Goal: Task Accomplishment & Management: Use online tool/utility

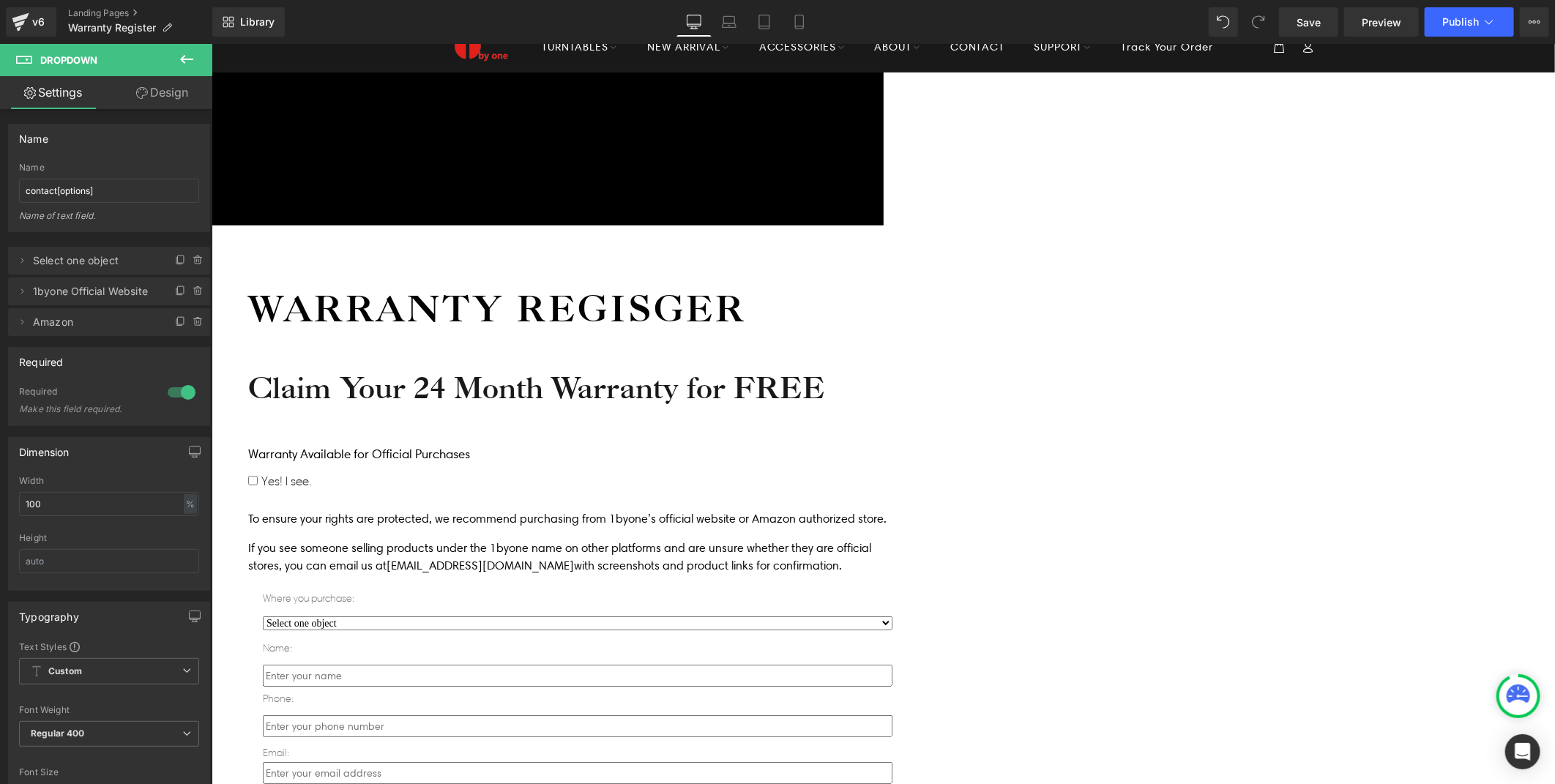
click at [636, 616] on select "Select one object 1byone Official Website Amazon" at bounding box center [577, 623] width 629 height 14
drag, startPoint x: 1430, startPoint y: 454, endPoint x: 436, endPoint y: 407, distance: 995.1
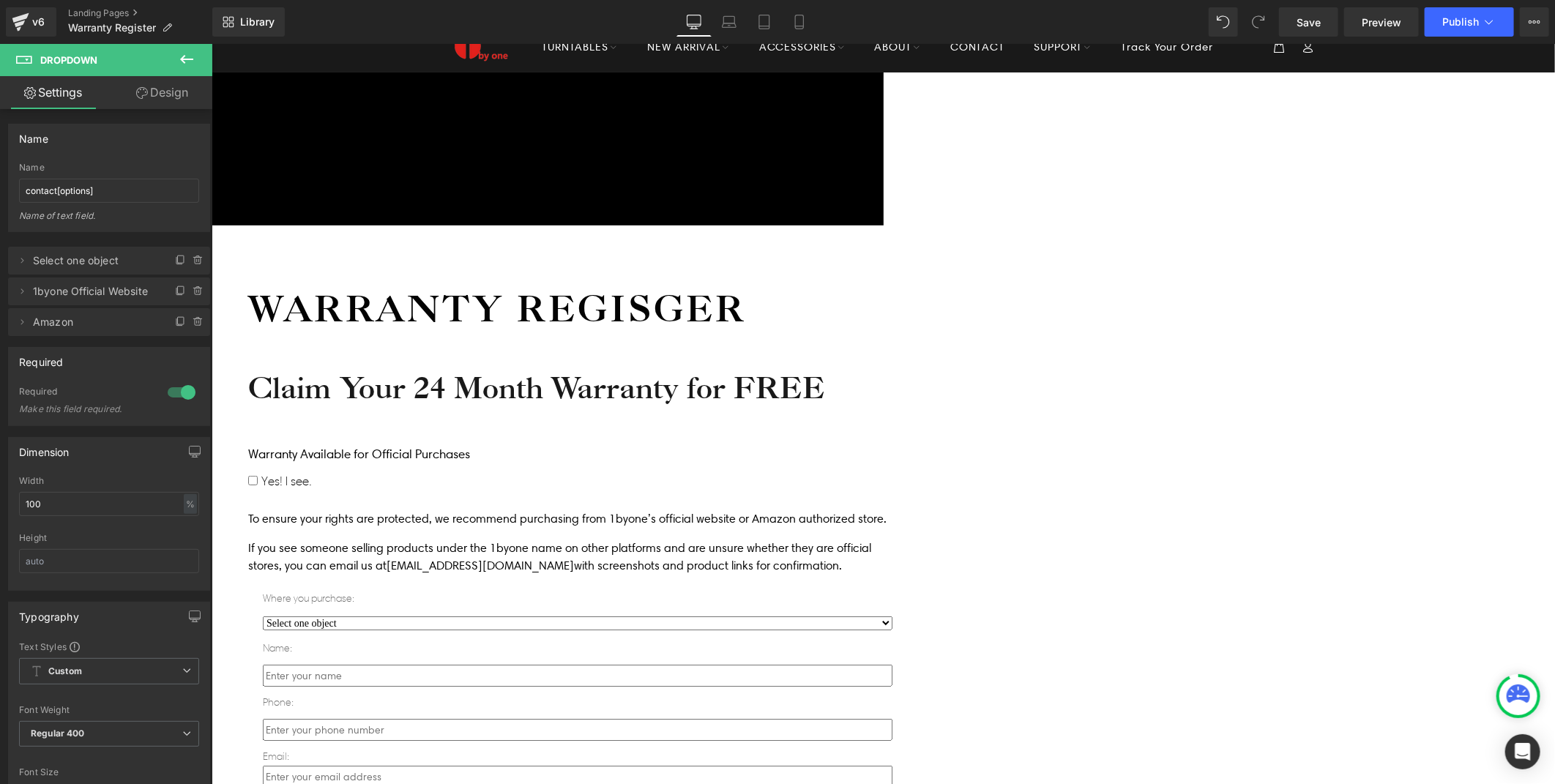
click at [1430, 454] on div "Icon Free shipping $50+ Text Block Row Icon 90-day trial Text Block Row Icon 2-…" at bounding box center [883, 675] width 1344 height 1208
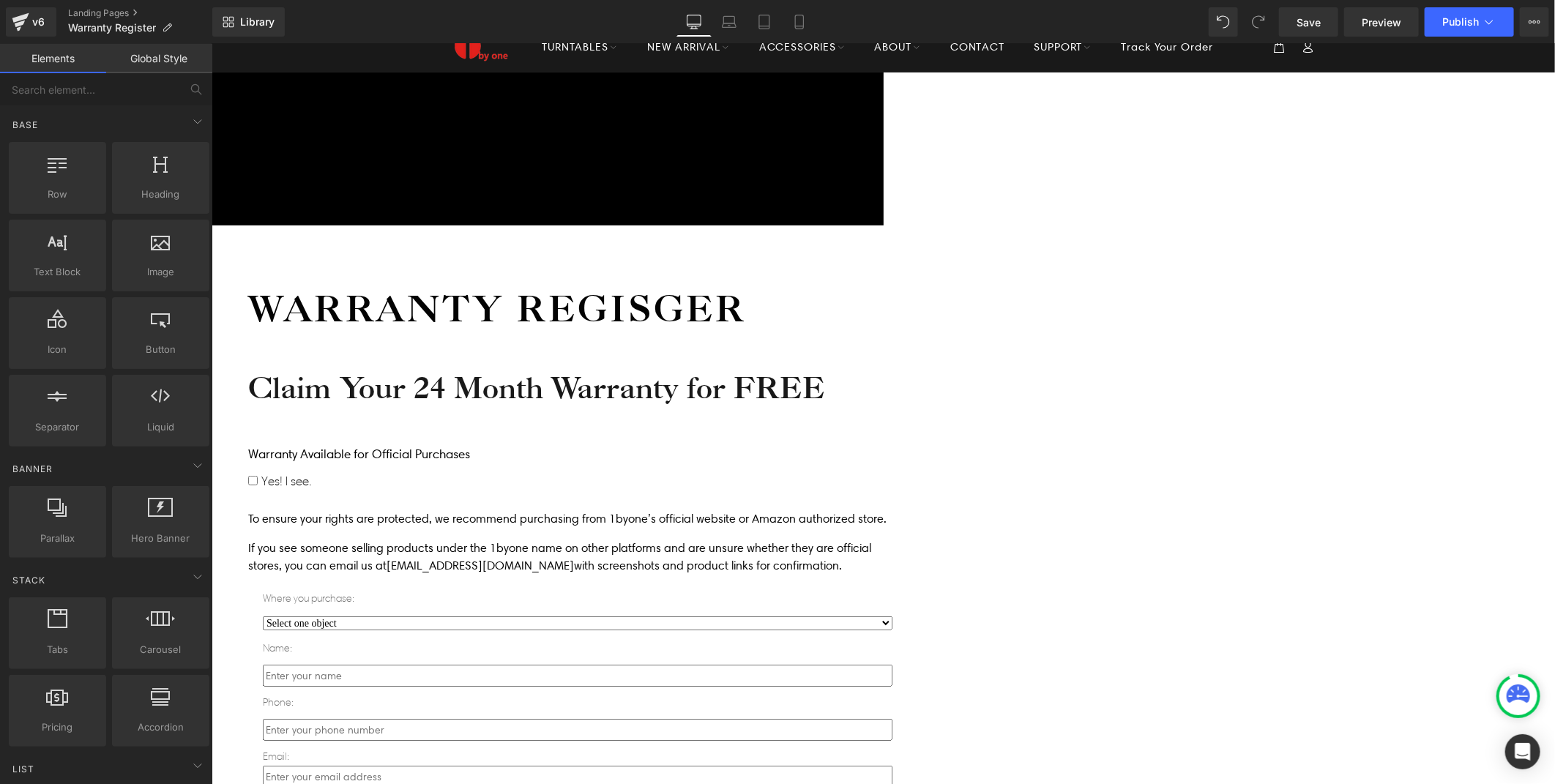
drag, startPoint x: 685, startPoint y: 436, endPoint x: 931, endPoint y: 440, distance: 246.0
click at [685, 616] on select "Select one object 1byone Official Website Amazon" at bounding box center [577, 623] width 629 height 14
click at [859, 632] on div at bounding box center [577, 634] width 629 height 4
click at [211, 43] on span "Dropdown" at bounding box center [211, 43] width 0 height 0
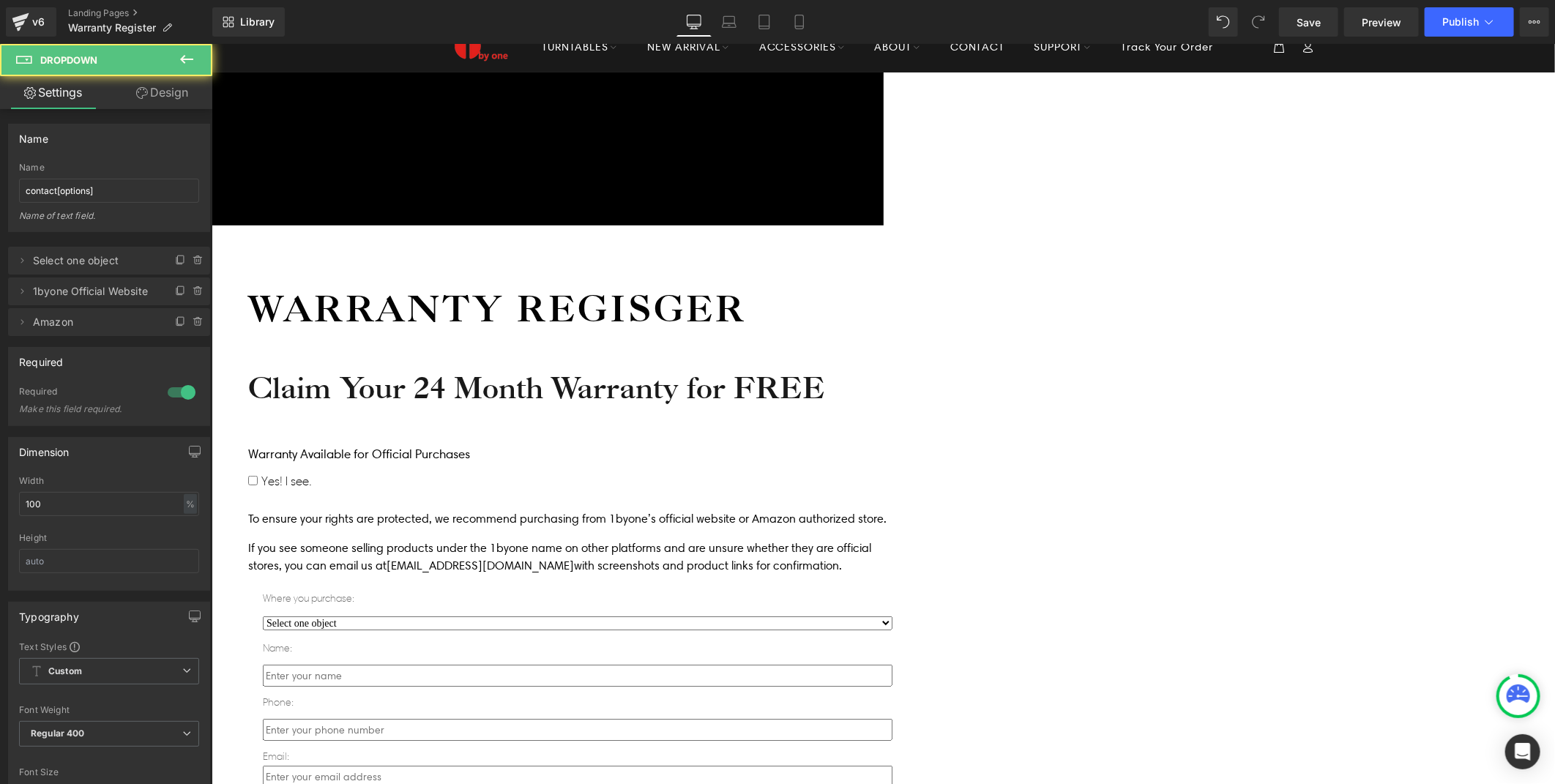
click at [892, 616] on select "Select one object 1byone Official Website Amazon" at bounding box center [577, 623] width 629 height 14
click at [361, 616] on select "Select one object 1byone Official Website Amazon" at bounding box center [577, 623] width 629 height 14
click at [892, 632] on div at bounding box center [577, 634] width 629 height 4
click at [892, 616] on select "Select one object 1byone Official Website Amazon" at bounding box center [577, 623] width 629 height 14
click at [361, 616] on select "Select one object 1byone Official Website Amazon" at bounding box center [577, 623] width 629 height 14
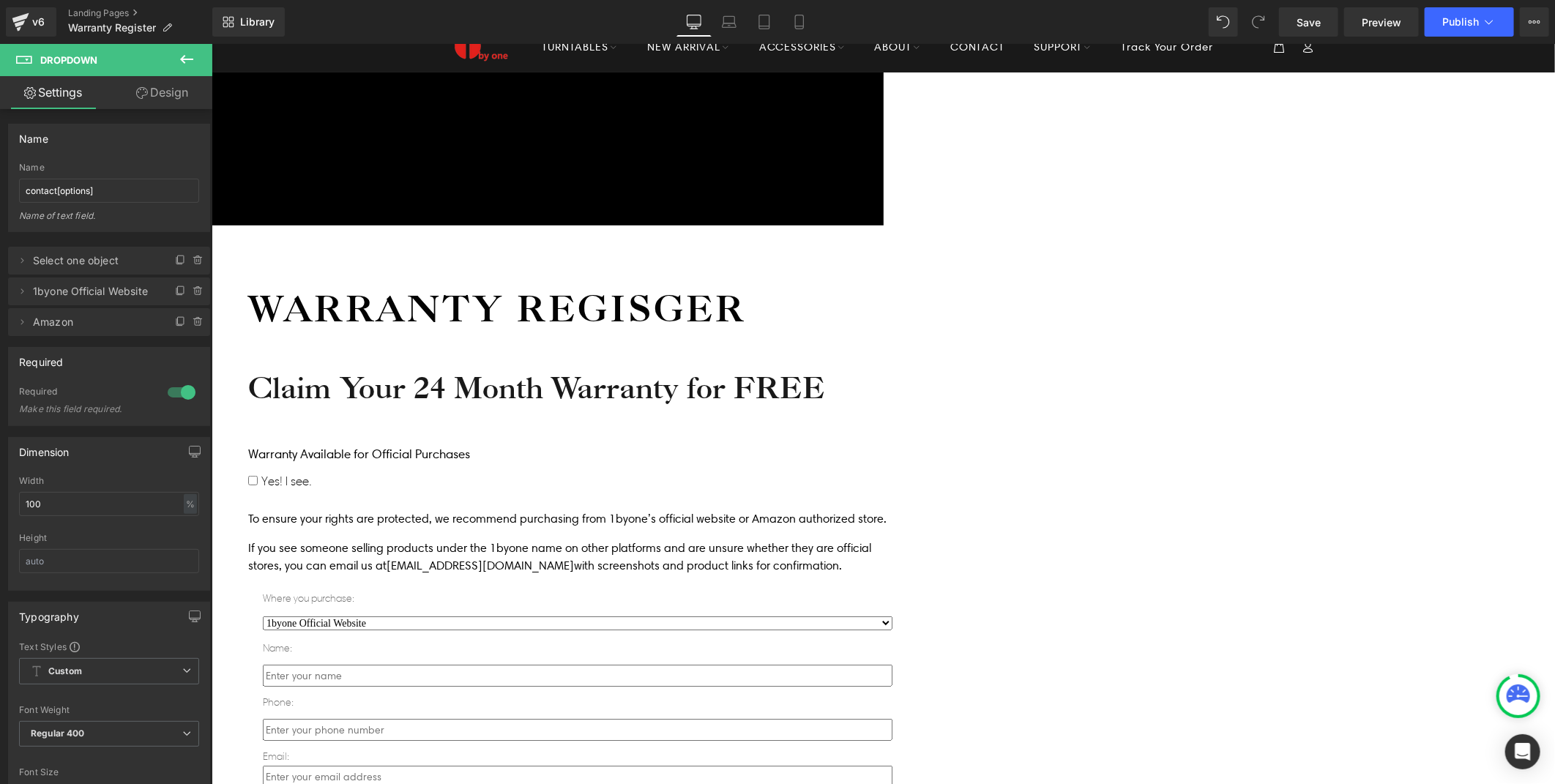
click at [892, 616] on select "Select one object 1byone Official Website Amazon" at bounding box center [577, 623] width 629 height 14
click at [361, 616] on select "Select one object 1byone Official Website Amazon" at bounding box center [577, 623] width 629 height 14
click at [637, 616] on select "Select one object 1byone Official Website Amazon" at bounding box center [577, 623] width 629 height 14
select select "value1"
click at [361, 616] on select "Select one object 1byone Official Website Amazon" at bounding box center [577, 623] width 629 height 14
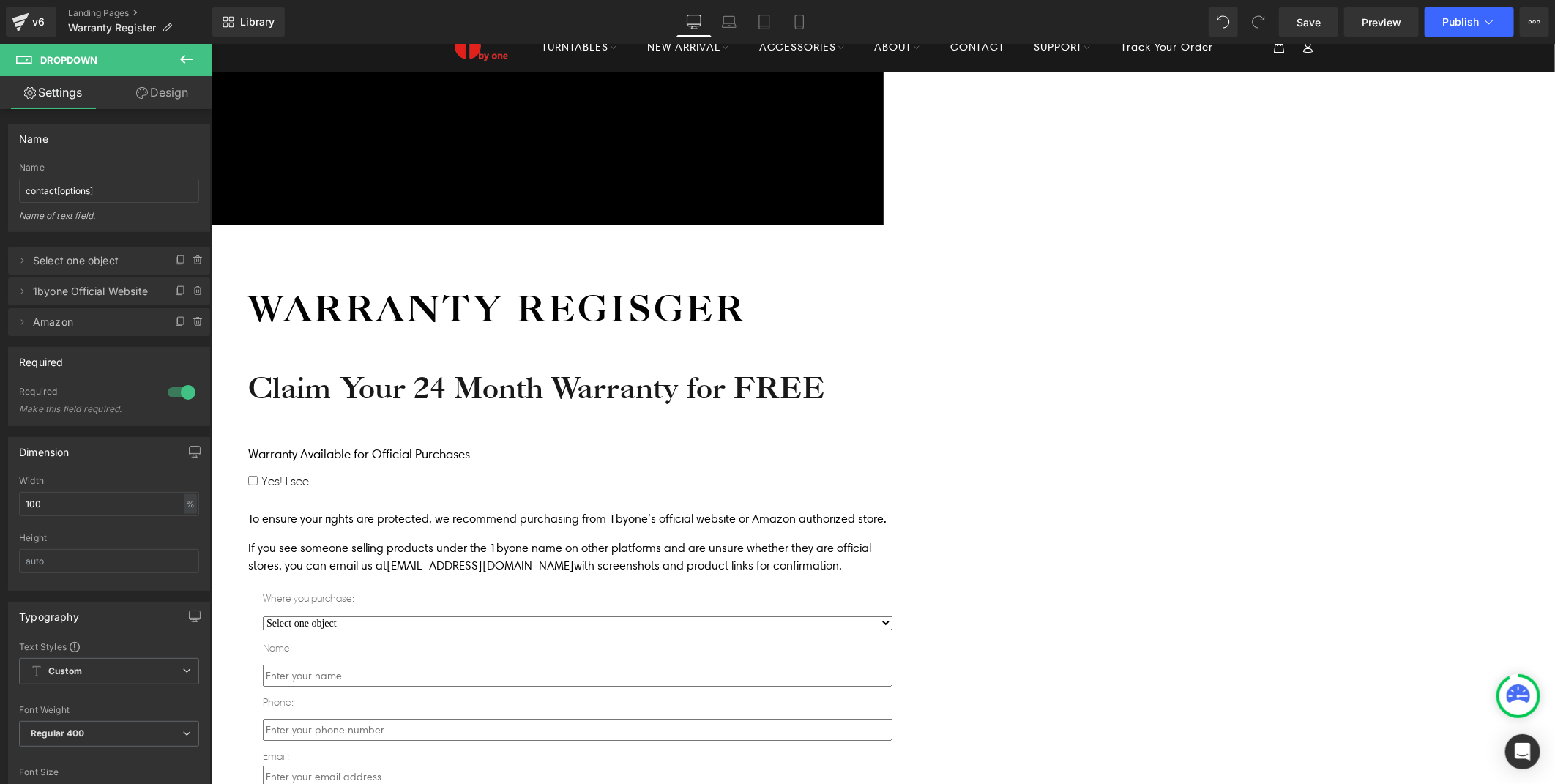
click at [378, 429] on div "Icon Free shipping $50+ Text Block Row Icon 90-day trial Text Block Row Icon 2-…" at bounding box center [883, 675] width 1344 height 1208
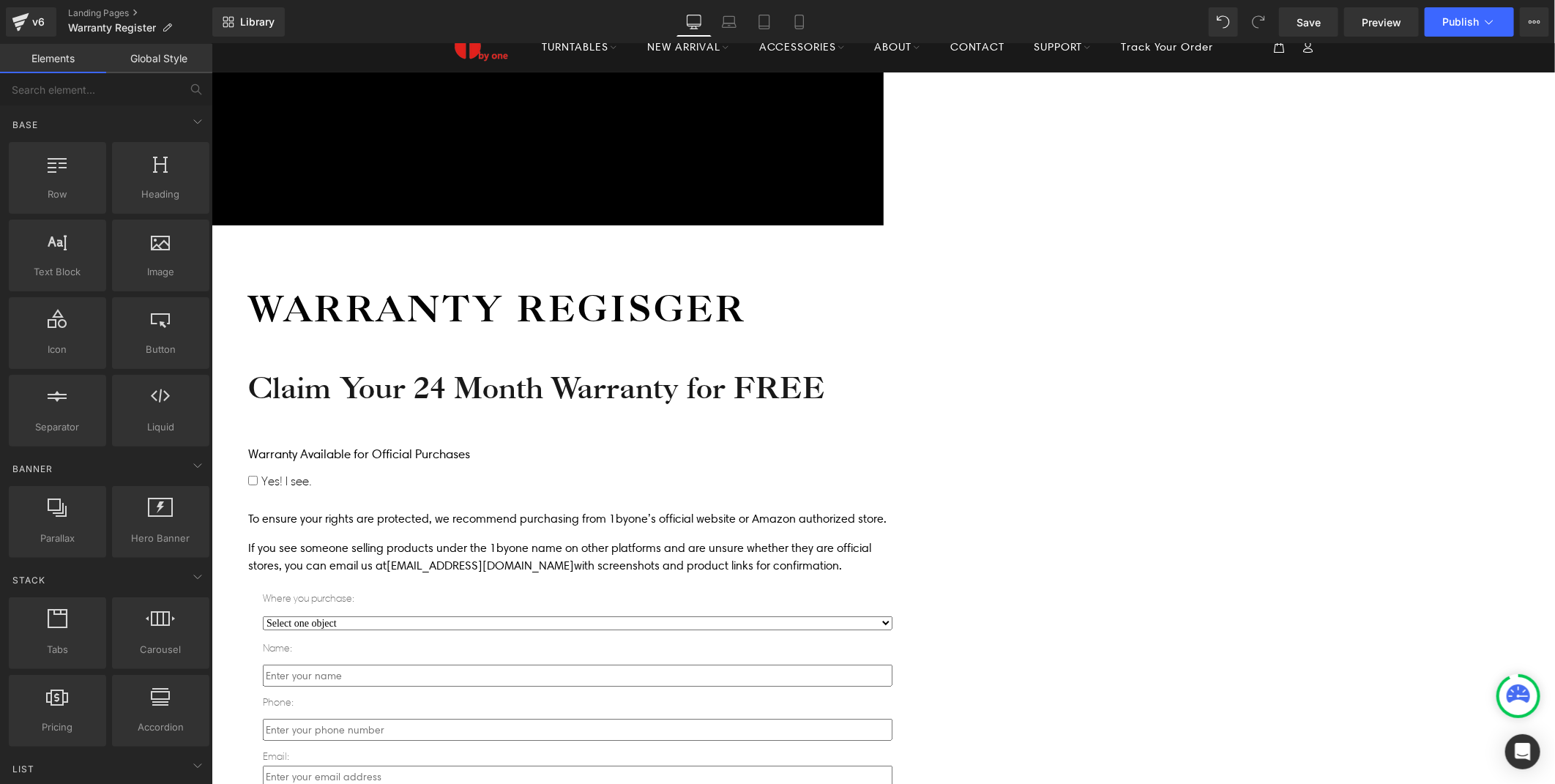
click at [680, 616] on select "Select one object 1byone Official Website Amazon" at bounding box center [577, 623] width 629 height 14
click at [211, 43] on icon at bounding box center [211, 43] width 0 height 0
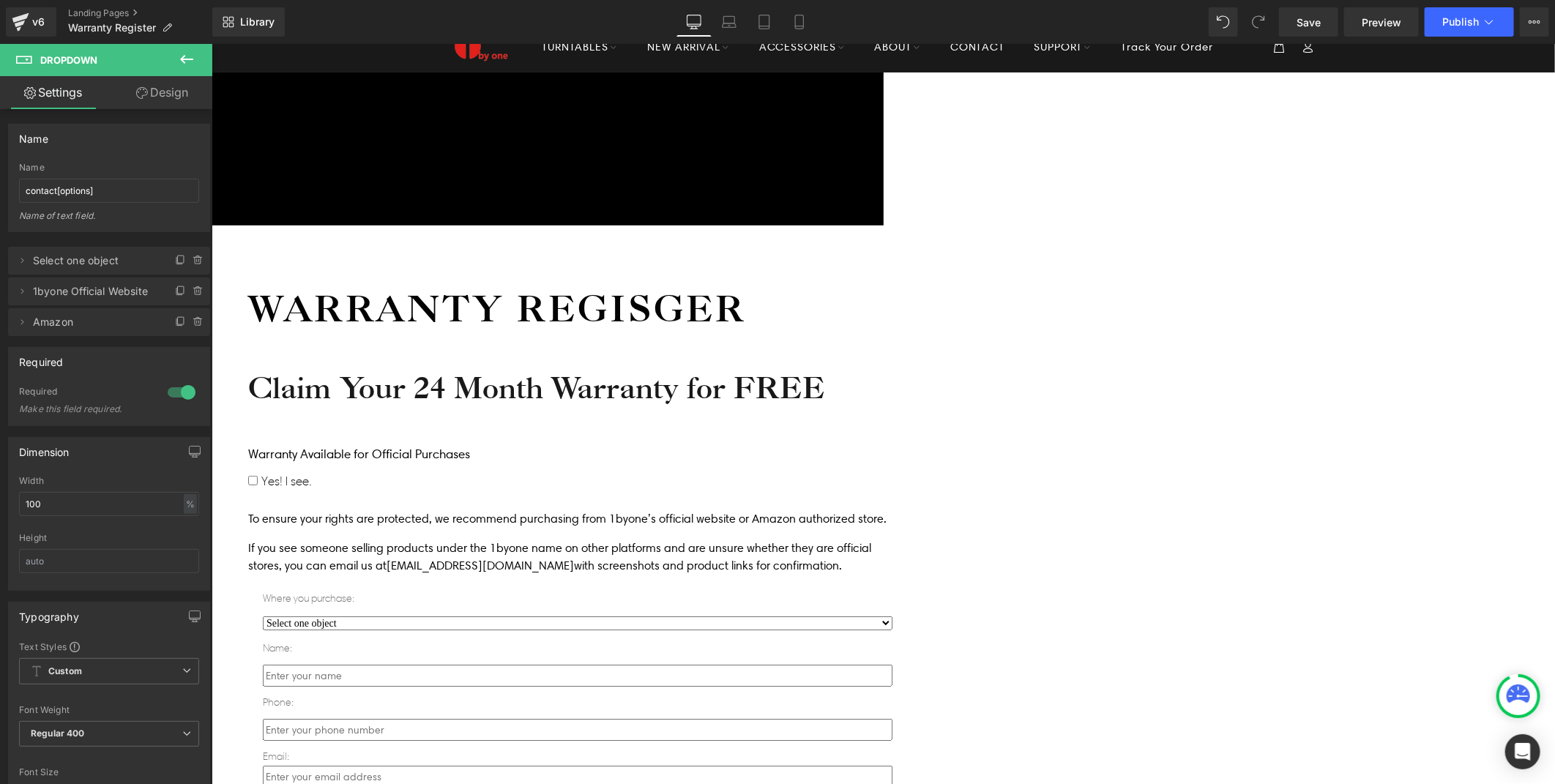
click at [211, 43] on link "Dropdown" at bounding box center [211, 43] width 0 height 0
click at [20, 260] on icon at bounding box center [22, 260] width 11 height 11
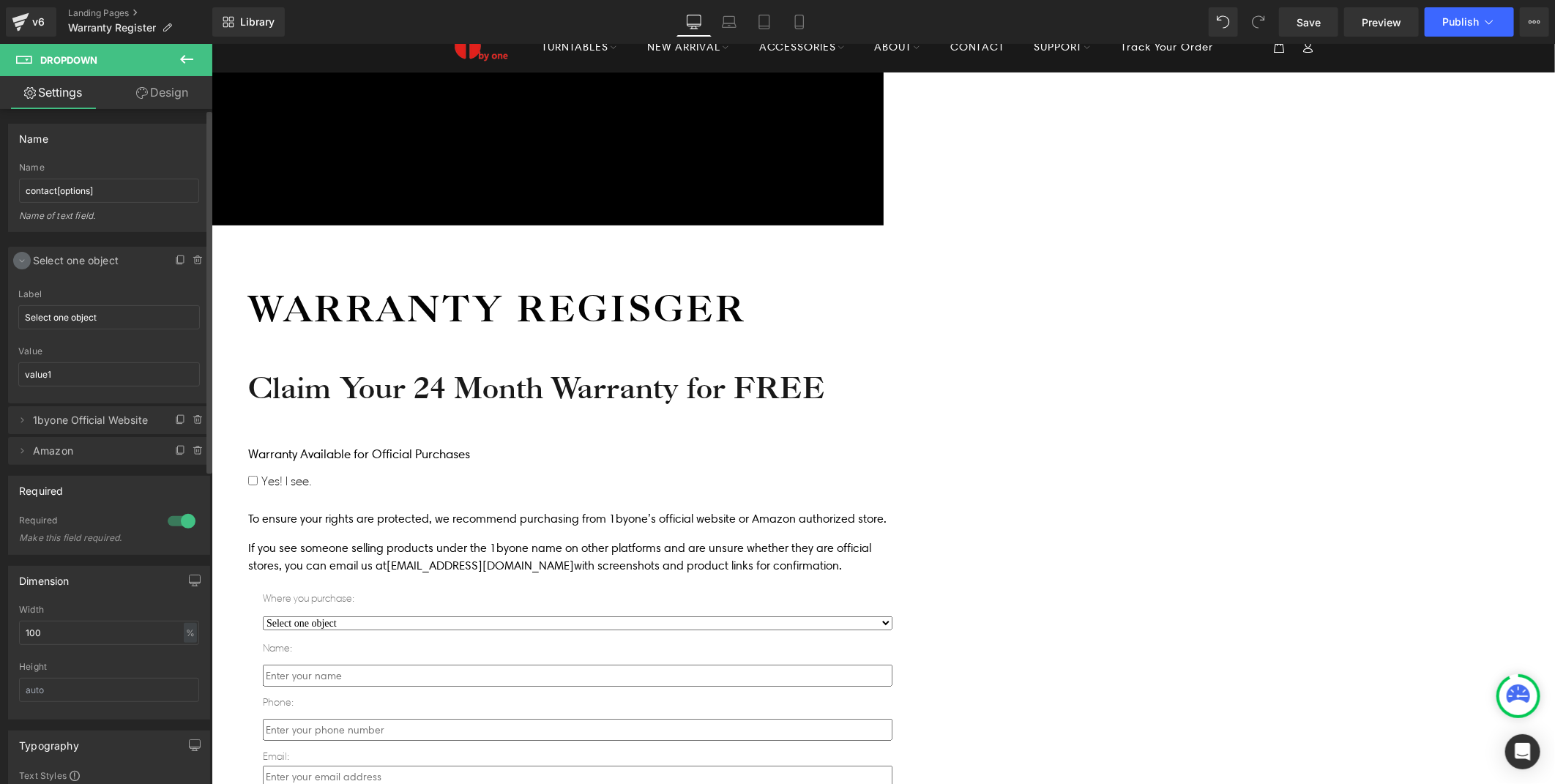
click at [23, 258] on icon at bounding box center [22, 260] width 11 height 11
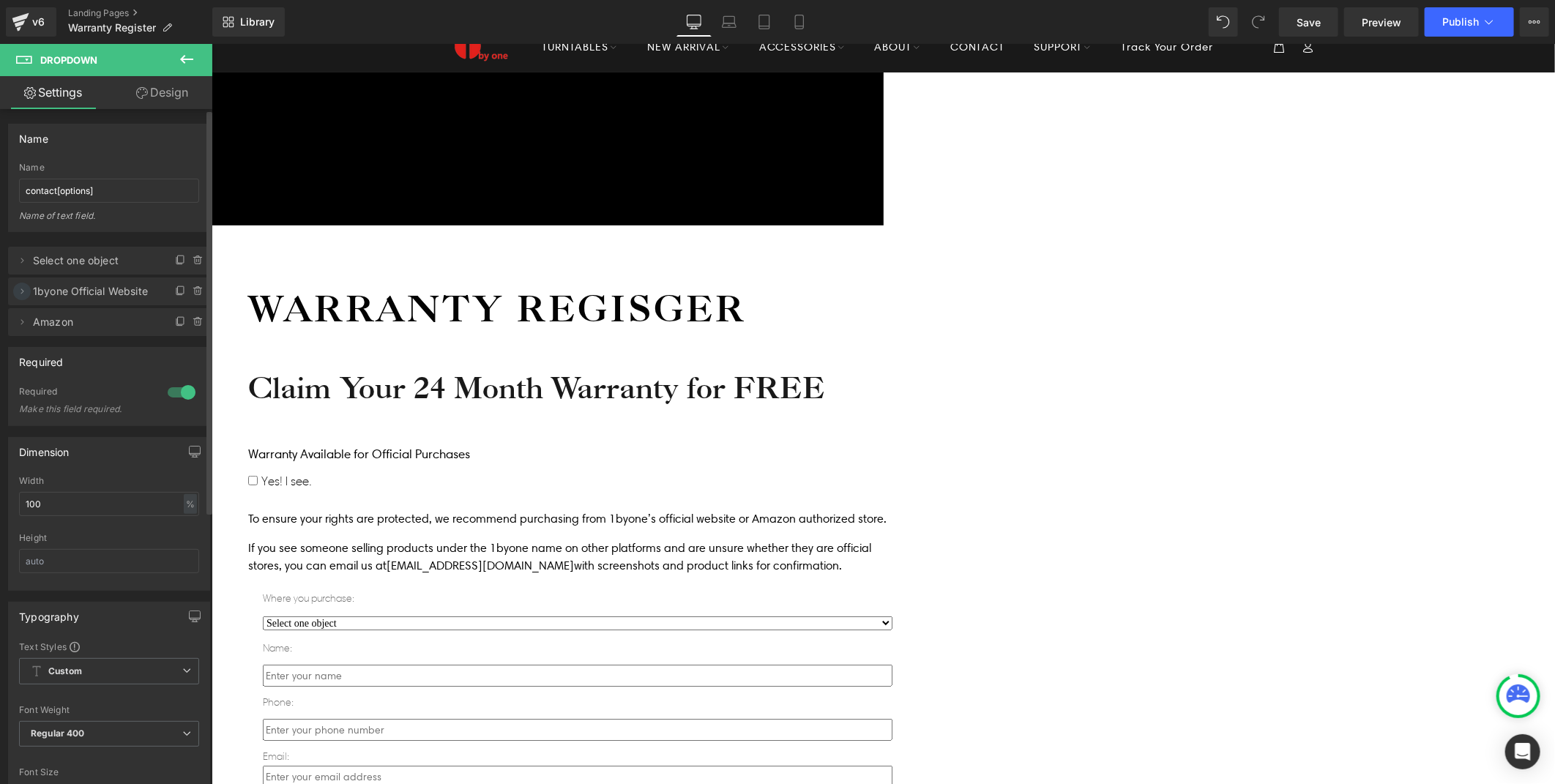
click at [28, 291] on span at bounding box center [22, 291] width 18 height 18
click at [26, 291] on icon at bounding box center [22, 291] width 11 height 11
click at [27, 318] on icon at bounding box center [22, 322] width 11 height 11
drag, startPoint x: 81, startPoint y: 189, endPoint x: -2, endPoint y: 189, distance: 83.0
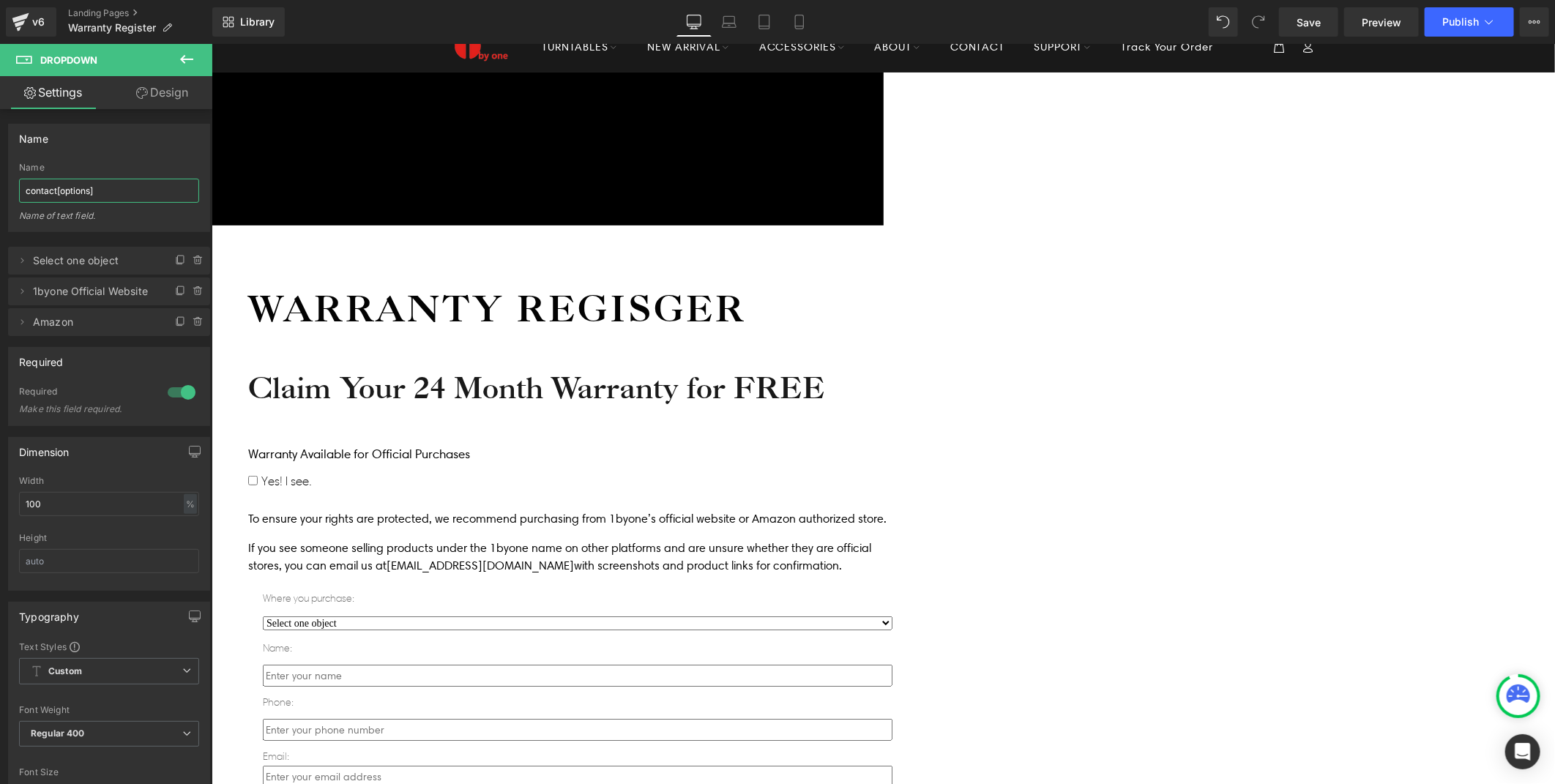
click at [0, 189] on html "Dropdown You are previewing how the will restyle your page. You can not edit El…" at bounding box center [778, 392] width 1555 height 784
type input "platform"
click at [1510, 699] on icon at bounding box center [1518, 693] width 23 height 18
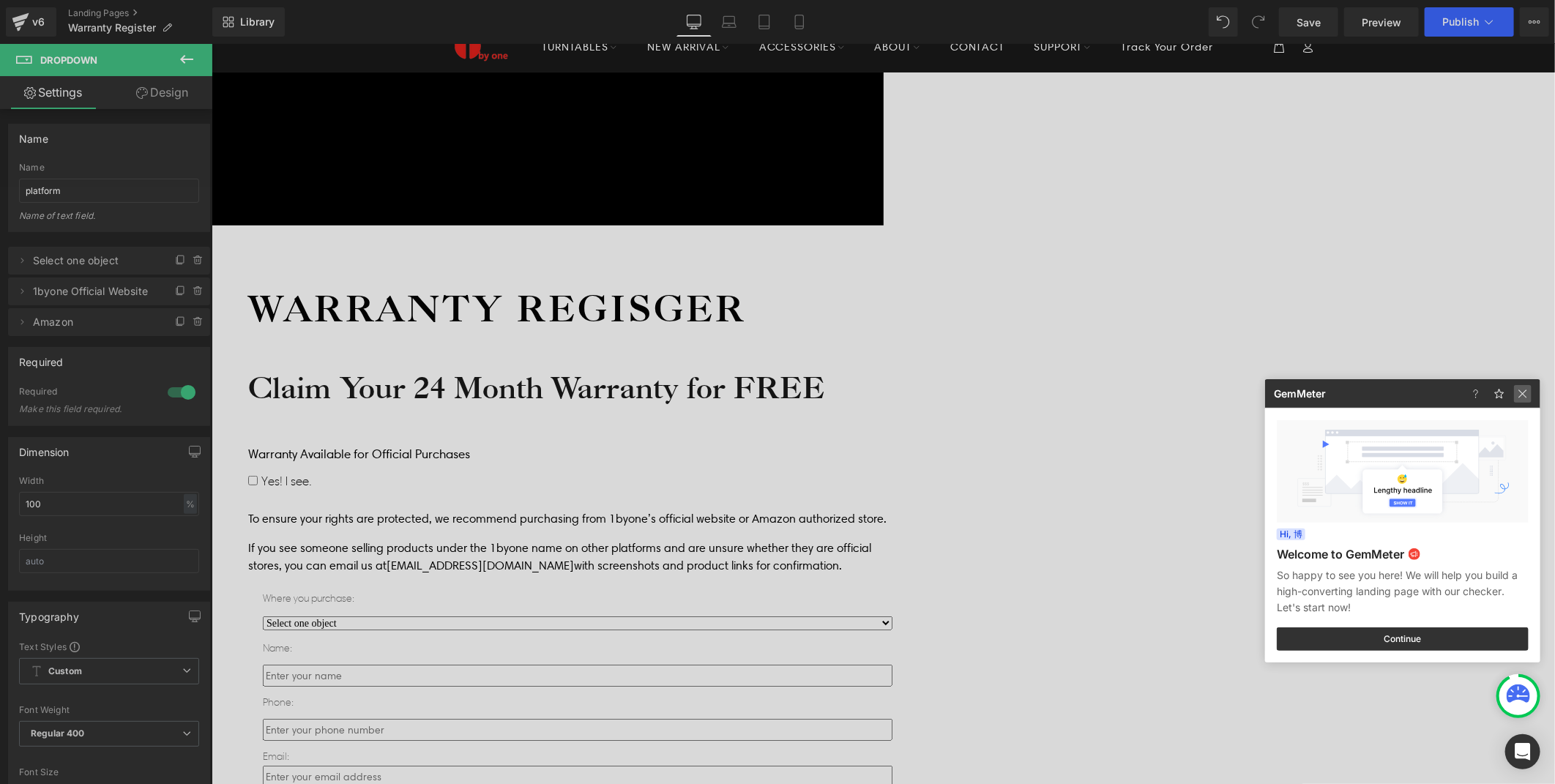
click at [1523, 391] on img at bounding box center [1522, 393] width 18 height 18
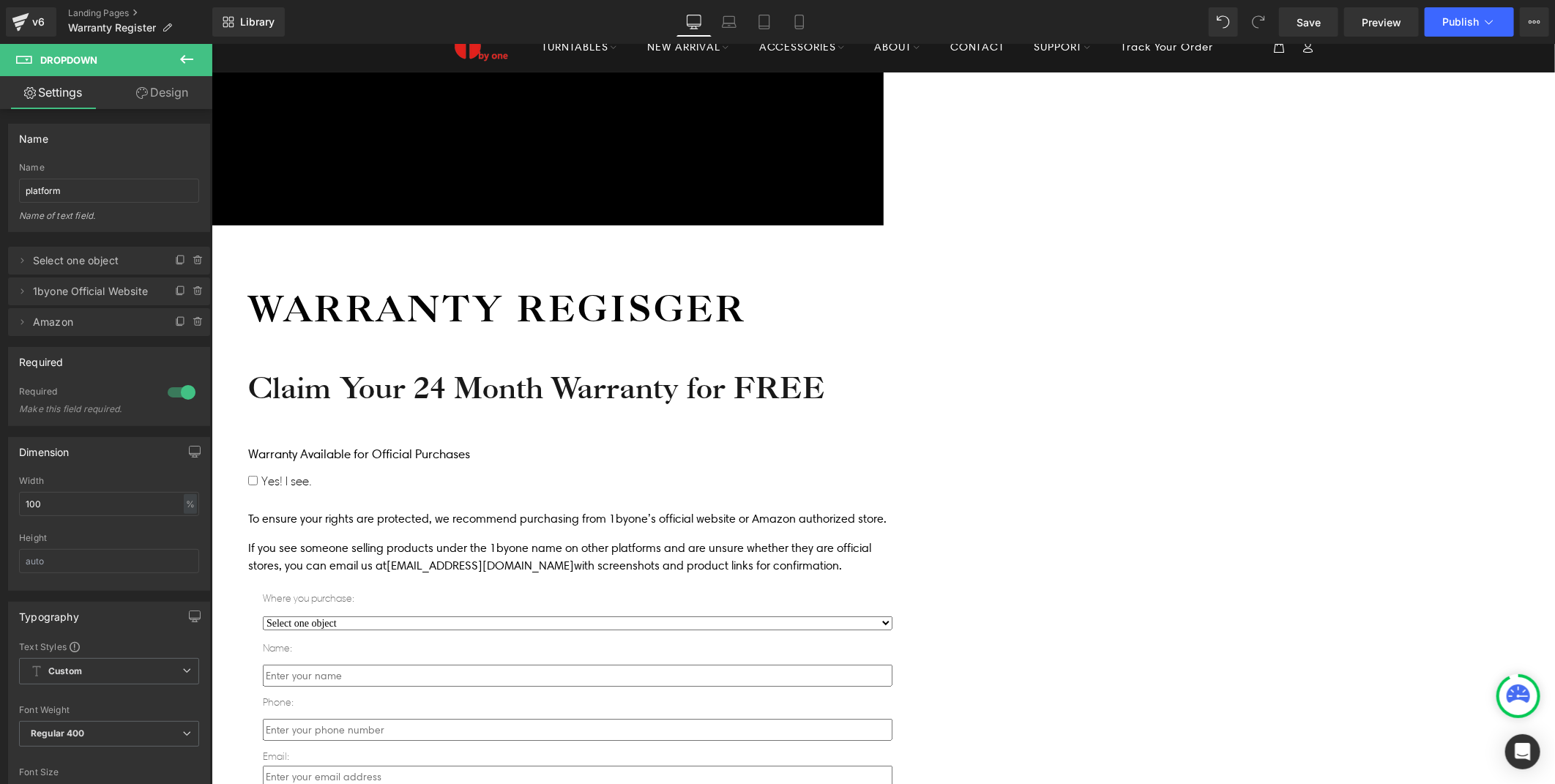
click at [1416, 498] on div "Icon Free shipping $50+ Text Block Row Icon 90-day trial Text Block Row Icon 2-…" at bounding box center [883, 675] width 1344 height 1208
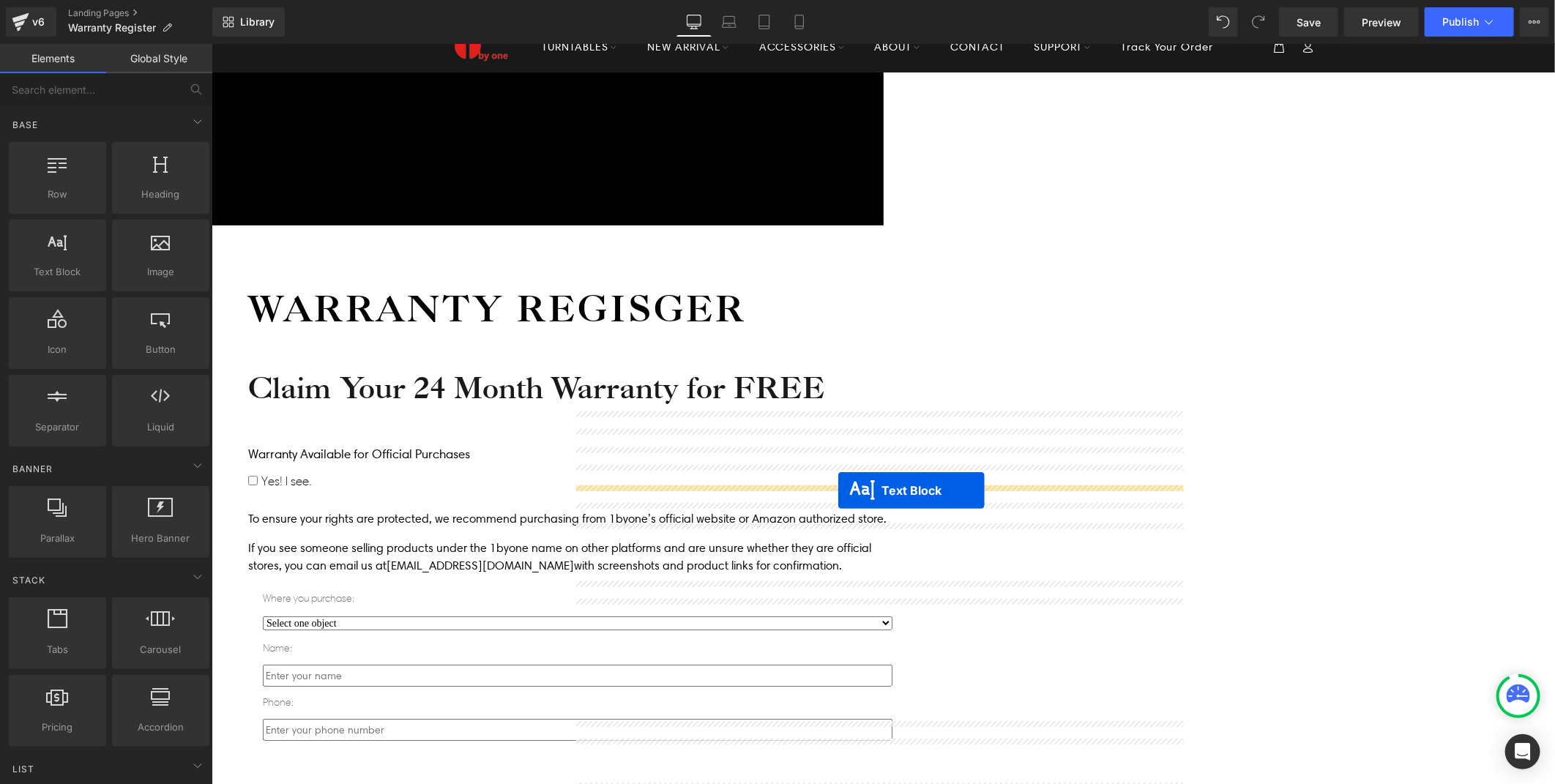
drag, startPoint x: 836, startPoint y: 532, endPoint x: 838, endPoint y: 490, distance: 42.0
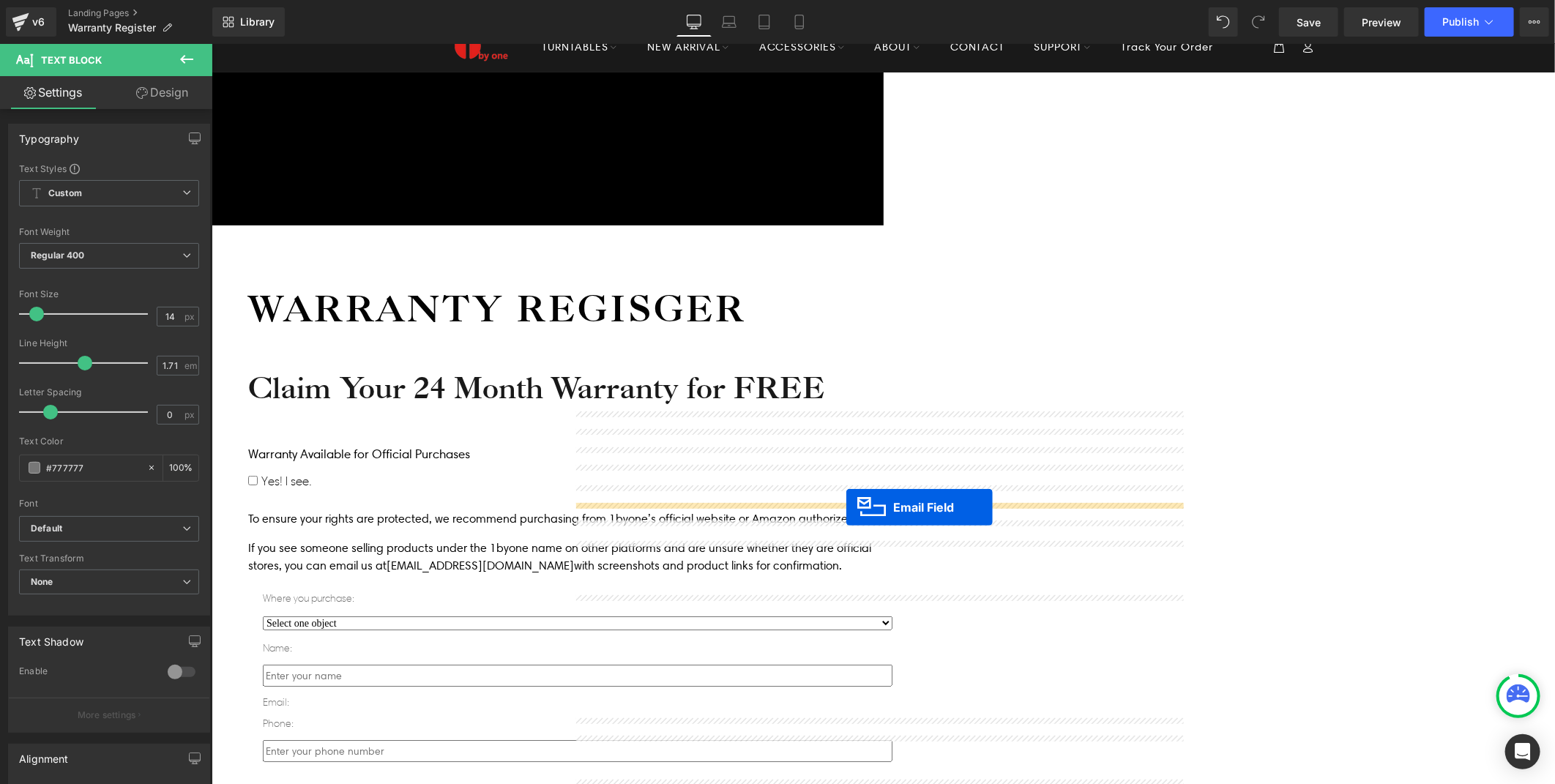
drag, startPoint x: 845, startPoint y: 552, endPoint x: 845, endPoint y: 507, distance: 45.0
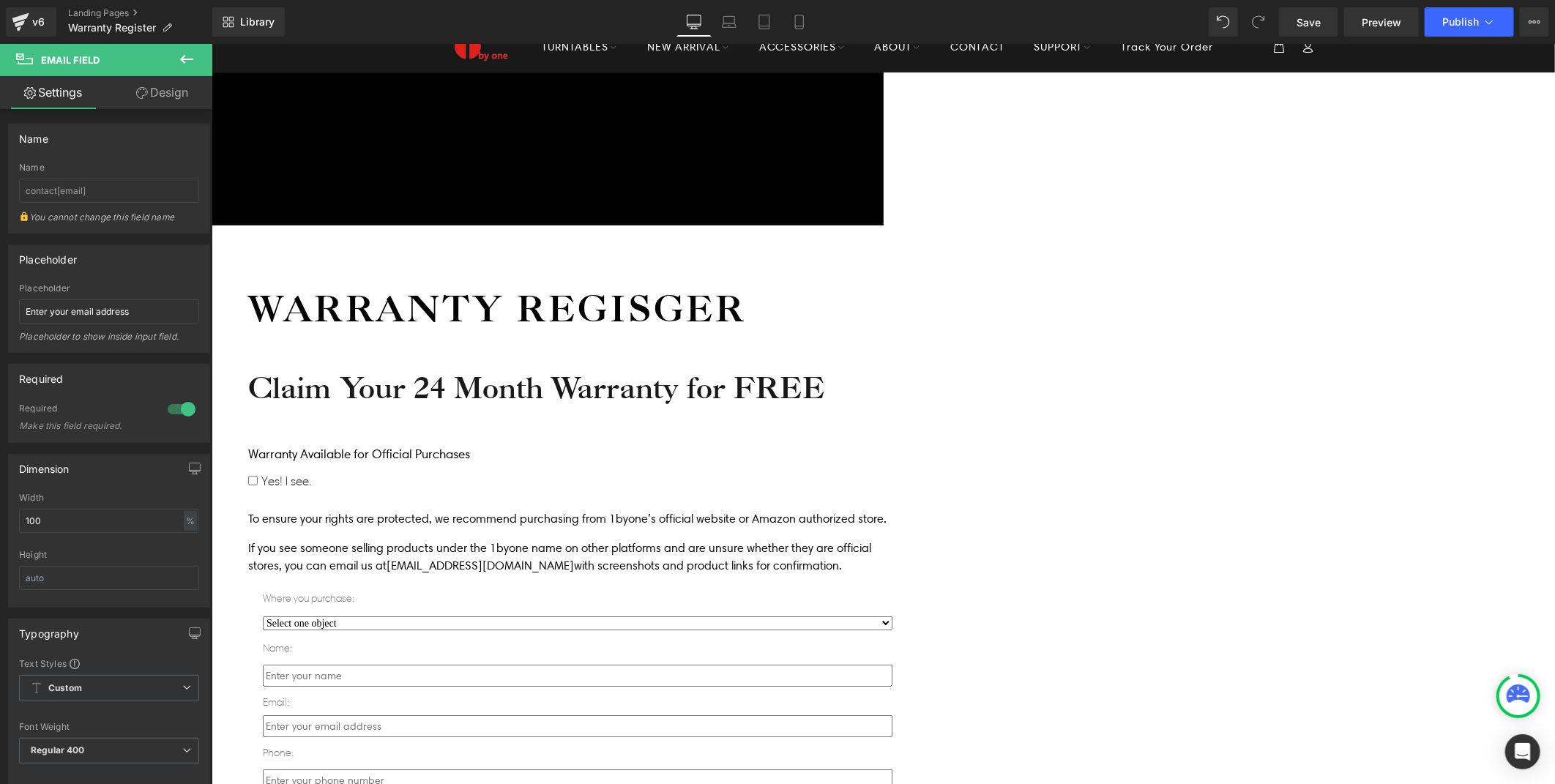
drag, startPoint x: 1330, startPoint y: 488, endPoint x: 926, endPoint y: 520, distance: 405.3
click at [1330, 488] on div "Icon Free shipping $50+ Text Block Row Icon 90-day trial Text Block Row Icon 2-…" at bounding box center [883, 677] width 1344 height 1212
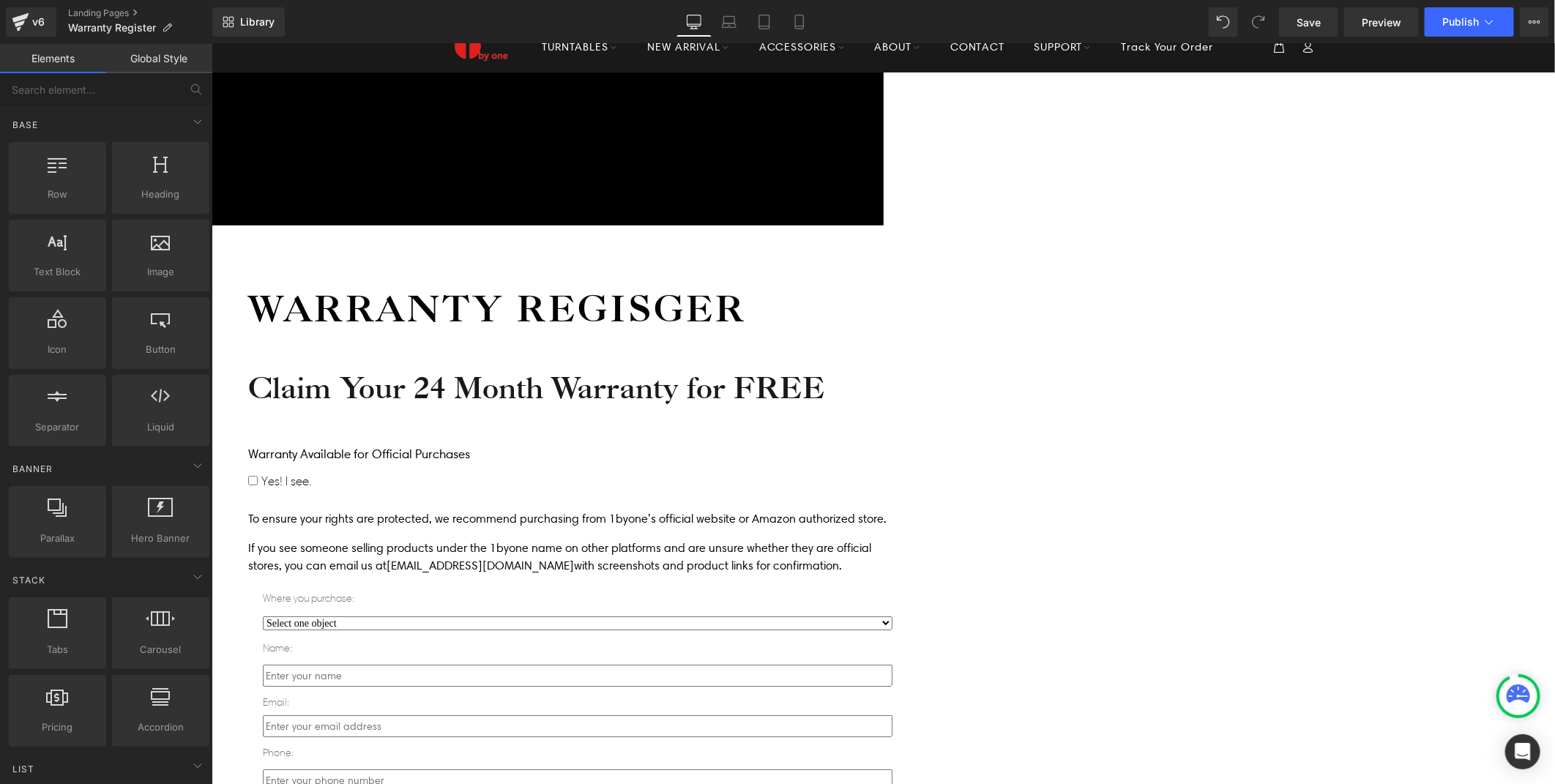
click at [606, 744] on p "Phone:" at bounding box center [577, 752] width 629 height 18
click at [598, 744] on p "Phone:" at bounding box center [577, 752] width 629 height 18
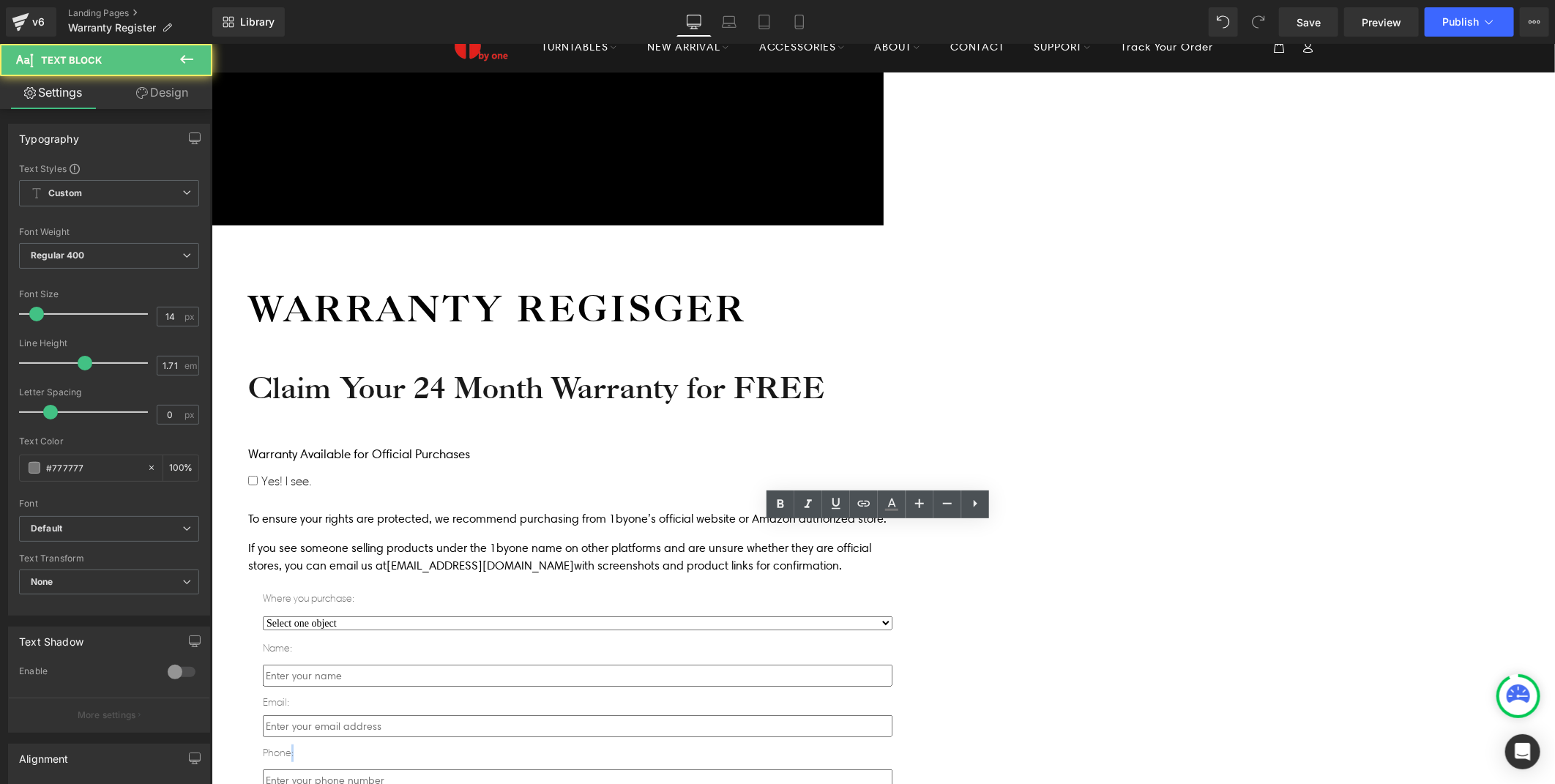
drag, startPoint x: 600, startPoint y: 532, endPoint x: 571, endPoint y: 533, distance: 29.0
click at [571, 744] on div "Phone:" at bounding box center [577, 752] width 629 height 18
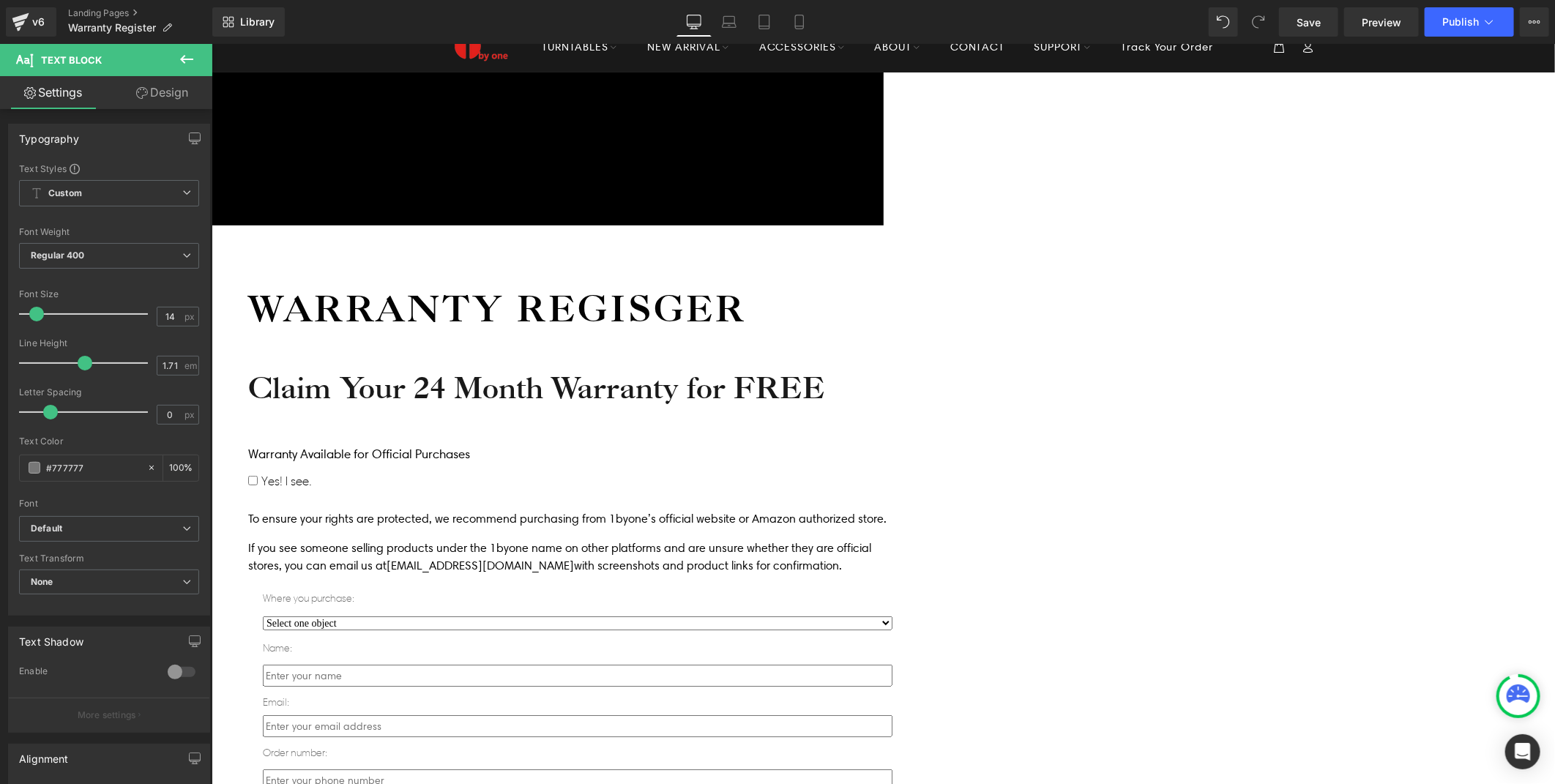
click at [643, 590] on p "Where you purchase:" at bounding box center [577, 598] width 629 height 18
click at [765, 590] on p "Where you purchase:" at bounding box center [577, 598] width 629 height 18
click at [88, 467] on input "#777777" at bounding box center [93, 468] width 94 height 16
drag, startPoint x: 88, startPoint y: 469, endPoint x: 20, endPoint y: 469, distance: 68.0
click at [20, 469] on div "#777777" at bounding box center [83, 468] width 127 height 25
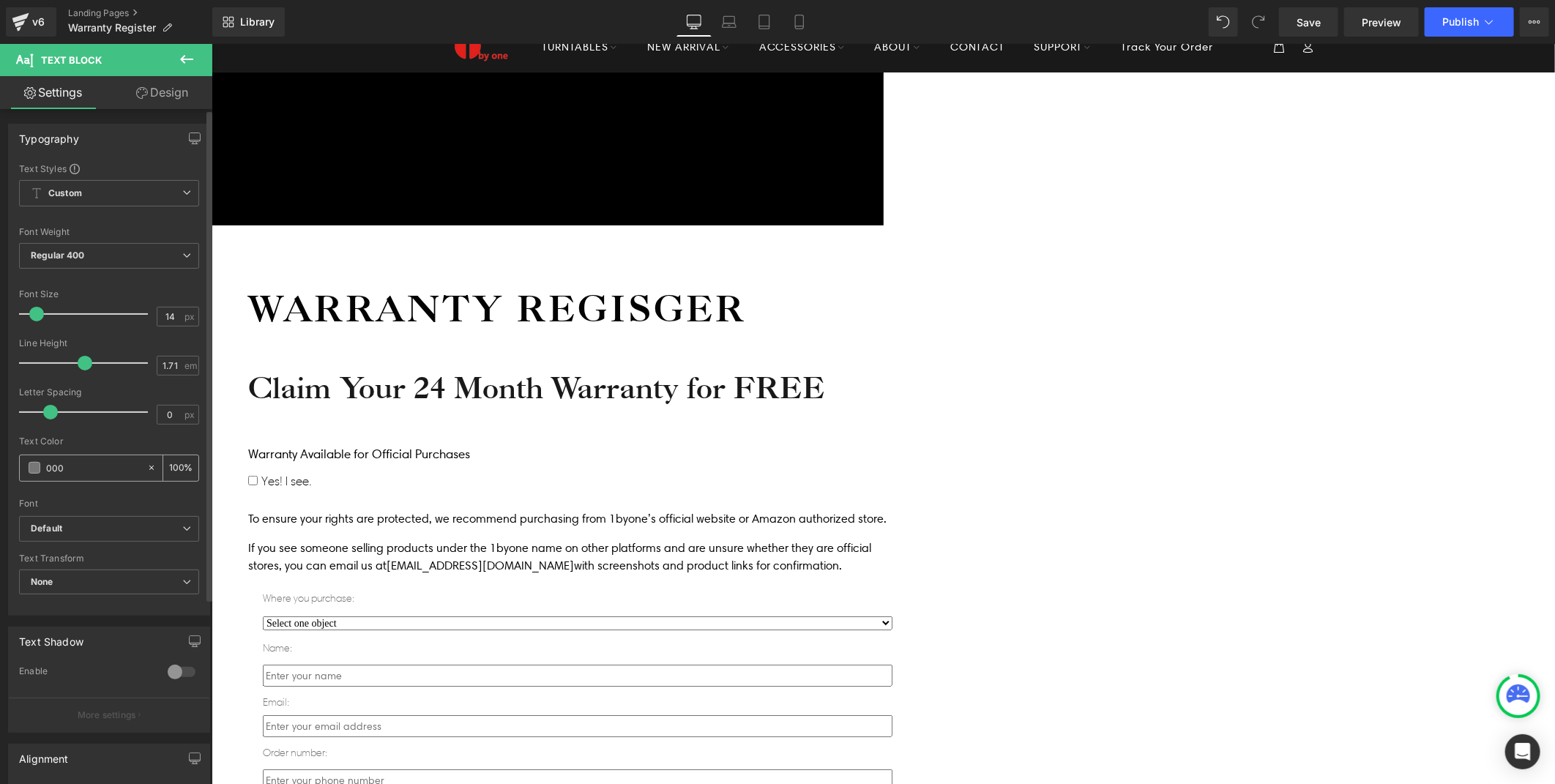
type input "0000"
type input "100"
type input "0000"
click at [108, 491] on div at bounding box center [109, 494] width 180 height 9
click at [598, 639] on p "Name:" at bounding box center [577, 648] width 629 height 18
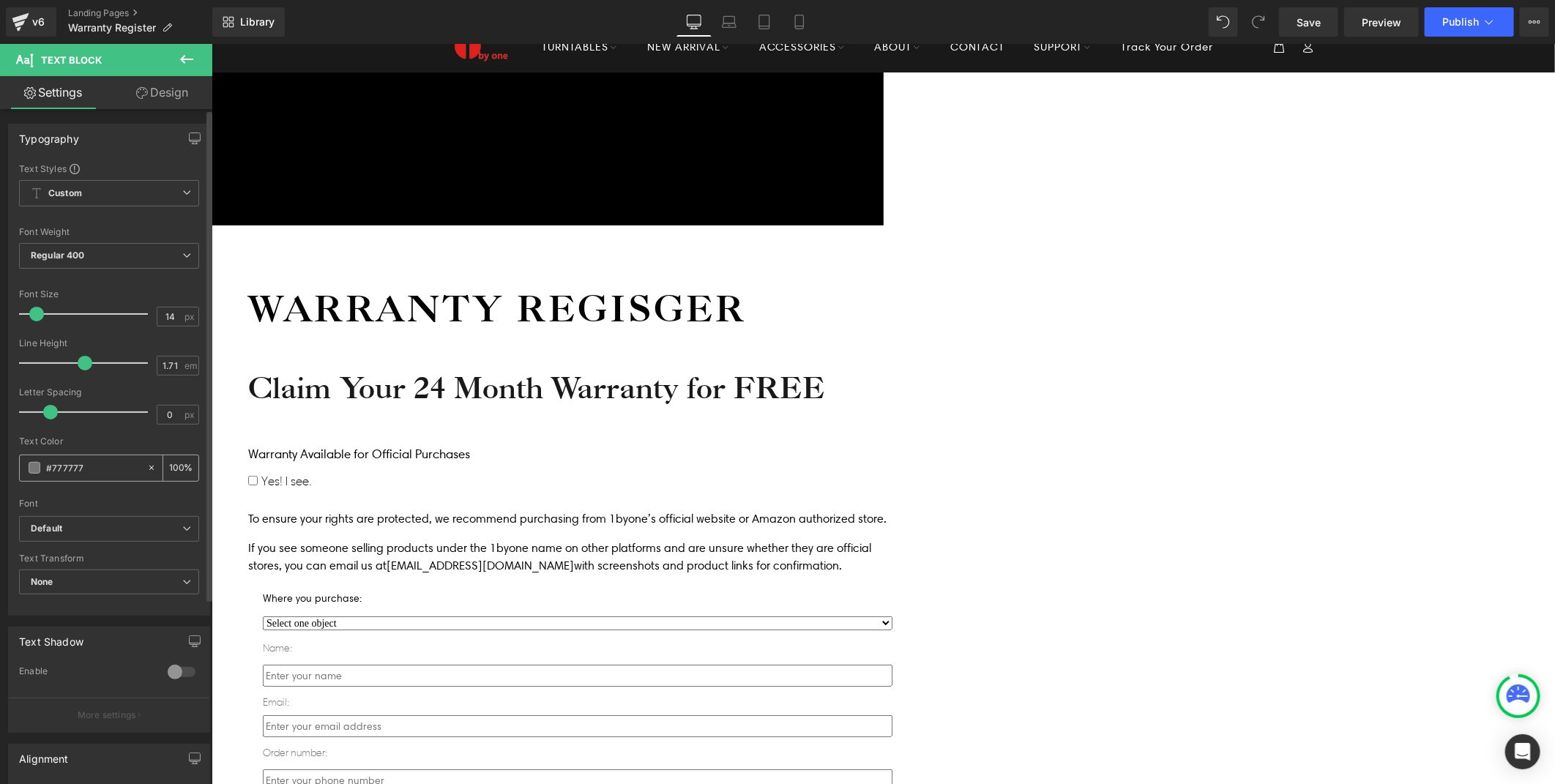
drag, startPoint x: 98, startPoint y: 464, endPoint x: 32, endPoint y: 464, distance: 66.0
click at [32, 464] on div "#777777" at bounding box center [83, 468] width 127 height 25
type input "0"
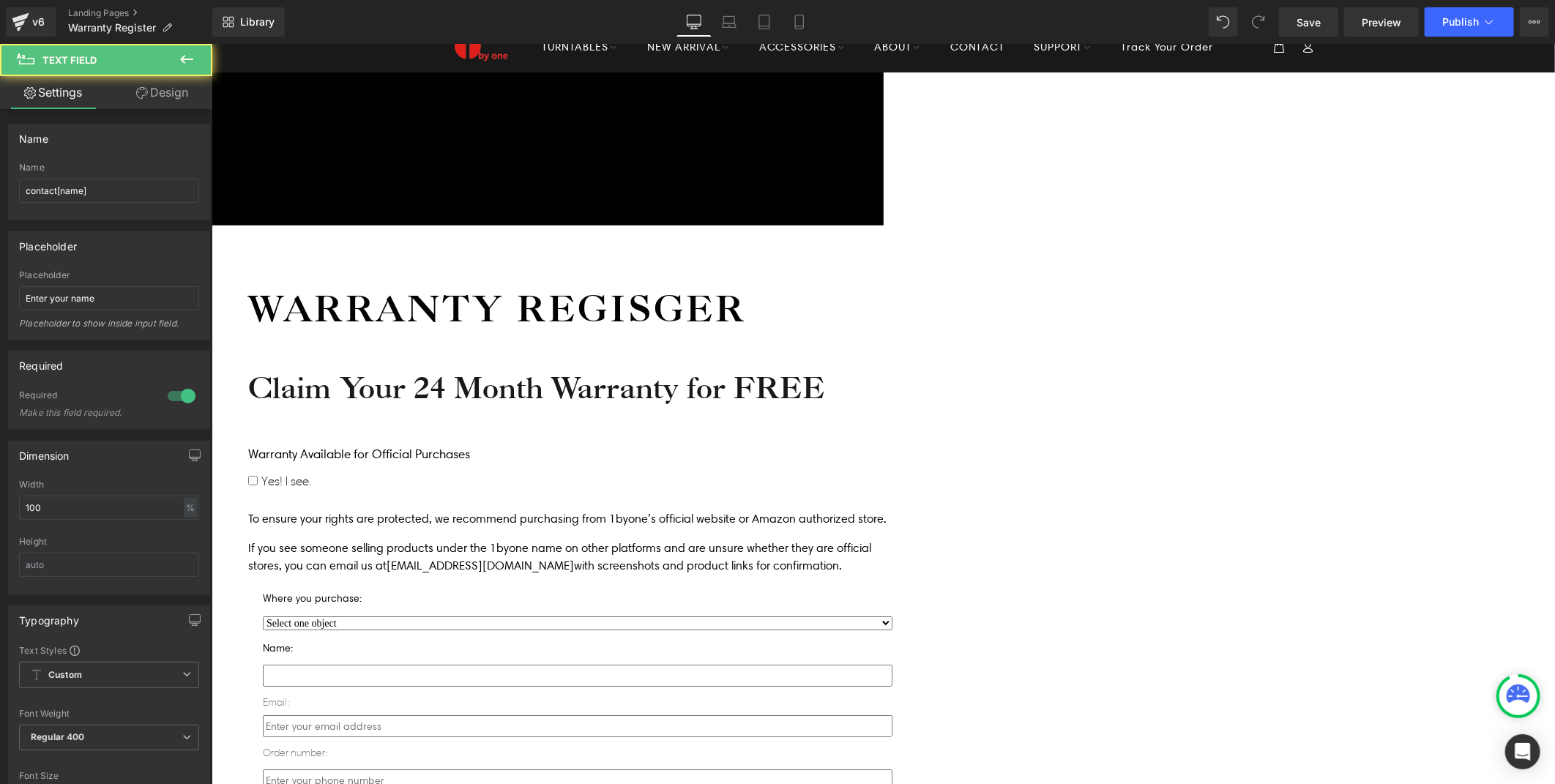
click at [621, 664] on input "text" at bounding box center [577, 674] width 629 height 22
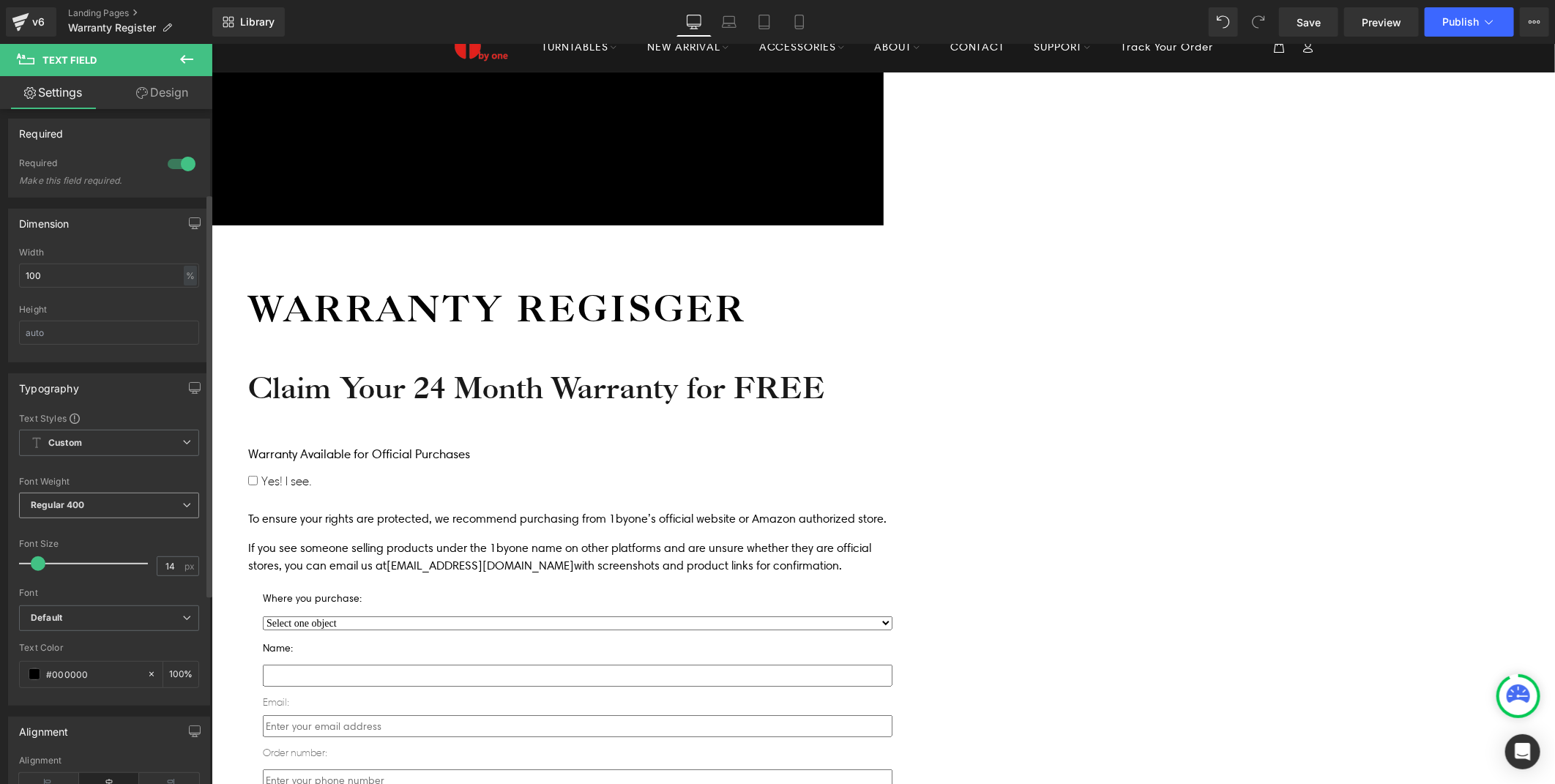
scroll to position [244, 0]
click at [395, 568] on div "Icon Free shipping $50+ Text Block Row Icon 90-day trial Text Block Row Icon 2-…" at bounding box center [883, 677] width 1344 height 1212
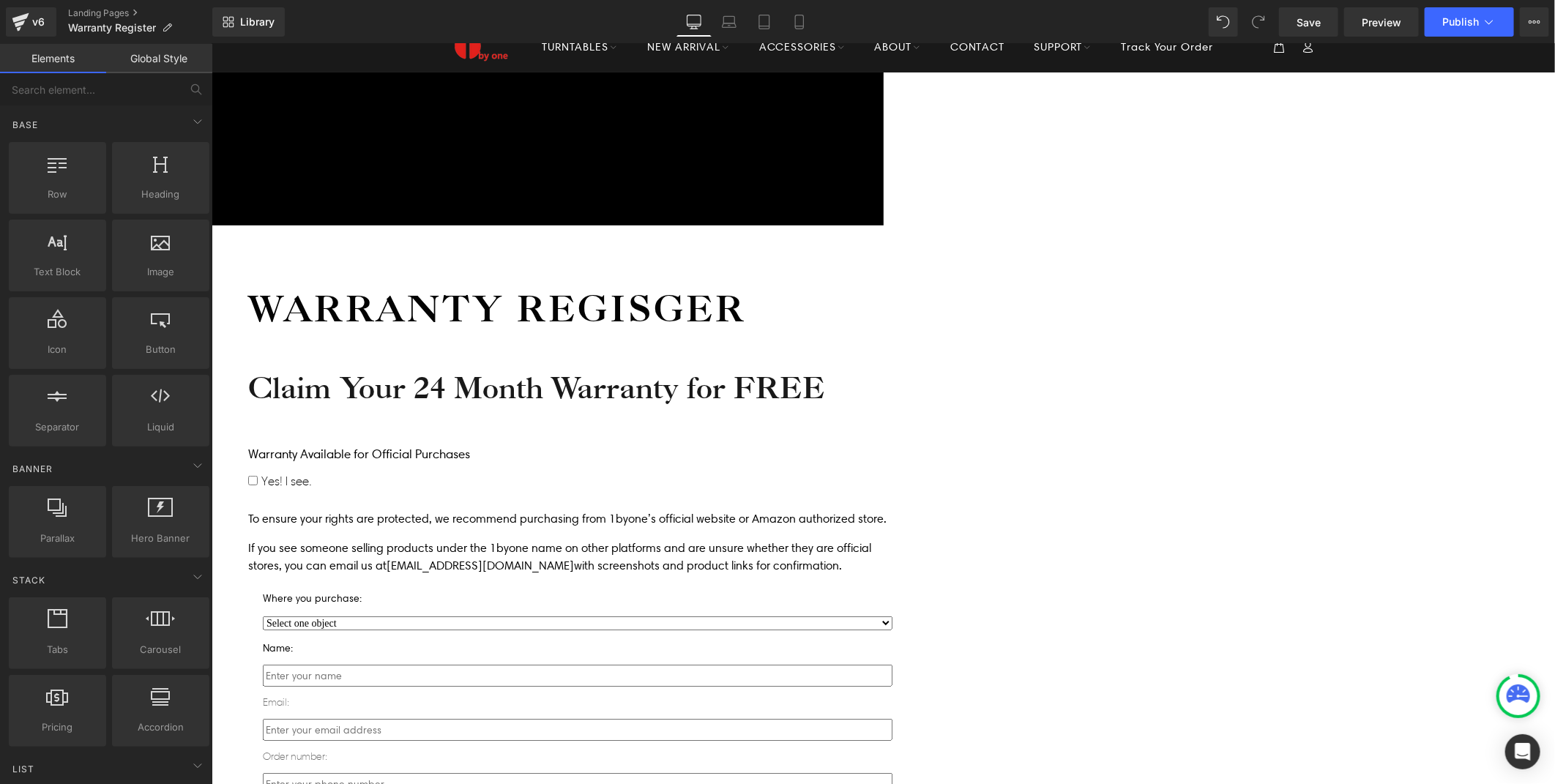
click at [593, 693] on p "Email:" at bounding box center [577, 701] width 629 height 18
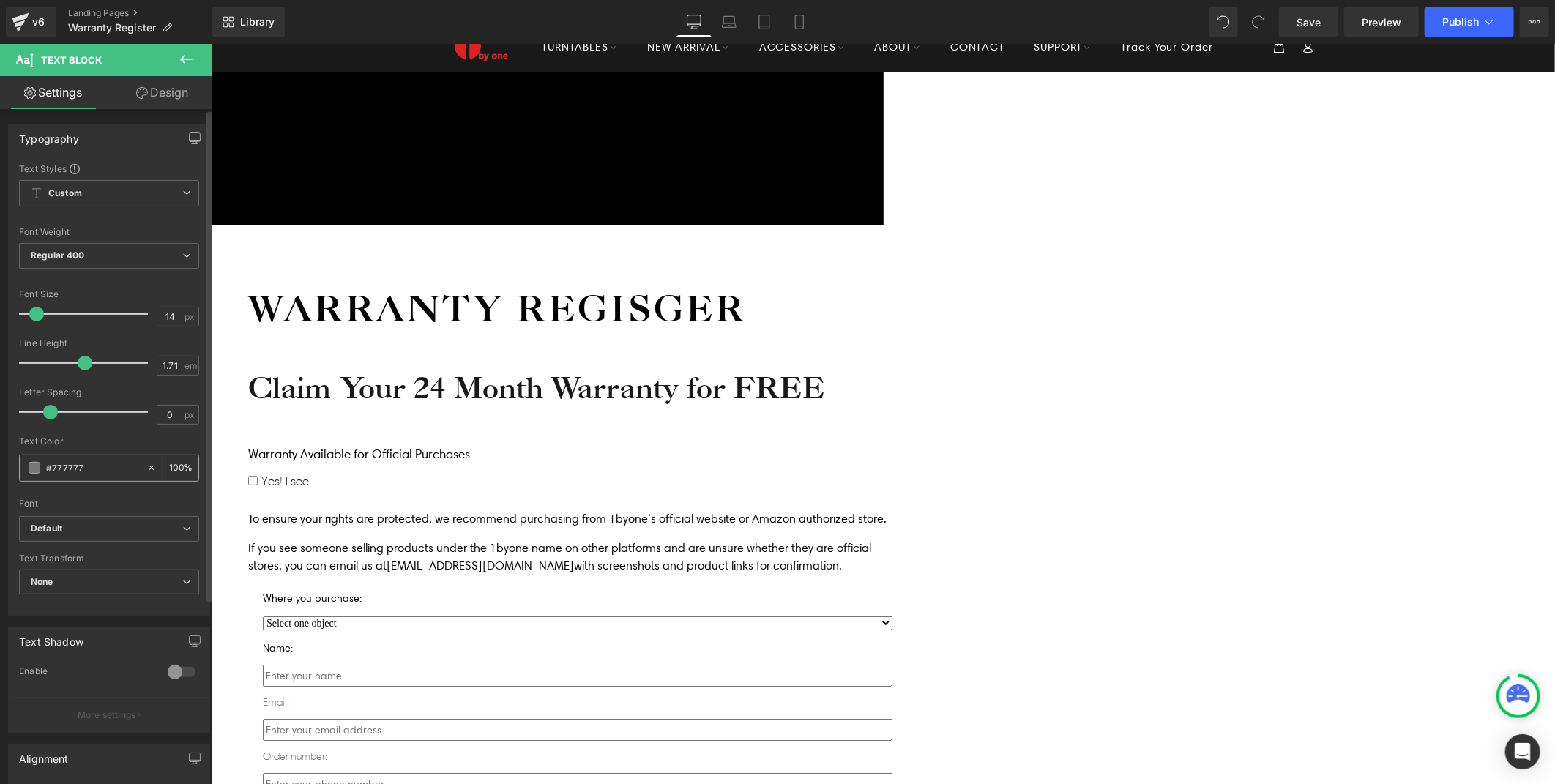
click at [98, 480] on div "Text Color #777777 100 %" at bounding box center [109, 468] width 180 height 62
click at [99, 473] on input "#777777" at bounding box center [93, 468] width 94 height 16
type input "#7"
type input "0"
type input "#"
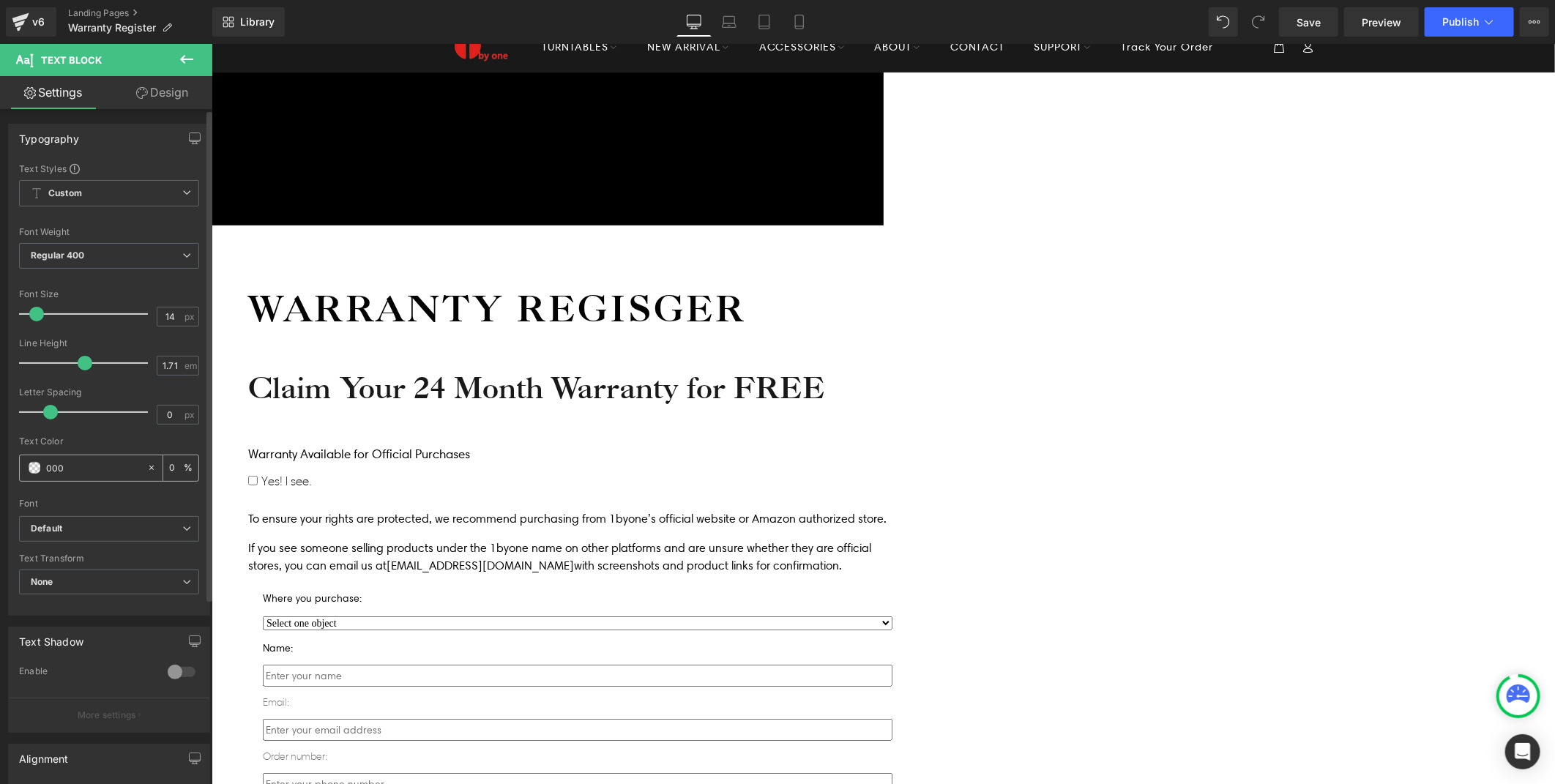
type input "0000"
type input "100"
click at [30, 469] on div "0000" at bounding box center [83, 468] width 127 height 25
click at [399, 488] on div "Icon Free shipping $50+ Text Block Row Icon 90-day trial Text Block Row Icon 2-…" at bounding box center [883, 679] width 1344 height 1216
click at [593, 747] on p "Order number:" at bounding box center [577, 756] width 629 height 18
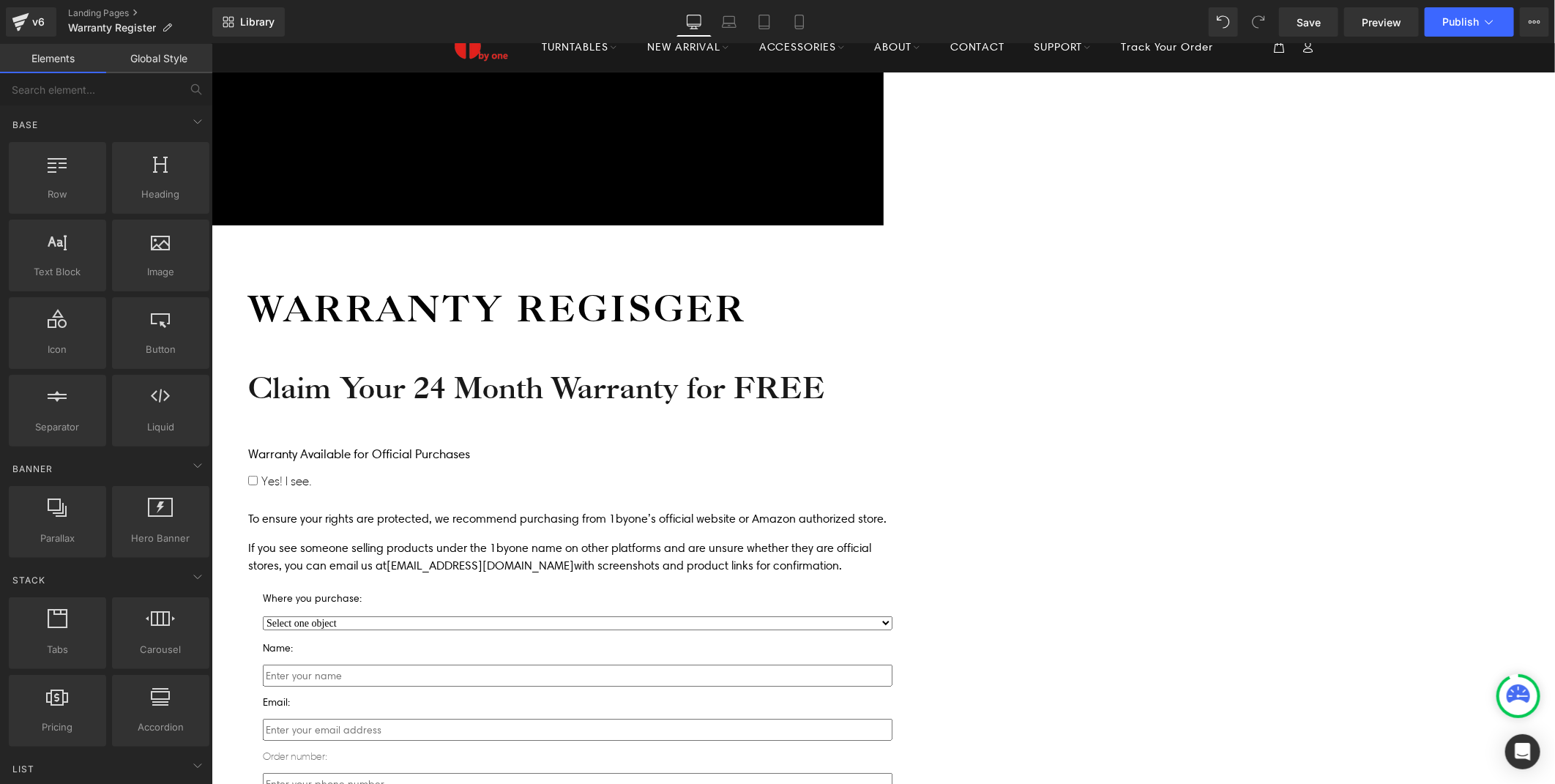
click at [639, 747] on p "Order number:" at bounding box center [577, 756] width 629 height 18
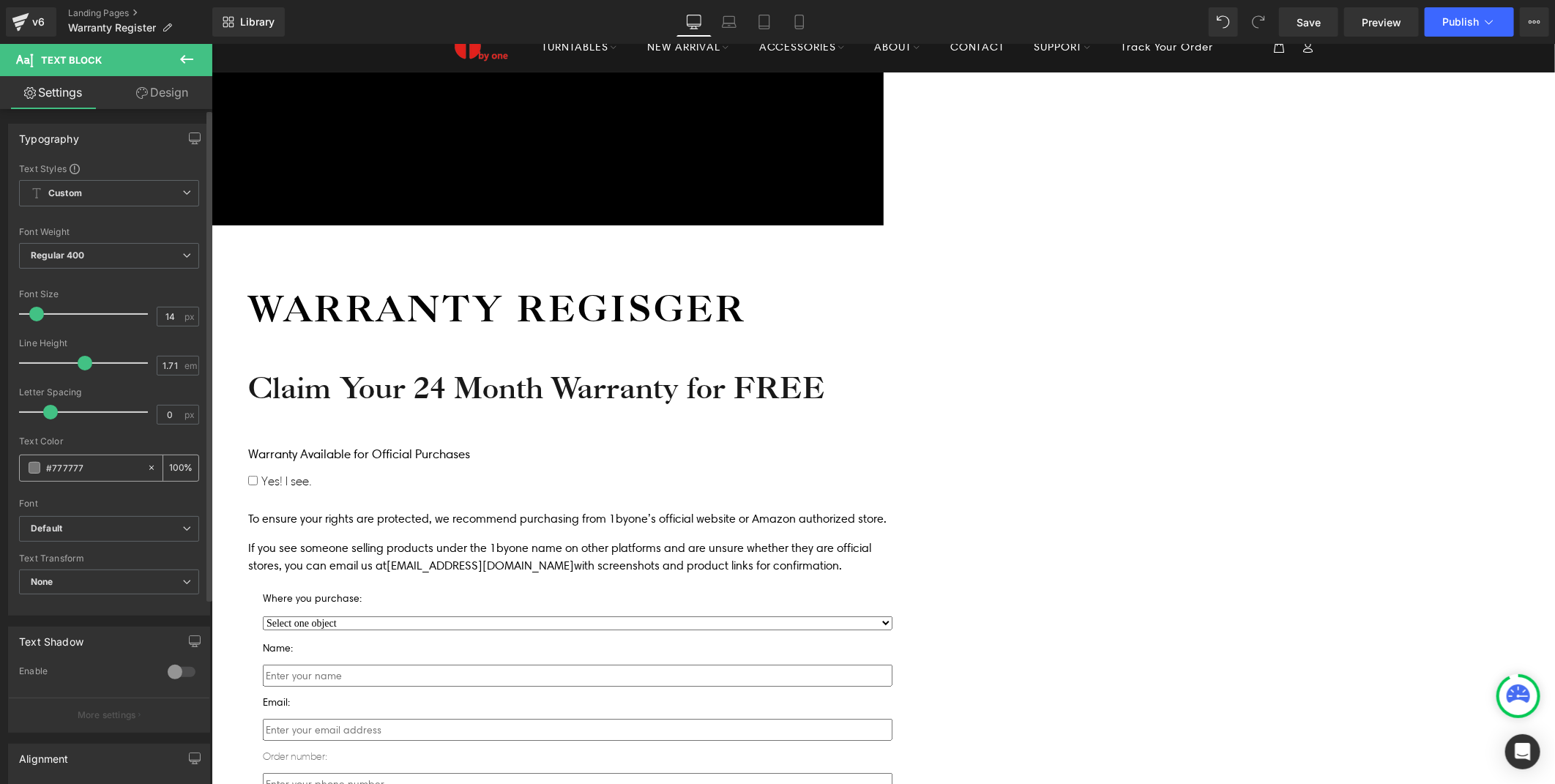
drag, startPoint x: 73, startPoint y: 464, endPoint x: 41, endPoint y: 463, distance: 32.0
click at [41, 463] on div "#777777" at bounding box center [83, 468] width 127 height 25
type input "0000"
type input "100"
click at [373, 497] on div "Icon Free shipping $50+ Text Block Row Icon 90-day trial Text Block Row Icon 2-…" at bounding box center [883, 679] width 1344 height 1216
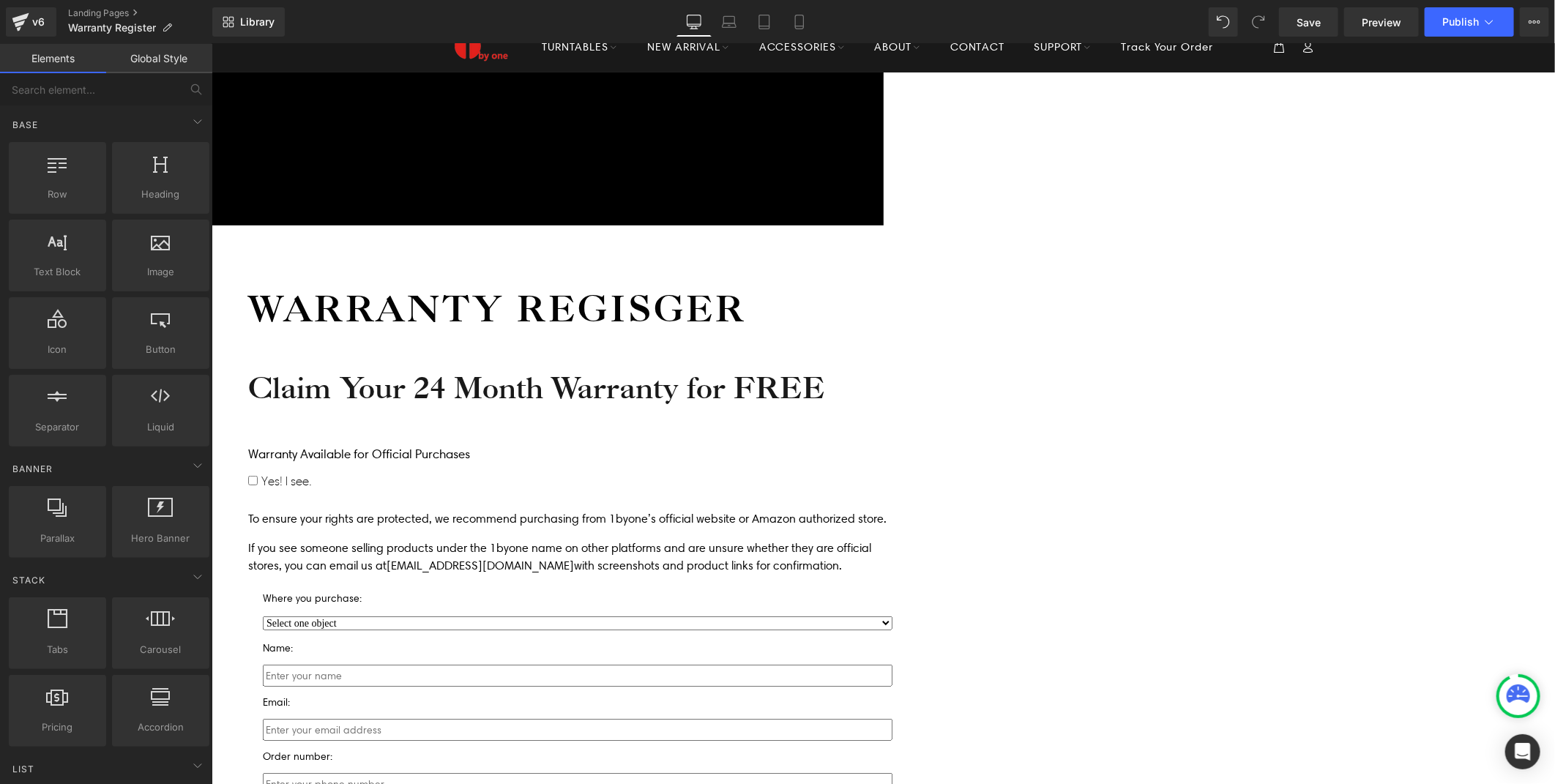
click at [1460, 421] on div "Icon Free shipping $50+ Text Block Row Icon 90-day trial Text Block Row Icon 2-…" at bounding box center [883, 681] width 1344 height 1220
drag, startPoint x: 1390, startPoint y: 434, endPoint x: 1264, endPoint y: 464, distance: 129.5
click at [1390, 434] on div "Icon Free shipping $50+ Text Block Row Icon 90-day trial Text Block Row Icon 2-…" at bounding box center [883, 681] width 1344 height 1220
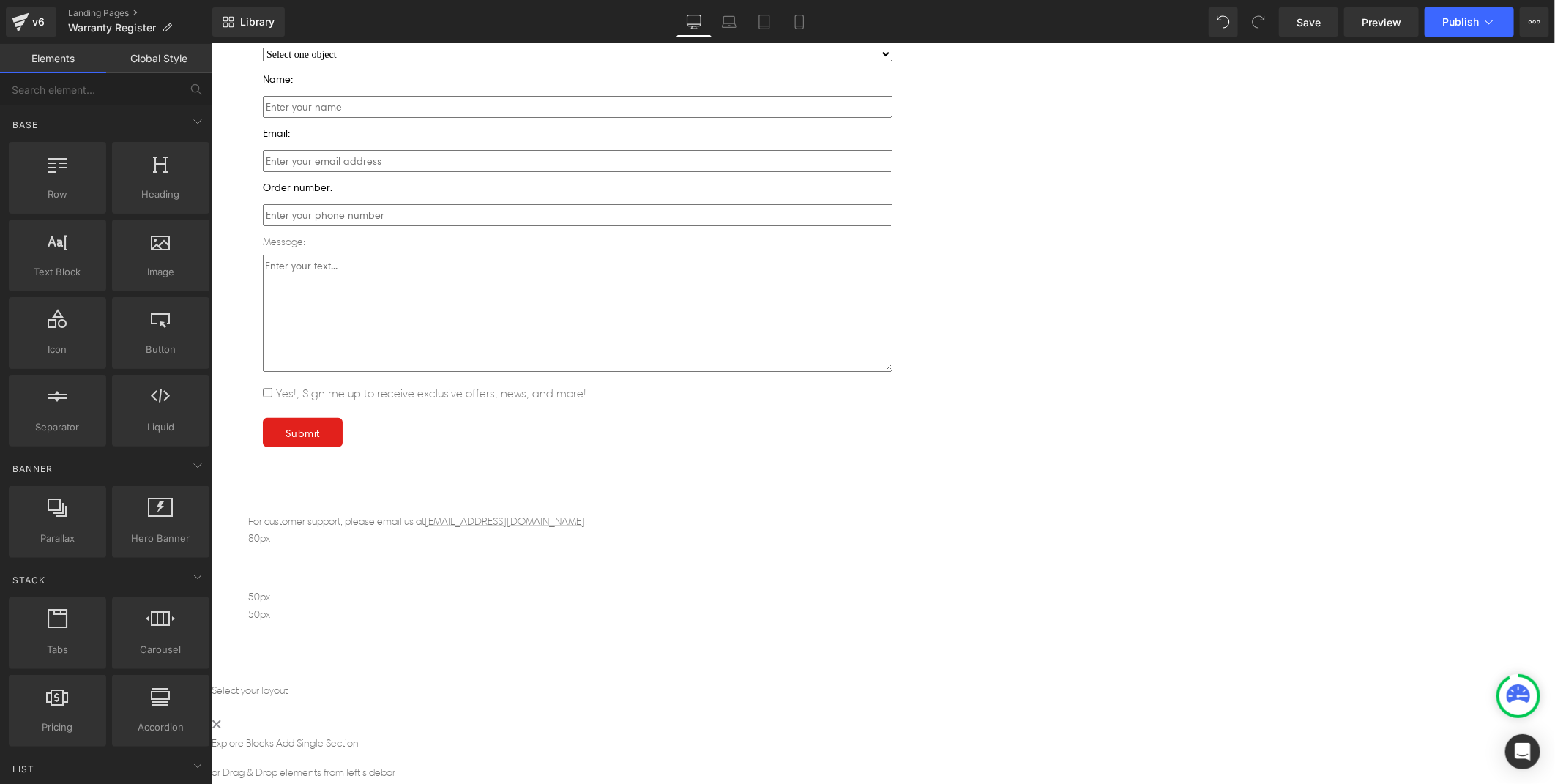
scroll to position [407, 0]
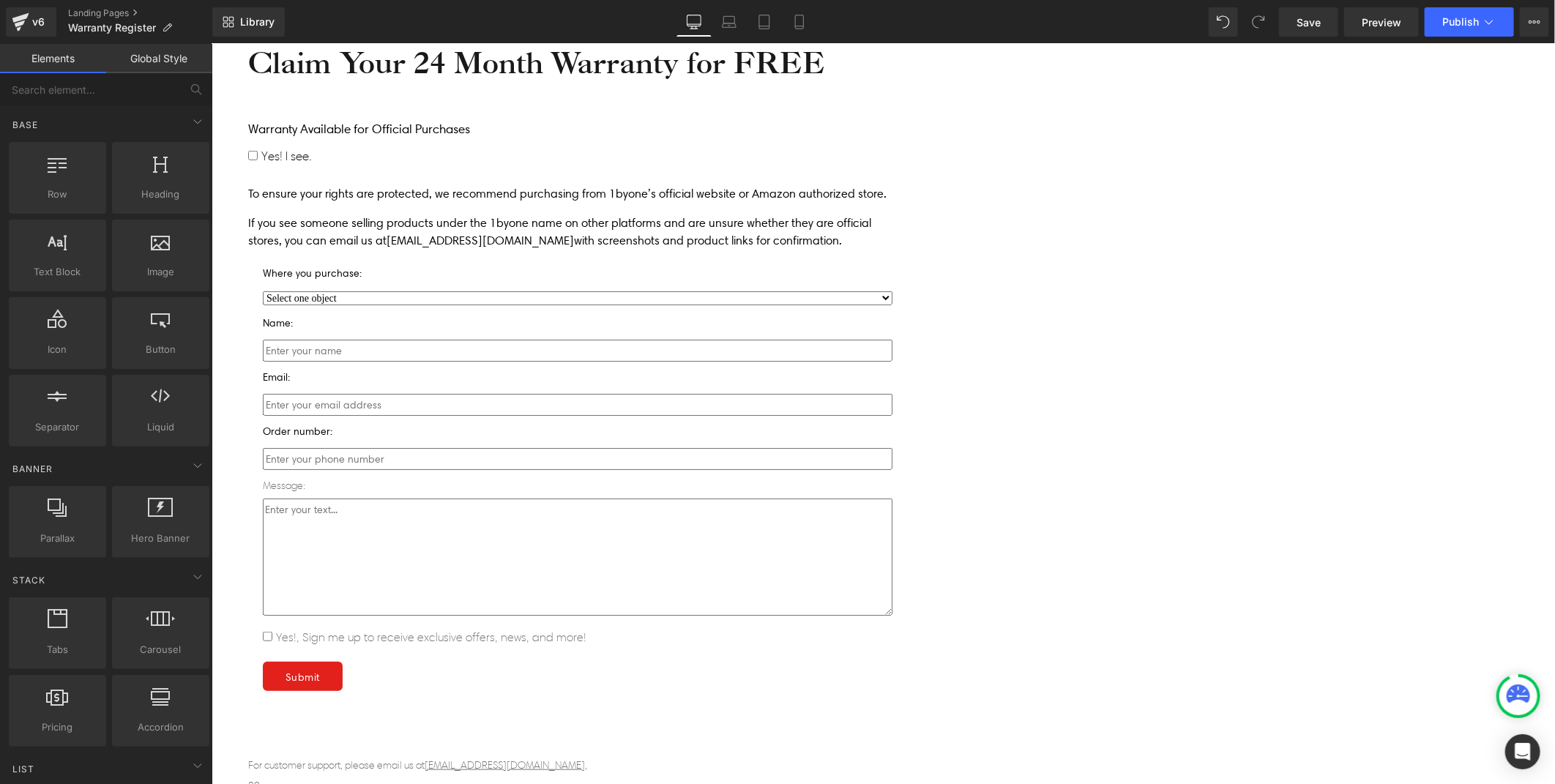
drag, startPoint x: 633, startPoint y: 480, endPoint x: 878, endPoint y: 478, distance: 245.0
click at [633, 757] on p "For customer support, please email us at support@1byoneaudio.com ," at bounding box center [577, 764] width 659 height 16
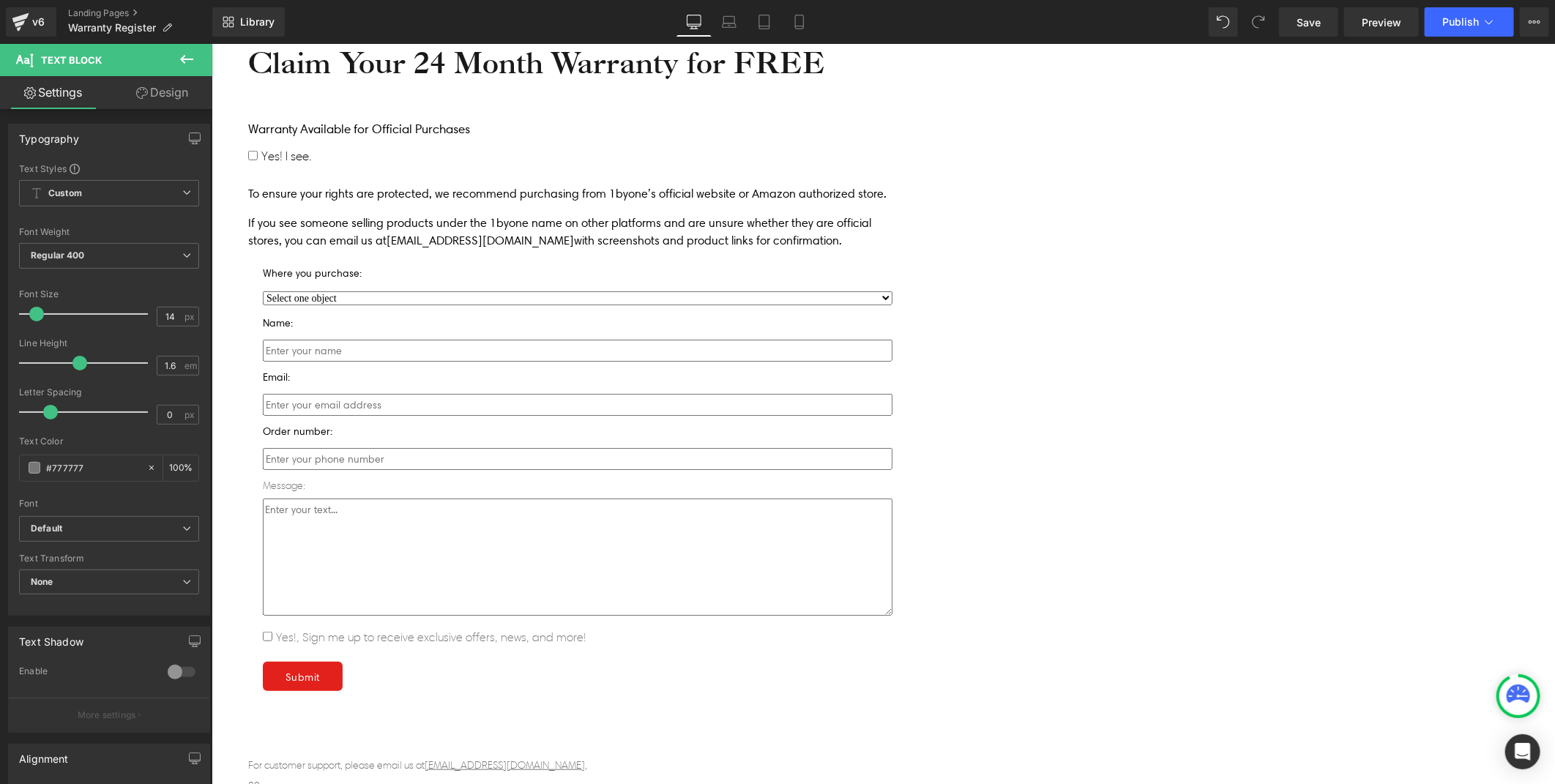
drag, startPoint x: 96, startPoint y: 463, endPoint x: -4, endPoint y: 466, distance: 100.0
click at [0, 466] on html "Email Field You are previewing how the will restyle your page. You can not edit…" at bounding box center [778, 392] width 1555 height 784
type input "000"
type input "100"
type input "0000"
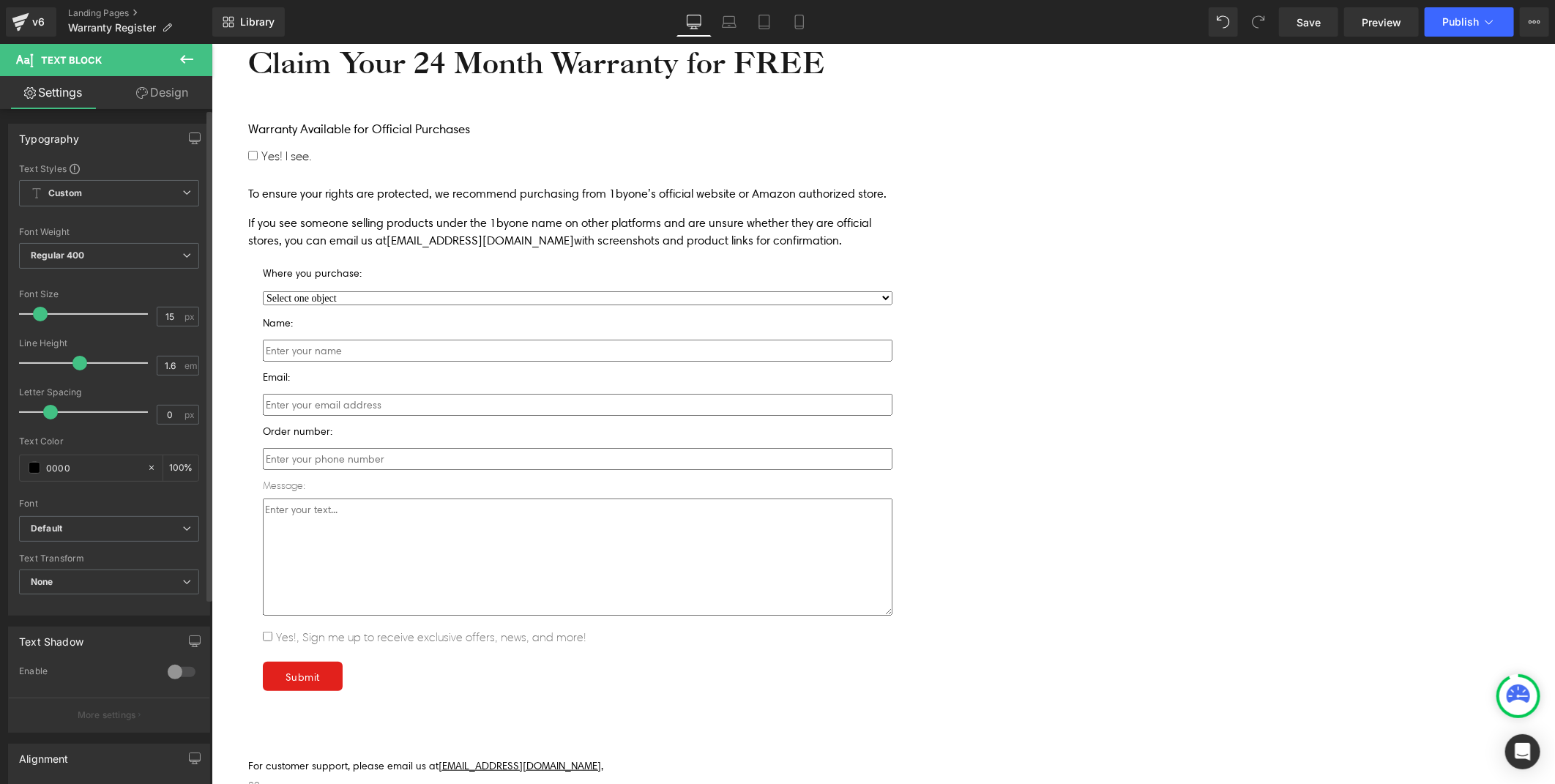
type input "18"
click at [40, 317] on span at bounding box center [42, 315] width 15 height 15
click at [586, 629] on span "Yes!, Sign me up to receive exclusive offers, news, and more!" at bounding box center [428, 636] width 314 height 14
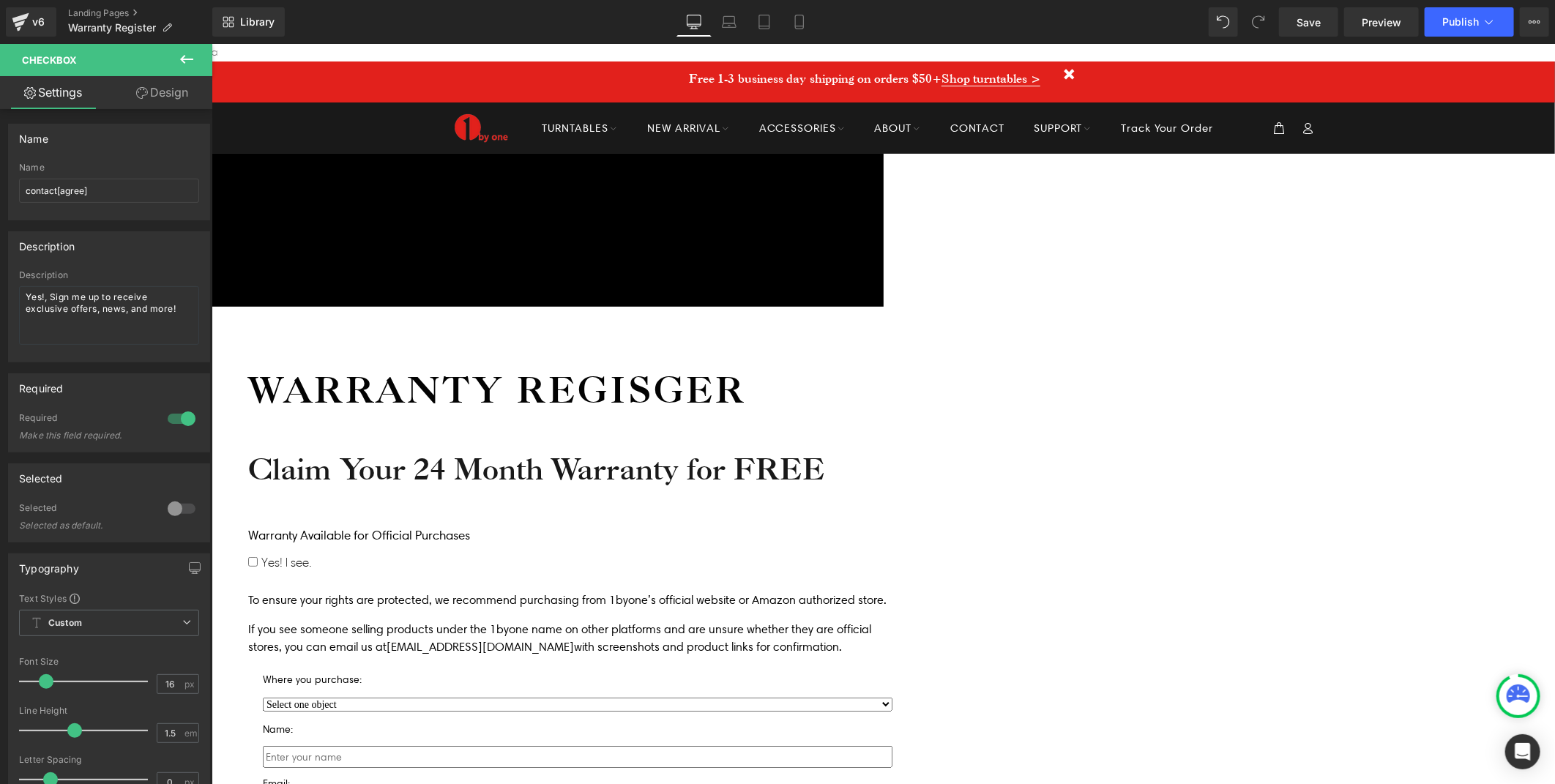
scroll to position [244, 0]
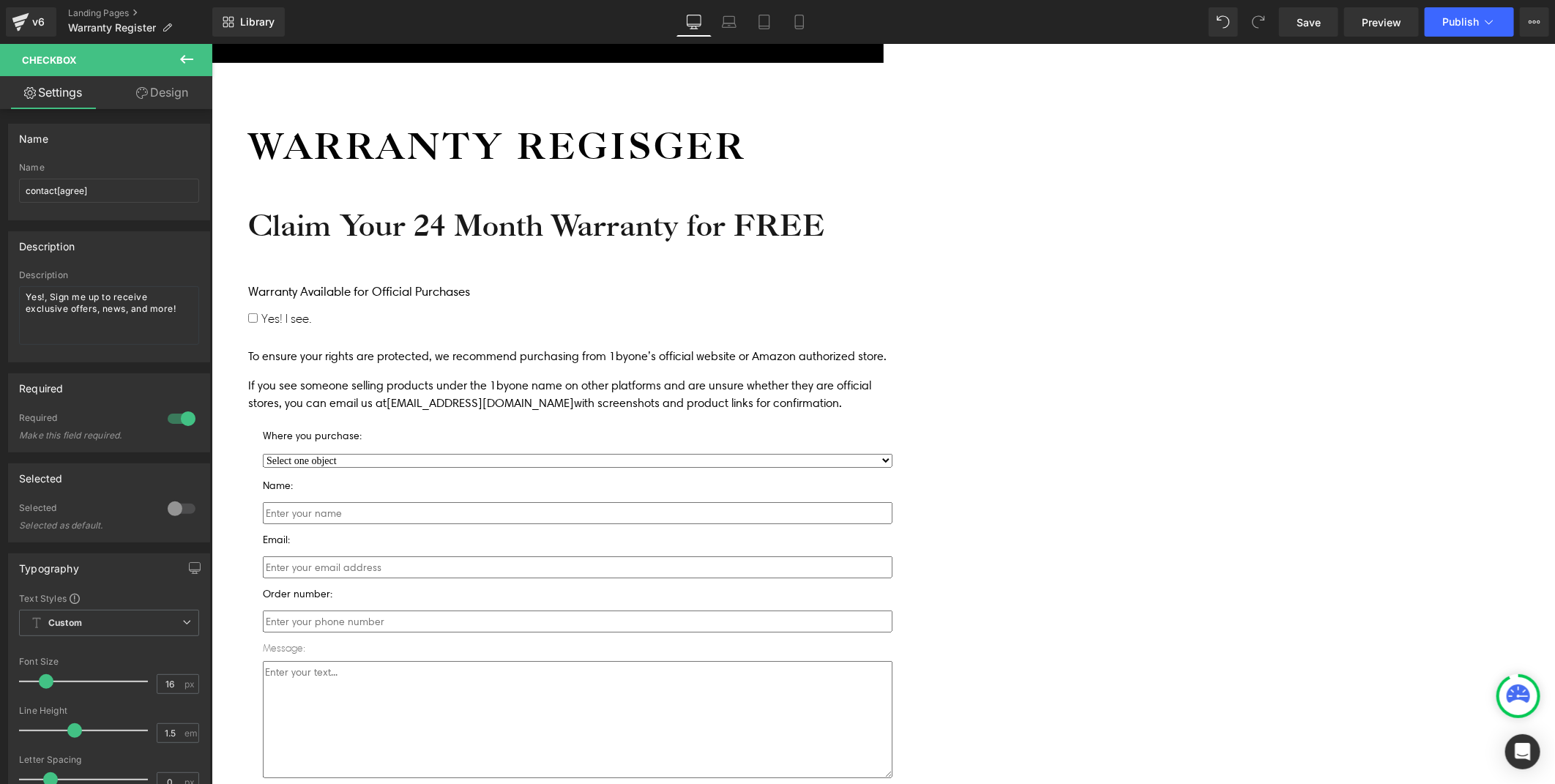
click at [211, 43] on link at bounding box center [211, 43] width 0 height 0
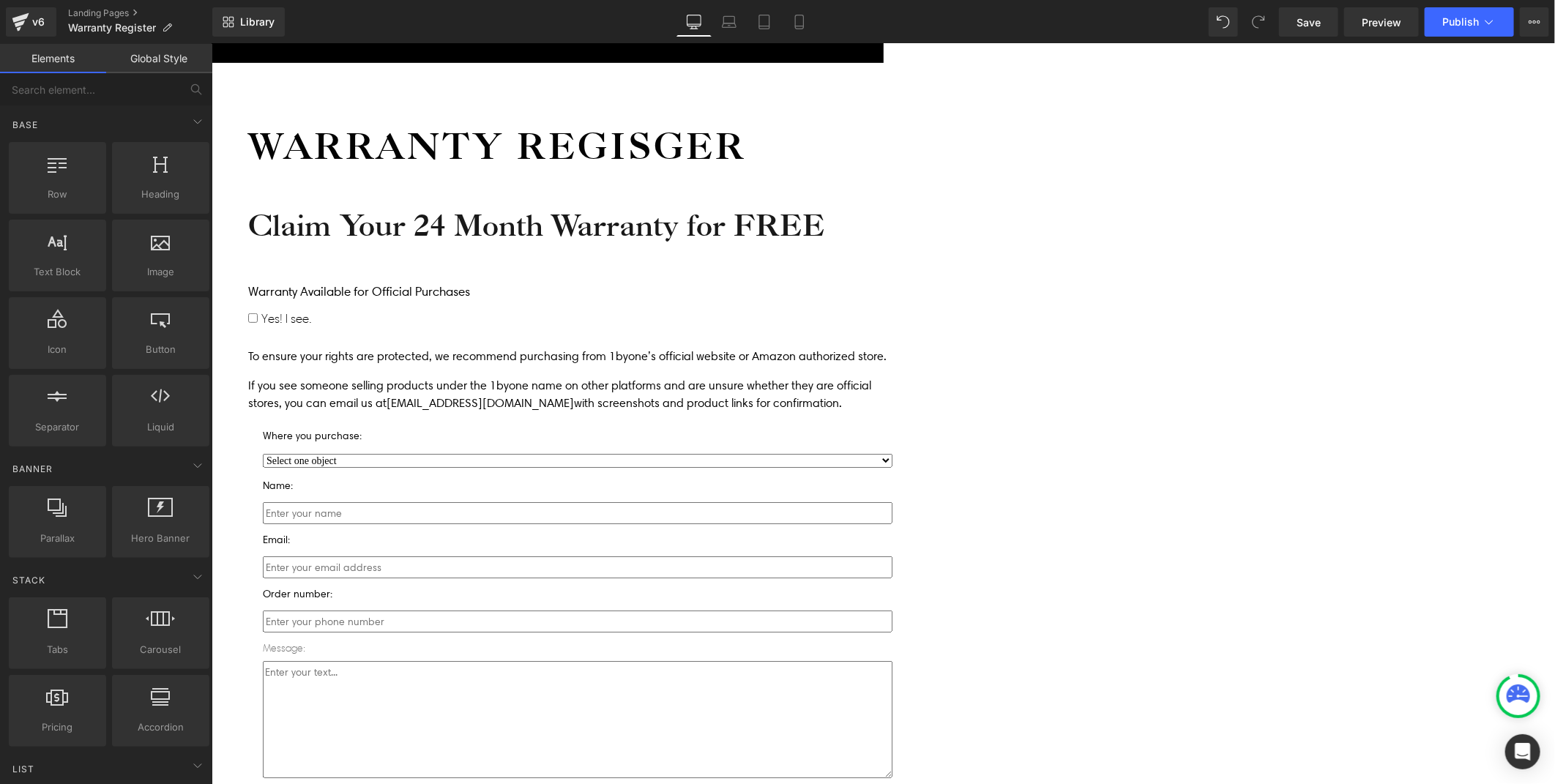
click at [1282, 613] on div "Icon Free shipping $50+ Text Block Row Icon 90-day trial Text Block Row Icon 2-…" at bounding box center [883, 543] width 1344 height 1268
click at [211, 43] on icon at bounding box center [211, 43] width 0 height 0
click at [684, 660] on textarea at bounding box center [577, 718] width 629 height 117
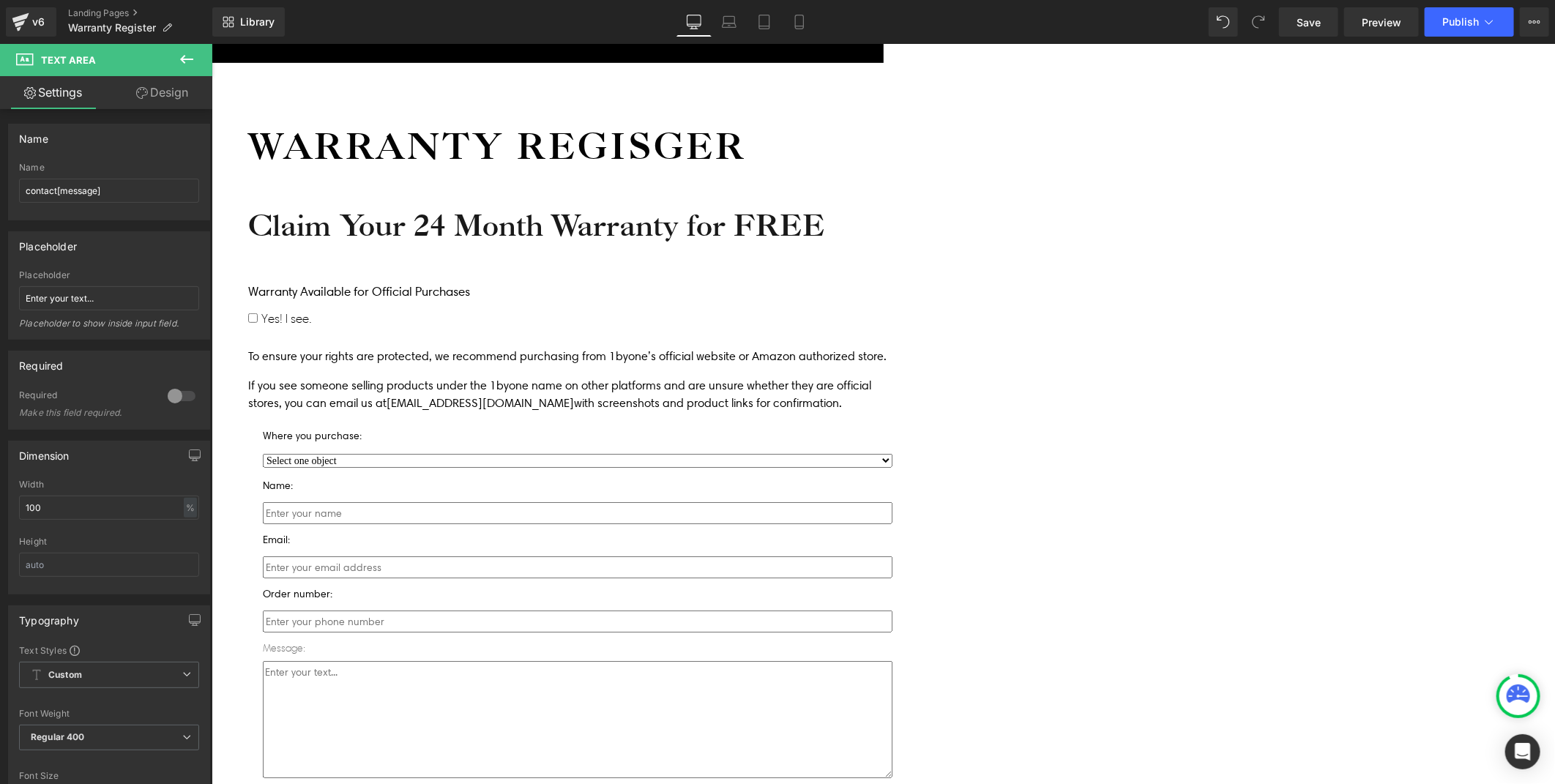
click at [211, 43] on icon at bounding box center [211, 43] width 0 height 0
drag, startPoint x: 907, startPoint y: 475, endPoint x: 832, endPoint y: 453, distance: 78.2
click at [211, 43] on link at bounding box center [211, 43] width 0 height 0
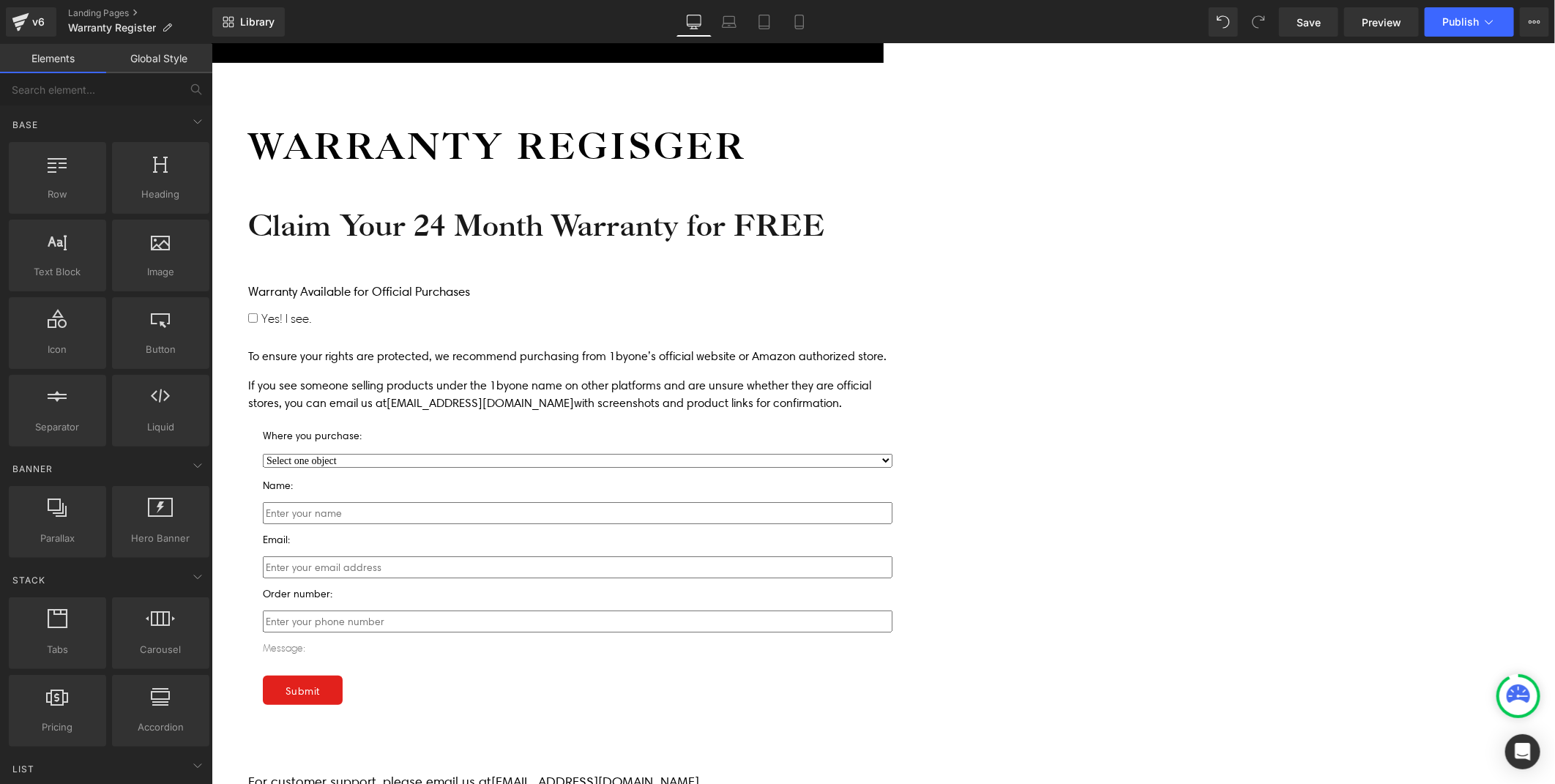
click at [607, 639] on p "Message:" at bounding box center [577, 648] width 629 height 18
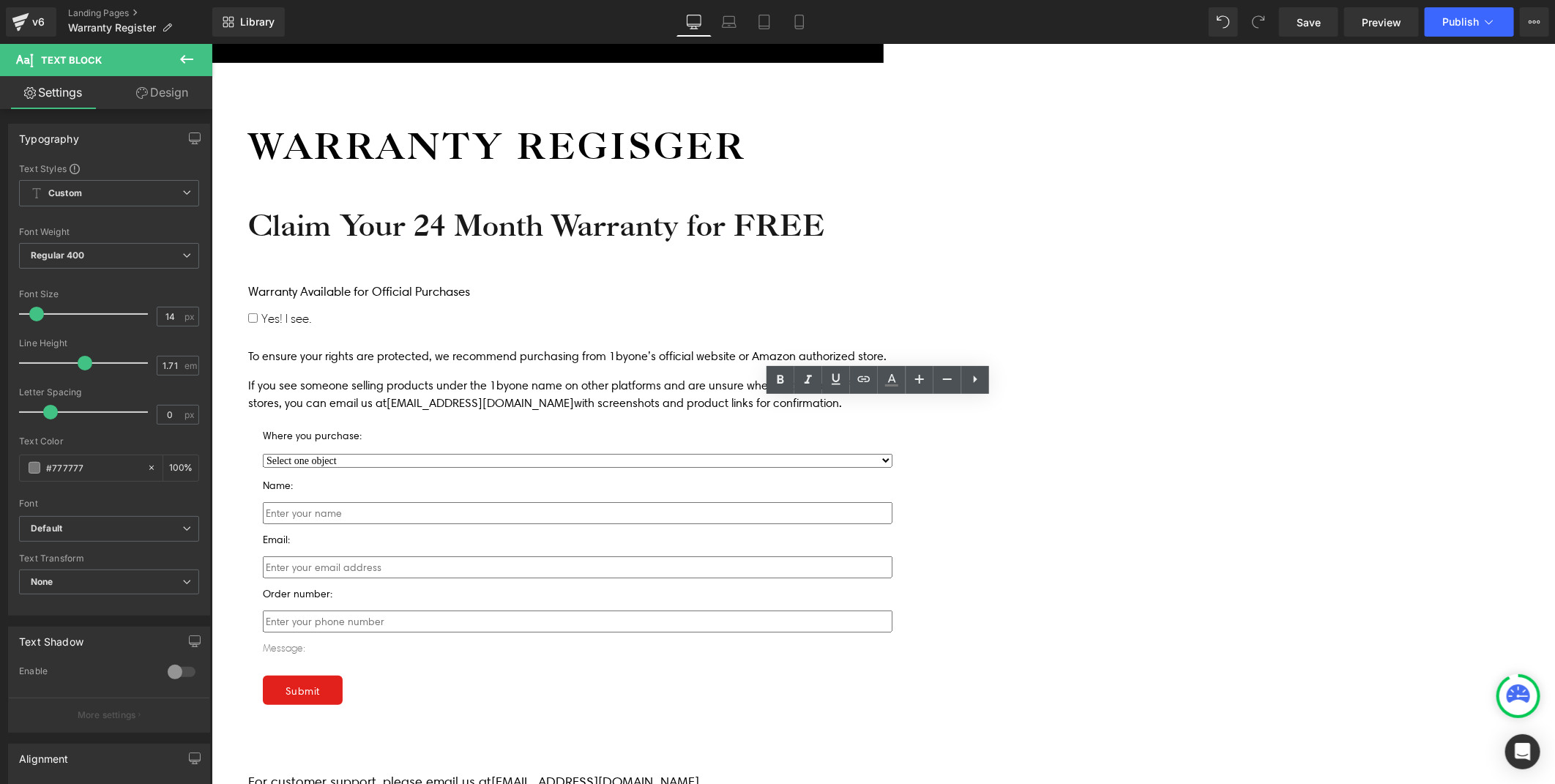
click at [593, 660] on div "Submit" at bounding box center [577, 682] width 629 height 44
click at [437, 441] on div "Icon Free shipping $50+ Text Block Row Icon 90-day trial Text Block Row Icon 2-…" at bounding box center [883, 478] width 1344 height 1138
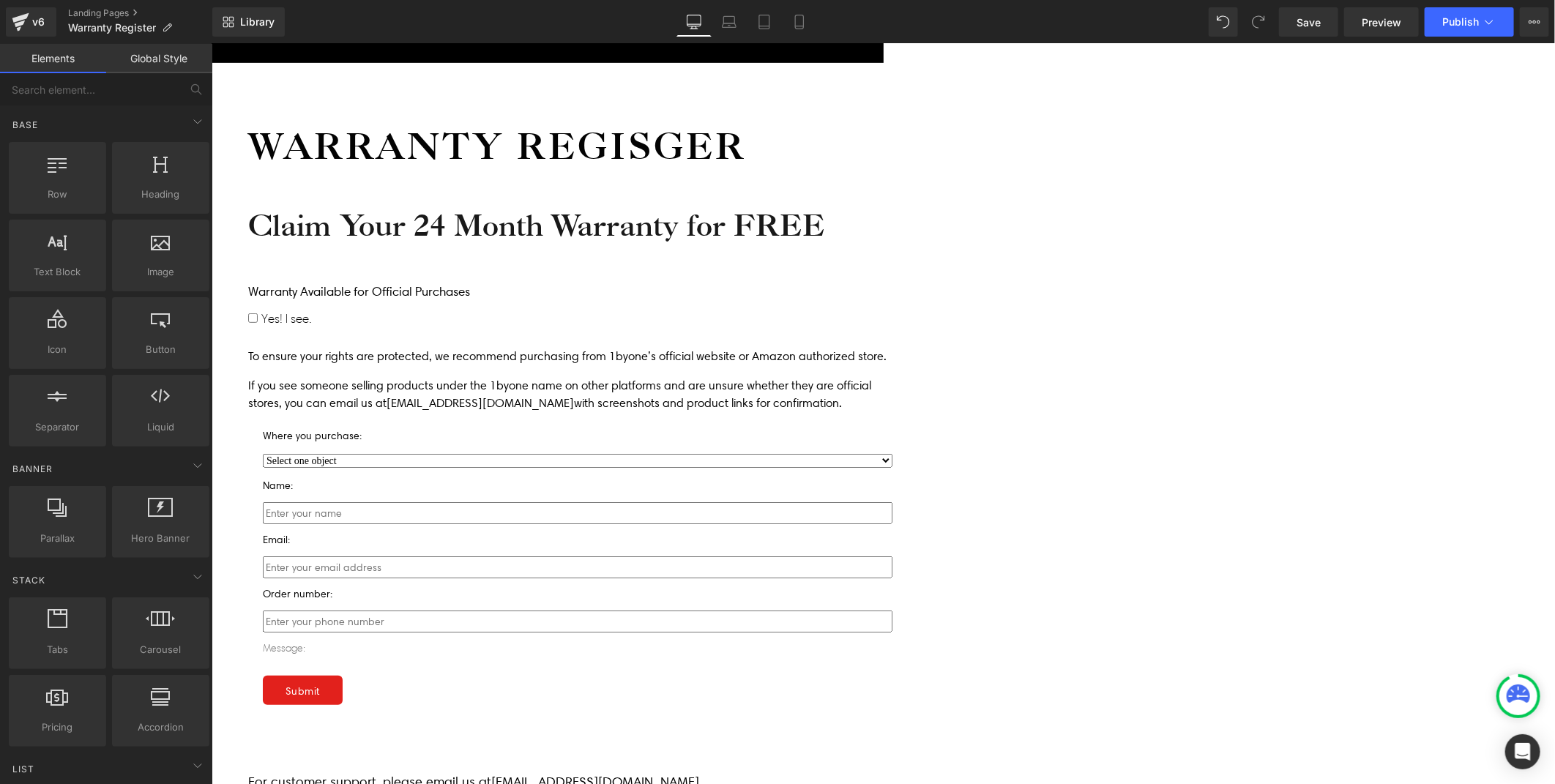
click at [211, 43] on icon at bounding box center [211, 43] width 0 height 0
click at [454, 417] on div "Icon Free shipping $50+ Text Block Row Icon 90-day trial Text Block Row Icon 2-…" at bounding box center [883, 478] width 1344 height 1138
click at [211, 43] on icon at bounding box center [211, 43] width 0 height 0
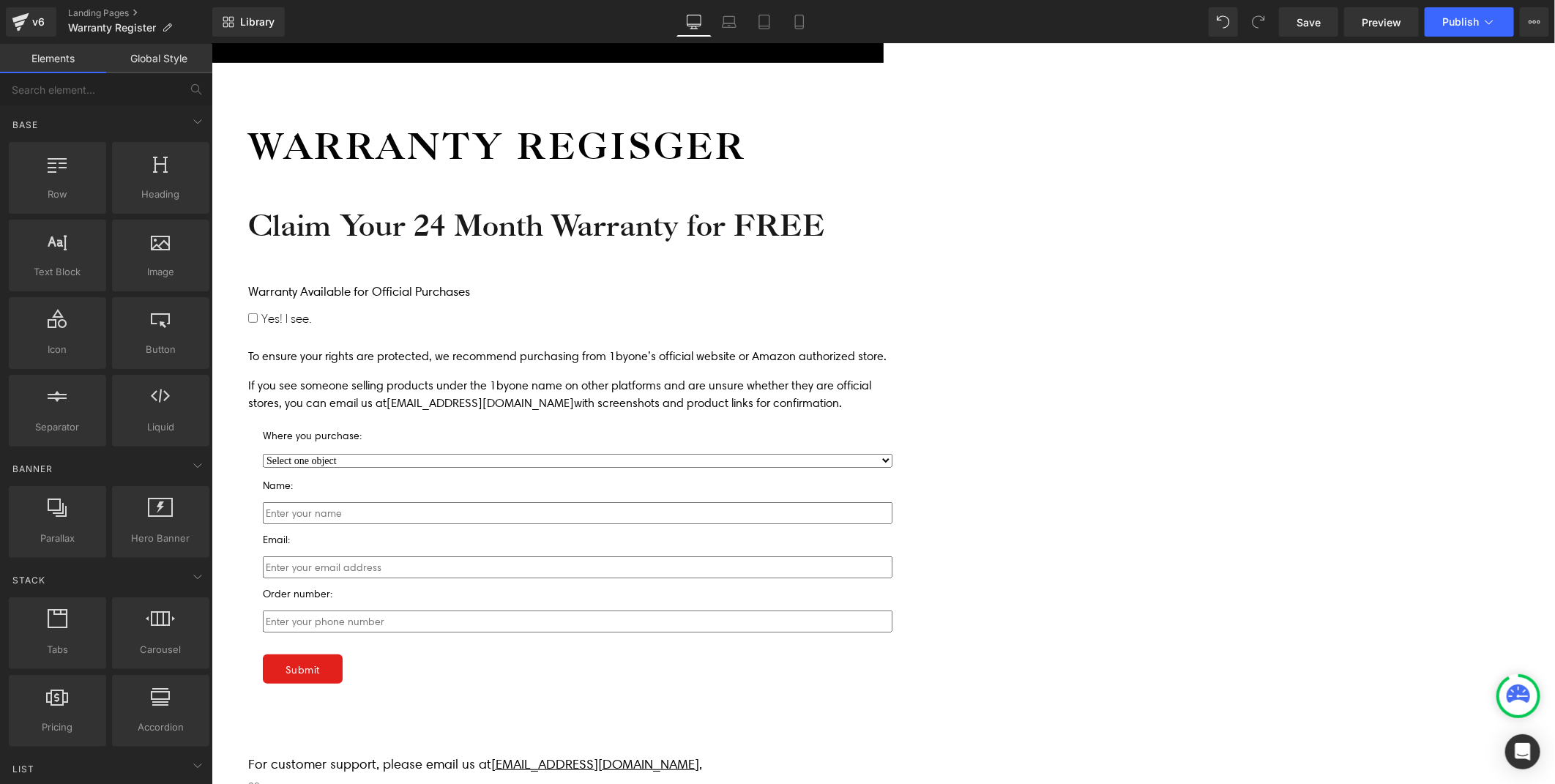
click at [516, 580] on div "Icon Free shipping $50+ Text Block Row Icon 90-day trial Text Block Row Icon 2-…" at bounding box center [883, 469] width 1344 height 1120
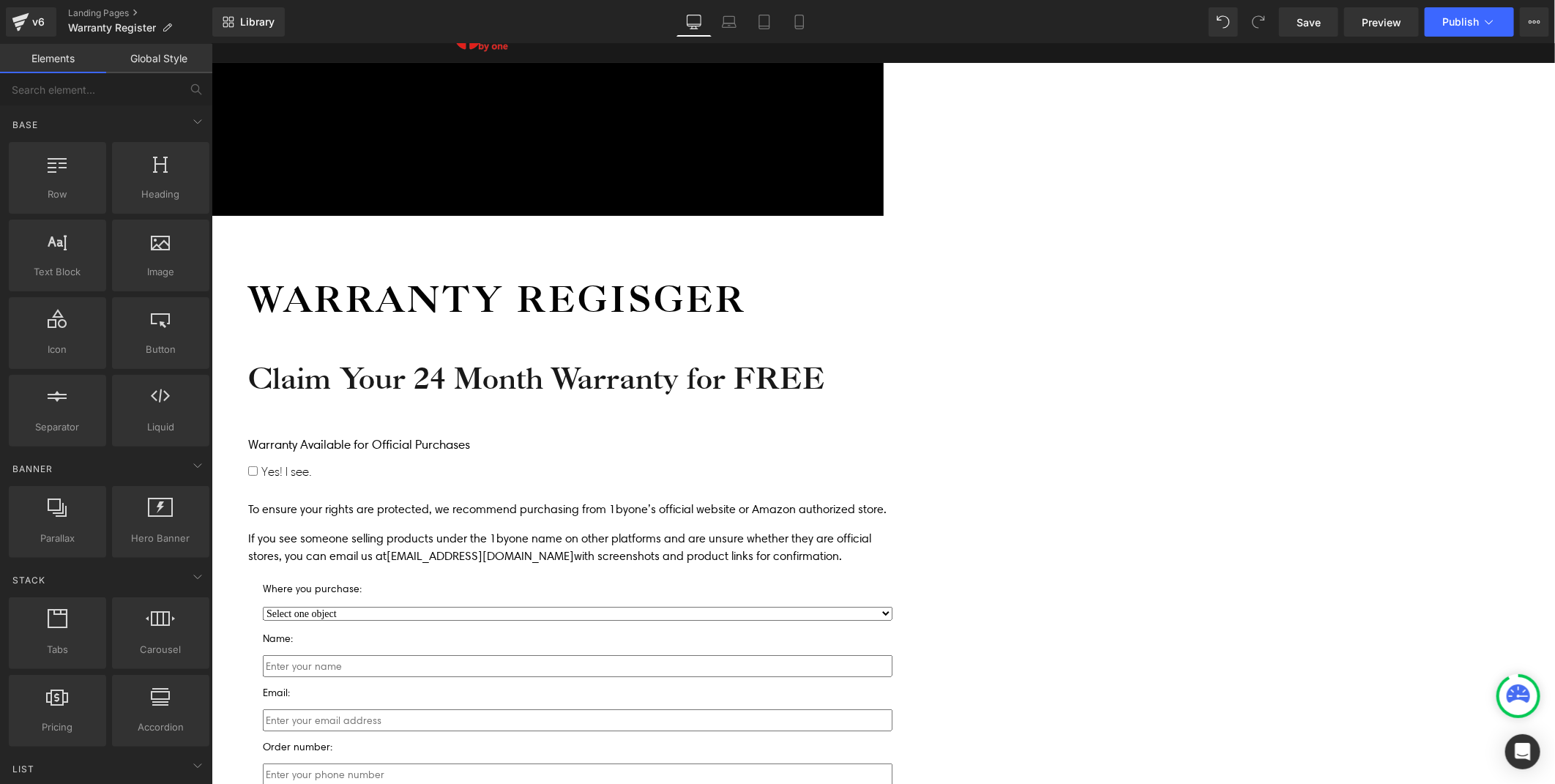
scroll to position [0, 0]
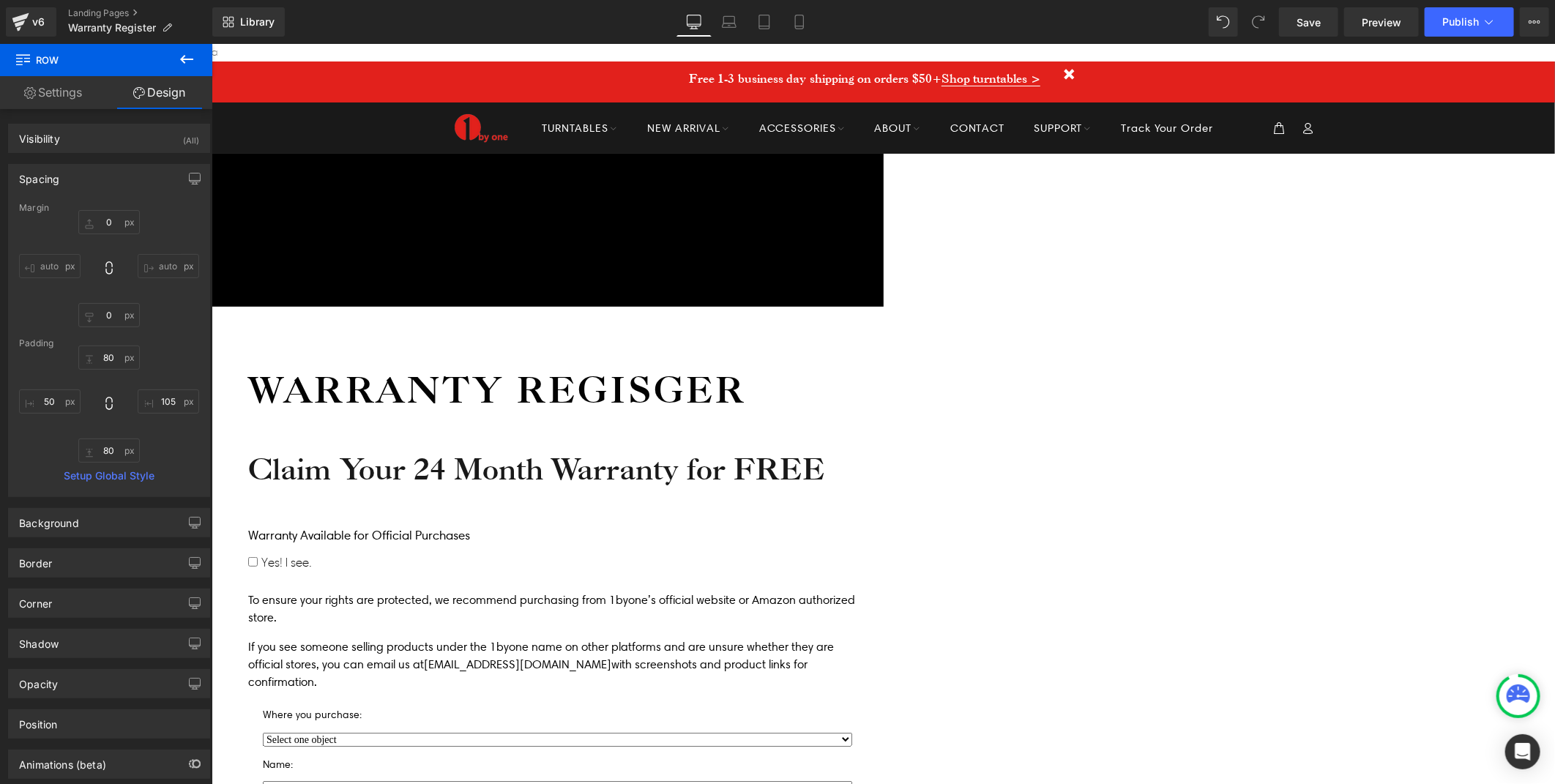
scroll to position [162, 0]
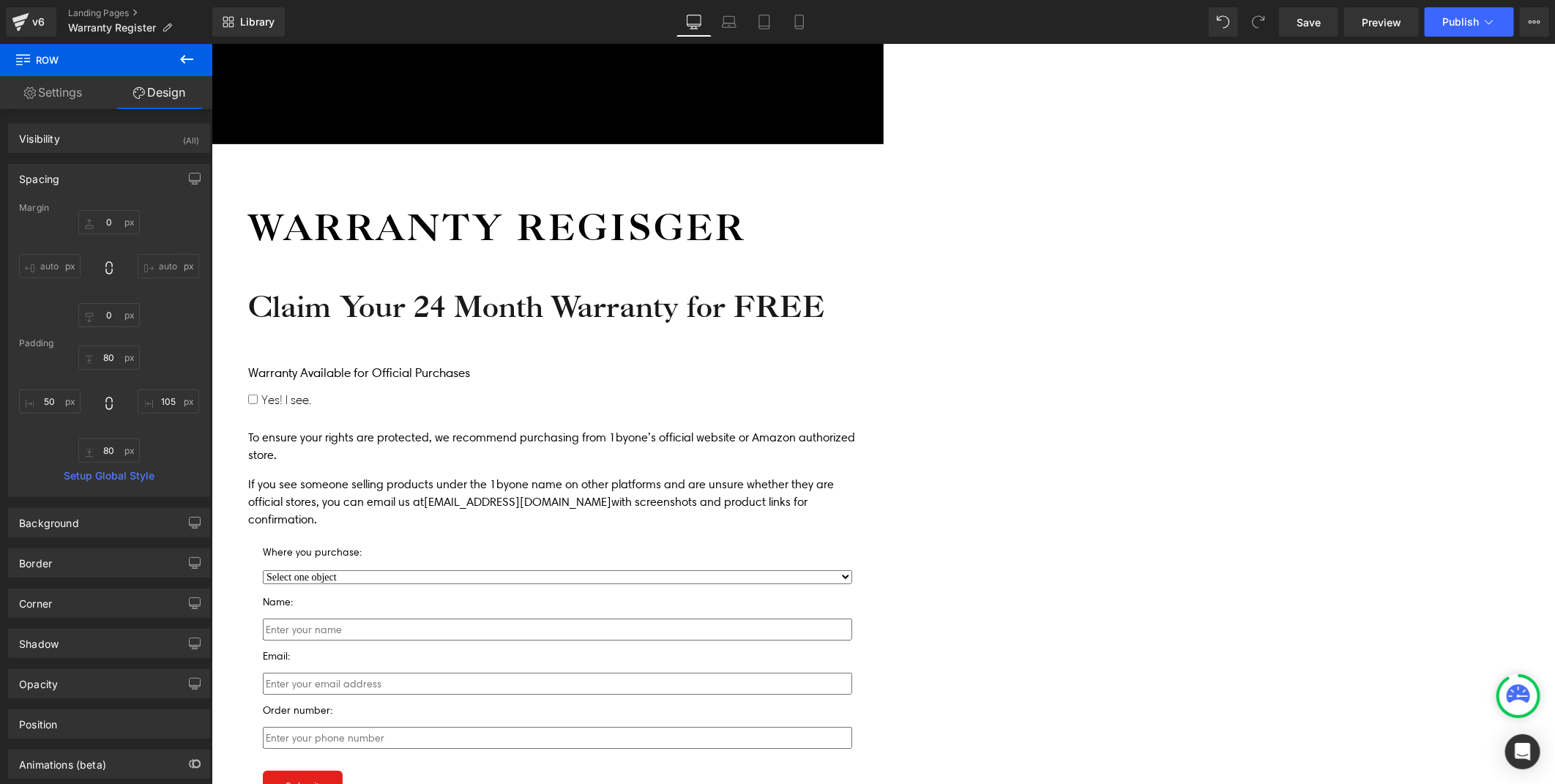
click at [211, 43] on span "Contact Form" at bounding box center [211, 43] width 0 height 0
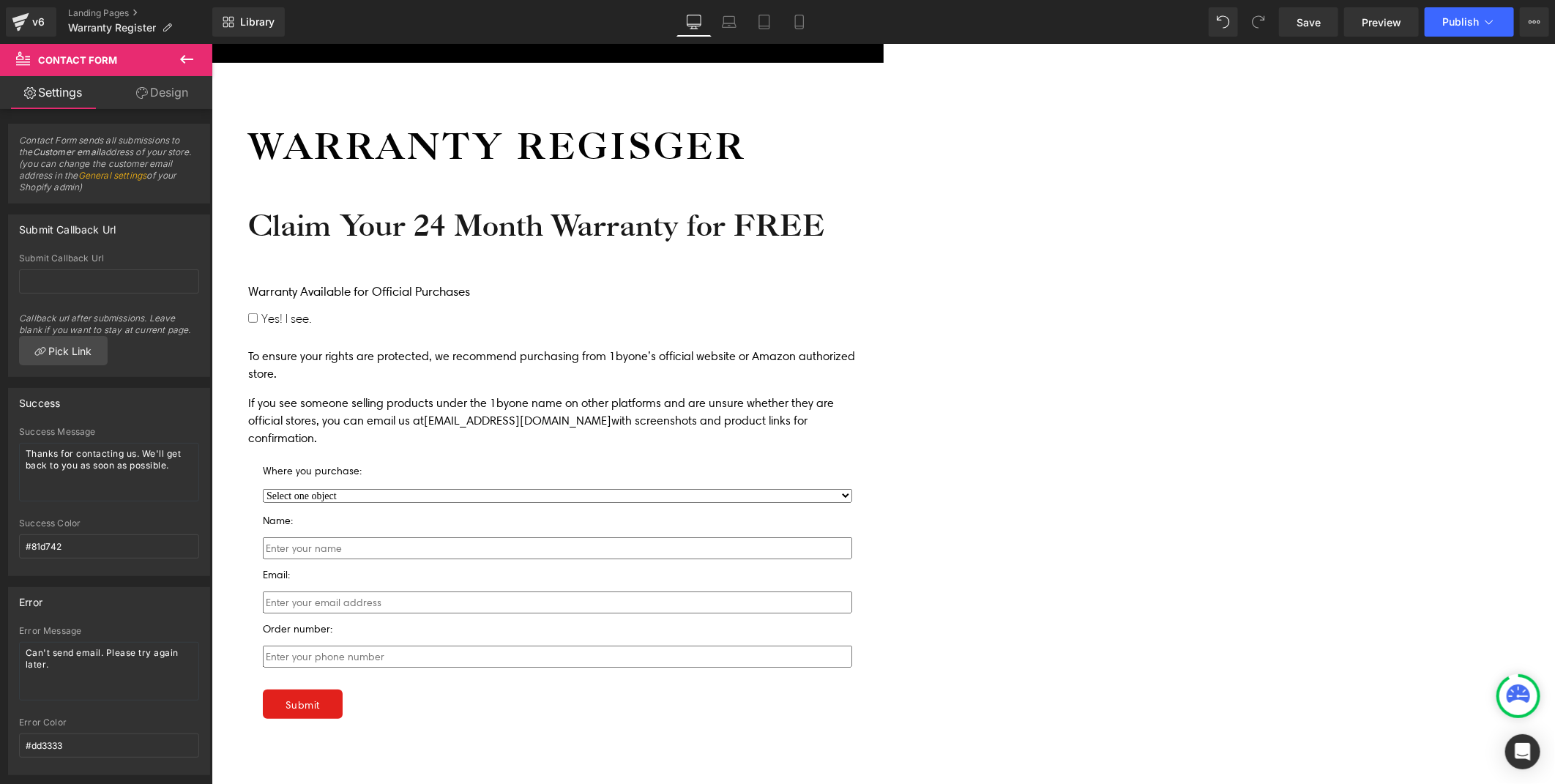
scroll to position [0, 0]
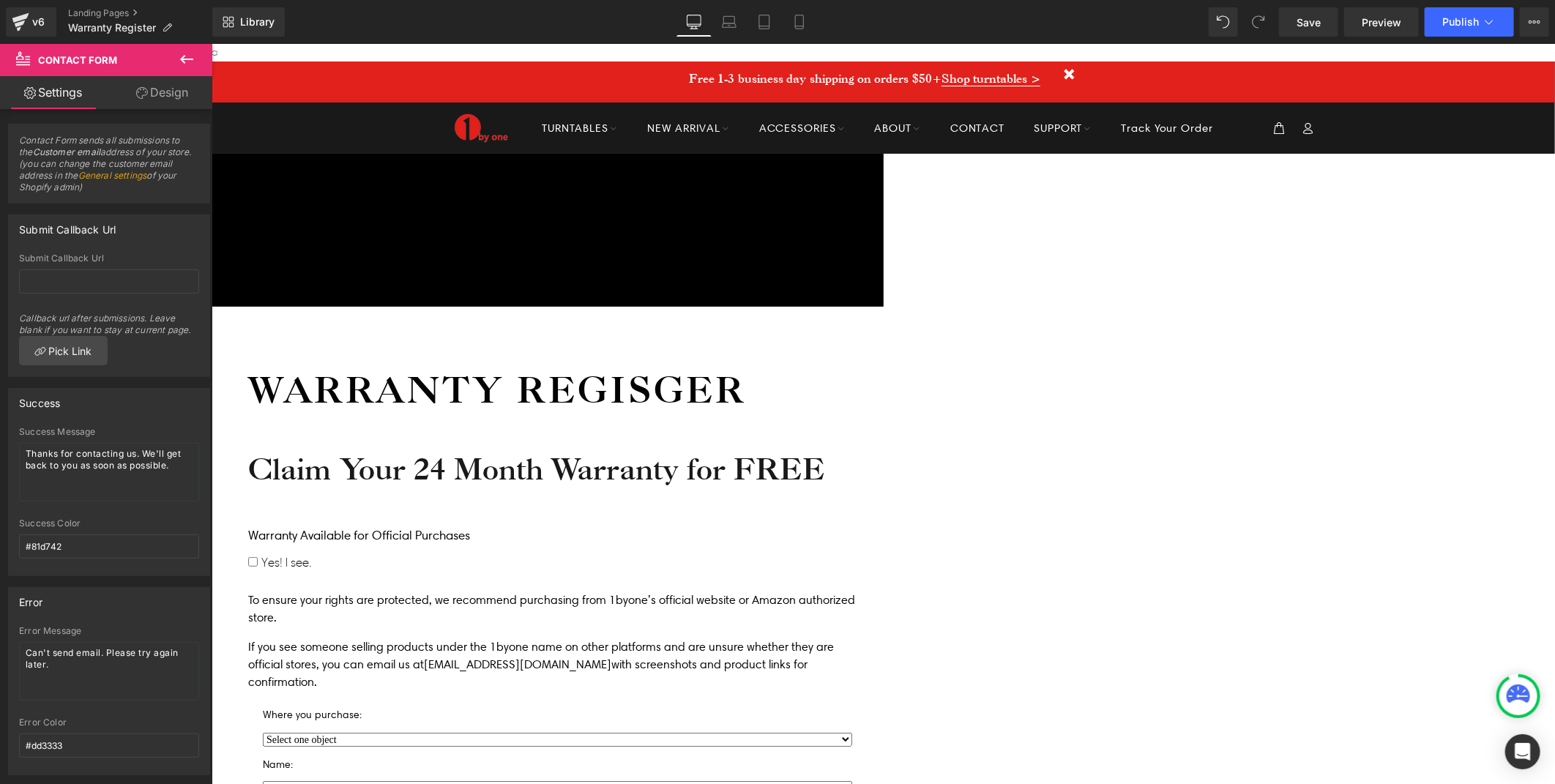
click at [866, 638] on p "If you see someone selling products under the 1byone name on other platforms an…" at bounding box center [557, 664] width 619 height 53
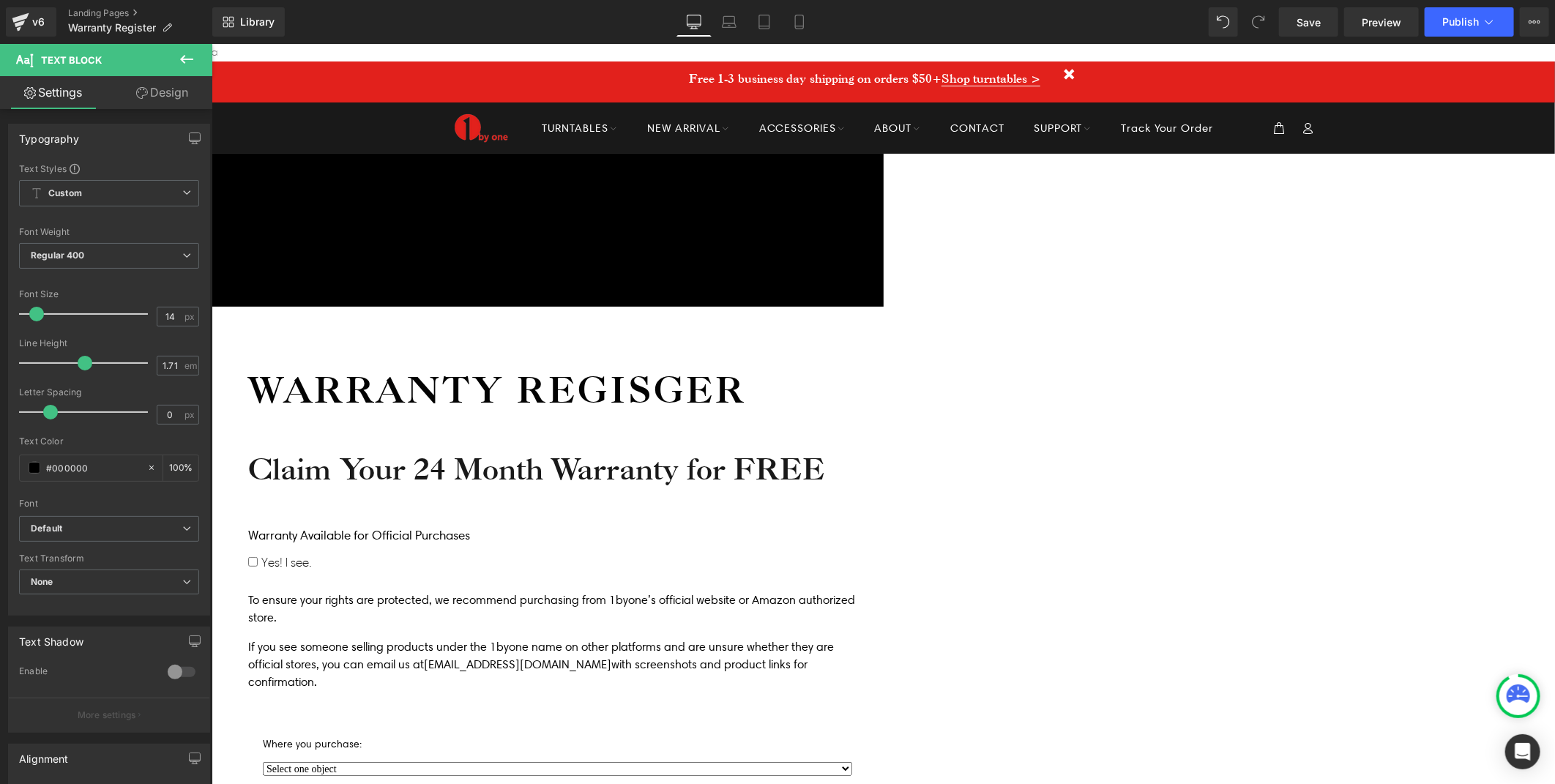
click at [1393, 472] on div "Icon Free shipping $50+ Text Block Row Icon 90-day trial Text Block Row Icon 2-…" at bounding box center [883, 745] width 1344 height 1184
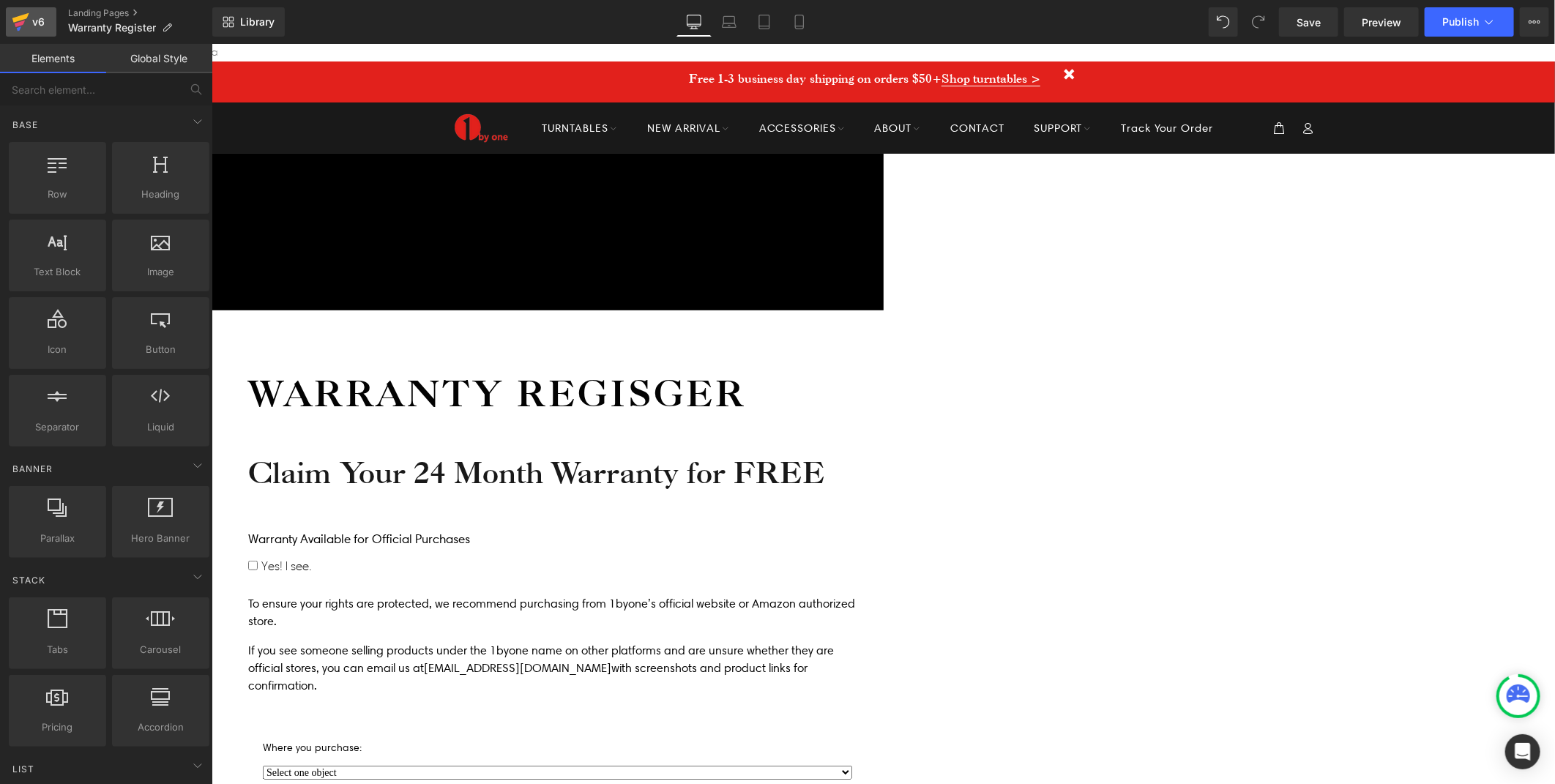
click at [26, 25] on icon at bounding box center [20, 22] width 18 height 37
click at [401, 470] on div "Icon Free shipping $50+ Text Block Row Icon 90-day trial Text Block Row Icon 2-…" at bounding box center [883, 776] width 1344 height 1247
click at [211, 43] on span at bounding box center [211, 43] width 0 height 0
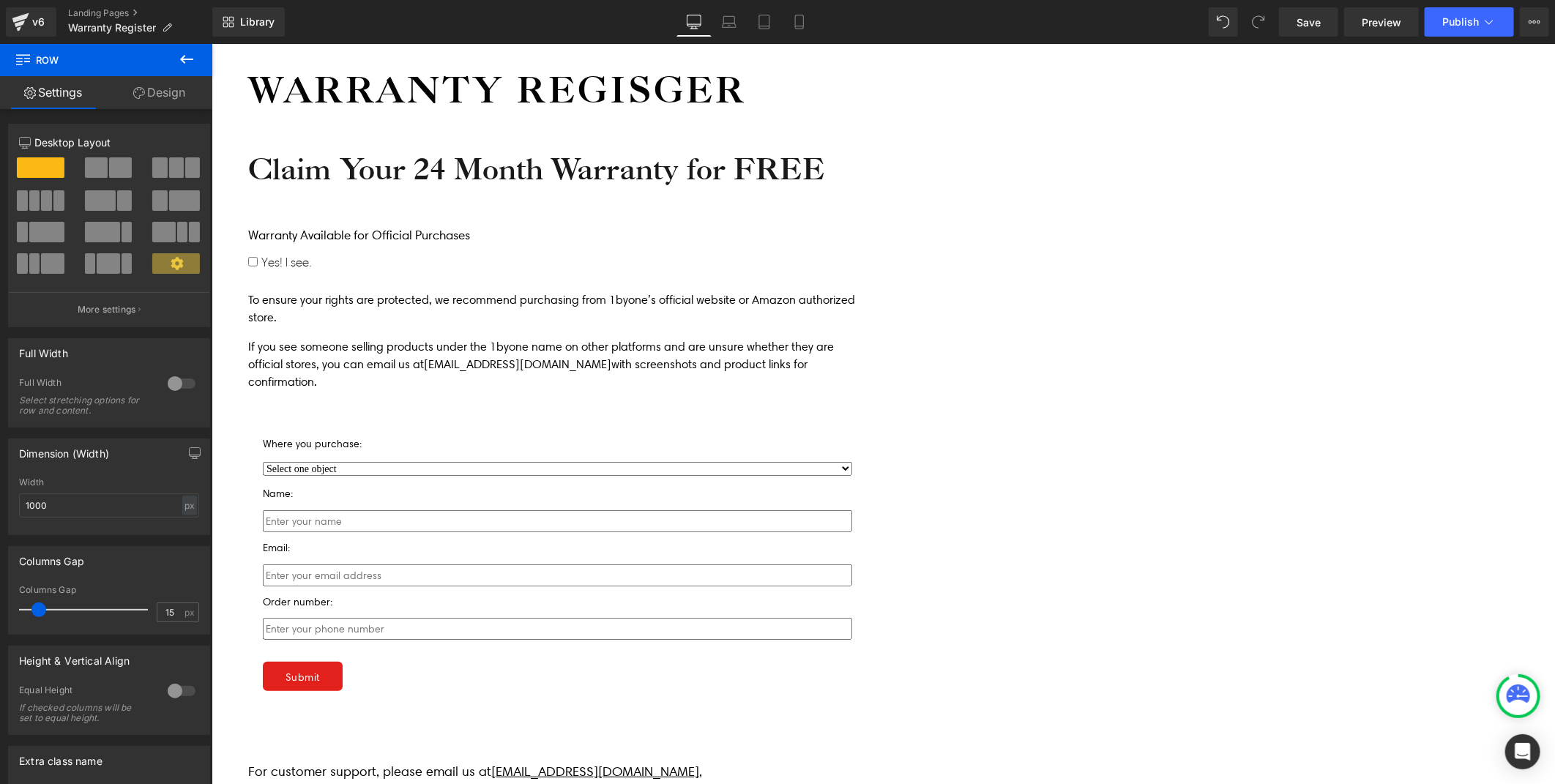
scroll to position [325, 0]
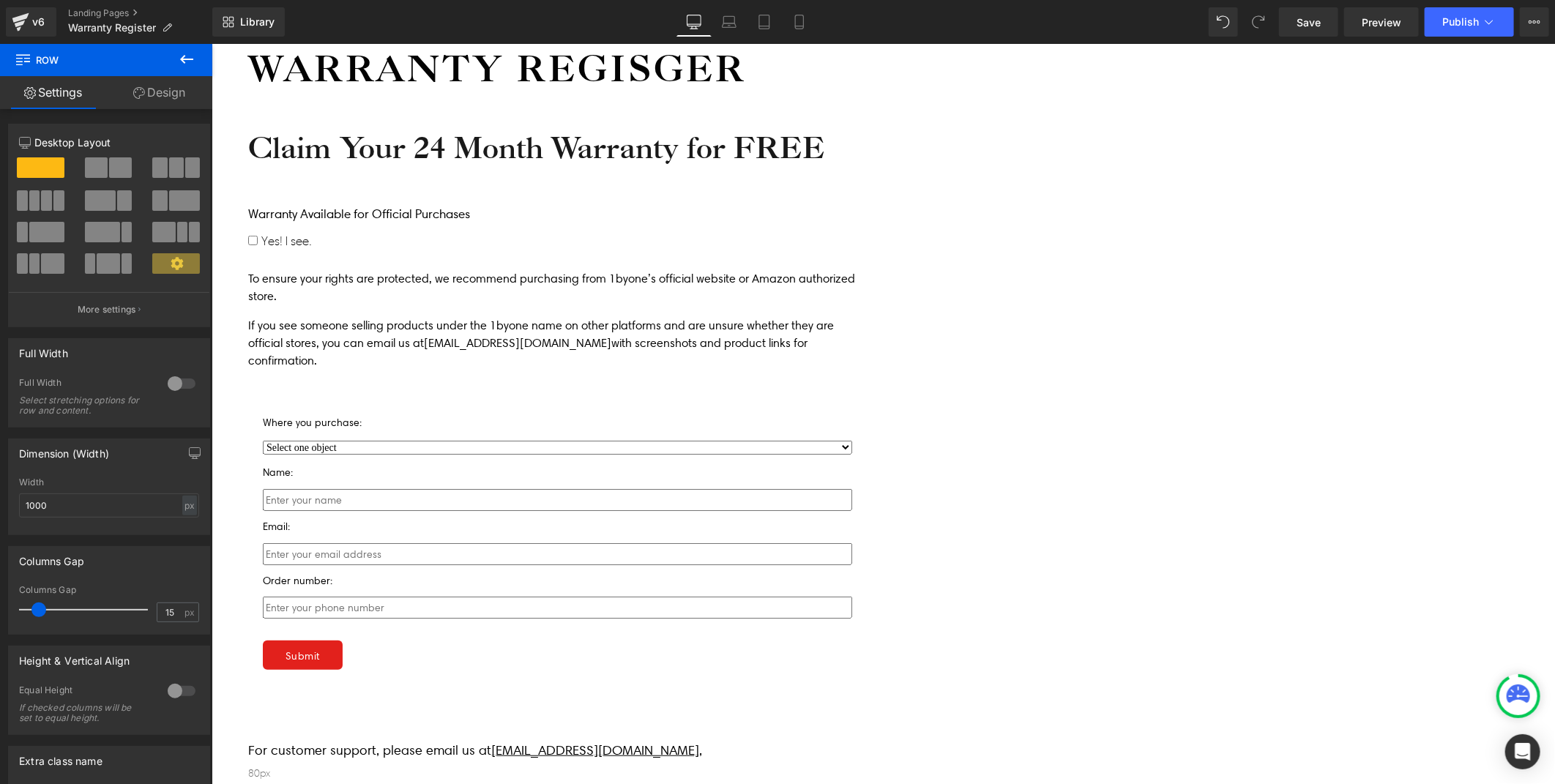
drag, startPoint x: 1397, startPoint y: 327, endPoint x: 1363, endPoint y: 332, distance: 34.4
click at [1397, 327] on div "Icon Free shipping $50+ Text Block Row Icon 90-day trial Text Block Row Icon 2-…" at bounding box center [883, 452] width 1344 height 1247
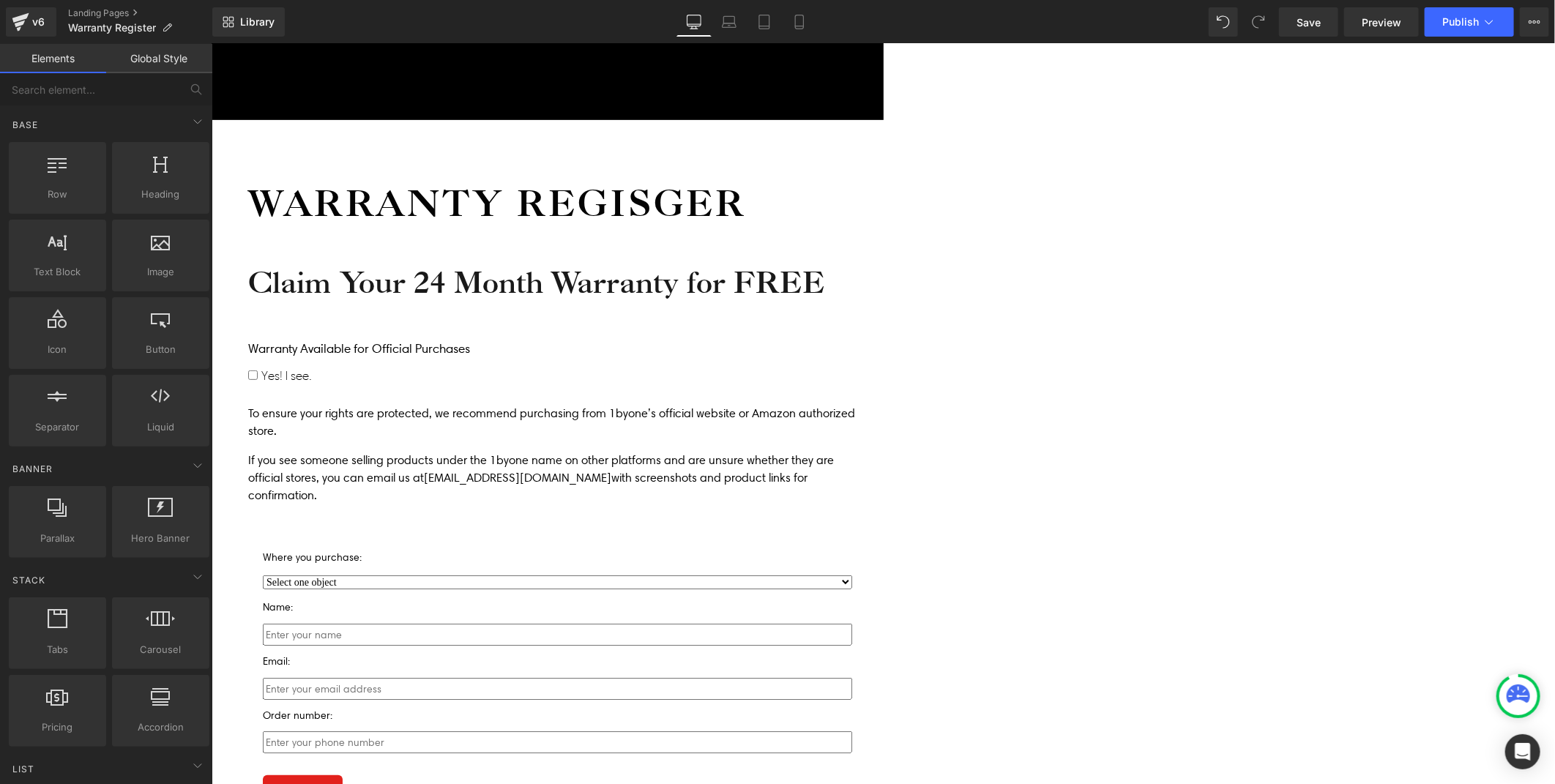
scroll to position [162, 0]
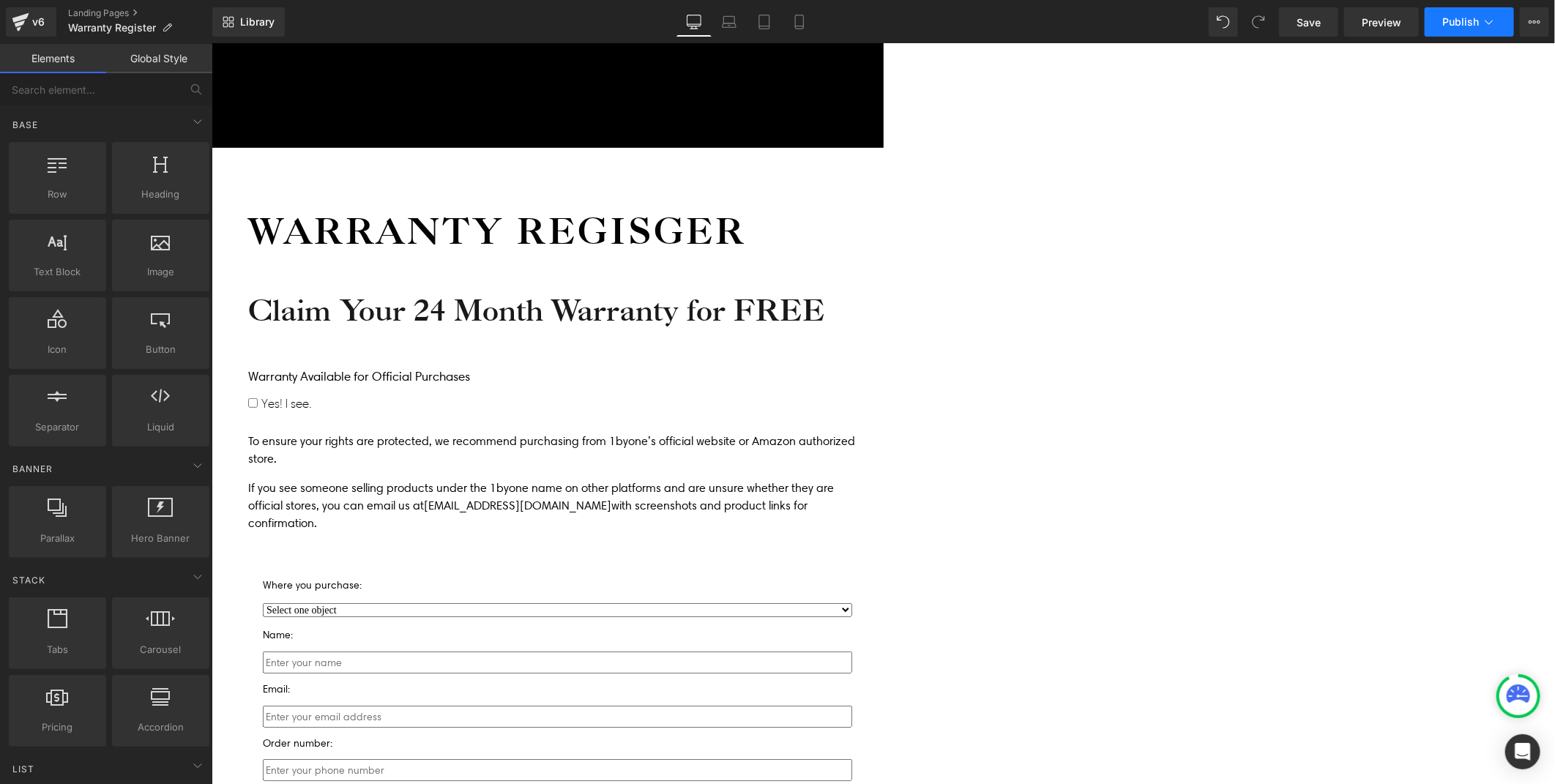
click at [1463, 24] on span "Publish" at bounding box center [1460, 22] width 37 height 11
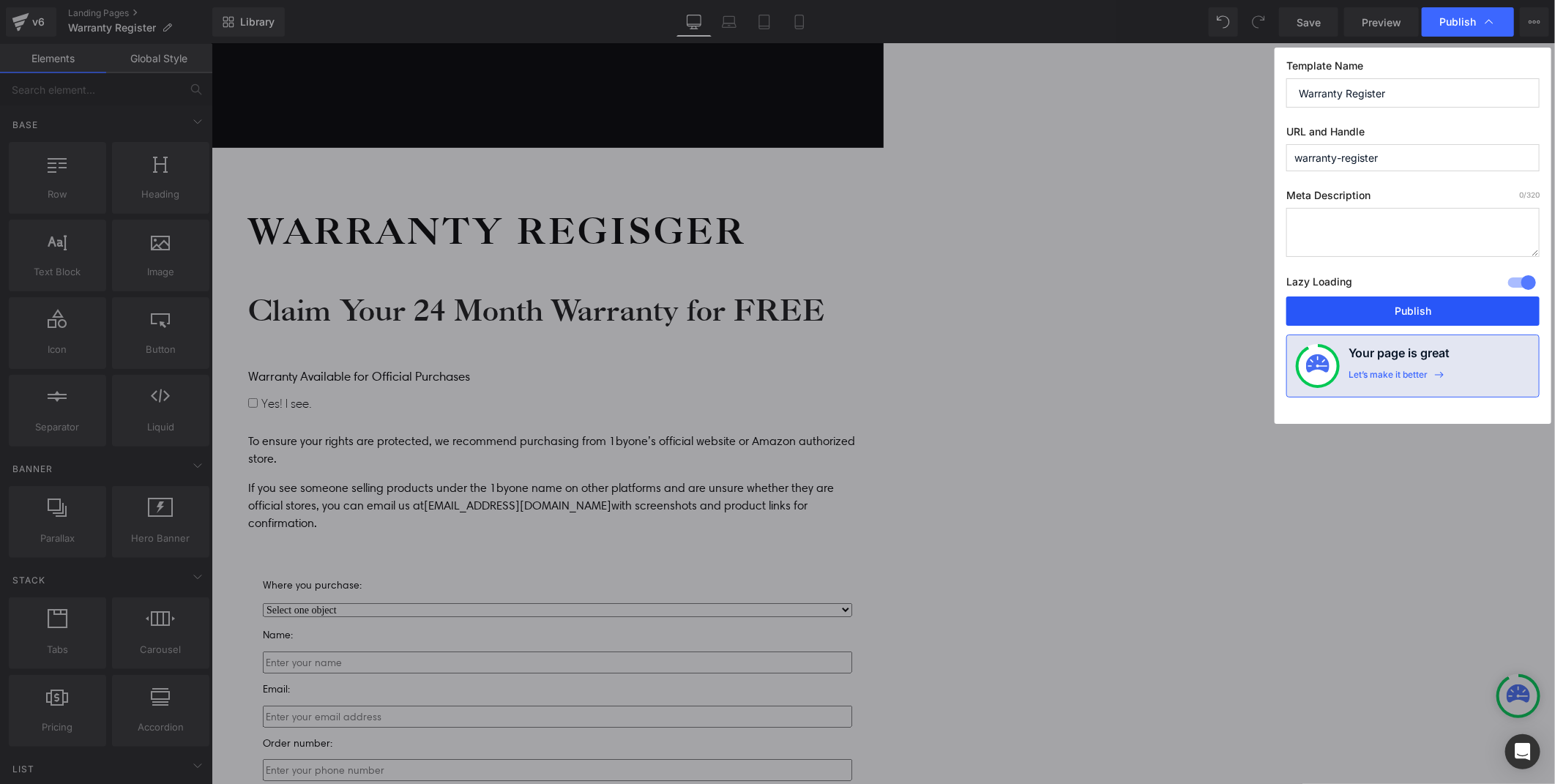
click at [1427, 315] on button "Publish" at bounding box center [1413, 311] width 254 height 29
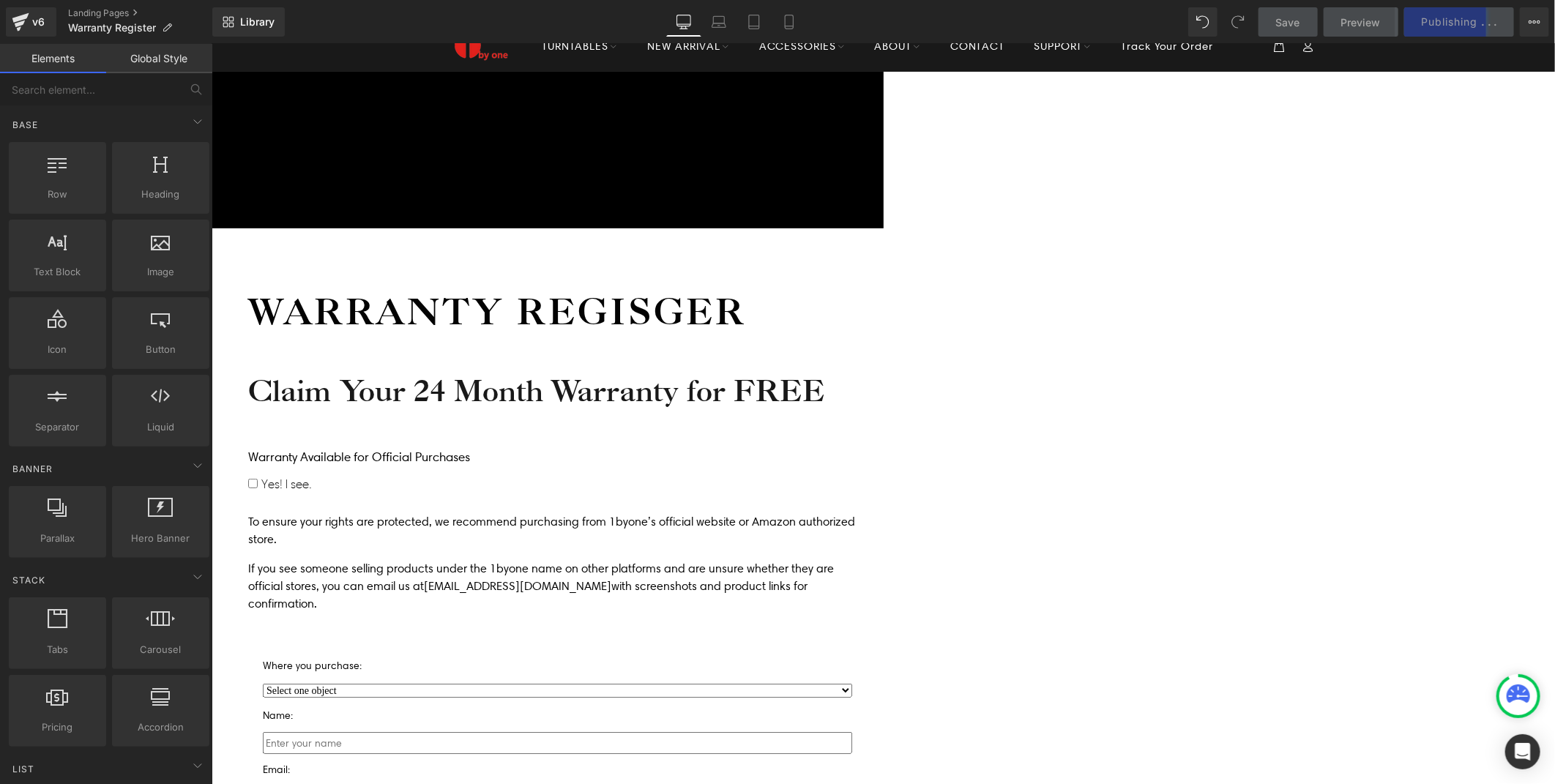
scroll to position [82, 0]
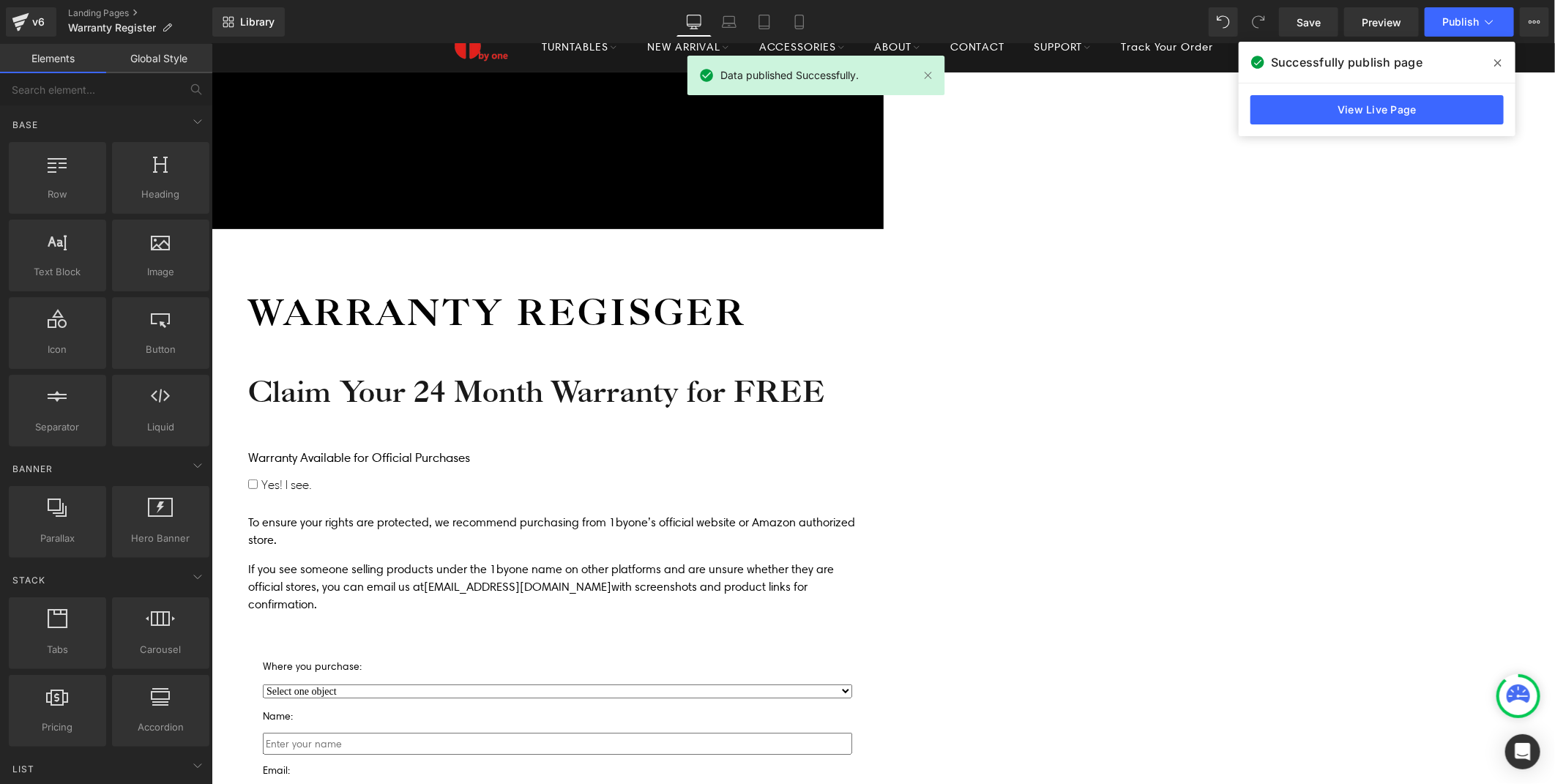
drag, startPoint x: 1488, startPoint y: 59, endPoint x: 1270, endPoint y: 15, distance: 222.4
click at [1488, 59] on span at bounding box center [1498, 63] width 23 height 23
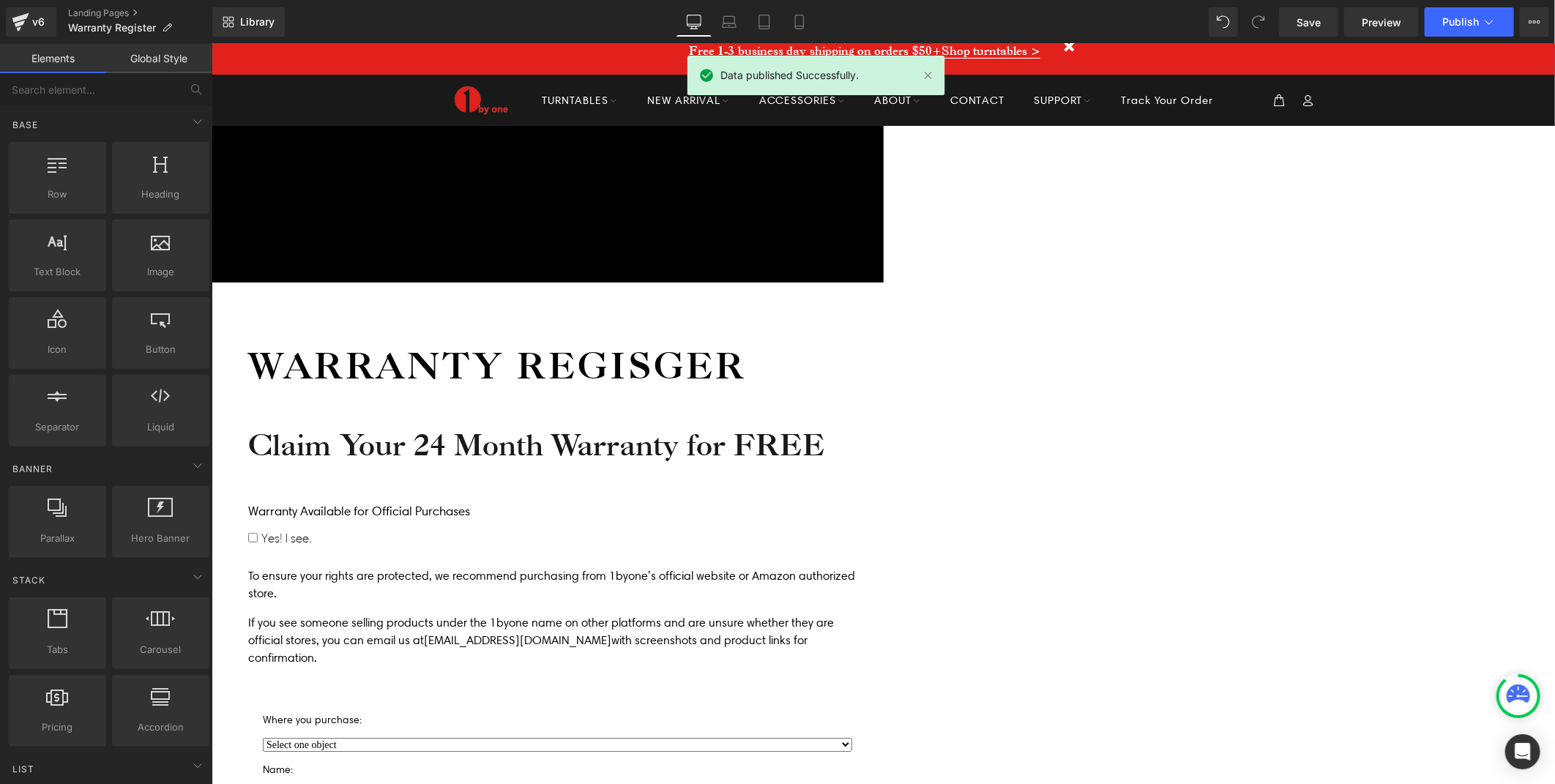
scroll to position [0, 0]
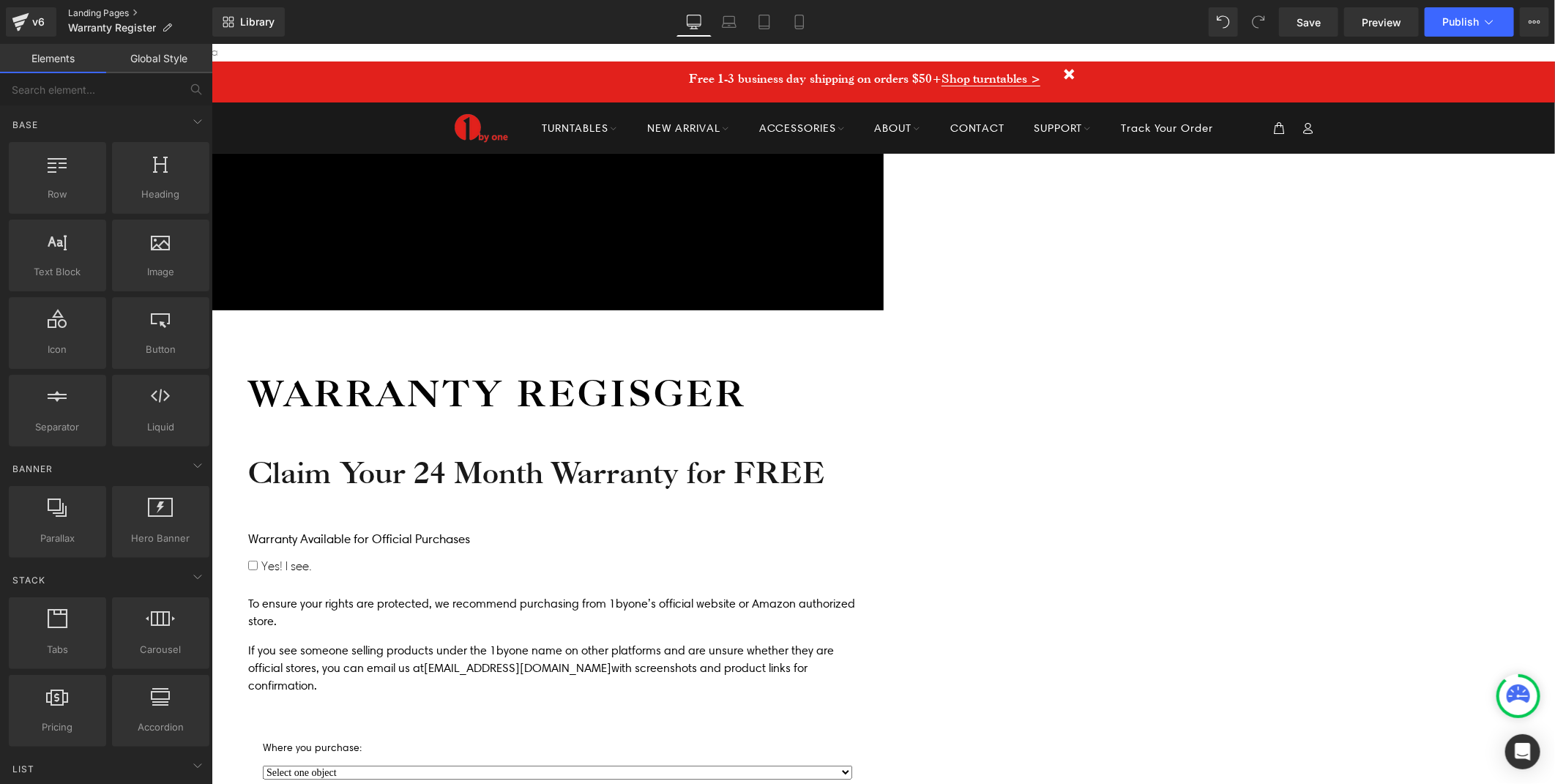
click at [118, 11] on link "Landing Pages" at bounding box center [141, 13] width 145 height 11
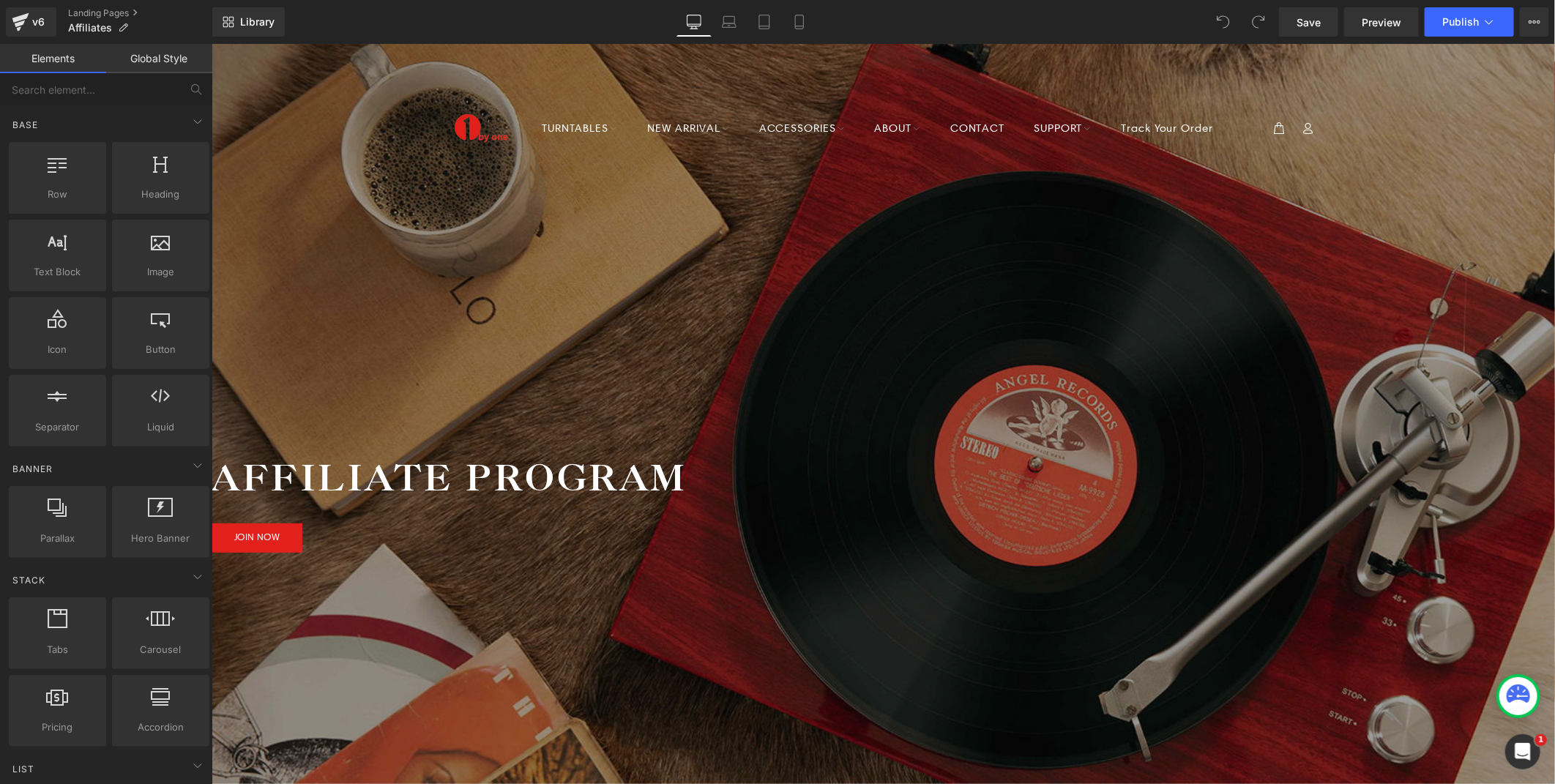
click at [211, 43] on icon at bounding box center [211, 43] width 0 height 0
drag, startPoint x: 849, startPoint y: 496, endPoint x: 824, endPoint y: 529, distance: 41.4
click at [853, 500] on div "200px" at bounding box center [883, 574] width 1344 height 146
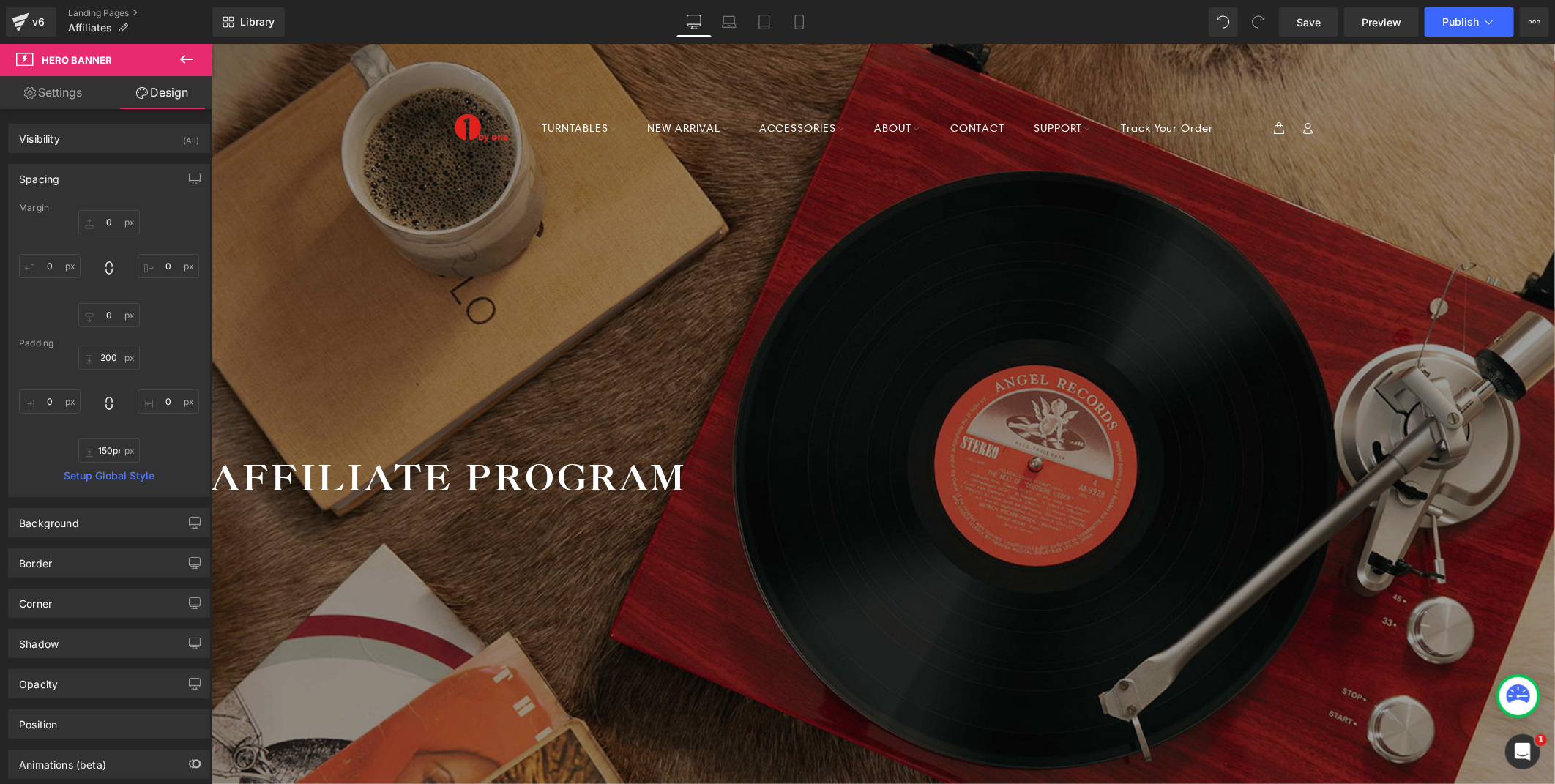
type input "151px"
drag, startPoint x: 857, startPoint y: 427, endPoint x: 859, endPoint y: 443, distance: 16.1
click at [859, 500] on div "149px" at bounding box center [883, 555] width 1344 height 109
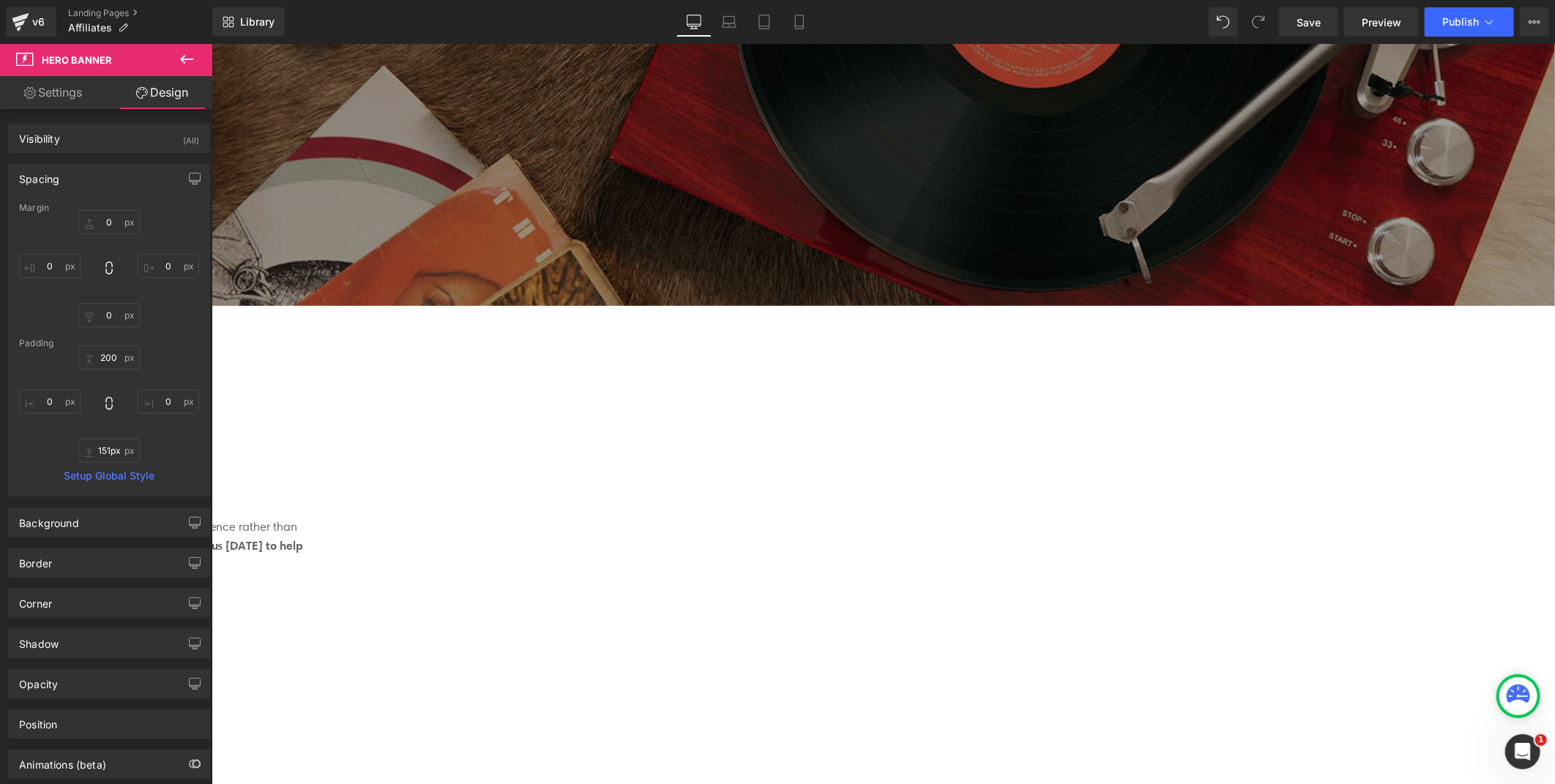
scroll to position [487, 0]
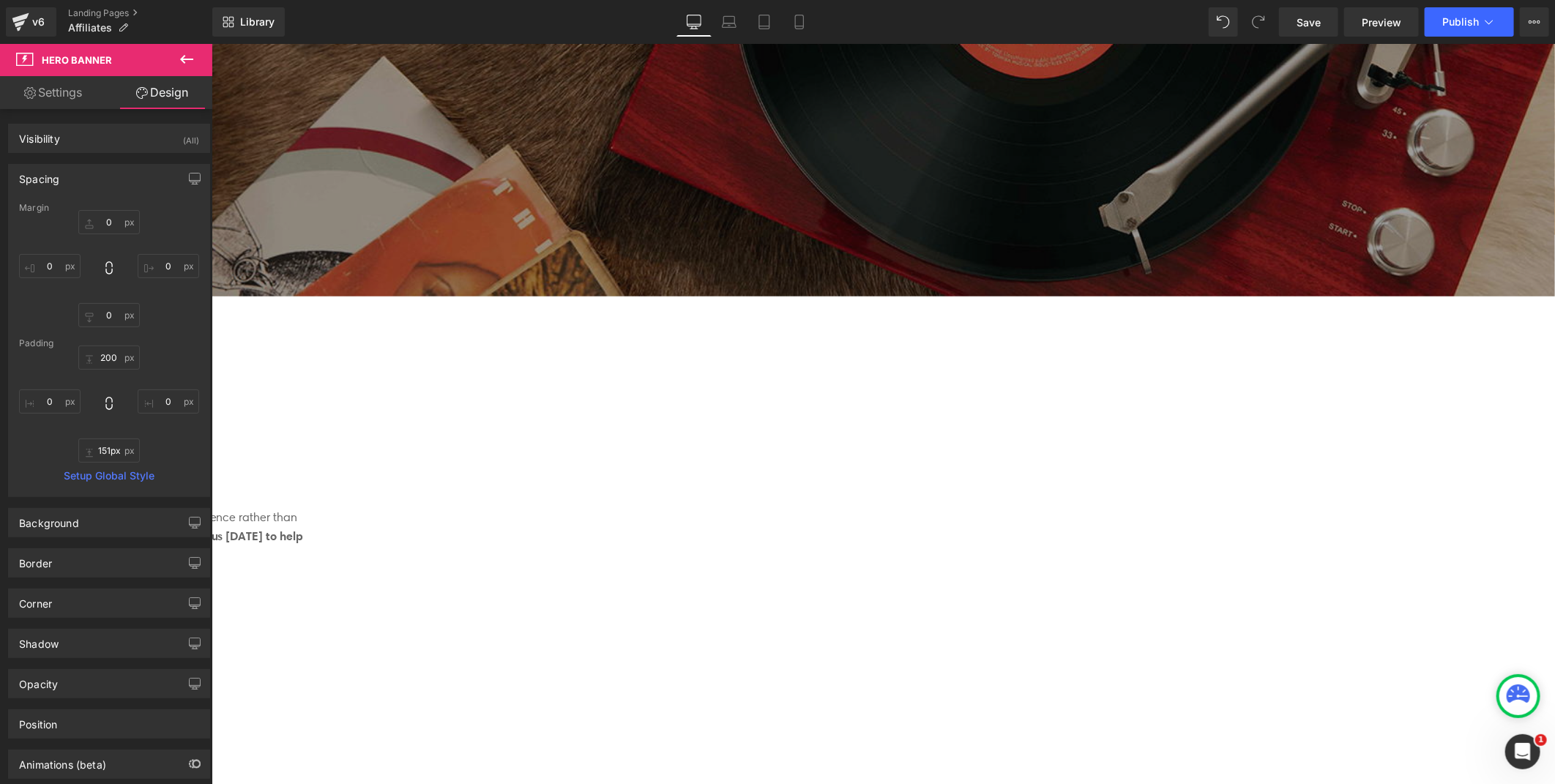
click at [211, 43] on icon at bounding box center [211, 43] width 0 height 0
drag, startPoint x: 656, startPoint y: 246, endPoint x: 883, endPoint y: 374, distance: 260.6
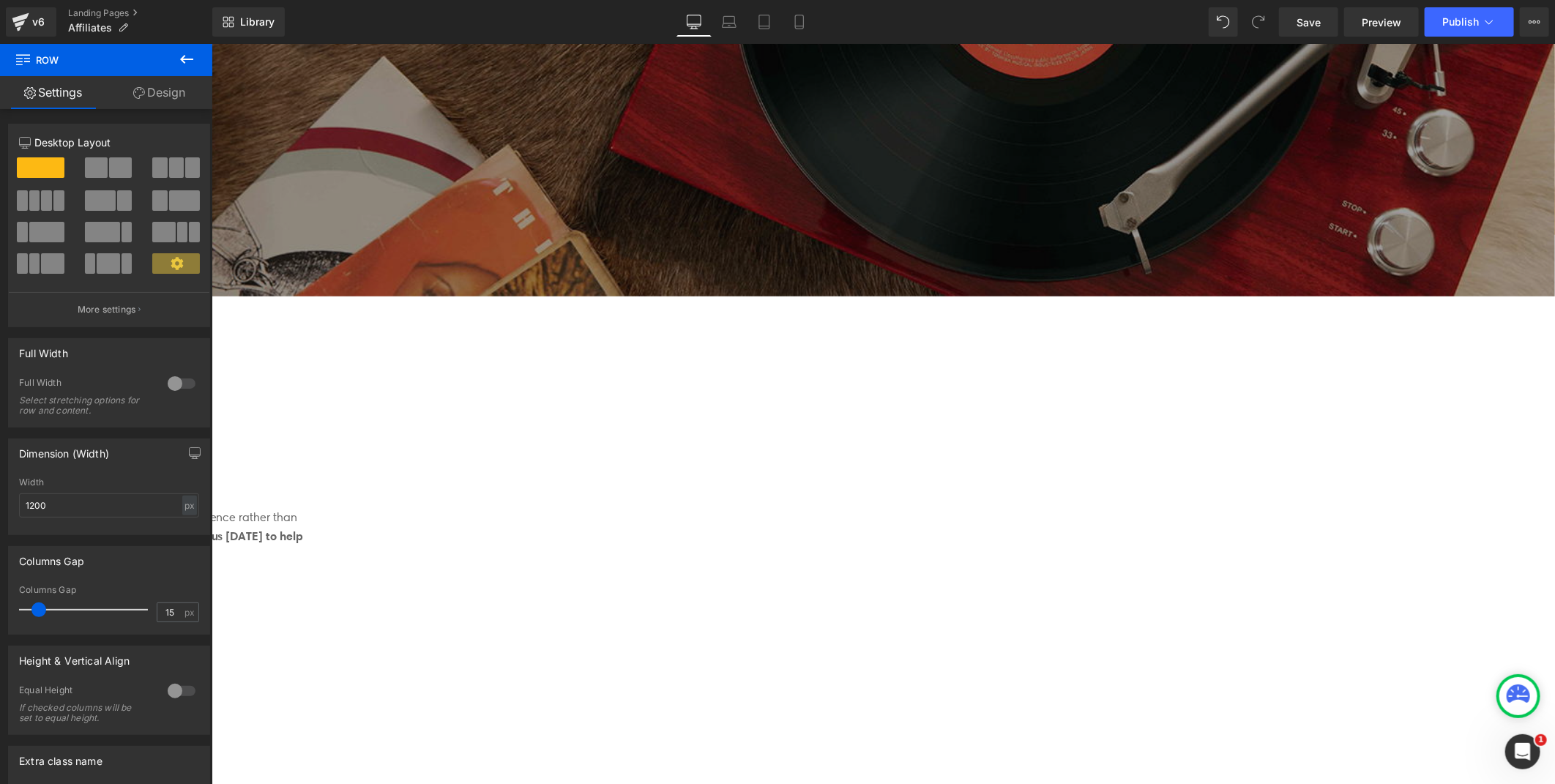
click at [211, 43] on icon at bounding box center [211, 43] width 0 height 0
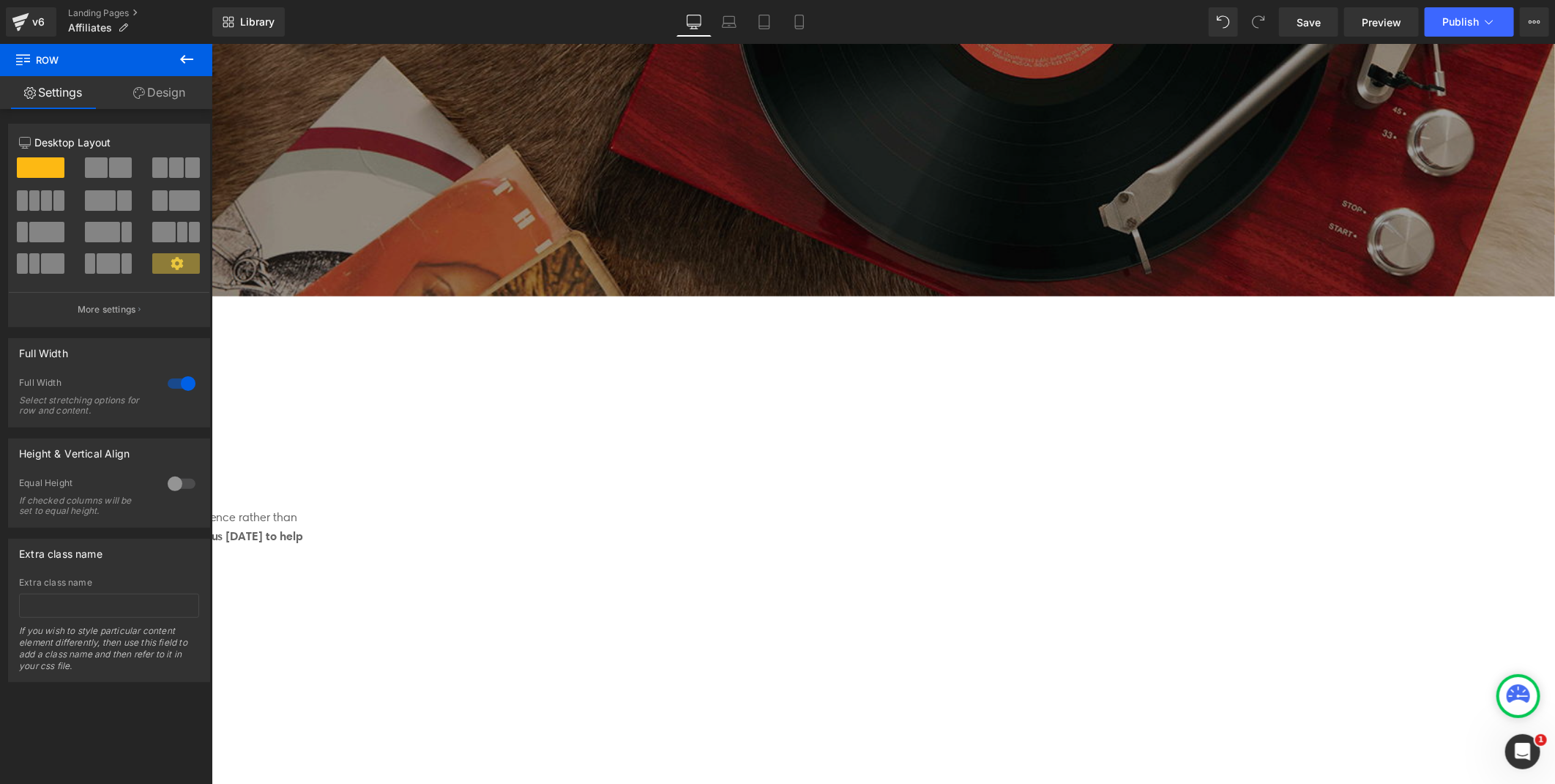
click at [211, 43] on link at bounding box center [211, 43] width 0 height 0
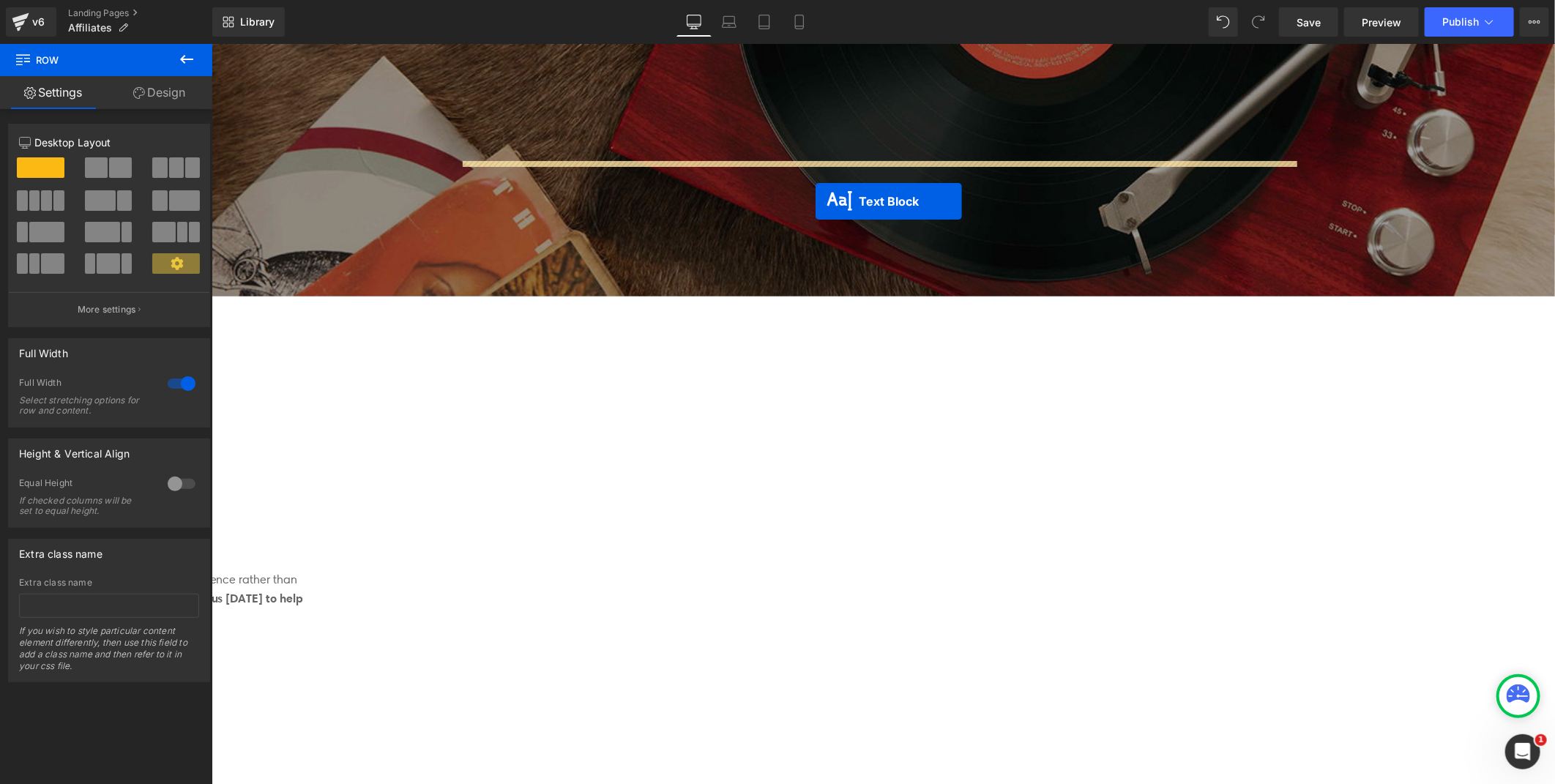
drag, startPoint x: 816, startPoint y: 381, endPoint x: 815, endPoint y: 201, distance: 180.0
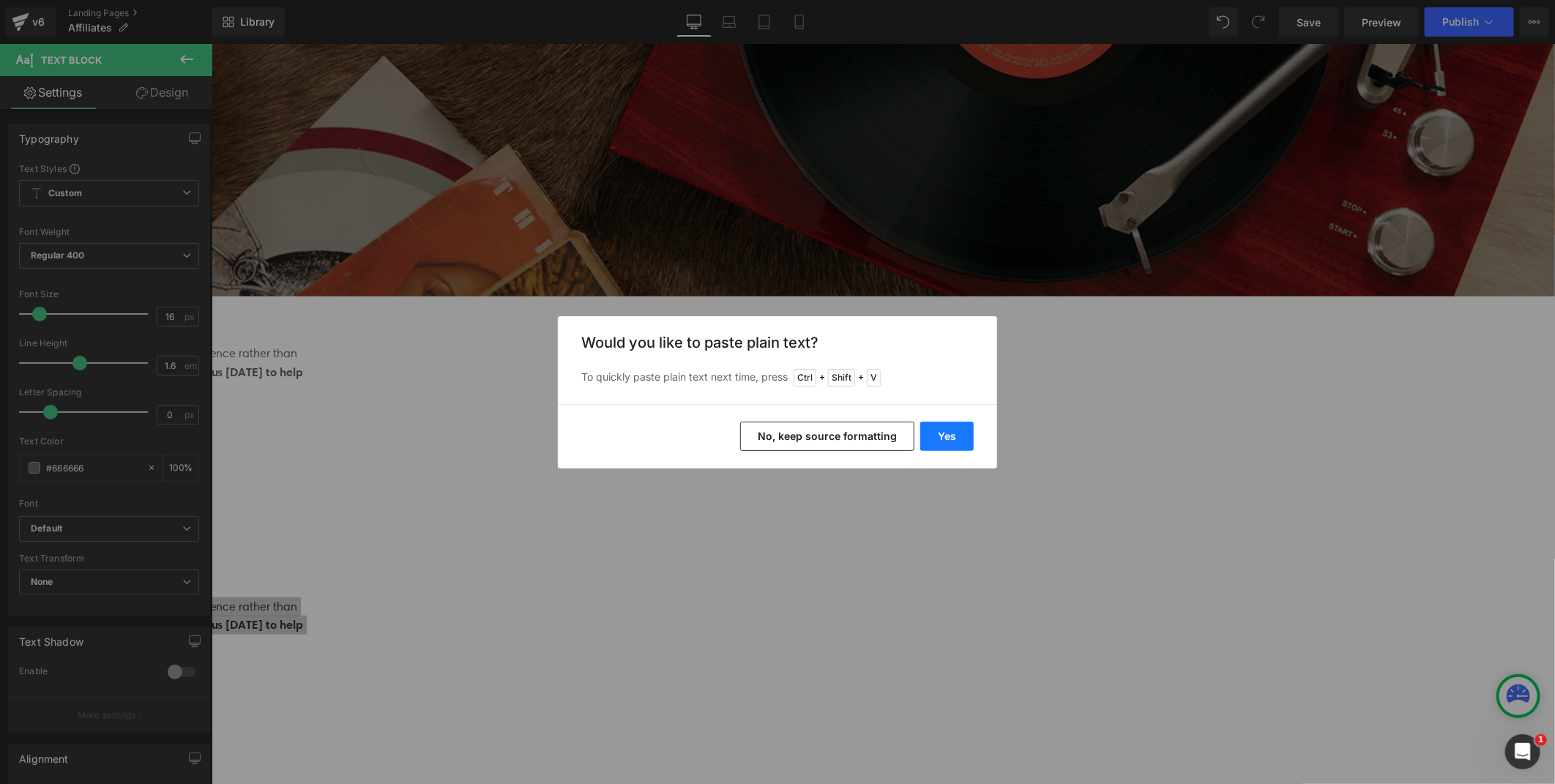
click at [943, 432] on button "Yes" at bounding box center [947, 436] width 54 height 29
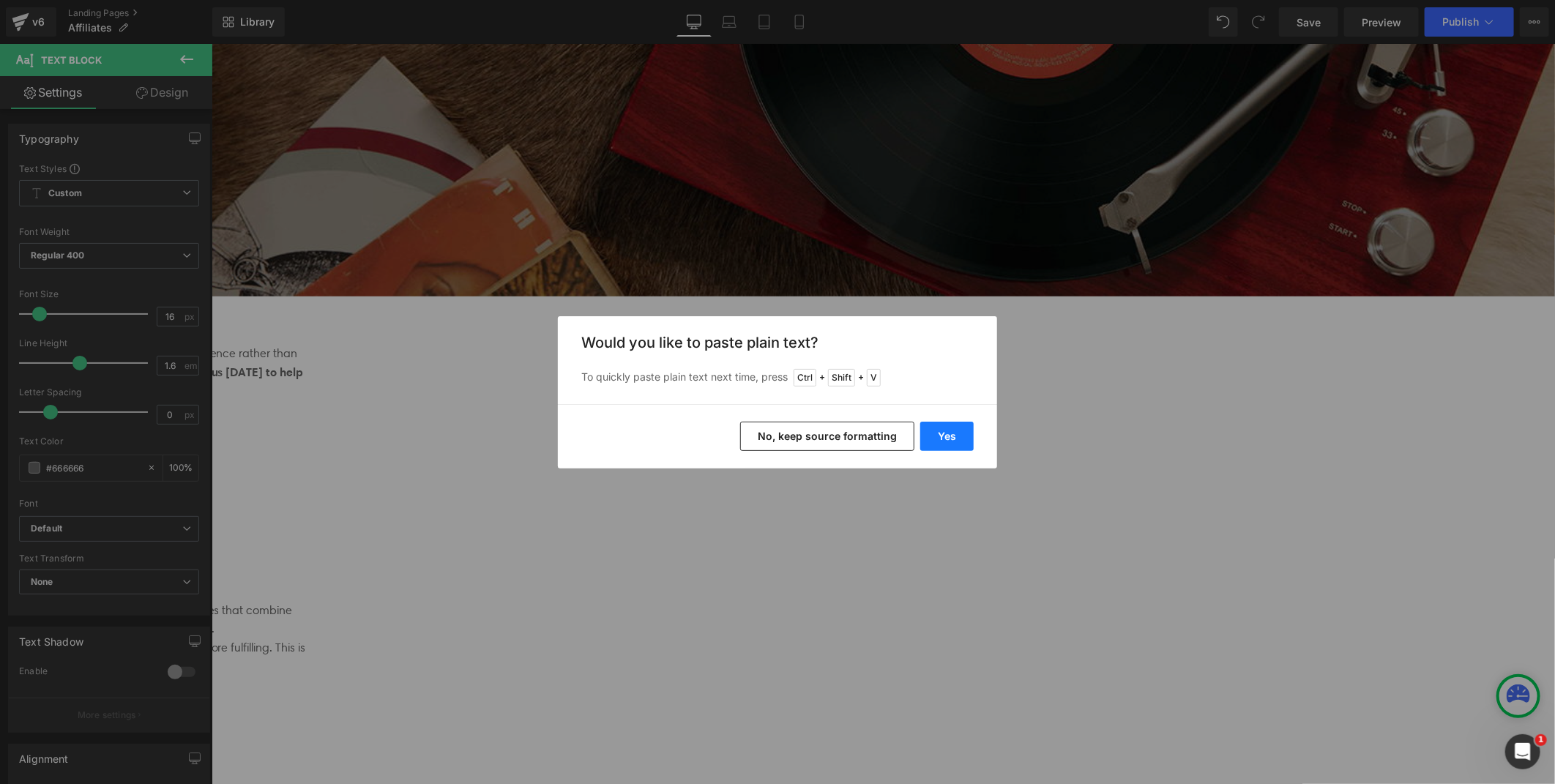
click at [929, 427] on button "Yes" at bounding box center [947, 436] width 54 height 29
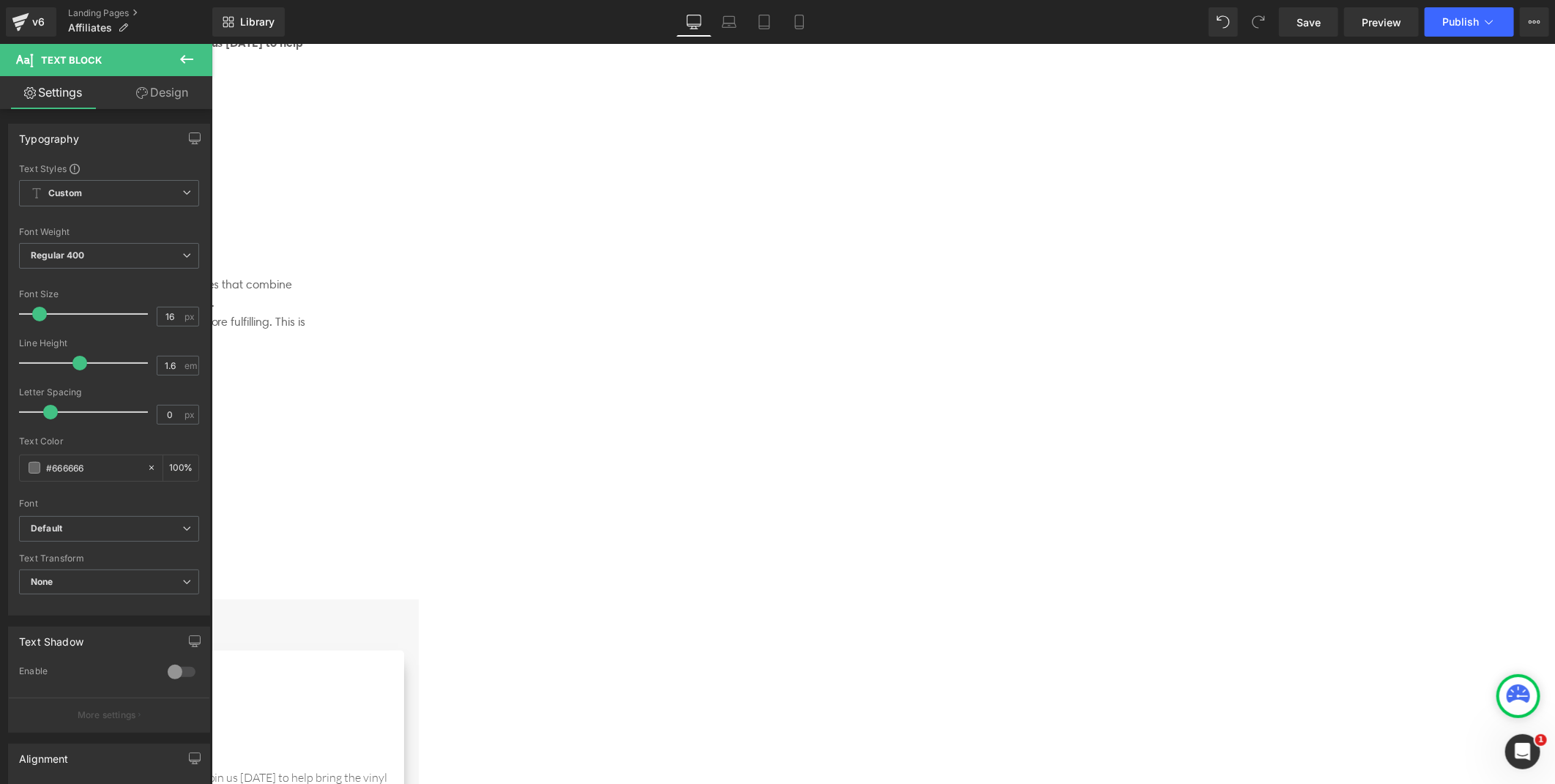
scroll to position [976, 0]
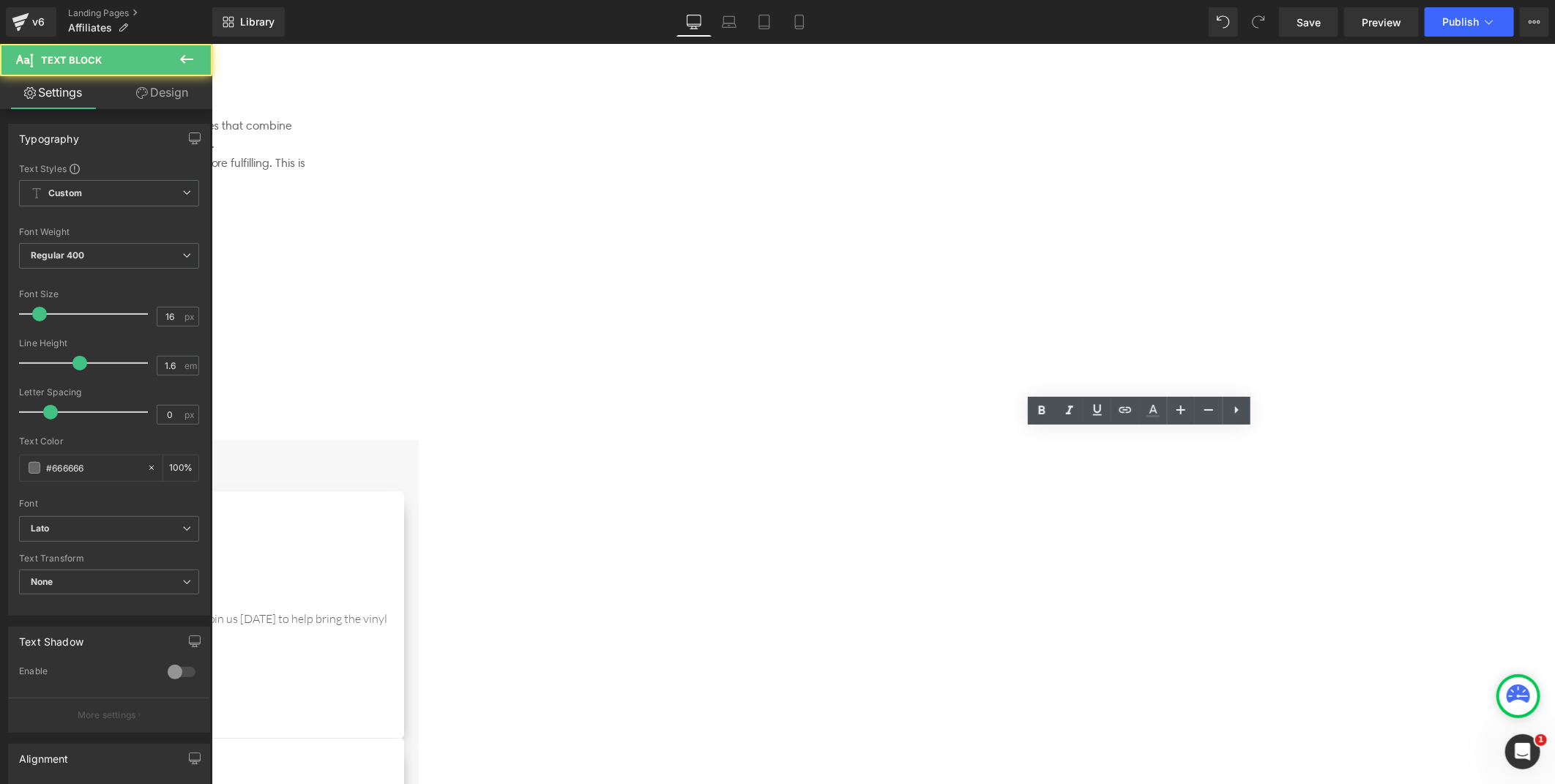
drag, startPoint x: 1118, startPoint y: 534, endPoint x: 1105, endPoint y: 533, distance: 13.0
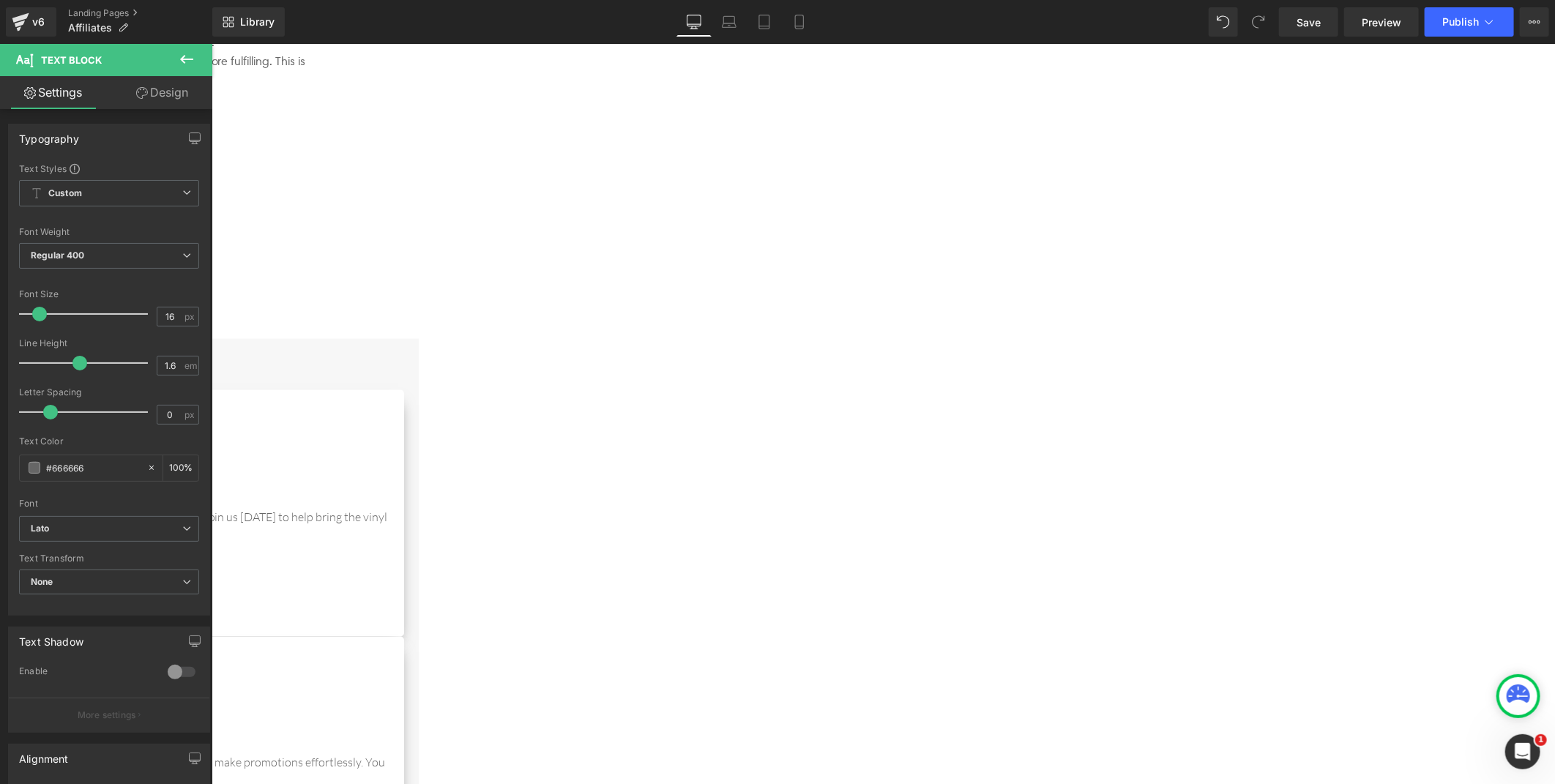
scroll to position [1220, 0]
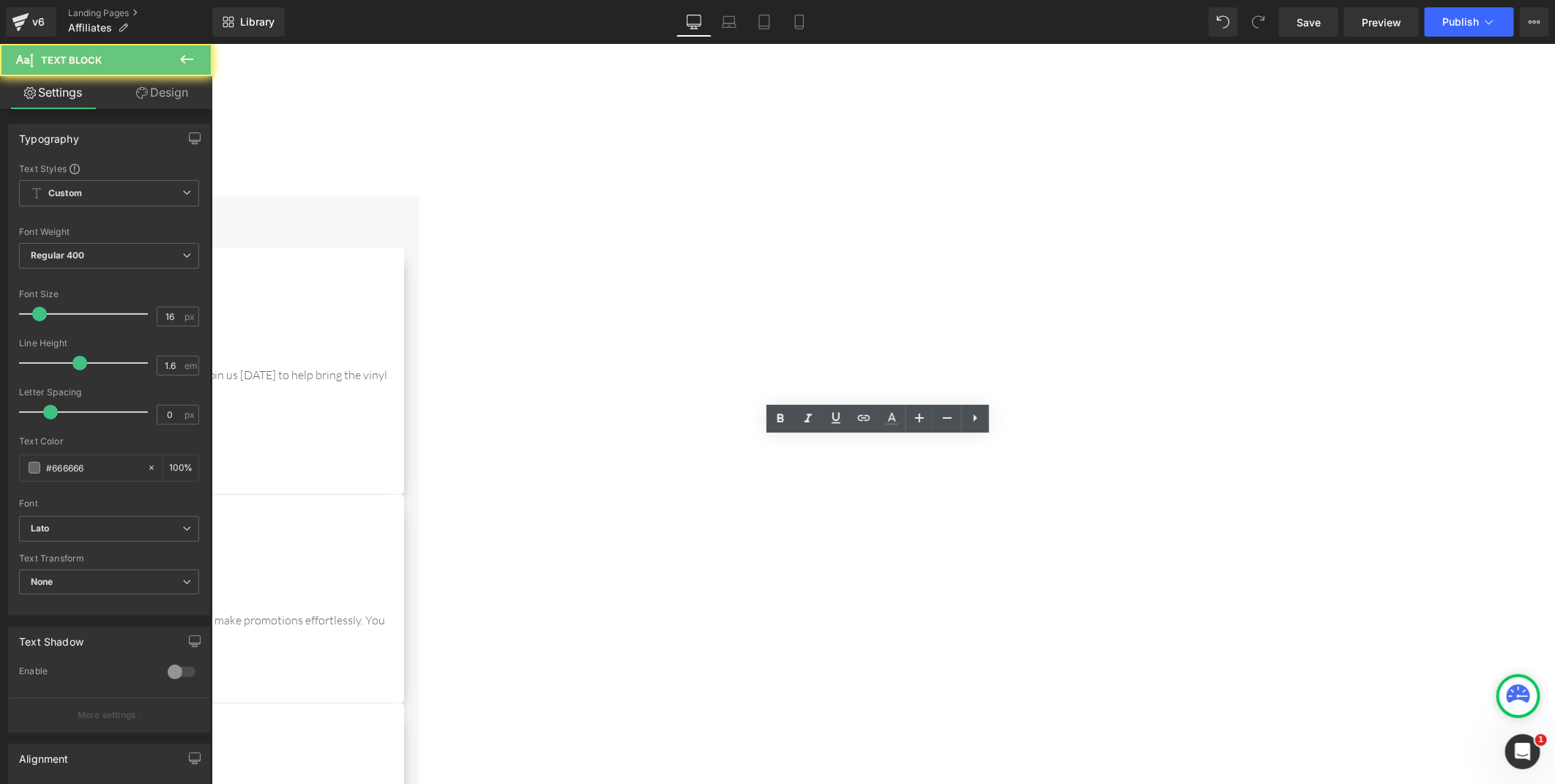
drag, startPoint x: 878, startPoint y: 575, endPoint x: 863, endPoint y: 575, distance: 15.0
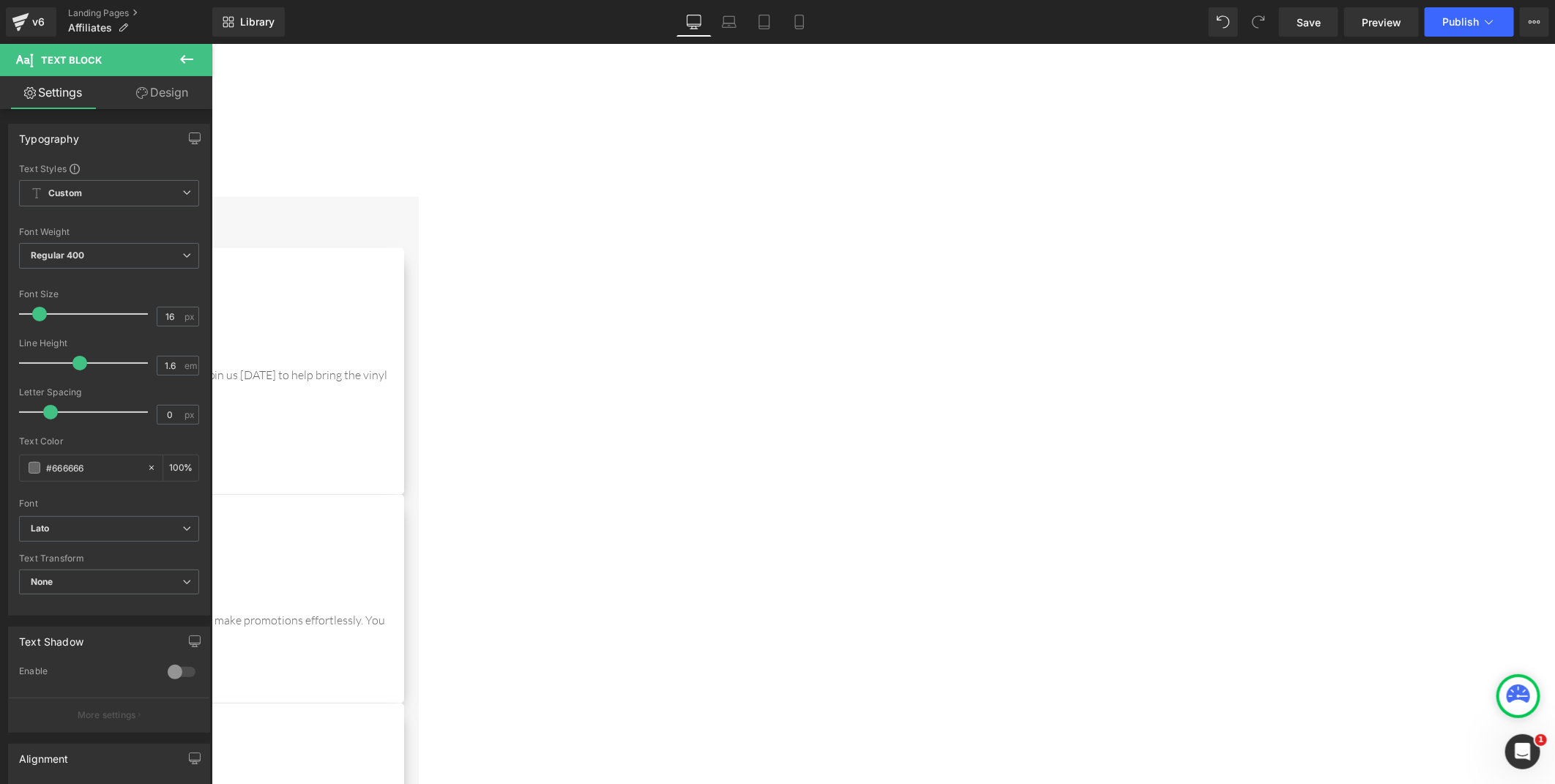
click at [211, 43] on span "Button" at bounding box center [211, 43] width 0 height 0
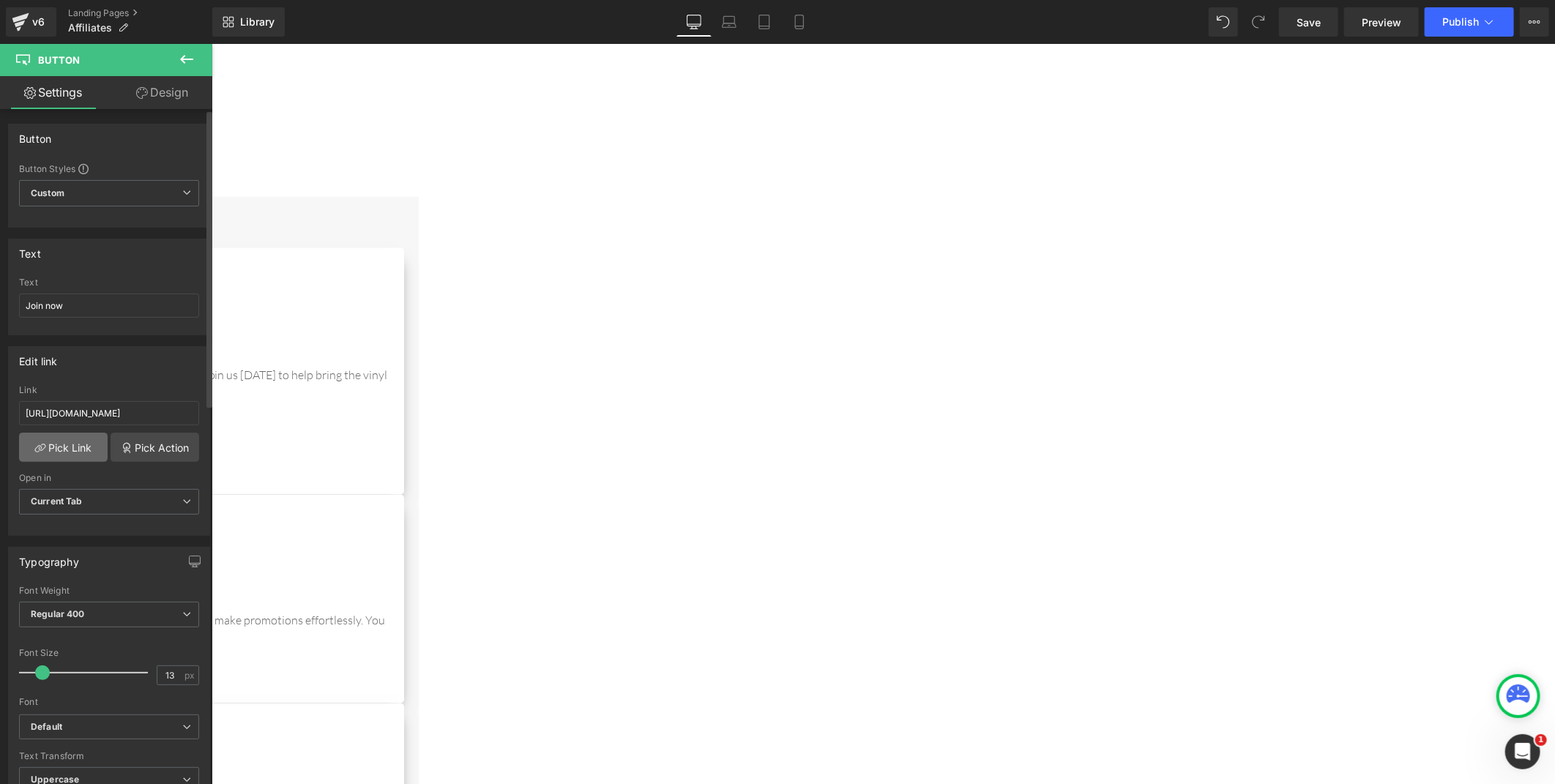
click at [52, 453] on link "Pick Link" at bounding box center [63, 447] width 88 height 29
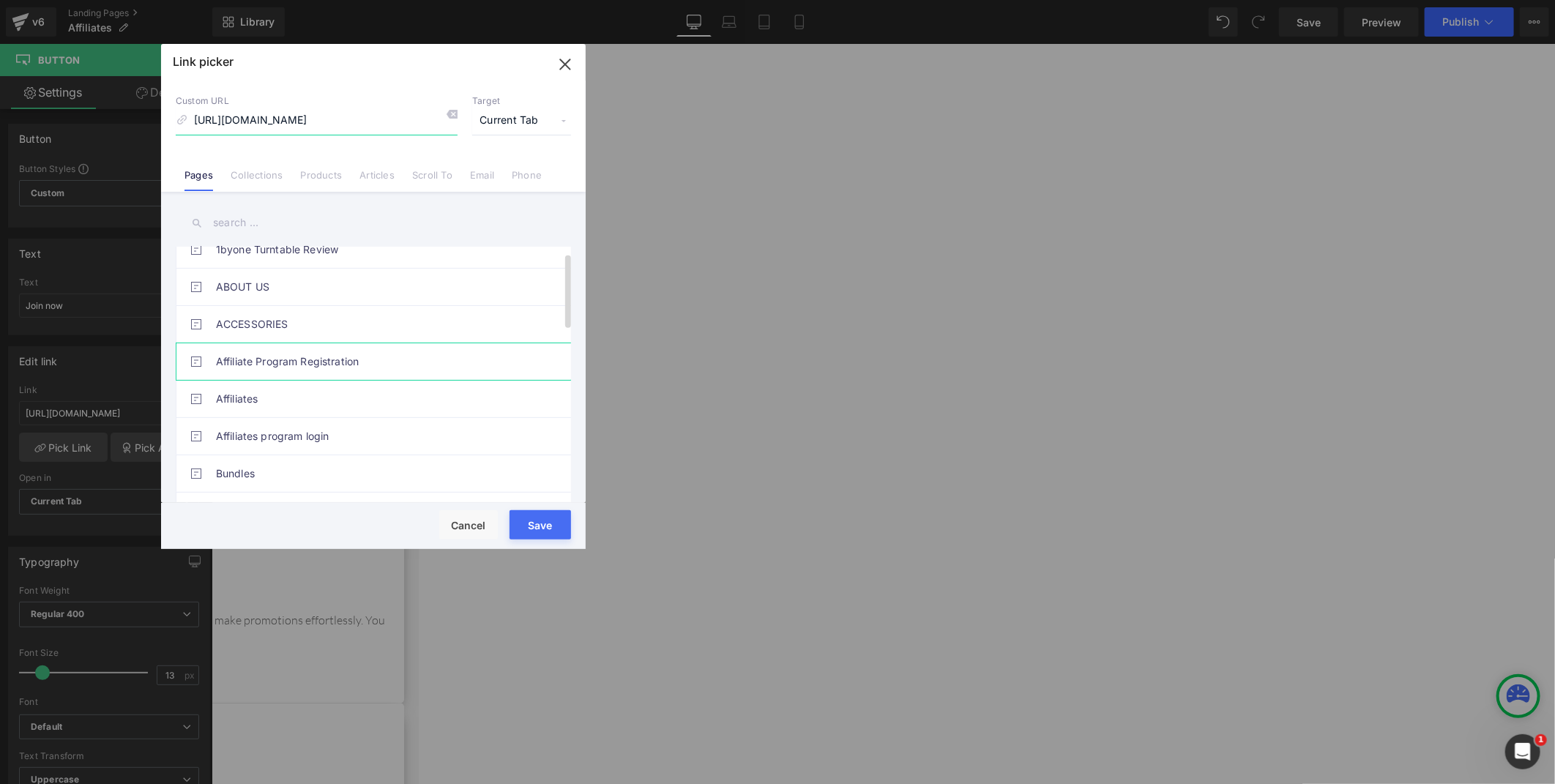
scroll to position [82, 0]
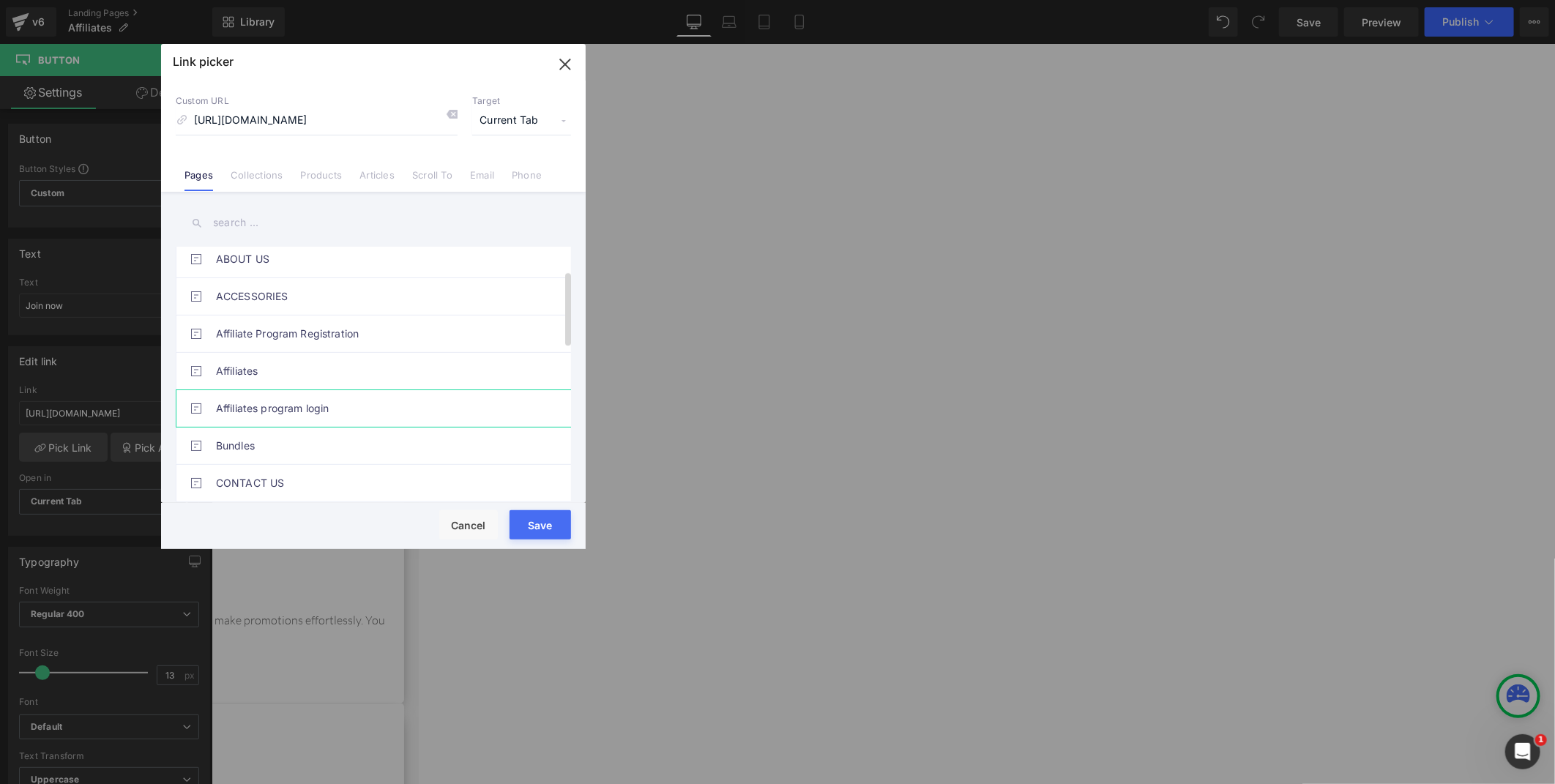
click at [302, 407] on link "Affiliates program login" at bounding box center [377, 408] width 322 height 37
click at [320, 331] on link "Affiliate Program Registration" at bounding box center [377, 333] width 322 height 37
type input "/pages/affiliate-program-registration"
click at [523, 520] on button "Save" at bounding box center [540, 524] width 61 height 29
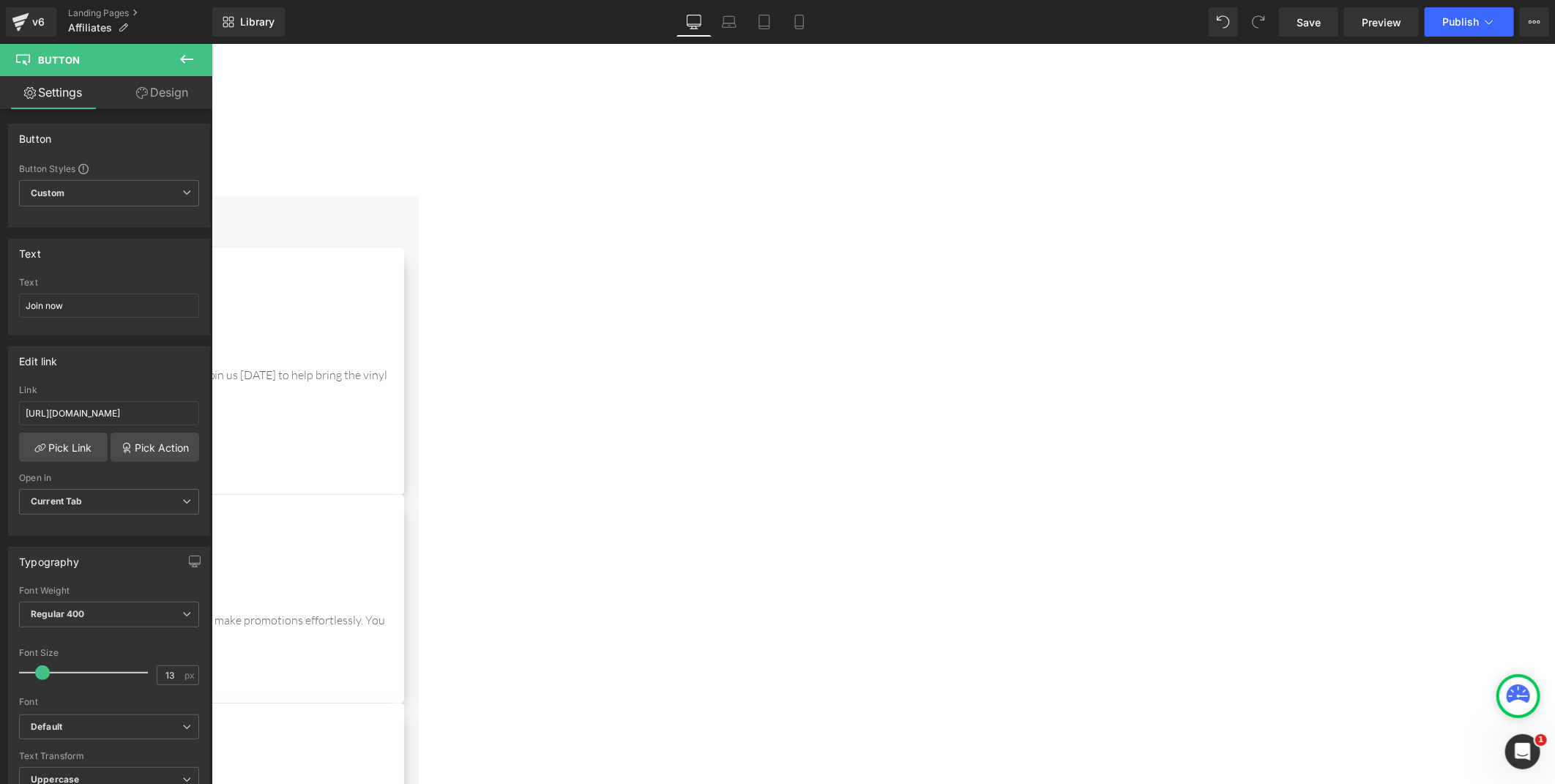
type input "/pages/affiliate-program-registration"
click at [211, 43] on span "Button" at bounding box center [211, 43] width 0 height 0
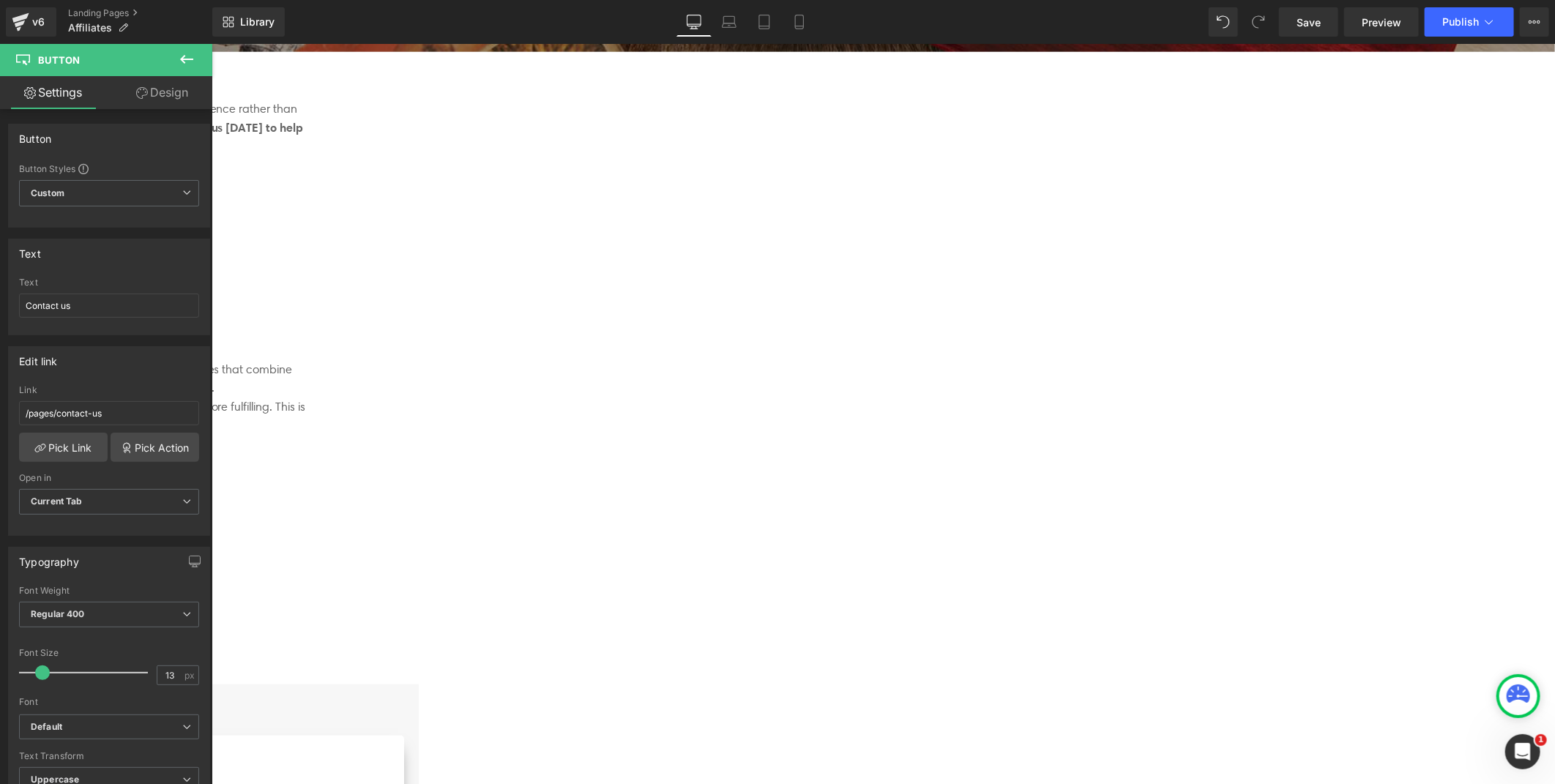
click at [211, 43] on span "Button" at bounding box center [211, 43] width 0 height 0
click at [57, 459] on link "Pick Link" at bounding box center [63, 447] width 88 height 29
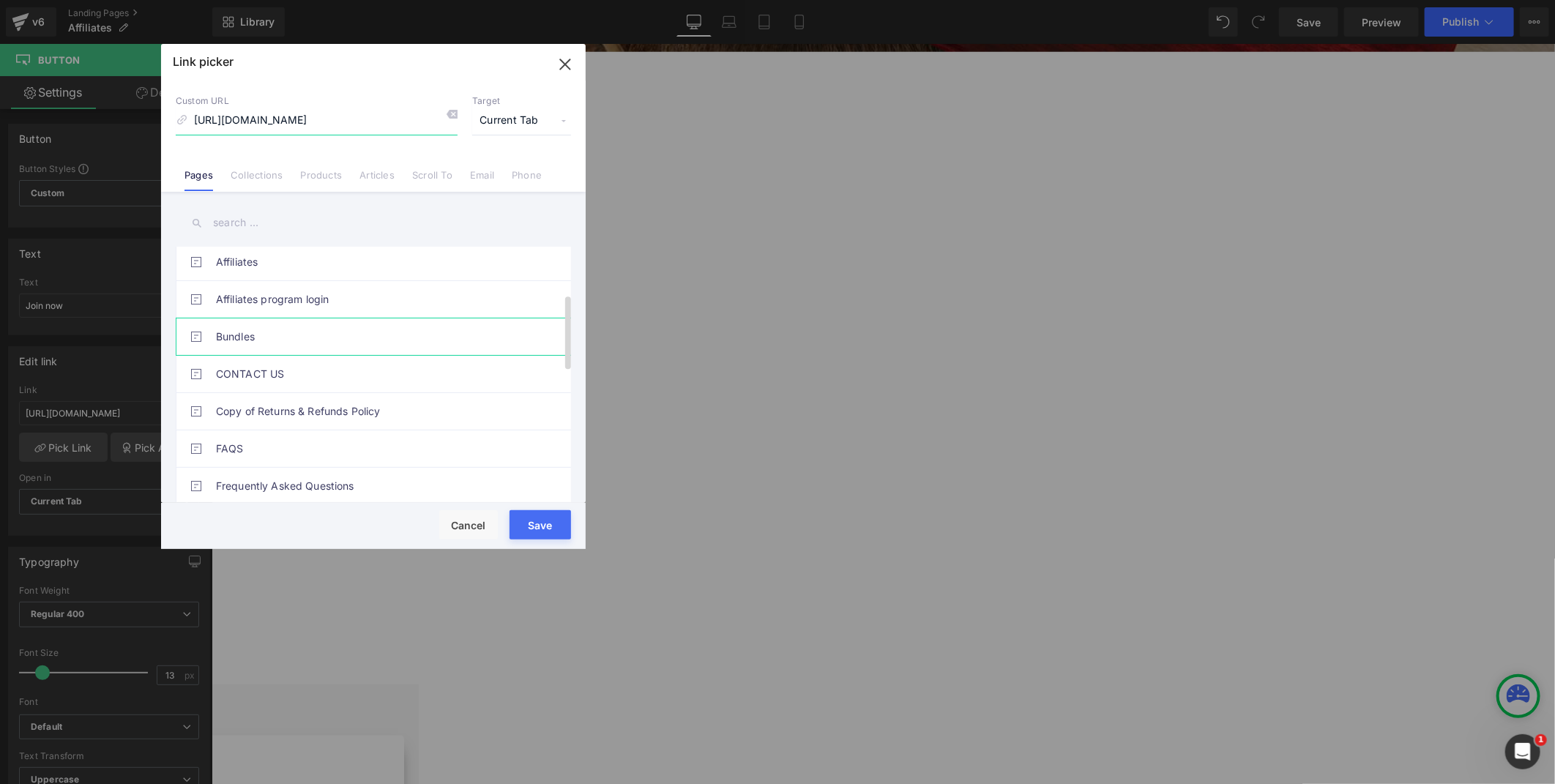
scroll to position [162, 0]
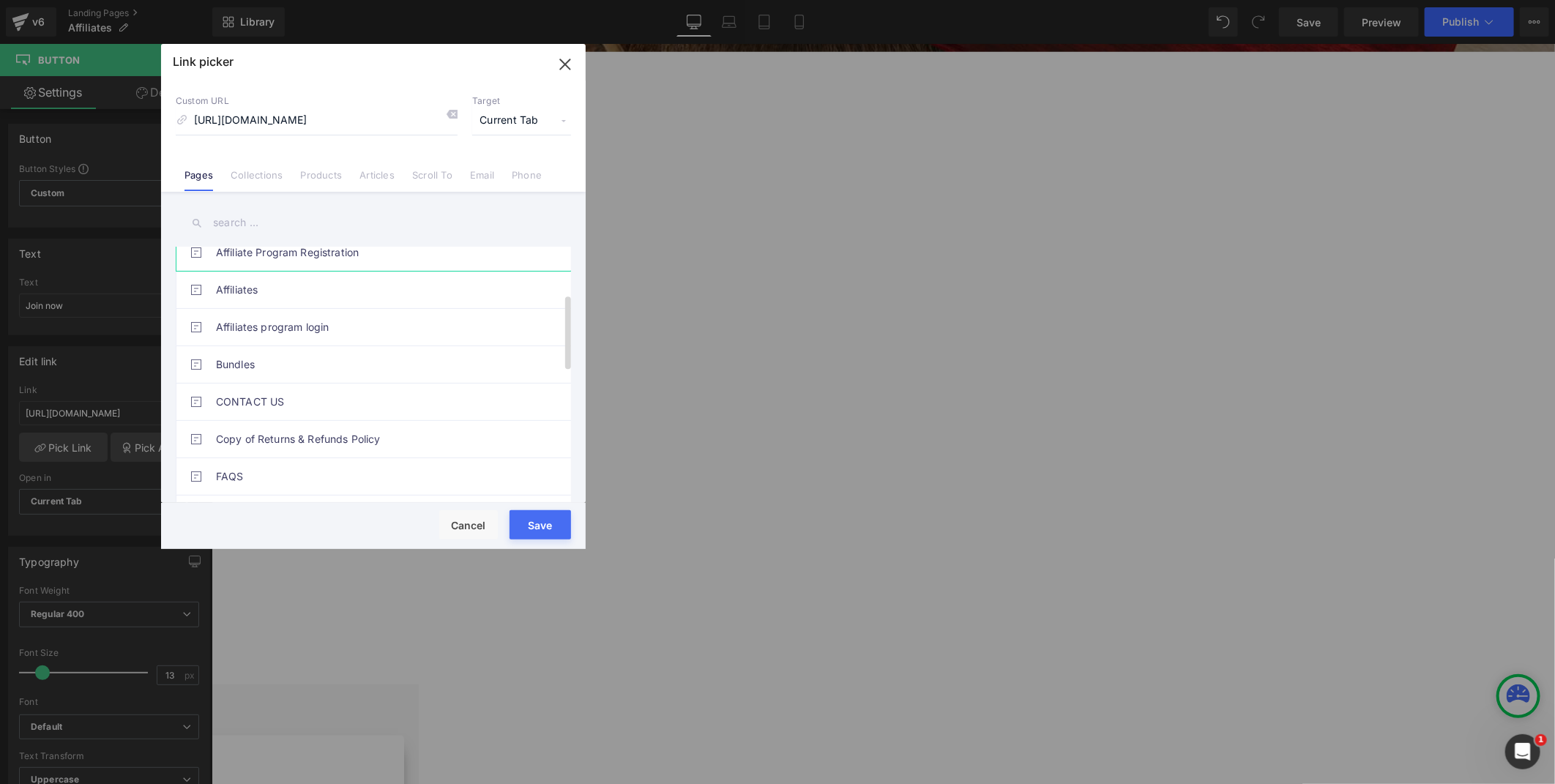
click at [347, 259] on link "Affiliate Program Registration" at bounding box center [377, 252] width 322 height 37
type input "/pages/affiliate-program-registration"
click at [531, 517] on button "Save" at bounding box center [540, 524] width 61 height 29
type input "/pages/affiliate-program-registration"
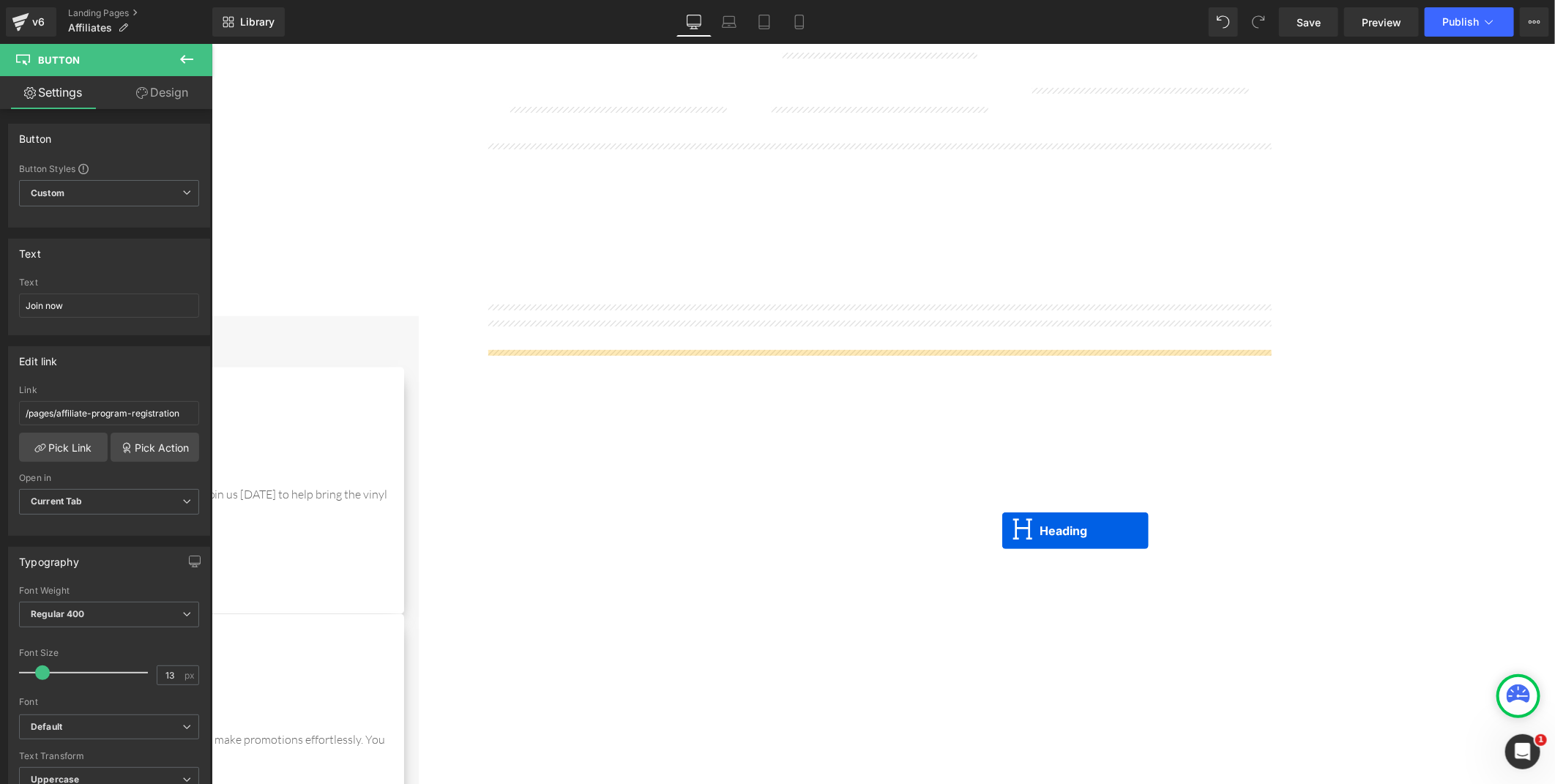
scroll to position [1523, 0]
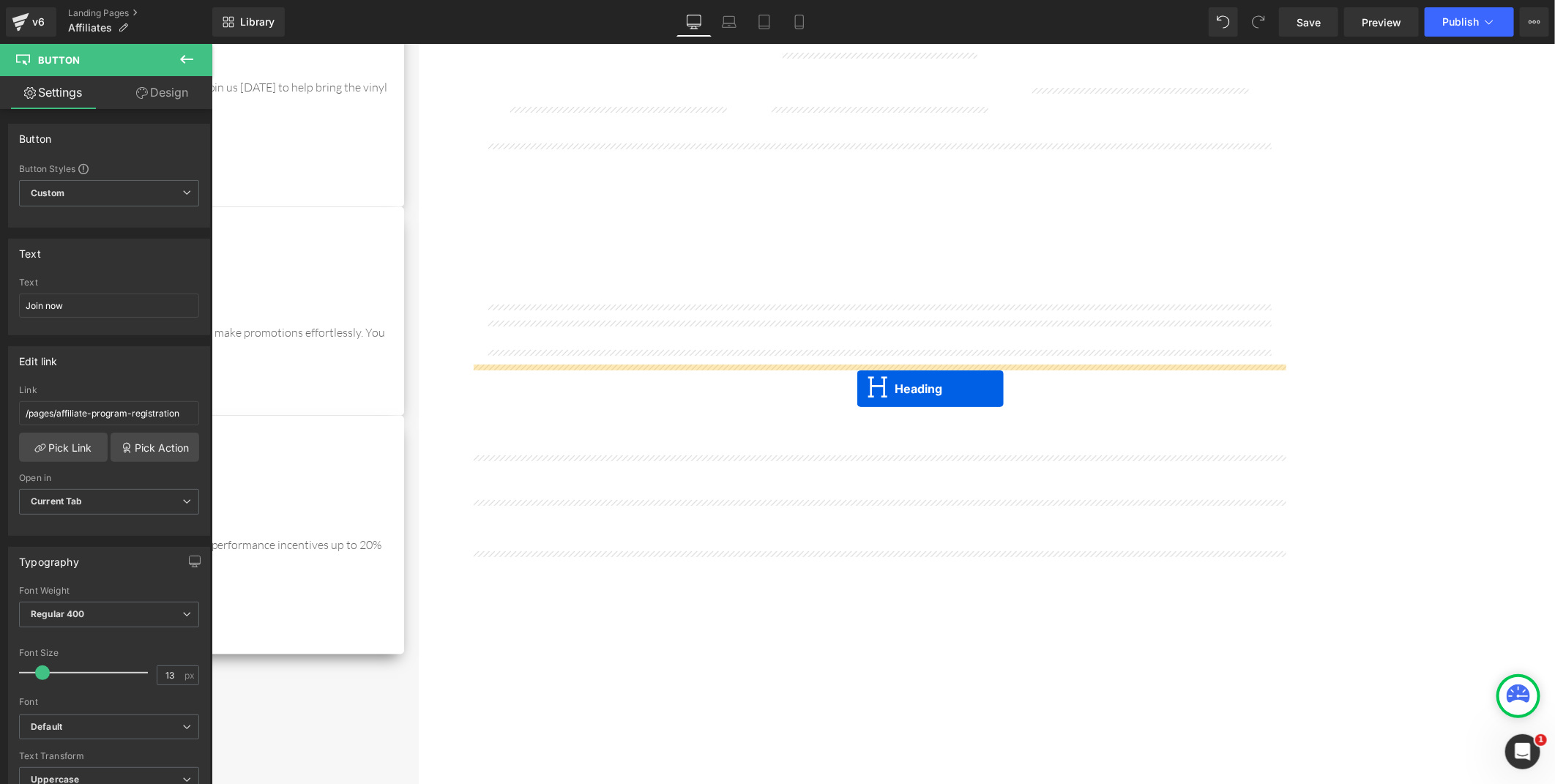
drag, startPoint x: 842, startPoint y: 236, endPoint x: 856, endPoint y: 388, distance: 152.6
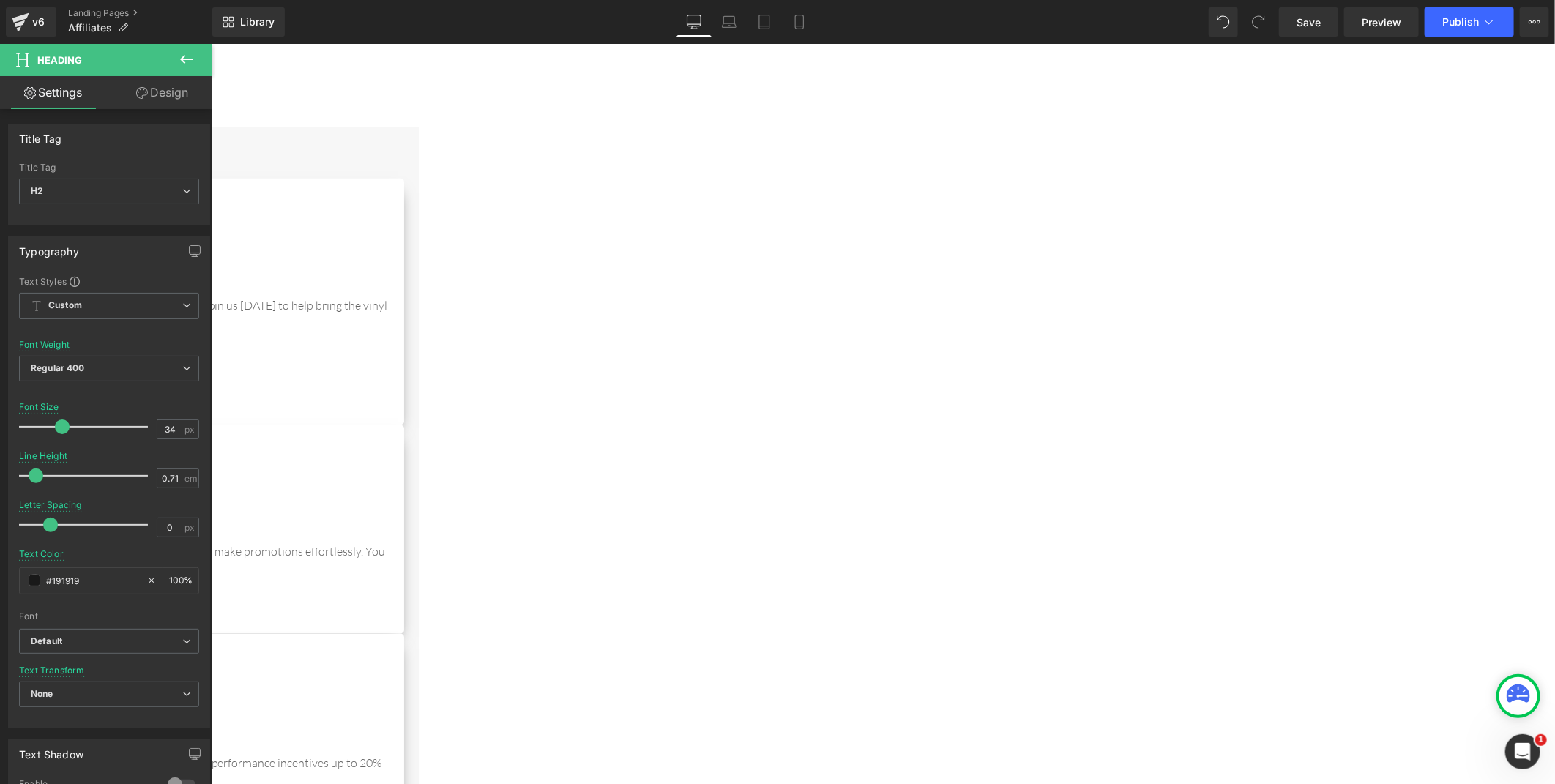
scroll to position [1626, 0]
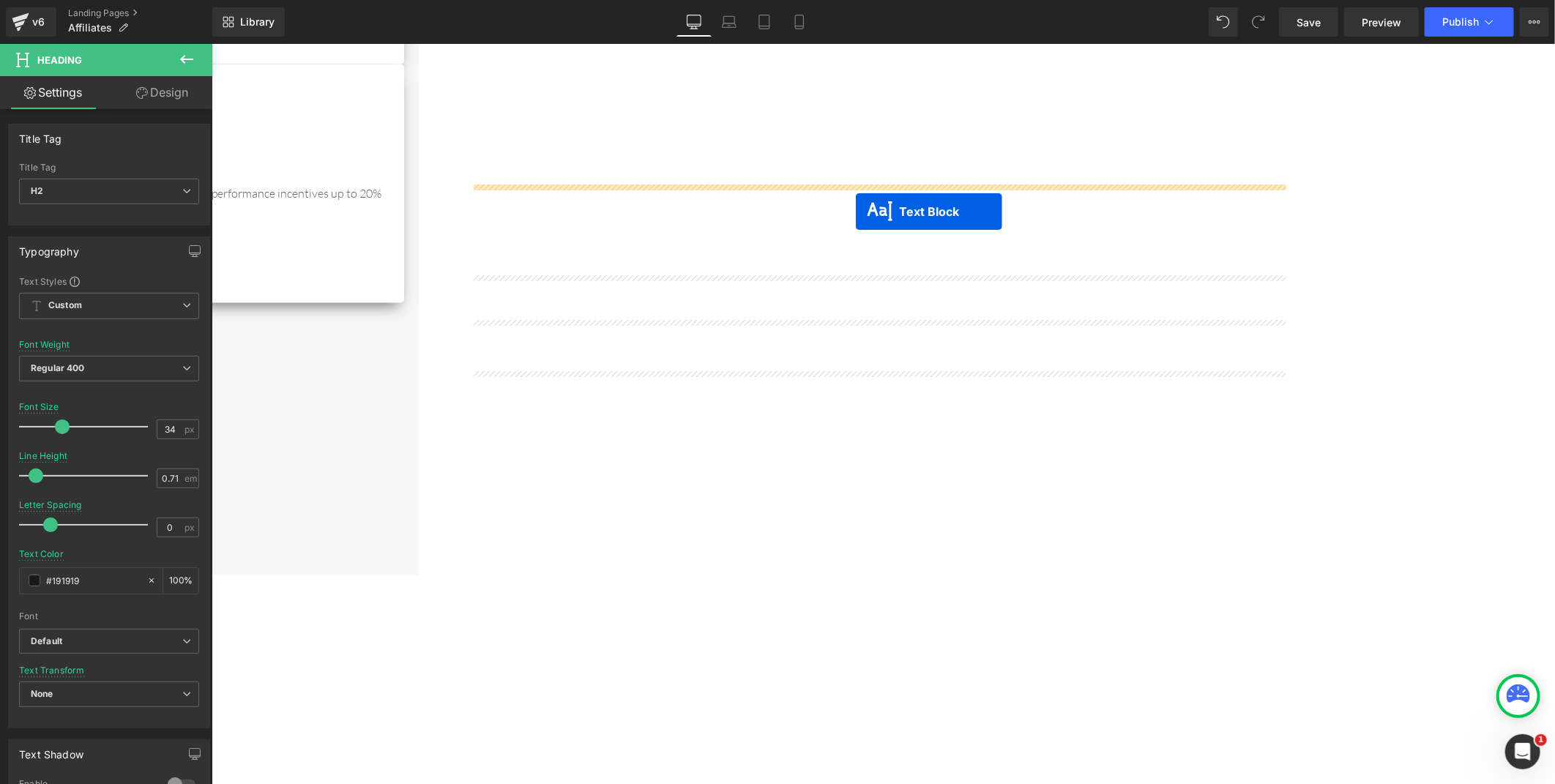
drag, startPoint x: 855, startPoint y: 347, endPoint x: 855, endPoint y: 210, distance: 137.0
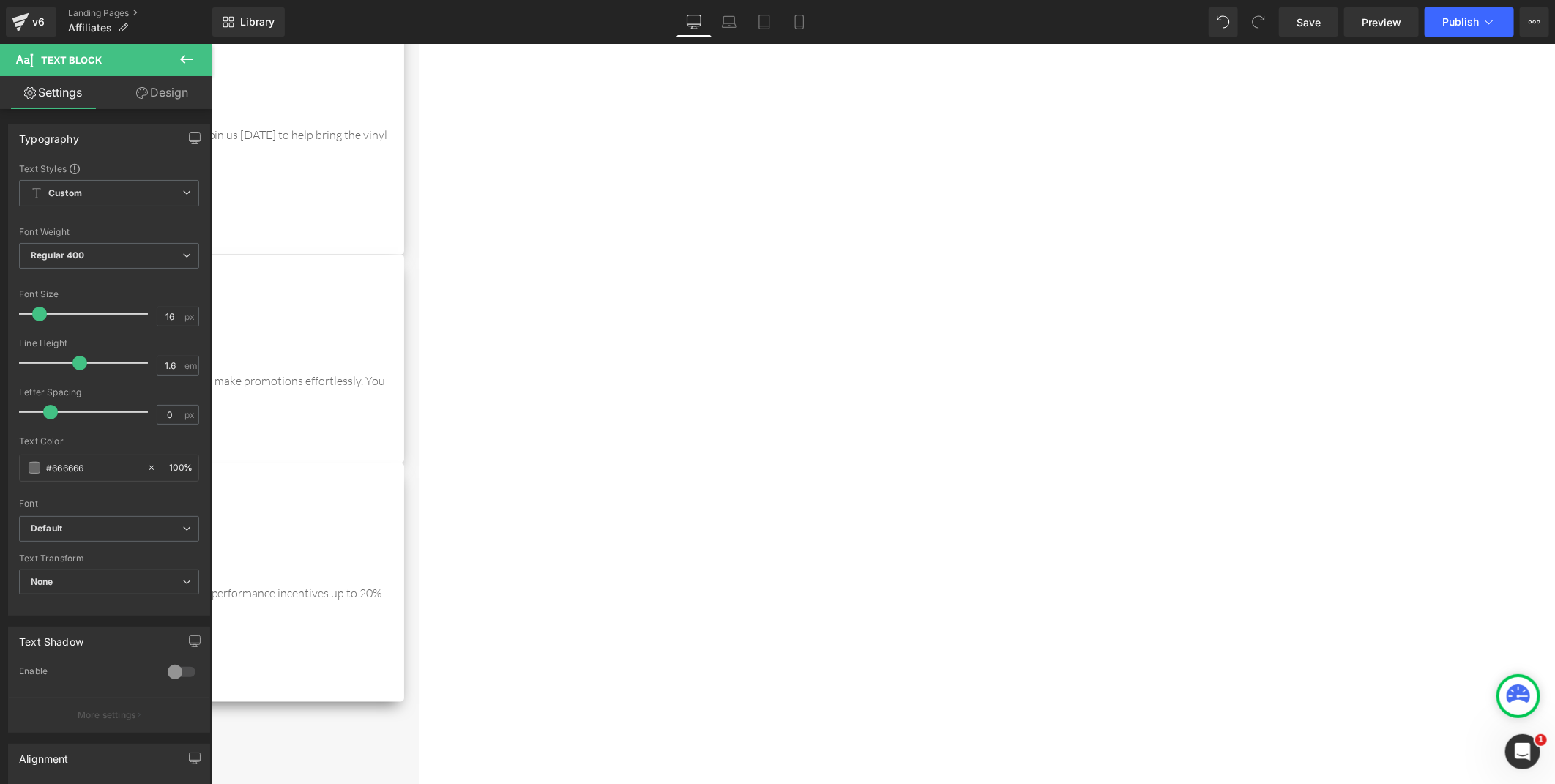
scroll to position [1158, 0]
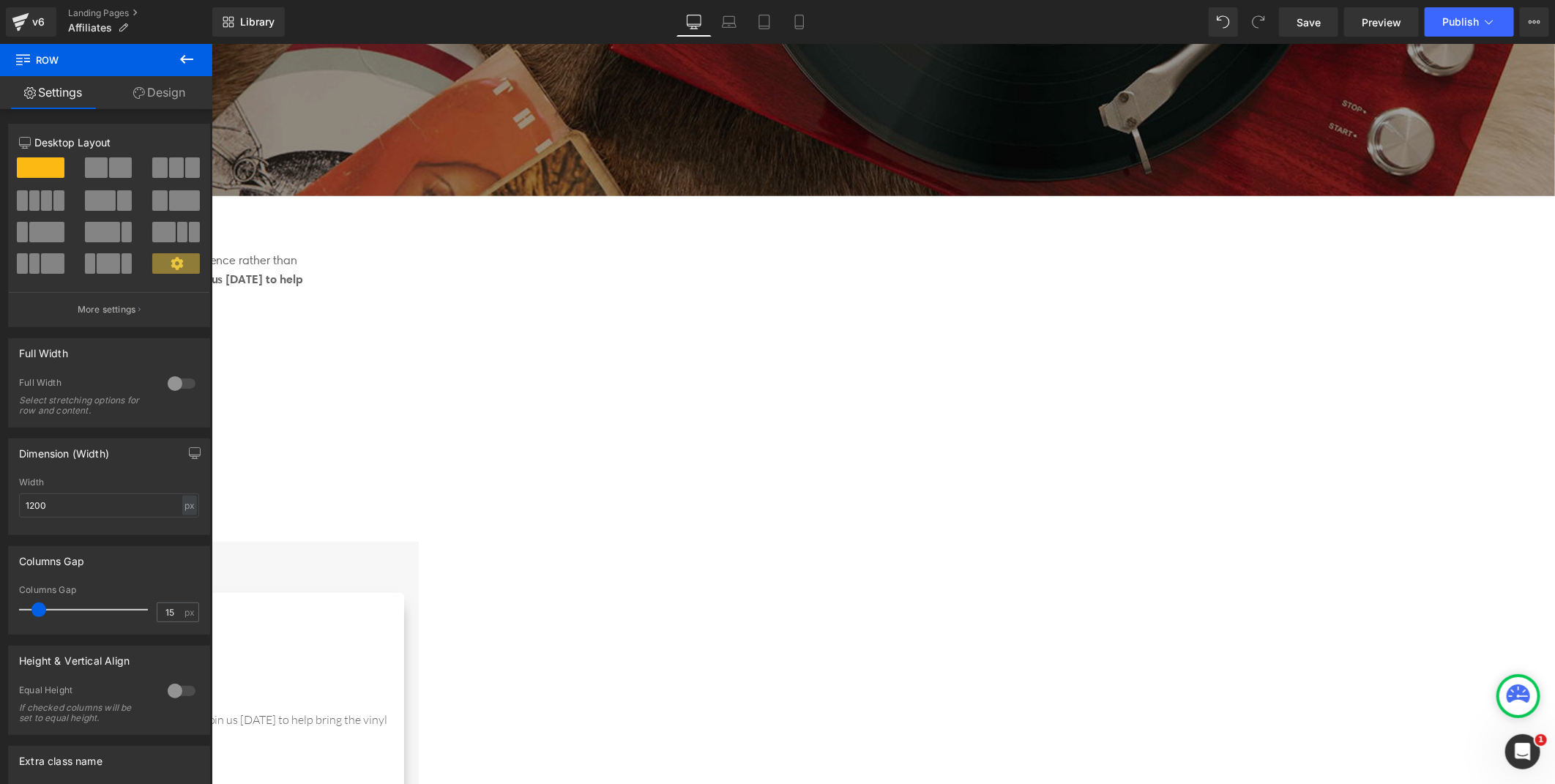
scroll to position [994, 0]
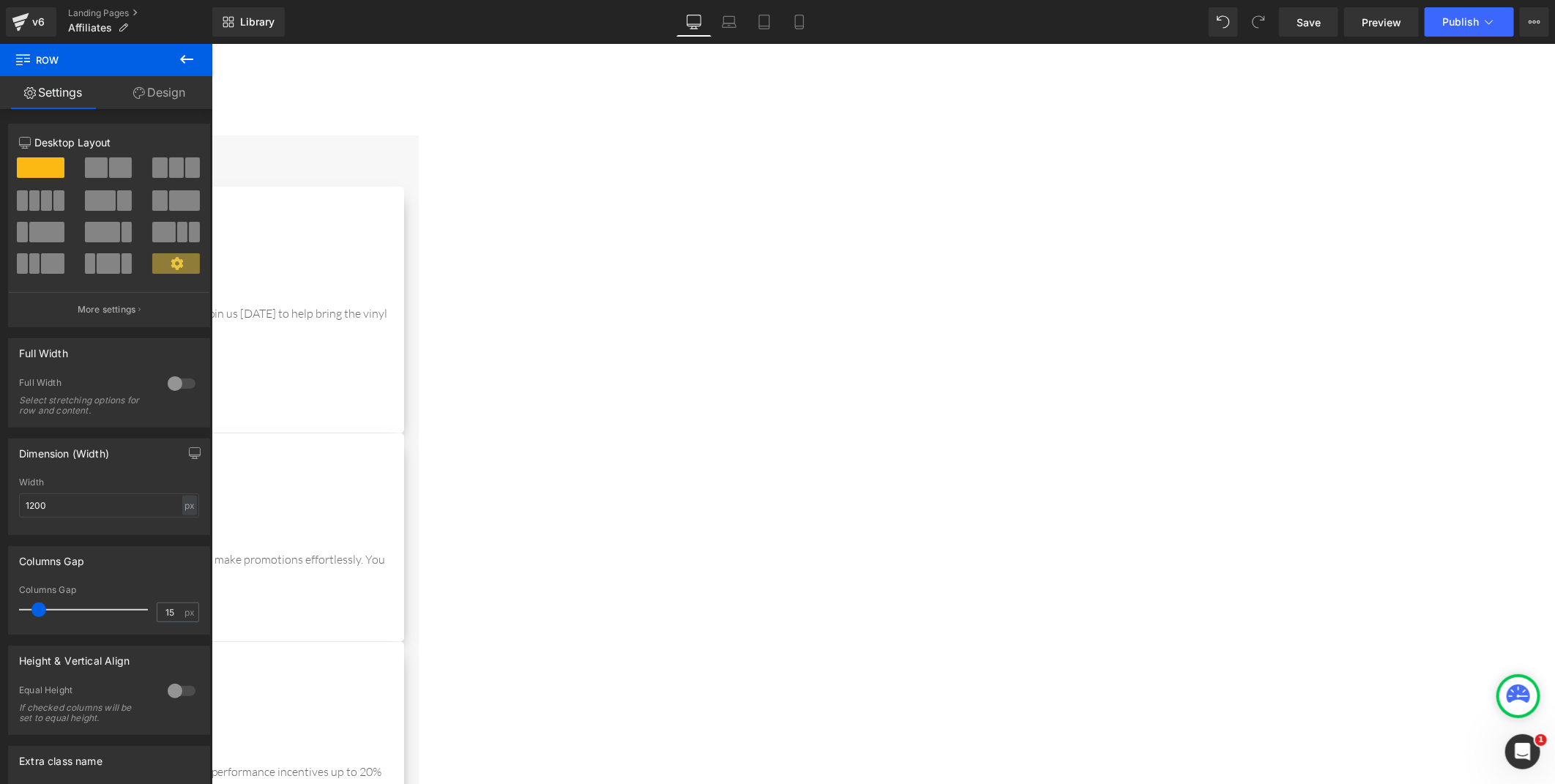
click at [211, 43] on icon at bounding box center [211, 43] width 0 height 0
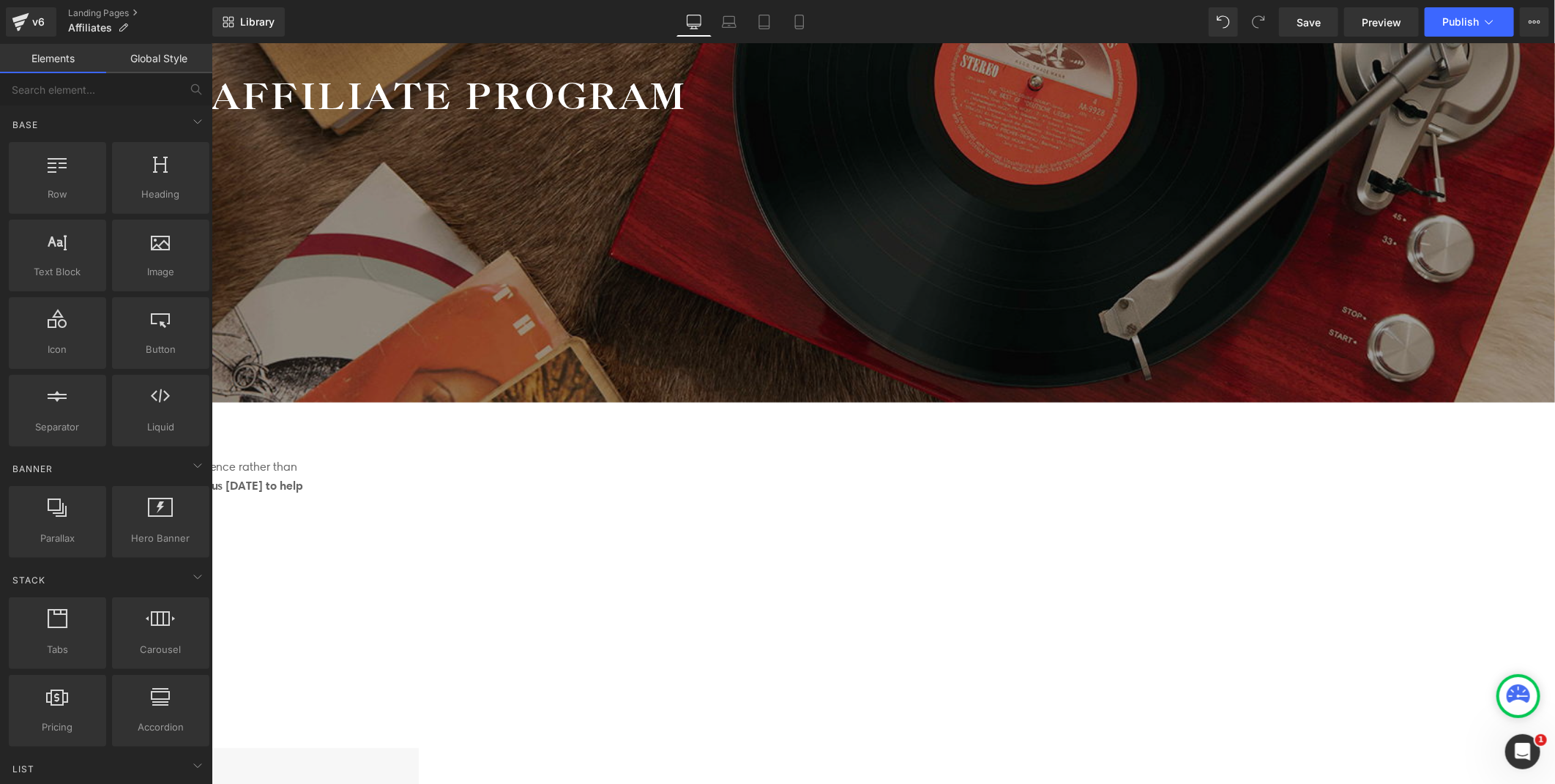
scroll to position [425, 0]
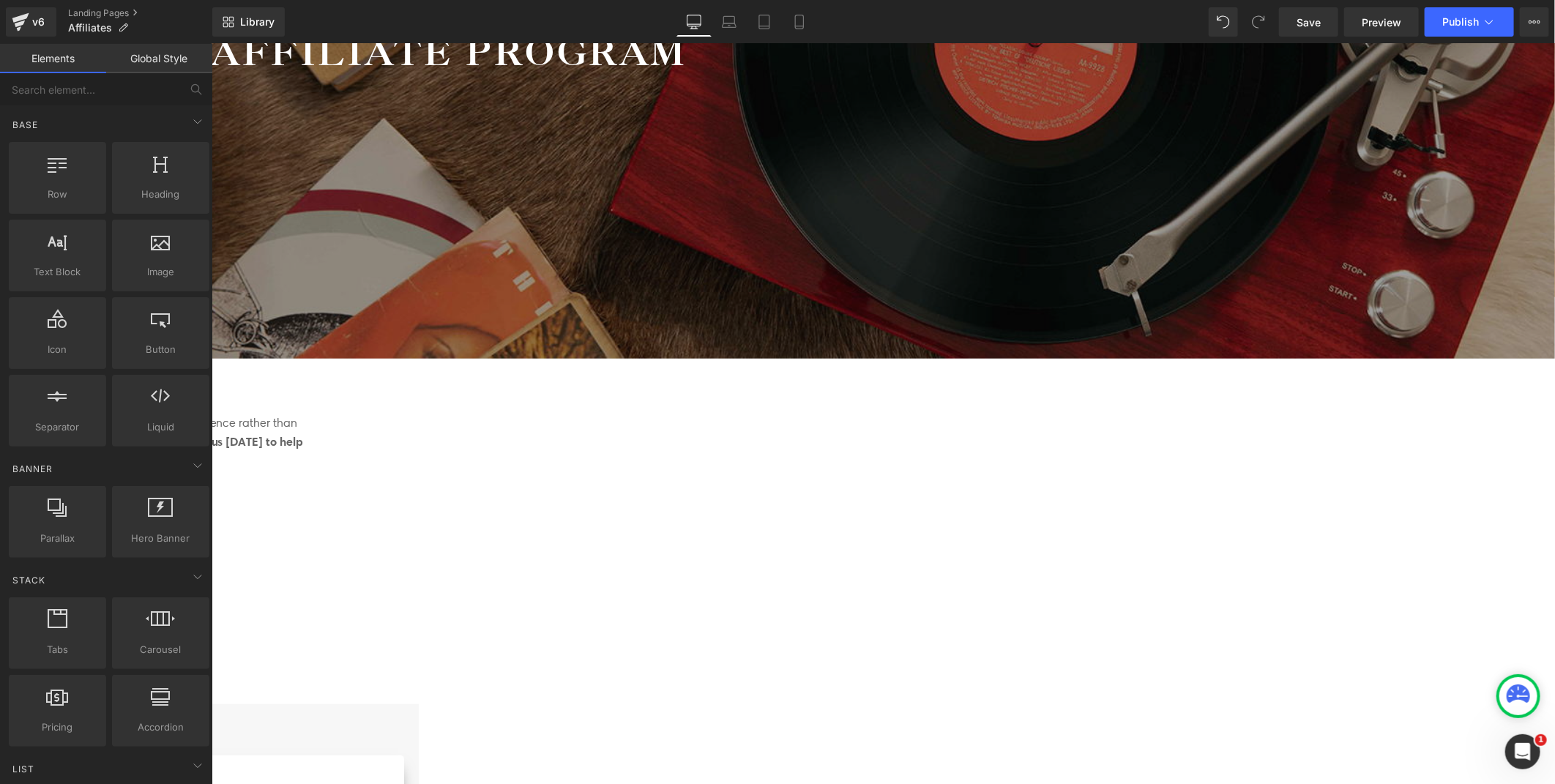
click at [211, 43] on span "Text Block" at bounding box center [211, 43] width 0 height 0
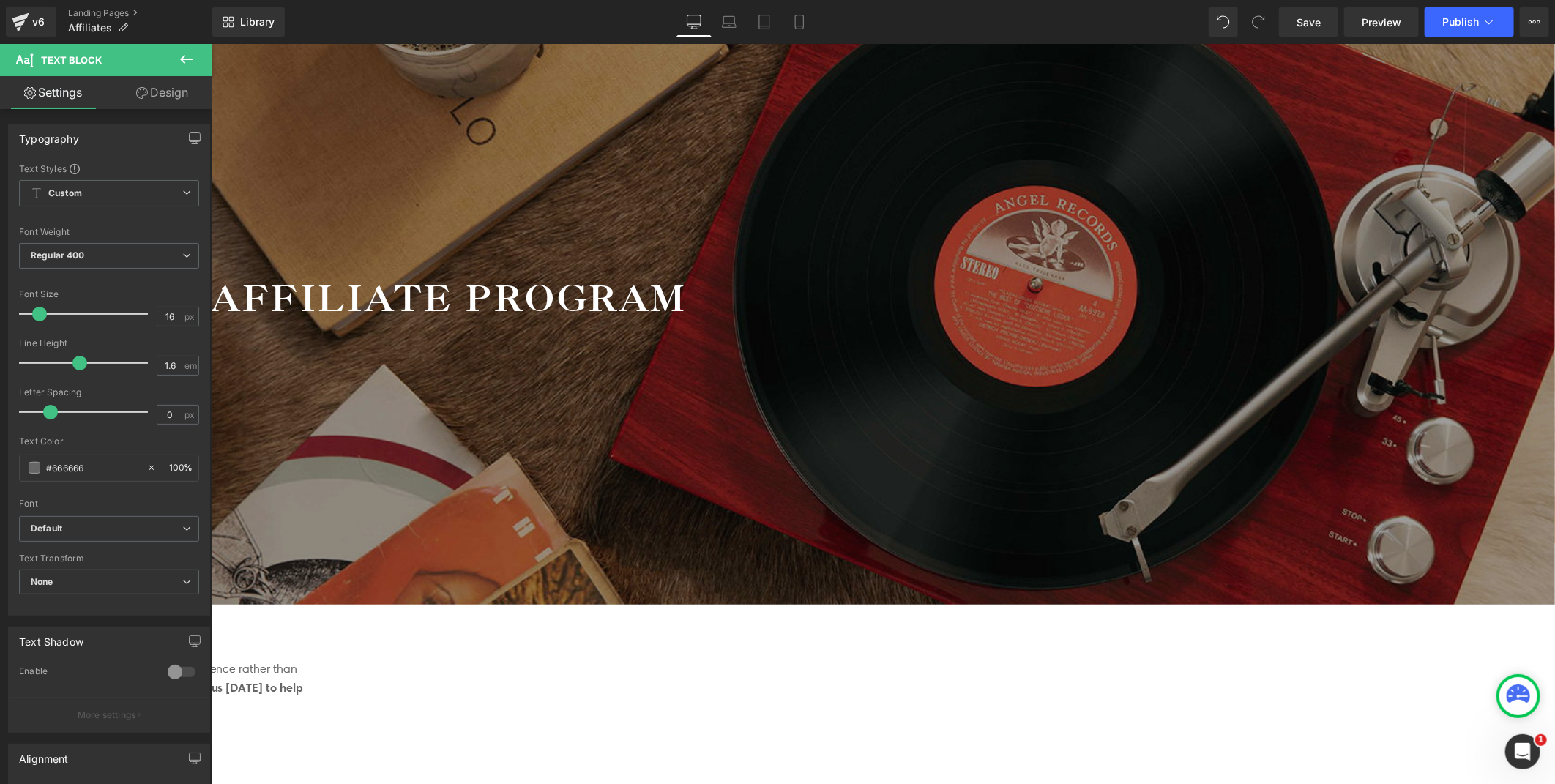
scroll to position [344, 0]
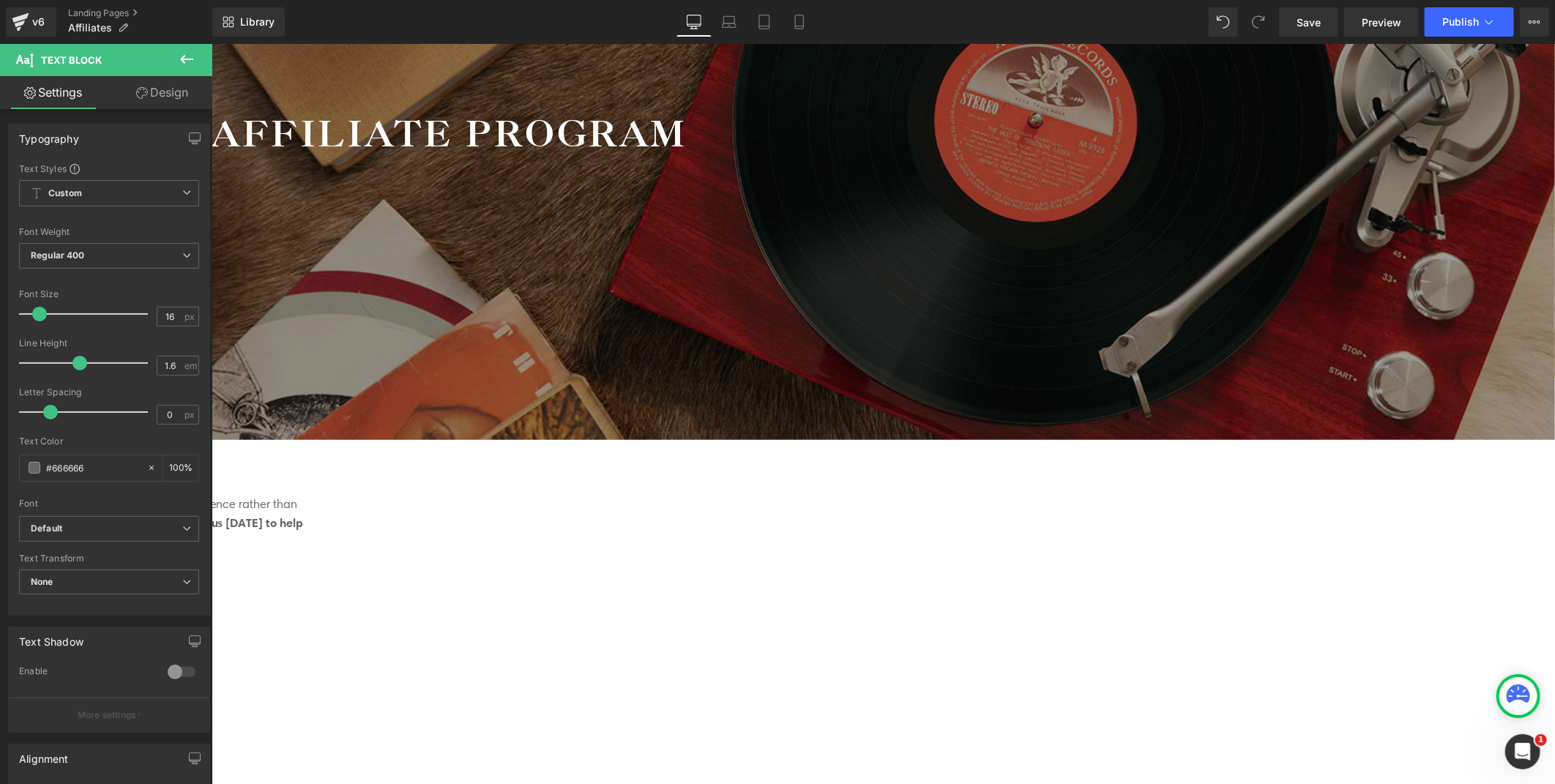
click at [211, 43] on span "Text Block" at bounding box center [211, 43] width 0 height 0
click at [211, 43] on icon at bounding box center [211, 43] width 0 height 0
drag, startPoint x: 1101, startPoint y: 363, endPoint x: 1093, endPoint y: 370, distance: 10.6
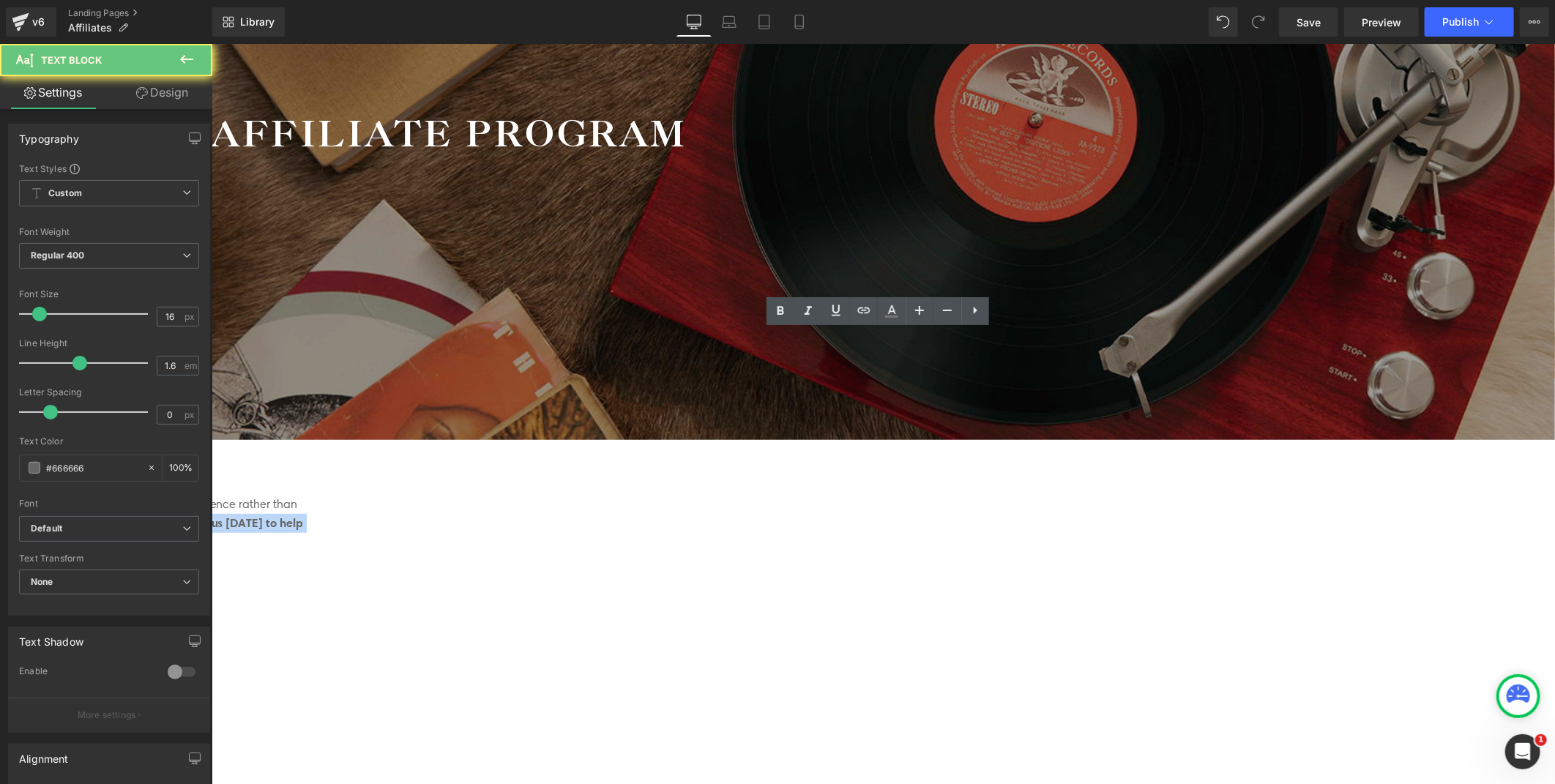
drag, startPoint x: 1085, startPoint y: 374, endPoint x: 662, endPoint y: 358, distance: 423.3
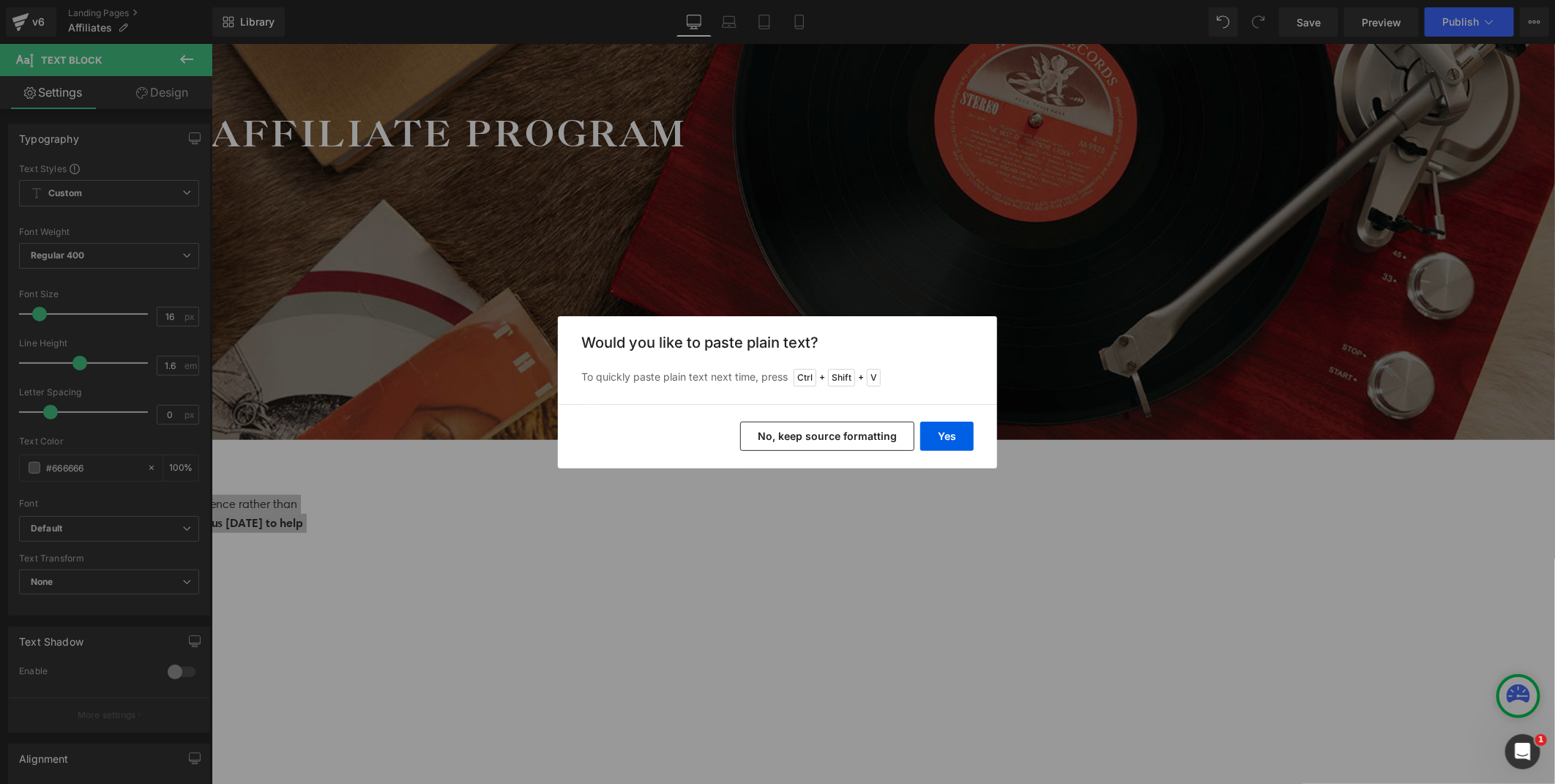
click at [871, 435] on button "No, keep source formatting" at bounding box center [827, 436] width 175 height 29
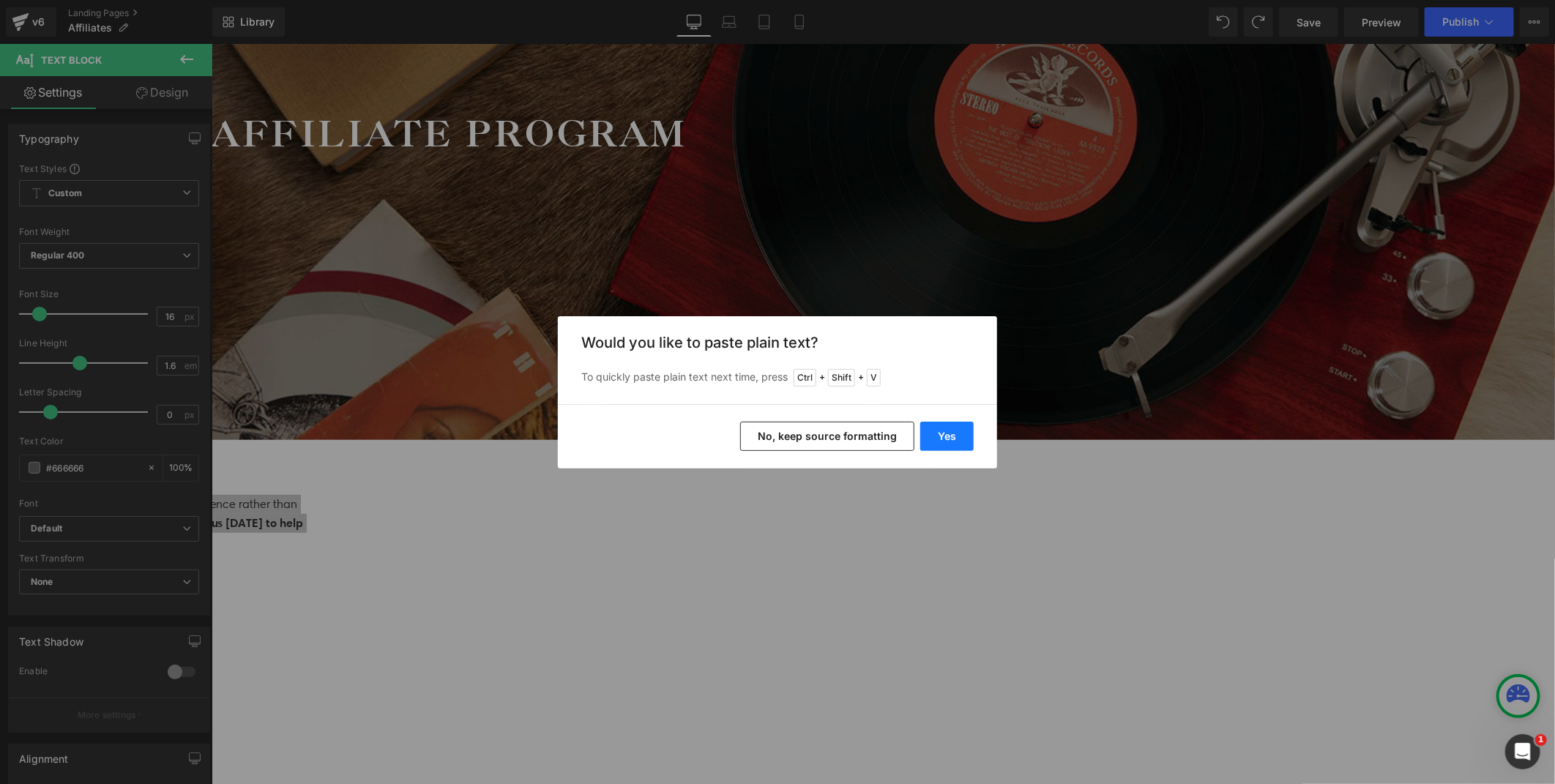
click at [943, 429] on button "Yes" at bounding box center [947, 436] width 54 height 29
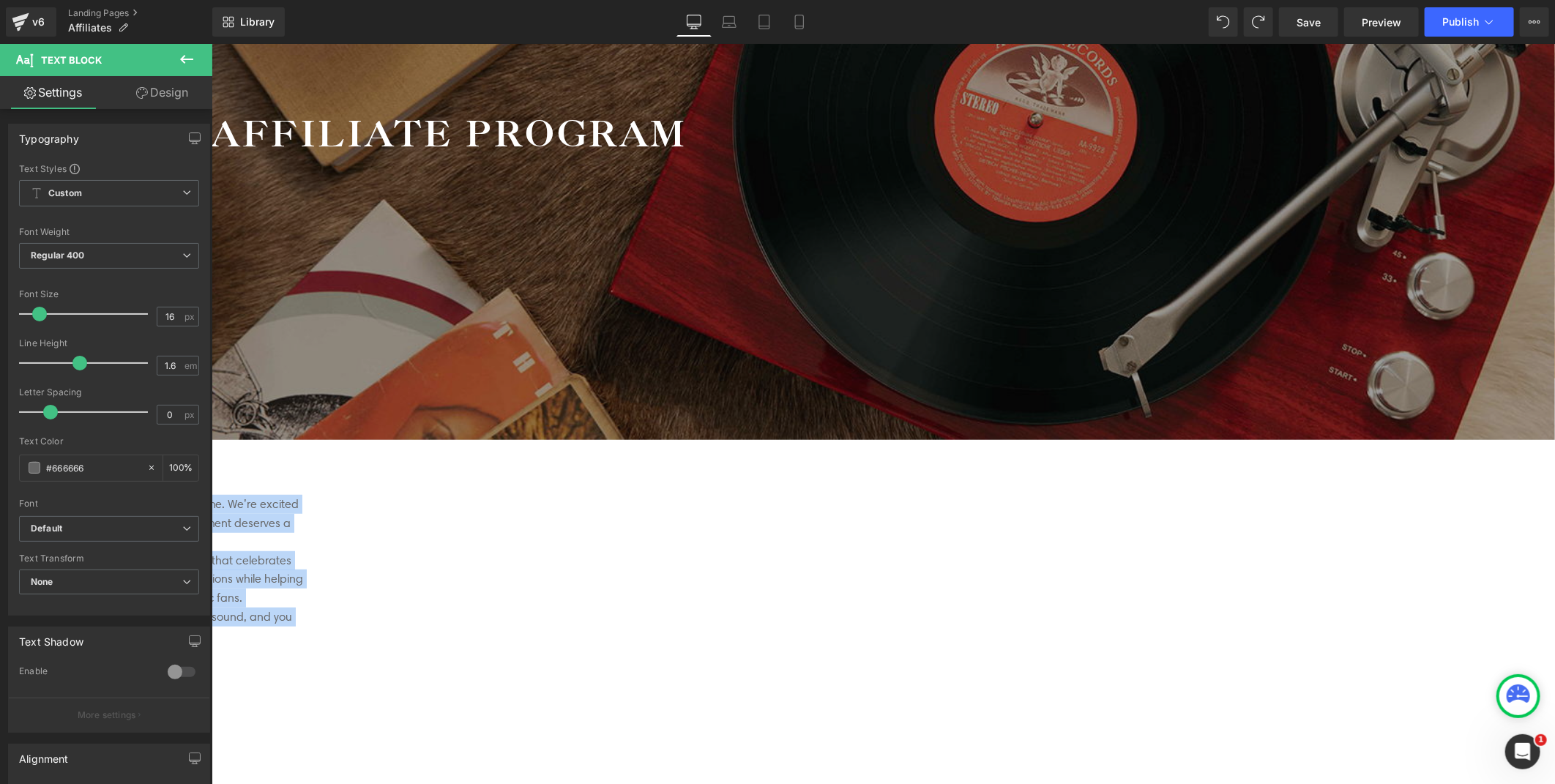
drag, startPoint x: 998, startPoint y: 503, endPoint x: 570, endPoint y: 339, distance: 458.3
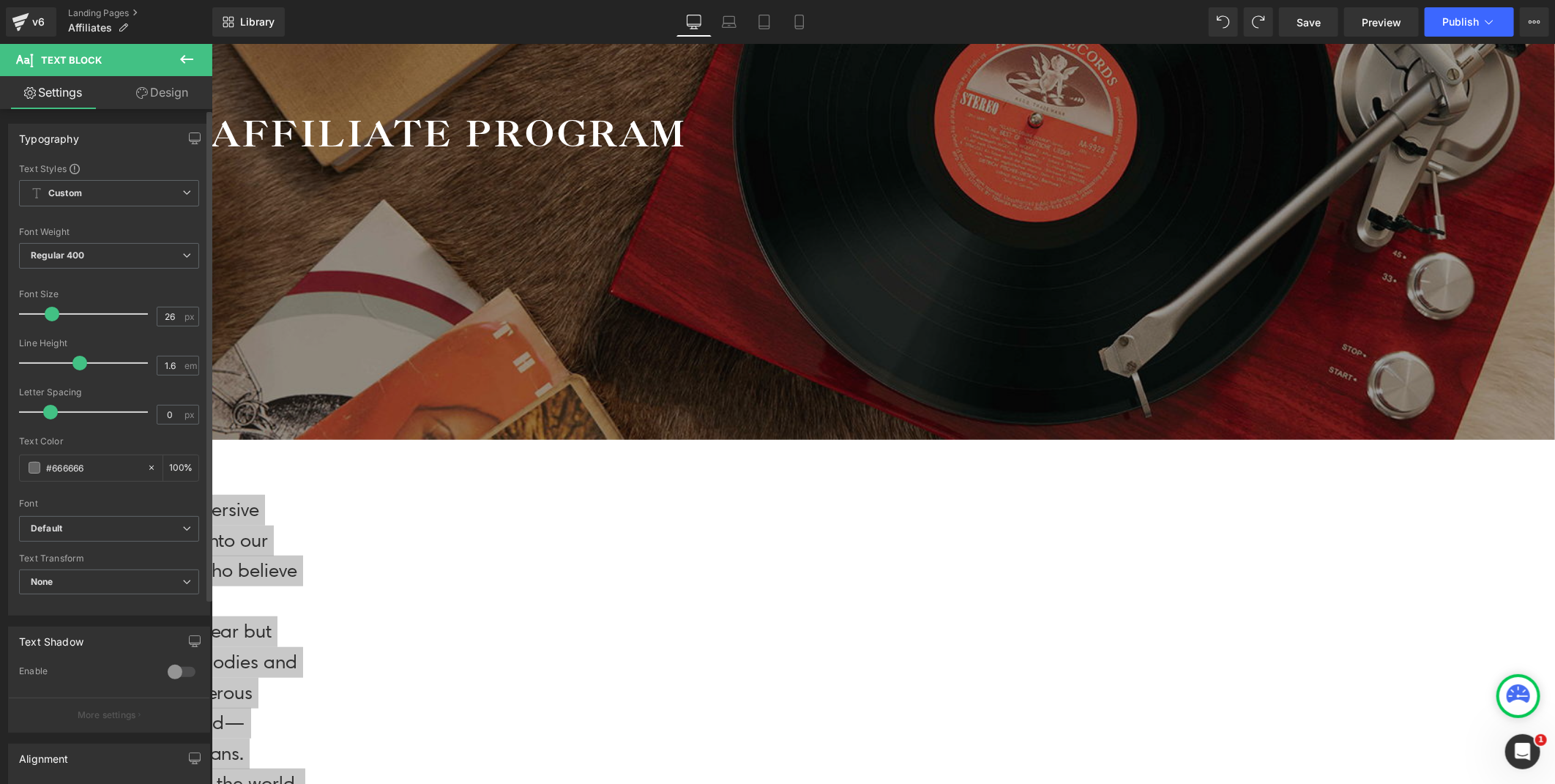
type input "24"
drag, startPoint x: 41, startPoint y: 314, endPoint x: 52, endPoint y: 319, distance: 12.1
click at [52, 319] on span at bounding box center [50, 315] width 15 height 15
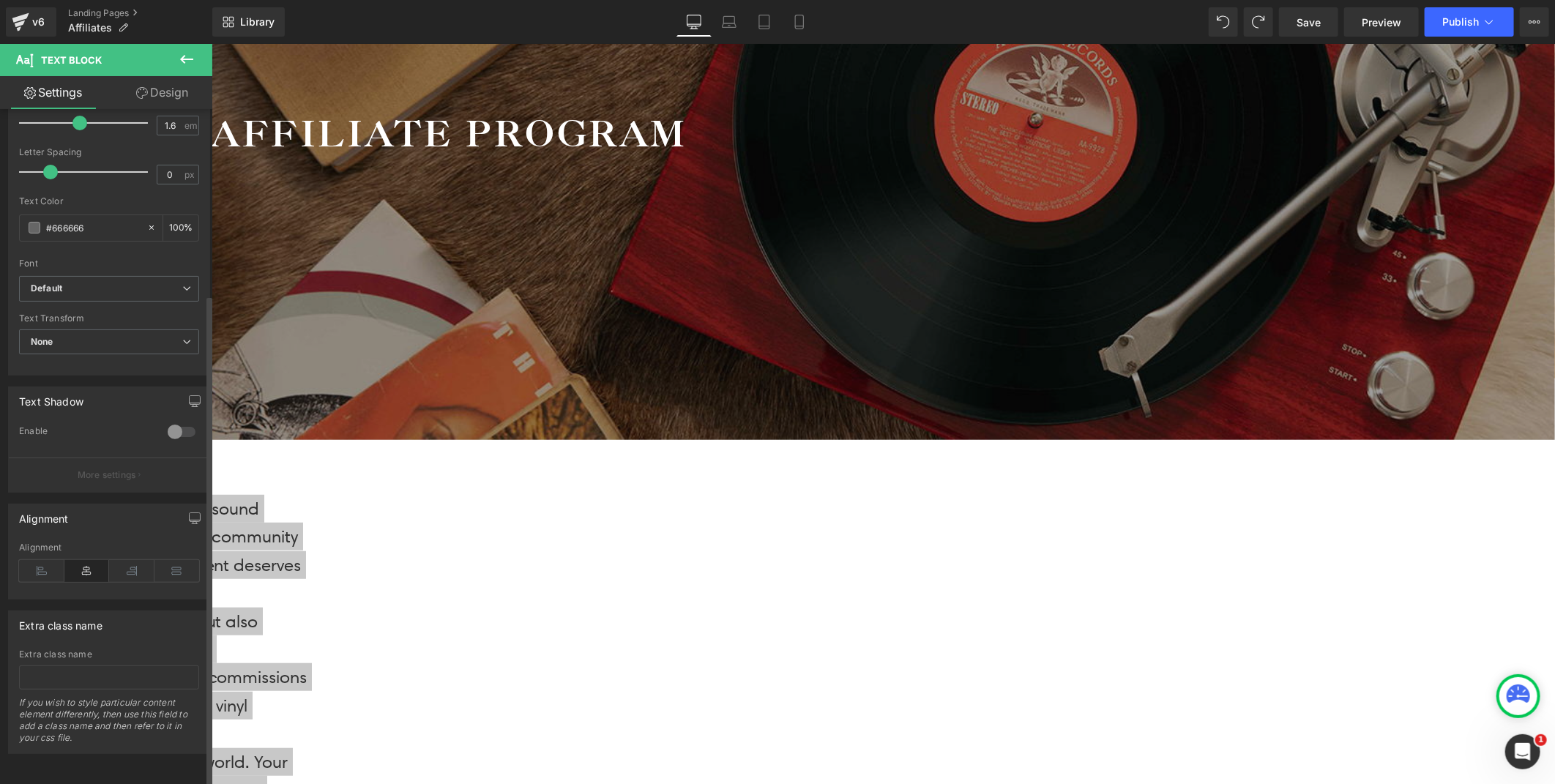
scroll to position [254, 0]
click at [177, 560] on icon at bounding box center [177, 570] width 45 height 22
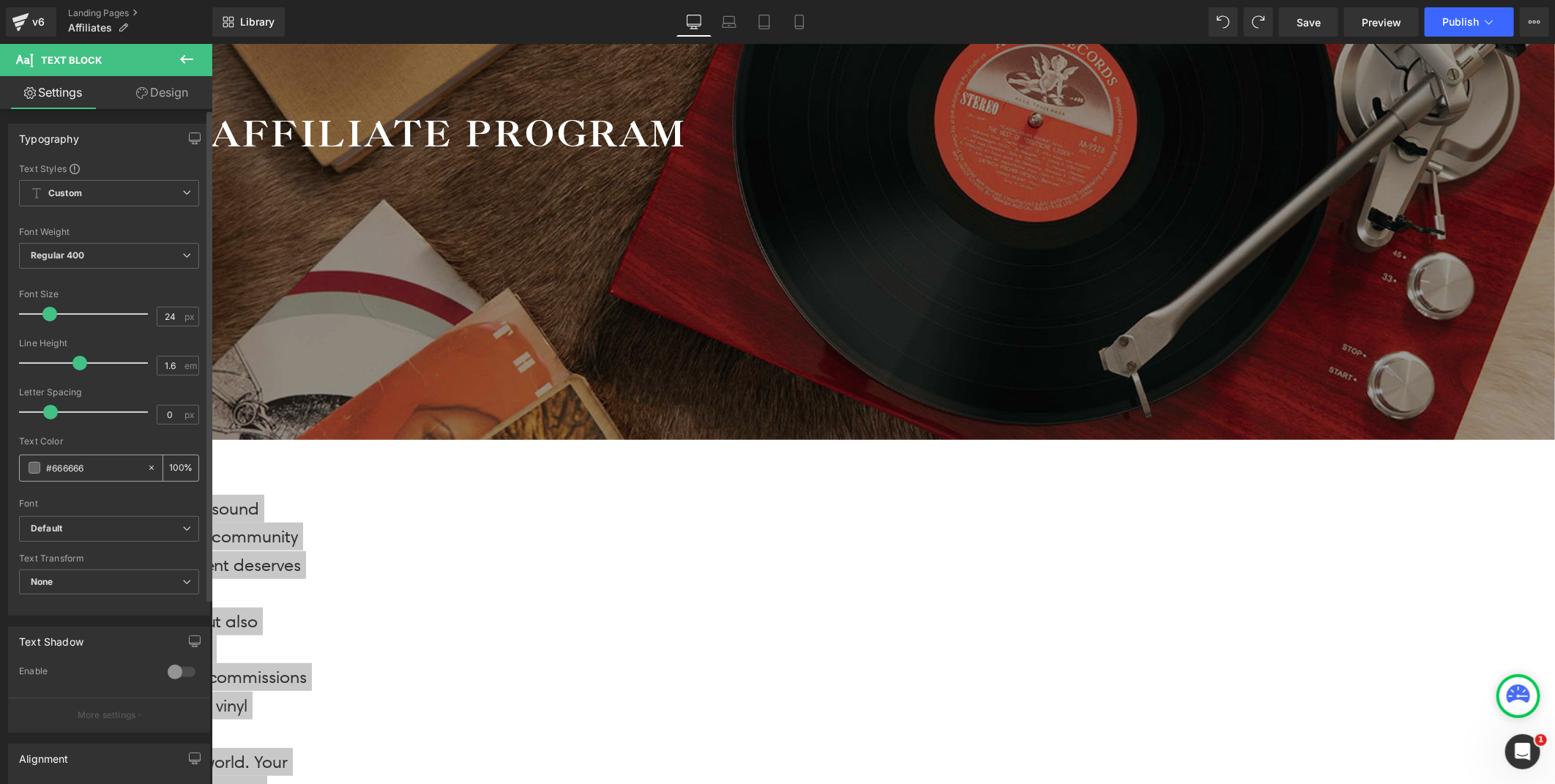
click at [95, 474] on input "#666666" at bounding box center [93, 468] width 94 height 16
drag, startPoint x: 95, startPoint y: 474, endPoint x: 25, endPoint y: 472, distance: 70.0
click at [25, 472] on div "#666666" at bounding box center [83, 468] width 127 height 25
type input "00"
type input "0"
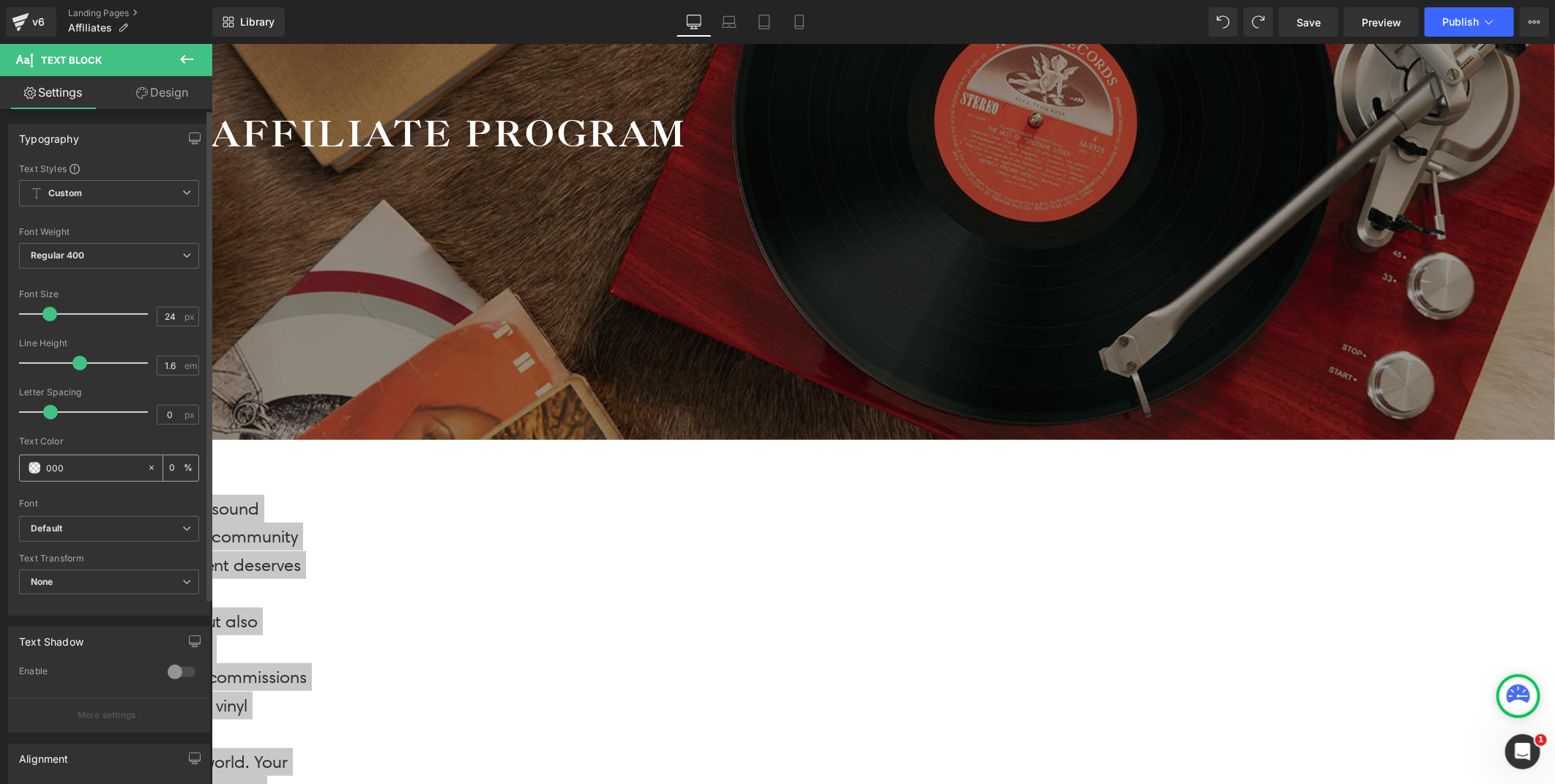
type input "0000"
type input "100"
type input "0000"
click at [86, 494] on div at bounding box center [109, 494] width 180 height 9
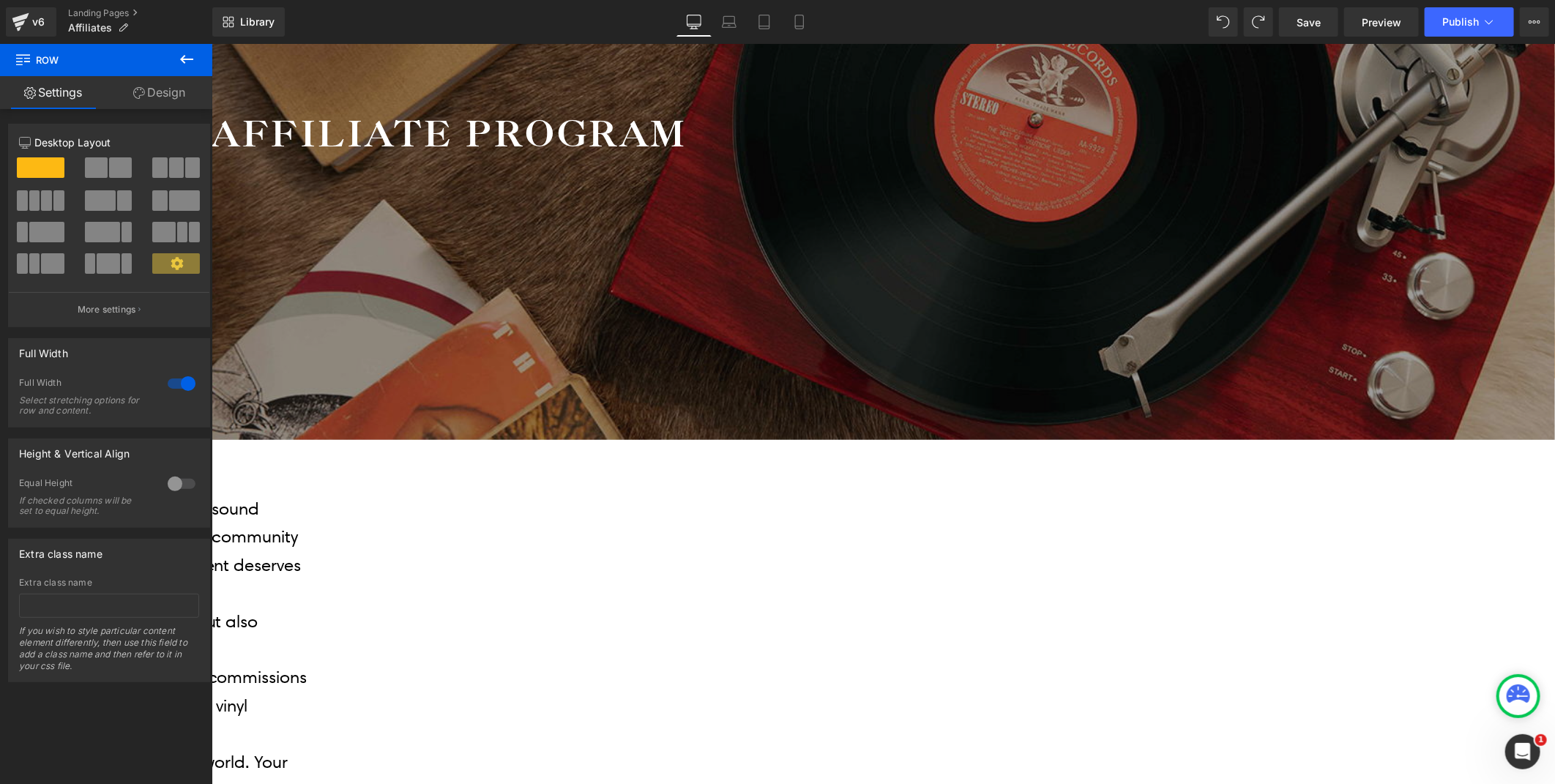
scroll to position [507, 0]
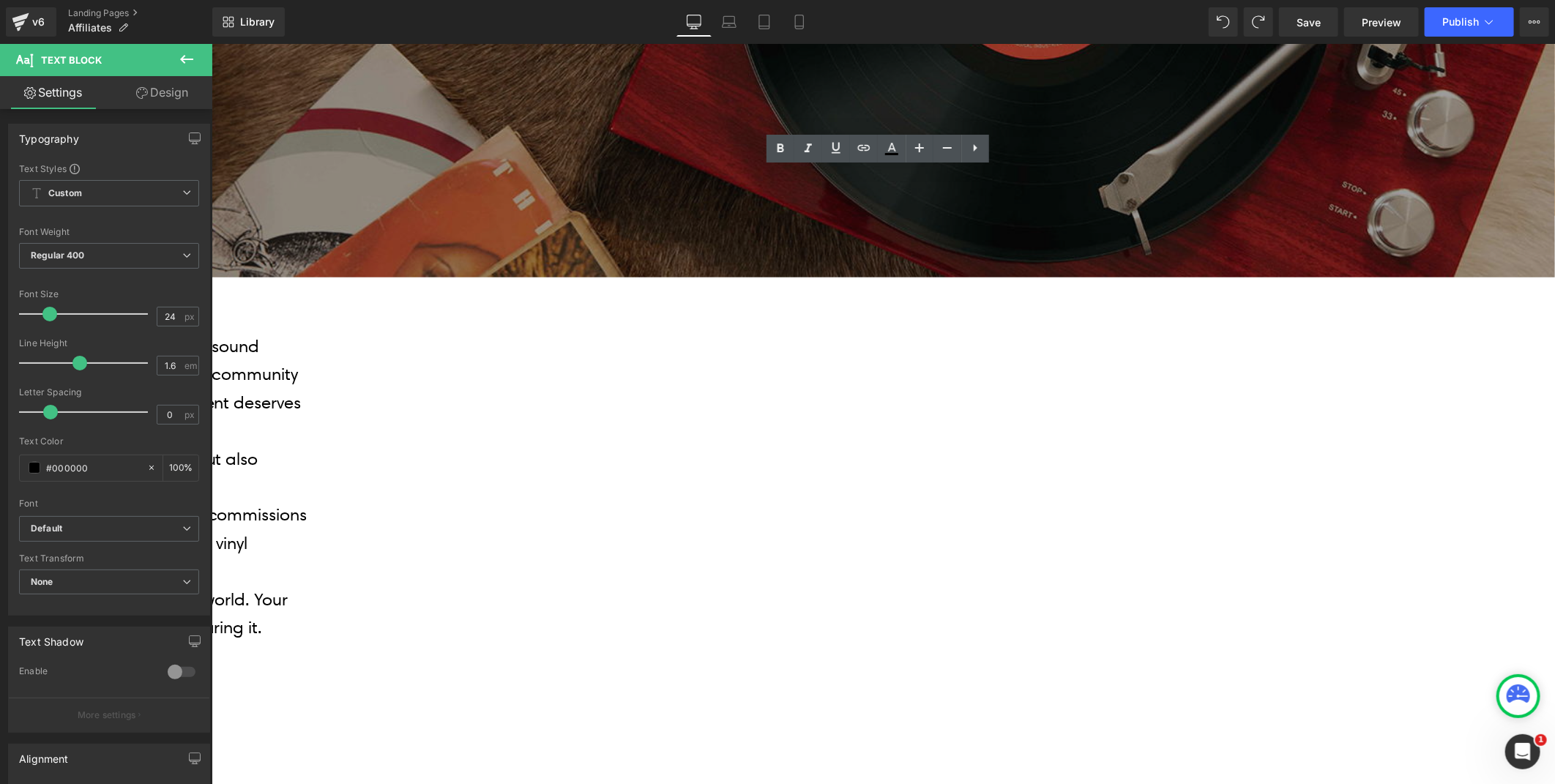
drag, startPoint x: 1361, startPoint y: 358, endPoint x: 1358, endPoint y: 411, distance: 53.1
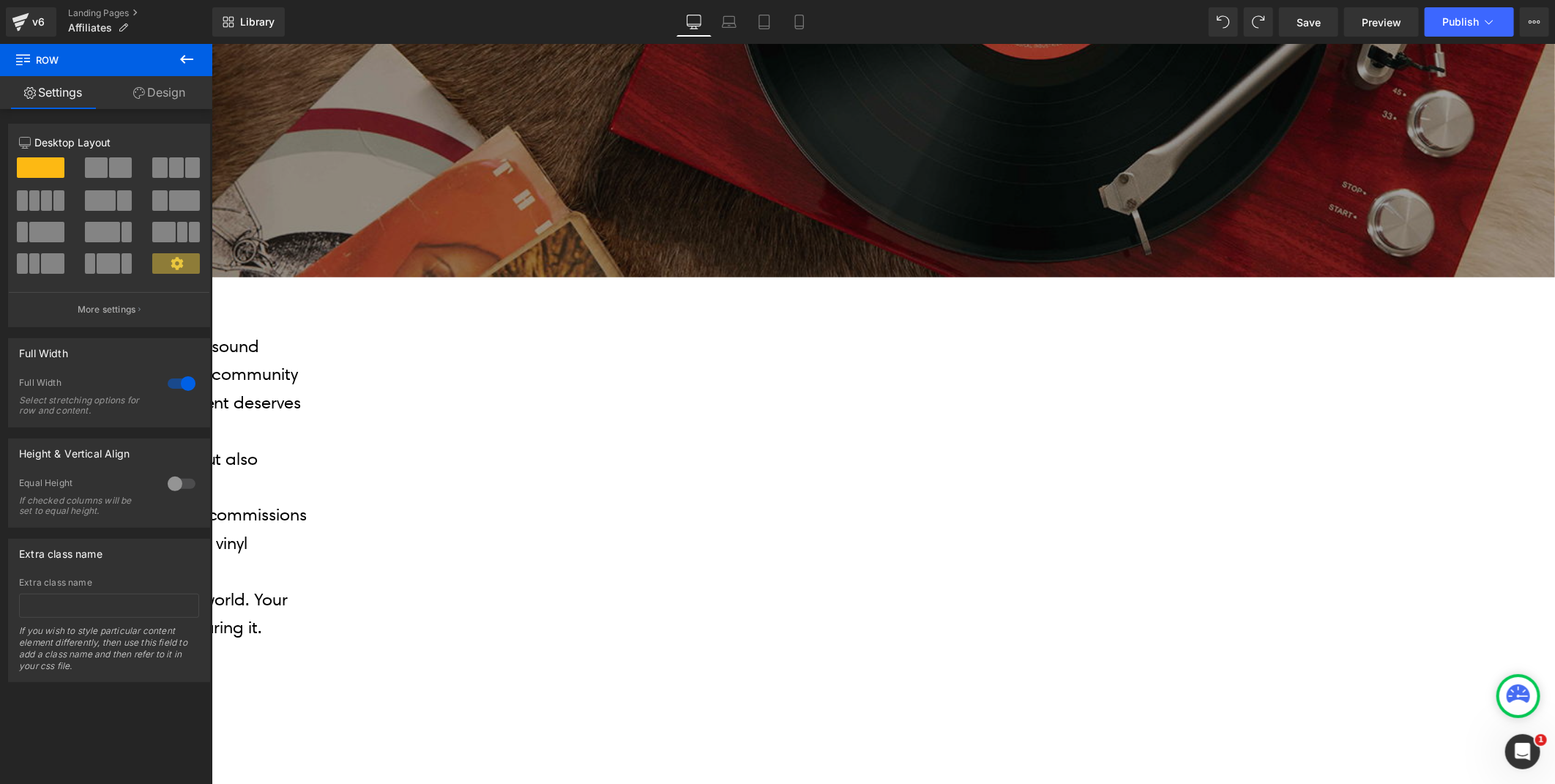
click at [211, 43] on icon at bounding box center [211, 43] width 0 height 0
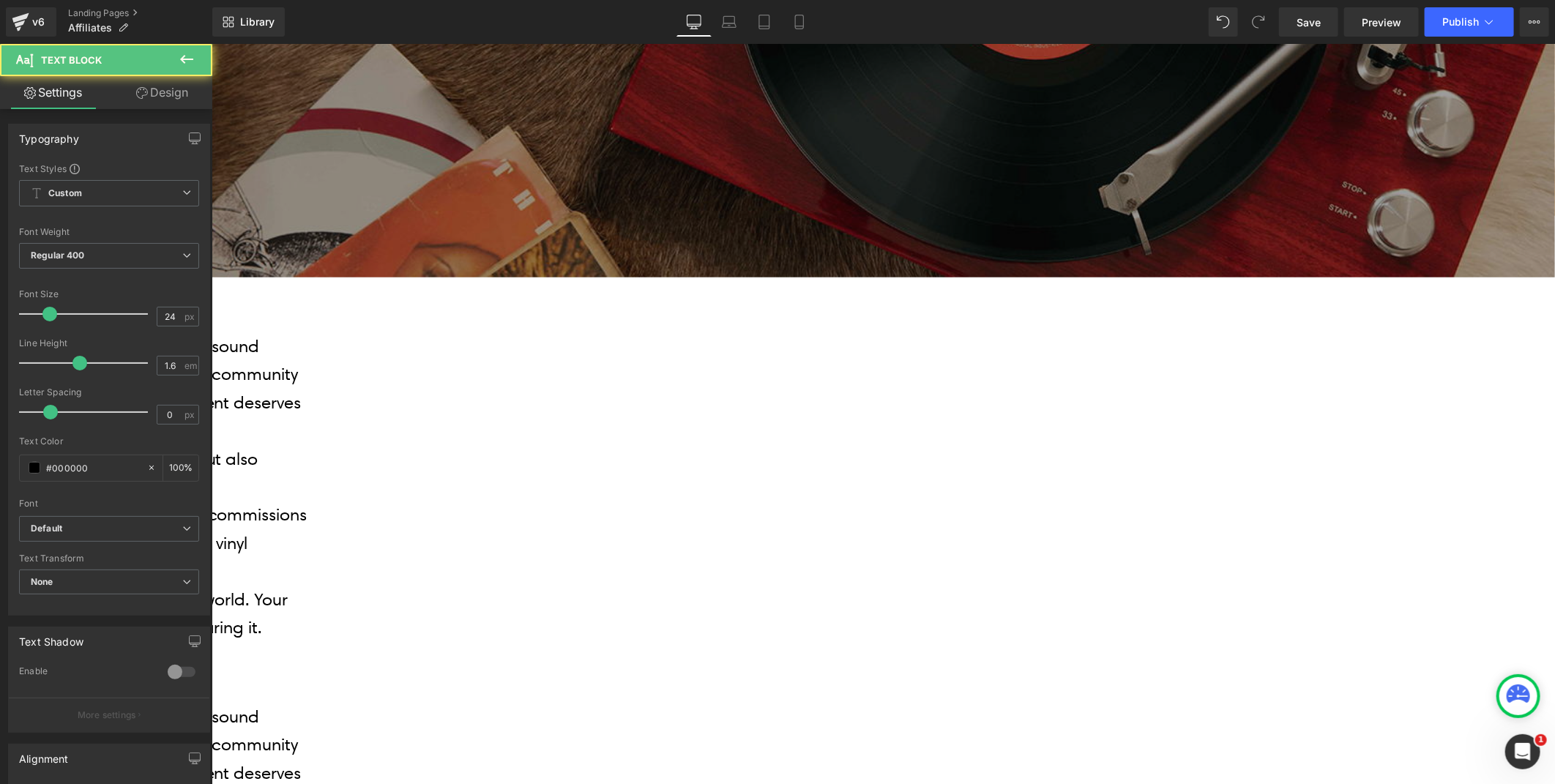
drag, startPoint x: 926, startPoint y: 523, endPoint x: 570, endPoint y: 520, distance: 356.0
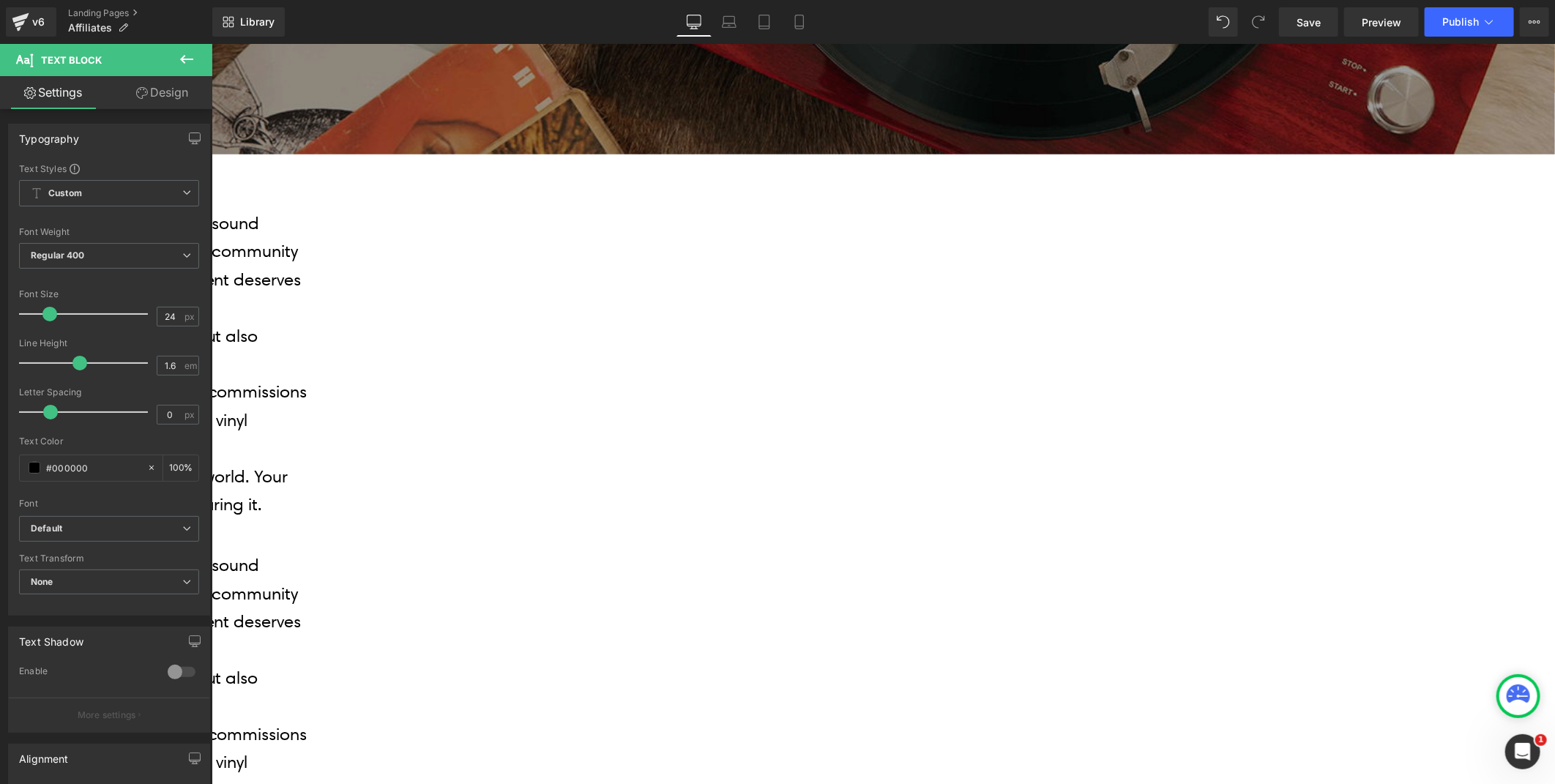
scroll to position [750, 0]
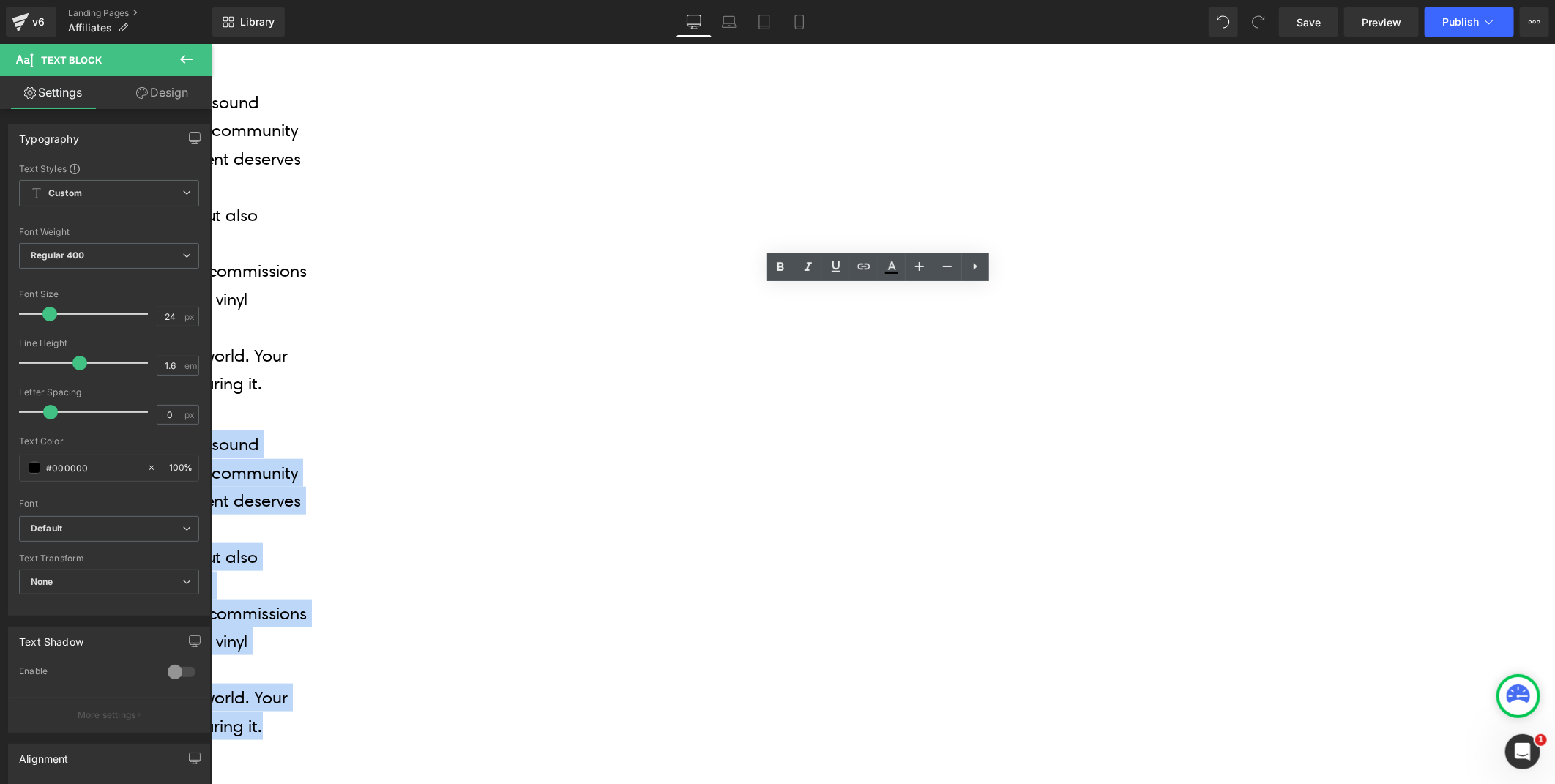
drag, startPoint x: 654, startPoint y: 608, endPoint x: 542, endPoint y: 292, distance: 335.3
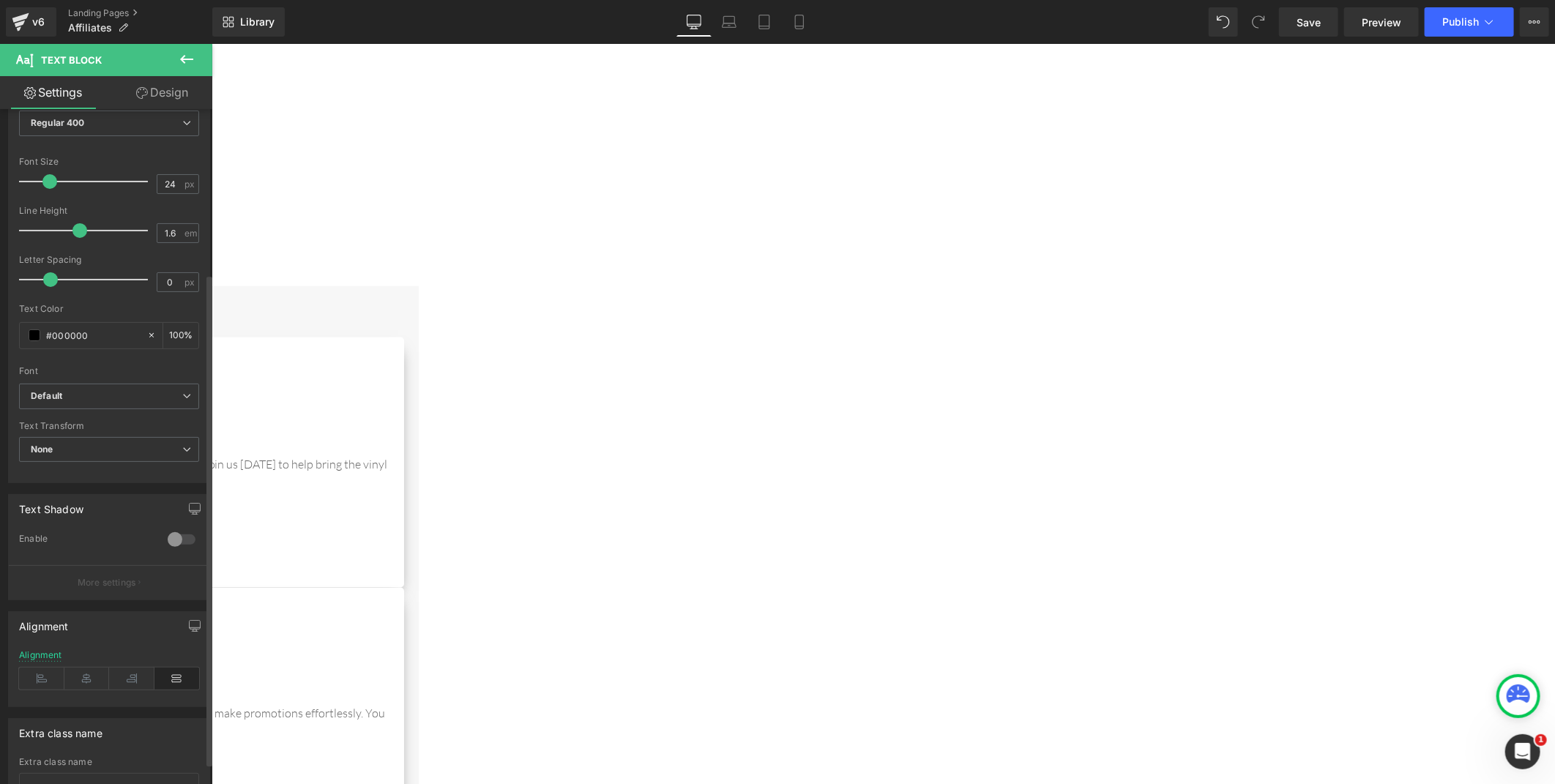
scroll to position [254, 0]
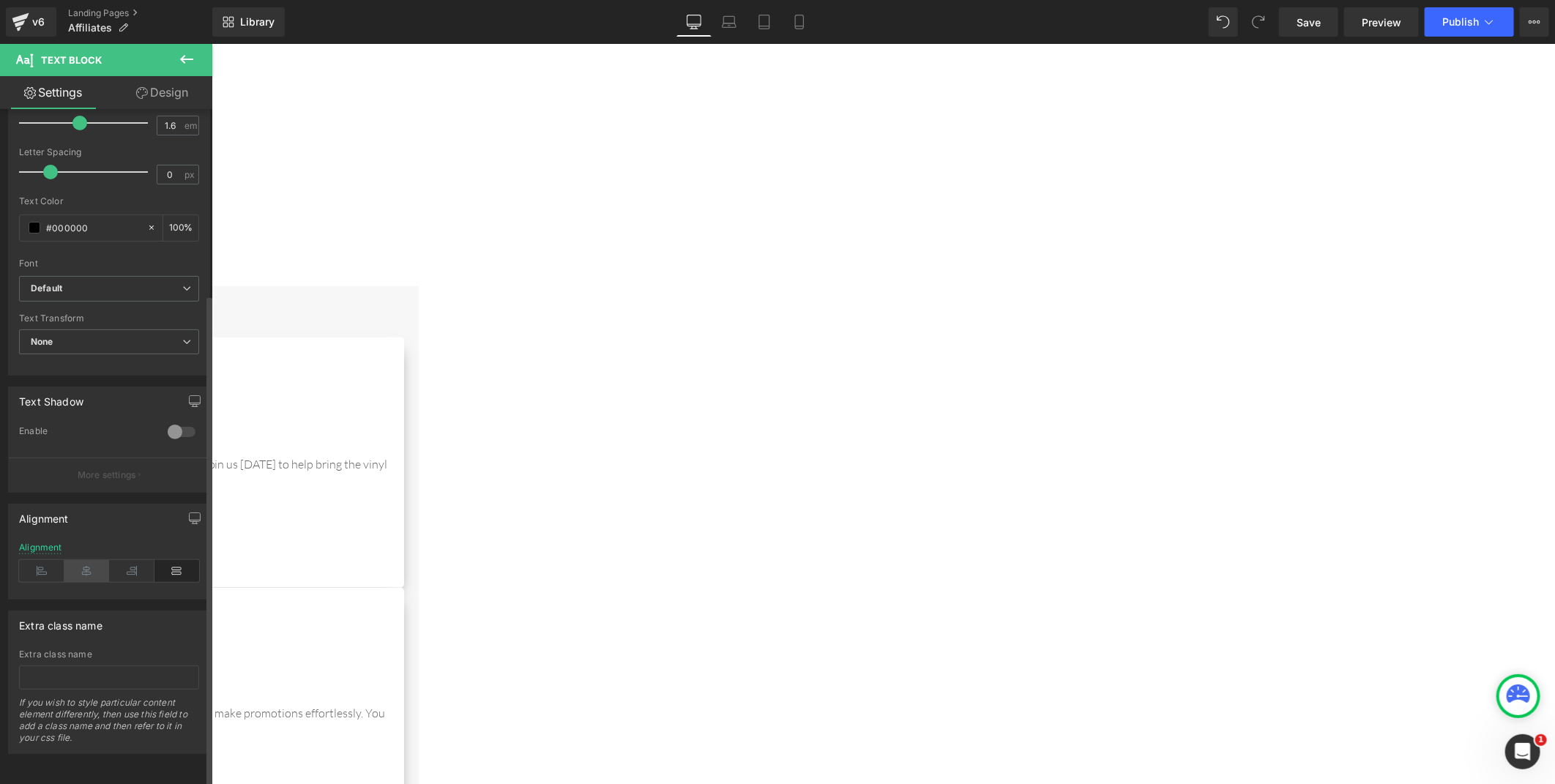
click at [92, 560] on icon at bounding box center [87, 570] width 45 height 22
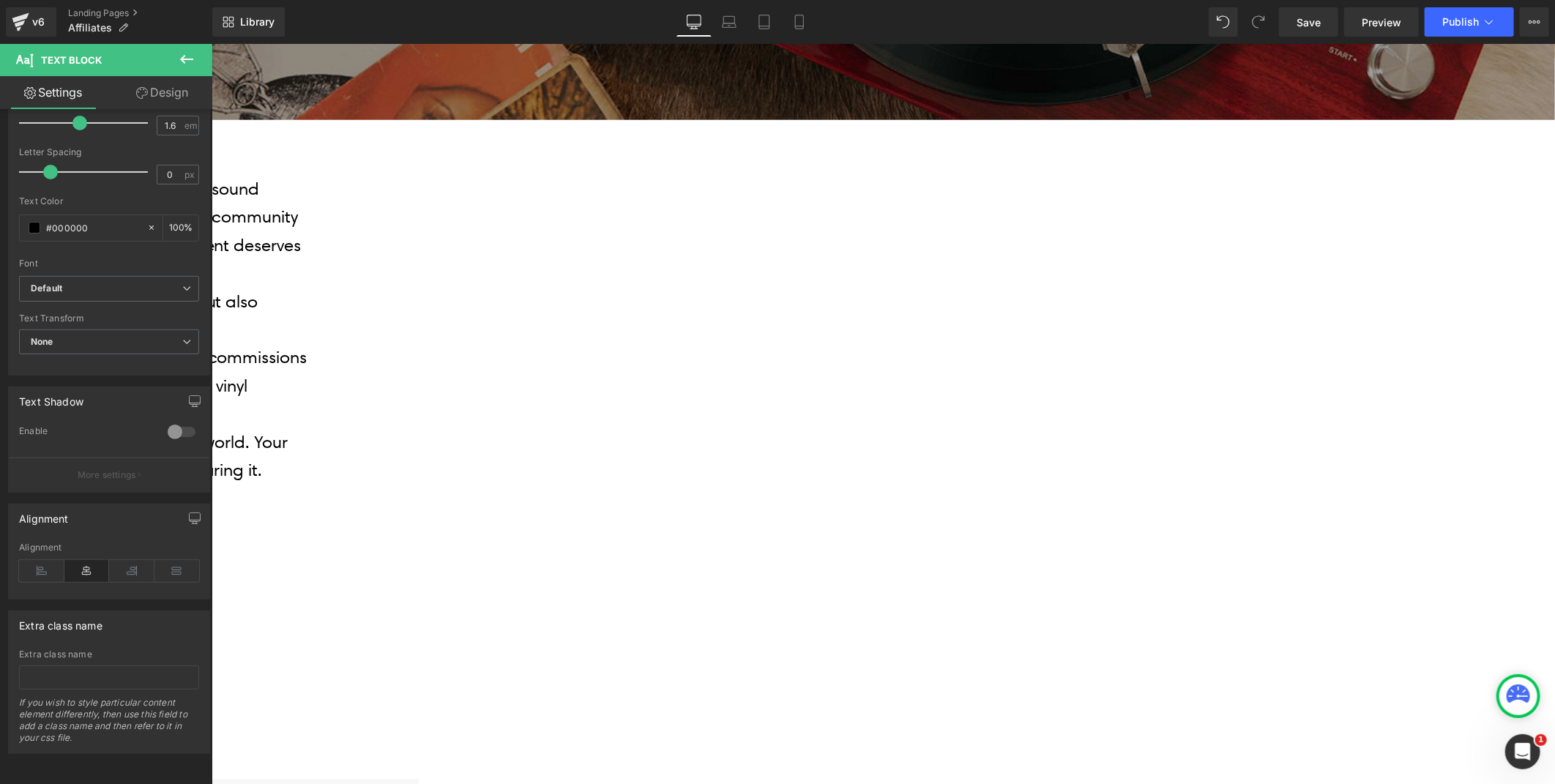
scroll to position [507, 0]
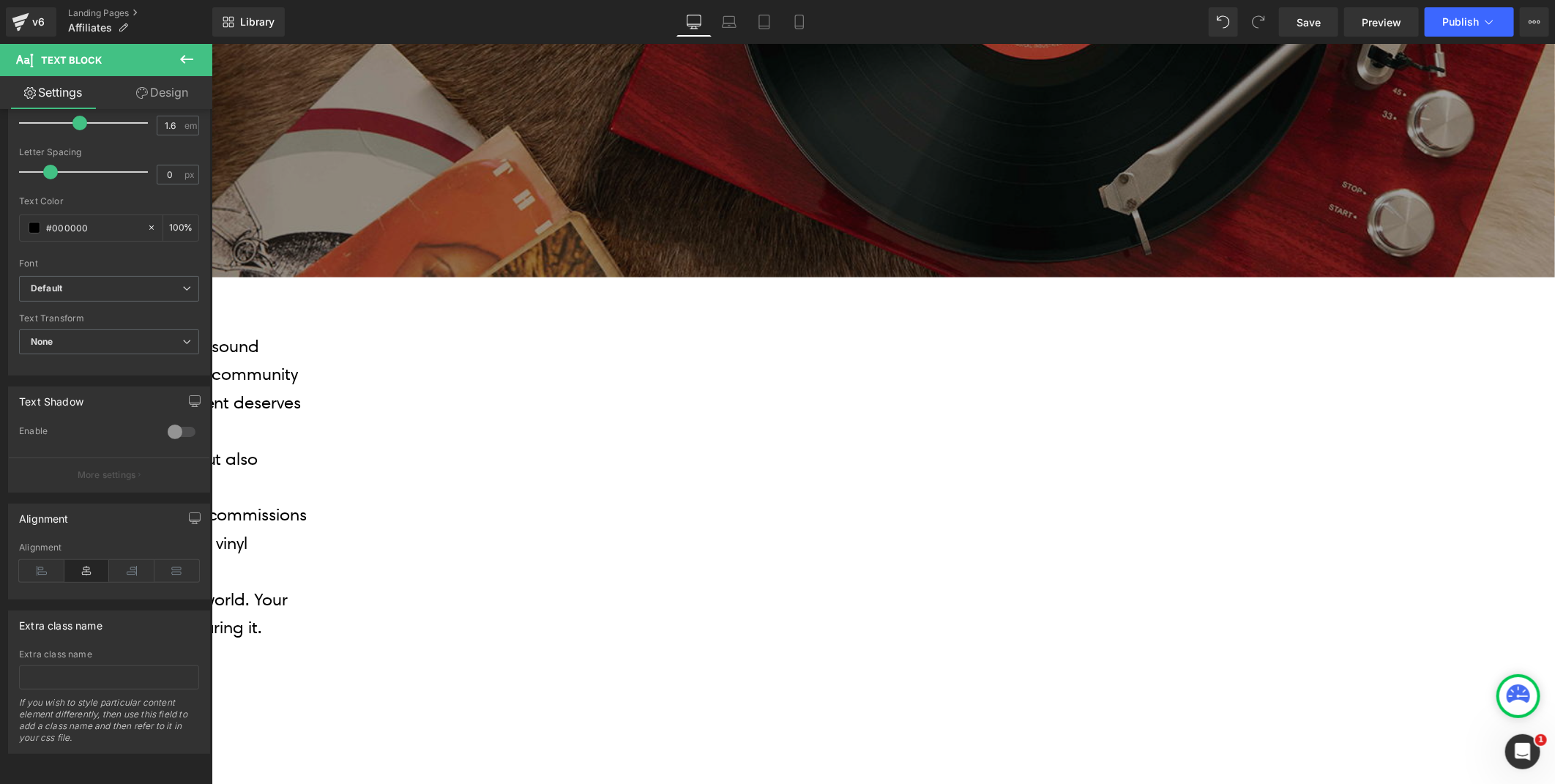
drag, startPoint x: 698, startPoint y: 180, endPoint x: 896, endPoint y: 183, distance: 198.0
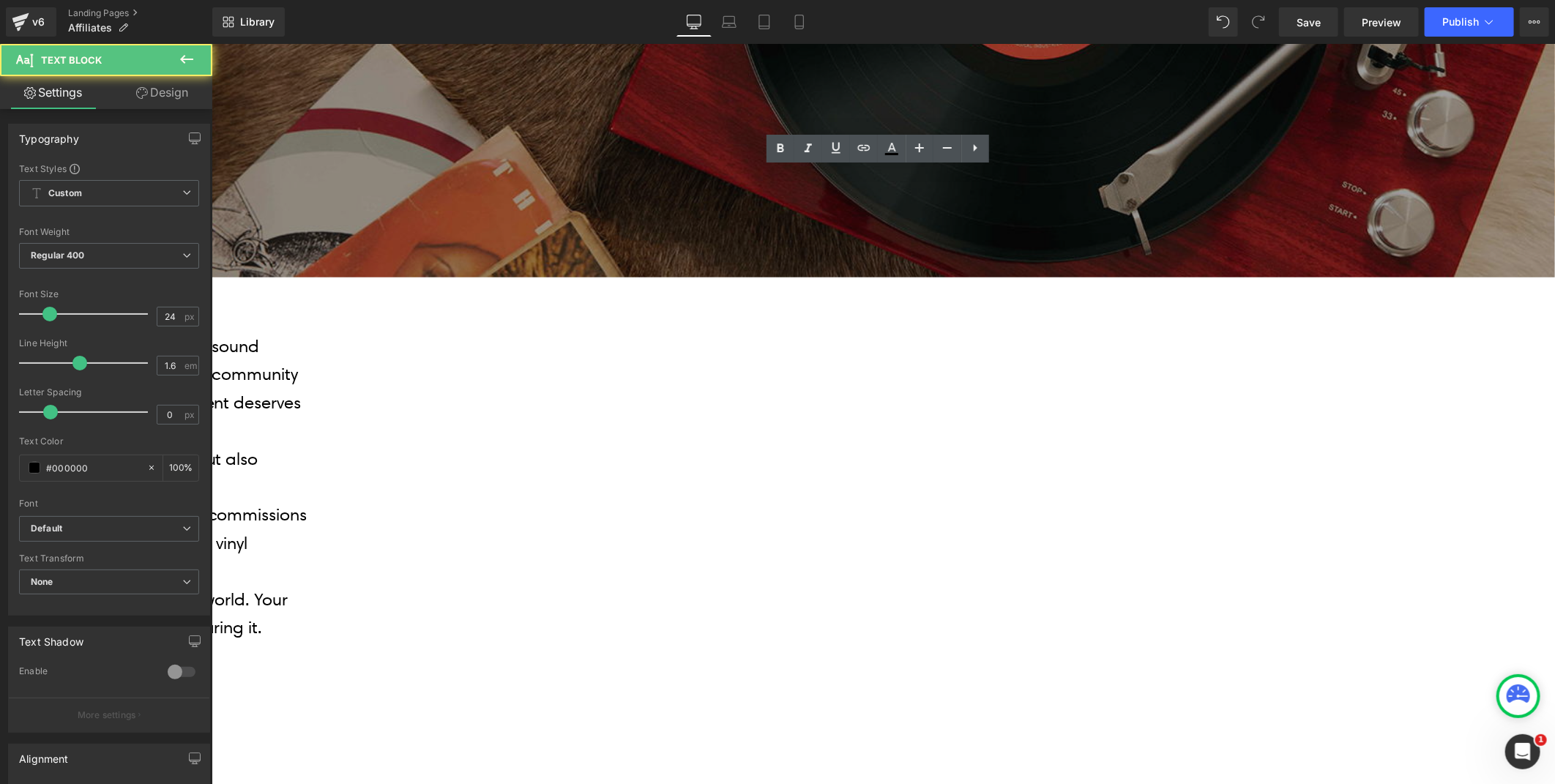
drag, startPoint x: 889, startPoint y: 180, endPoint x: 698, endPoint y: 185, distance: 191.1
click at [777, 148] on icon at bounding box center [780, 148] width 18 height 18
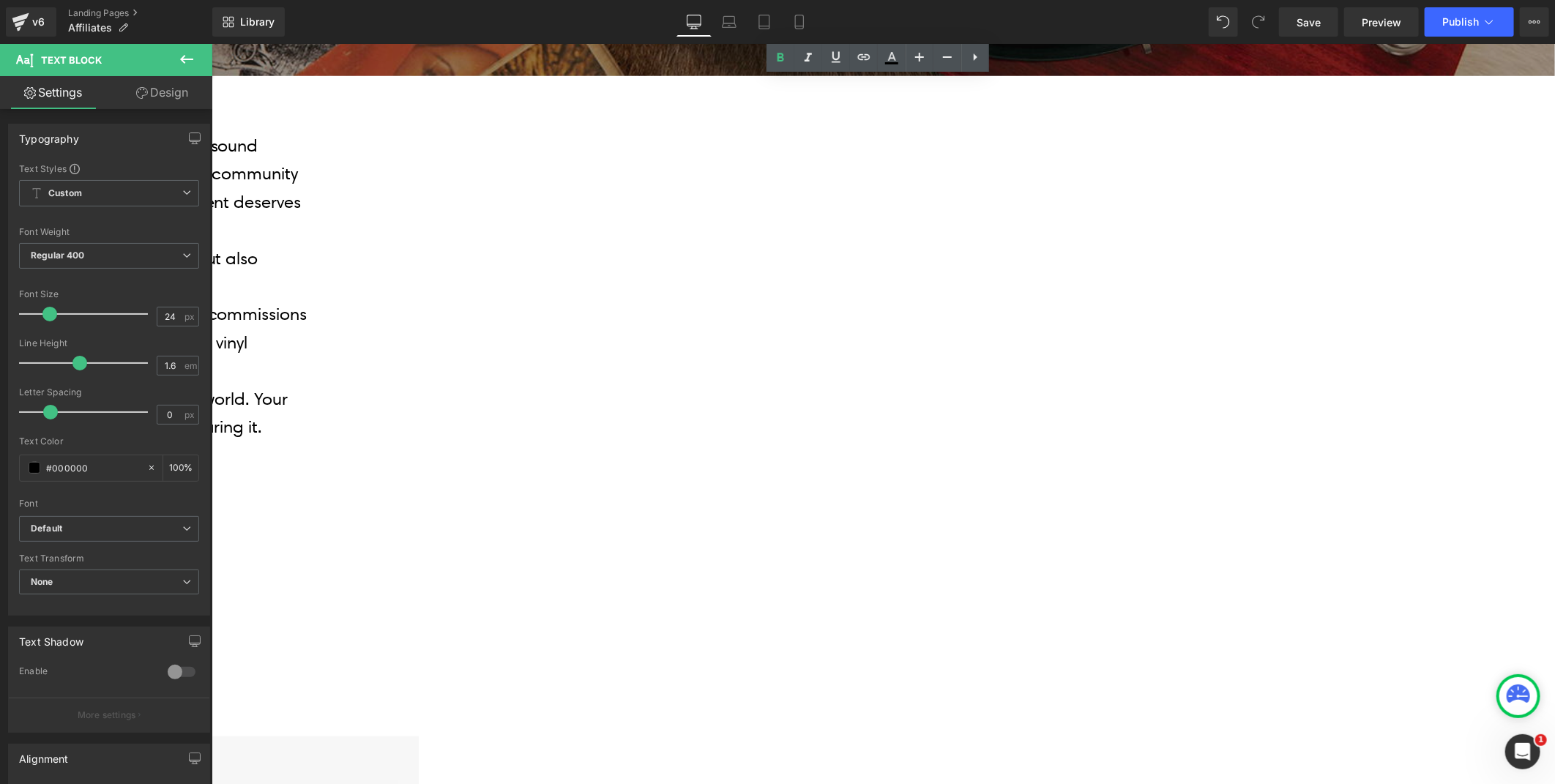
scroll to position [750, 0]
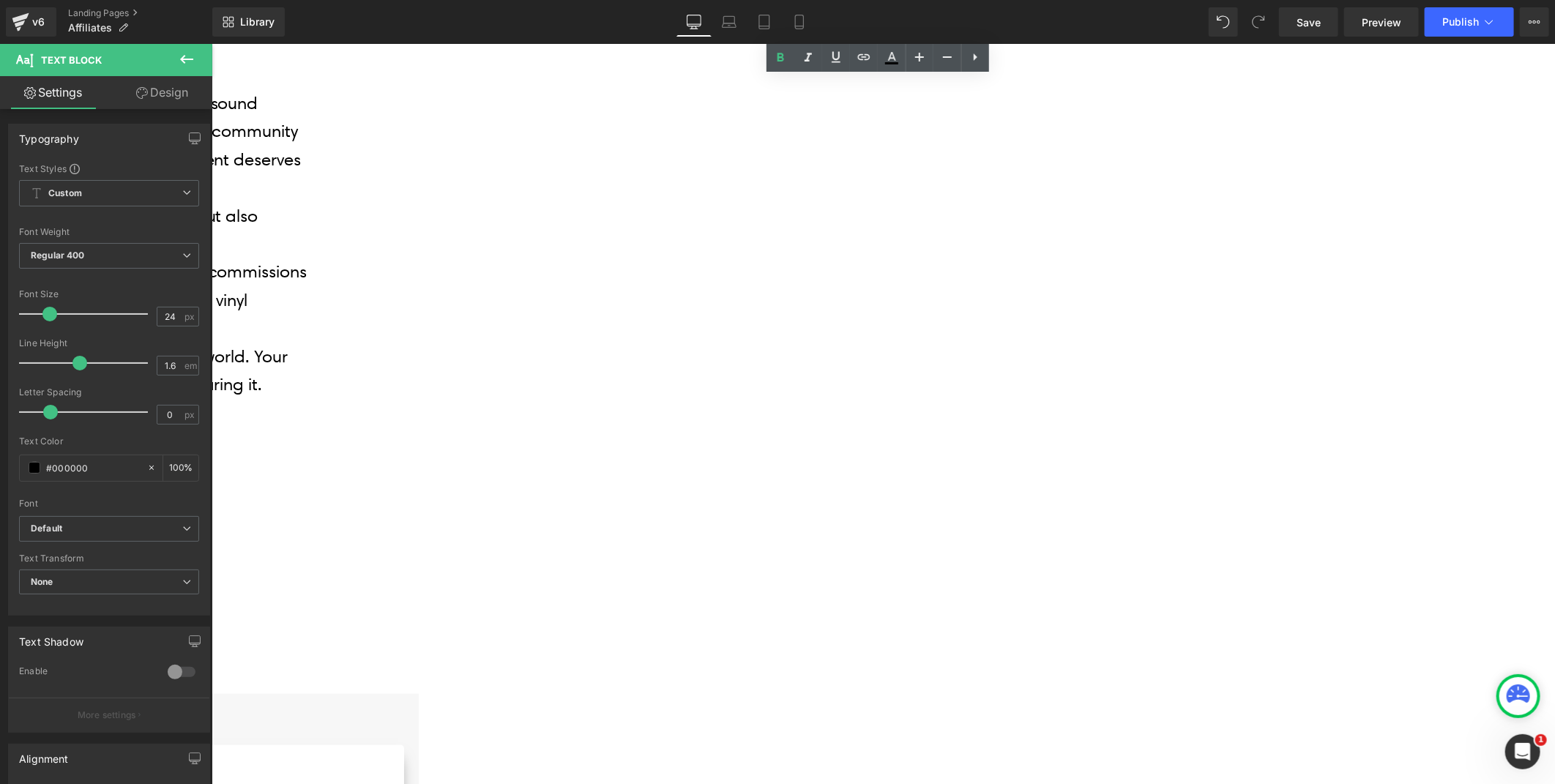
click at [211, 43] on span "Button" at bounding box center [211, 43] width 0 height 0
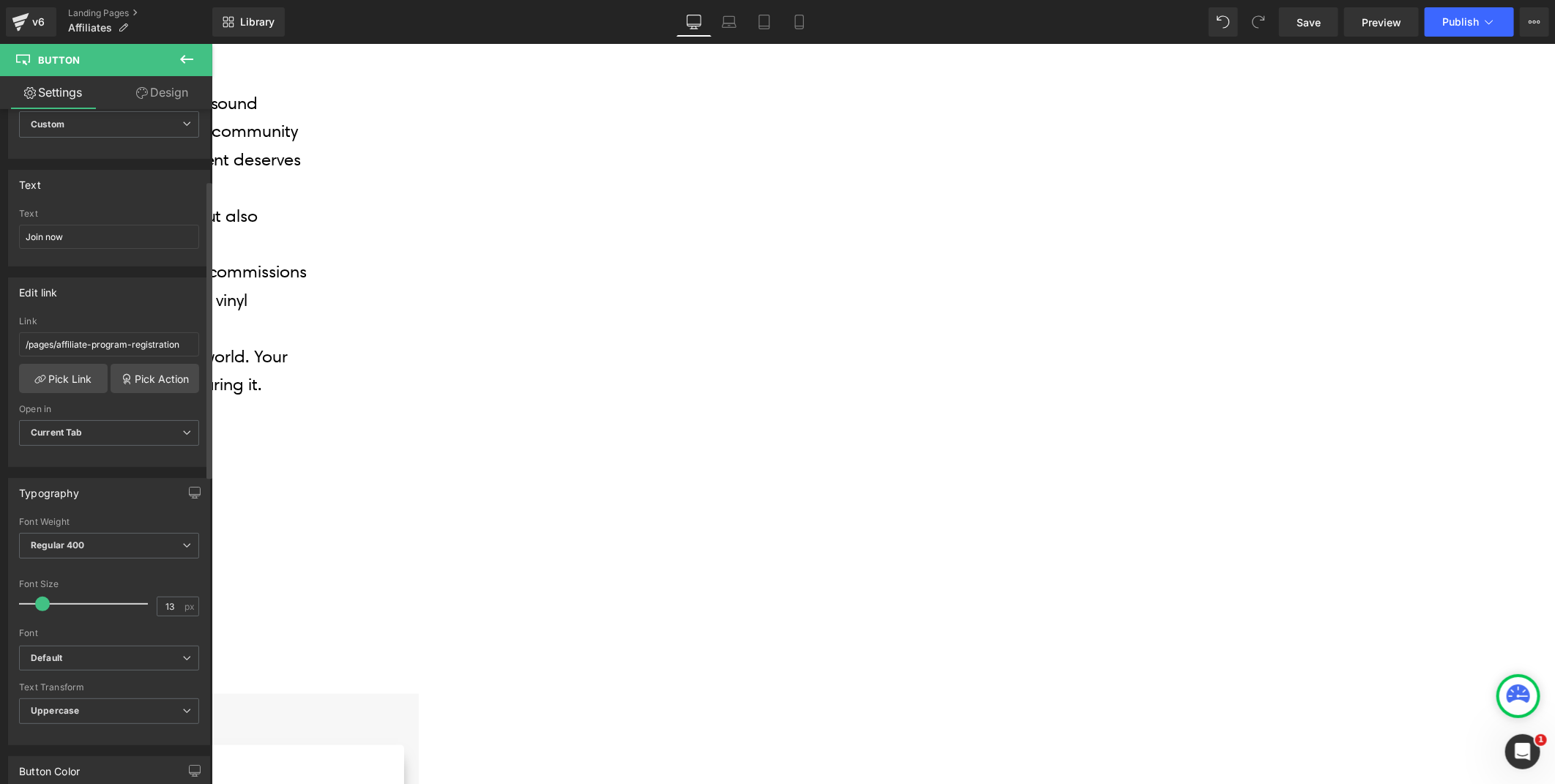
scroll to position [162, 0]
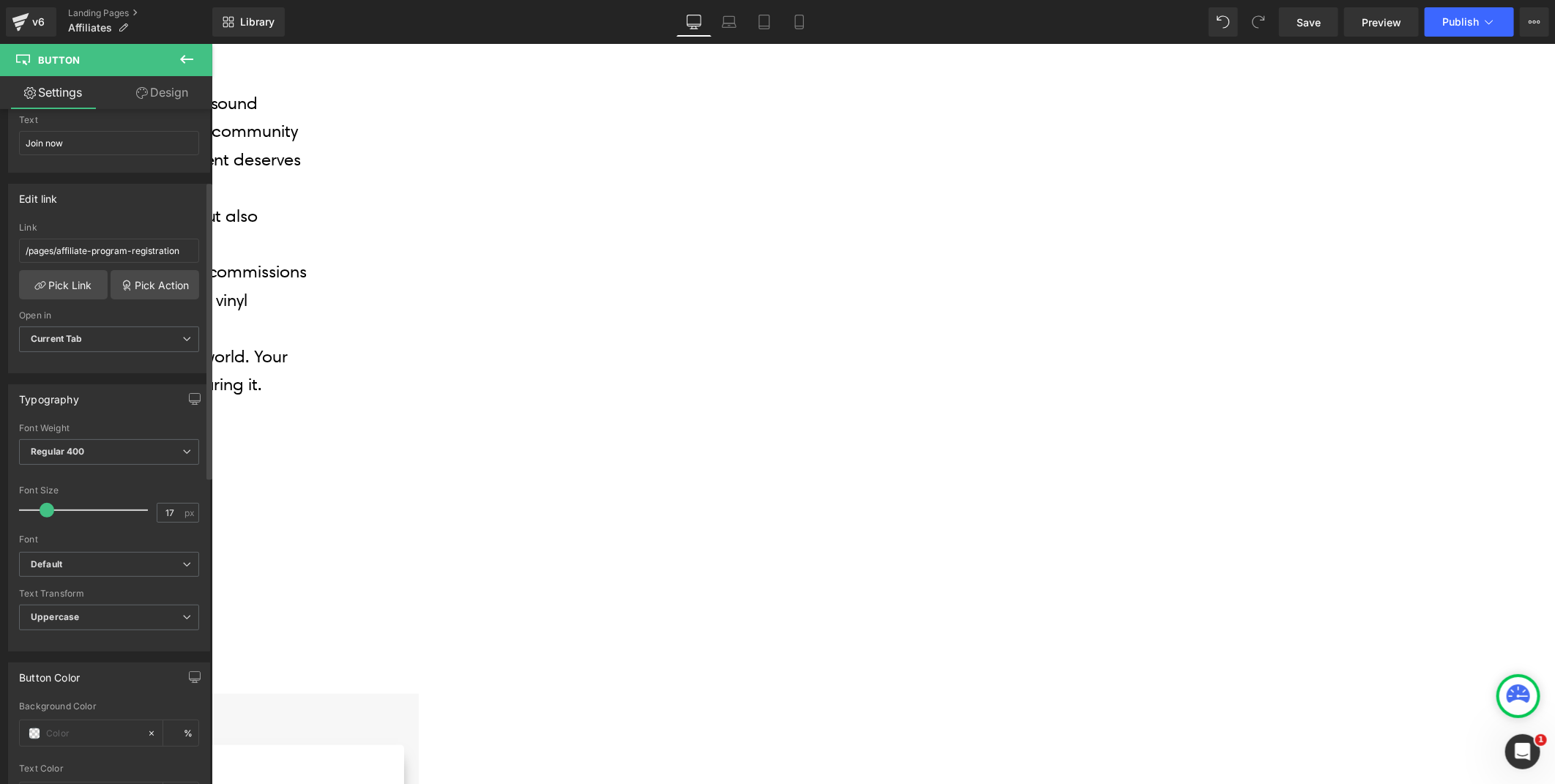
click at [41, 508] on span at bounding box center [47, 511] width 15 height 15
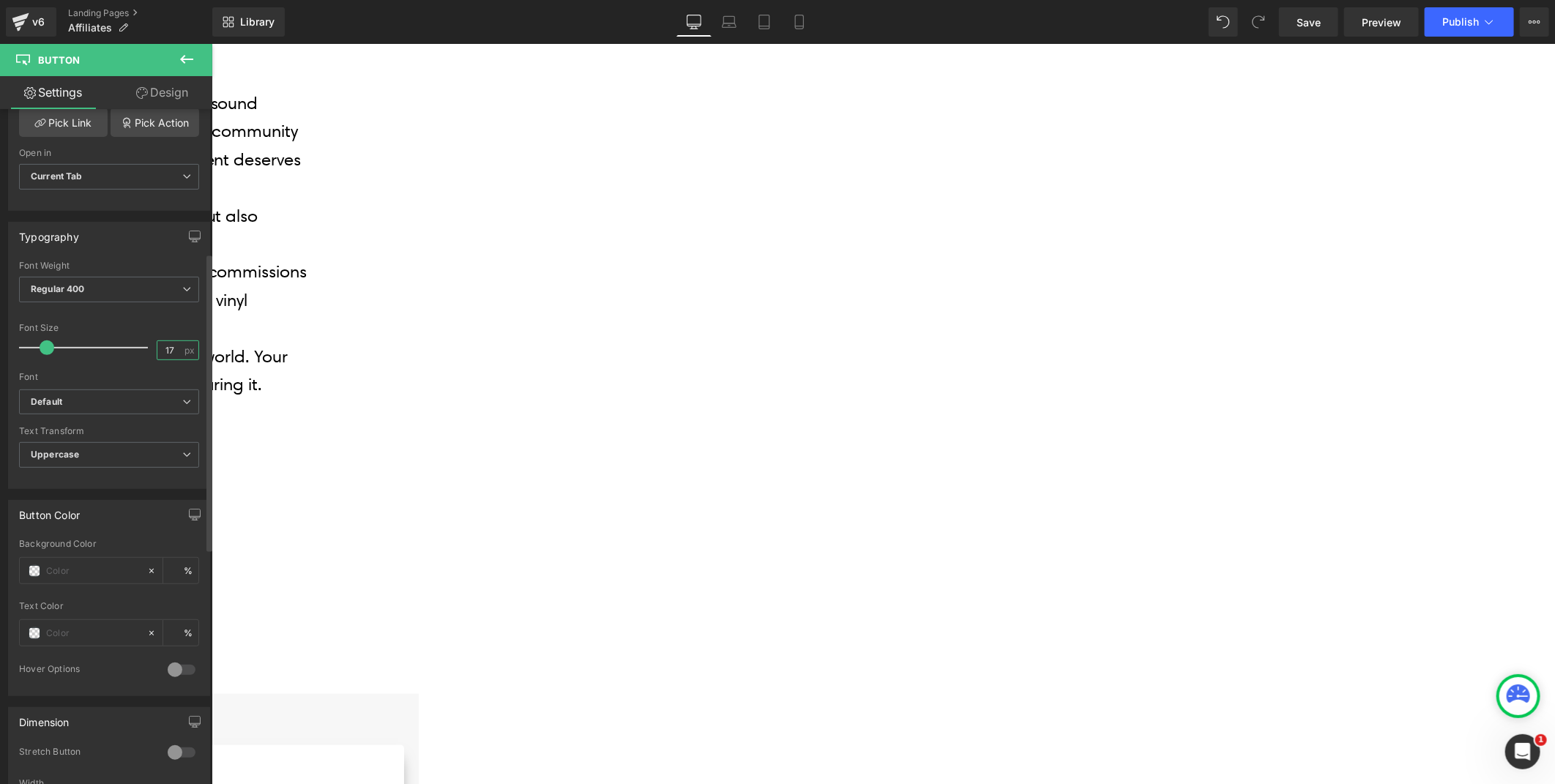
click at [173, 346] on input "17" at bounding box center [170, 349] width 25 height 18
type input "18"
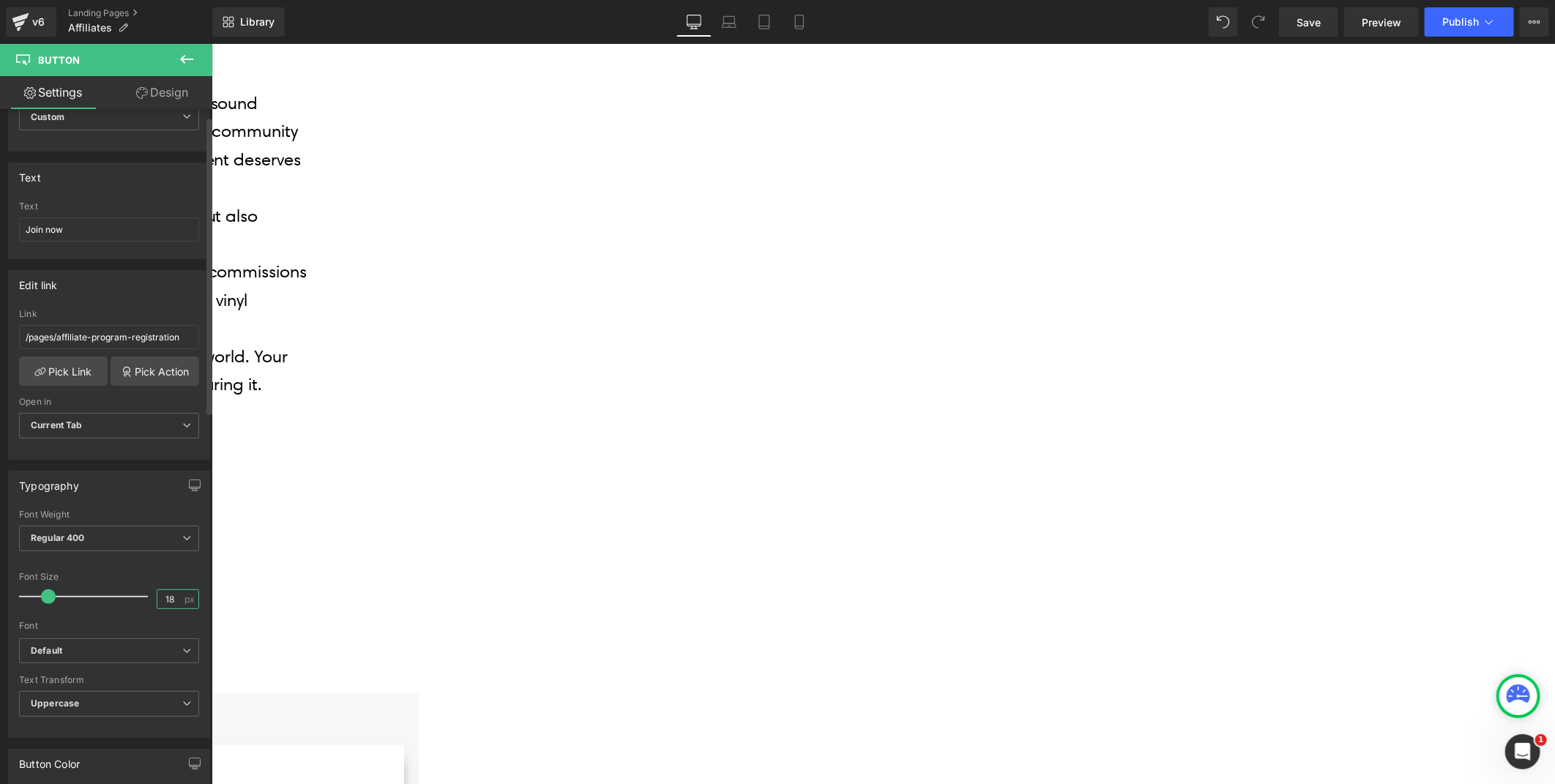
scroll to position [0, 0]
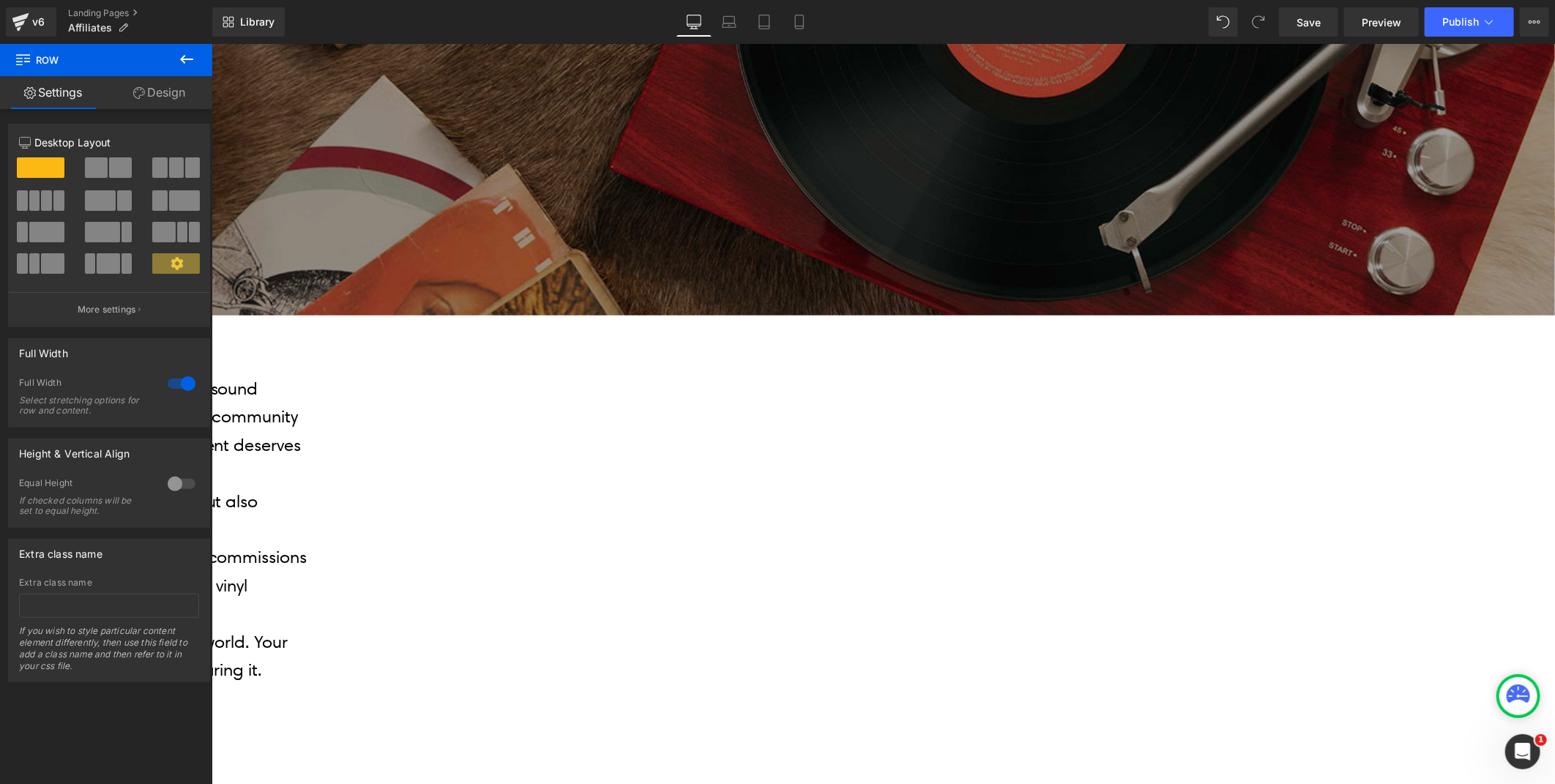
scroll to position [407, 0]
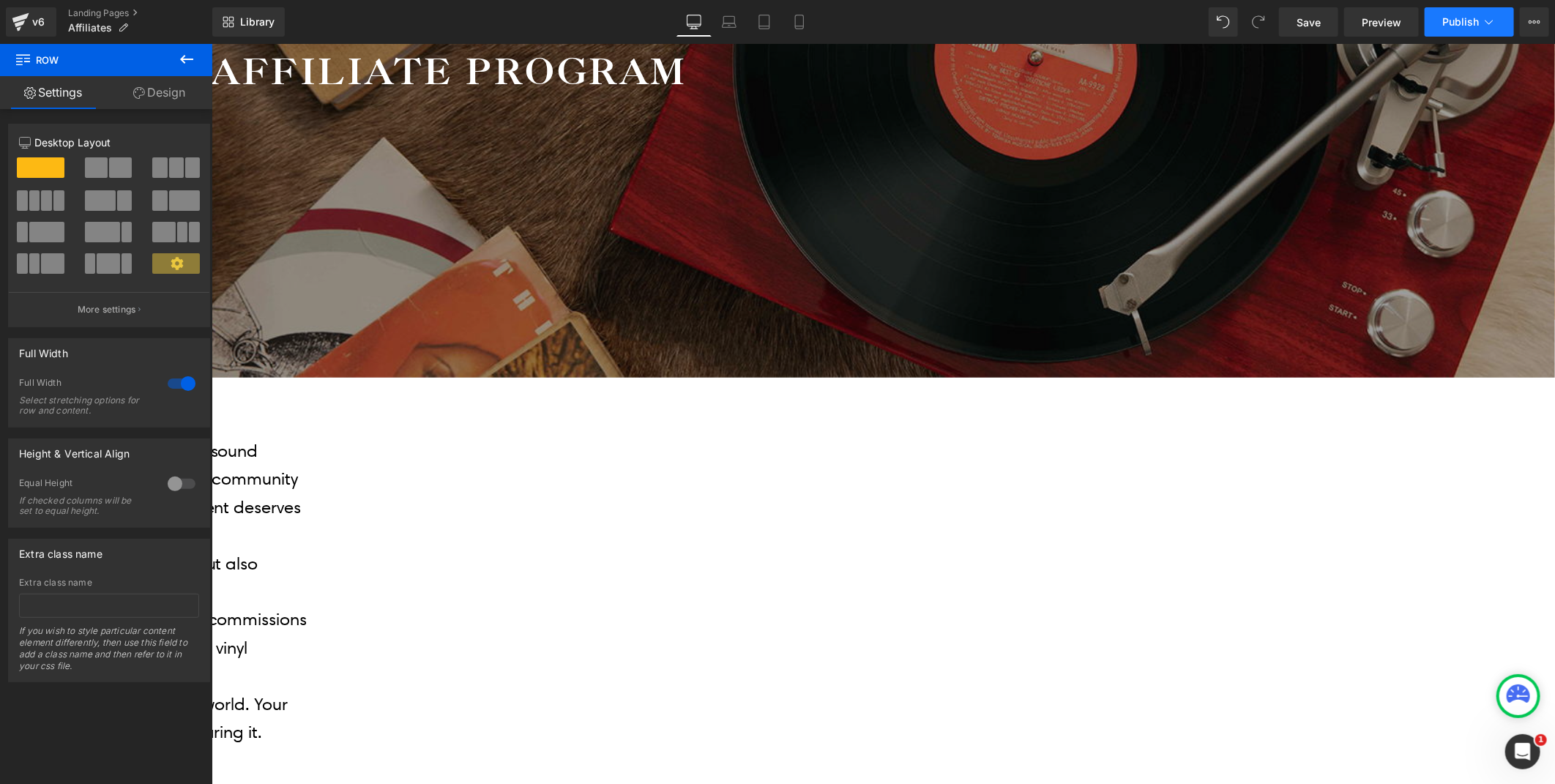
click at [1450, 25] on span "Publish" at bounding box center [1460, 22] width 37 height 11
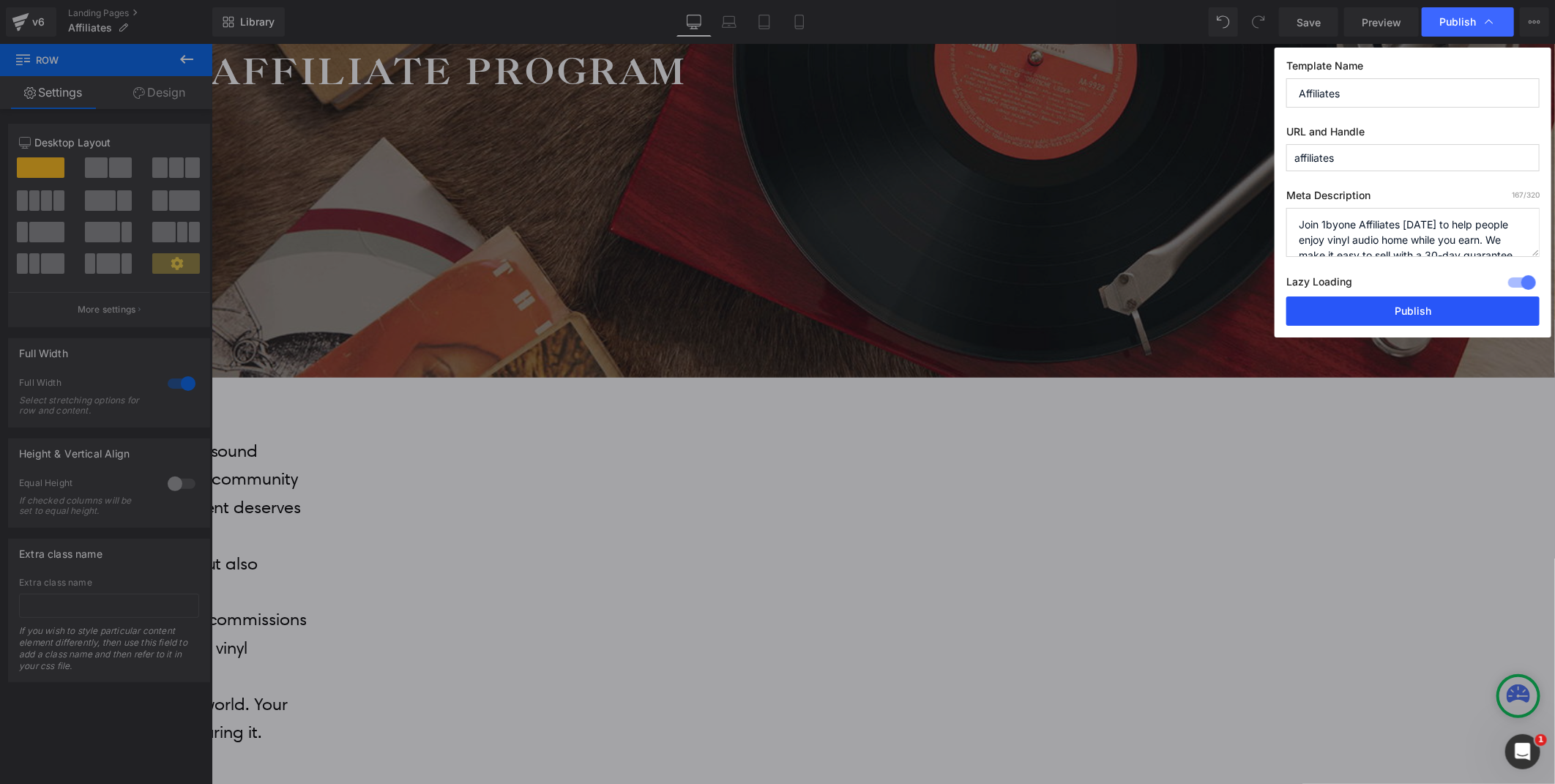
click at [1427, 306] on button "Publish" at bounding box center [1413, 311] width 254 height 29
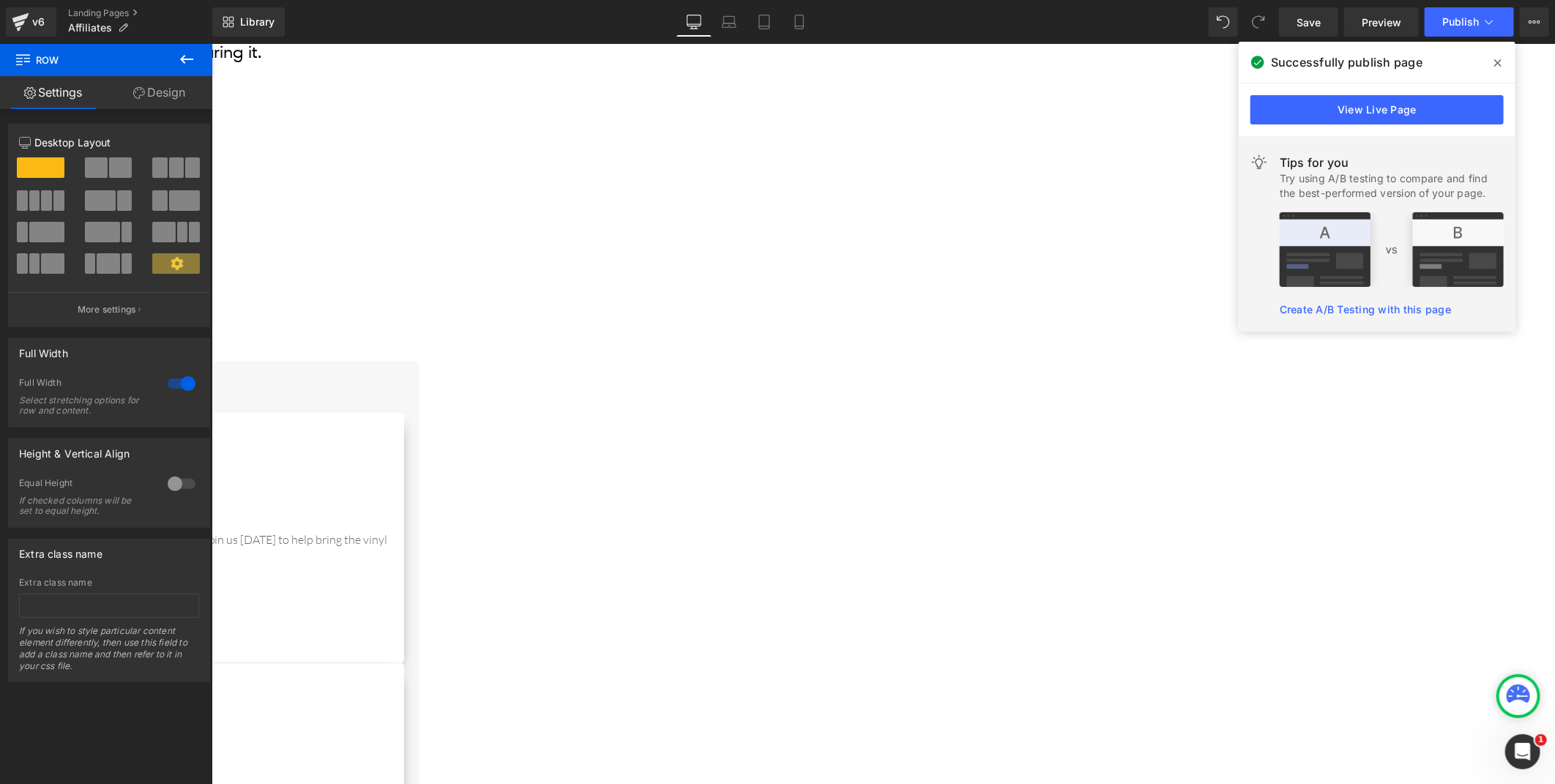
scroll to position [1382, 0]
click at [1503, 61] on span at bounding box center [1498, 63] width 23 height 23
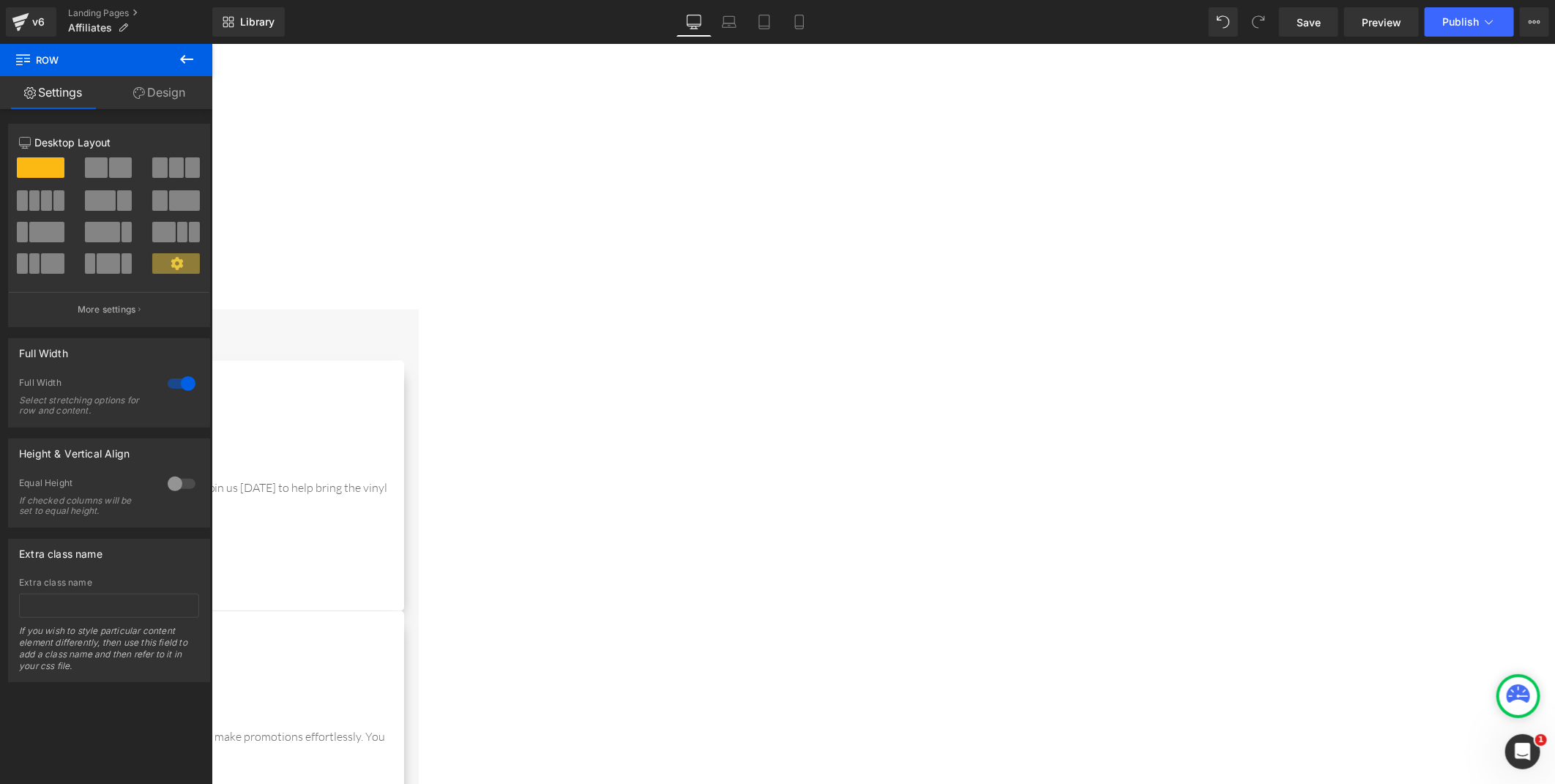
scroll to position [1626, 0]
click at [107, 11] on link "Landing Pages" at bounding box center [141, 13] width 145 height 11
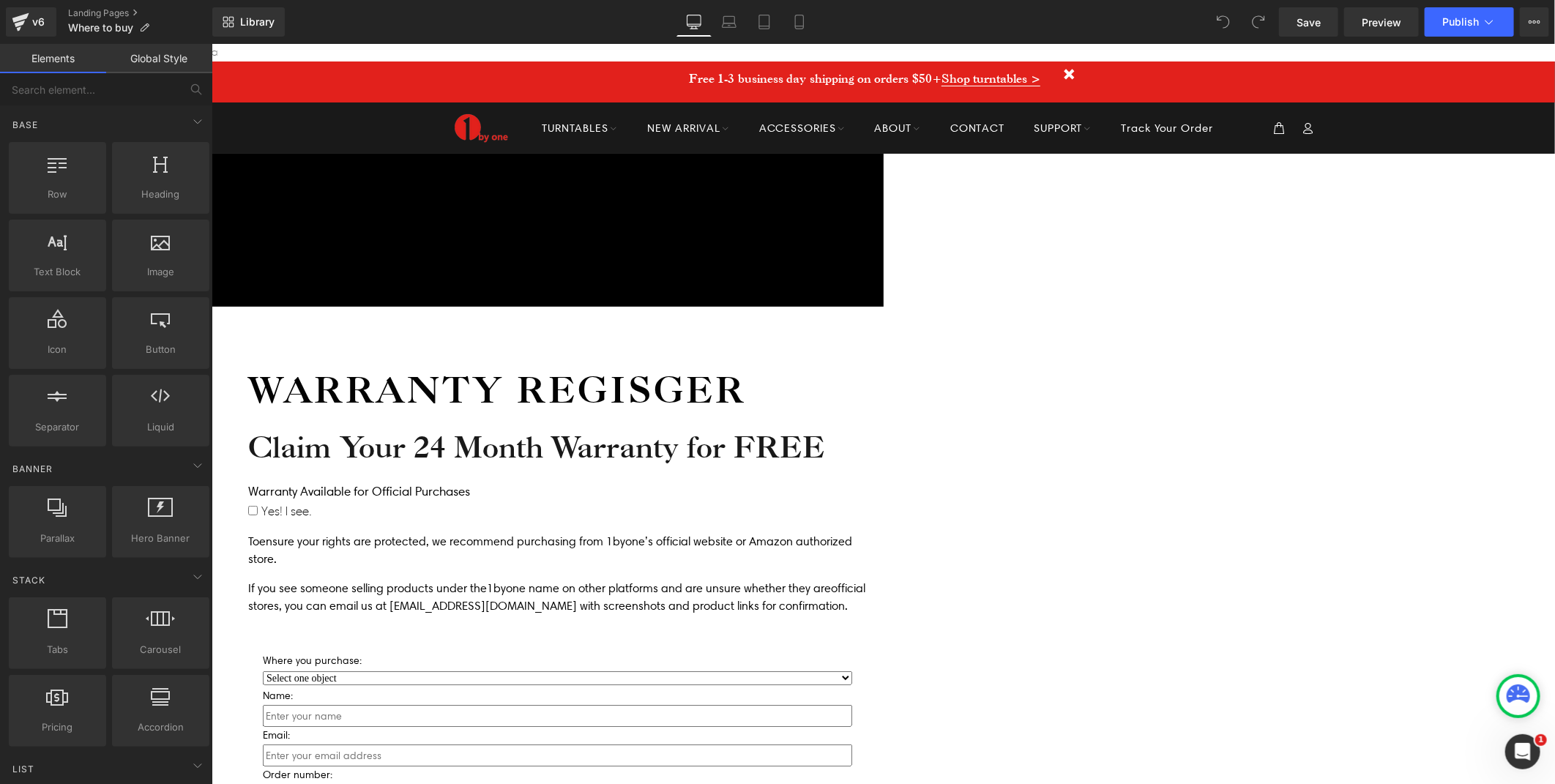
drag, startPoint x: 1347, startPoint y: 521, endPoint x: 1278, endPoint y: 517, distance: 69.1
click at [1347, 520] on div "Icon Free shipping $50+ Text Block Row Icon 90-day trial Text Block Row Icon 2-…" at bounding box center [883, 607] width 1344 height 908
click at [809, 364] on h1 "Warranty Regisger" at bounding box center [557, 388] width 619 height 48
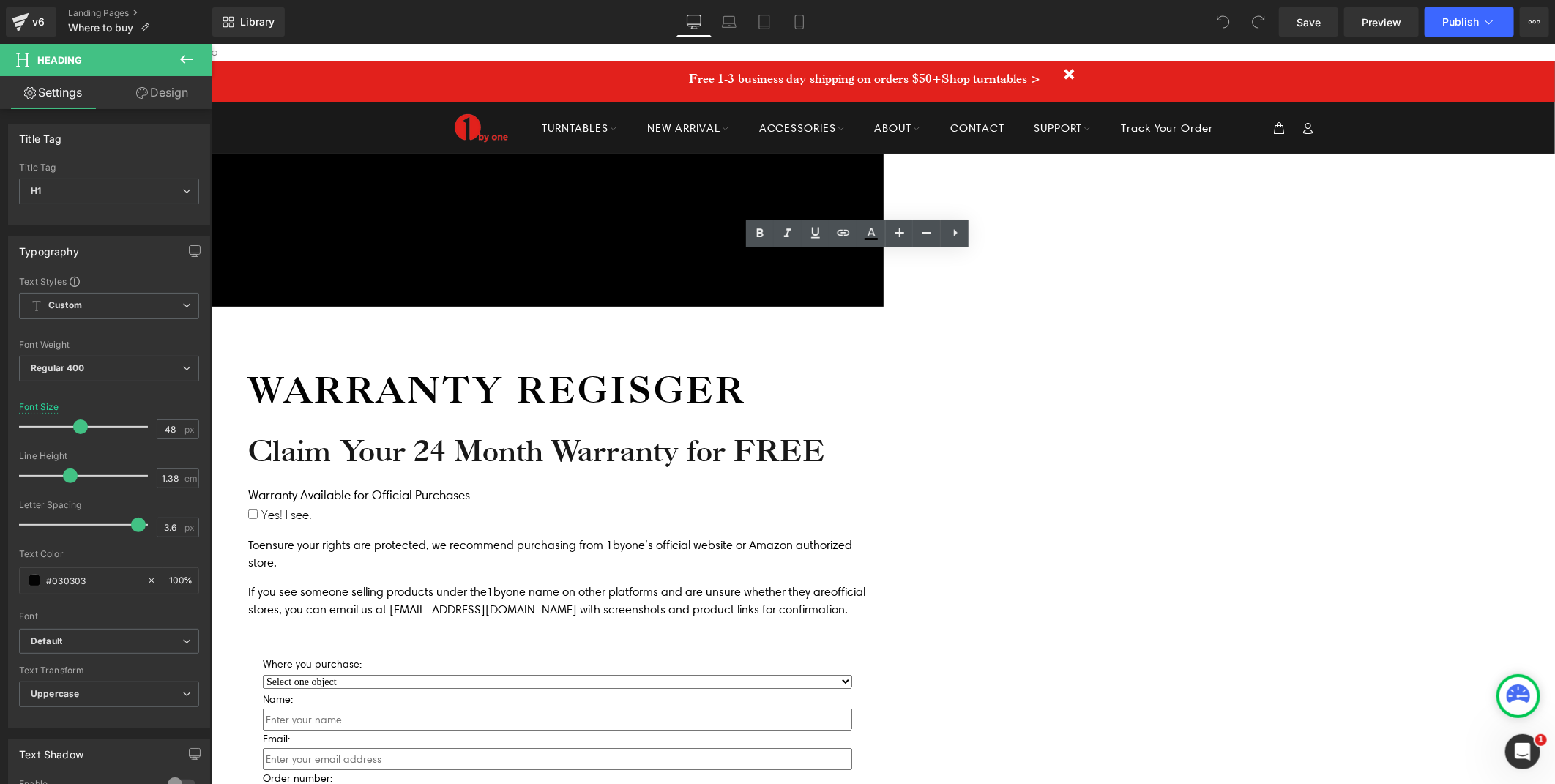
click at [866, 364] on h1 "Warranty Regisger" at bounding box center [557, 388] width 619 height 48
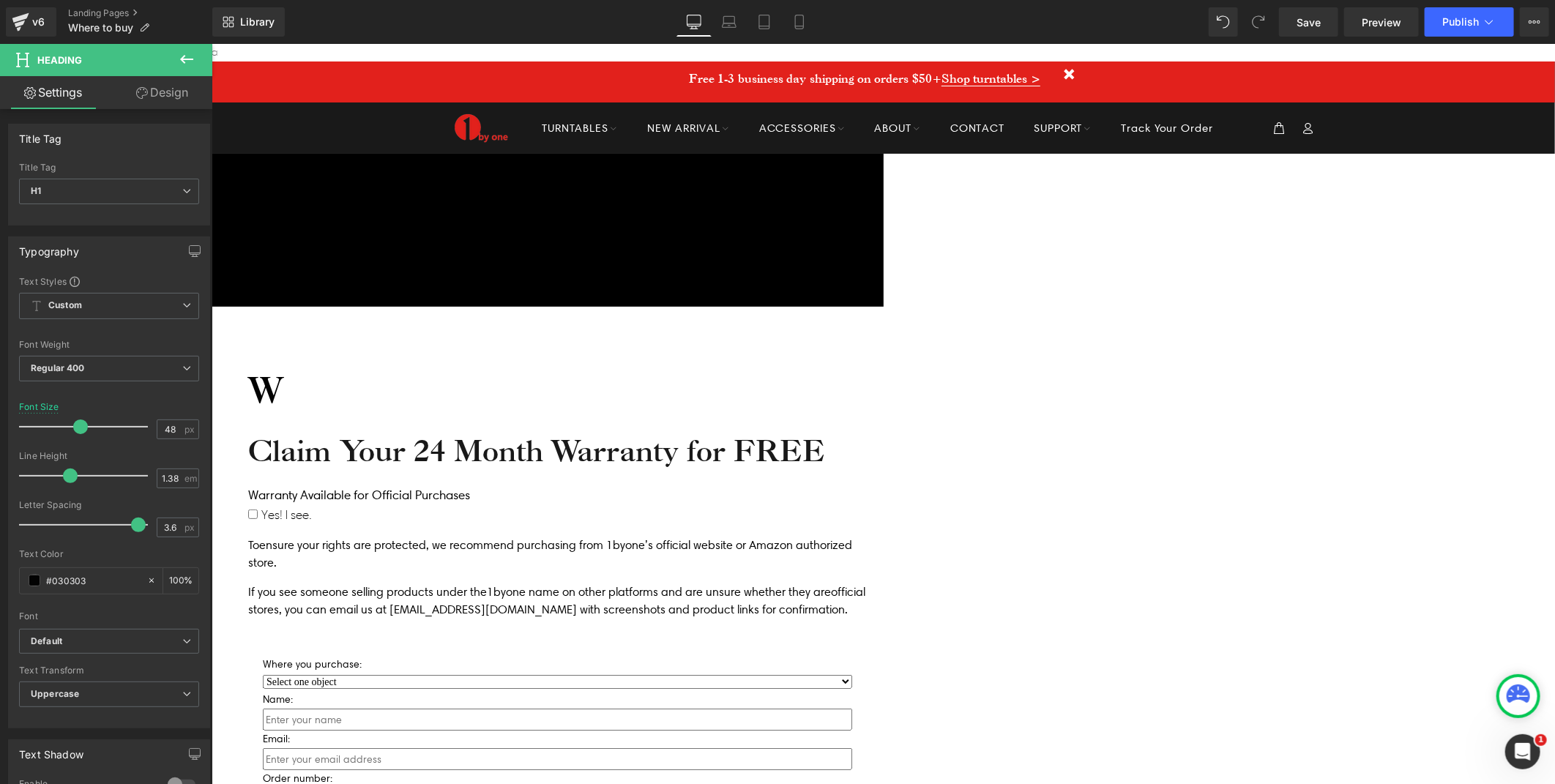
click at [866, 364] on h1 "W" at bounding box center [557, 388] width 619 height 48
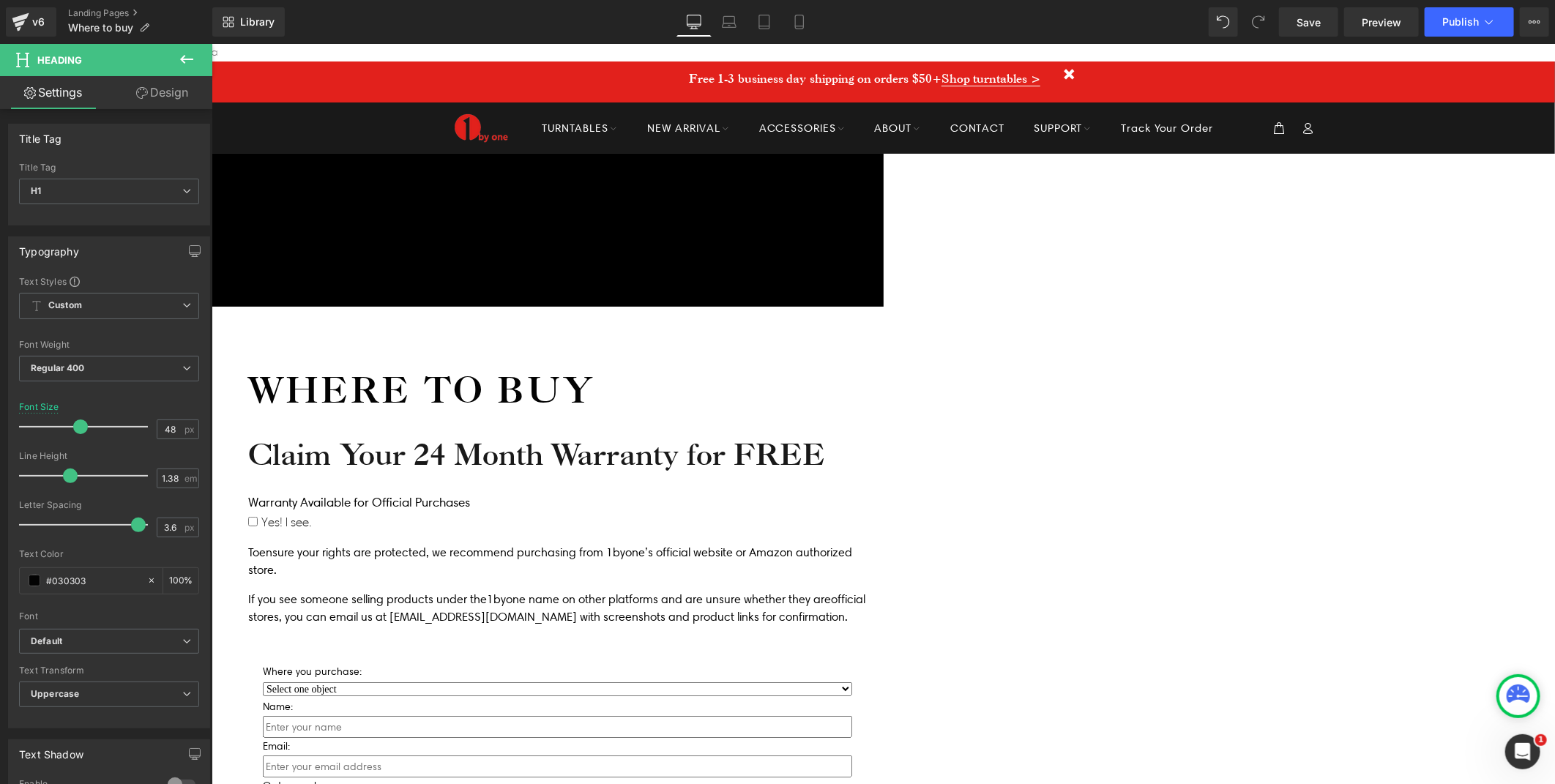
click at [1263, 349] on div "Icon Free shipping $50+ Text Block Row Icon 90-day trial Text Block Row Icon 2-…" at bounding box center [883, 654] width 1344 height 1003
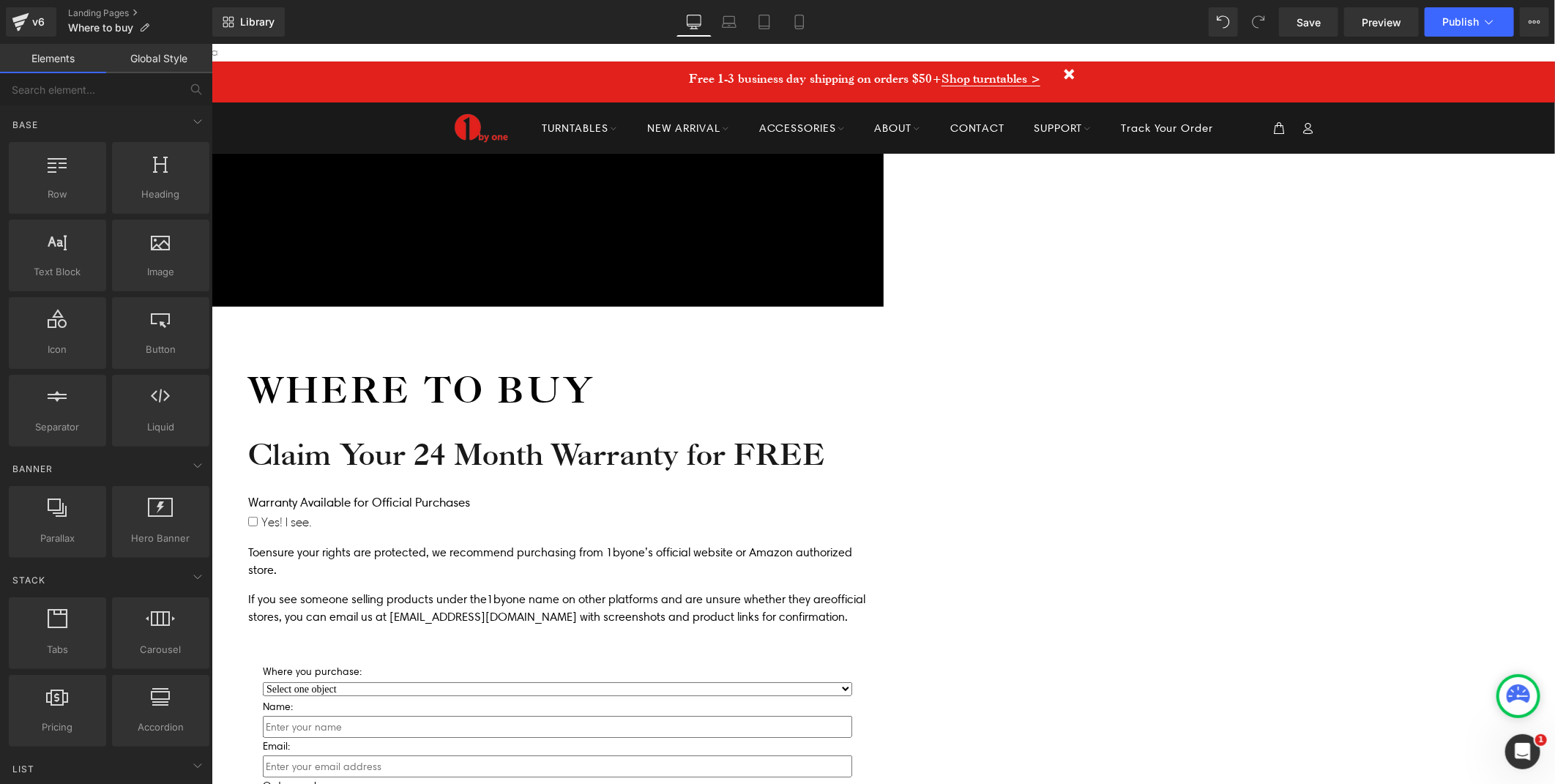
click at [792, 435] on h1 "Claim Your 24 Month Warranty for FREE" at bounding box center [557, 453] width 619 height 38
click at [847, 435] on h1 "Claim Your 24 Month Warranty for FREE" at bounding box center [557, 453] width 619 height 38
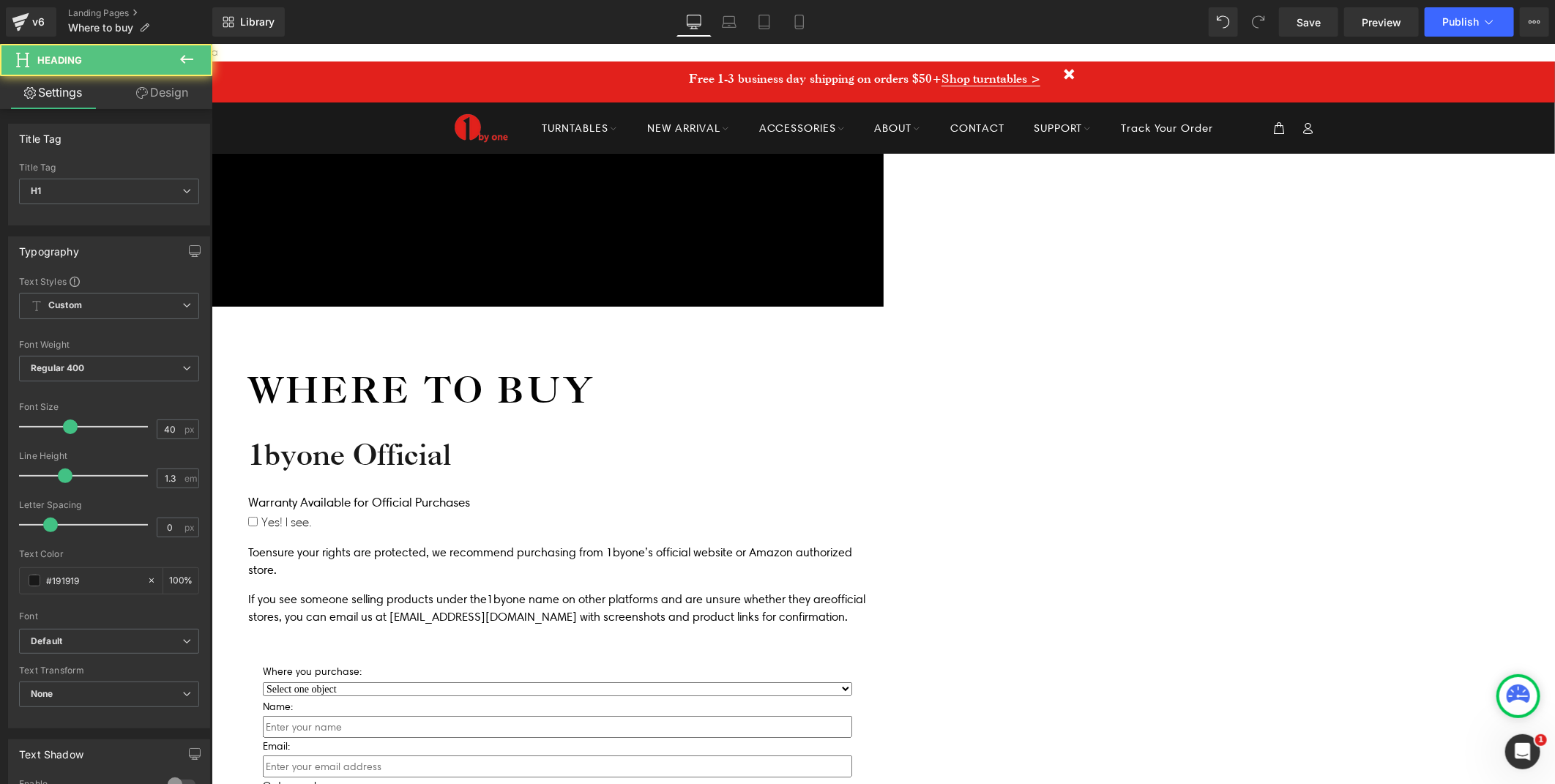
click at [718, 435] on h1 "1byone Official" at bounding box center [557, 453] width 619 height 38
drag, startPoint x: 1257, startPoint y: 418, endPoint x: 747, endPoint y: 360, distance: 513.3
click at [1257, 418] on div "Icon Free shipping $50+ Text Block Row Icon 90-day trial Text Block Row Icon 2-…" at bounding box center [883, 654] width 1344 height 1003
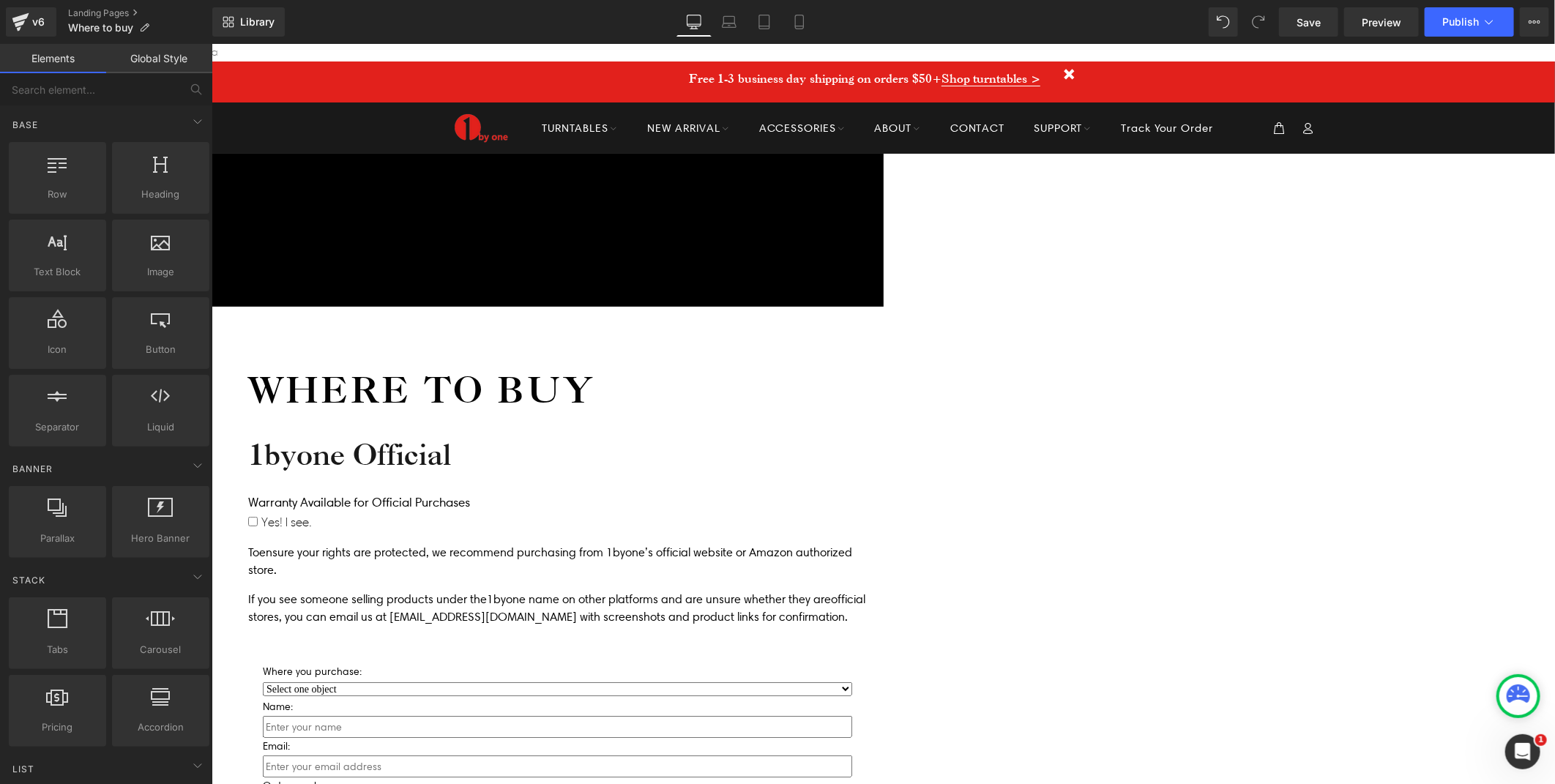
click at [750, 435] on h1 "1byone Official" at bounding box center [557, 453] width 619 height 38
click at [755, 435] on h1 "1byone Official" at bounding box center [557, 453] width 619 height 38
click at [753, 435] on h1 "1byone Official" at bounding box center [557, 453] width 619 height 38
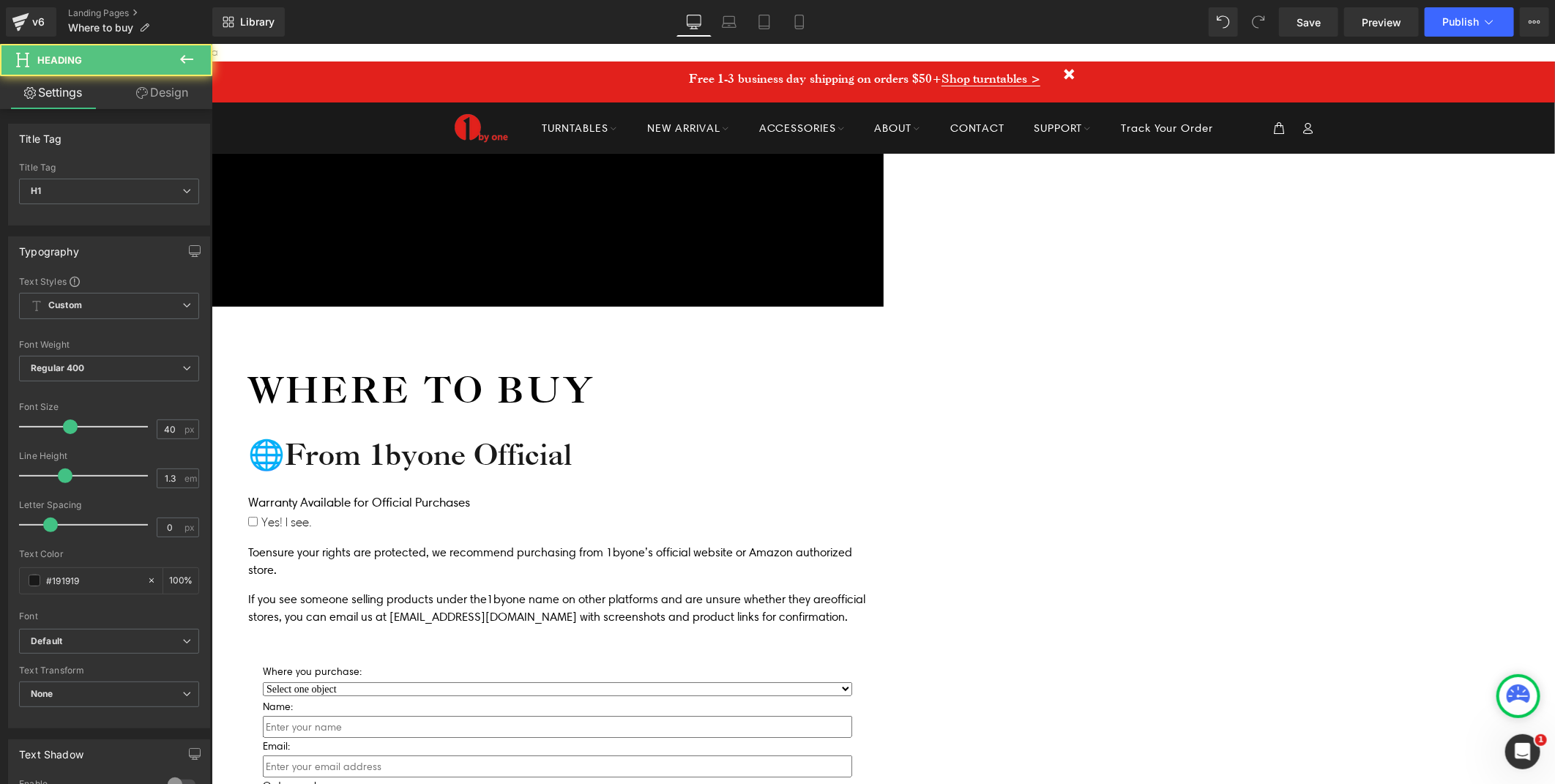
click at [726, 435] on h1 "🌐From 1byone Official" at bounding box center [557, 453] width 619 height 38
click at [718, 435] on h1 "🌐From 1byone Official" at bounding box center [557, 453] width 619 height 38
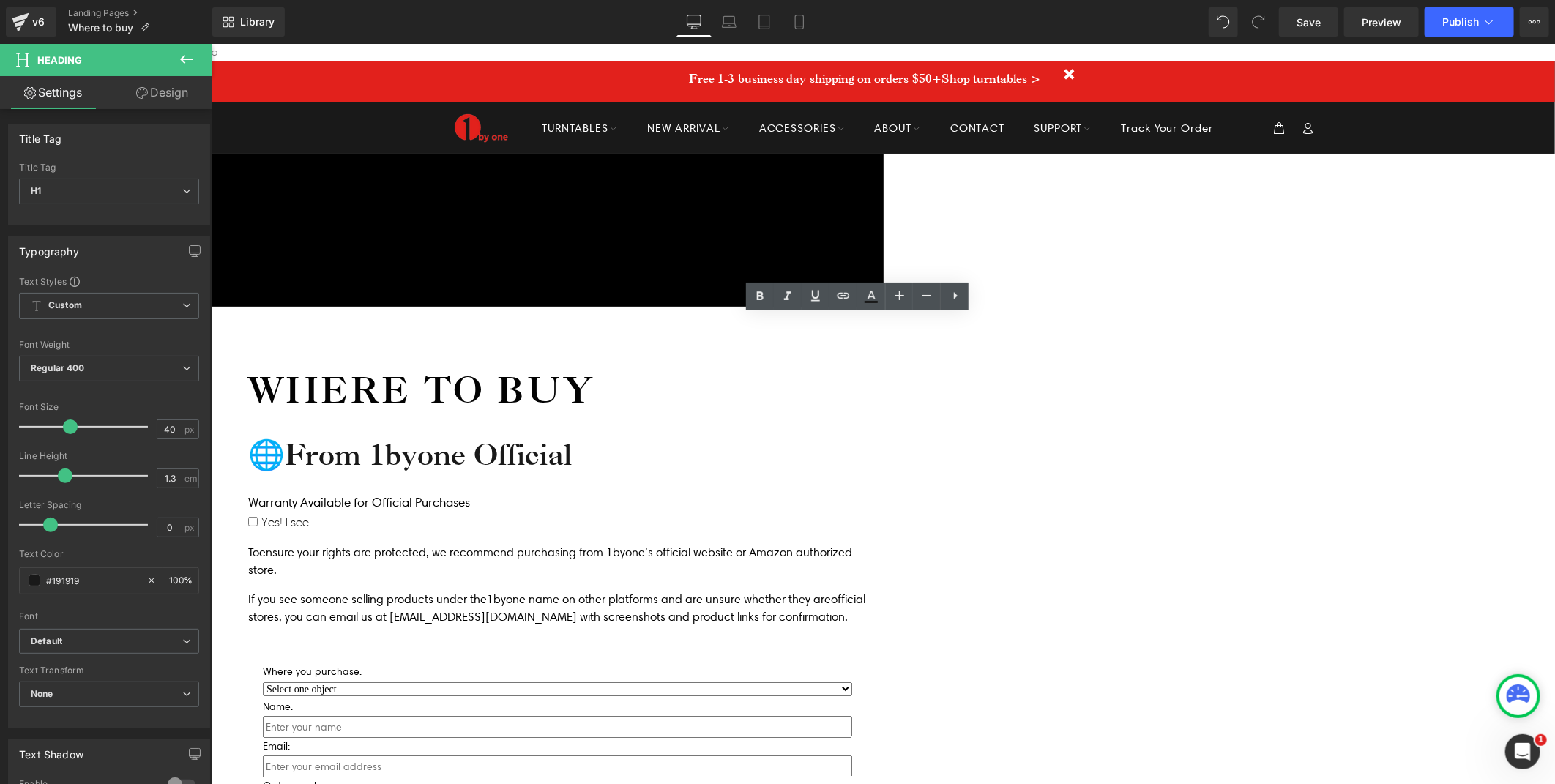
click at [866, 435] on h1 "🌐From 1byone Official" at bounding box center [557, 453] width 619 height 38
click at [943, 384] on div "Where to buy Heading 🌐From 1byone Official Heading Warranty Available for Offic…" at bounding box center [577, 682] width 732 height 751
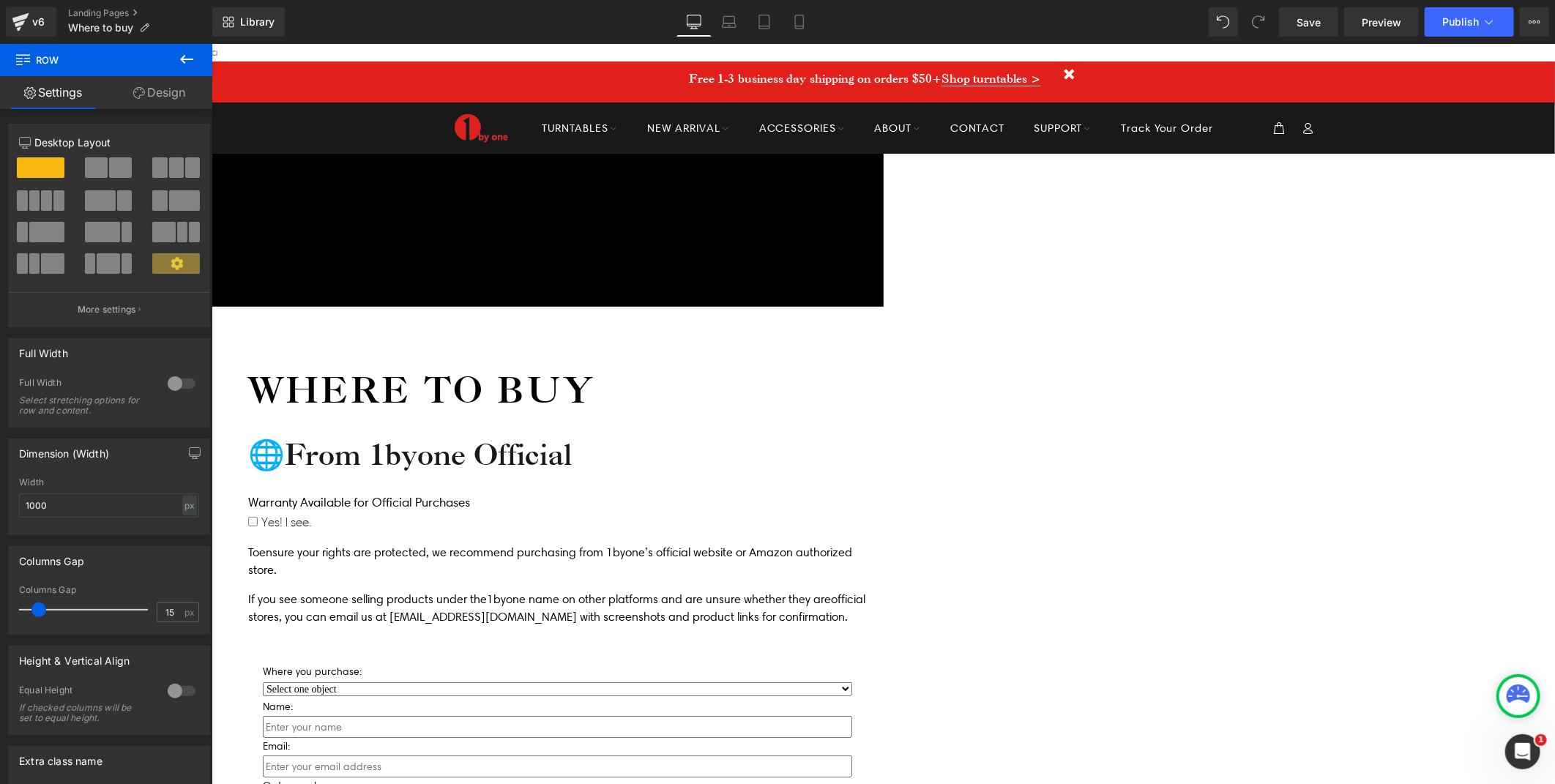
click at [1322, 384] on div "Icon Free shipping $50+ Text Block Row Icon 90-day trial Text Block Row Icon 2-…" at bounding box center [883, 663] width 1344 height 1021
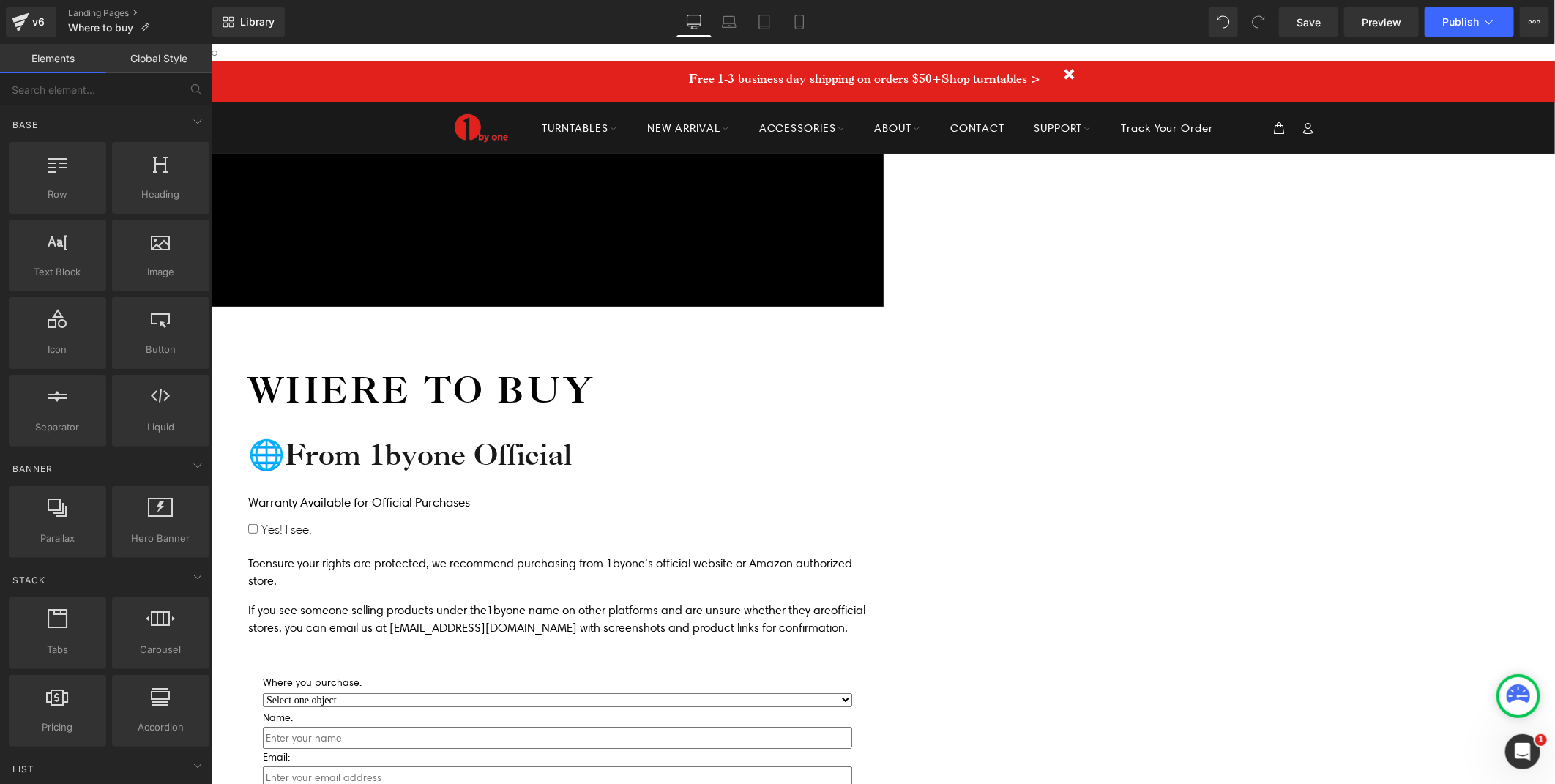
click at [211, 43] on link at bounding box center [211, 43] width 0 height 0
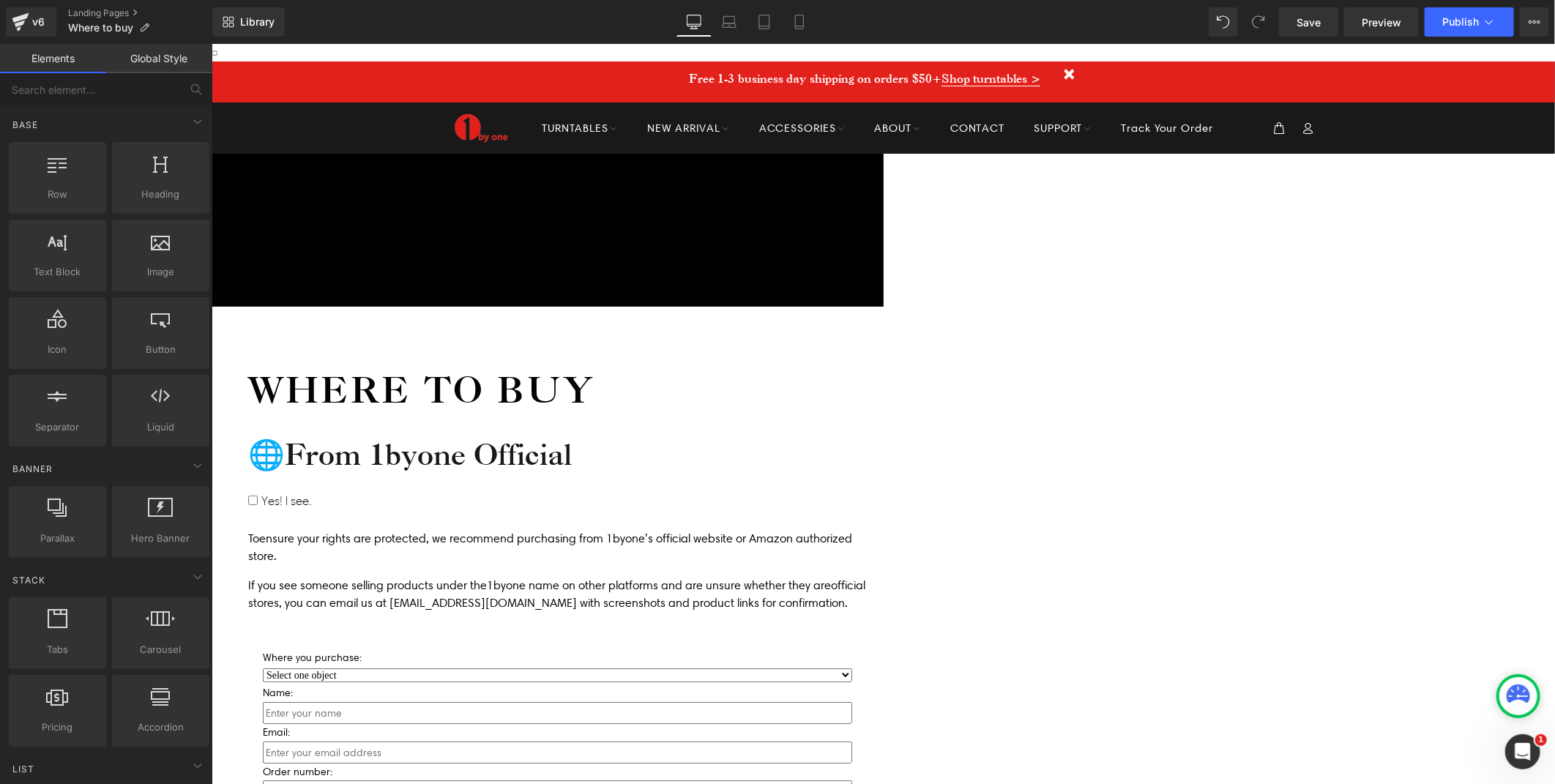
click at [211, 43] on icon at bounding box center [211, 43] width 0 height 0
click at [211, 43] on link at bounding box center [211, 43] width 0 height 0
click at [211, 43] on icon at bounding box center [211, 43] width 0 height 0
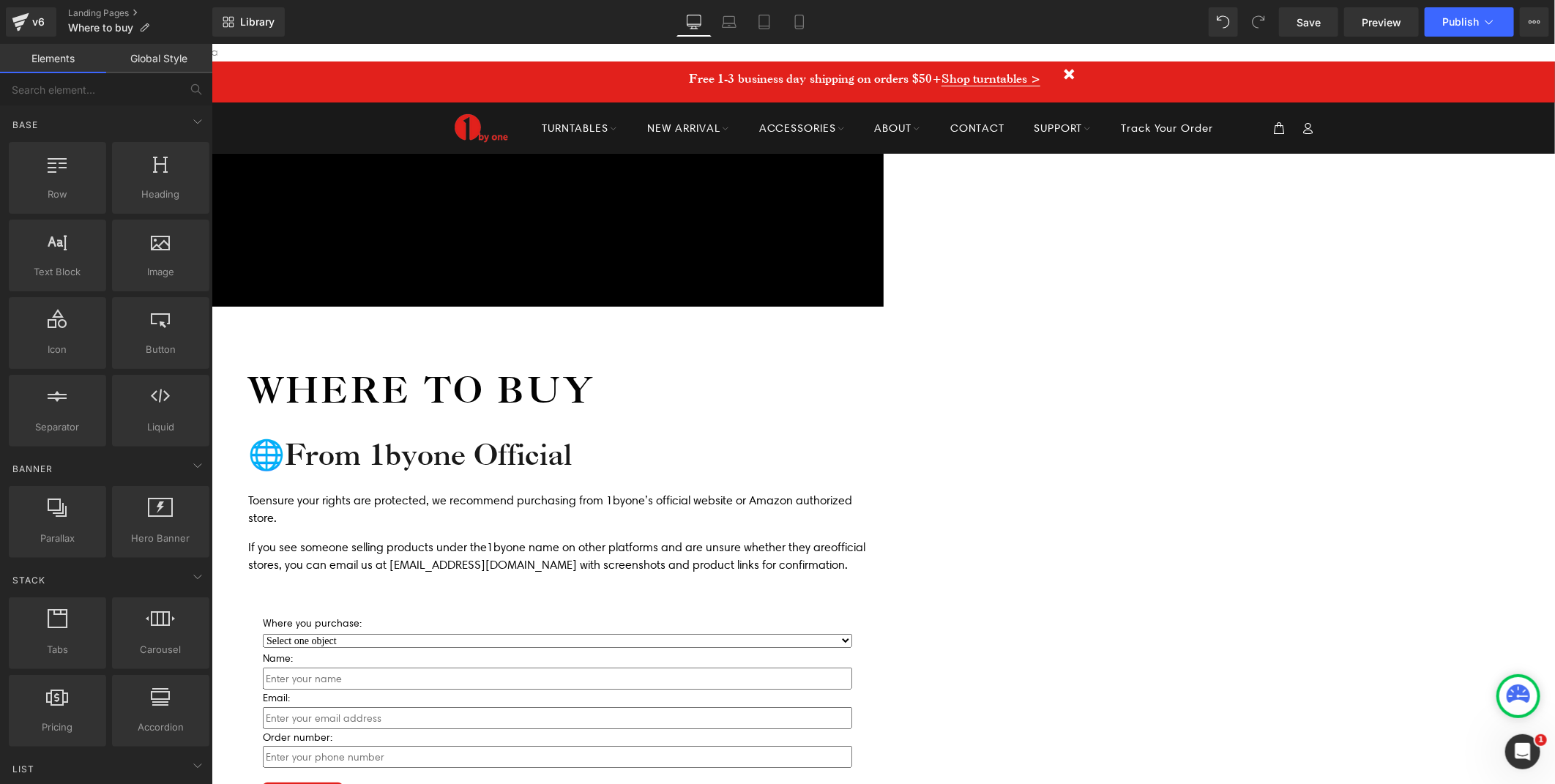
click at [211, 43] on icon at bounding box center [211, 43] width 0 height 0
click at [211, 43] on link at bounding box center [211, 43] width 0 height 0
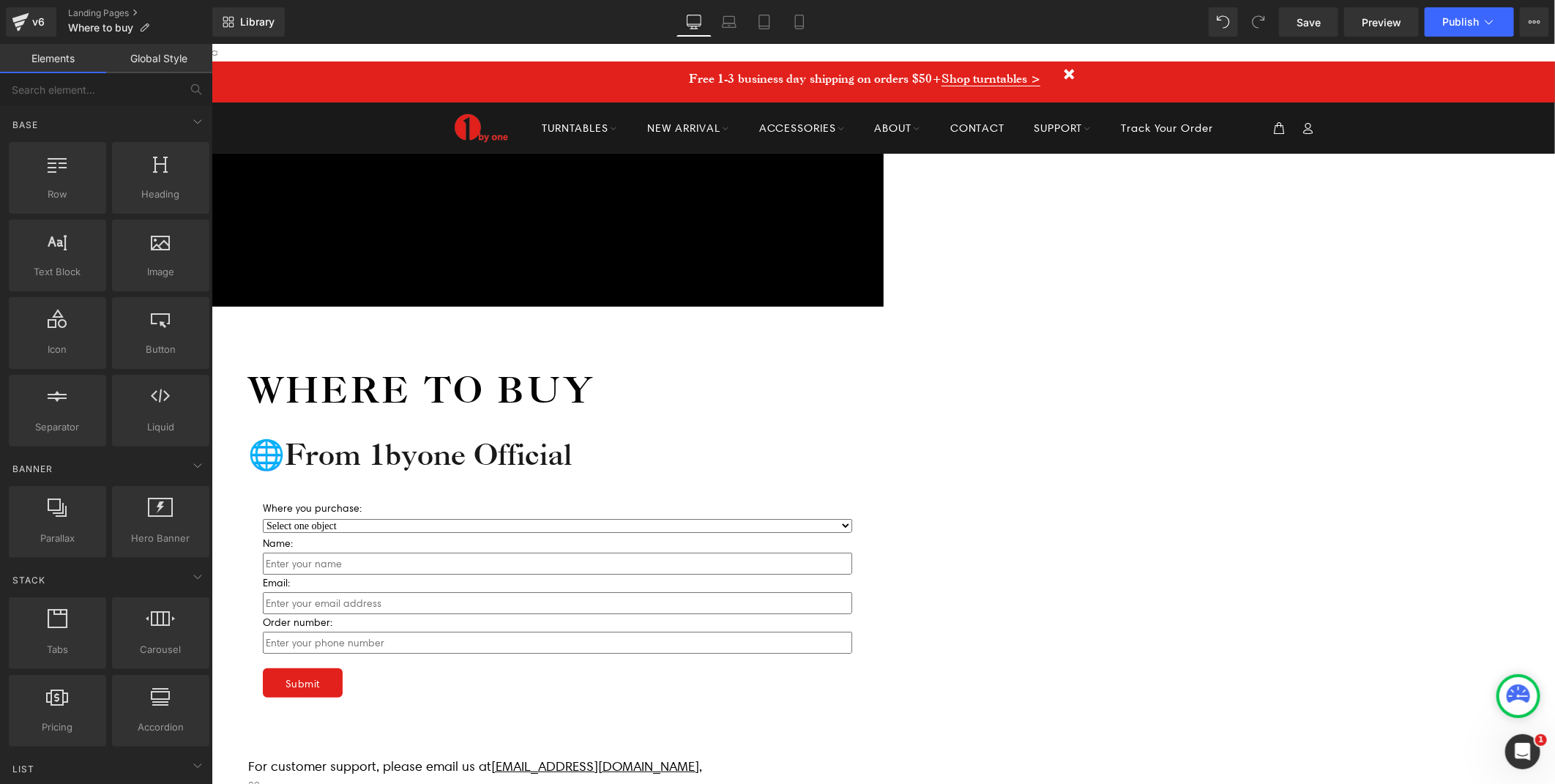
click at [211, 43] on icon at bounding box center [211, 43] width 0 height 0
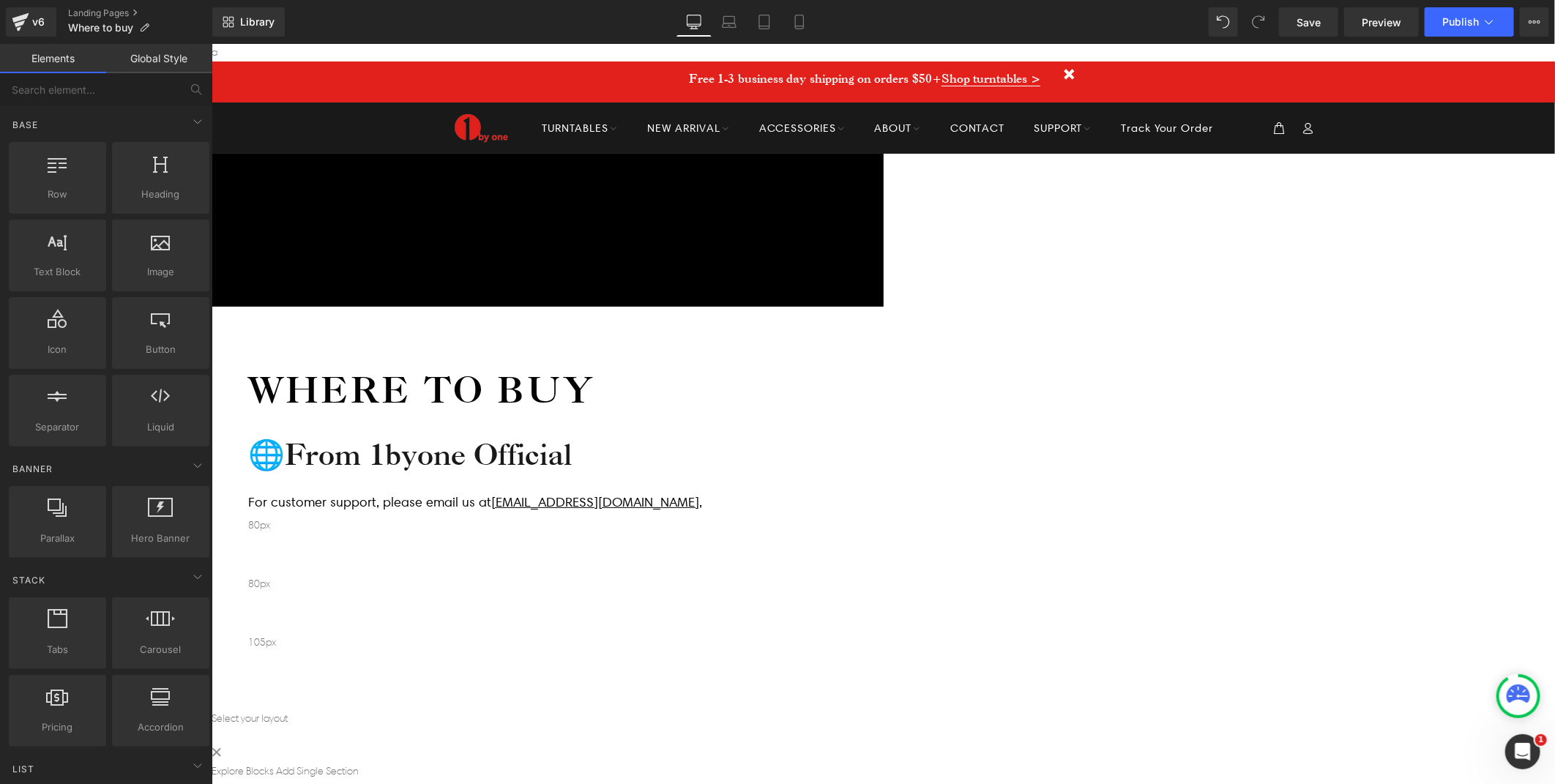
click at [211, 43] on icon at bounding box center [211, 43] width 0 height 0
click at [211, 43] on link at bounding box center [211, 43] width 0 height 0
drag, startPoint x: 1298, startPoint y: 366, endPoint x: 563, endPoint y: 432, distance: 738.0
click at [1298, 366] on div "Icon Free shipping $50+ Text Block Row Icon 90-day trial Text Block Row Icon 2-…" at bounding box center [883, 469] width 1344 height 631
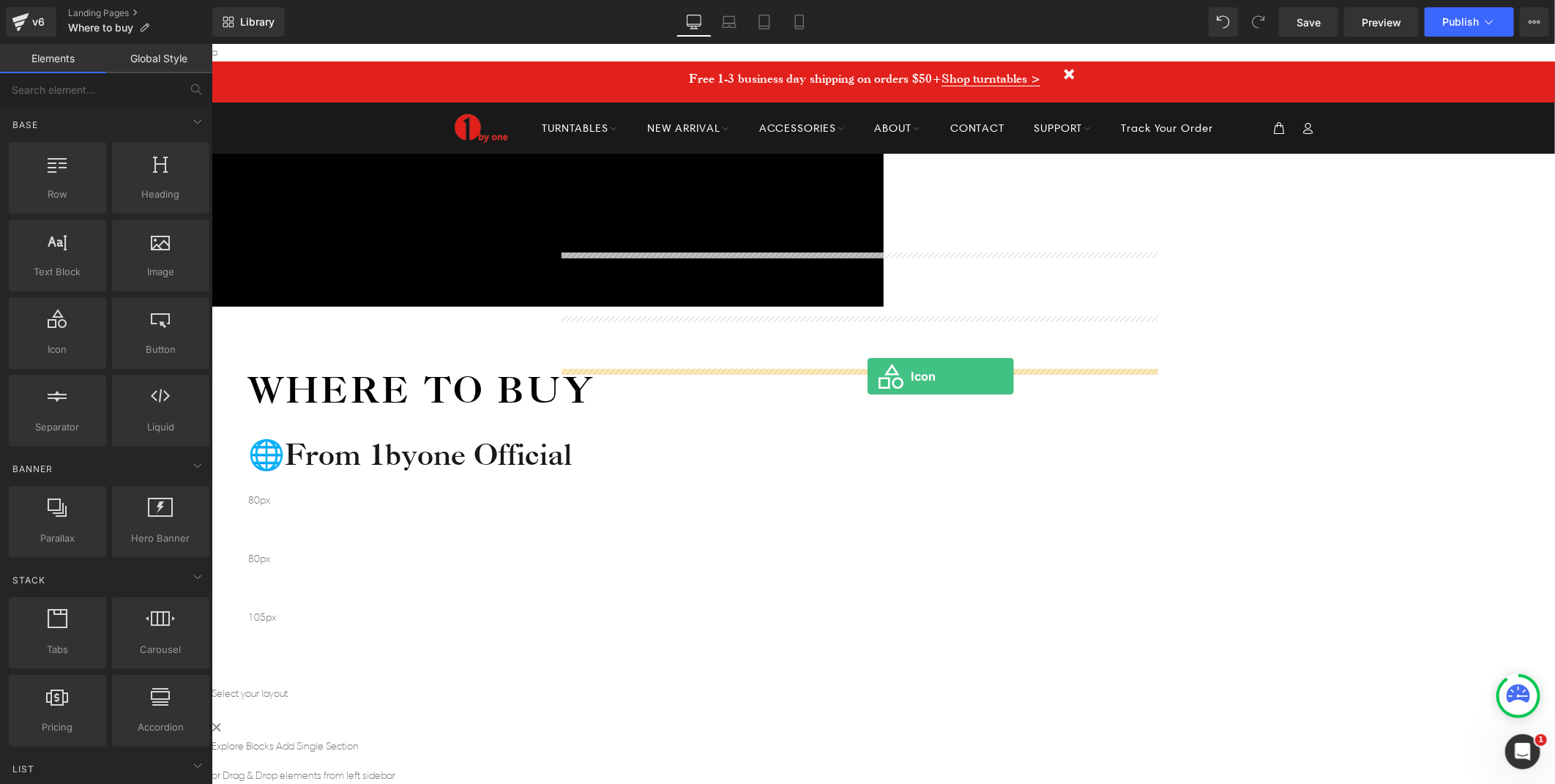
drag, startPoint x: 272, startPoint y: 368, endPoint x: 867, endPoint y: 375, distance: 595.0
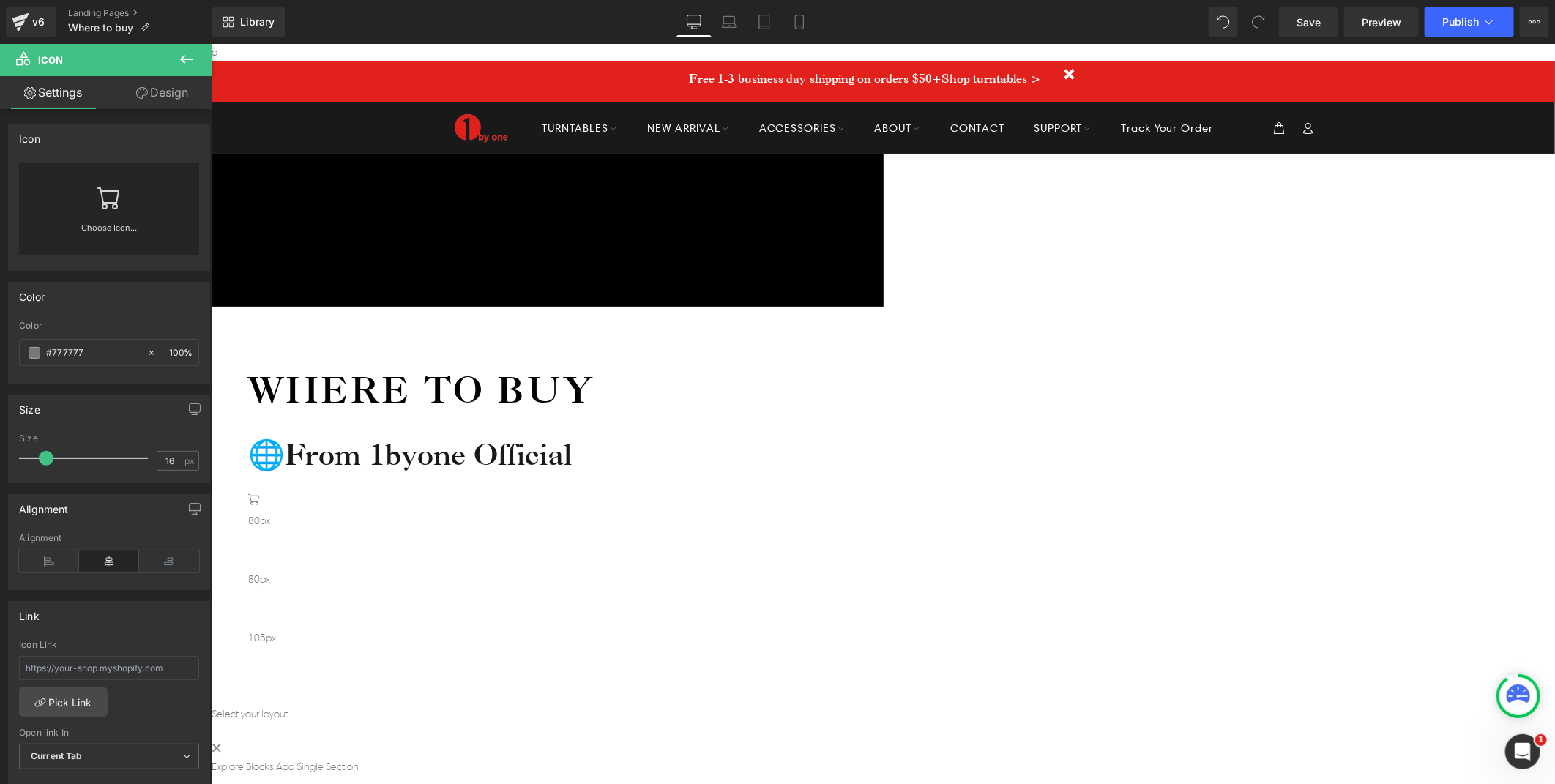
click at [211, 43] on icon at bounding box center [211, 43] width 0 height 0
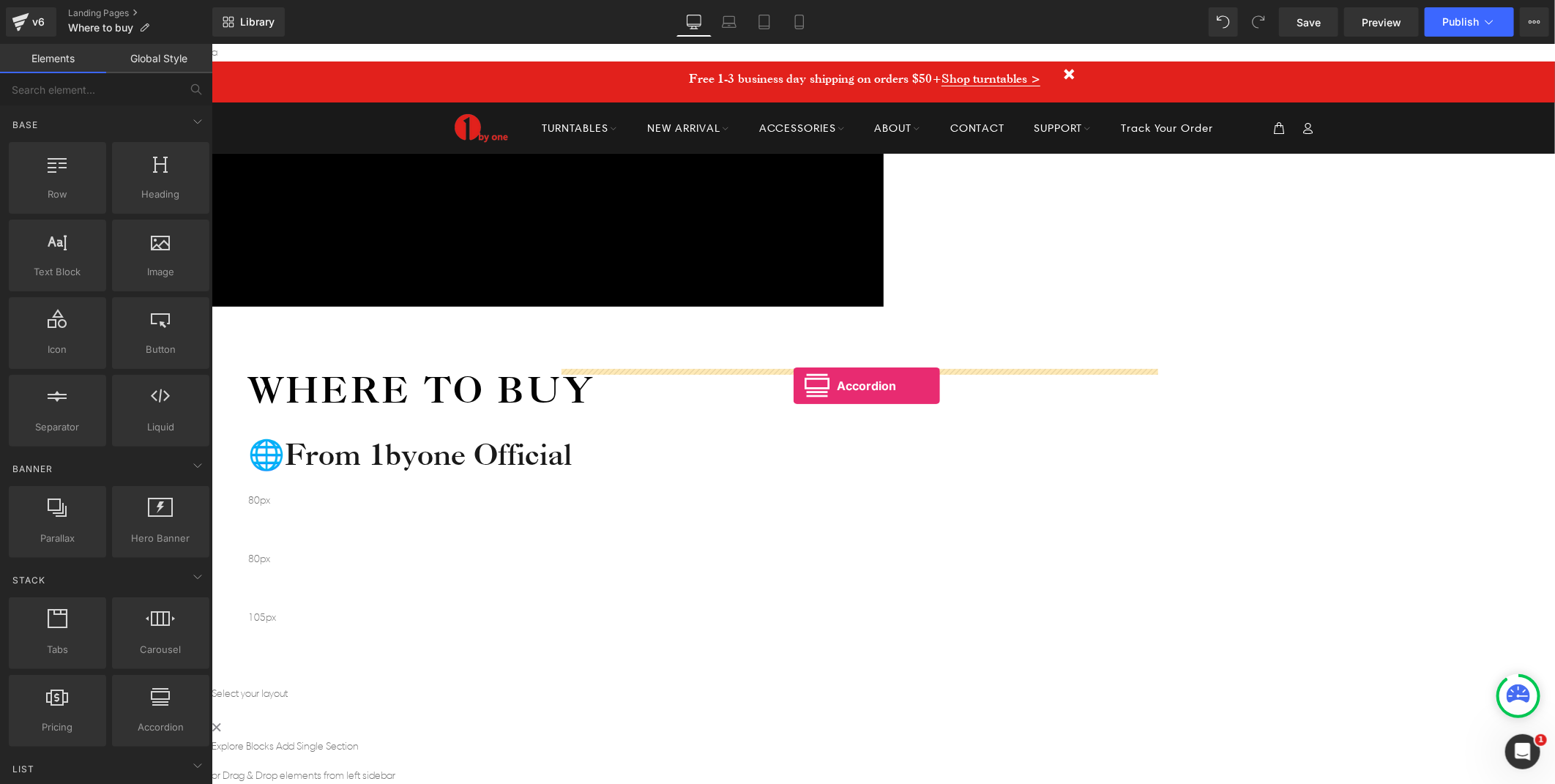
drag, startPoint x: 356, startPoint y: 742, endPoint x: 793, endPoint y: 385, distance: 564.3
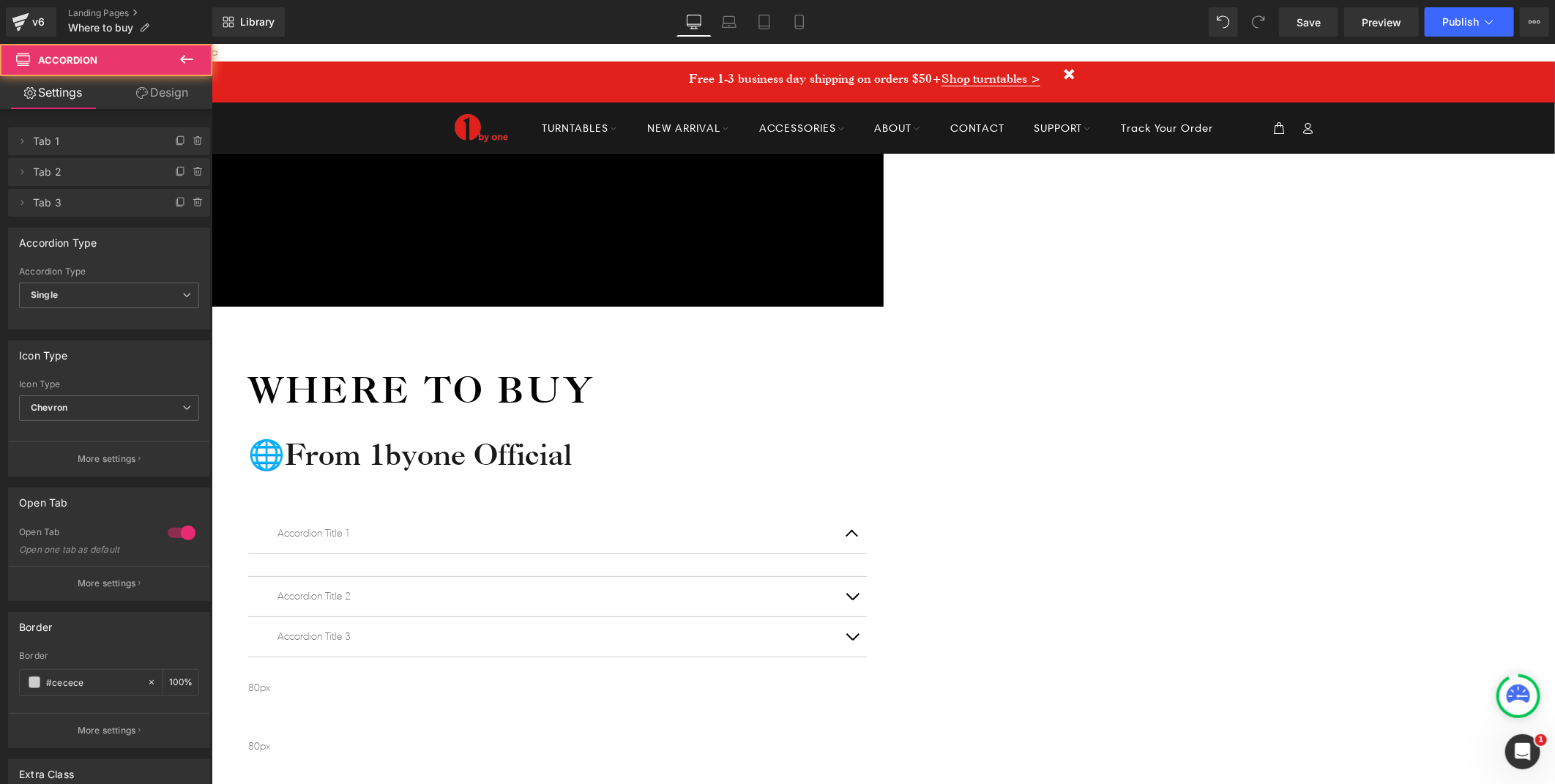
click at [713, 587] on p "Accordion Title 2" at bounding box center [557, 595] width 560 height 18
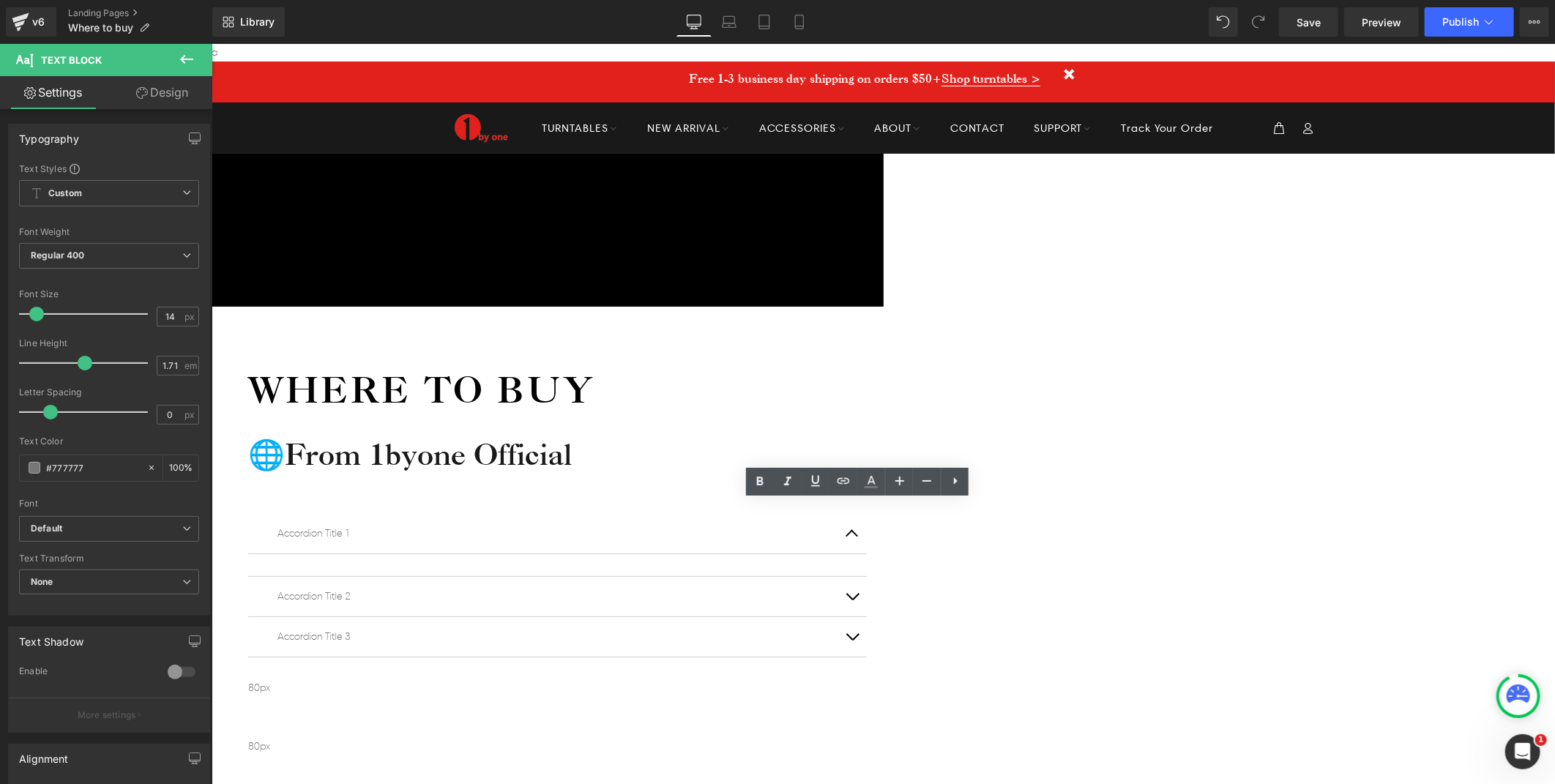
click at [866, 576] on button "button" at bounding box center [851, 596] width 29 height 39
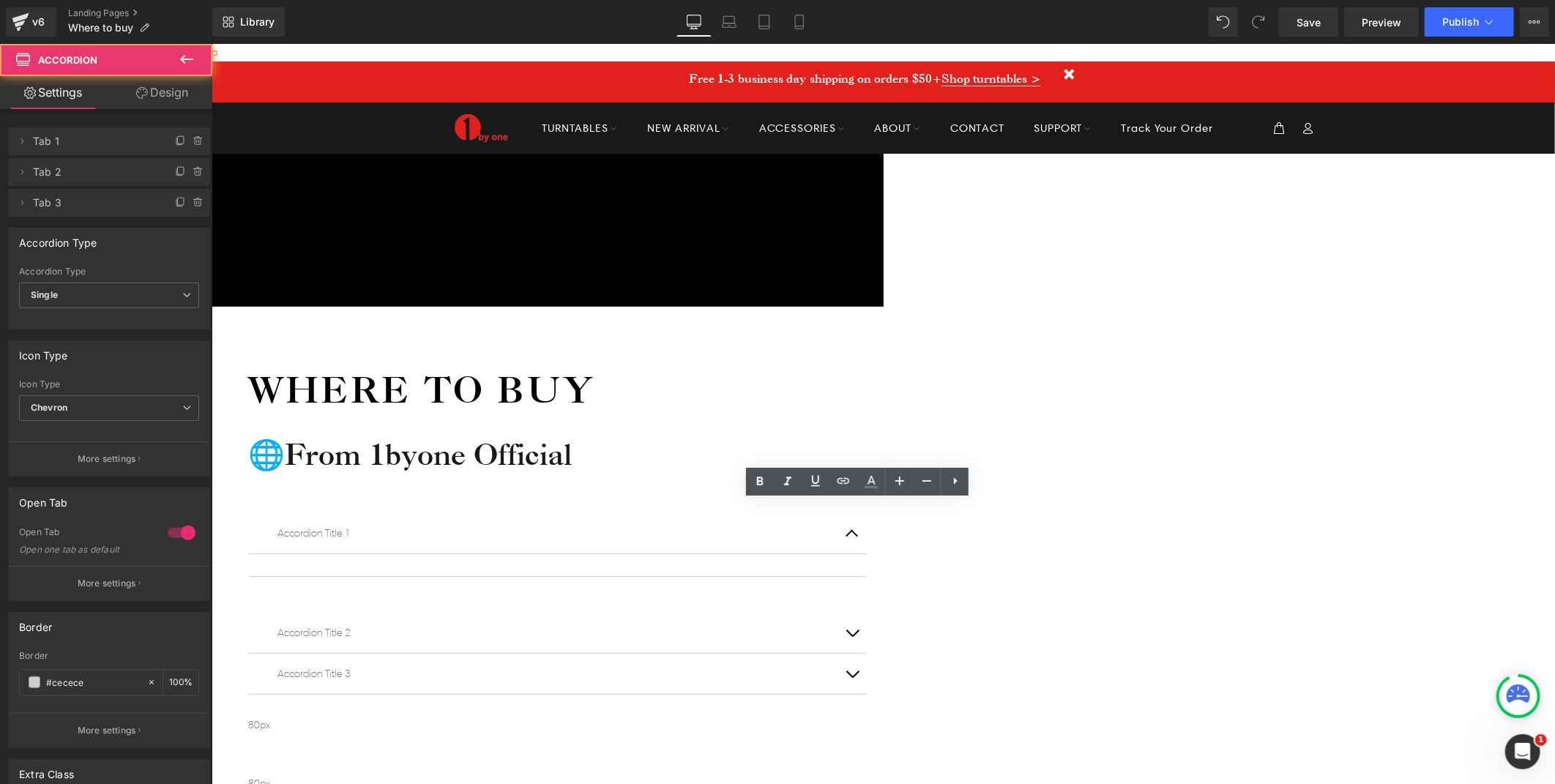
click at [866, 653] on article at bounding box center [557, 664] width 619 height 23
click at [852, 639] on span "button" at bounding box center [852, 639] width 0 height 0
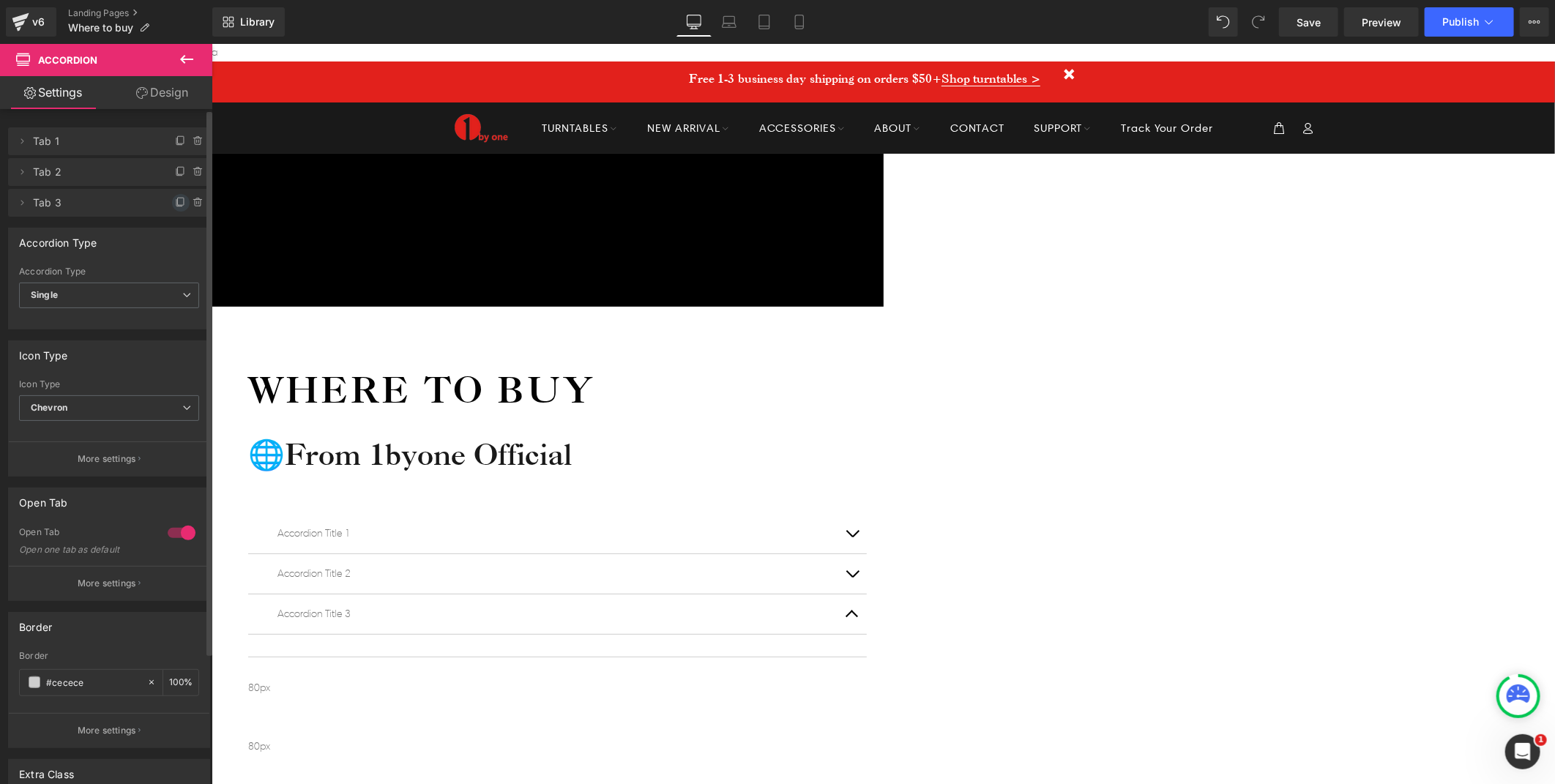
click at [175, 198] on icon at bounding box center [180, 203] width 11 height 11
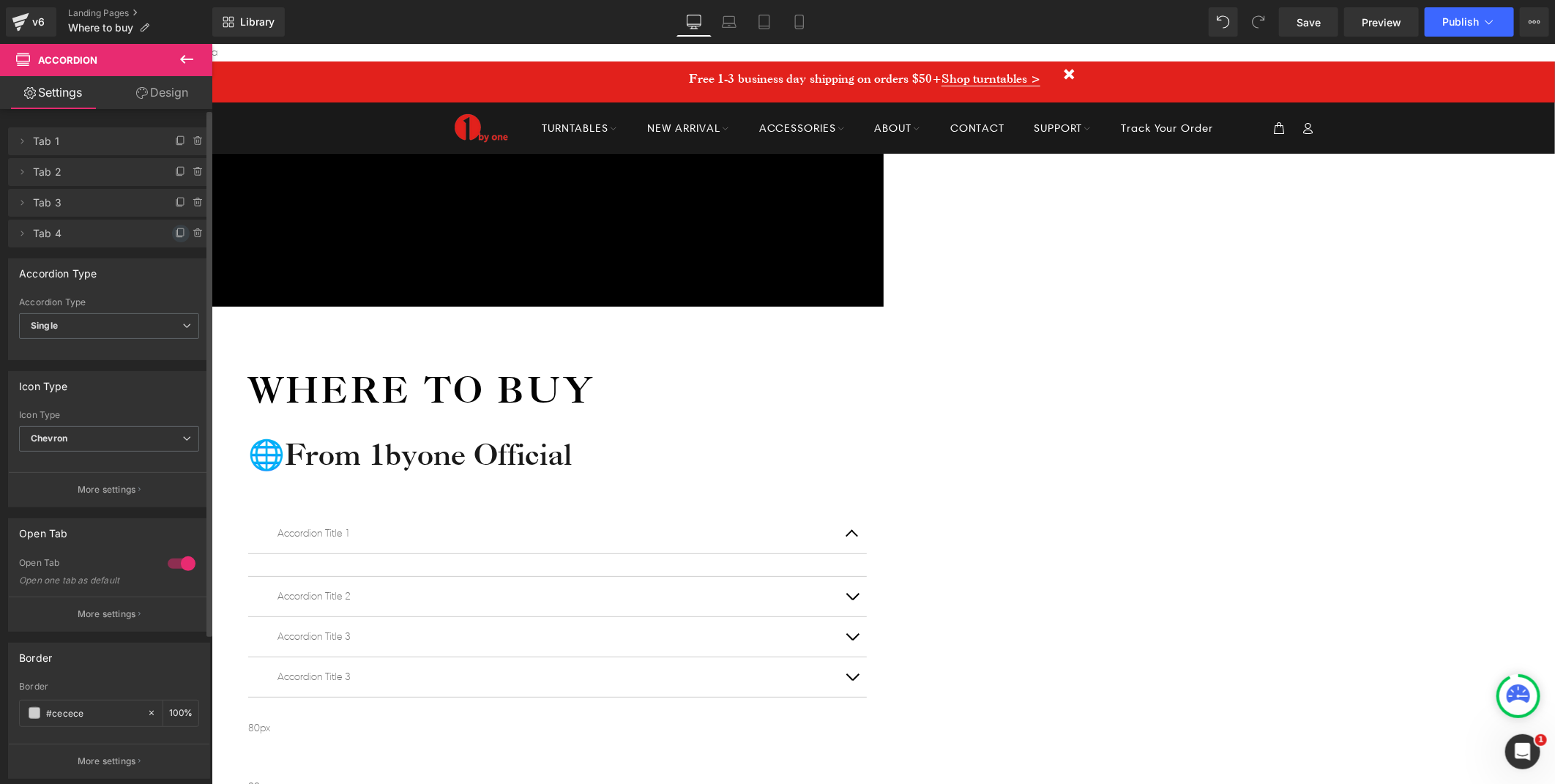
click at [175, 231] on icon at bounding box center [180, 233] width 11 height 11
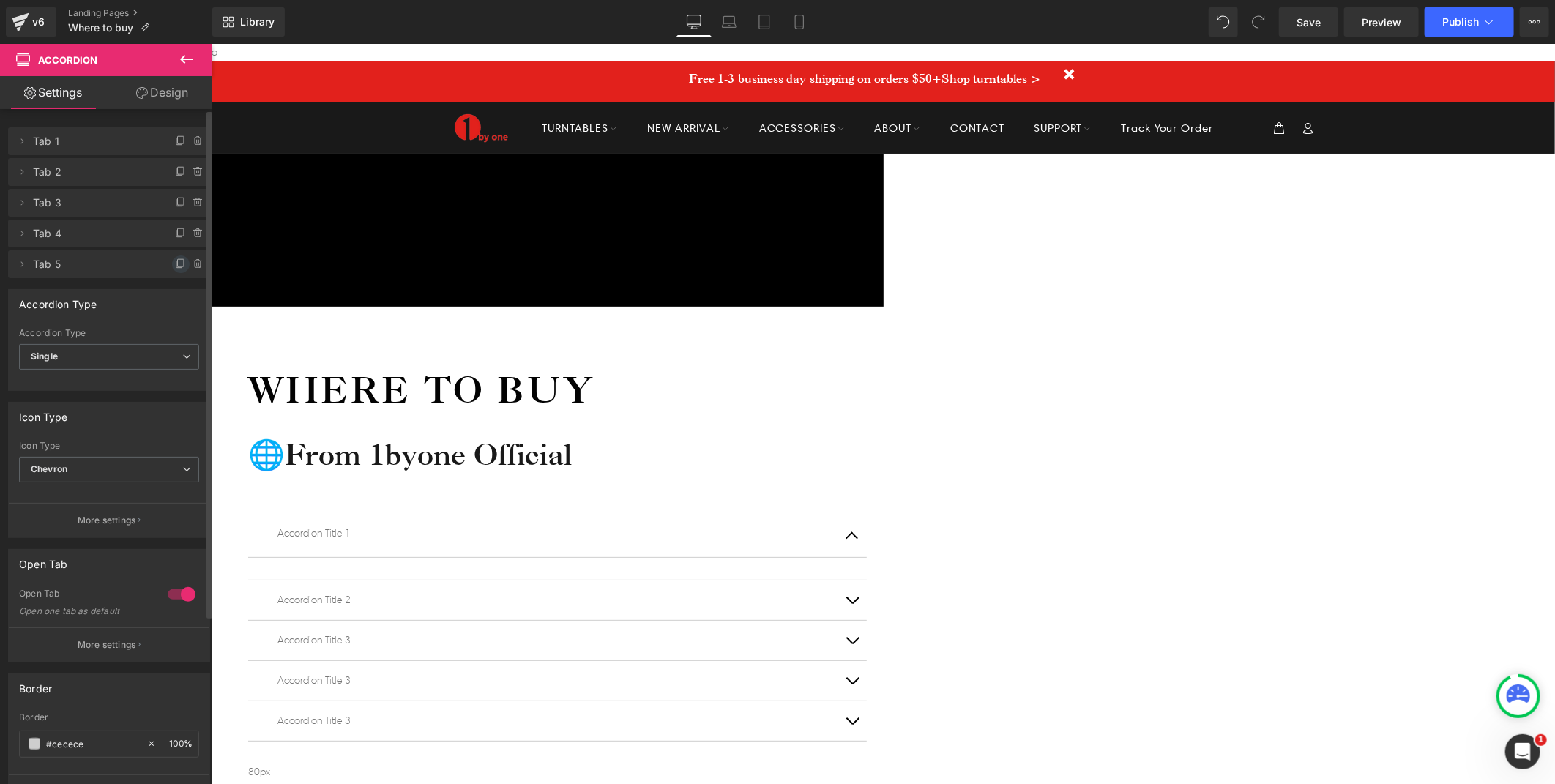
click at [175, 264] on icon at bounding box center [180, 264] width 11 height 11
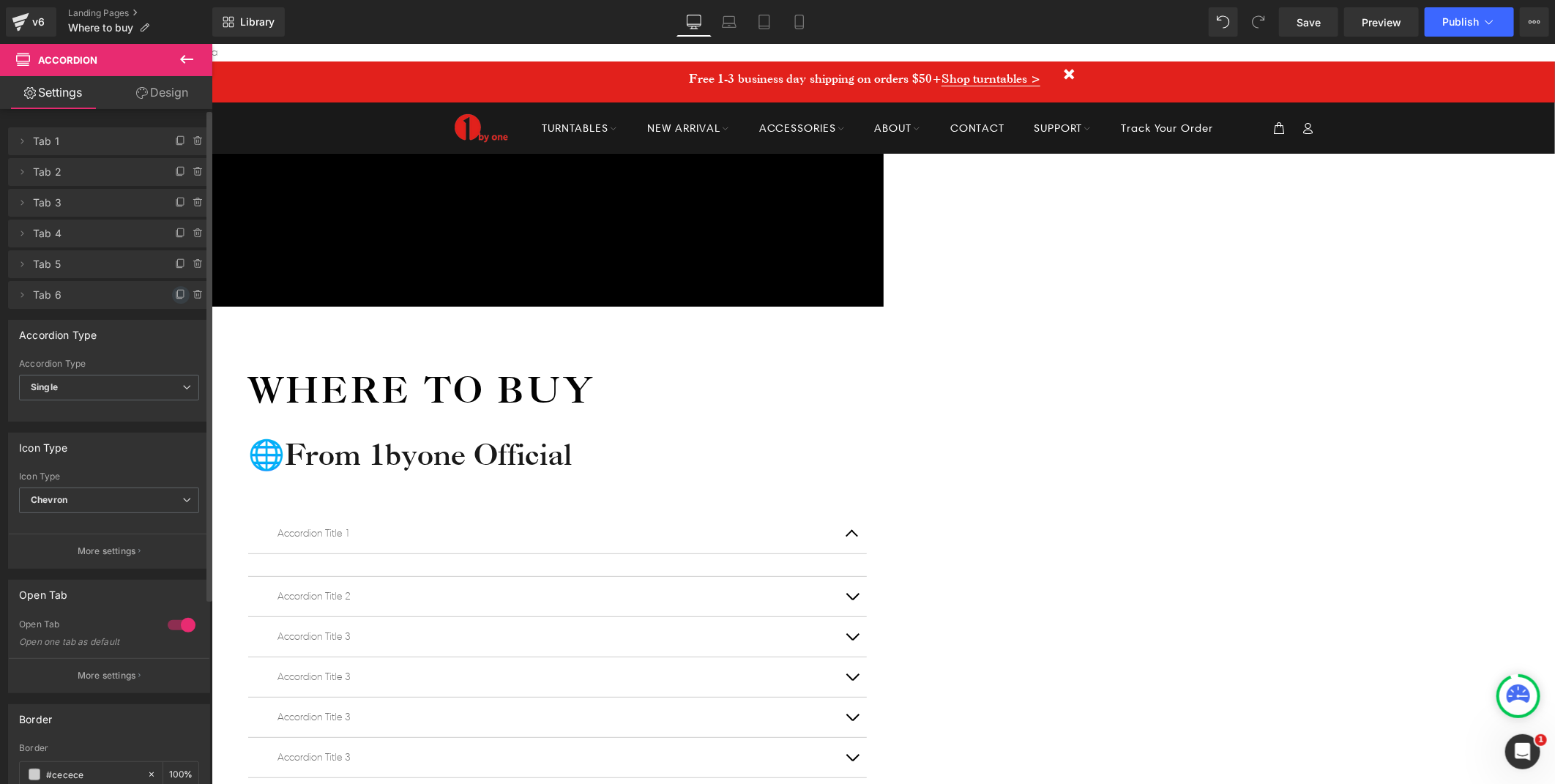
drag, startPoint x: 174, startPoint y: 300, endPoint x: 132, endPoint y: 332, distance: 52.8
click at [175, 300] on icon at bounding box center [180, 295] width 11 height 11
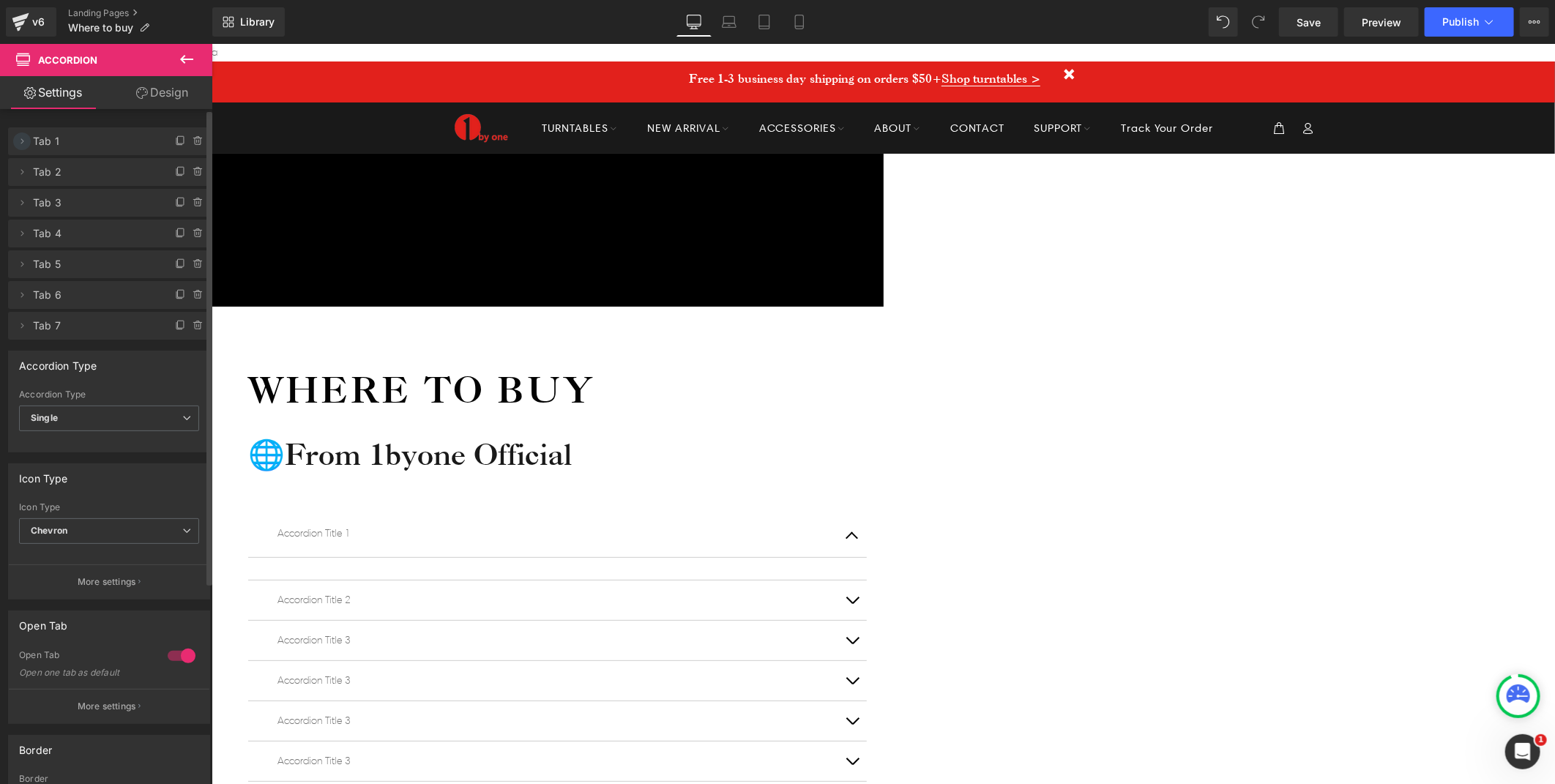
click at [22, 139] on icon at bounding box center [22, 141] width 11 height 11
drag, startPoint x: 1405, startPoint y: 533, endPoint x: 1031, endPoint y: 483, distance: 377.3
click at [1405, 533] on div "Icon Free shipping $50+ Text Block Row Icon 90-day trial Text Block Row Icon 2-…" at bounding box center [883, 653] width 1344 height 1001
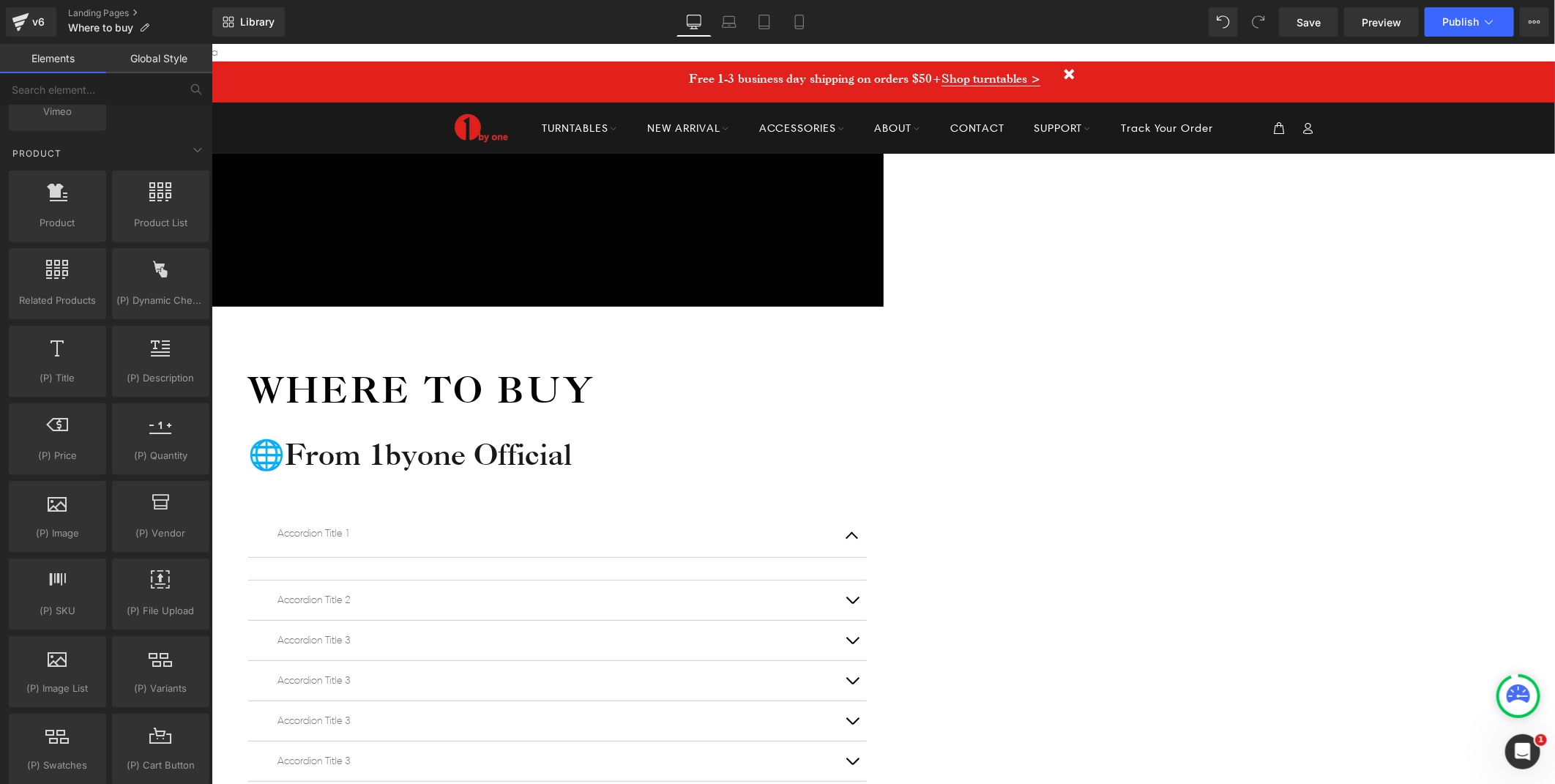
scroll to position [1220, 0]
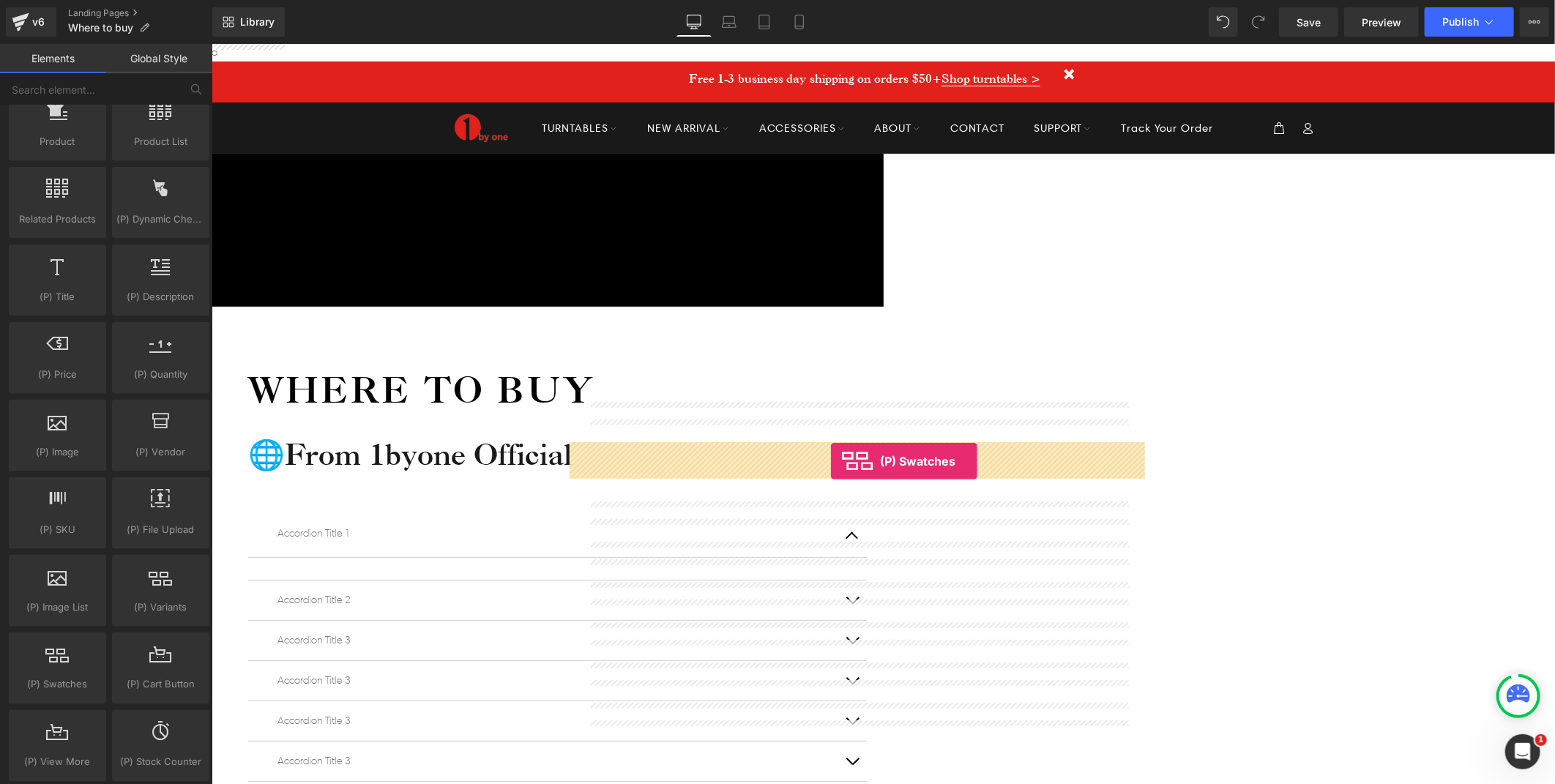
drag, startPoint x: 287, startPoint y: 715, endPoint x: 830, endPoint y: 459, distance: 600.3
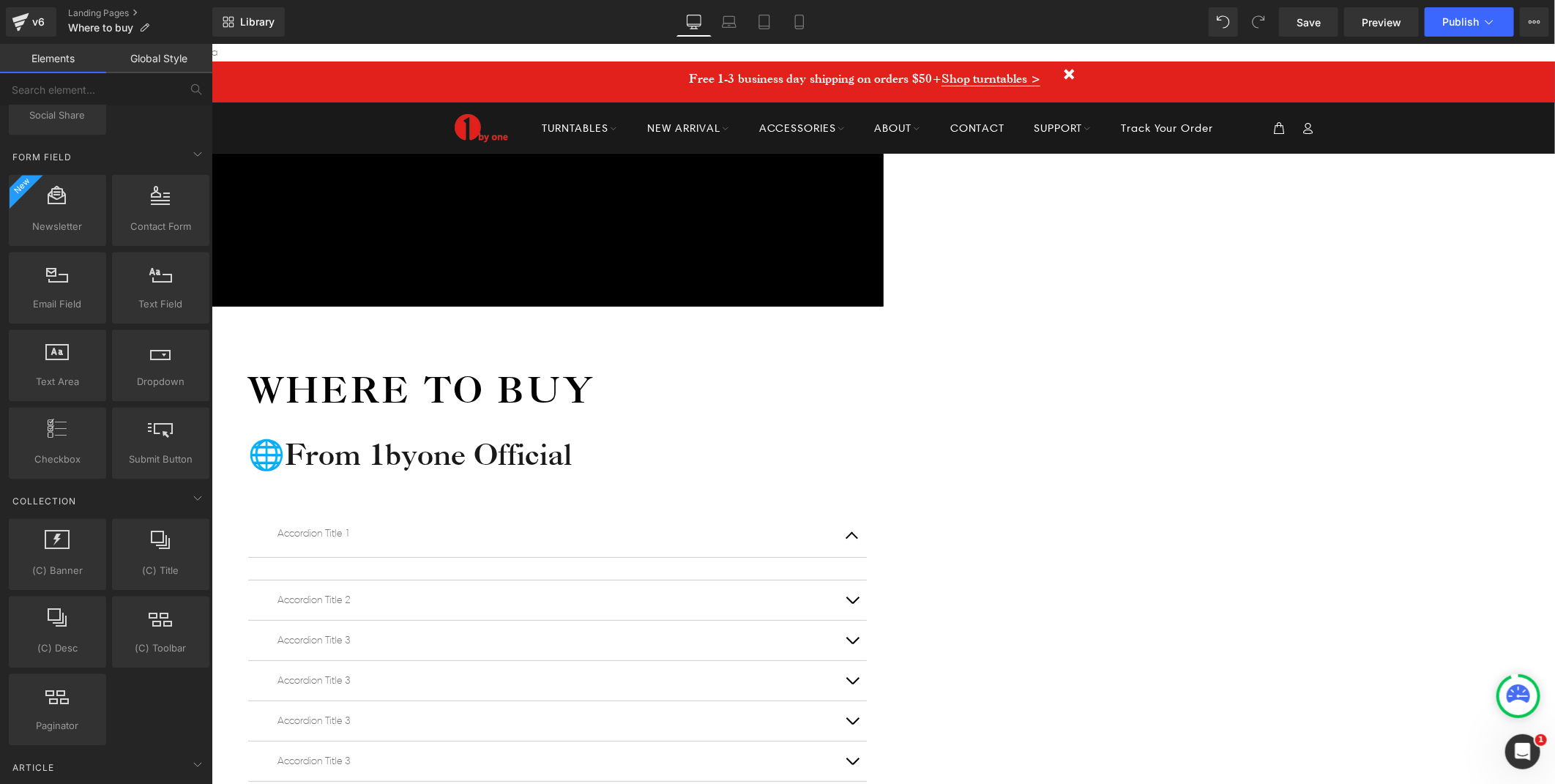
scroll to position [2277, 0]
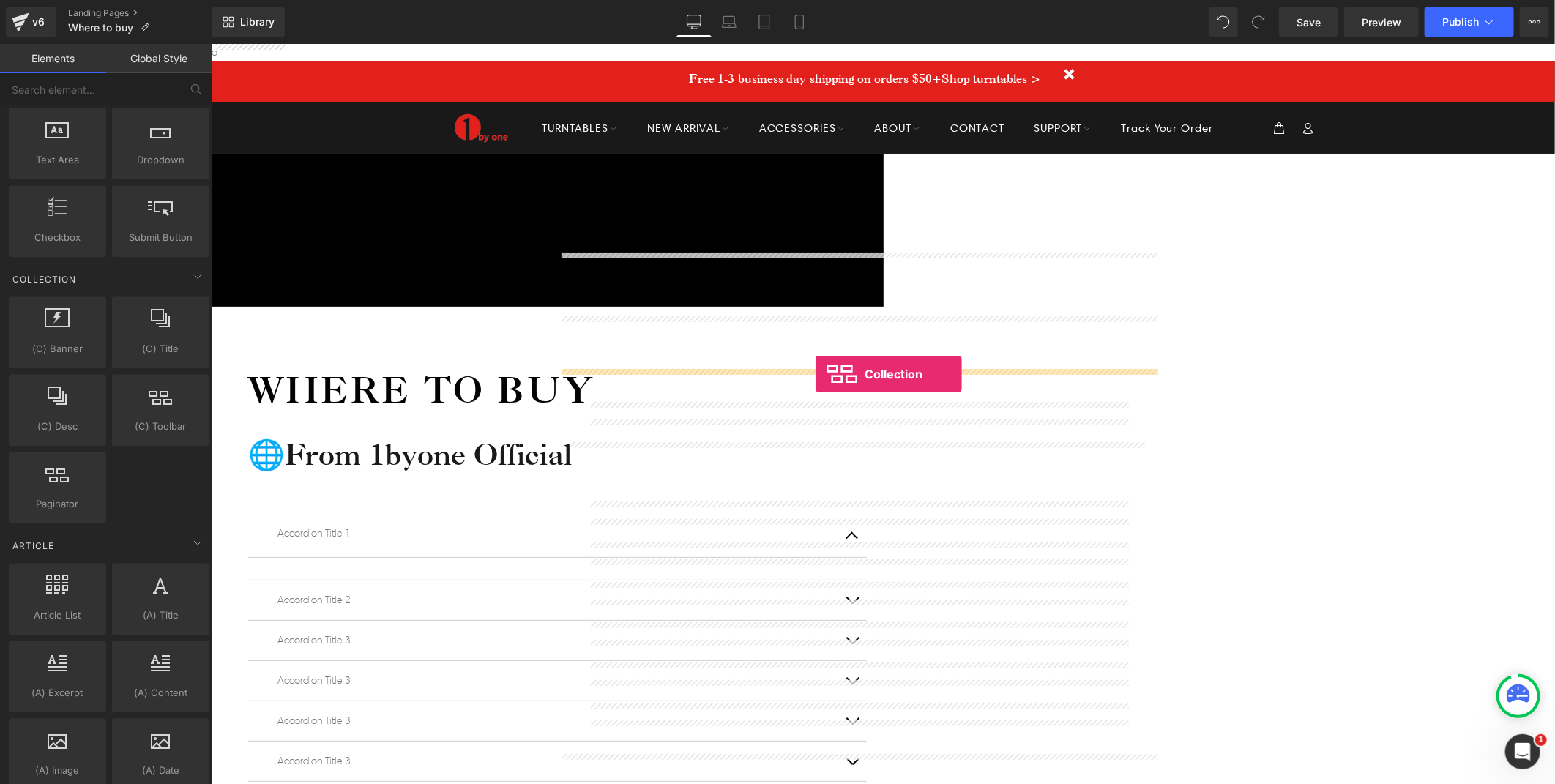
drag, startPoint x: 361, startPoint y: 479, endPoint x: 813, endPoint y: 374, distance: 464.0
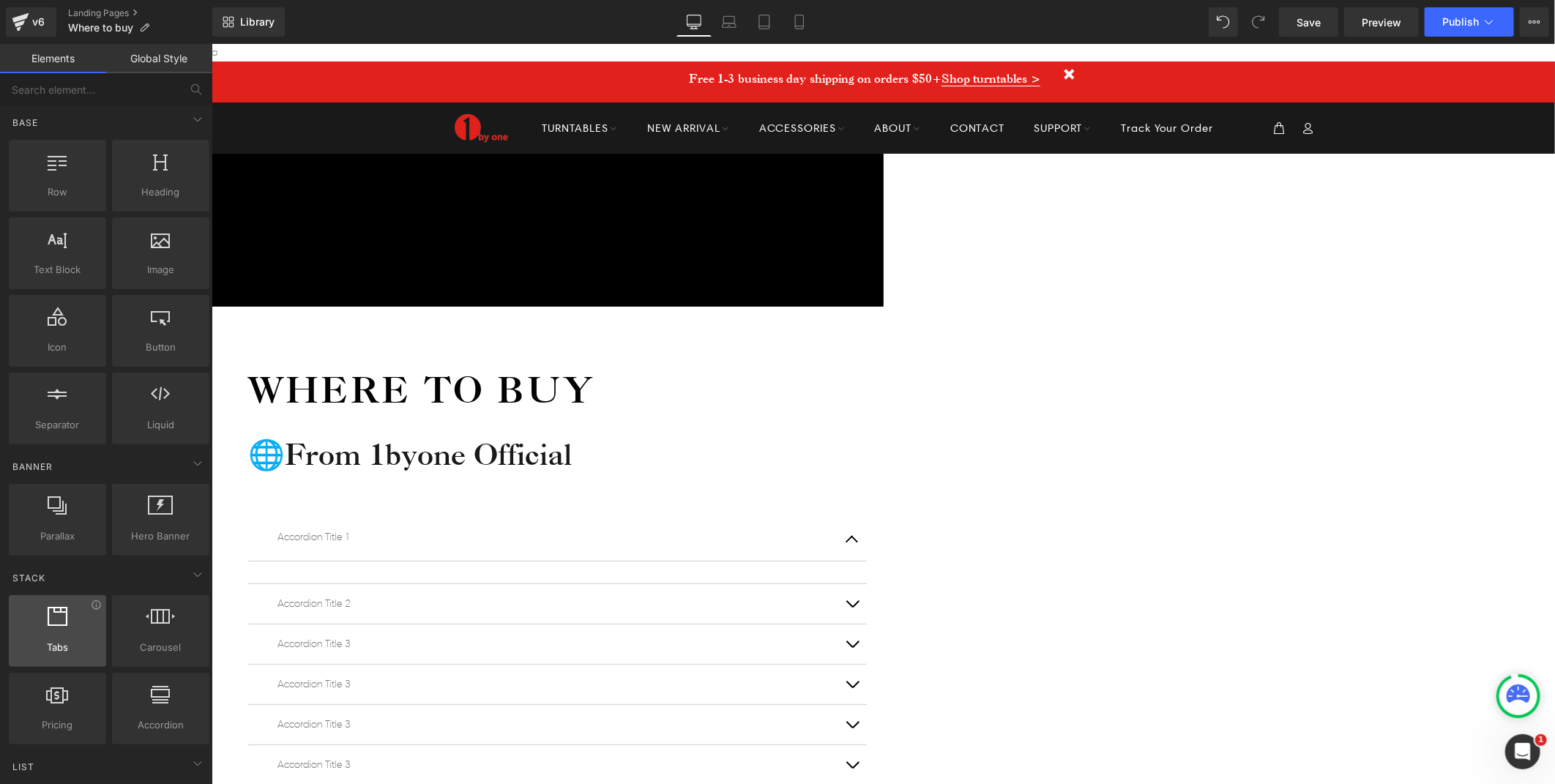
scroll to position [0, 0]
click at [195, 578] on icon at bounding box center [197, 576] width 18 height 18
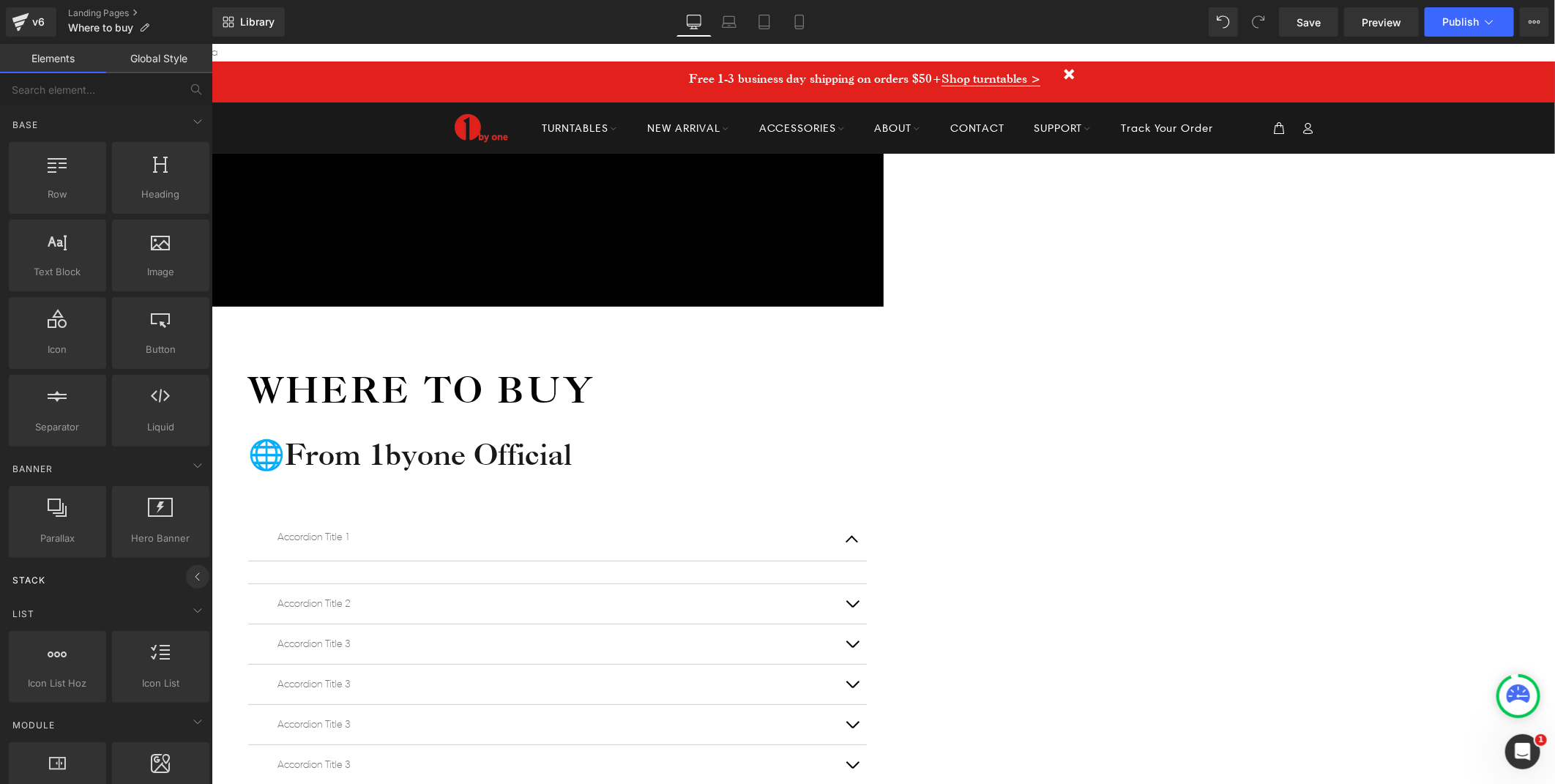
click at [195, 578] on icon at bounding box center [197, 576] width 18 height 18
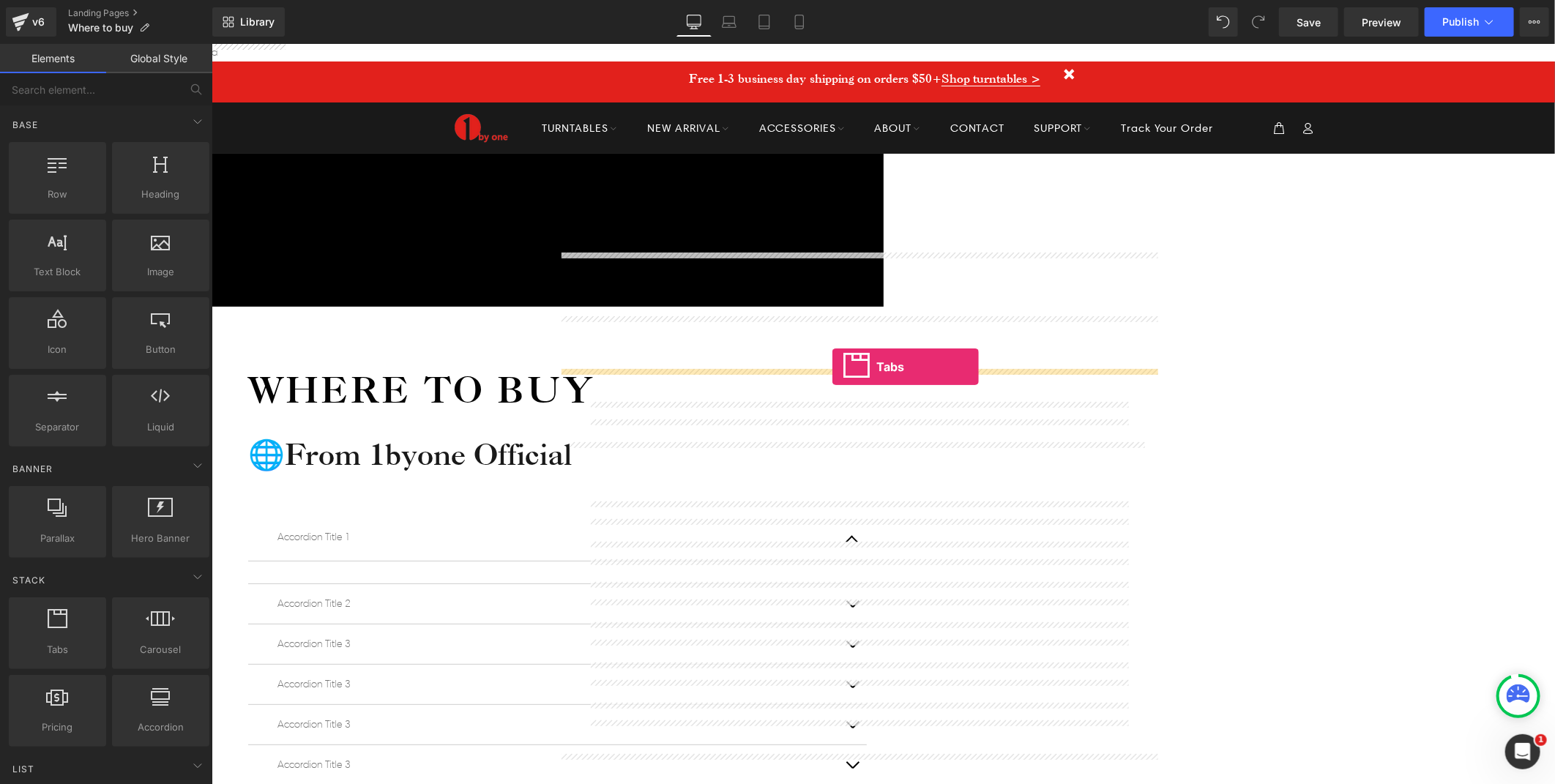
drag, startPoint x: 599, startPoint y: 458, endPoint x: 832, endPoint y: 366, distance: 250.5
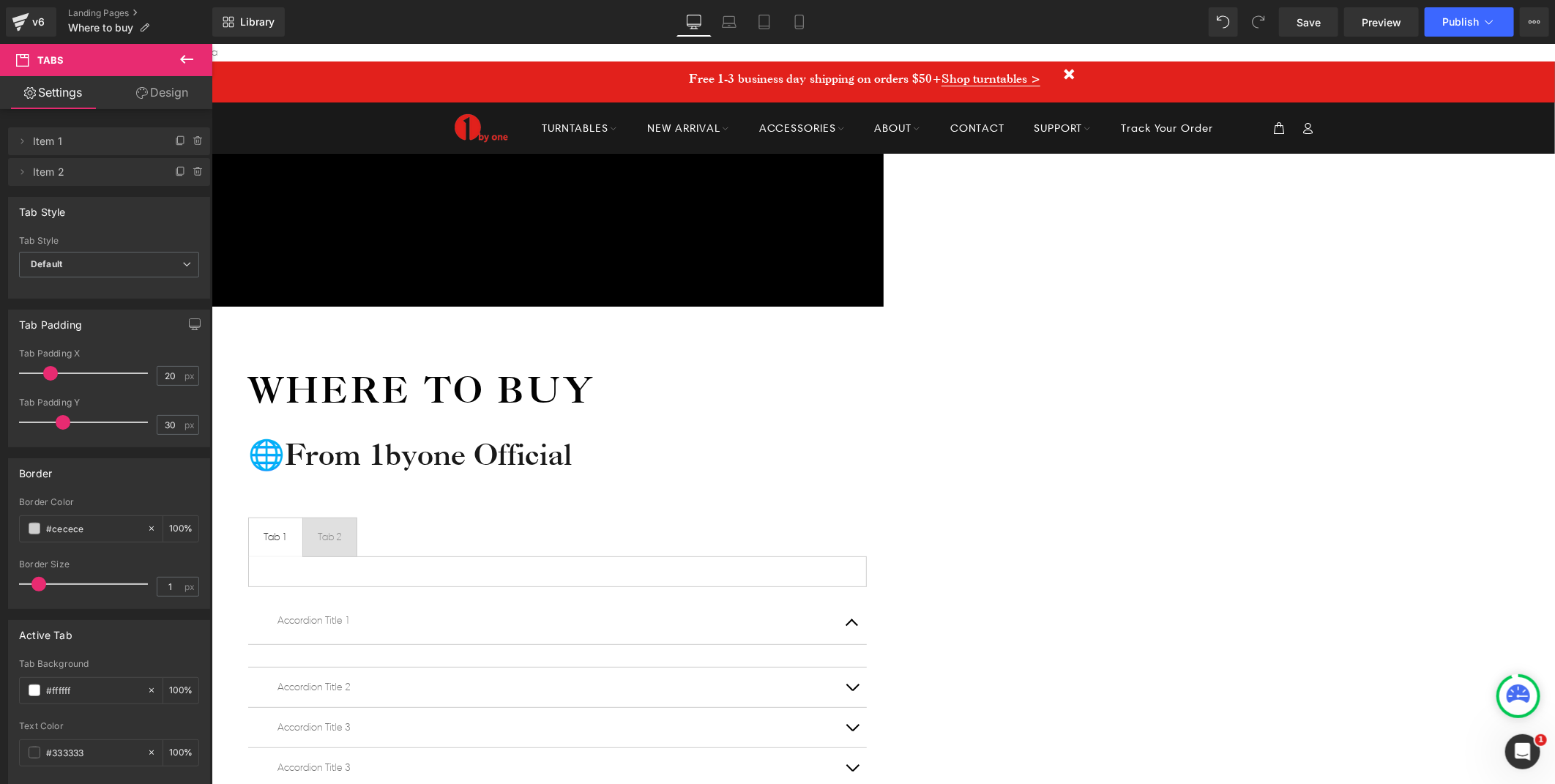
click at [211, 43] on icon at bounding box center [211, 43] width 0 height 0
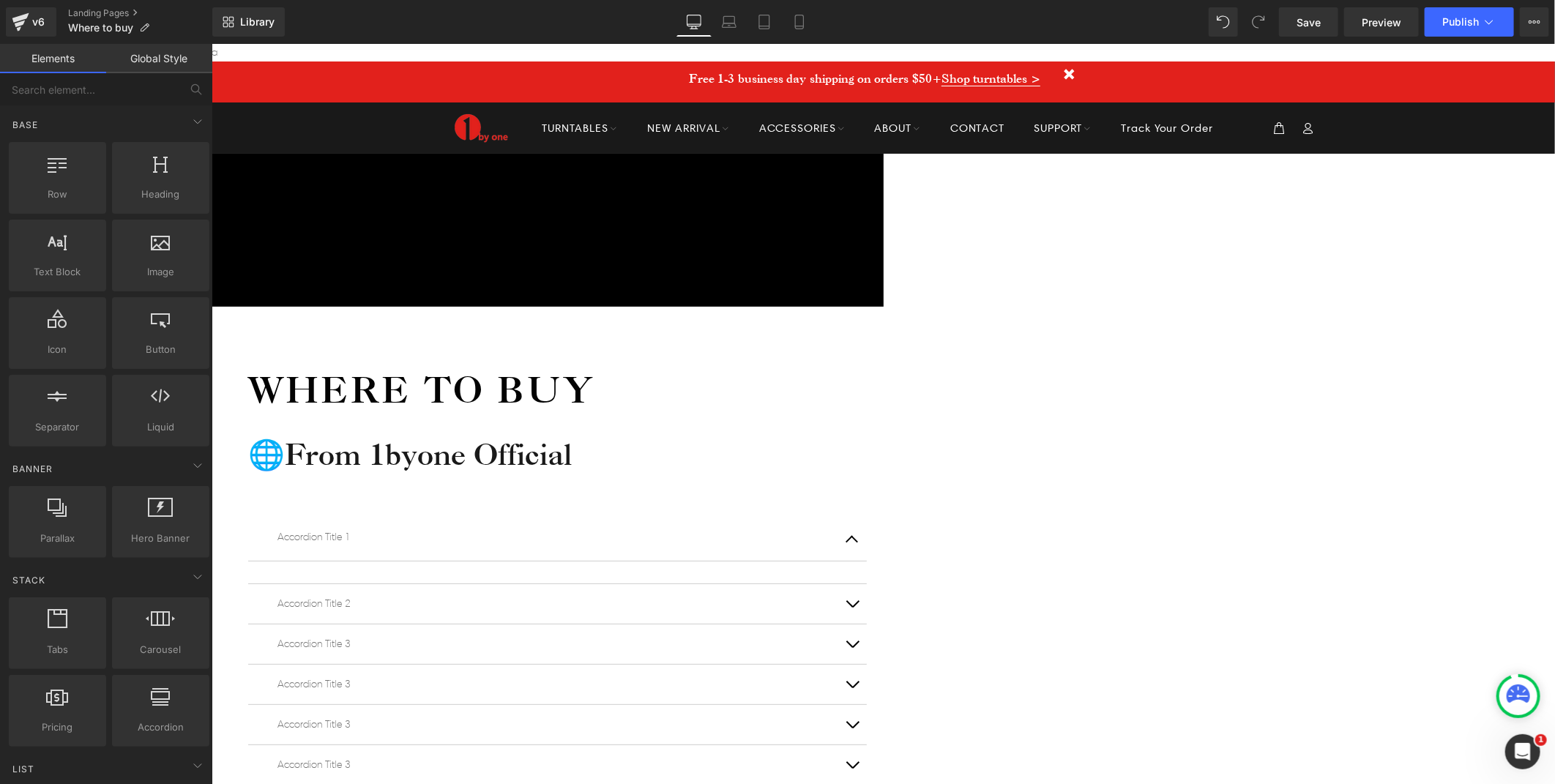
click at [644, 528] on p "Accordion Title 1" at bounding box center [557, 536] width 560 height 18
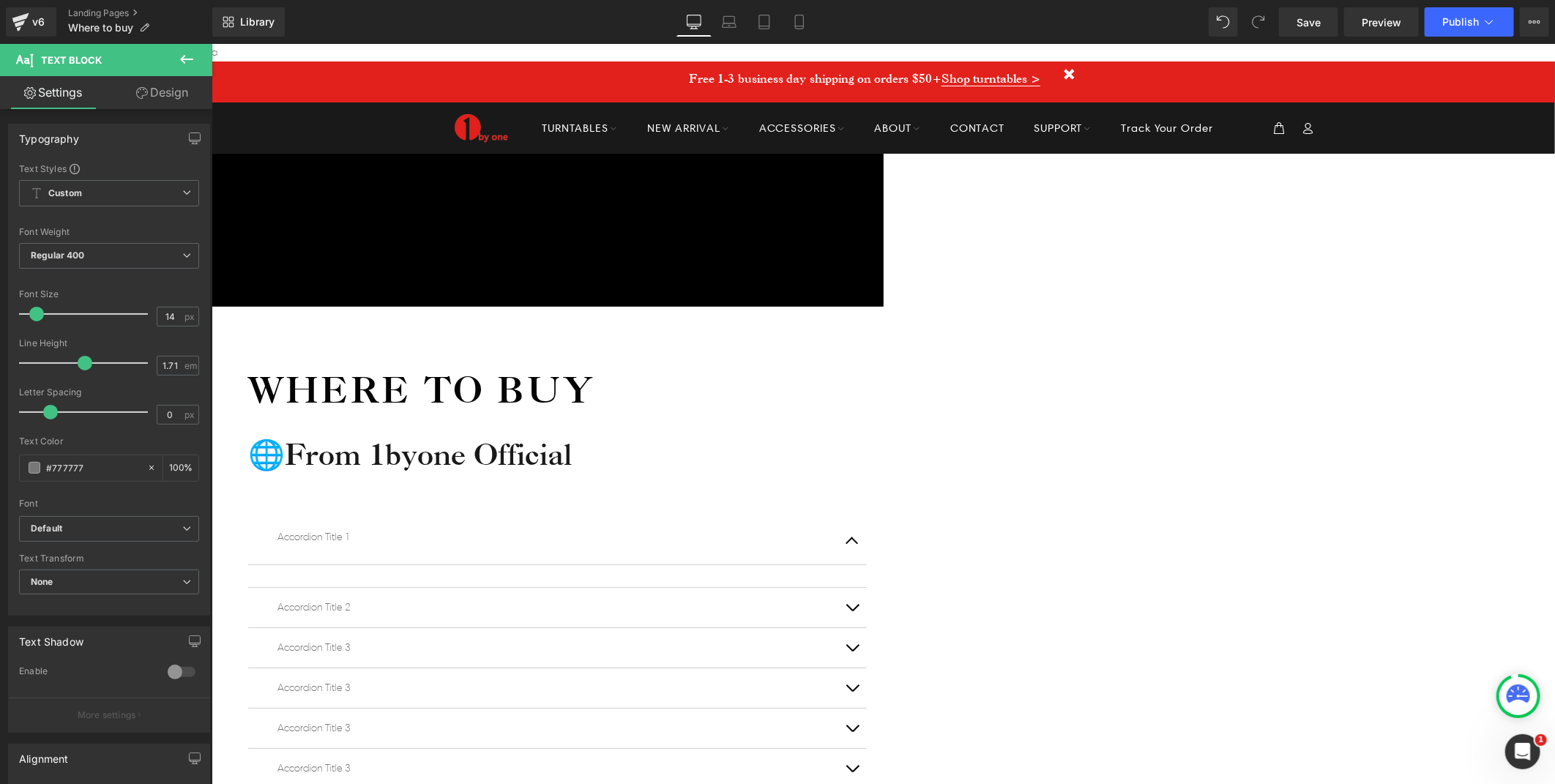
click at [683, 528] on p "Accordion Title 1" at bounding box center [557, 536] width 560 height 18
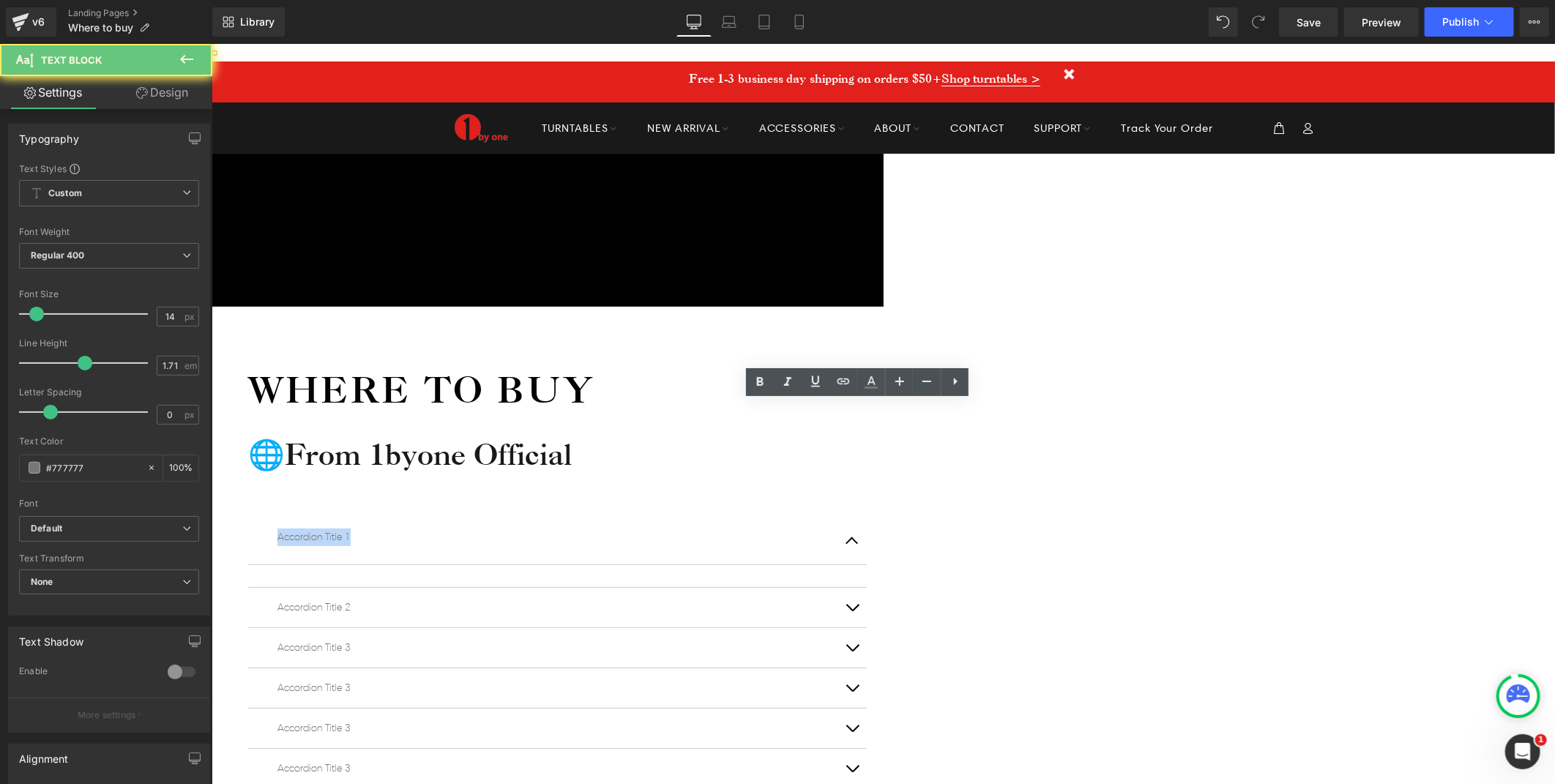
drag, startPoint x: 672, startPoint y: 407, endPoint x: 577, endPoint y: 407, distance: 95.0
click at [577, 516] on div "Accordion Title 1 Text Block" at bounding box center [557, 540] width 619 height 48
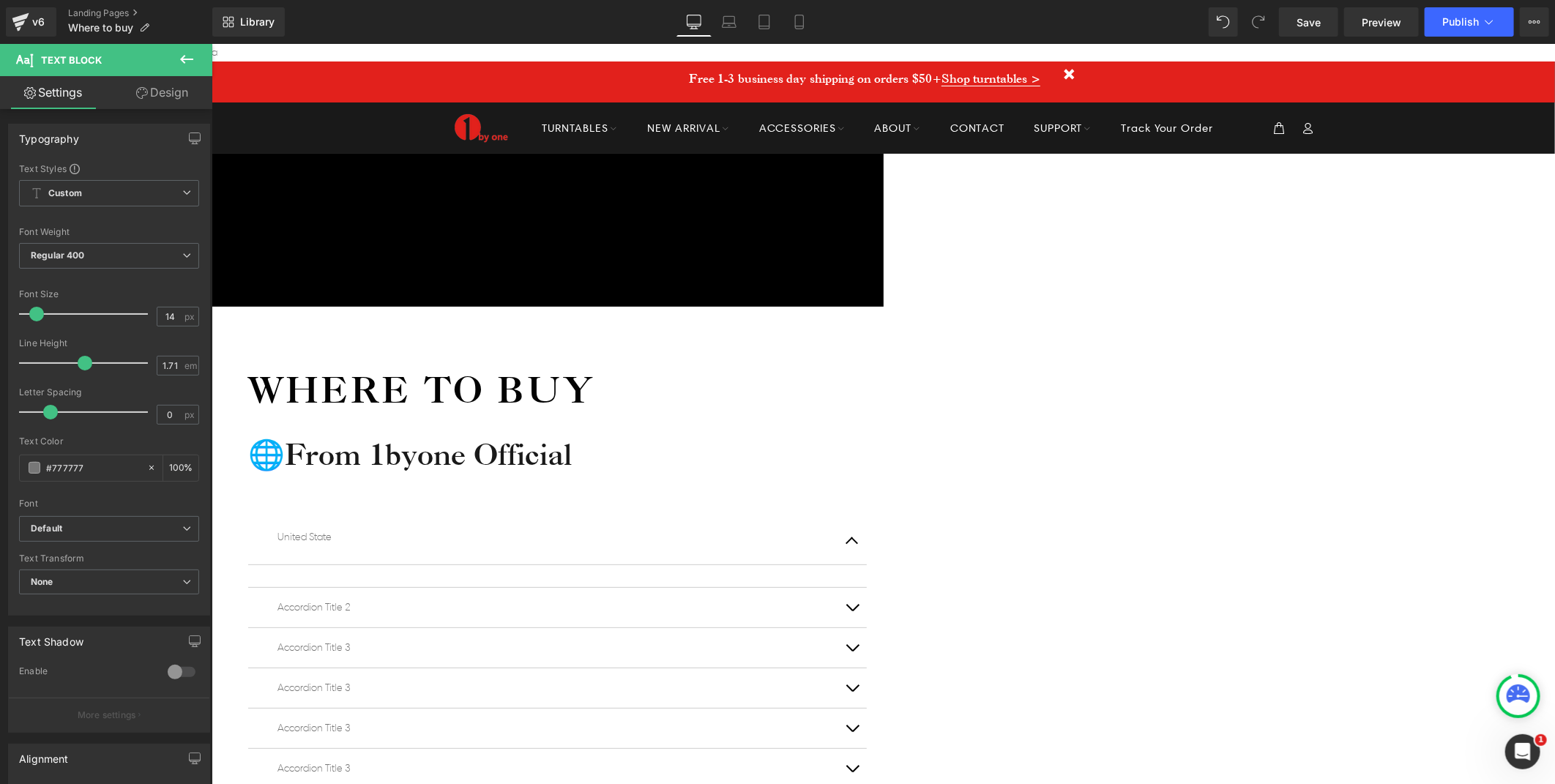
click at [423, 400] on div "Icon Free shipping $50+ Text Block Row Icon 90-day trial Text Block Row Icon 2-…" at bounding box center [883, 668] width 1344 height 1030
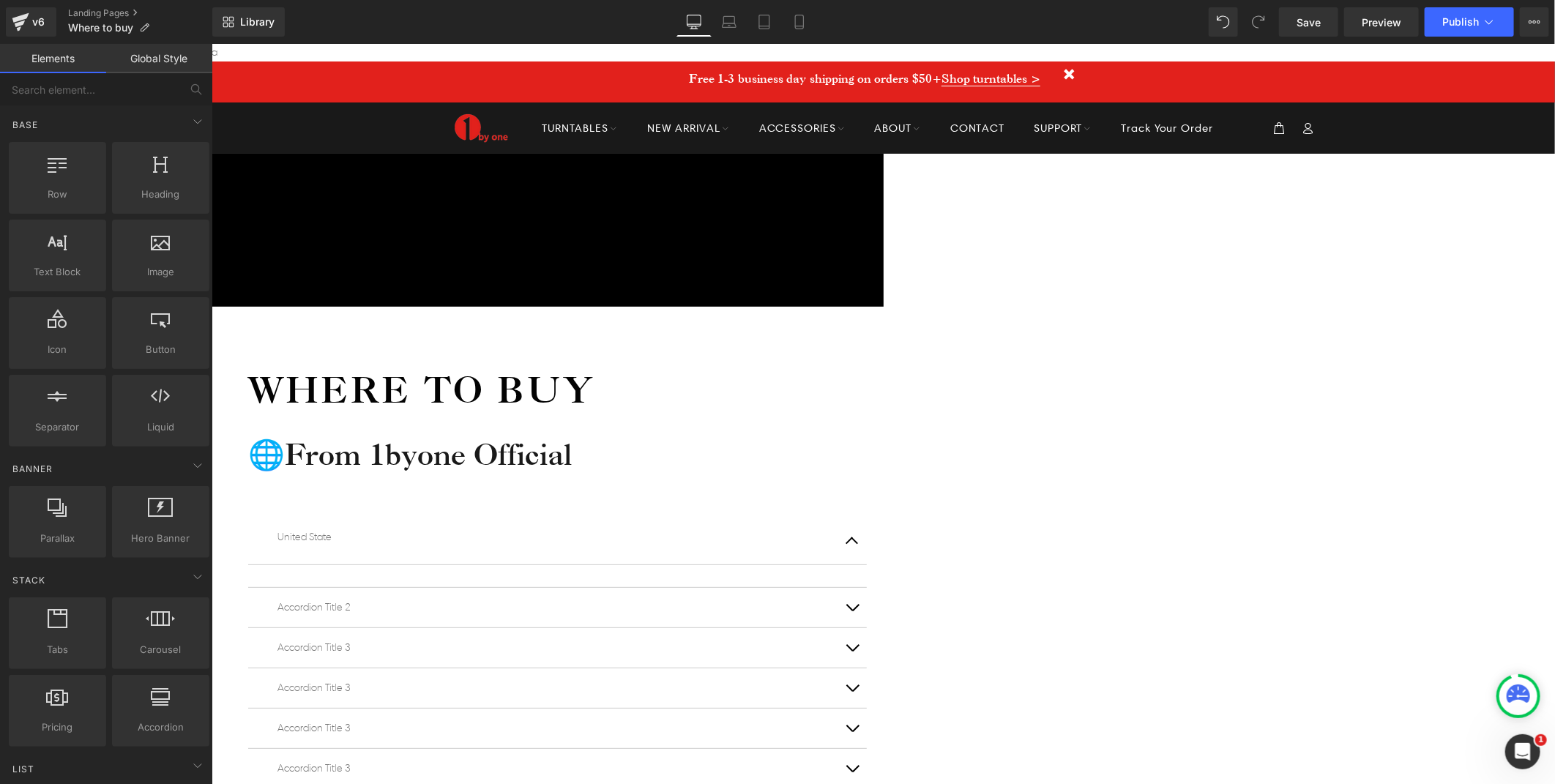
click at [654, 528] on p "United State" at bounding box center [557, 536] width 560 height 18
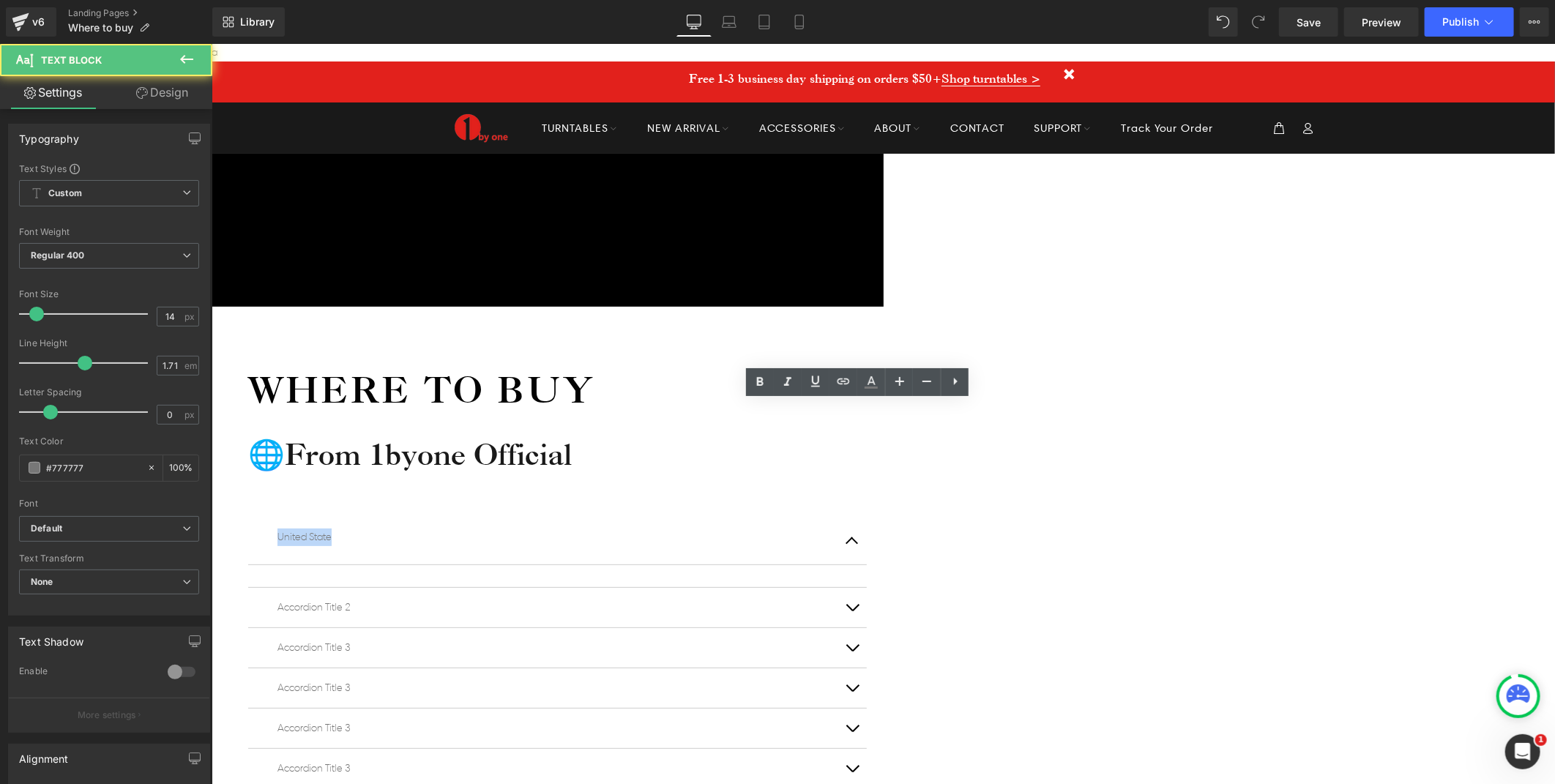
drag, startPoint x: 658, startPoint y: 407, endPoint x: 556, endPoint y: 407, distance: 102.0
click at [564, 516] on div "United State Text Block" at bounding box center [557, 540] width 619 height 48
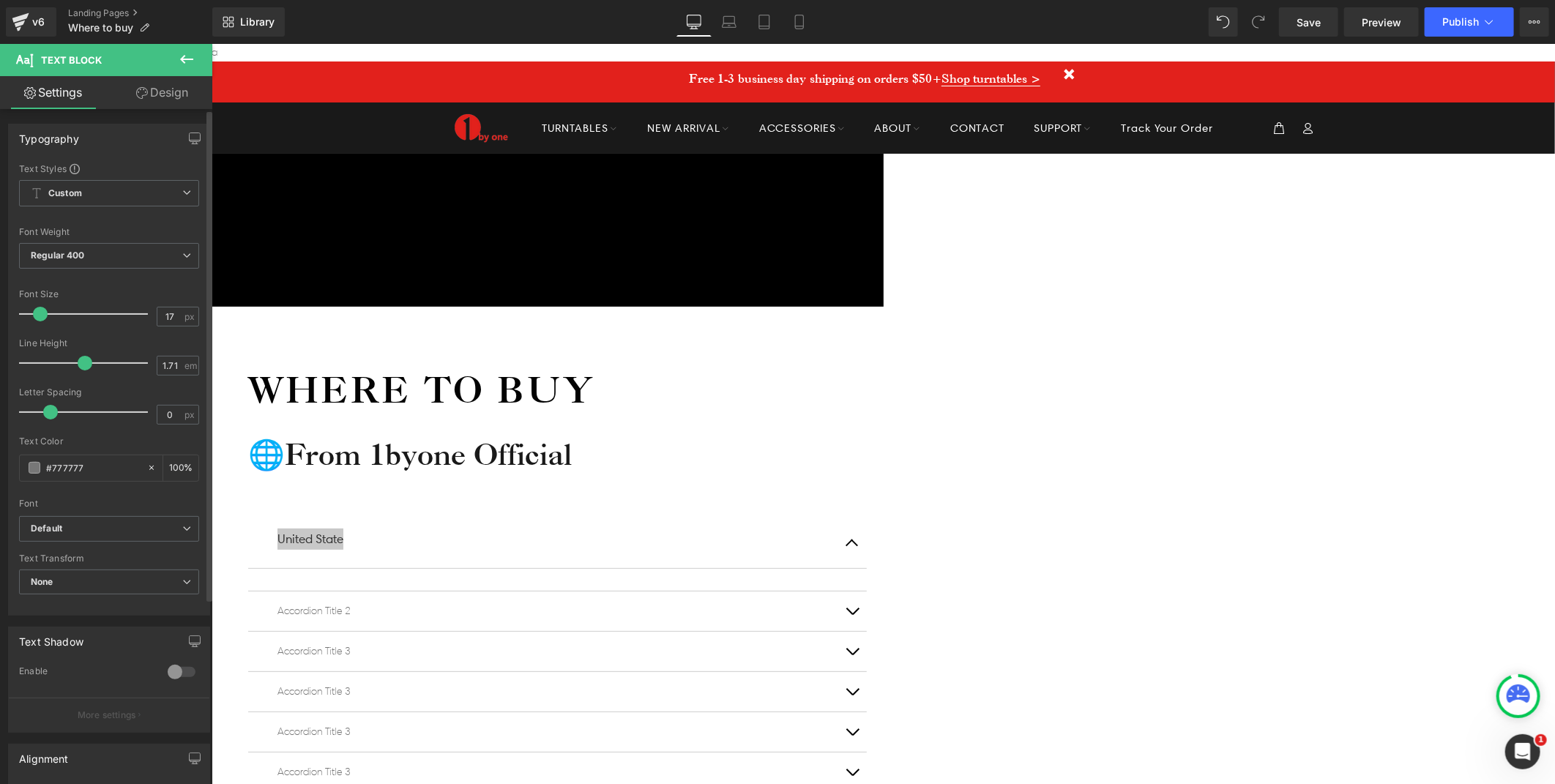
click at [45, 317] on span at bounding box center [40, 315] width 15 height 15
type input "16"
click at [45, 316] on span at bounding box center [39, 315] width 15 height 15
click at [69, 261] on span "Regular 400" at bounding box center [109, 255] width 180 height 25
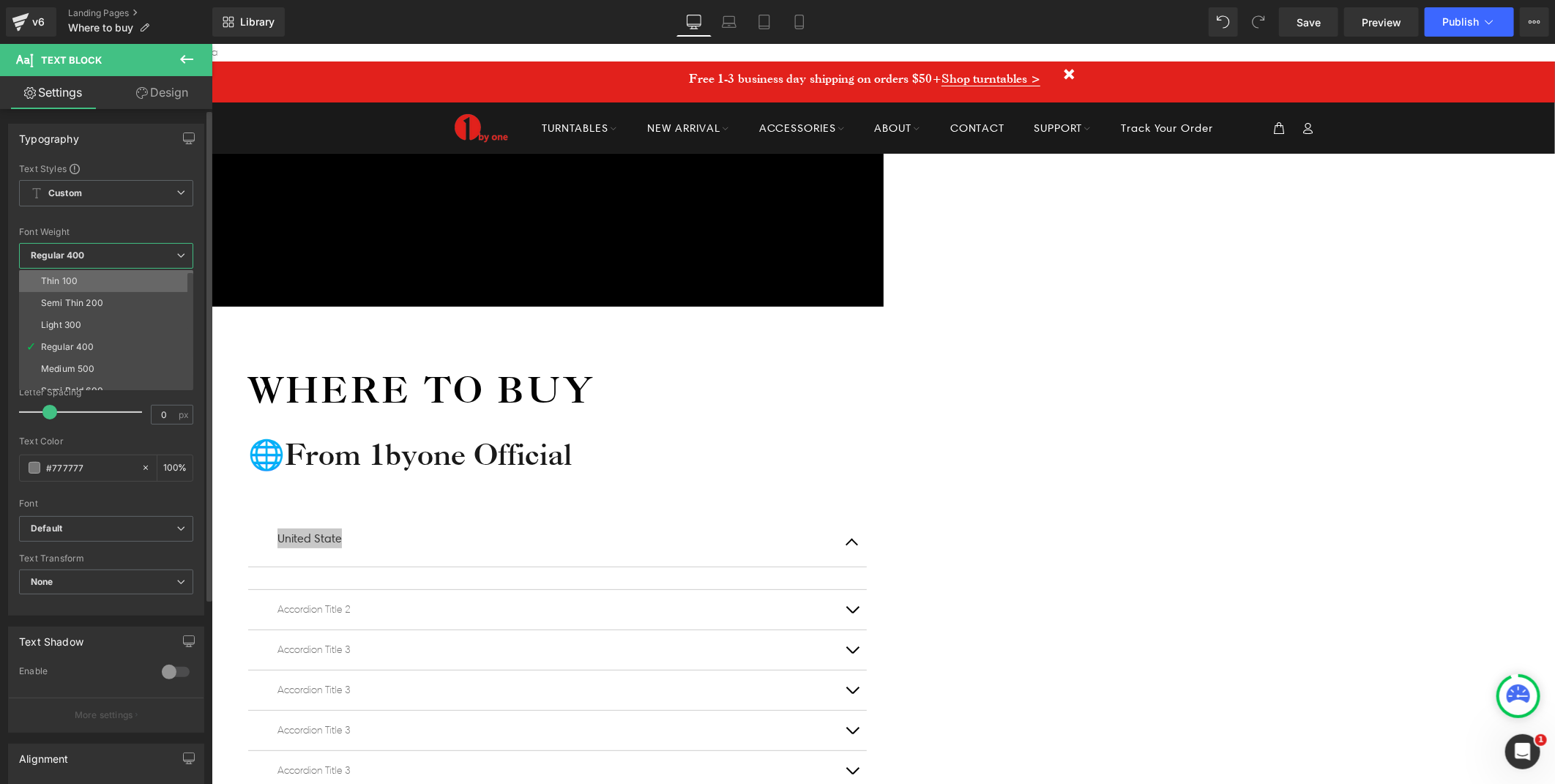
click at [75, 277] on div "Thin 100" at bounding box center [59, 281] width 37 height 10
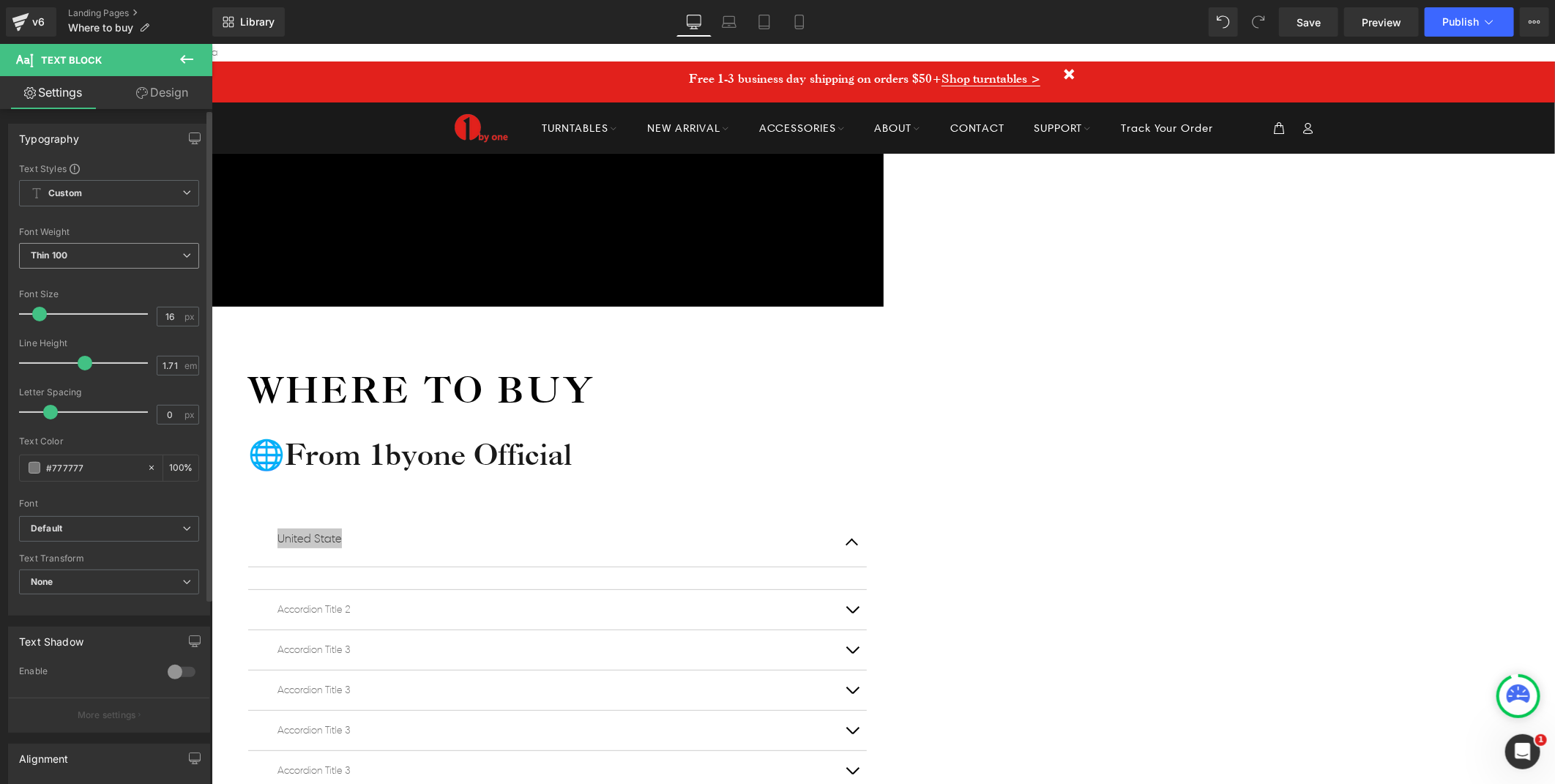
click at [88, 254] on span "Thin 100" at bounding box center [109, 255] width 180 height 25
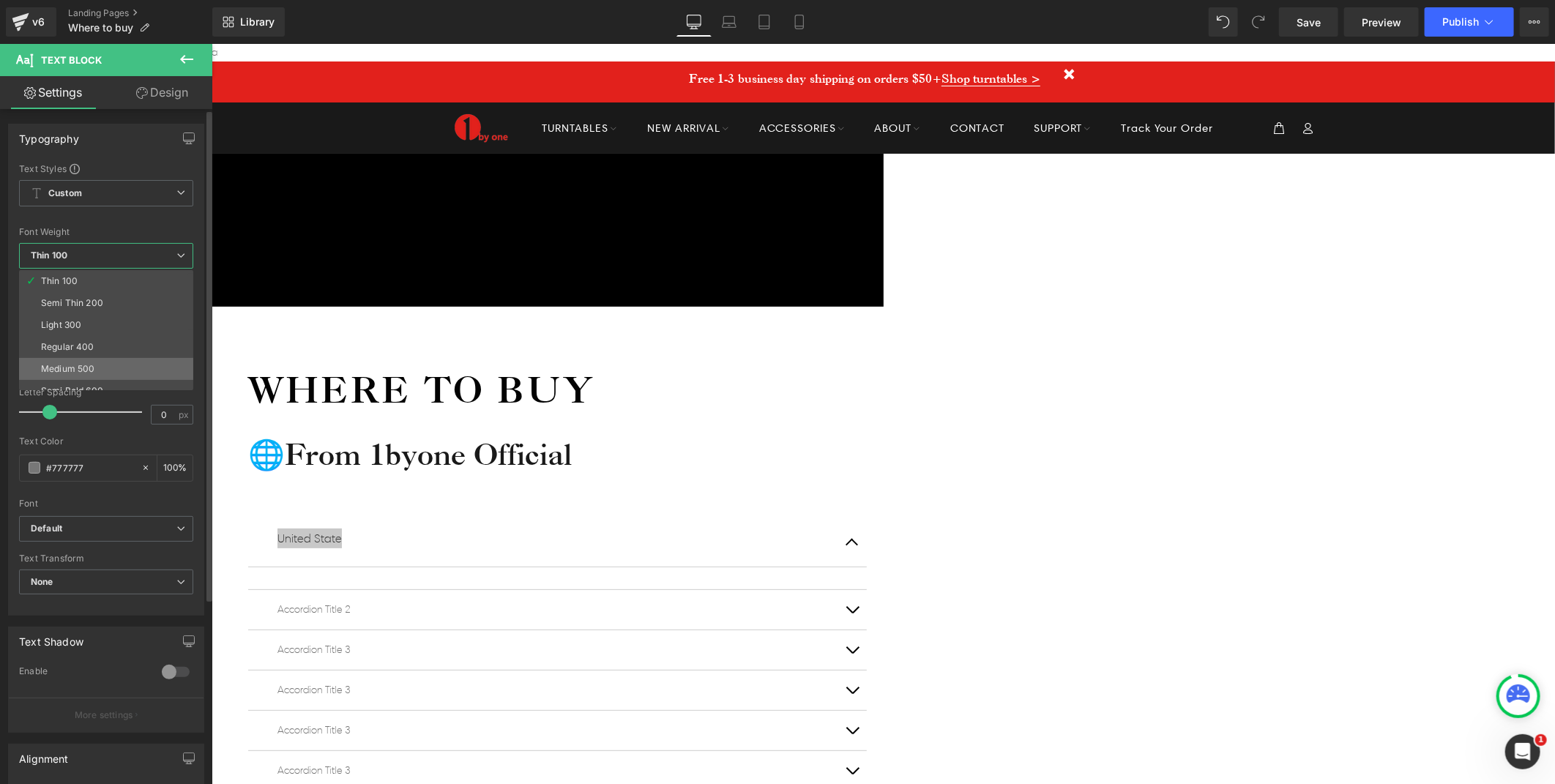
scroll to position [121, 0]
click at [60, 347] on li "Lighter" at bounding box center [109, 358] width 181 height 22
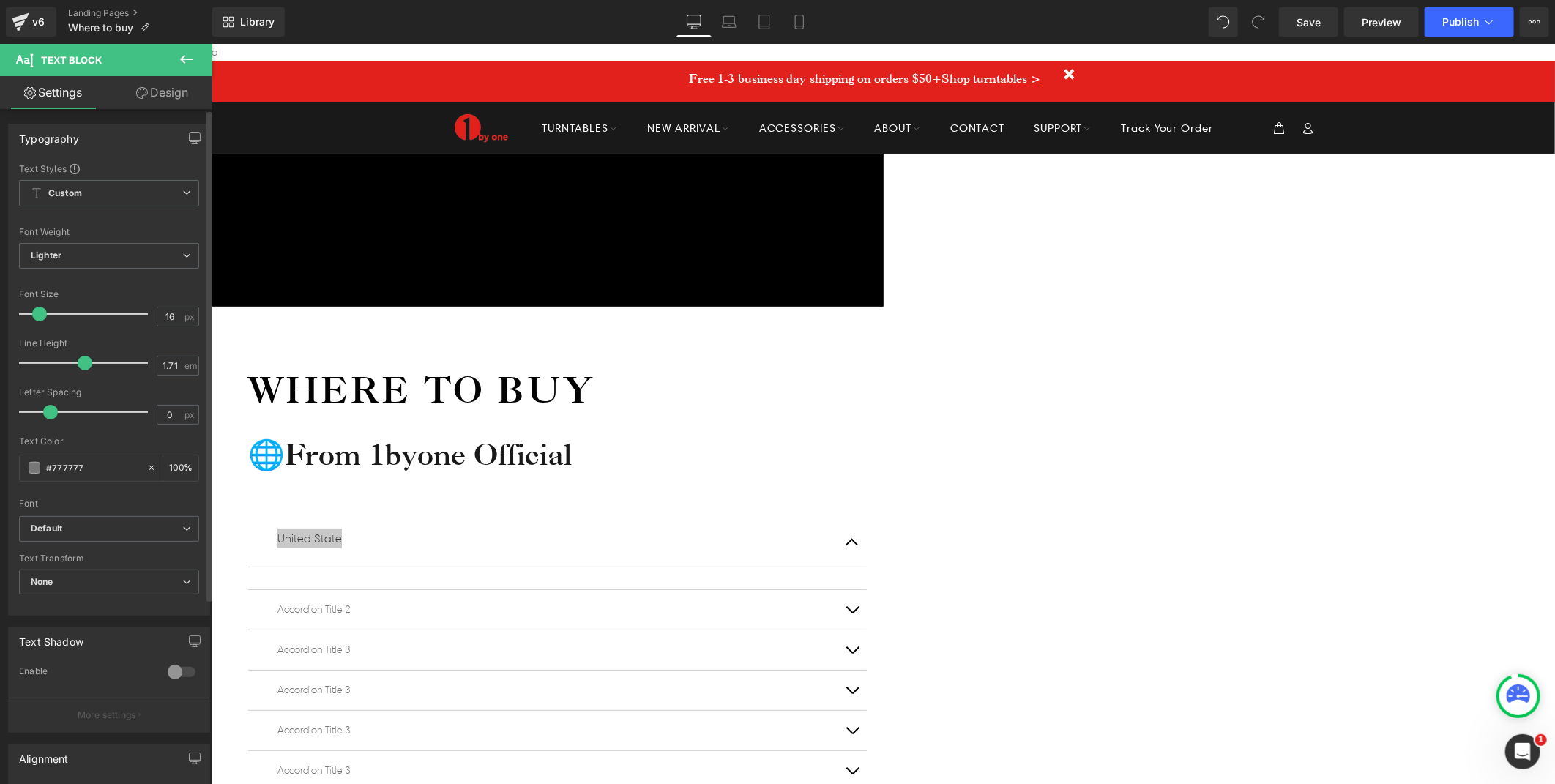
click at [61, 333] on div at bounding box center [109, 333] width 180 height 9
click at [88, 254] on span "Lighter" at bounding box center [109, 255] width 180 height 25
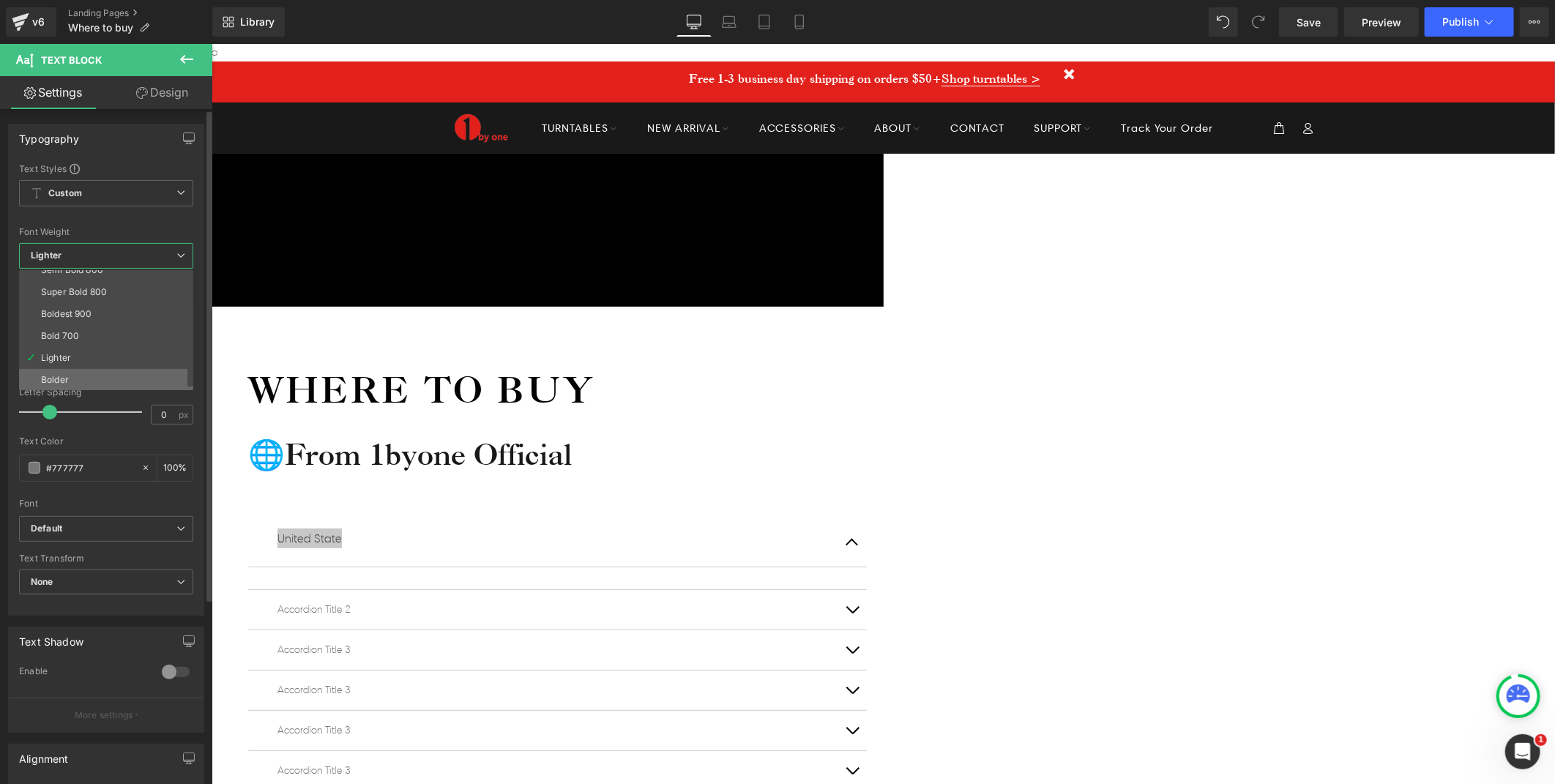
click at [66, 377] on div "Bolder" at bounding box center [55, 379] width 28 height 10
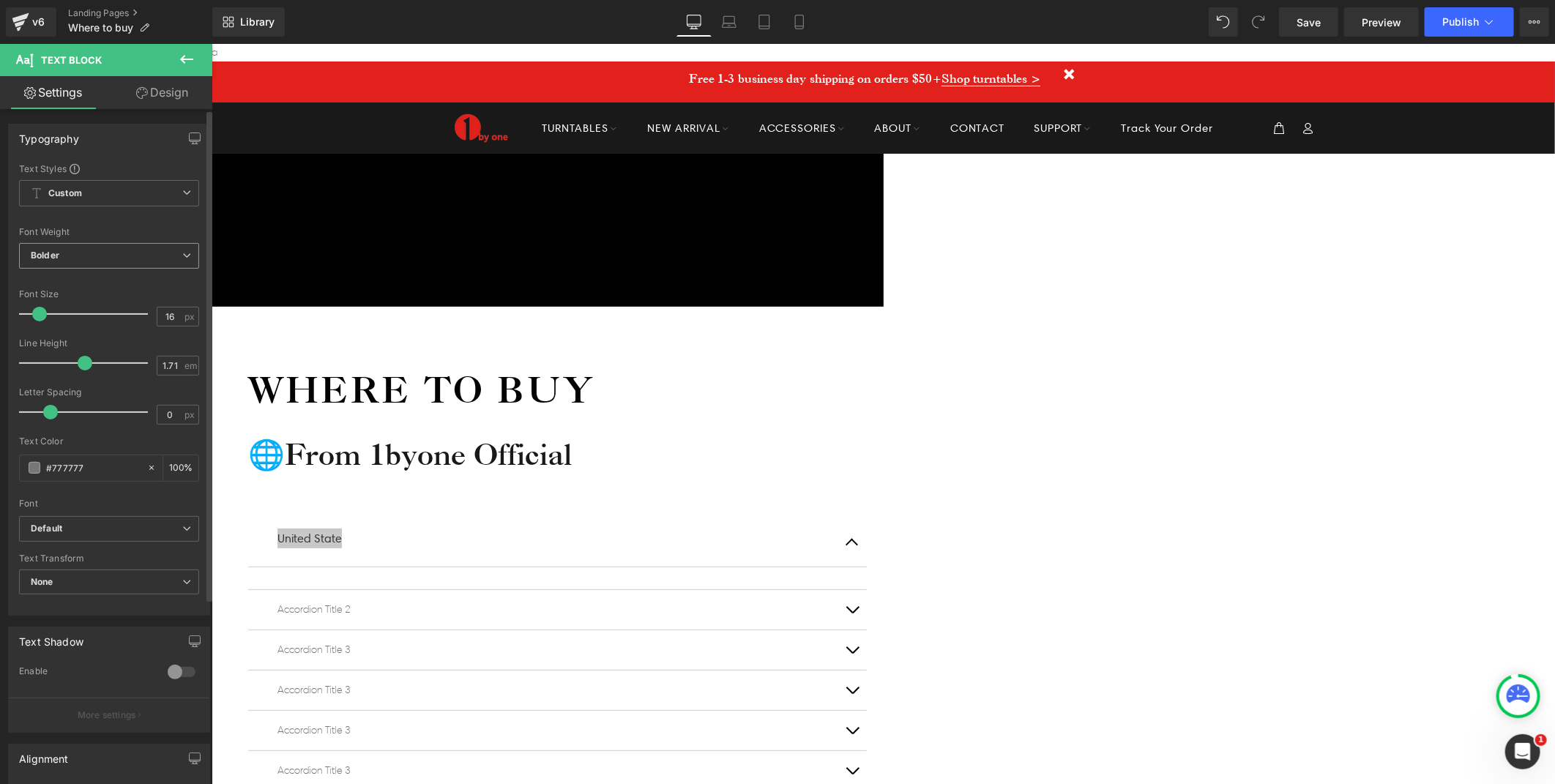
click at [100, 260] on span "Bolder" at bounding box center [109, 255] width 180 height 25
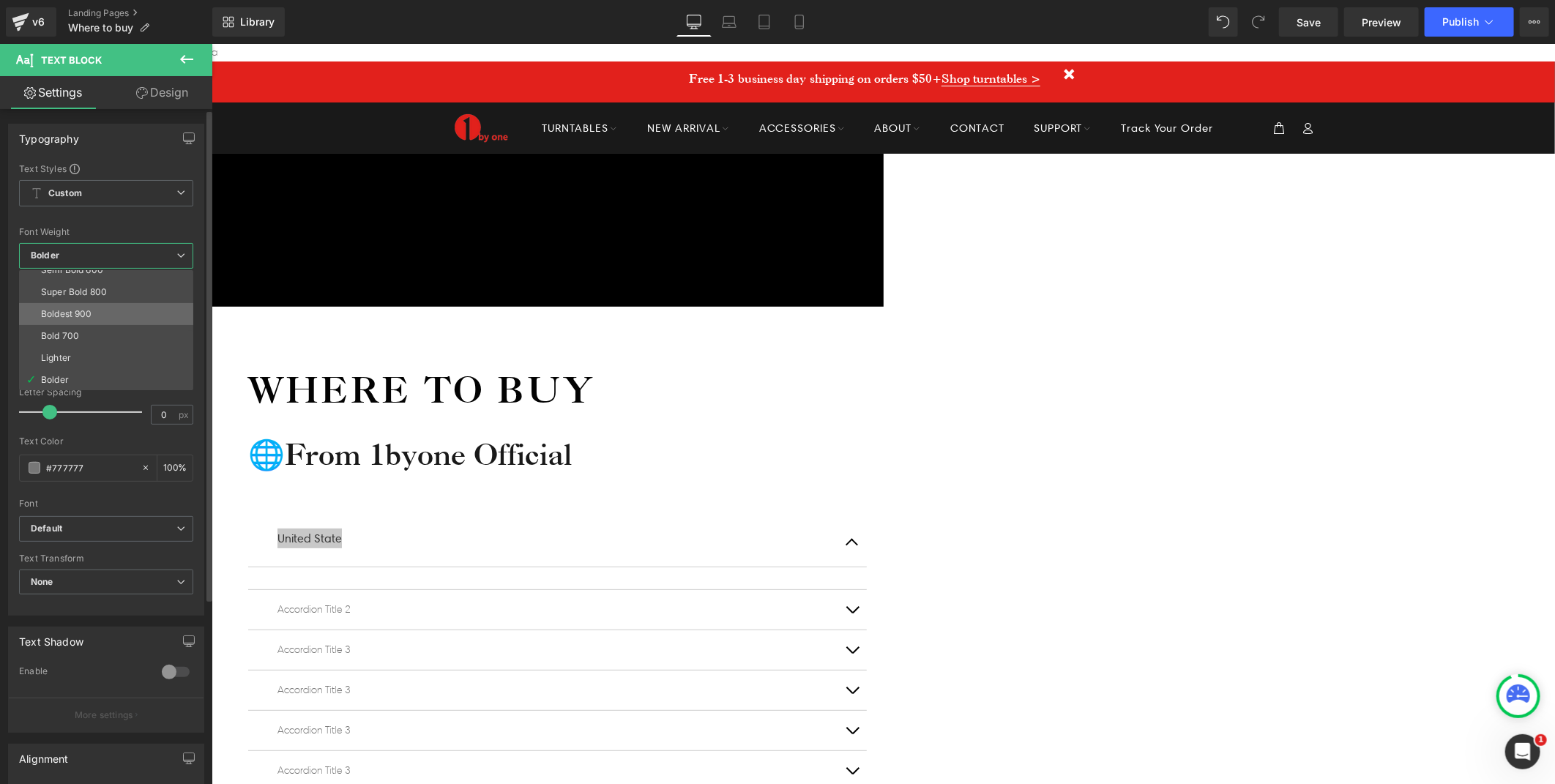
click at [66, 315] on div "Boldest 900" at bounding box center [67, 314] width 52 height 10
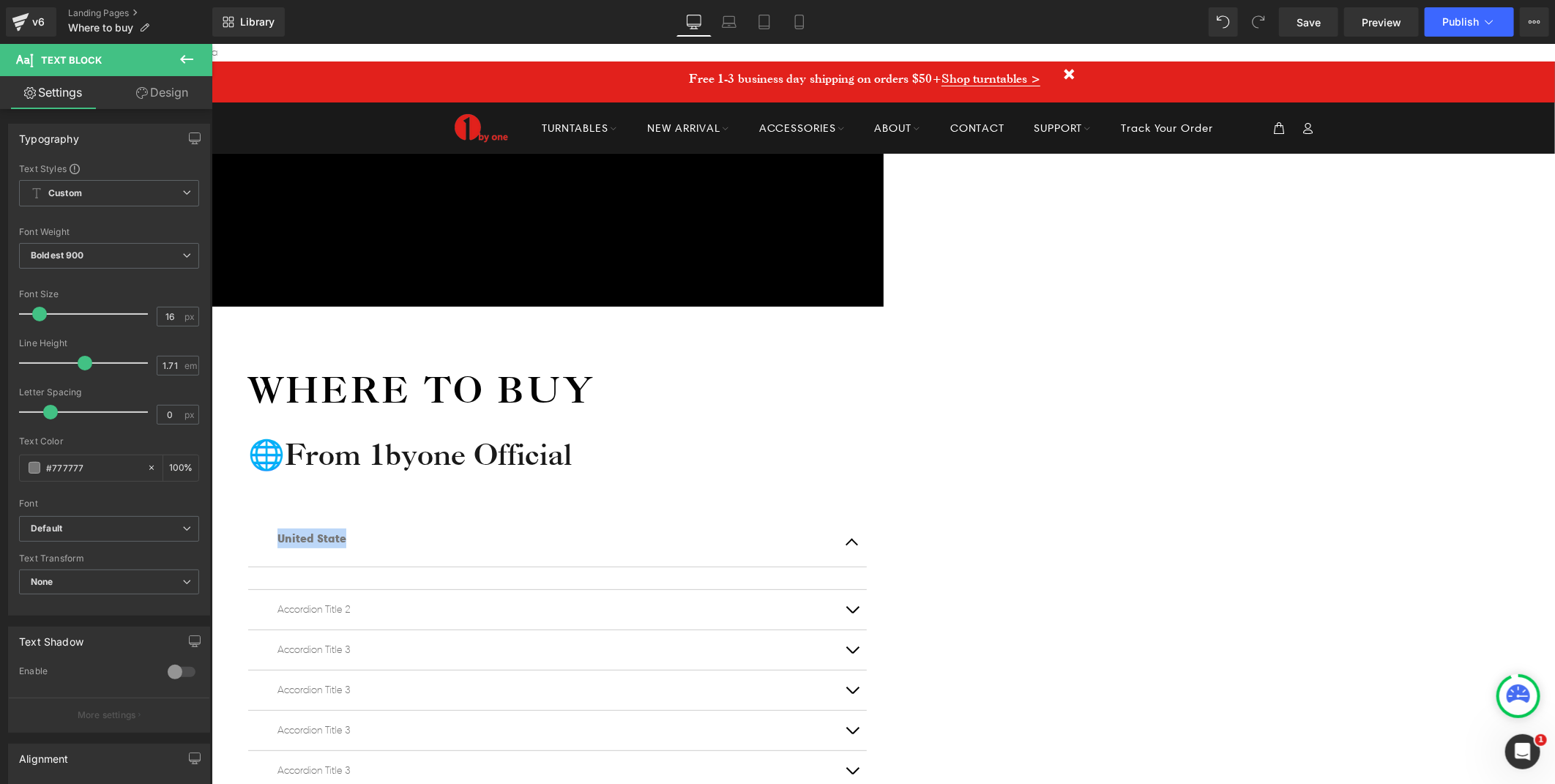
click at [408, 381] on div "Icon Free shipping $50+ Text Block Row Icon 90-day trial Text Block Row Icon 2-…" at bounding box center [883, 669] width 1344 height 1032
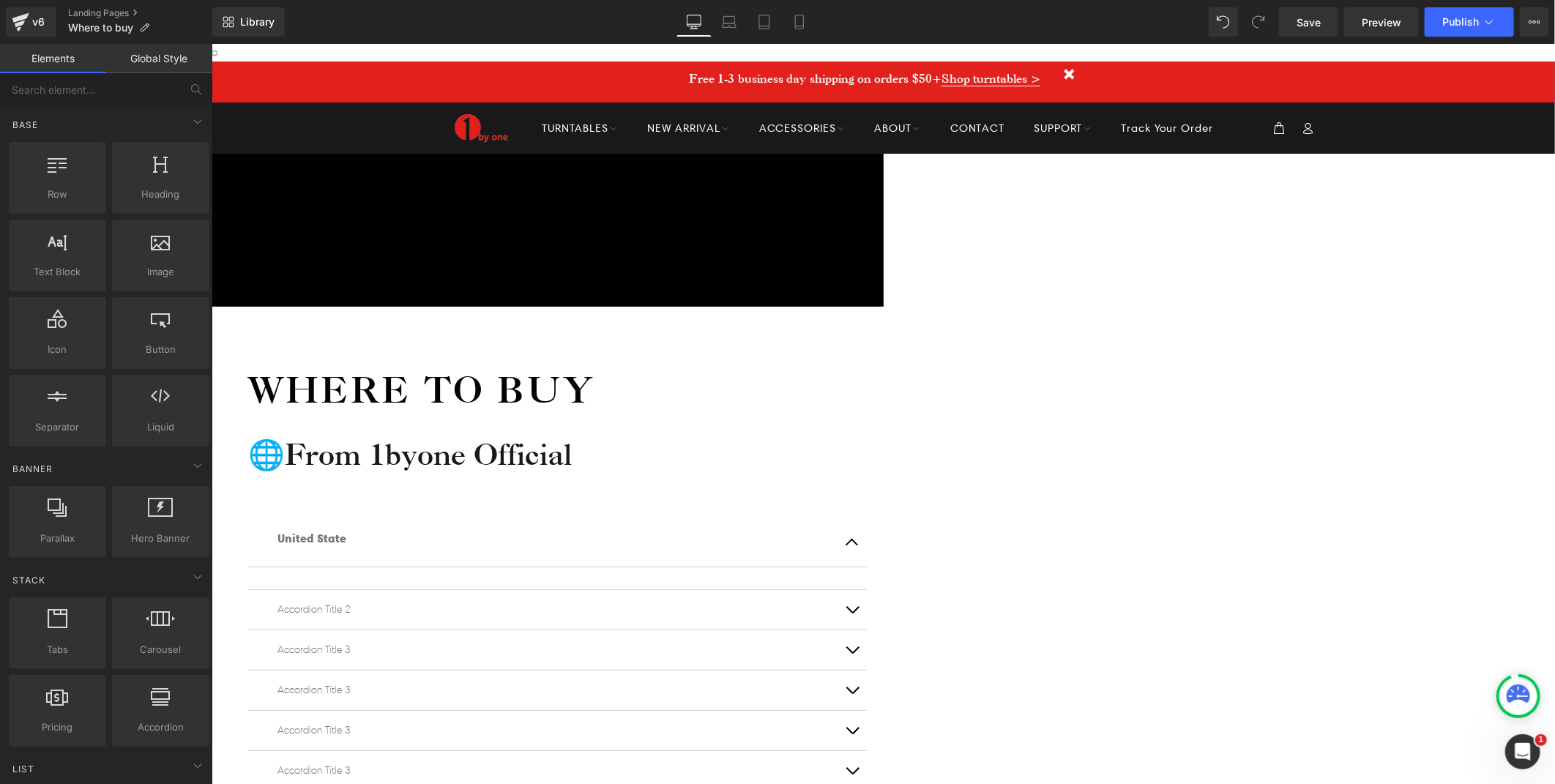
click at [659, 528] on p "United State" at bounding box center [557, 537] width 560 height 20
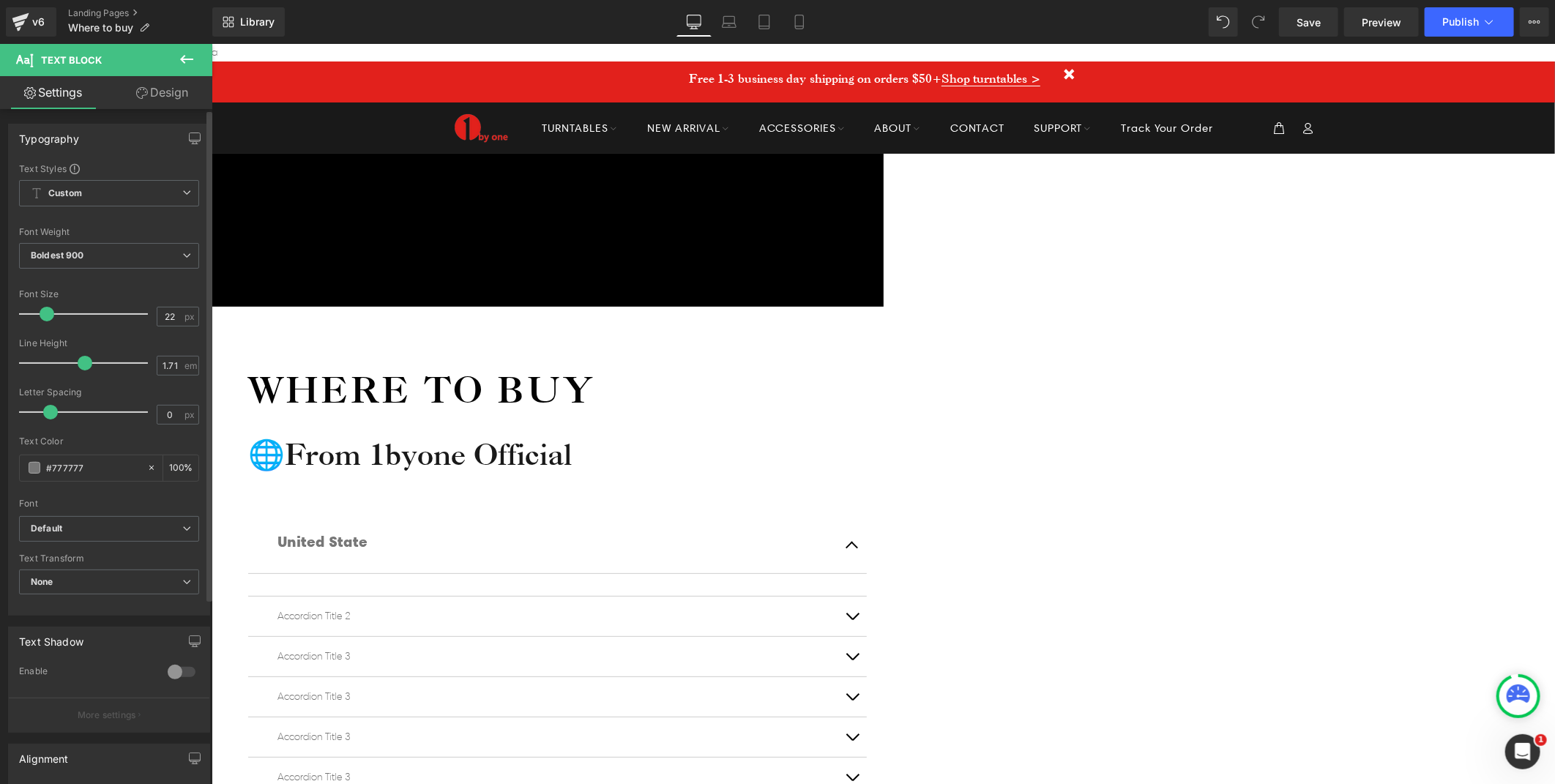
type input "23"
drag, startPoint x: 39, startPoint y: 317, endPoint x: 48, endPoint y: 324, distance: 11.4
click at [48, 324] on div at bounding box center [86, 314] width 121 height 29
click at [75, 261] on span "Boldest 900" at bounding box center [109, 255] width 180 height 25
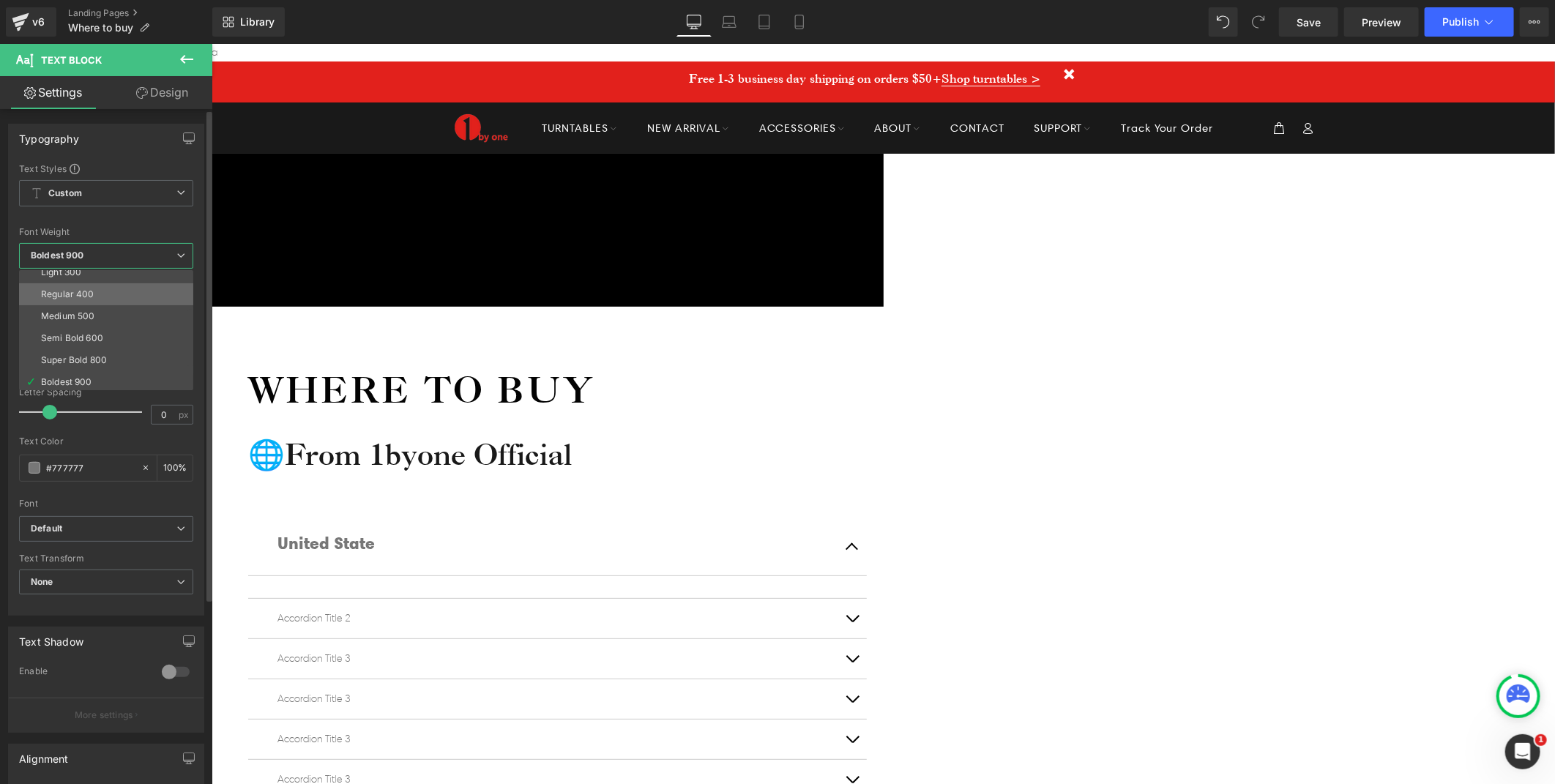
scroll to position [82, 0]
click at [108, 334] on li "Super Bold 800" at bounding box center [109, 331] width 181 height 22
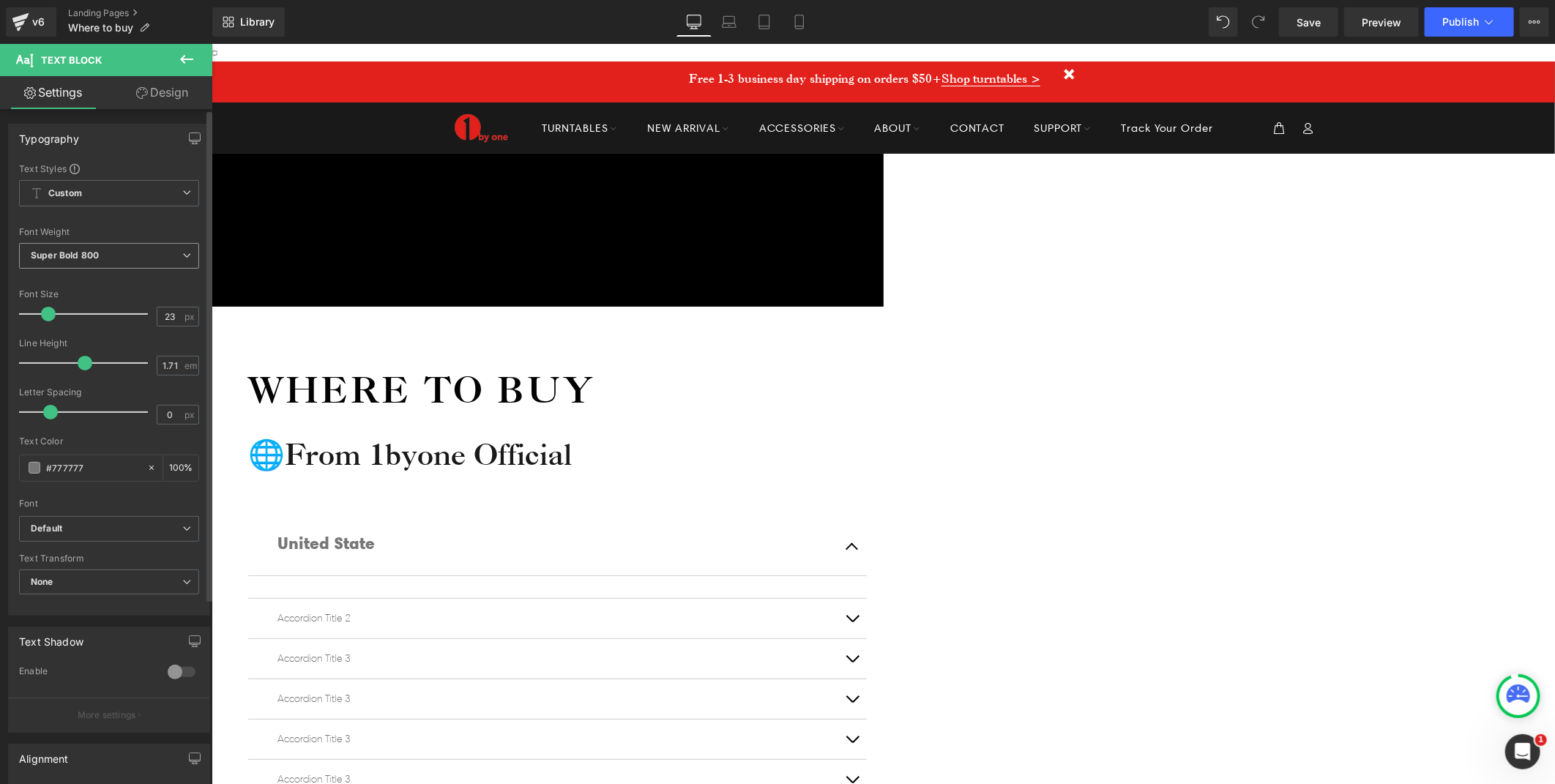
click at [91, 254] on b "Super Bold 800" at bounding box center [65, 255] width 69 height 11
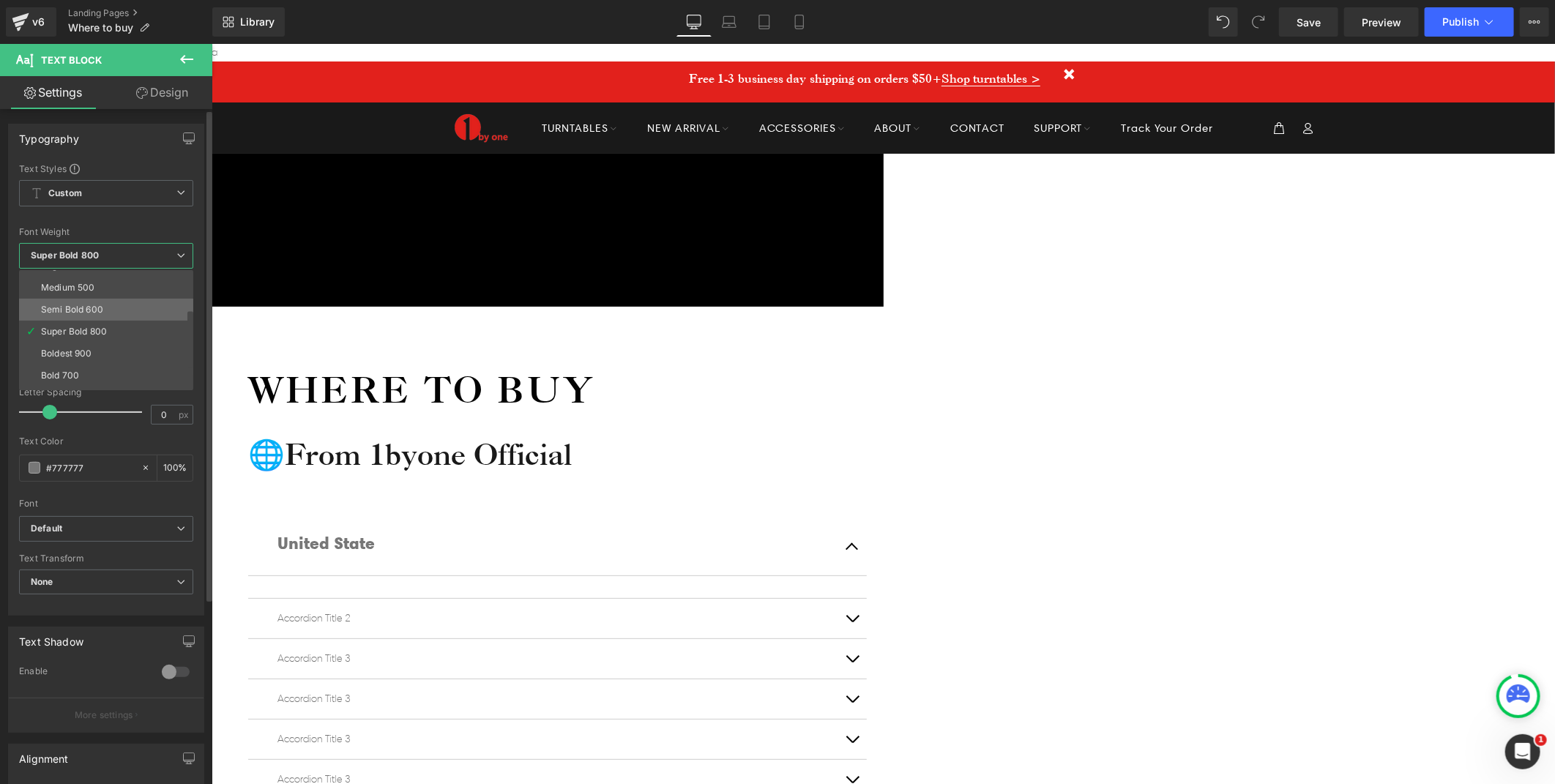
click at [85, 315] on li "Semi Bold 600" at bounding box center [109, 309] width 181 height 22
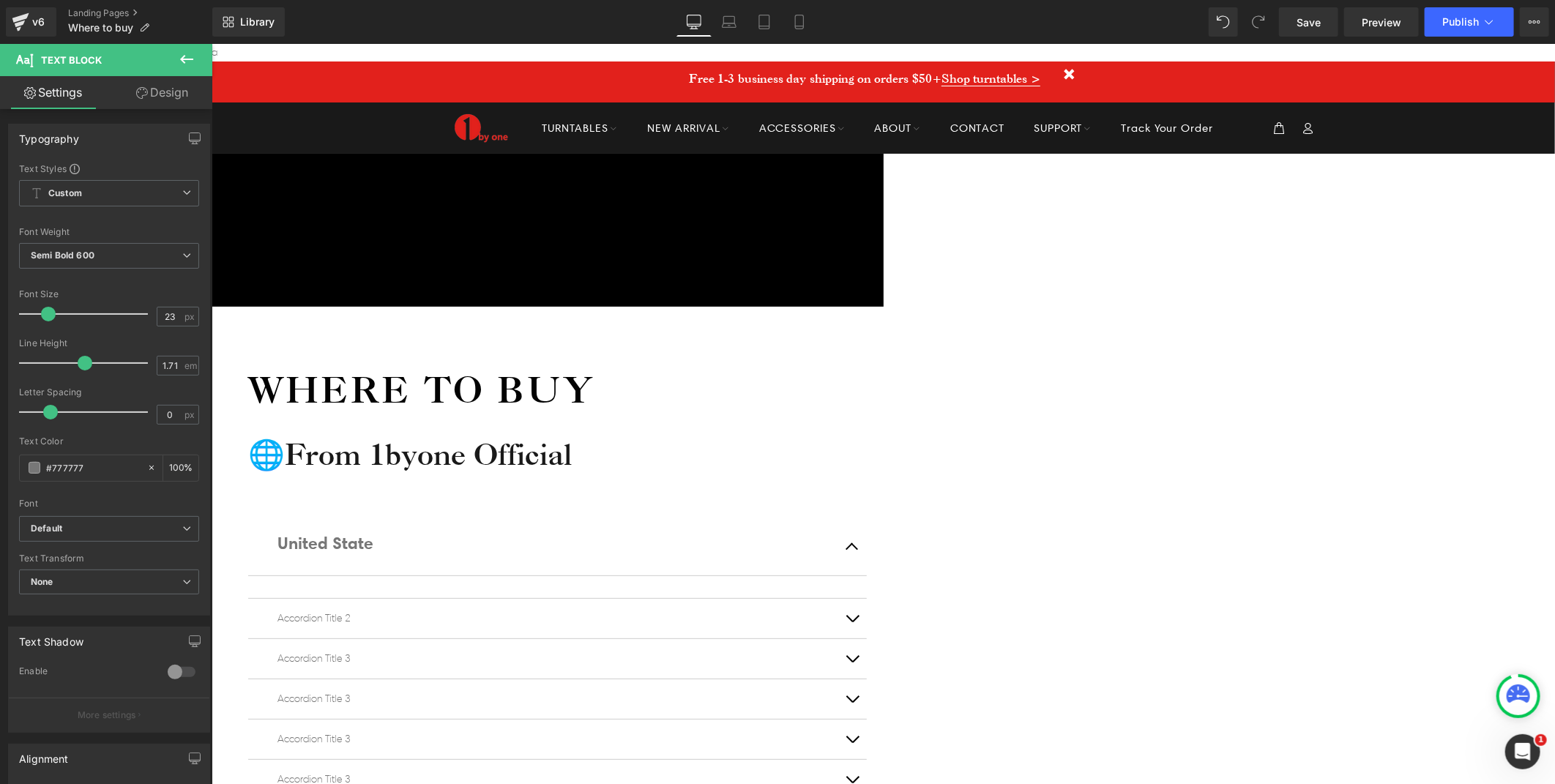
click at [192, 56] on icon at bounding box center [186, 59] width 18 height 18
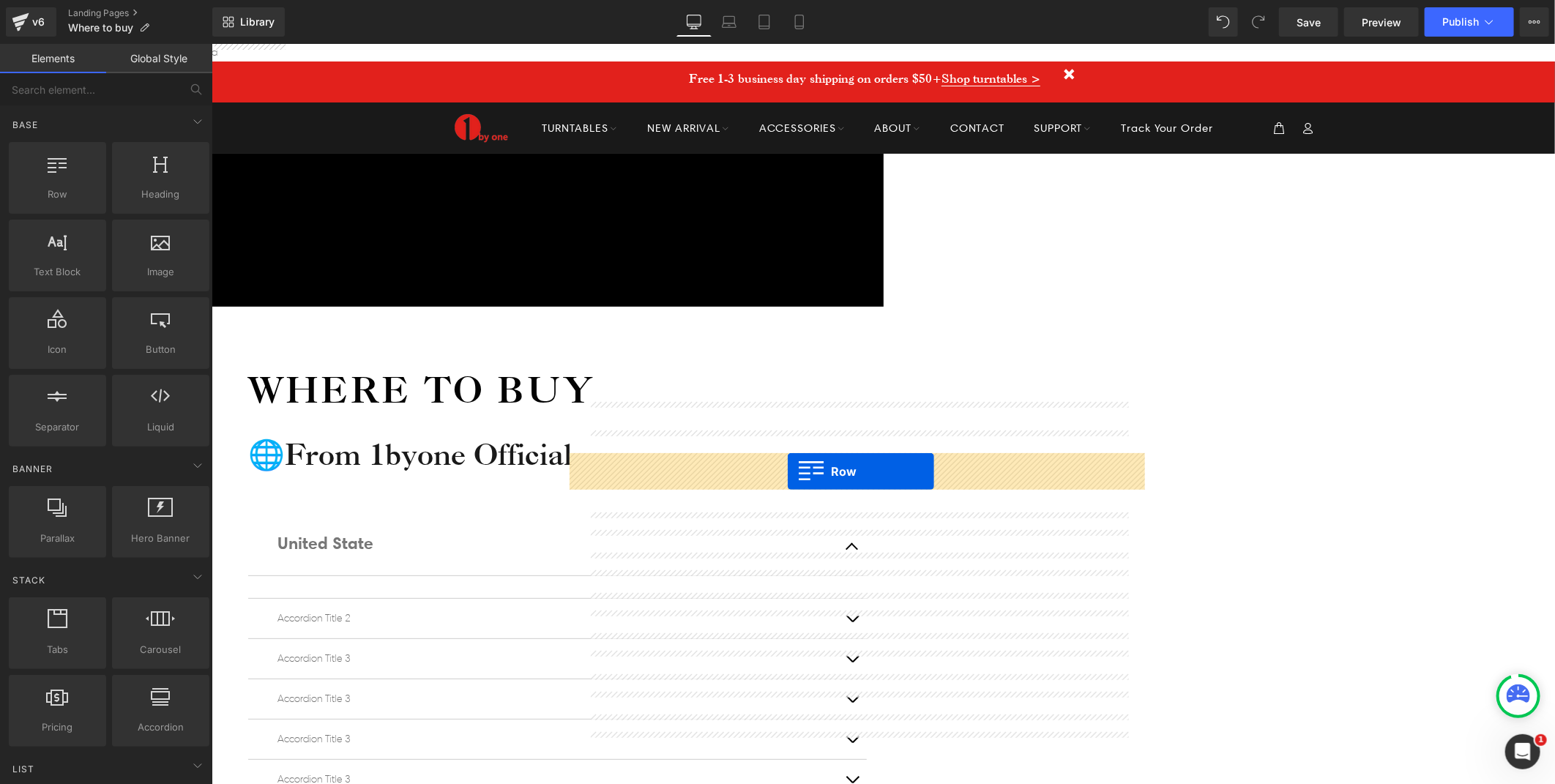
drag, startPoint x: 262, startPoint y: 226, endPoint x: 787, endPoint y: 470, distance: 578.9
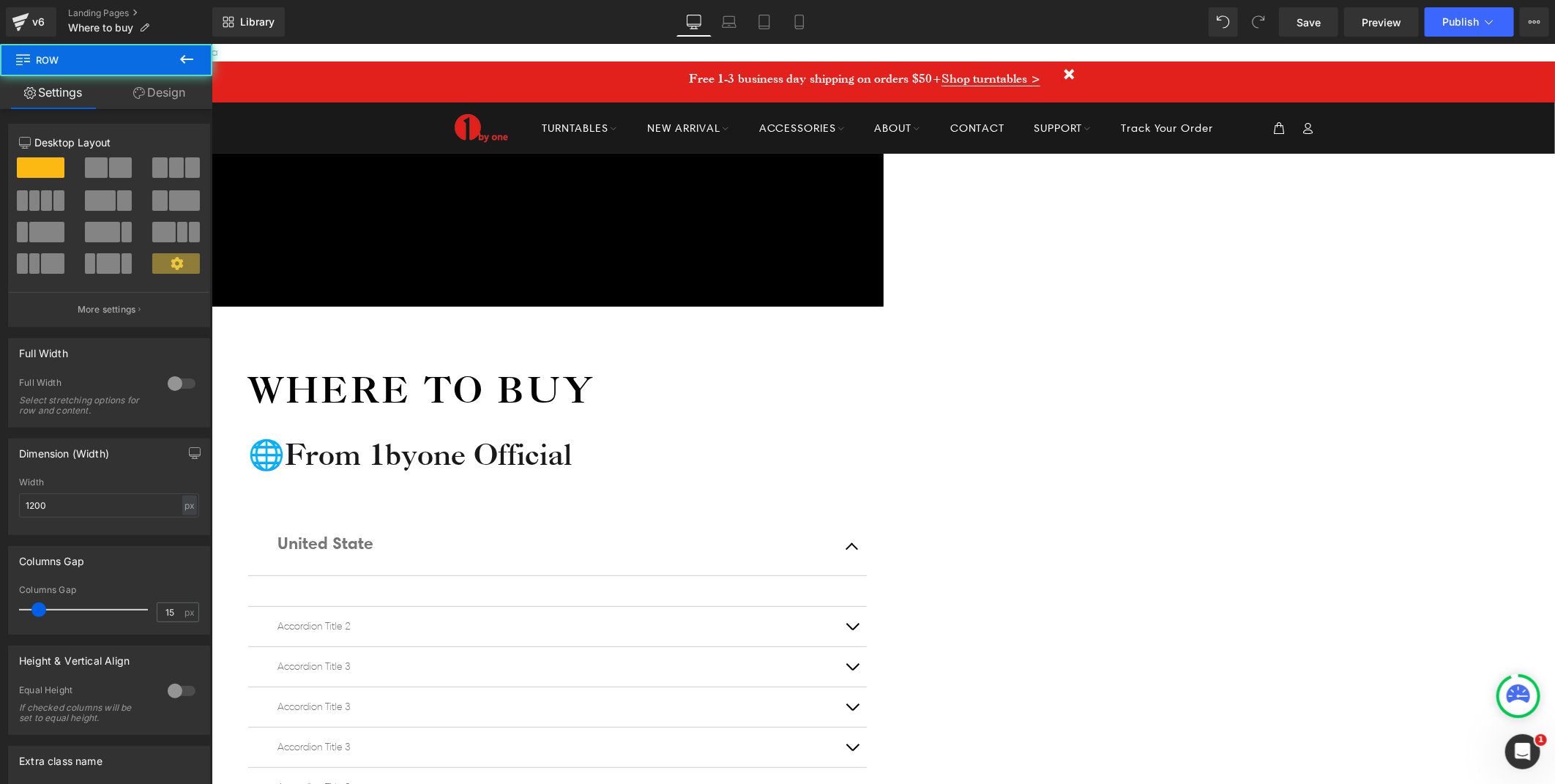
click at [258, 586] on span at bounding box center [258, 586] width 0 height 0
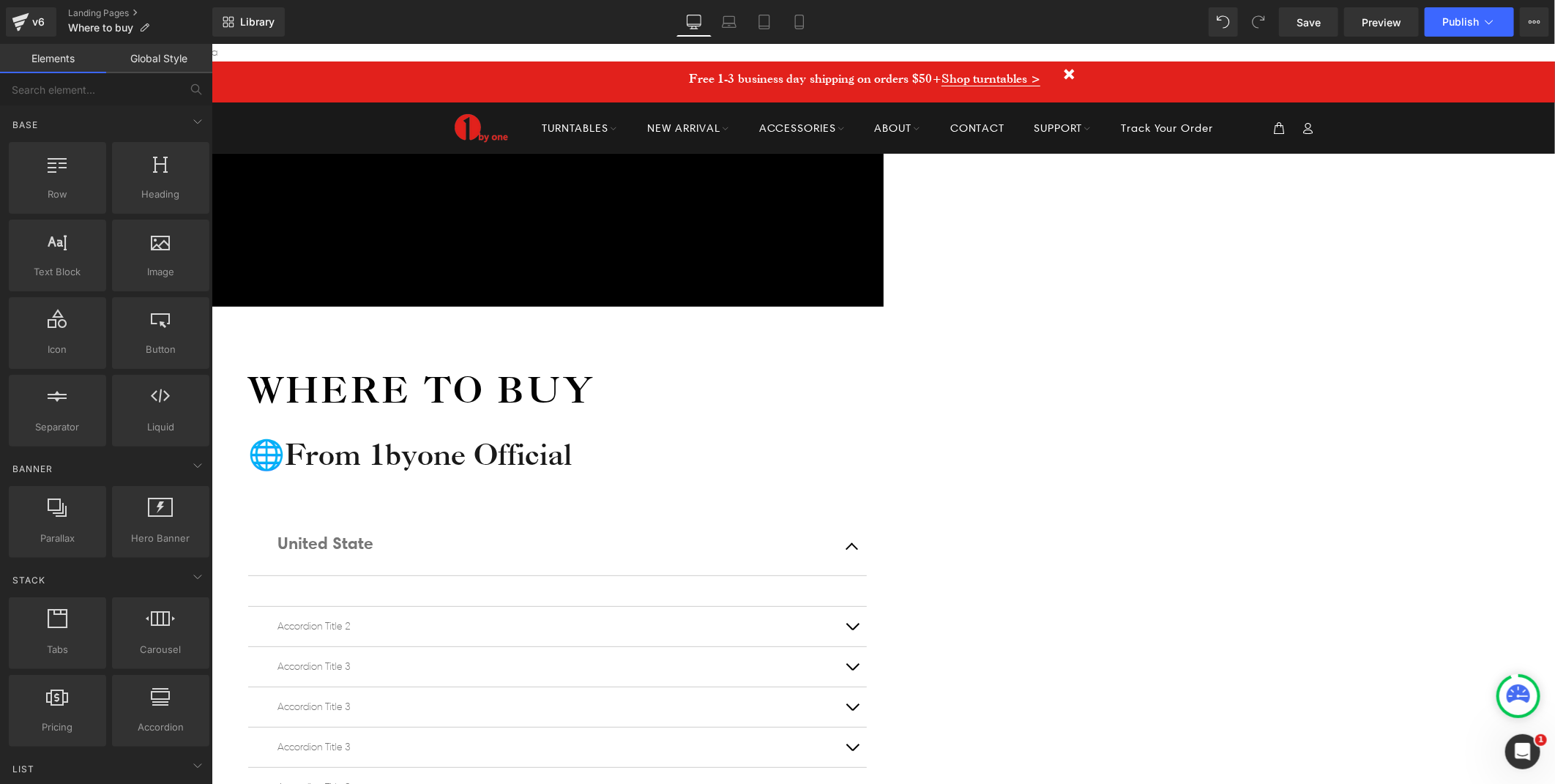
click at [162, 59] on link "Global Style" at bounding box center [159, 58] width 106 height 29
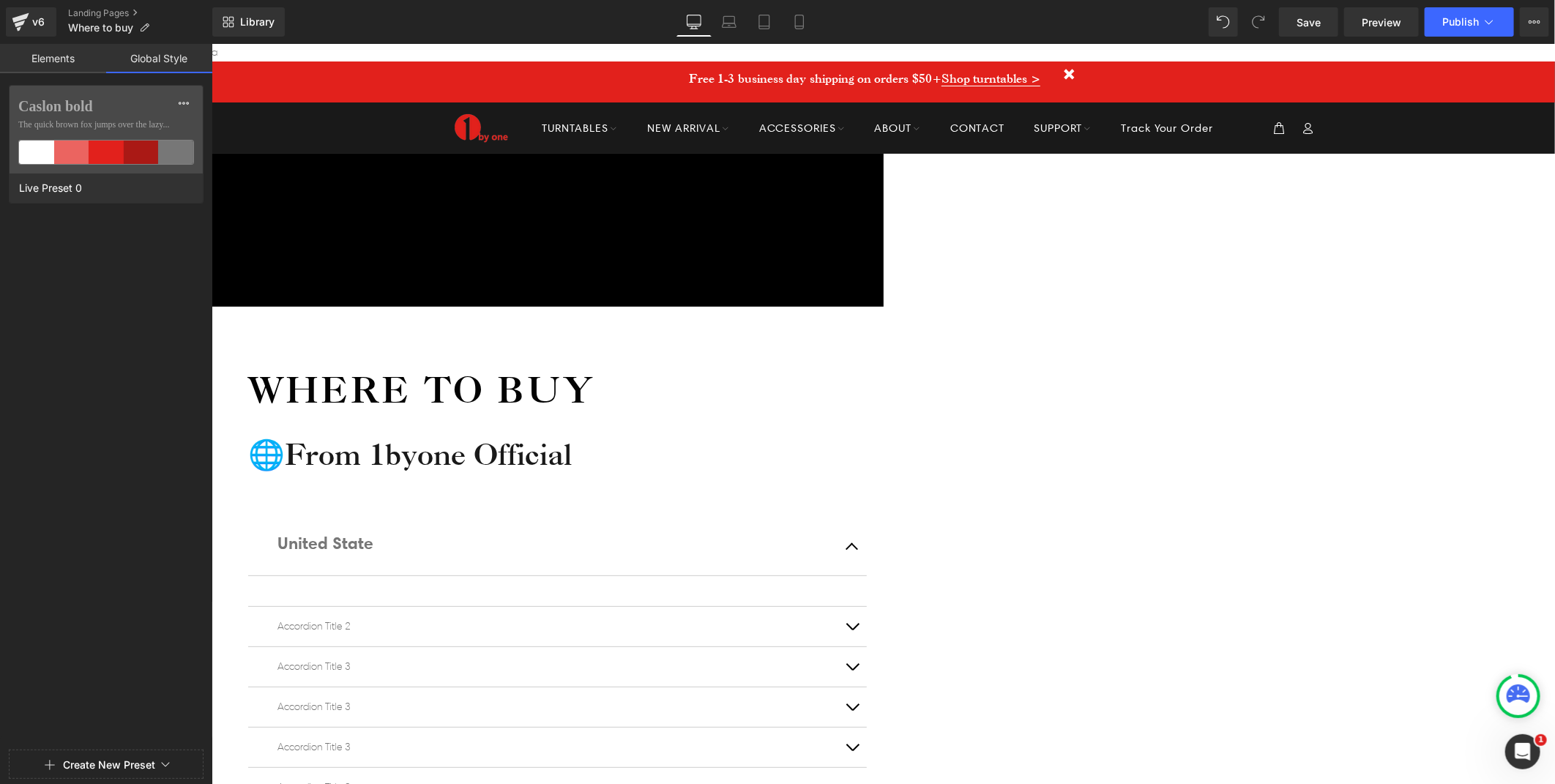
click at [65, 61] on link "Elements" at bounding box center [53, 58] width 106 height 29
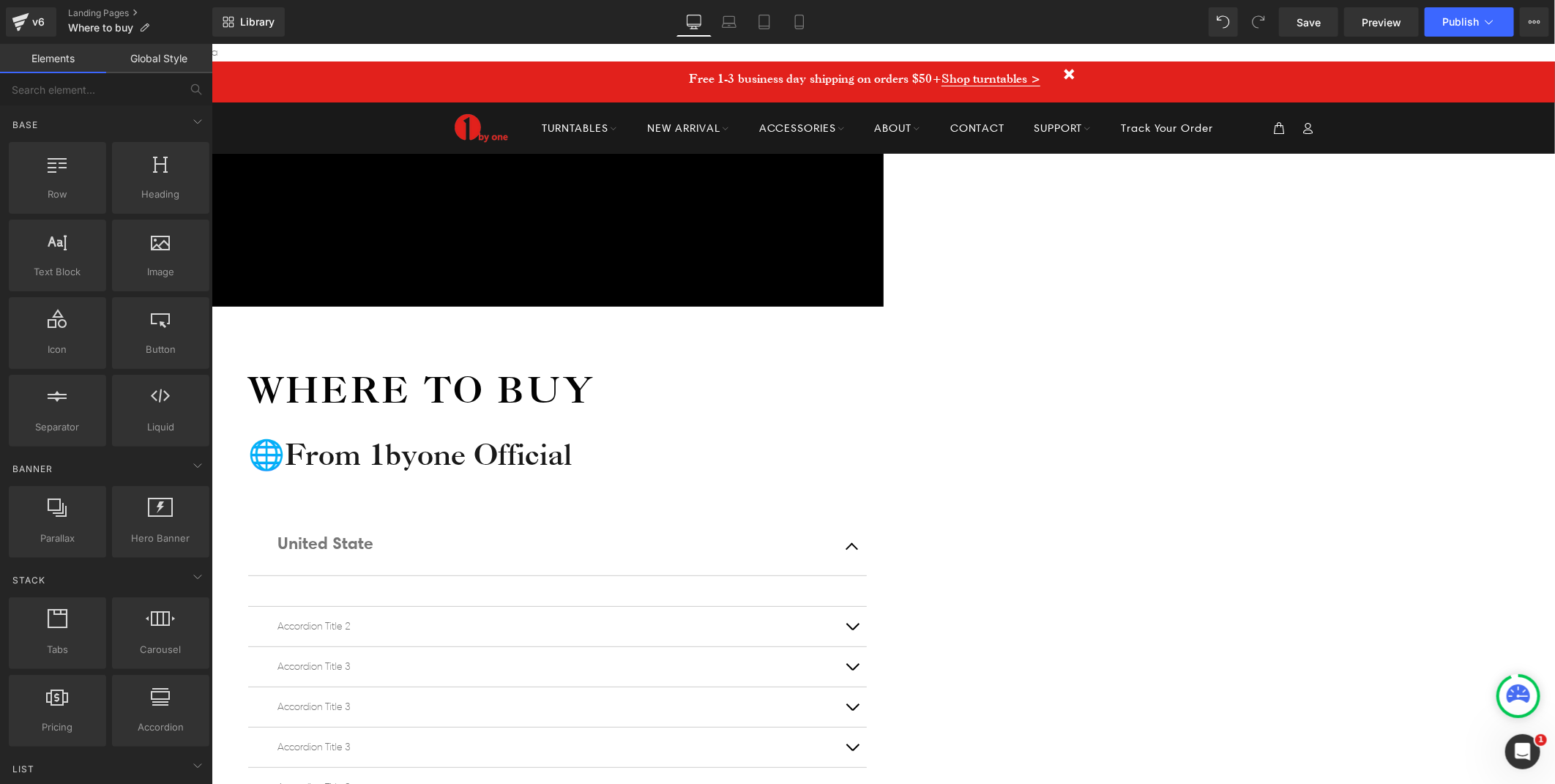
click at [258, 586] on span at bounding box center [258, 586] width 0 height 0
click at [853, 587] on div at bounding box center [556, 591] width 596 height 8
click at [258, 586] on span at bounding box center [258, 586] width 0 height 0
click at [211, 43] on span "Row" at bounding box center [211, 43] width 0 height 0
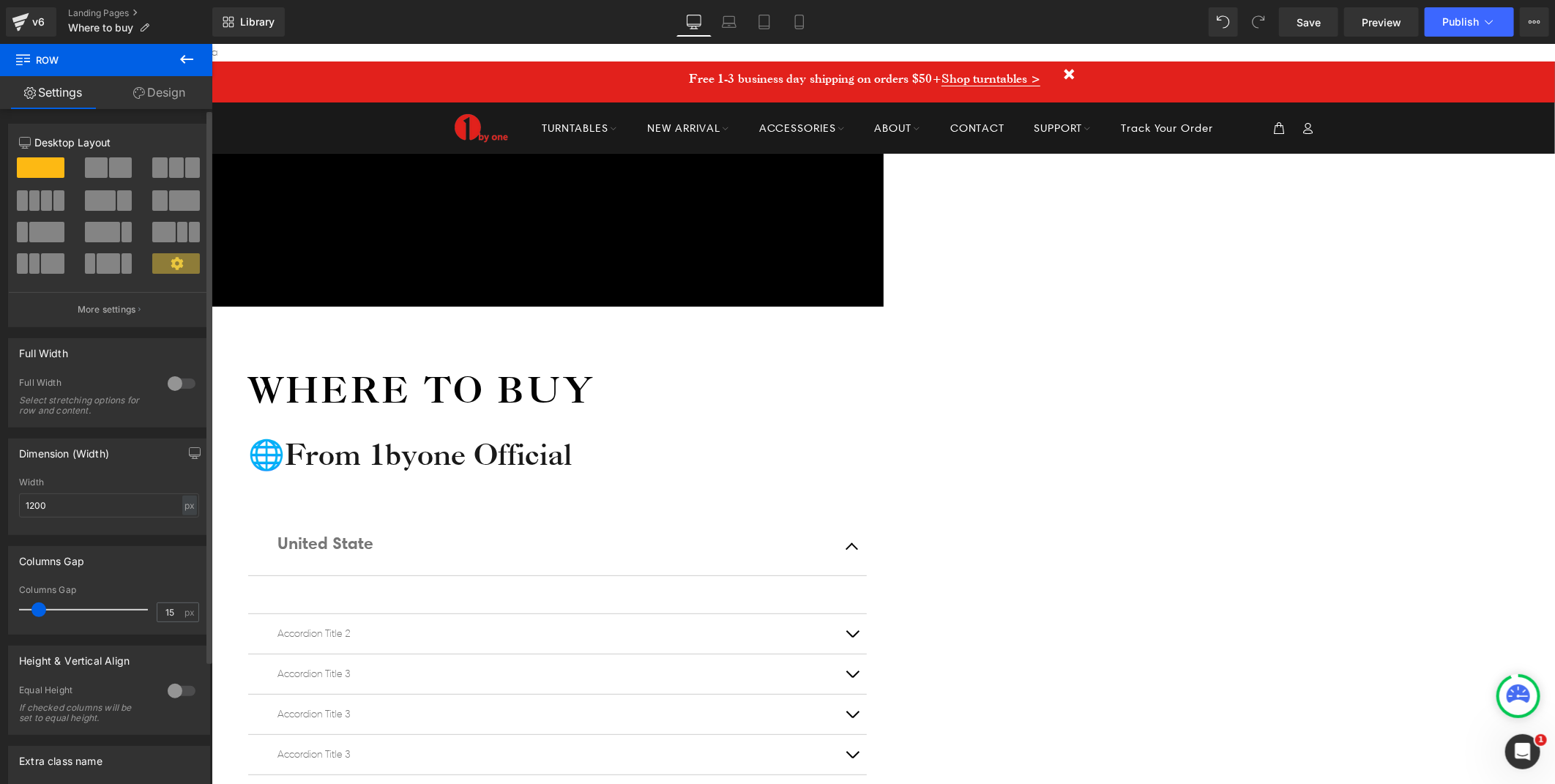
click at [99, 169] on span at bounding box center [96, 168] width 23 height 21
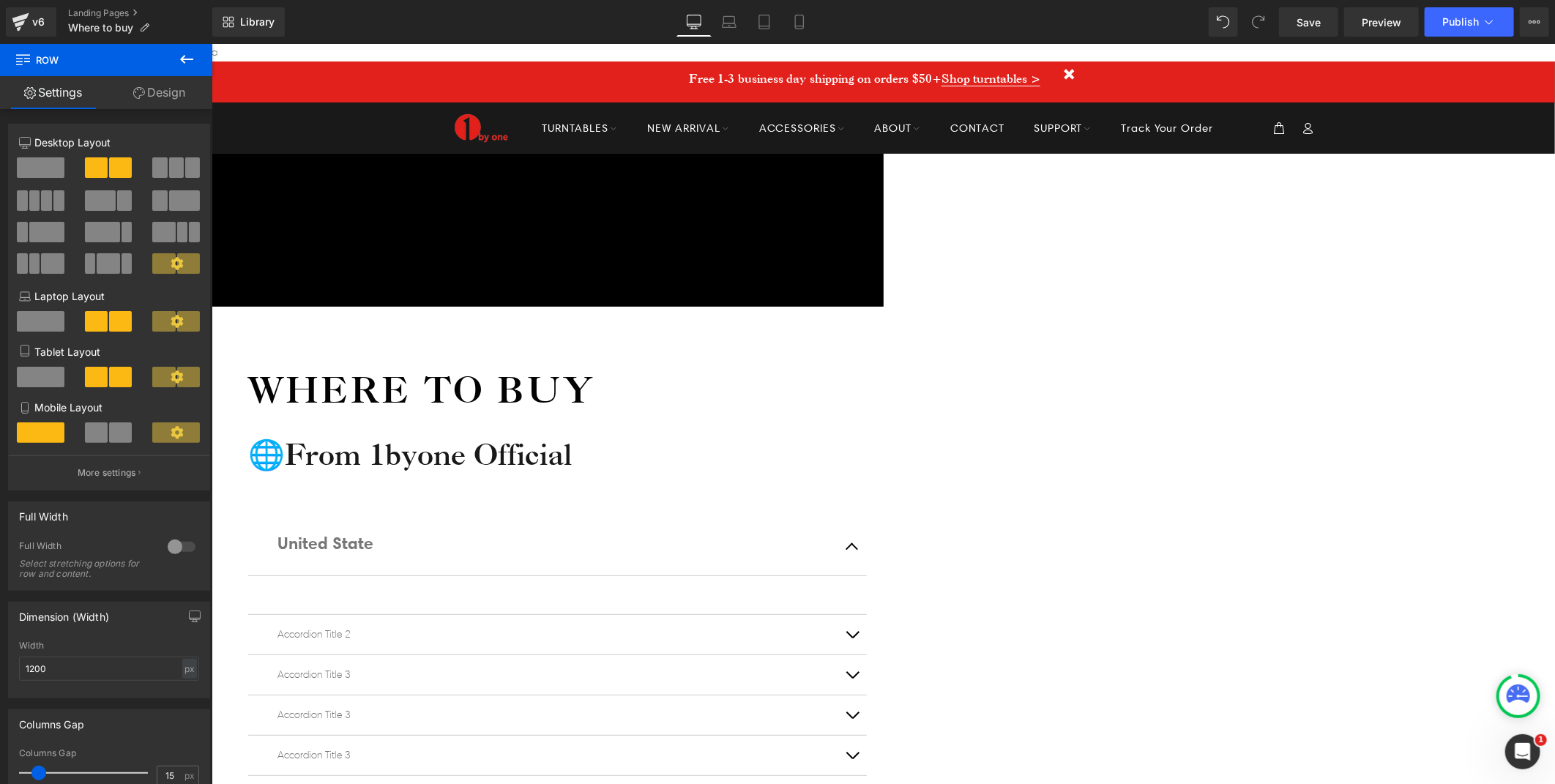
click at [185, 62] on icon at bounding box center [186, 59] width 18 height 18
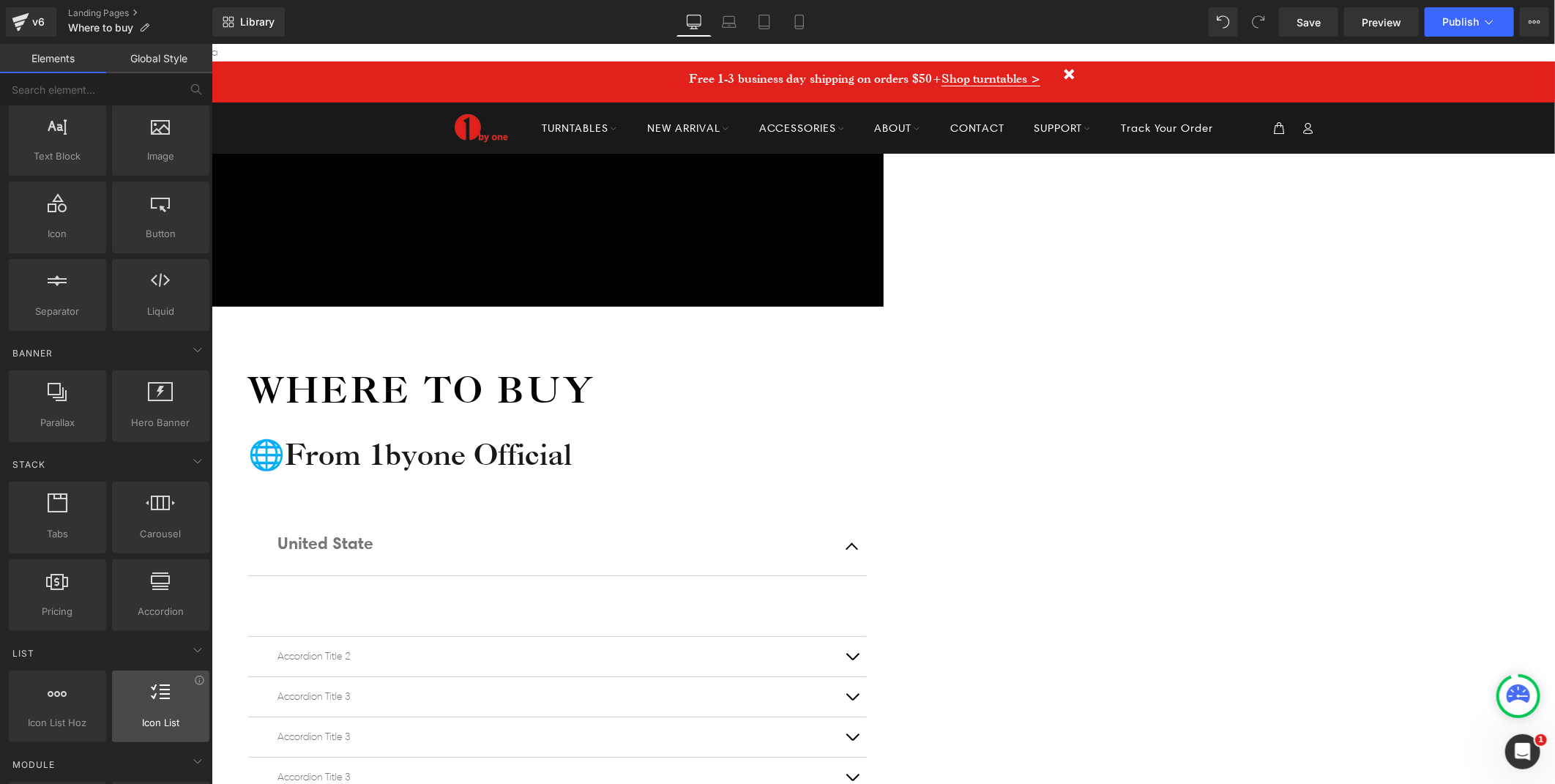
scroll to position [0, 0]
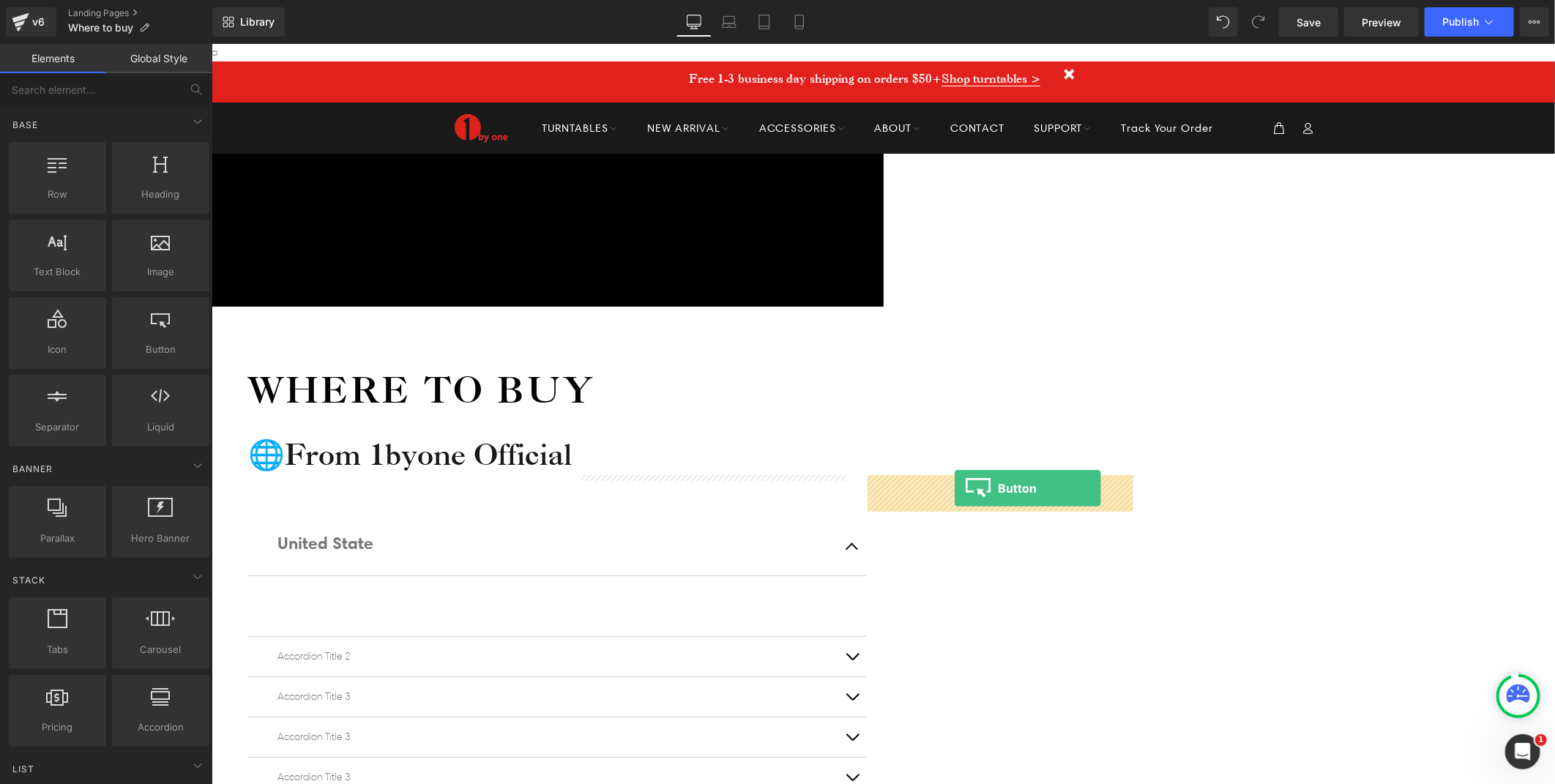
drag, startPoint x: 362, startPoint y: 394, endPoint x: 954, endPoint y: 487, distance: 599.3
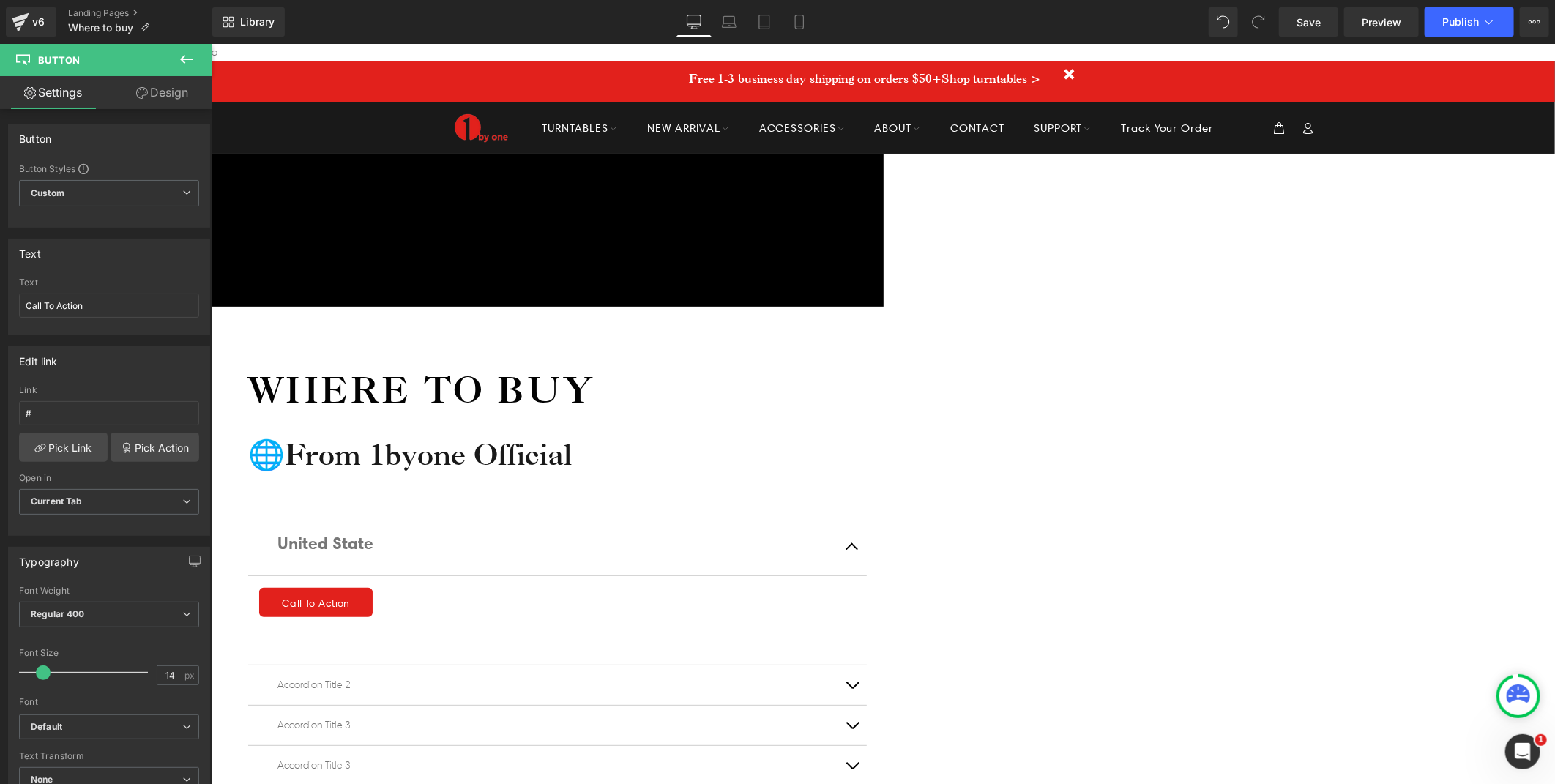
click at [181, 63] on icon at bounding box center [186, 59] width 18 height 18
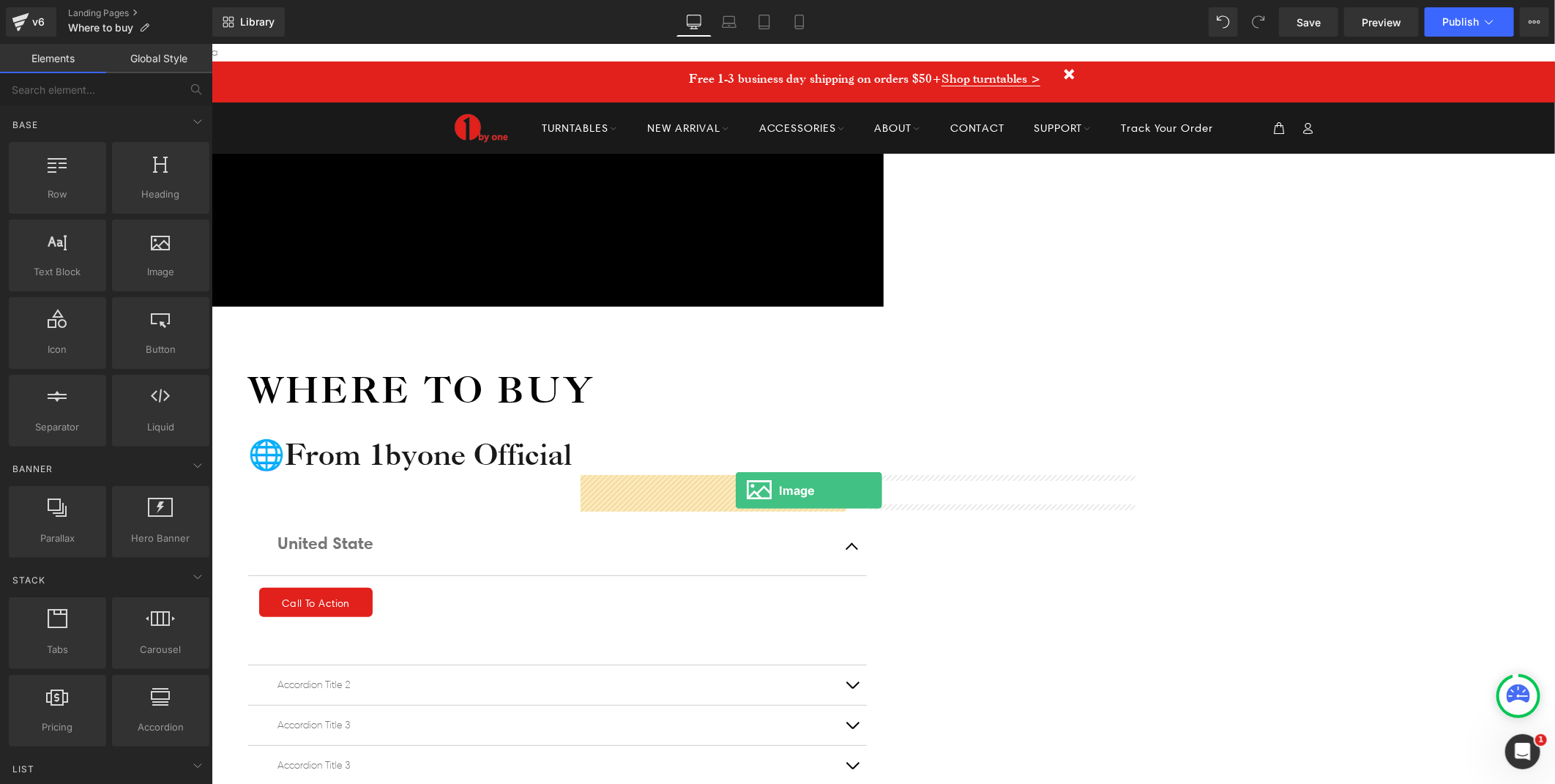
drag, startPoint x: 398, startPoint y: 321, endPoint x: 735, endPoint y: 490, distance: 377.0
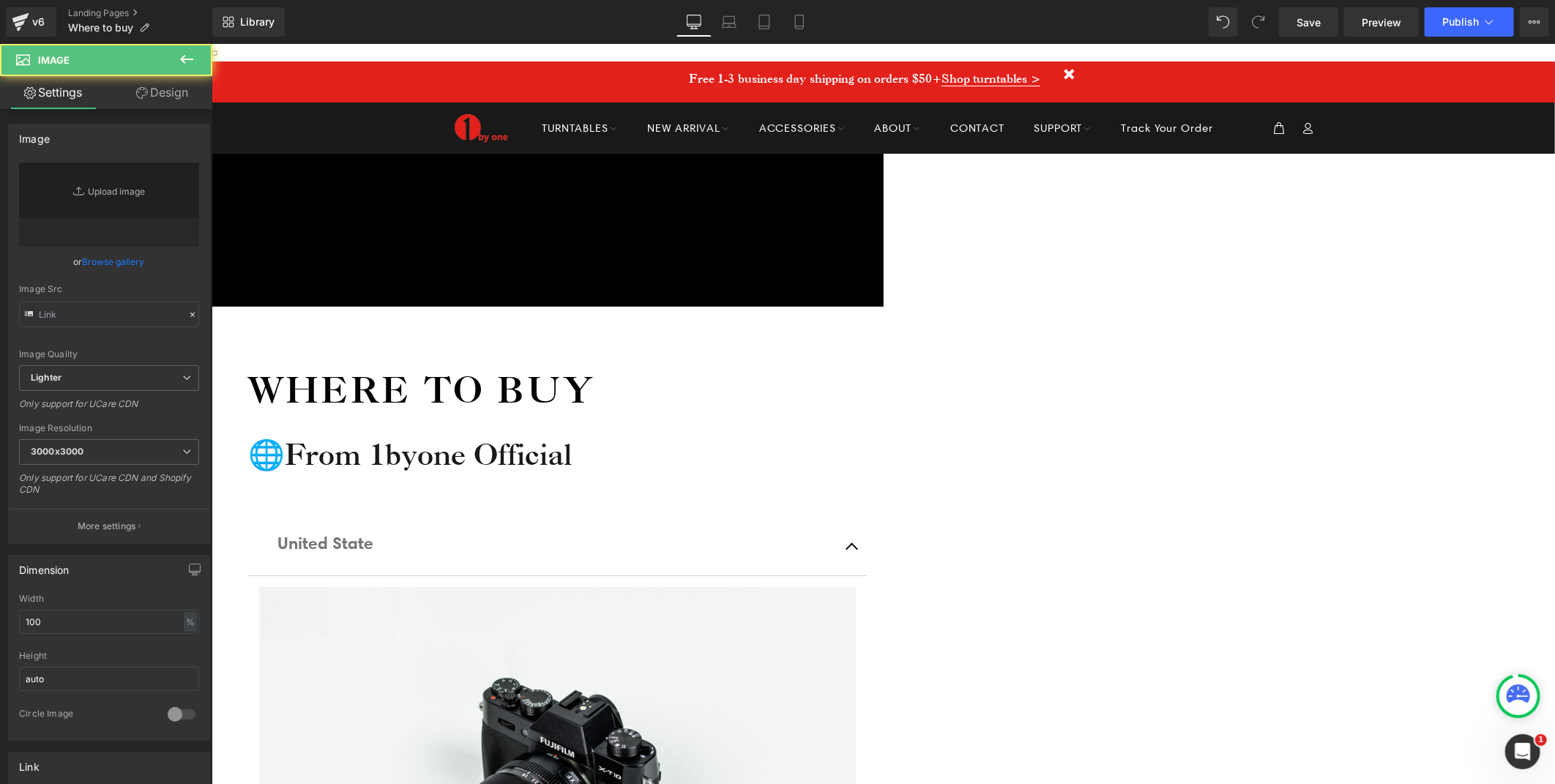
type input "//d1um8515vdn9kb.cloudfront.net/images/parallax.jpg"
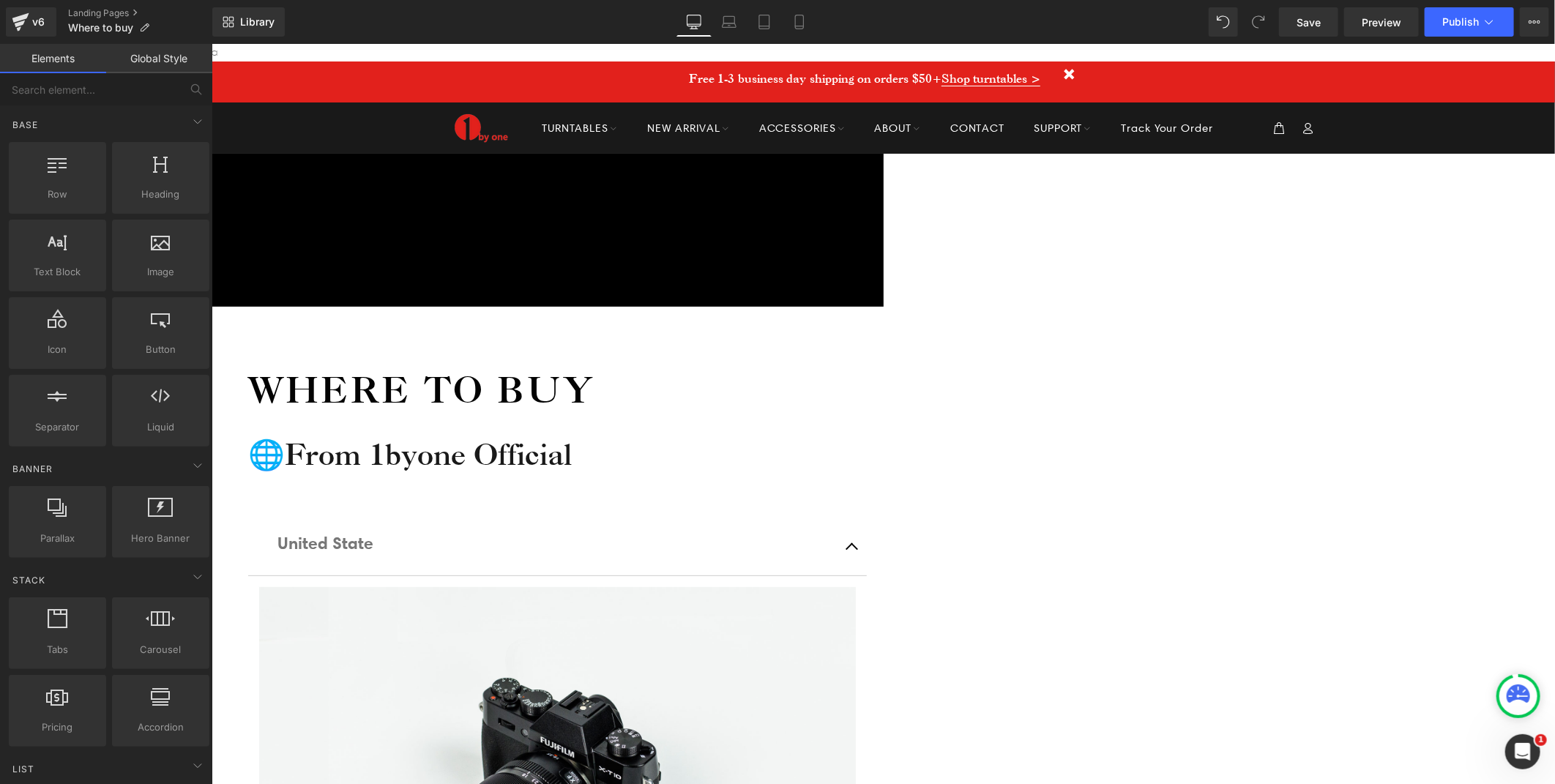
scroll to position [82, 0]
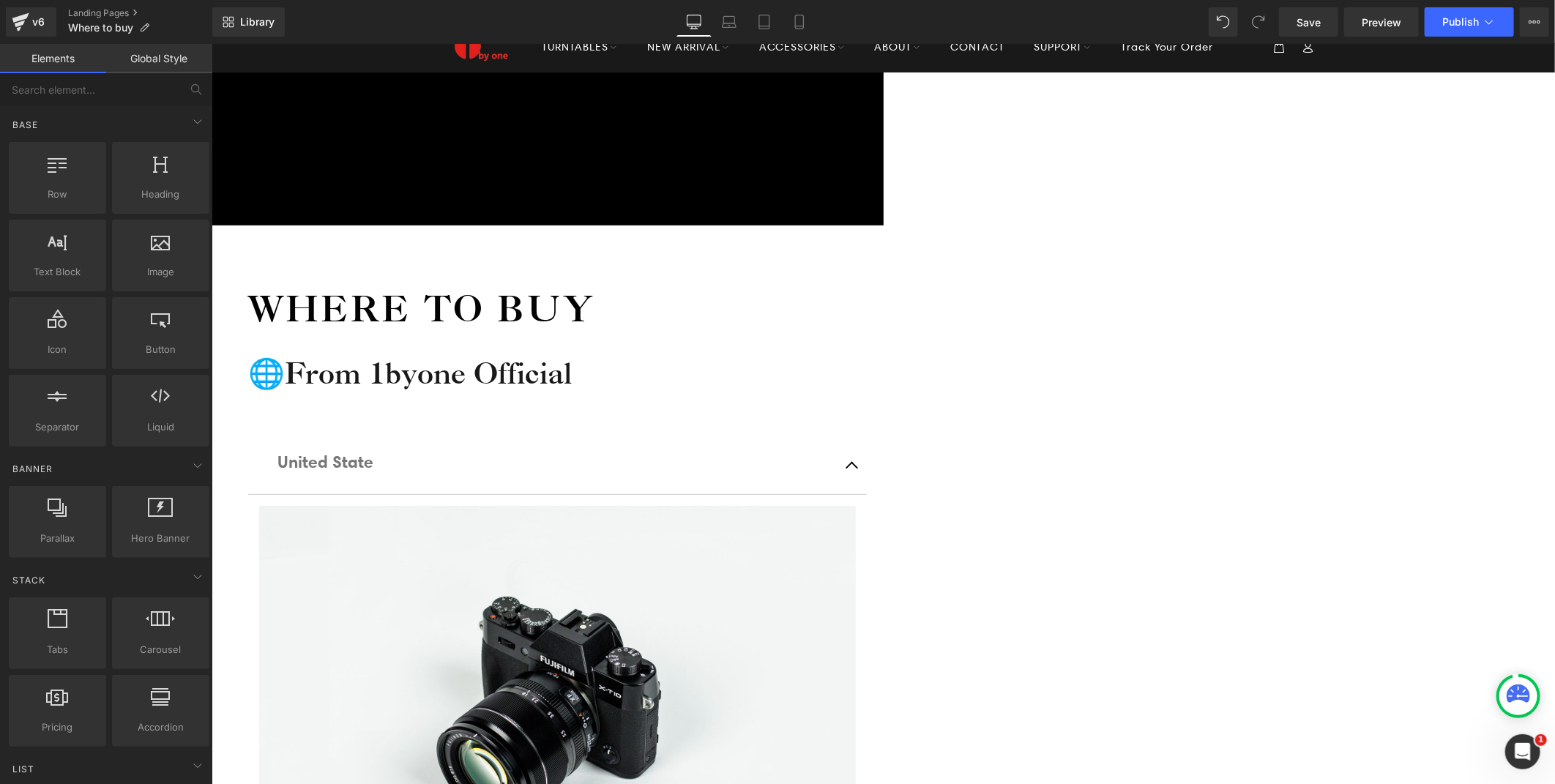
click at [211, 43] on span "Row" at bounding box center [211, 43] width 0 height 0
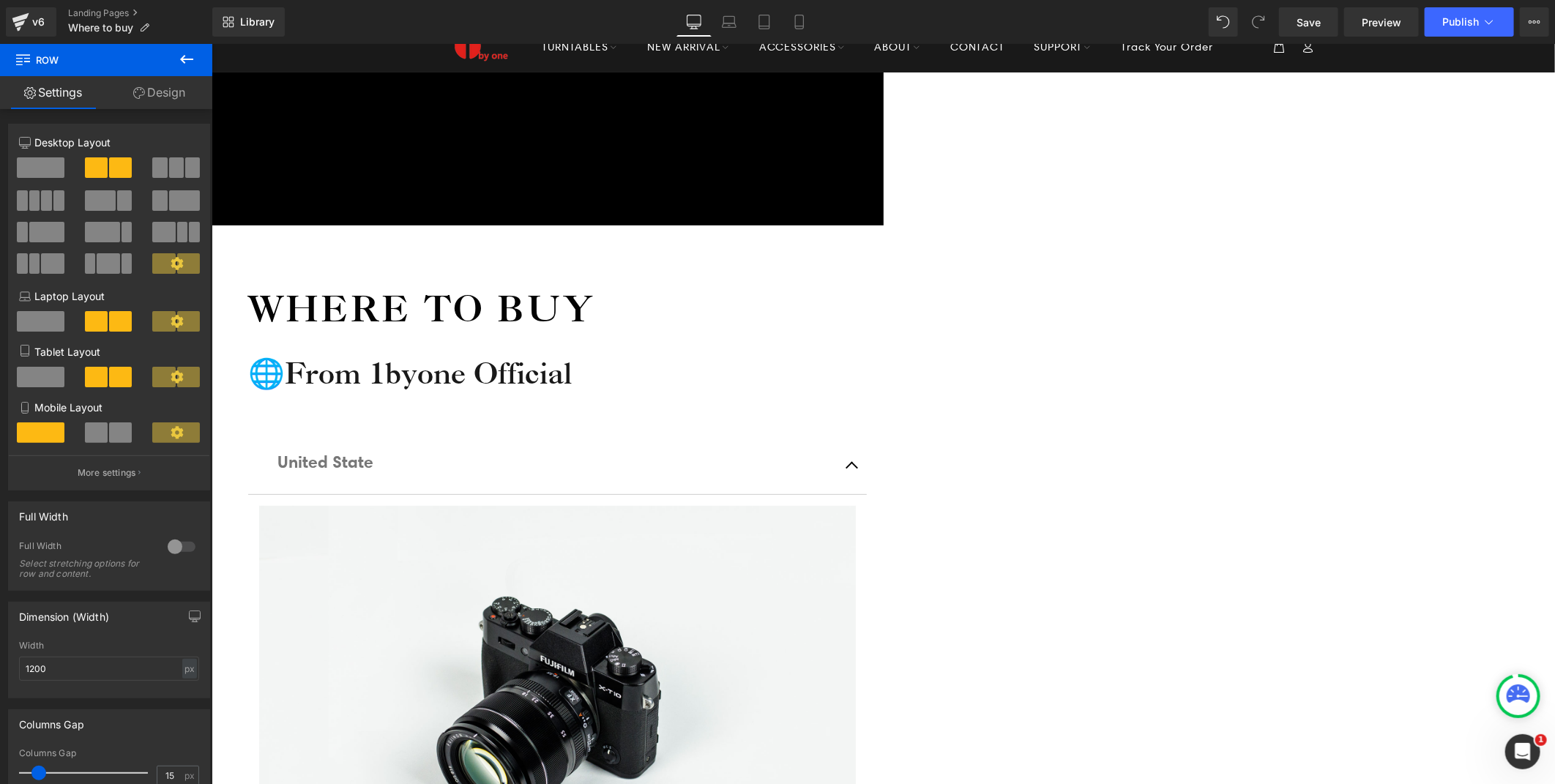
click at [192, 62] on icon at bounding box center [186, 59] width 18 height 18
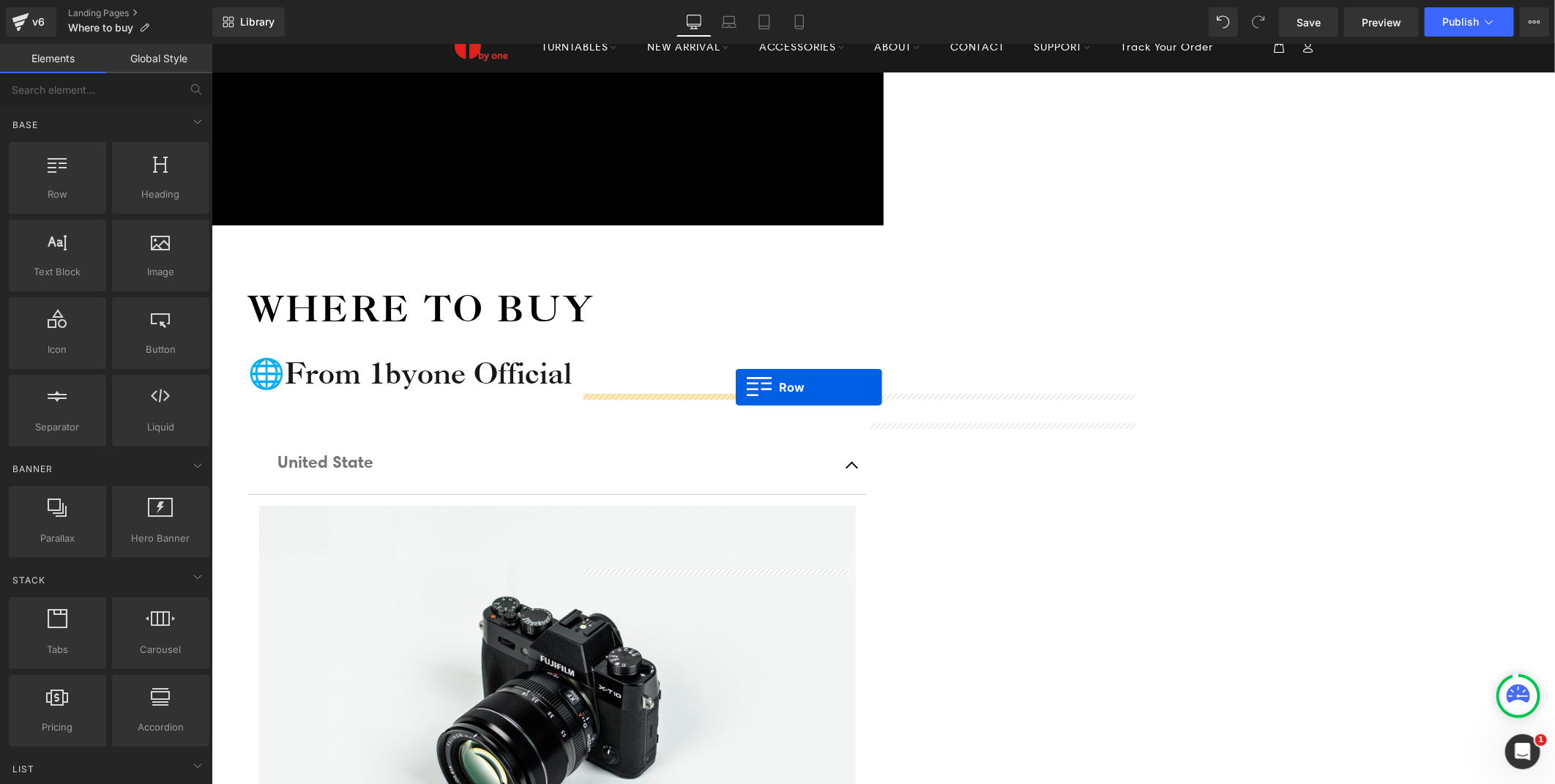
drag, startPoint x: 344, startPoint y: 241, endPoint x: 735, endPoint y: 385, distance: 416.7
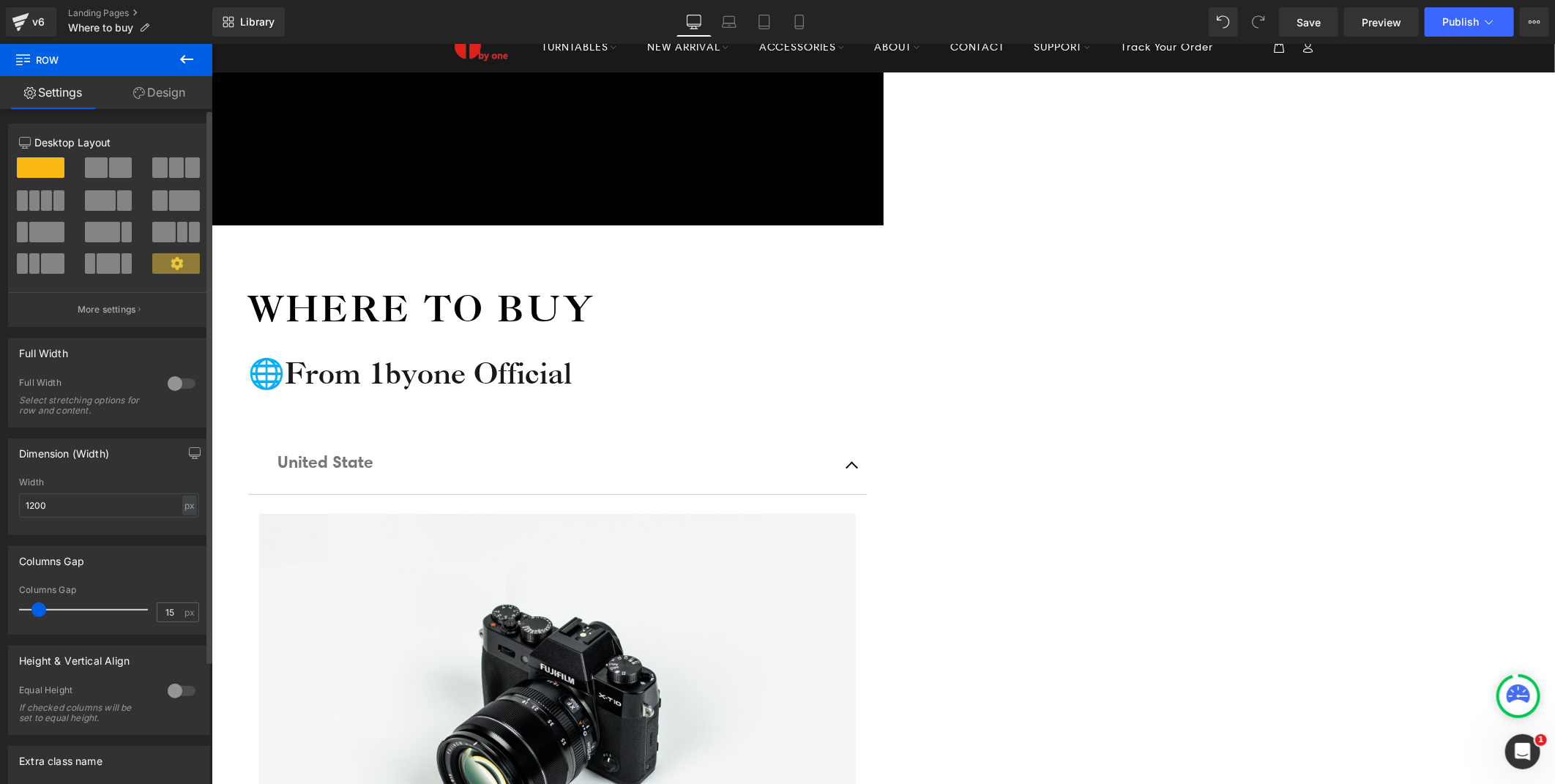
click at [123, 170] on span at bounding box center [120, 168] width 23 height 21
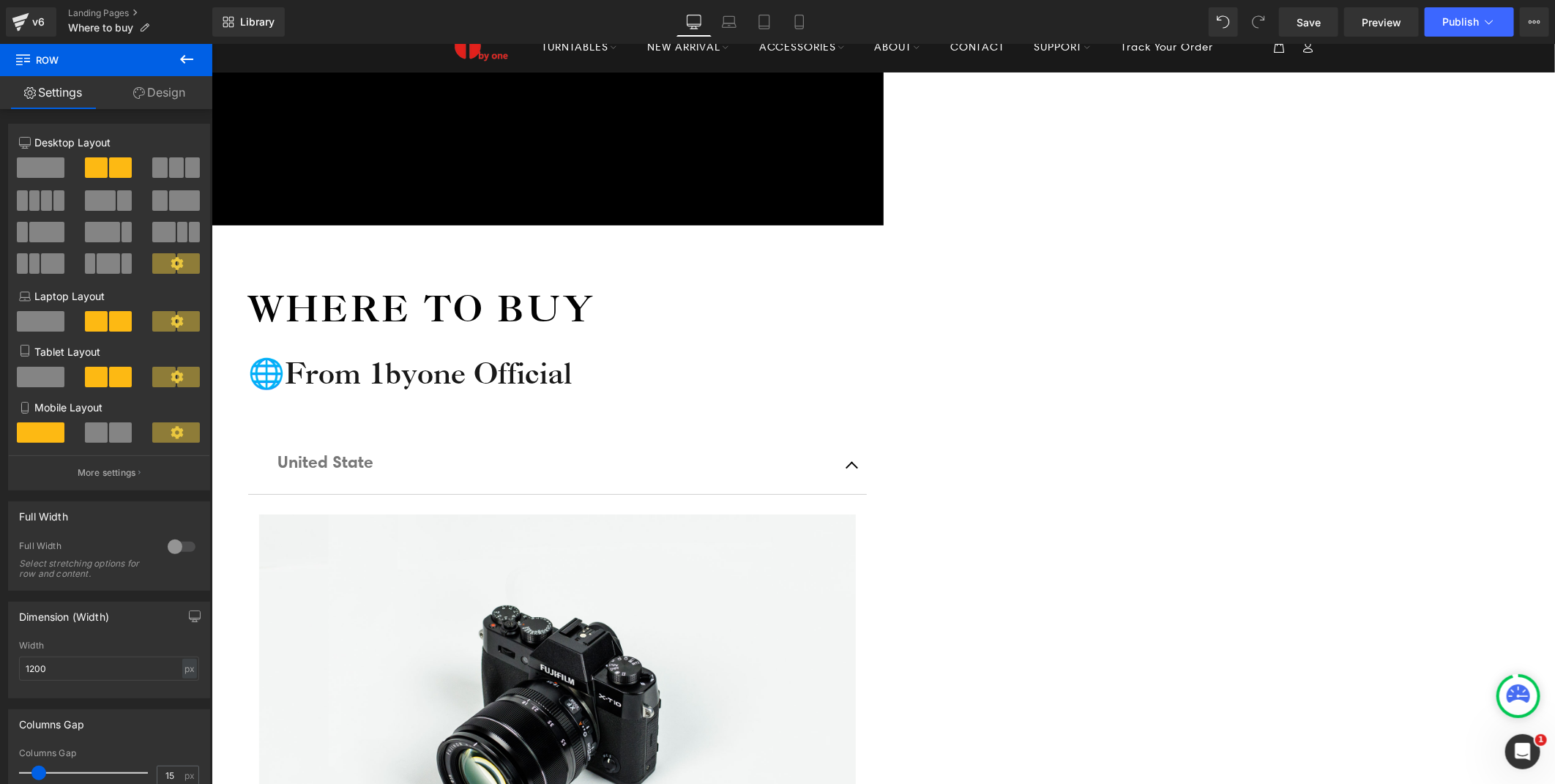
click at [1208, 22] on div "Library Desktop Desktop Laptop Tablet Mobile Save Preview Publish Scheduled Vie…" at bounding box center [884, 22] width 1343 height 29
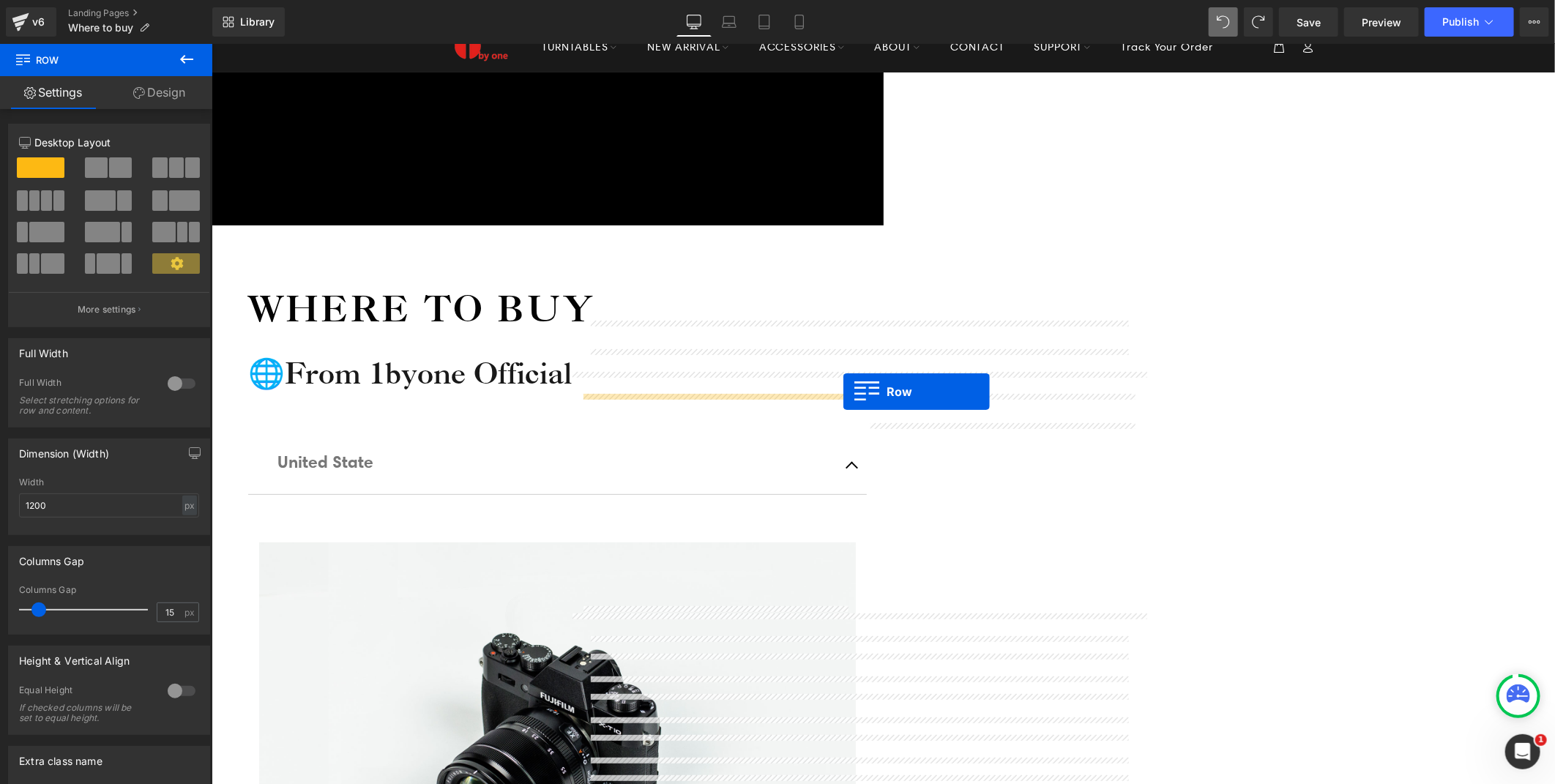
drag, startPoint x: 588, startPoint y: 404, endPoint x: 842, endPoint y: 391, distance: 254.3
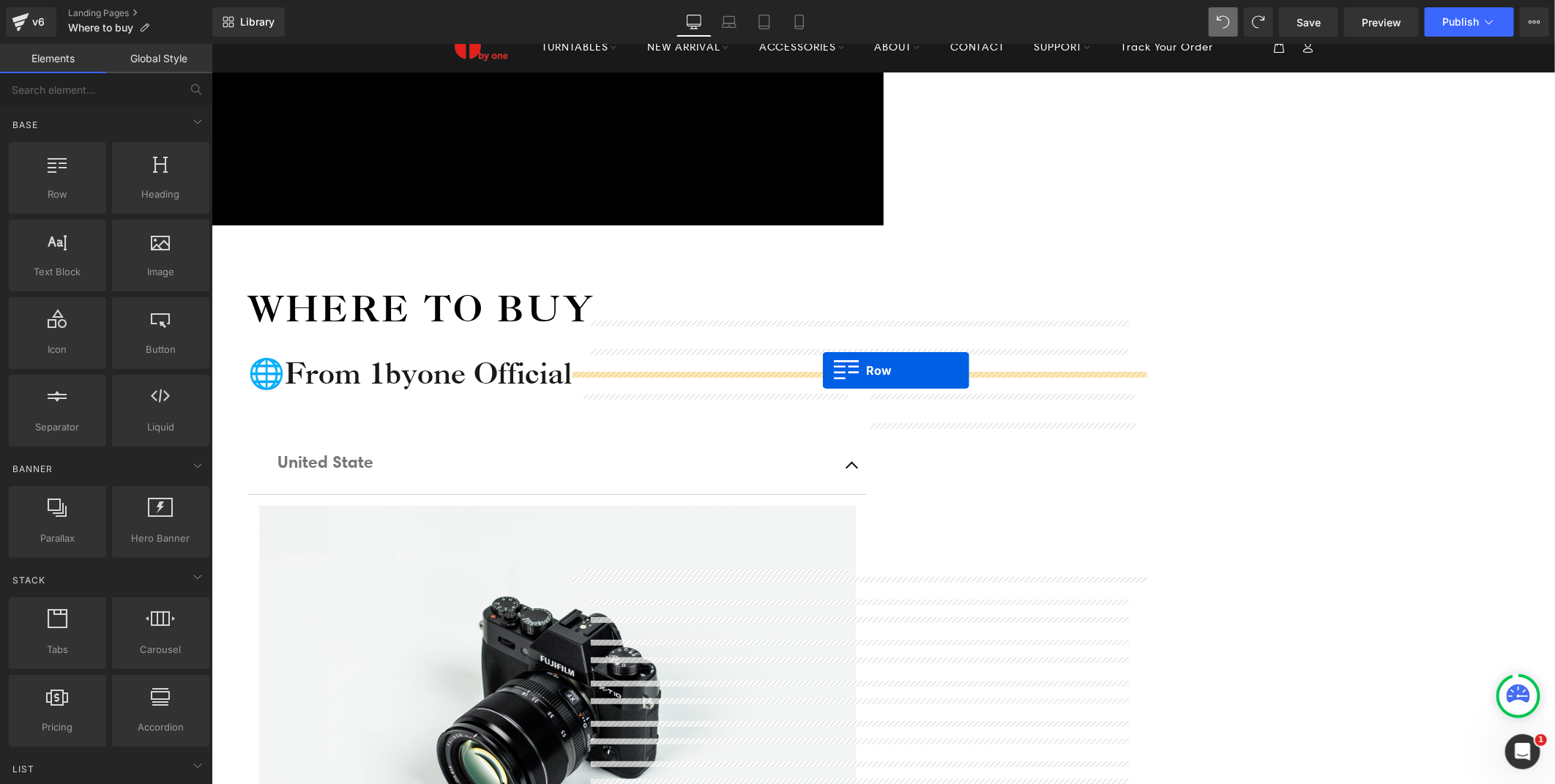
drag, startPoint x: 533, startPoint y: 272, endPoint x: 823, endPoint y: 370, distance: 306.1
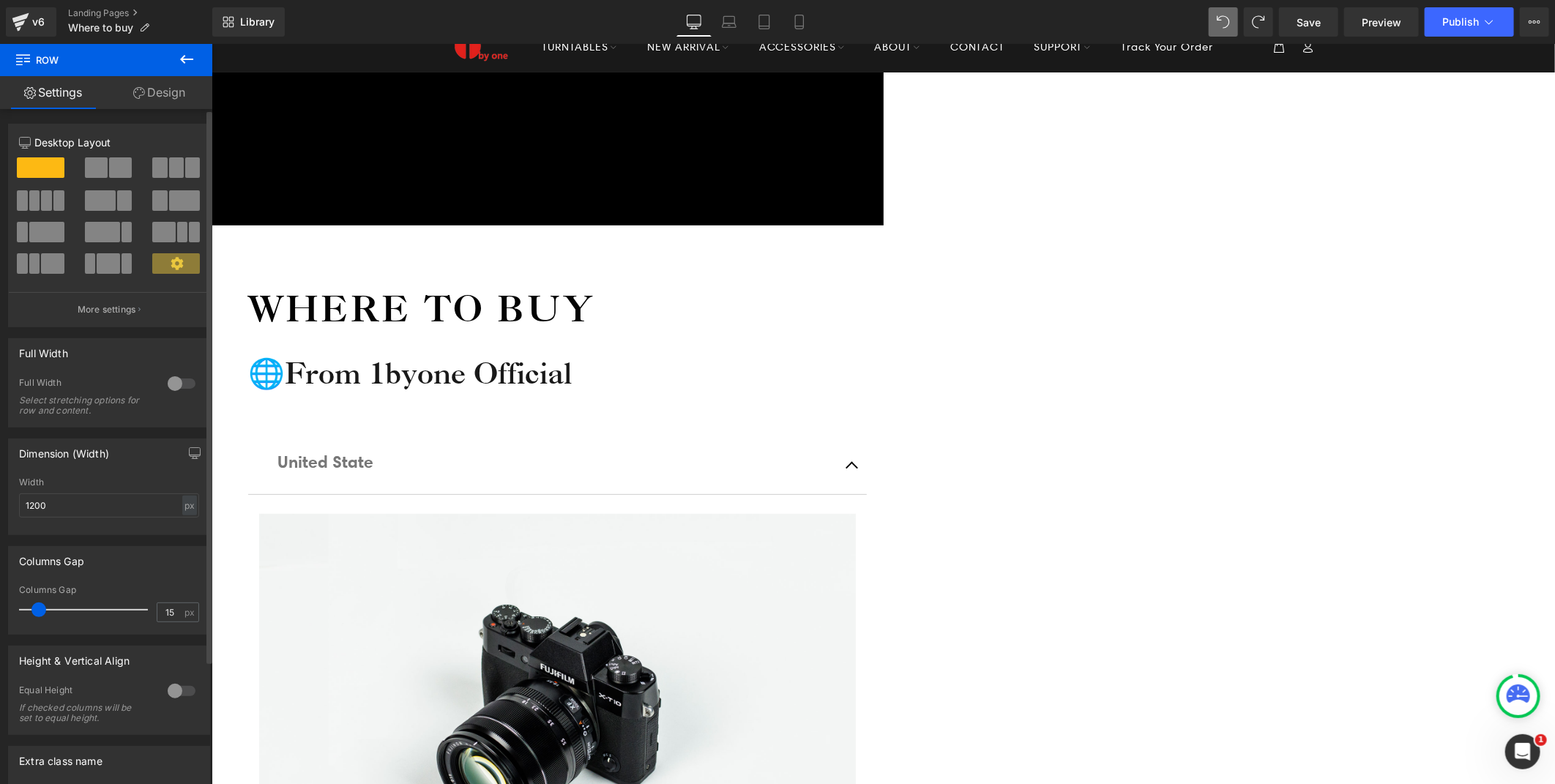
click at [111, 160] on span at bounding box center [120, 168] width 23 height 21
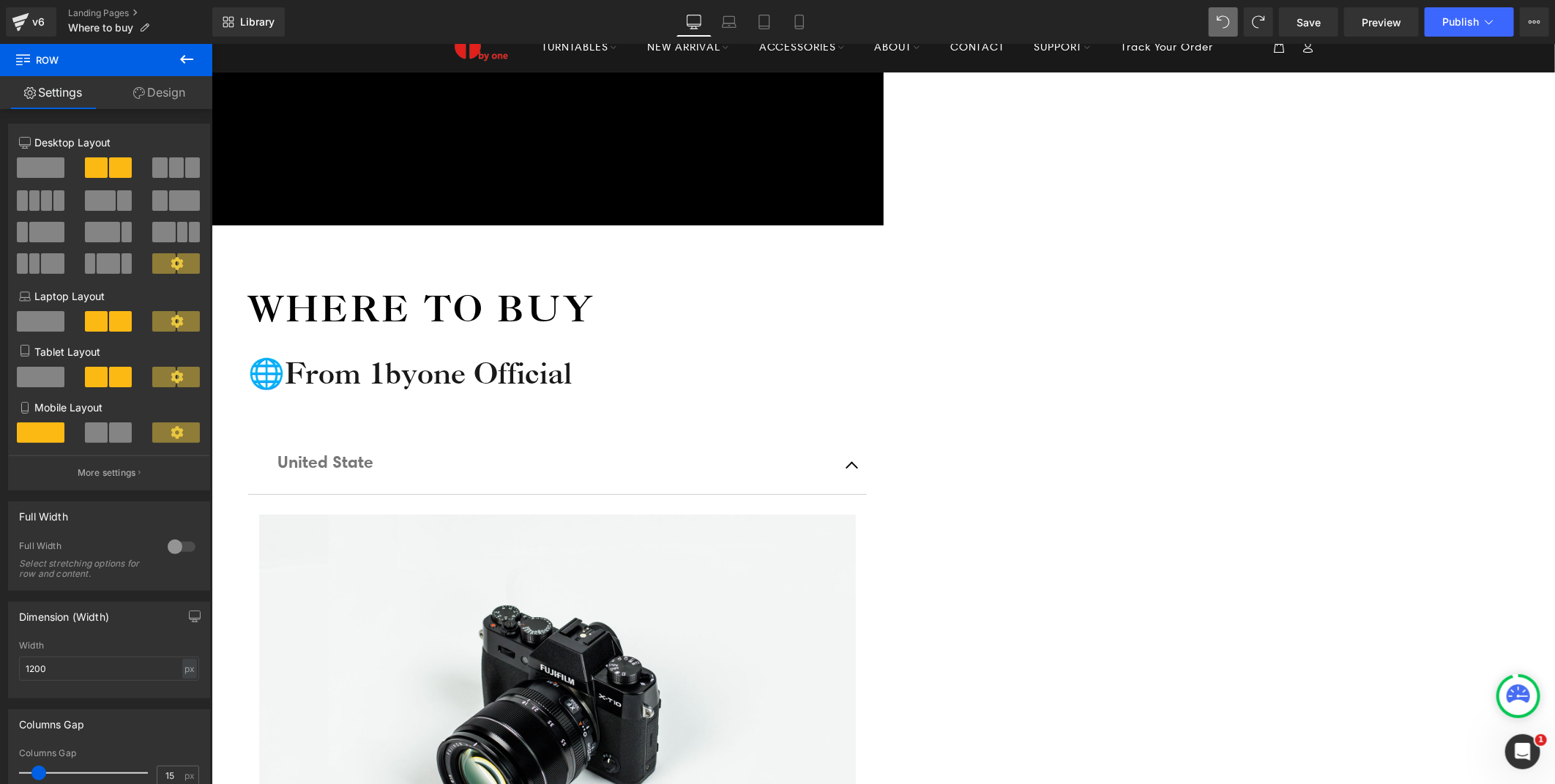
click at [211, 43] on span "Image" at bounding box center [211, 43] width 0 height 0
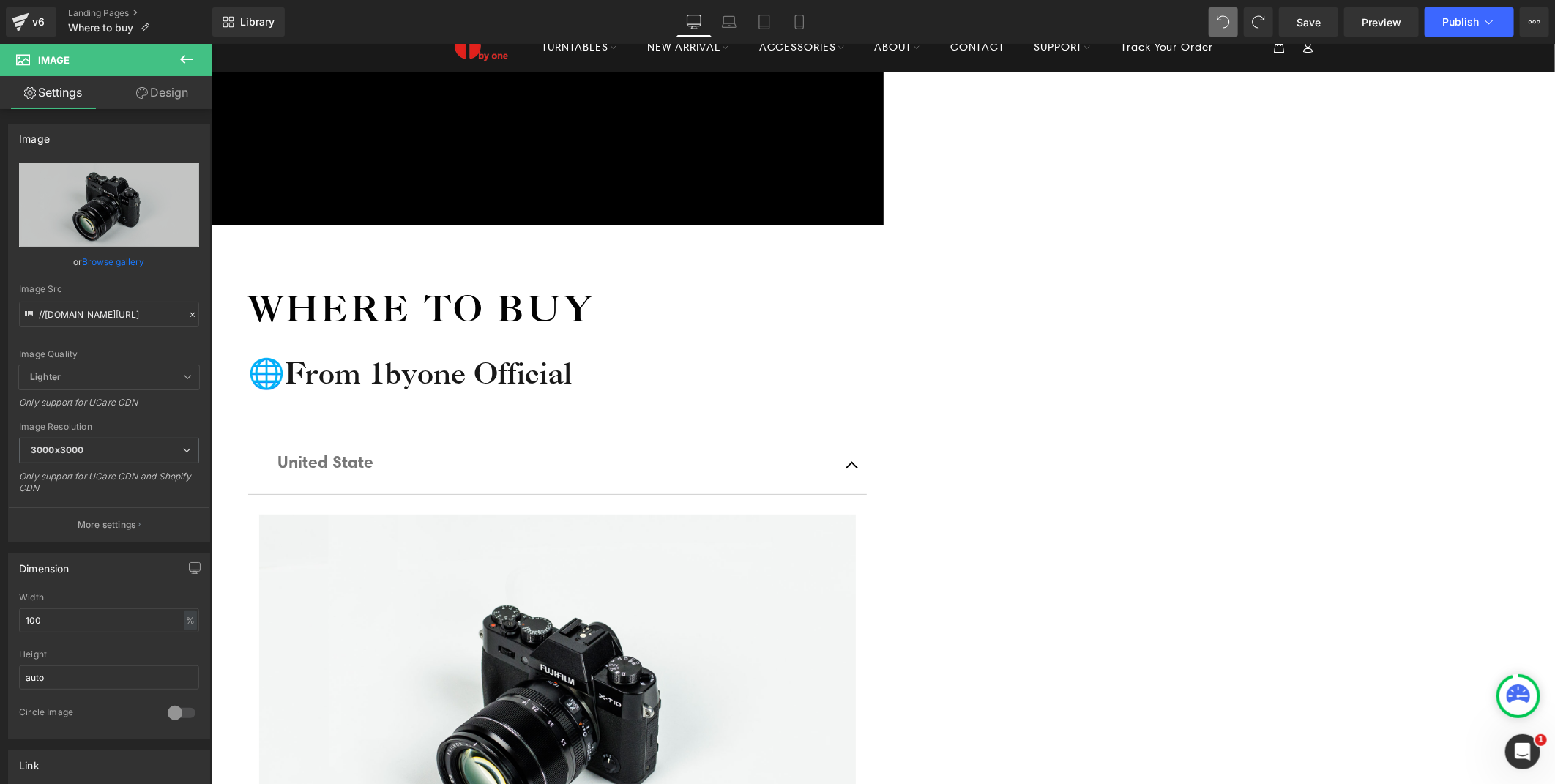
click at [258, 505] on span at bounding box center [258, 505] width 0 height 0
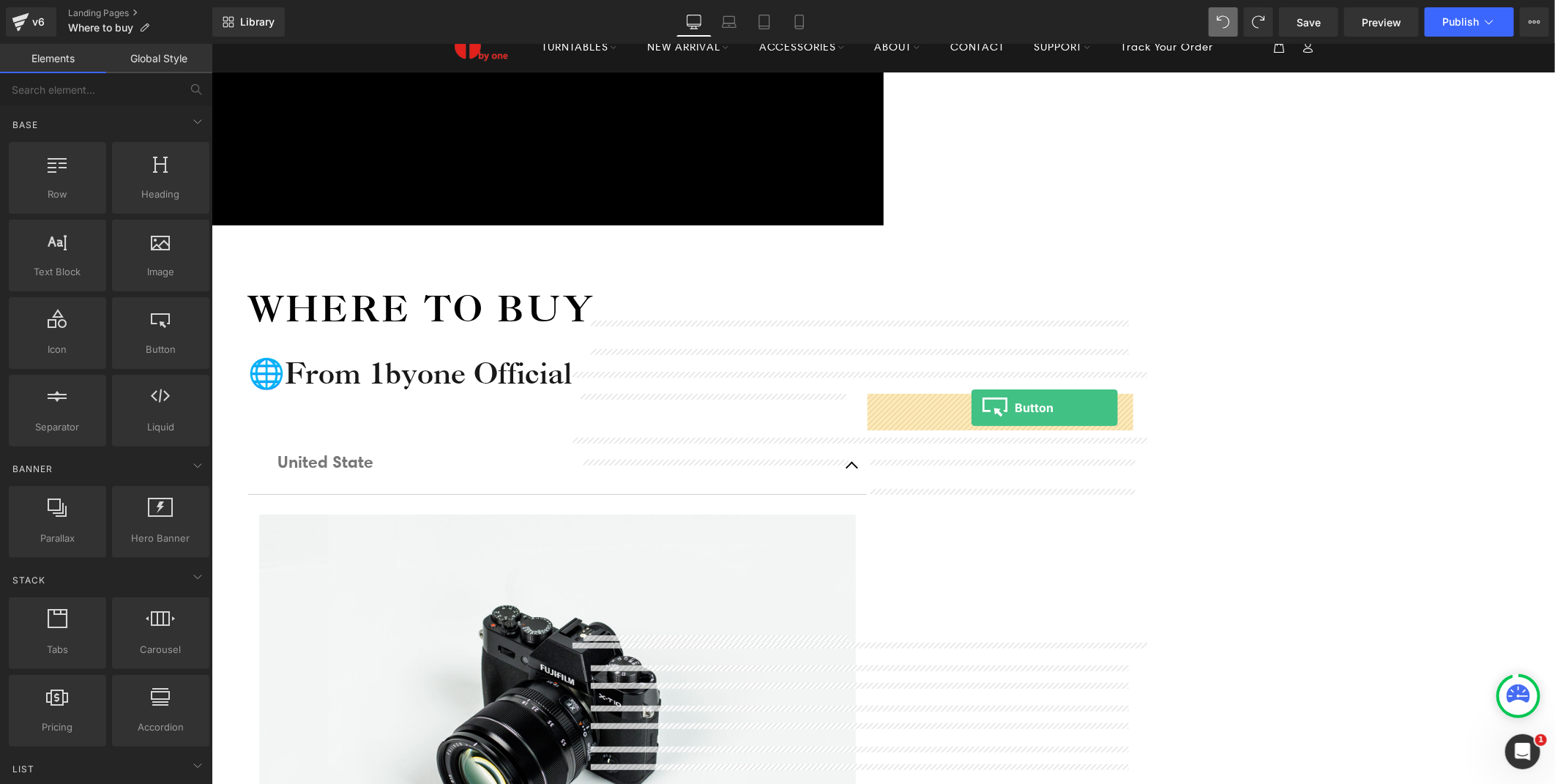
drag, startPoint x: 407, startPoint y: 392, endPoint x: 971, endPoint y: 407, distance: 564.2
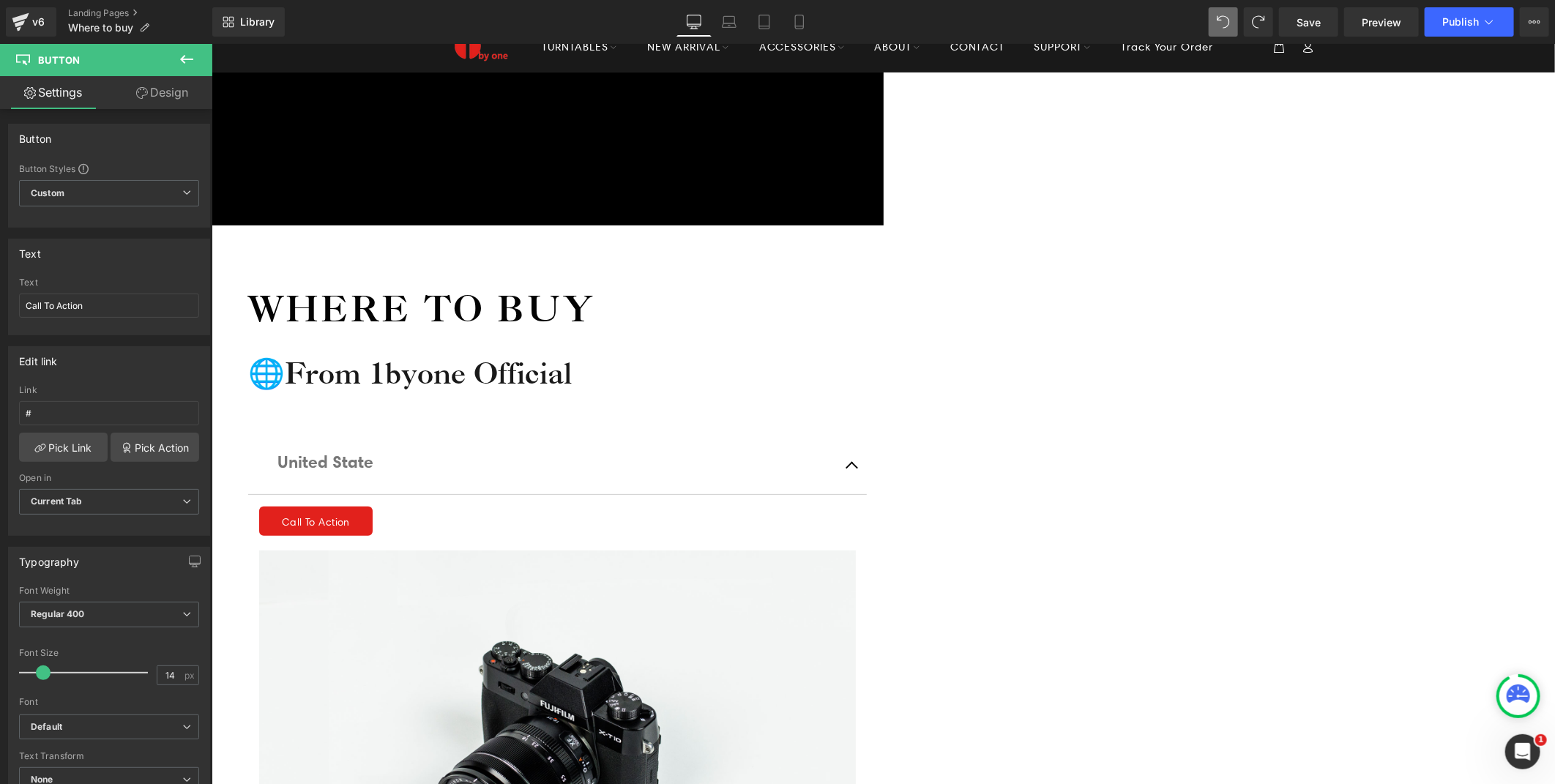
click at [211, 43] on span "Image" at bounding box center [211, 43] width 0 height 0
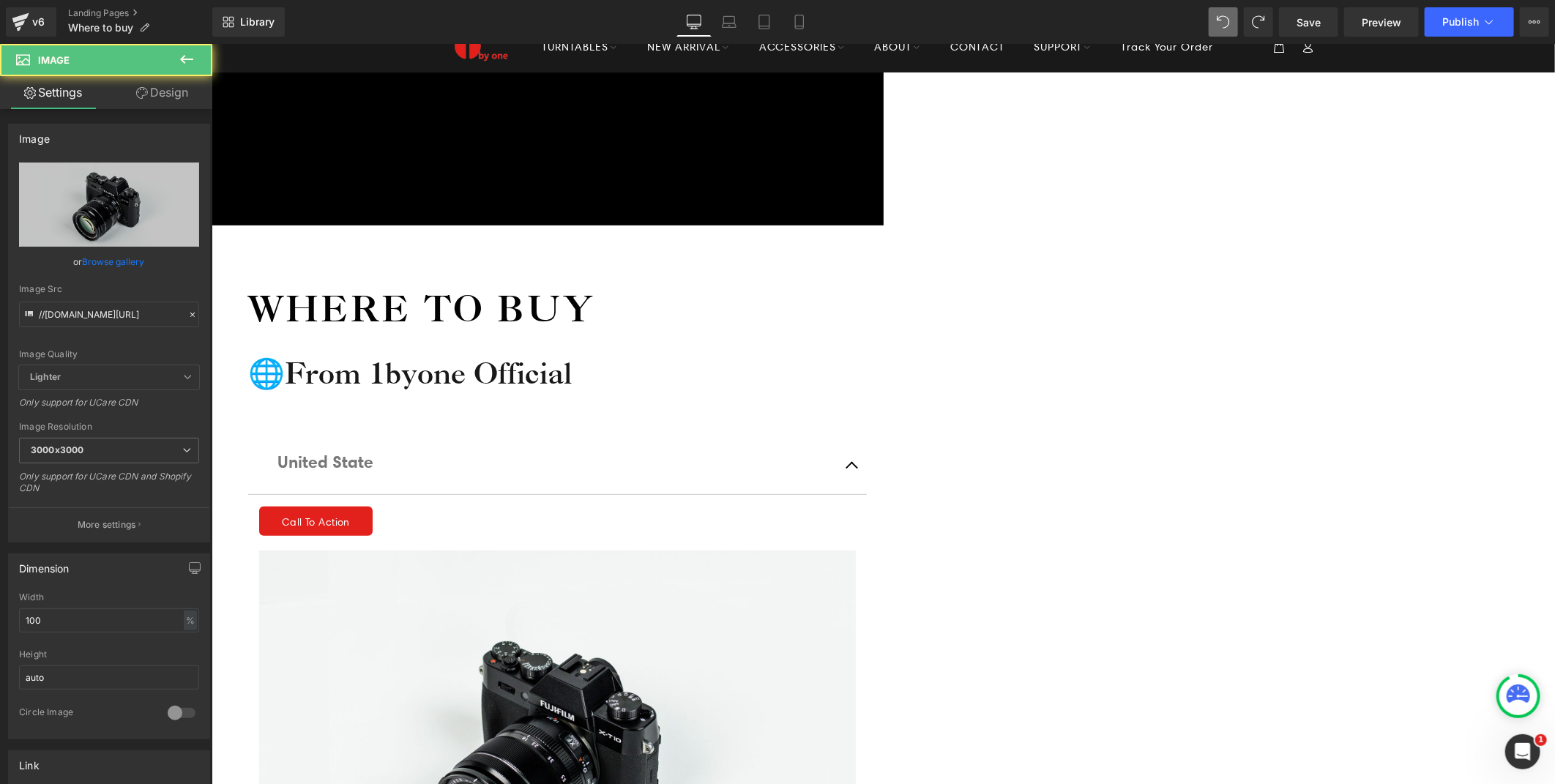
click at [96, 188] on link "Replace Image" at bounding box center [109, 205] width 180 height 85
type input "C:\fakepath\1by one.jpg"
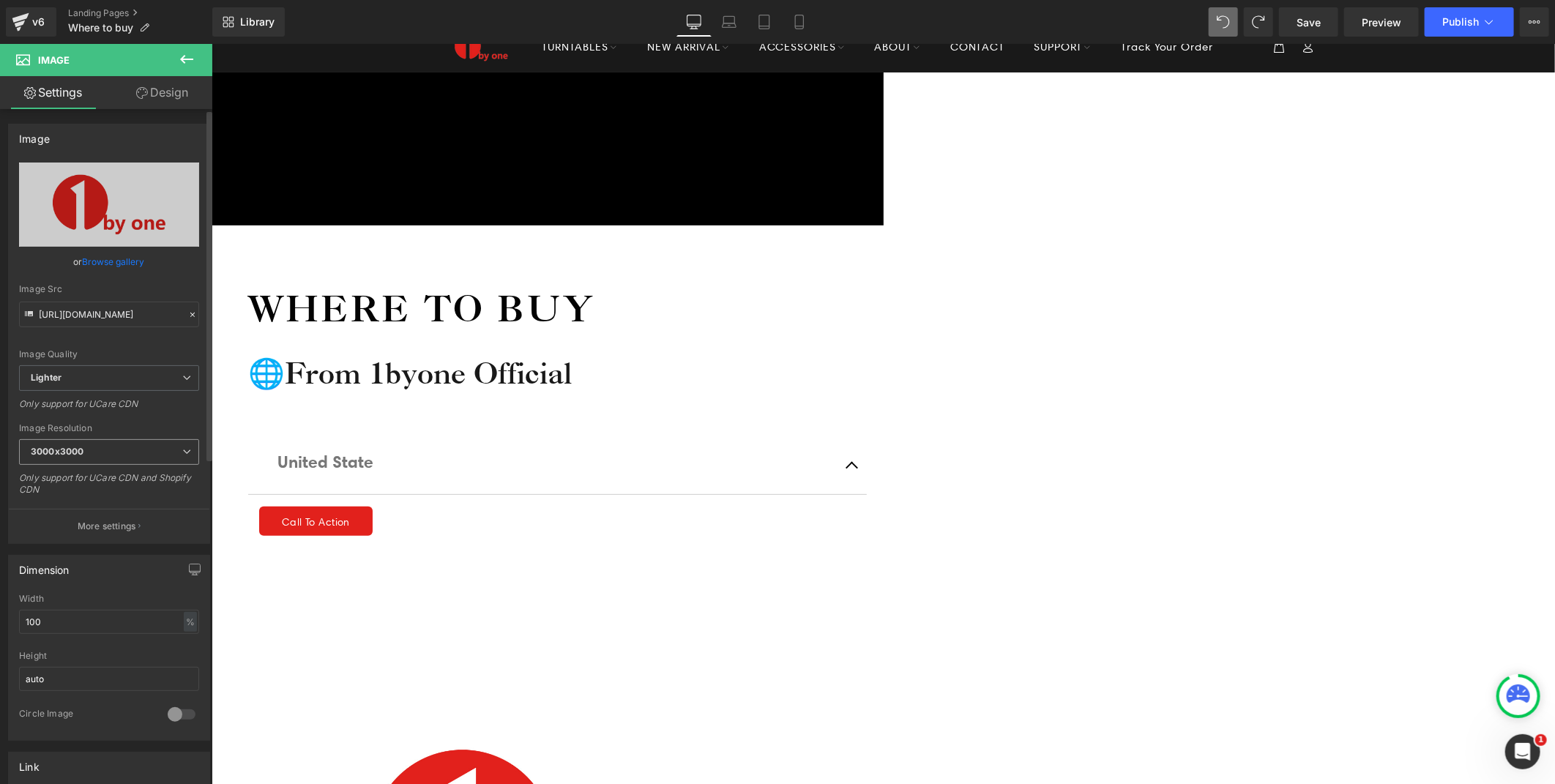
click at [82, 443] on span "3000x3000" at bounding box center [109, 452] width 180 height 25
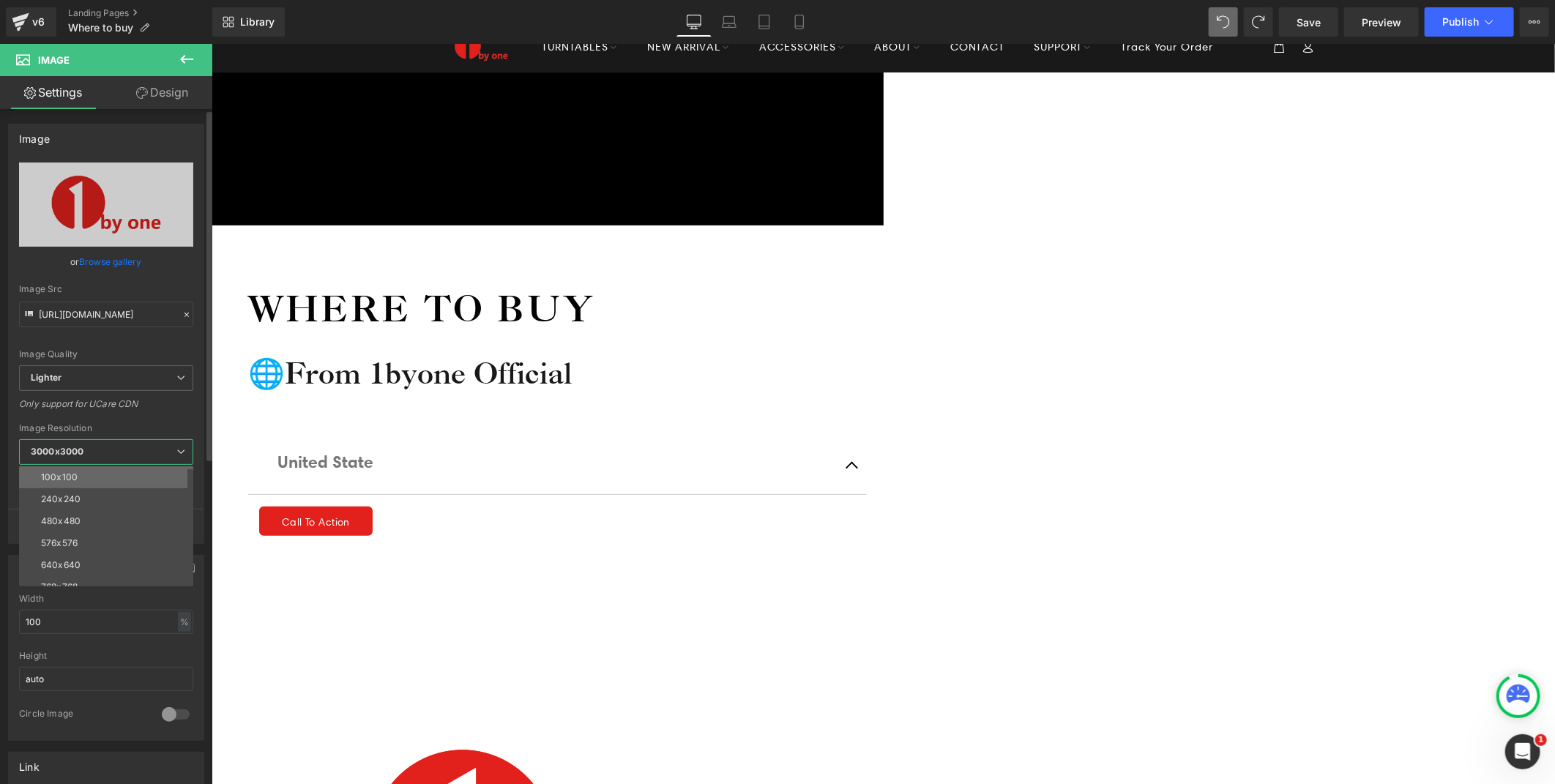
click at [76, 471] on li "100x100" at bounding box center [109, 477] width 181 height 22
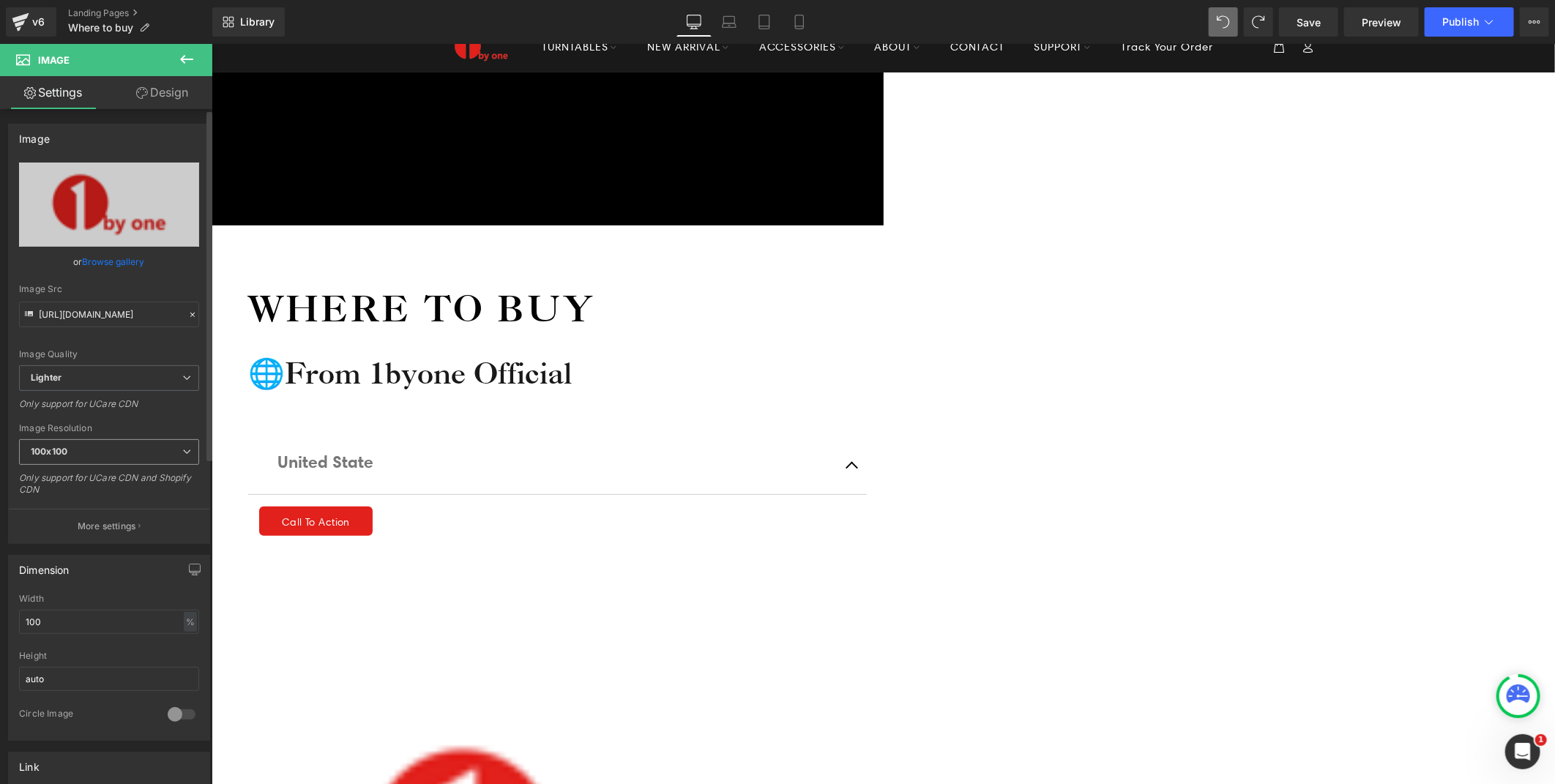
click at [108, 440] on span "100x100" at bounding box center [109, 452] width 180 height 25
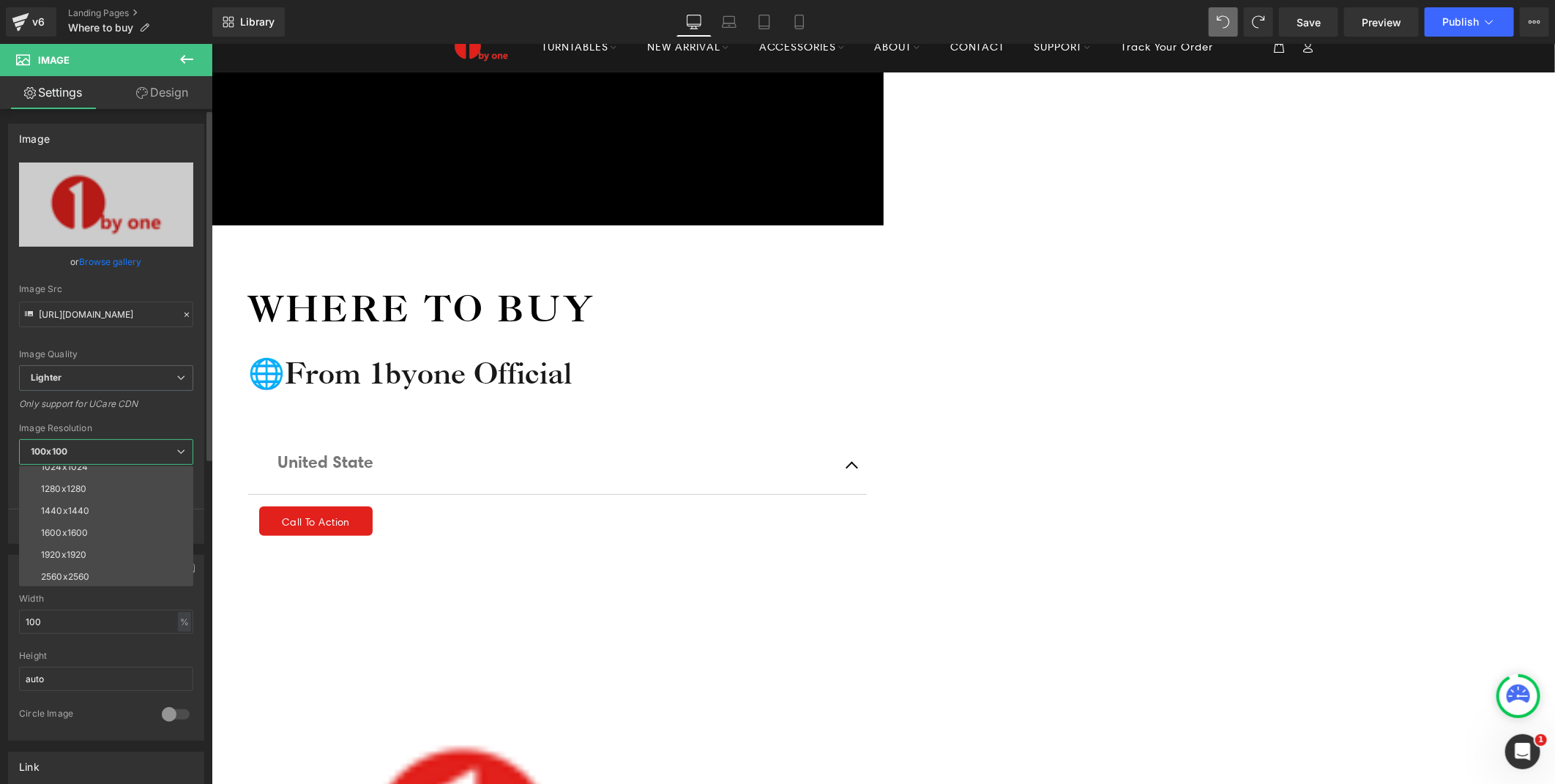
scroll to position [208, 0]
click at [78, 571] on div "3000x3000" at bounding box center [67, 576] width 52 height 10
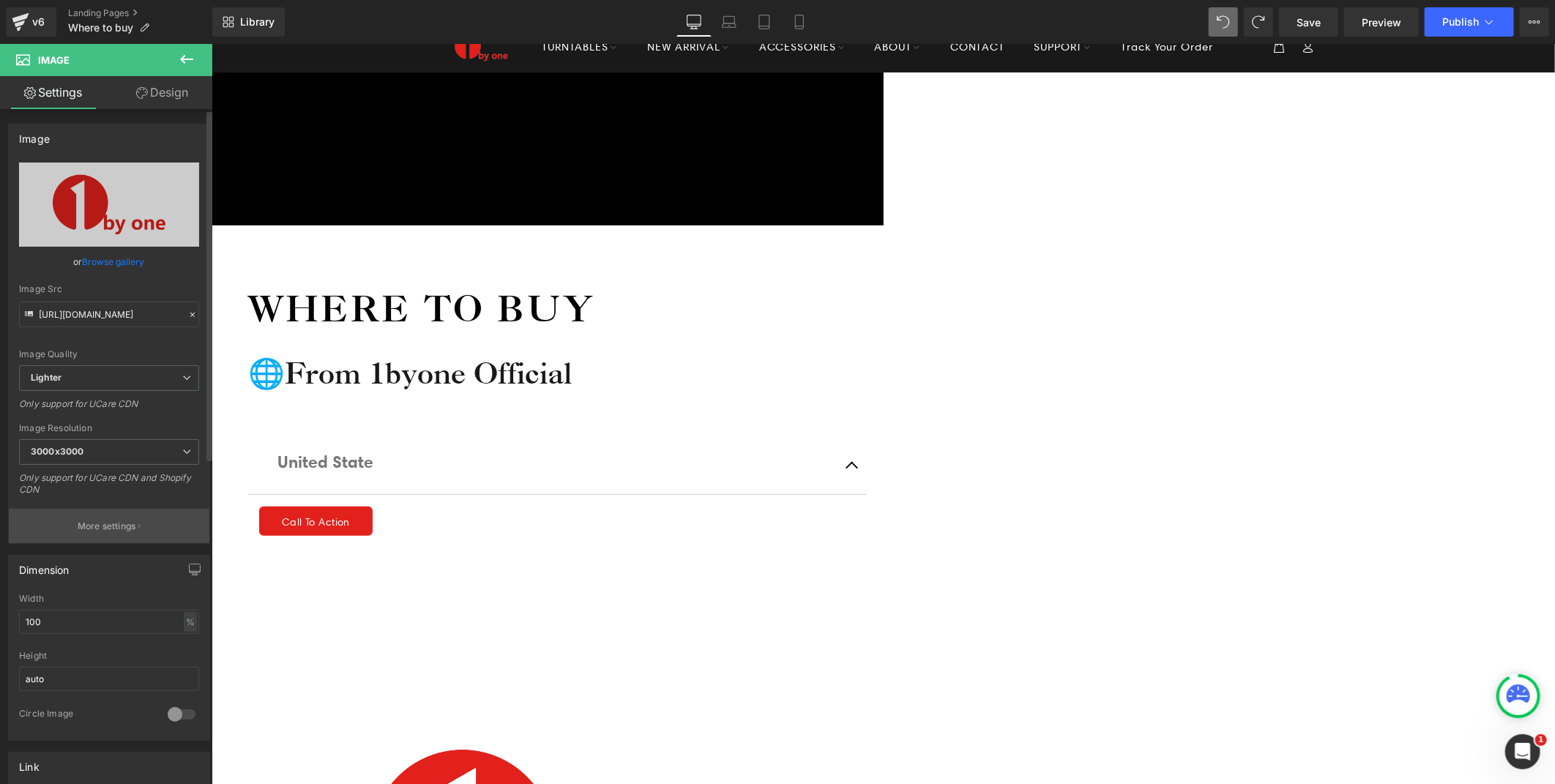
type input "https://ucarecdn.com/658b68ed-c821-4d43-bb90-7c07b69b5429/-/format/auto/-/previ…"
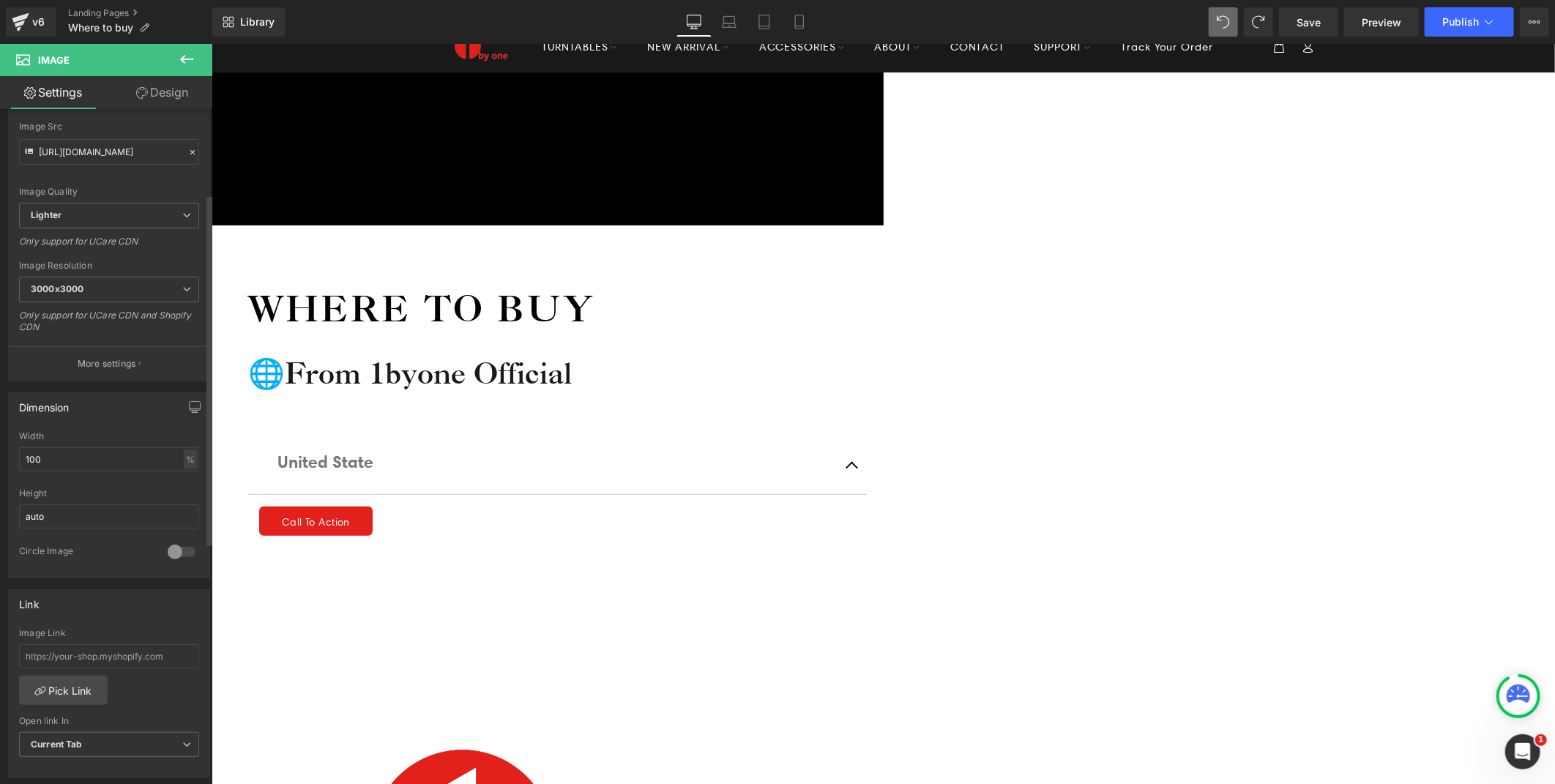
click at [176, 553] on div at bounding box center [181, 551] width 35 height 23
click at [174, 553] on div at bounding box center [181, 551] width 35 height 23
click at [63, 469] on input "100" at bounding box center [109, 459] width 180 height 24
drag, startPoint x: 61, startPoint y: 461, endPoint x: 0, endPoint y: 461, distance: 61.0
click at [0, 461] on html "Image You are previewing how the will restyle your page. You can not edit Eleme…" at bounding box center [778, 392] width 1555 height 784
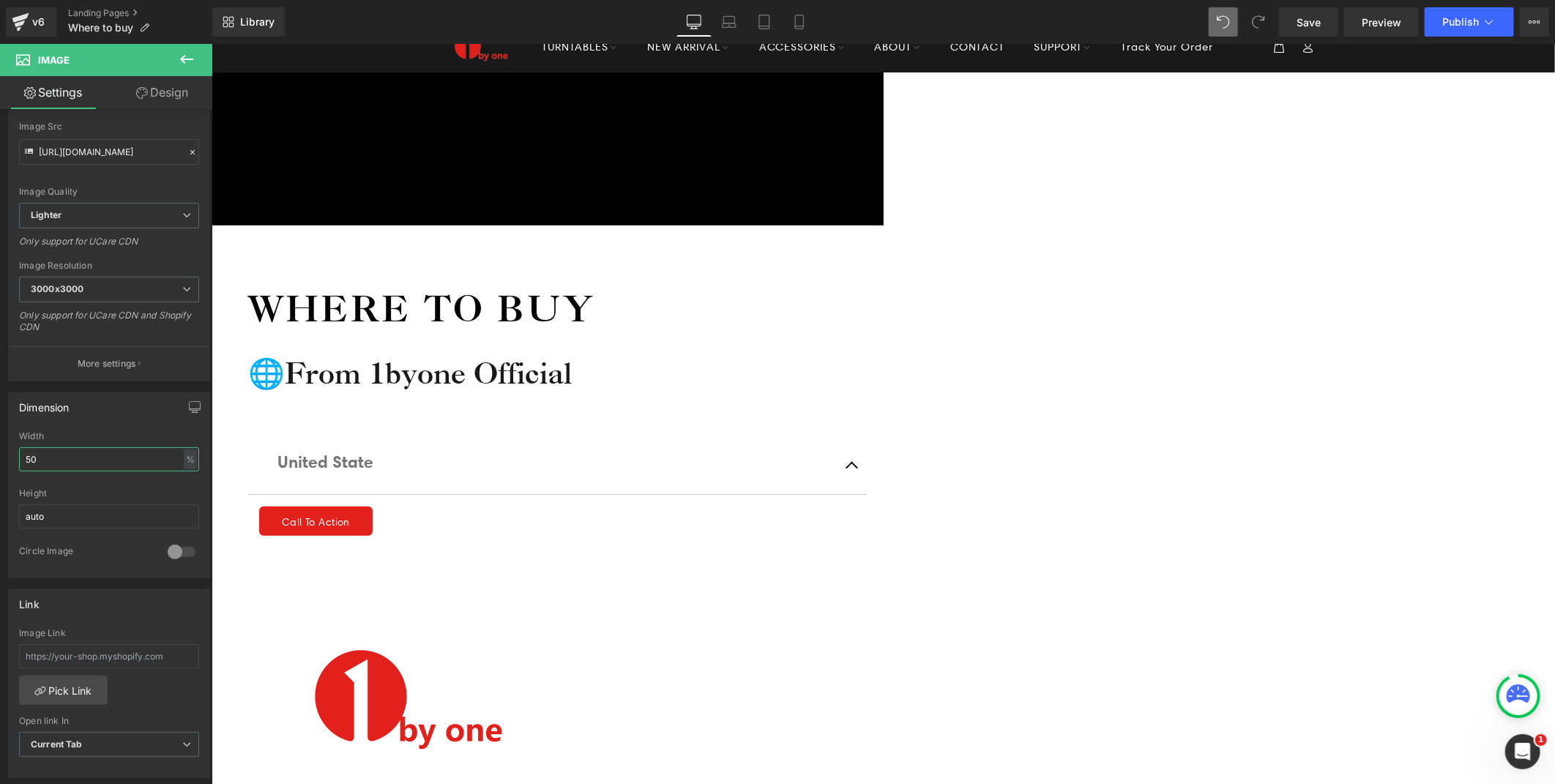
drag, startPoint x: 44, startPoint y: 458, endPoint x: -4, endPoint y: 456, distance: 48.0
click at [0, 456] on html "Image You are previewing how the will restyle your page. You can not edit Eleme…" at bounding box center [778, 392] width 1555 height 784
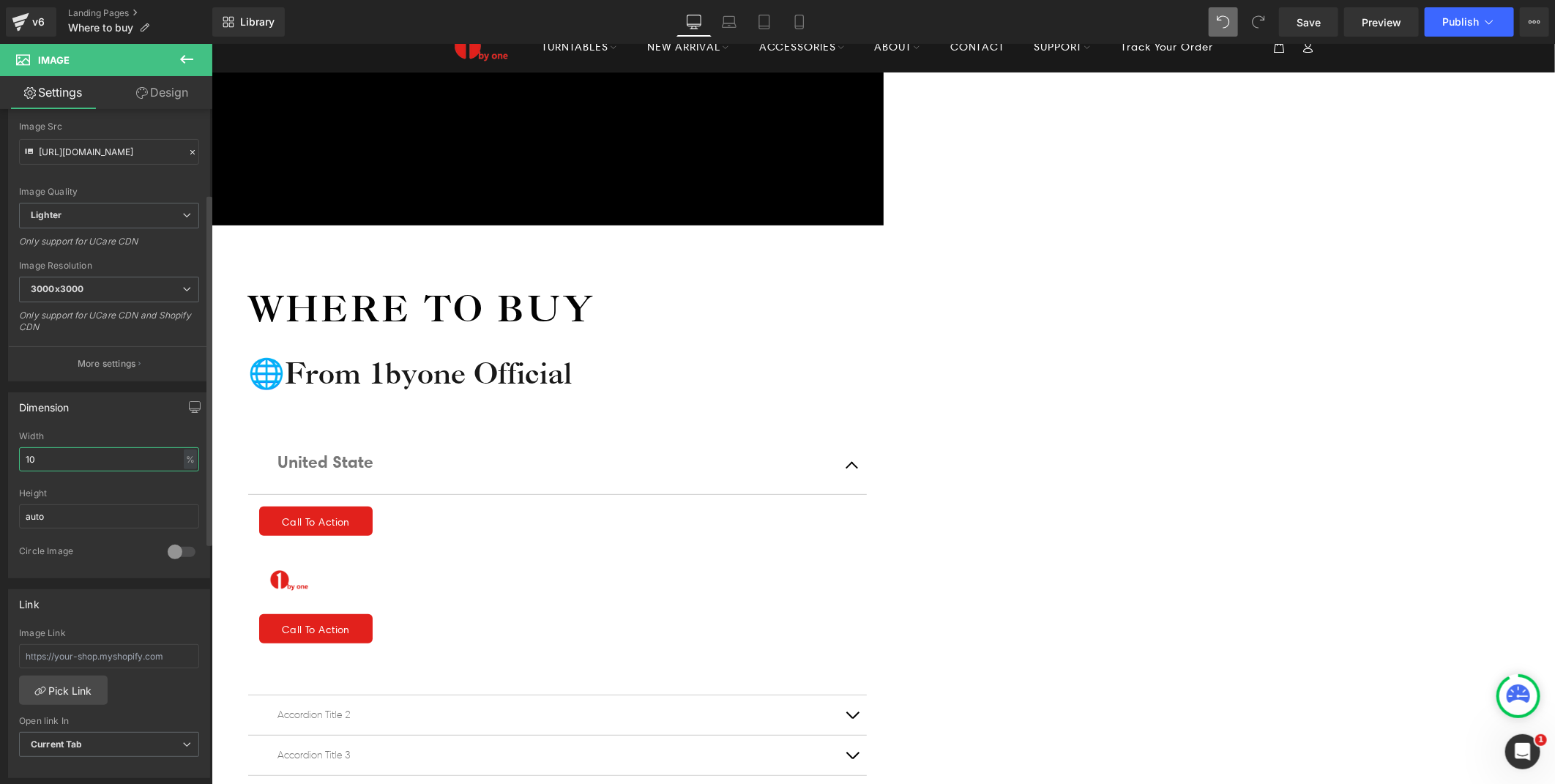
type input "1"
type input "2"
type input "3"
click at [211, 43] on span "Image" at bounding box center [211, 43] width 0 height 0
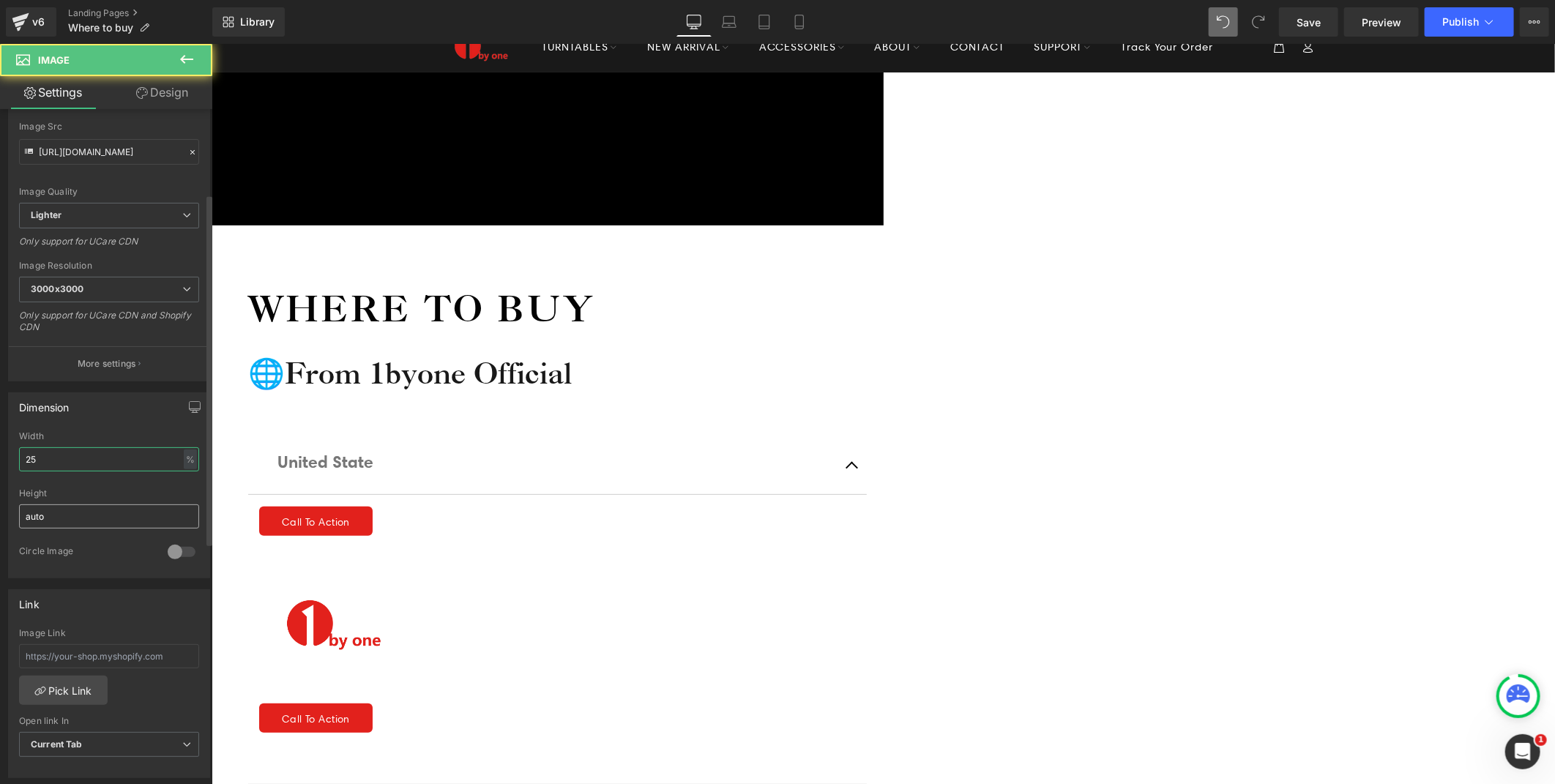
type input "25"
drag, startPoint x: 60, startPoint y: 510, endPoint x: -4, endPoint y: 514, distance: 64.1
click at [0, 514] on html "Image You are previewing how the will restyle your page. You can not edit Eleme…" at bounding box center [778, 392] width 1555 height 784
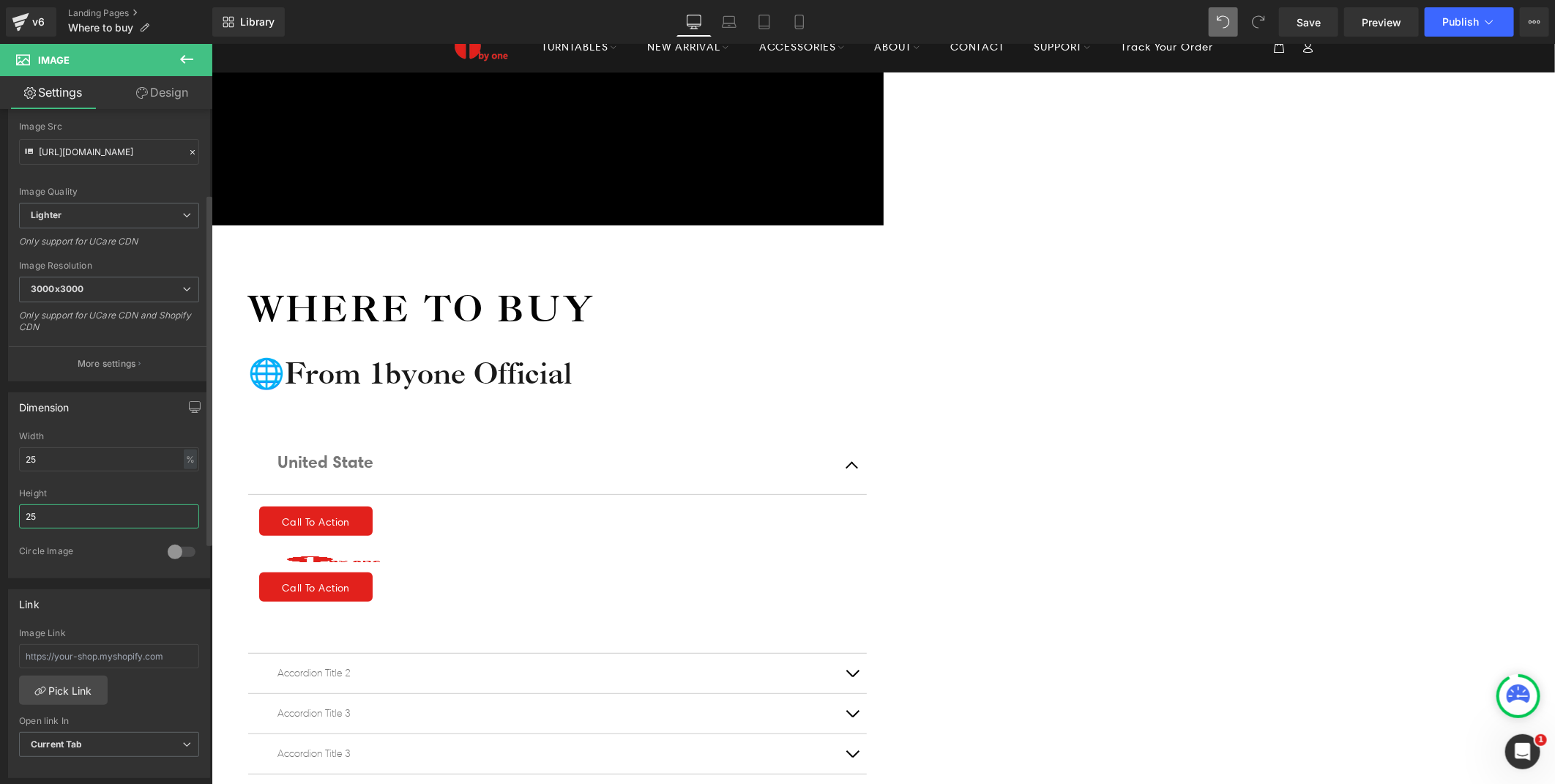
click at [3, 517] on div "Dimension 25% Width 25 % % px 25px Height 25 0 Circle Image" at bounding box center [109, 480] width 219 height 197
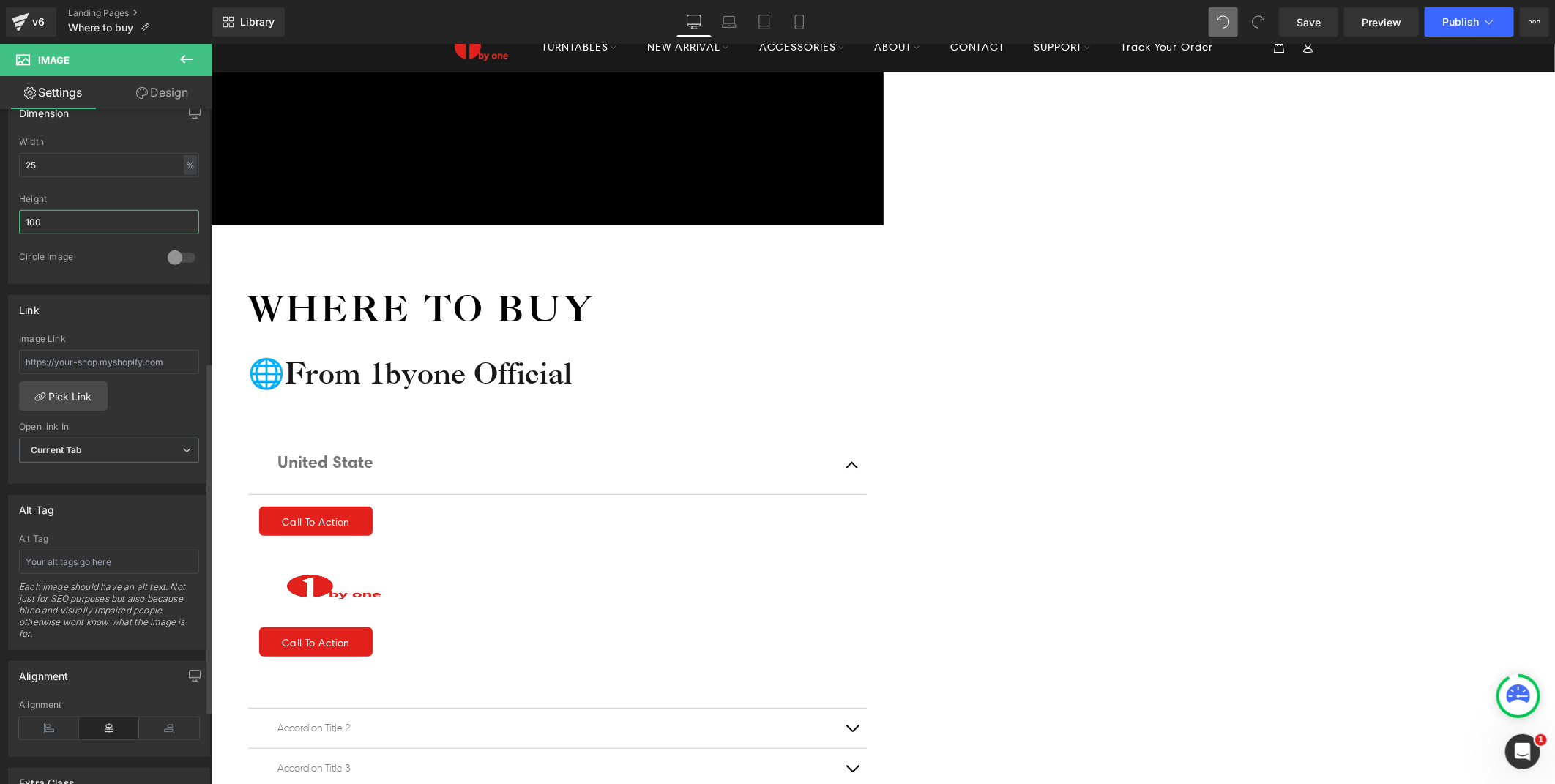
scroll to position [487, 0]
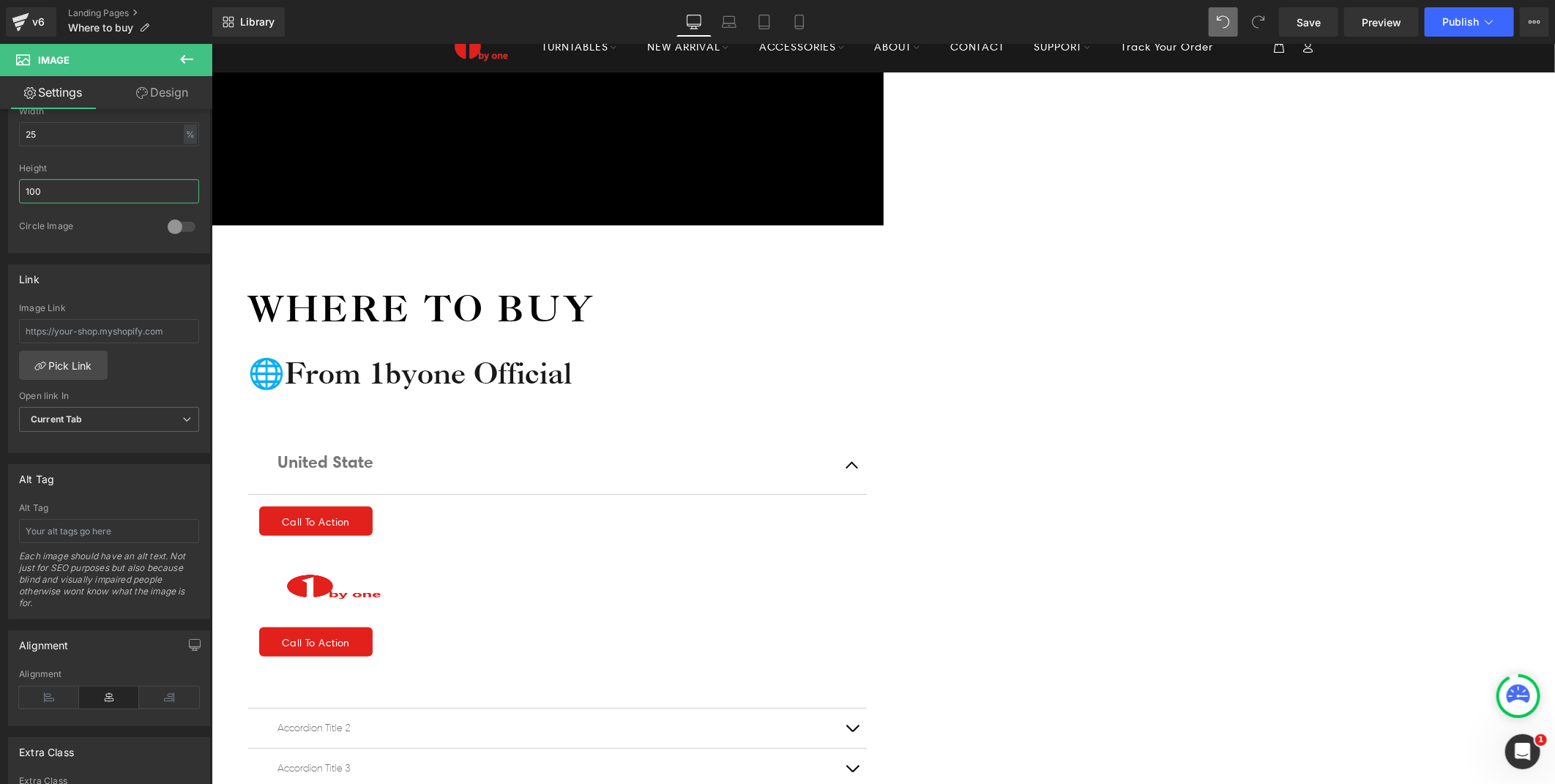
type input "100"
click at [211, 43] on icon at bounding box center [211, 43] width 0 height 0
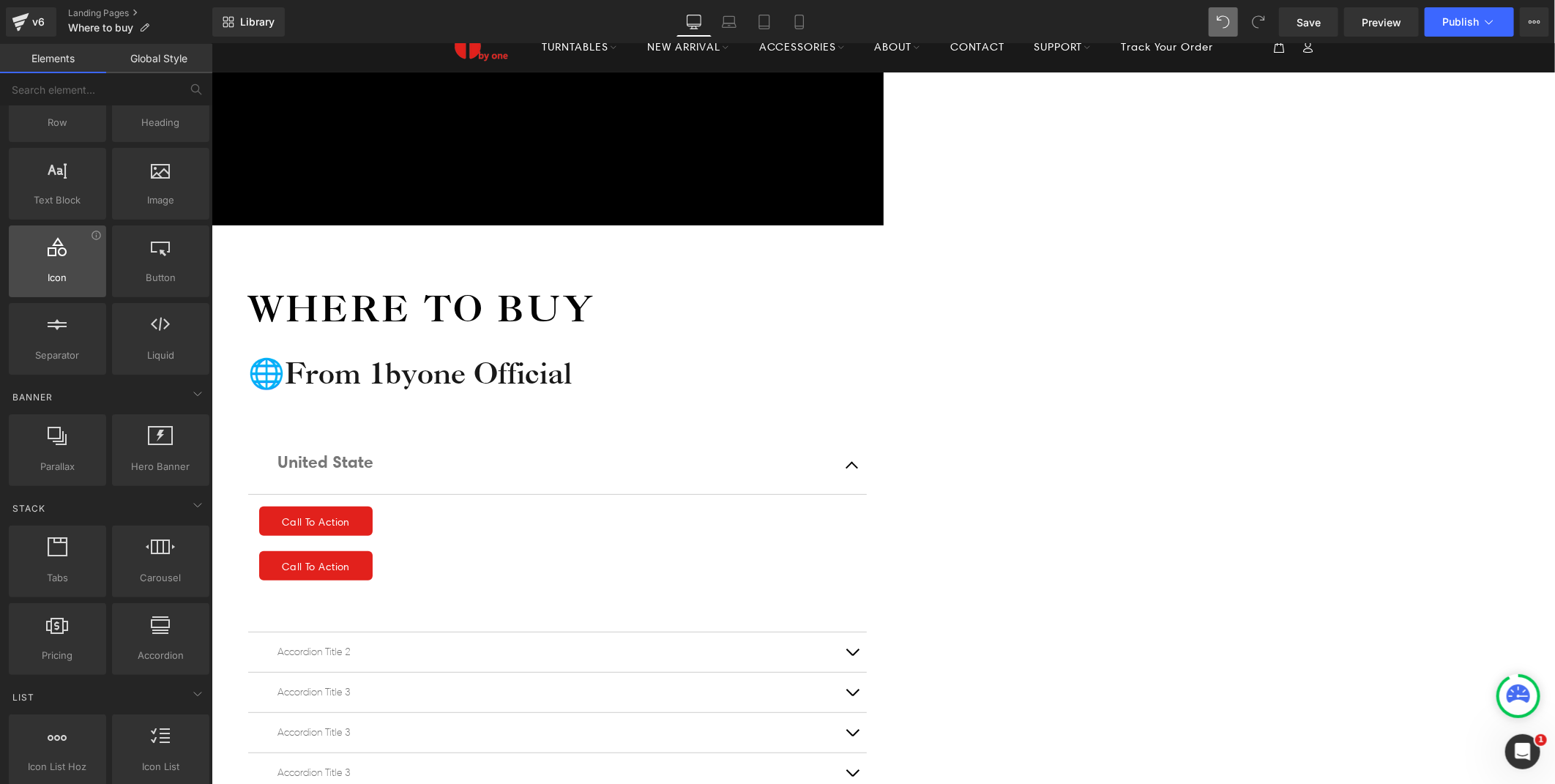
scroll to position [0, 0]
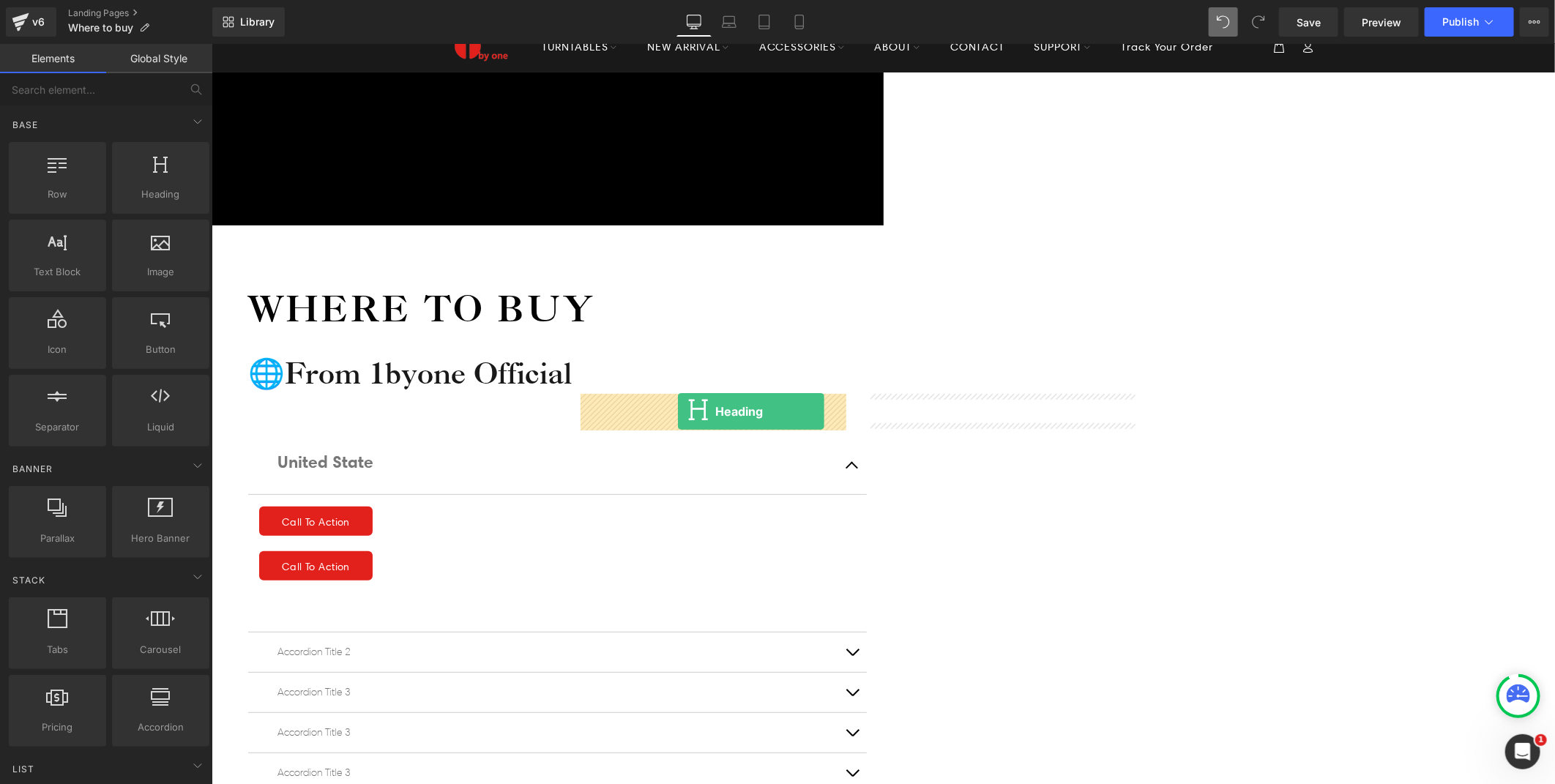
drag, startPoint x: 366, startPoint y: 218, endPoint x: 677, endPoint y: 410, distance: 365.5
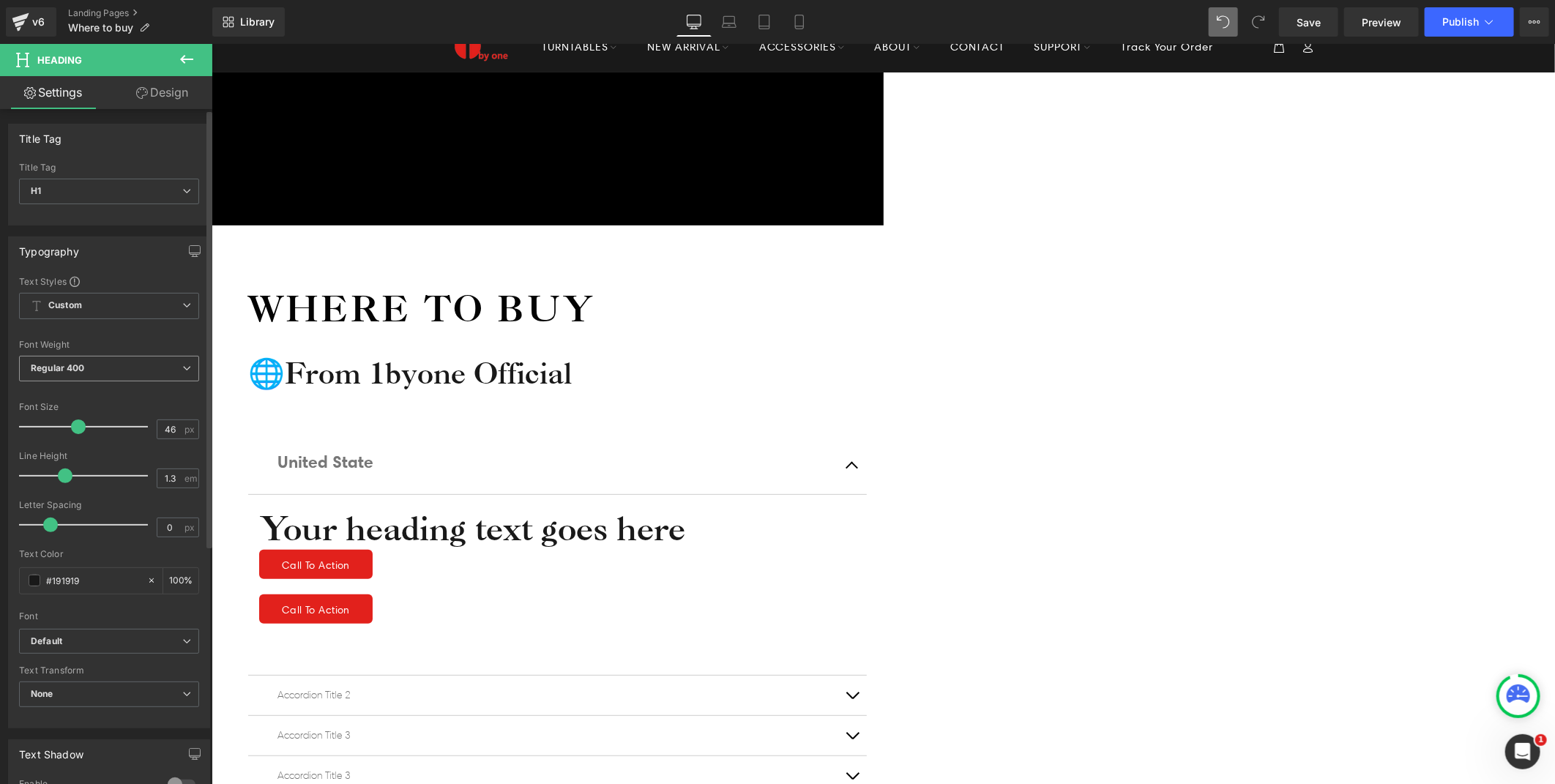
click at [58, 362] on b "Regular 400" at bounding box center [58, 368] width 54 height 11
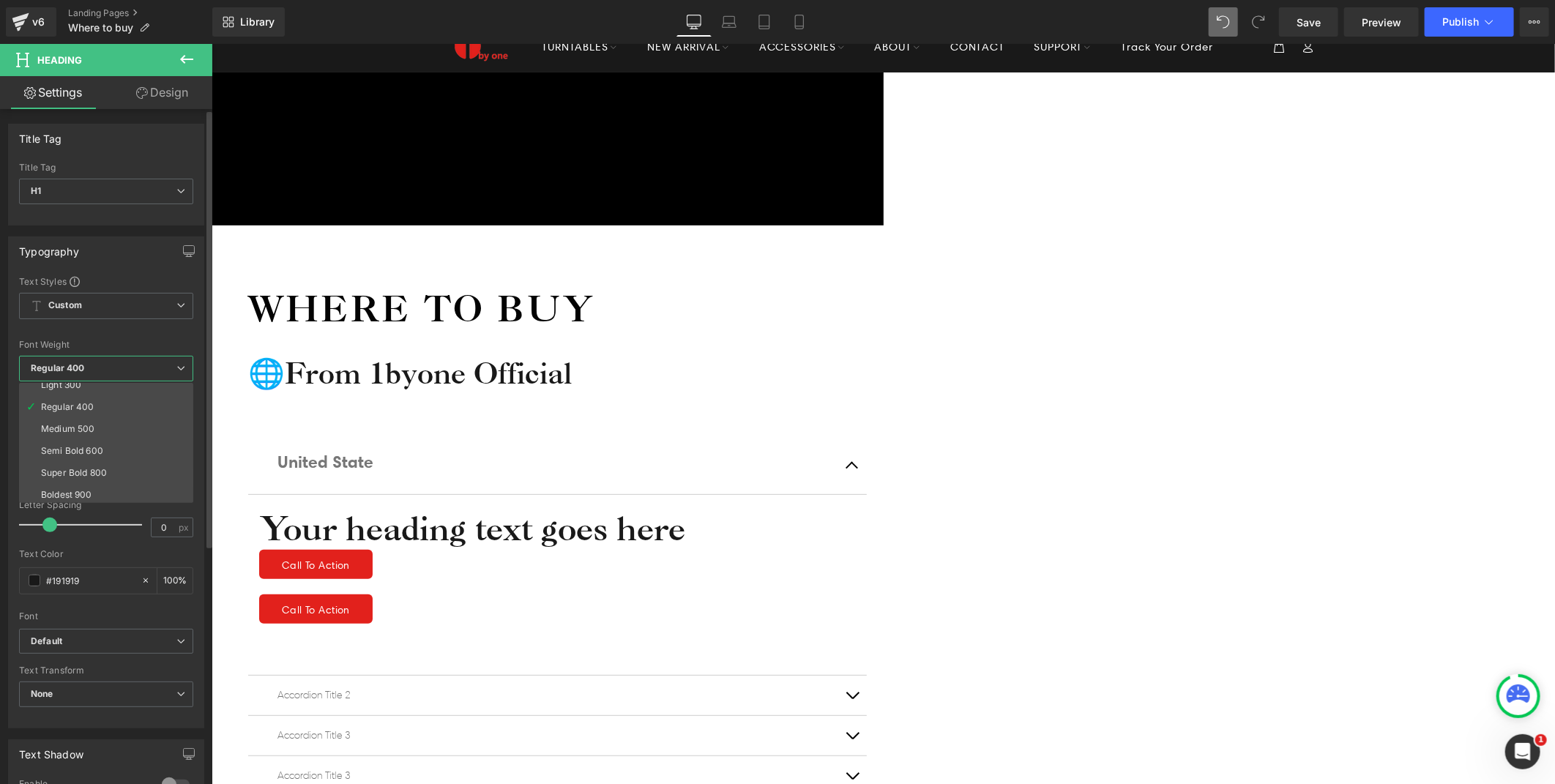
scroll to position [82, 0]
click at [91, 426] on div "Semi Bold 600" at bounding box center [72, 422] width 62 height 10
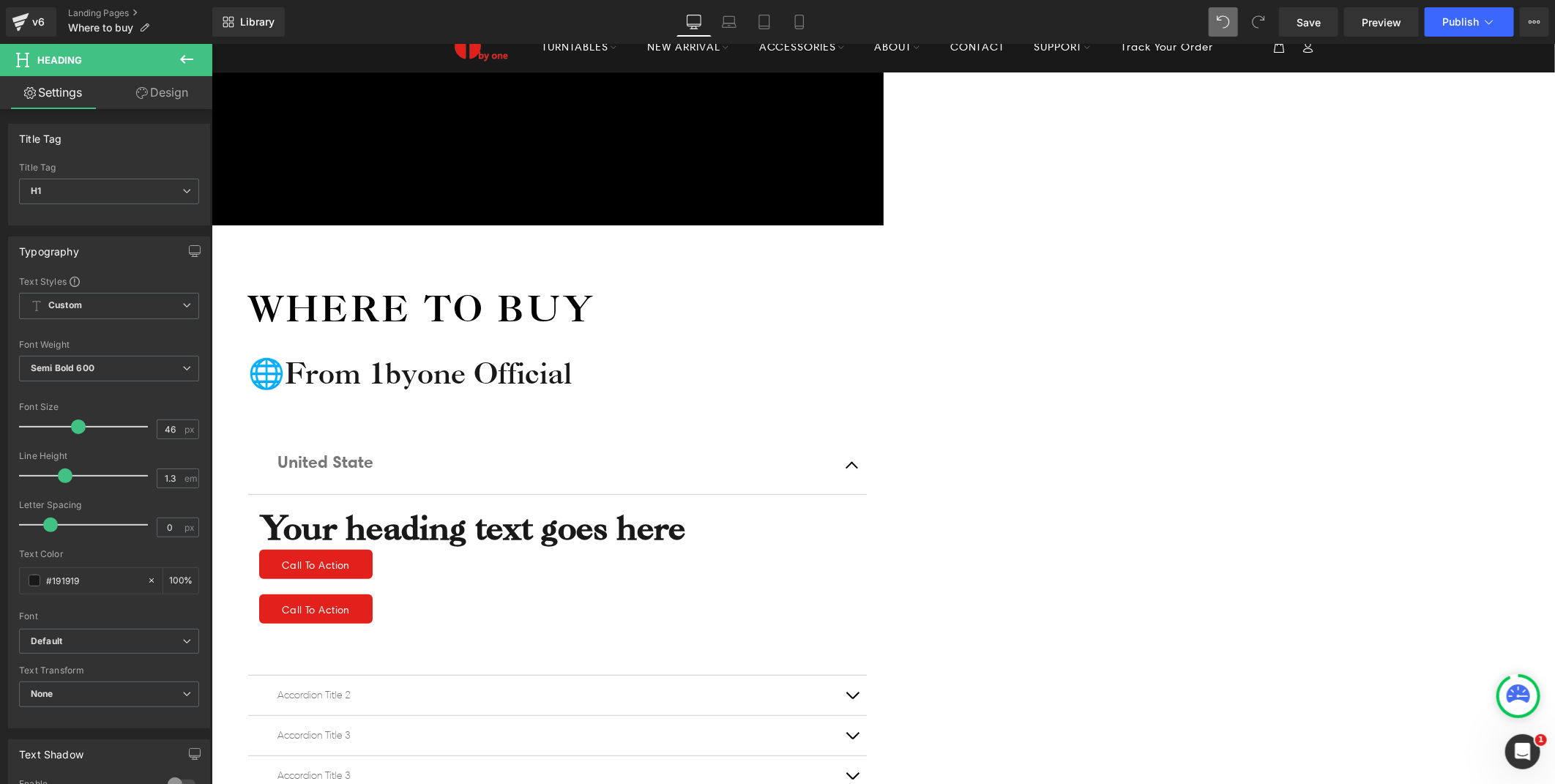
click at [760, 505] on h1 "Your heading text goes here" at bounding box center [556, 527] width 596 height 44
click at [188, 65] on icon at bounding box center [186, 59] width 18 height 18
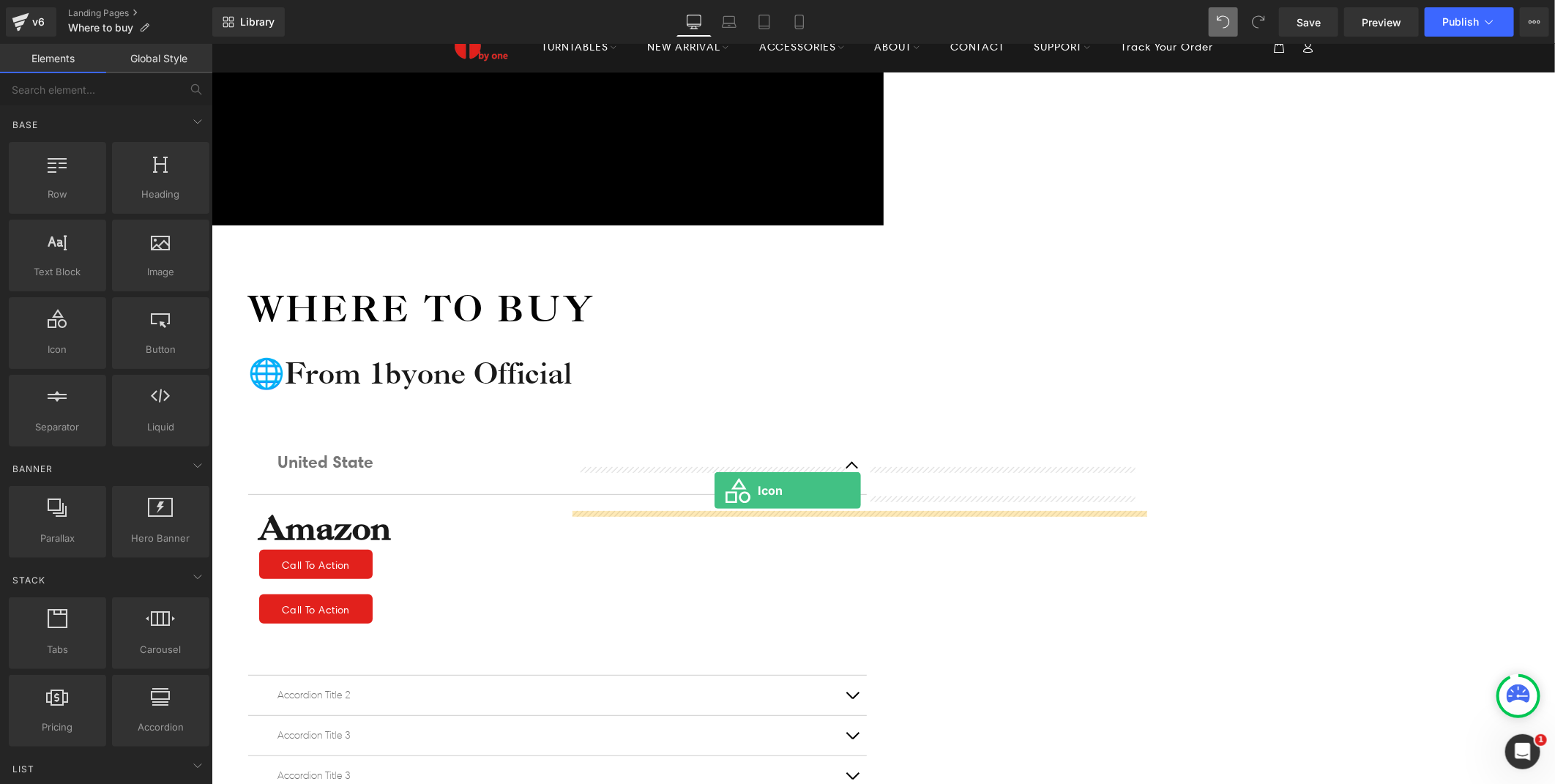
drag, startPoint x: 722, startPoint y: 420, endPoint x: 714, endPoint y: 490, distance: 70.5
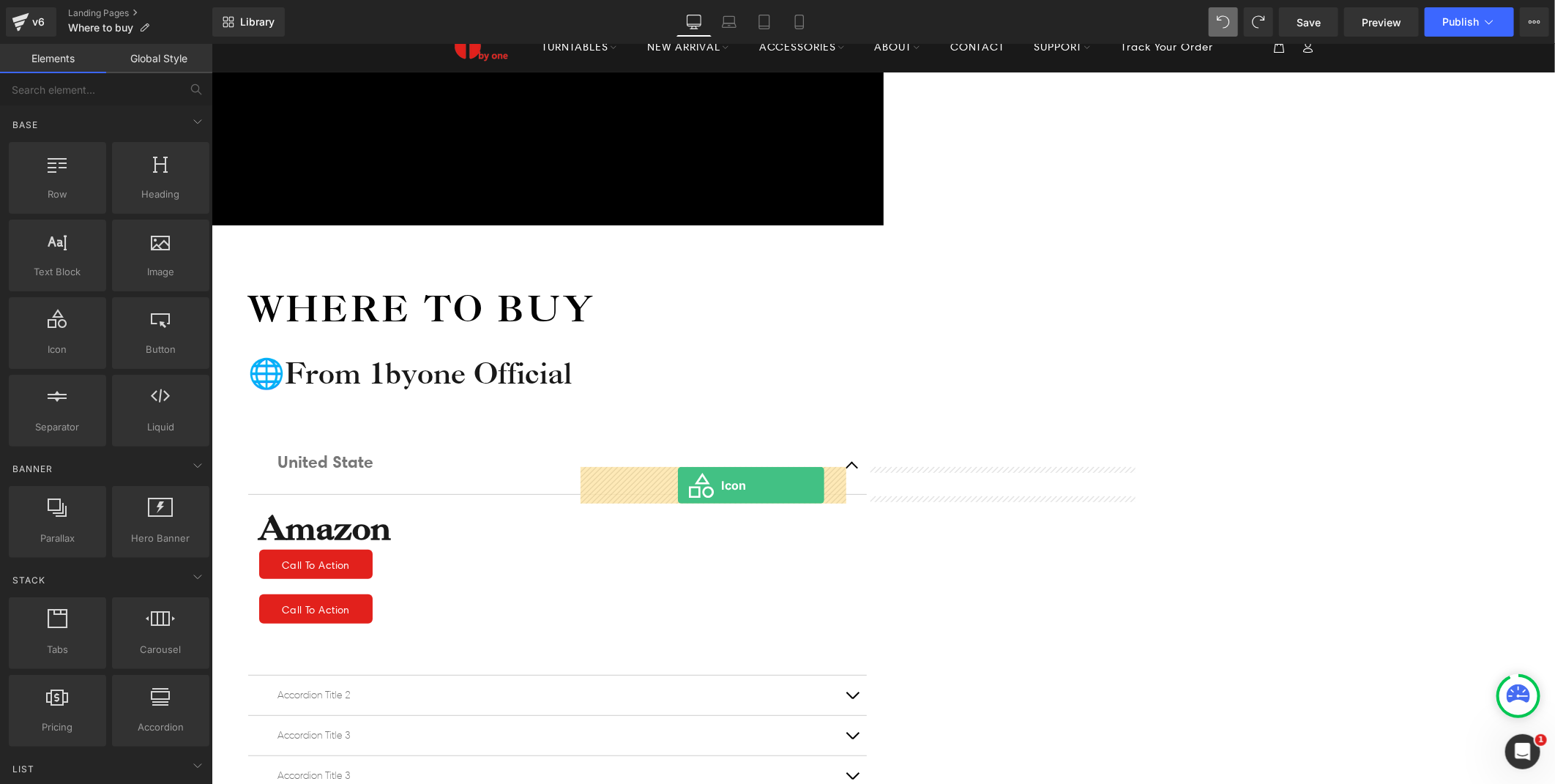
drag, startPoint x: 283, startPoint y: 367, endPoint x: 677, endPoint y: 484, distance: 411.0
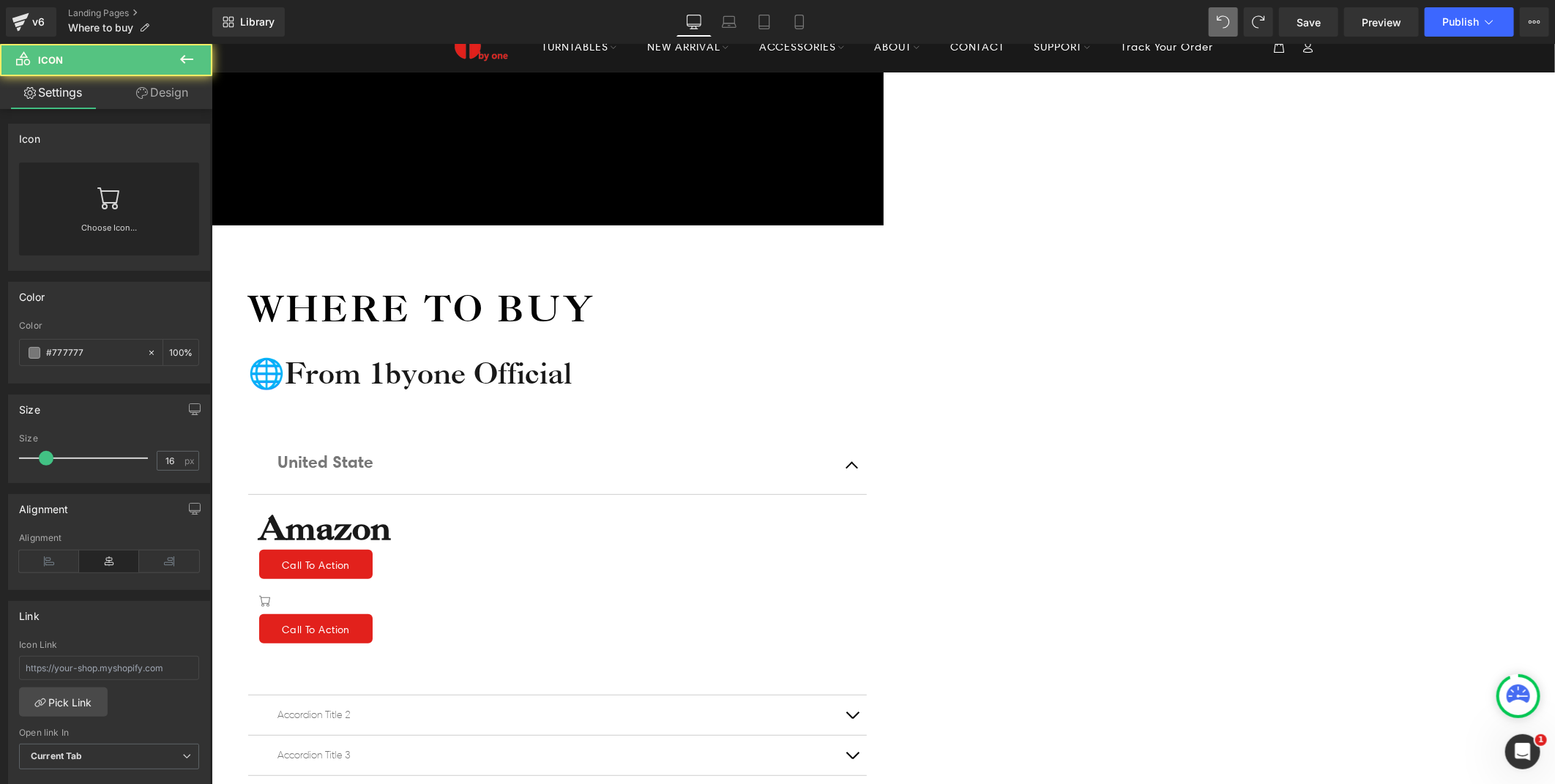
click at [714, 593] on div "Icon" at bounding box center [556, 604] width 596 height 21
click at [82, 192] on div "Choose Icon..." at bounding box center [109, 208] width 180 height 93
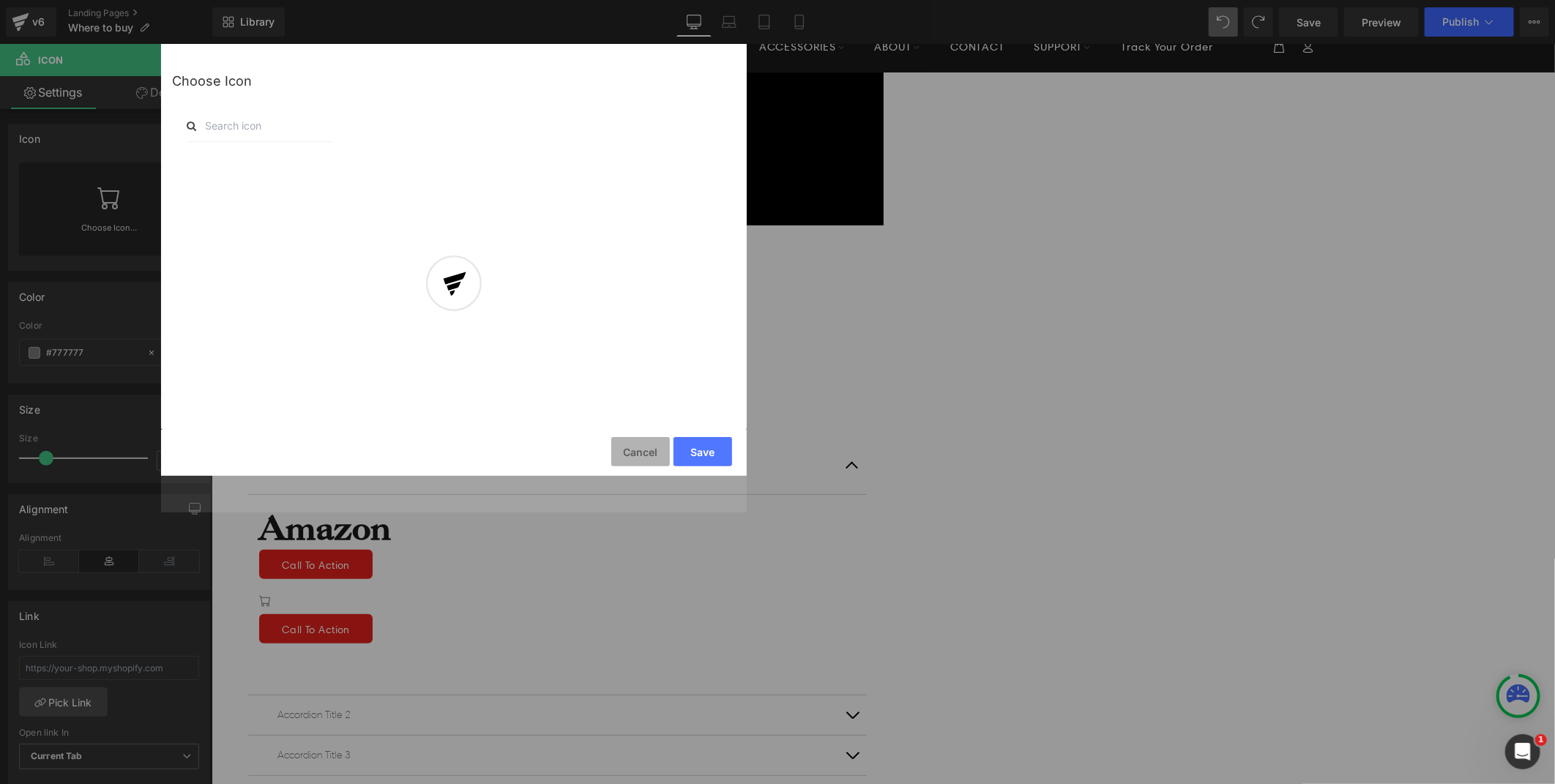
click at [223, 115] on input "text" at bounding box center [260, 126] width 146 height 32
click at [223, 126] on input "text" at bounding box center [260, 126] width 146 height 32
click at [221, 126] on input "text" at bounding box center [260, 126] width 146 height 32
click at [257, 120] on input "text" at bounding box center [260, 126] width 146 height 32
click at [237, 131] on input "text" at bounding box center [260, 126] width 146 height 32
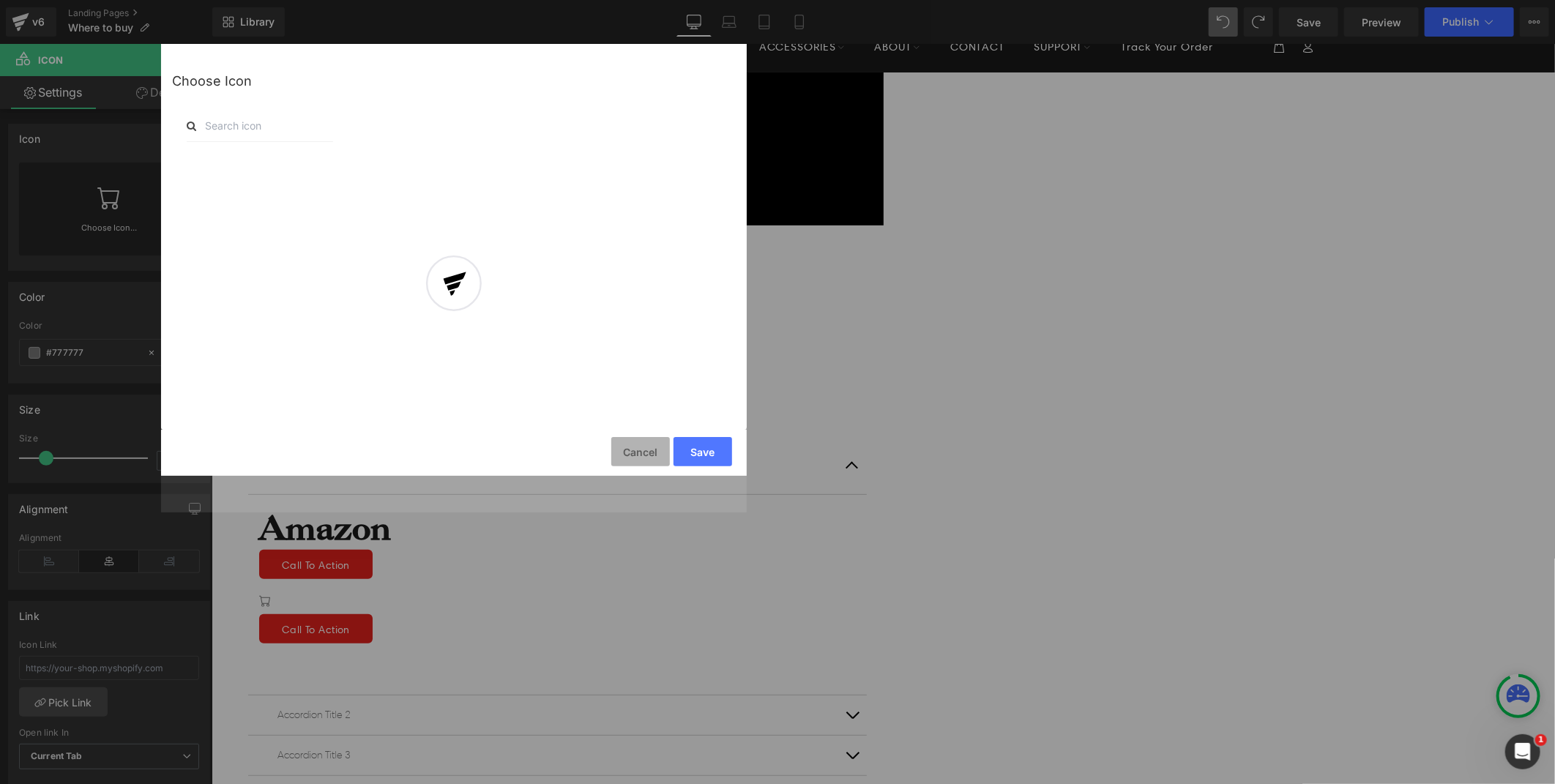
click at [632, 454] on button "Cancel" at bounding box center [640, 451] width 58 height 29
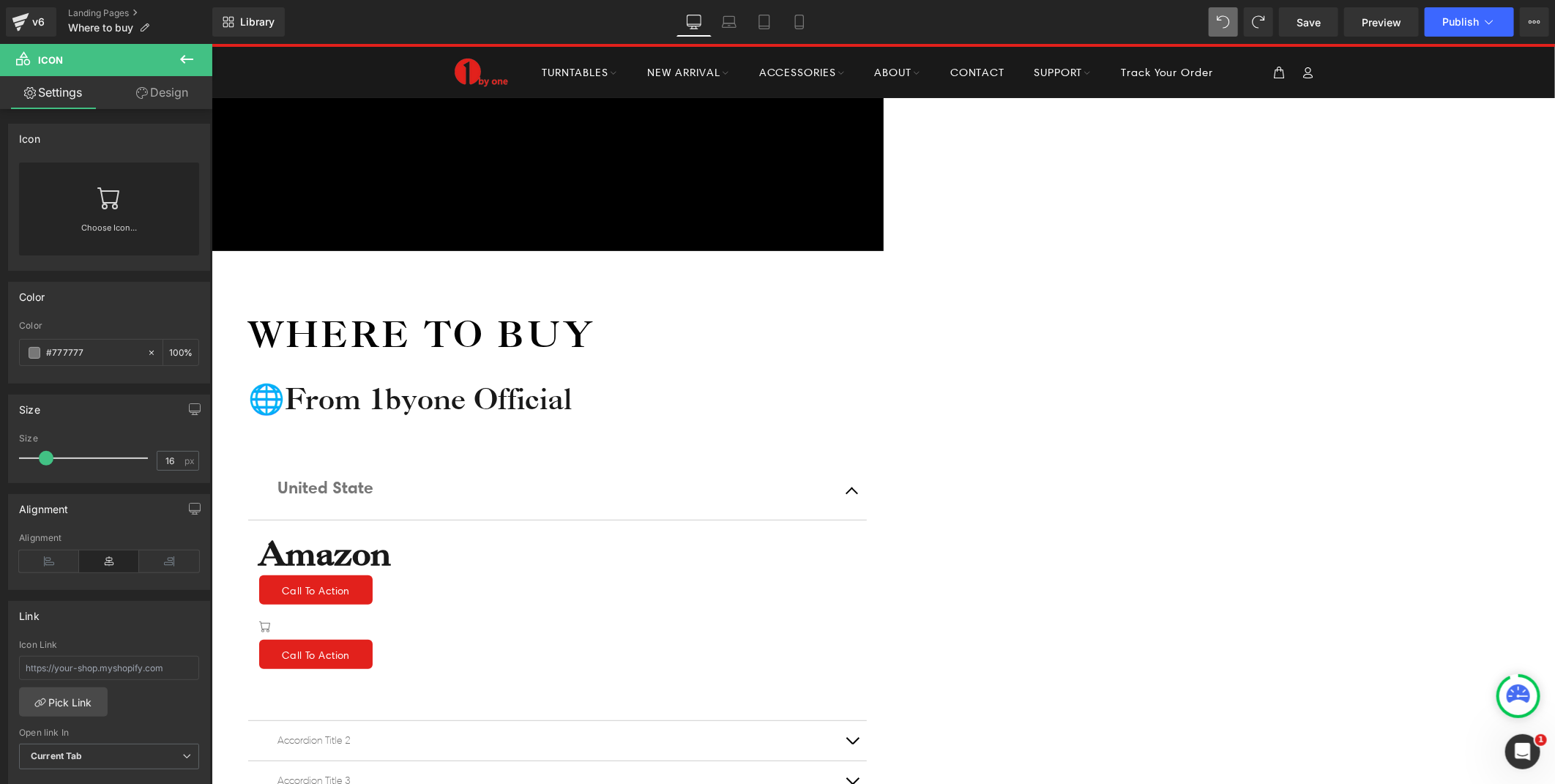
scroll to position [0, 0]
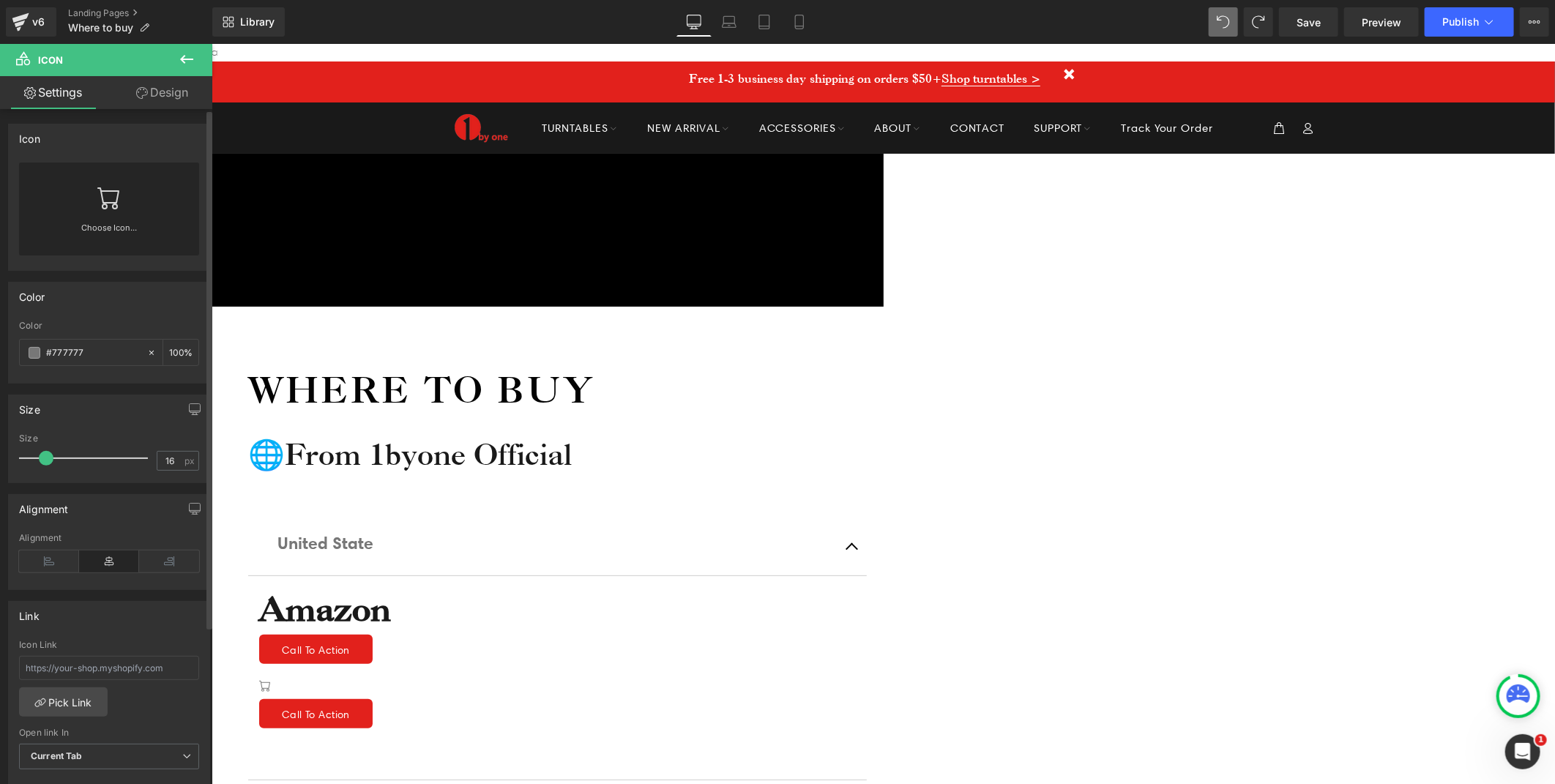
drag, startPoint x: 88, startPoint y: 228, endPoint x: 631, endPoint y: 141, distance: 549.9
click at [88, 228] on link "Choose Icon..." at bounding box center [109, 238] width 180 height 35
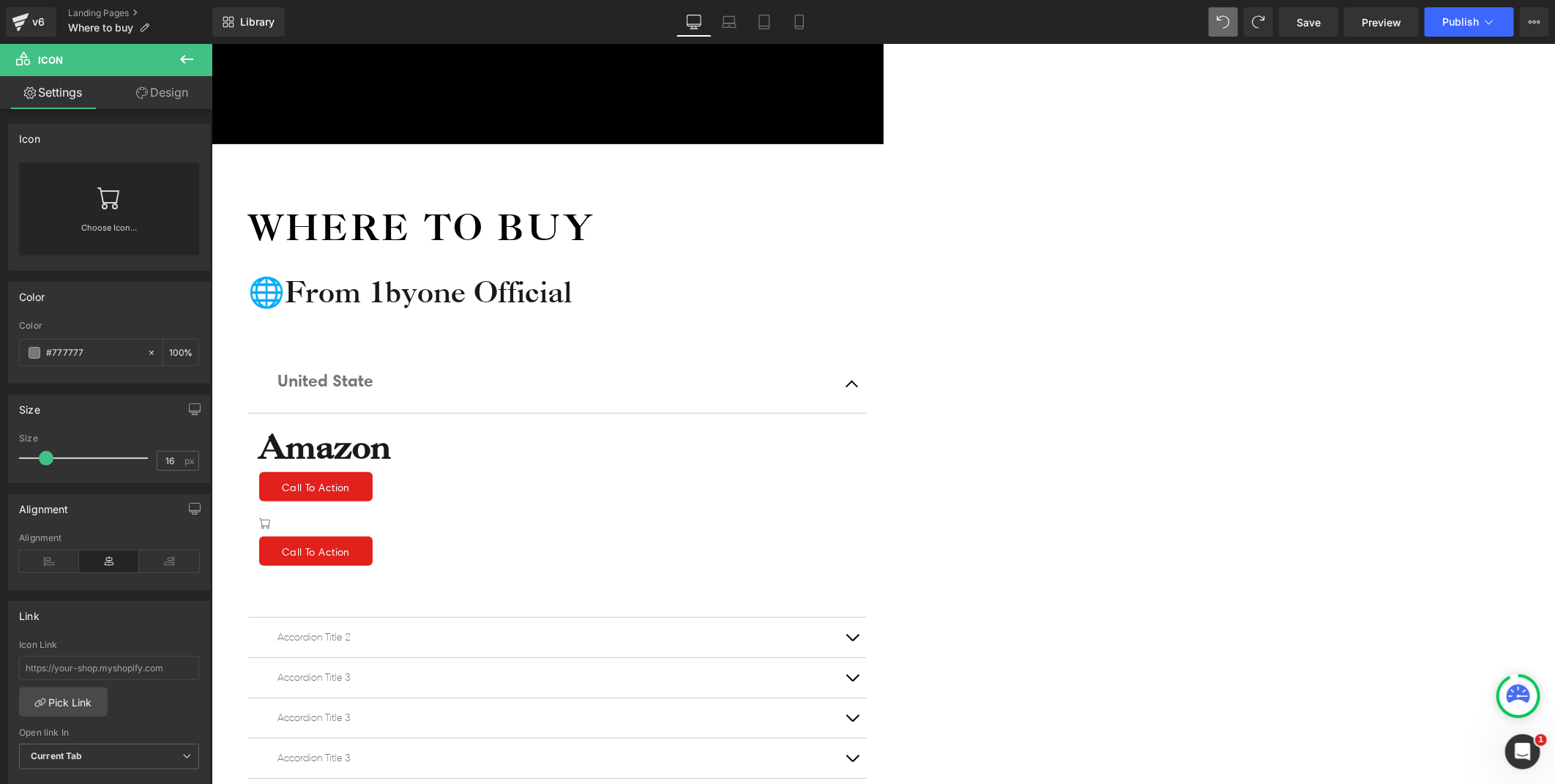
drag, startPoint x: 225, startPoint y: 373, endPoint x: 291, endPoint y: 362, distance: 66.9
click at [225, 373] on div "Icon Free shipping $50+ Text Block Row Icon 90-day trial Text Block Row Icon 2-…" at bounding box center [883, 602] width 1344 height 1222
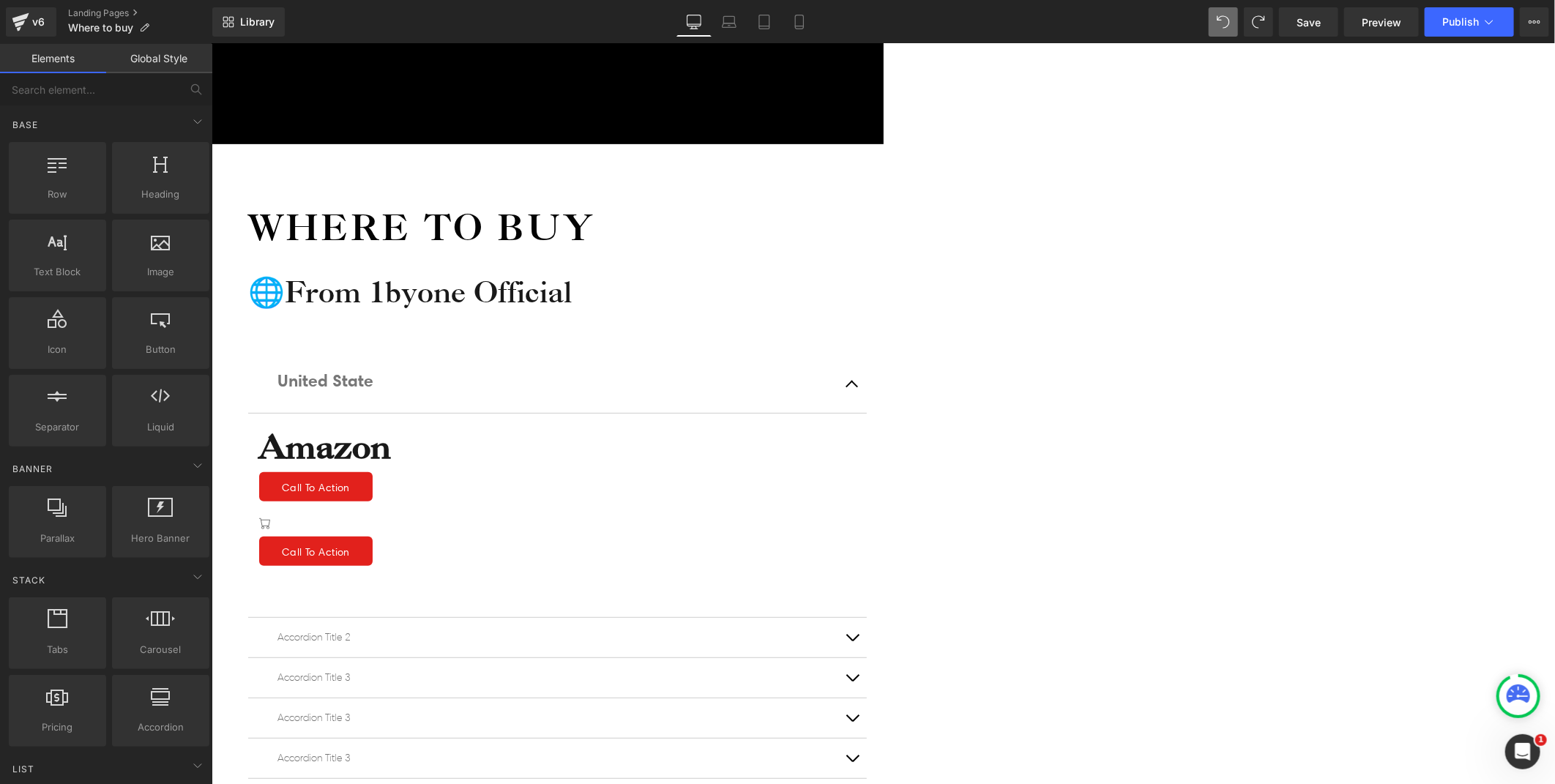
click at [211, 43] on icon at bounding box center [211, 43] width 0 height 0
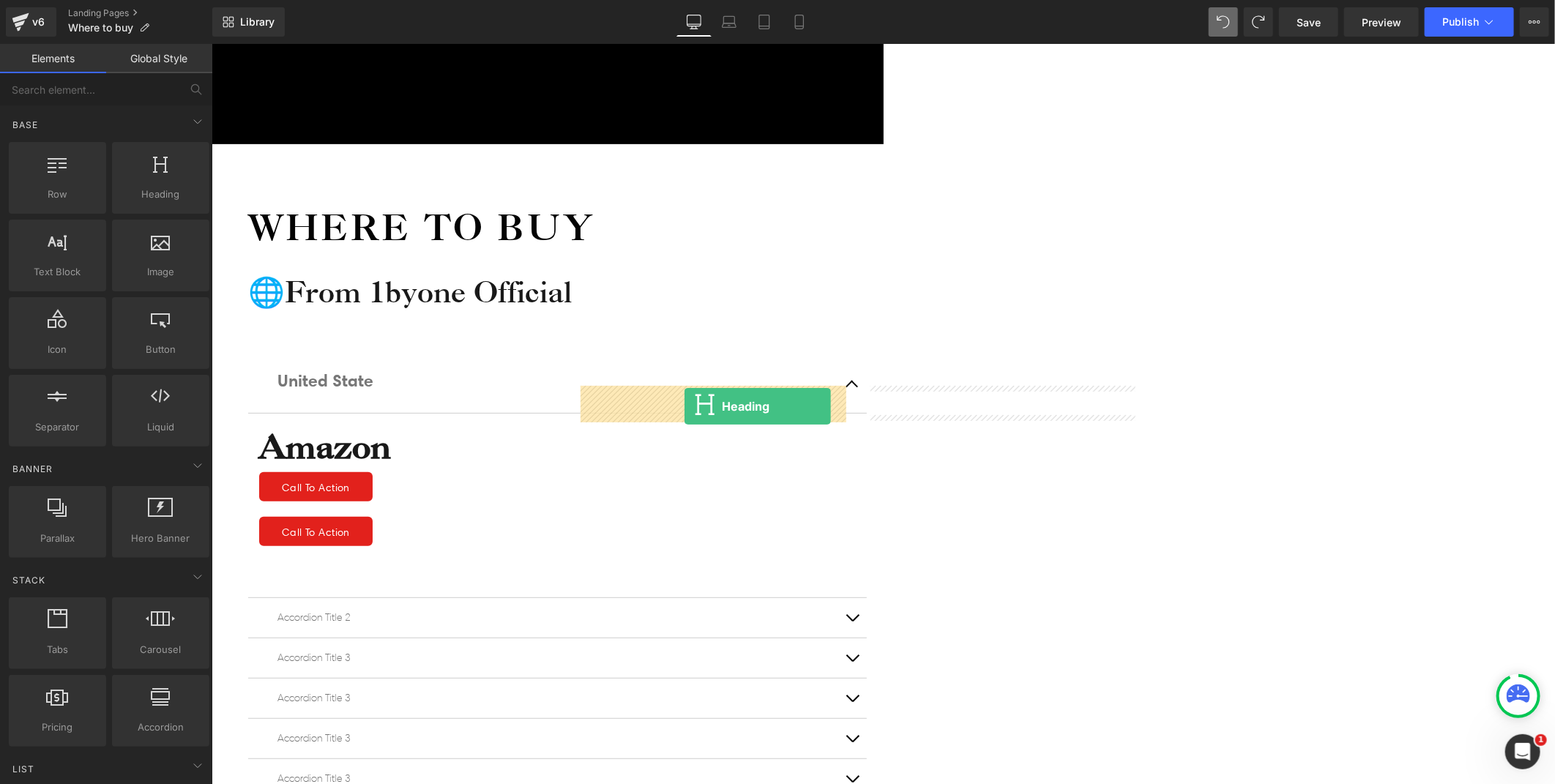
drag, startPoint x: 381, startPoint y: 243, endPoint x: 684, endPoint y: 405, distance: 343.6
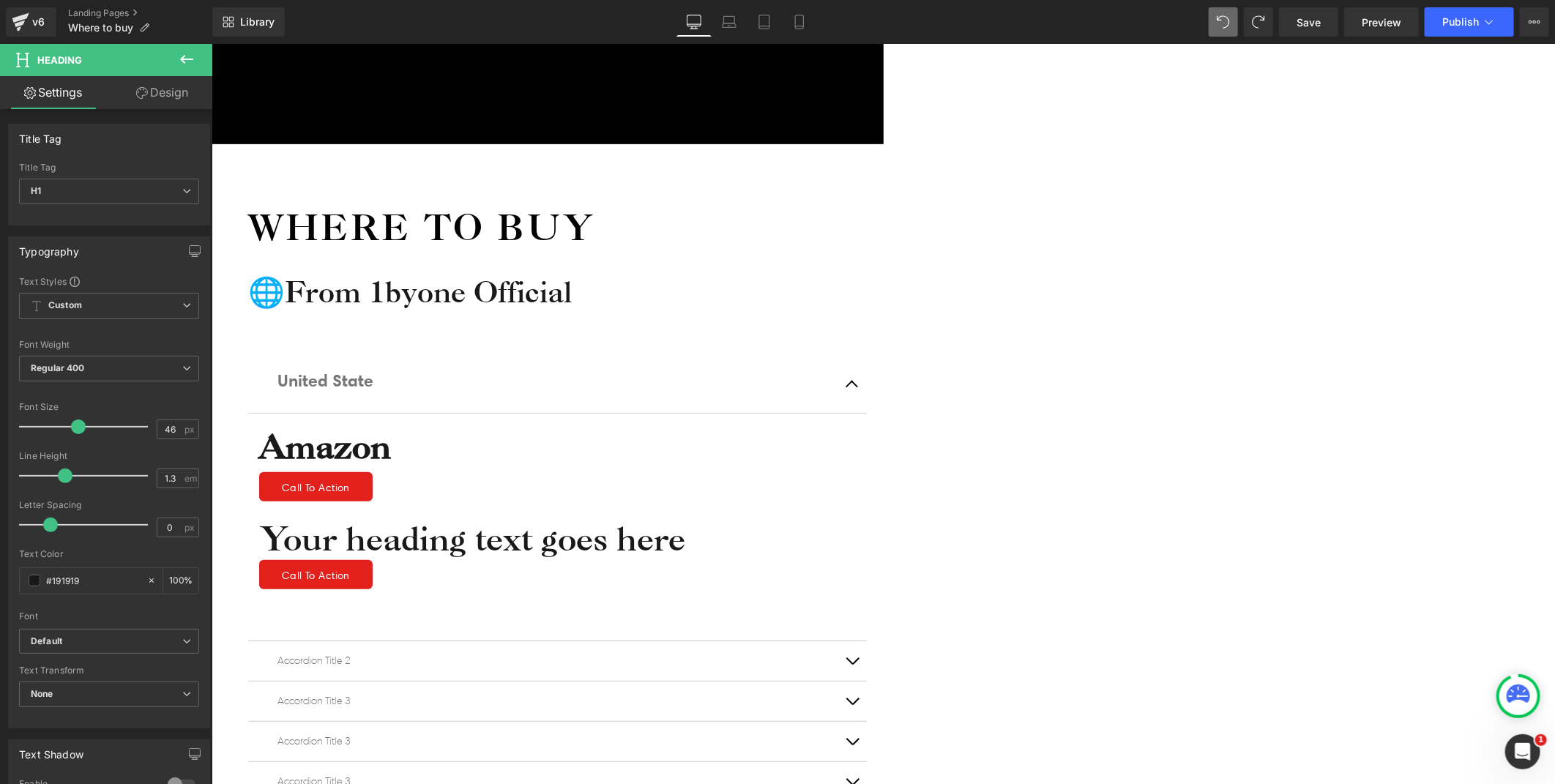
click at [758, 515] on h1 "Your heading text goes here" at bounding box center [556, 537] width 596 height 44
click at [347, 400] on div "Icon Free shipping $50+ Text Block Row Icon 90-day trial Text Block Row Icon 2-…" at bounding box center [883, 613] width 1344 height 1246
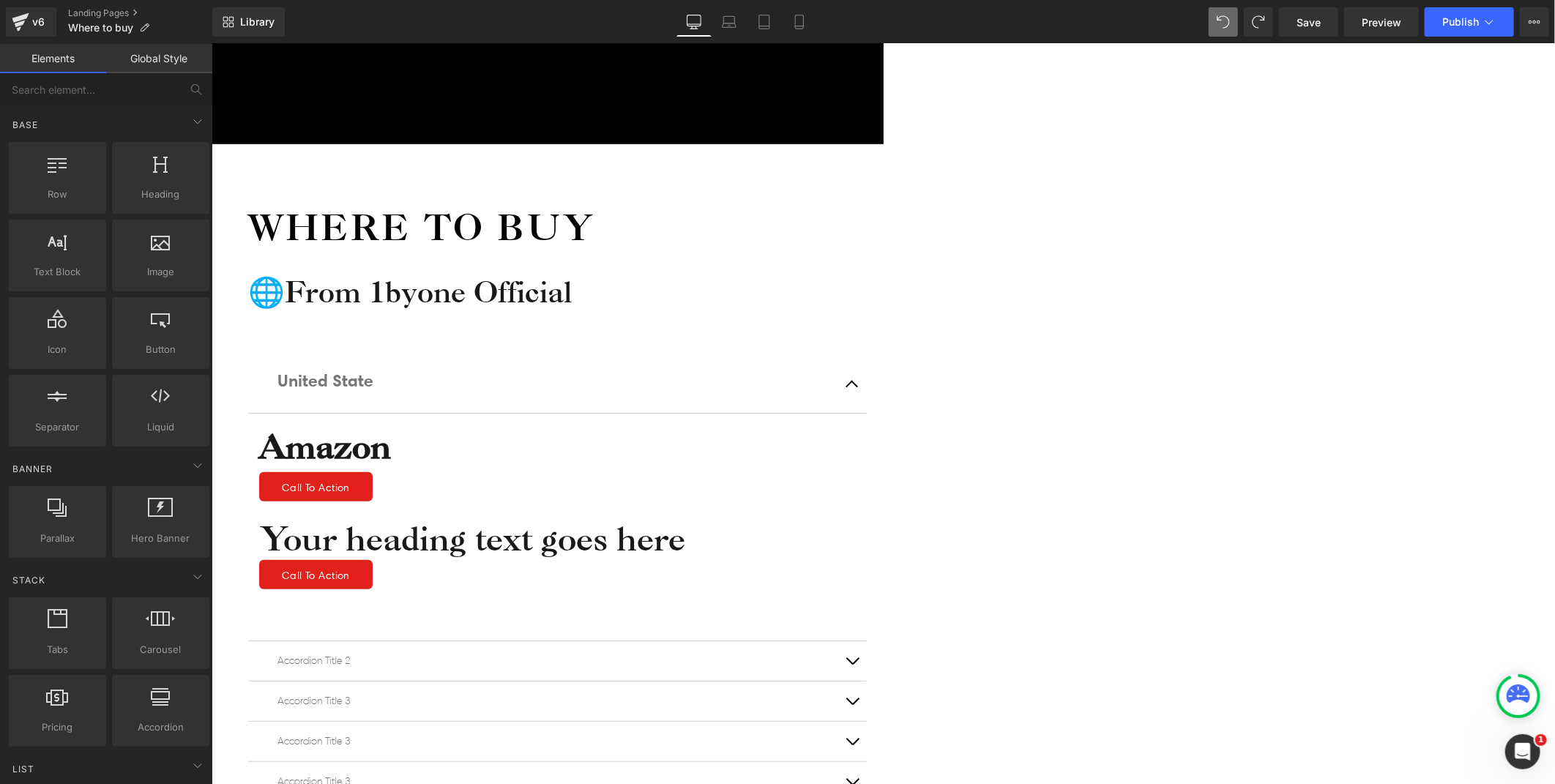
click at [211, 43] on link at bounding box center [211, 43] width 0 height 0
click at [211, 43] on icon at bounding box center [211, 43] width 0 height 0
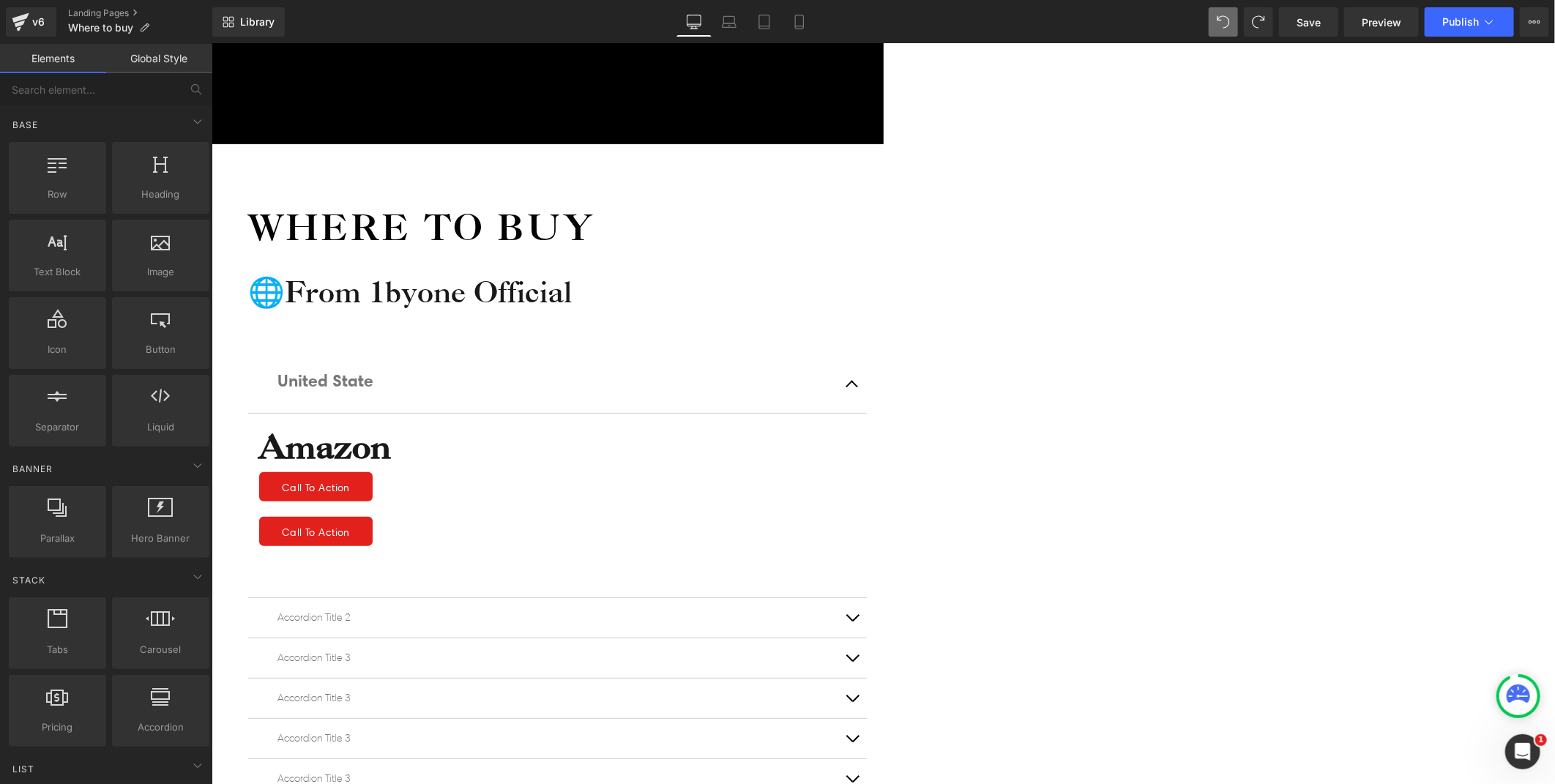
click at [211, 43] on icon at bounding box center [211, 43] width 0 height 0
click at [322, 352] on div "Icon Free shipping $50+ Text Block Row Icon 90-day trial Text Block Row Icon 2-…" at bounding box center [883, 592] width 1344 height 1203
click at [211, 43] on icon at bounding box center [211, 43] width 0 height 0
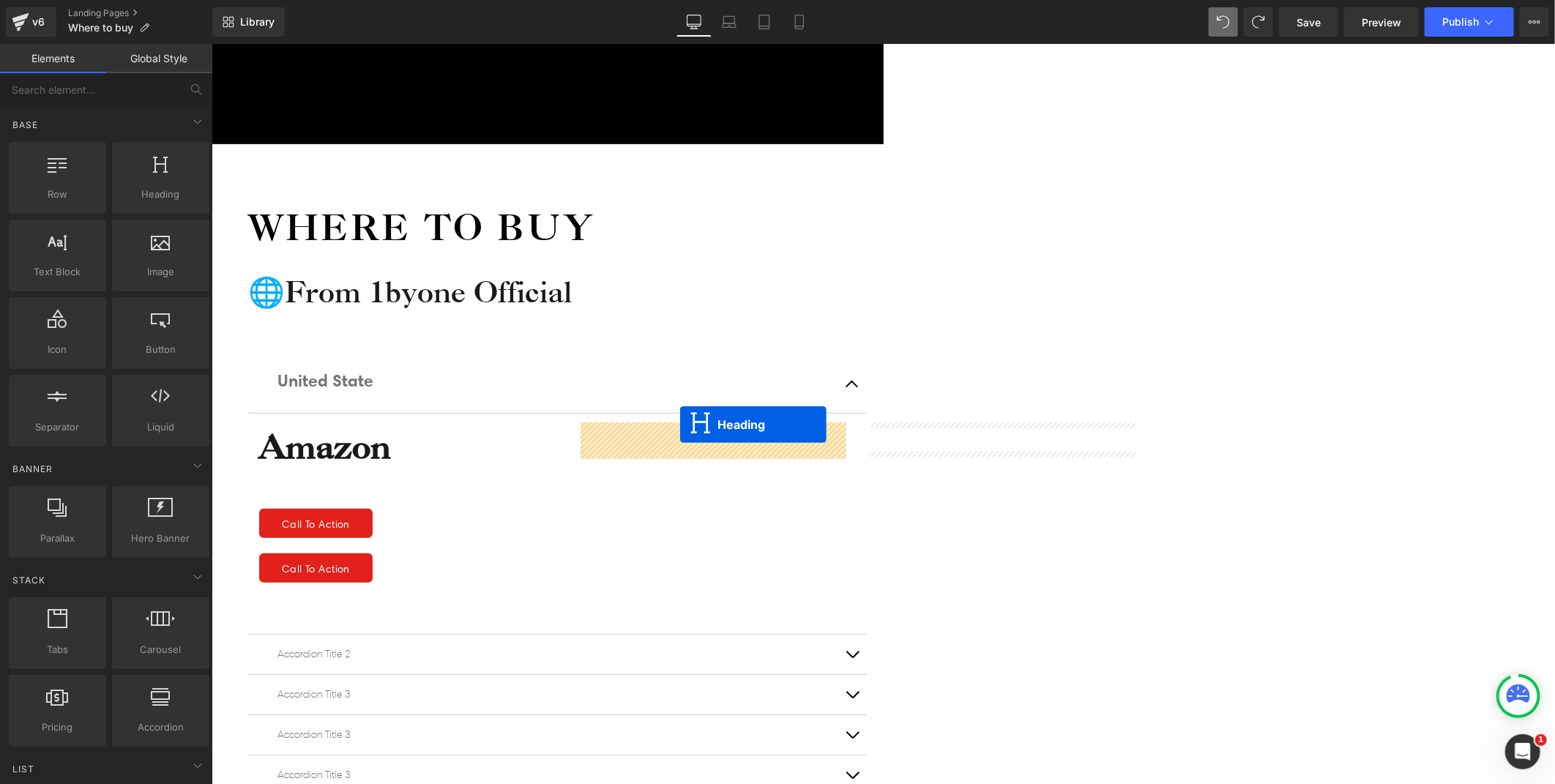
drag, startPoint x: 679, startPoint y: 374, endPoint x: 680, endPoint y: 423, distance: 49.0
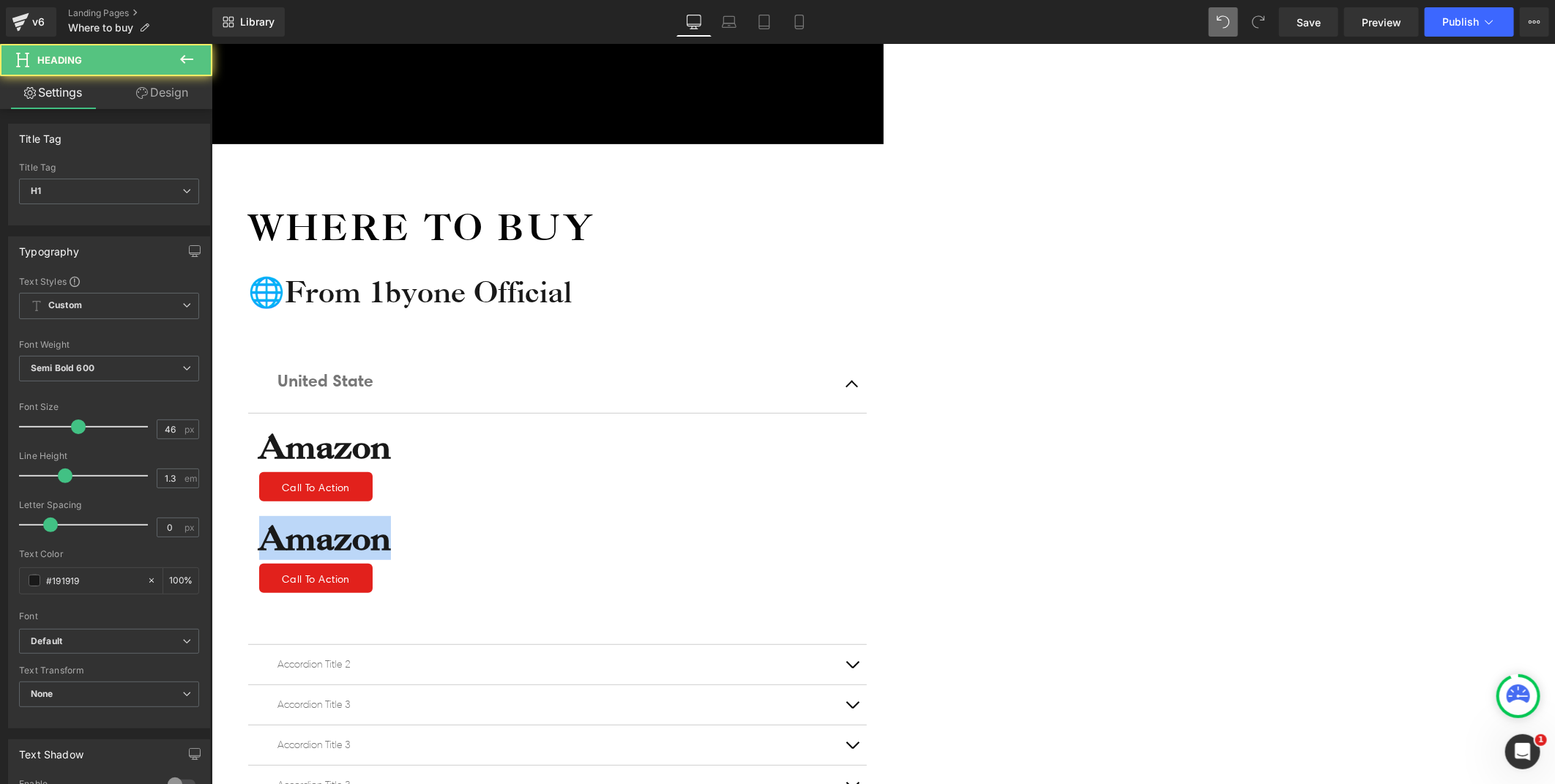
drag, startPoint x: 776, startPoint y: 415, endPoint x: 652, endPoint y: 417, distance: 124.0
click at [652, 515] on h1 "Amazon" at bounding box center [556, 537] width 596 height 44
click at [652, 515] on div "Amazon Heading Call To Action Button Row" at bounding box center [556, 574] width 596 height 117
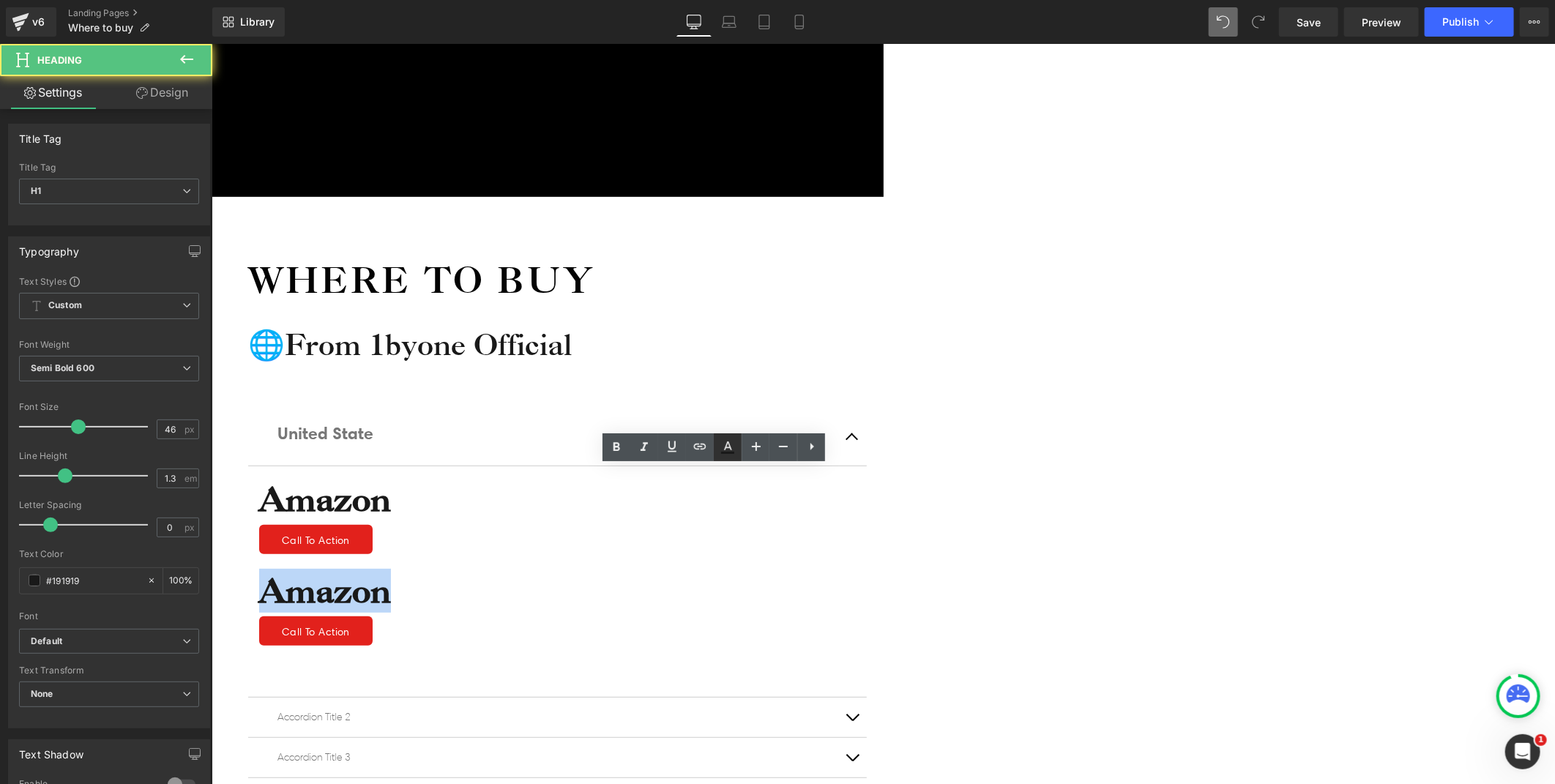
scroll to position [82, 0]
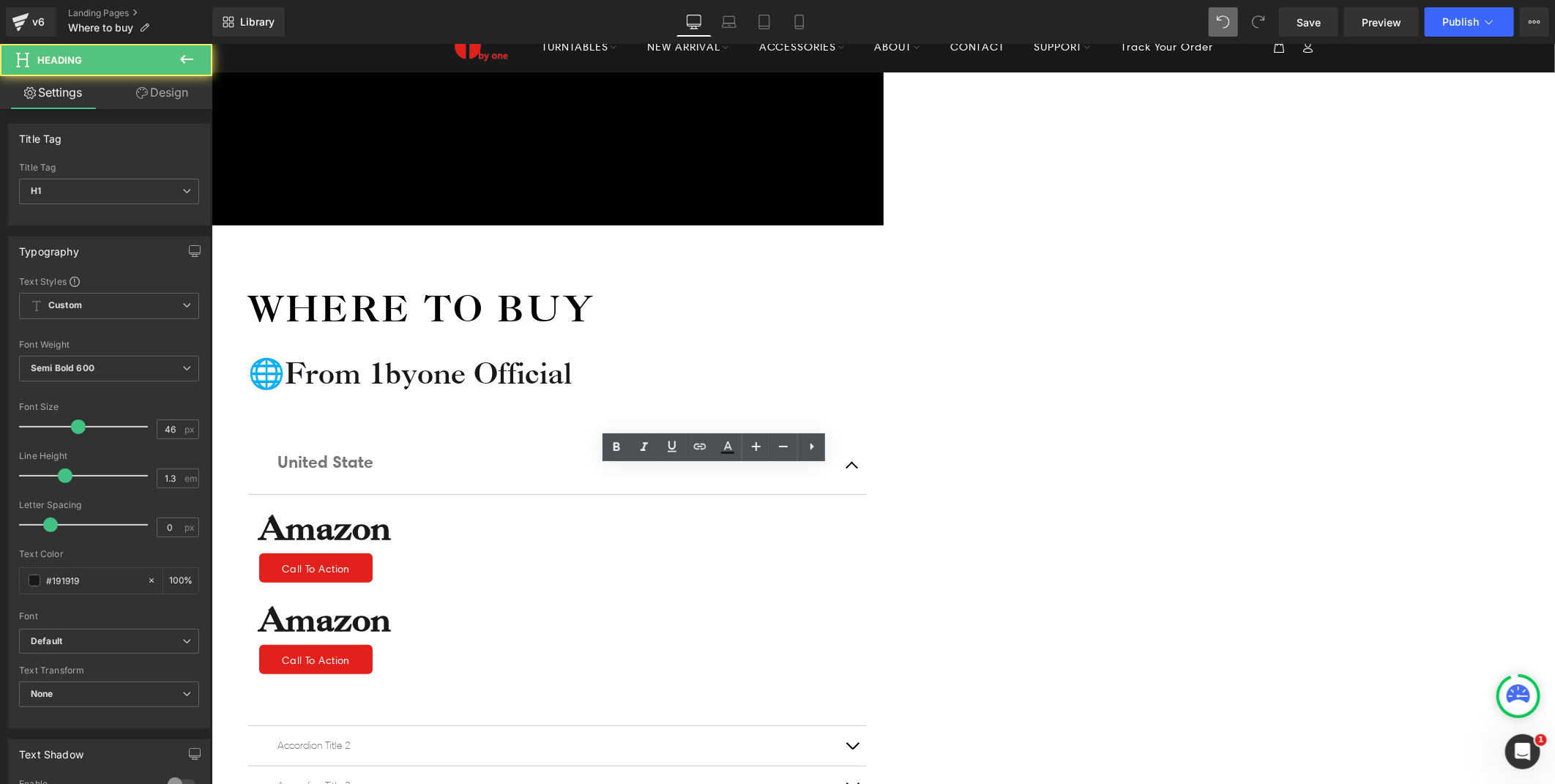
click at [781, 596] on h1 "Amazon" at bounding box center [556, 618] width 596 height 44
drag, startPoint x: 775, startPoint y: 490, endPoint x: 633, endPoint y: 490, distance: 142.0
click at [633, 596] on h1 "Amazon" at bounding box center [556, 618] width 596 height 44
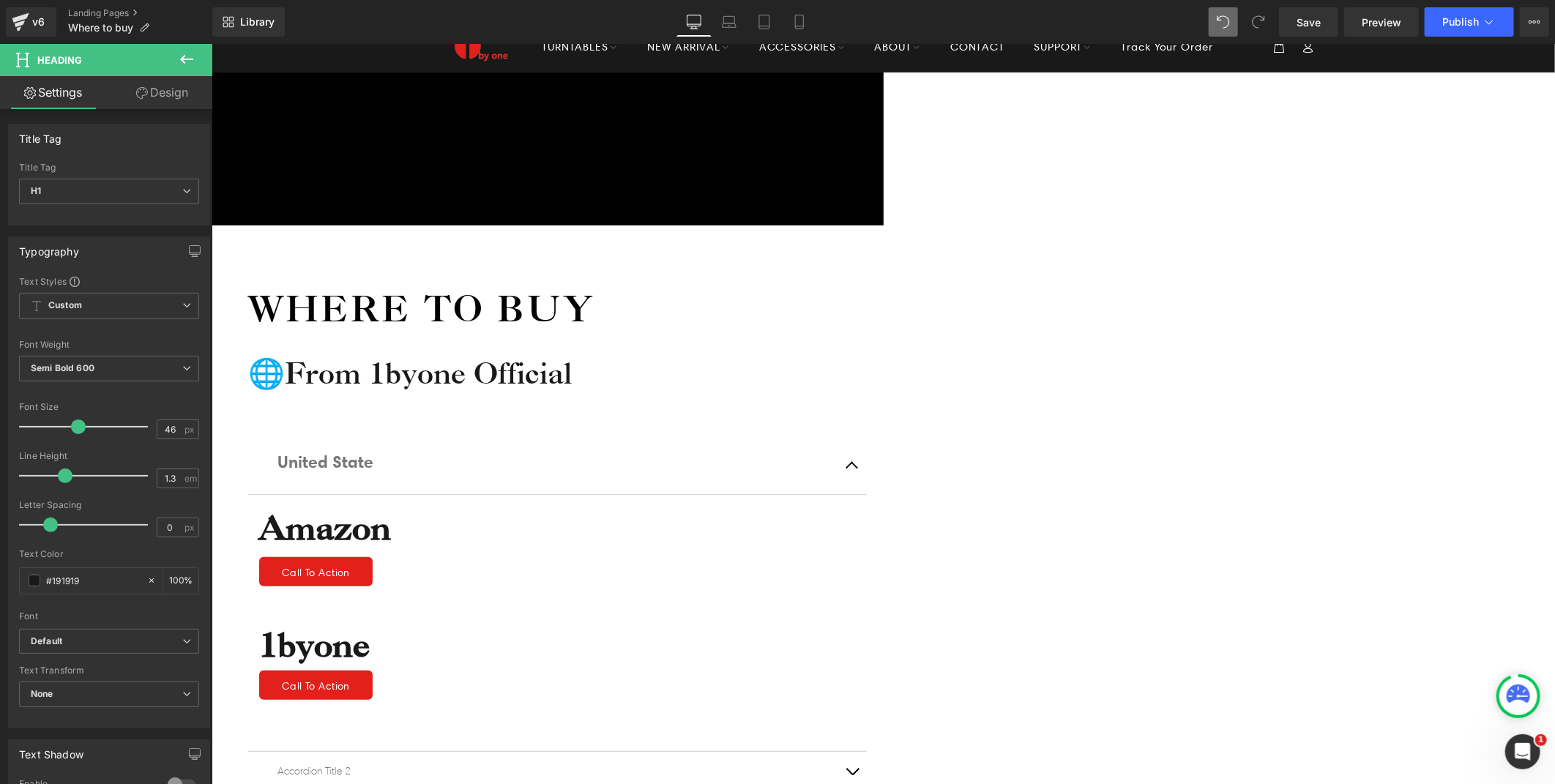
drag, startPoint x: 1350, startPoint y: 476, endPoint x: 677, endPoint y: 457, distance: 673.3
click at [1350, 476] on div "Icon Free shipping $50+ Text Block Row Icon 90-day trial Text Block Row Icon 2-…" at bounding box center [883, 709] width 1344 height 1275
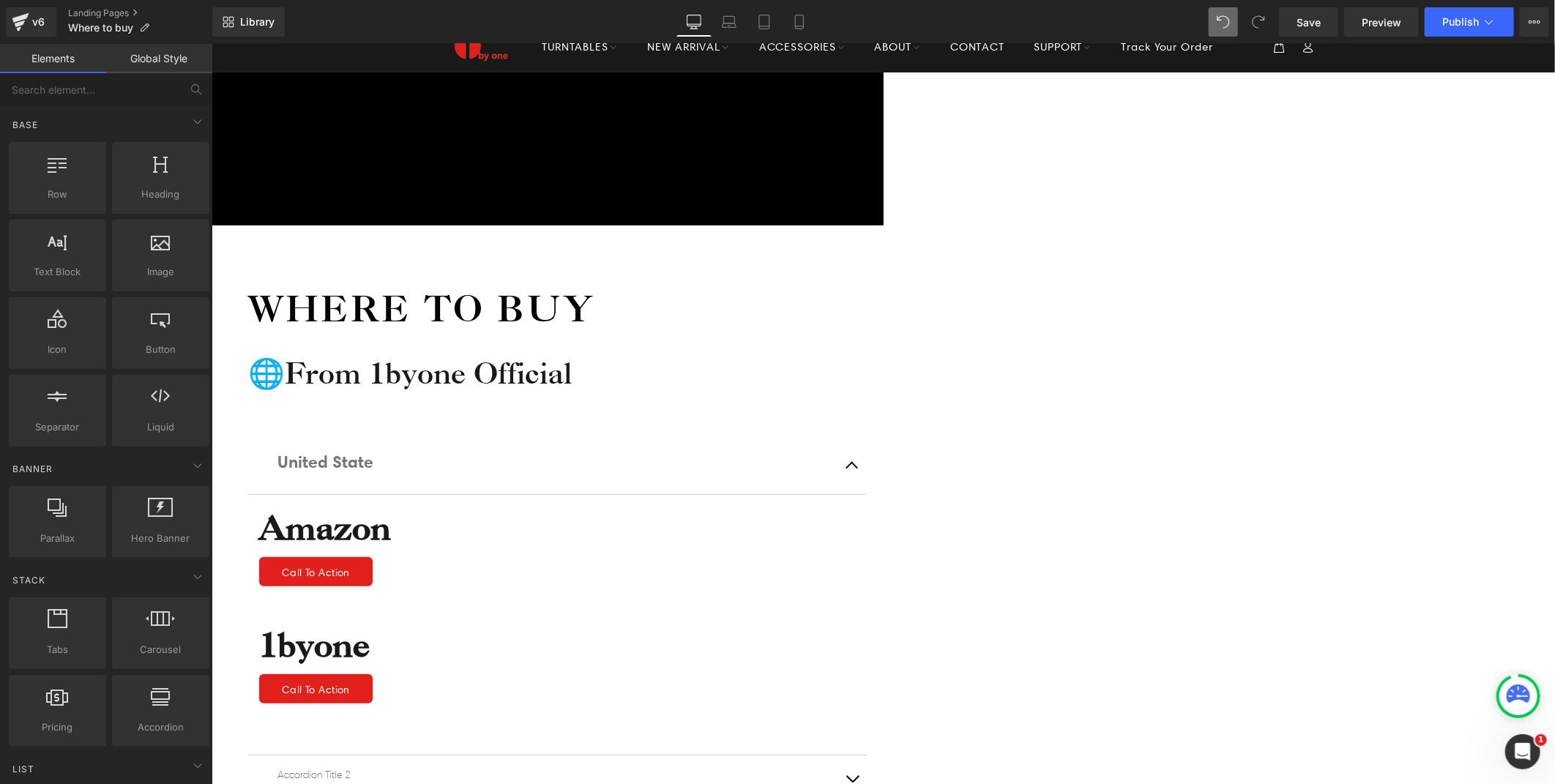
drag, startPoint x: 1145, startPoint y: 546, endPoint x: 701, endPoint y: 434, distance: 457.9
click at [866, 755] on button "button" at bounding box center [851, 778] width 29 height 47
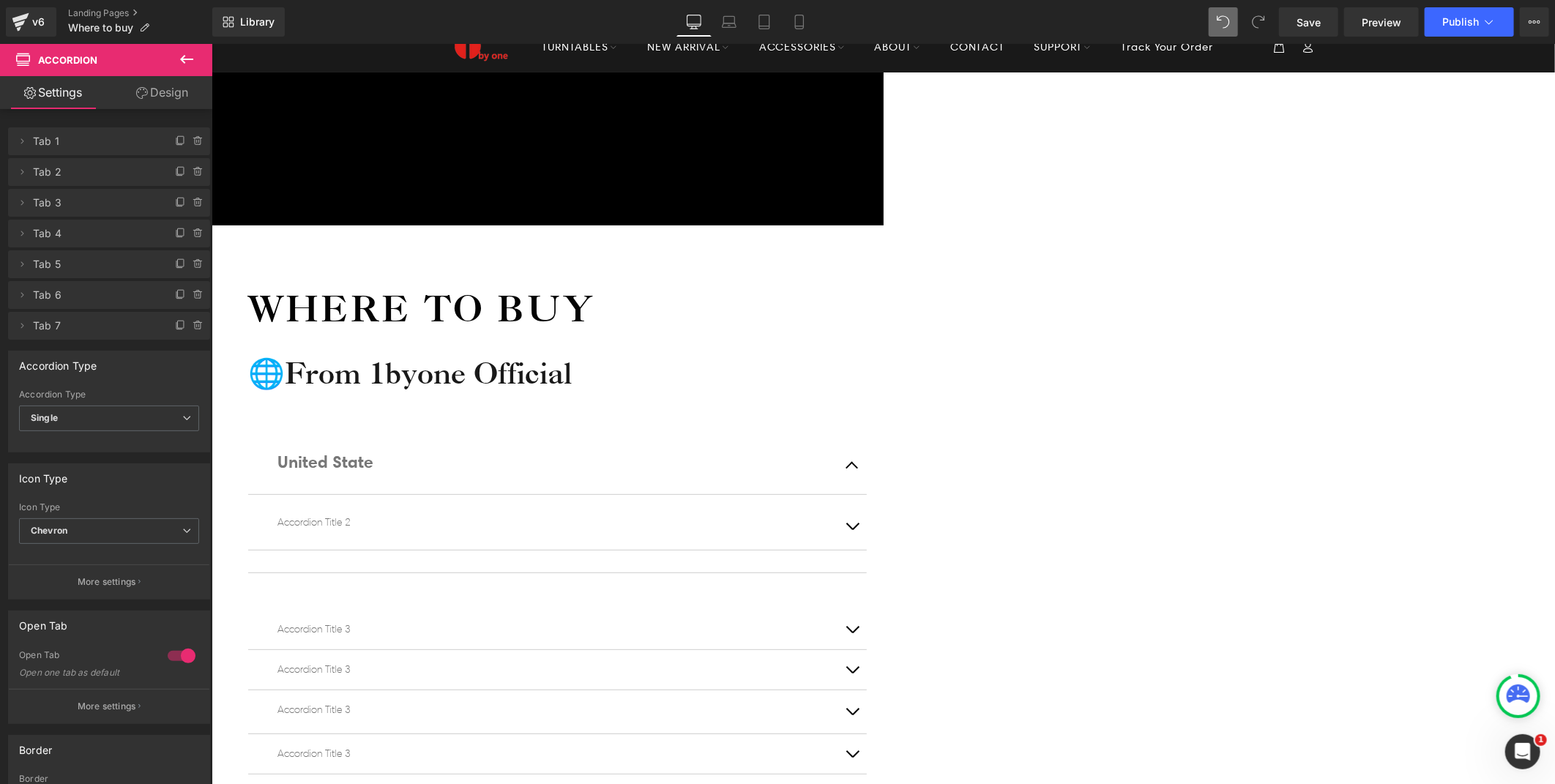
scroll to position [244, 0]
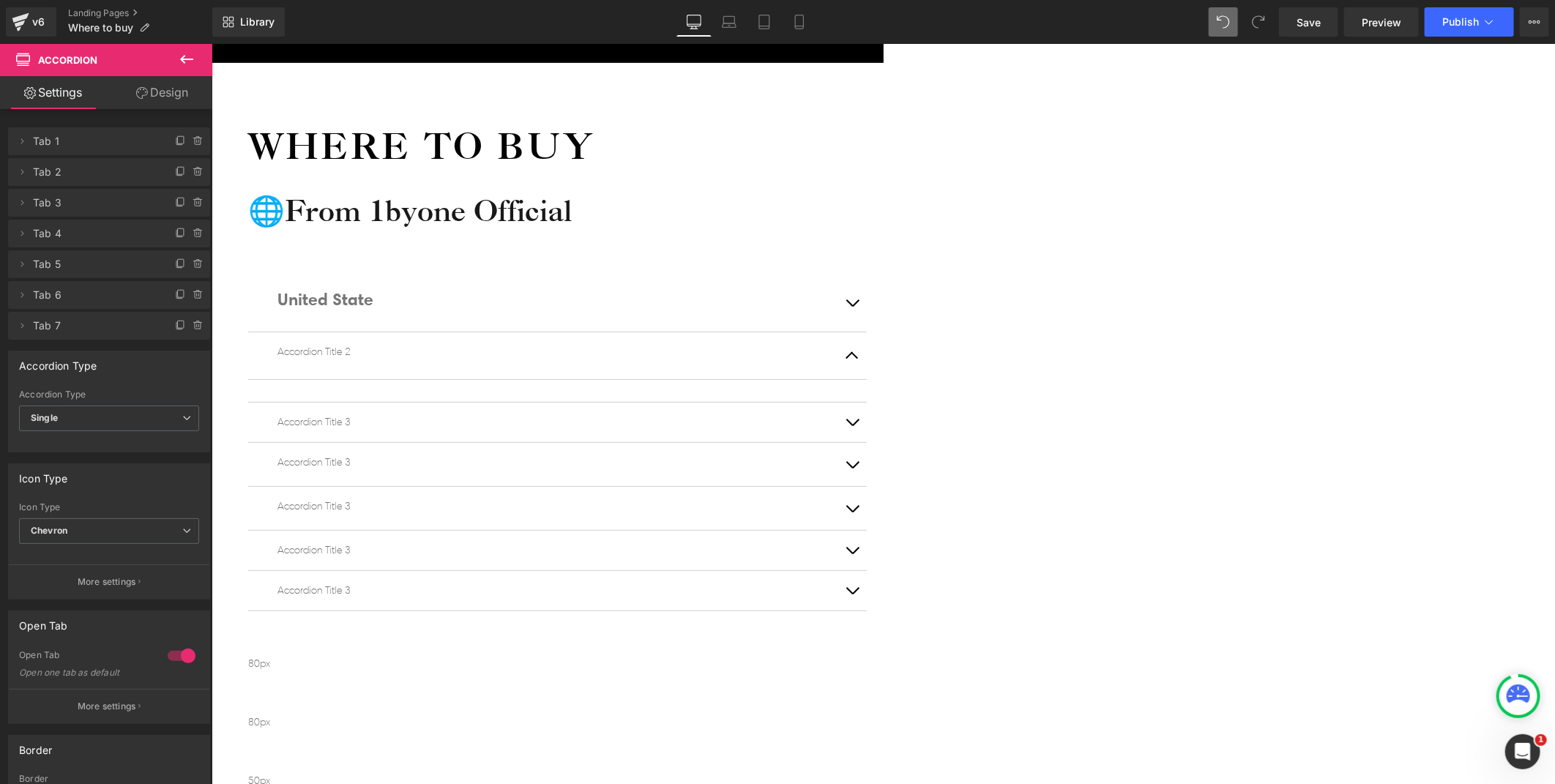
click at [187, 52] on icon at bounding box center [186, 59] width 18 height 18
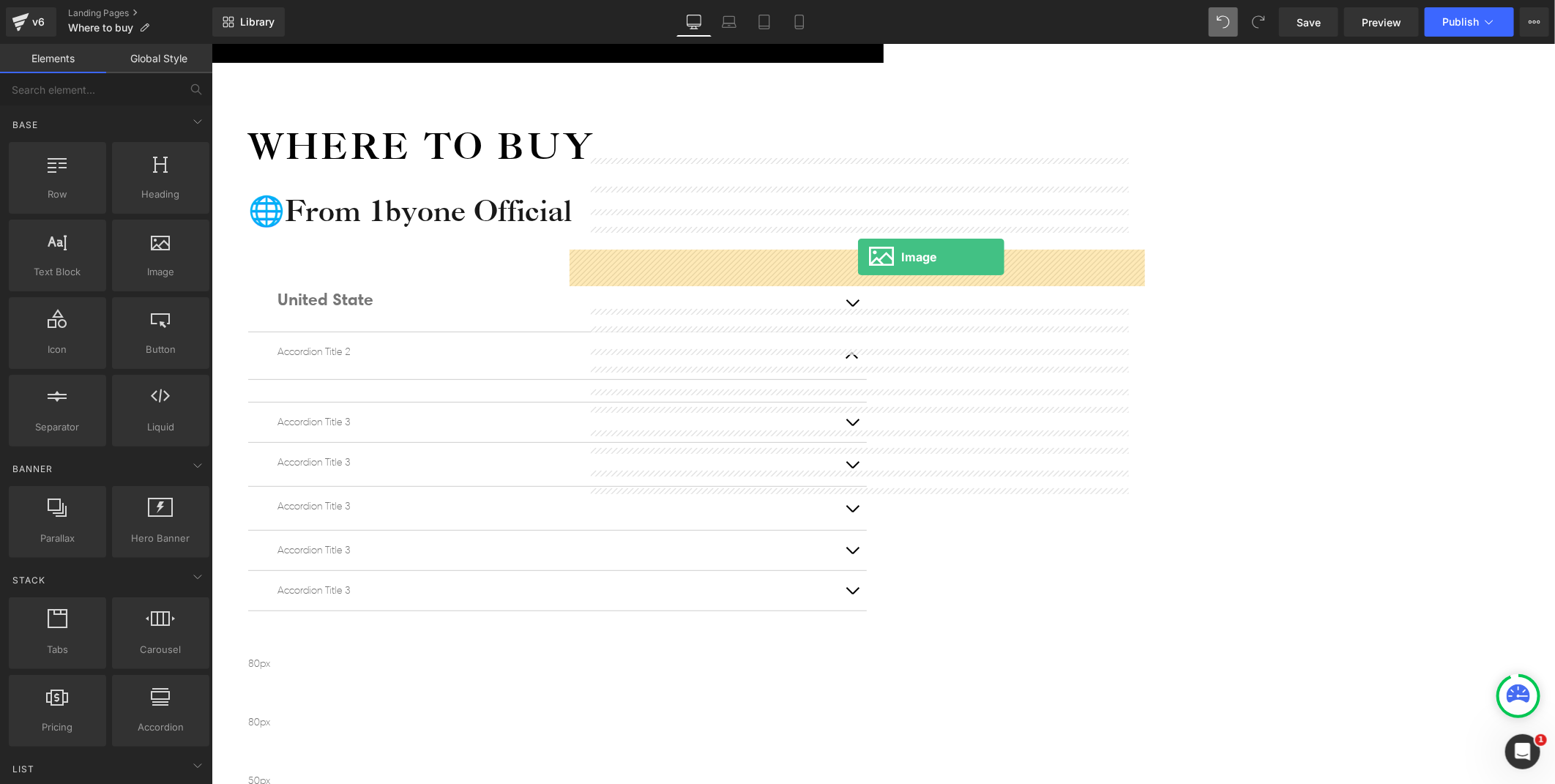
drag, startPoint x: 674, startPoint y: 242, endPoint x: 857, endPoint y: 256, distance: 183.5
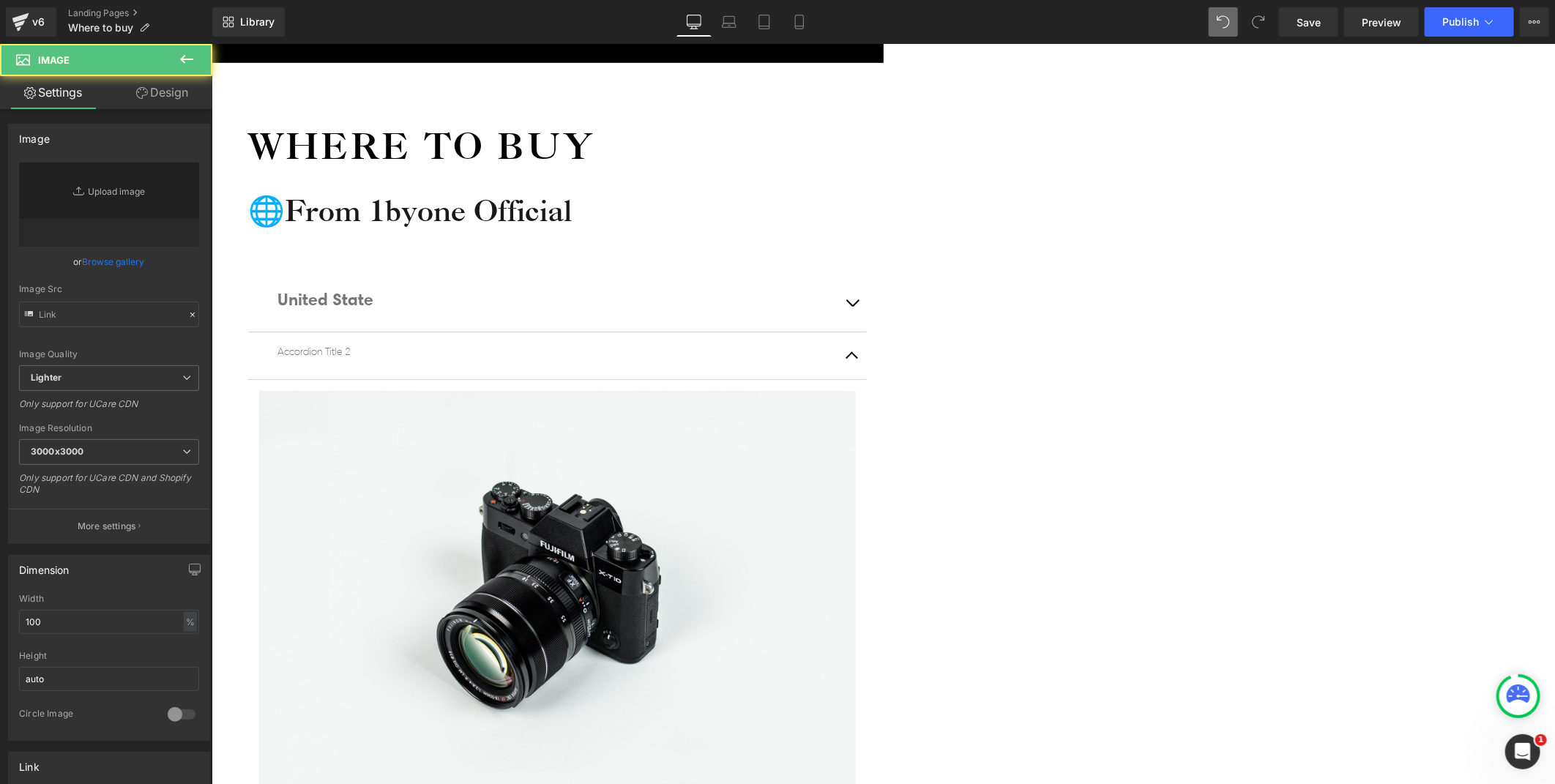
type input "//d1um8515vdn9kb.cloudfront.net/images/parallax.jpg"
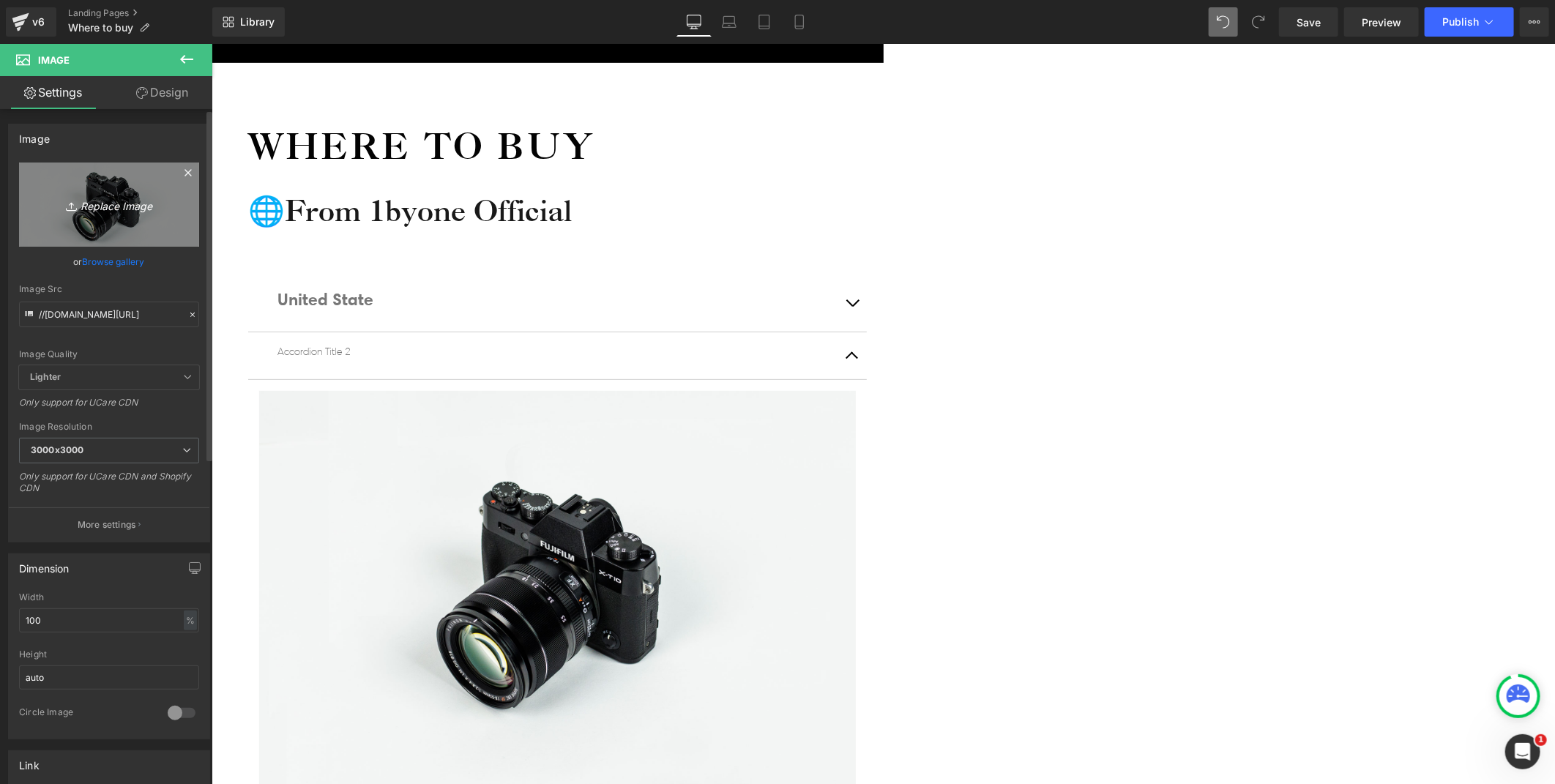
click at [82, 208] on icon "Replace Image" at bounding box center [109, 204] width 117 height 18
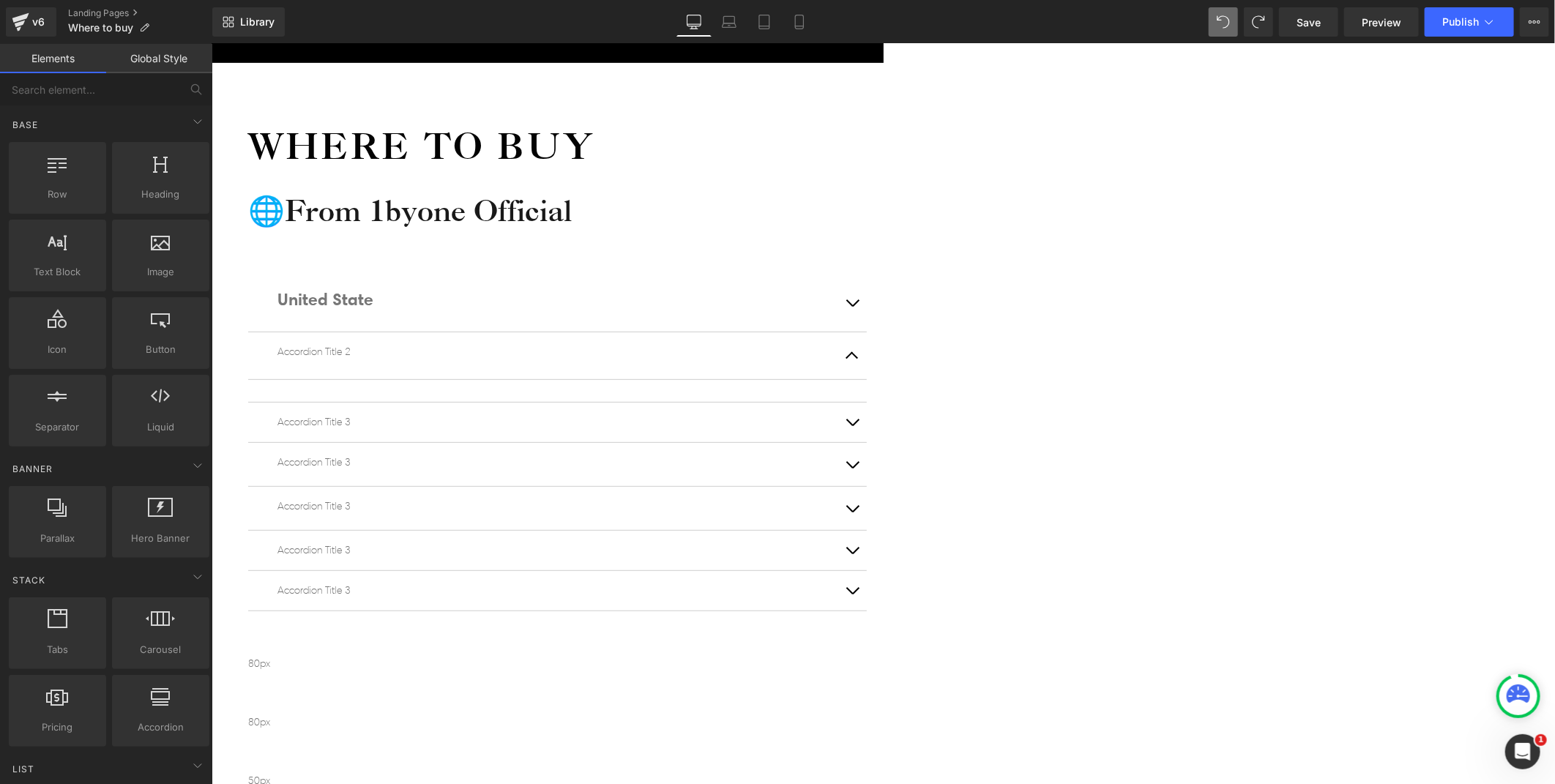
click at [866, 273] on button "button" at bounding box center [851, 302] width 29 height 58
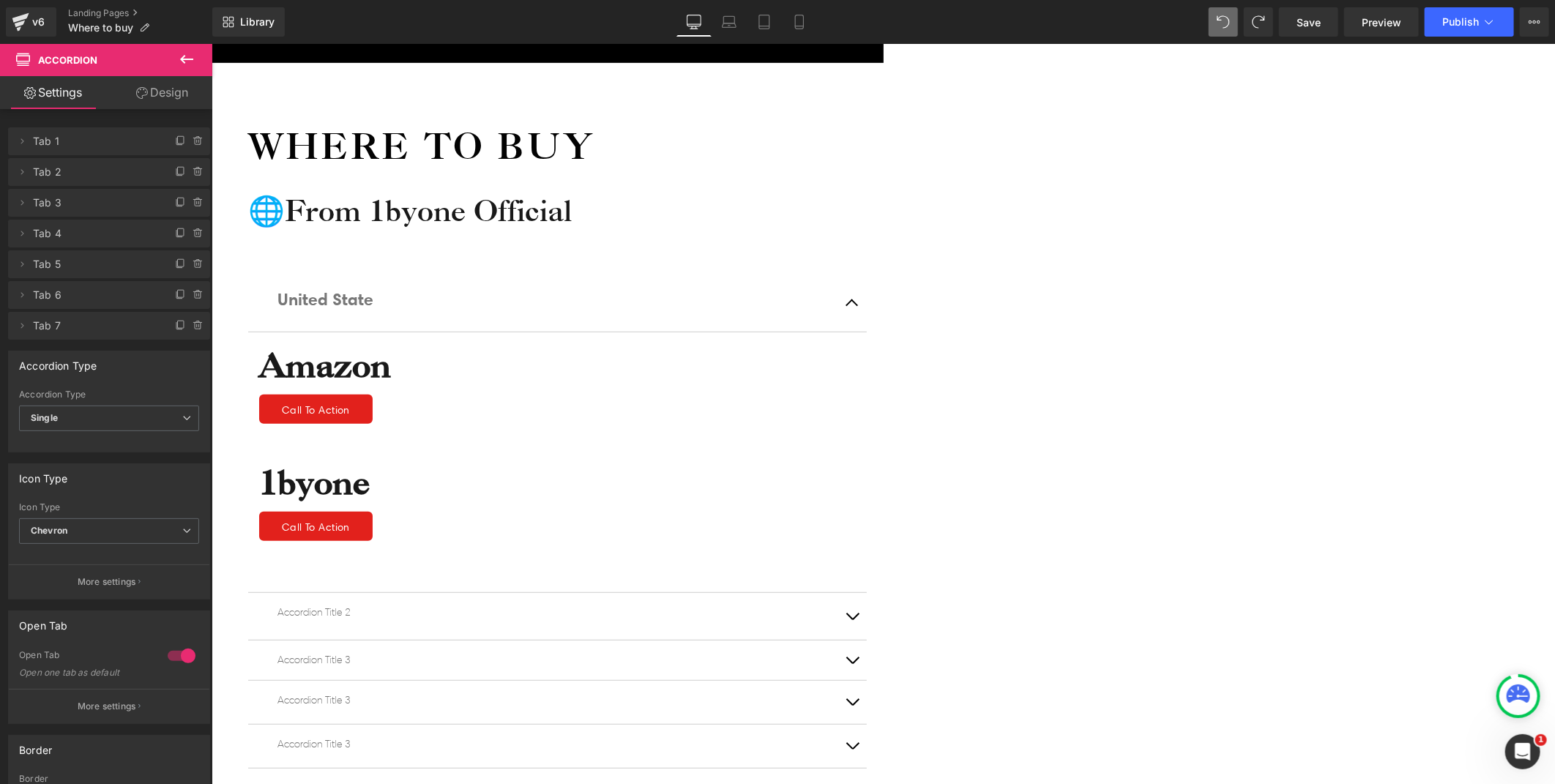
click at [693, 284] on p "United State" at bounding box center [557, 299] width 560 height 28
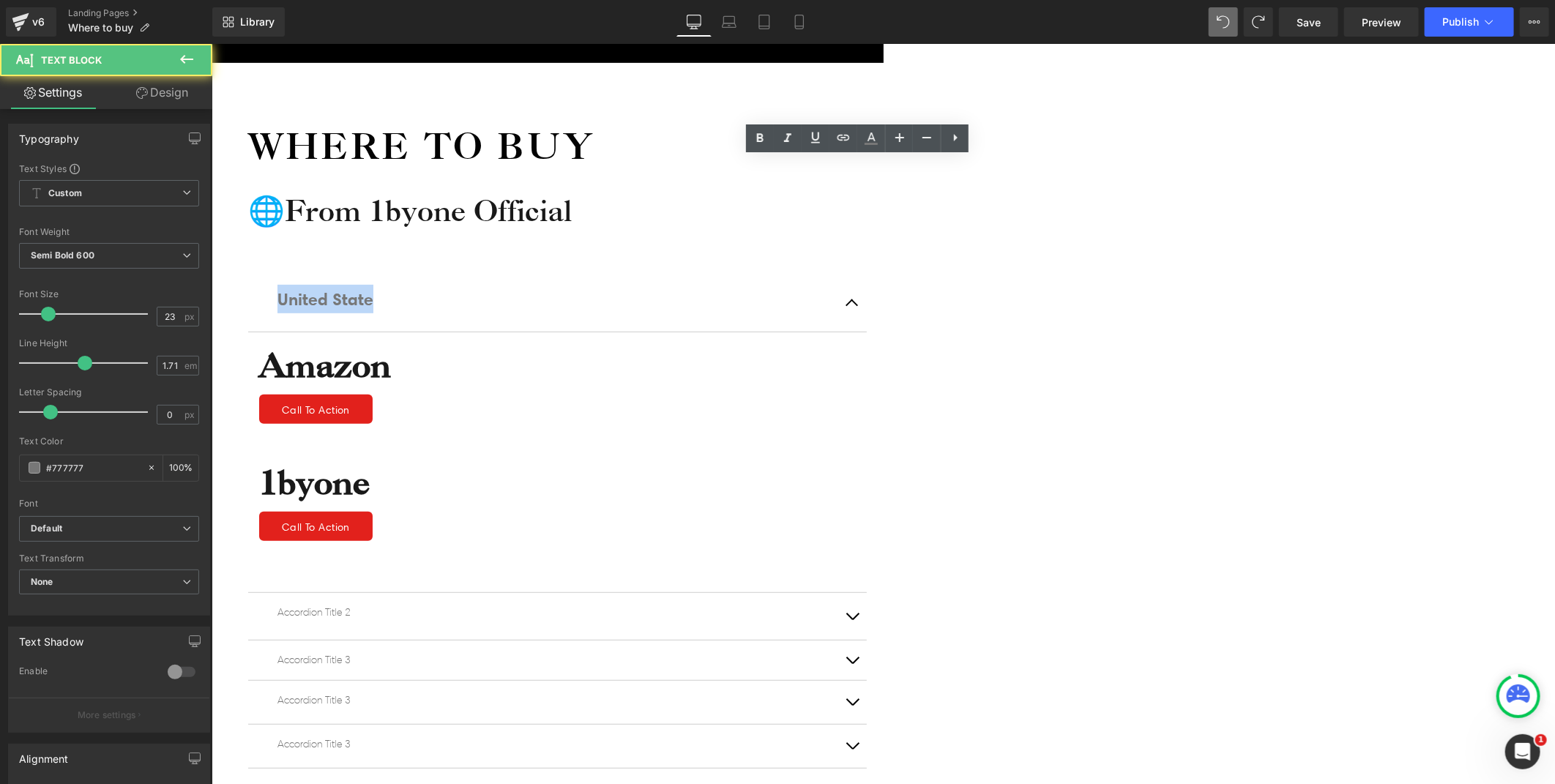
drag, startPoint x: 698, startPoint y: 169, endPoint x: 539, endPoint y: 170, distance: 159.0
click at [539, 170] on div "Where to buy Heading 🌐From 1byone Official Heading United State Text Block Amaz…" at bounding box center [577, 582] width 732 height 1041
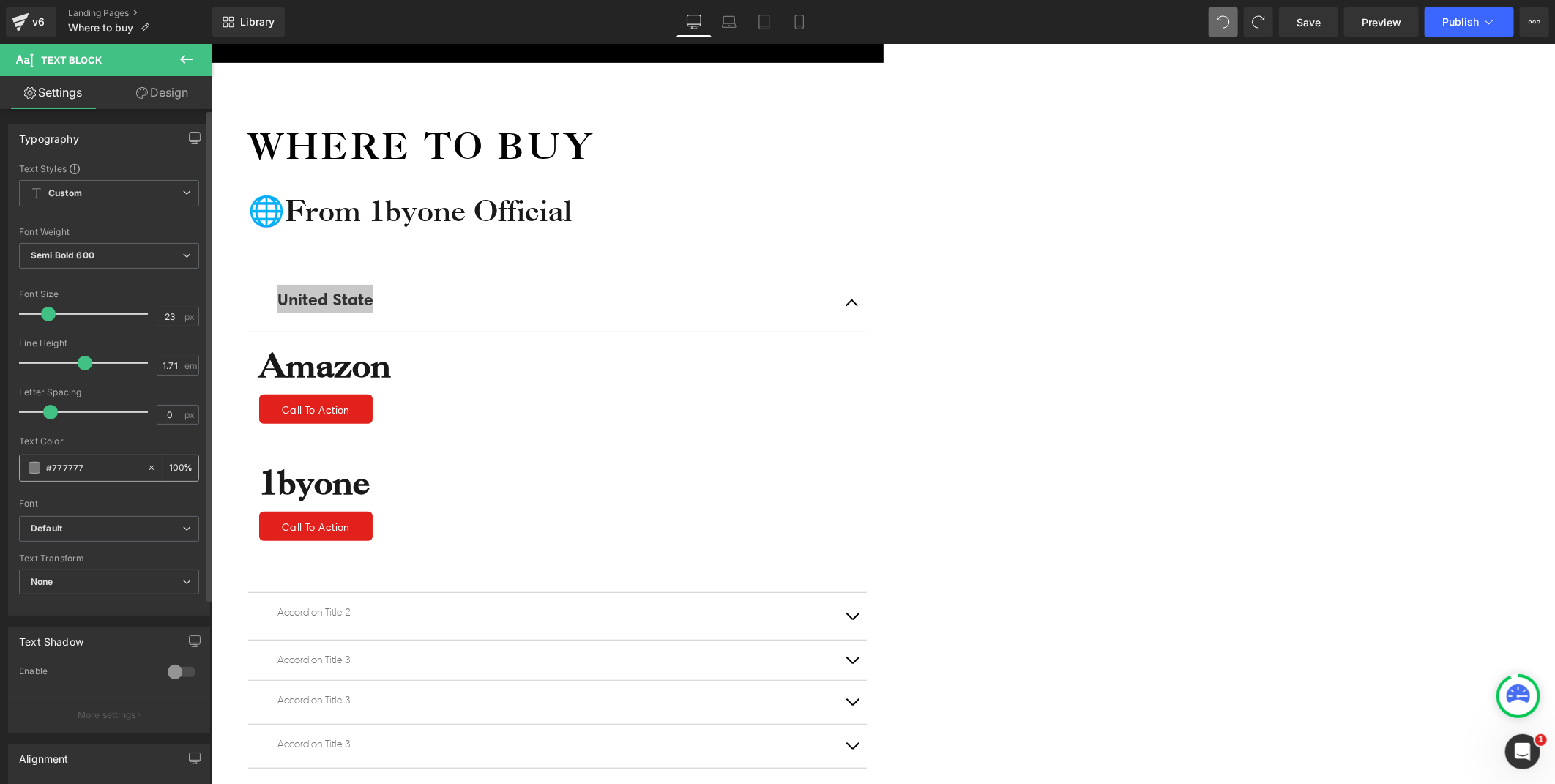
drag, startPoint x: 88, startPoint y: 466, endPoint x: 39, endPoint y: 465, distance: 49.0
click at [39, 465] on div "#777777" at bounding box center [83, 468] width 127 height 25
type input "000"
type input "100"
type input "0000"
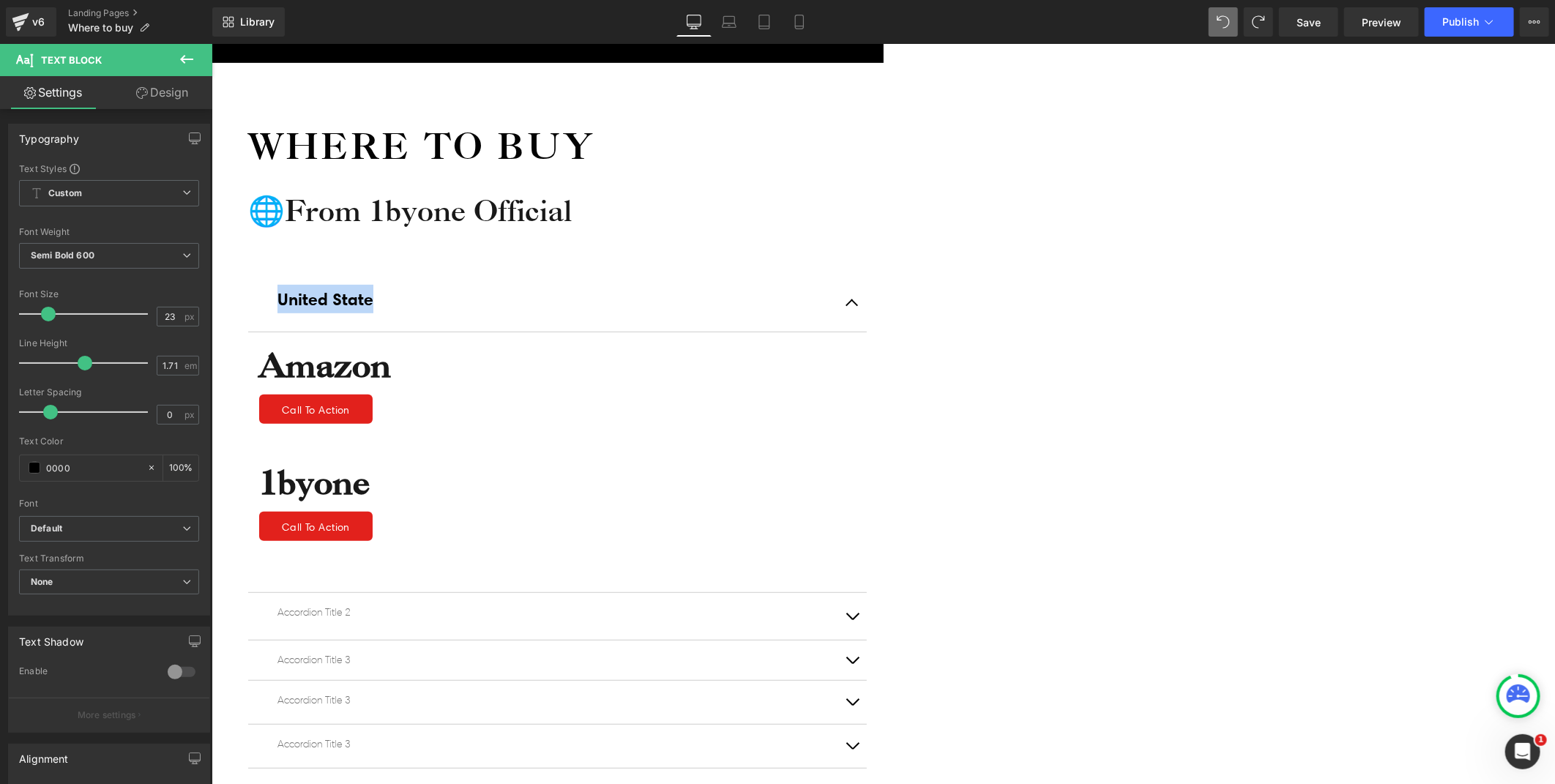
click at [334, 433] on div "Icon Free shipping $50+ Text Block Row Icon 90-day trial Text Block Row Icon 2-…" at bounding box center [883, 556] width 1344 height 1294
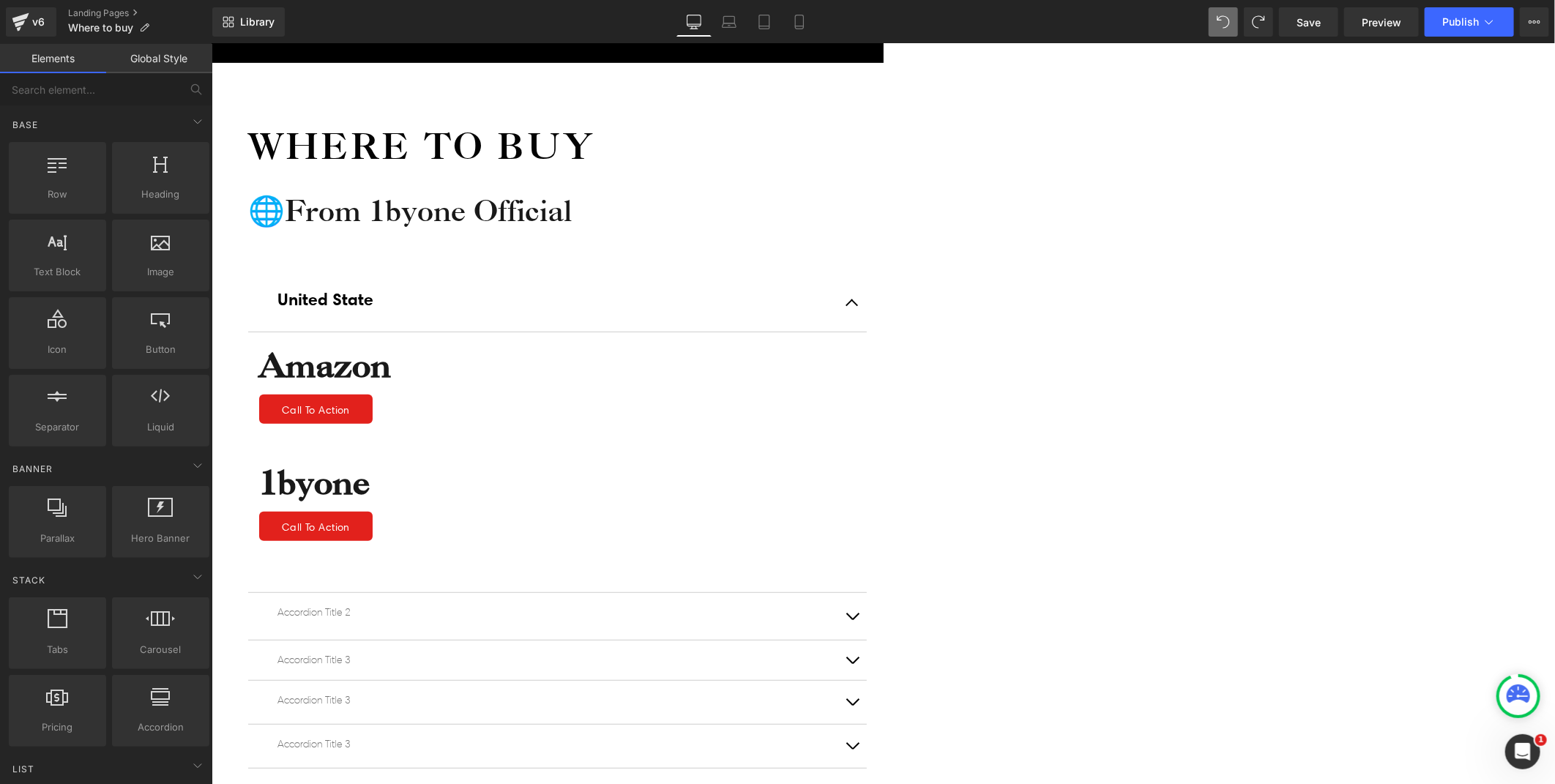
click at [670, 284] on p "United State" at bounding box center [557, 299] width 560 height 28
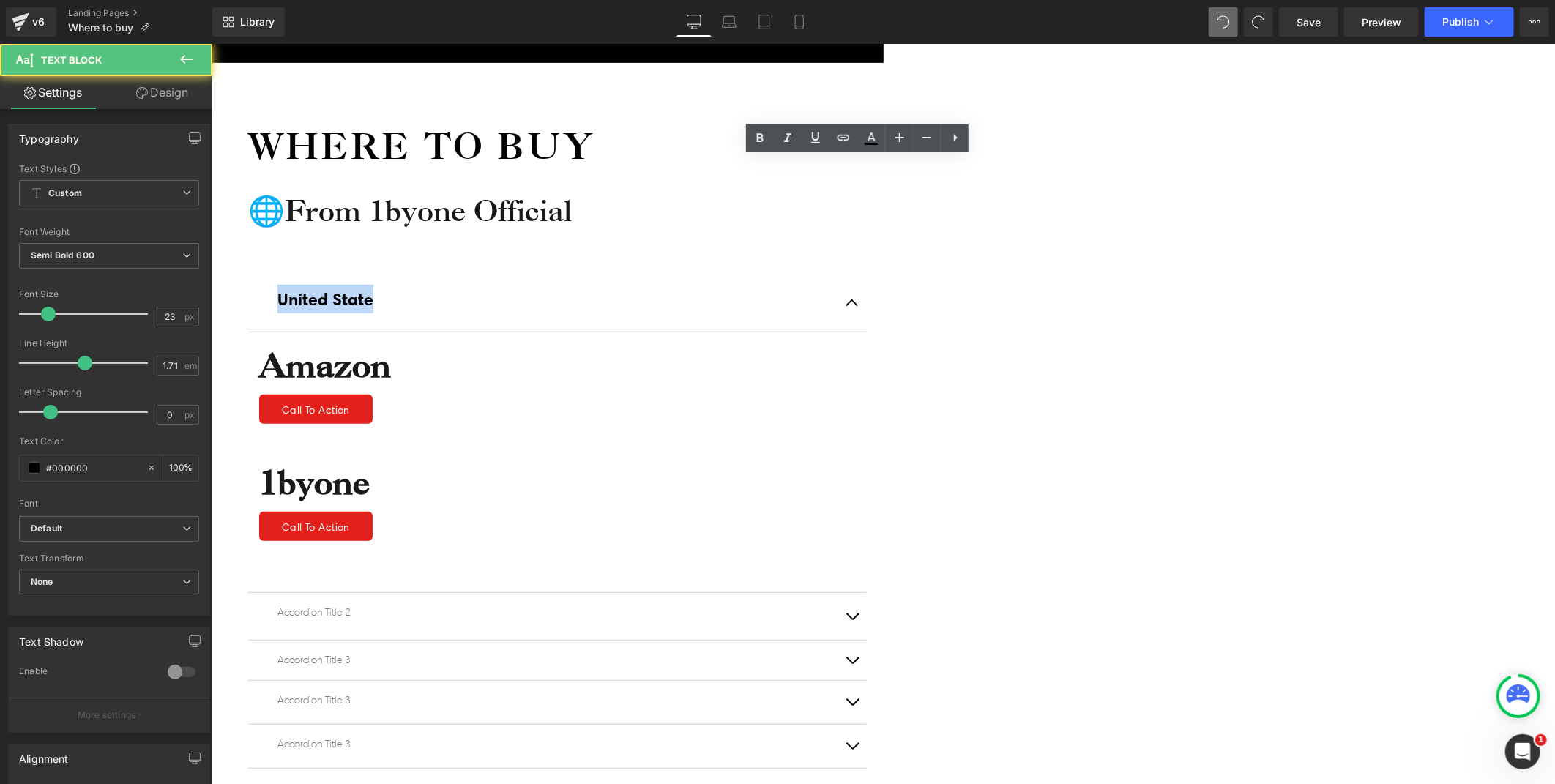
drag, startPoint x: 710, startPoint y: 169, endPoint x: 566, endPoint y: 174, distance: 144.1
click at [566, 273] on div "United State Text Block" at bounding box center [557, 302] width 619 height 58
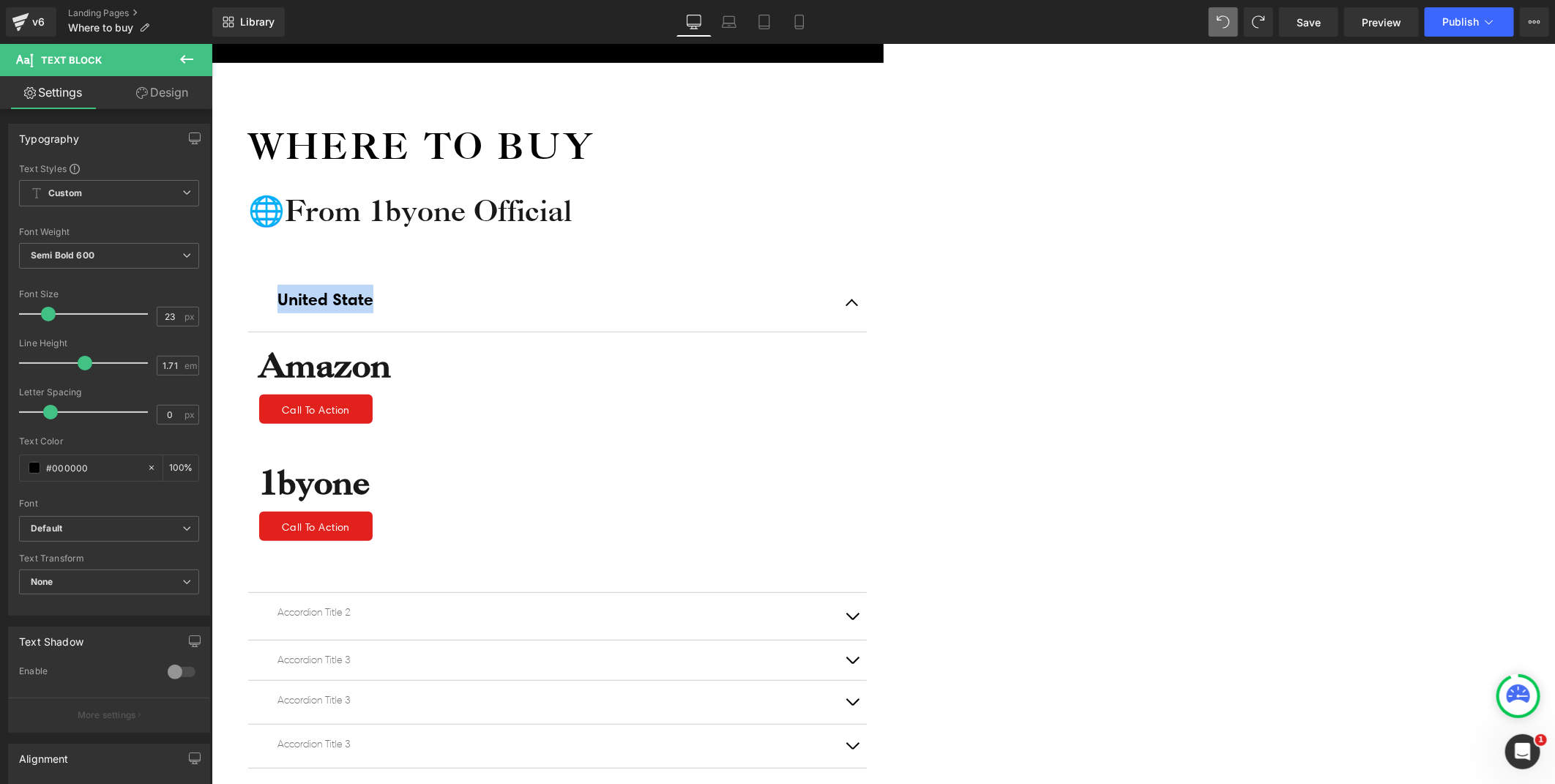
click at [211, 43] on icon at bounding box center [211, 43] width 0 height 0
click at [211, 43] on link at bounding box center [211, 43] width 0 height 0
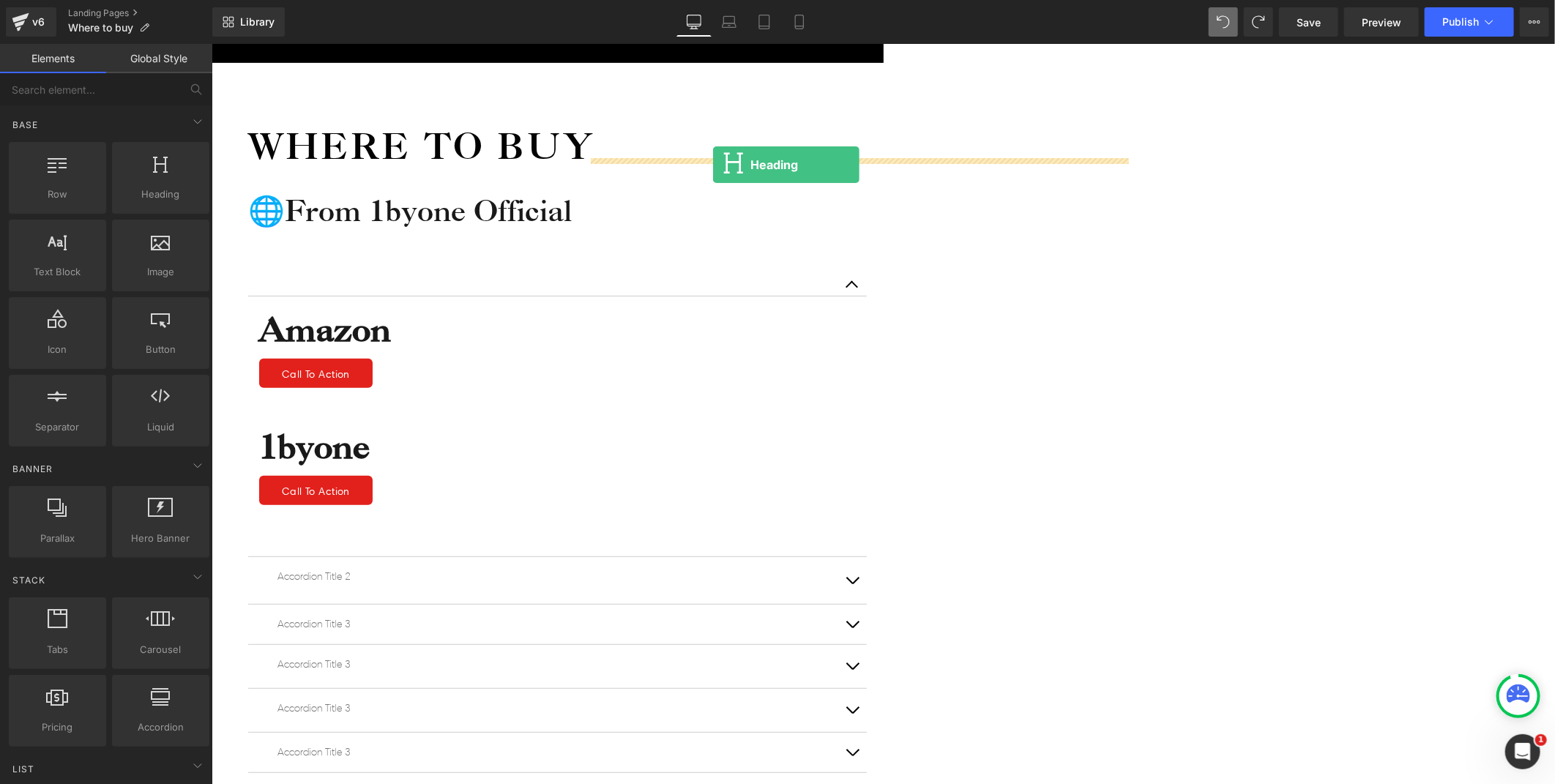
drag, startPoint x: 379, startPoint y: 208, endPoint x: 713, endPoint y: 164, distance: 336.9
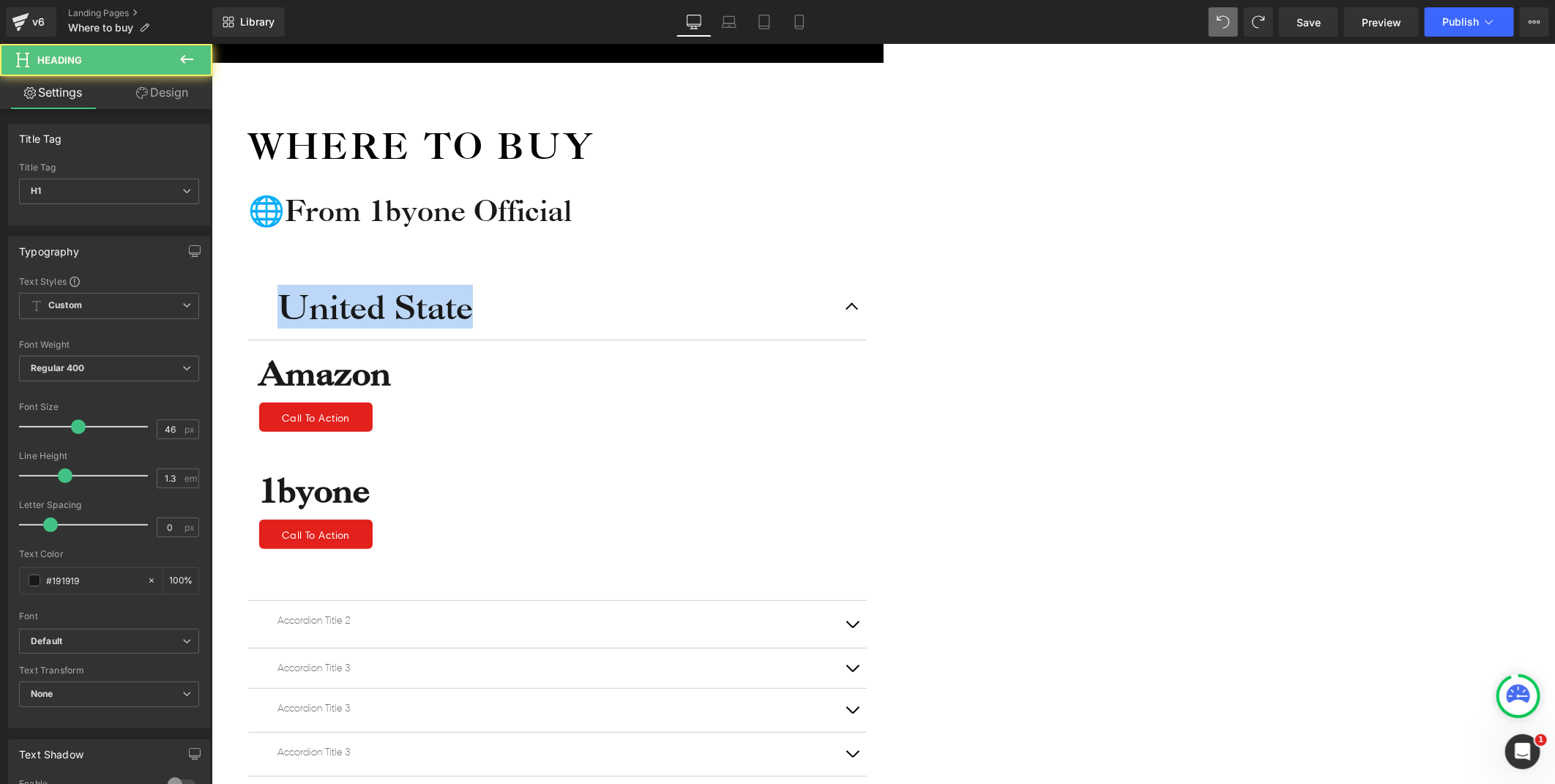
drag, startPoint x: 986, startPoint y: 182, endPoint x: 639, endPoint y: 188, distance: 347.1
click at [657, 284] on h1 "United State" at bounding box center [557, 306] width 560 height 44
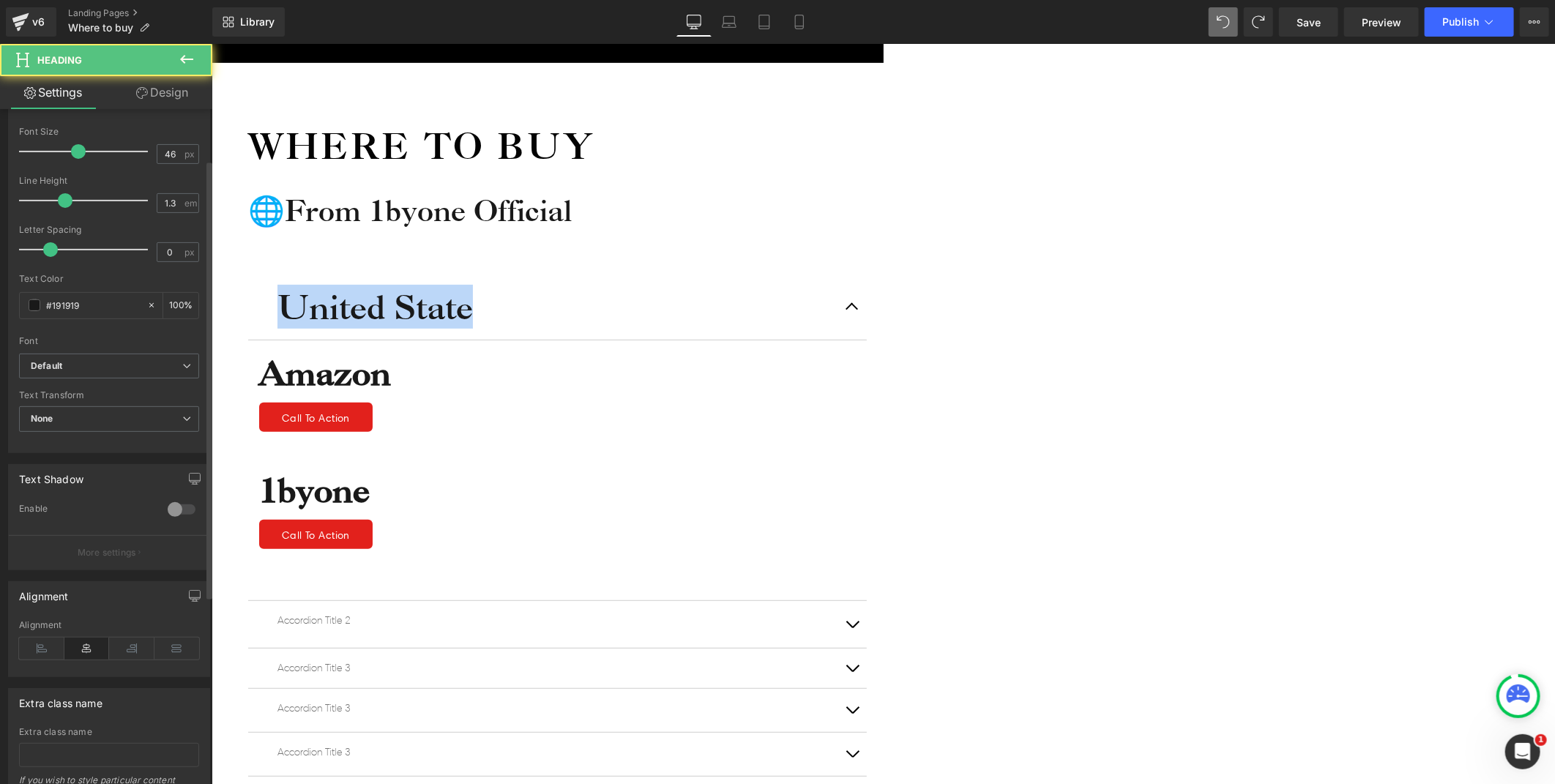
scroll to position [366, 0]
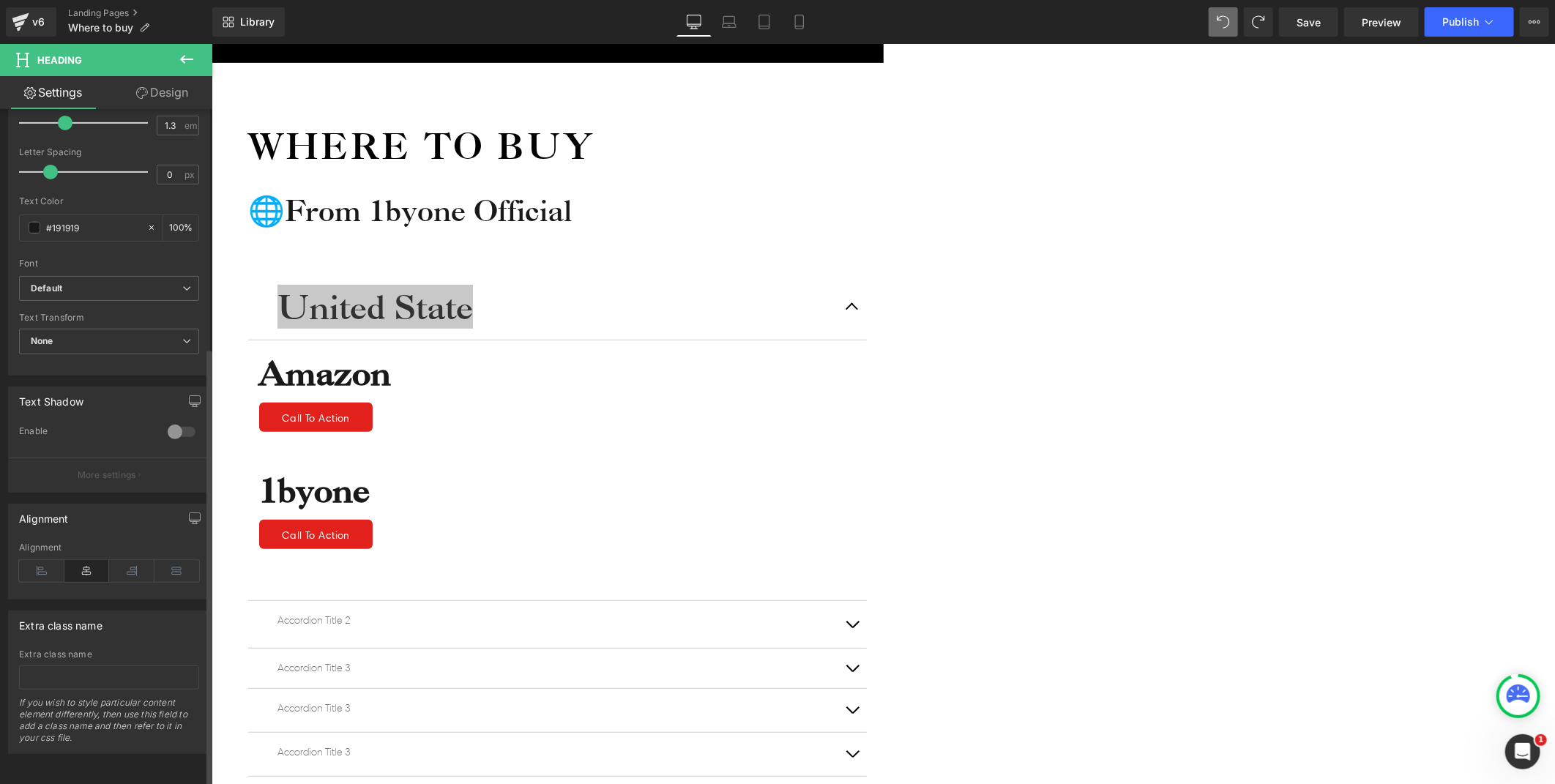
drag, startPoint x: 40, startPoint y: 558, endPoint x: 85, endPoint y: 469, distance: 99.7
click at [40, 560] on icon at bounding box center [41, 570] width 45 height 22
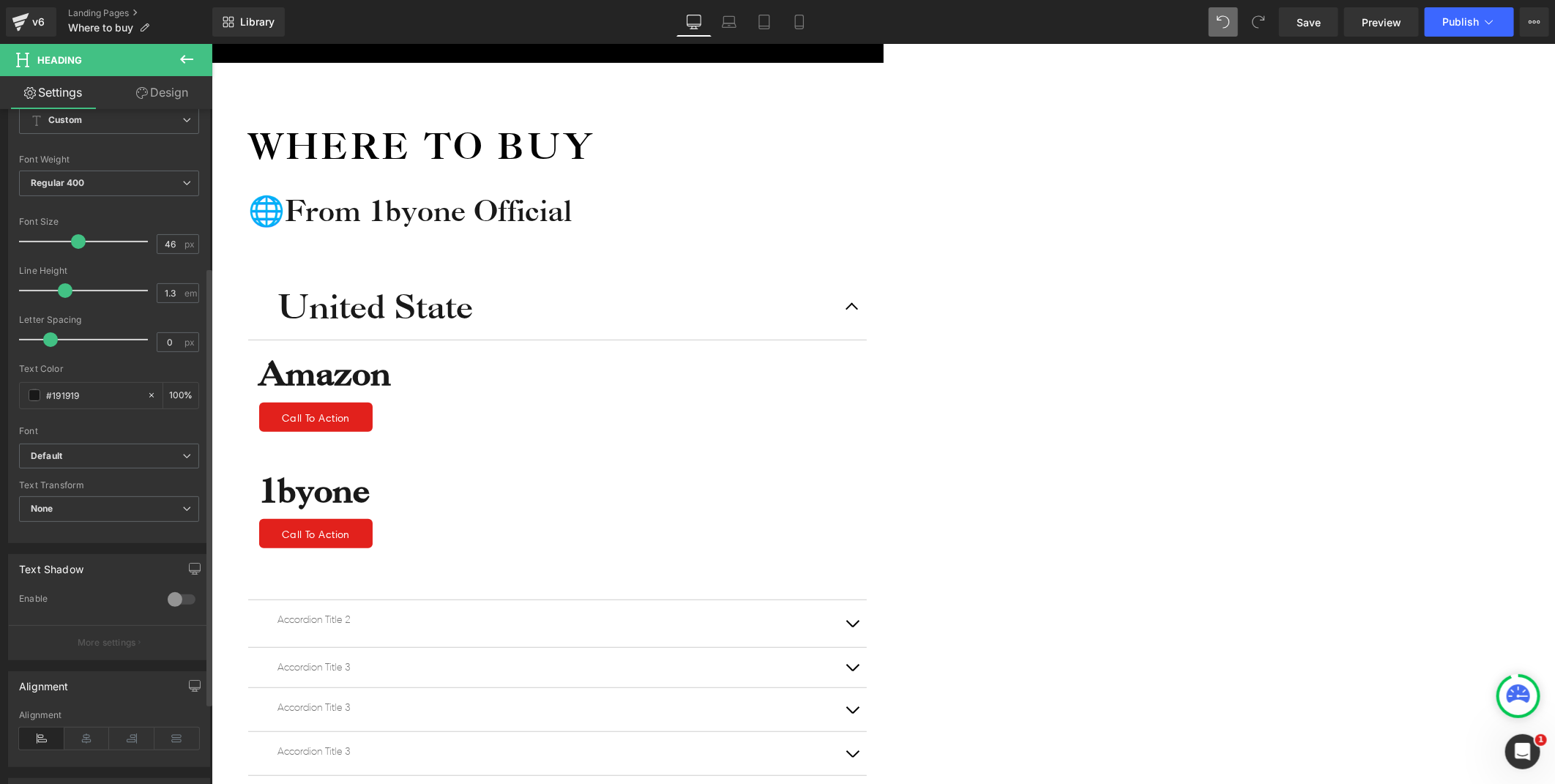
scroll to position [0, 0]
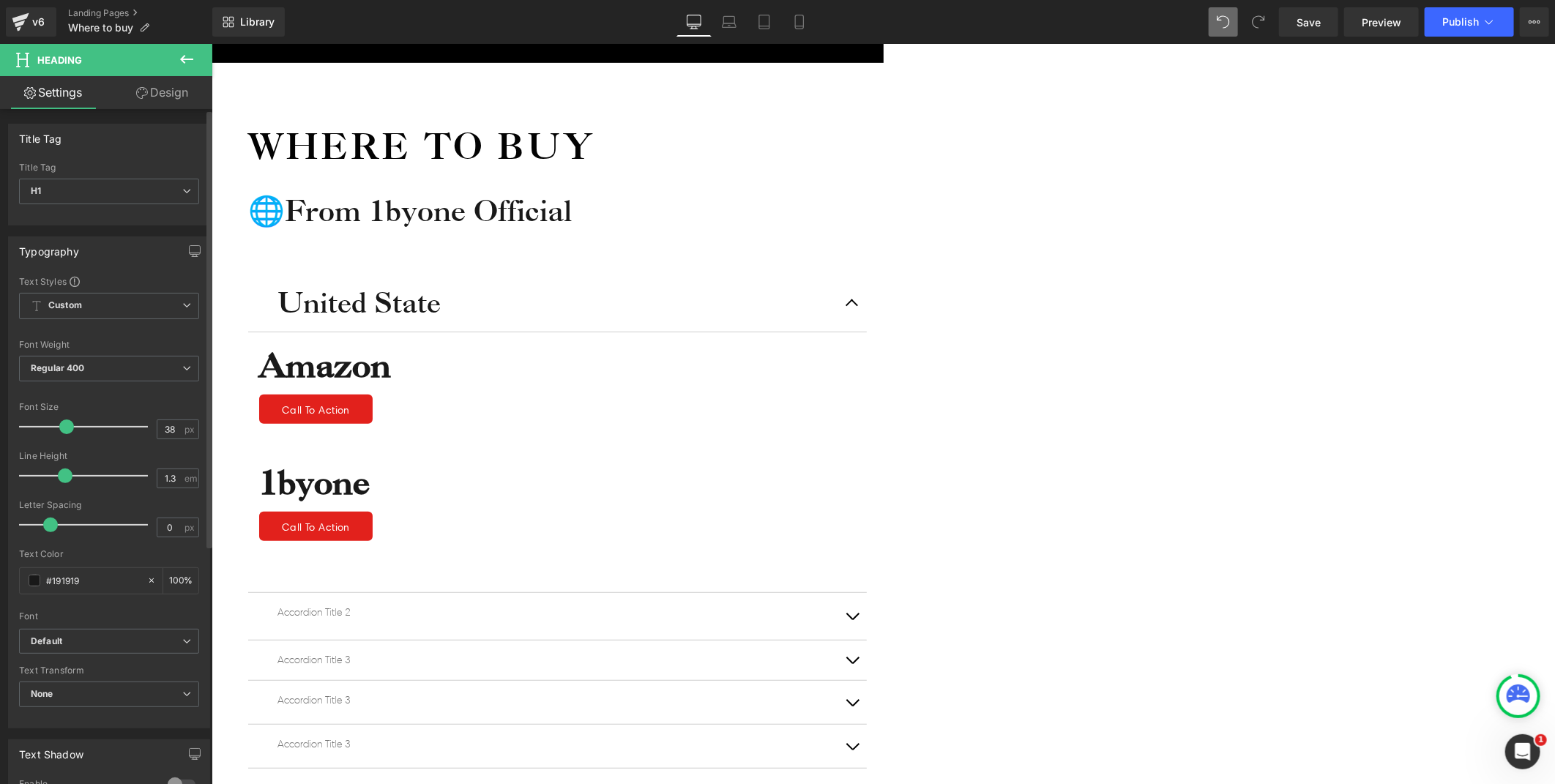
type input "37"
drag, startPoint x: 74, startPoint y: 429, endPoint x: 63, endPoint y: 429, distance: 11.0
click at [63, 429] on span at bounding box center [67, 427] width 15 height 15
click at [98, 308] on span "Custom Setup Global Style" at bounding box center [109, 306] width 180 height 26
click at [121, 257] on div "Typography" at bounding box center [105, 252] width 194 height 28
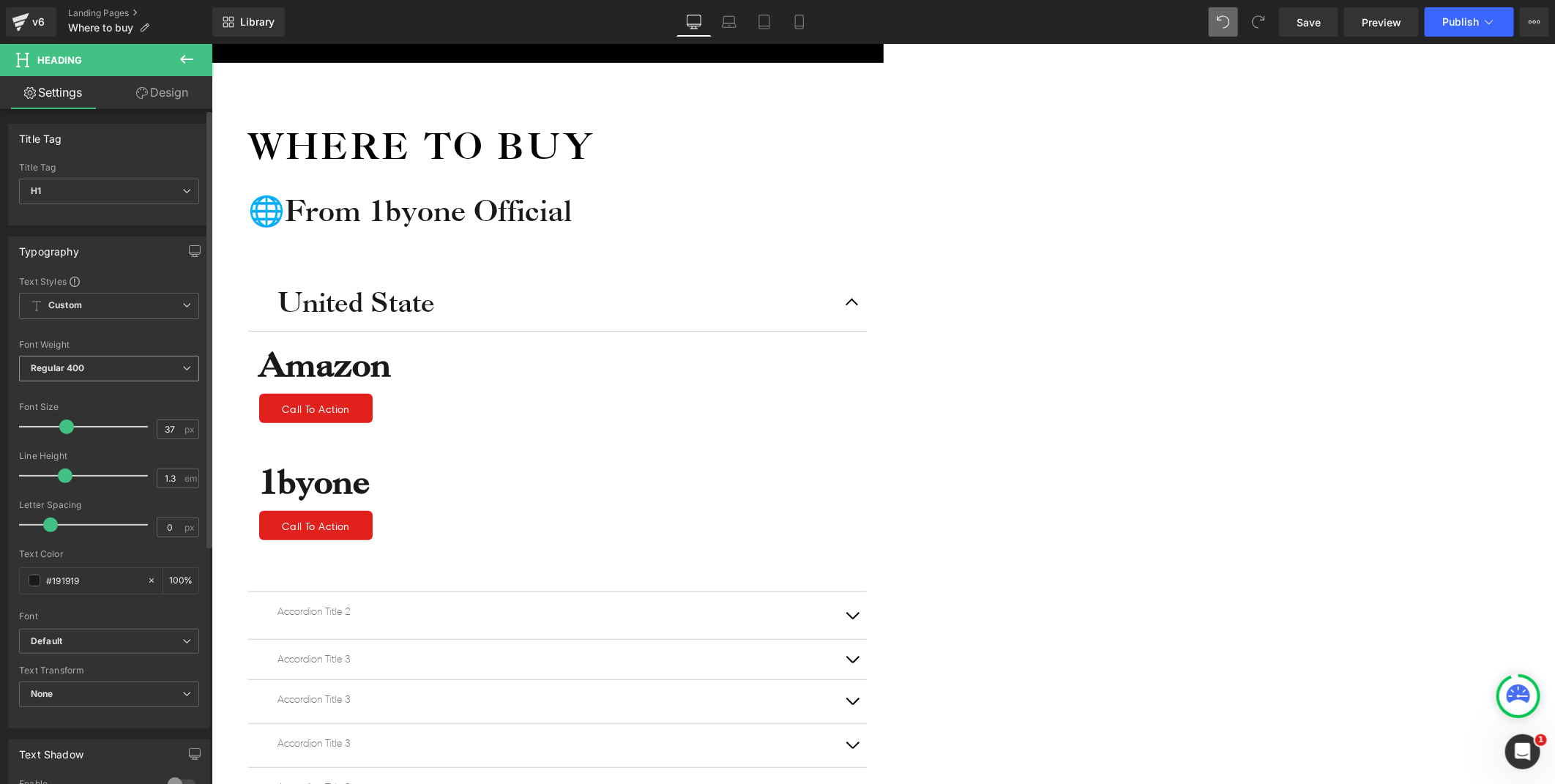
click at [86, 367] on span "Regular 400" at bounding box center [109, 368] width 180 height 25
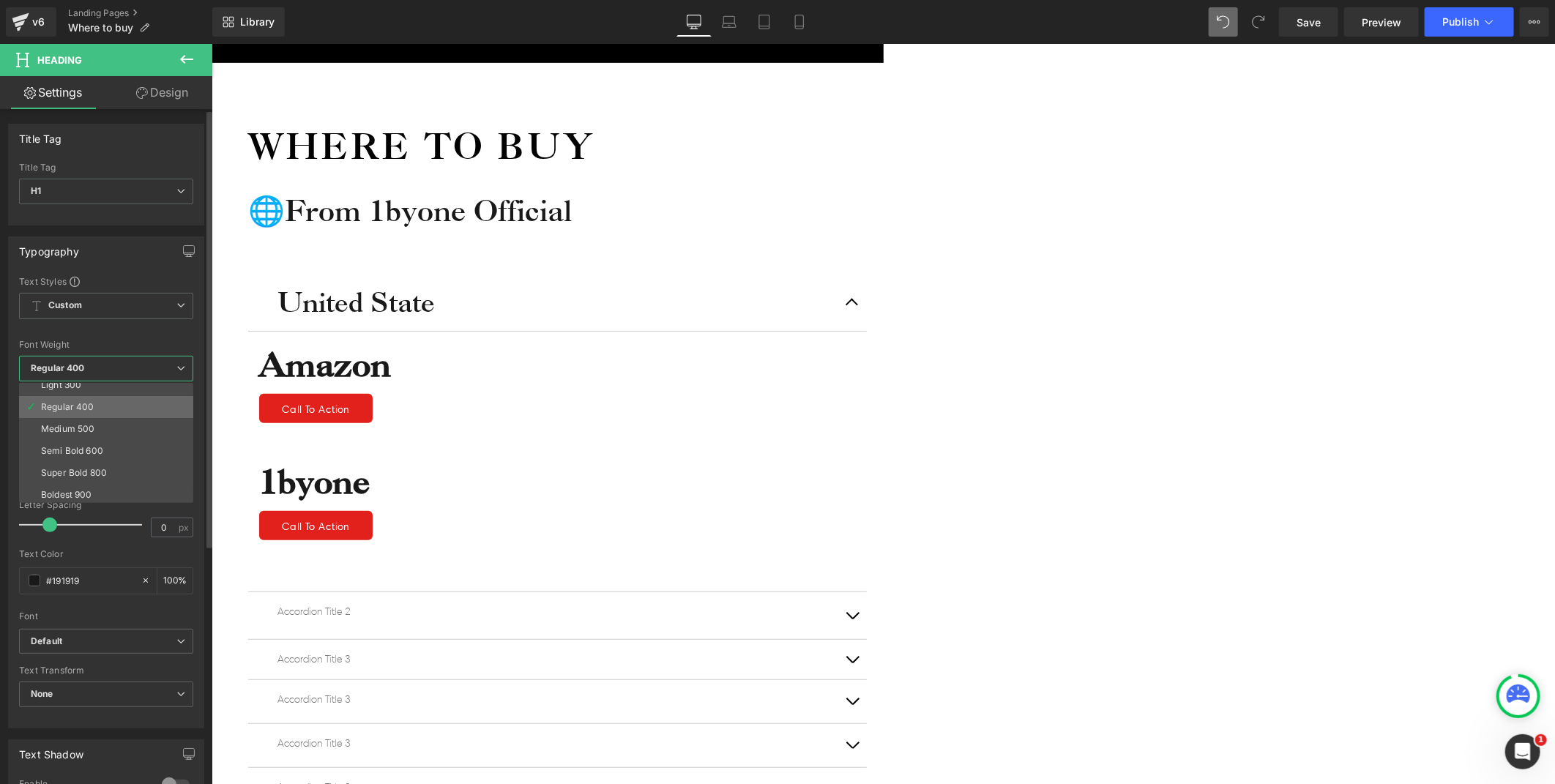
scroll to position [82, 0]
click at [91, 421] on div "Semi Bold 600" at bounding box center [72, 422] width 62 height 10
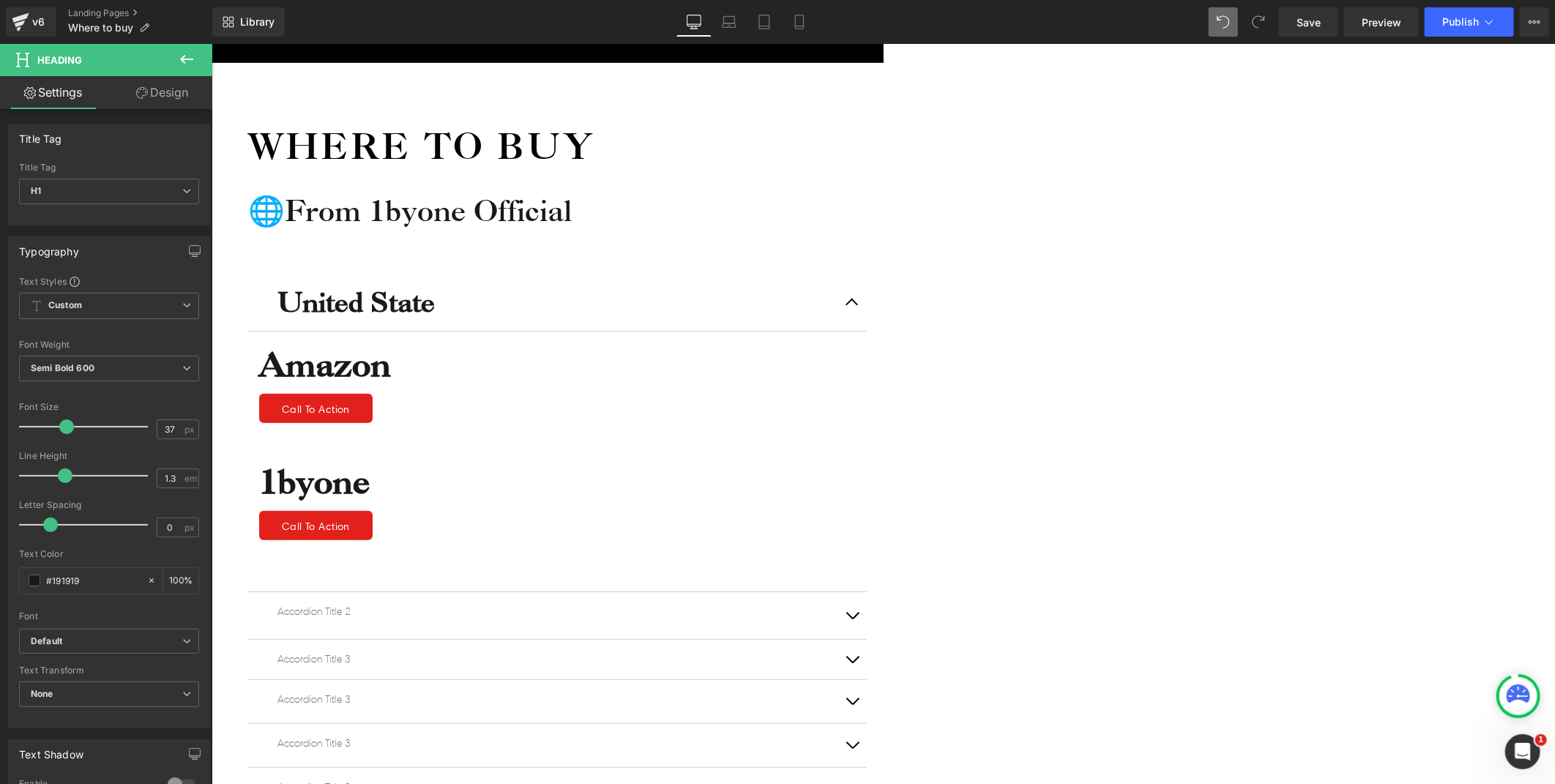
click at [211, 43] on icon at bounding box center [211, 43] width 0 height 0
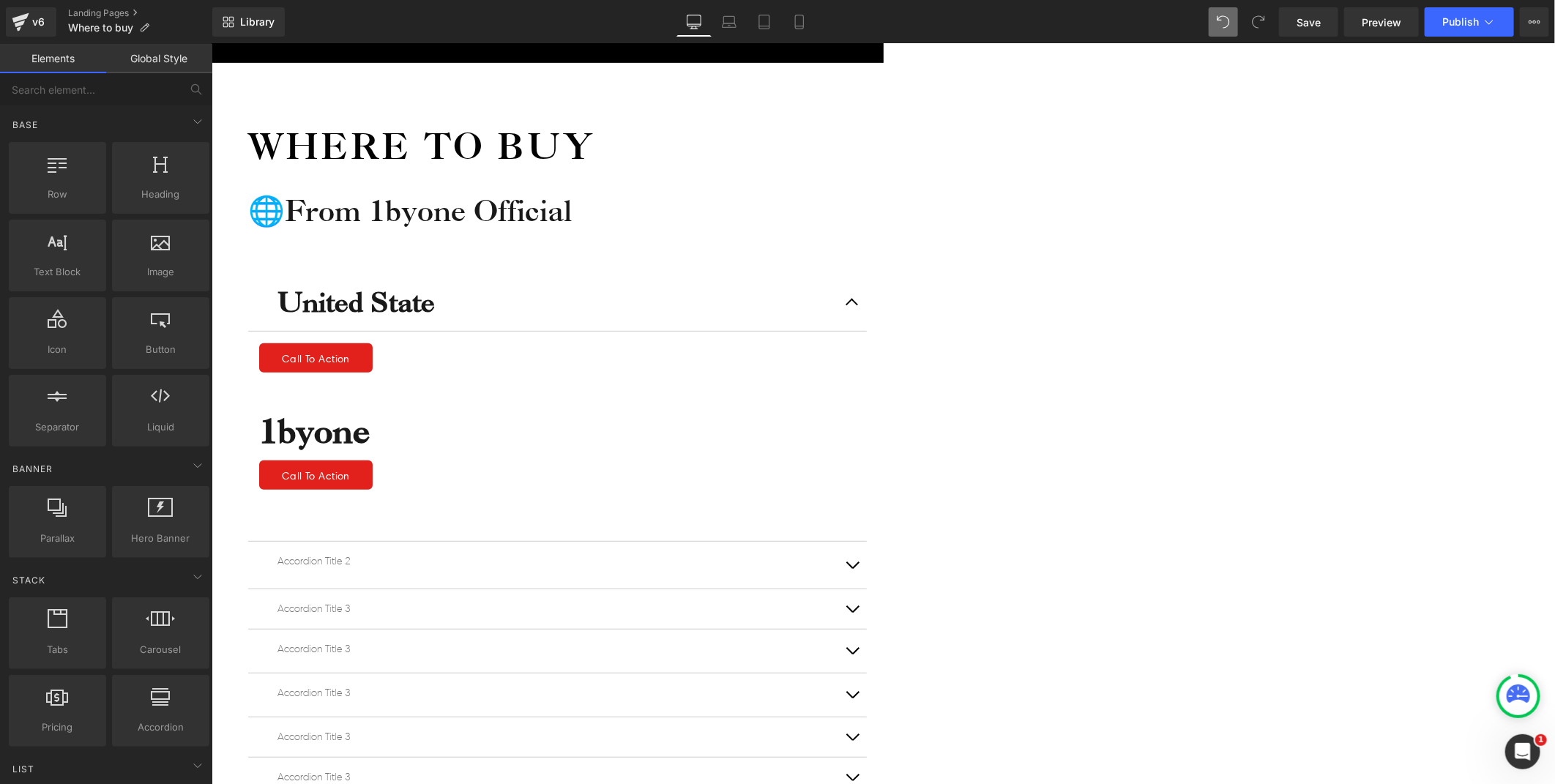
click at [258, 342] on span at bounding box center [258, 342] width 0 height 0
drag, startPoint x: 670, startPoint y: 278, endPoint x: 716, endPoint y: 253, distance: 52.4
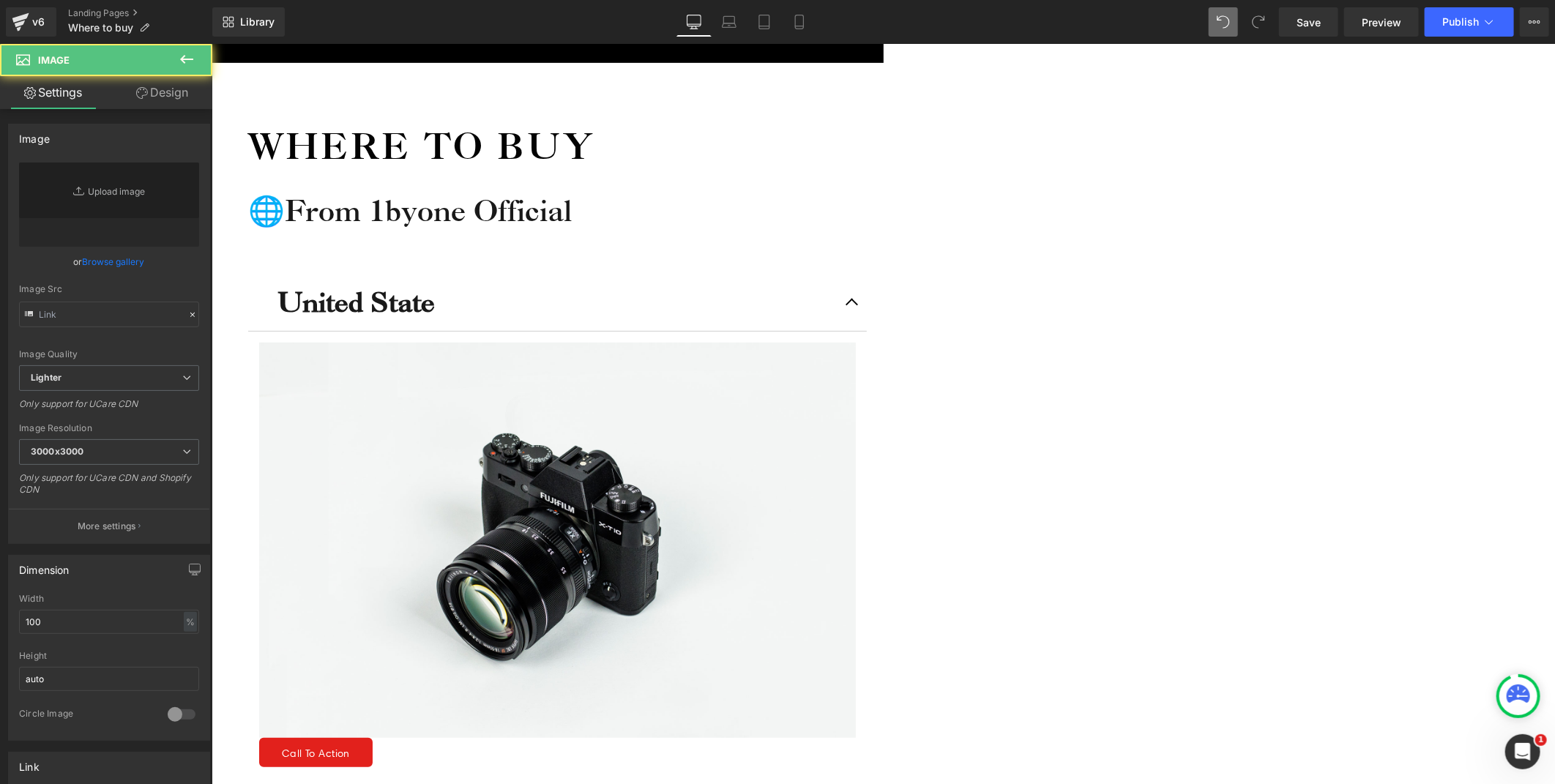
type input "//d1um8515vdn9kb.cloudfront.net/images/parallax.jpg"
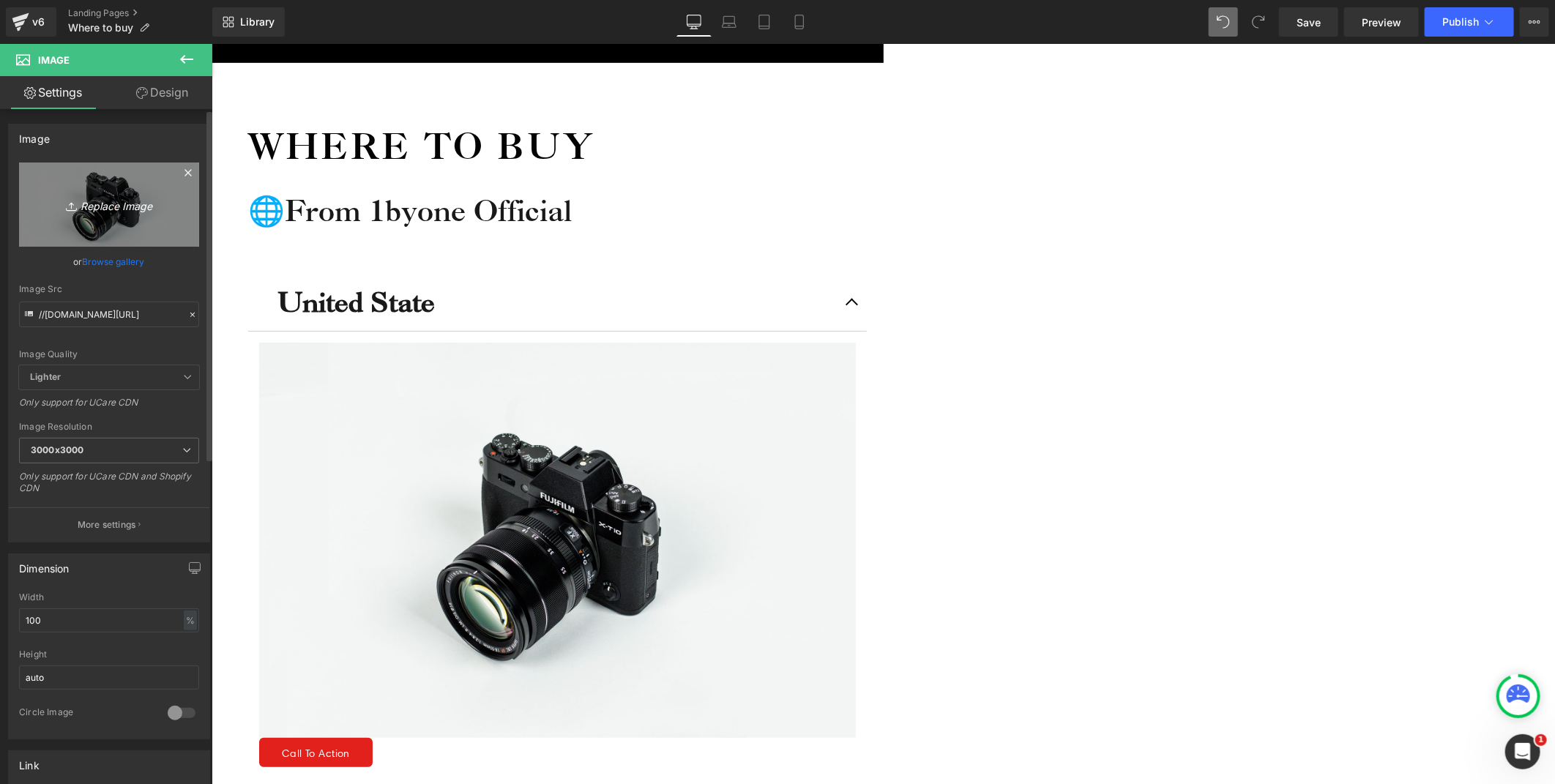
click at [112, 201] on icon "Replace Image" at bounding box center [109, 204] width 117 height 18
type input "C:\fakepath\amazon.png"
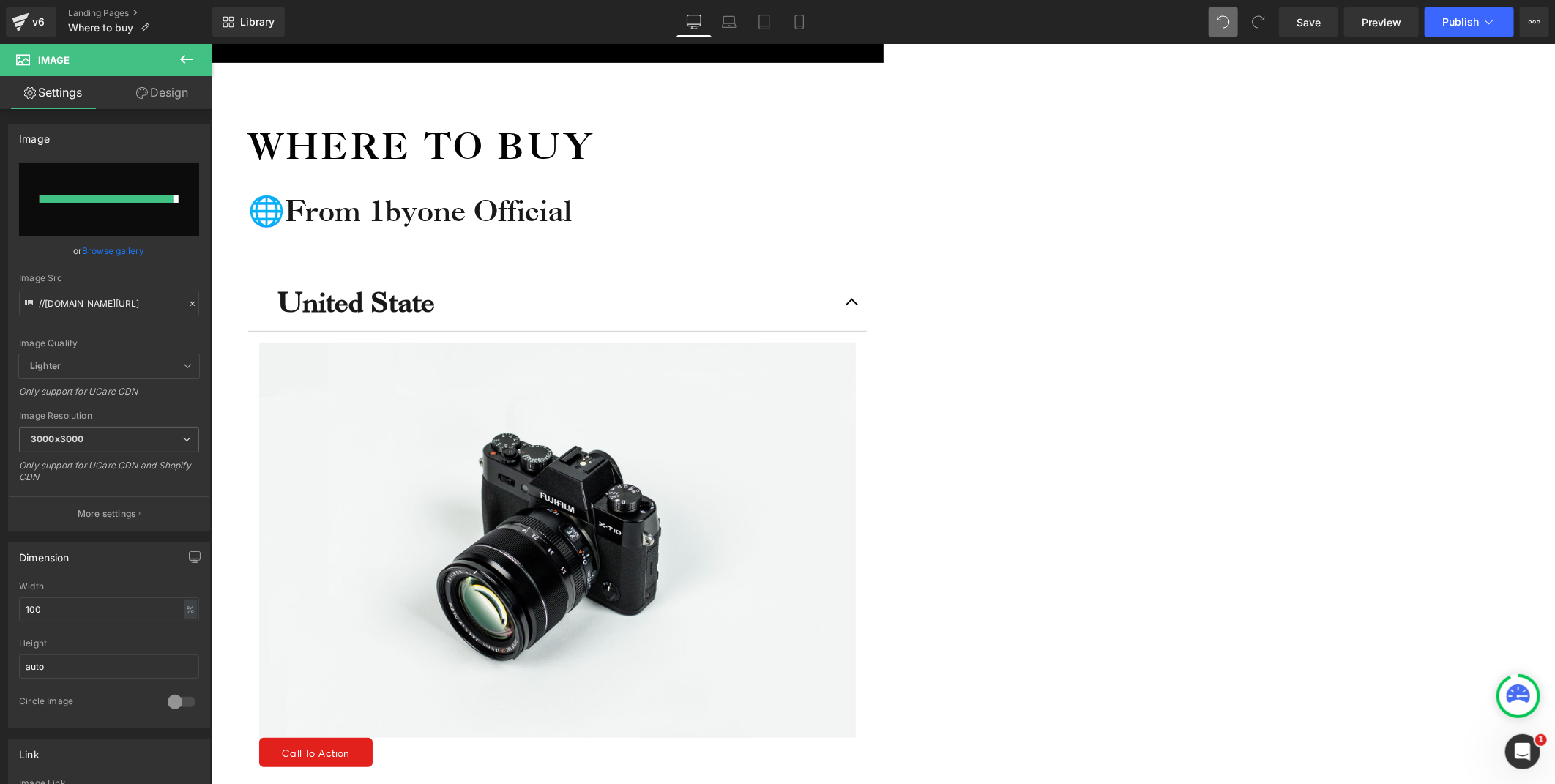
type input "https://ucarecdn.com/3a79d09f-4eb6-4f3a-a0a2-0d3d04dddc6b/-/format/auto/-/previ…"
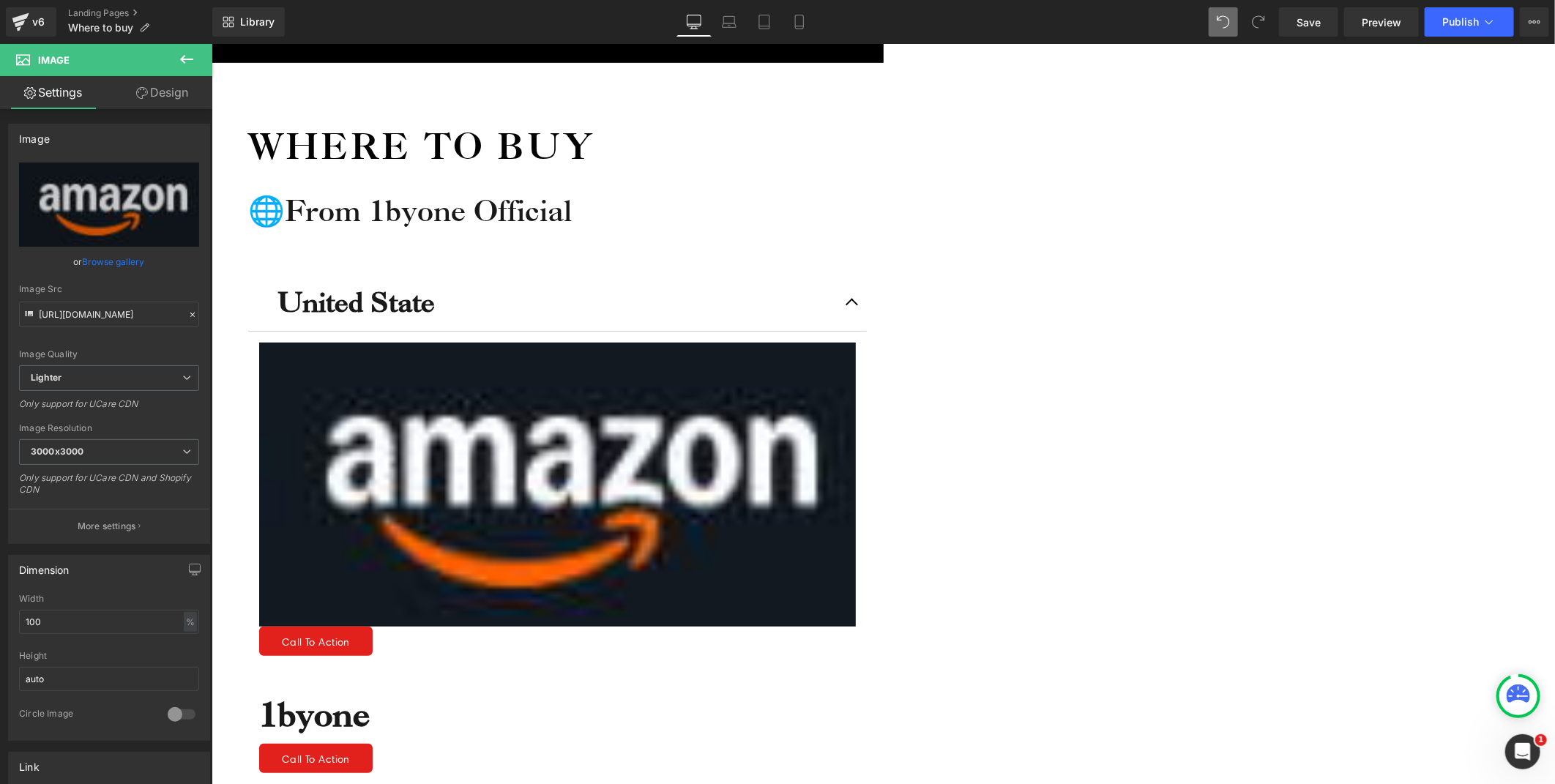
click at [211, 43] on span "Image" at bounding box center [211, 43] width 0 height 0
click at [104, 510] on button "More settings" at bounding box center [109, 526] width 201 height 35
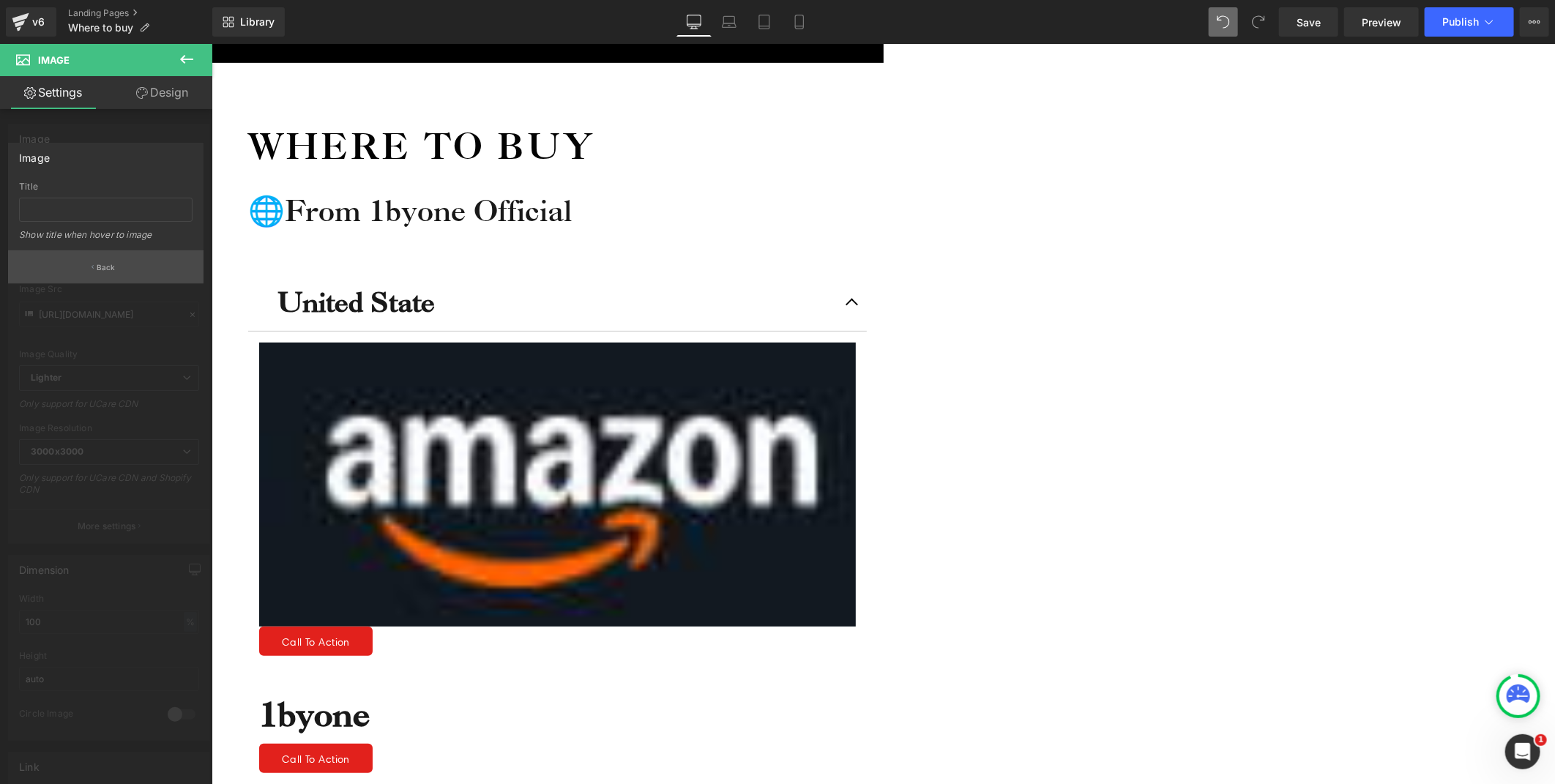
click at [94, 256] on button "Back" at bounding box center [106, 267] width 195 height 33
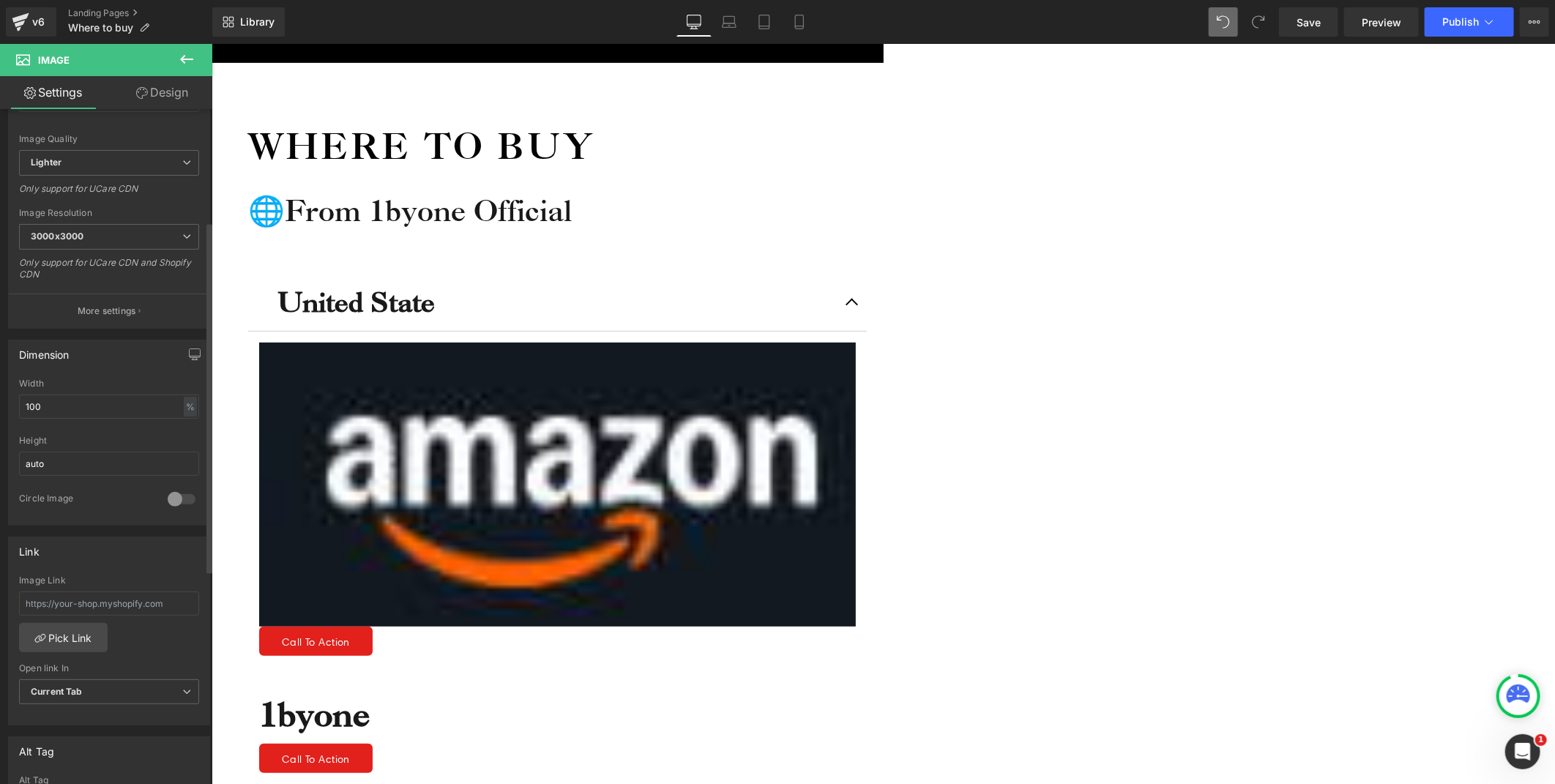
scroll to position [244, 0]
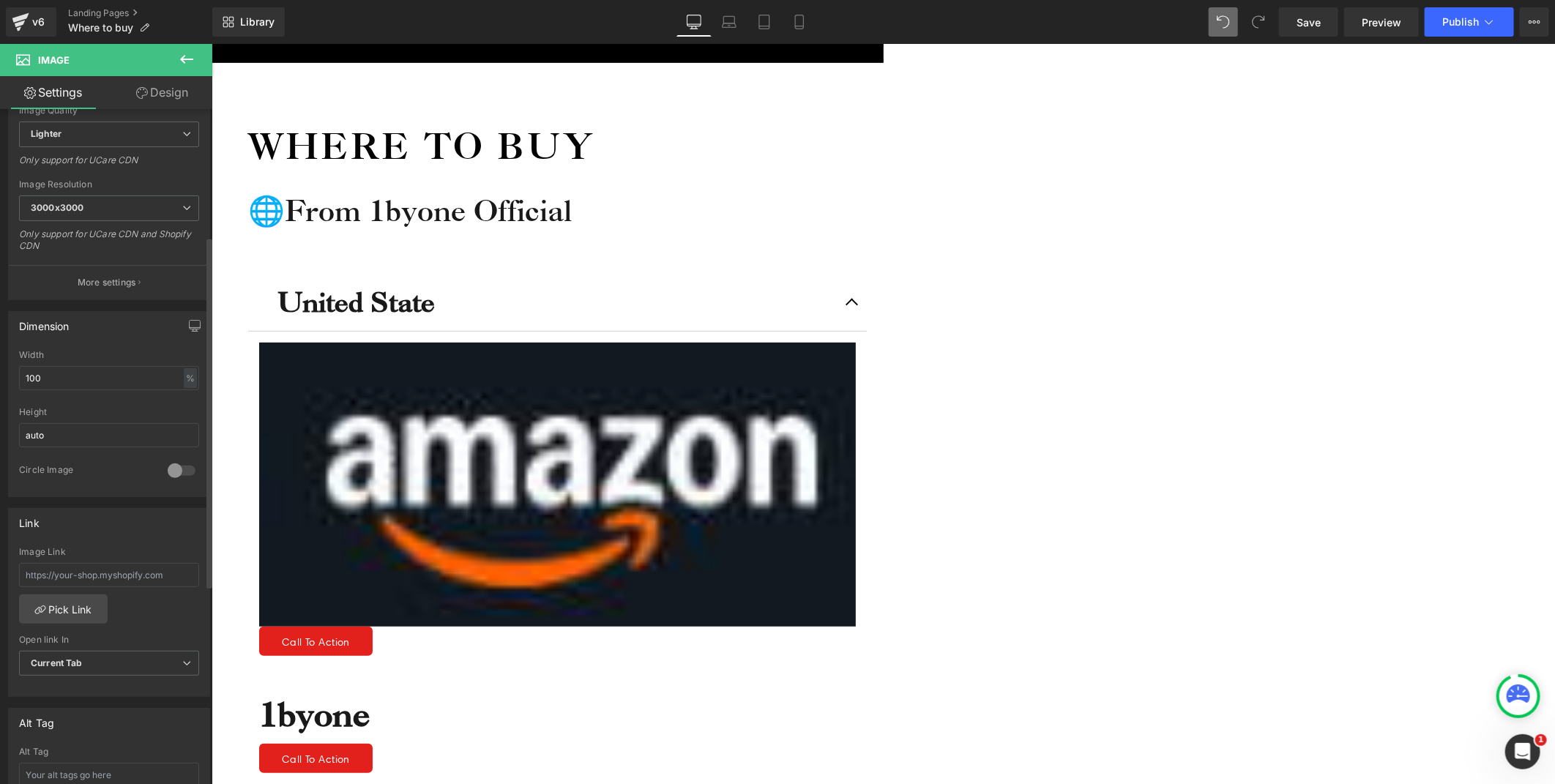
click at [177, 469] on div at bounding box center [181, 470] width 35 height 23
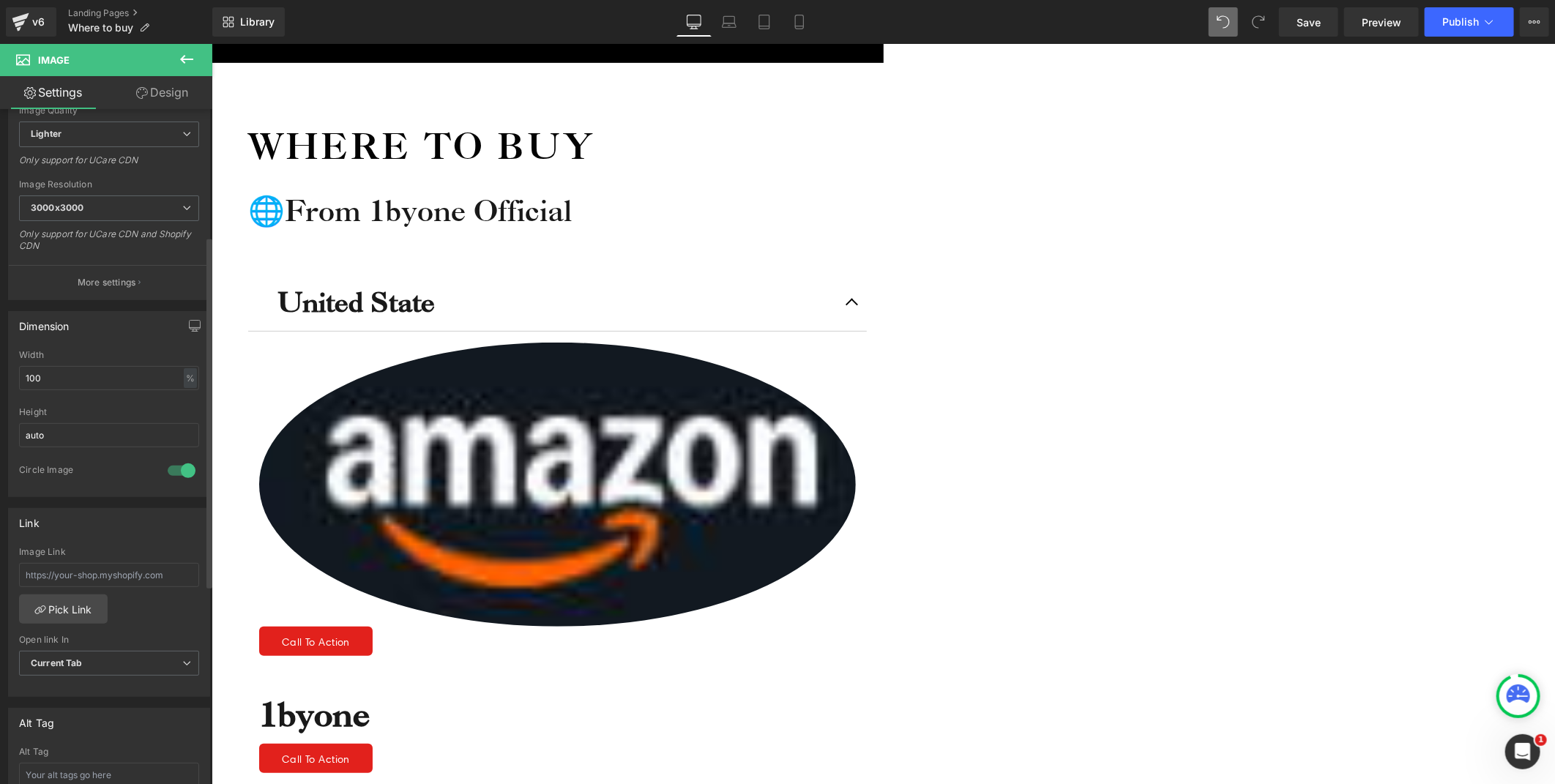
click at [177, 469] on div at bounding box center [181, 470] width 35 height 23
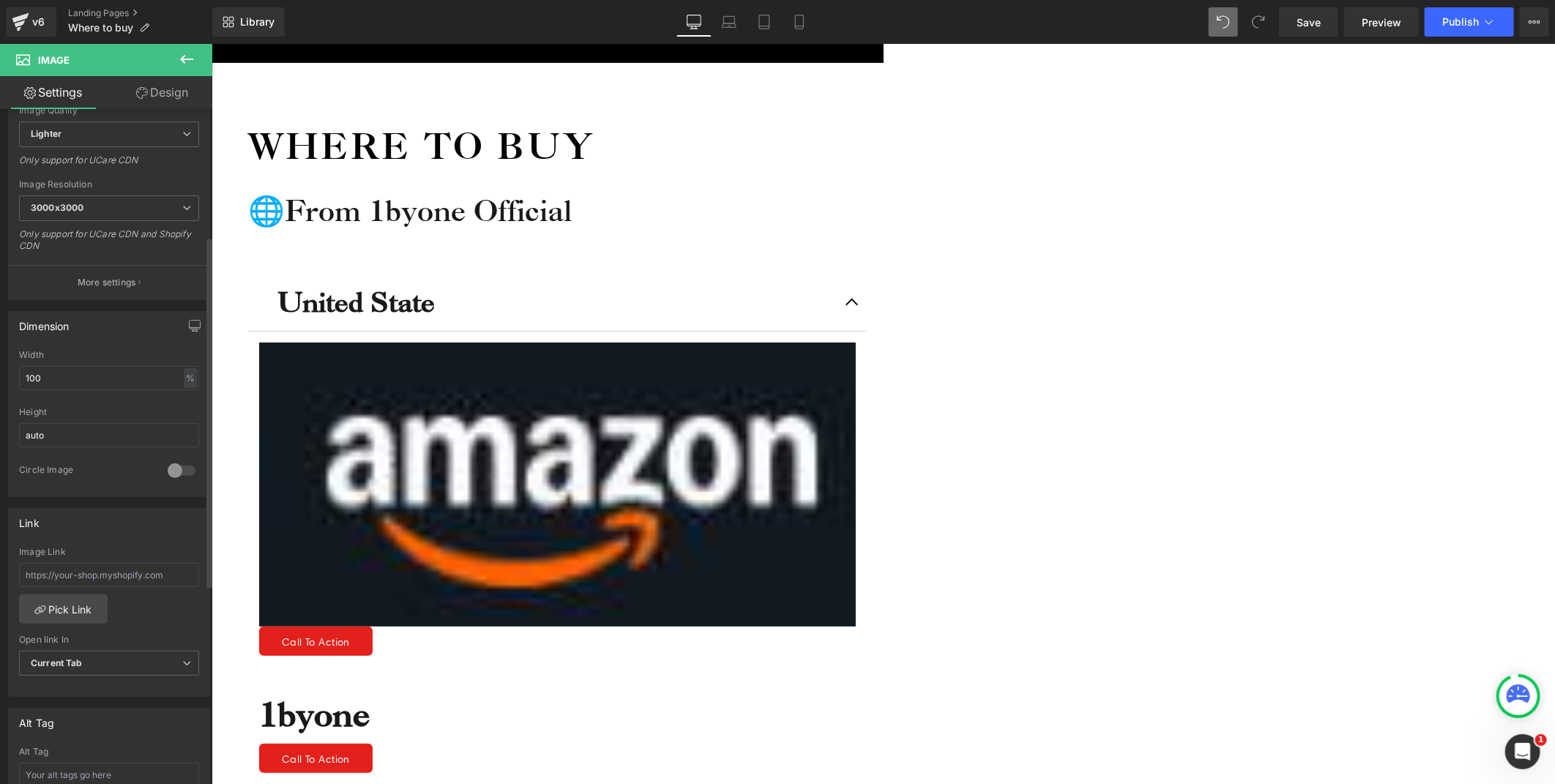
click at [177, 469] on div at bounding box center [181, 470] width 35 height 23
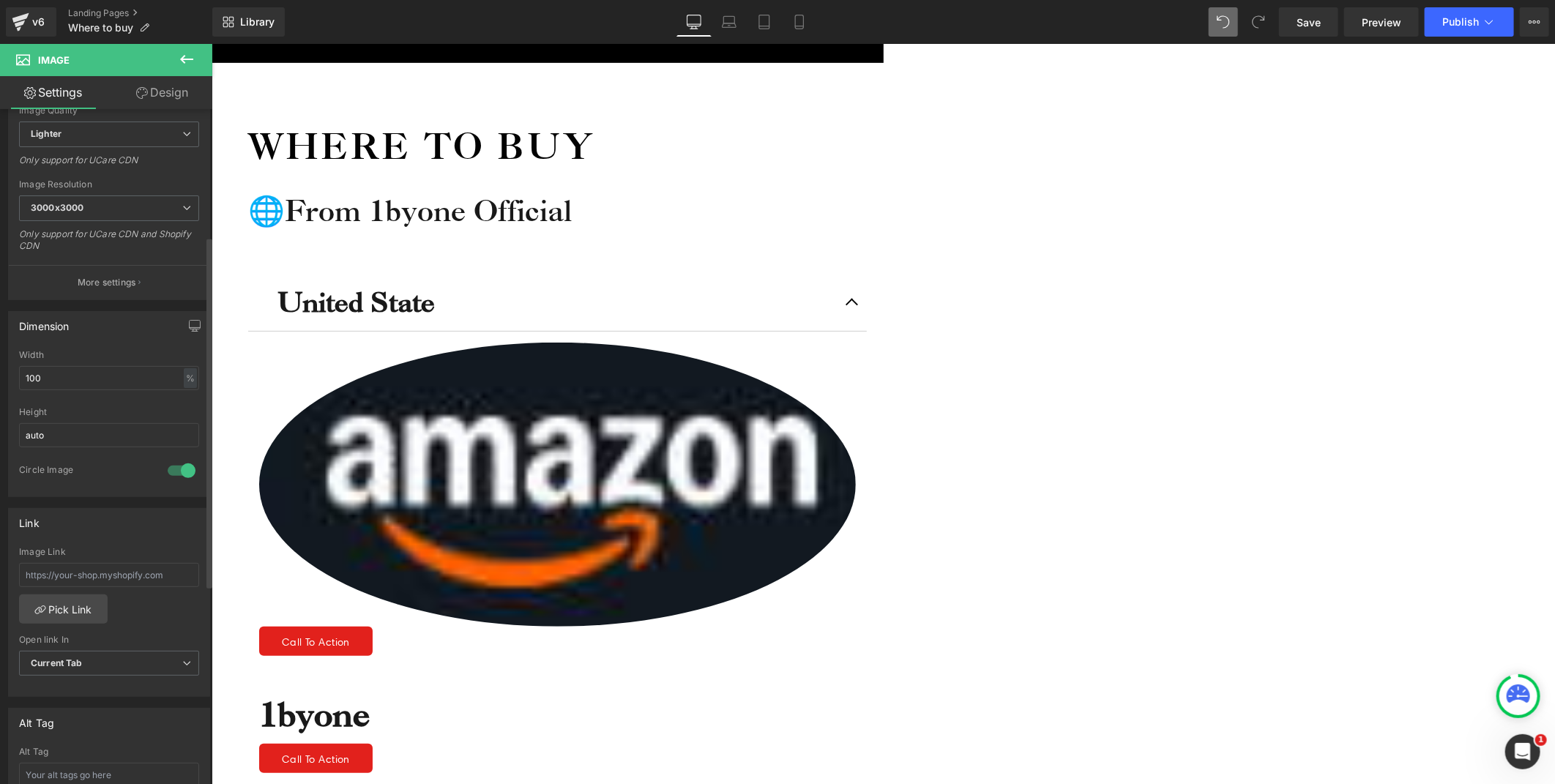
click at [177, 469] on div at bounding box center [181, 470] width 35 height 23
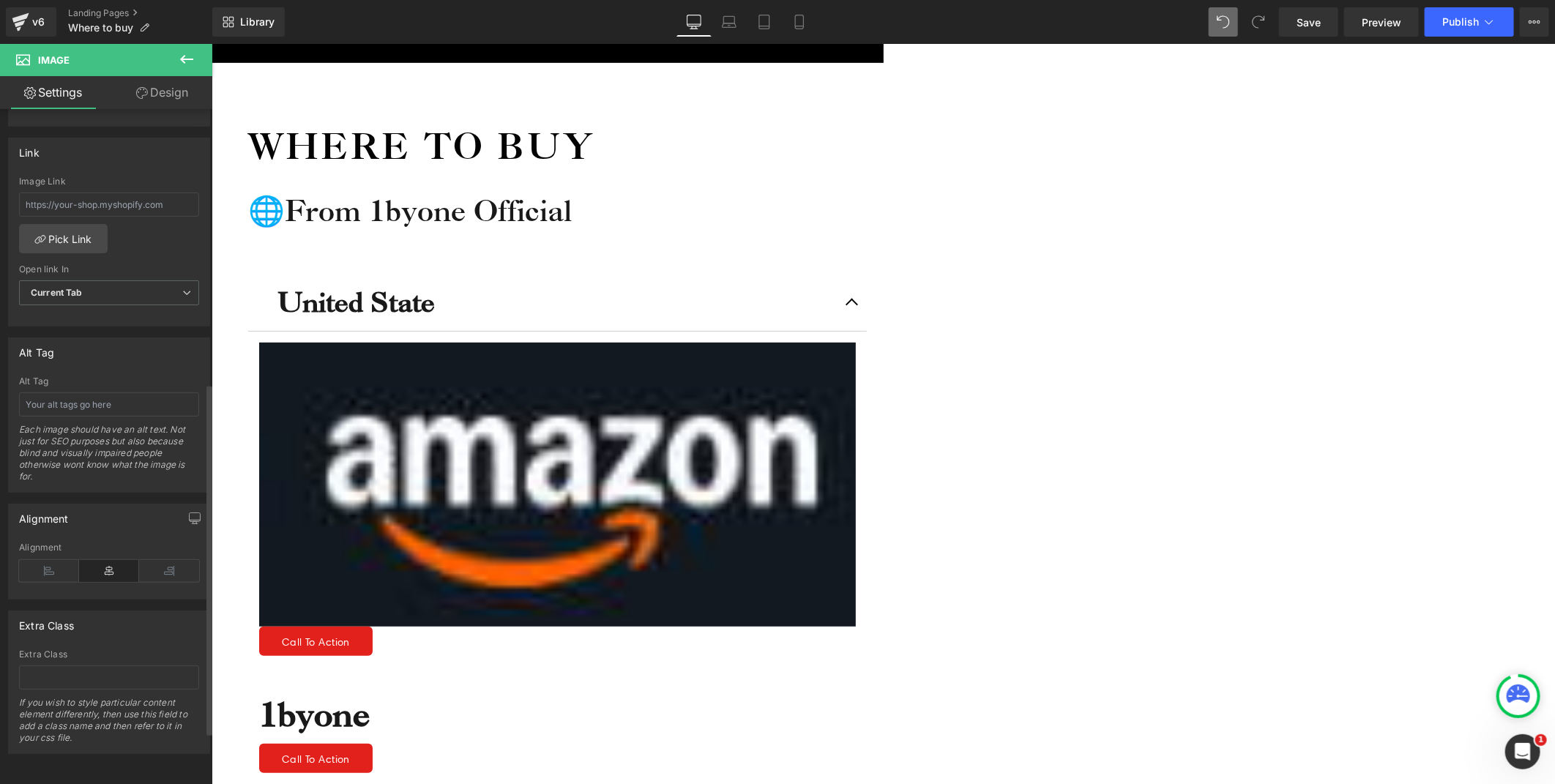
scroll to position [300, 0]
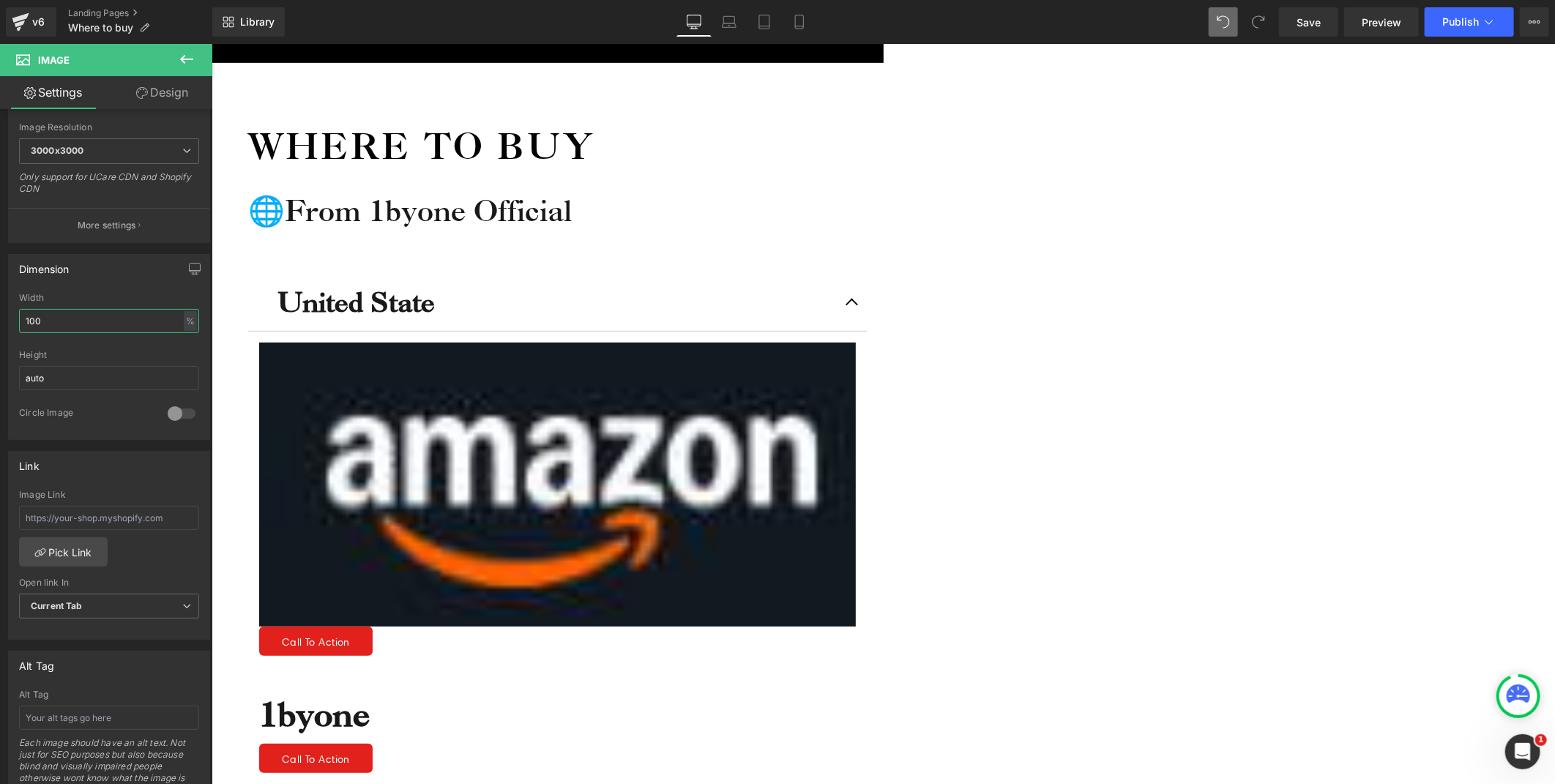
drag, startPoint x: 60, startPoint y: 322, endPoint x: -4, endPoint y: 320, distance: 64.0
click at [0, 320] on html "Image You are previewing how the will restyle your page. You can not edit Eleme…" at bounding box center [778, 392] width 1555 height 784
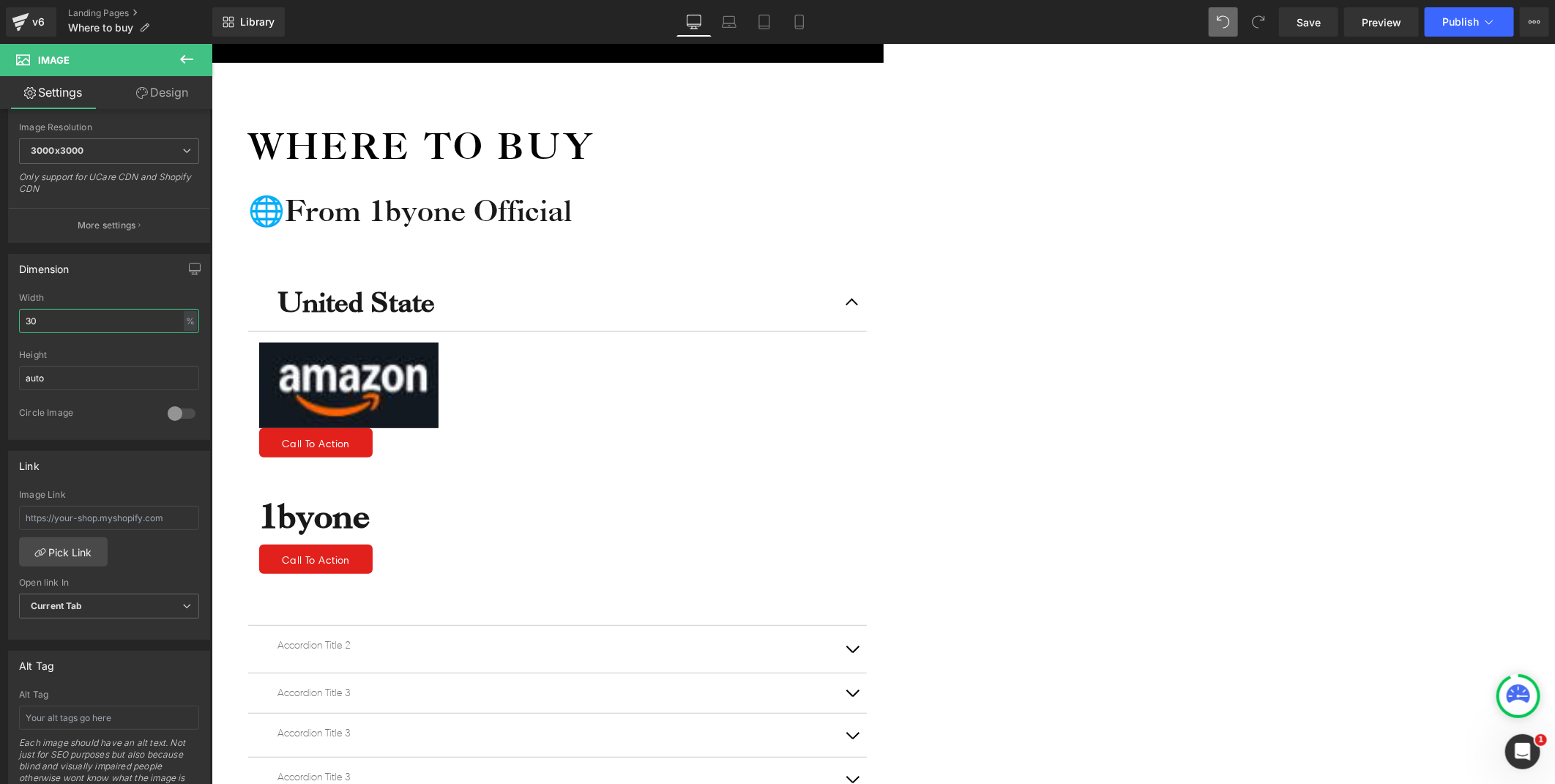
type input "30"
click at [1398, 422] on div "Icon Free shipping $50+ Text Block Row Icon 90-day trial Text Block Row Icon 2-…" at bounding box center [883, 572] width 1344 height 1327
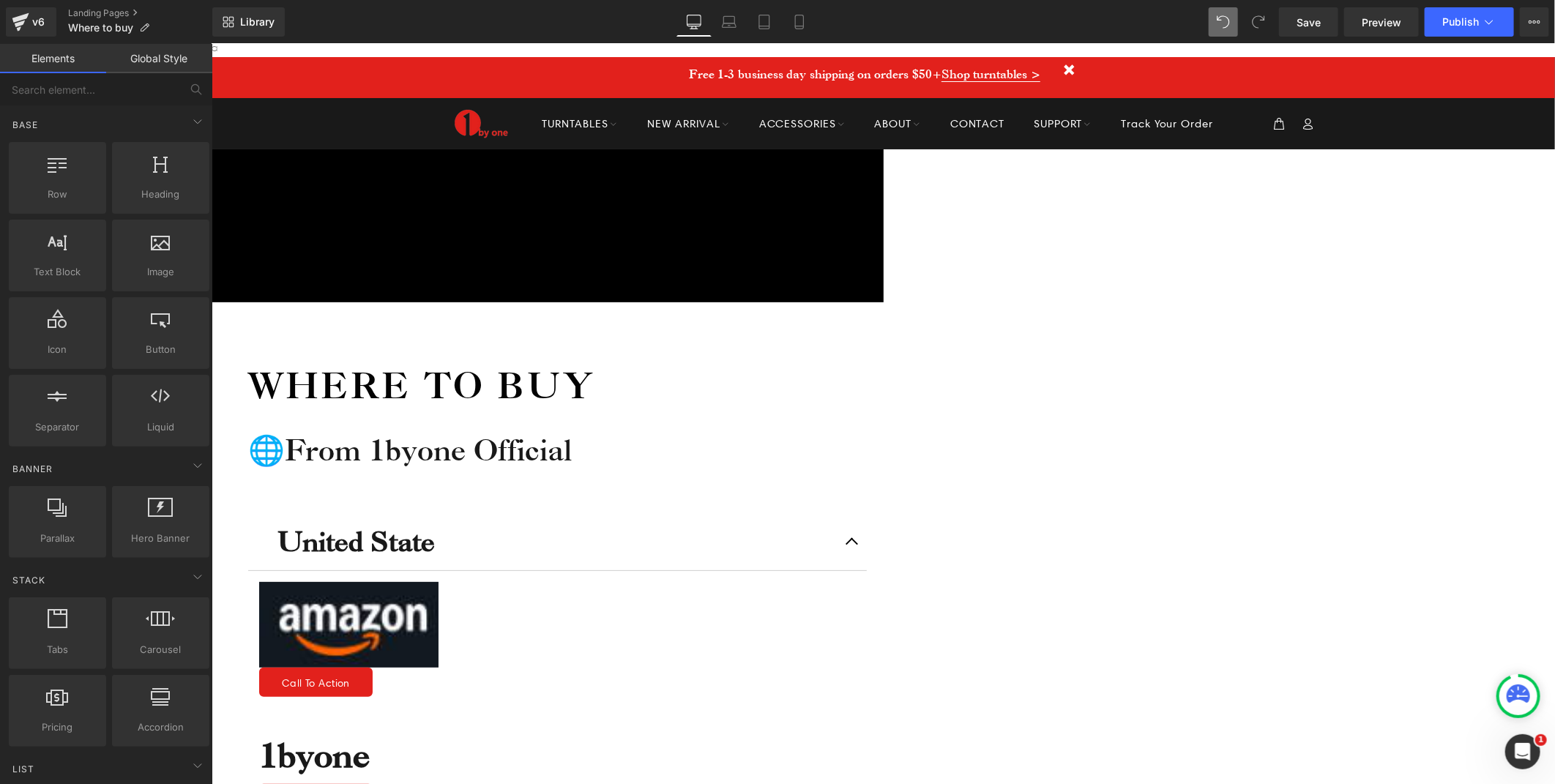
scroll to position [0, 0]
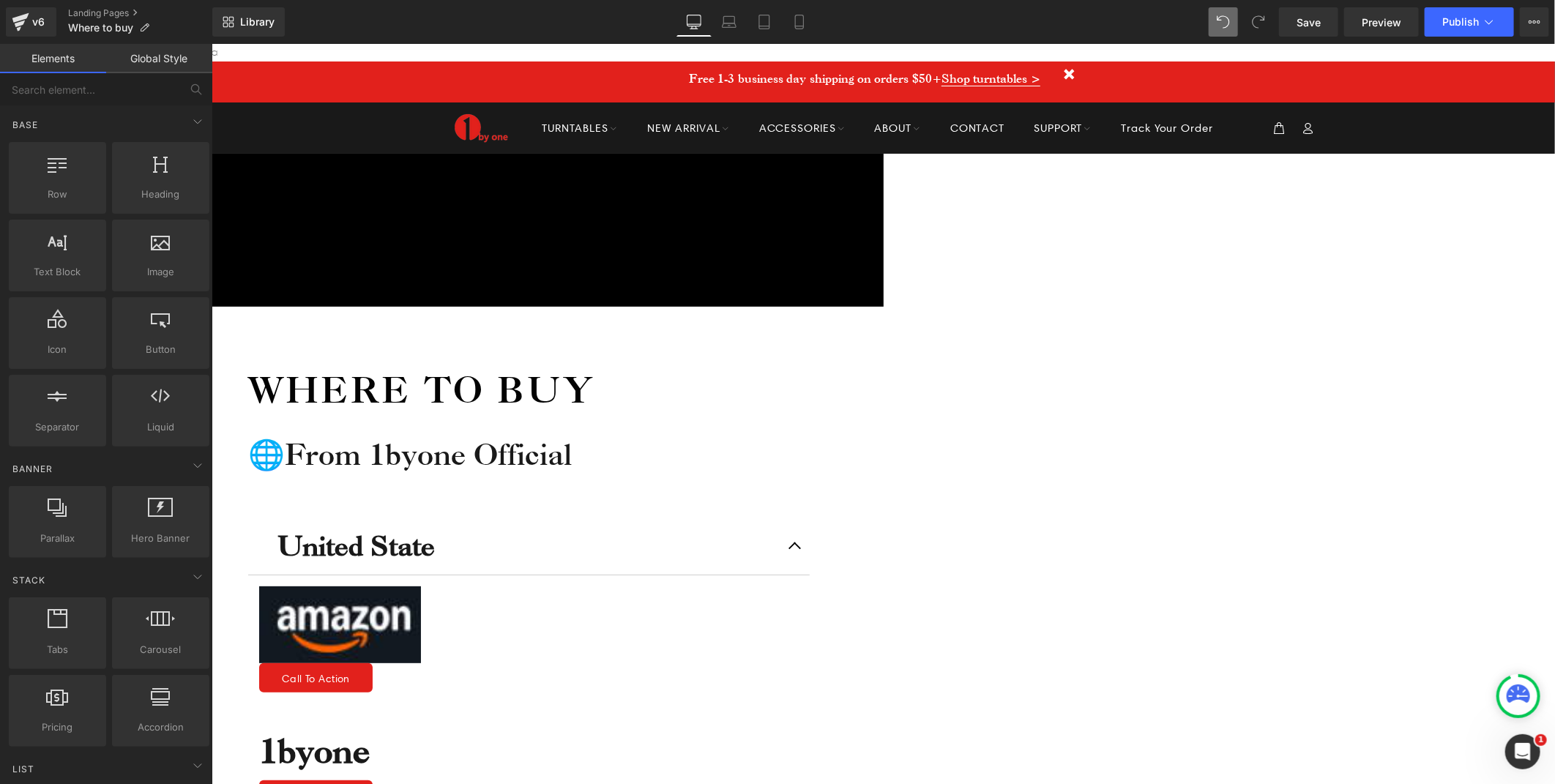
drag, startPoint x: 1171, startPoint y: 400, endPoint x: 1233, endPoint y: 391, distance: 62.6
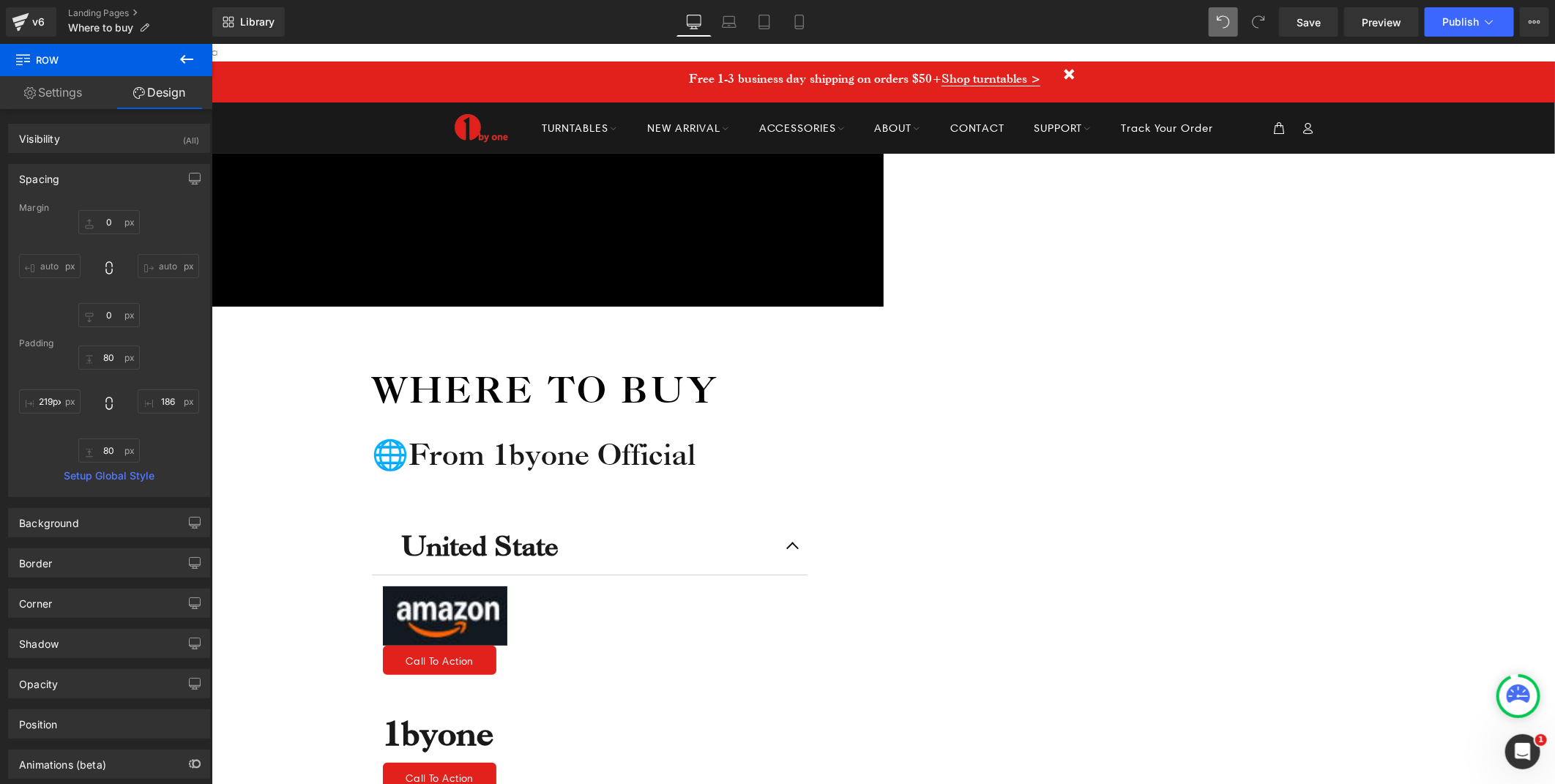
type input "213px"
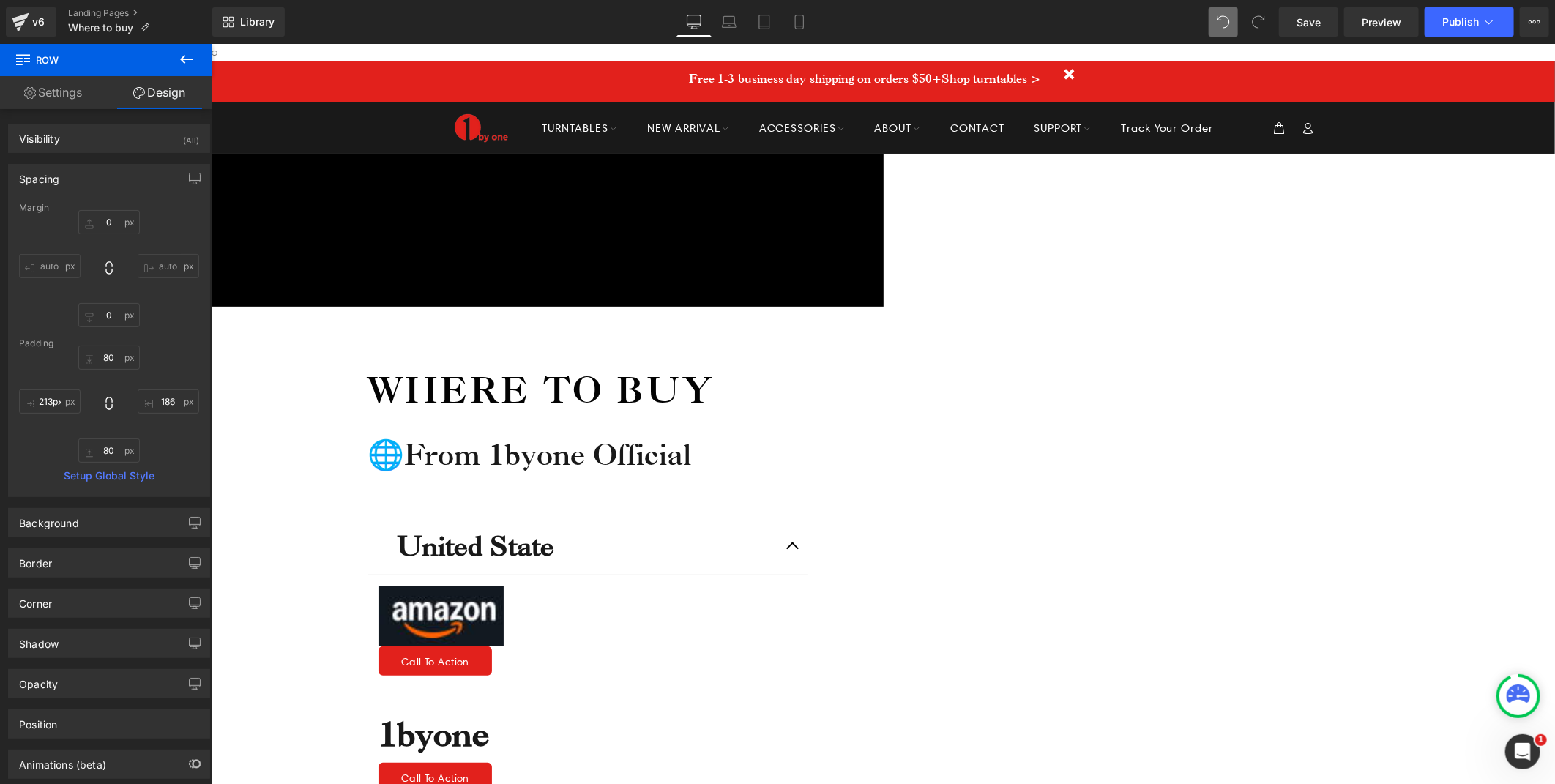
drag, startPoint x: 531, startPoint y: 368, endPoint x: 580, endPoint y: 388, distance: 52.9
click at [211, 43] on span "Image" at bounding box center [211, 43] width 0 height 0
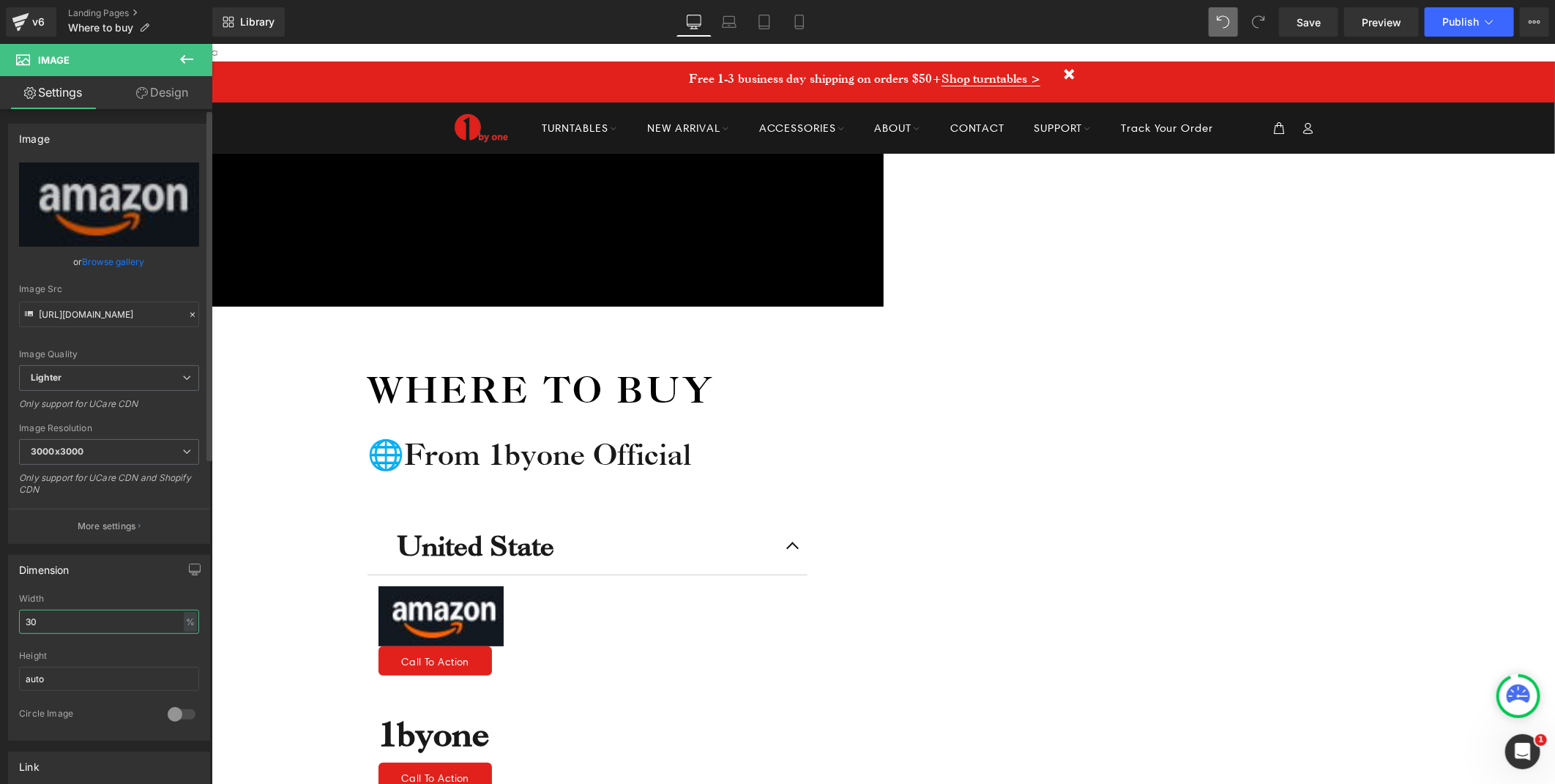
drag, startPoint x: 60, startPoint y: 621, endPoint x: 8, endPoint y: 617, distance: 52.2
click at [8, 617] on div "Dimension 30% Width 30 % % px auto Height auto 0 Circle Image" at bounding box center [109, 648] width 202 height 186
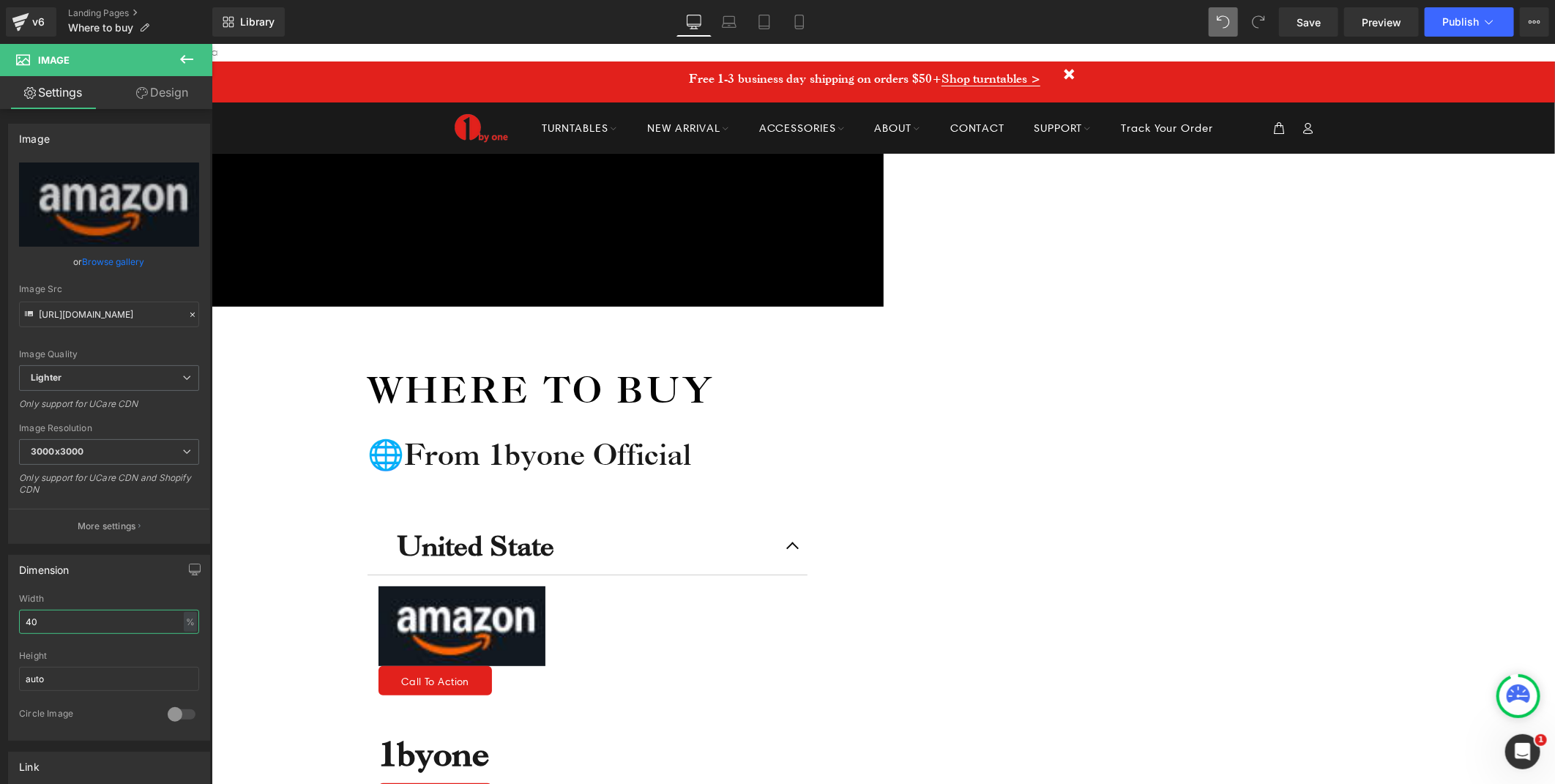
drag, startPoint x: 45, startPoint y: 624, endPoint x: -4, endPoint y: 624, distance: 49.0
click at [0, 624] on html "Image You are previewing how the will restyle your page. You can not edit Eleme…" at bounding box center [778, 392] width 1555 height 784
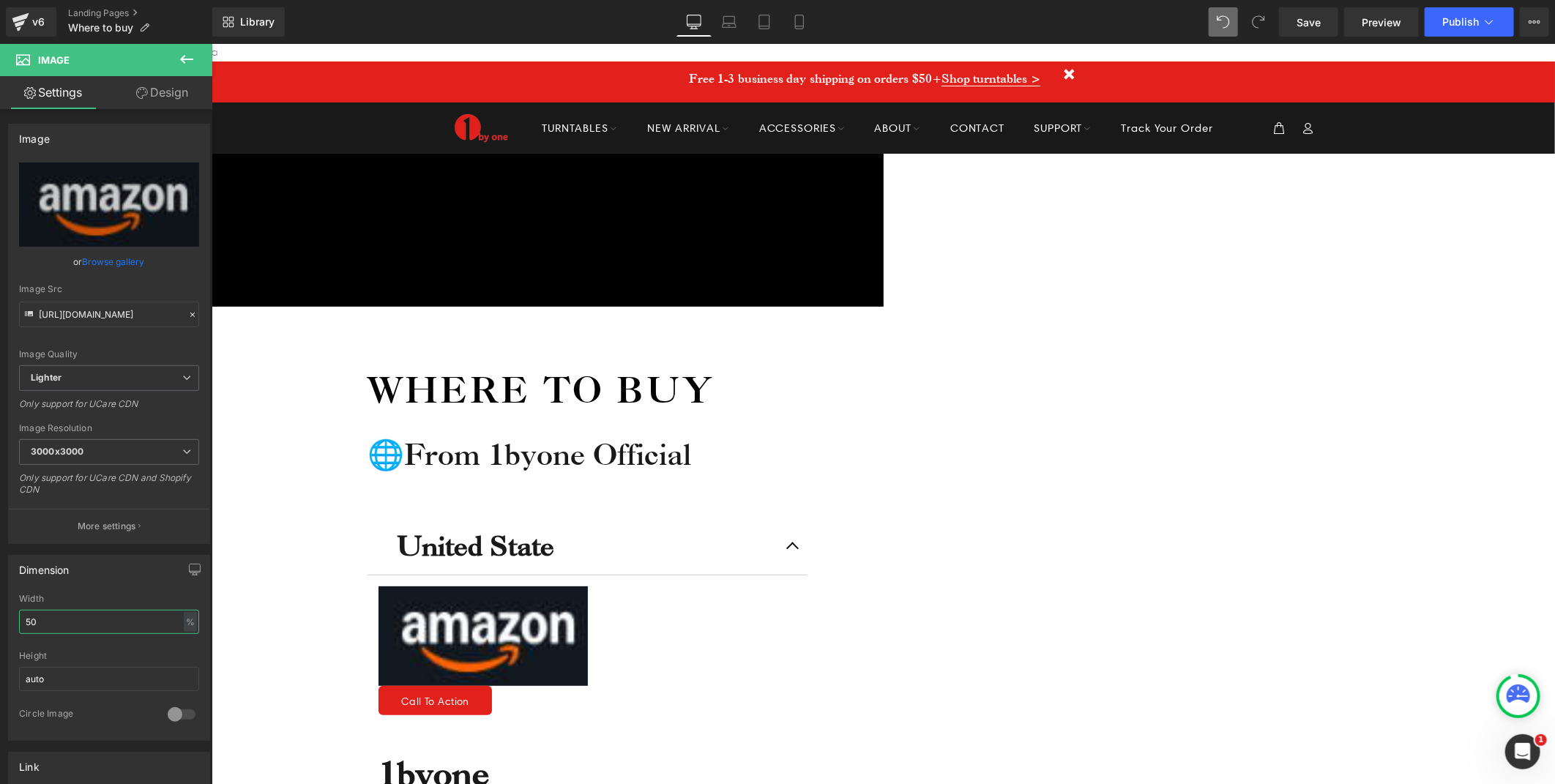
drag, startPoint x: 52, startPoint y: 627, endPoint x: -4, endPoint y: 625, distance: 56.0
click at [0, 625] on html "Image You are previewing how the will restyle your page. You can not edit Eleme…" at bounding box center [778, 392] width 1555 height 784
type input "45"
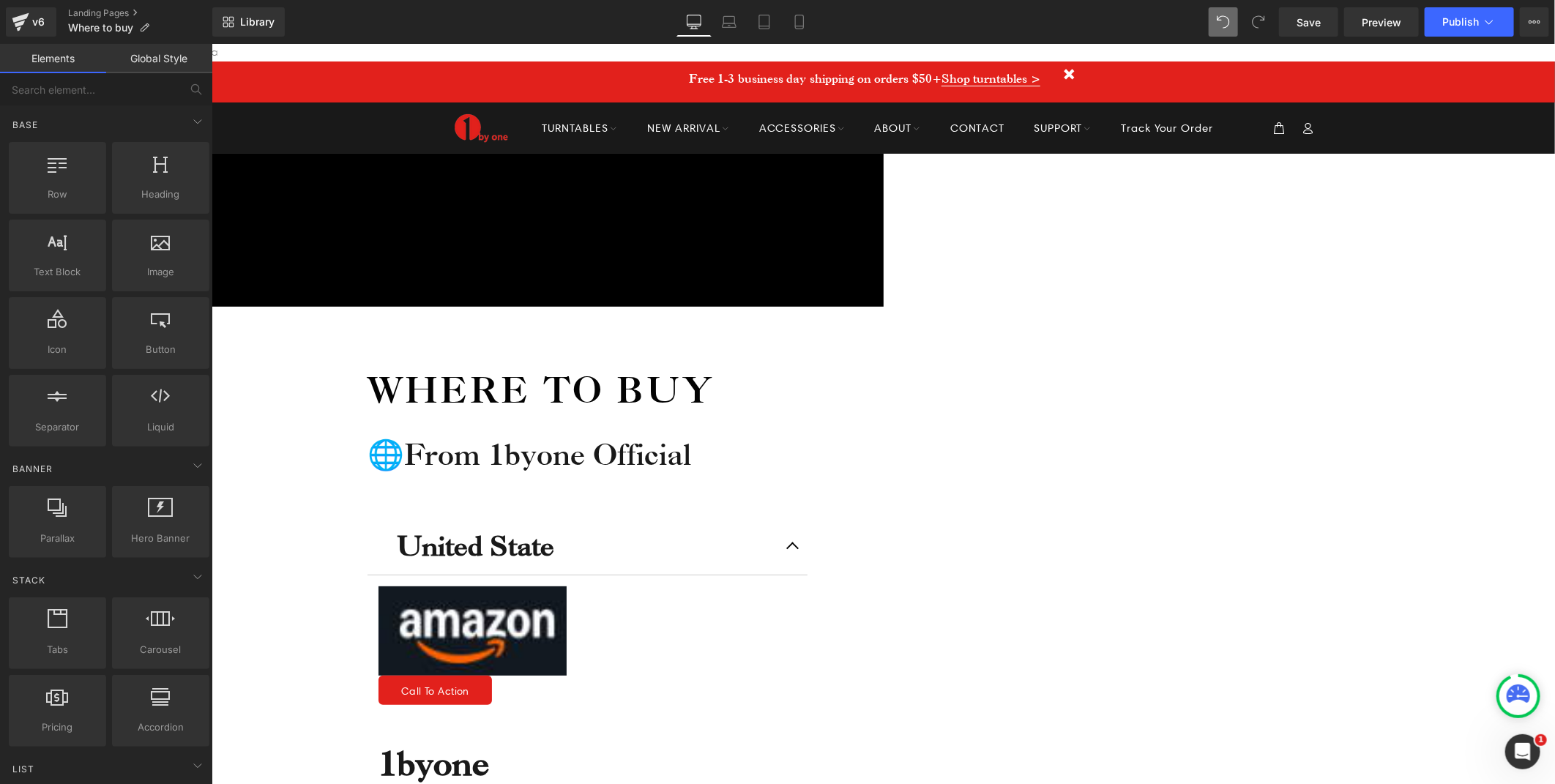
drag, startPoint x: 1398, startPoint y: 434, endPoint x: 794, endPoint y: 527, distance: 611.1
click at [211, 43] on span "Button" at bounding box center [211, 43] width 0 height 0
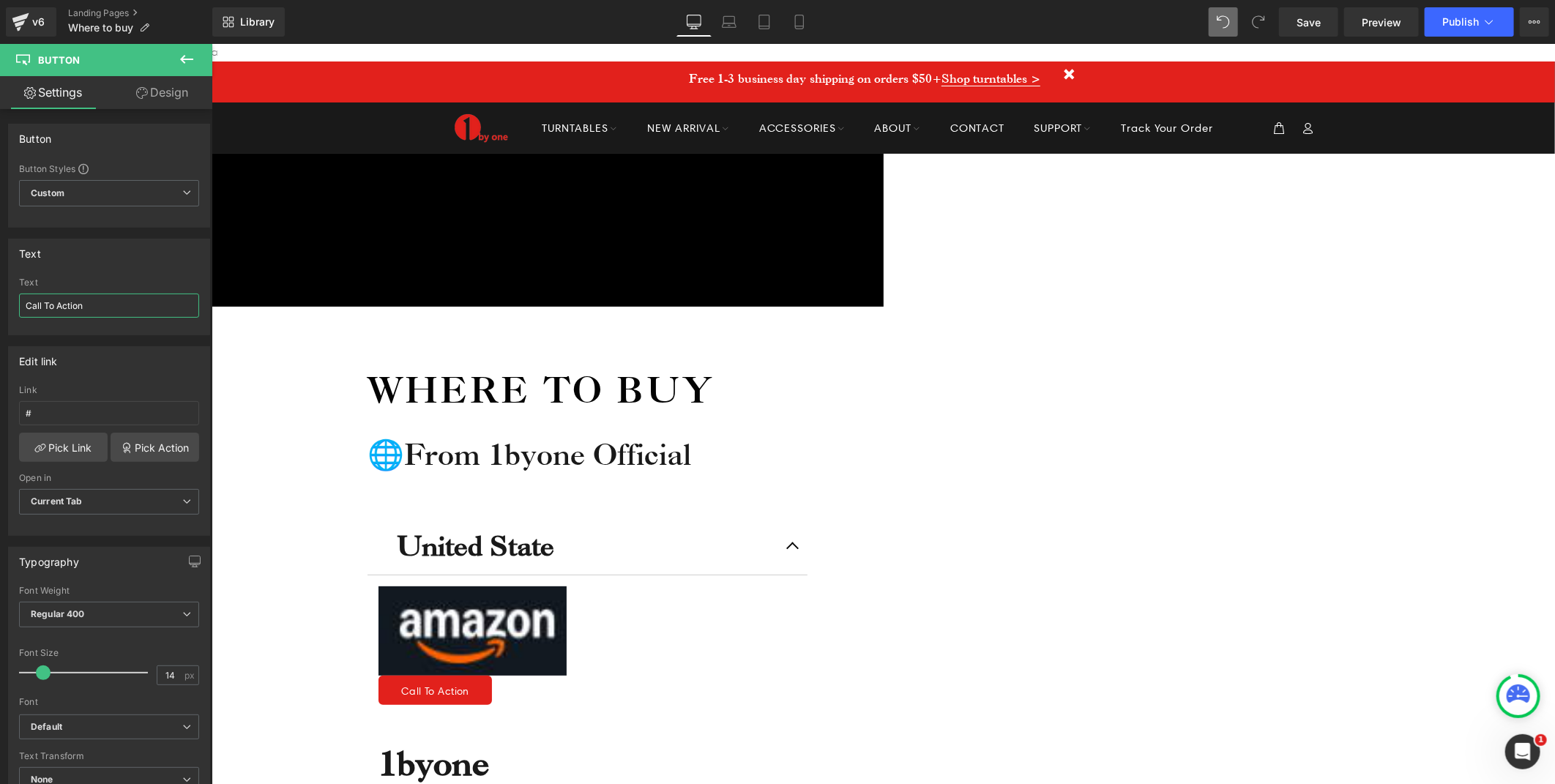
drag, startPoint x: 83, startPoint y: 303, endPoint x: -4, endPoint y: 305, distance: 87.0
click at [0, 305] on html "Button You are previewing how the will restyle your page. You can not edit Elem…" at bounding box center [778, 392] width 1555 height 784
type input "Shop on Amazon"
click at [48, 674] on span at bounding box center [47, 673] width 15 height 15
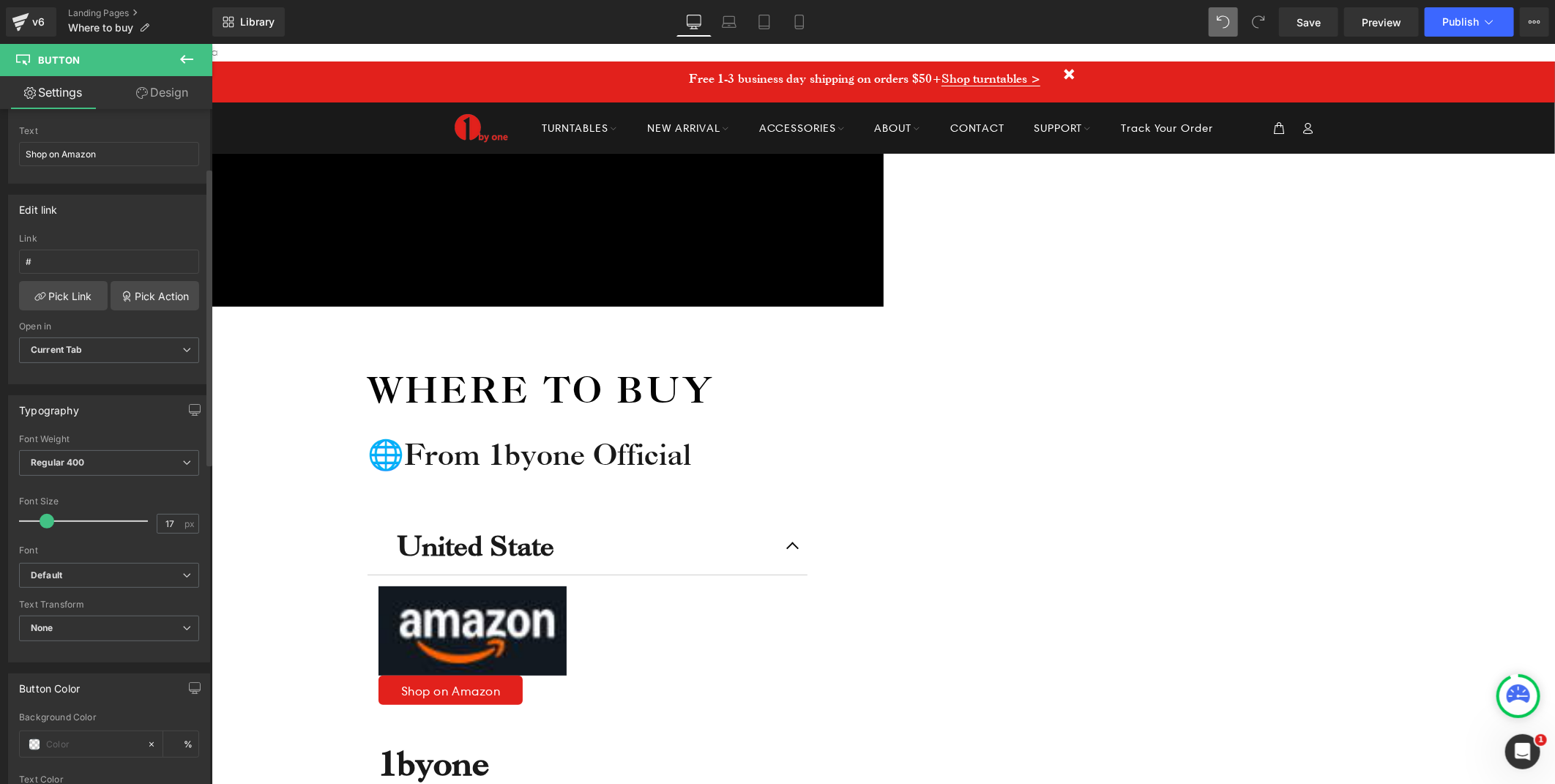
scroll to position [244, 0]
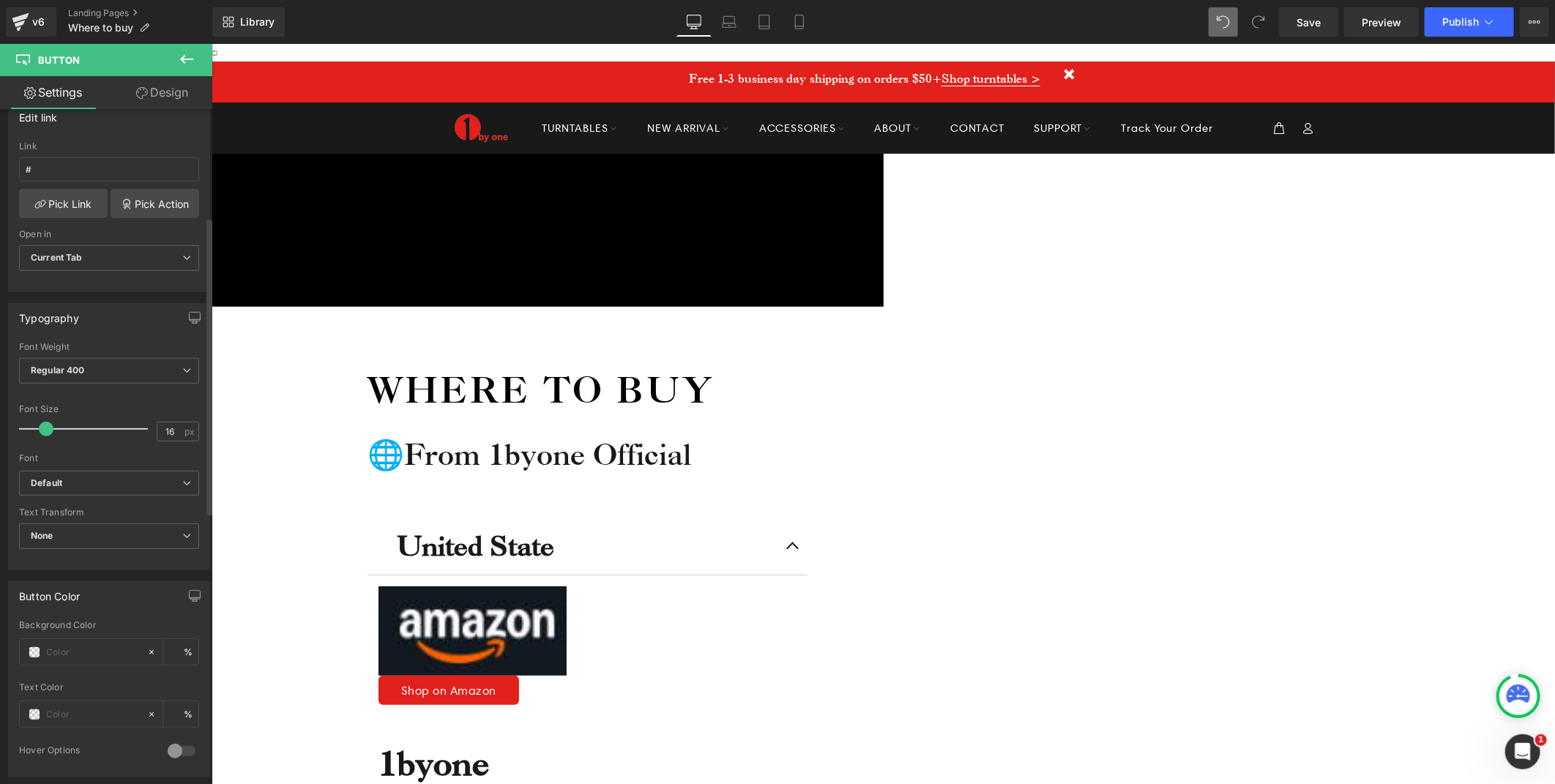
type input "17"
click at [45, 437] on div at bounding box center [86, 428] width 121 height 29
click at [101, 371] on span "Regular 400" at bounding box center [109, 370] width 180 height 25
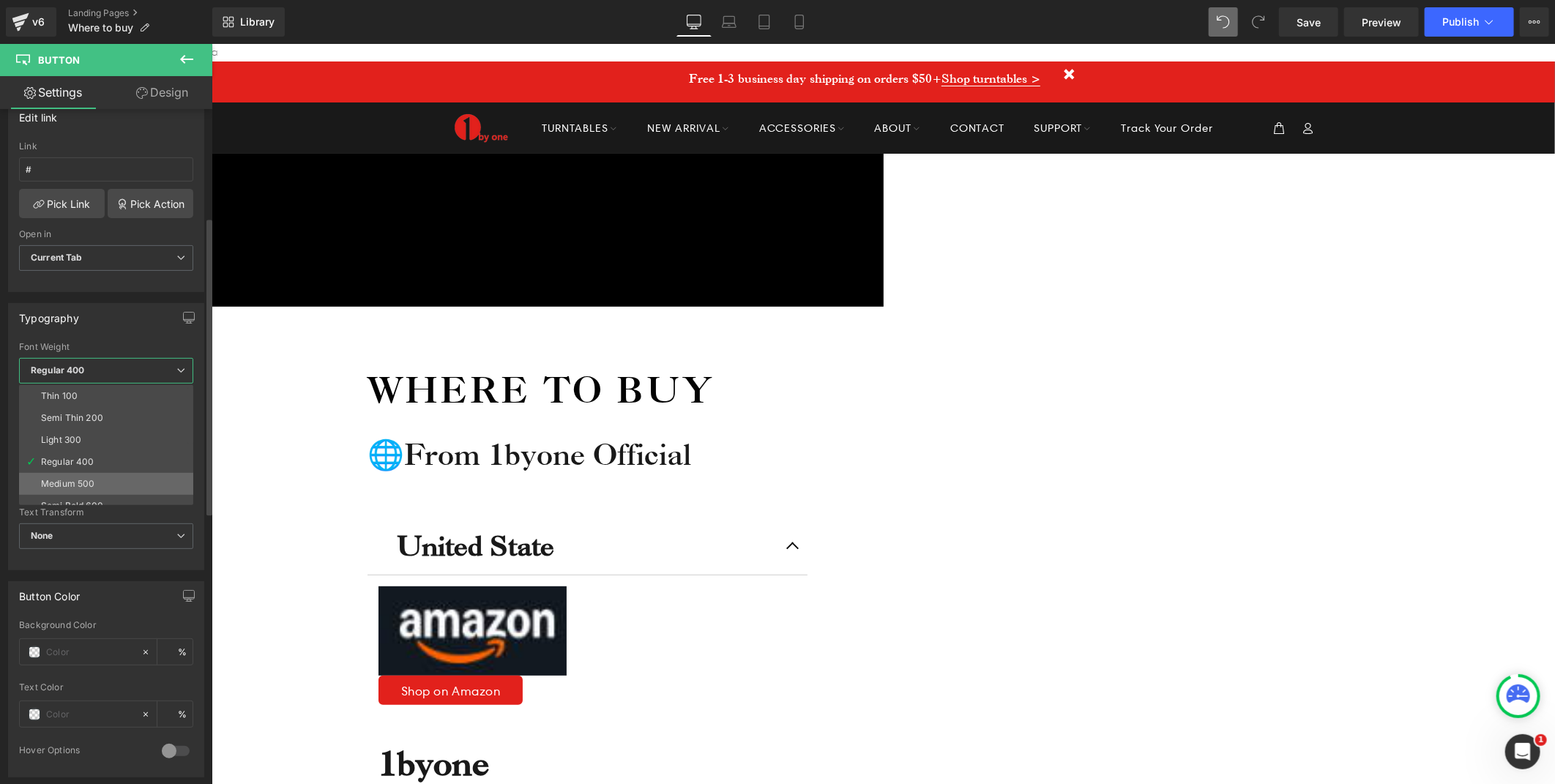
click at [61, 473] on li "Medium 500" at bounding box center [109, 484] width 181 height 22
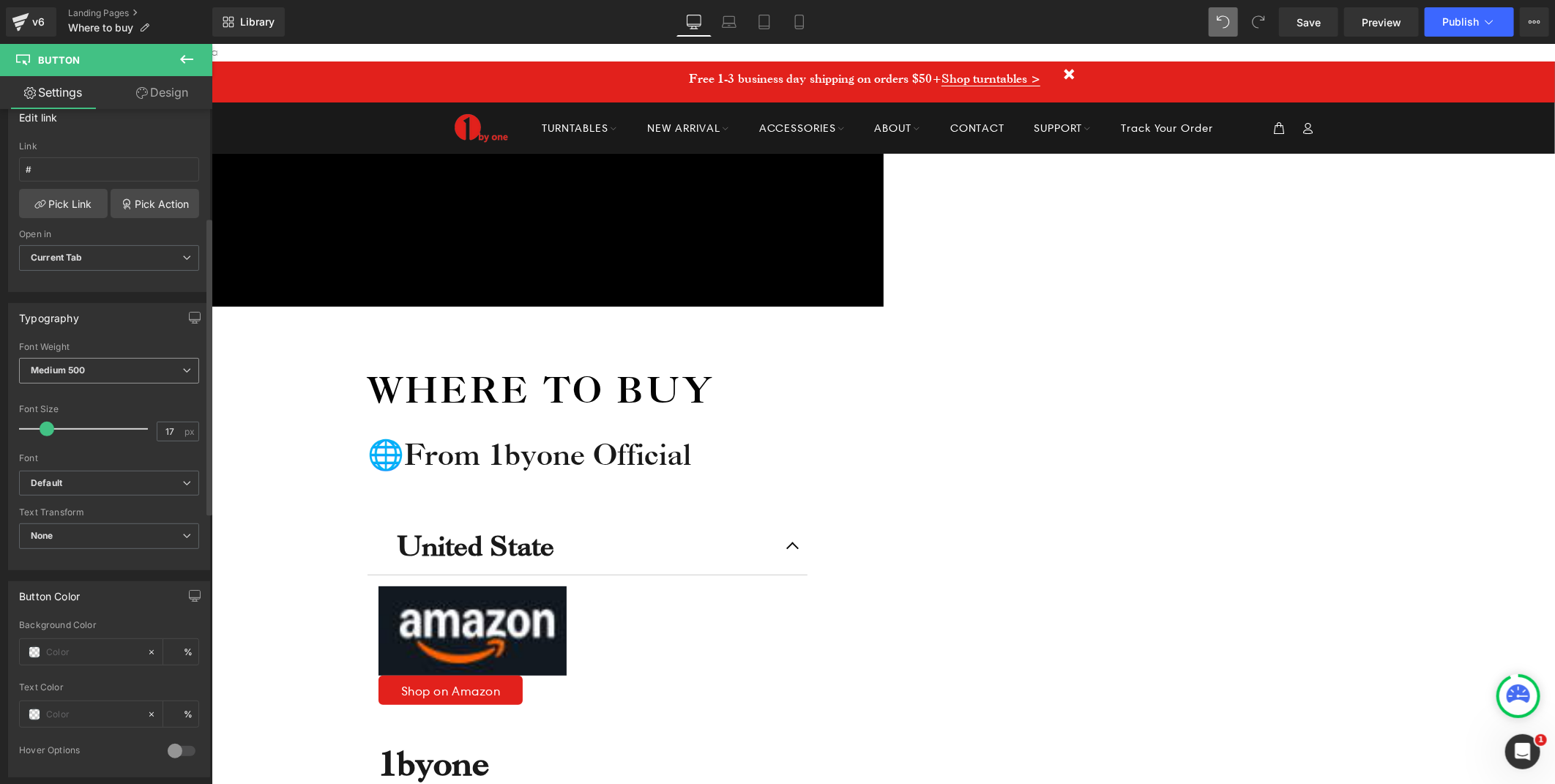
click at [108, 367] on span "Medium 500" at bounding box center [109, 370] width 180 height 25
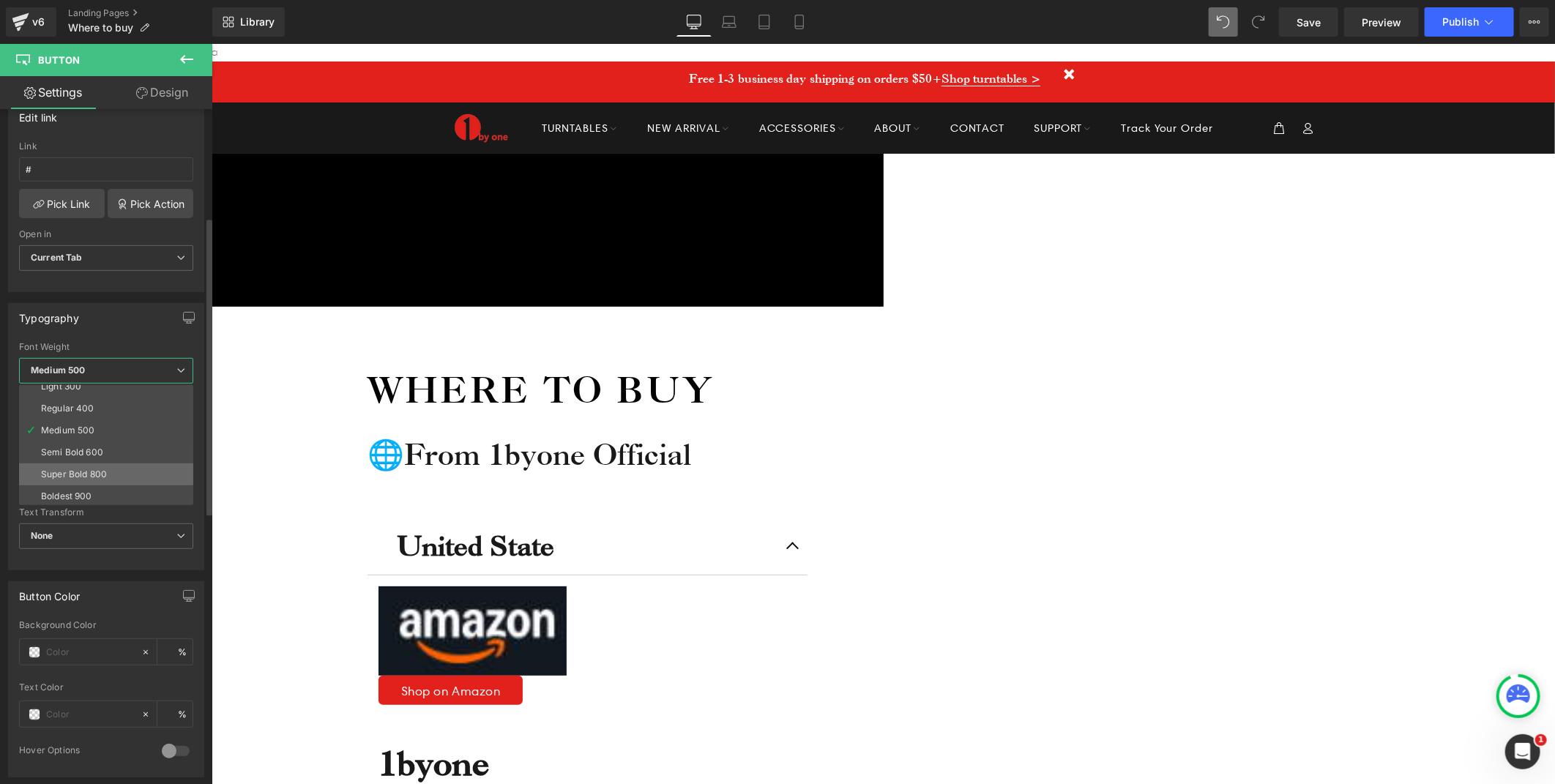
scroll to position [82, 0]
click at [84, 414] on li "Semi Bold 600" at bounding box center [109, 424] width 181 height 22
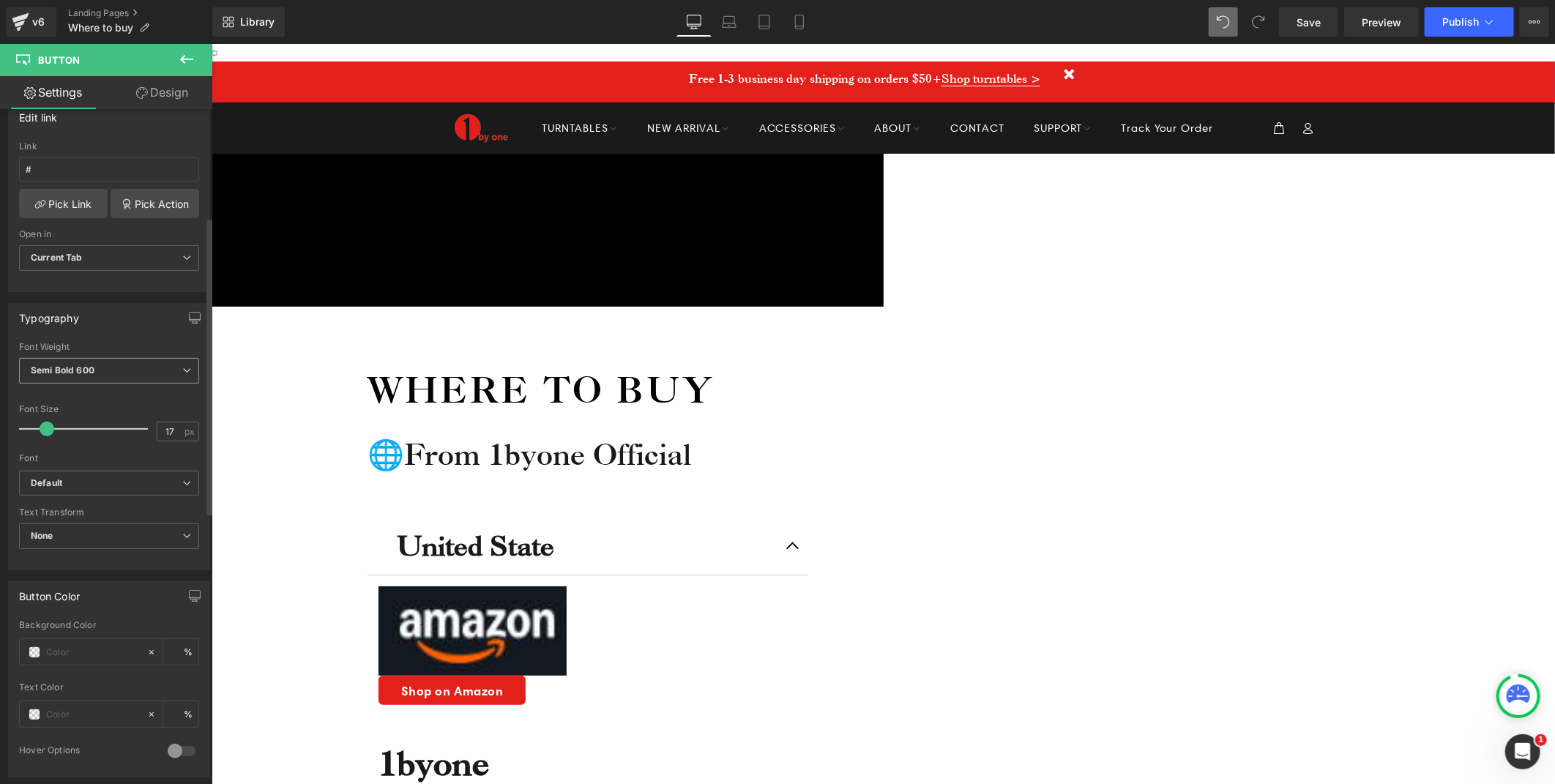
click at [115, 364] on span "Semi Bold 600" at bounding box center [109, 370] width 180 height 25
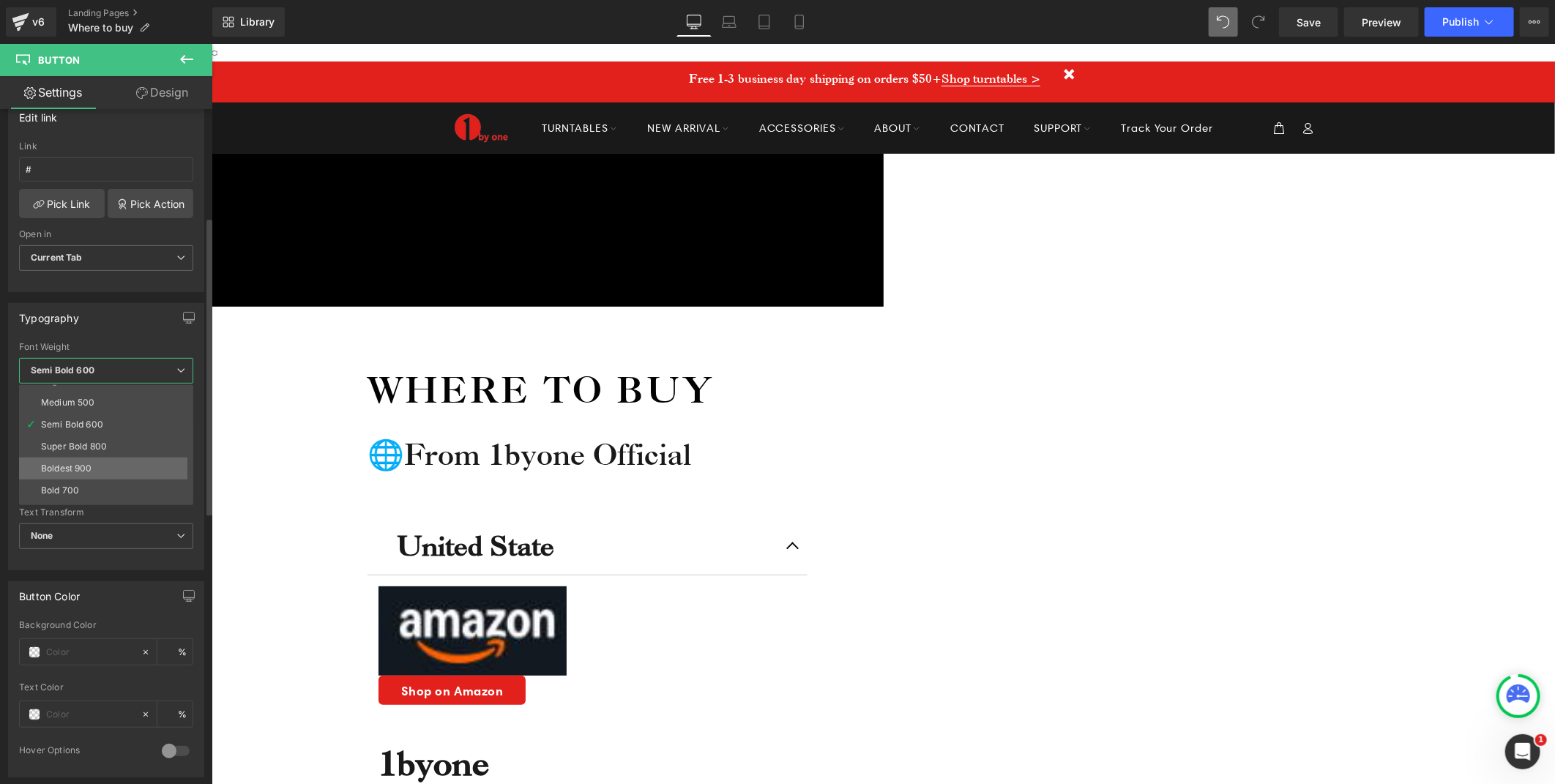
click at [88, 477] on li "Boldest 900" at bounding box center [109, 468] width 181 height 22
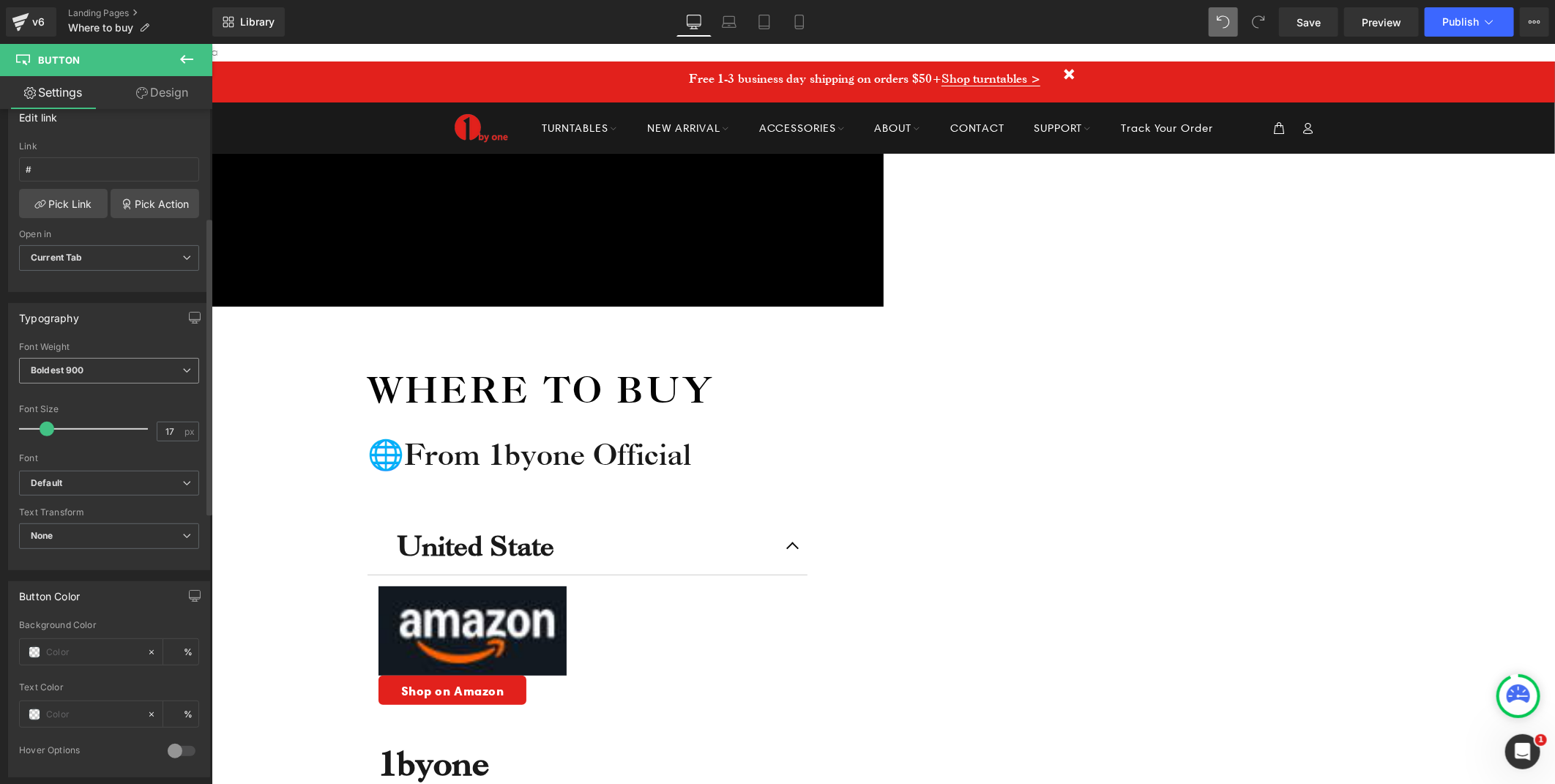
click at [115, 377] on span "Boldest 900" at bounding box center [109, 370] width 180 height 25
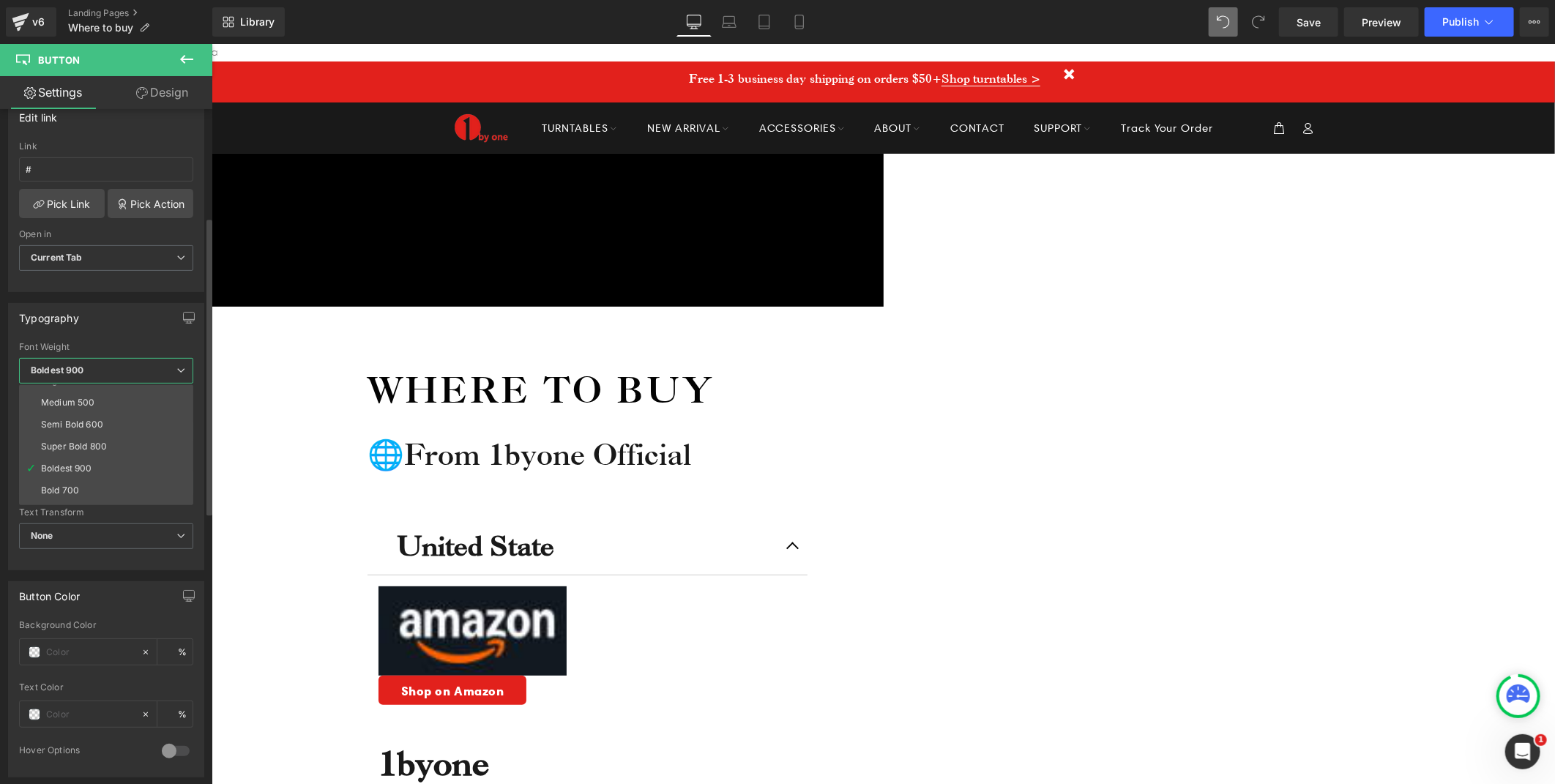
click at [69, 482] on li "Bold 700" at bounding box center [109, 490] width 181 height 22
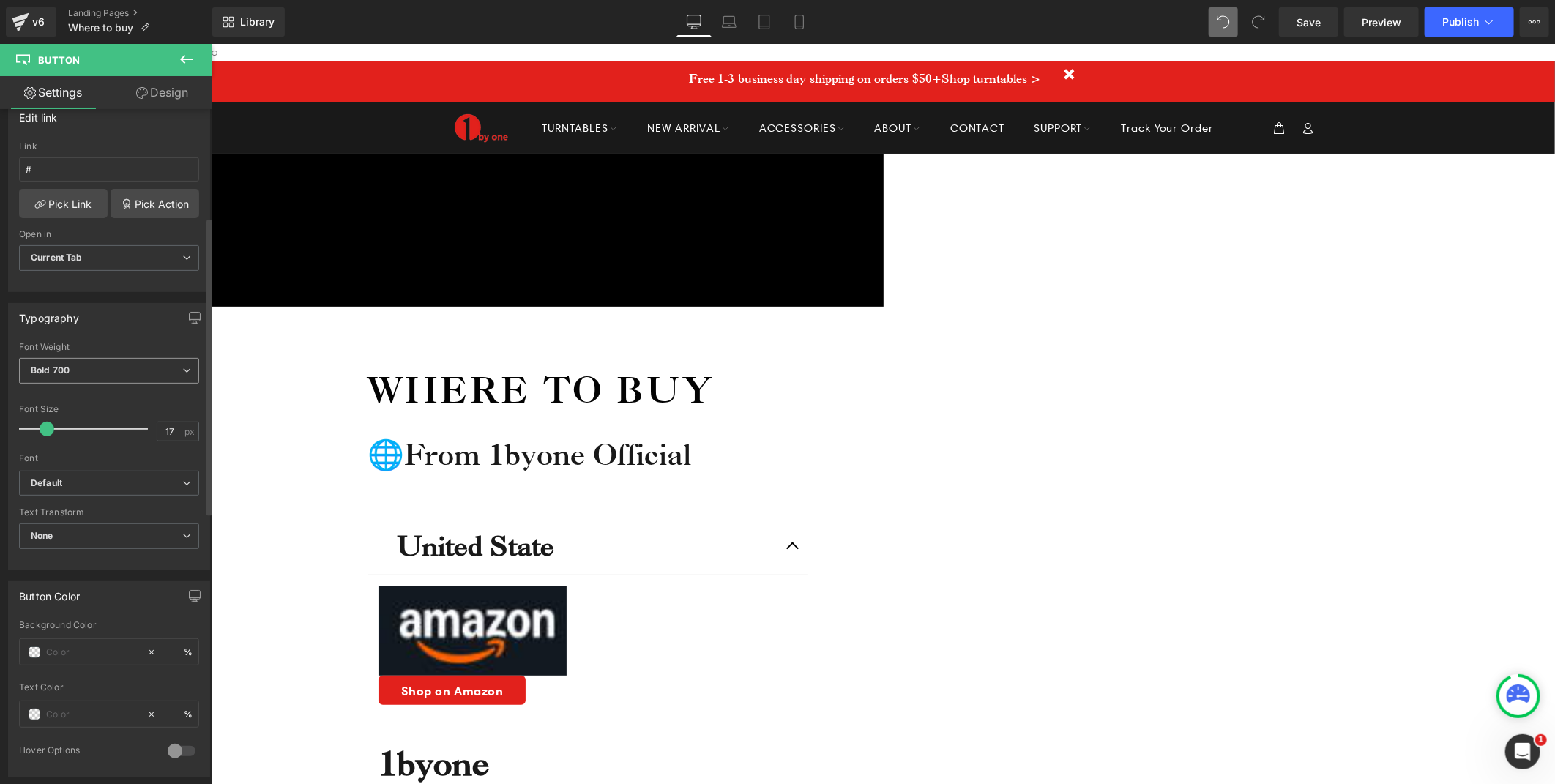
click at [108, 377] on span "Bold 700" at bounding box center [109, 370] width 180 height 25
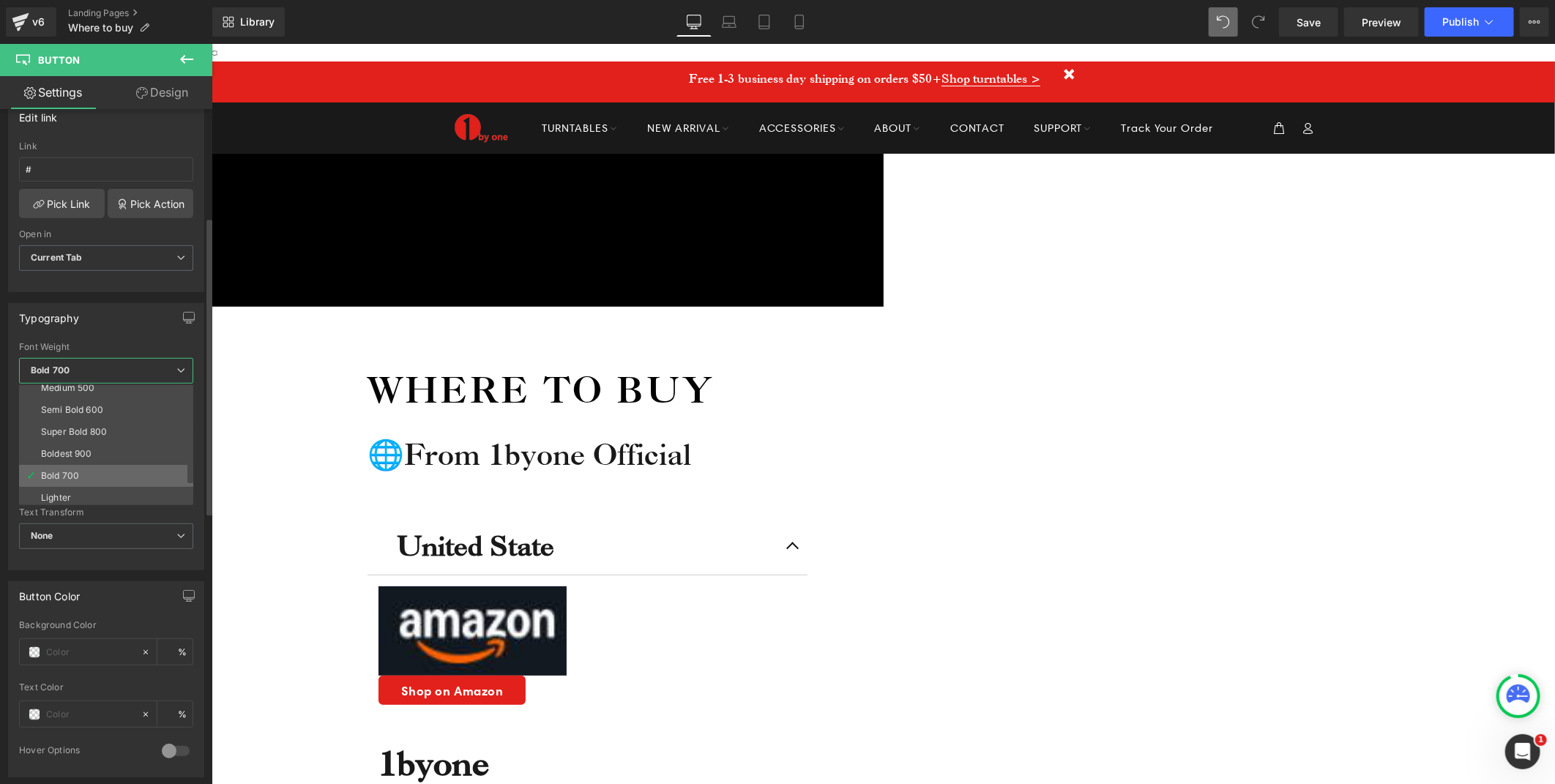
scroll to position [121, 0]
click at [74, 469] on li "Lighter" at bounding box center [109, 472] width 181 height 22
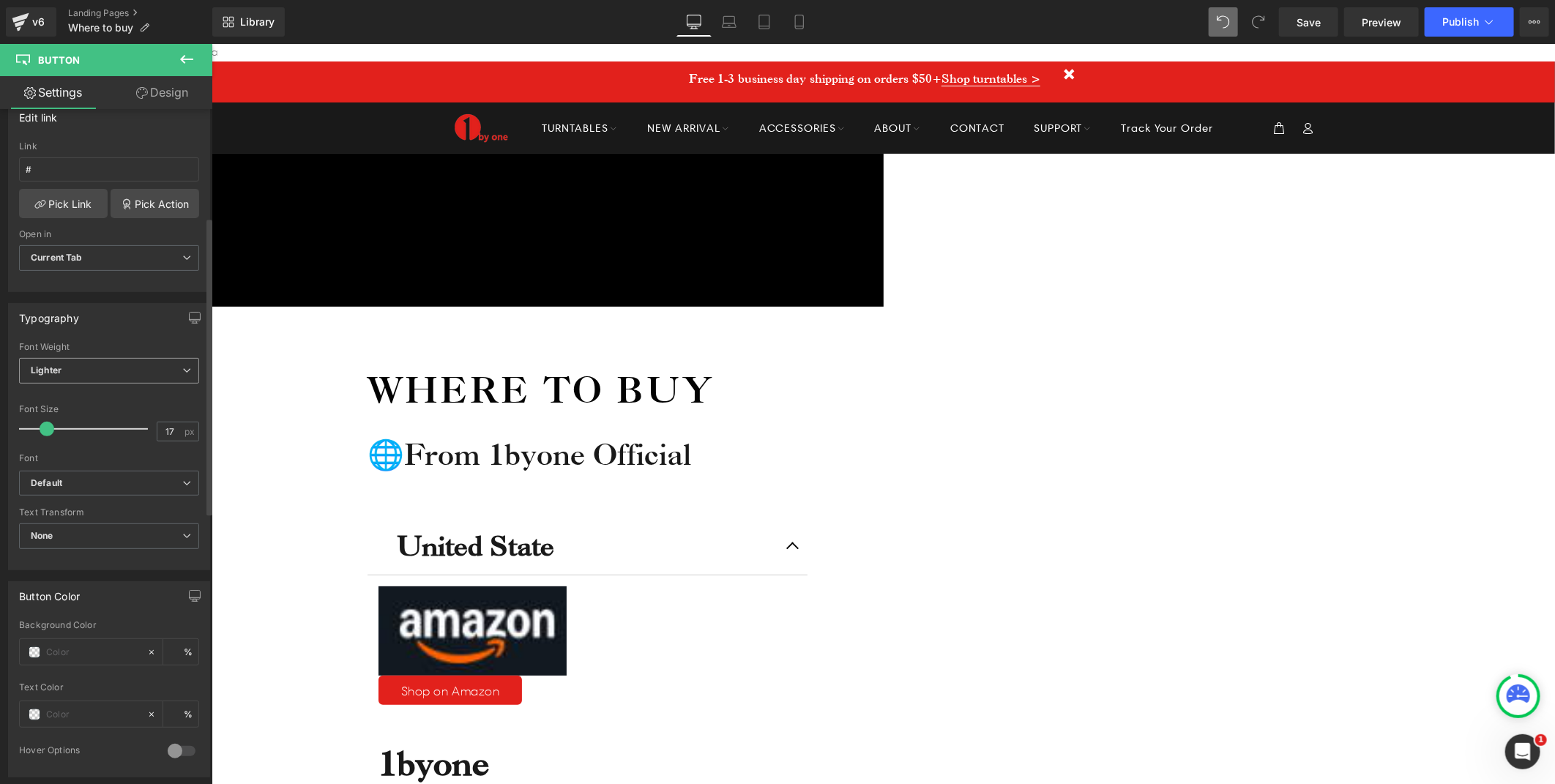
click at [111, 362] on span "Lighter" at bounding box center [109, 370] width 180 height 25
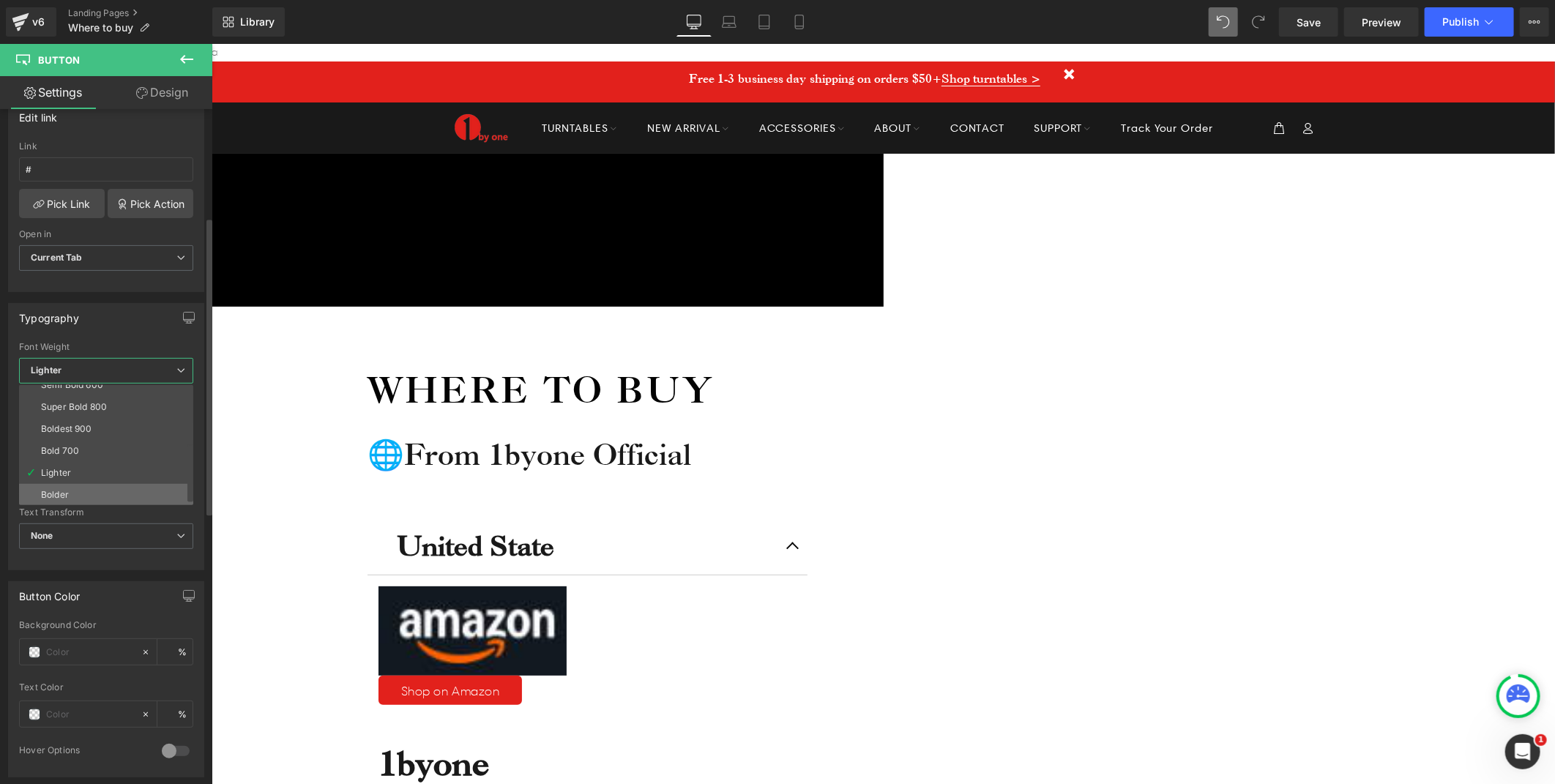
click at [69, 484] on li "Bolder" at bounding box center [109, 494] width 181 height 22
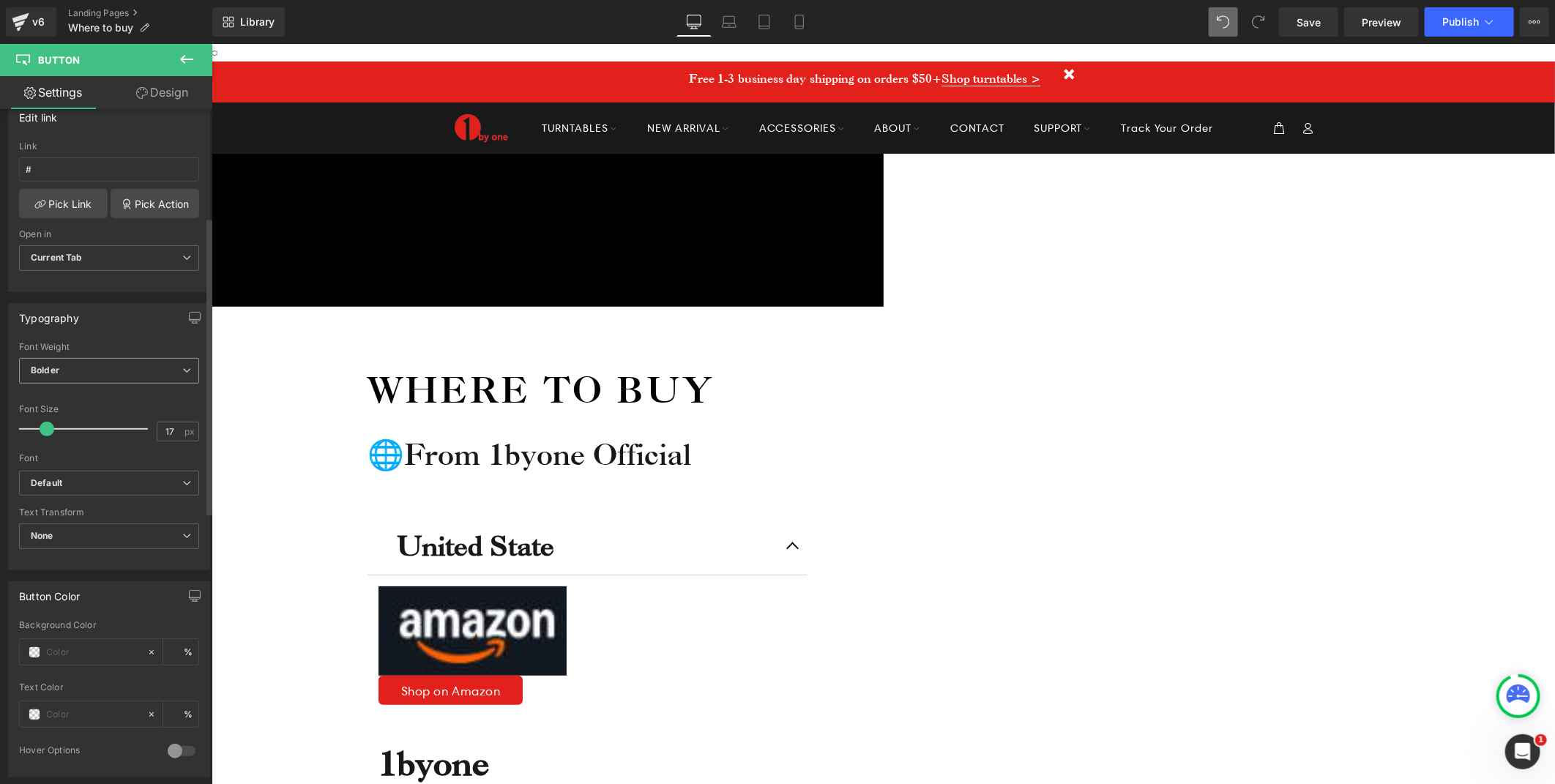
click at [65, 367] on span "Bolder" at bounding box center [109, 370] width 180 height 25
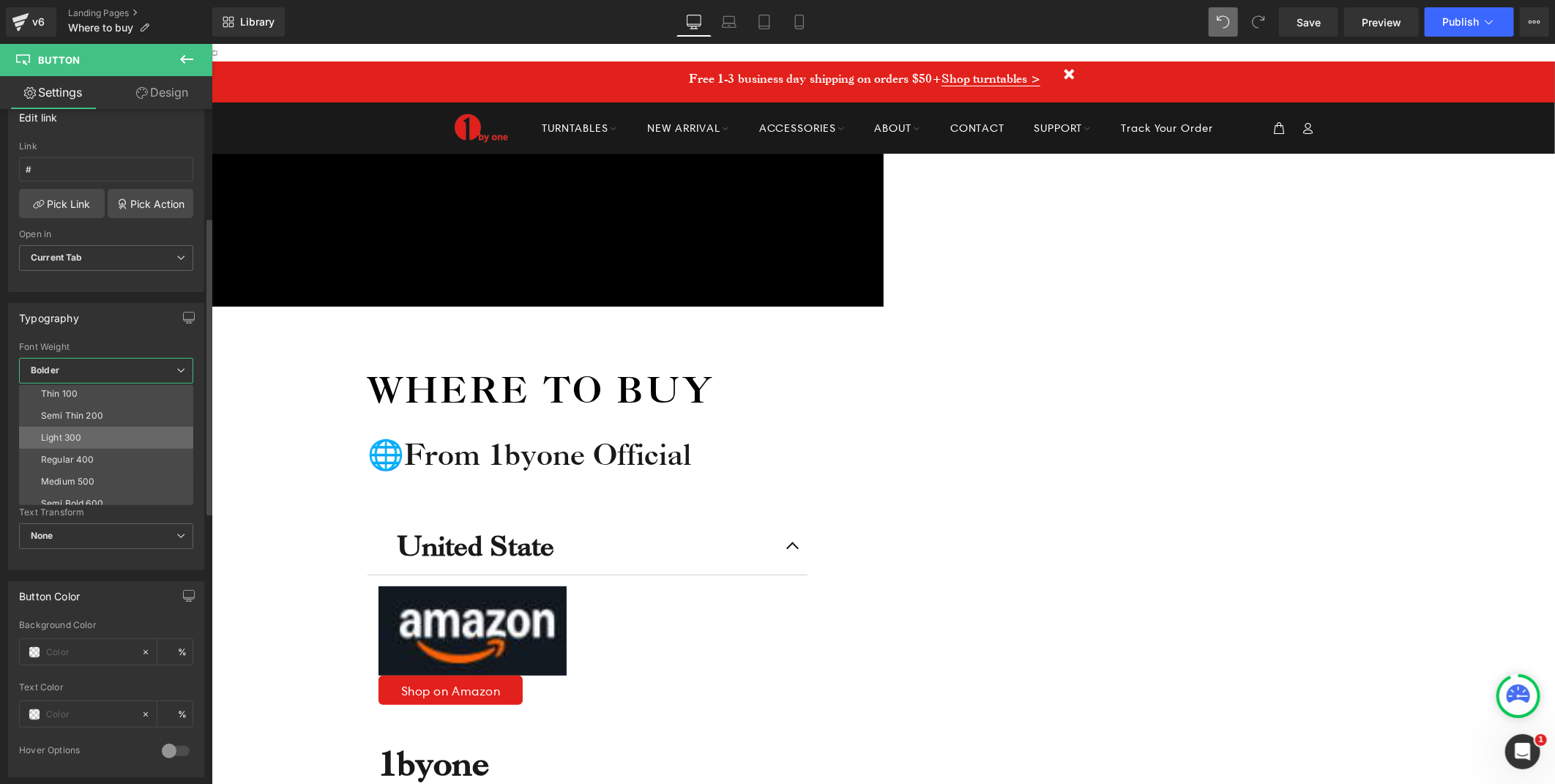
scroll to position [0, 0]
click at [94, 440] on li "Light 300" at bounding box center [109, 439] width 181 height 22
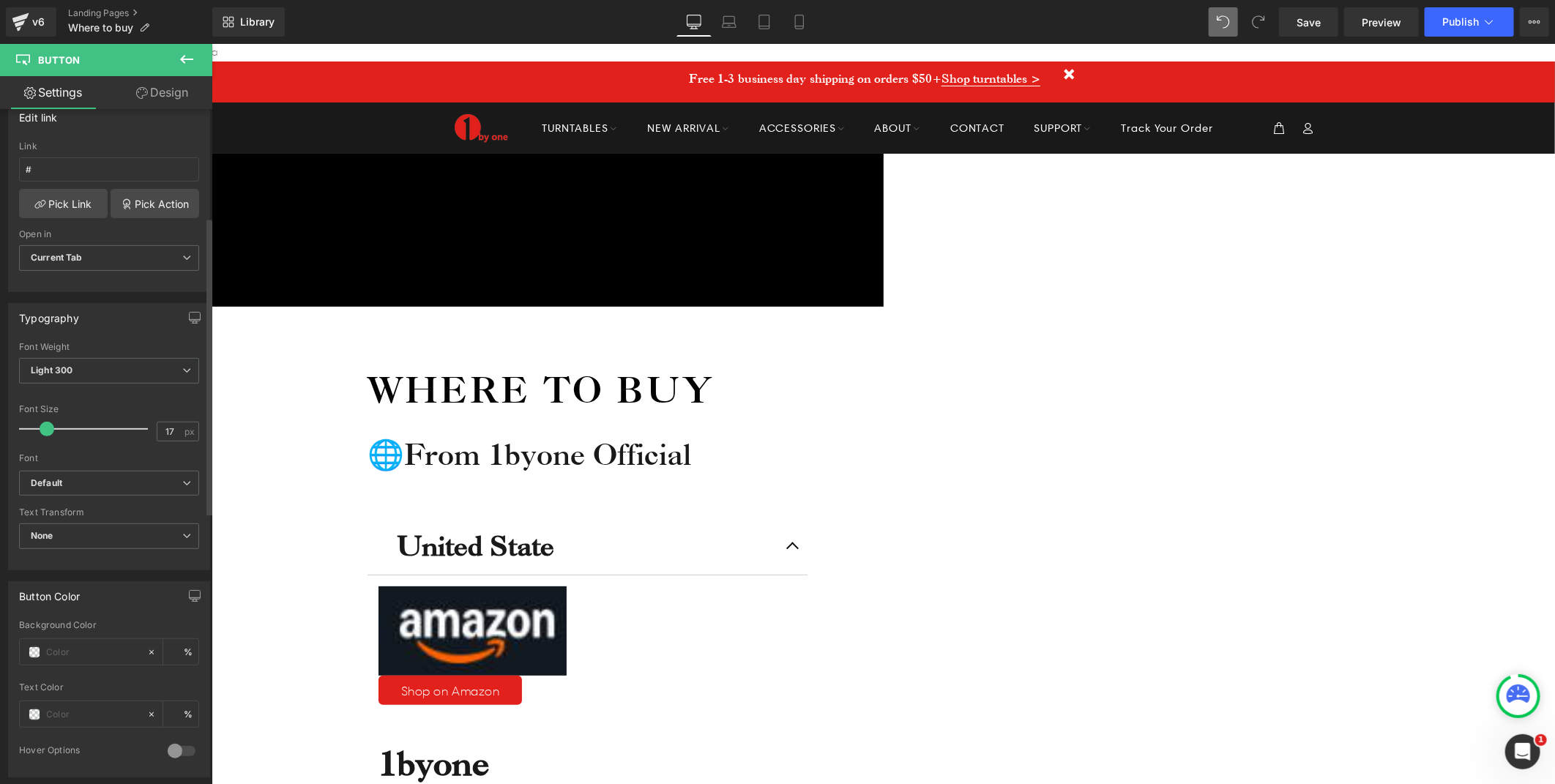
click at [112, 395] on div at bounding box center [109, 395] width 180 height 9
click at [108, 539] on span "None" at bounding box center [109, 535] width 180 height 25
click at [85, 587] on div "Uppercase" at bounding box center [64, 584] width 46 height 10
click at [71, 532] on b "Uppercase" at bounding box center [54, 535] width 48 height 11
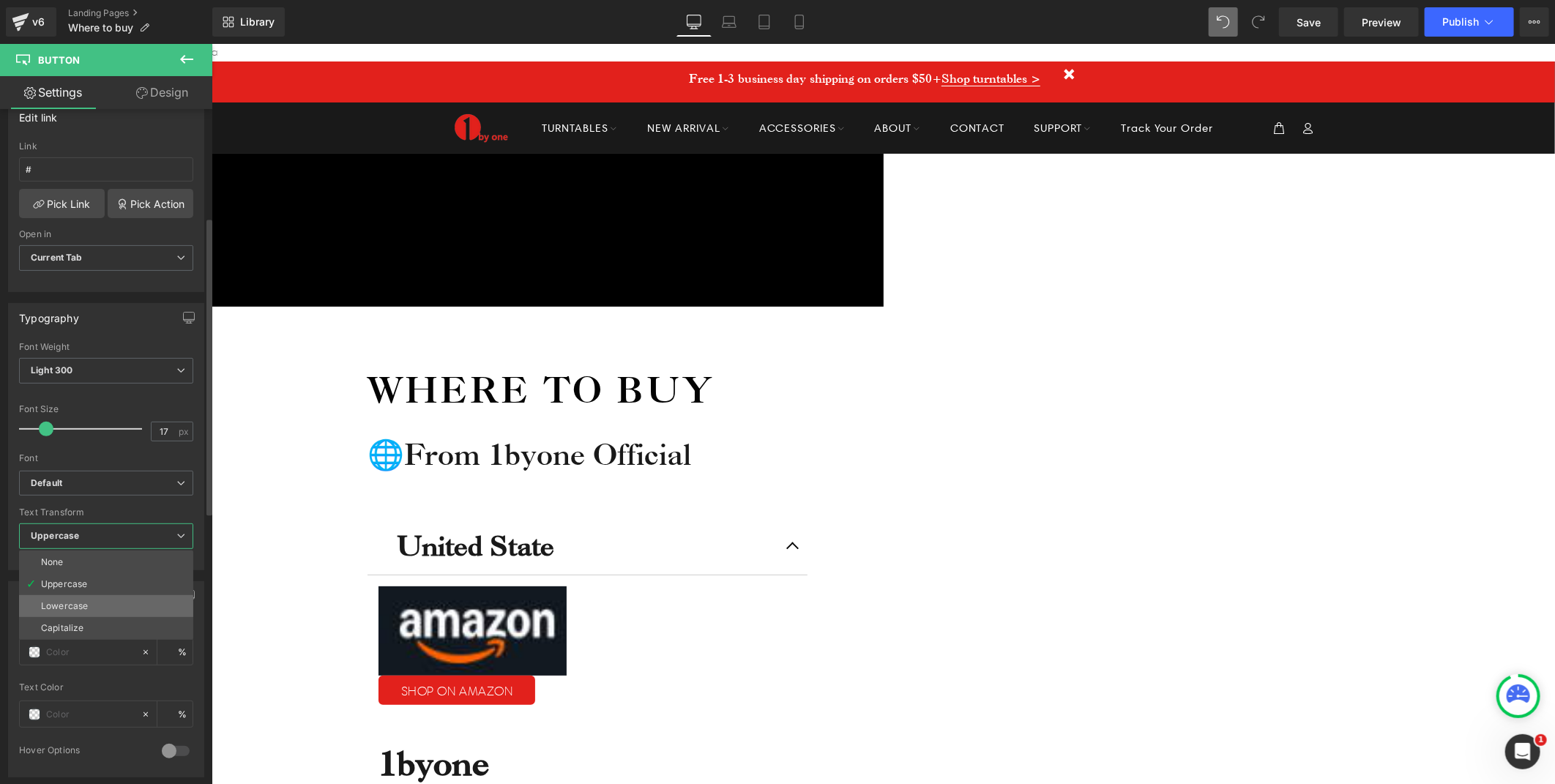
click at [55, 605] on div "Lowercase" at bounding box center [65, 606] width 47 height 10
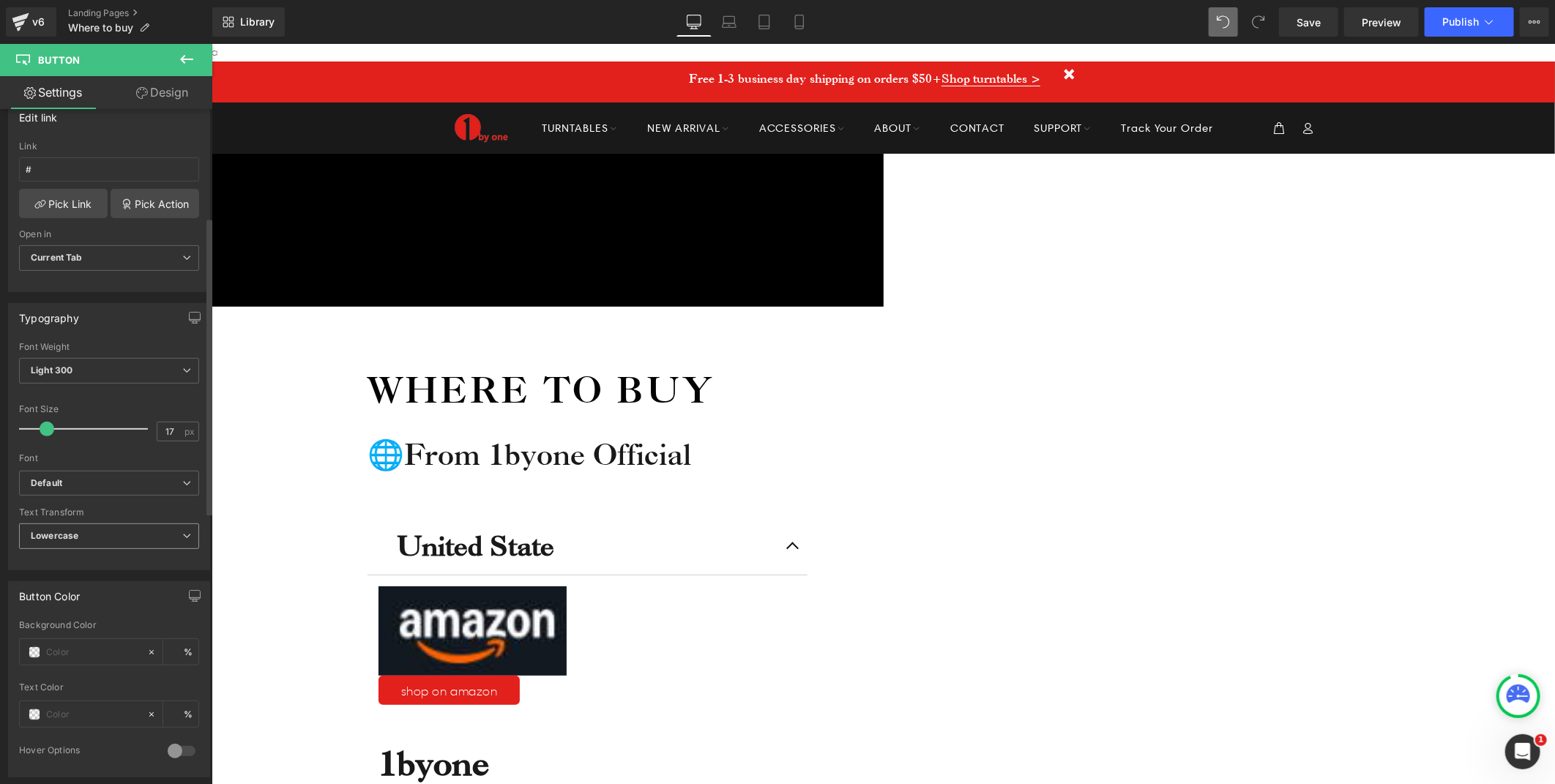
click at [98, 529] on span "Lowercase" at bounding box center [109, 535] width 180 height 25
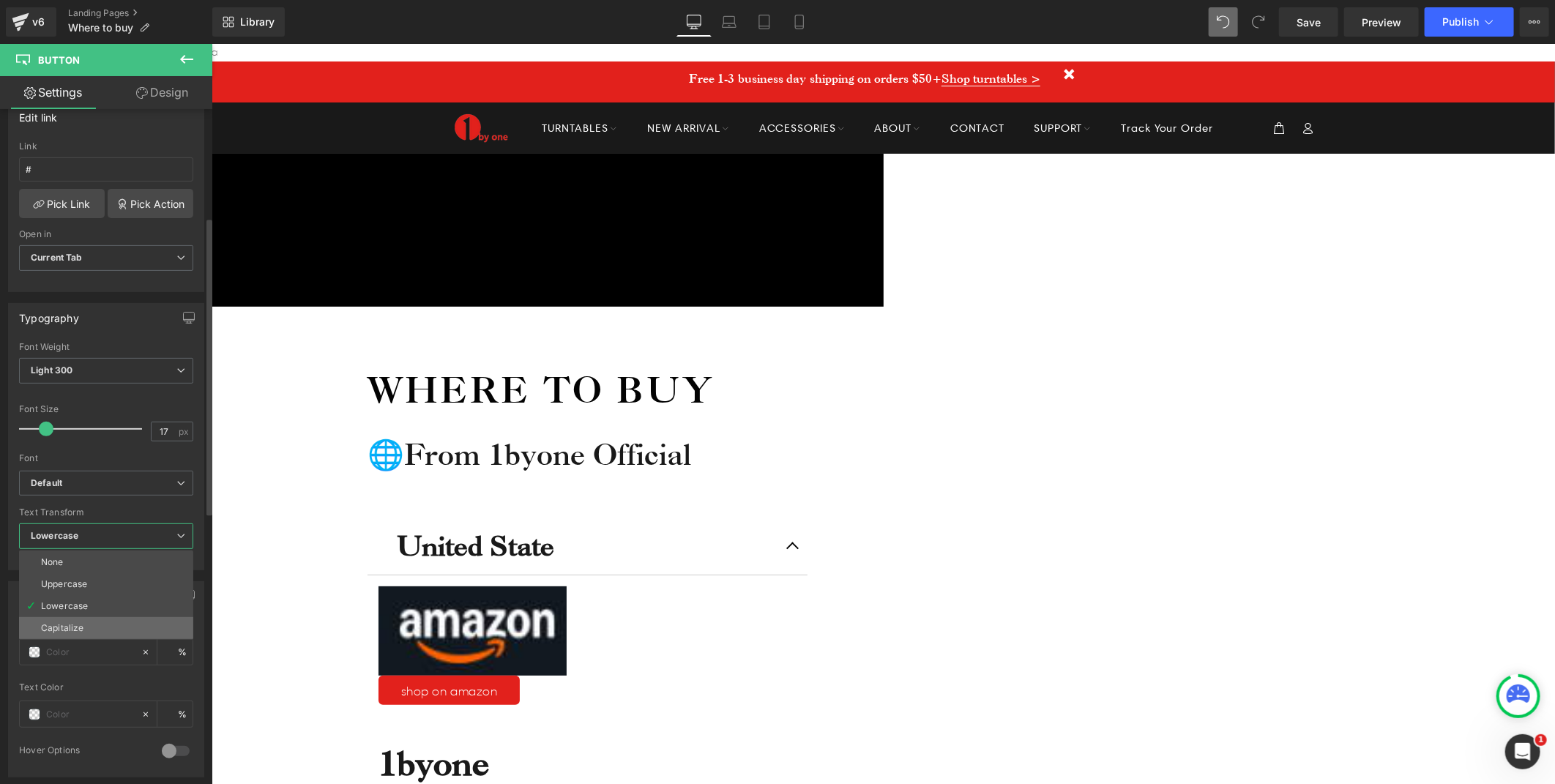
click at [75, 620] on li "Capitalize" at bounding box center [106, 627] width 175 height 22
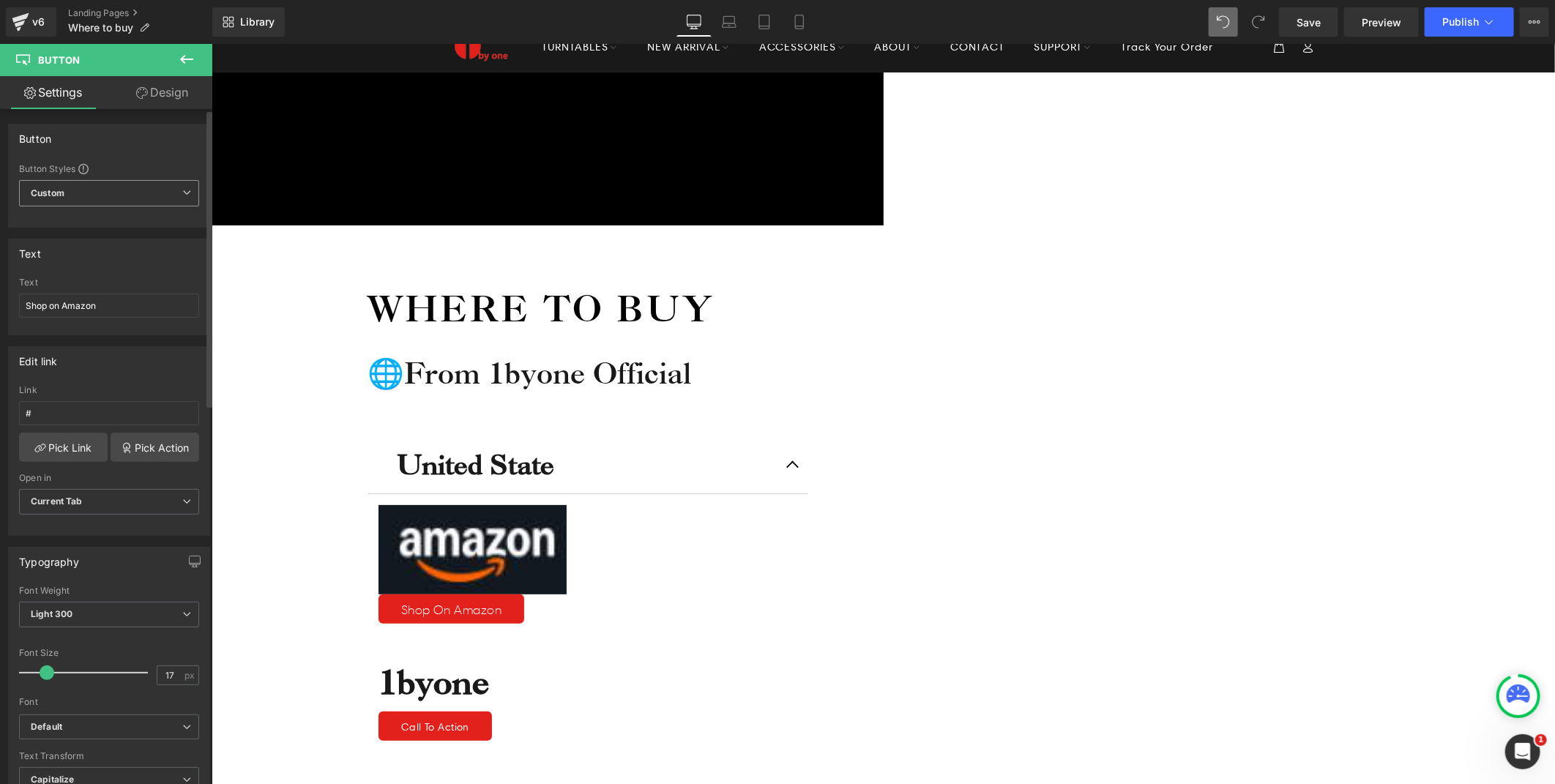
click at [175, 201] on span "Custom Setup Global Style" at bounding box center [109, 193] width 180 height 26
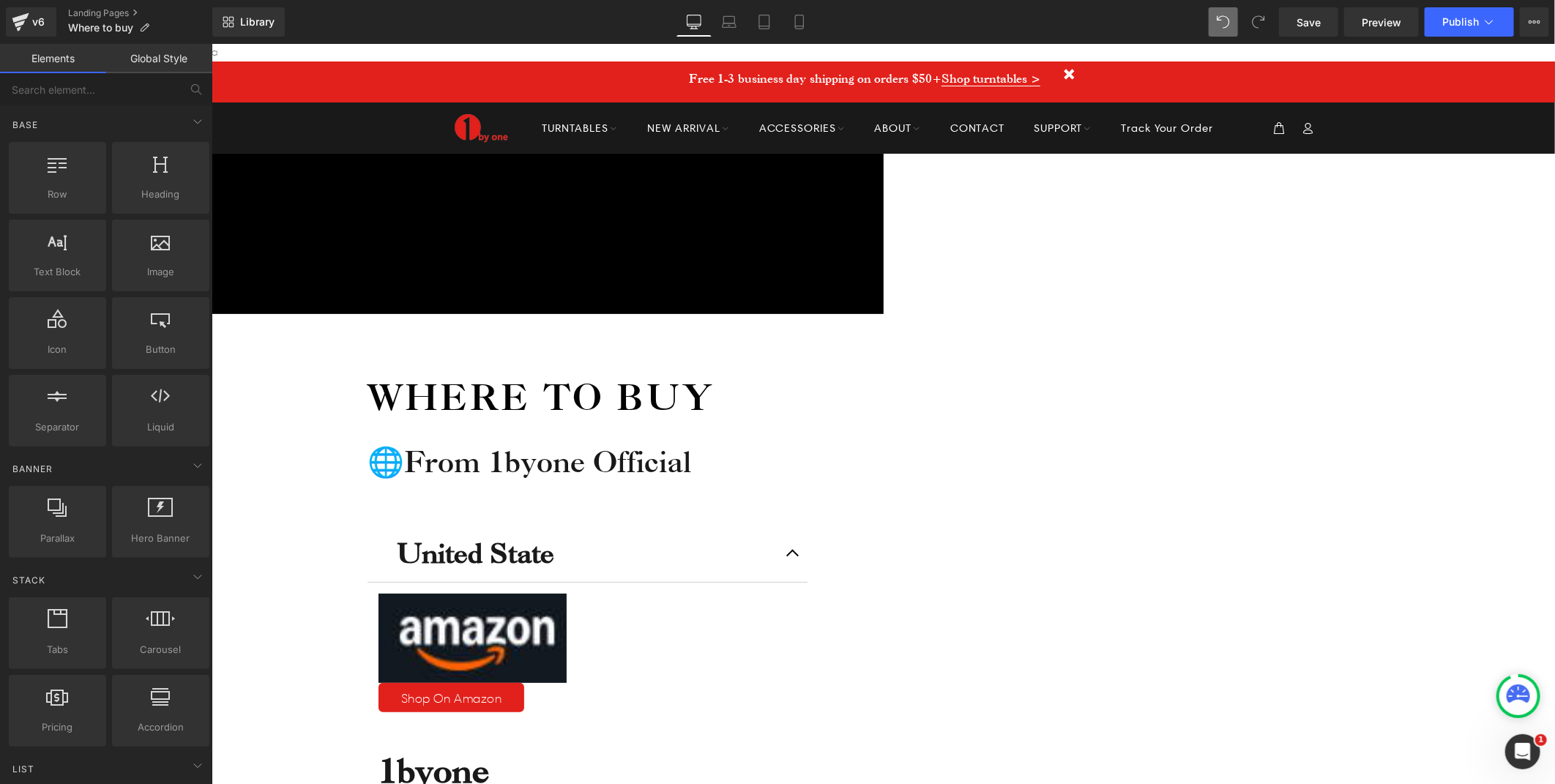
click at [211, 43] on icon at bounding box center [211, 43] width 0 height 0
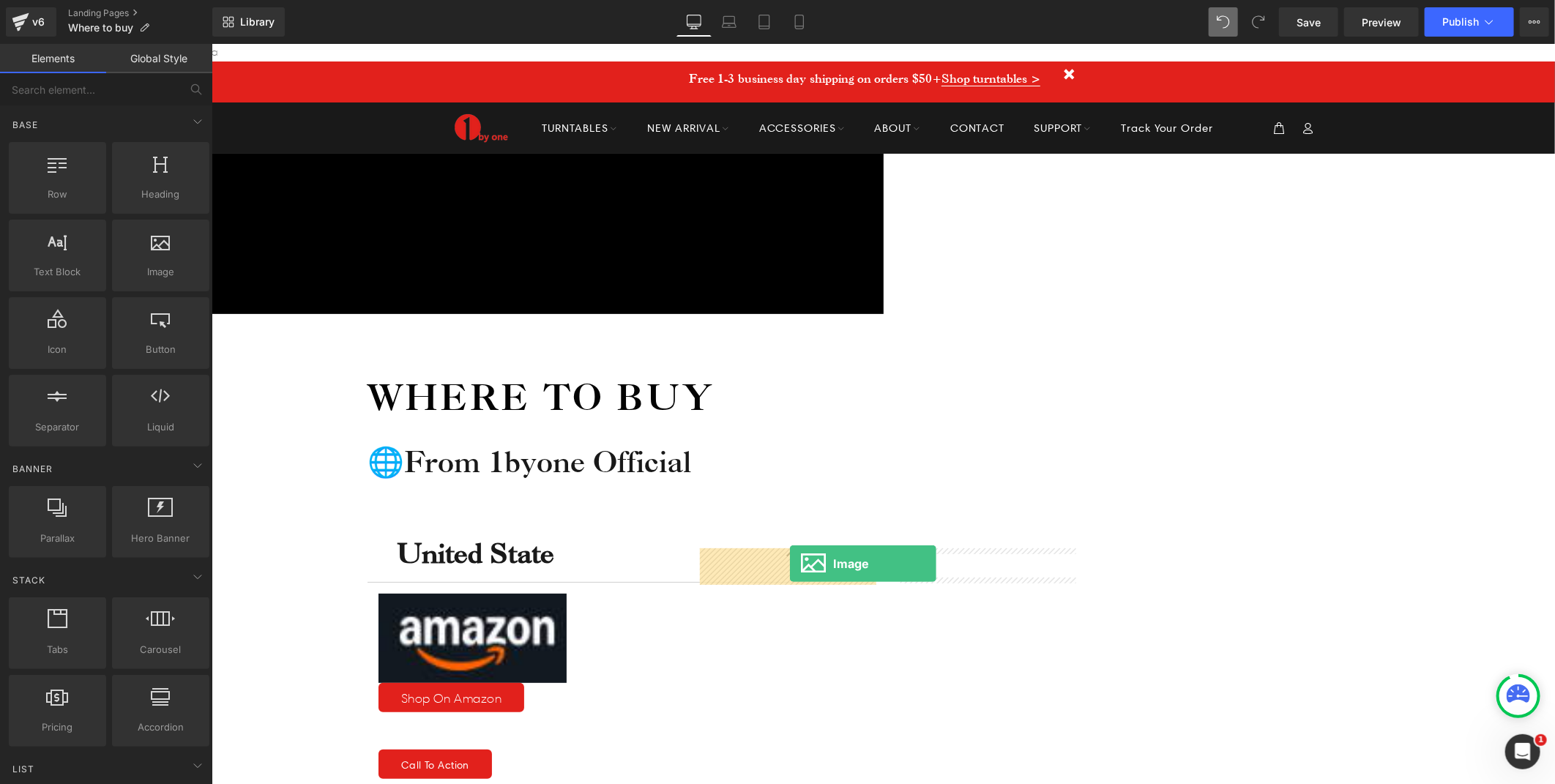
drag, startPoint x: 381, startPoint y: 311, endPoint x: 789, endPoint y: 563, distance: 479.5
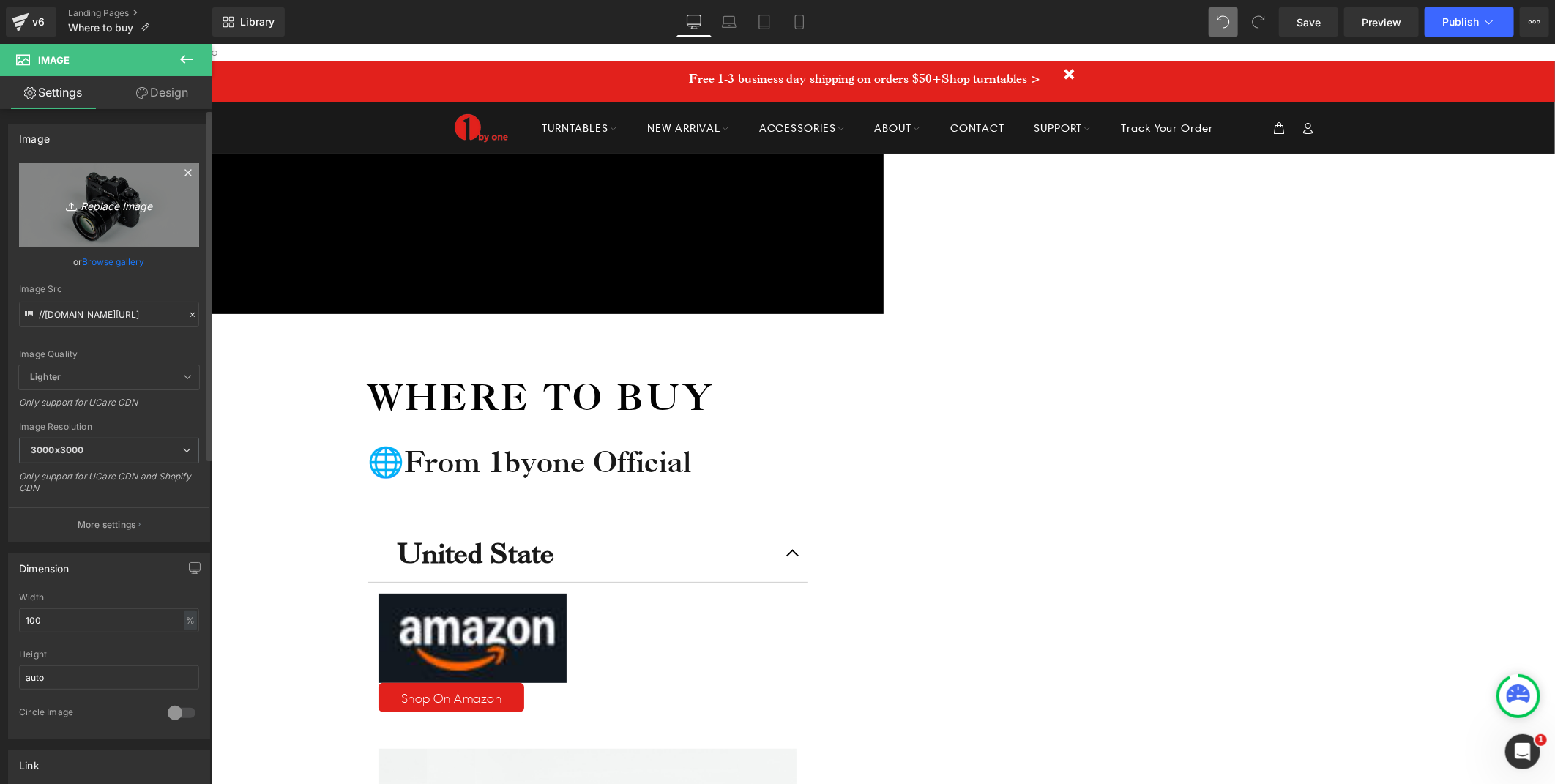
click at [90, 206] on icon "Replace Image" at bounding box center [109, 204] width 117 height 18
type input "C:\fakepath\2025-08-12_152347_036.png"
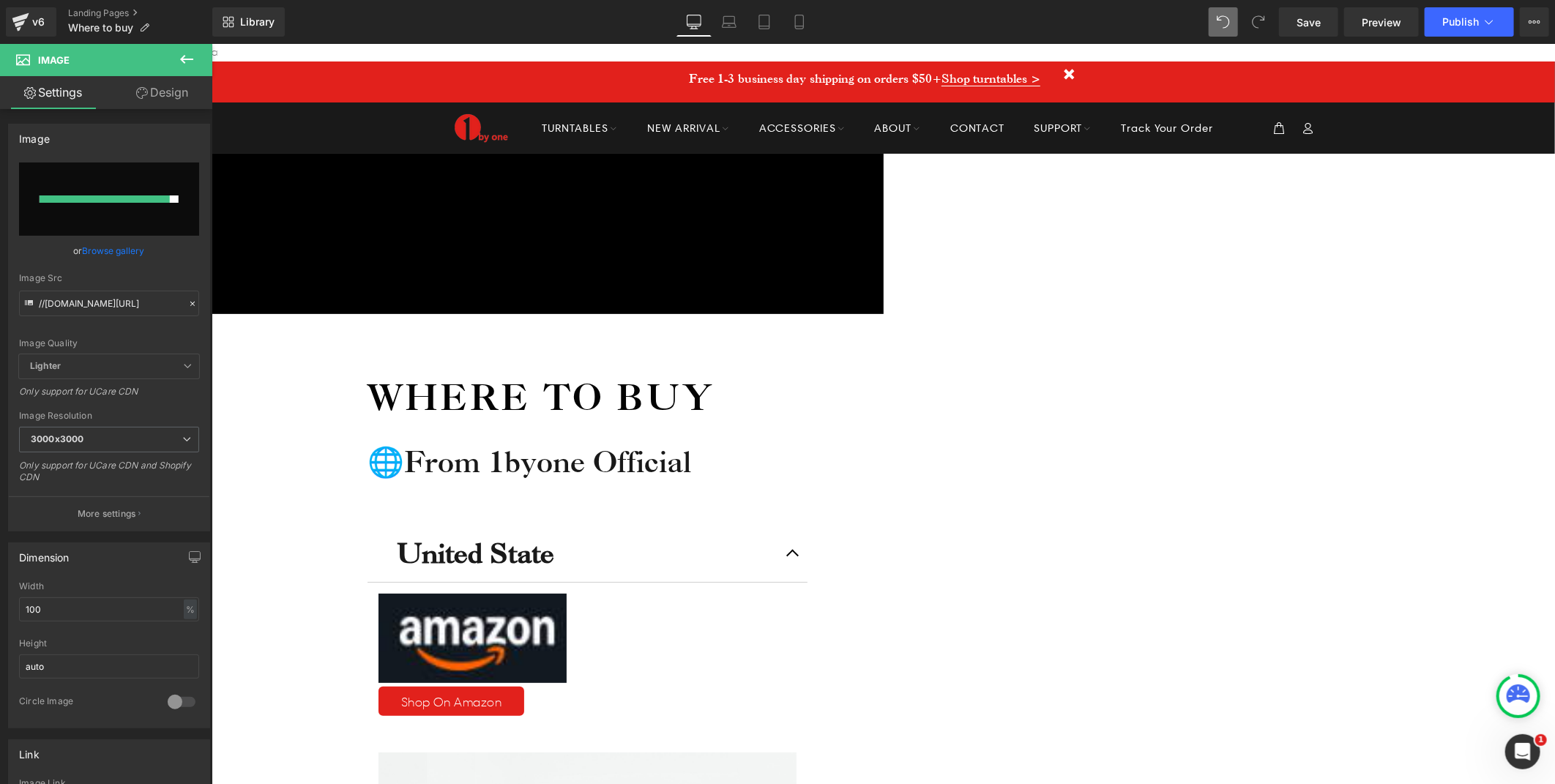
type input "https://ucarecdn.com/e39c64fe-c29d-4466-adfd-5ce1a3aa6790/-/format/auto/-/previ…"
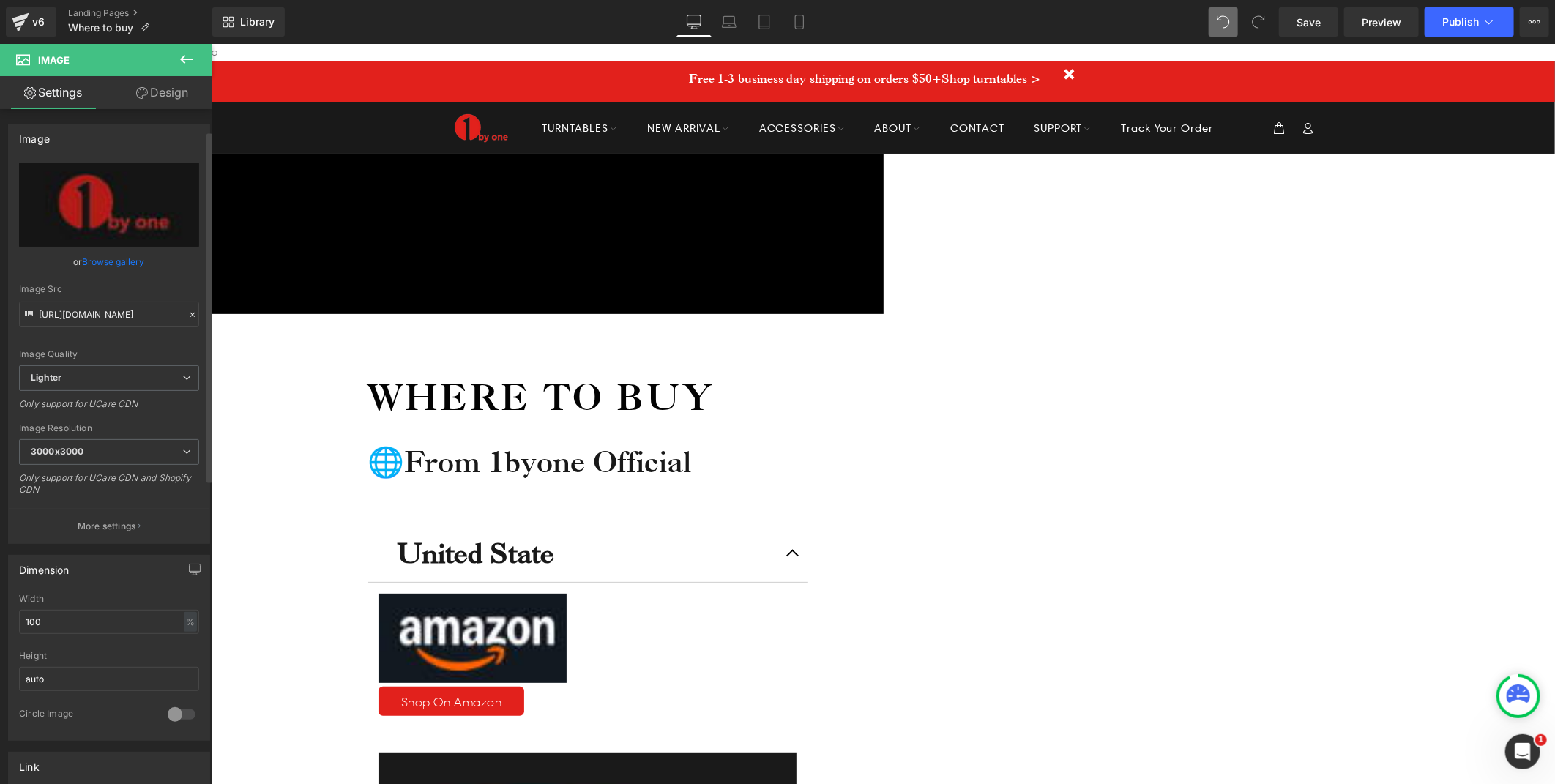
scroll to position [82, 0]
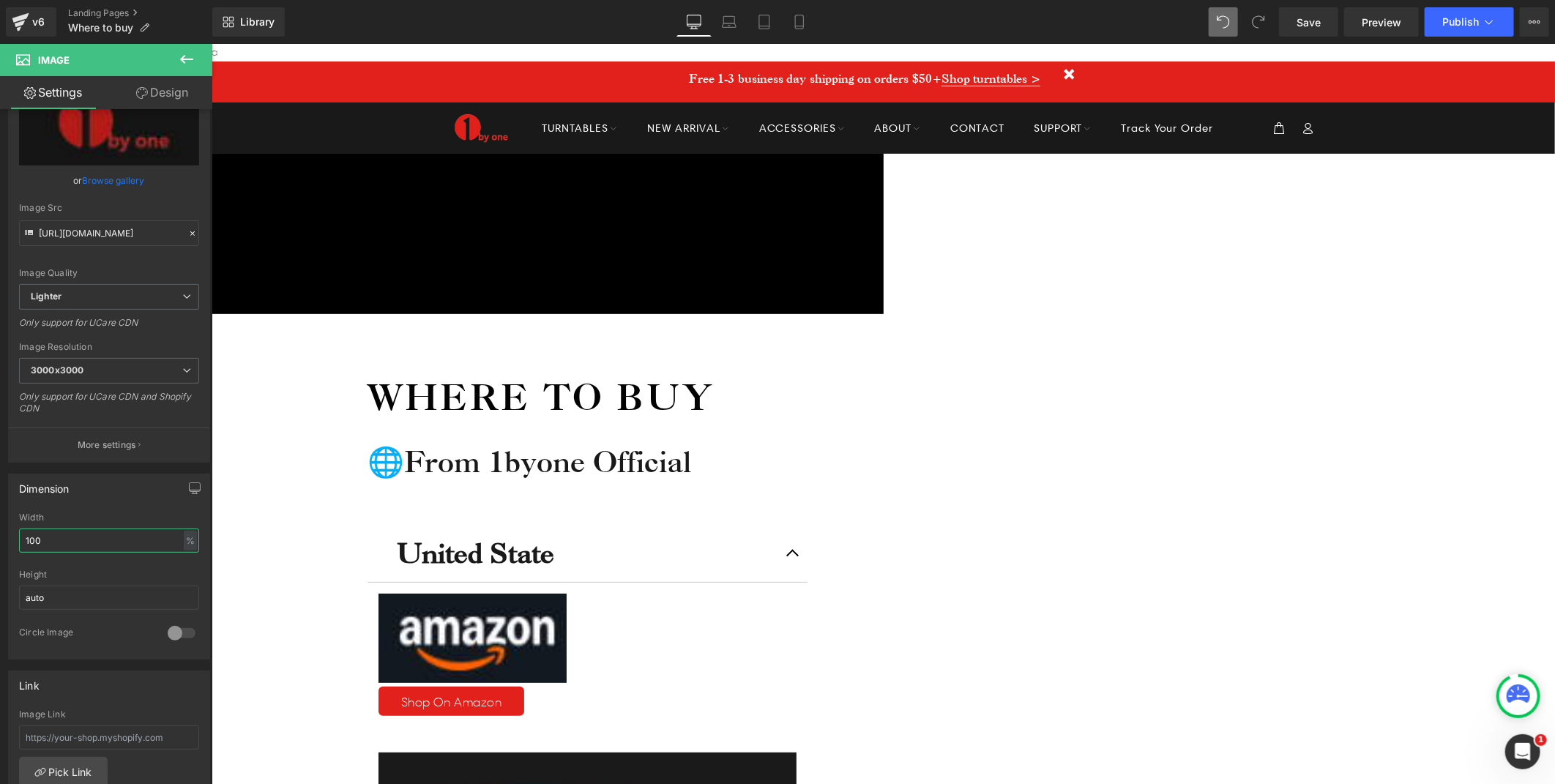
drag, startPoint x: 48, startPoint y: 543, endPoint x: -4, endPoint y: 543, distance: 52.0
click at [0, 543] on html "Image You are previewing how the will restyle your page. You can not edit Eleme…" at bounding box center [778, 392] width 1555 height 784
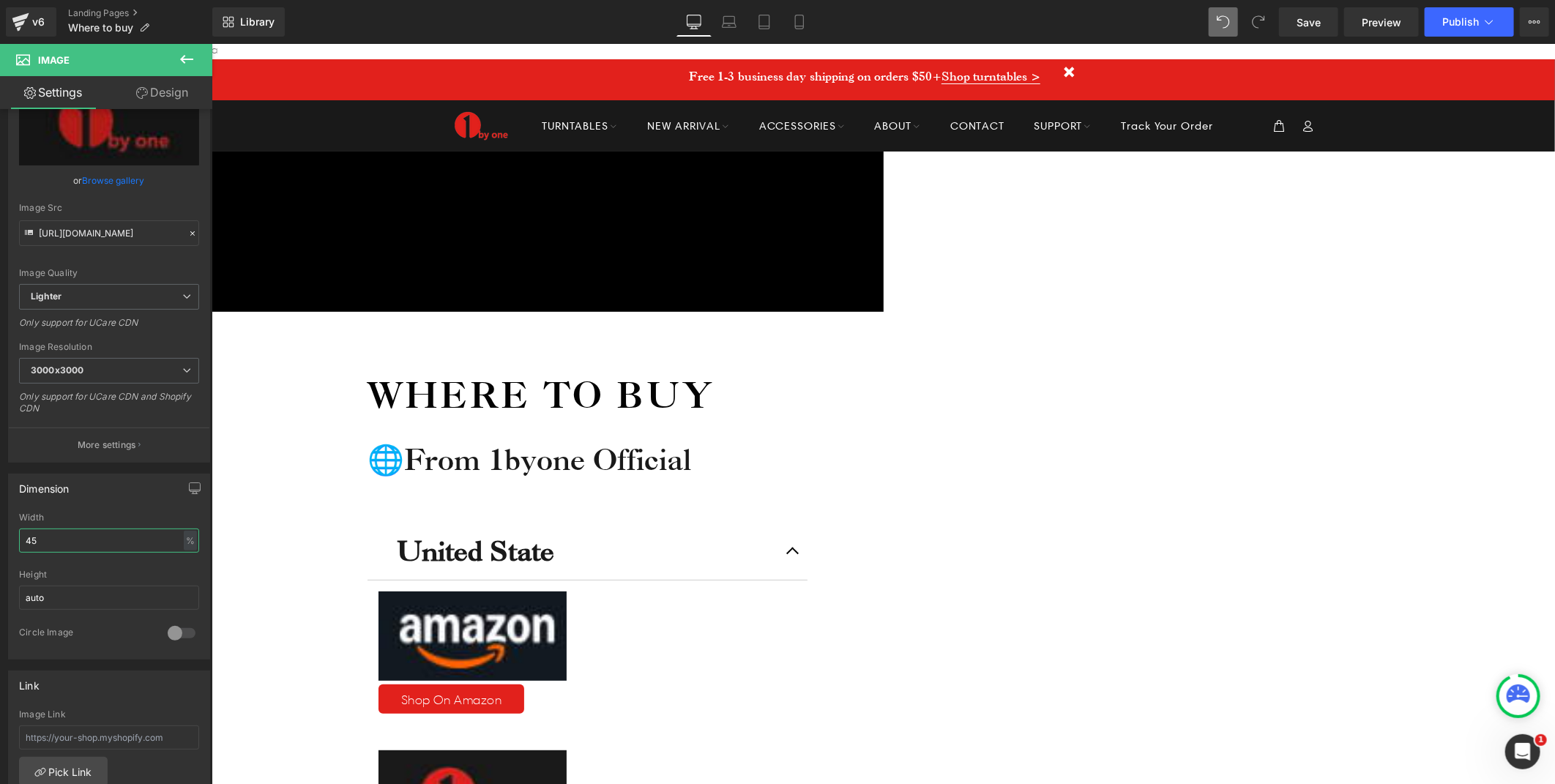
scroll to position [0, 0]
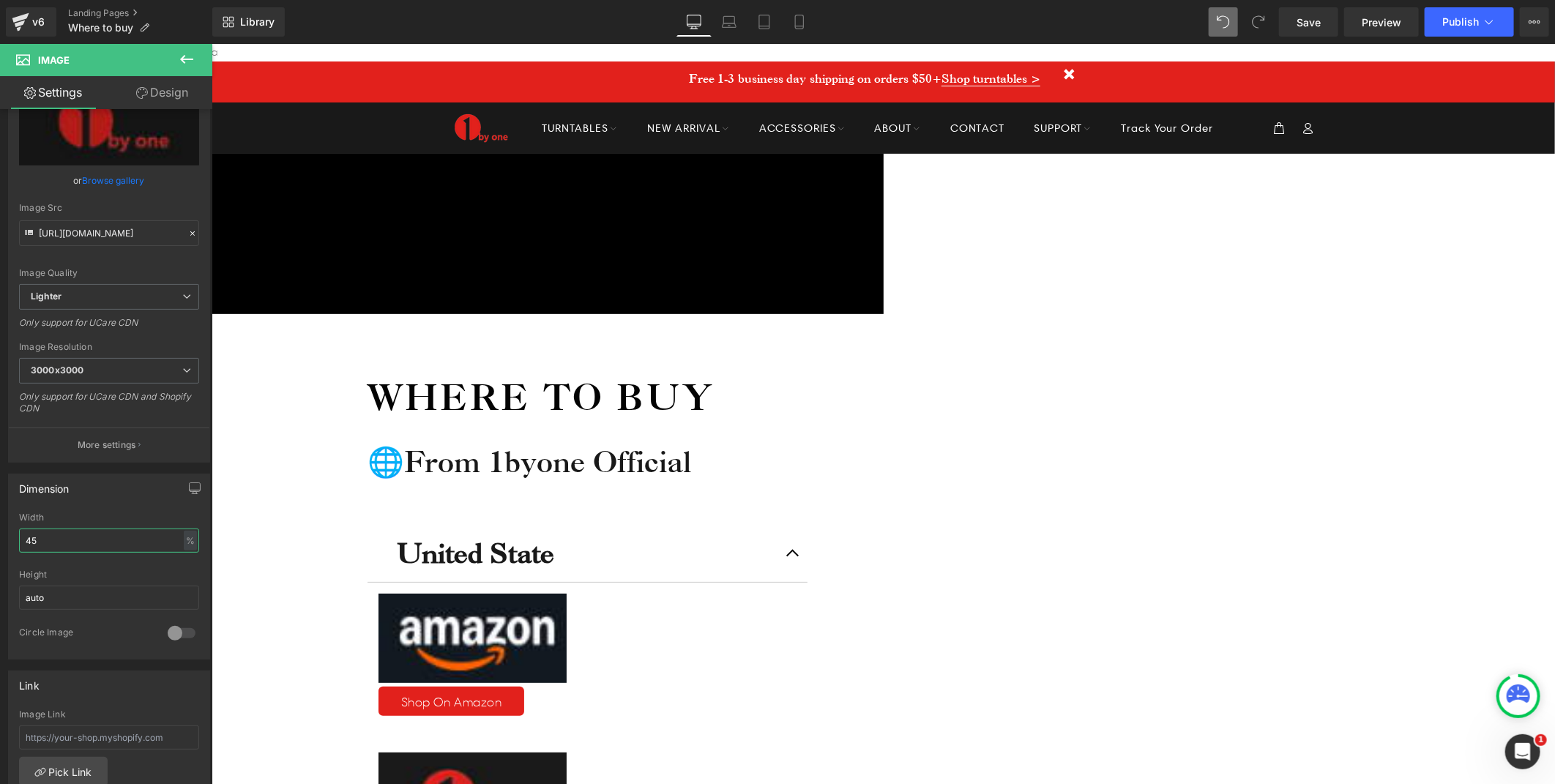
type input "45"
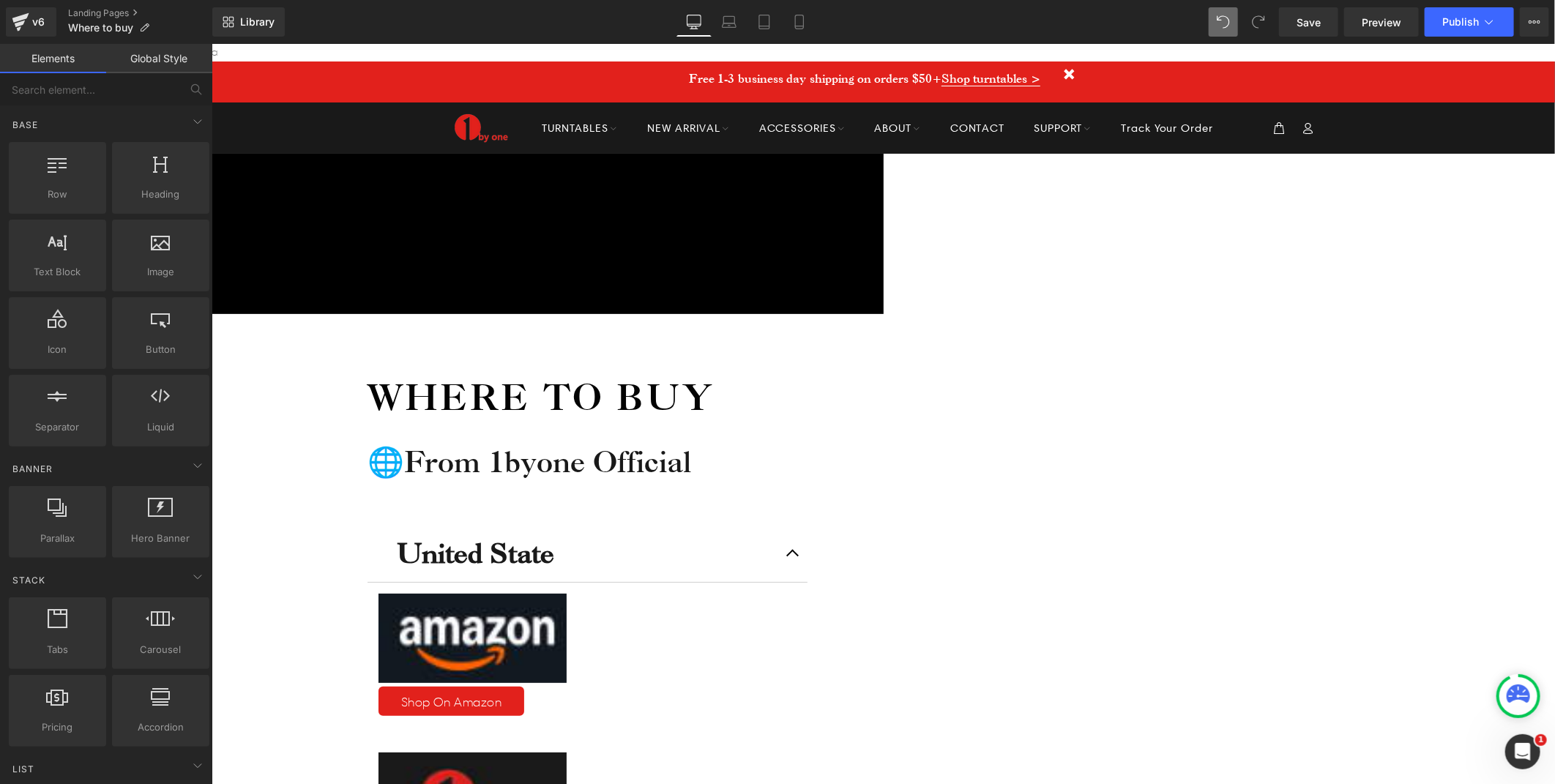
click at [211, 43] on span "Image" at bounding box center [211, 43] width 0 height 0
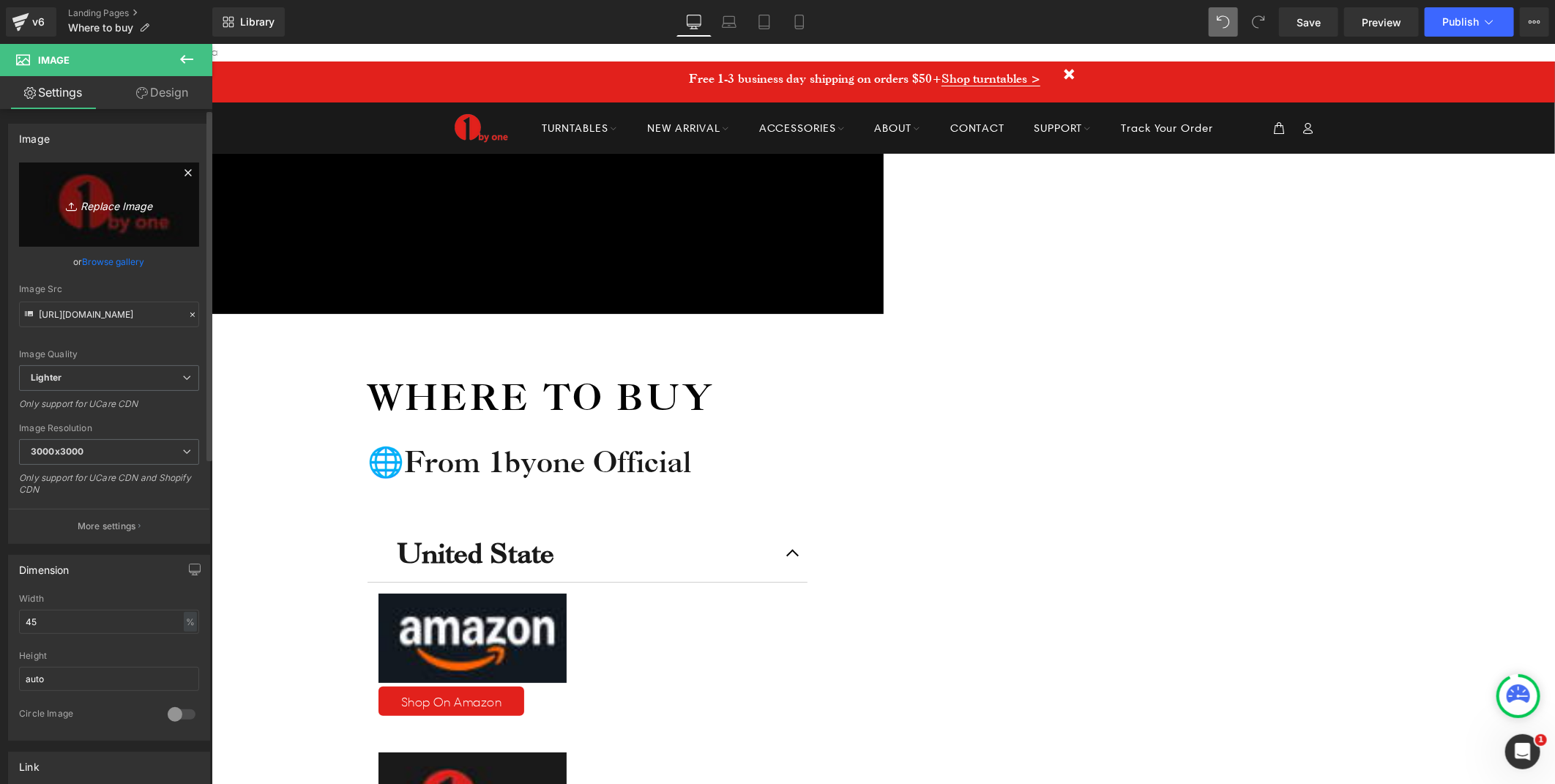
click at [112, 211] on icon "Replace Image" at bounding box center [109, 204] width 117 height 18
type input "C:\fakepath\1 by one AI文件.jpg"
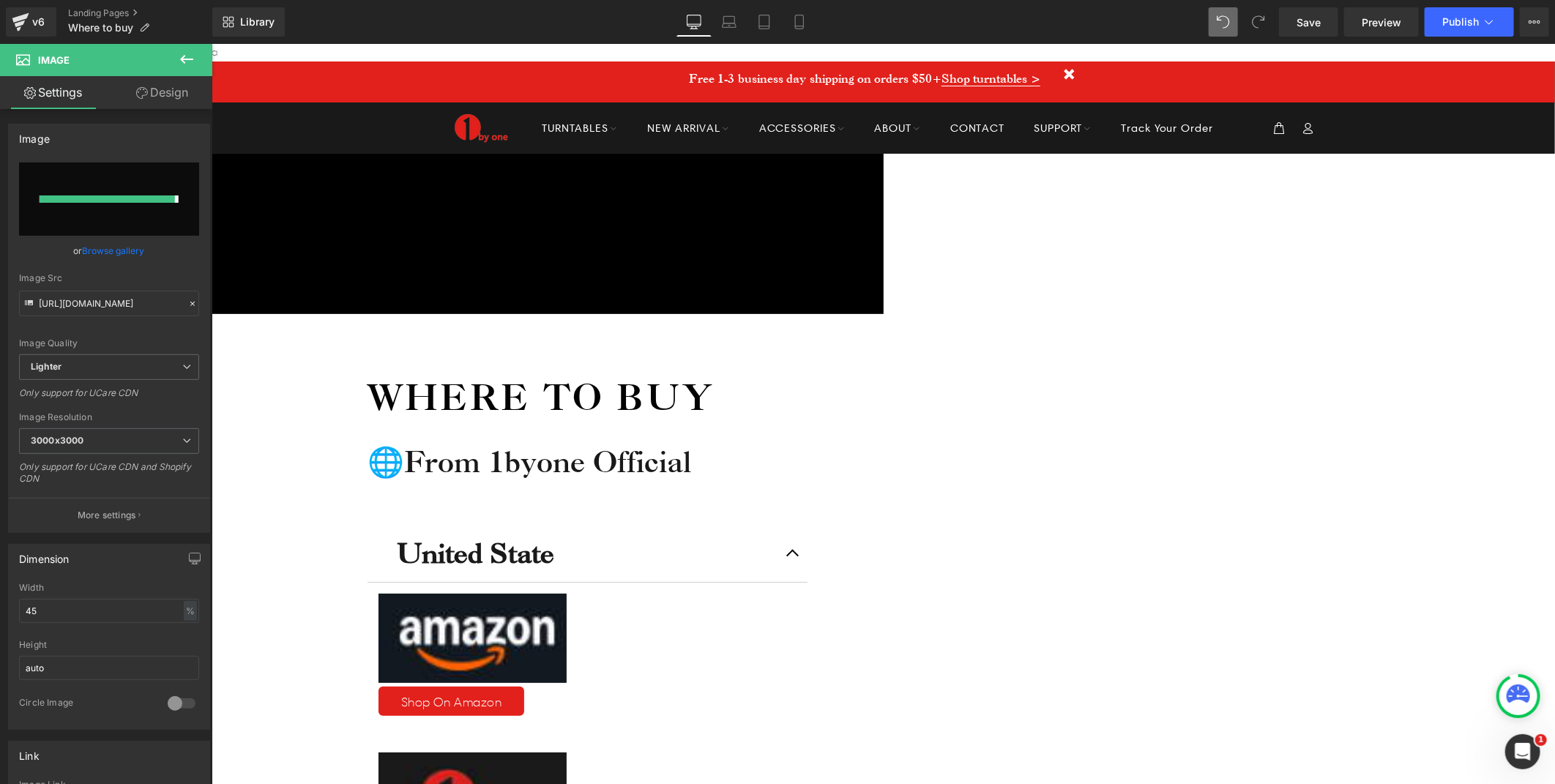
type input "https://ucarecdn.com/bbe6f939-794d-46f7-8399-dccc7908ee1a/-/format/auto/-/previ…"
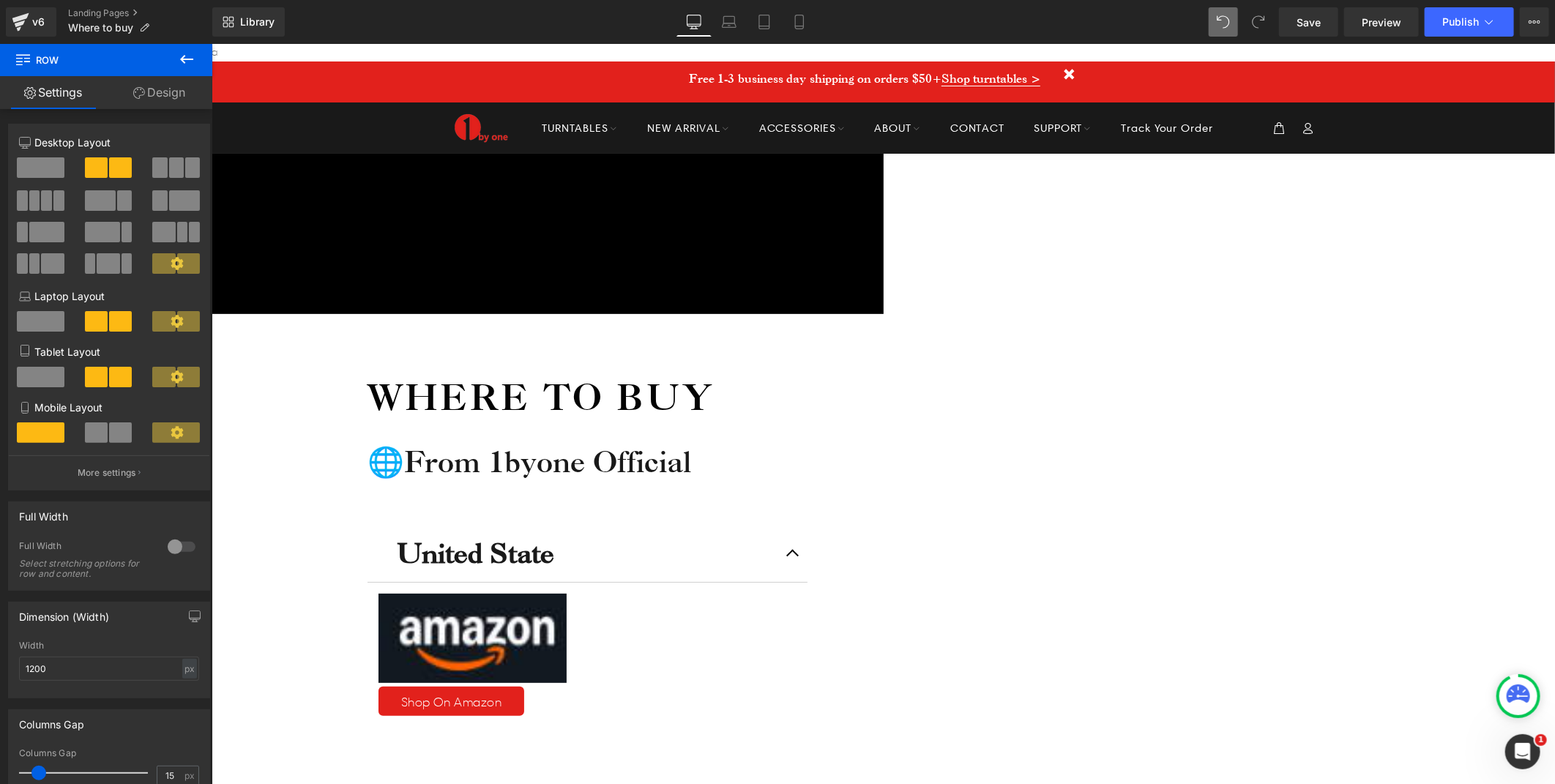
drag, startPoint x: 803, startPoint y: 539, endPoint x: 991, endPoint y: 561, distance: 189.3
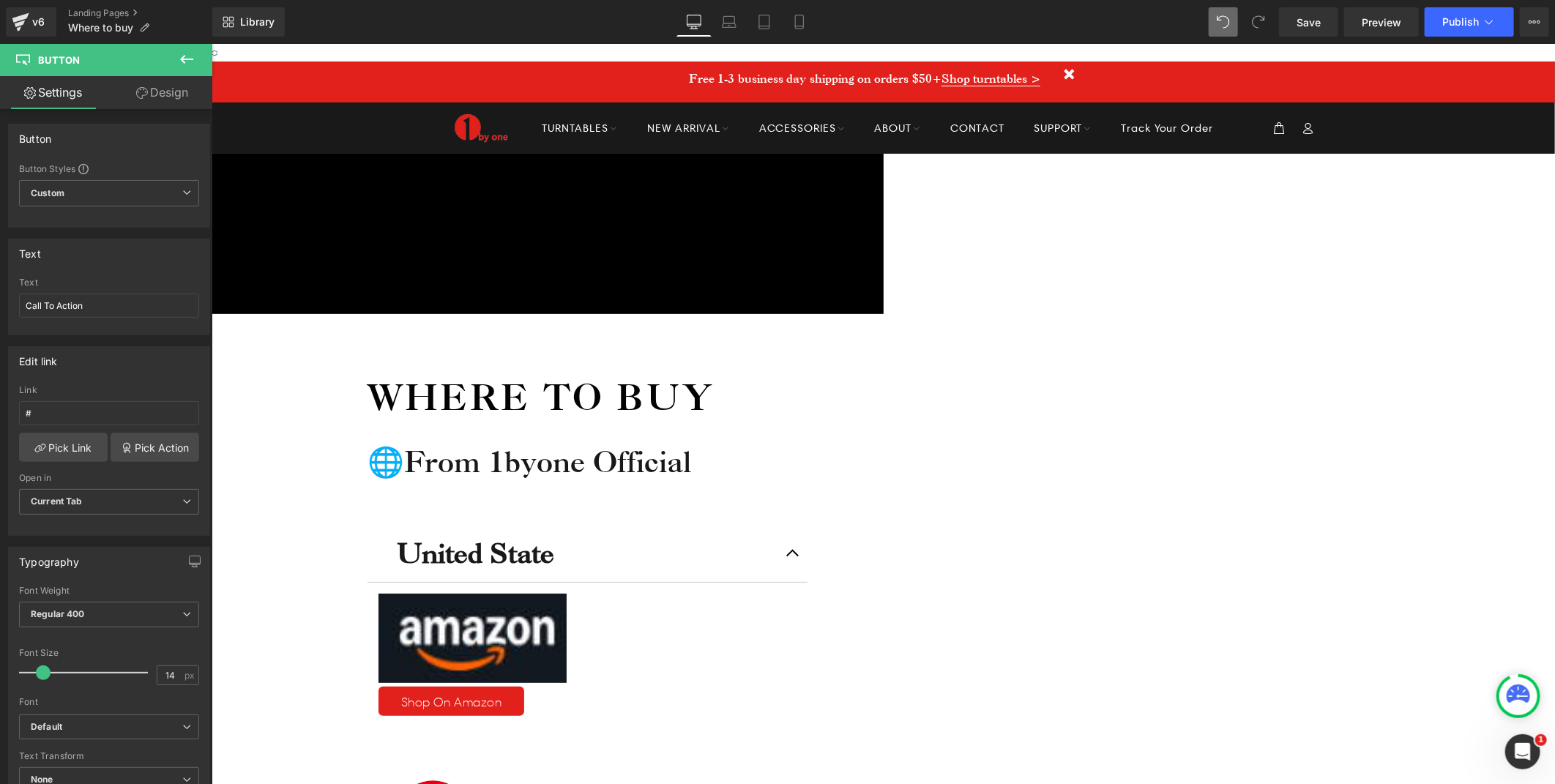
click at [158, 98] on link "Design" at bounding box center [162, 92] width 106 height 33
click at [0, 0] on div "Spacing" at bounding box center [0, 0] width 0 height 0
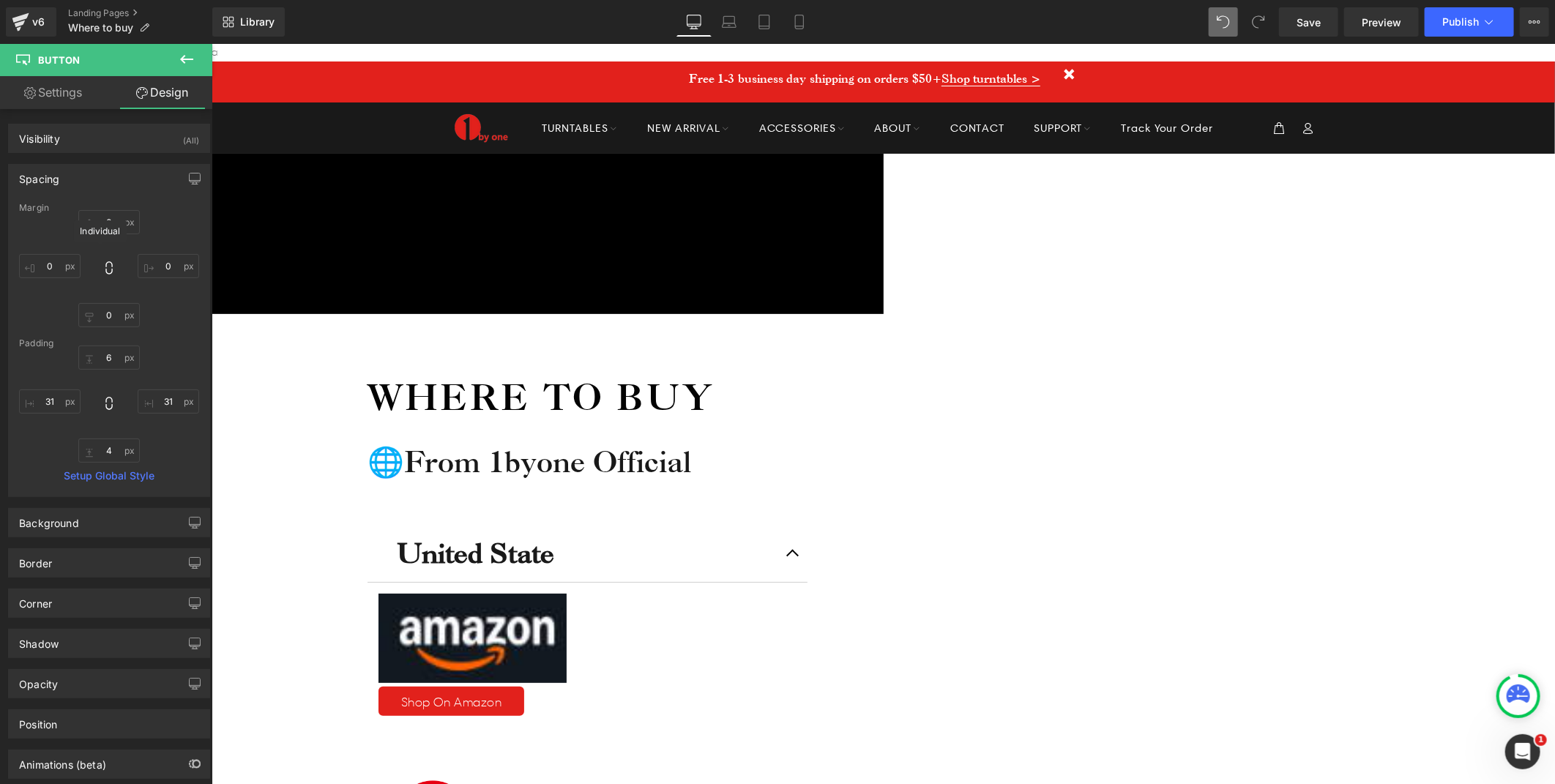
type input "0"
type input "6"
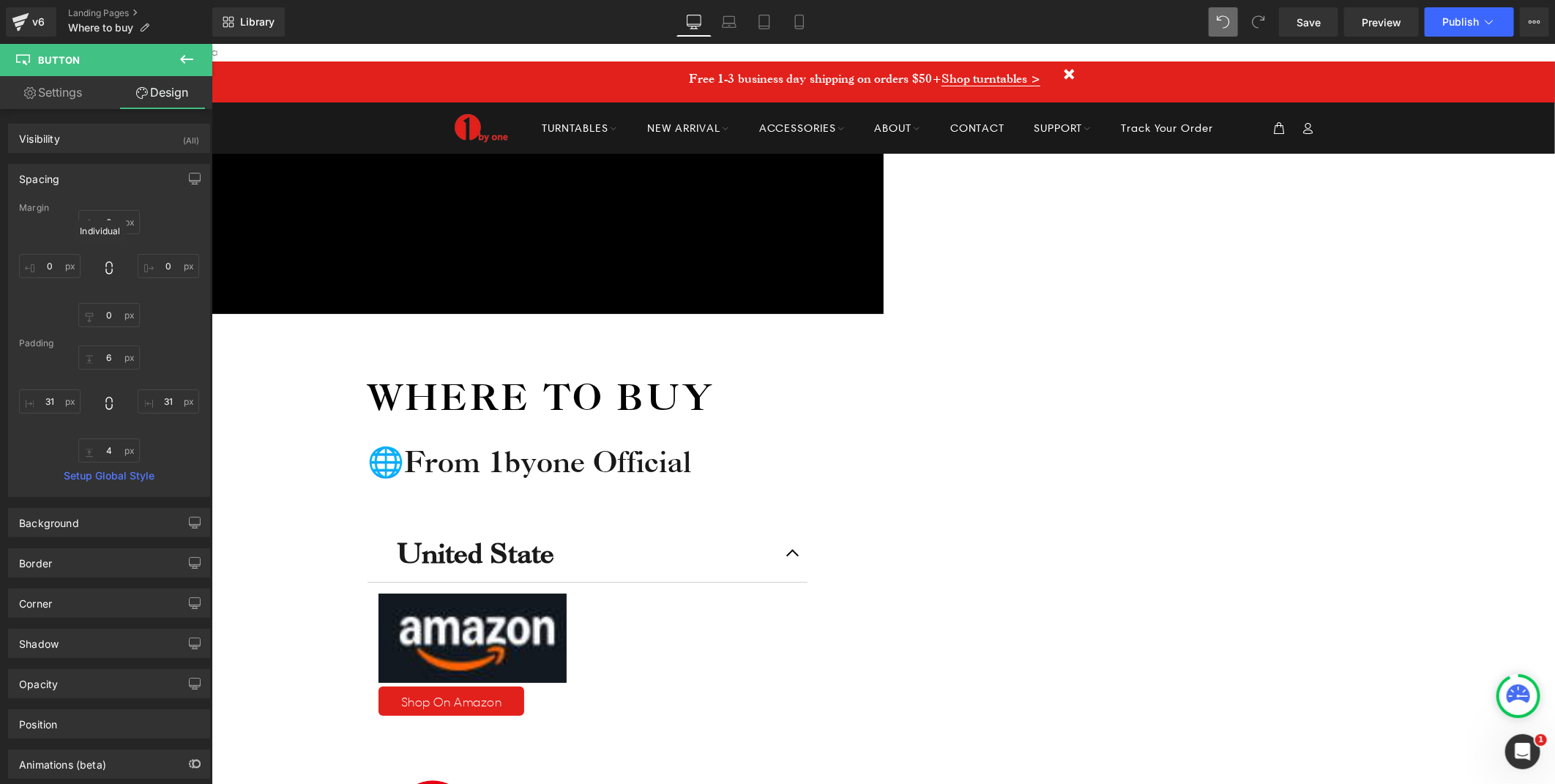
type input "31"
type input "4"
type input "31"
click at [106, 221] on input "0" at bounding box center [108, 223] width 61 height 24
type input "3"
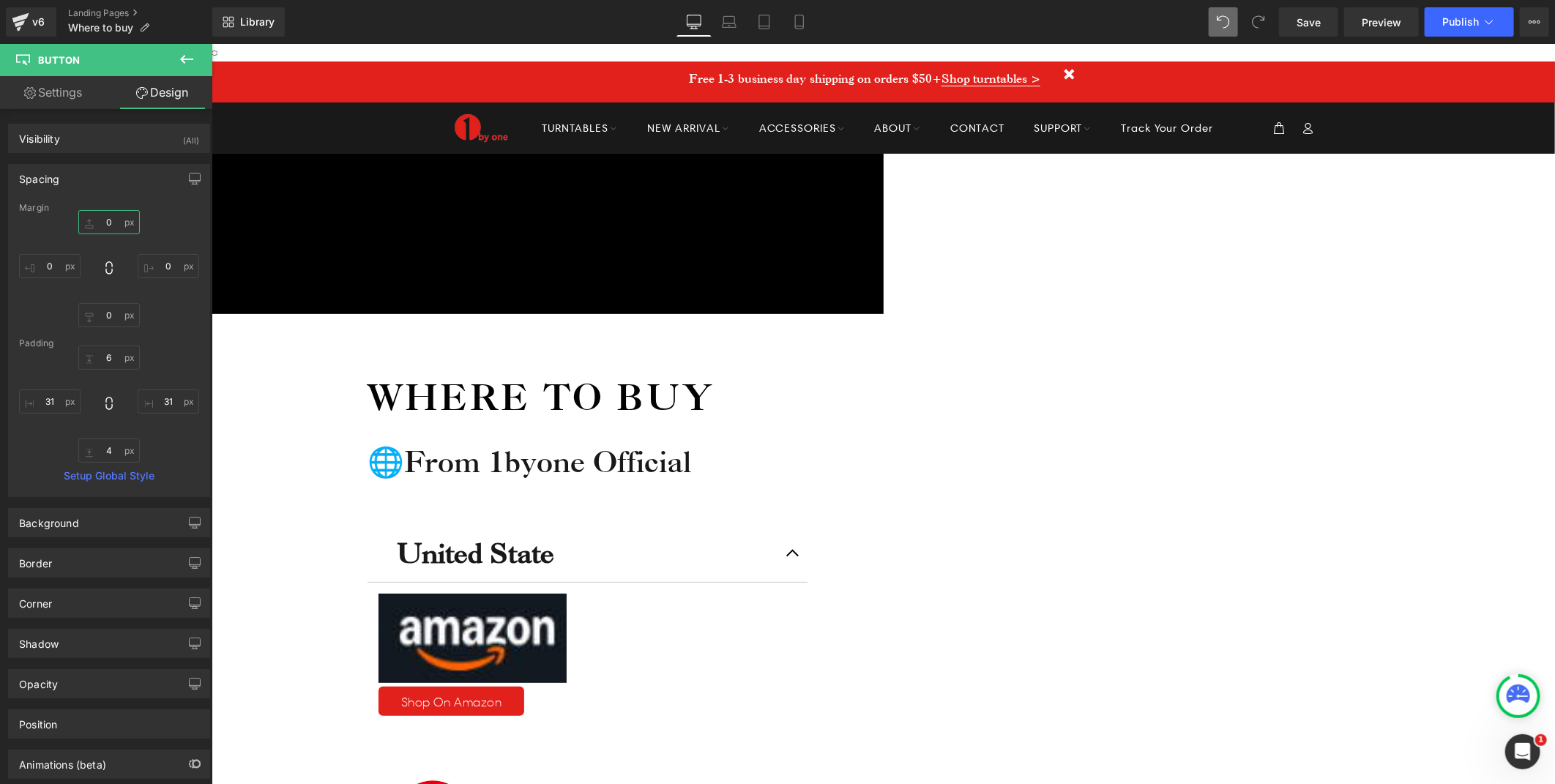
type input "5"
type input "10"
drag, startPoint x: 1301, startPoint y: 528, endPoint x: 1317, endPoint y: 506, distance: 27.2
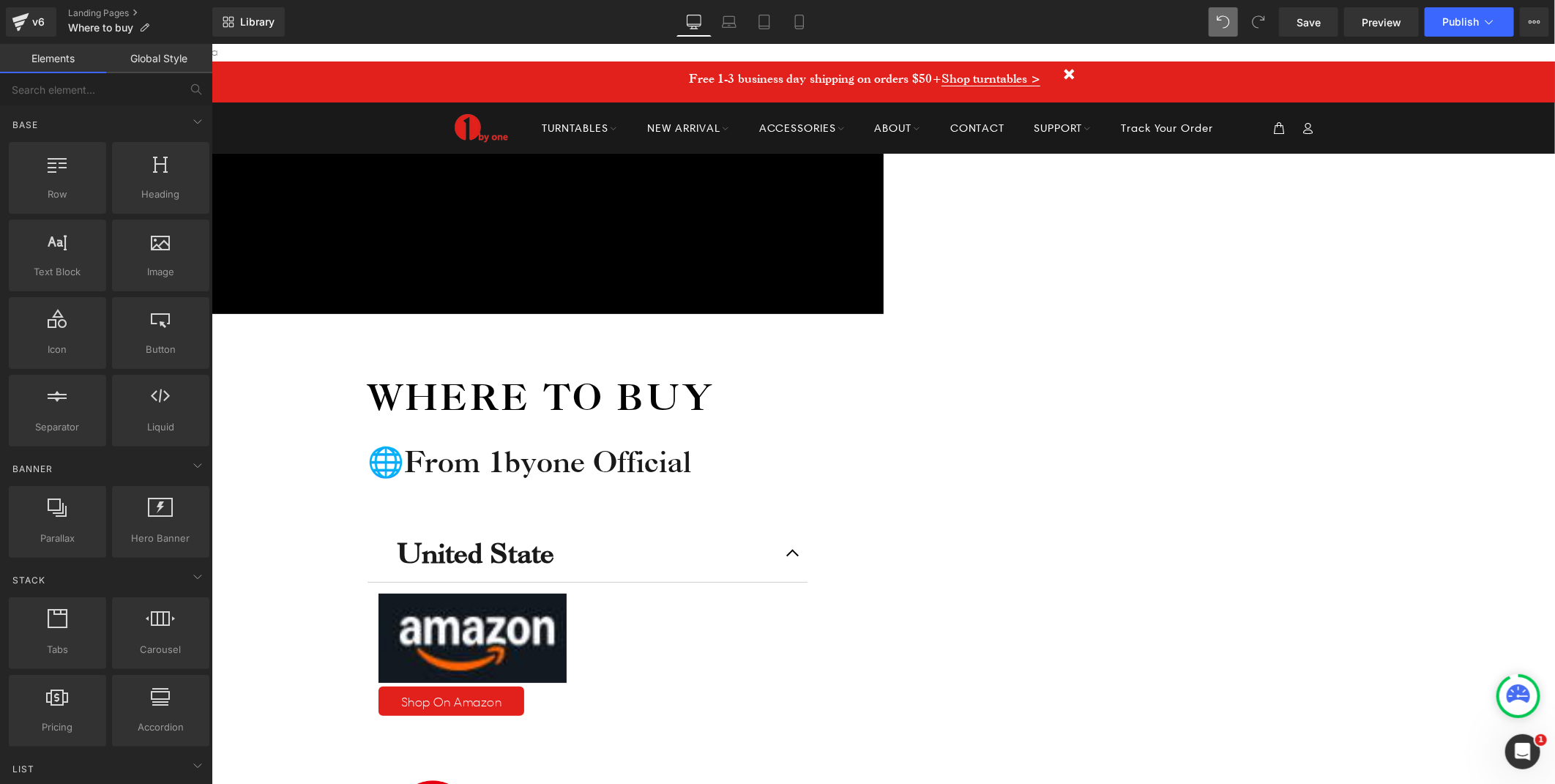
scroll to position [82, 0]
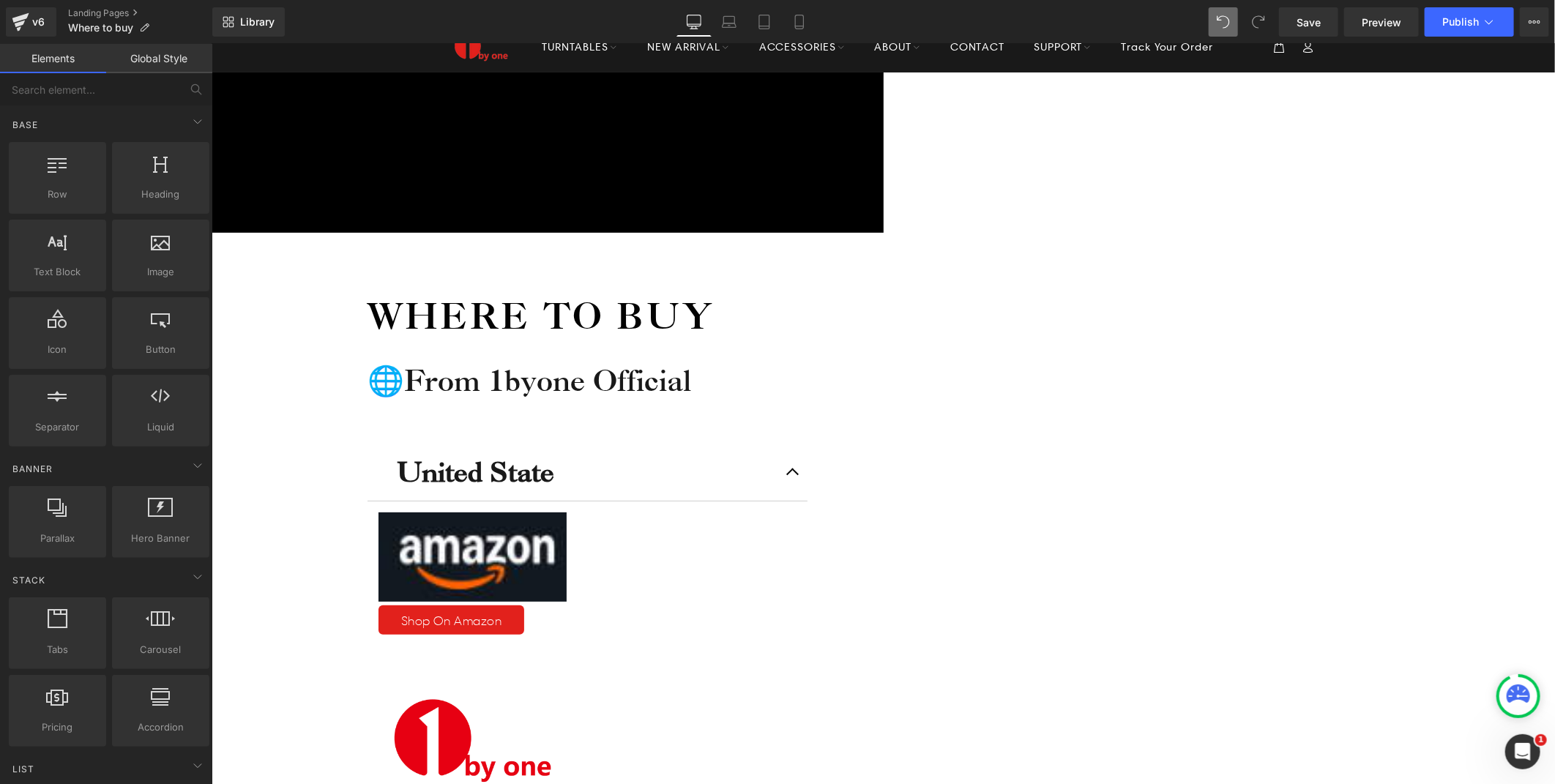
click at [211, 43] on icon at bounding box center [211, 43] width 0 height 0
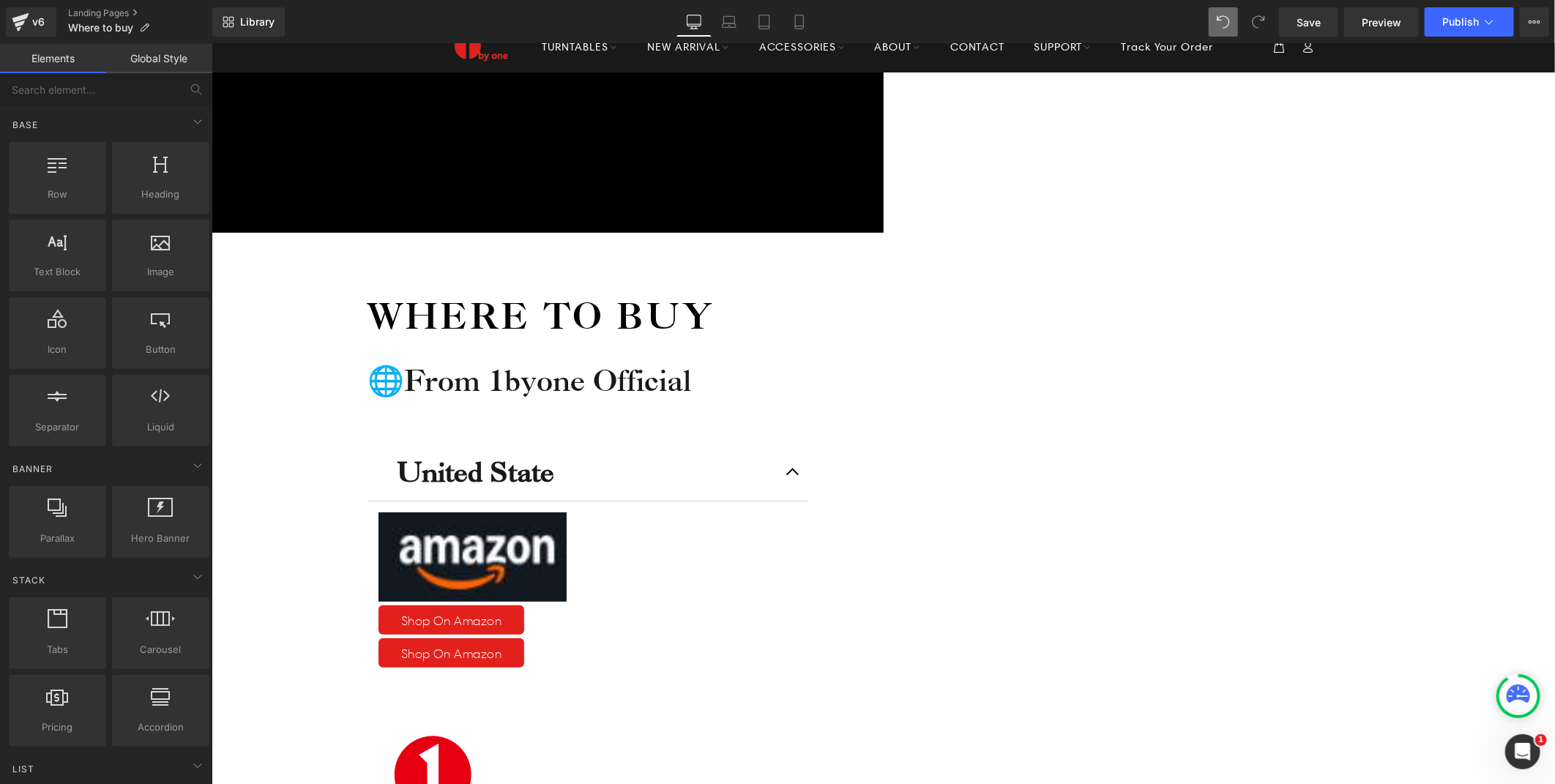
click at [211, 43] on icon at bounding box center [211, 43] width 0 height 0
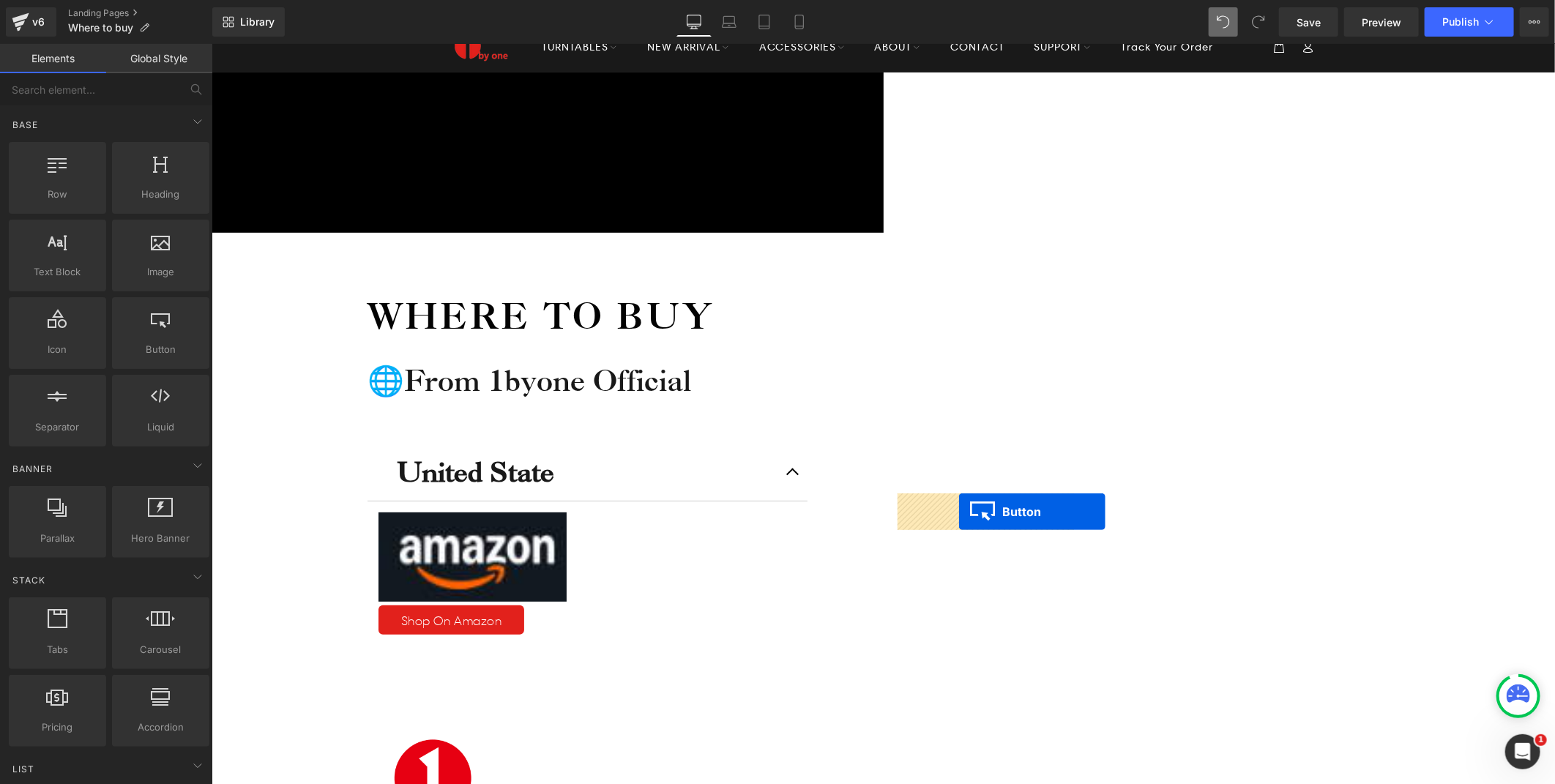
drag, startPoint x: 963, startPoint y: 443, endPoint x: 959, endPoint y: 510, distance: 67.1
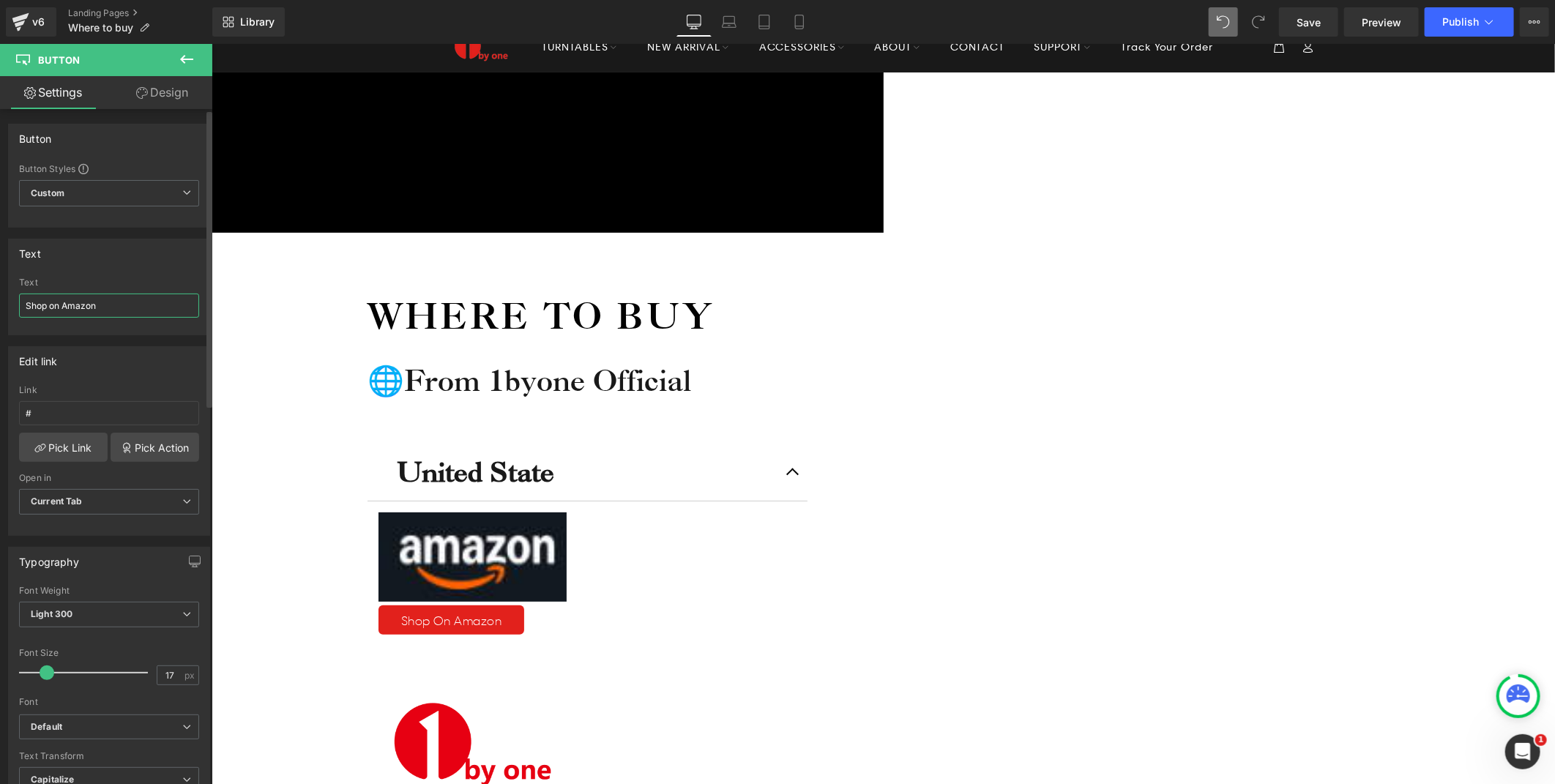
drag, startPoint x: 112, startPoint y: 304, endPoint x: 63, endPoint y: 310, distance: 49.4
click at [63, 310] on input "Shop on Amazon" at bounding box center [109, 306] width 180 height 24
type input "Shop on 1byone"
click at [1291, 509] on div "Icon Free shipping $50+ Text Block Row Icon 90-day trial Text Block Row Icon 2-…" at bounding box center [883, 778] width 1344 height 1415
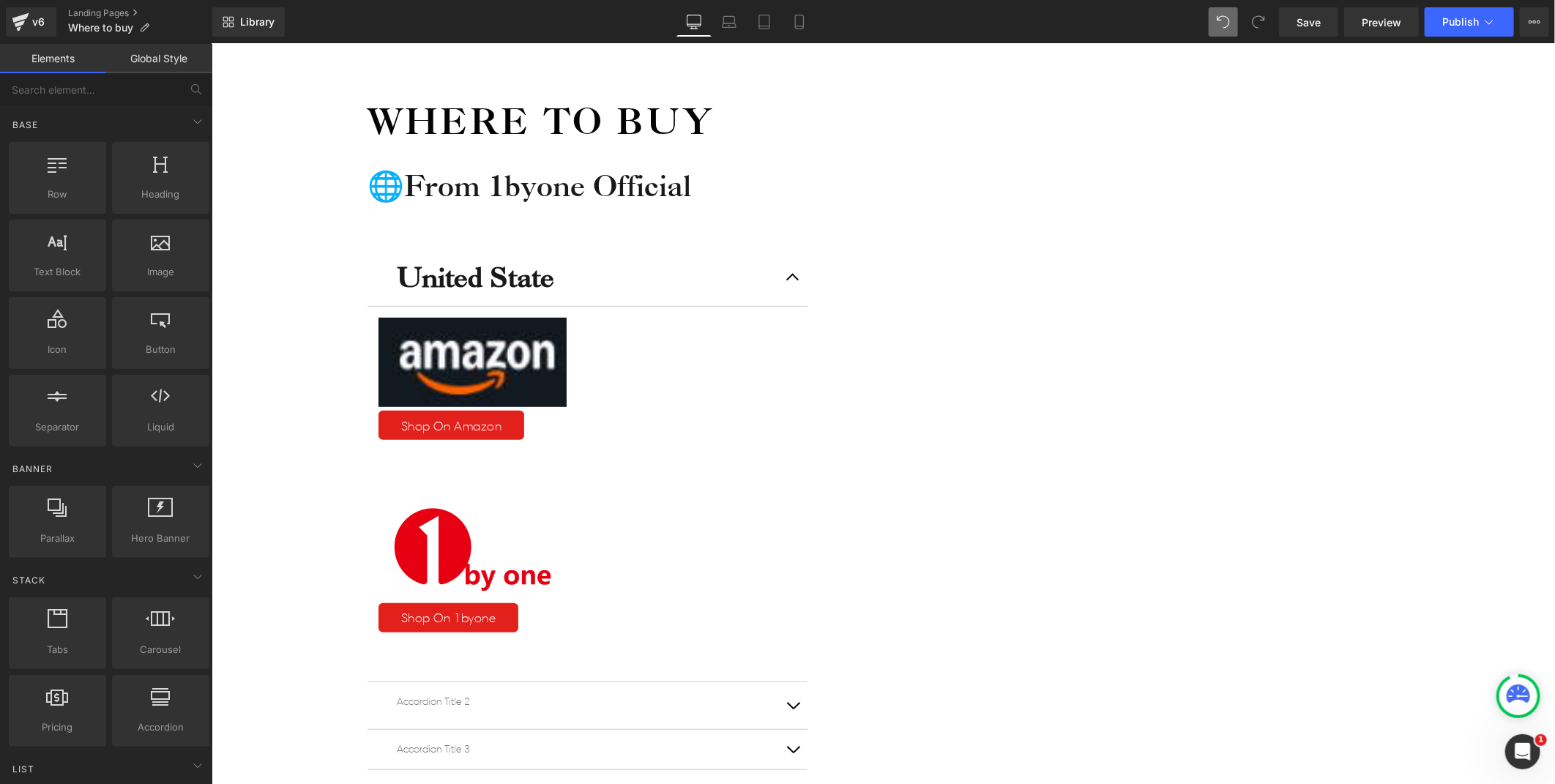
scroll to position [325, 0]
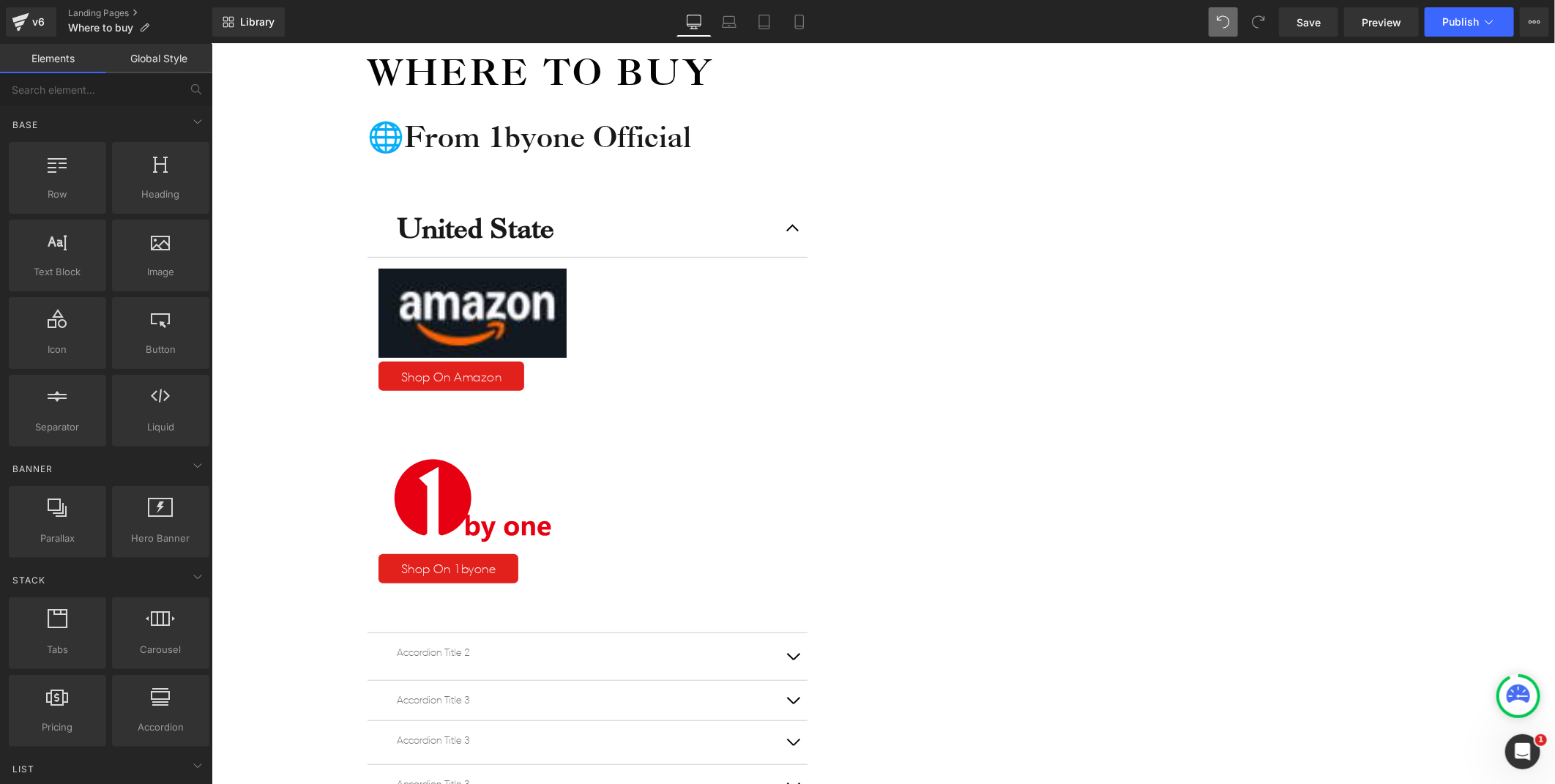
click at [1357, 510] on div "Icon Free shipping $50+ Text Block Row Icon 90-day trial Text Block Row Icon 2-…" at bounding box center [883, 535] width 1344 height 1415
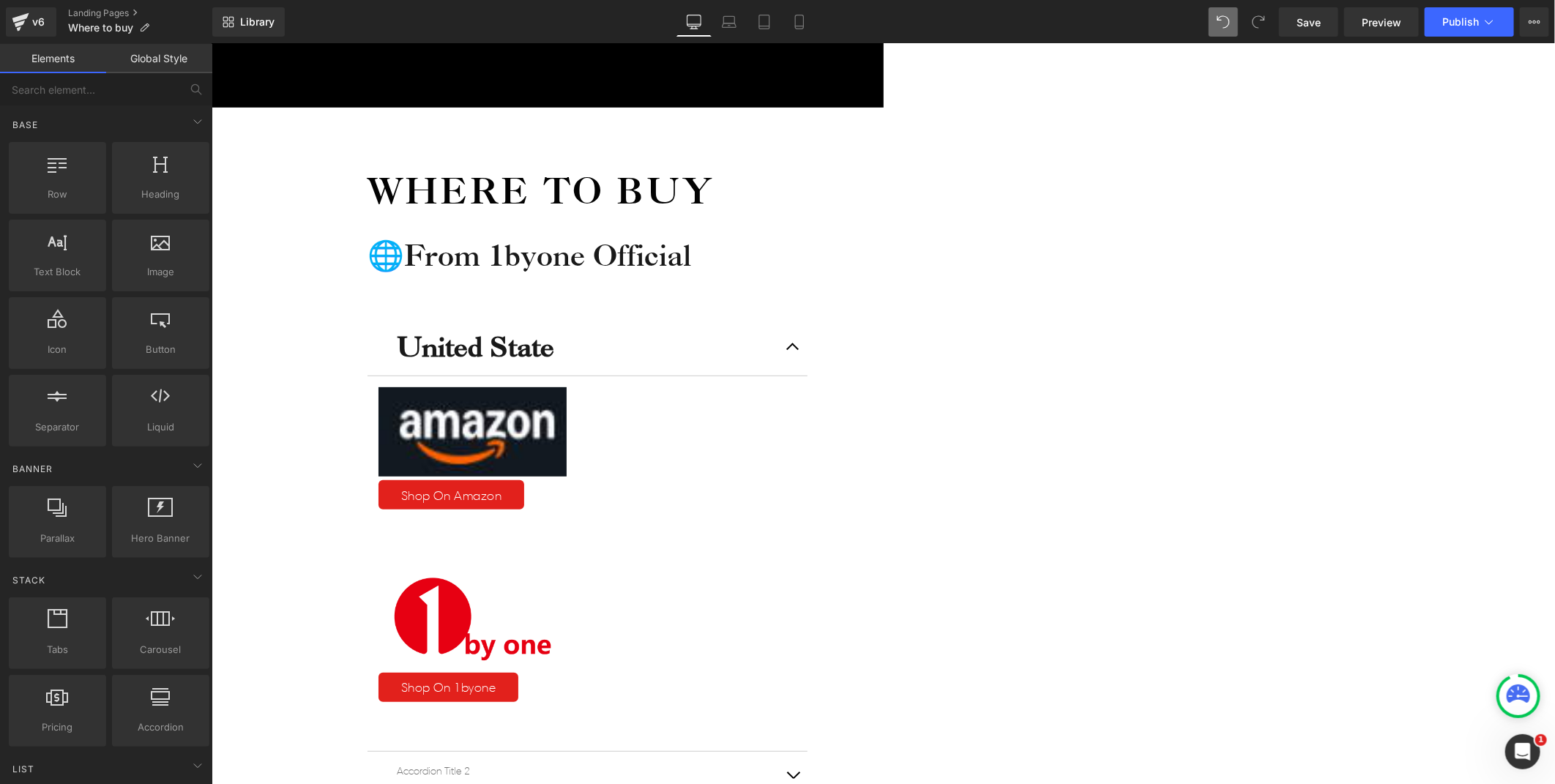
scroll to position [0, 0]
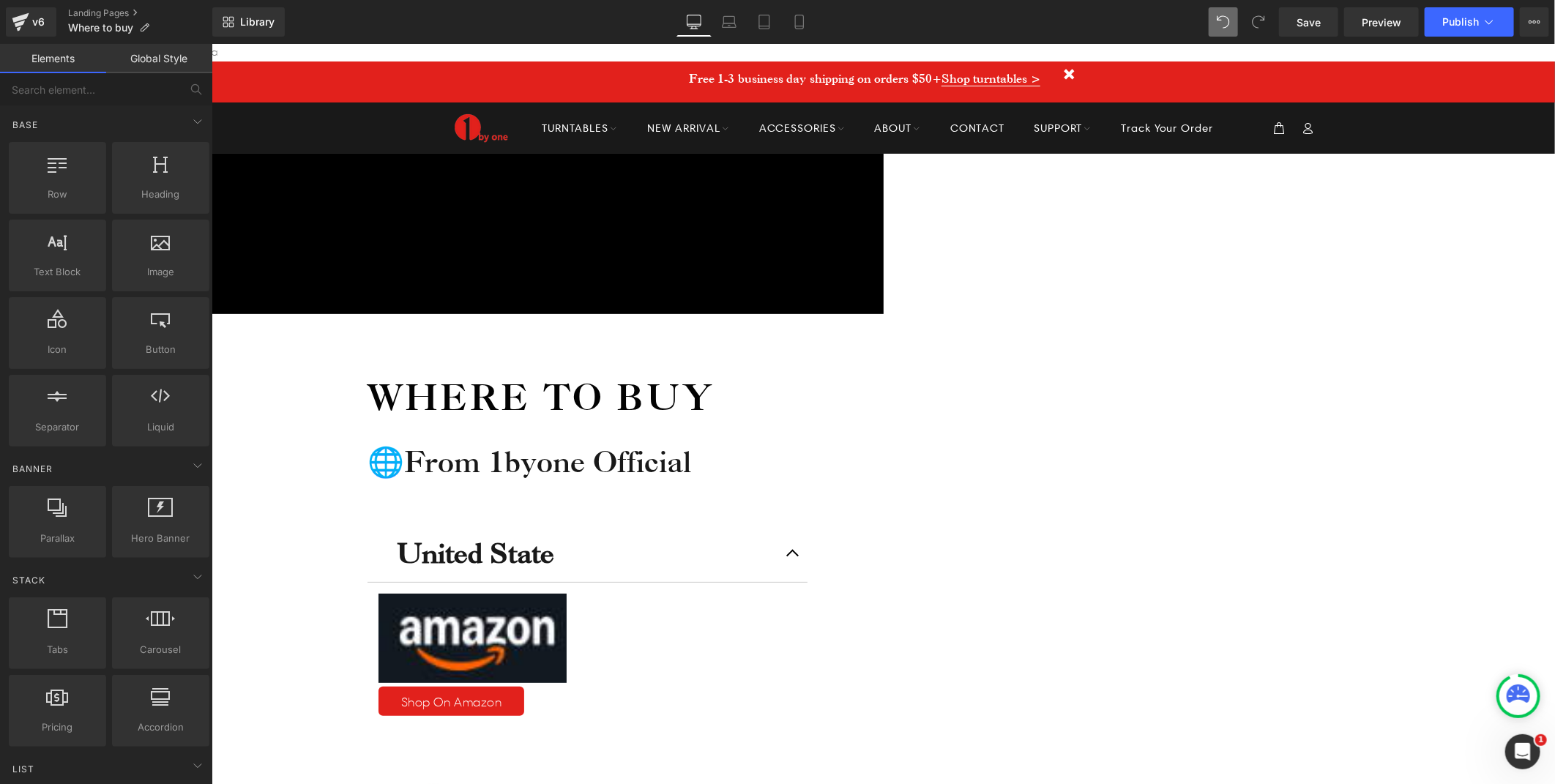
click at [211, 43] on icon at bounding box center [211, 43] width 0 height 0
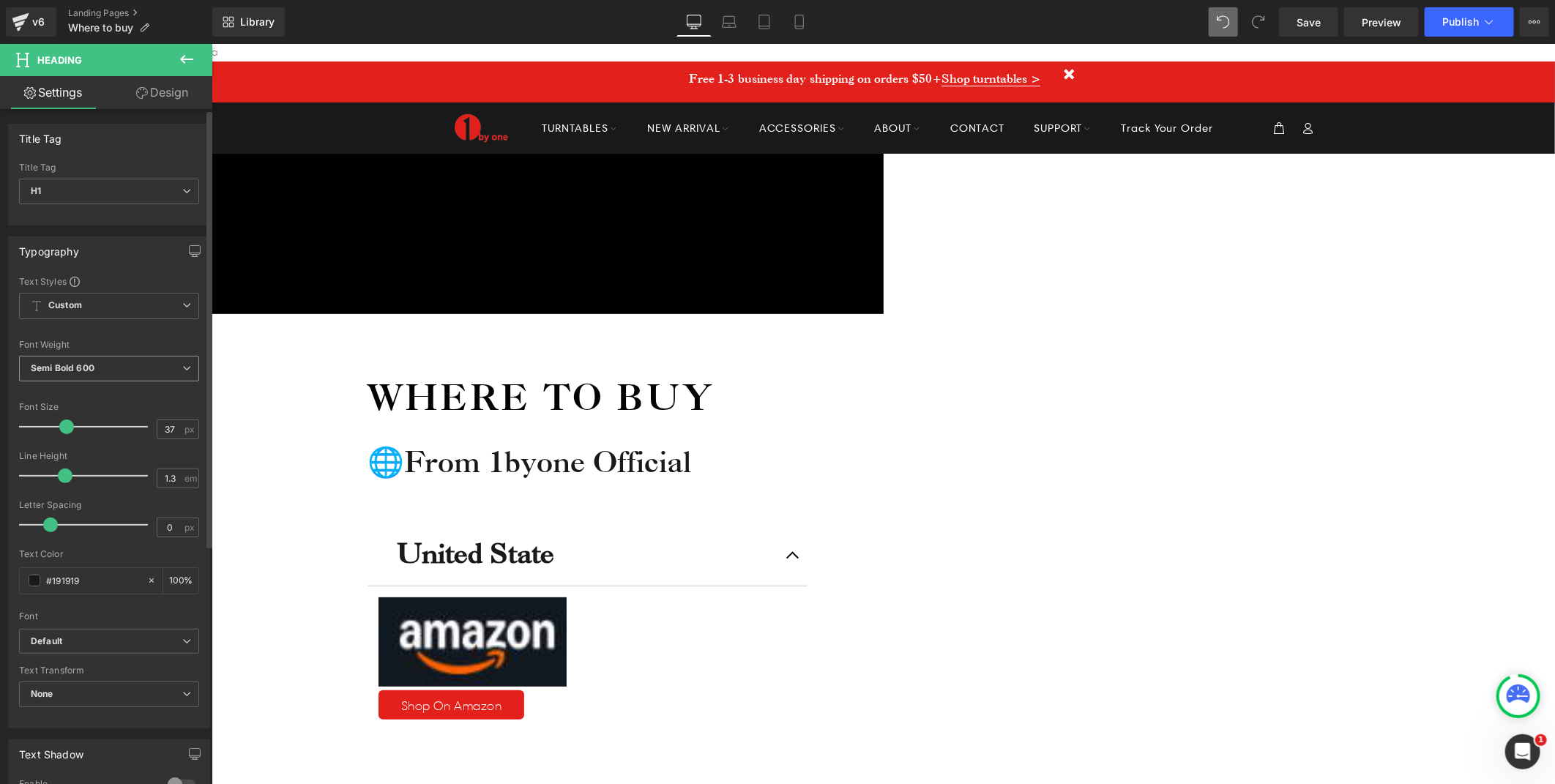
click at [64, 369] on b "Semi Bold 600" at bounding box center [63, 368] width 64 height 11
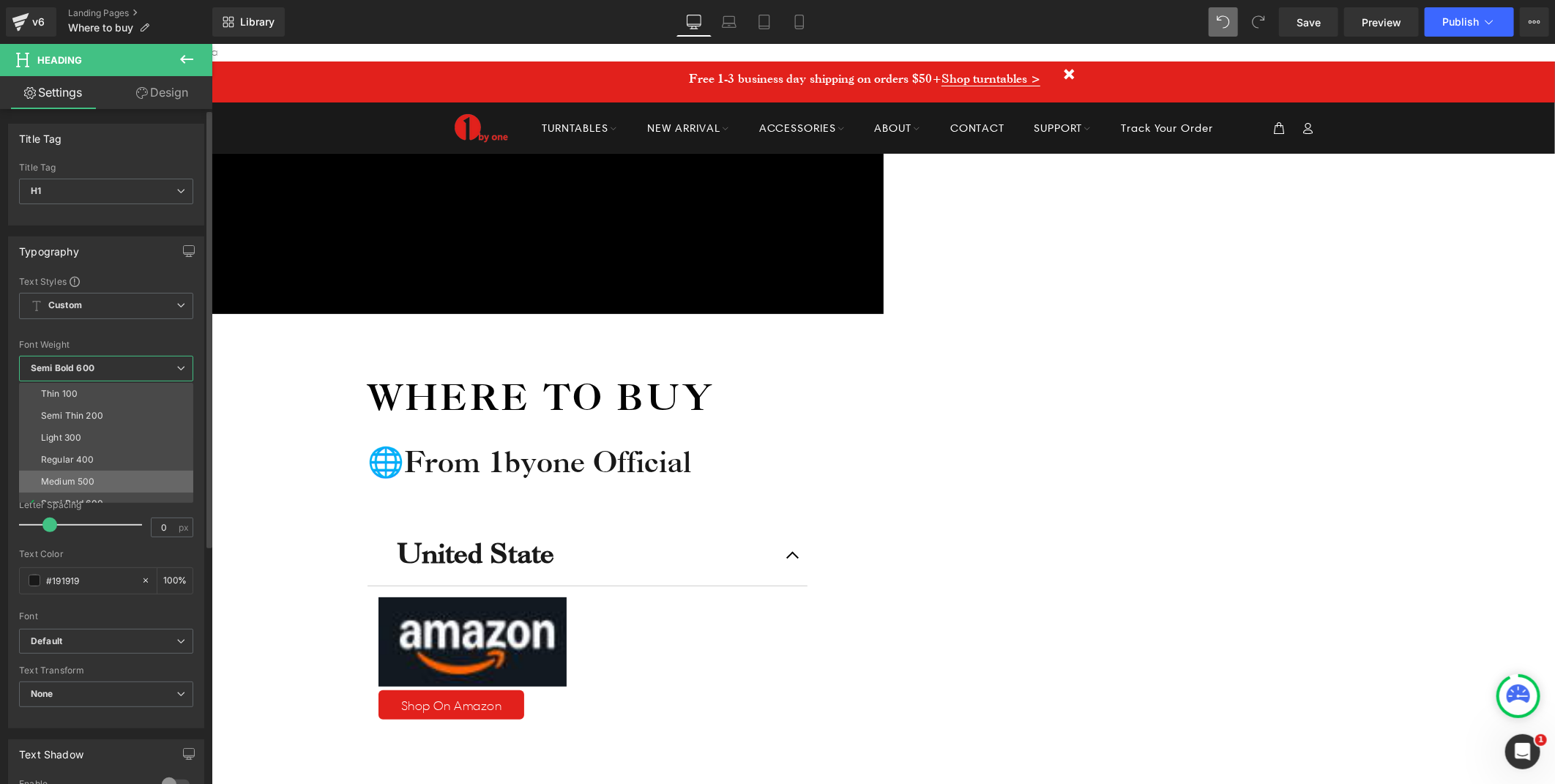
click at [69, 484] on div "Medium 500" at bounding box center [68, 482] width 54 height 10
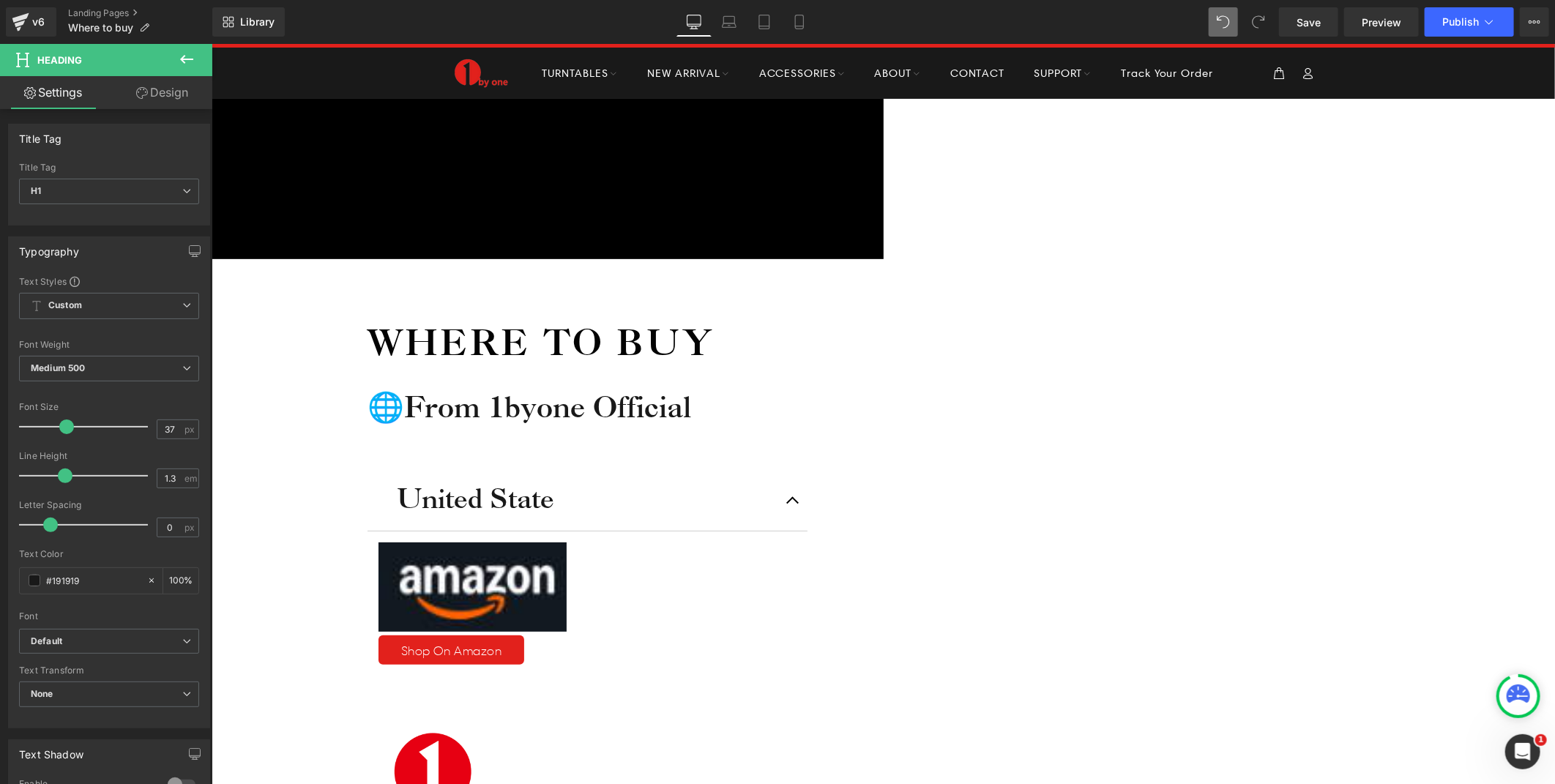
scroll to position [162, 0]
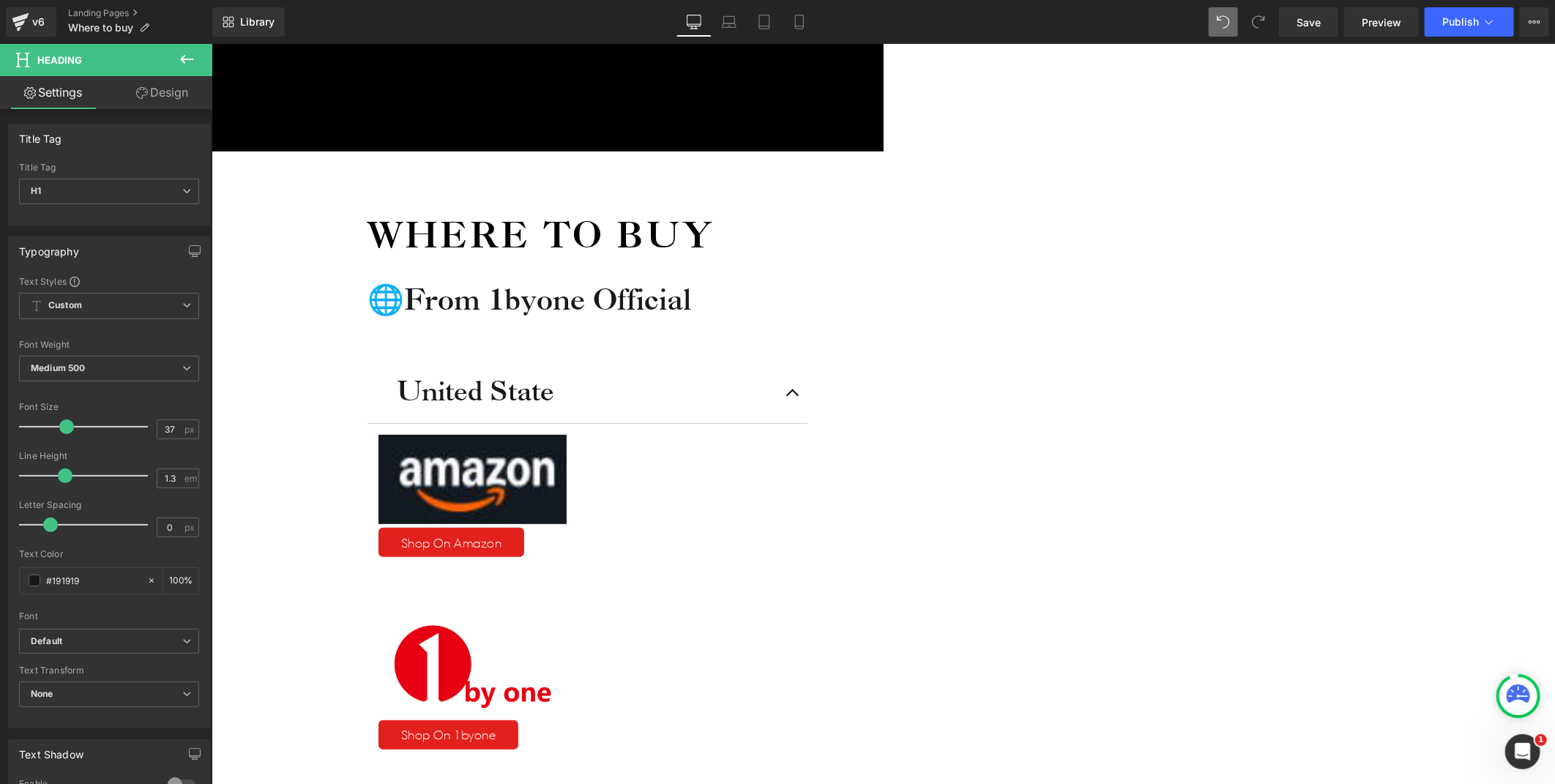
click at [1359, 360] on div "Icon Free shipping $50+ Text Block Row Icon 90-day trial Text Block Row Icon 2-…" at bounding box center [883, 701] width 1344 height 1422
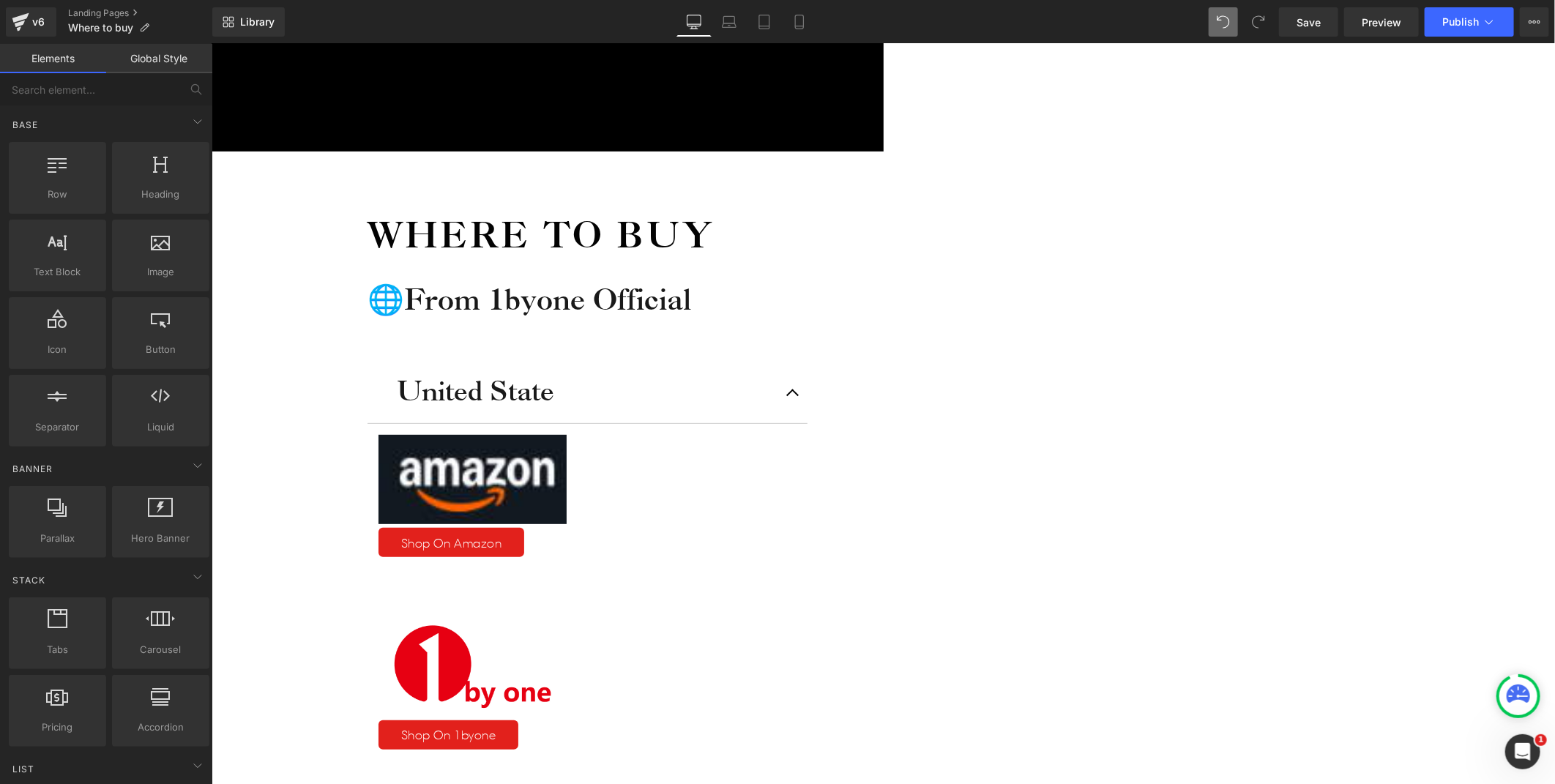
click at [211, 43] on icon at bounding box center [211, 43] width 0 height 0
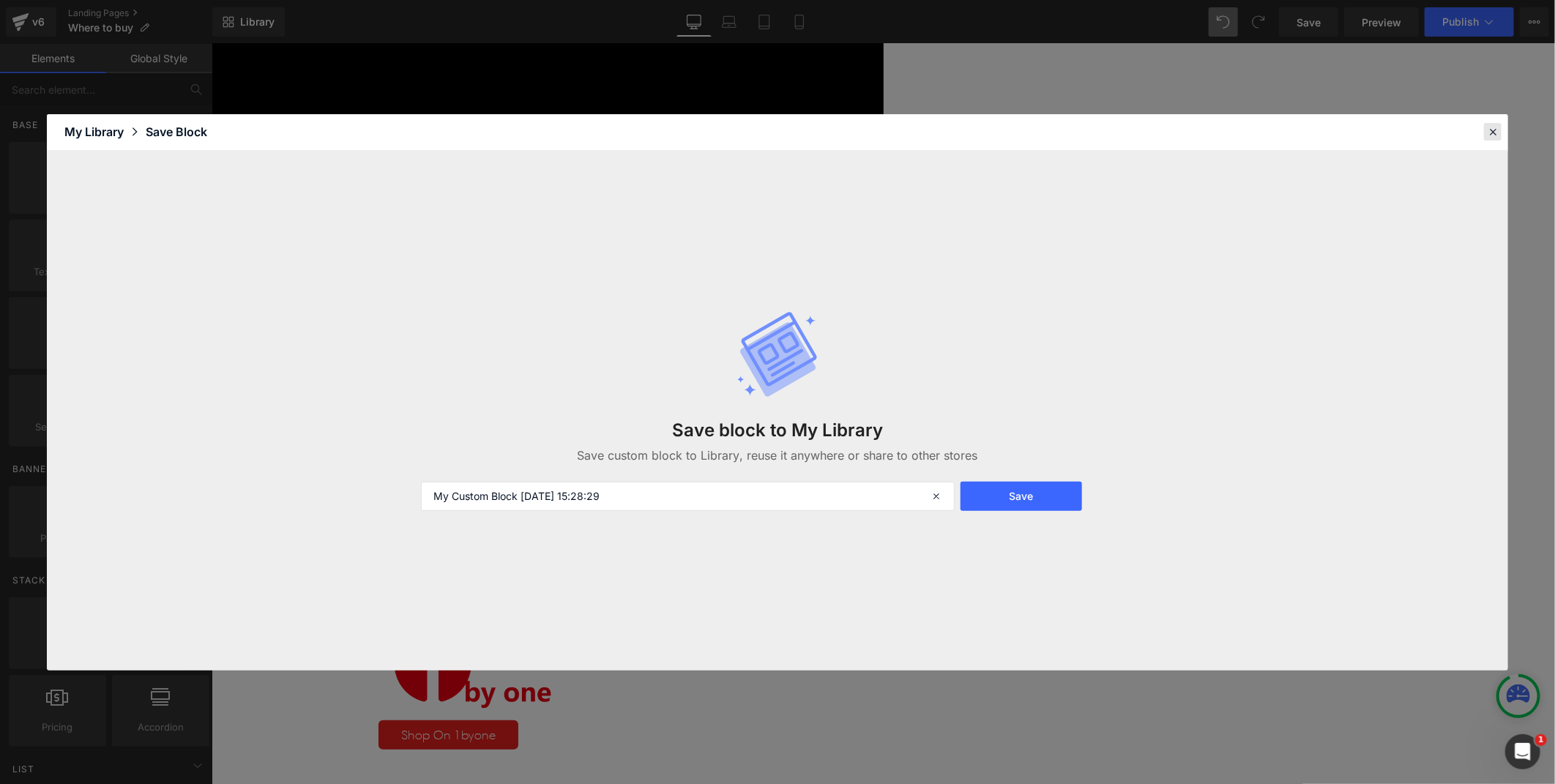
drag, startPoint x: 1209, startPoint y: 119, endPoint x: 1493, endPoint y: 127, distance: 284.1
click at [1493, 127] on icon at bounding box center [1493, 131] width 13 height 13
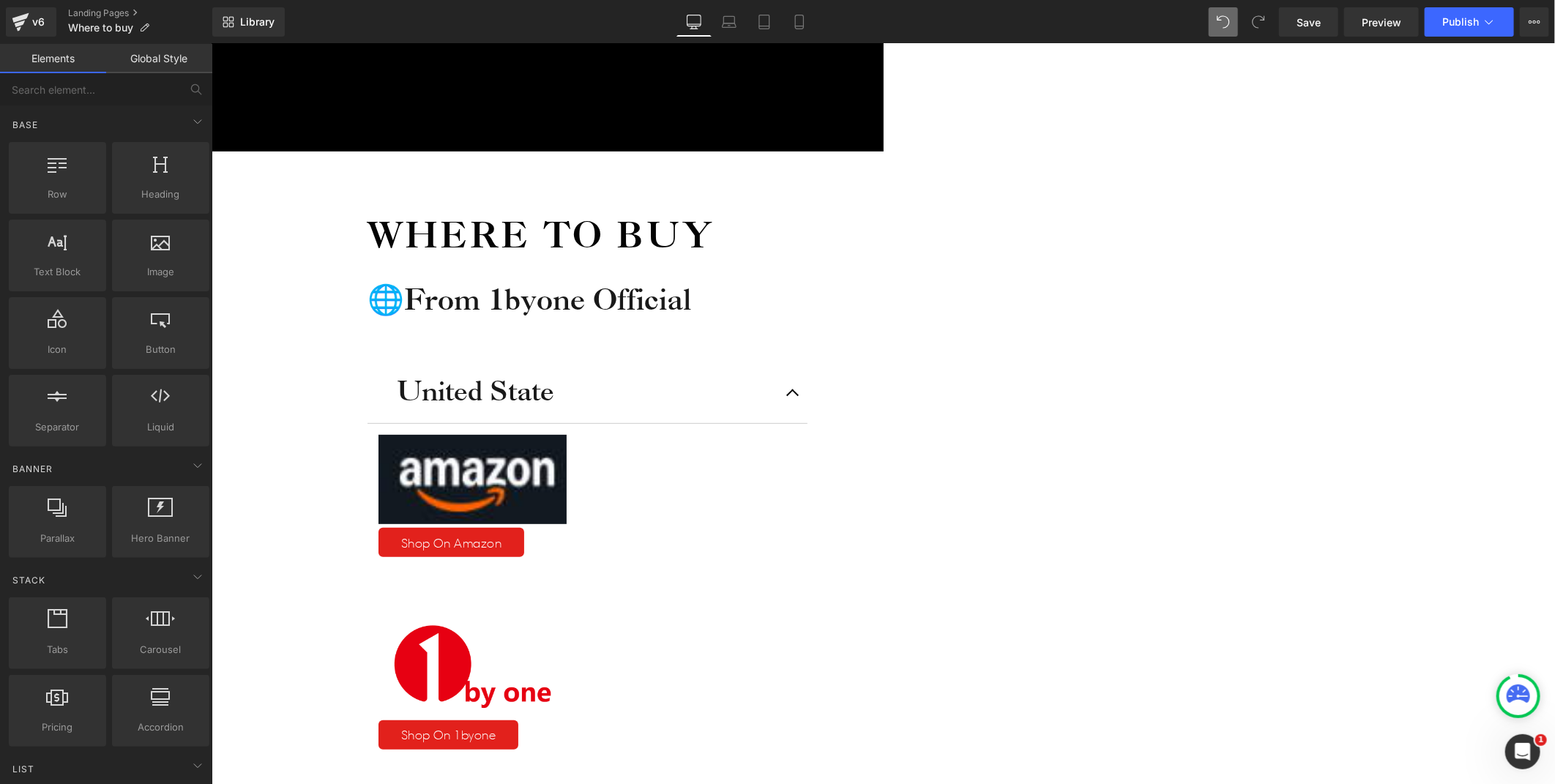
click at [211, 43] on link "Button" at bounding box center [211, 43] width 0 height 0
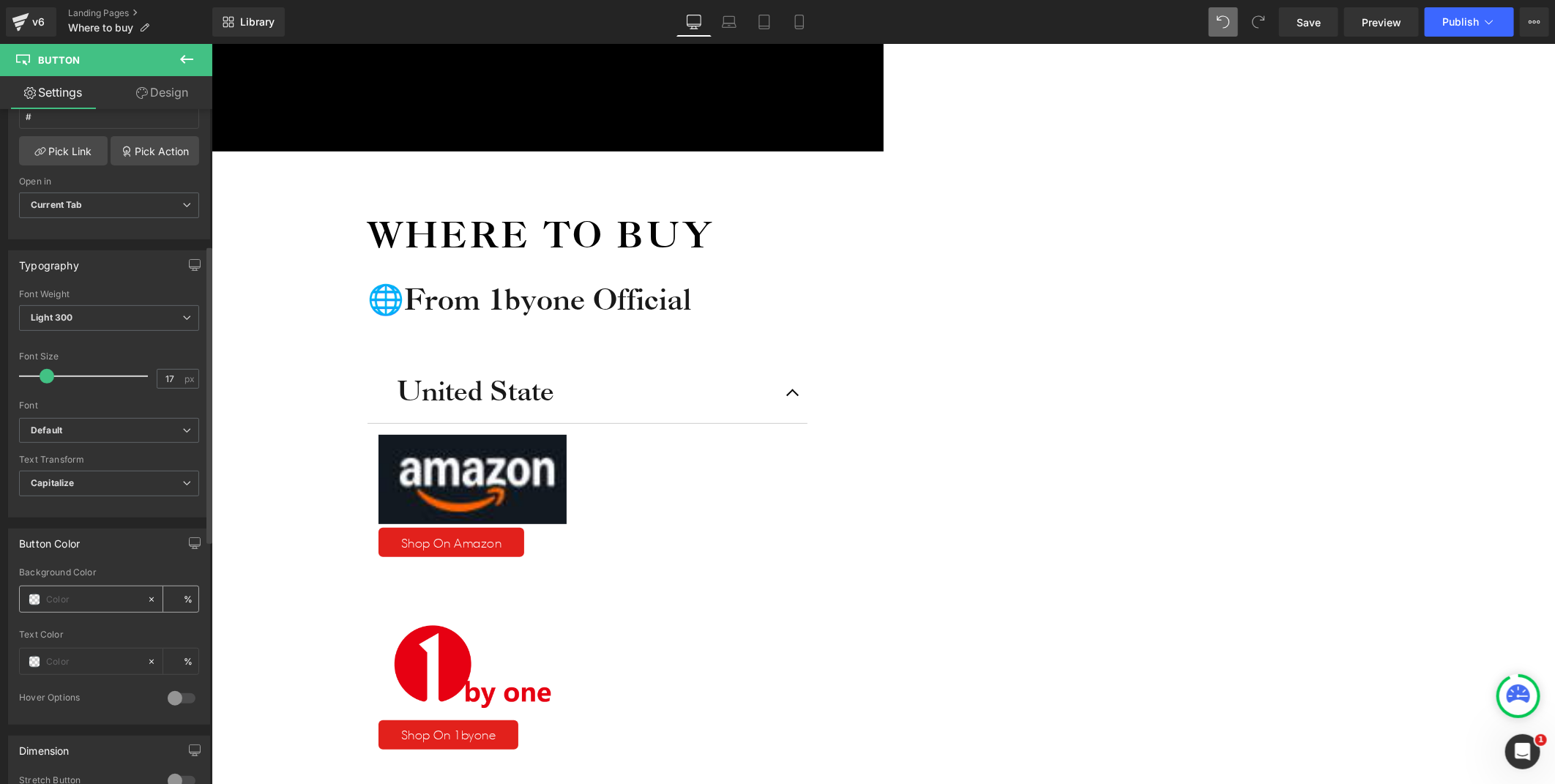
scroll to position [325, 0]
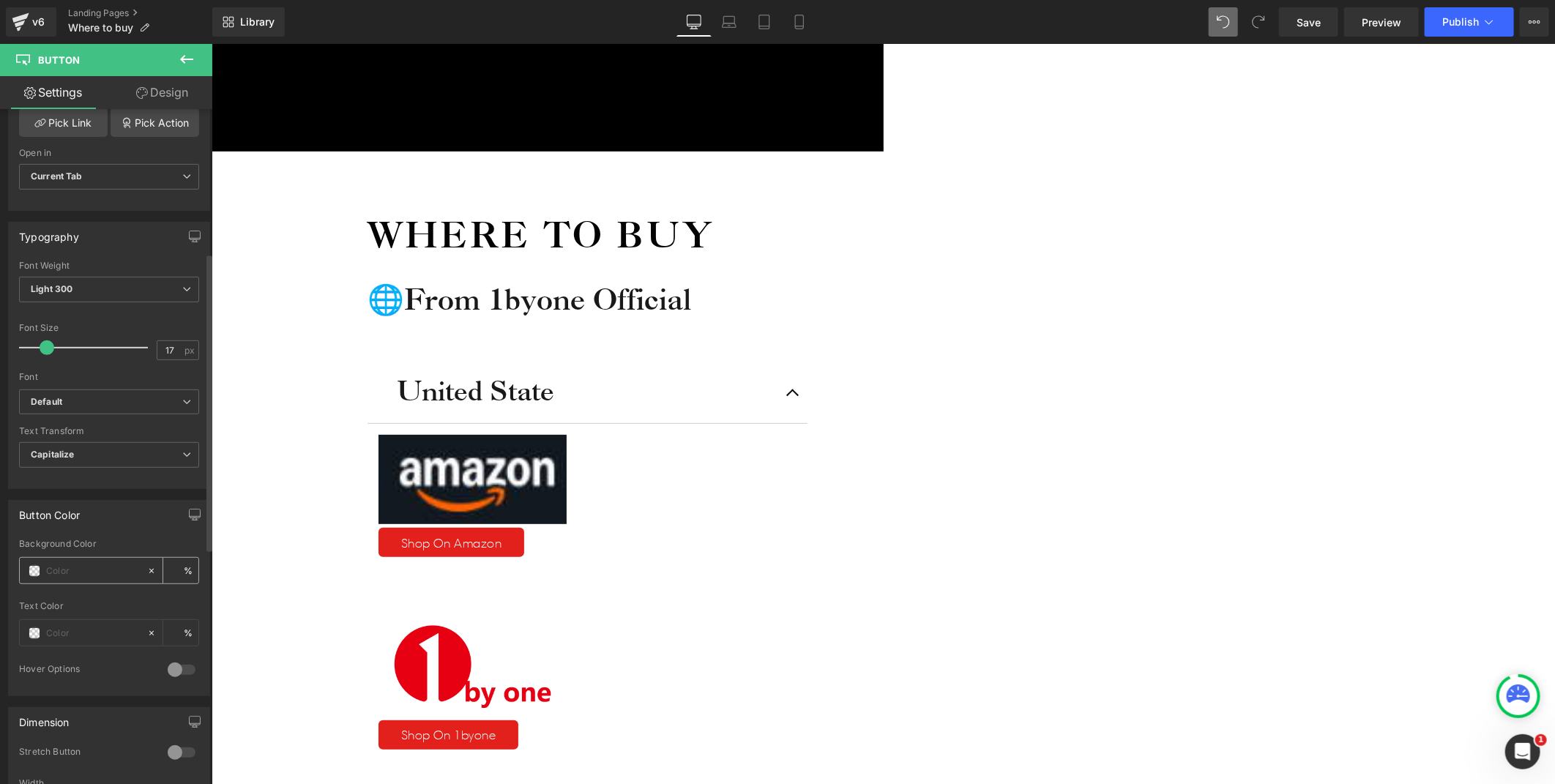
click at [85, 569] on input "text" at bounding box center [93, 571] width 94 height 16
click at [77, 625] on input "text" at bounding box center [93, 633] width 94 height 16
type input "0"
click at [93, 597] on div at bounding box center [109, 596] width 180 height 9
type input "0"
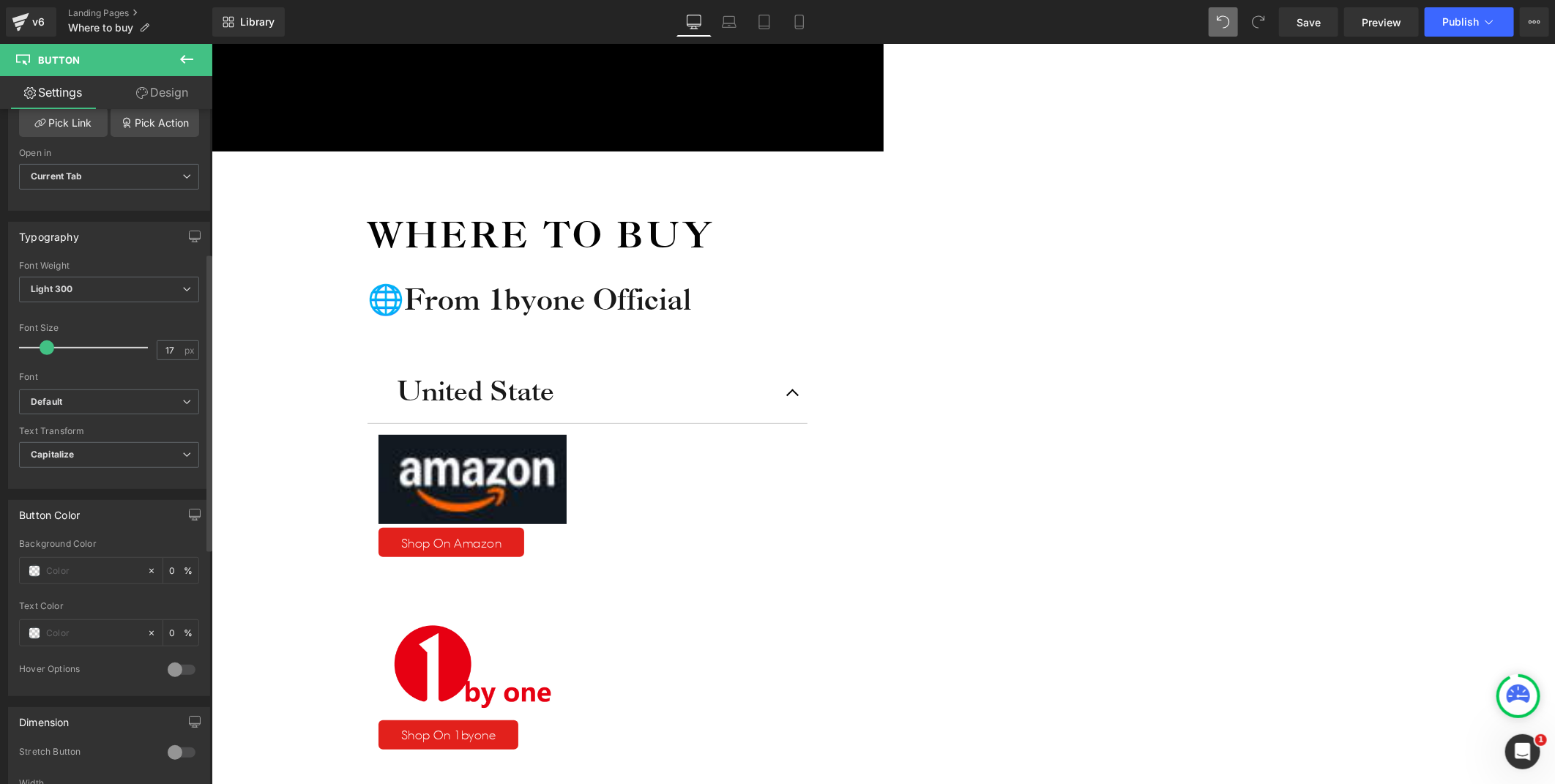
click at [176, 676] on div at bounding box center [181, 669] width 35 height 23
click at [176, 670] on div at bounding box center [181, 669] width 35 height 23
click at [62, 583] on div "0 %" at bounding box center [109, 570] width 180 height 27
click at [78, 570] on input "text" at bounding box center [93, 571] width 94 height 16
type input "0000"
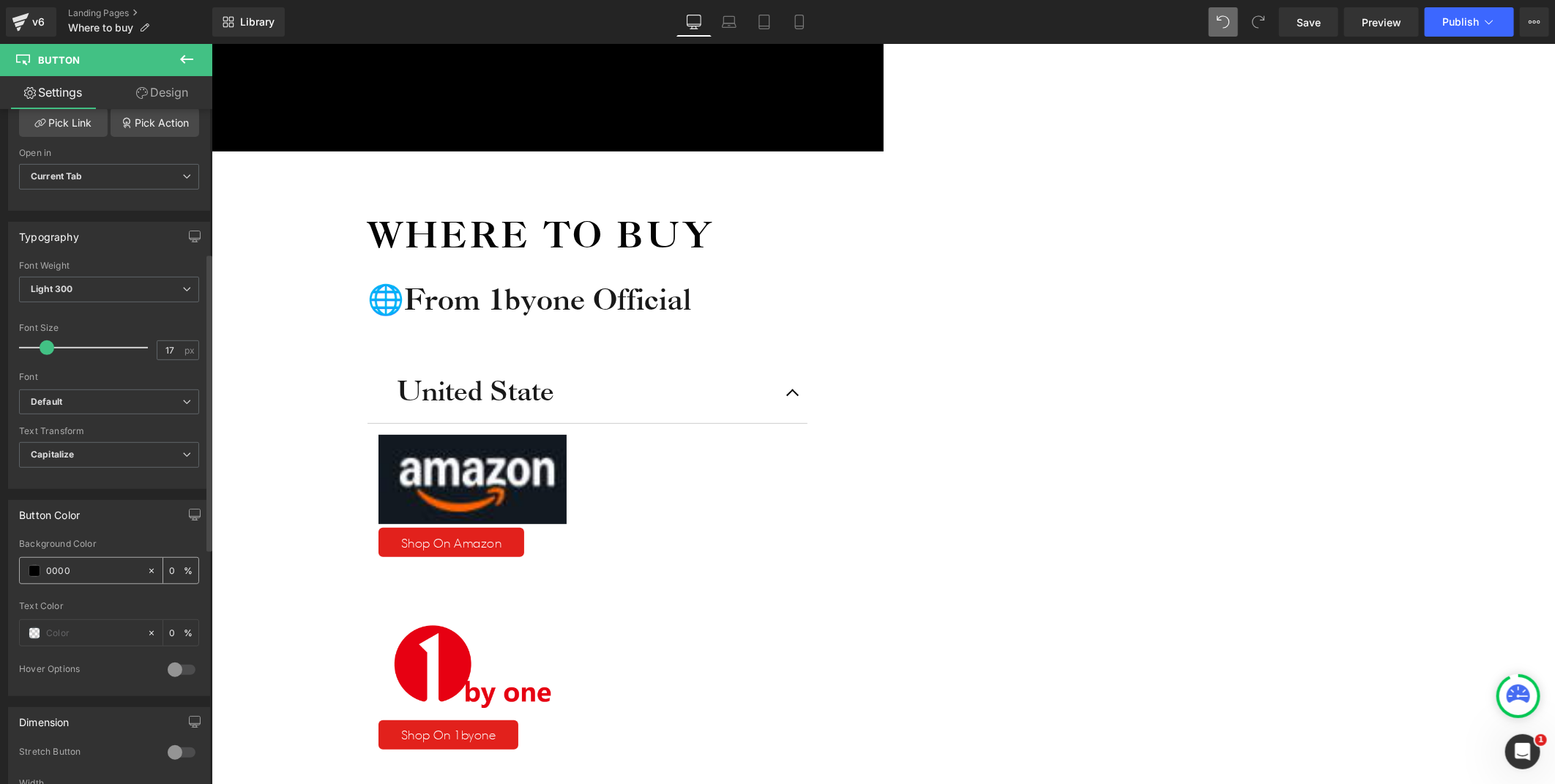
type input "100"
drag, startPoint x: 49, startPoint y: 573, endPoint x: 10, endPoint y: 572, distance: 39.0
click at [10, 572] on div "rgb(0, 0, 0) Background Color 0000 100 % Text Color 0 % 0 Hover Options Backgro…" at bounding box center [109, 617] width 201 height 157
type input "0"
click at [1352, 426] on div "Icon Free shipping $50+ Text Block Row Icon 90-day trial Text Block Row Icon 2-…" at bounding box center [883, 701] width 1344 height 1422
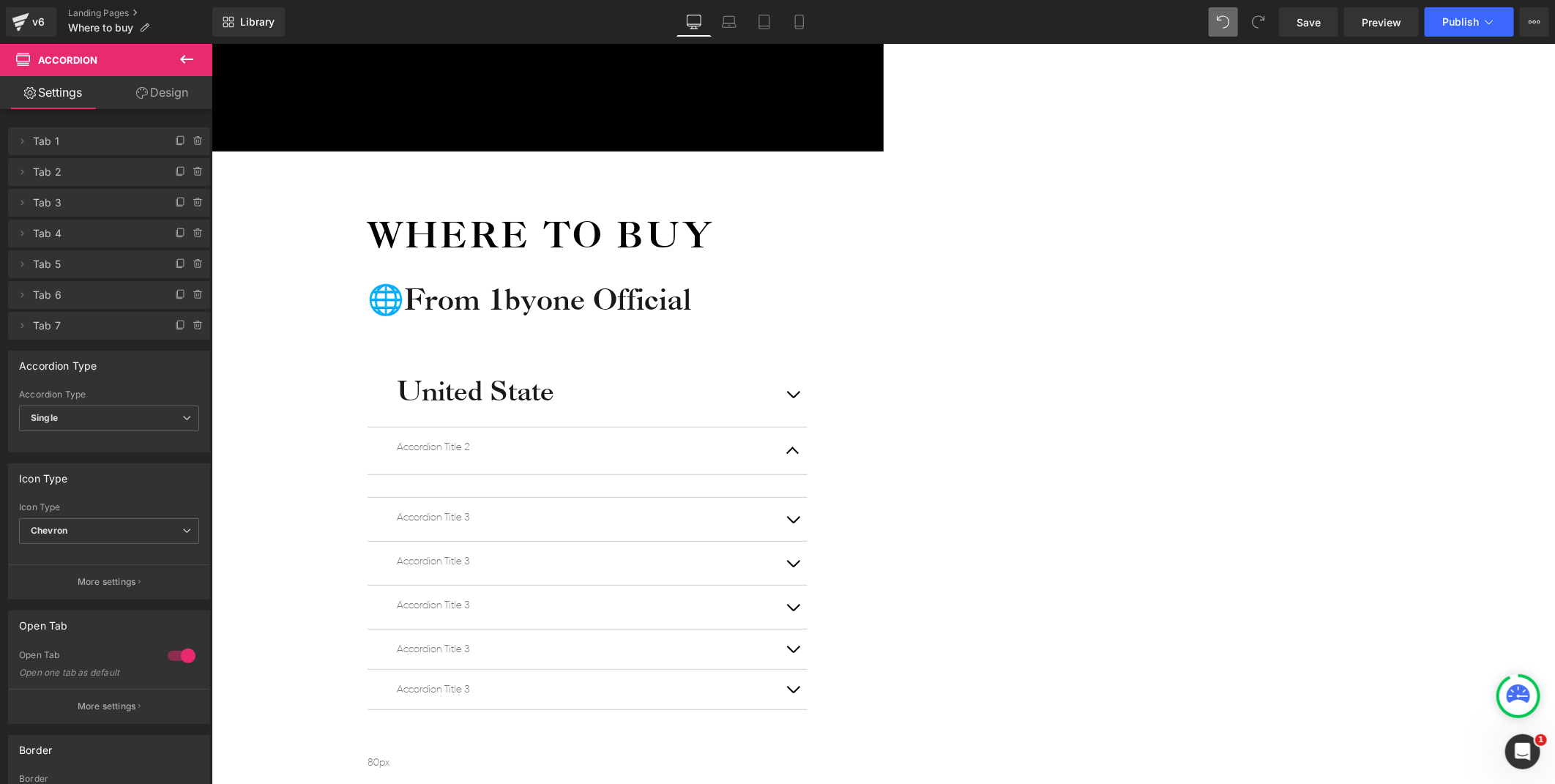
click at [793, 397] on span "button" at bounding box center [793, 397] width 0 height 0
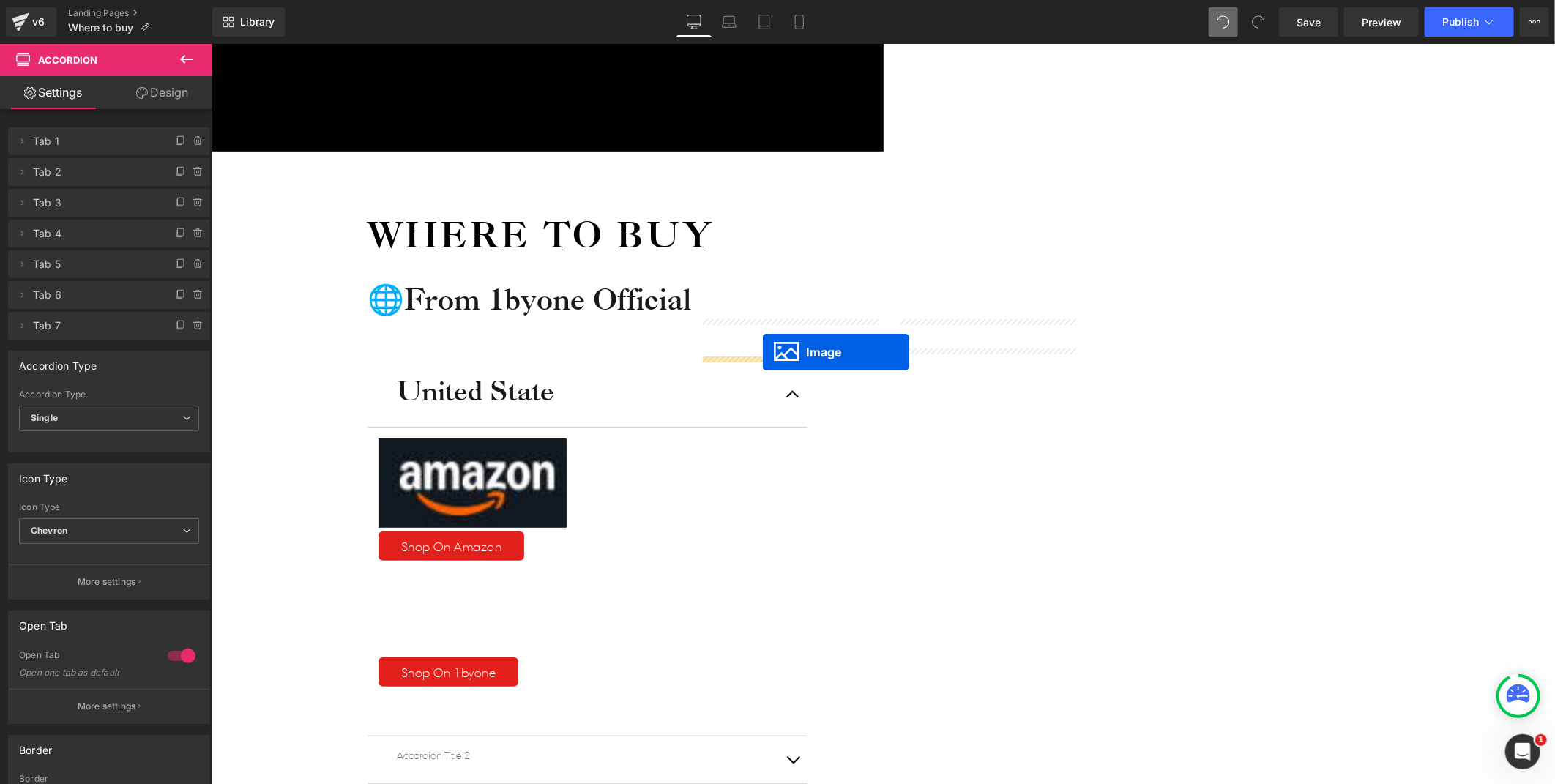
drag, startPoint x: 760, startPoint y: 403, endPoint x: 762, endPoint y: 351, distance: 52.0
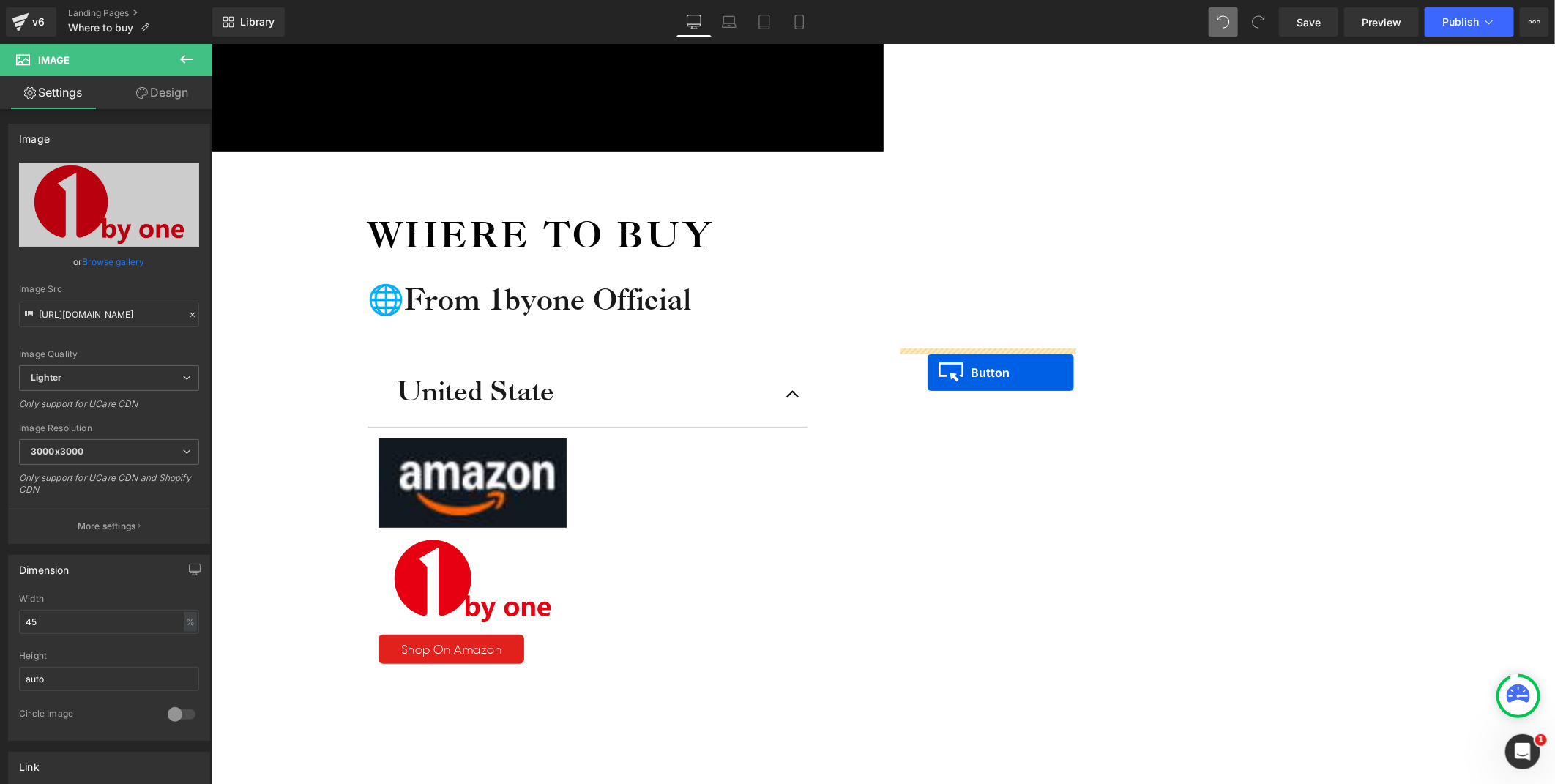
drag, startPoint x: 963, startPoint y: 437, endPoint x: 927, endPoint y: 371, distance: 75.2
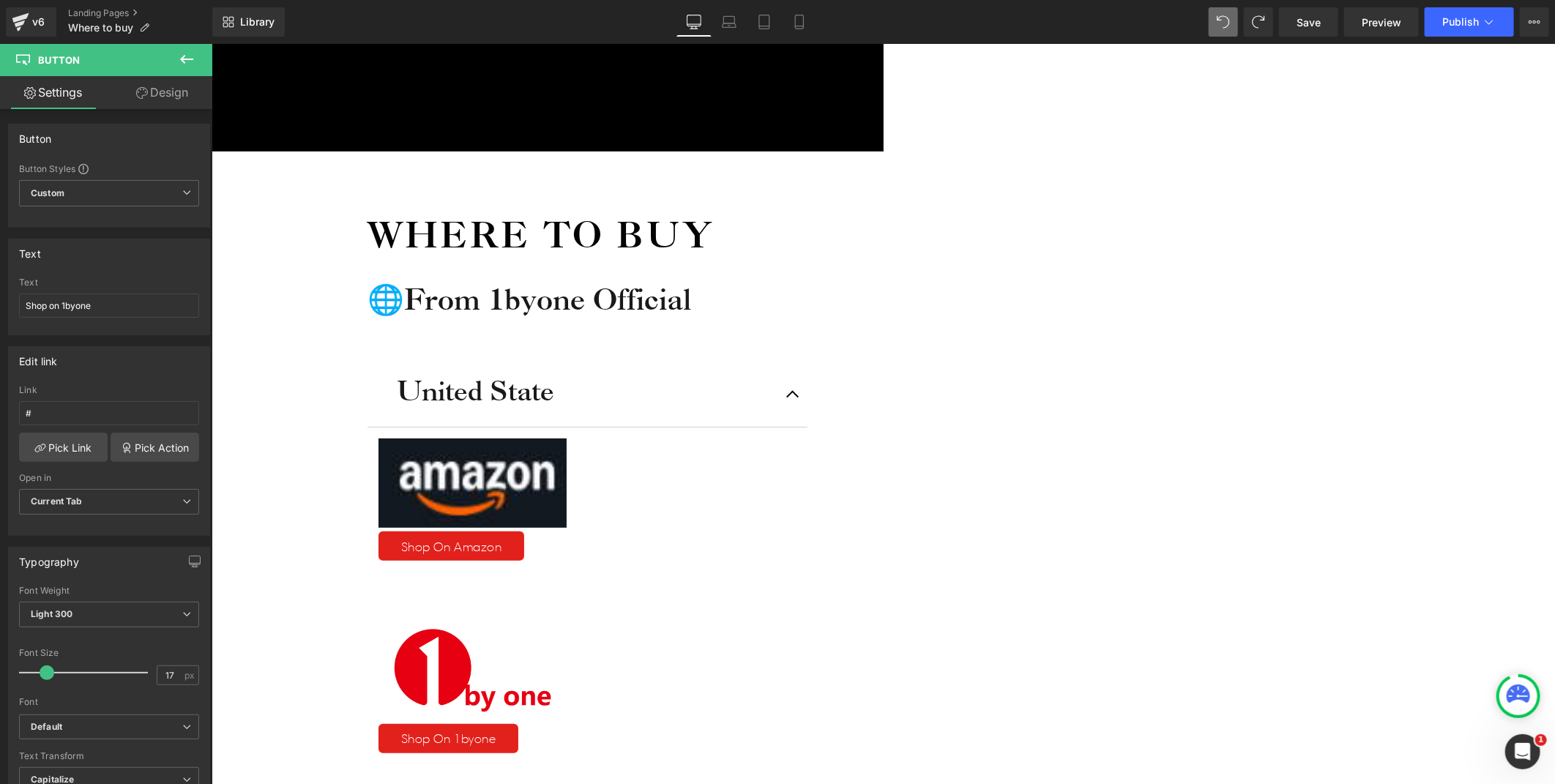
click at [1262, 427] on div "Icon Free shipping $50+ Text Block Row Icon 90-day trial Text Block Row Icon 2-…" at bounding box center [883, 705] width 1344 height 1430
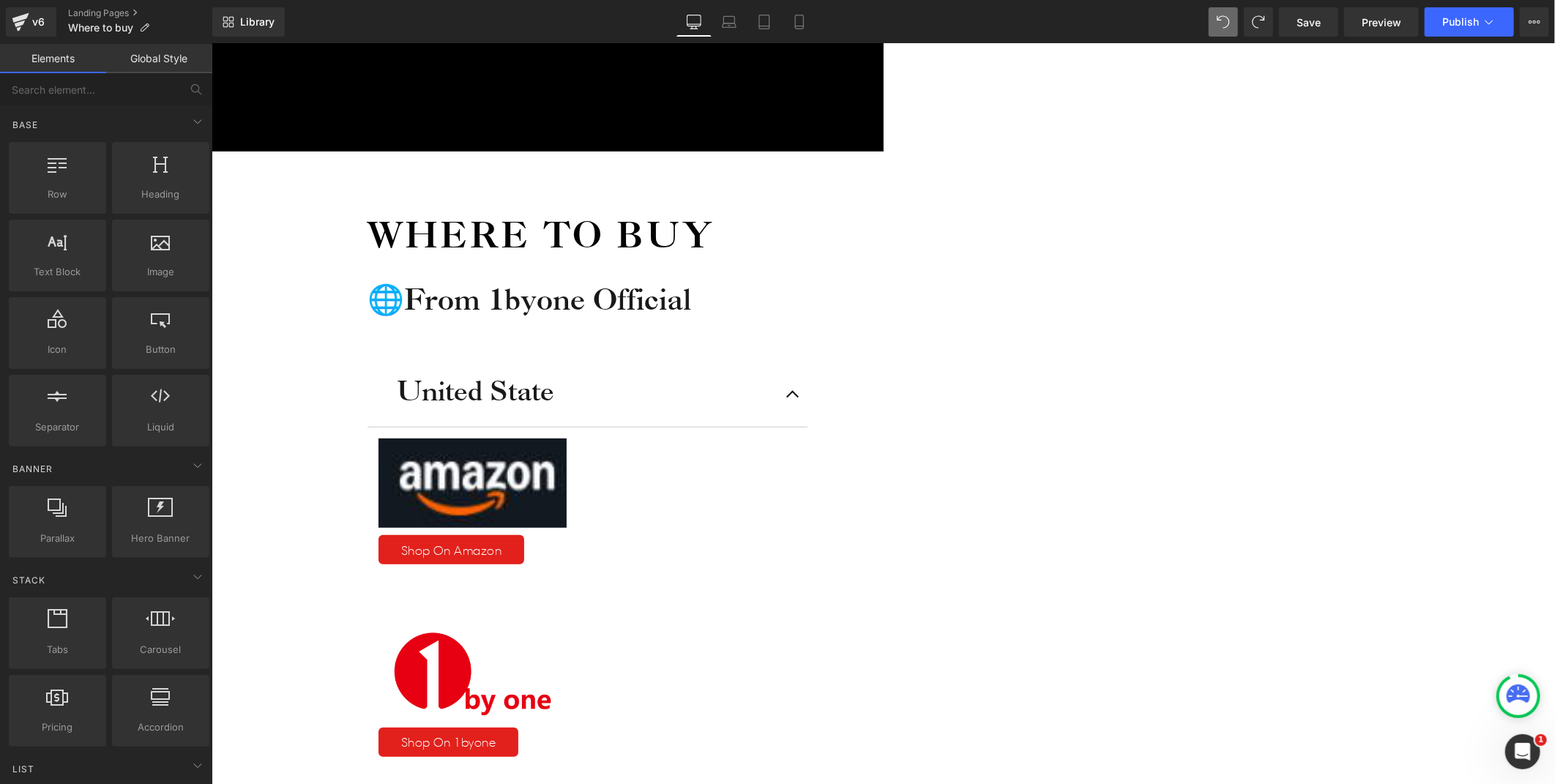
click at [1311, 384] on div "Icon Free shipping $50+ Text Block Row Icon 90-day trial Text Block Row Icon 2-…" at bounding box center [883, 707] width 1344 height 1434
click at [211, 43] on span "Image" at bounding box center [211, 43] width 0 height 0
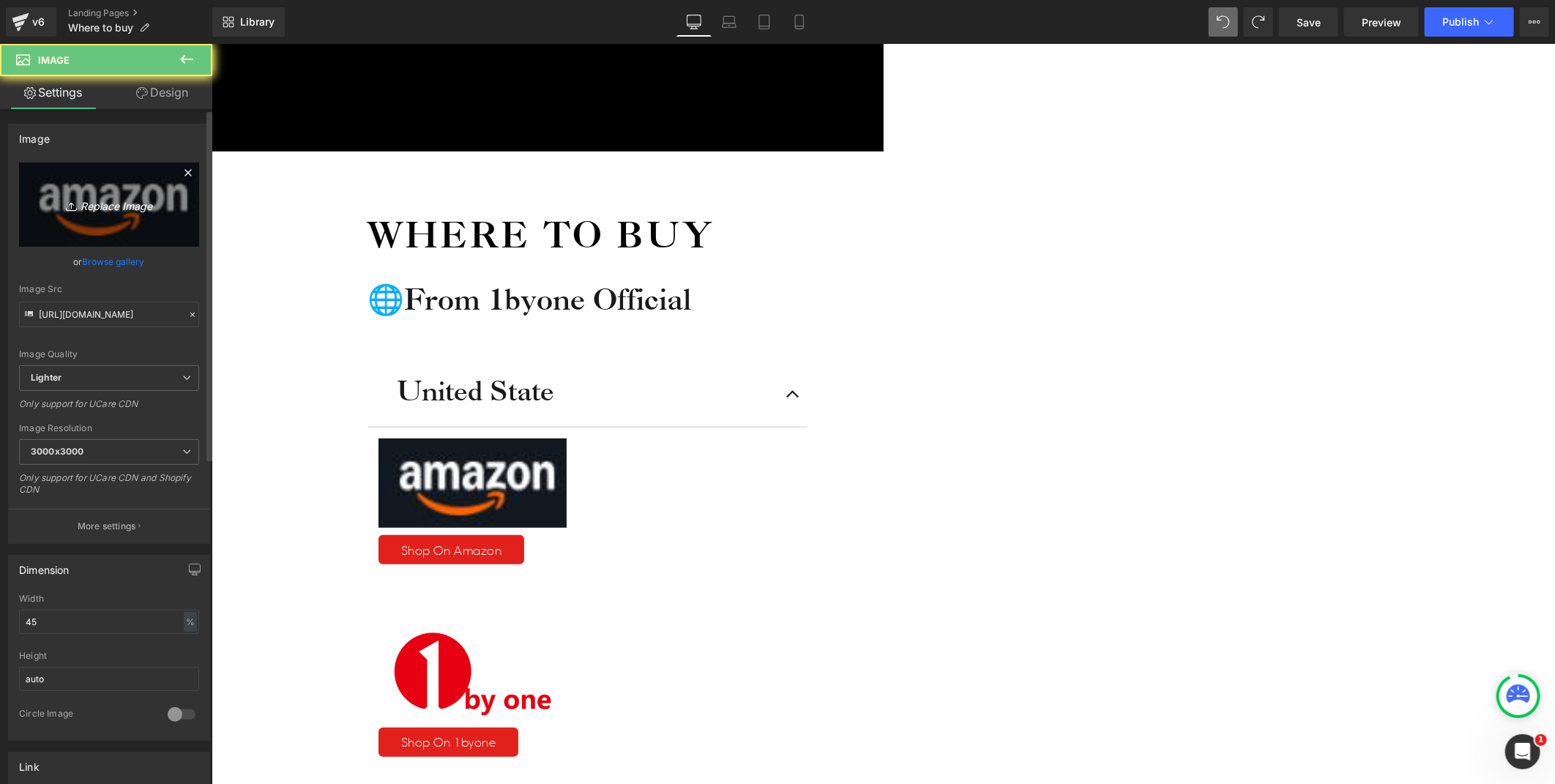
click at [93, 208] on icon "Replace Image" at bounding box center [109, 204] width 117 height 18
type input "C:\fakepath\2025-08-12_153311_684.png"
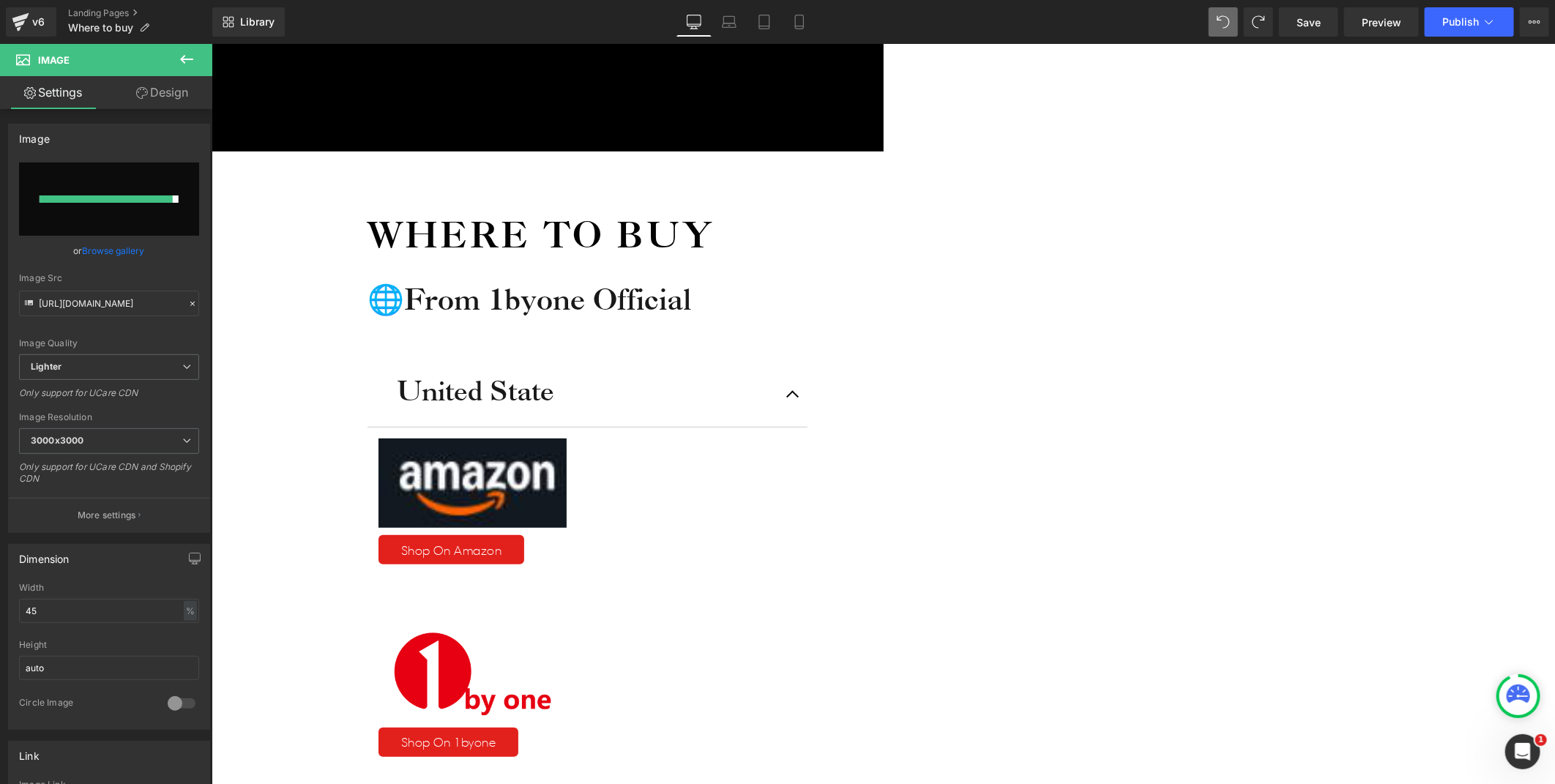
type input "https://ucarecdn.com/0824690f-ef97-4eb0-a7b3-081fd9a47c65/-/format/auto/-/previ…"
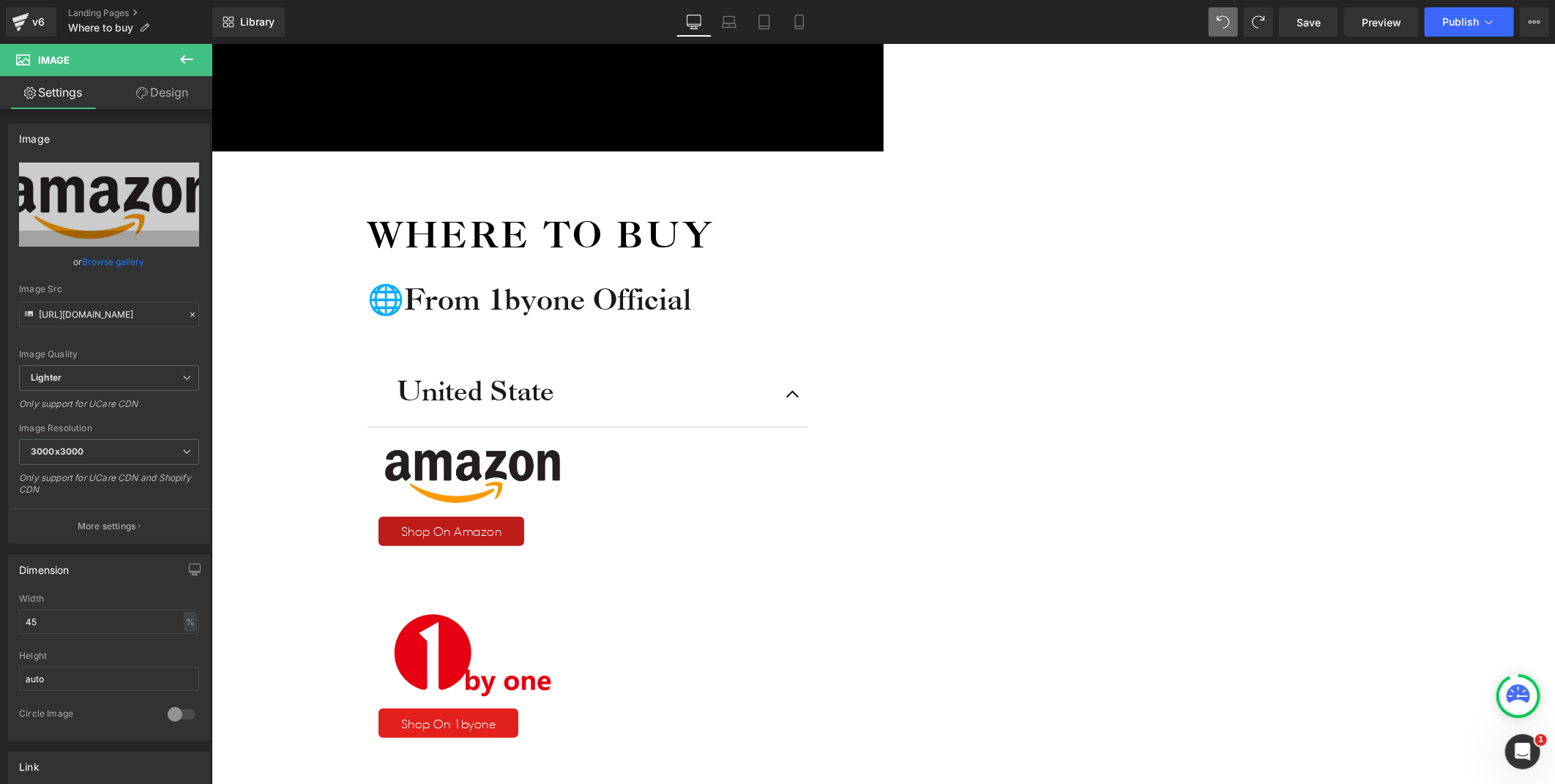
drag, startPoint x: 978, startPoint y: 333, endPoint x: 1008, endPoint y: 344, distance: 32.0
click at [211, 43] on span "Button" at bounding box center [211, 43] width 0 height 0
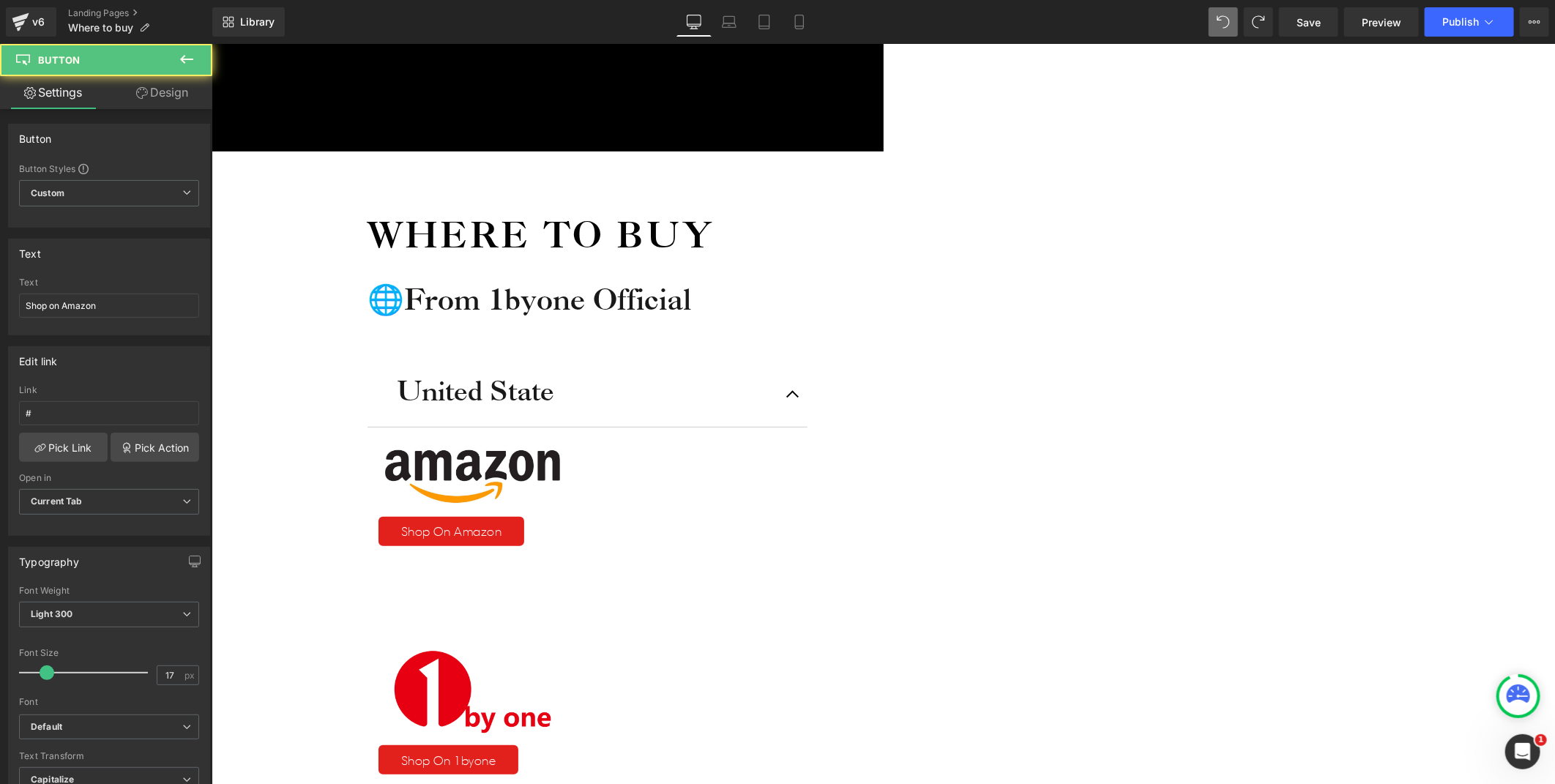
click at [211, 43] on span "Button" at bounding box center [211, 43] width 0 height 0
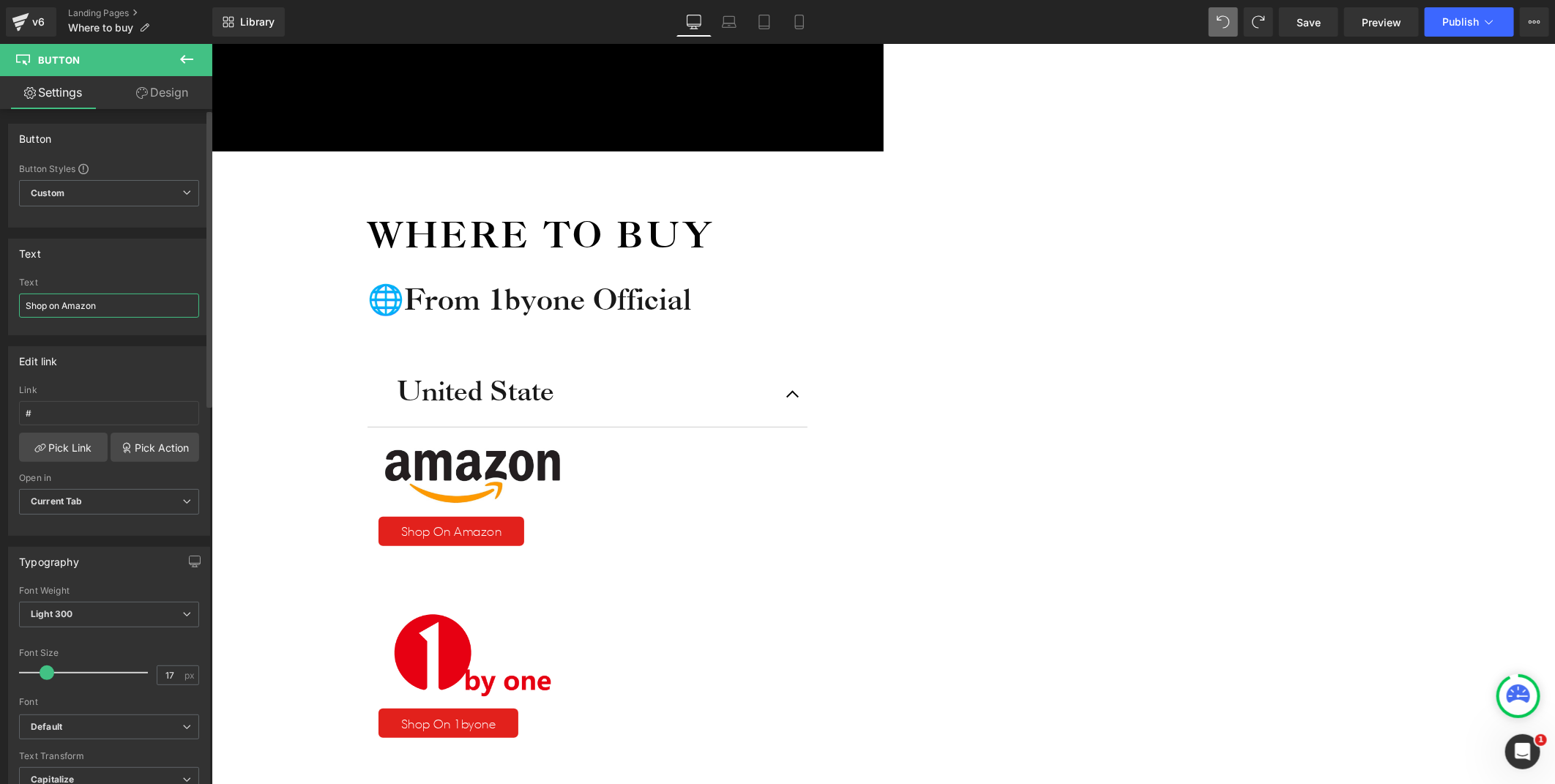
click at [54, 304] on input "Shop on Amazon" at bounding box center [109, 306] width 180 height 24
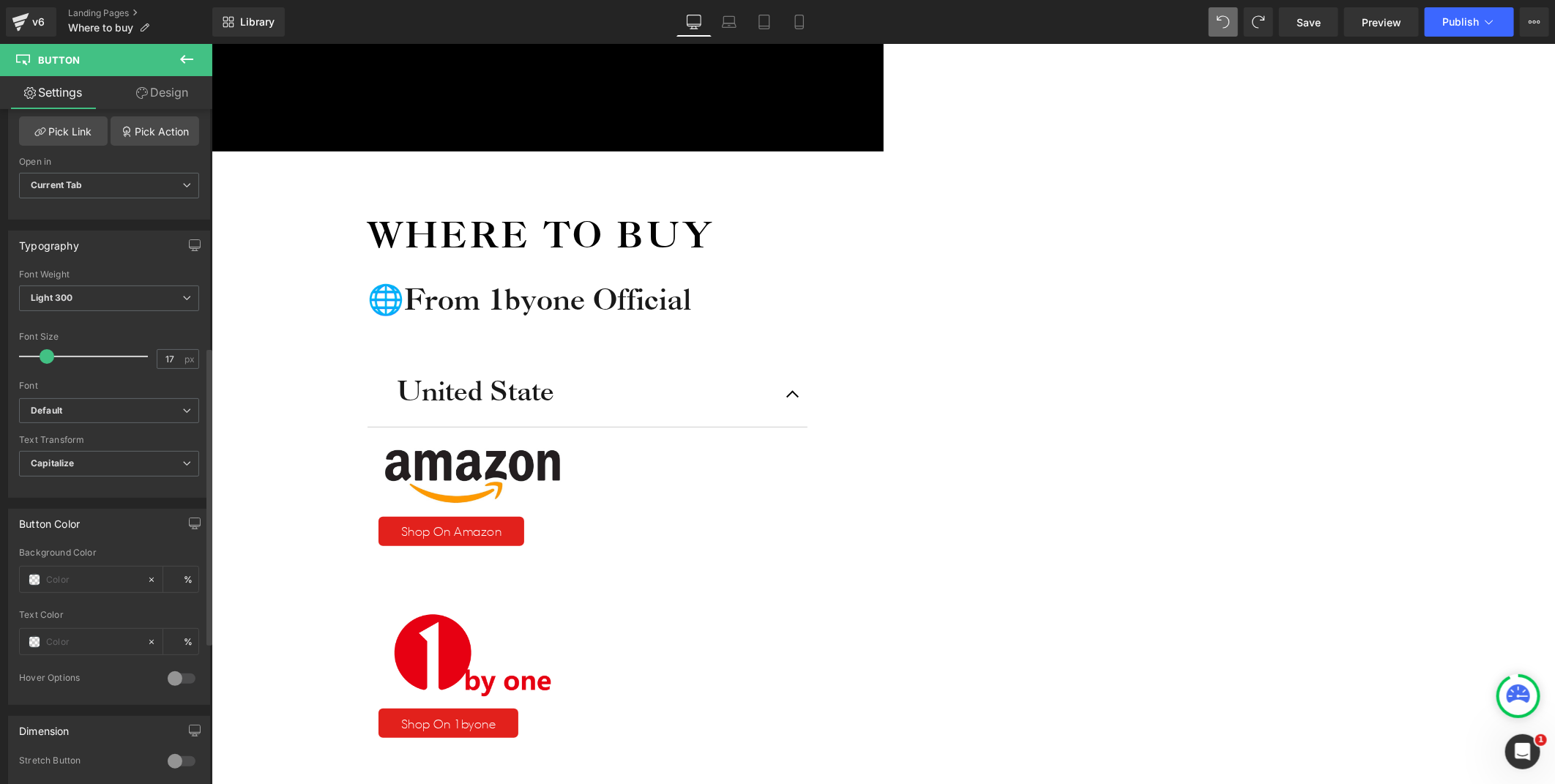
scroll to position [569, 0]
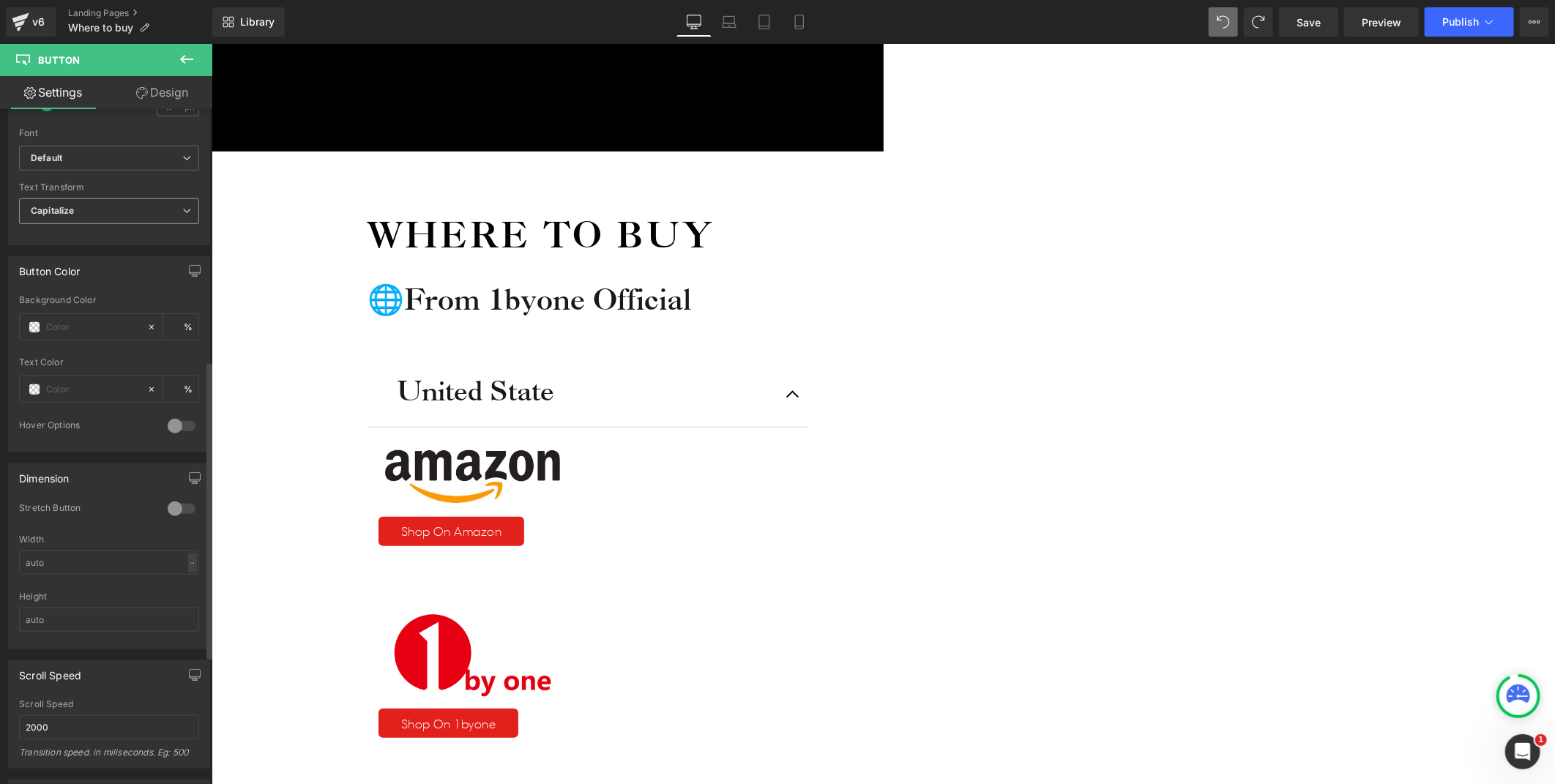
click at [99, 212] on span "Capitalize" at bounding box center [109, 210] width 180 height 25
click at [69, 234] on li "None" at bounding box center [106, 237] width 175 height 22
click at [211, 43] on span "Button" at bounding box center [211, 43] width 0 height 0
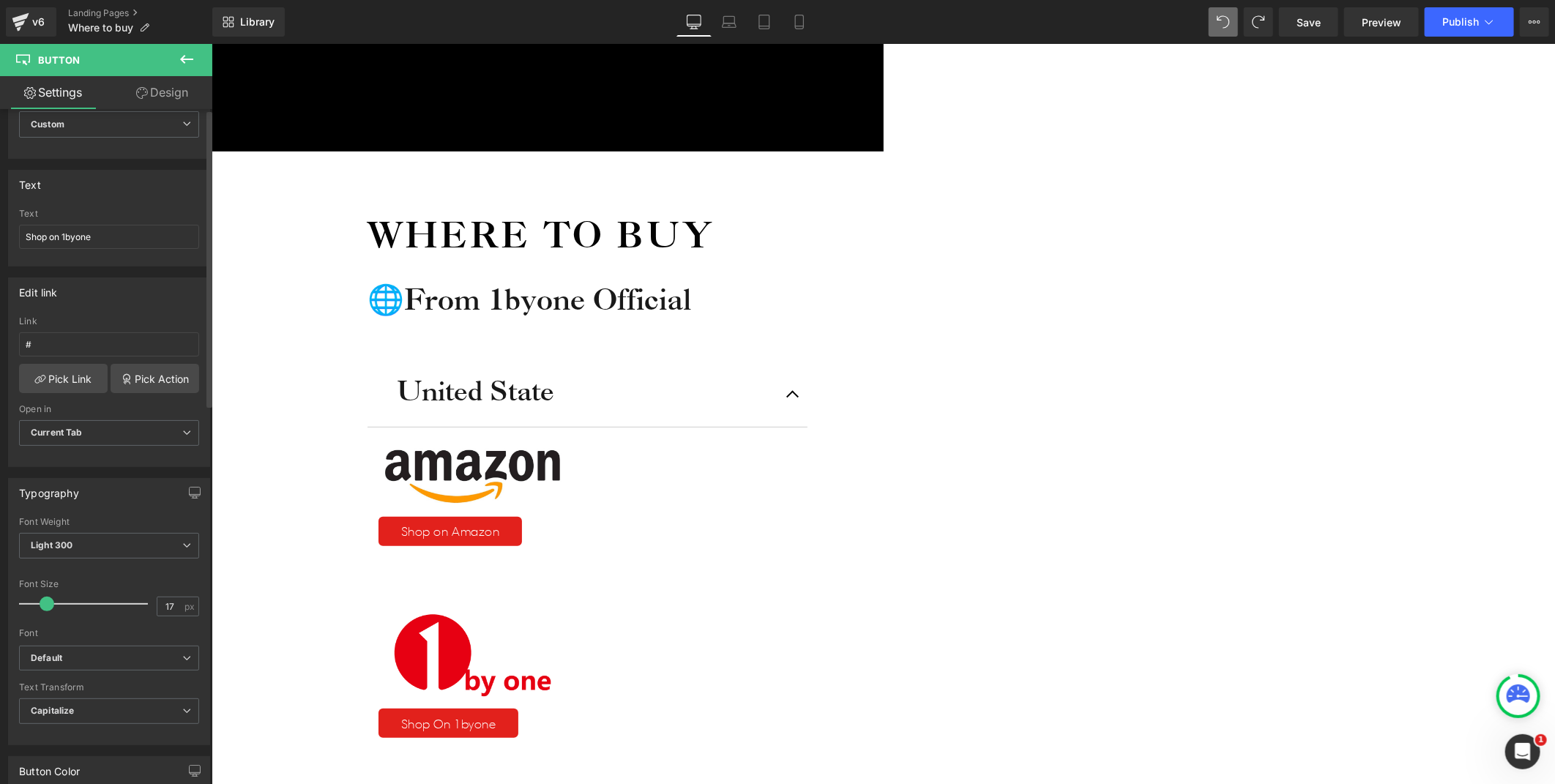
scroll to position [162, 0]
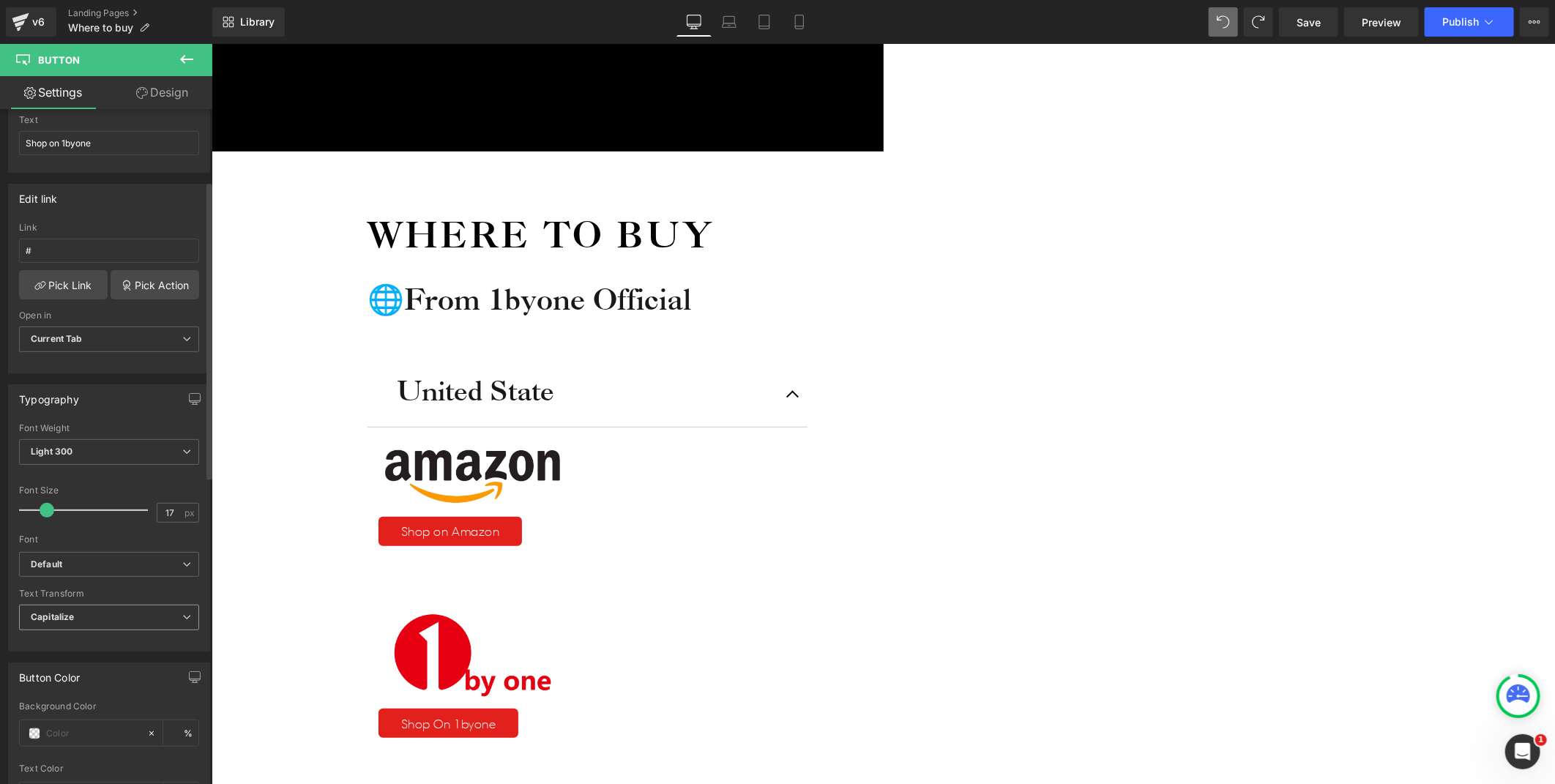
click at [98, 615] on span "Capitalize" at bounding box center [109, 617] width 180 height 25
drag, startPoint x: 90, startPoint y: 641, endPoint x: 44, endPoint y: 553, distance: 99.3
click at [90, 641] on li "None" at bounding box center [106, 643] width 175 height 22
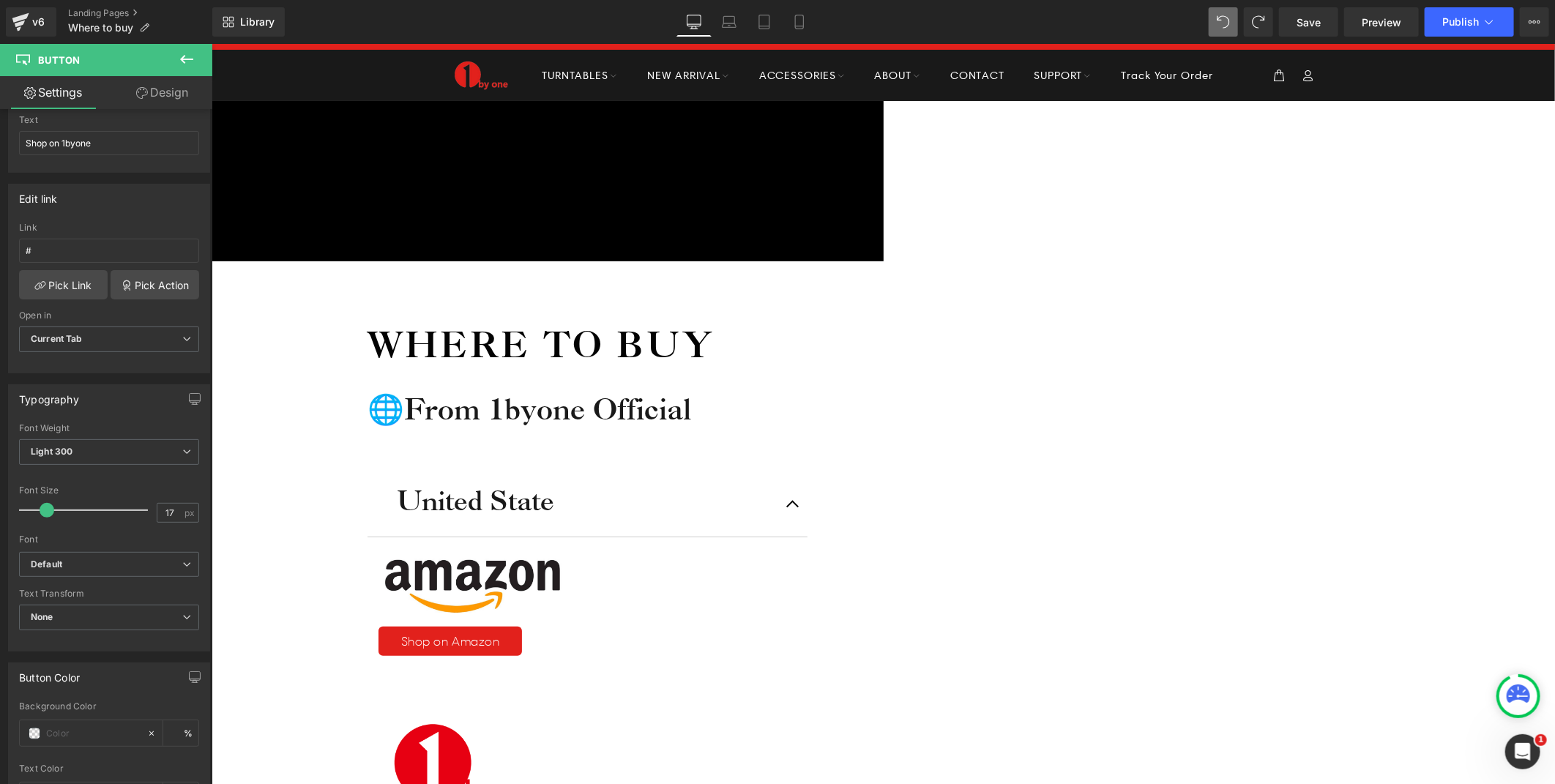
scroll to position [82, 0]
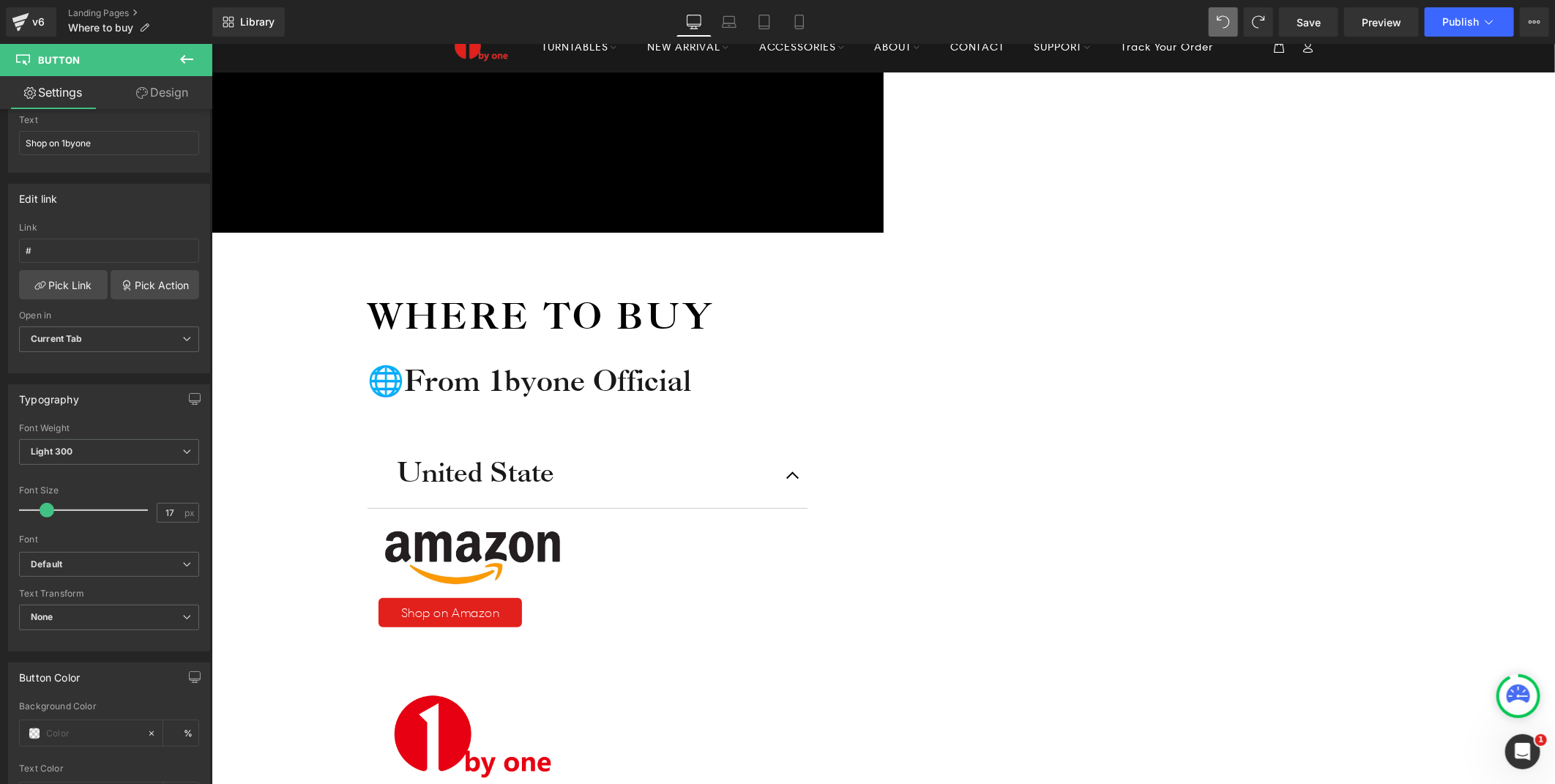
click at [211, 43] on span "Button" at bounding box center [211, 43] width 0 height 0
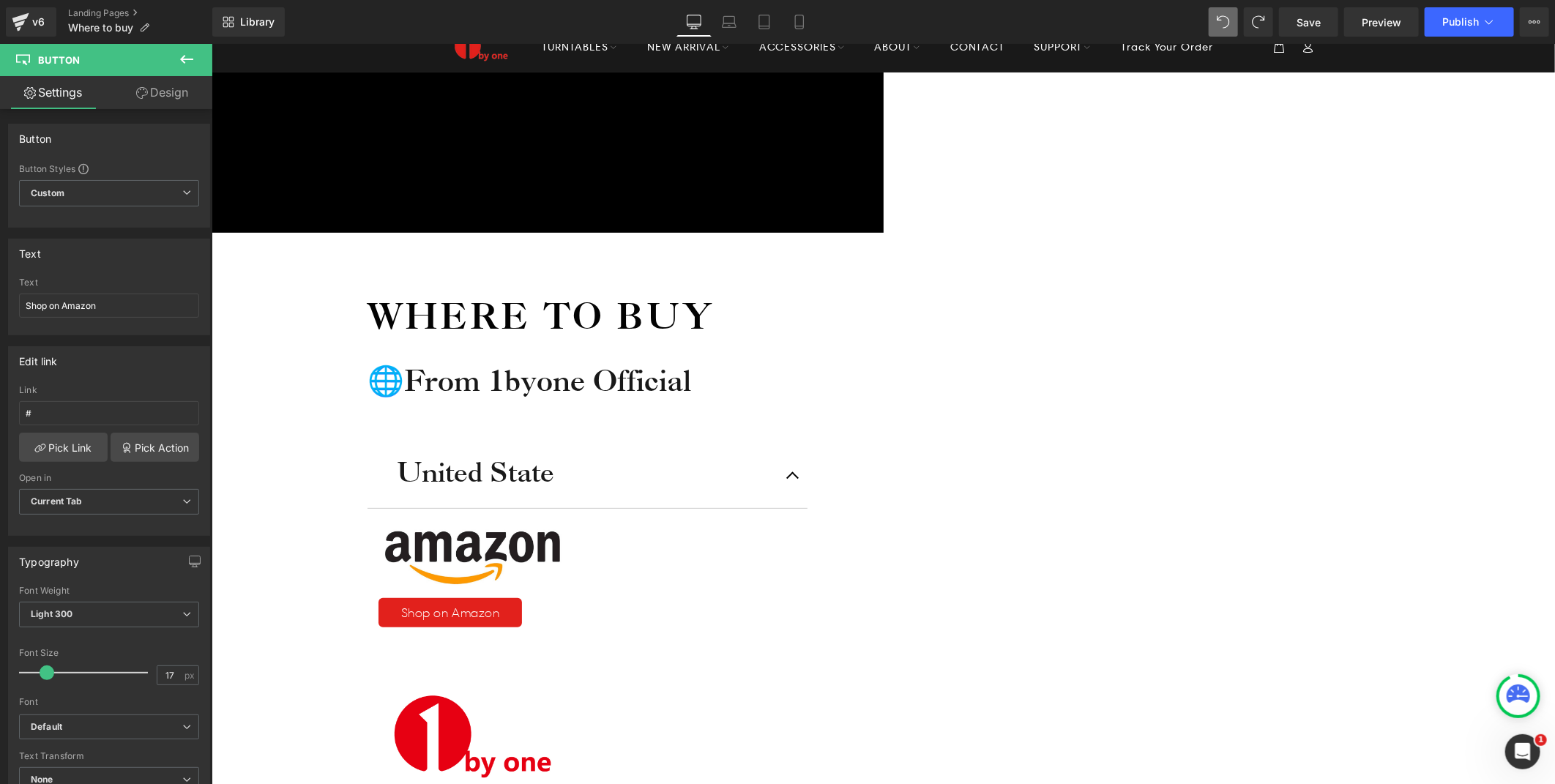
click at [211, 43] on span "Button" at bounding box center [211, 43] width 0 height 0
click at [95, 412] on input "#" at bounding box center [109, 413] width 180 height 24
paste input "[URL][DOMAIN_NAME]"
type input "[URL][DOMAIN_NAME]"
click at [162, 379] on div "Edit link https://www.amazon.com/stores/1byoneProductInc/page/240B3E2F-0D75-4FF…" at bounding box center [109, 441] width 202 height 190
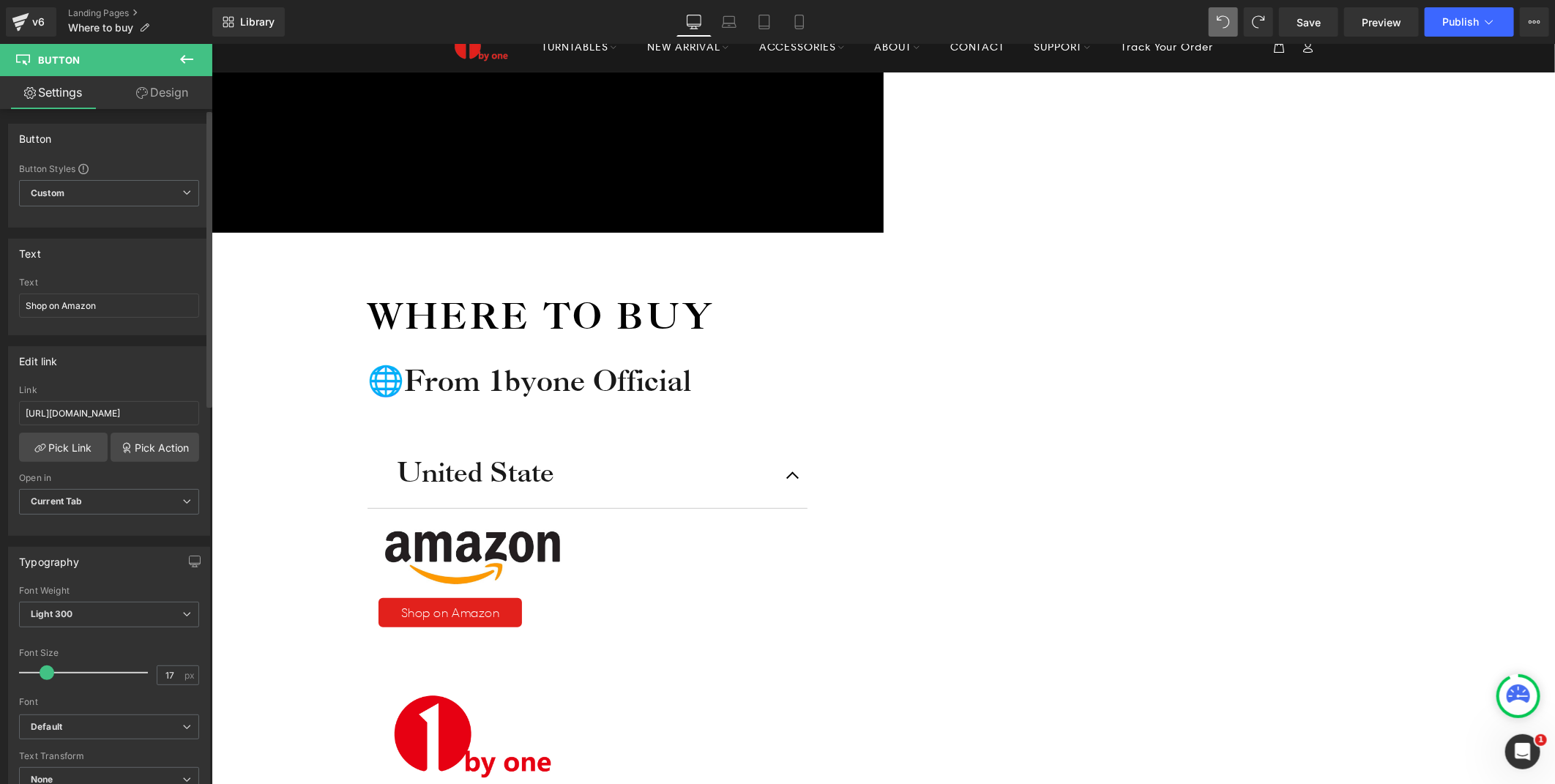
scroll to position [0, 0]
click at [211, 43] on span "Button" at bounding box center [211, 43] width 0 height 0
click at [61, 405] on input "#" at bounding box center [109, 413] width 180 height 24
click at [105, 408] on input "text" at bounding box center [109, 413] width 180 height 24
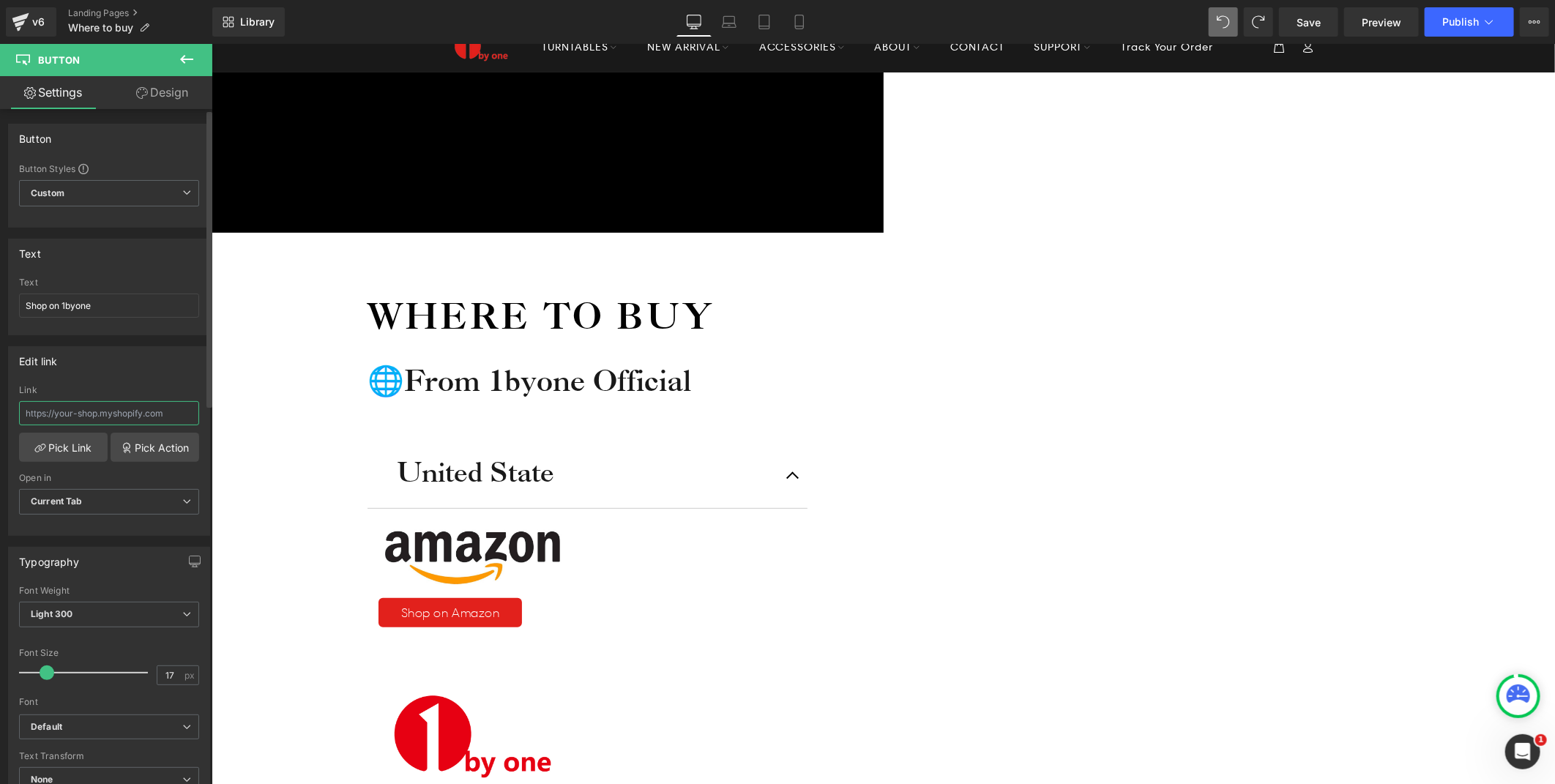
paste input "https://1byoneaudio.com/"
type input "https://1byoneaudio.com/"
click at [126, 369] on div "Edit link" at bounding box center [109, 361] width 201 height 28
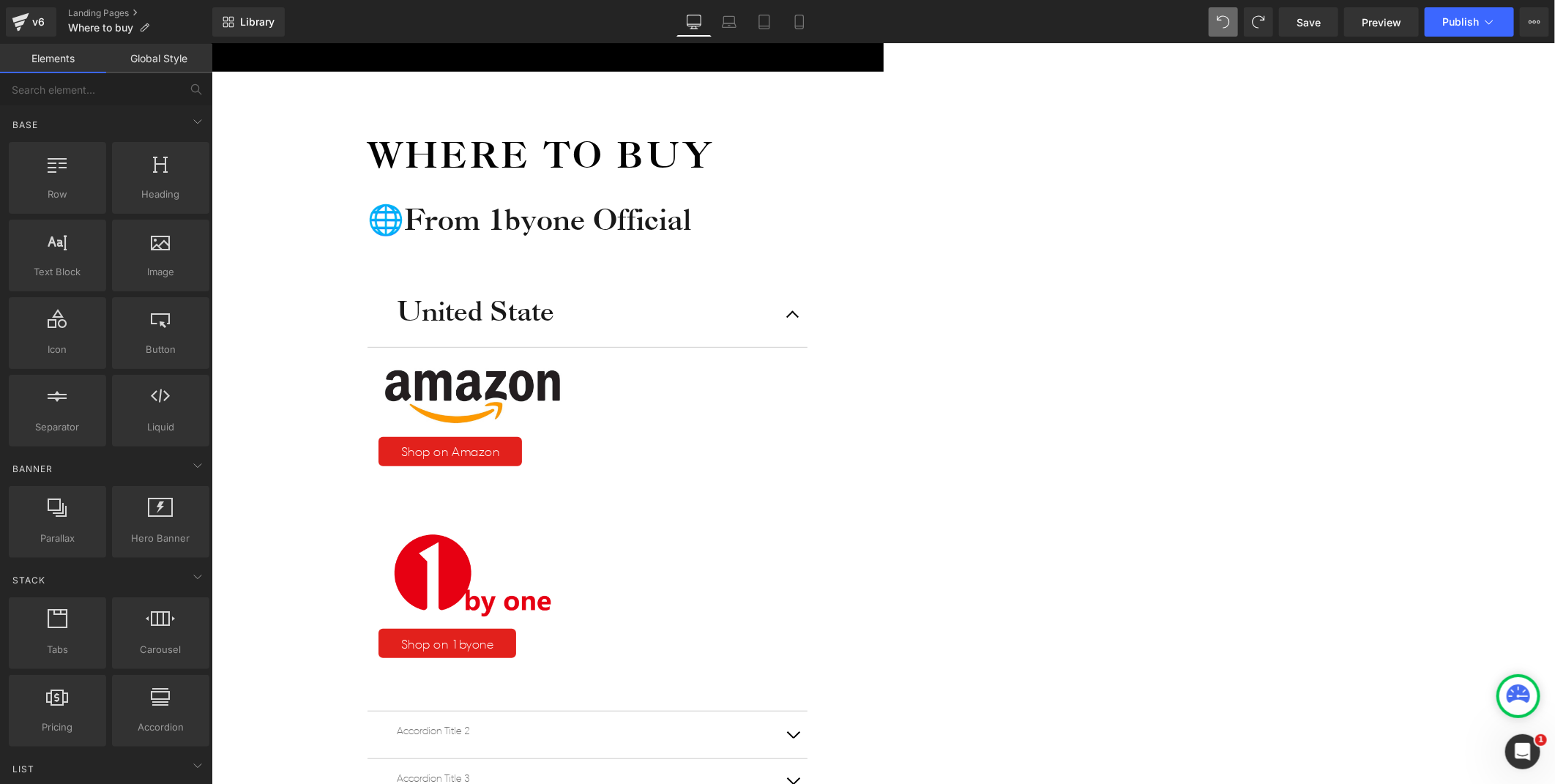
scroll to position [244, 0]
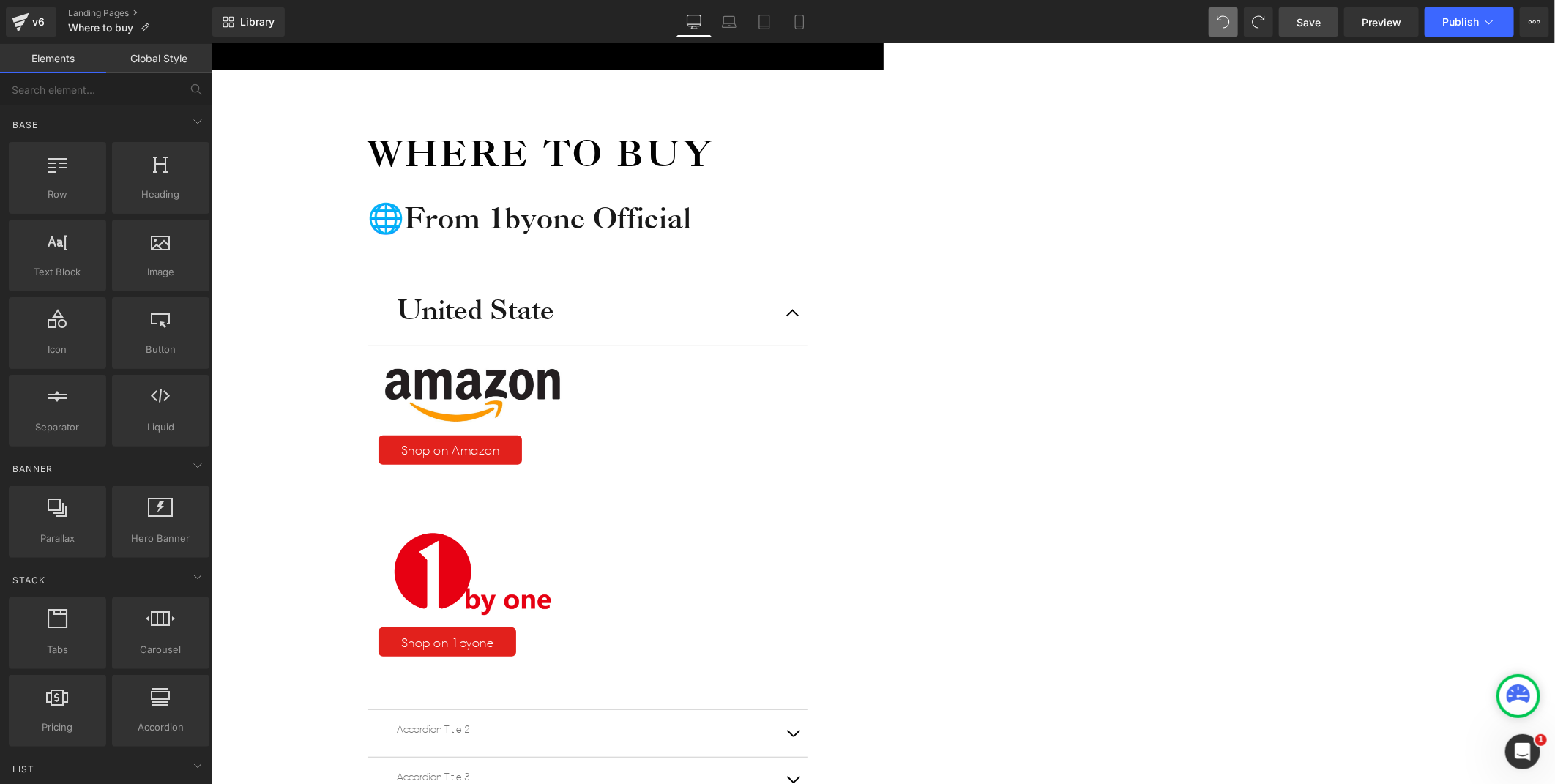
click at [1301, 24] on span "Save" at bounding box center [1309, 23] width 24 height 15
click at [211, 43] on icon at bounding box center [211, 43] width 0 height 0
click at [211, 43] on link at bounding box center [211, 43] width 0 height 0
click at [211, 43] on icon at bounding box center [211, 43] width 0 height 0
click at [943, 150] on div "Where to buy Heading 🌐From 1byone Official Heading United State Heading Image S…" at bounding box center [577, 636] width 732 height 1133
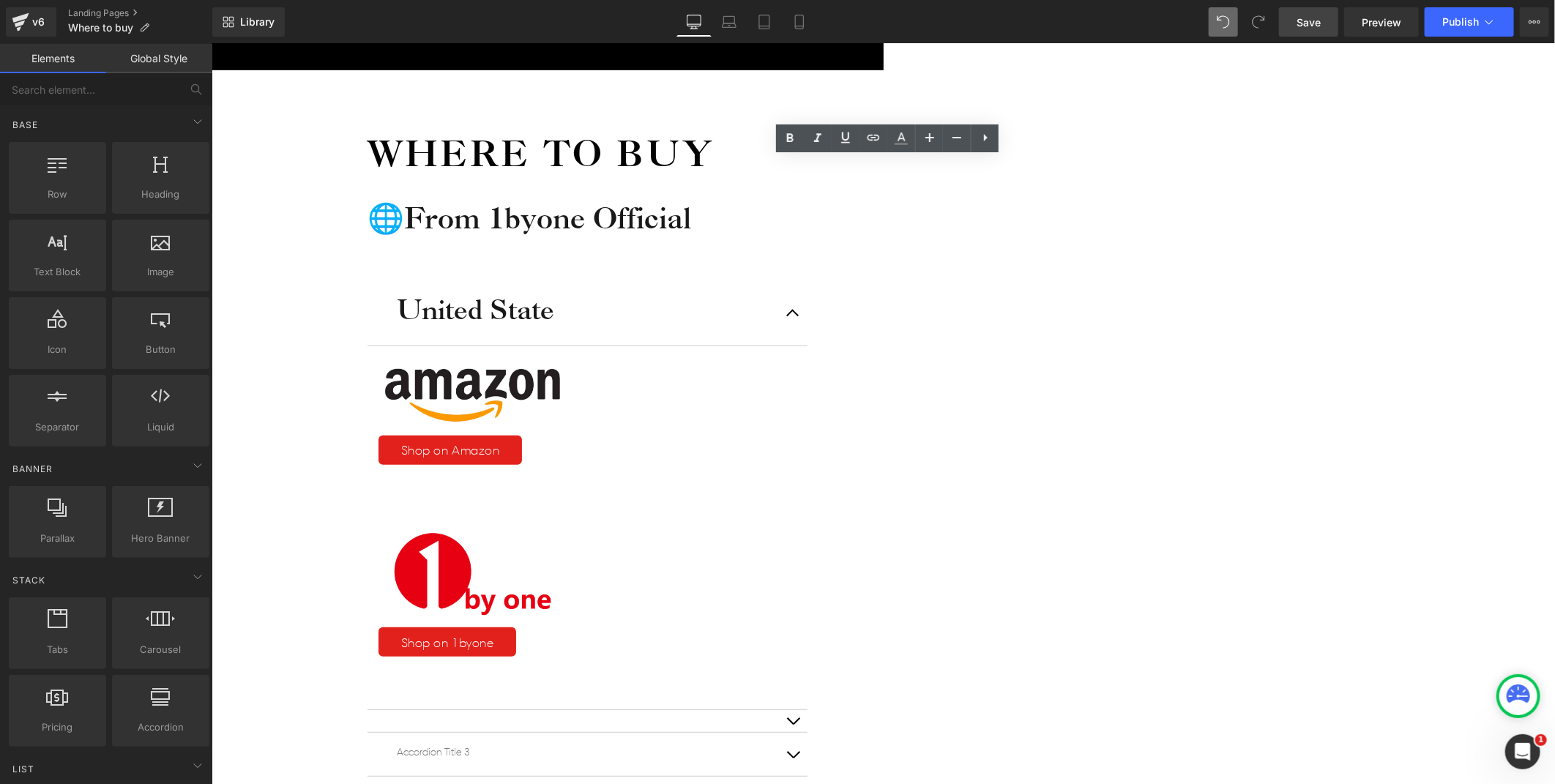
click at [943, 177] on div "Where to buy Heading 🌐From 1byone Official Heading United State Heading Image S…" at bounding box center [577, 636] width 732 height 1133
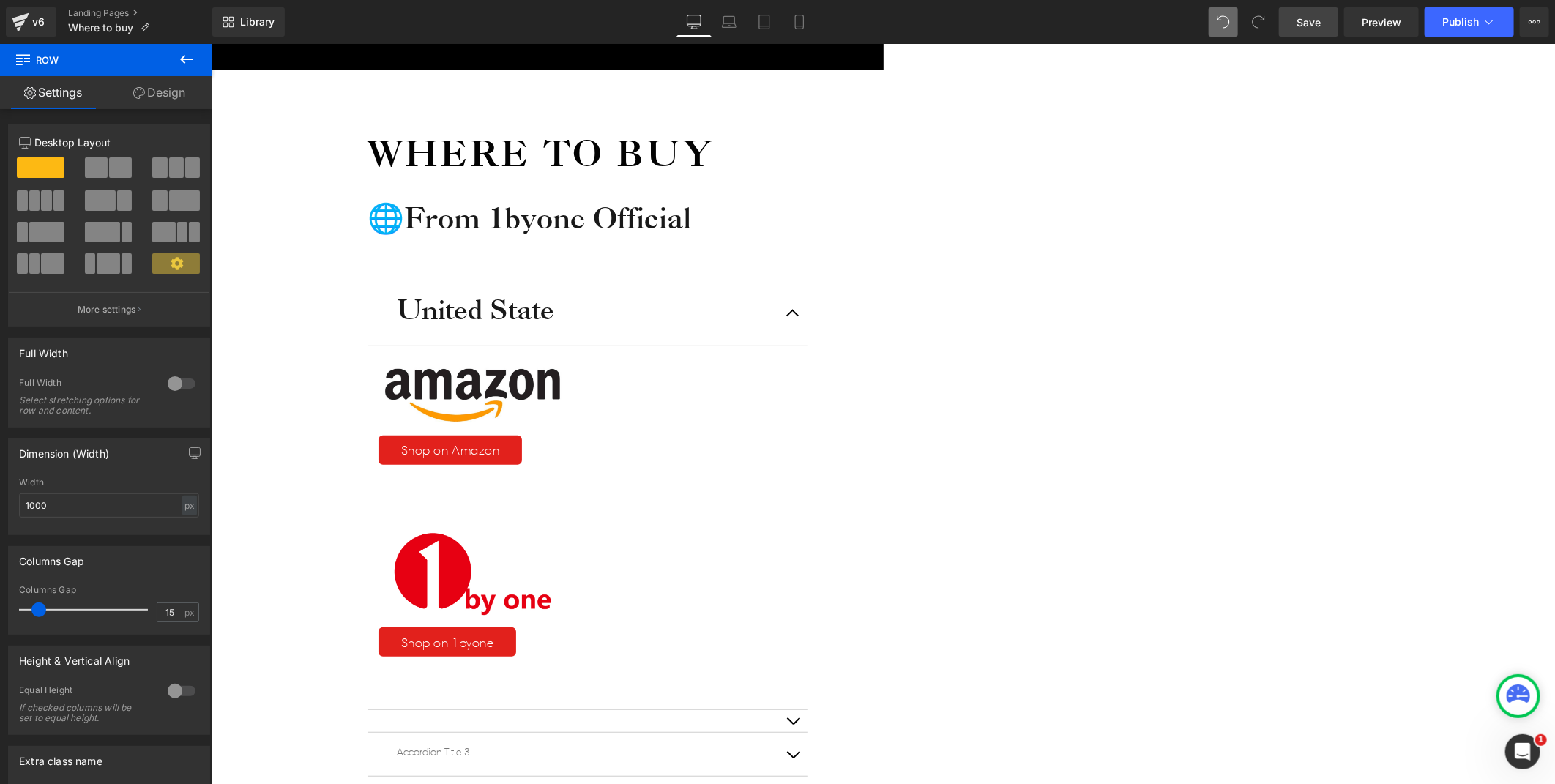
click at [211, 43] on icon at bounding box center [211, 43] width 0 height 0
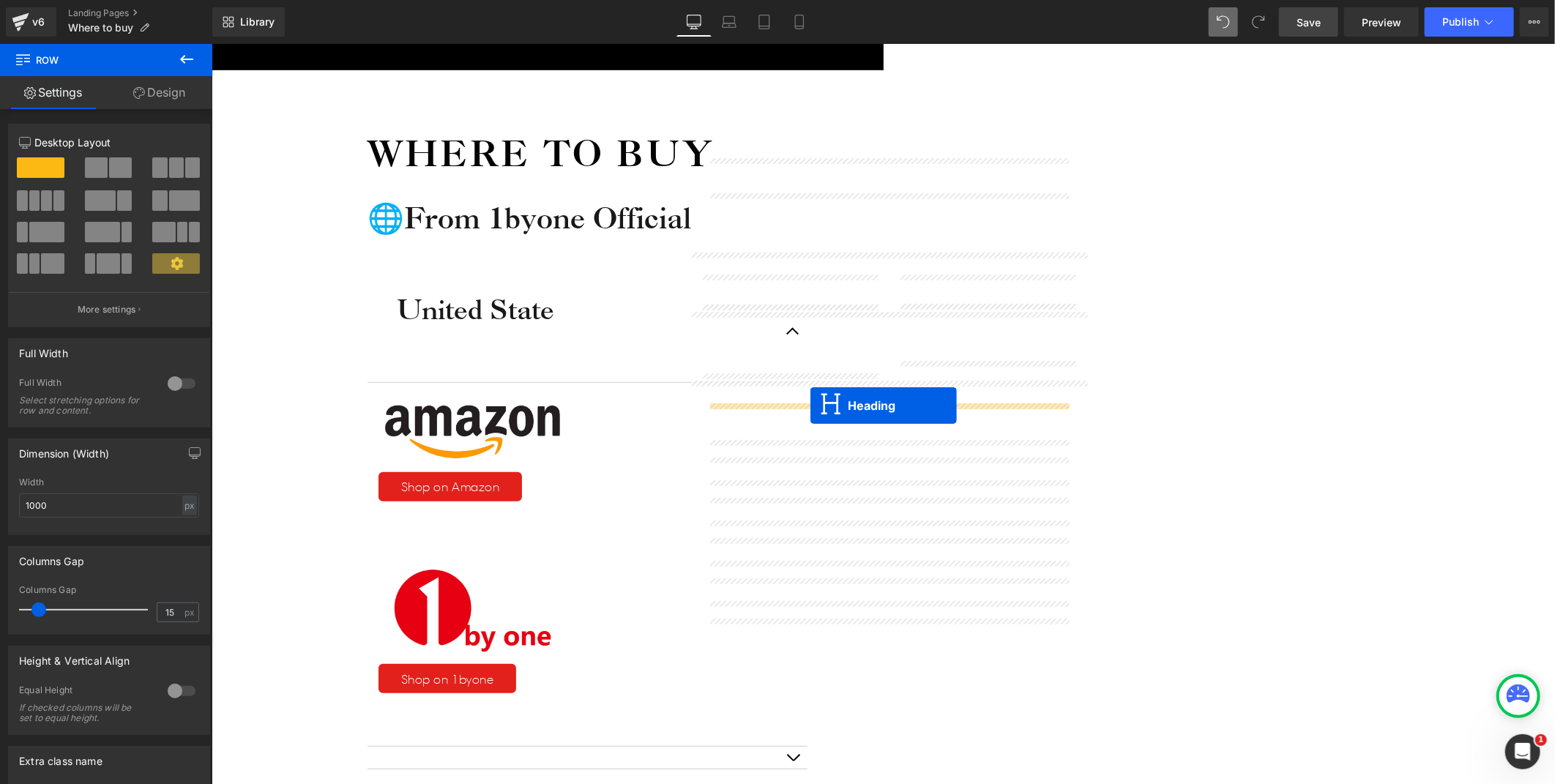
drag, startPoint x: 853, startPoint y: 208, endPoint x: 809, endPoint y: 405, distance: 201.9
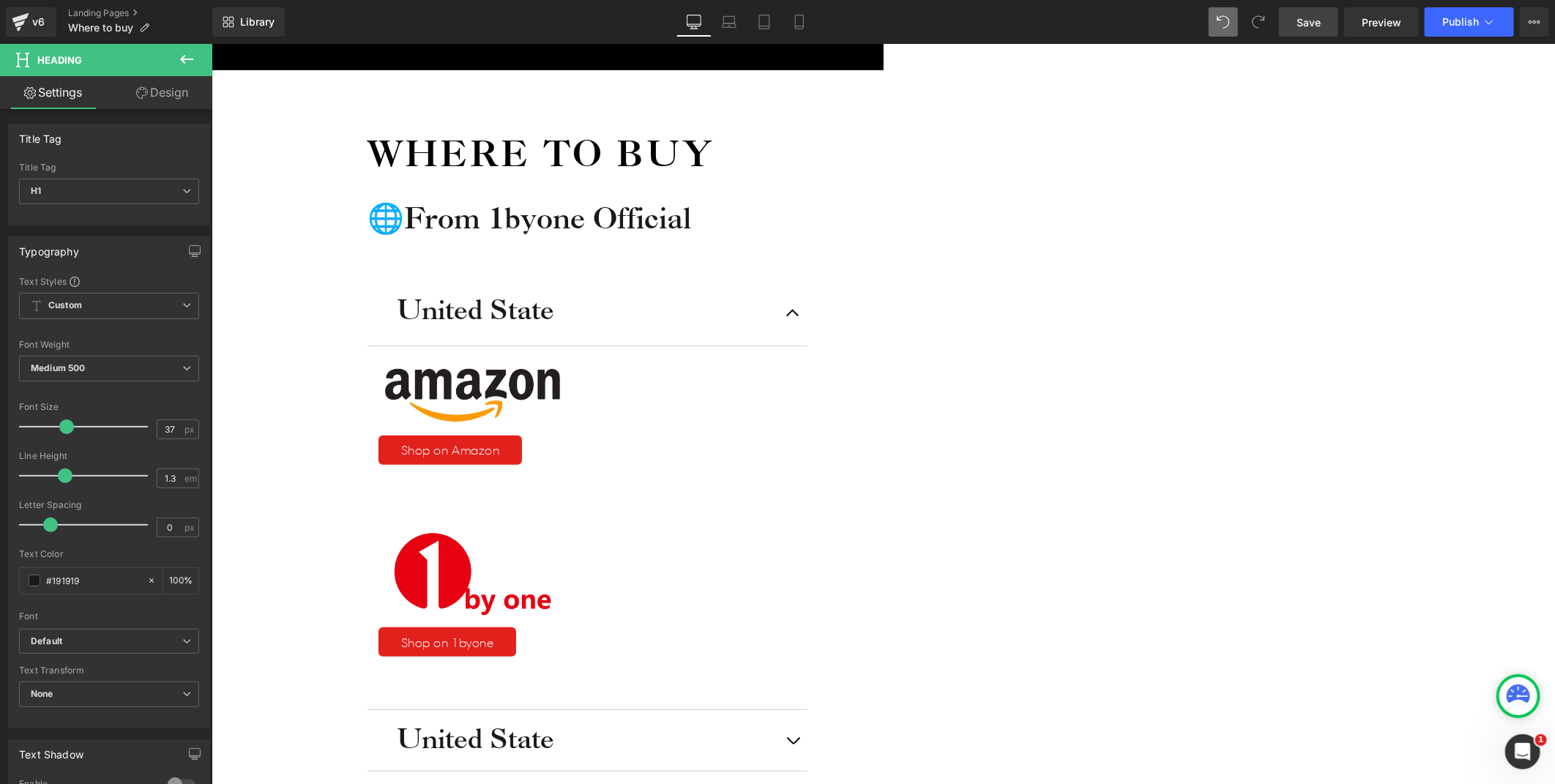
click at [211, 43] on icon at bounding box center [211, 43] width 0 height 0
click at [778, 720] on h1 "United State" at bounding box center [587, 737] width 381 height 35
click at [943, 404] on div "Where to buy Heading 🌐From 1byone Official Heading United State Heading Image S…" at bounding box center [577, 655] width 732 height 1172
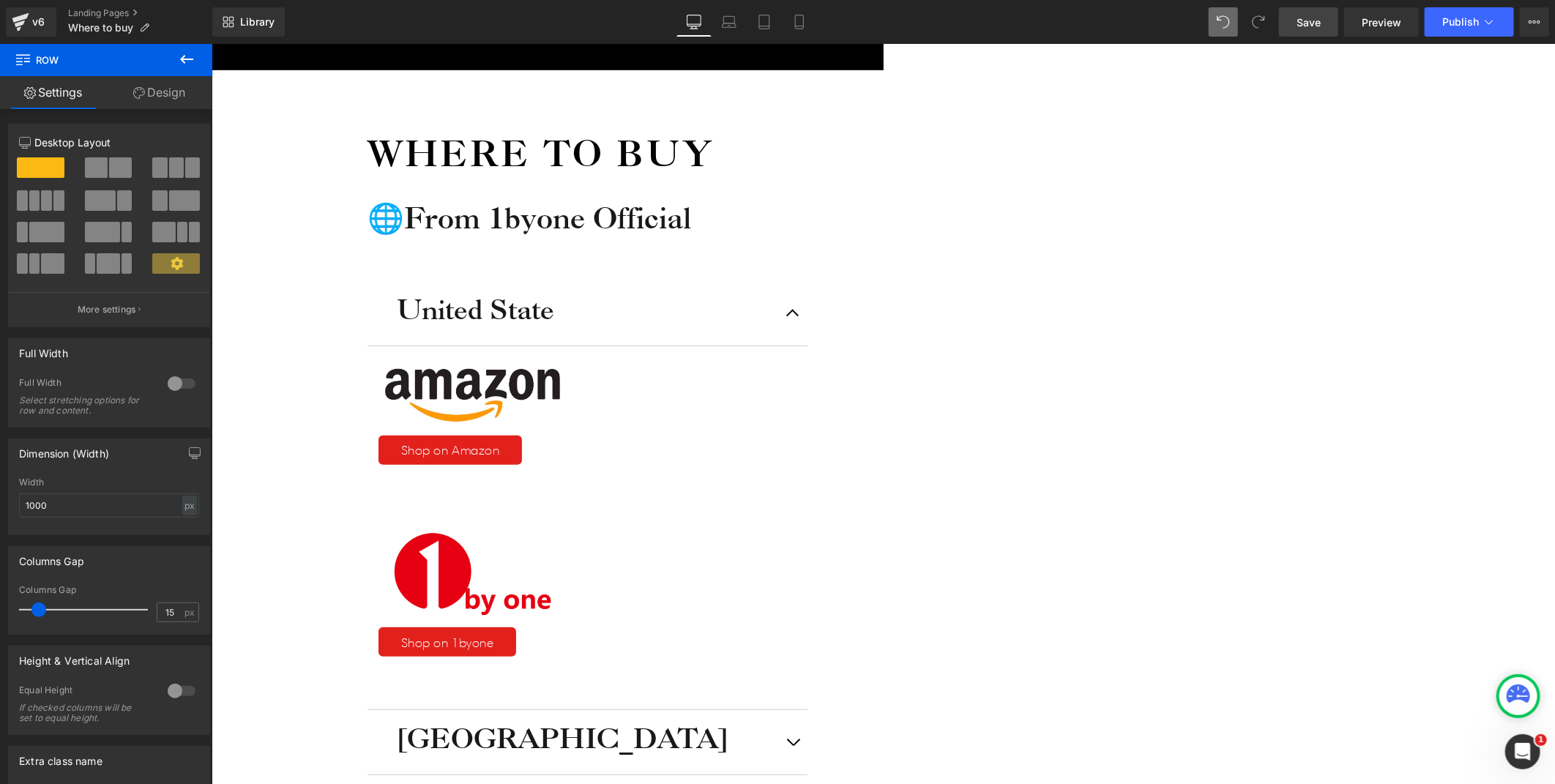
click at [211, 43] on icon at bounding box center [211, 43] width 0 height 0
click at [778, 762] on h1 "[GEOGRAPHIC_DATA]" at bounding box center [587, 779] width 381 height 35
click at [750, 762] on h1 "[GEOGRAPHIC_DATA]" at bounding box center [587, 779] width 381 height 35
click at [778, 762] on h1 "[GEOGRAPHIC_DATA]" at bounding box center [587, 779] width 381 height 35
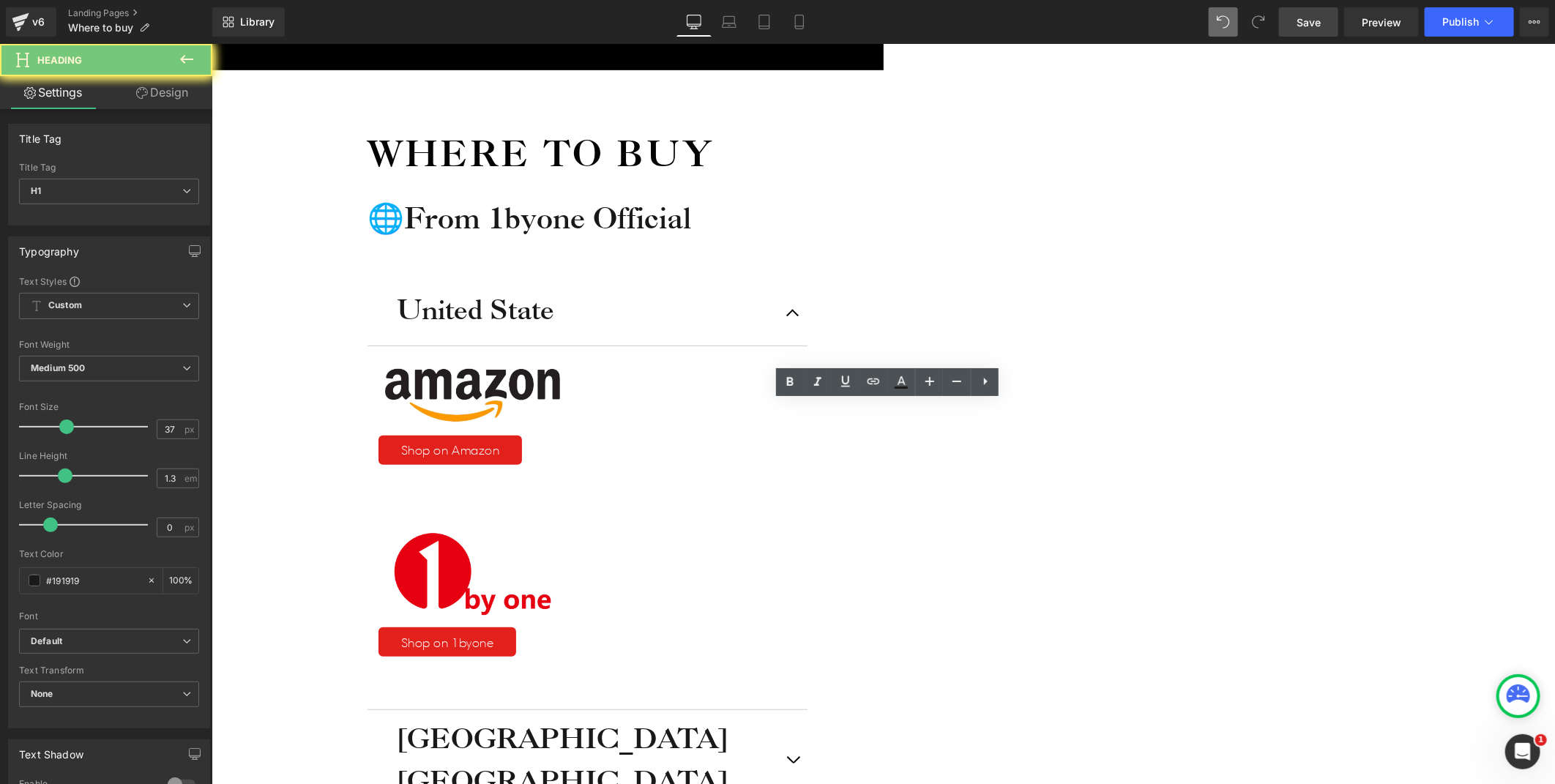
drag, startPoint x: 714, startPoint y: 419, endPoint x: 701, endPoint y: 419, distance: 13.0
click at [701, 709] on div "Canada Heading Canada Heading" at bounding box center [587, 759] width 440 height 100
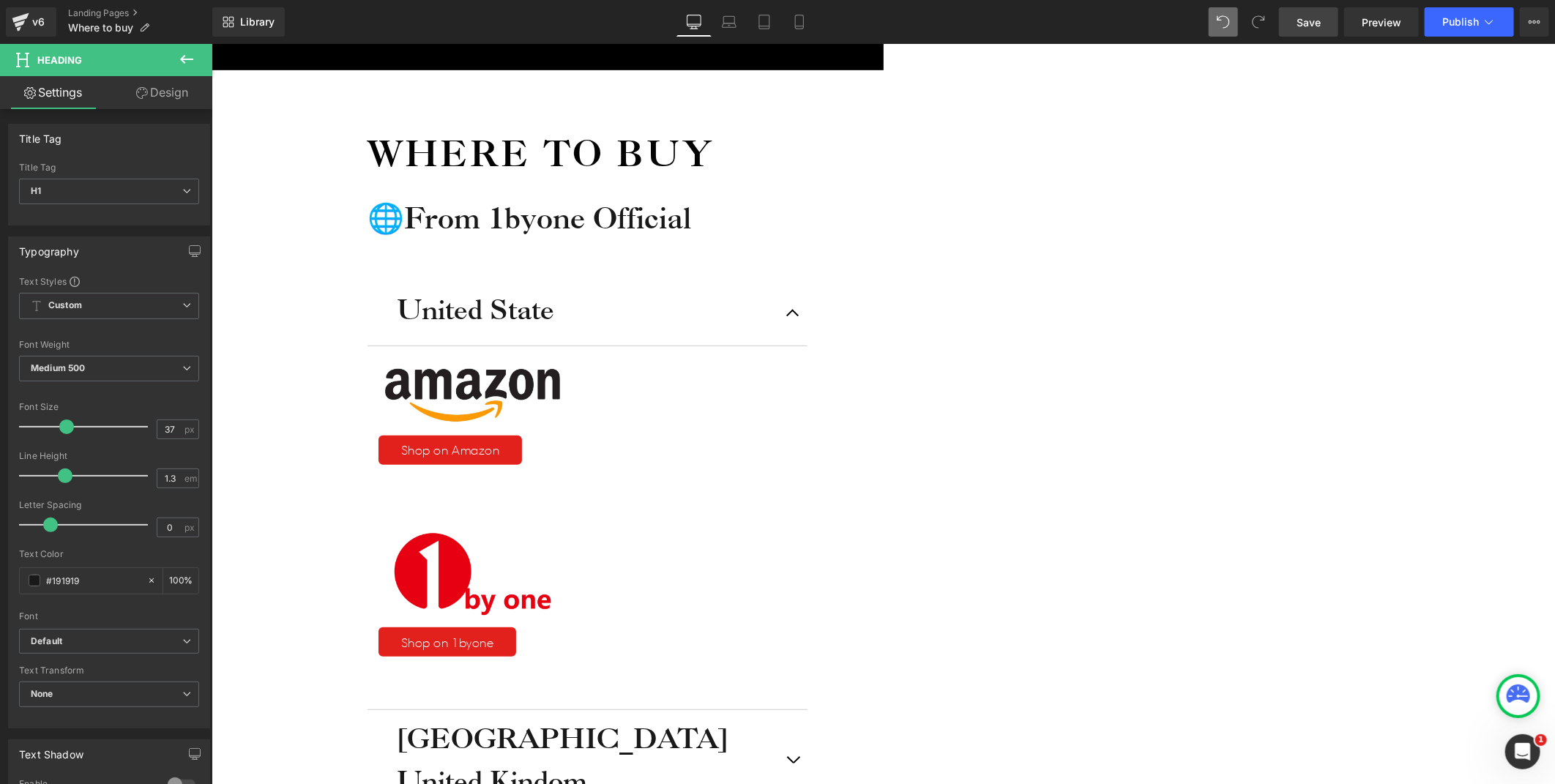
click at [1361, 443] on div "Icon Free shipping $50+ Text Block Row Icon 90-day trial Text Block Row Icon 2-…" at bounding box center [883, 644] width 1344 height 1470
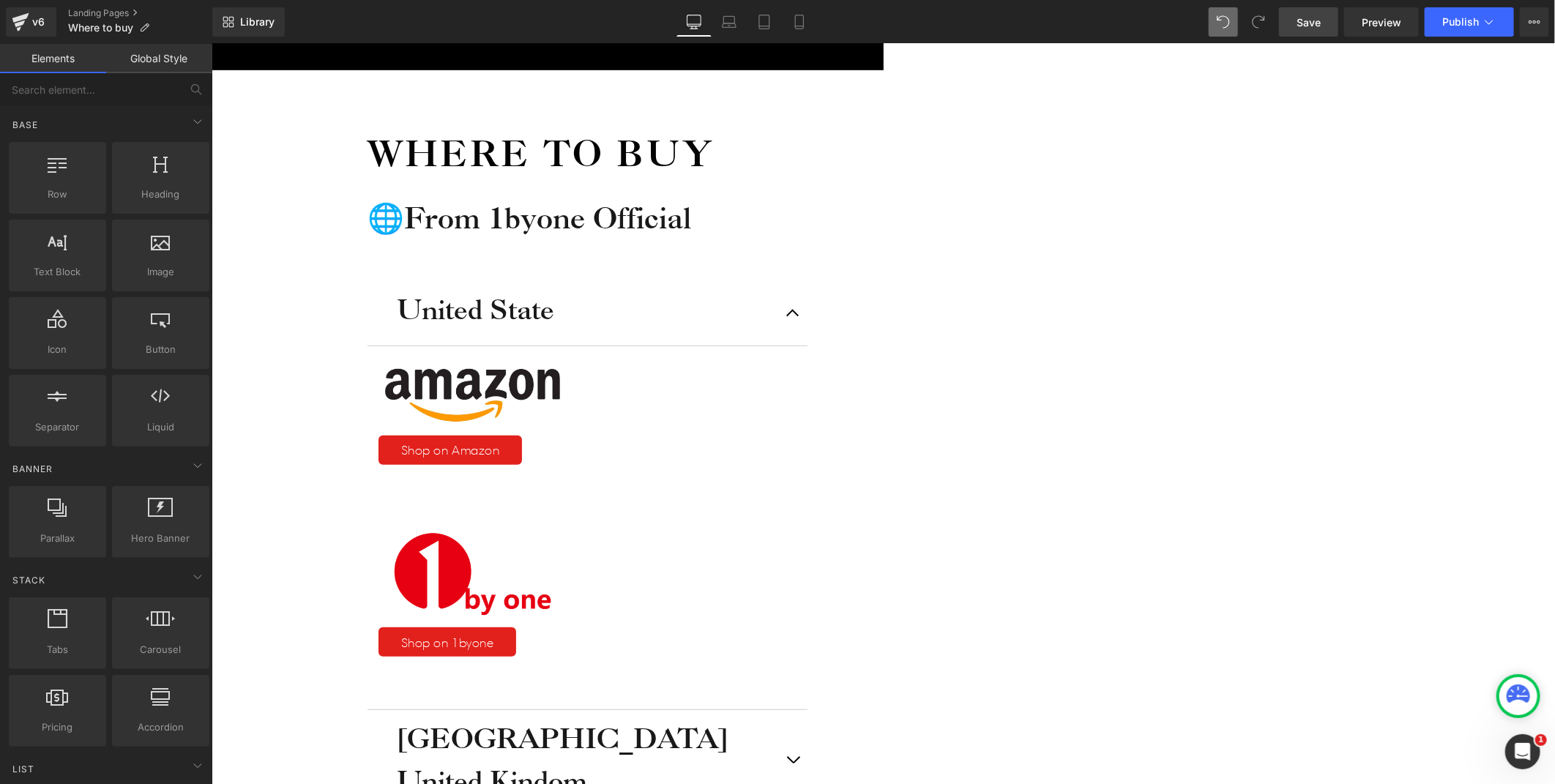
click at [211, 43] on icon at bounding box center [211, 43] width 0 height 0
click at [685, 709] on div "Canada Heading United Kindom Heading United Kindom Heading" at bounding box center [587, 778] width 440 height 139
click at [211, 43] on link at bounding box center [211, 43] width 0 height 0
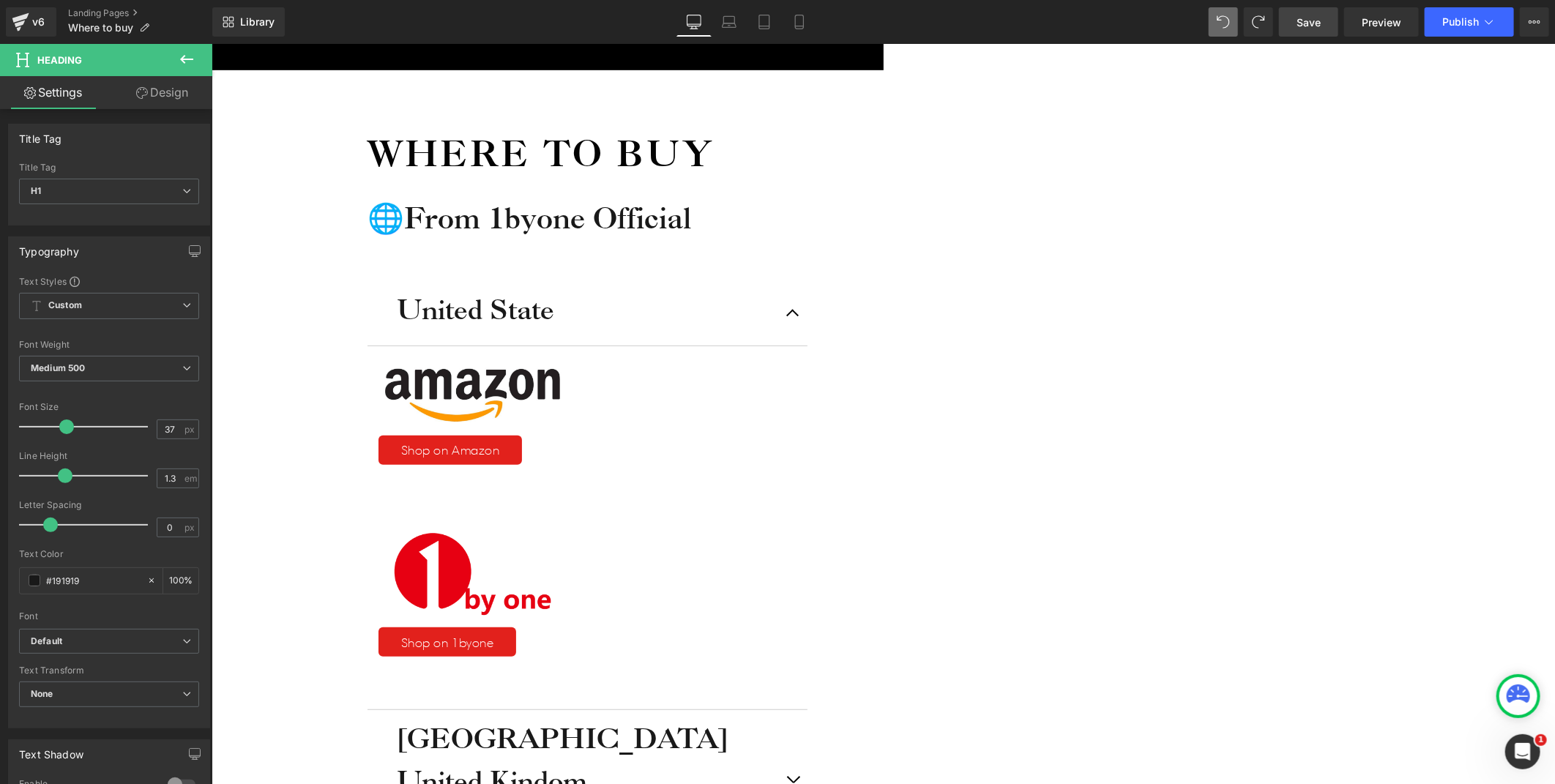
click at [943, 421] on div "Where to buy Heading 🌐From 1byone Official Heading United State Heading Image S…" at bounding box center [577, 695] width 732 height 1251
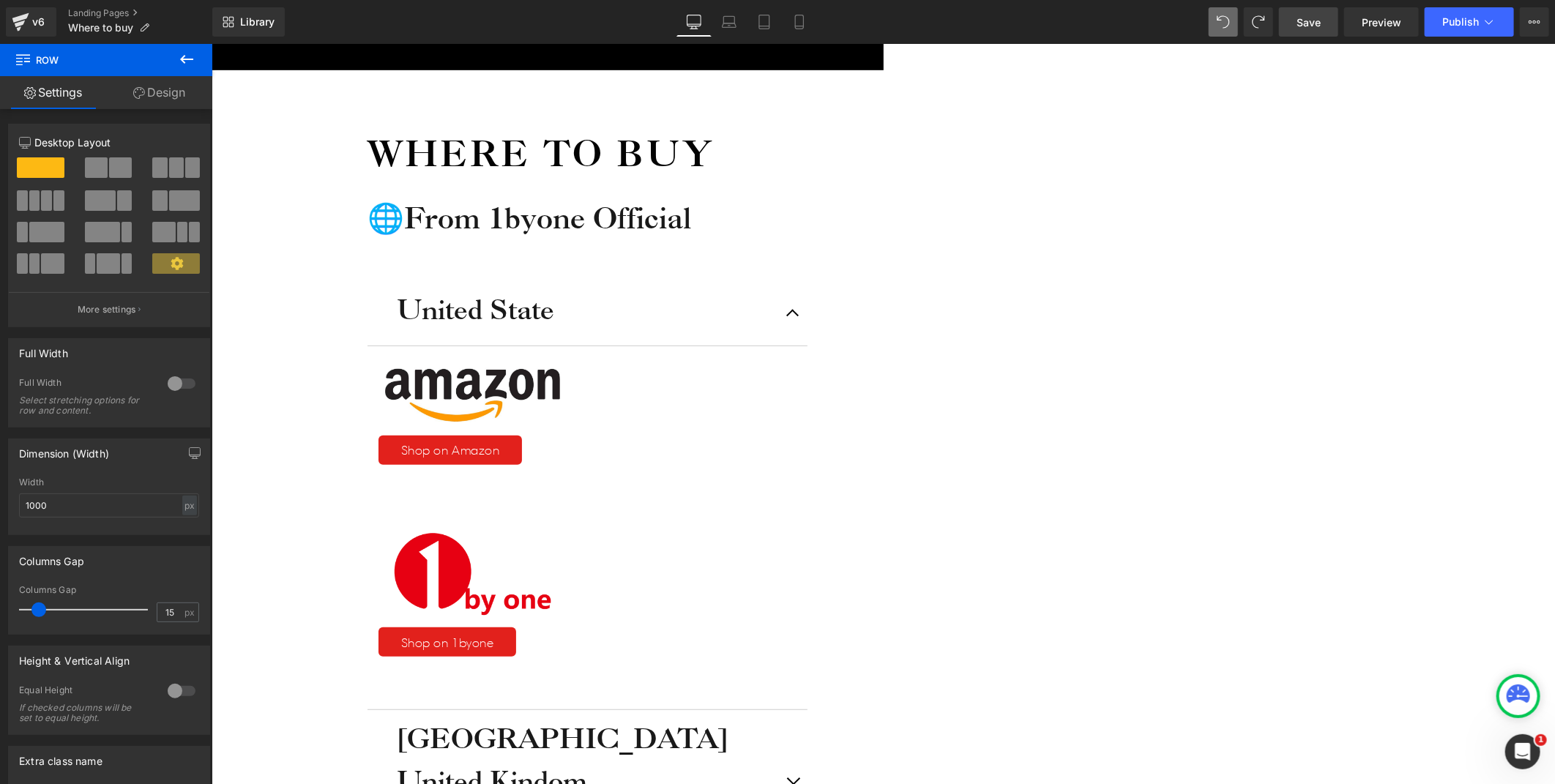
click at [211, 43] on icon at bounding box center [211, 43] width 0 height 0
click at [1303, 483] on div "Icon Free shipping $50+ Text Block Row Icon 90-day trial Text Block Row Icon 2-…" at bounding box center [883, 666] width 1344 height 1514
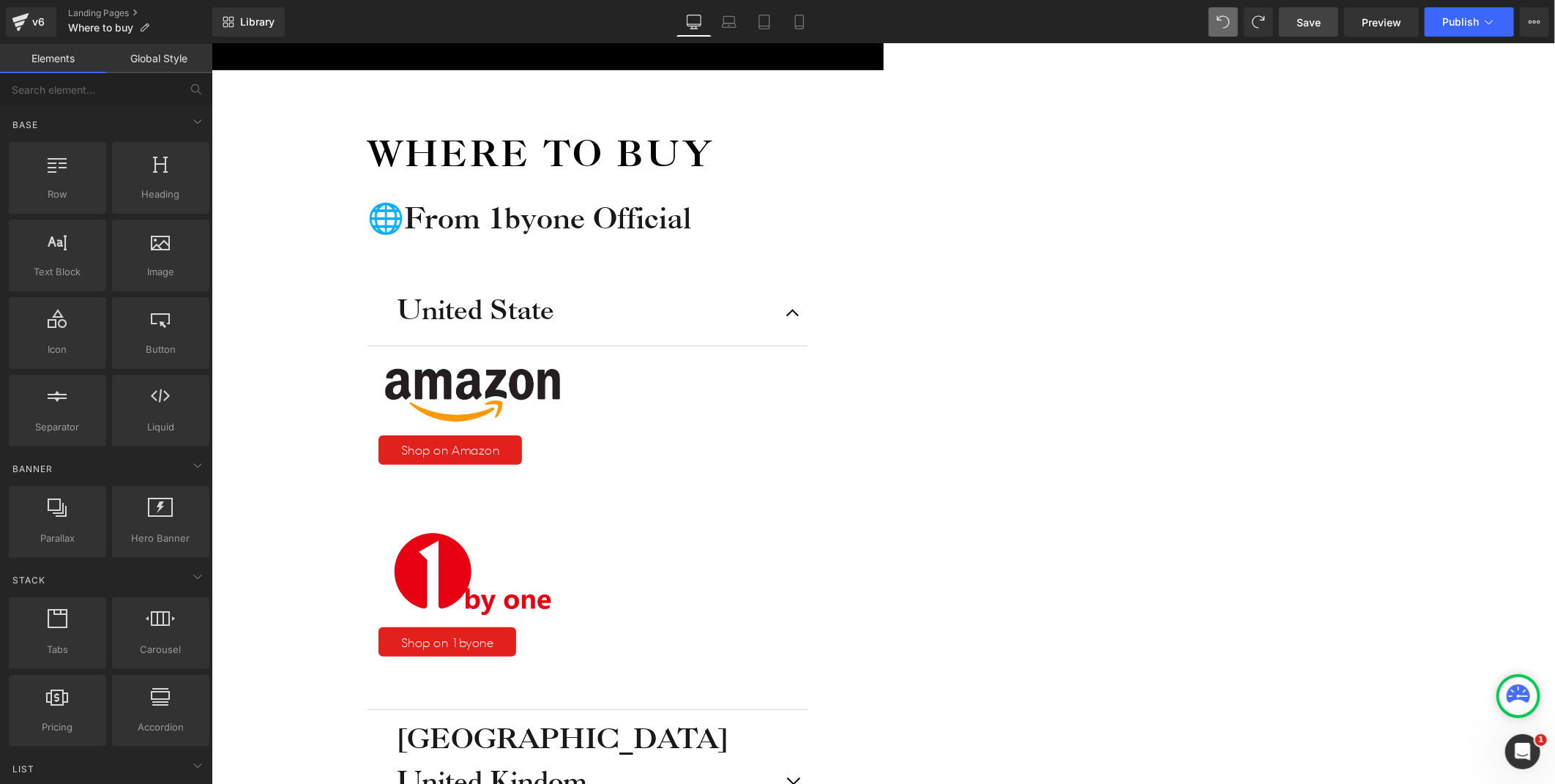
click at [211, 43] on icon at bounding box center [211, 43] width 0 height 0
click at [211, 43] on link at bounding box center [211, 43] width 0 height 0
click at [211, 43] on icon at bounding box center [211, 43] width 0 height 0
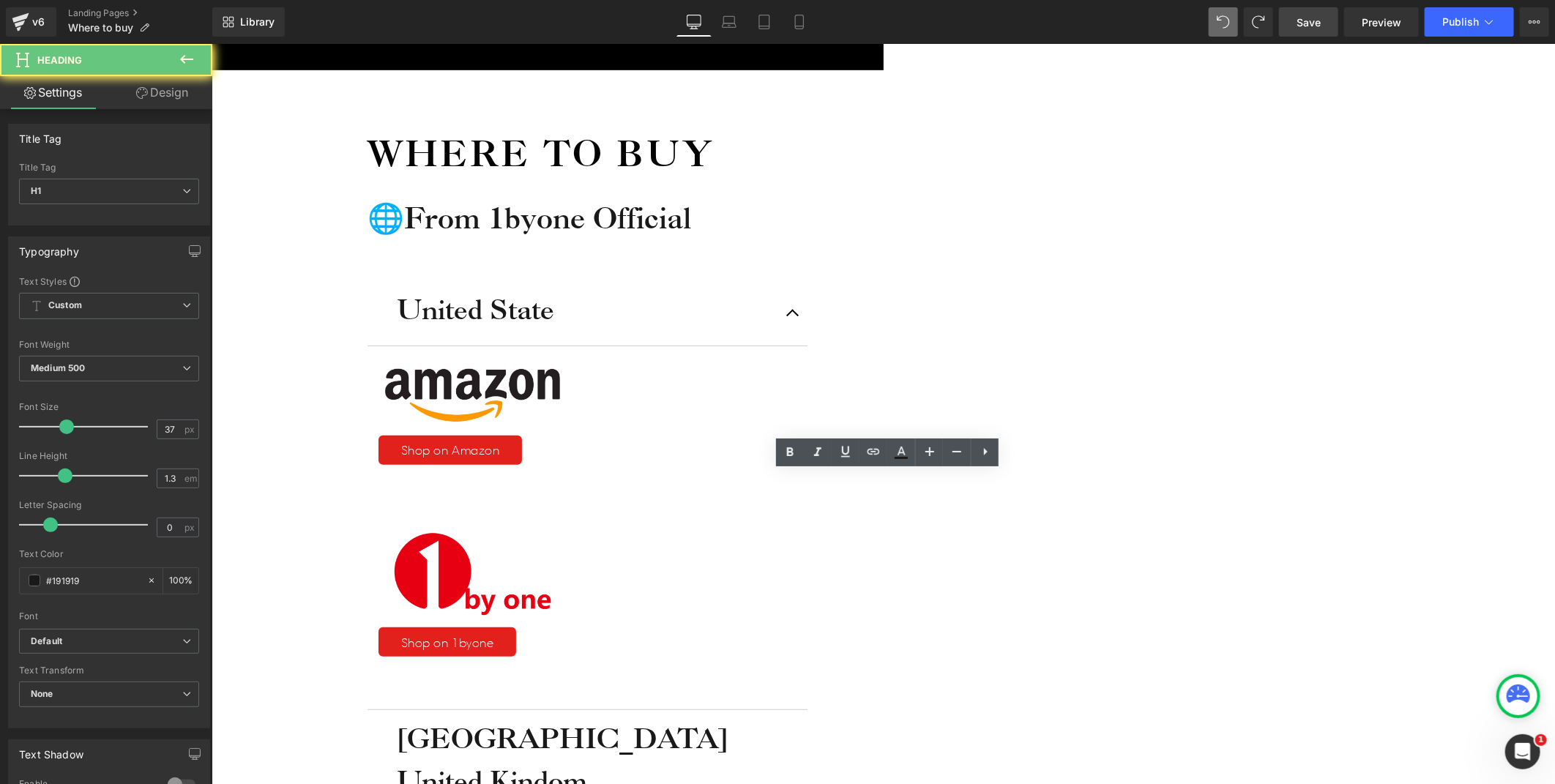
drag, startPoint x: 835, startPoint y: 484, endPoint x: 695, endPoint y: 487, distance: 140.0
click at [695, 709] on div "Canada Heading United Kindom Heading Germany Heading Germany Heading" at bounding box center [587, 797] width 440 height 177
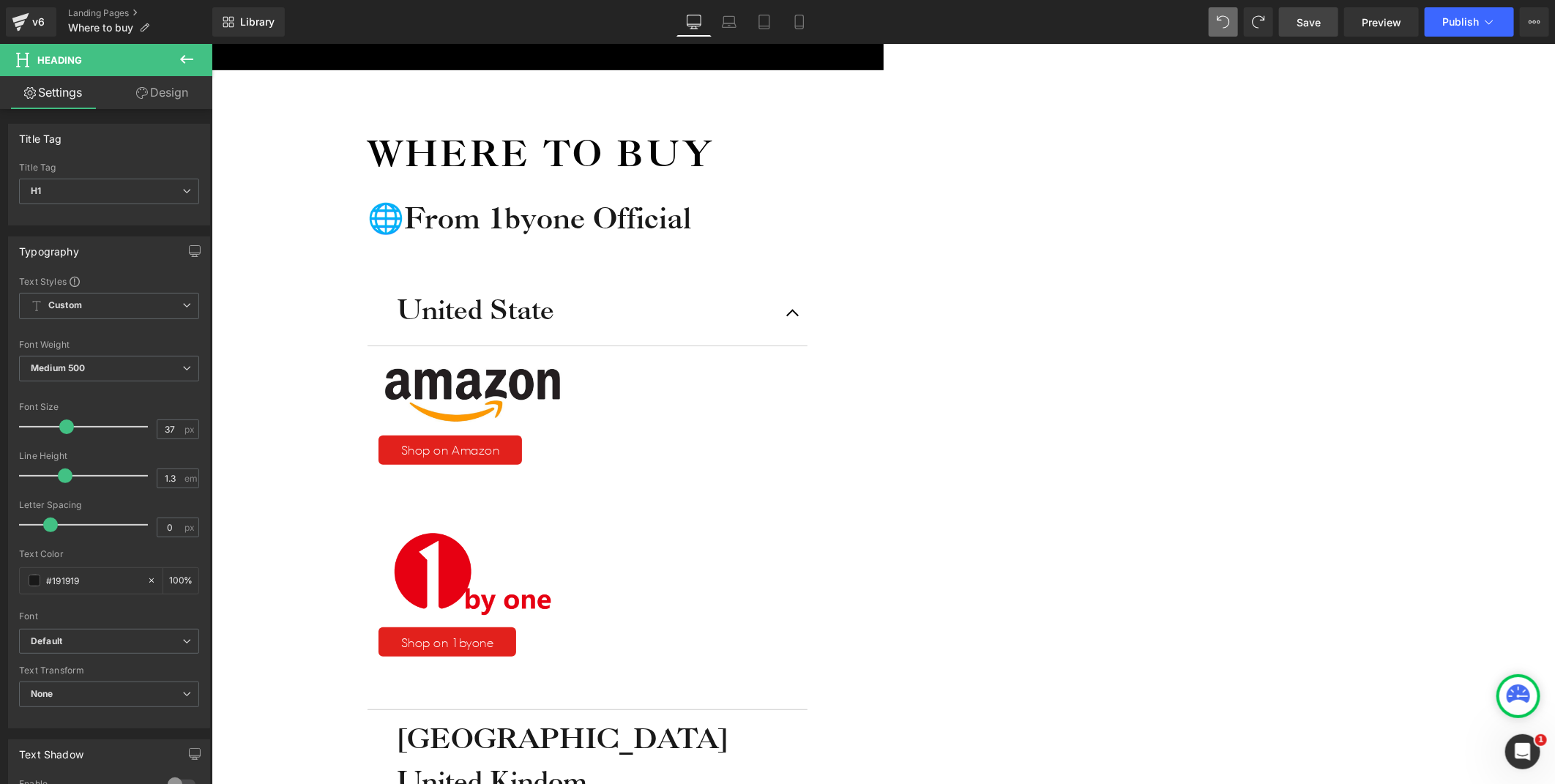
click at [943, 480] on div "Where to buy Heading 🌐From 1byone Official Heading United State Heading Image S…" at bounding box center [577, 714] width 732 height 1289
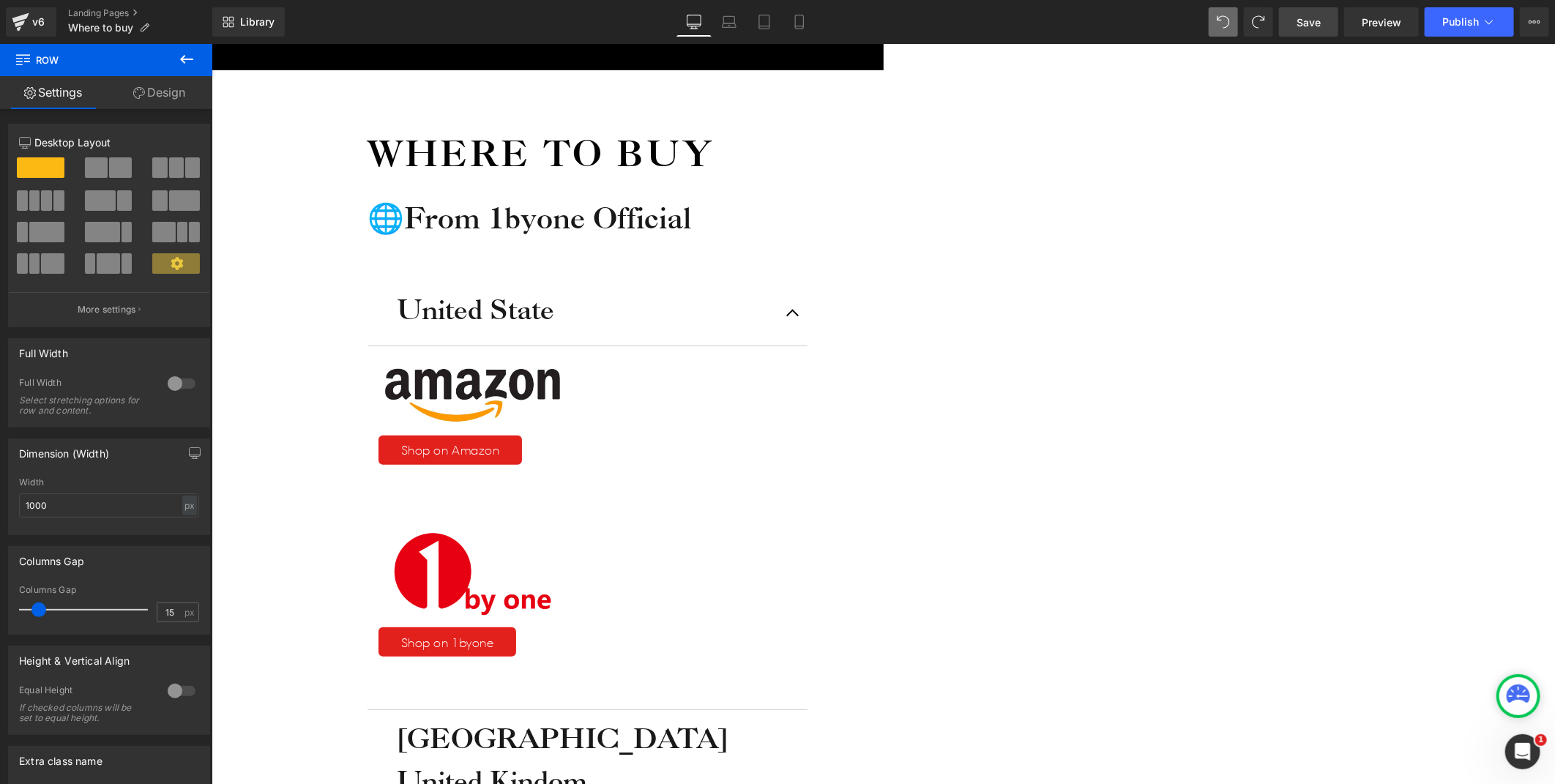
click at [211, 43] on icon at bounding box center [211, 43] width 0 height 0
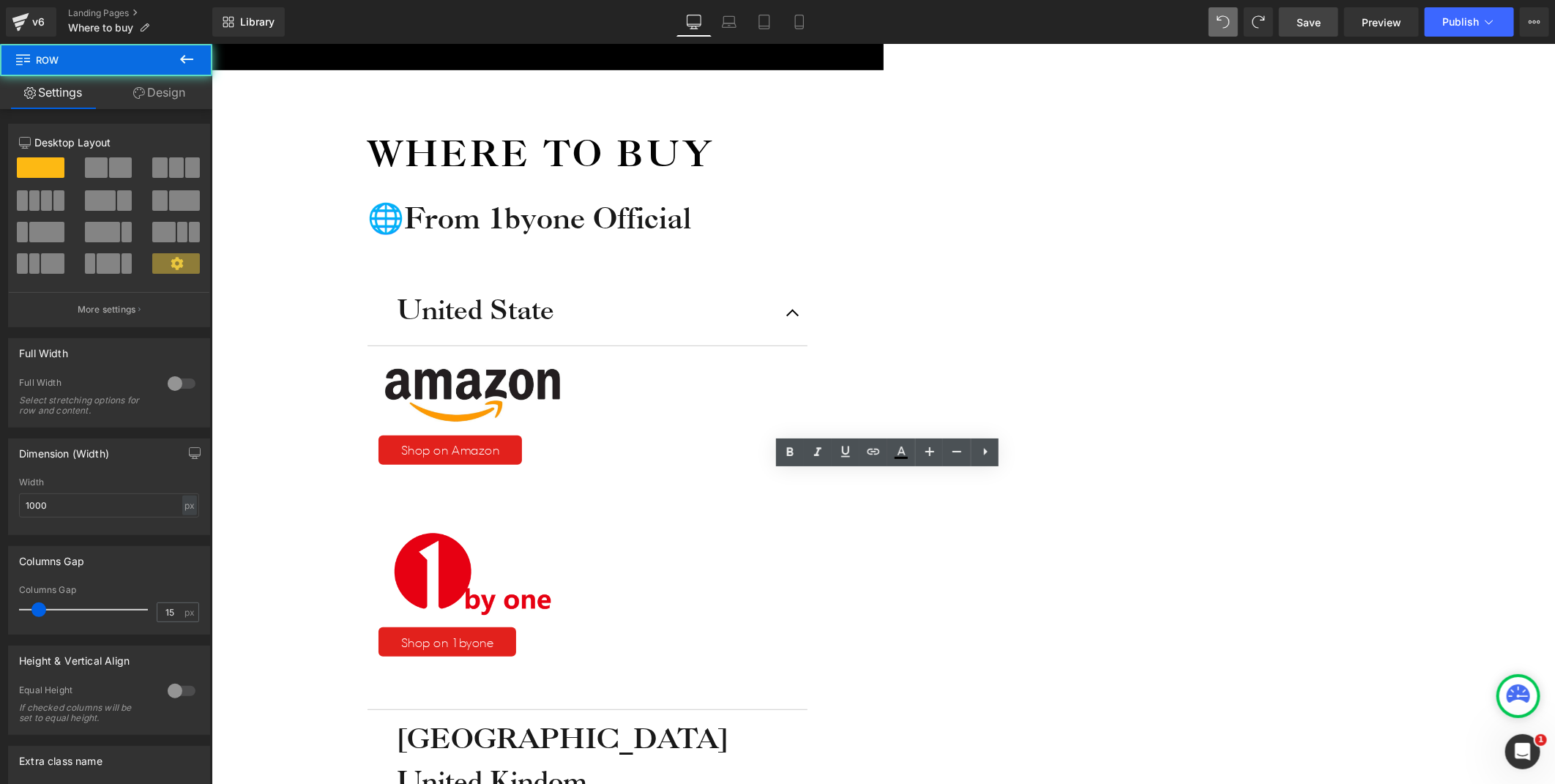
click at [943, 504] on div "Where to buy Heading 🌐From 1byone Official Heading United State Heading Image S…" at bounding box center [577, 714] width 732 height 1289
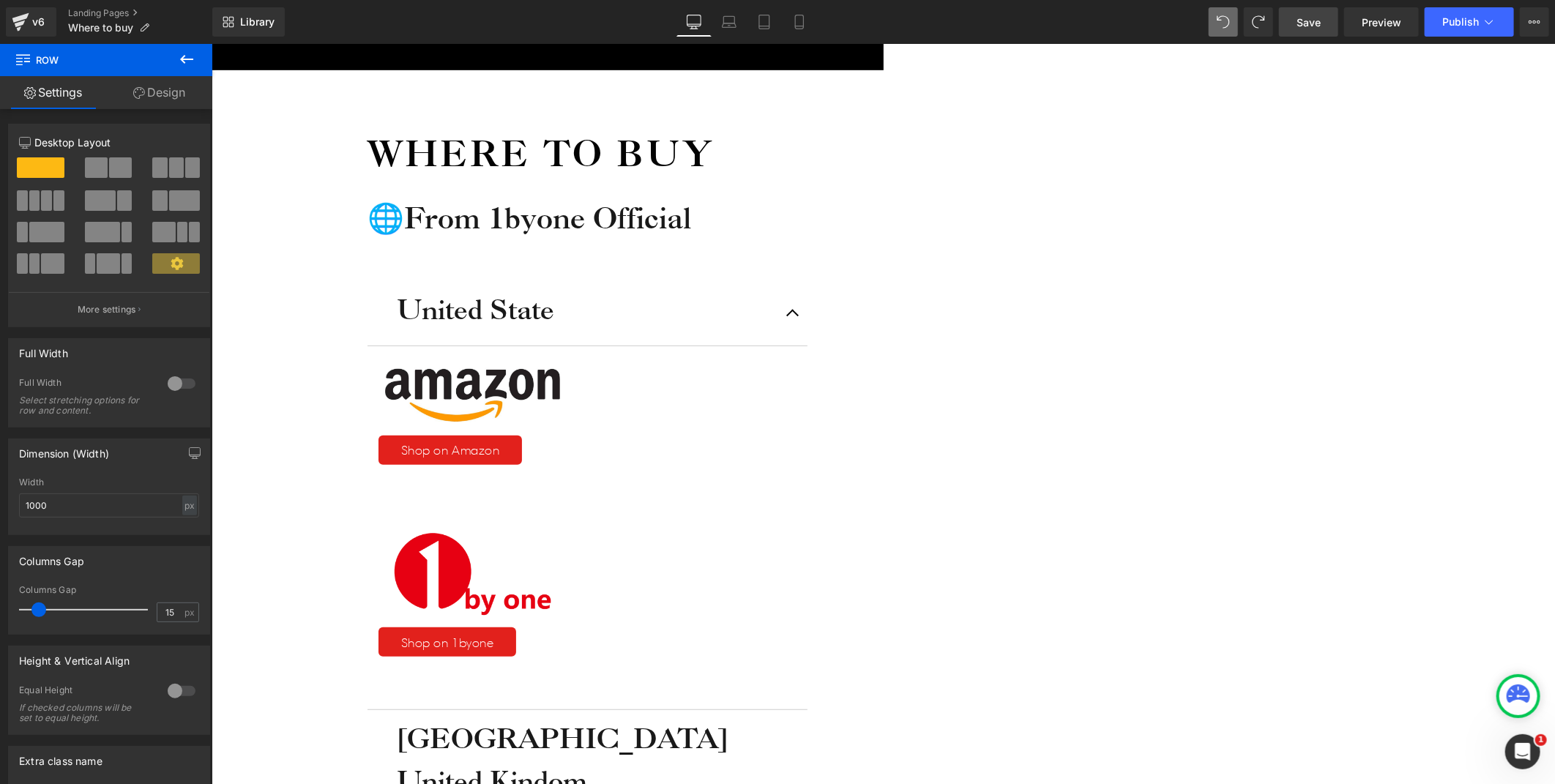
click at [211, 43] on icon at bounding box center [211, 43] width 0 height 0
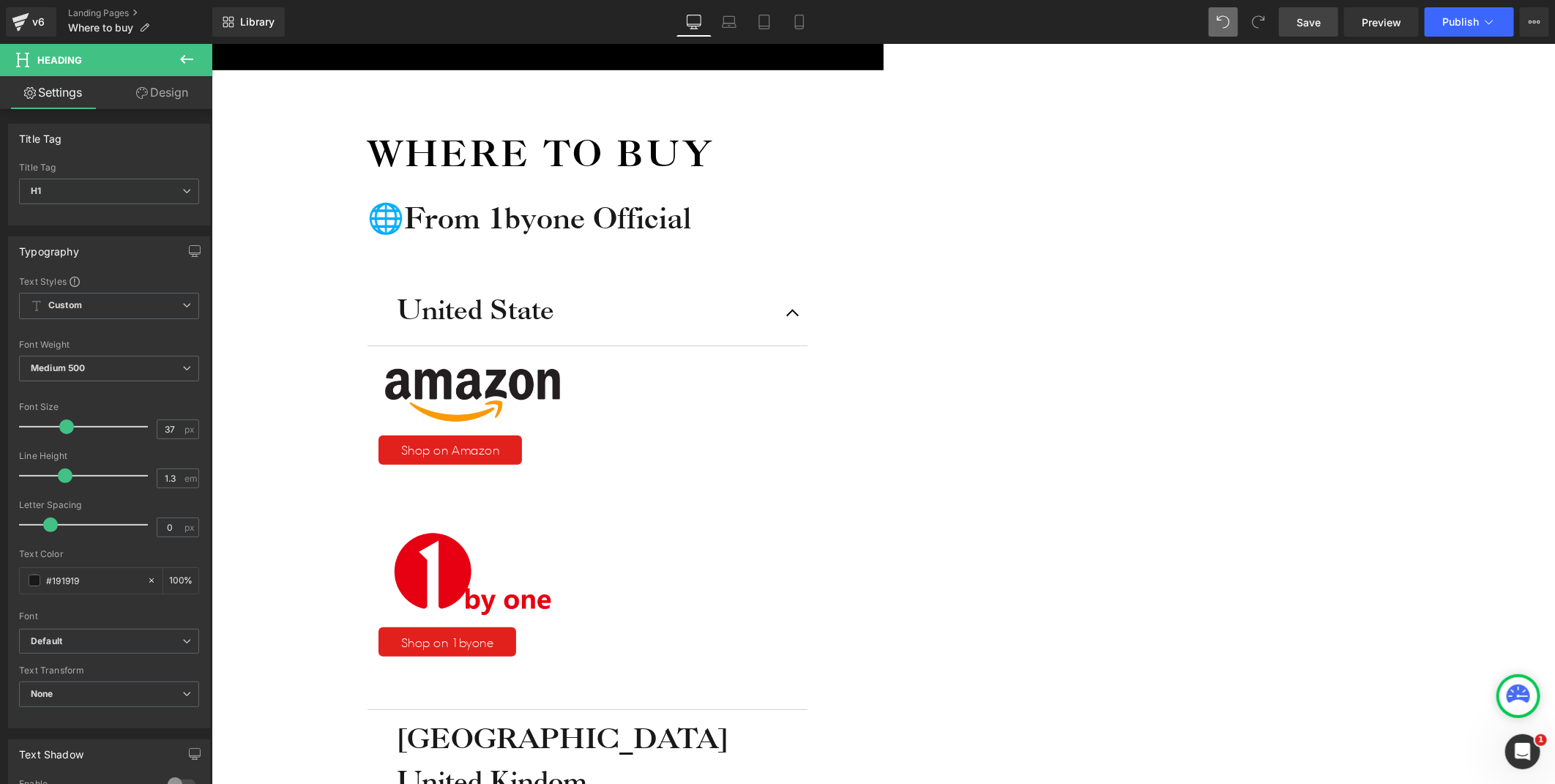
click at [1267, 530] on div "Icon Free shipping $50+ Text Block Row Icon 90-day trial Text Block Row Icon 2-…" at bounding box center [883, 702] width 1344 height 1588
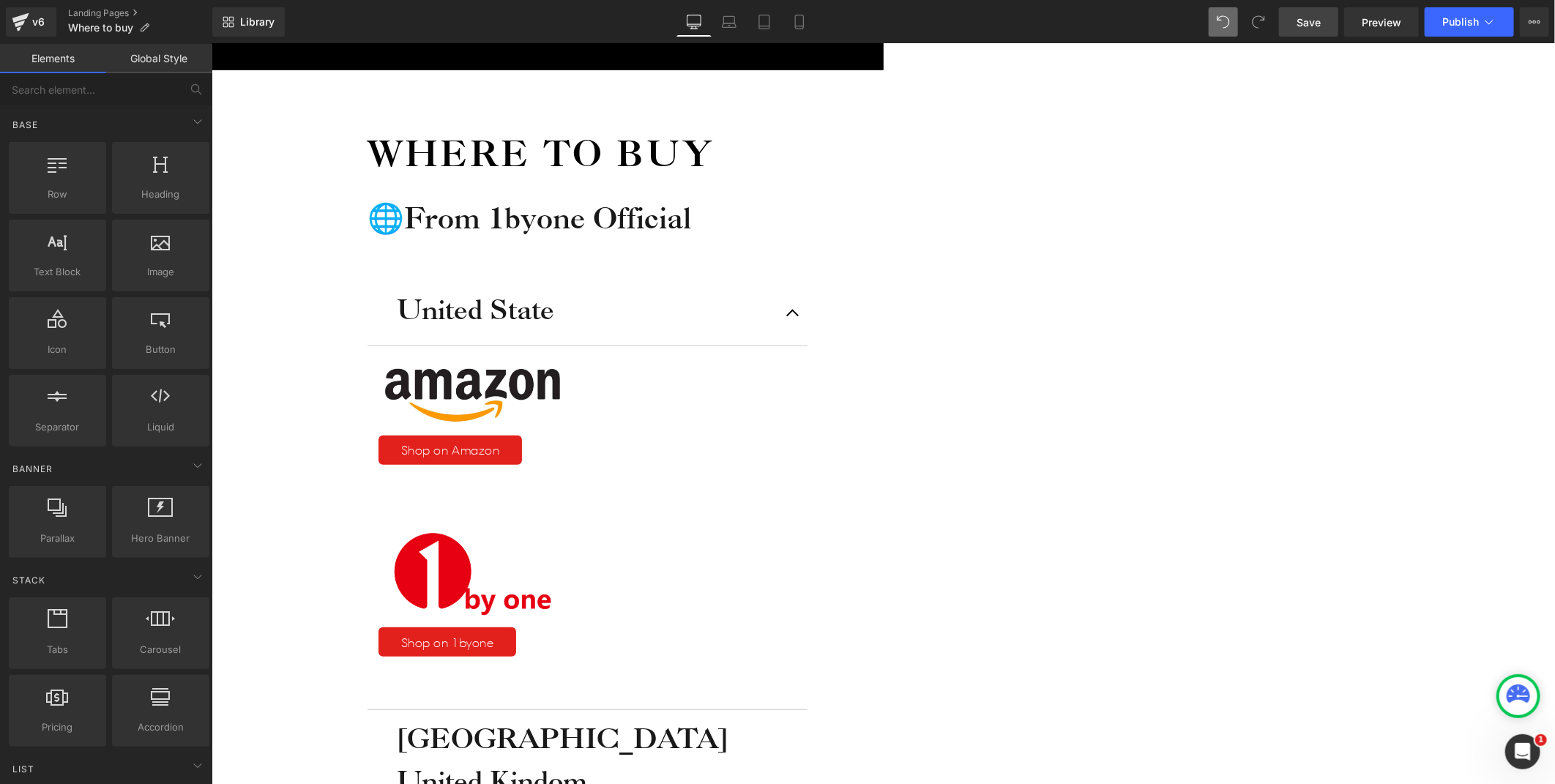
click at [211, 43] on icon at bounding box center [211, 43] width 0 height 0
click at [943, 507] on div "Where to buy Heading 🌐From 1byone Official Heading United State Heading Image S…" at bounding box center [577, 733] width 732 height 1328
click at [1269, 513] on div "Icon Free shipping $50+ Text Block Row Icon 90-day trial Text Block Row Icon 2-…" at bounding box center [883, 702] width 1344 height 1588
click at [211, 43] on icon at bounding box center [211, 43] width 0 height 0
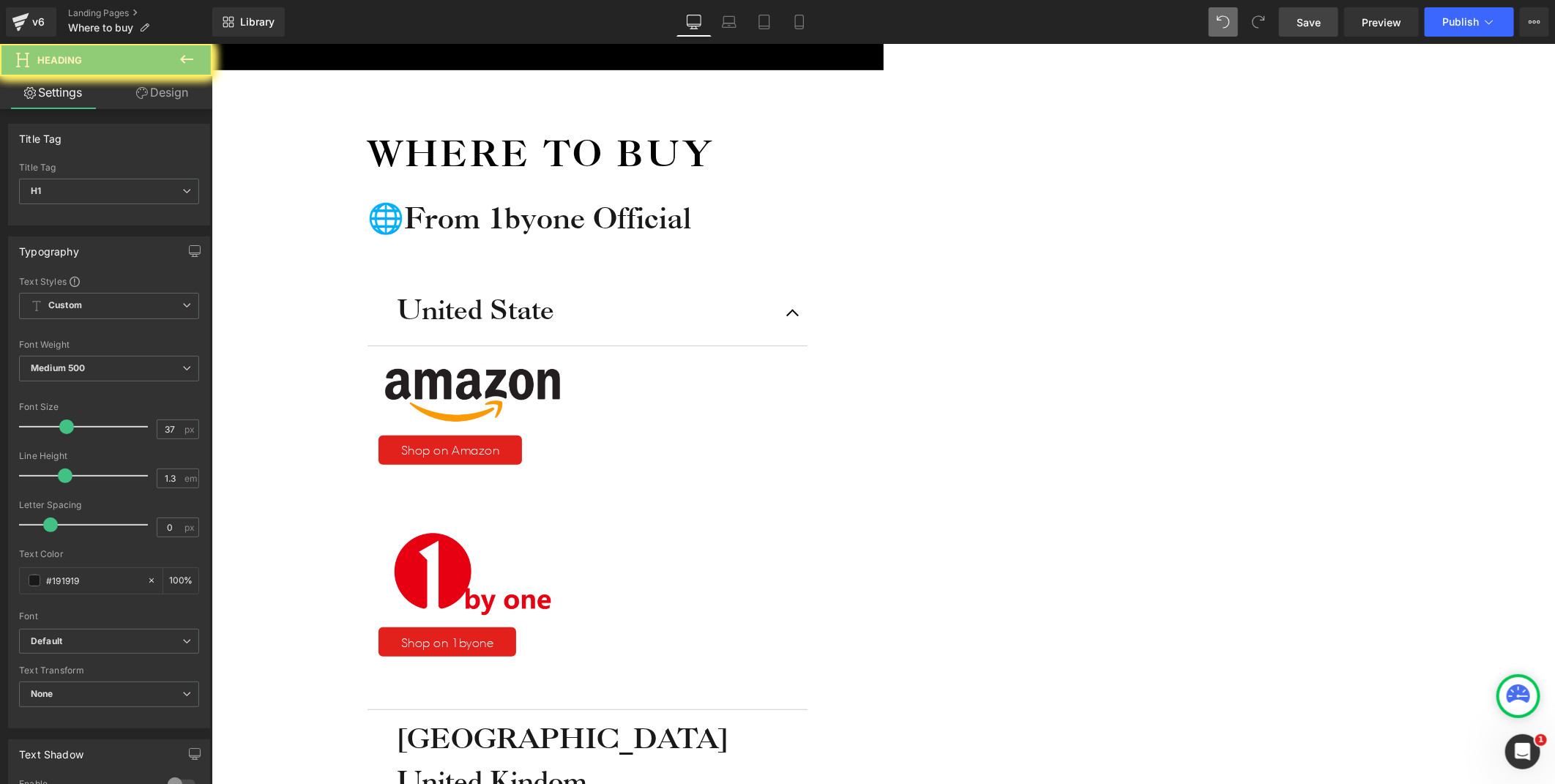
click at [1338, 560] on div "Icon Free shipping $50+ Text Block Row Icon 90-day trial Text Block Row Icon 2-…" at bounding box center [883, 722] width 1344 height 1626
drag, startPoint x: 1320, startPoint y: 470, endPoint x: 1284, endPoint y: 473, distance: 36.1
click at [1320, 470] on div "Icon Free shipping $50+ Text Block Row Icon 90-day trial Text Block Row Icon 2-…" at bounding box center [883, 722] width 1344 height 1626
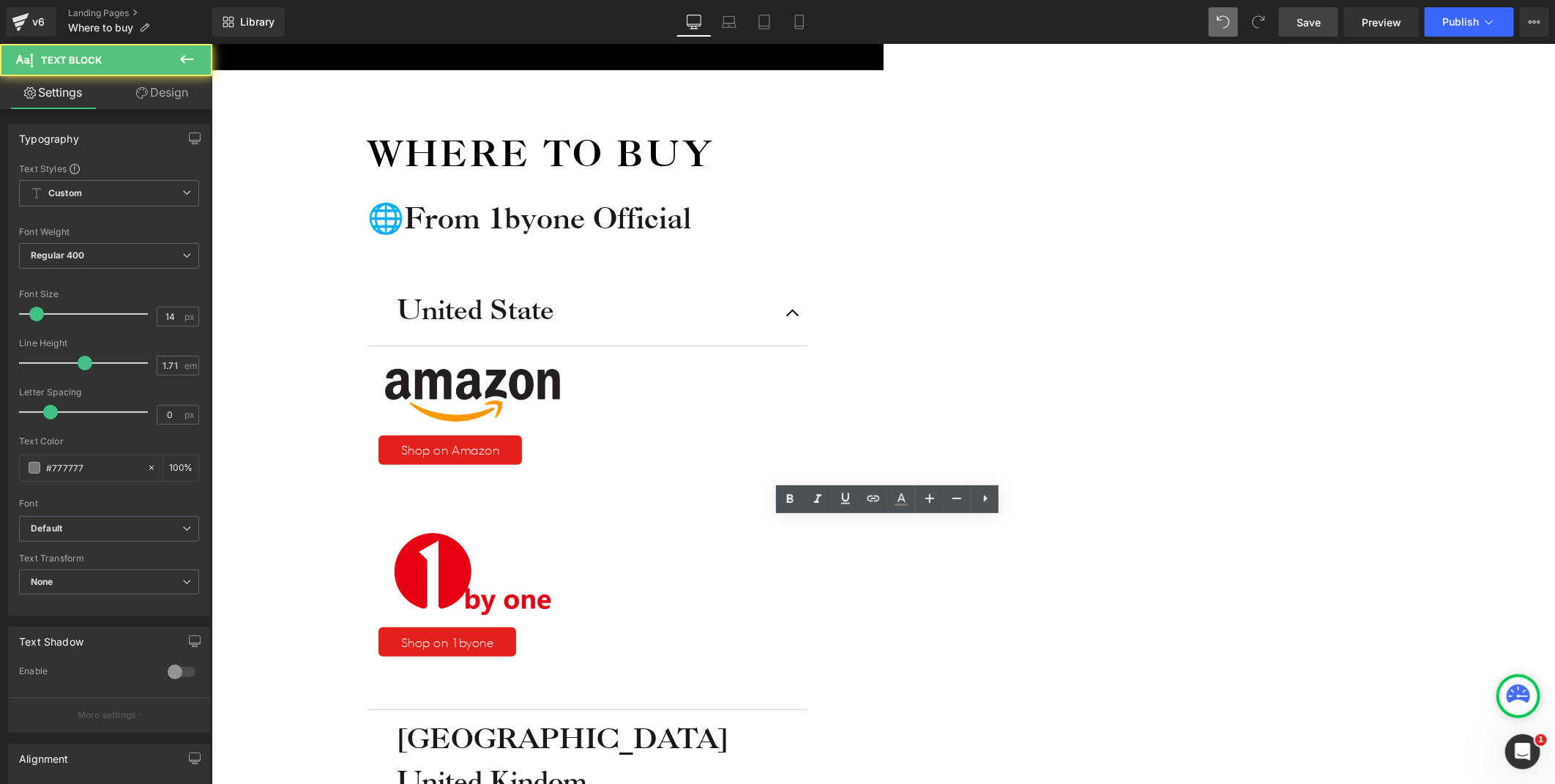
click at [943, 521] on div "Where to buy Heading 🌐From 1byone Official Heading United State Heading Image S…" at bounding box center [577, 755] width 732 height 1371
click at [1320, 515] on div "Icon Free shipping $50+ Text Block Row Icon 90-day trial Text Block Row Icon 2-…" at bounding box center [883, 724] width 1344 height 1630
click at [547, 528] on div "Where to buy Heading 🌐From 1byone Official Heading United State Heading Image S…" at bounding box center [577, 755] width 732 height 1371
click at [1274, 512] on div "Icon Free shipping $50+ Text Block Row Icon 90-day trial Text Block Row Icon 2-…" at bounding box center [883, 724] width 1344 height 1630
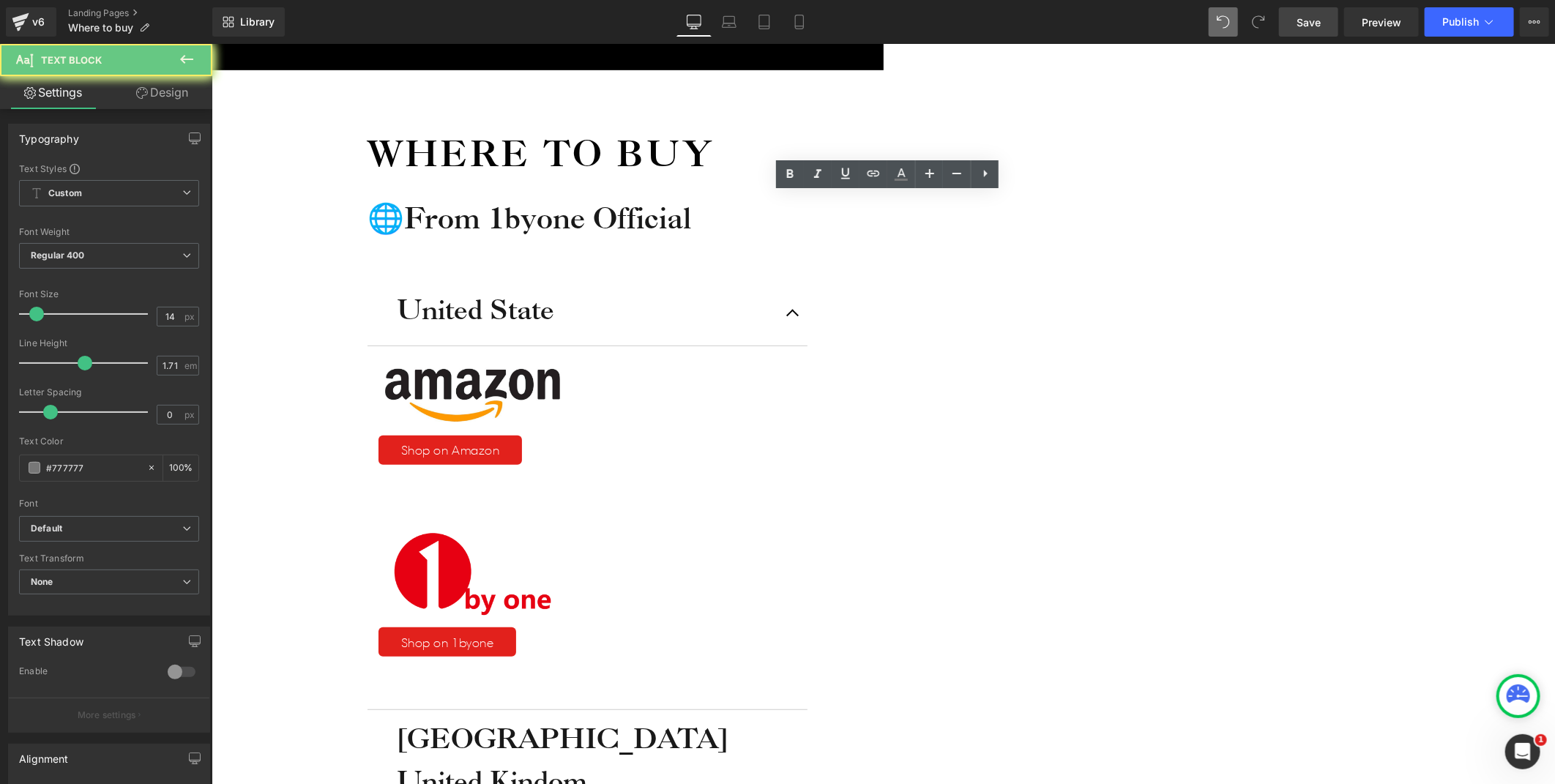
click at [634, 361] on div "Where to buy Heading 🌐From 1byone Official Heading United State Heading Image S…" at bounding box center [577, 755] width 732 height 1371
click at [778, 762] on h1 "United Kindom" at bounding box center [587, 779] width 381 height 35
click at [943, 326] on div "Where to buy Heading 🌐From 1byone Official Heading United State Heading Image S…" at bounding box center [577, 755] width 732 height 1371
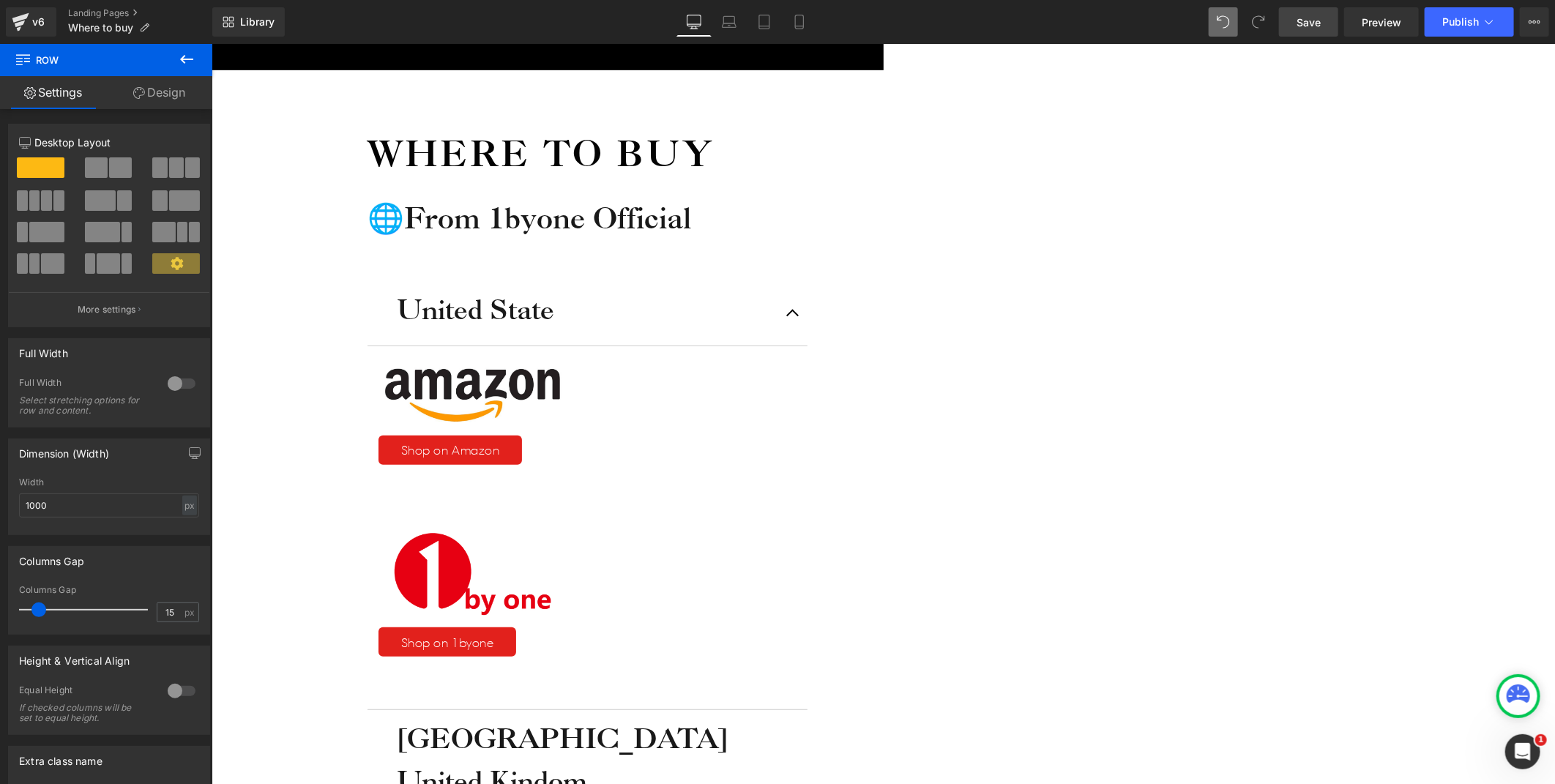
click at [1255, 425] on div "Icon Free shipping $50+ Text Block Row Icon 90-day trial Text Block Row Icon 2-…" at bounding box center [883, 724] width 1344 height 1630
click at [795, 530] on div "United State Heading Image Shop on Amazon Button Row Image Shop on 1byone Butto…" at bounding box center [587, 733] width 440 height 905
click at [778, 762] on h1 "United Kindom" at bounding box center [587, 779] width 381 height 35
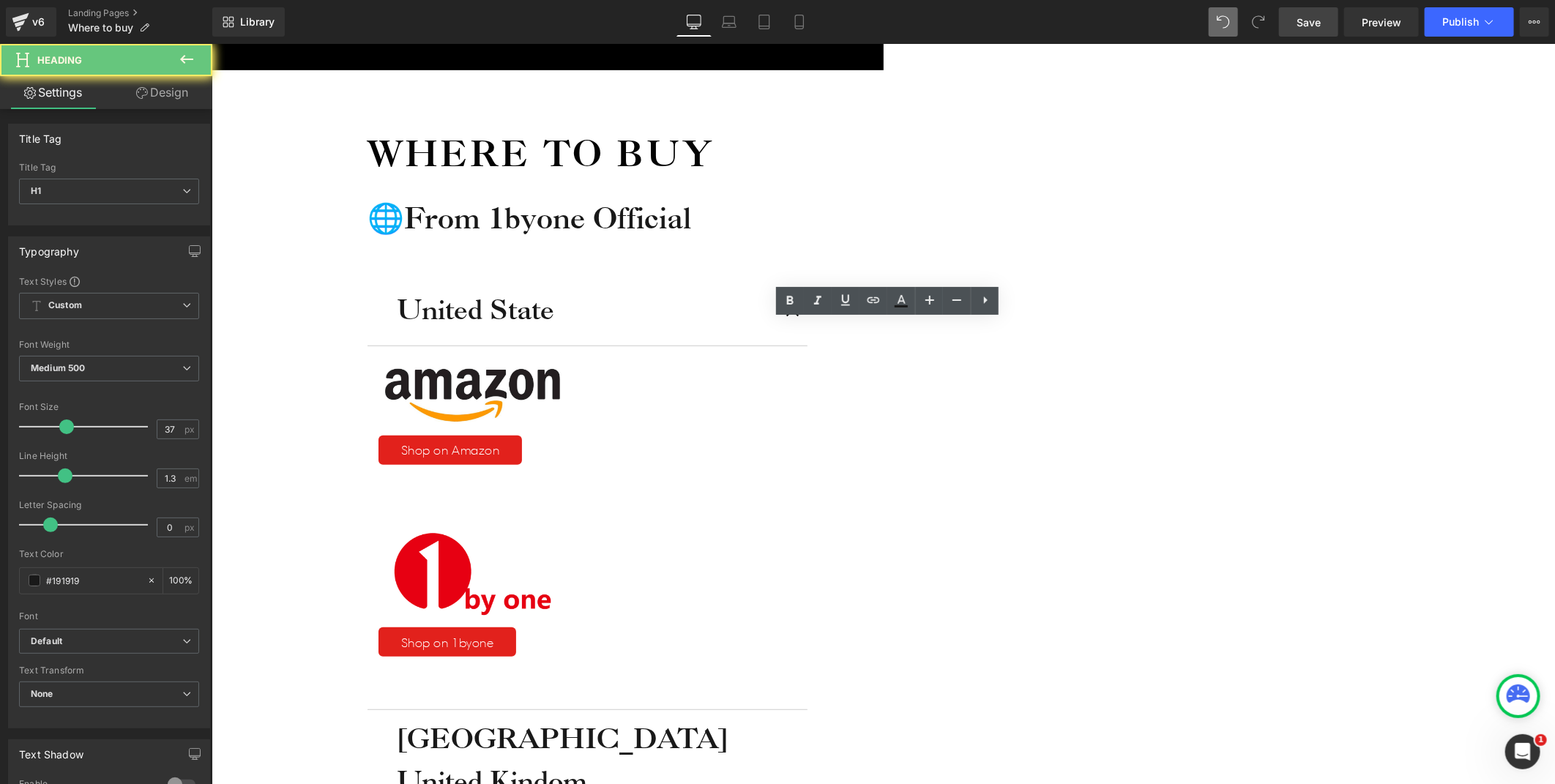
click at [995, 304] on link at bounding box center [985, 301] width 28 height 28
click at [1020, 301] on icon at bounding box center [1013, 300] width 18 height 18
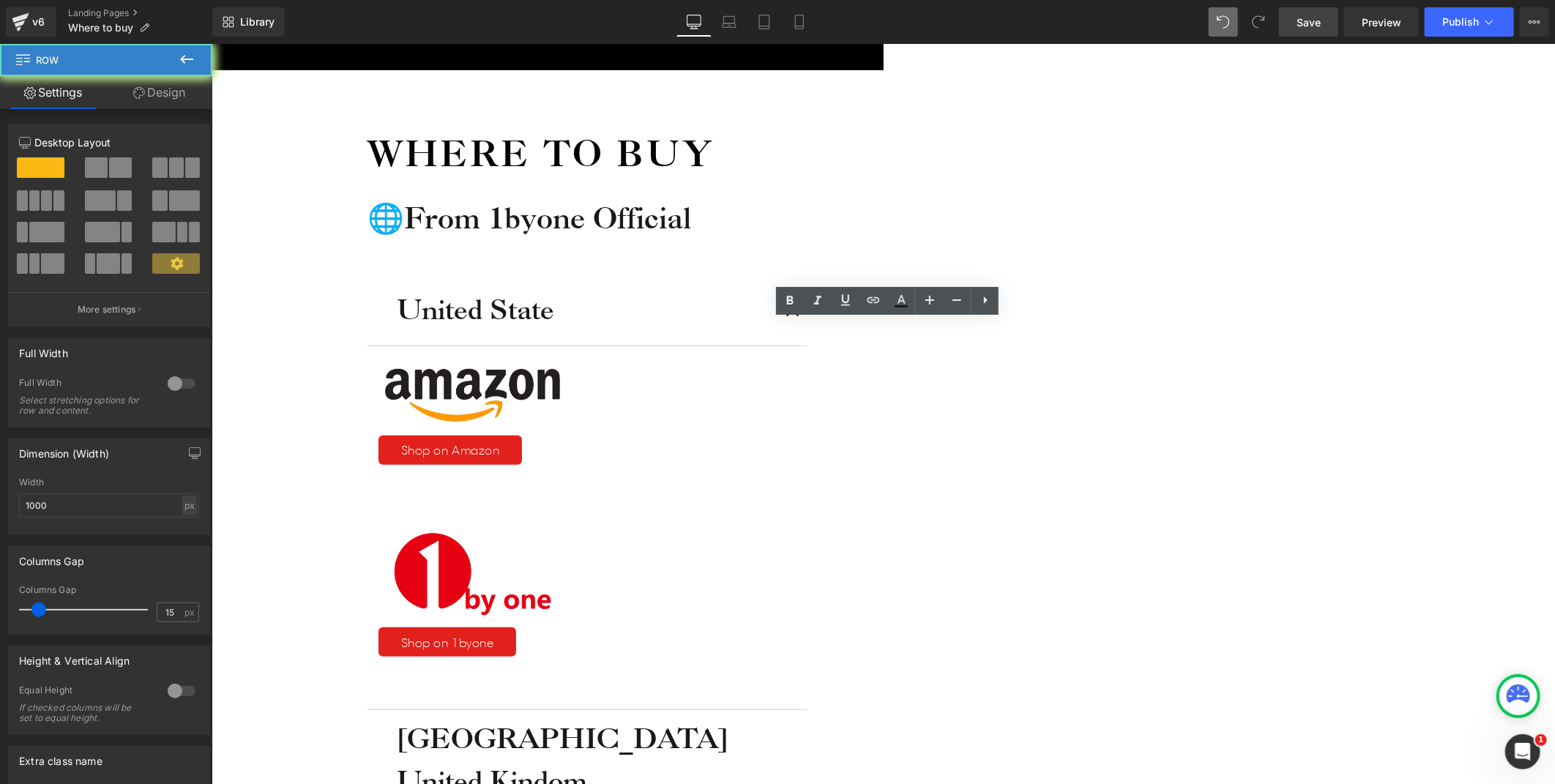
click at [648, 338] on div "Where to buy Heading 🌐From 1byone Official Heading United State Heading Image S…" at bounding box center [577, 755] width 732 height 1371
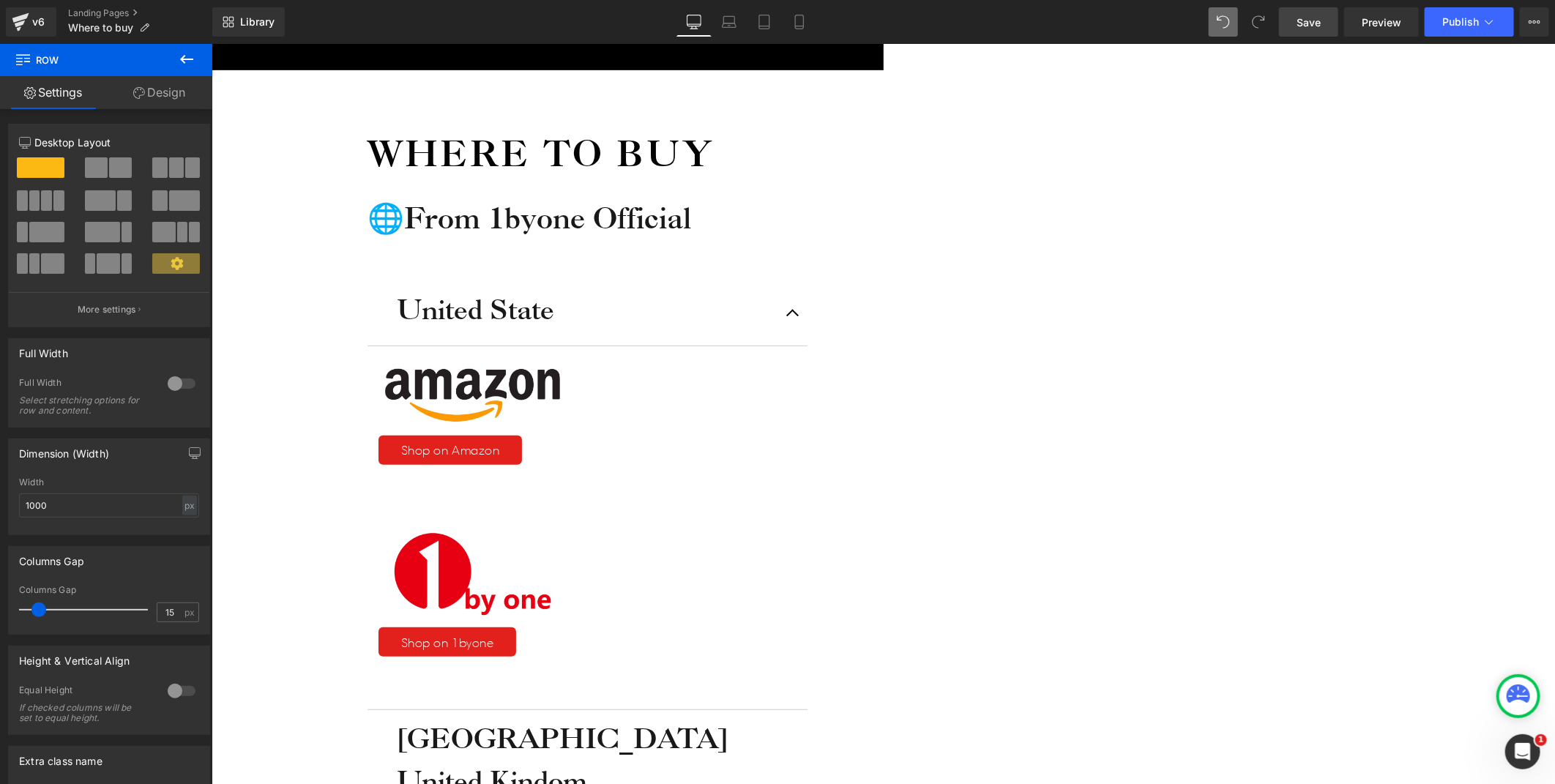
click at [194, 52] on icon at bounding box center [186, 59] width 18 height 18
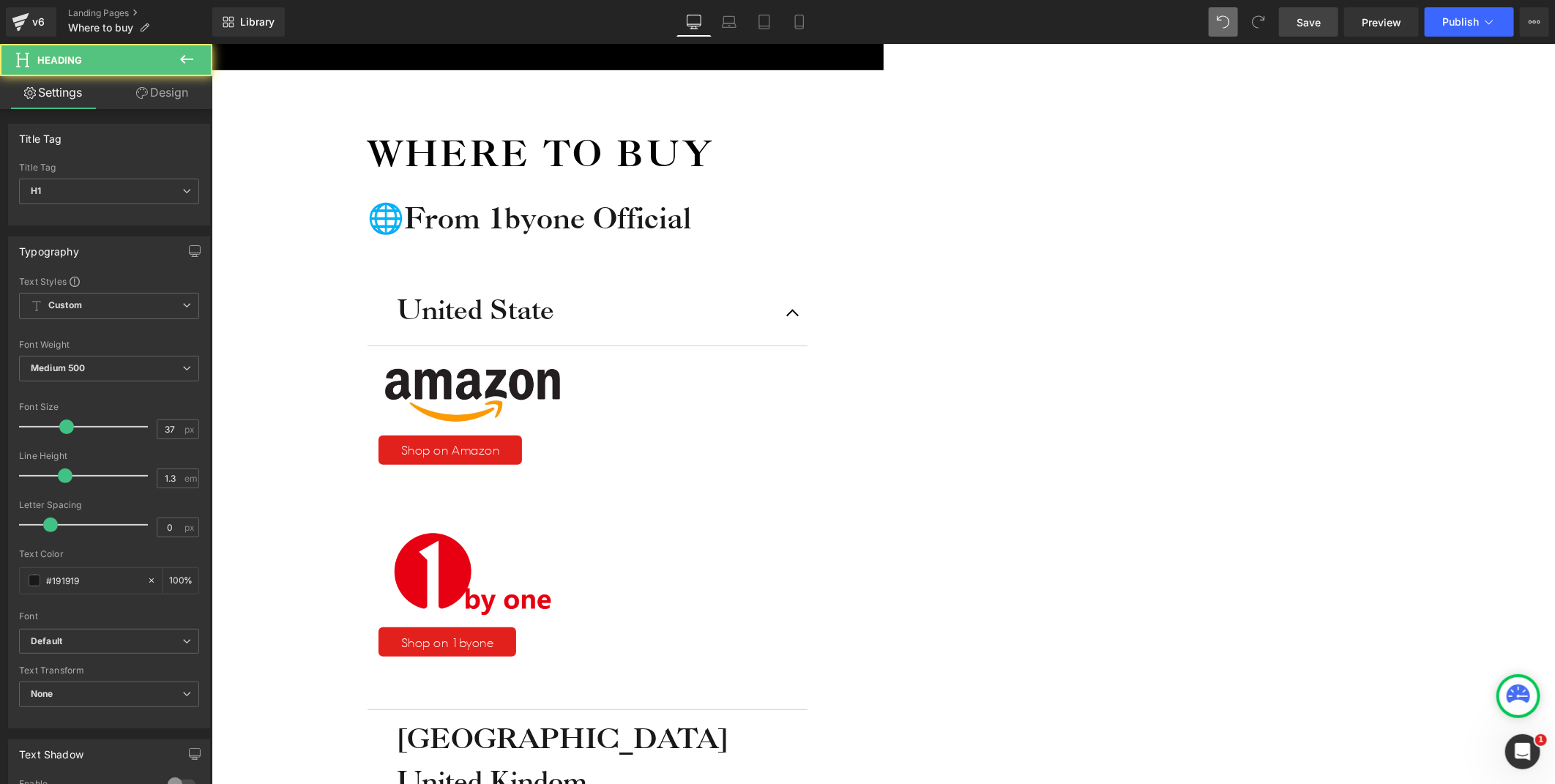
click at [778, 762] on div "United Kindom Heading" at bounding box center [587, 781] width 381 height 38
click at [943, 325] on div "Where to buy Heading 🌐From 1byone Official Heading United State Heading Image S…" at bounding box center [577, 755] width 732 height 1371
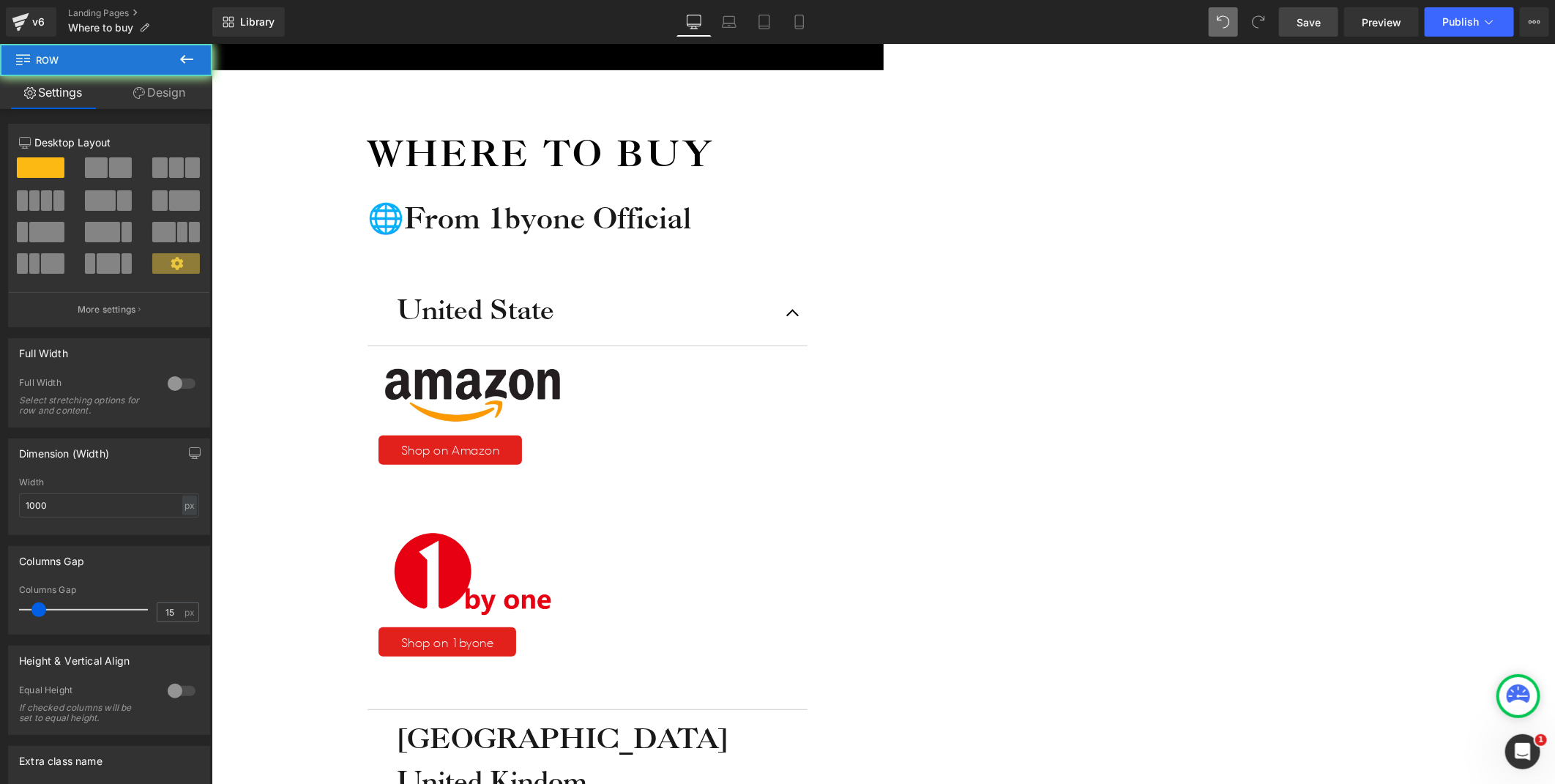
click at [1311, 26] on span "Save" at bounding box center [1309, 23] width 24 height 15
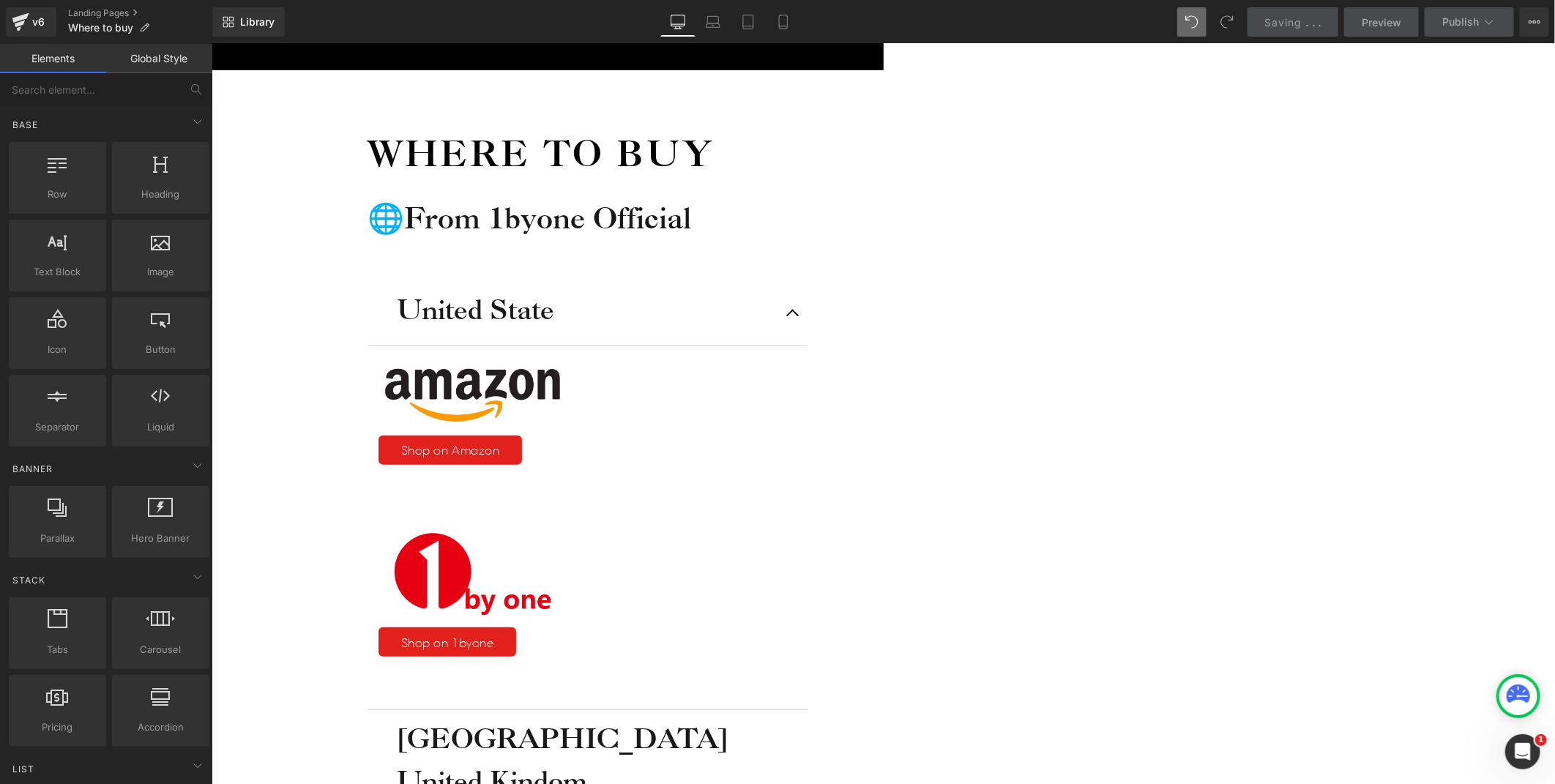
scroll to position [162, 0]
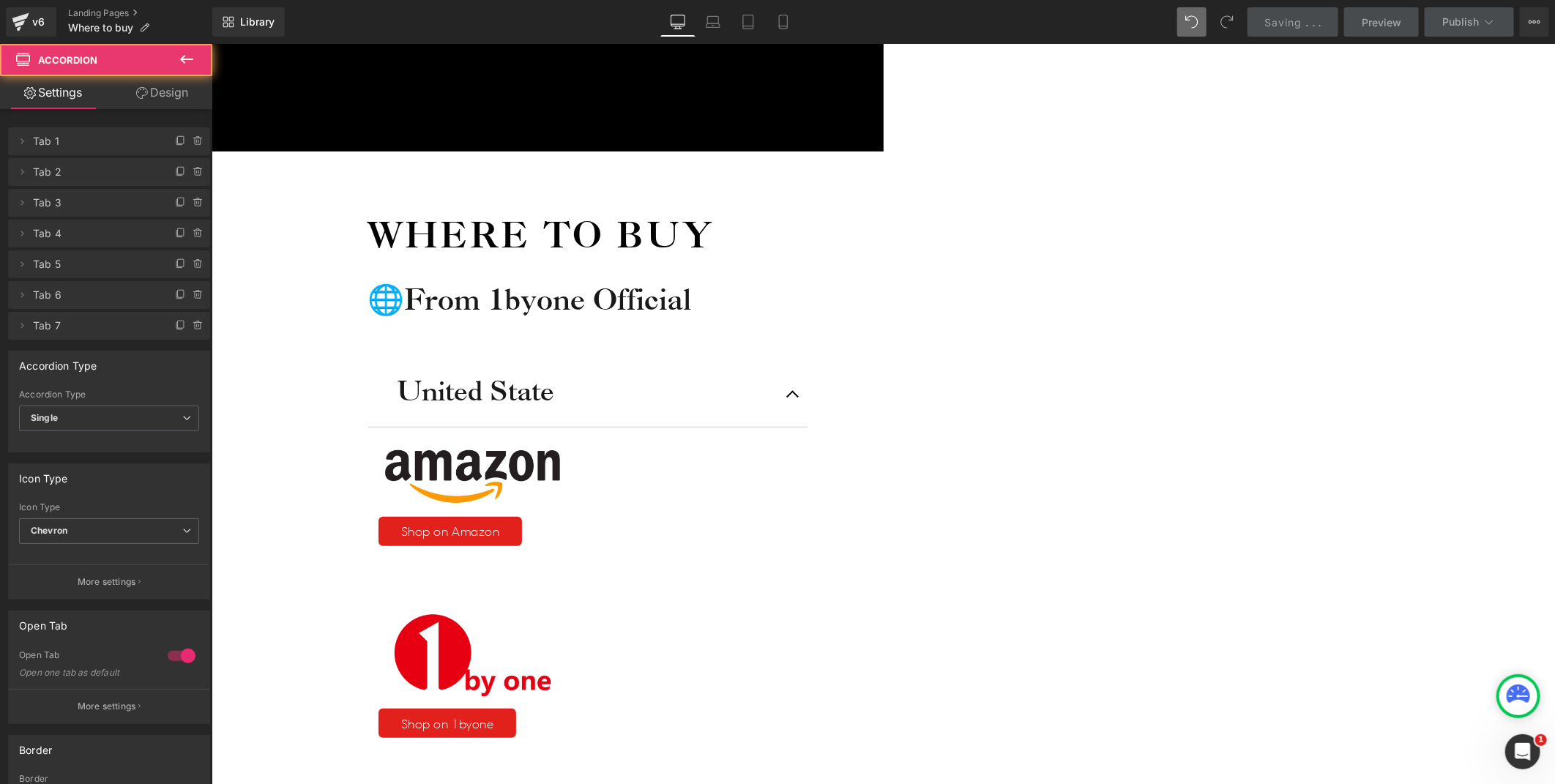
click at [63, 415] on span "Single" at bounding box center [109, 418] width 180 height 25
drag, startPoint x: 86, startPoint y: 443, endPoint x: 237, endPoint y: 407, distance: 155.2
click at [86, 443] on li "Multiple" at bounding box center [106, 444] width 175 height 22
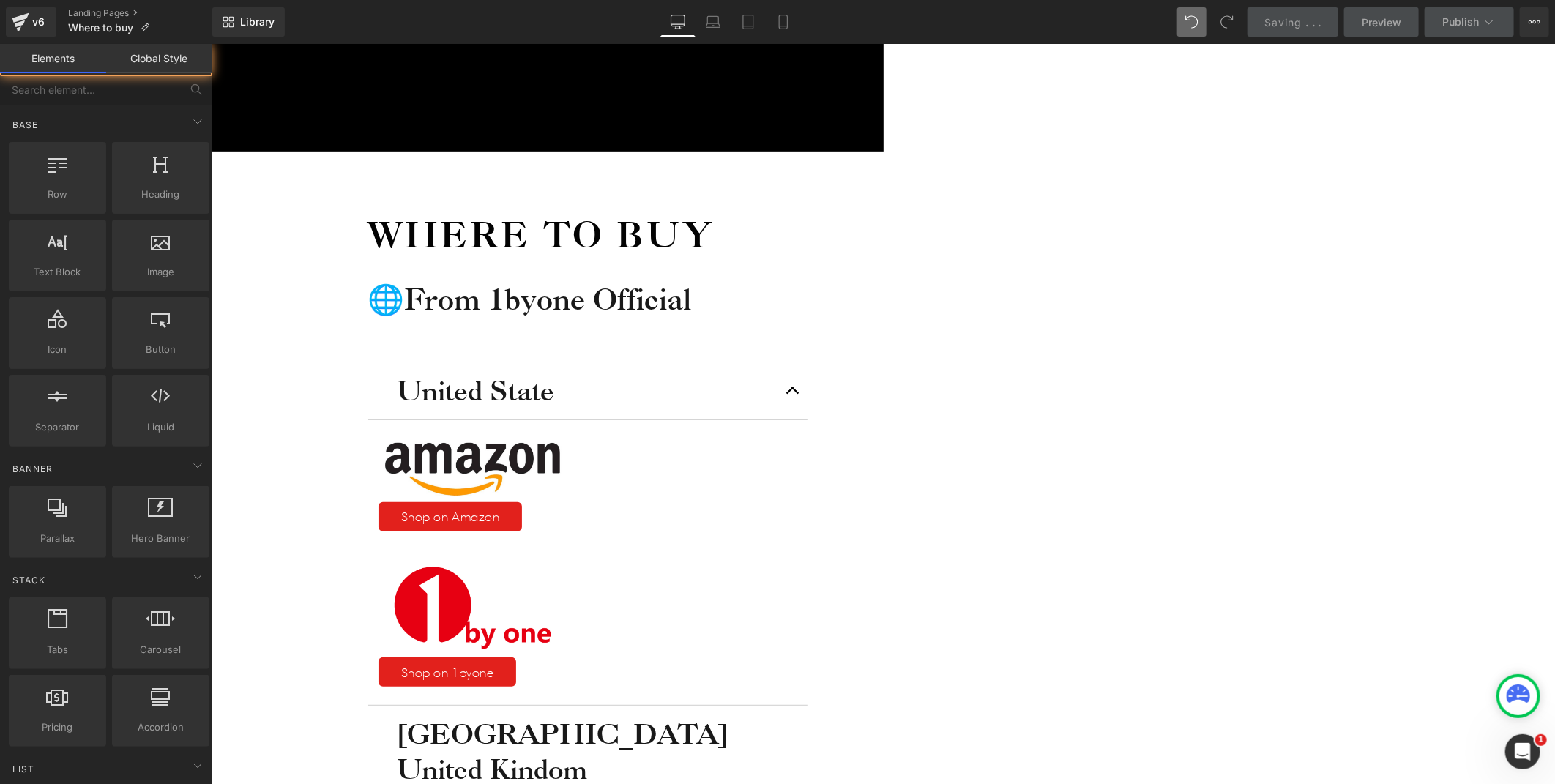
click at [489, 403] on div "Icon Free shipping $50+ Text Block Row Icon 90-day trial Text Block Row Icon 2-…" at bounding box center [883, 731] width 1344 height 1483
click at [1513, 694] on icon at bounding box center [1518, 693] width 23 height 18
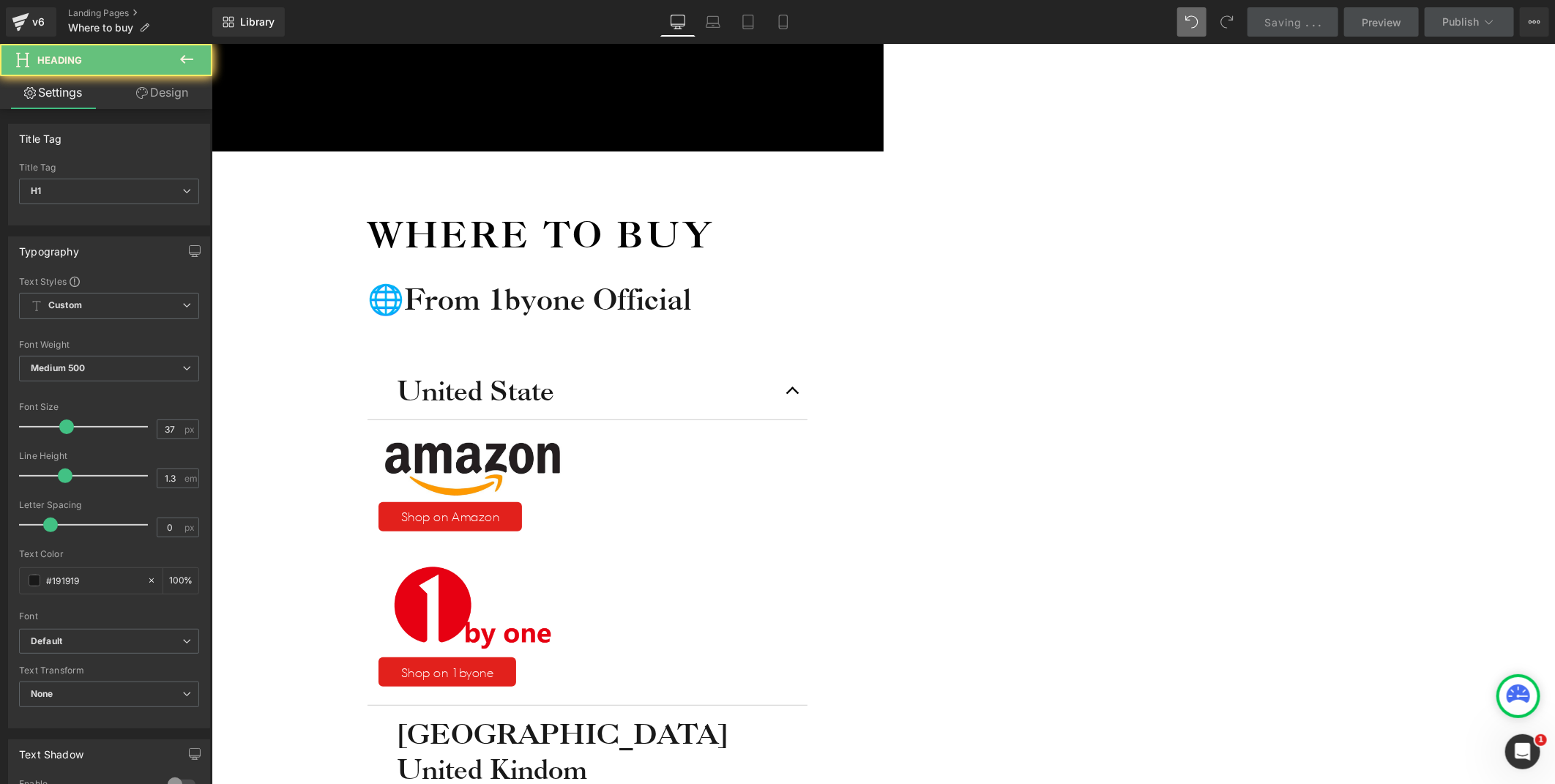
click at [778, 751] on div "United Kindom Heading" at bounding box center [587, 768] width 381 height 35
click at [943, 495] on div "Where to buy Heading 🌐From 1byone Official Heading United State Heading Image S…" at bounding box center [577, 762] width 732 height 1222
click at [791, 520] on div "United State Heading Image Shop on Amazon Button Row Image Shop on 1byone Butto…" at bounding box center [587, 751] width 440 height 779
click at [527, 485] on div "Where to buy Heading 🌐From 1byone Official Heading United State Heading Image S…" at bounding box center [577, 762] width 732 height 1222
click at [1302, 491] on div "Icon Free shipping $50+ Text Block Row Icon 90-day trial Text Block Row Icon 2-…" at bounding box center [883, 731] width 1344 height 1483
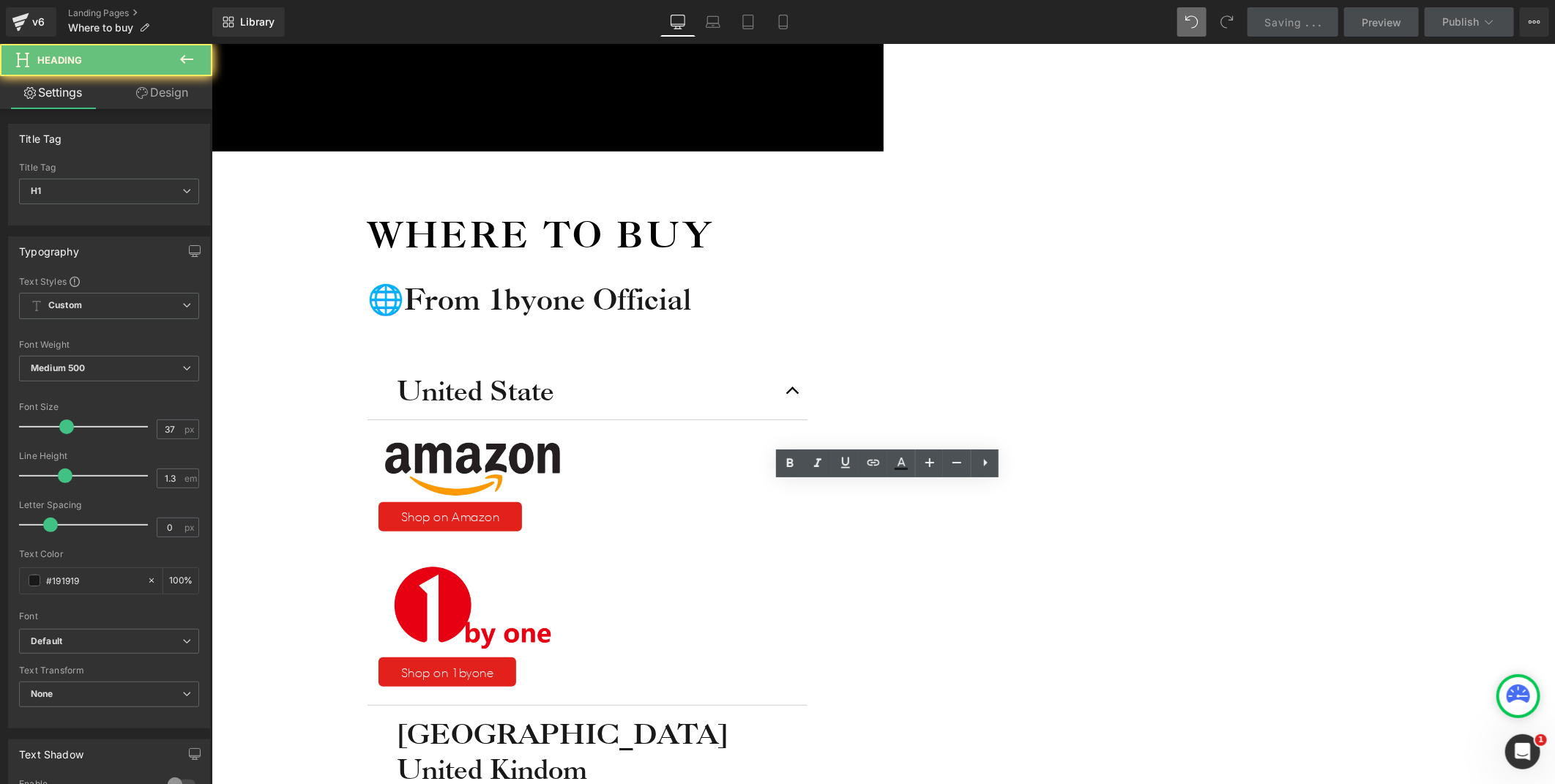
click at [772, 715] on h1 "[GEOGRAPHIC_DATA]" at bounding box center [587, 732] width 381 height 35
click at [1363, 481] on div "Icon Free shipping $50+ Text Block Row Icon 90-day trial Text Block Row Icon 2-…" at bounding box center [883, 731] width 1344 height 1483
click at [778, 751] on div "United Kindom Heading" at bounding box center [587, 768] width 381 height 35
click at [943, 292] on div "Where to buy Heading 🌐From 1byone Official Heading United State Heading Image S…" at bounding box center [577, 762] width 732 height 1222
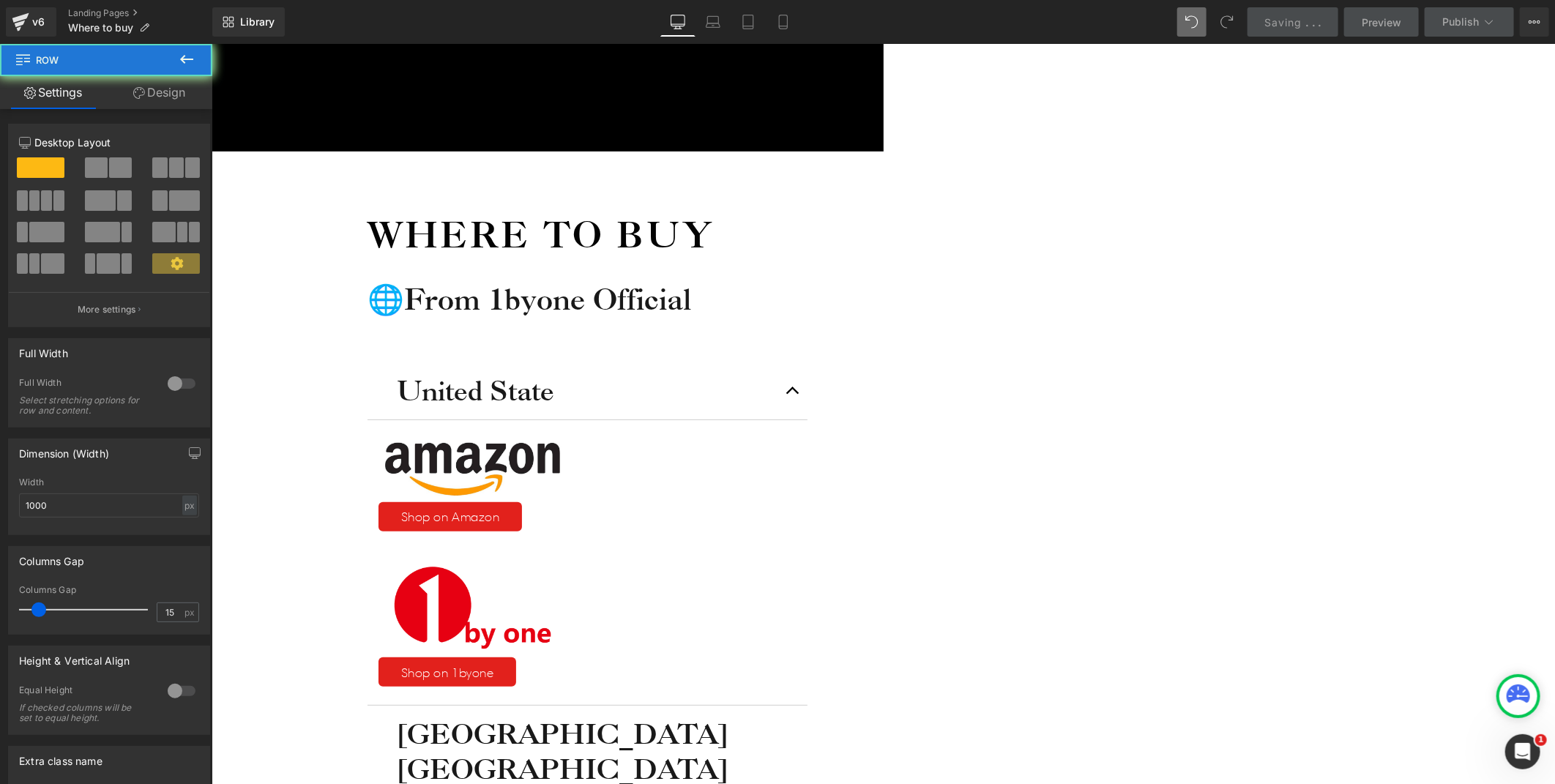
click at [192, 59] on icon at bounding box center [187, 58] width 13 height 8
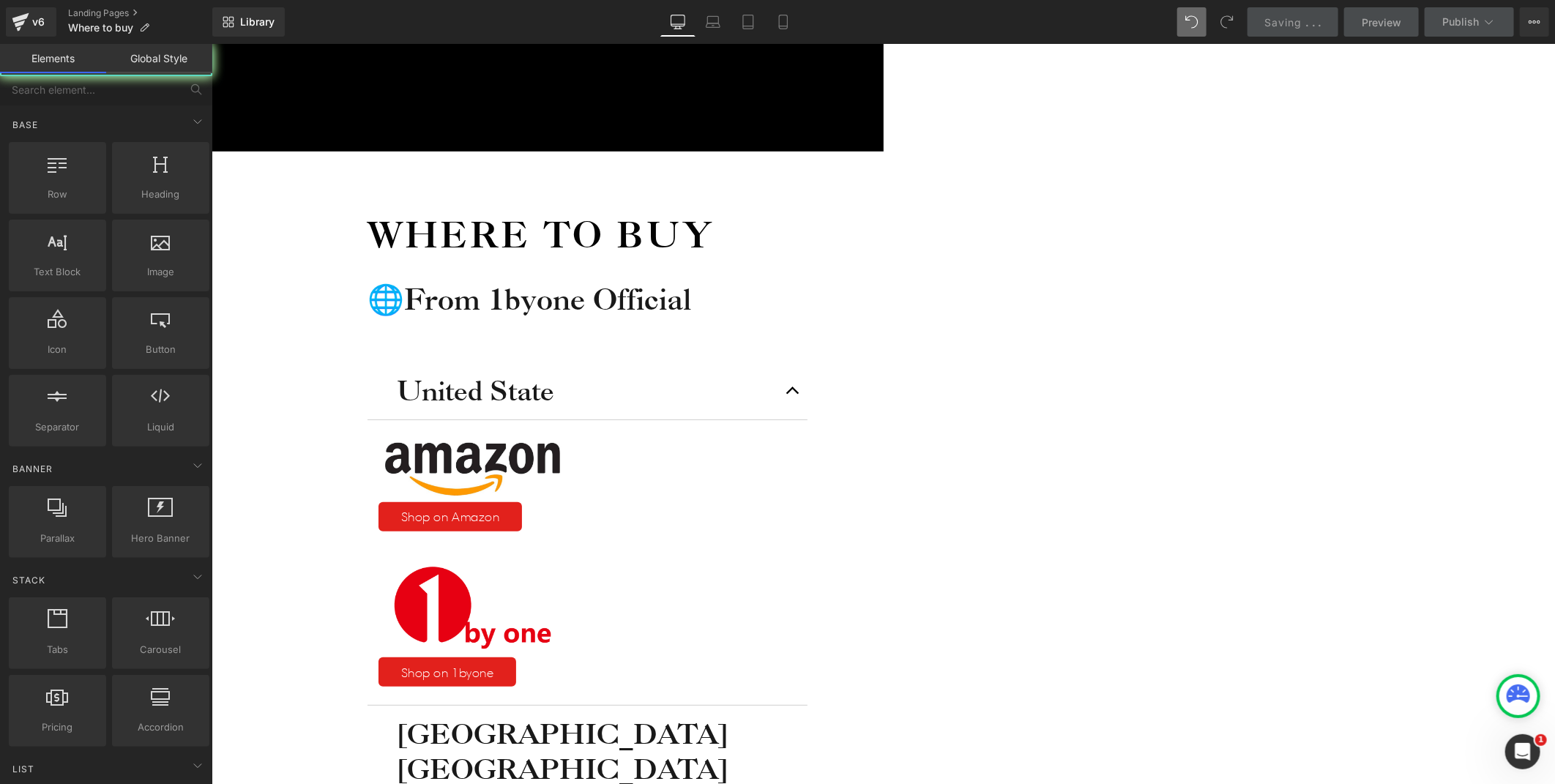
drag, startPoint x: 259, startPoint y: 230, endPoint x: 711, endPoint y: 277, distance: 454.4
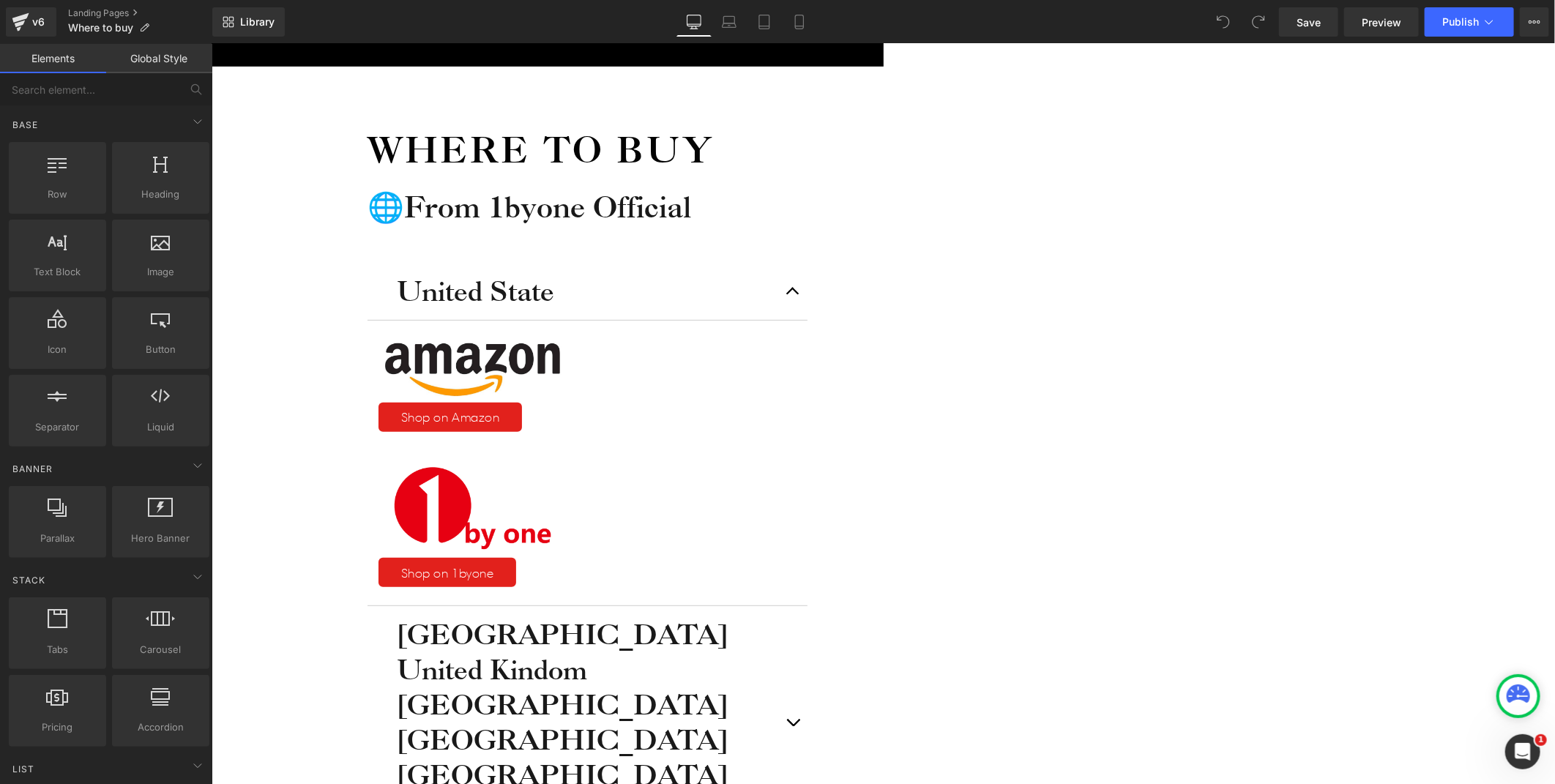
scroll to position [244, 0]
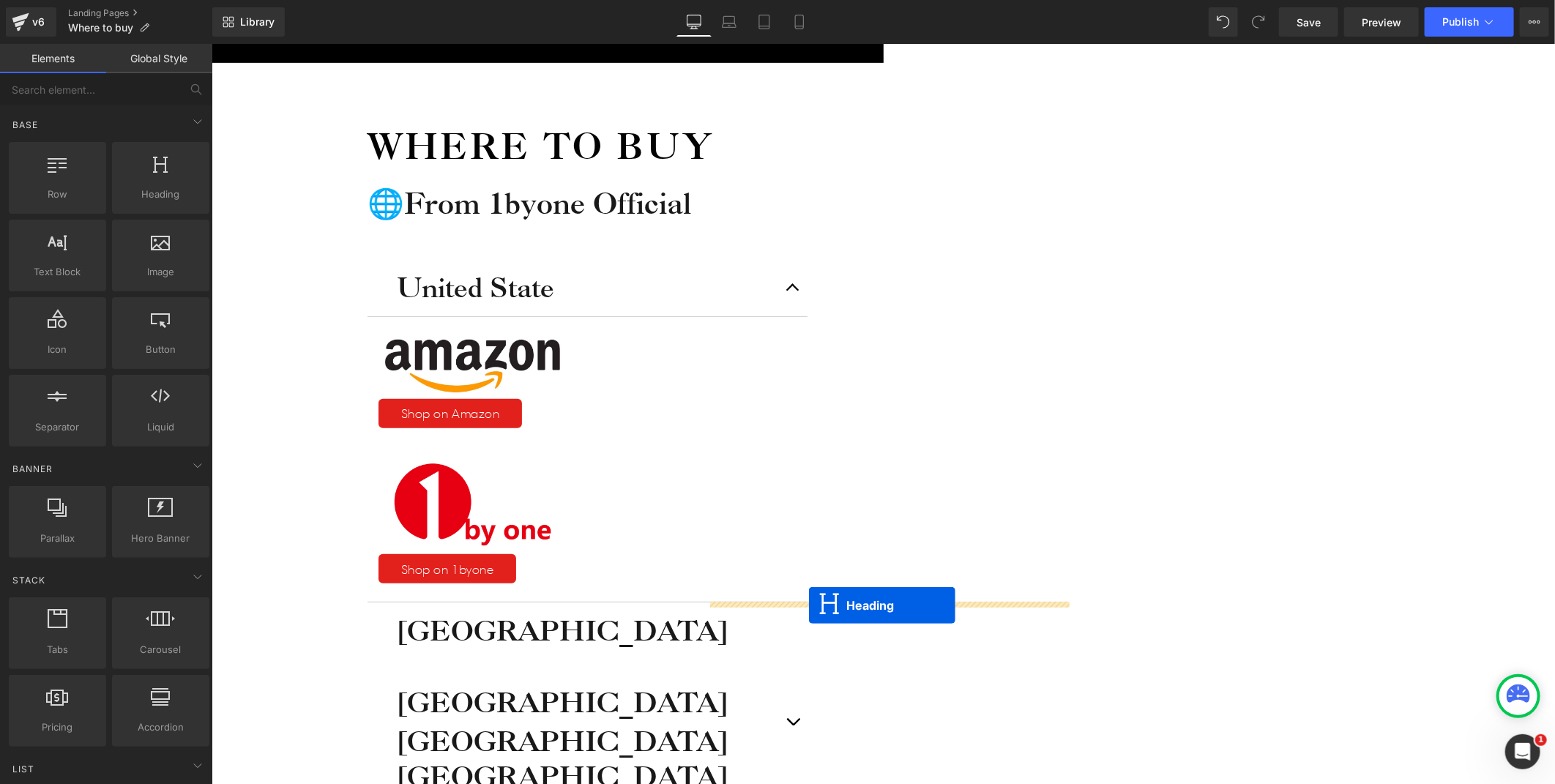
drag, startPoint x: 853, startPoint y: 421, endPoint x: 808, endPoint y: 604, distance: 188.5
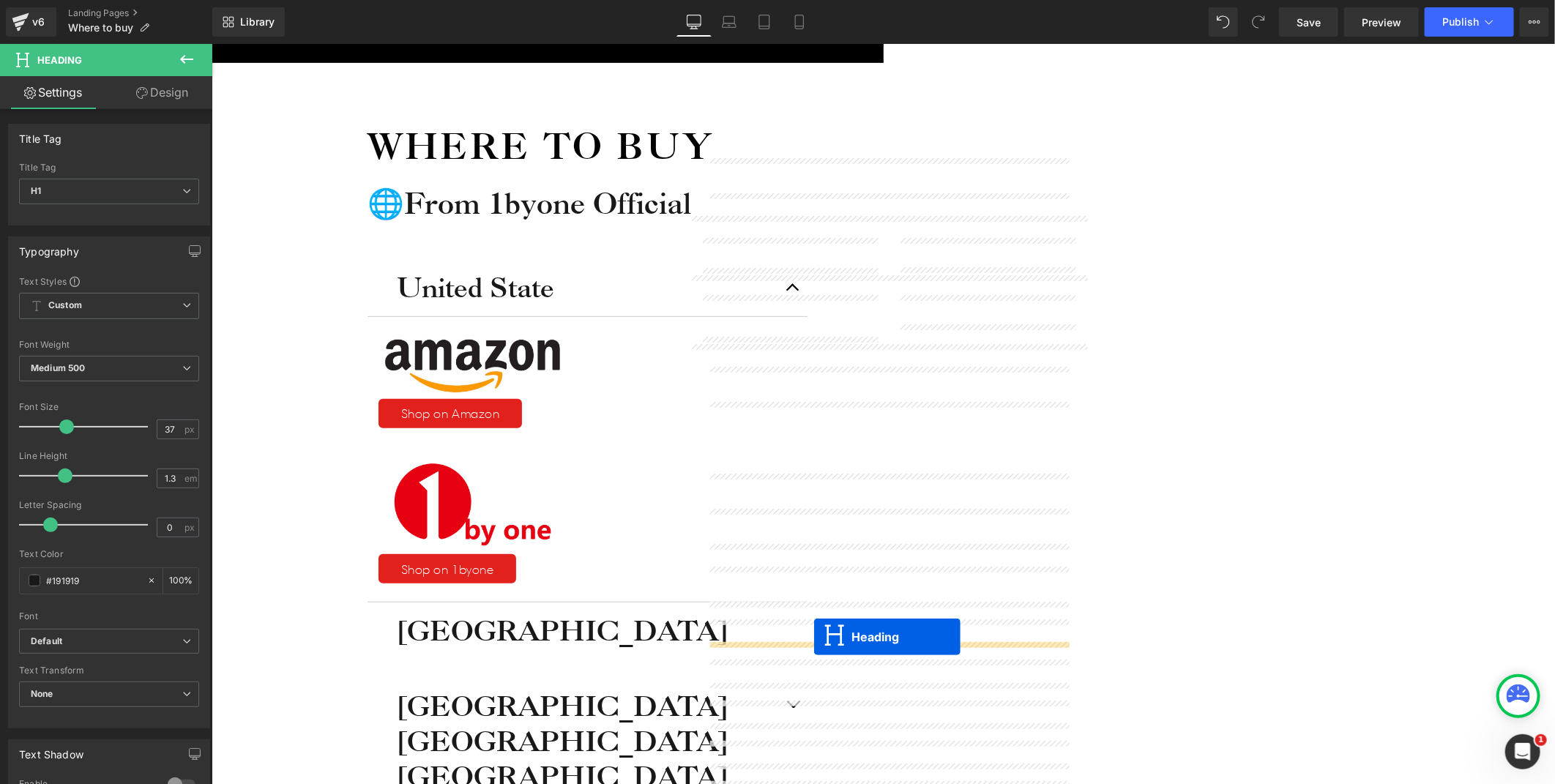
drag, startPoint x: 847, startPoint y: 414, endPoint x: 813, endPoint y: 637, distance: 225.6
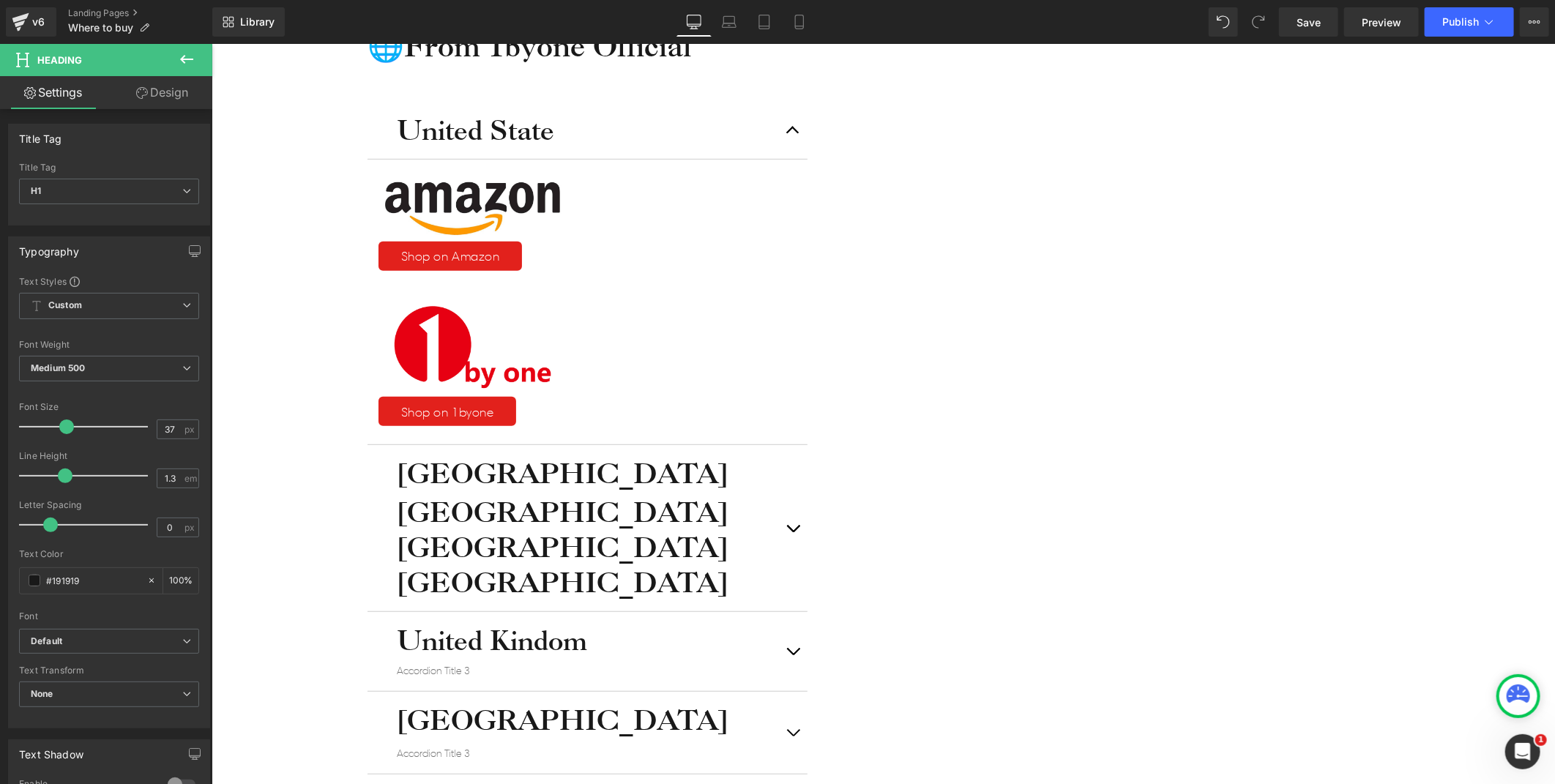
scroll to position [407, 0]
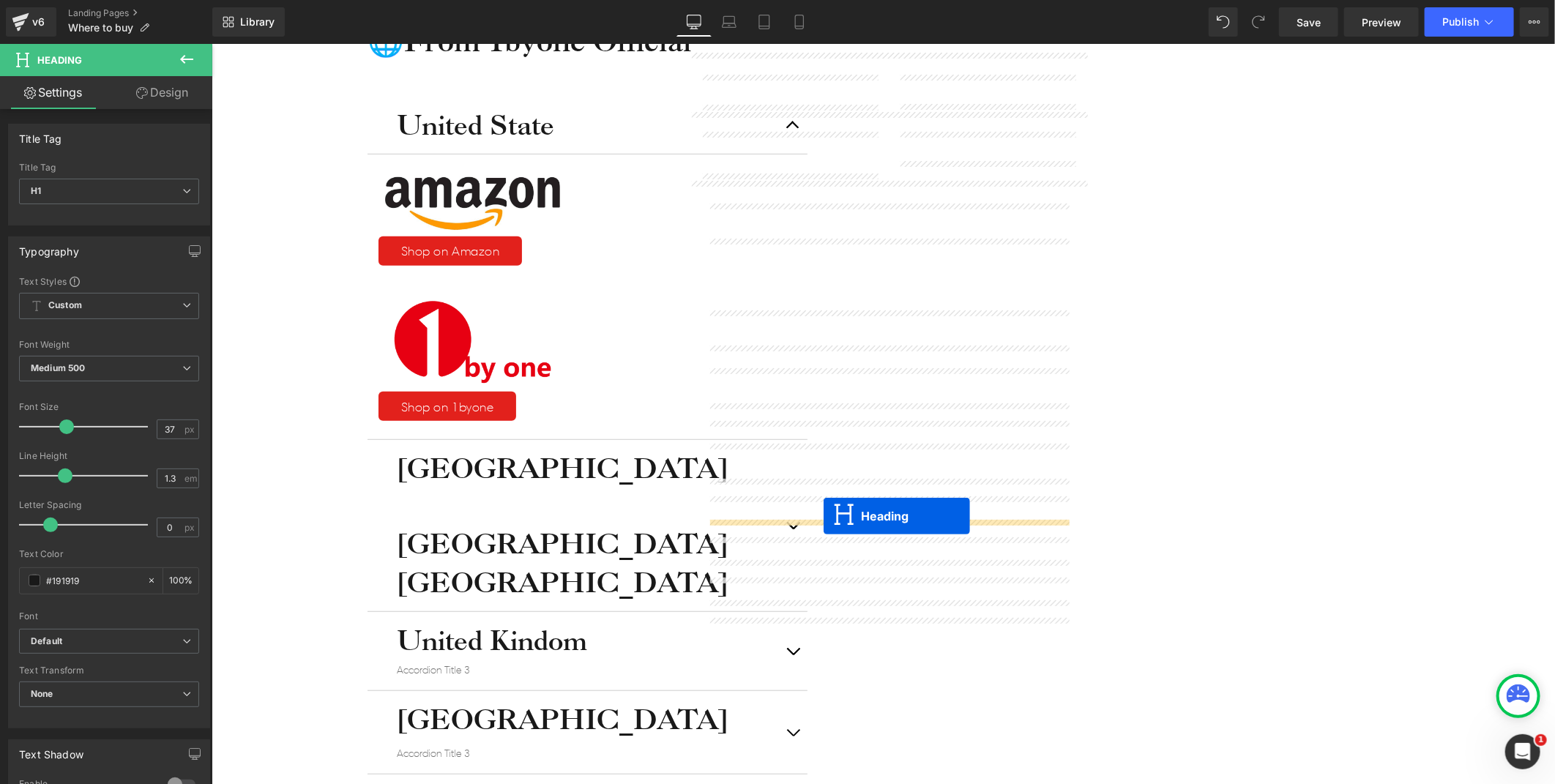
drag, startPoint x: 856, startPoint y: 257, endPoint x: 823, endPoint y: 515, distance: 260.1
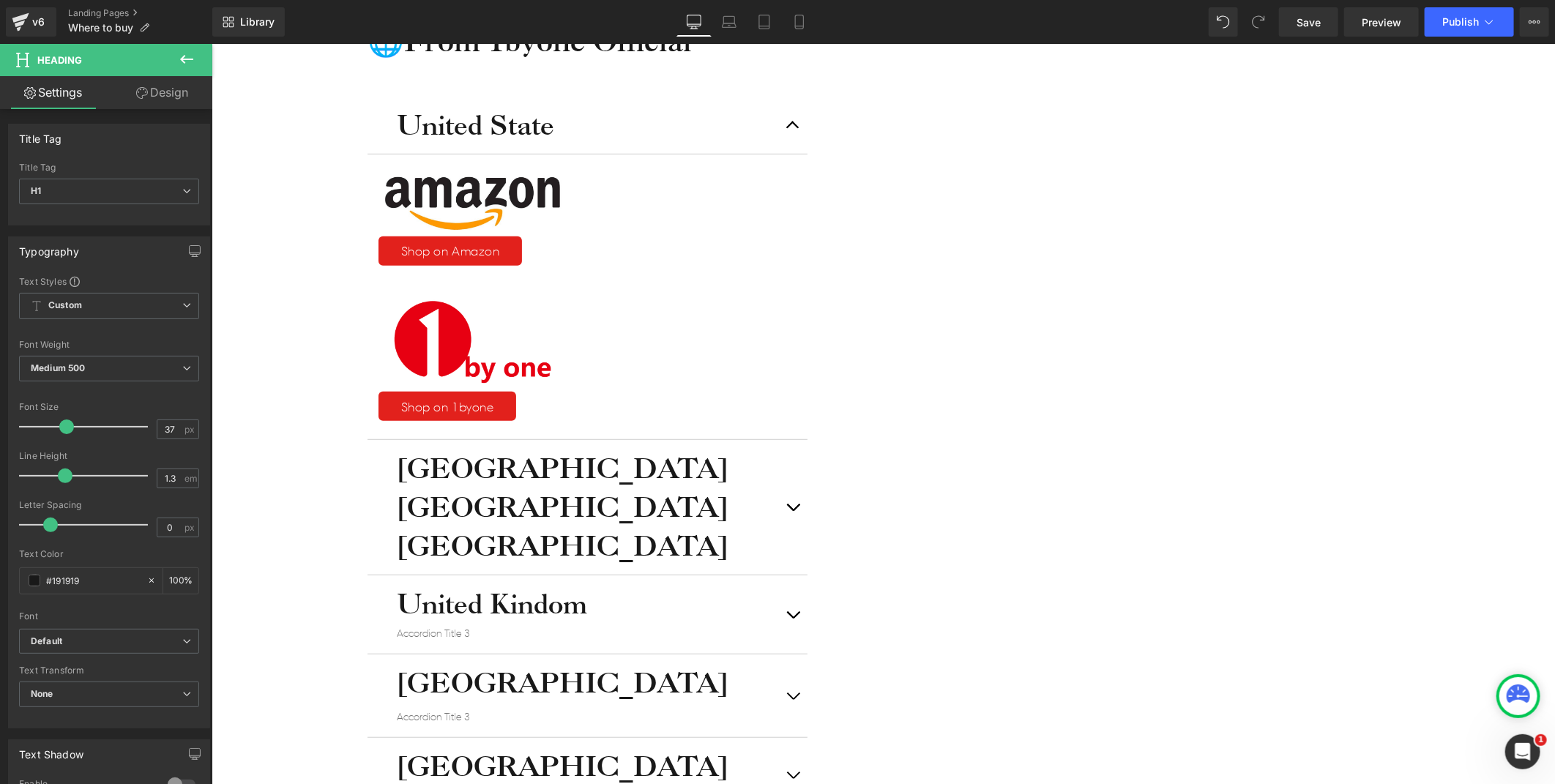
click at [211, 43] on icon at bounding box center [211, 43] width 0 height 0
click at [702, 528] on div "[GEOGRAPHIC_DATA]" at bounding box center [587, 545] width 381 height 35
click at [600, 259] on div "Where to buy Heading 🌐From 1byone Official Heading [GEOGRAPHIC_DATA] Heading Im…" at bounding box center [577, 437] width 732 height 1074
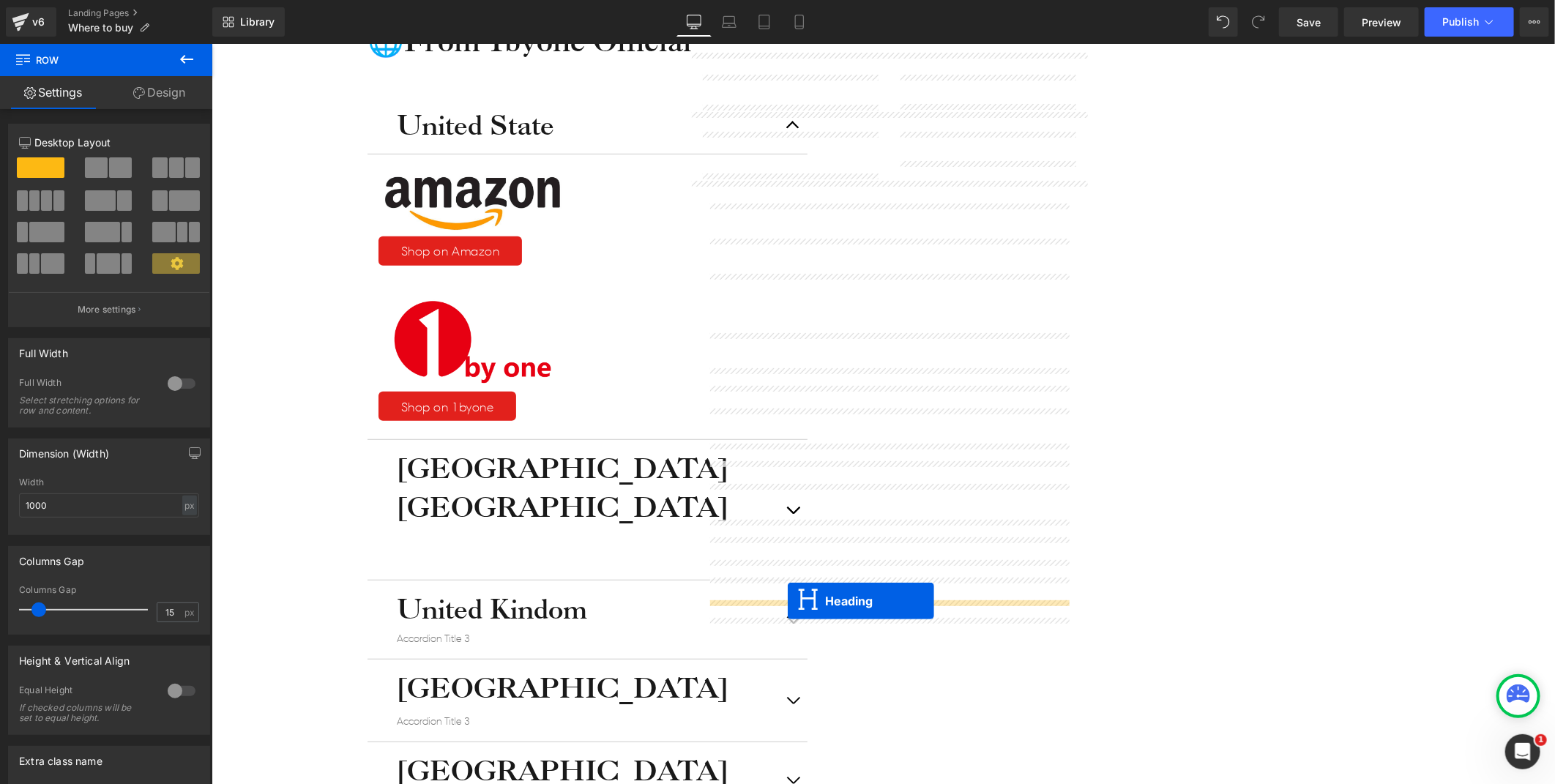
drag, startPoint x: 856, startPoint y: 290, endPoint x: 786, endPoint y: 601, distance: 318.8
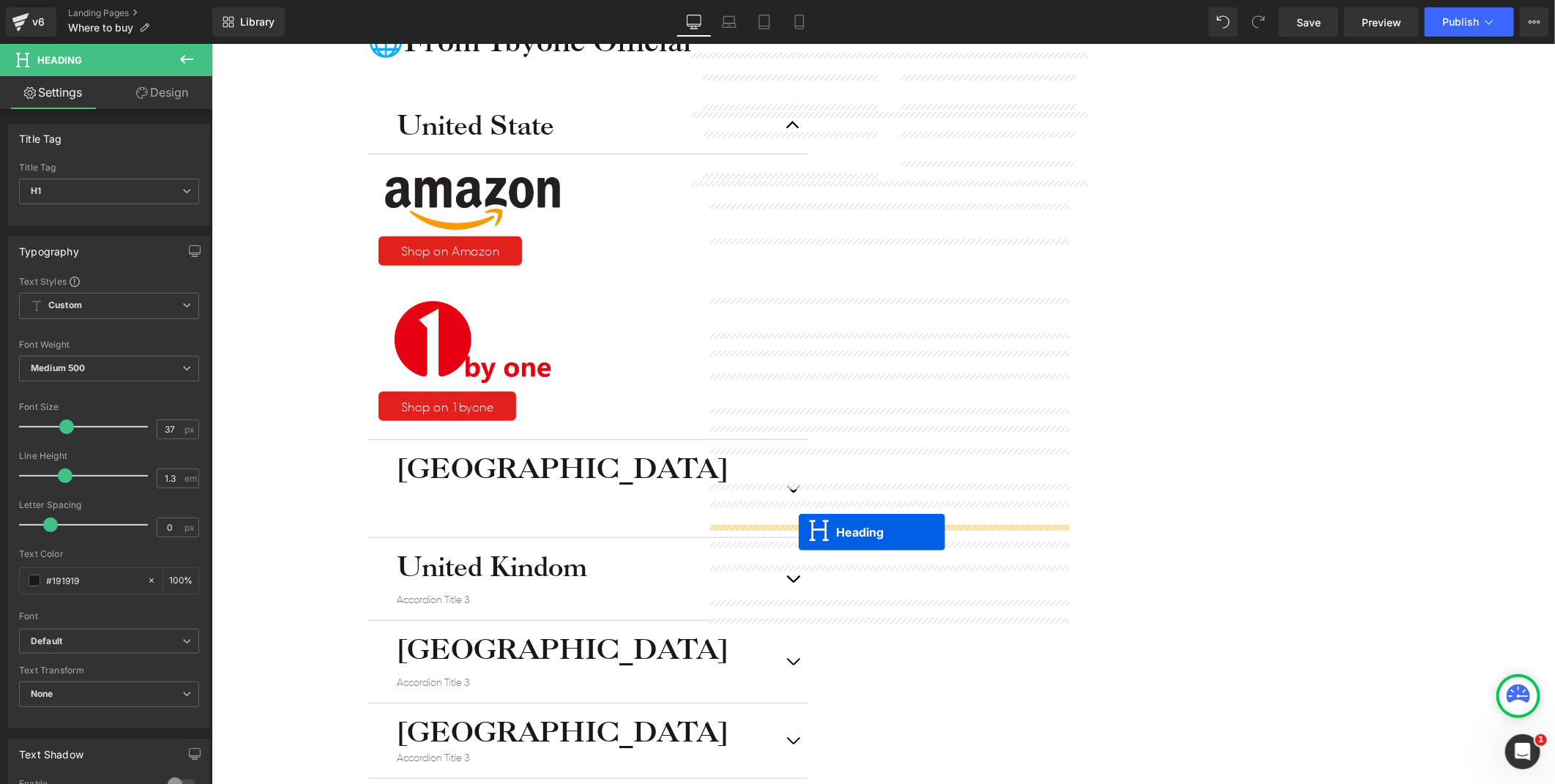
drag, startPoint x: 849, startPoint y: 249, endPoint x: 798, endPoint y: 531, distance: 286.6
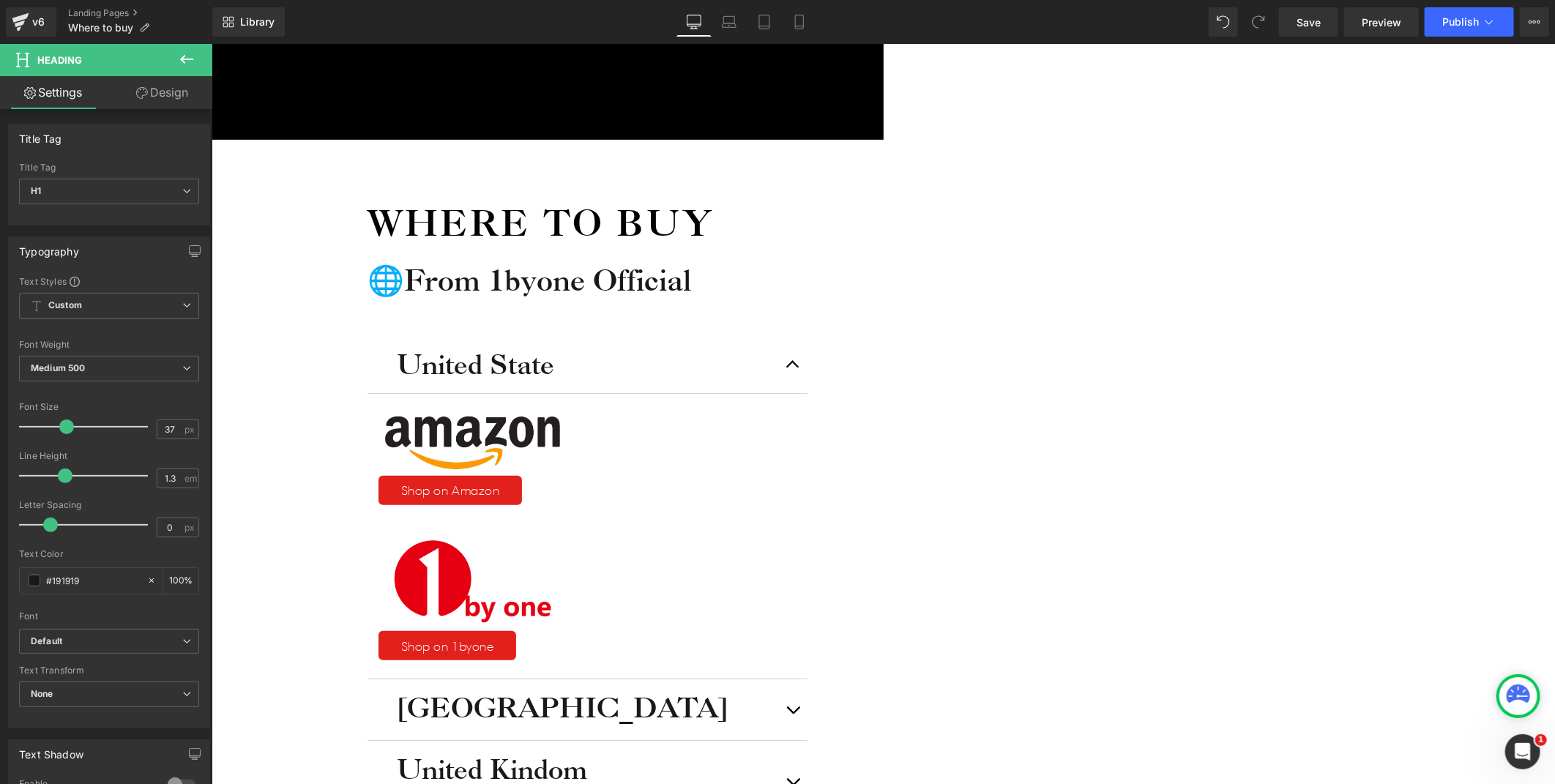
scroll to position [162, 0]
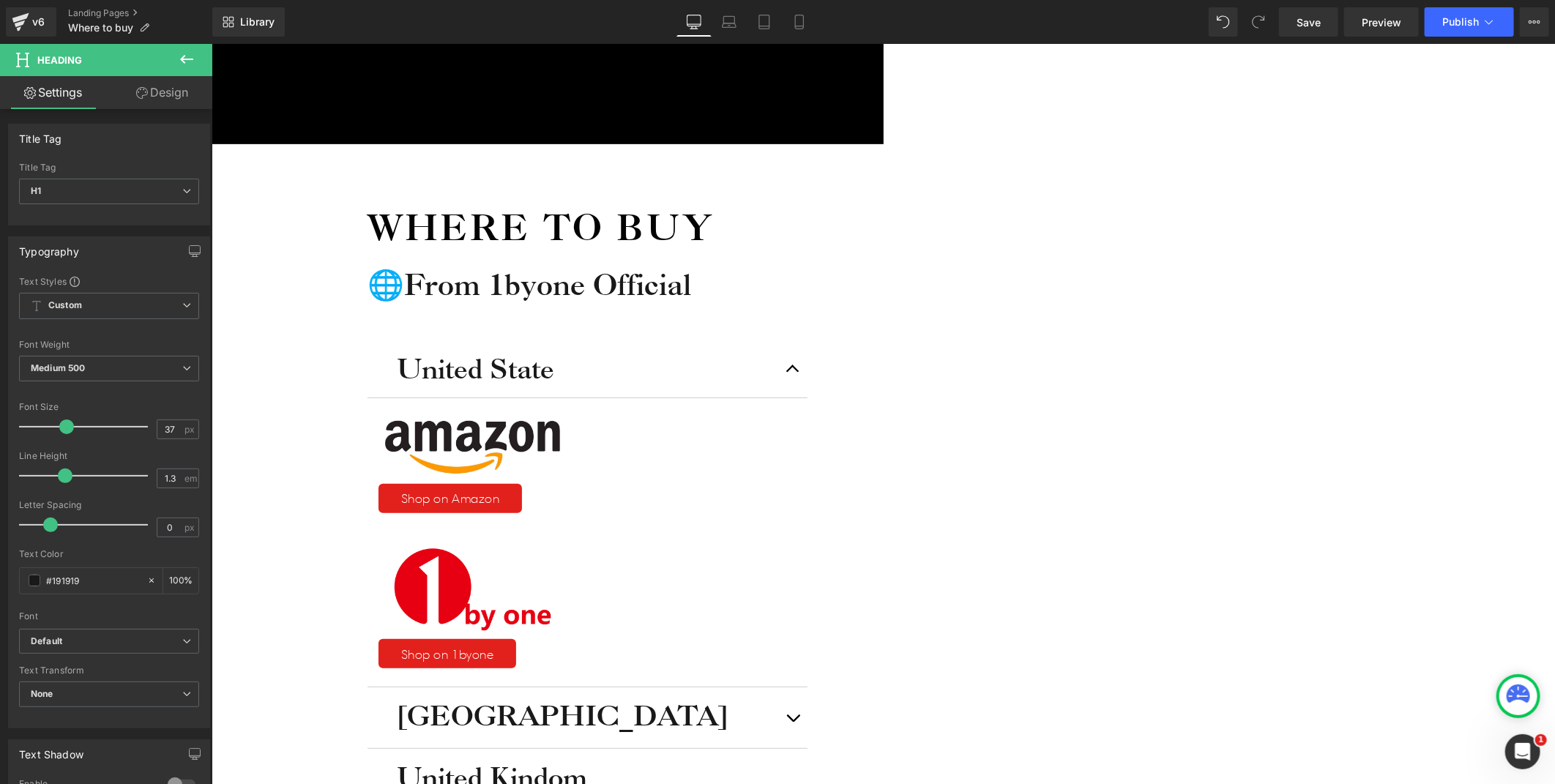
click at [181, 61] on icon at bounding box center [186, 59] width 18 height 18
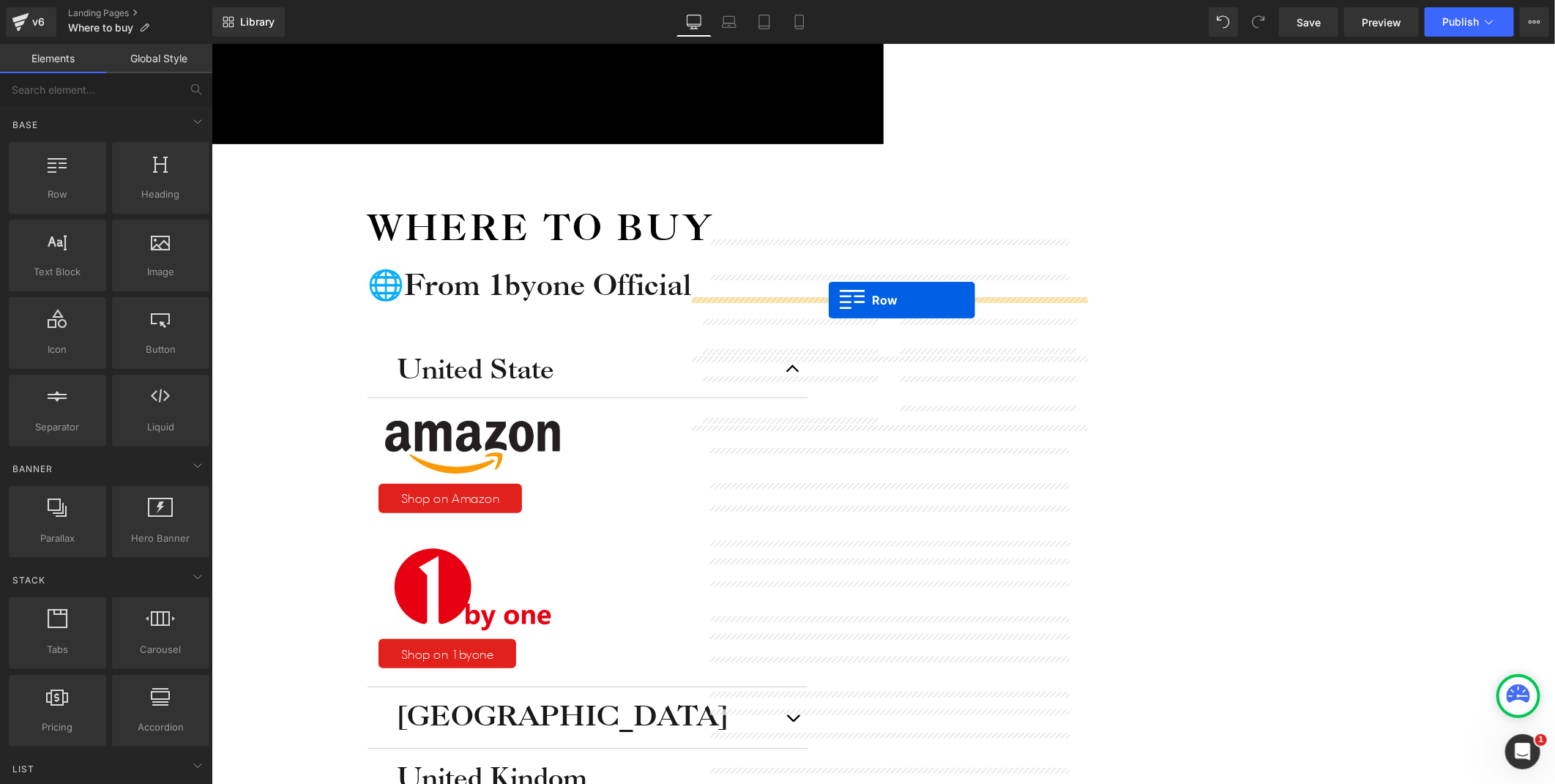
drag, startPoint x: 264, startPoint y: 199, endPoint x: 826, endPoint y: 298, distance: 570.7
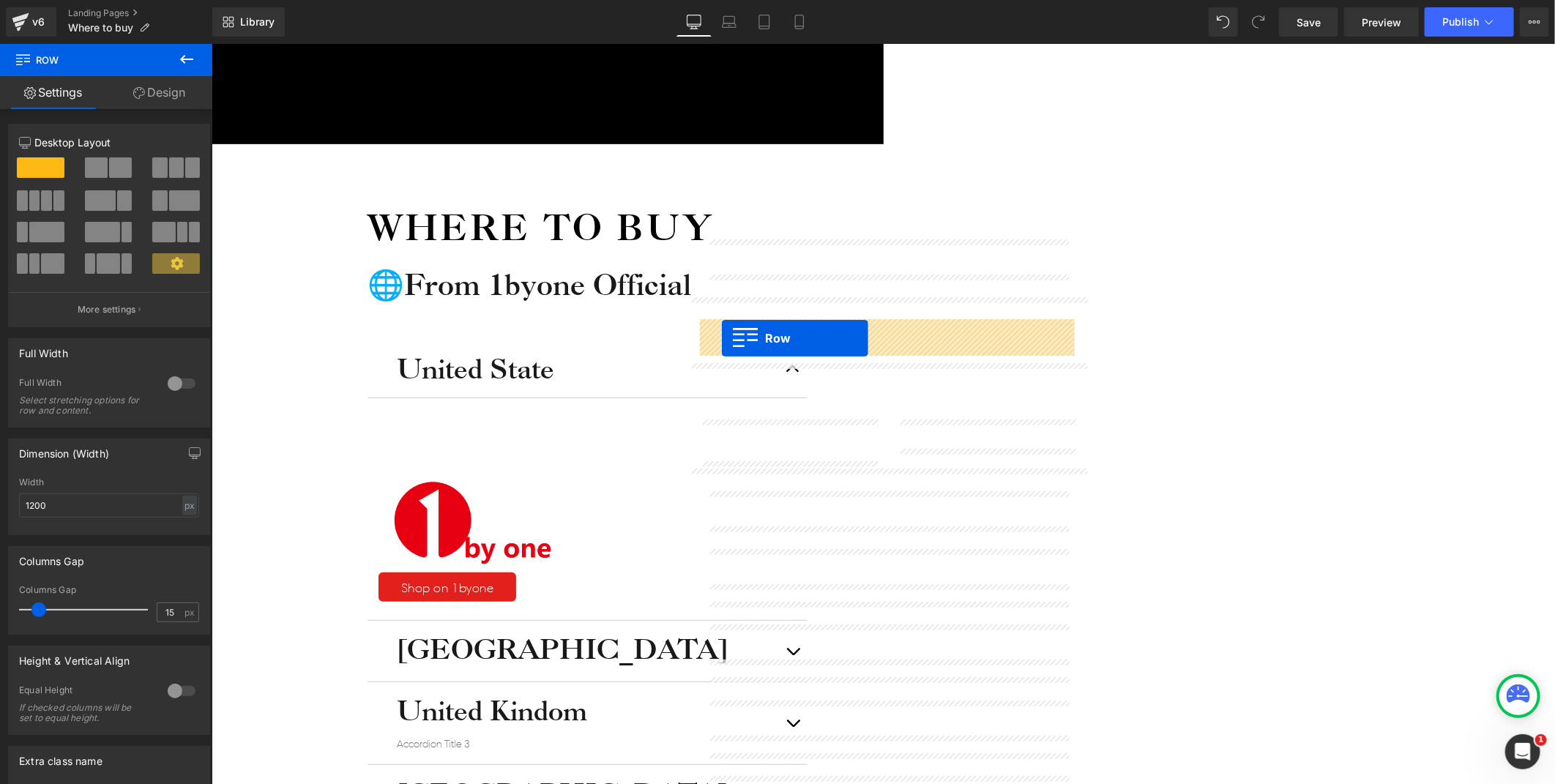
drag, startPoint x: 700, startPoint y: 374, endPoint x: 721, endPoint y: 337, distance: 42.5
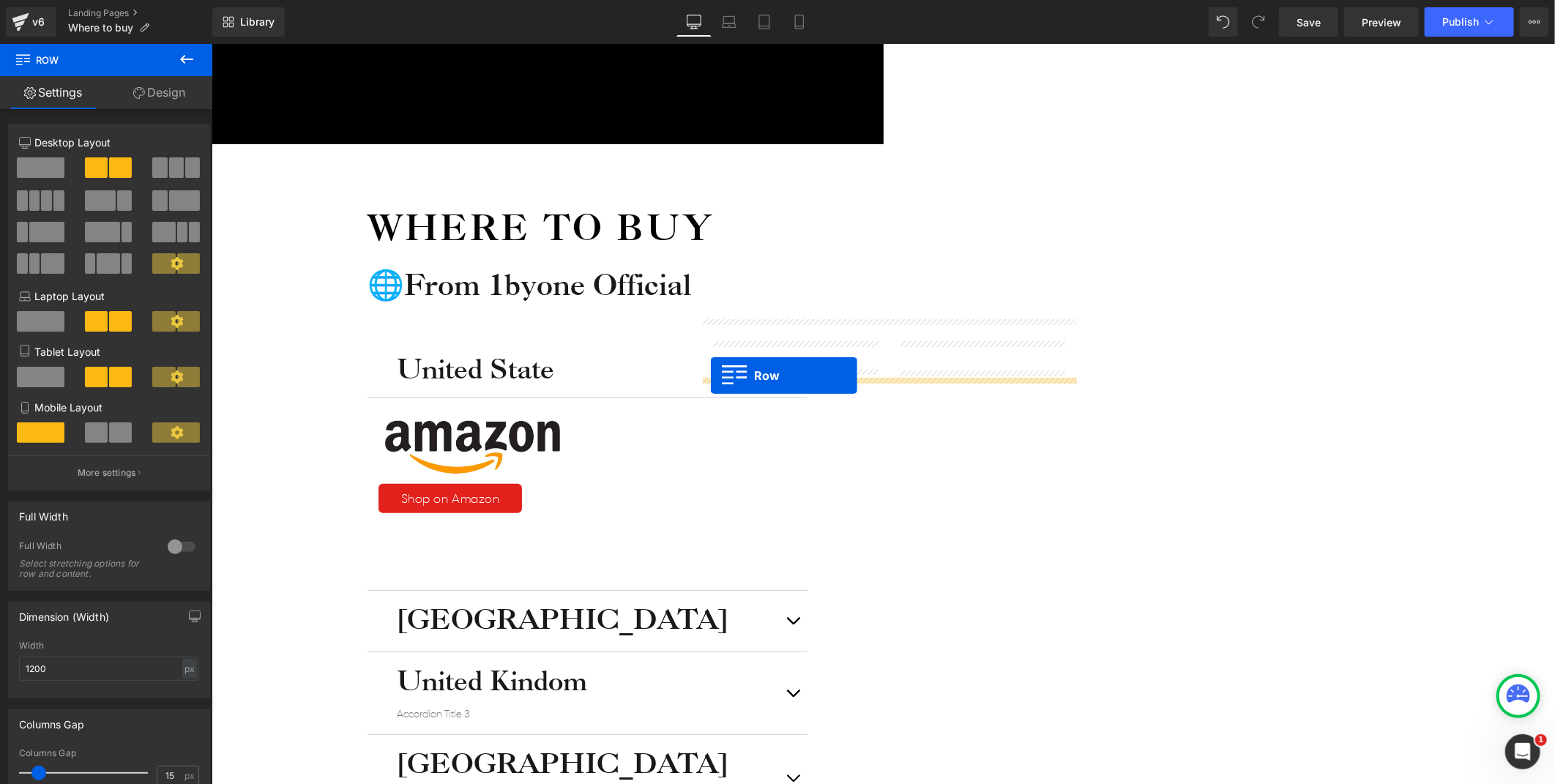
drag, startPoint x: 695, startPoint y: 399, endPoint x: 710, endPoint y: 375, distance: 28.3
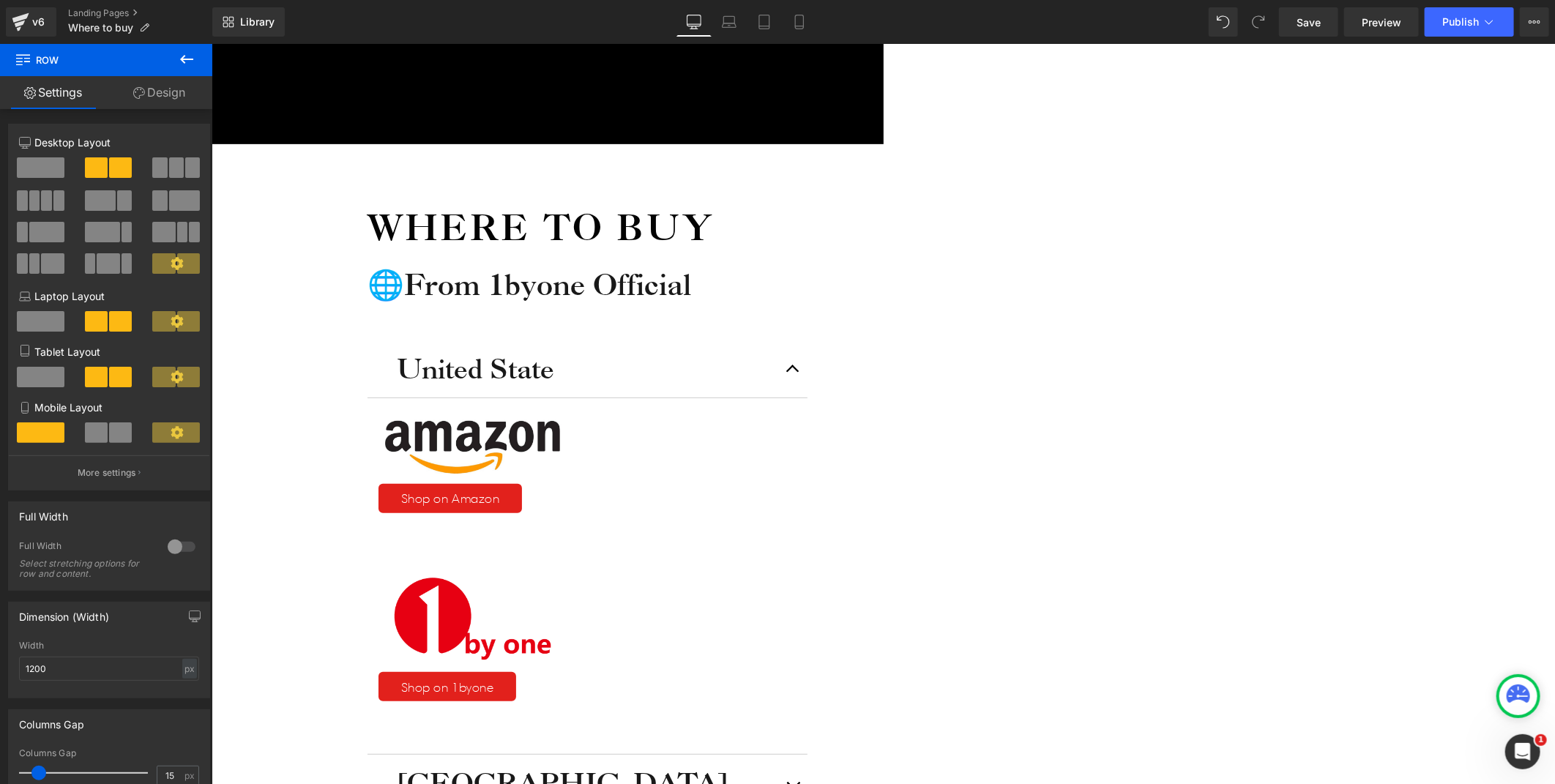
click at [211, 43] on icon at bounding box center [211, 43] width 0 height 0
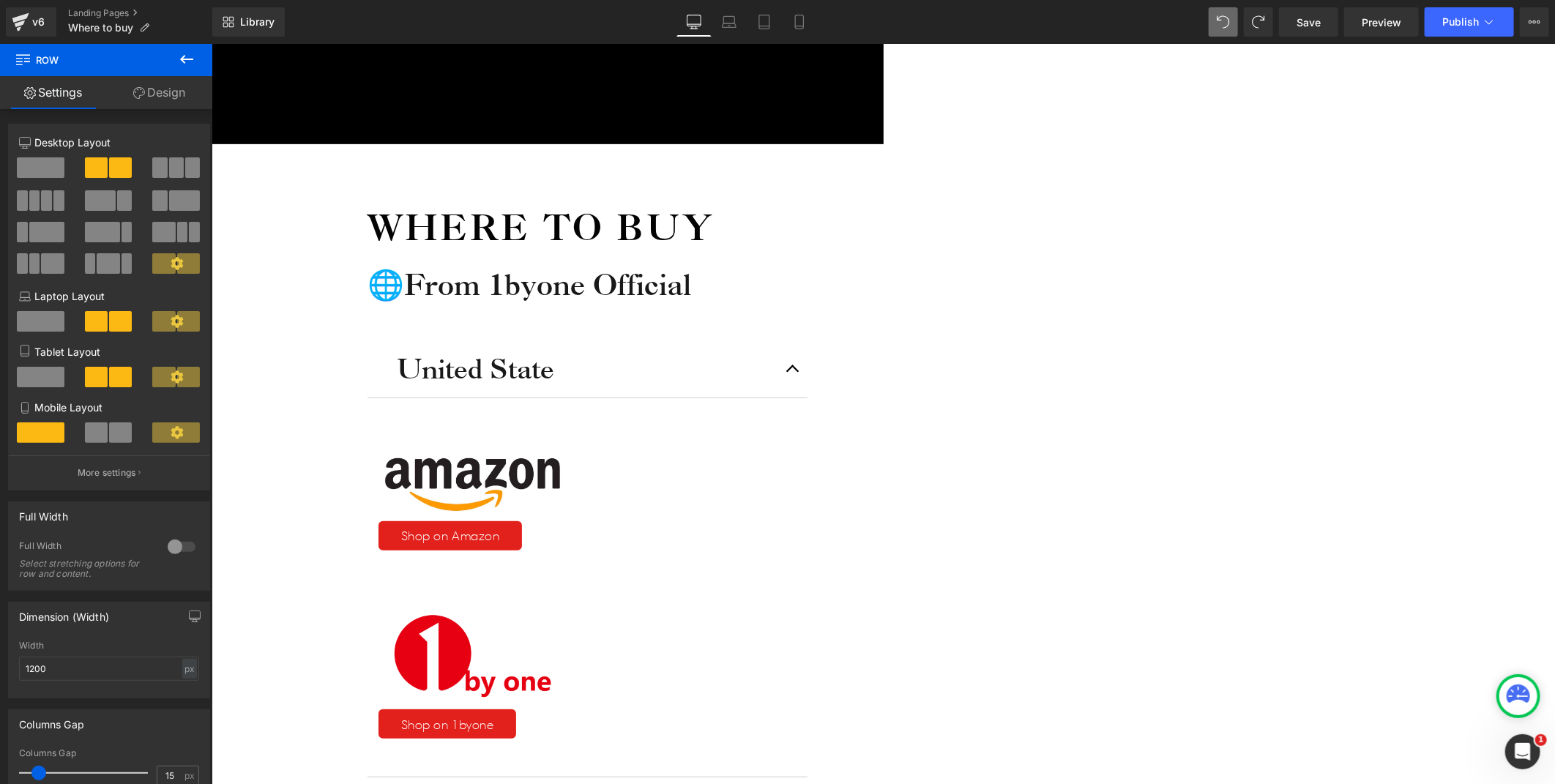
click at [211, 43] on icon at bounding box center [211, 43] width 0 height 0
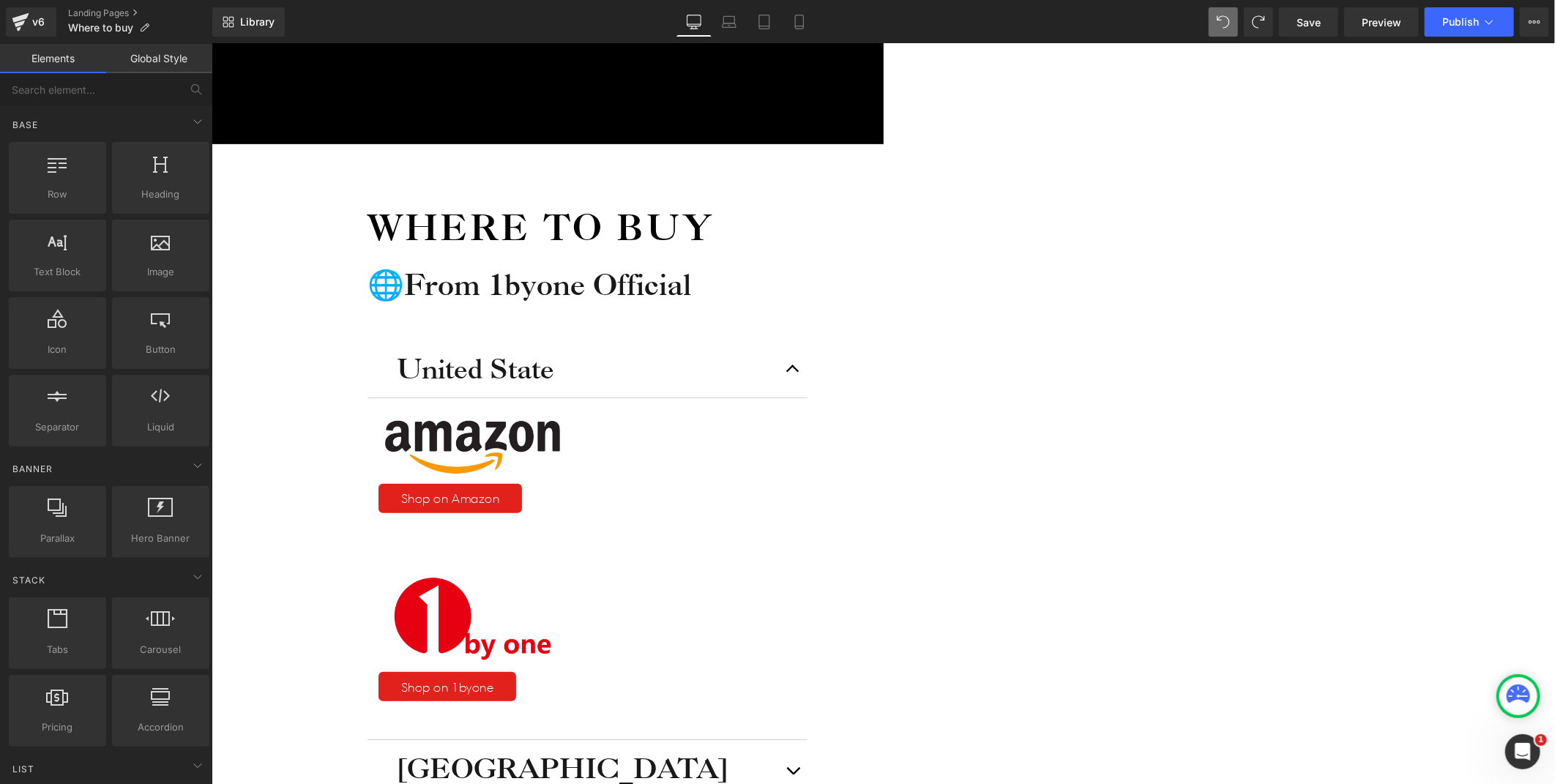
click at [211, 43] on icon at bounding box center [211, 43] width 0 height 0
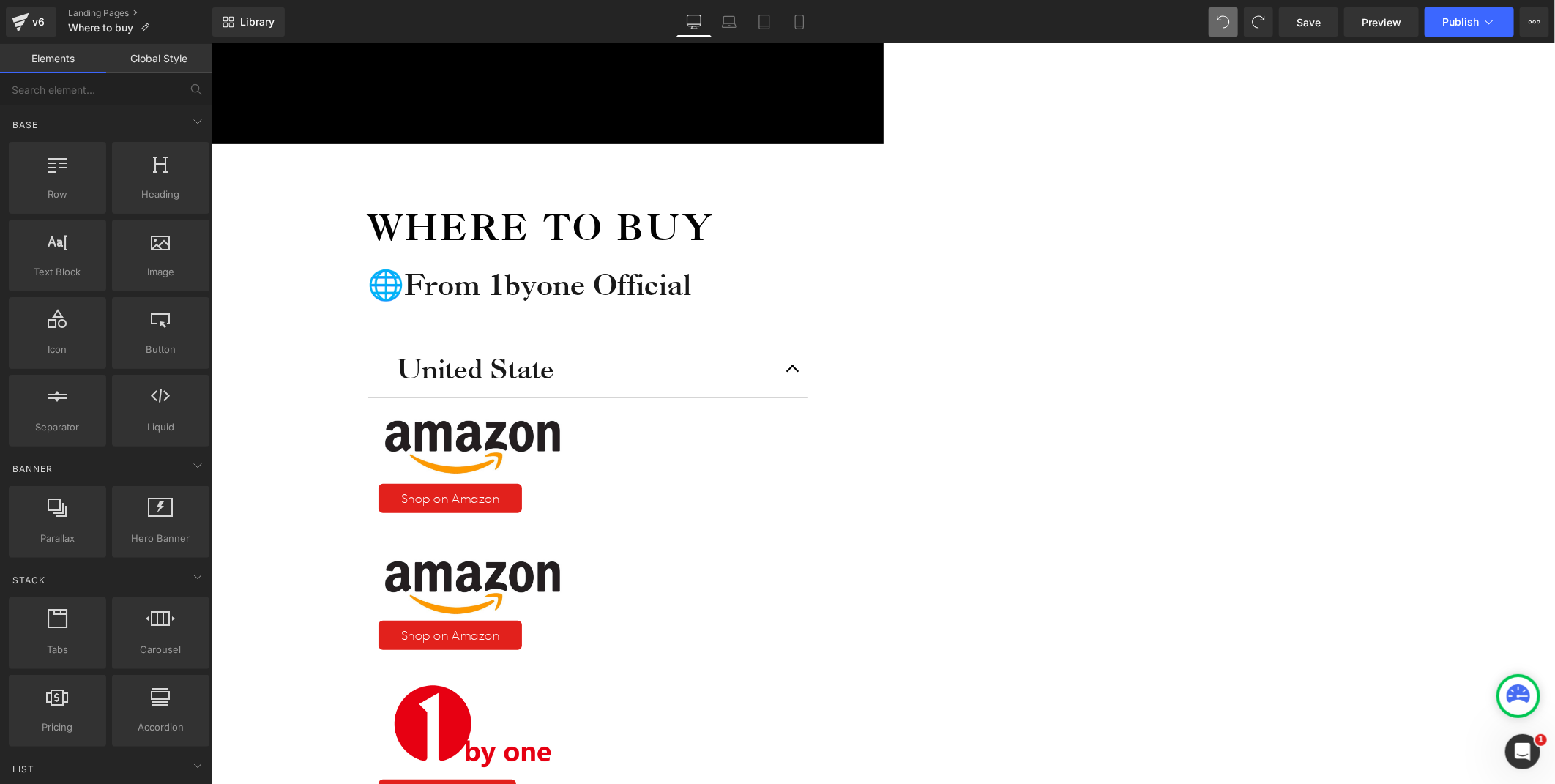
click at [211, 43] on icon at bounding box center [211, 43] width 0 height 0
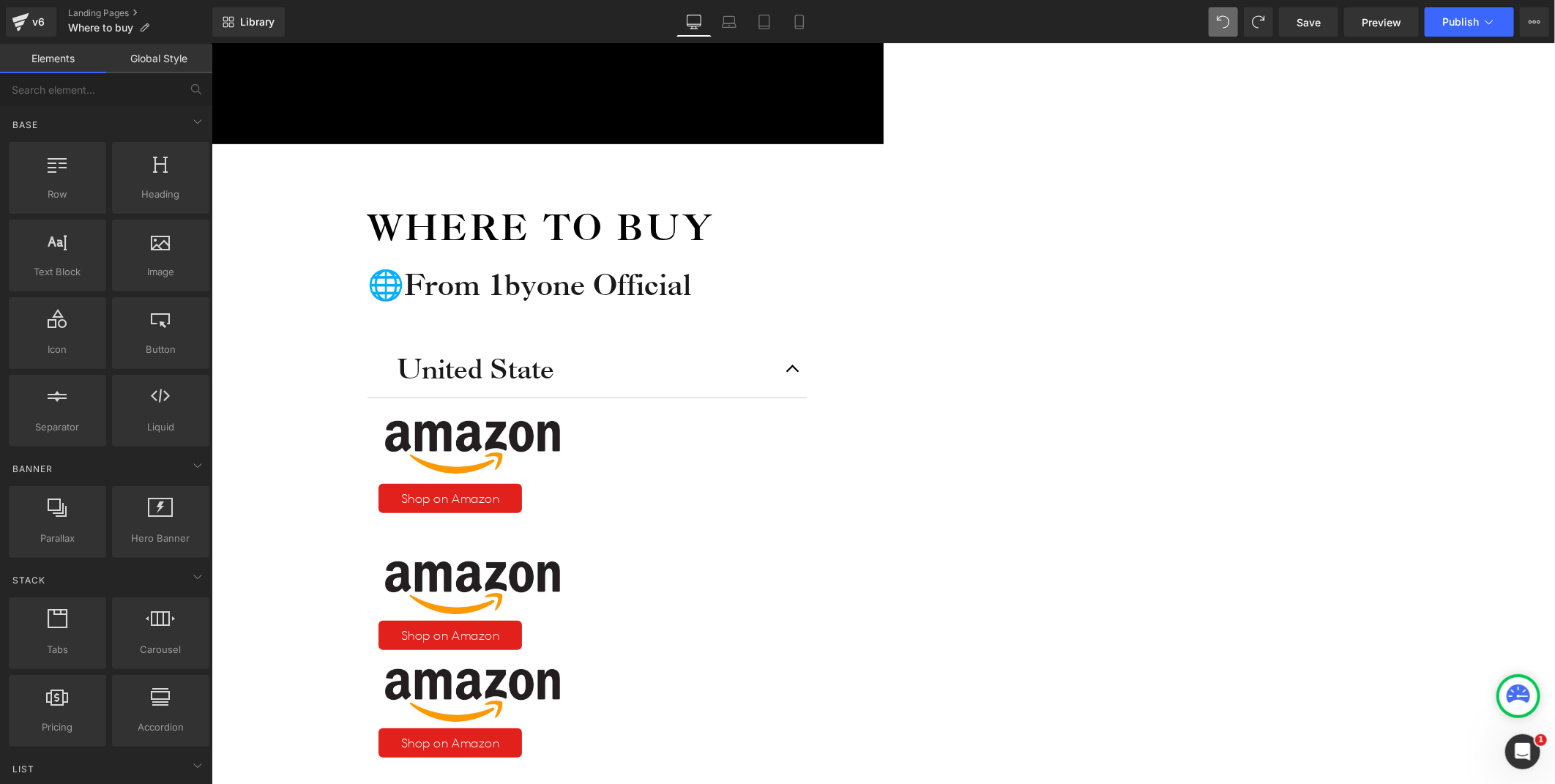
click at [211, 43] on icon at bounding box center [211, 43] width 0 height 0
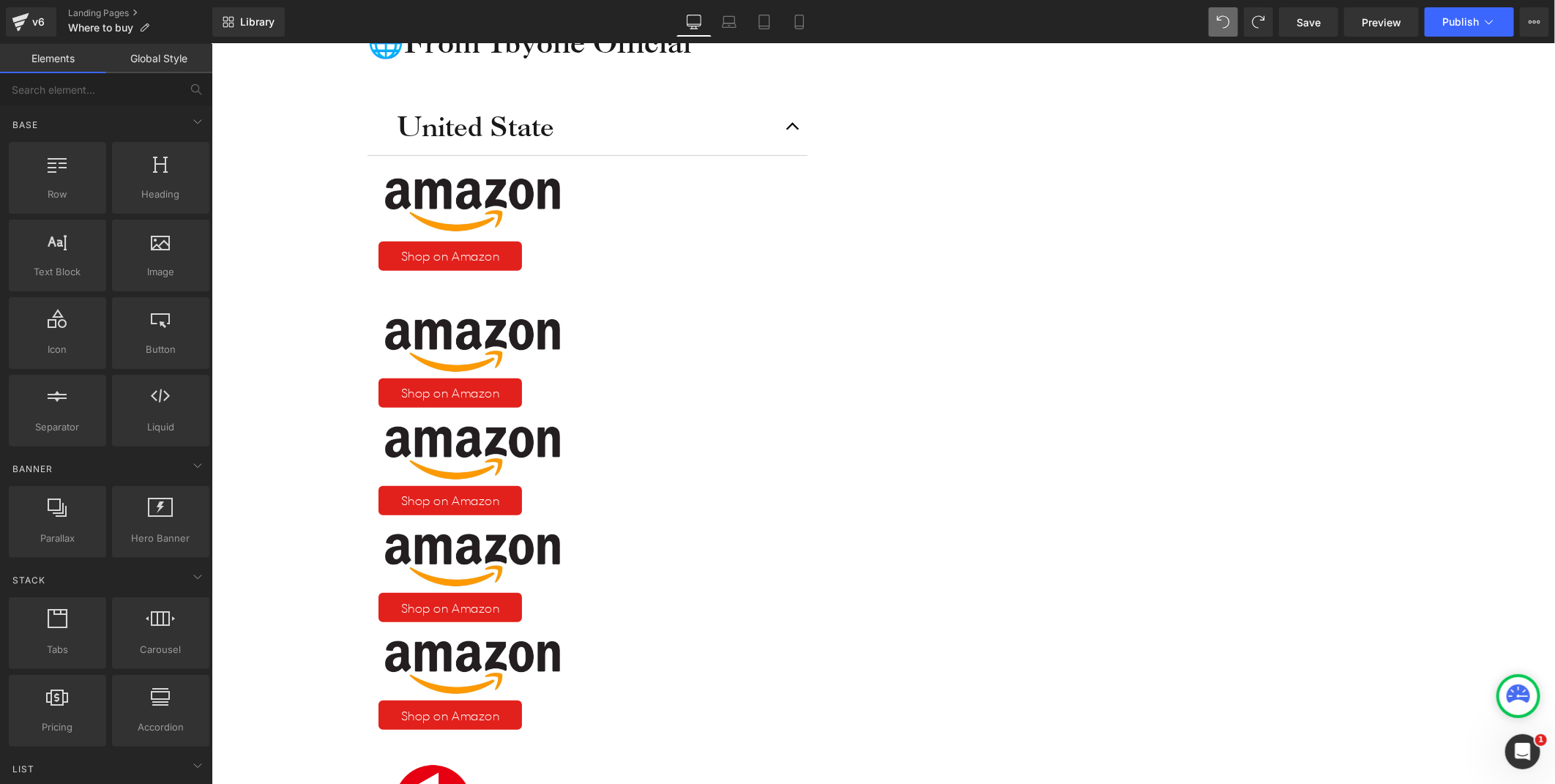
scroll to position [407, 0]
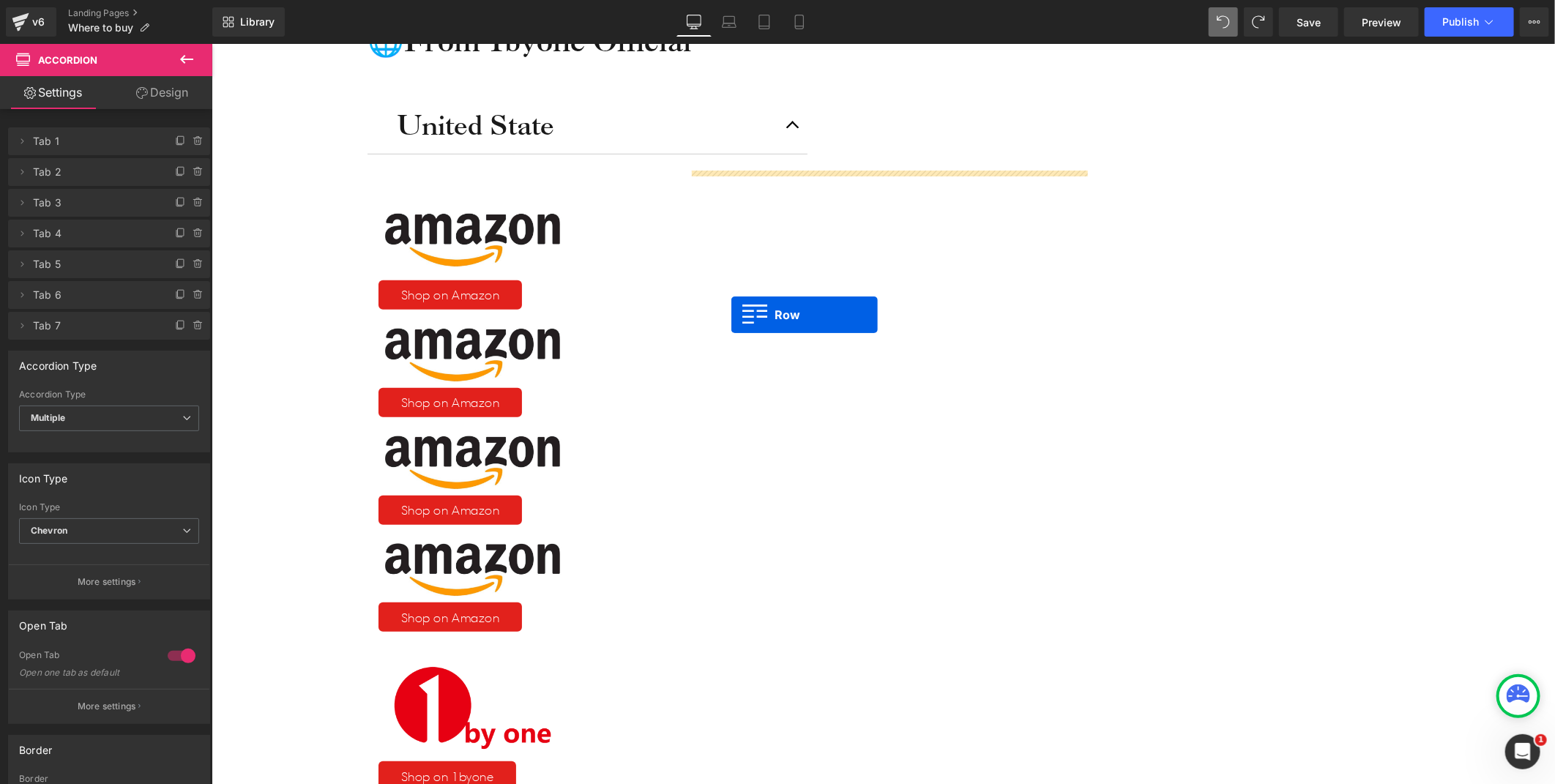
scroll to position [384, 0]
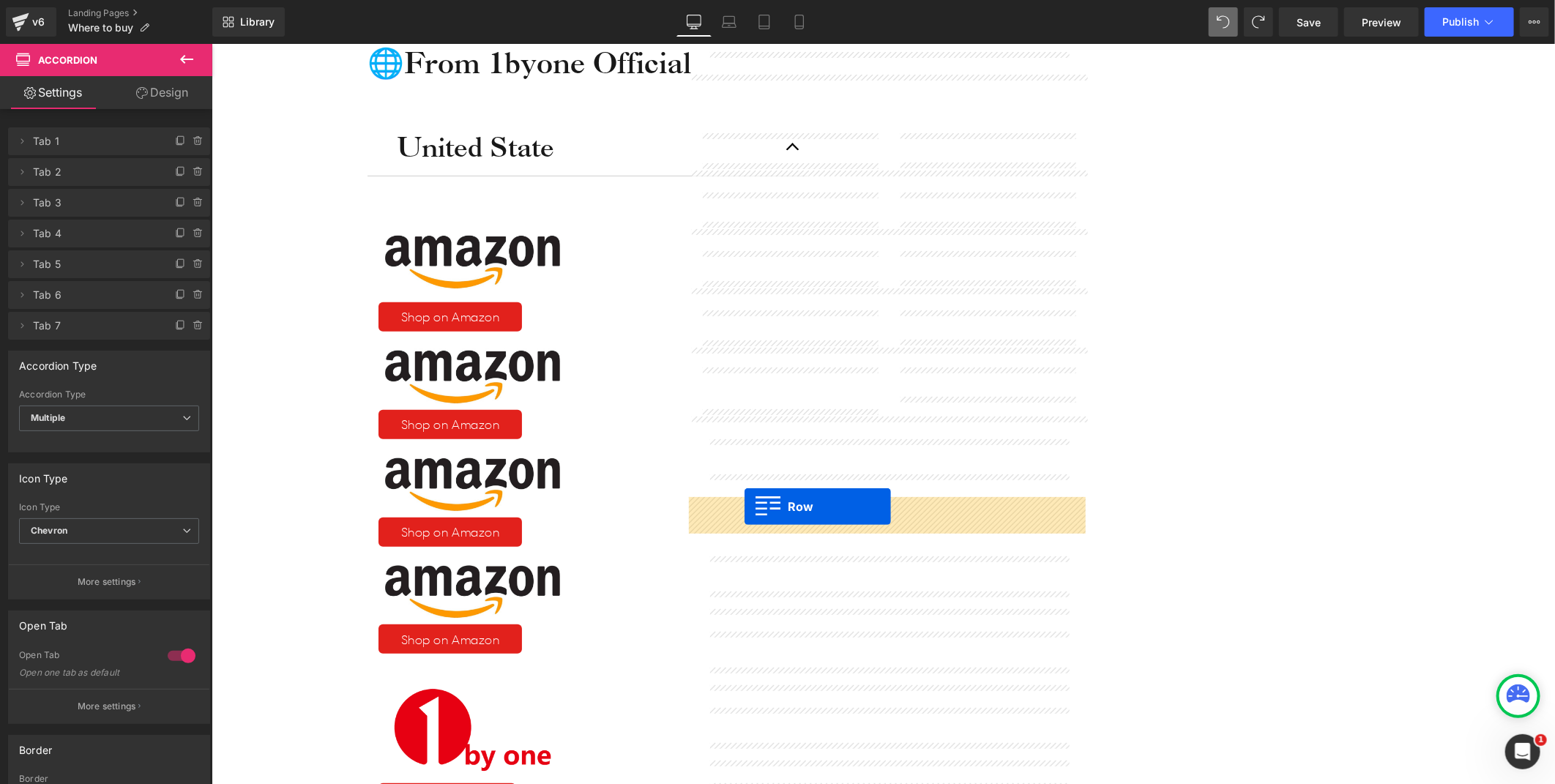
drag, startPoint x: 699, startPoint y: 65, endPoint x: 744, endPoint y: 507, distance: 444.3
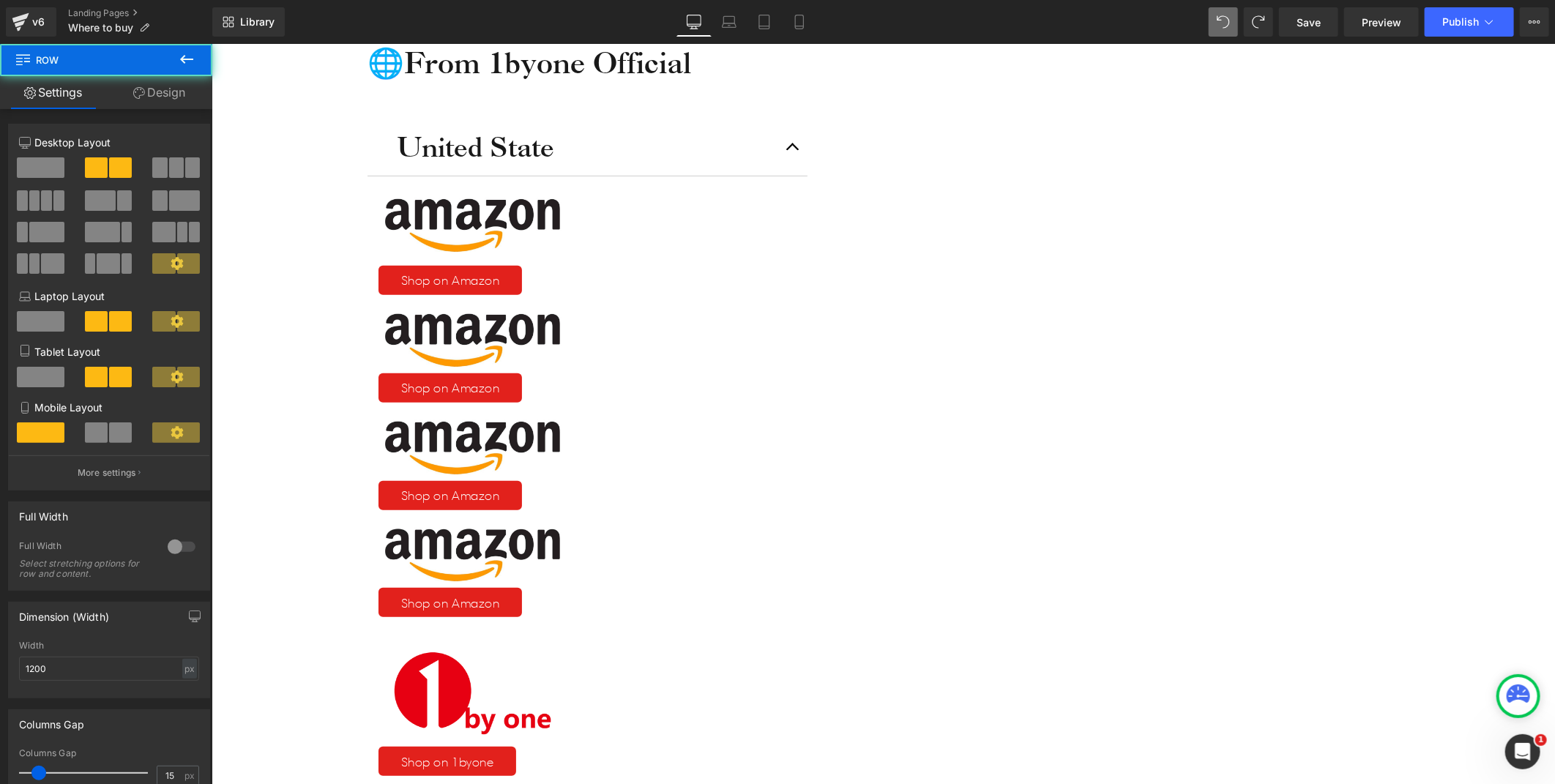
scroll to position [347, 0]
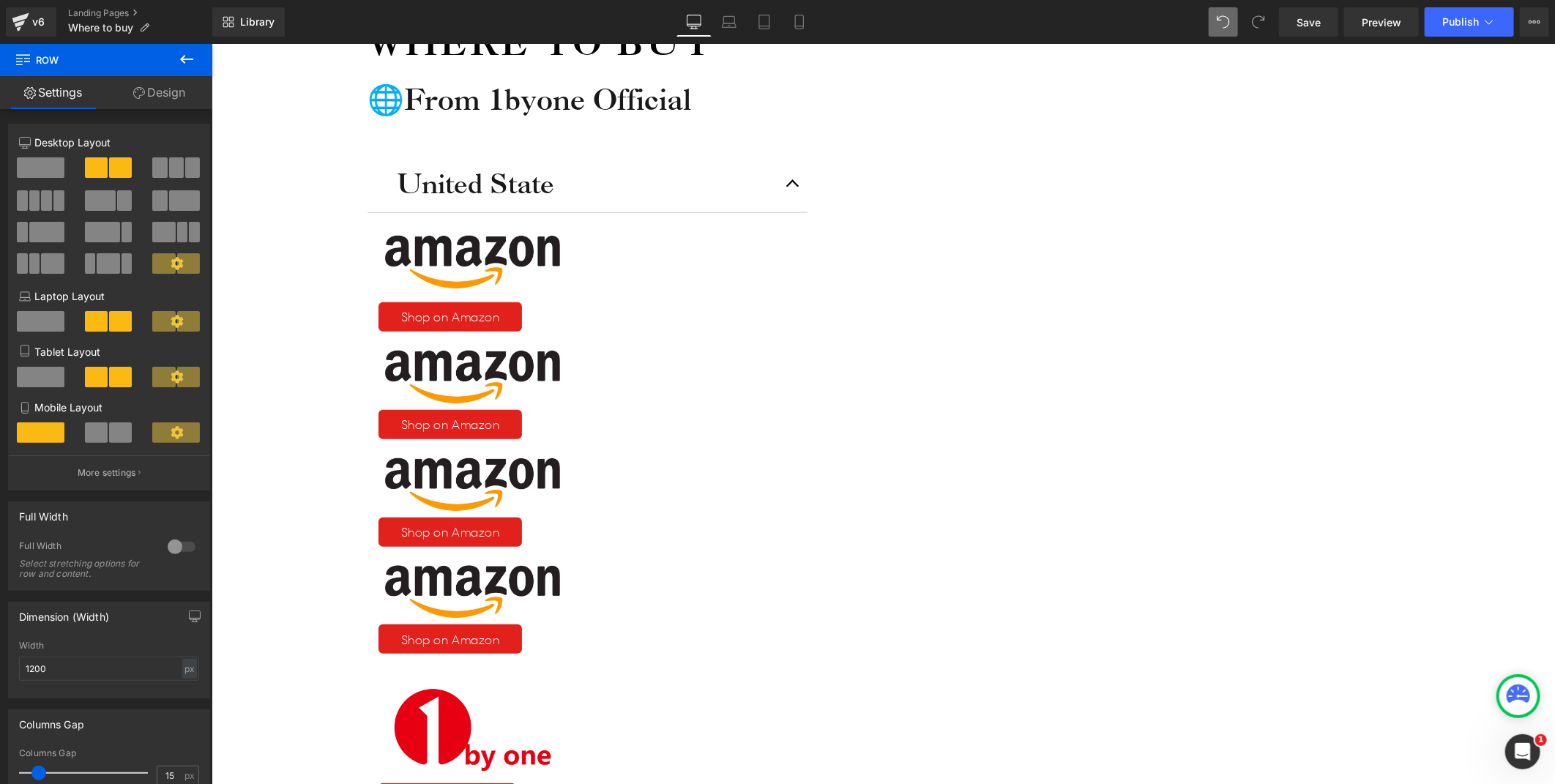
click at [211, 43] on icon at bounding box center [211, 43] width 0 height 0
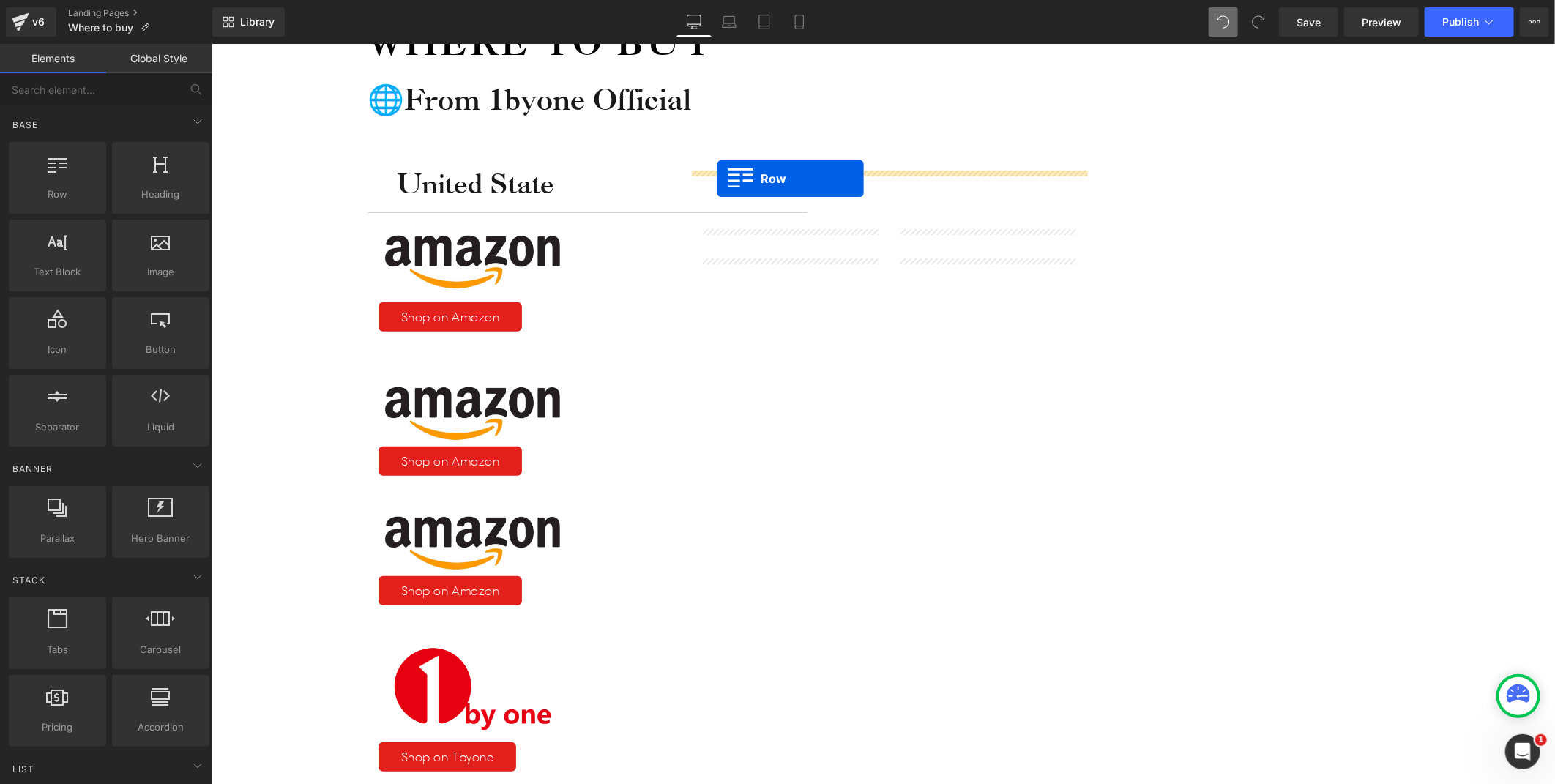
drag, startPoint x: 700, startPoint y: 184, endPoint x: 716, endPoint y: 180, distance: 16.5
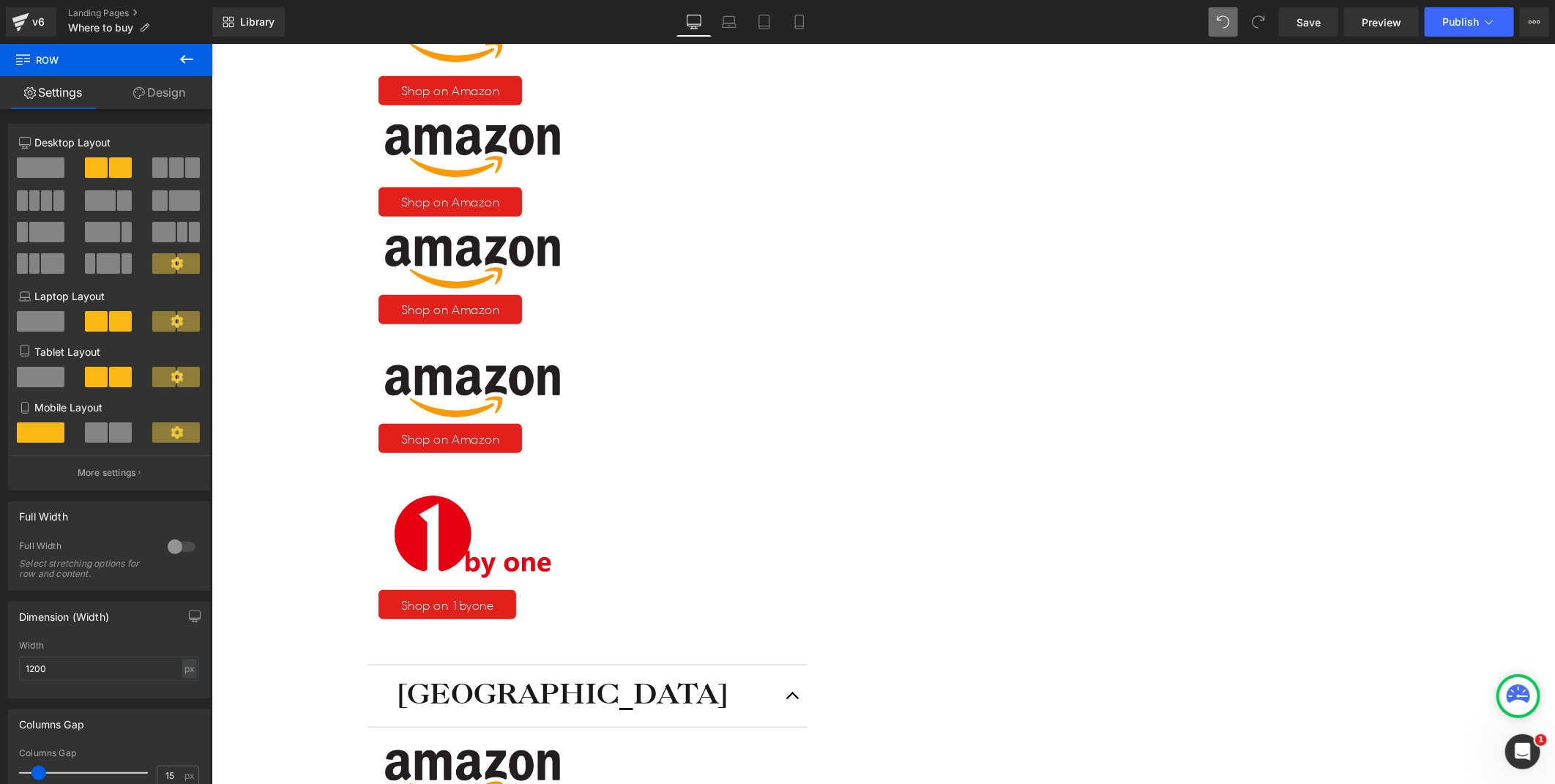
scroll to position [592, 0]
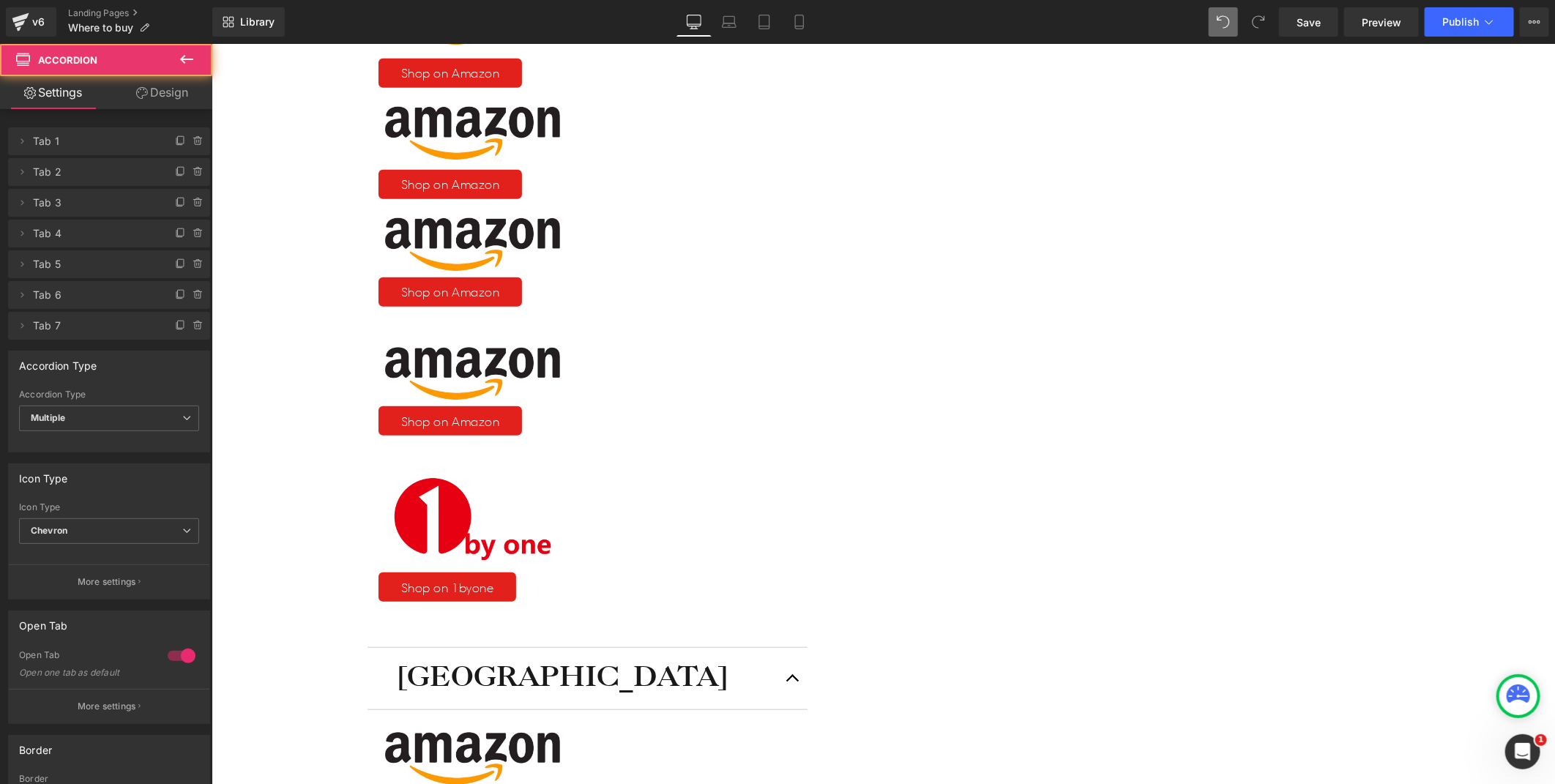
click at [793, 682] on span "button" at bounding box center [793, 682] width 0 height 0
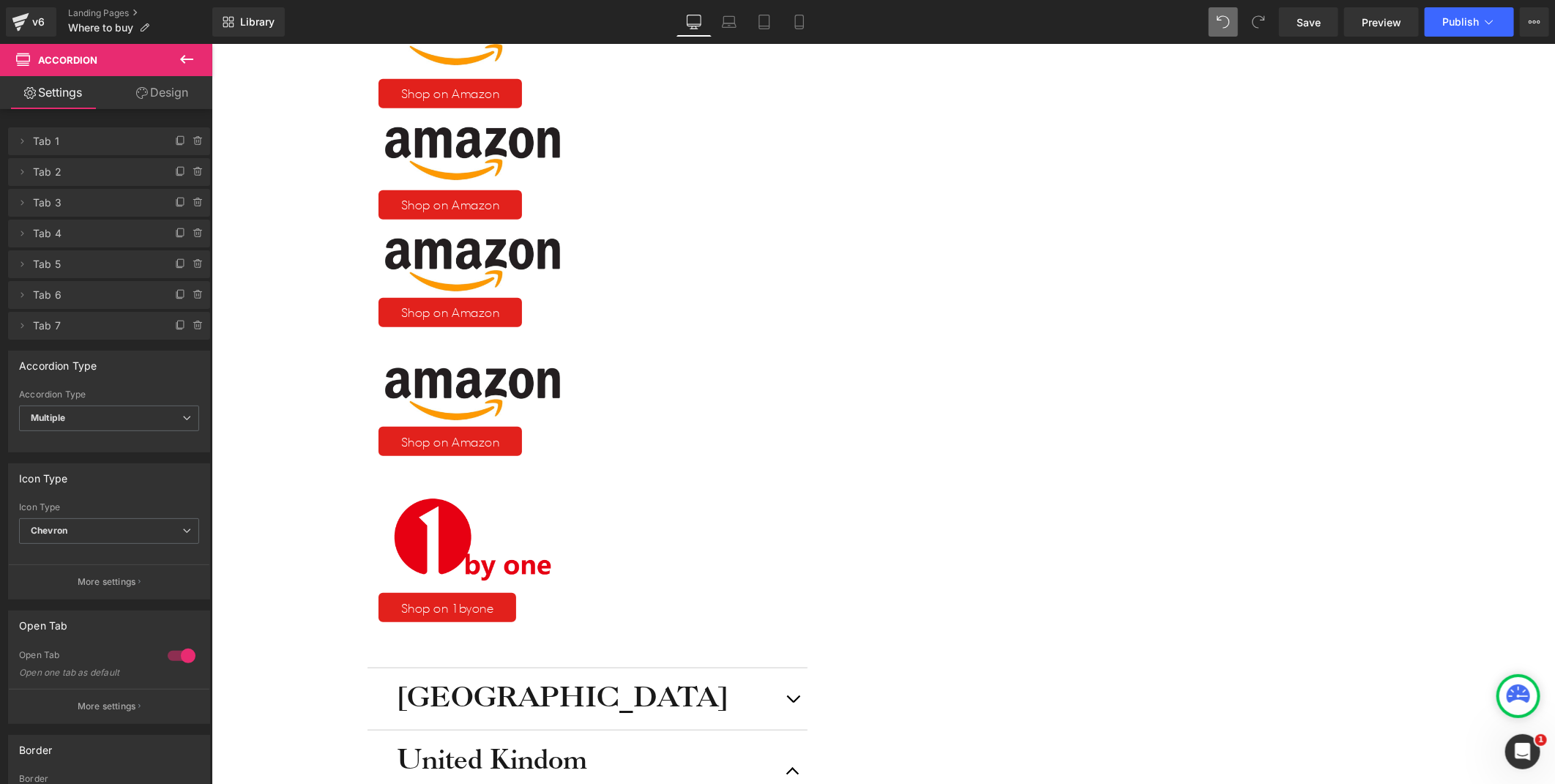
scroll to position [267, 0]
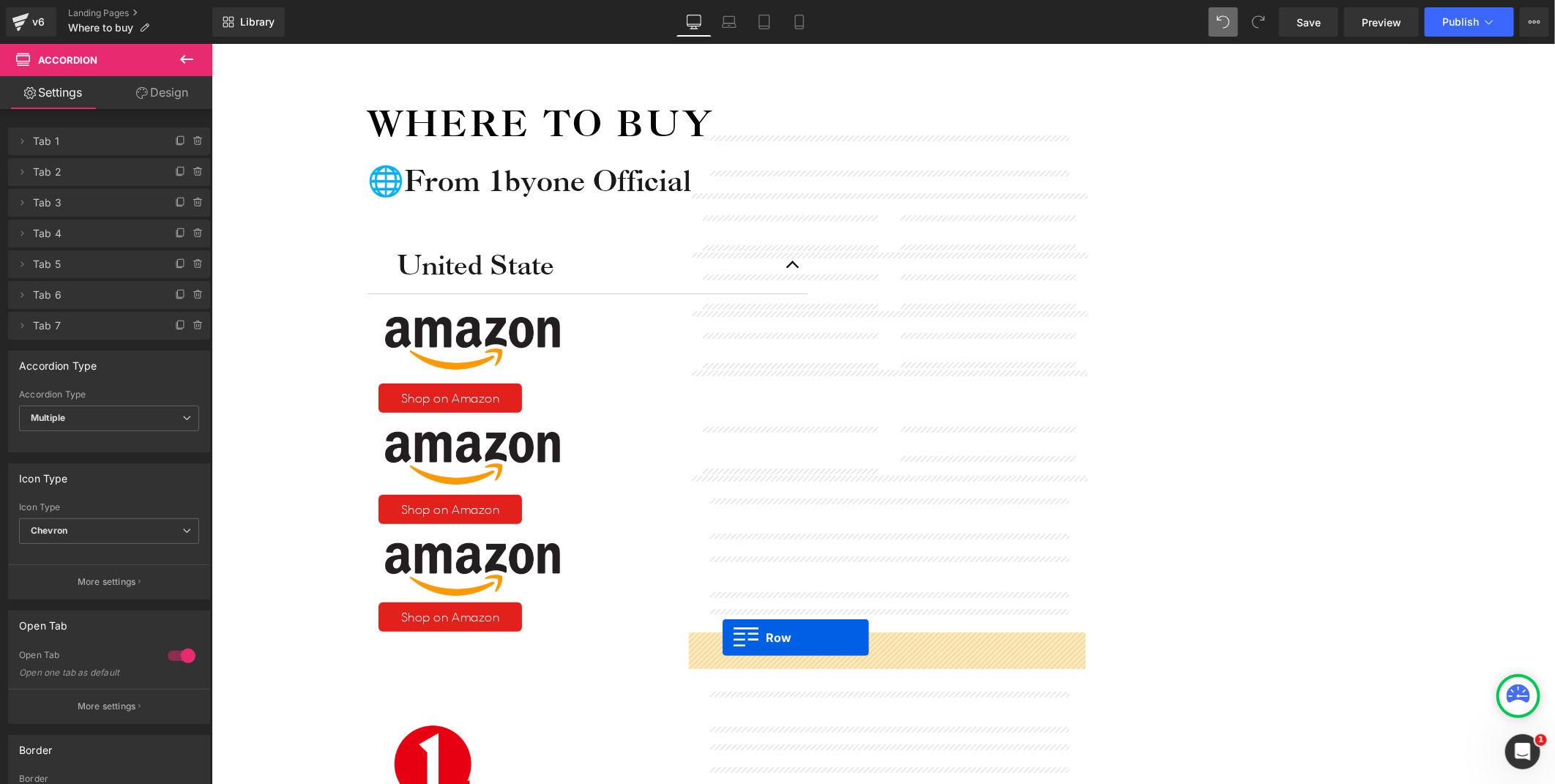
drag, startPoint x: 698, startPoint y: 381, endPoint x: 855, endPoint y: 449, distance: 171.1
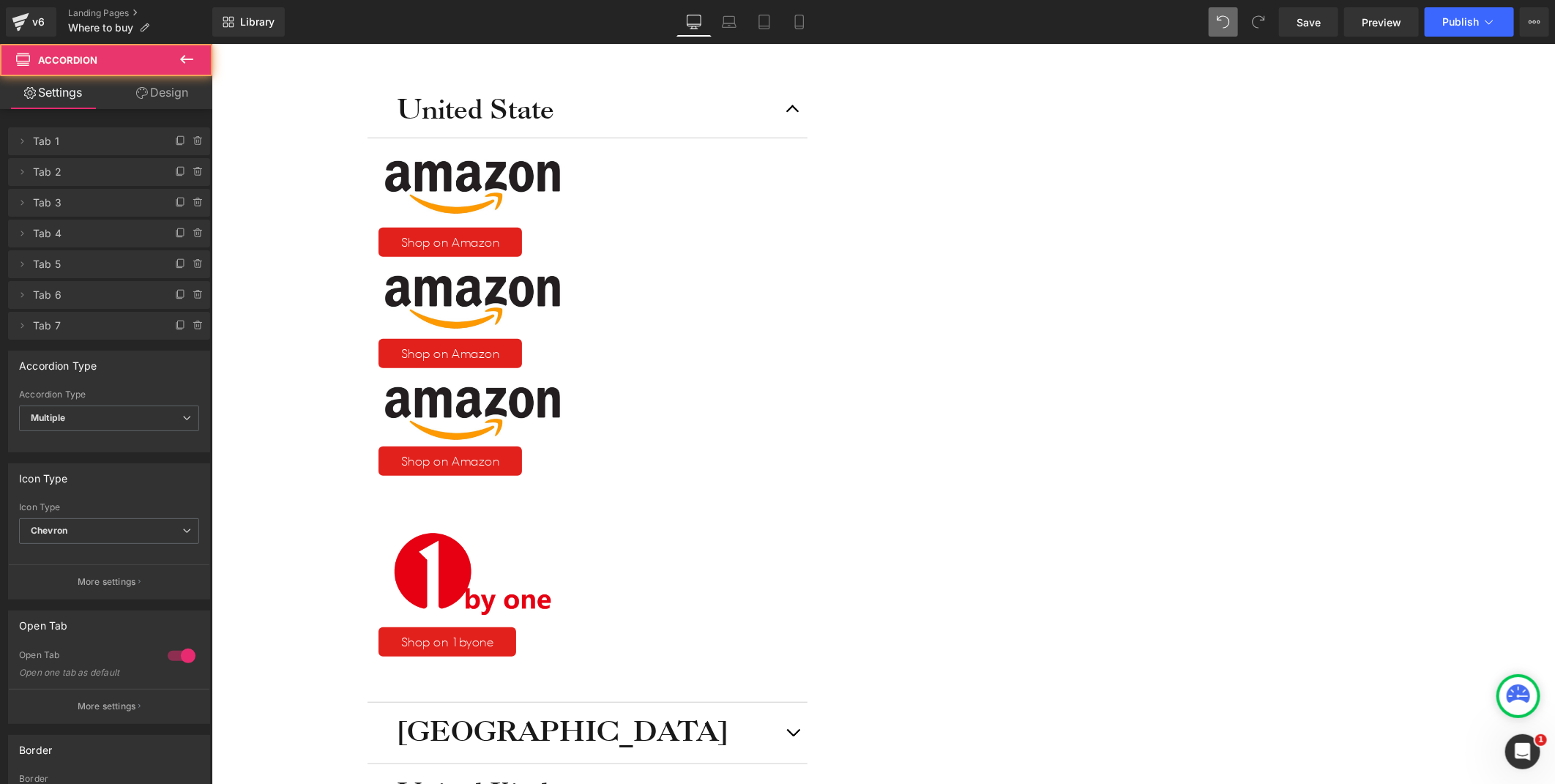
scroll to position [429, 0]
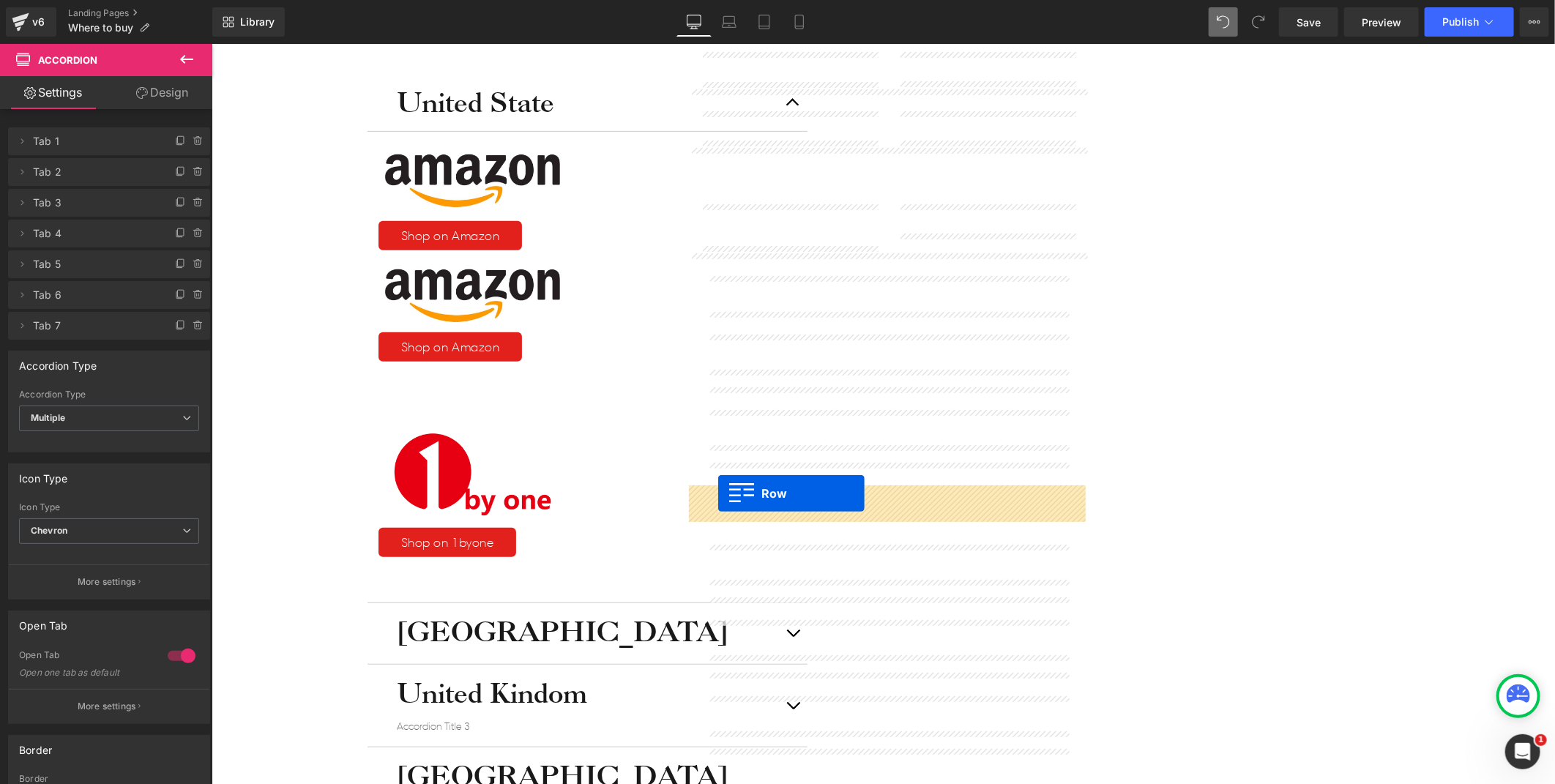
drag, startPoint x: 699, startPoint y: 159, endPoint x: 717, endPoint y: 493, distance: 334.5
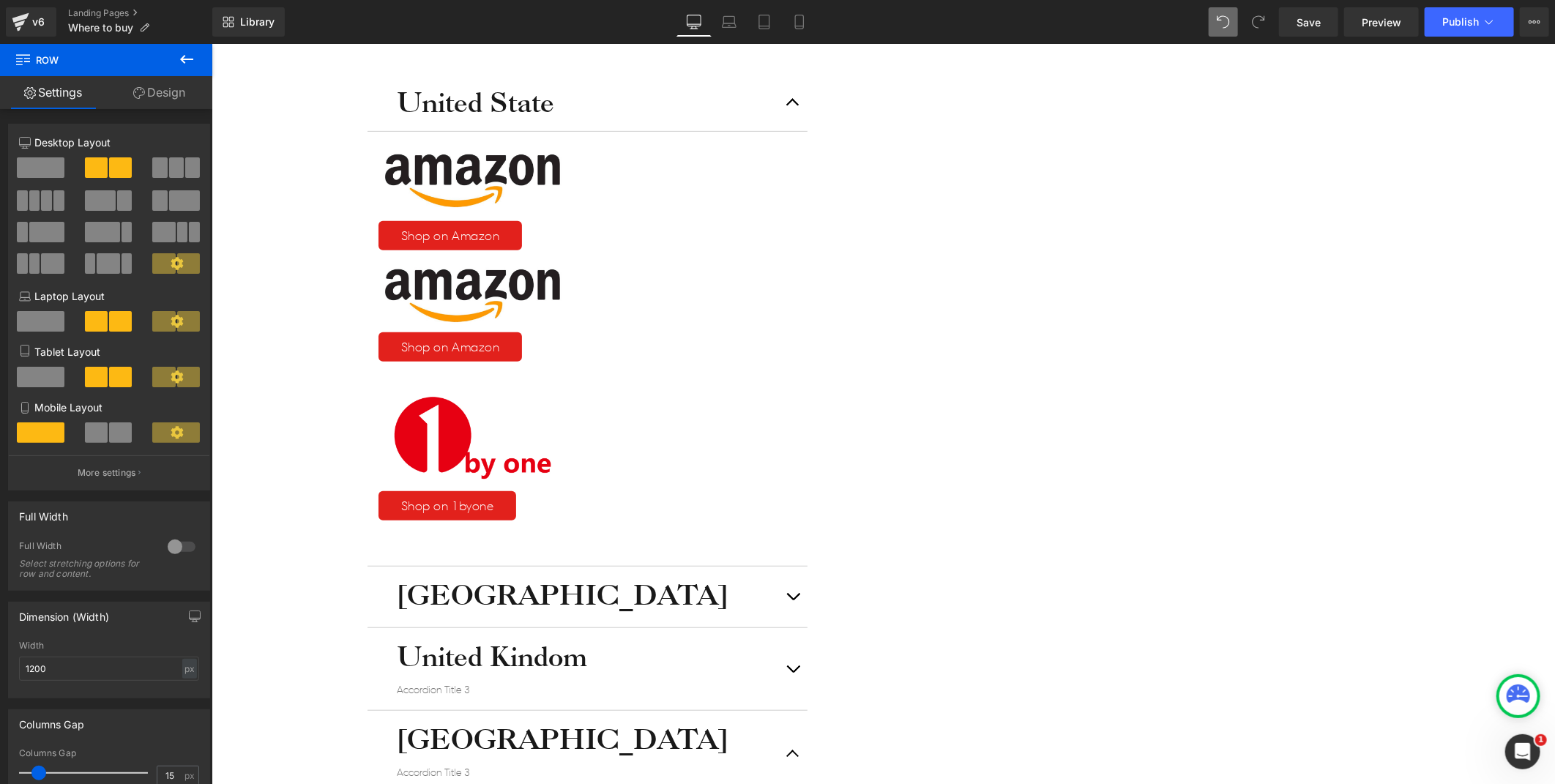
click at [807, 710] on button "button" at bounding box center [792, 752] width 29 height 85
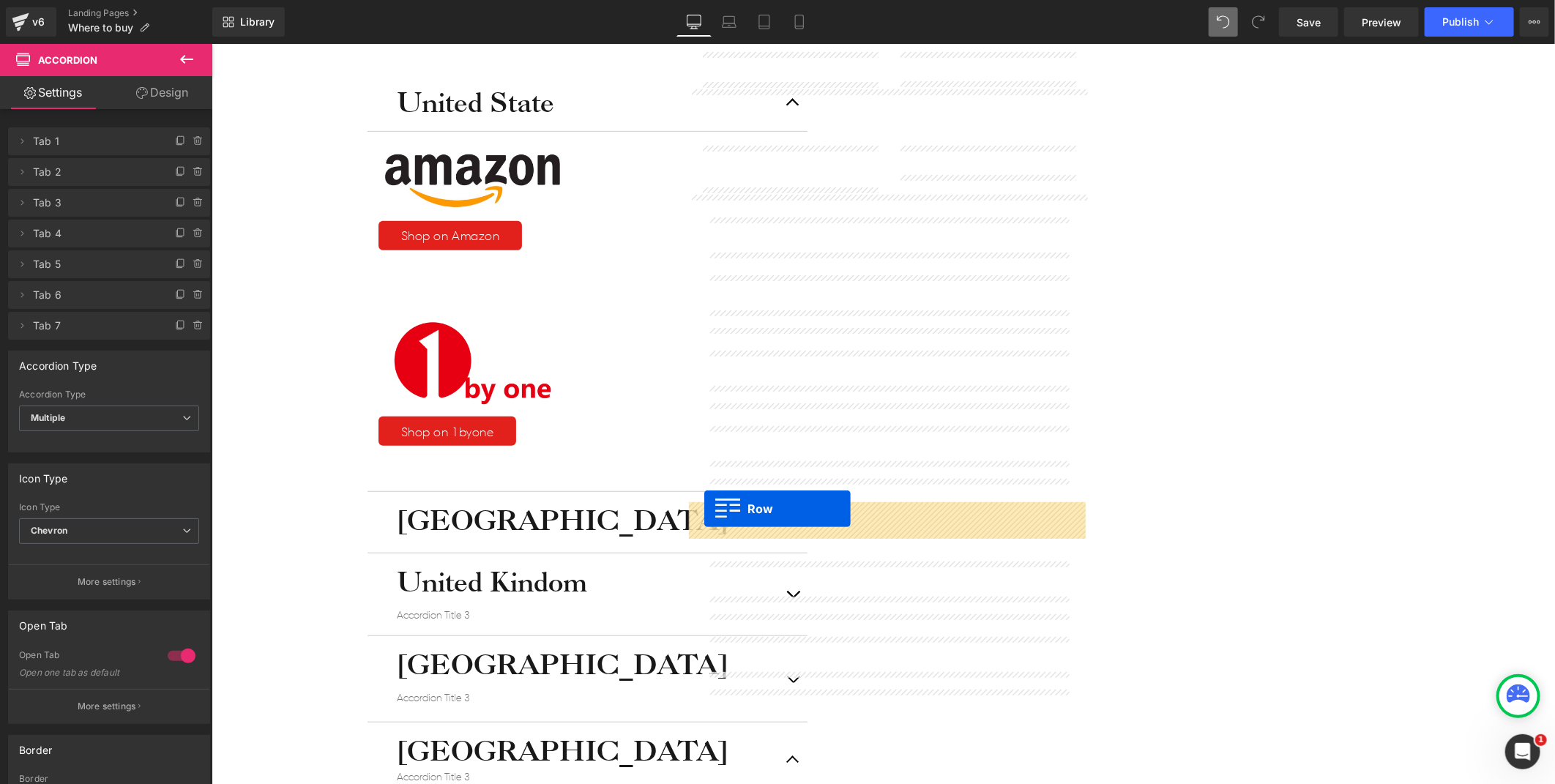
drag, startPoint x: 696, startPoint y: 103, endPoint x: 742, endPoint y: 455, distance: 355.0
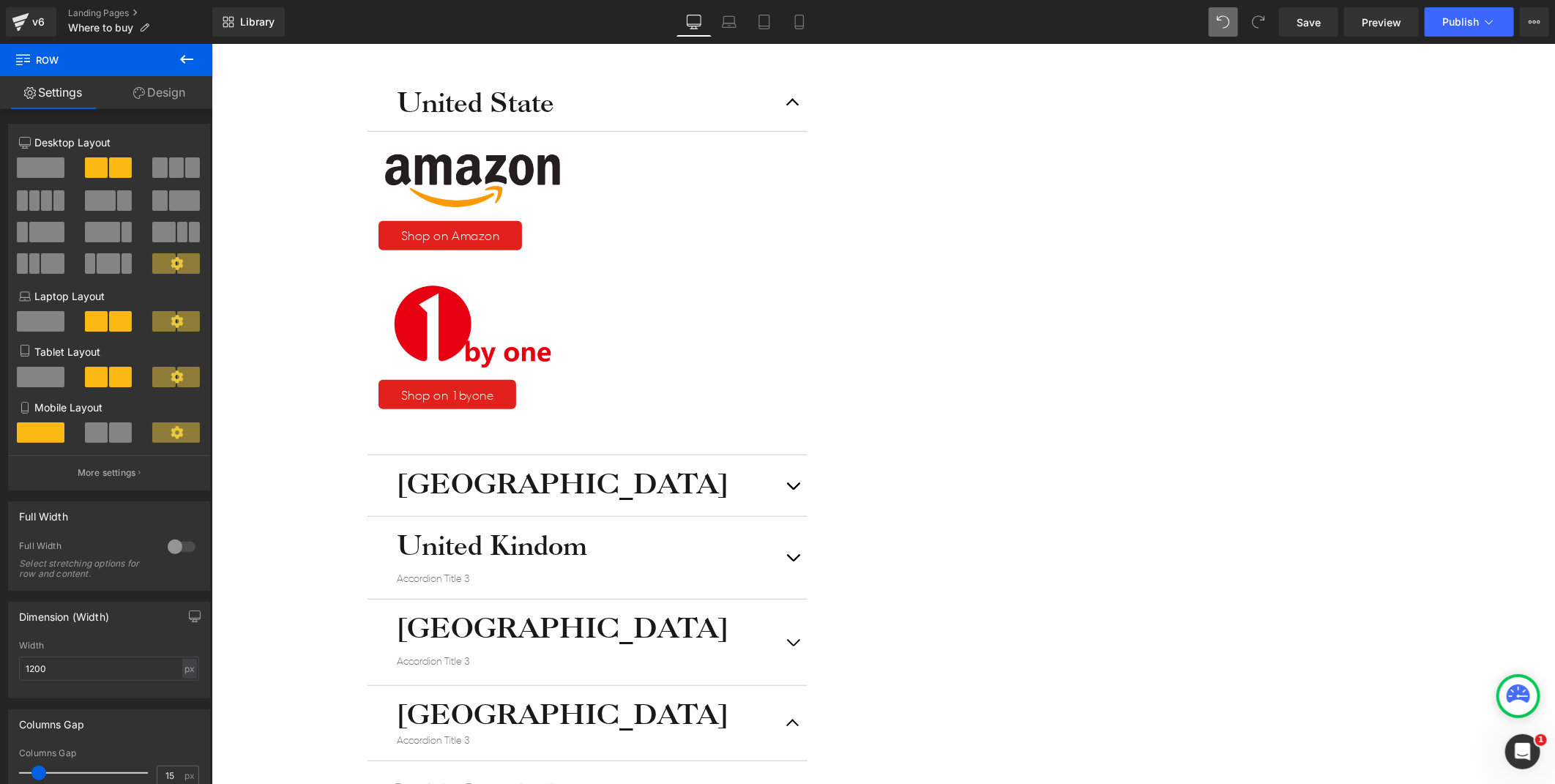
click at [211, 43] on icon at bounding box center [211, 43] width 0 height 0
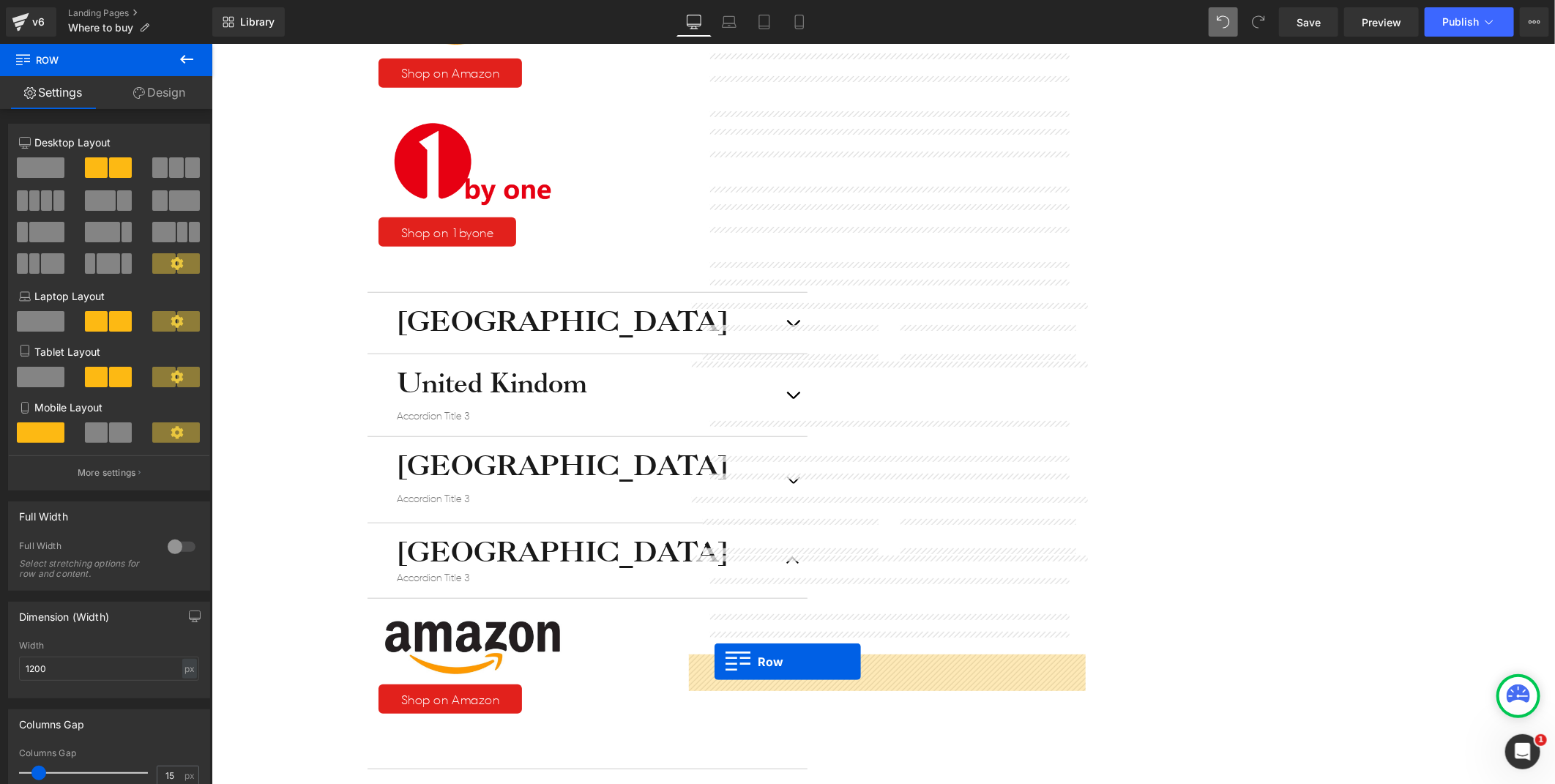
drag, startPoint x: 699, startPoint y: 374, endPoint x: 714, endPoint y: 662, distance: 288.4
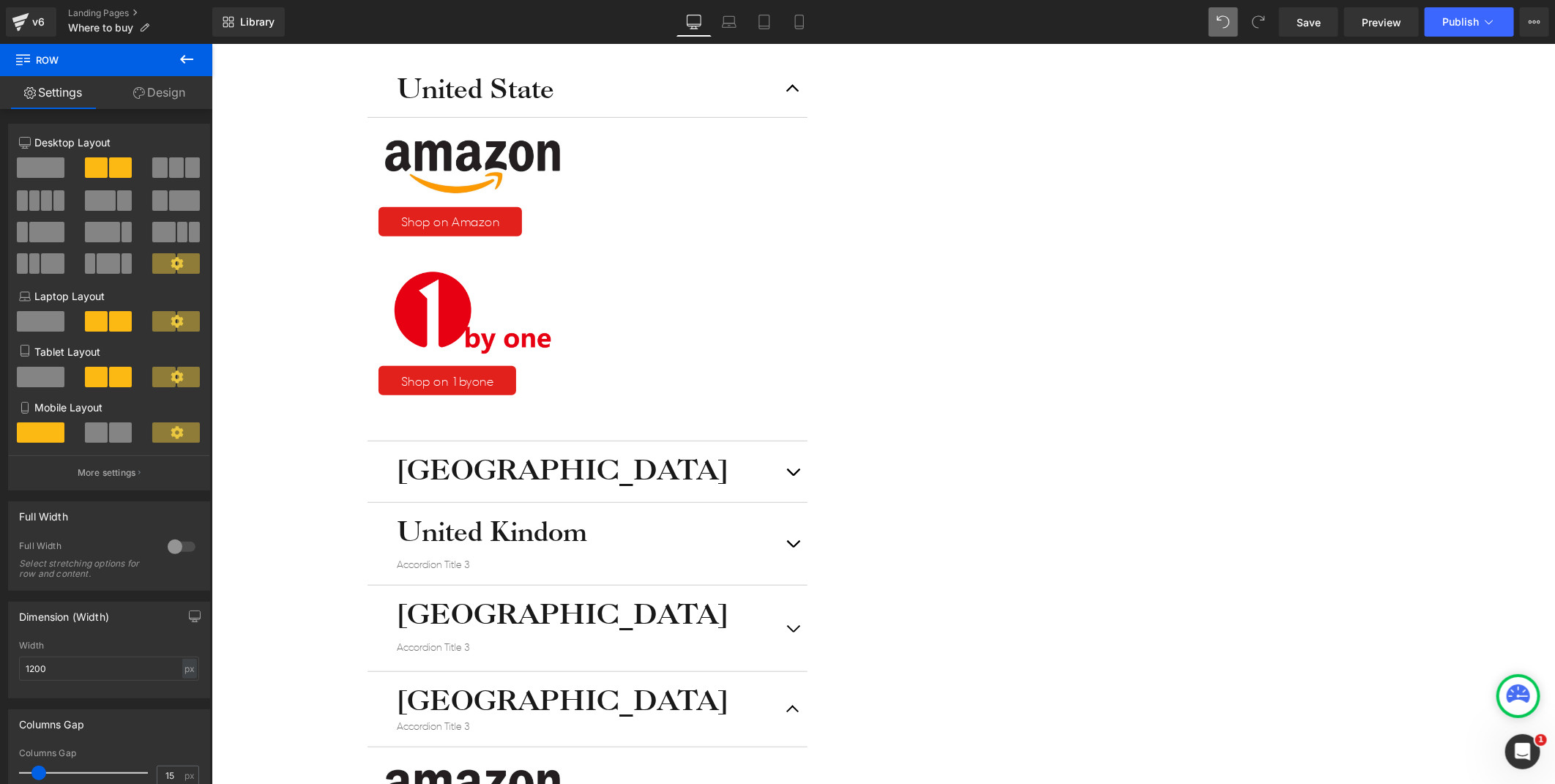
scroll to position [429, 0]
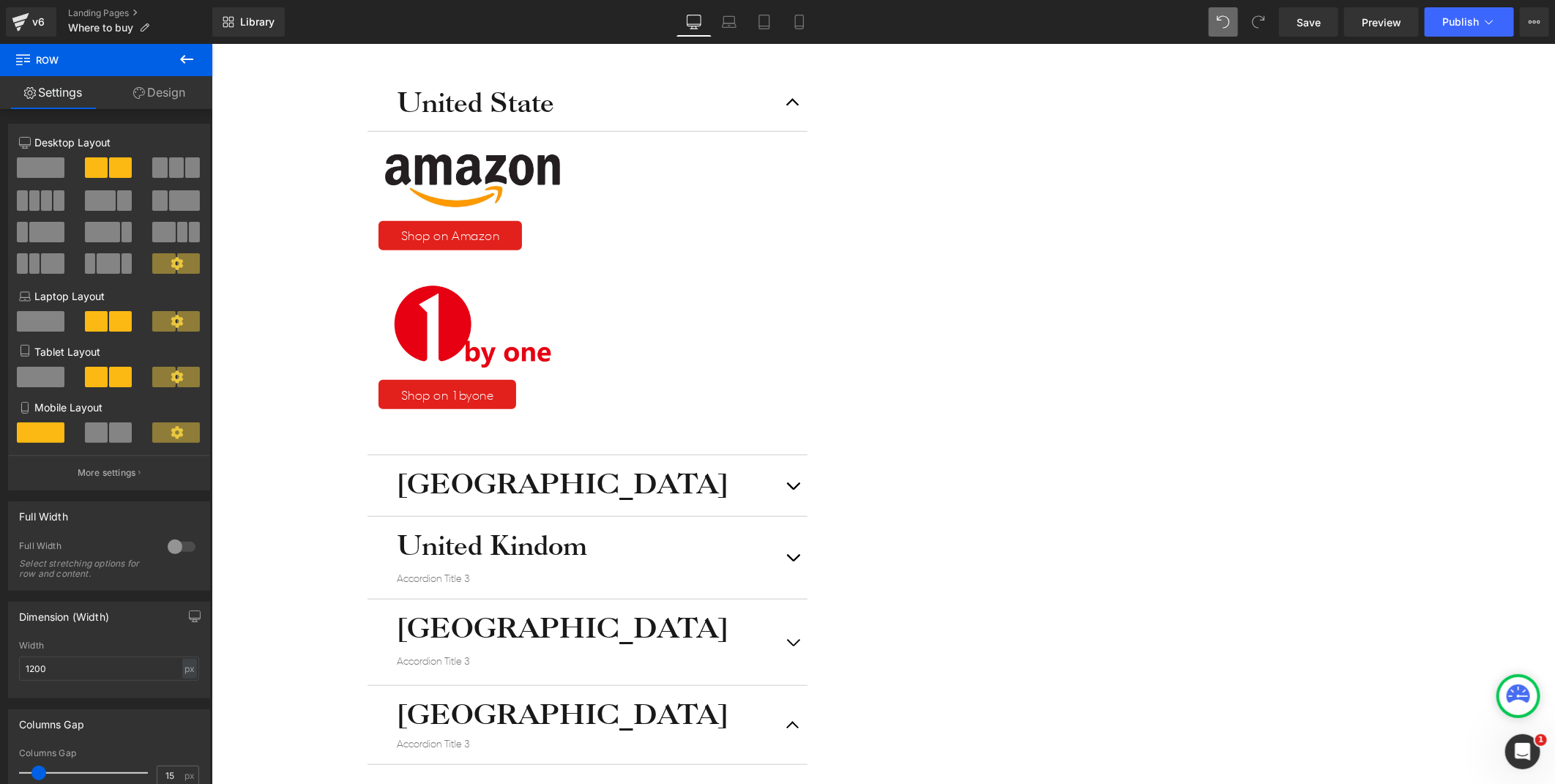
click at [211, 43] on icon at bounding box center [211, 43] width 0 height 0
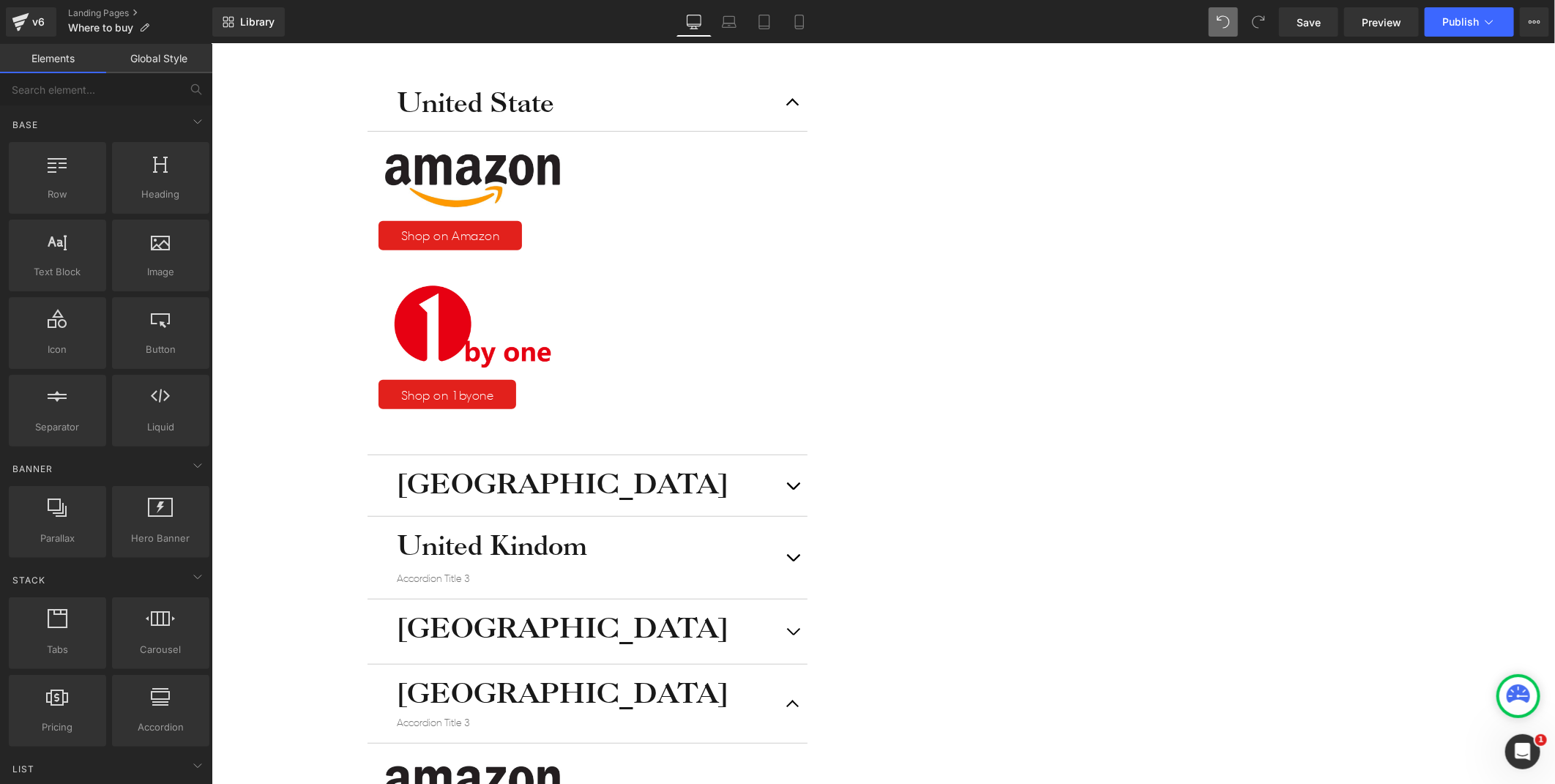
click at [211, 43] on icon at bounding box center [211, 43] width 0 height 0
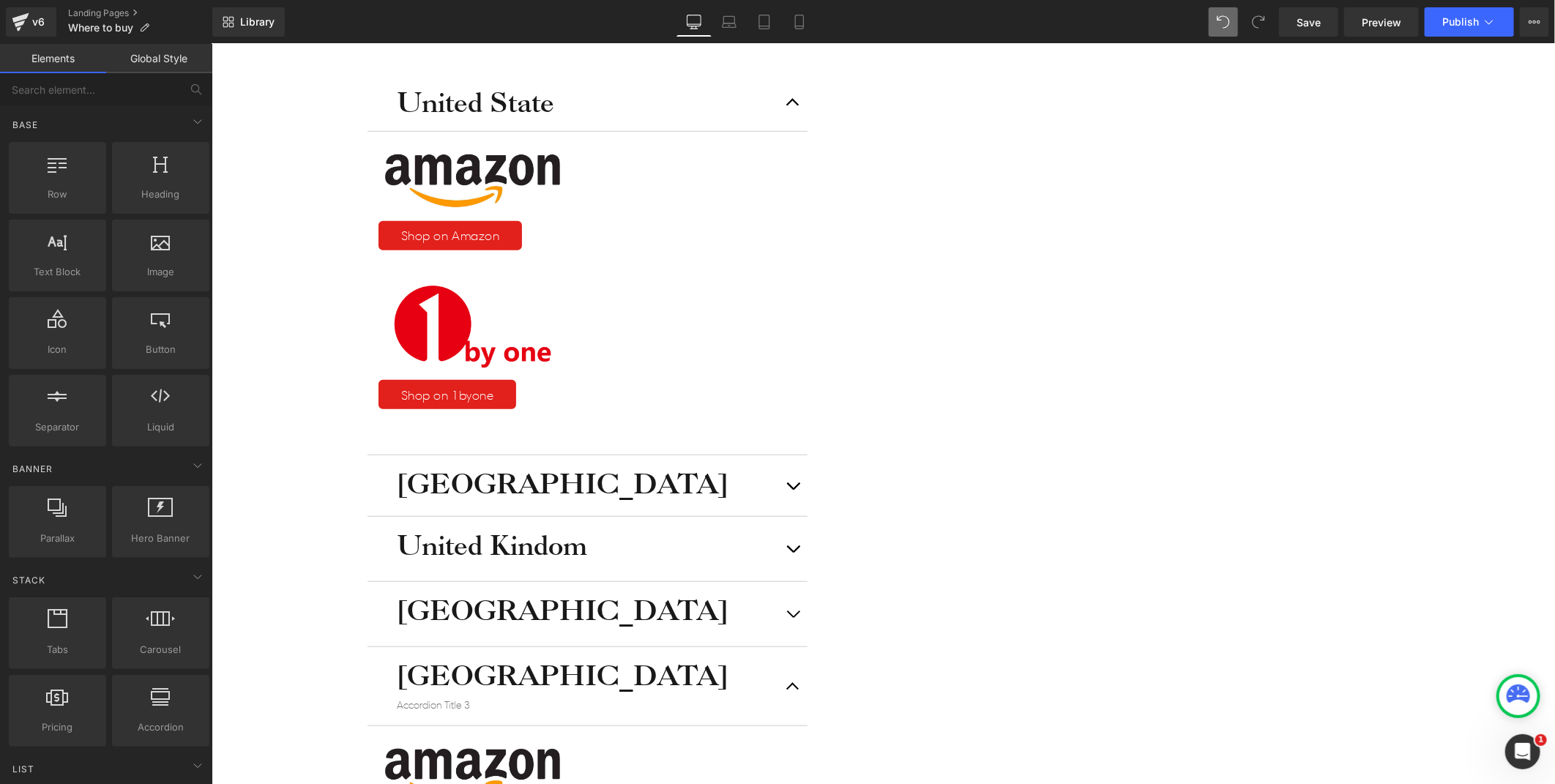
click at [211, 43] on icon at bounding box center [211, 43] width 0 height 0
click at [211, 43] on link at bounding box center [211, 43] width 0 height 0
click at [211, 43] on icon at bounding box center [211, 43] width 0 height 0
click at [211, 43] on link at bounding box center [211, 43] width 0 height 0
click at [211, 43] on icon at bounding box center [211, 43] width 0 height 0
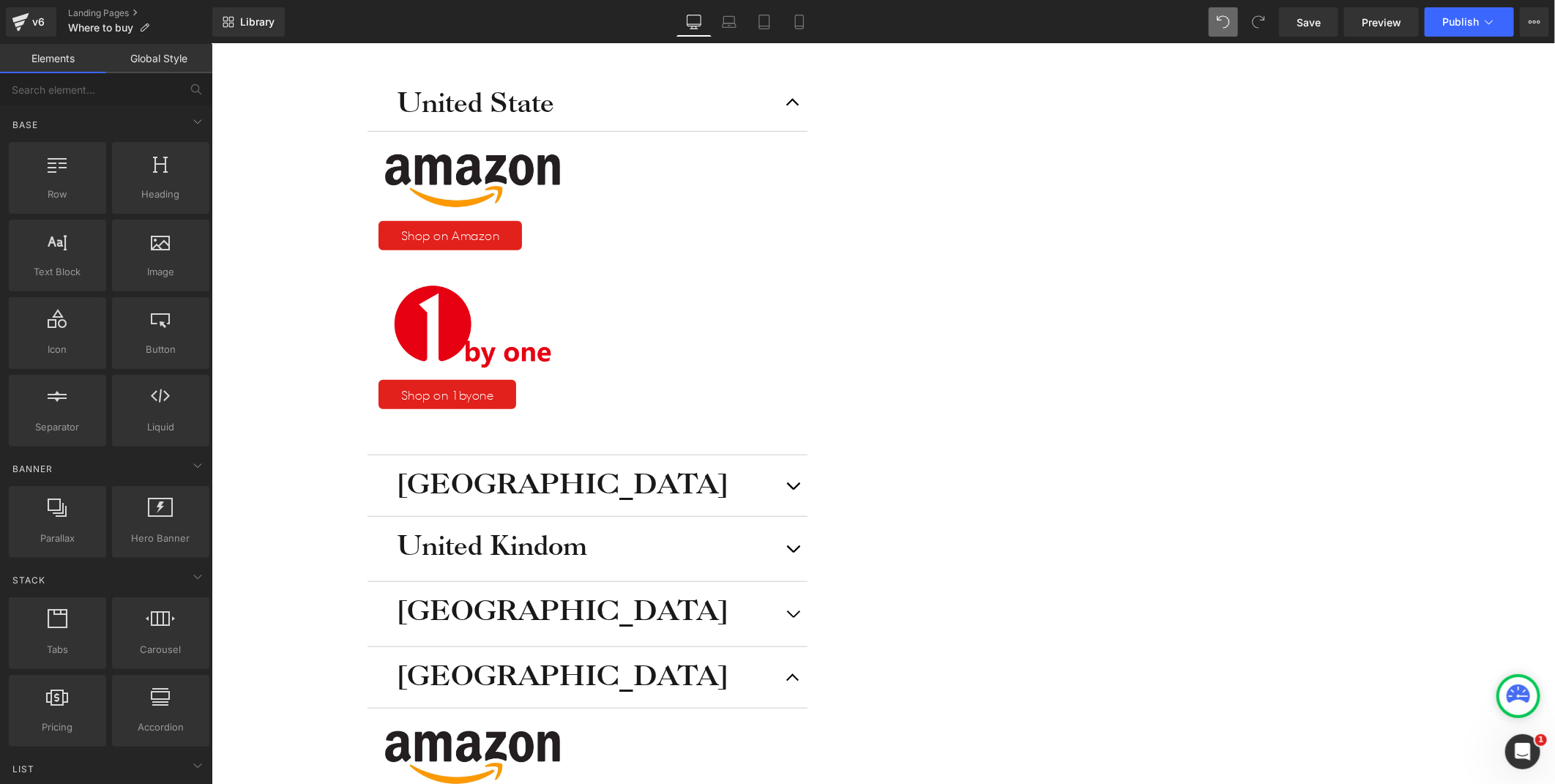
click at [211, 43] on link at bounding box center [211, 43] width 0 height 0
click at [211, 43] on icon at bounding box center [211, 43] width 0 height 0
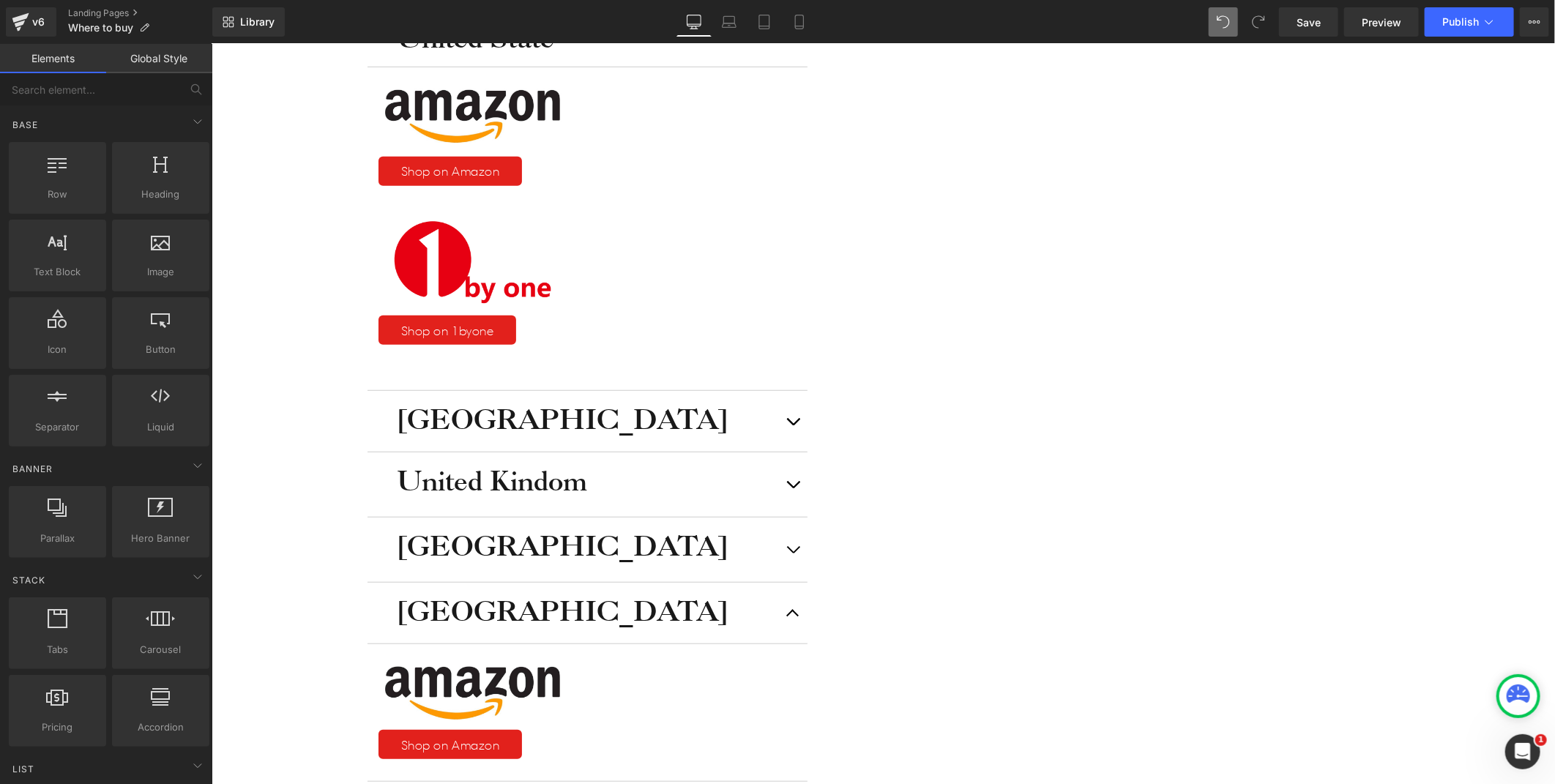
scroll to position [592, 0]
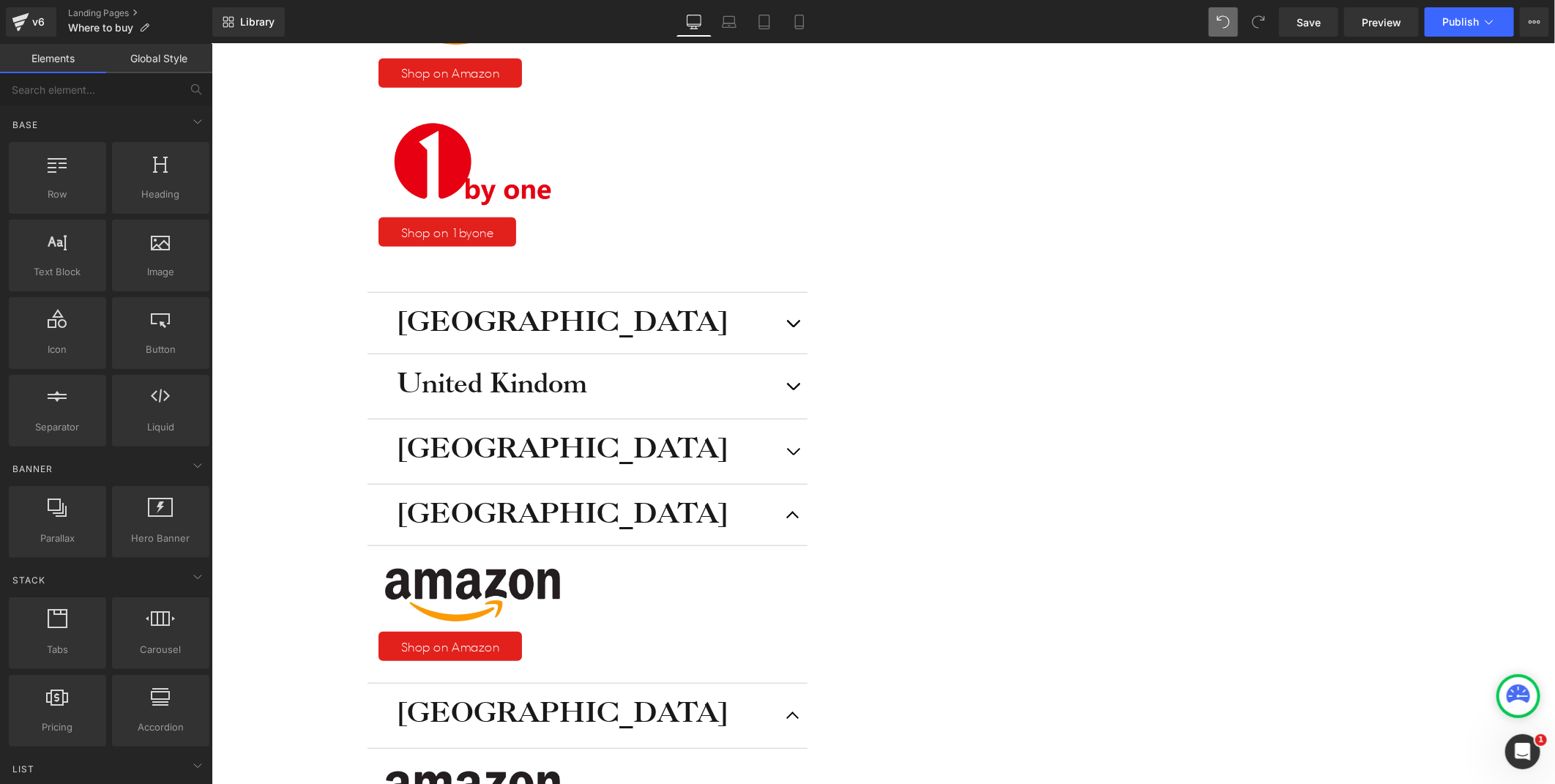
click at [211, 43] on icon at bounding box center [211, 43] width 0 height 0
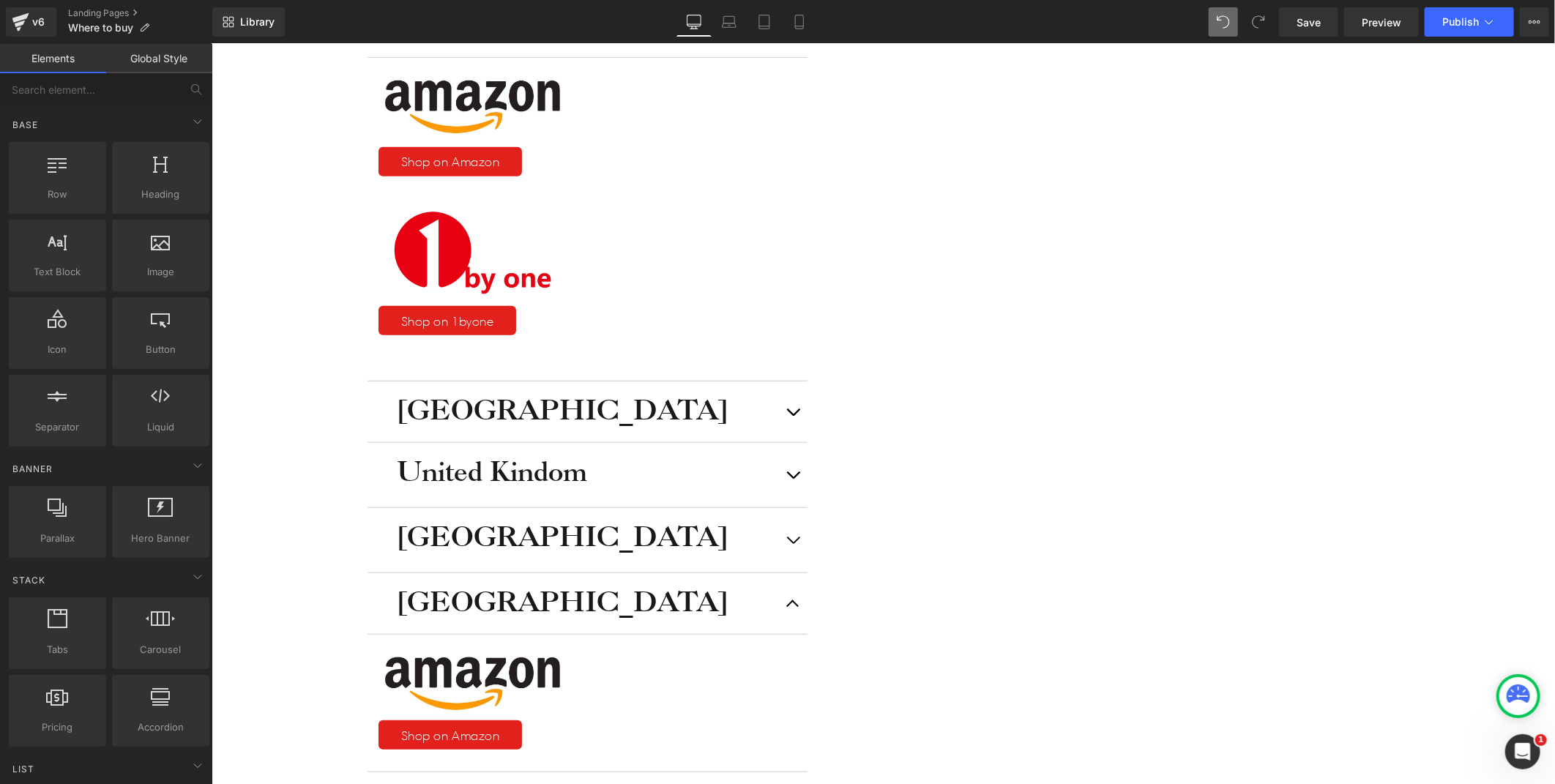
scroll to position [267, 0]
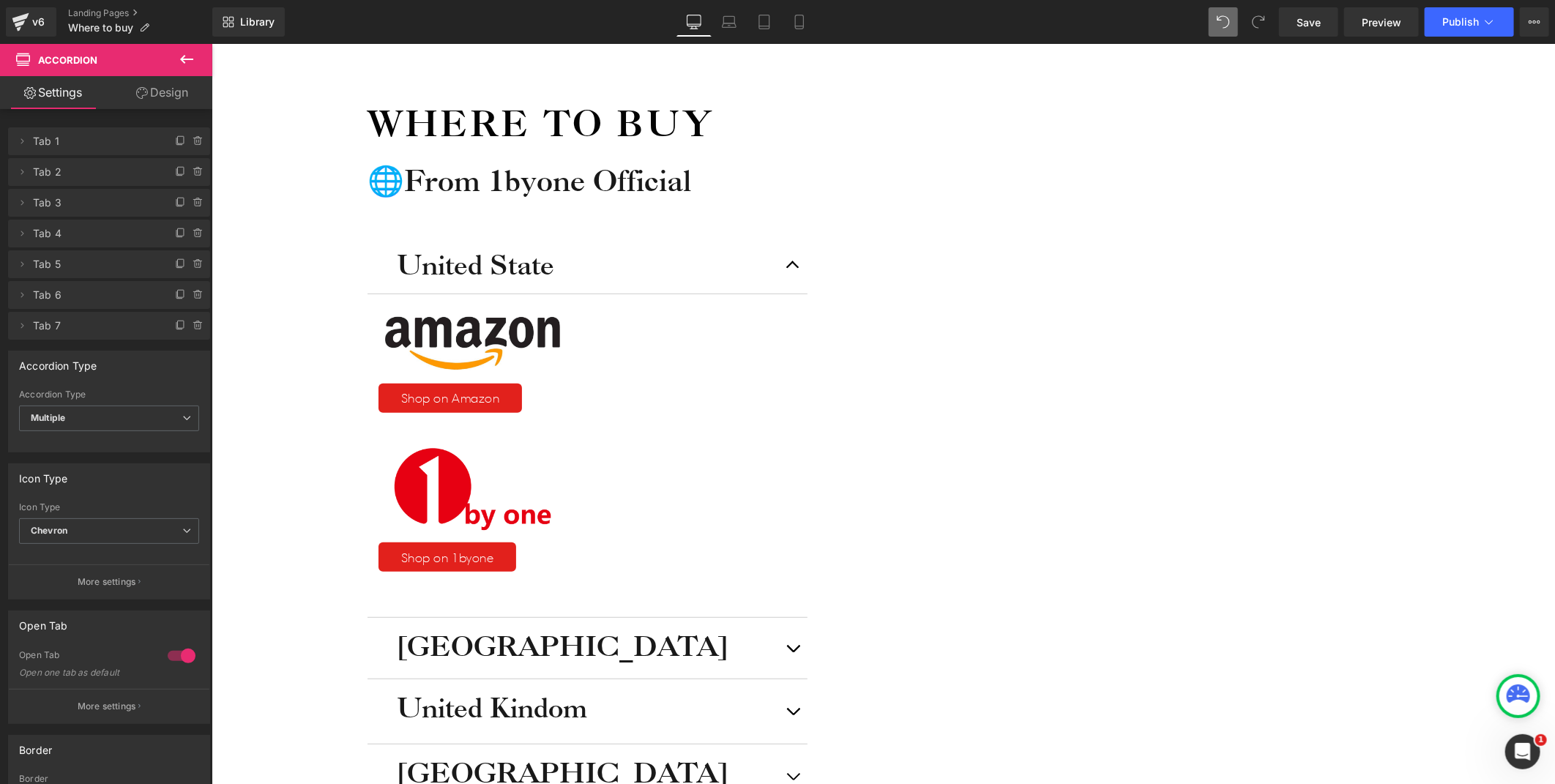
click at [807, 617] on button "button" at bounding box center [792, 647] width 29 height 61
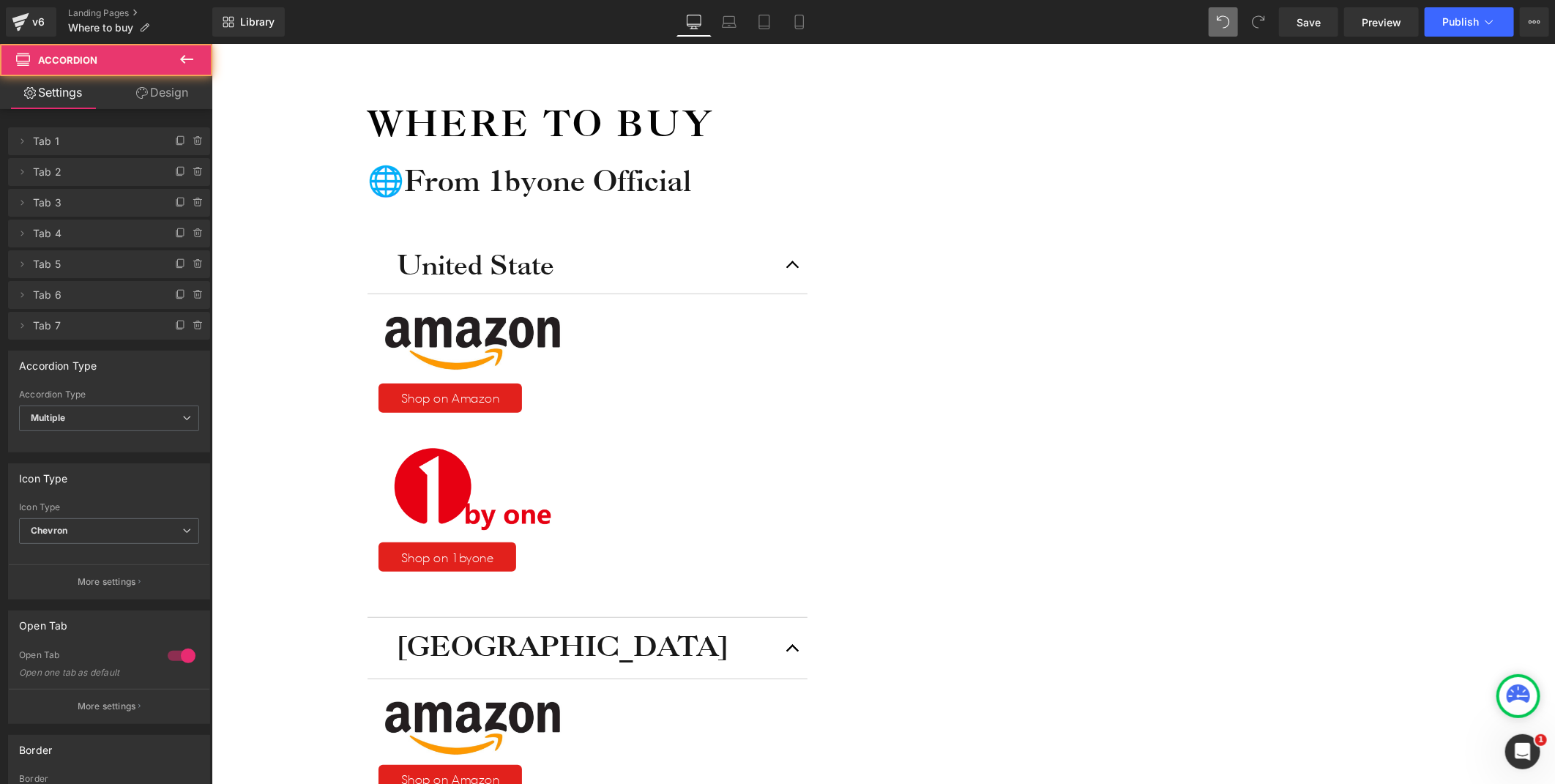
click at [807, 617] on button "button" at bounding box center [792, 647] width 29 height 61
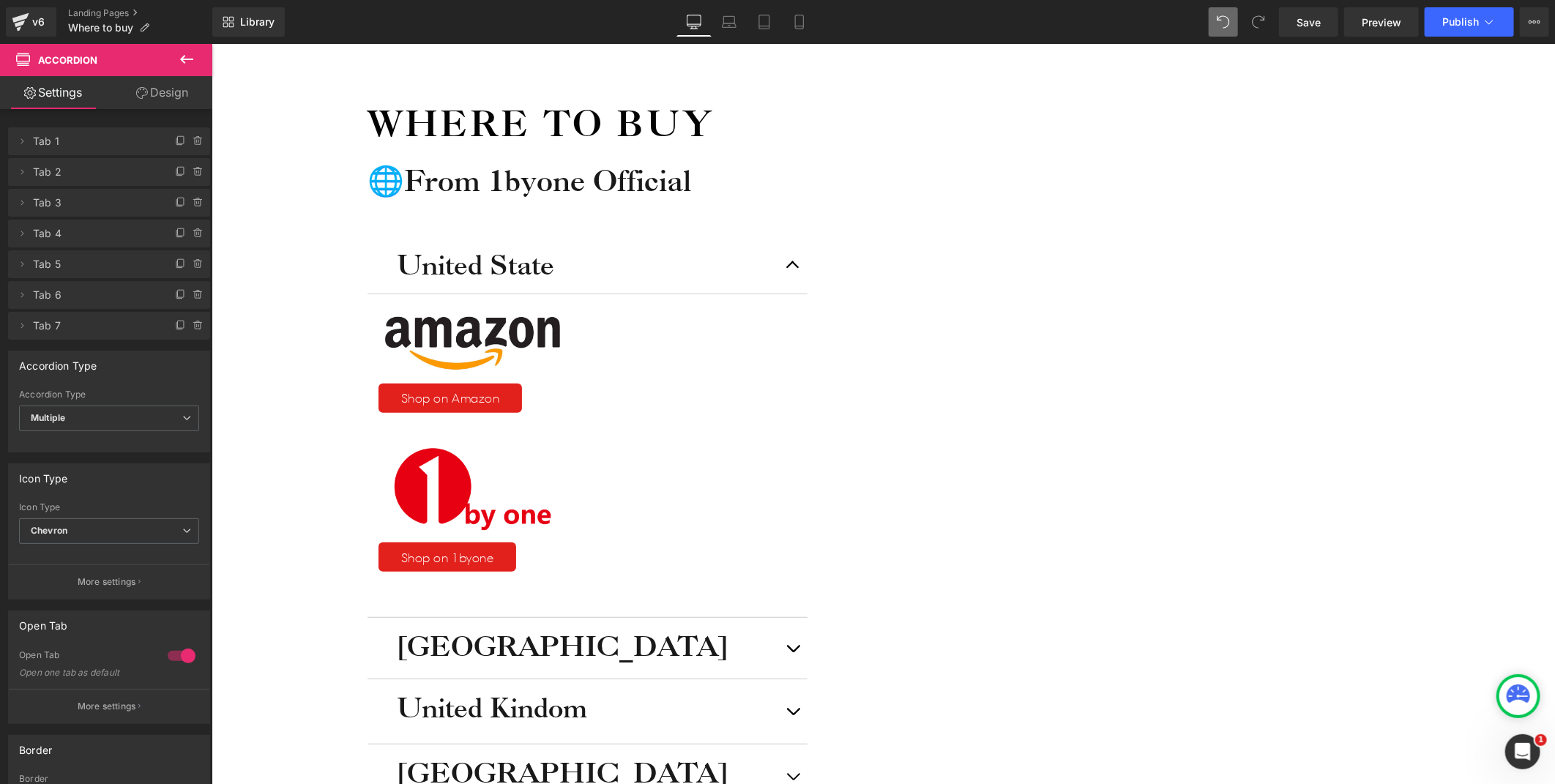
click at [414, 521] on div "Icon Free shipping $50+ Text Block Row Icon 90-day trial Text Block Row Icon 2-…" at bounding box center [883, 539] width 1344 height 1305
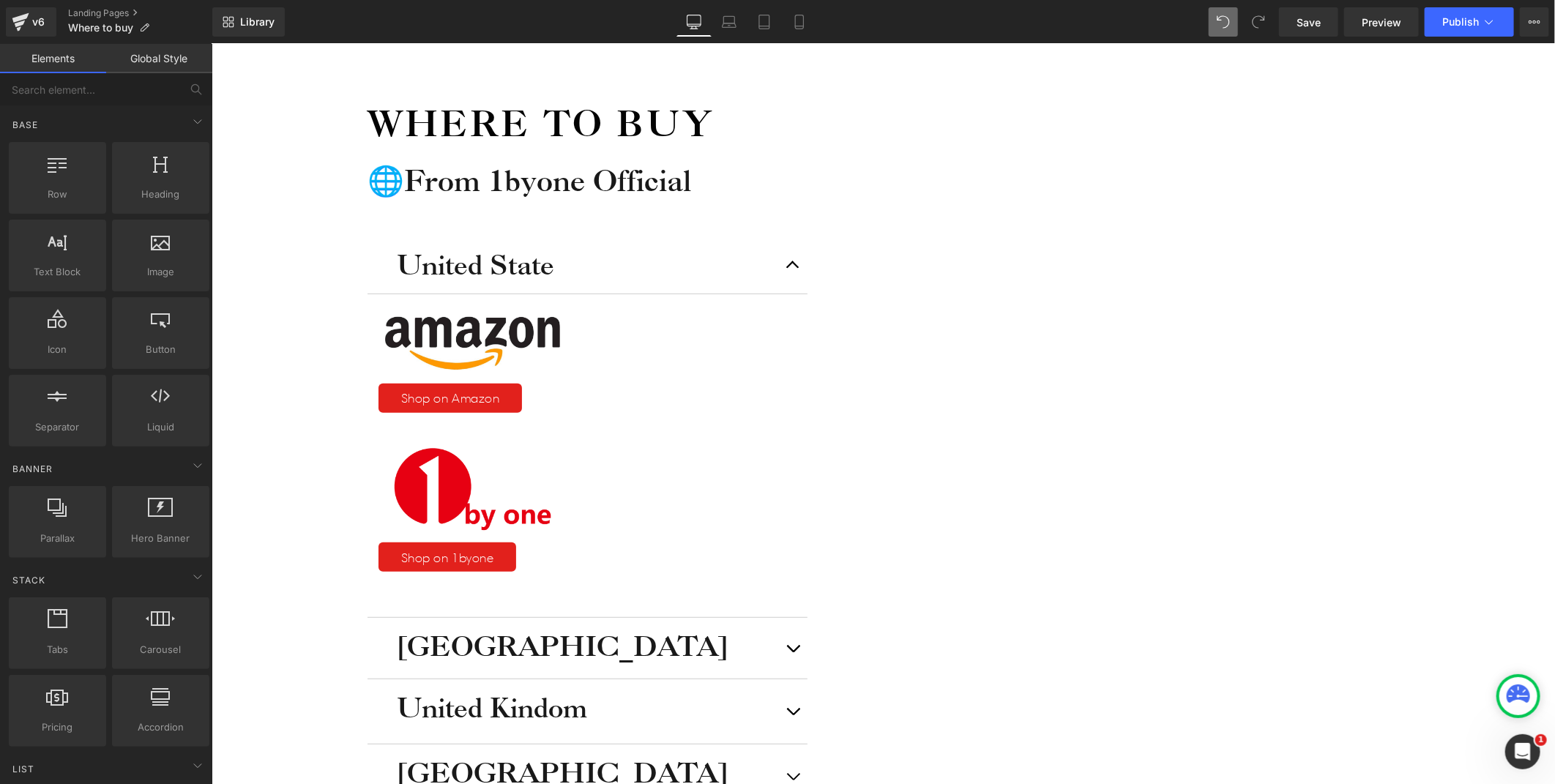
click at [1281, 514] on div "Icon Free shipping $50+ Text Block Row Icon 90-day trial Text Block Row Icon 2-…" at bounding box center [883, 568] width 1344 height 1363
click at [807, 617] on button "button" at bounding box center [792, 647] width 29 height 61
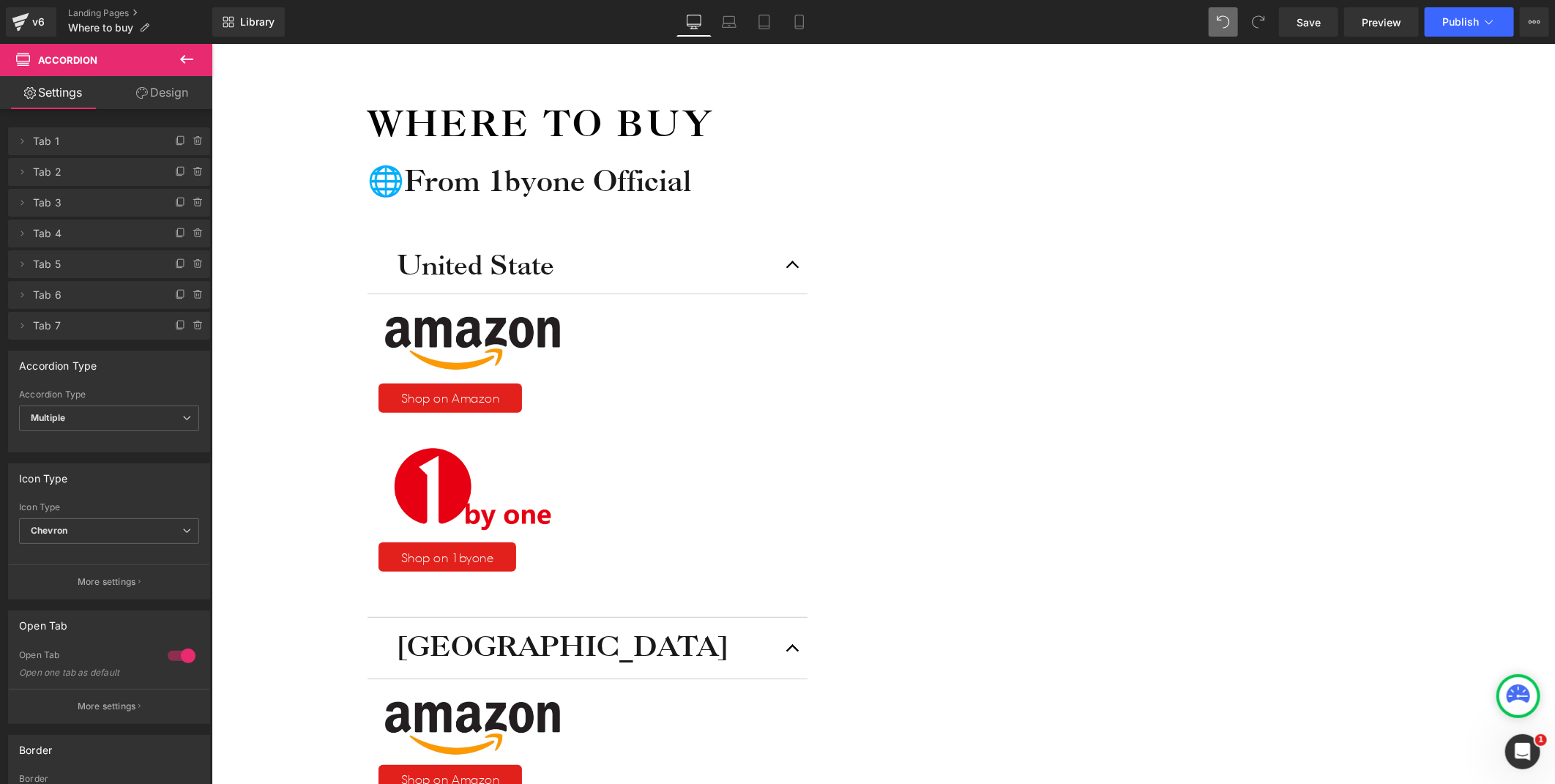
click at [793, 652] on span "button" at bounding box center [793, 652] width 0 height 0
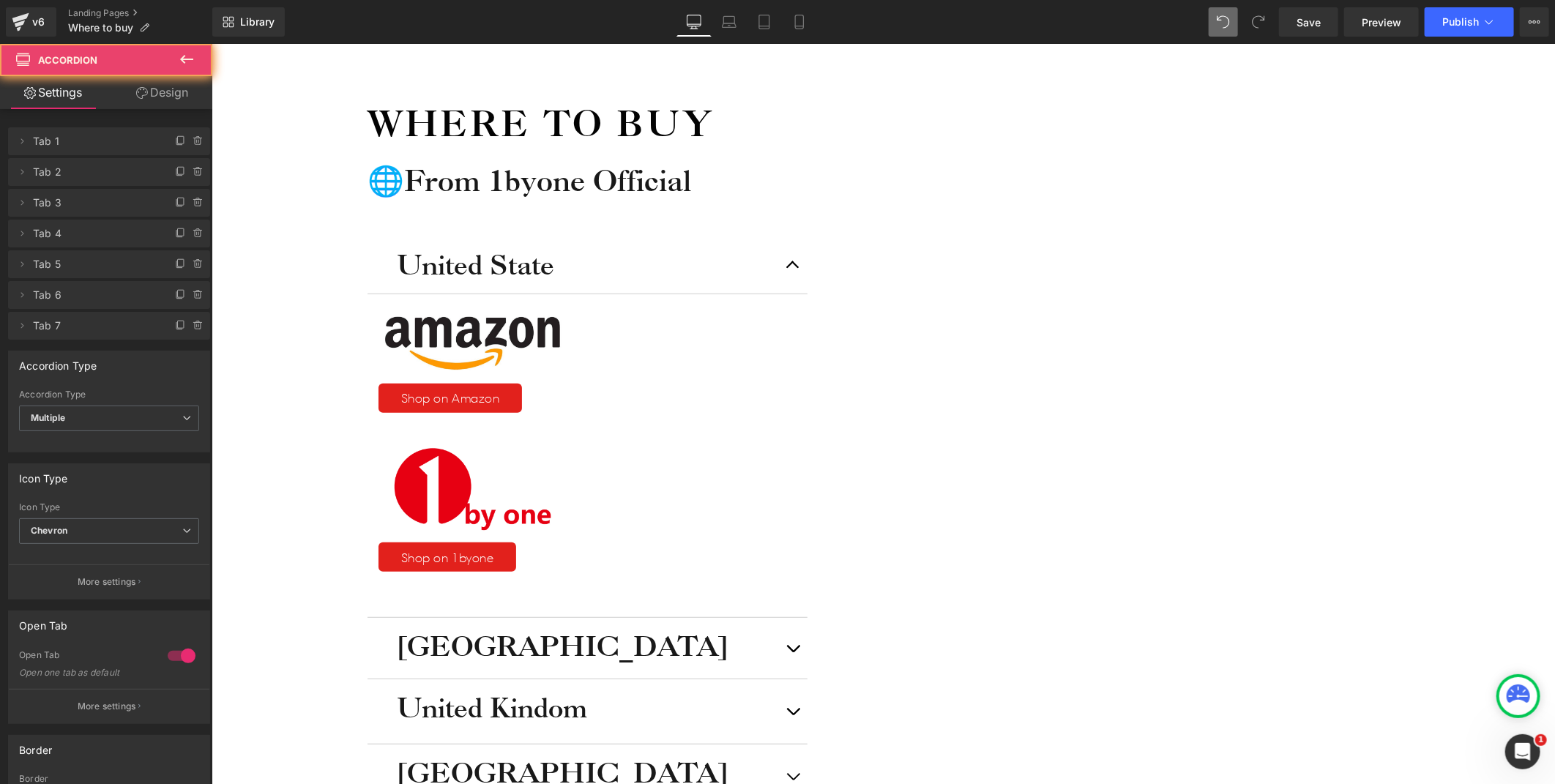
click at [793, 652] on span "button" at bounding box center [793, 652] width 0 height 0
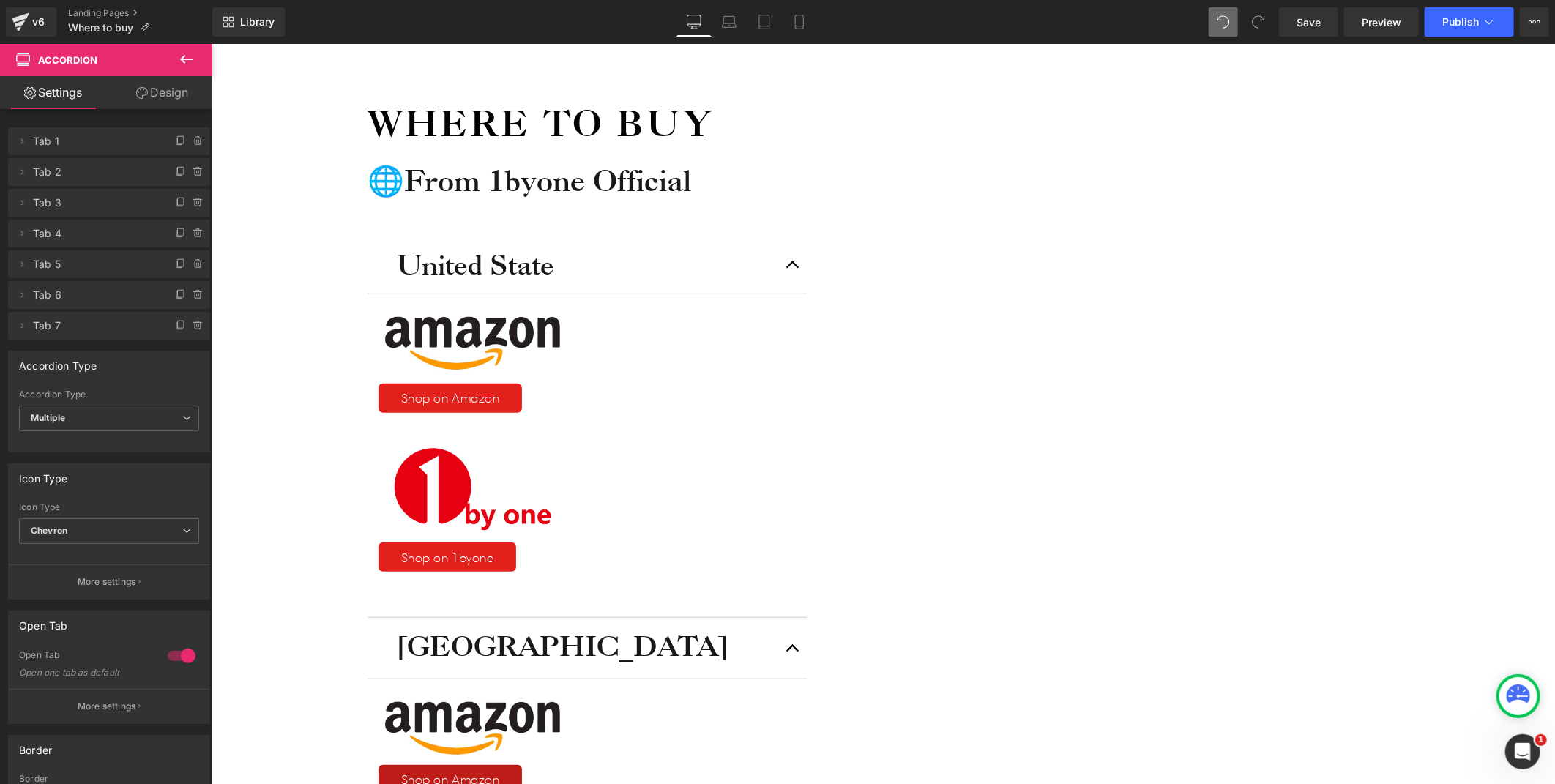
click at [211, 43] on link at bounding box center [211, 43] width 0 height 0
drag, startPoint x: 972, startPoint y: 437, endPoint x: 955, endPoint y: 440, distance: 17.3
click at [211, 43] on span "Button" at bounding box center [211, 43] width 0 height 0
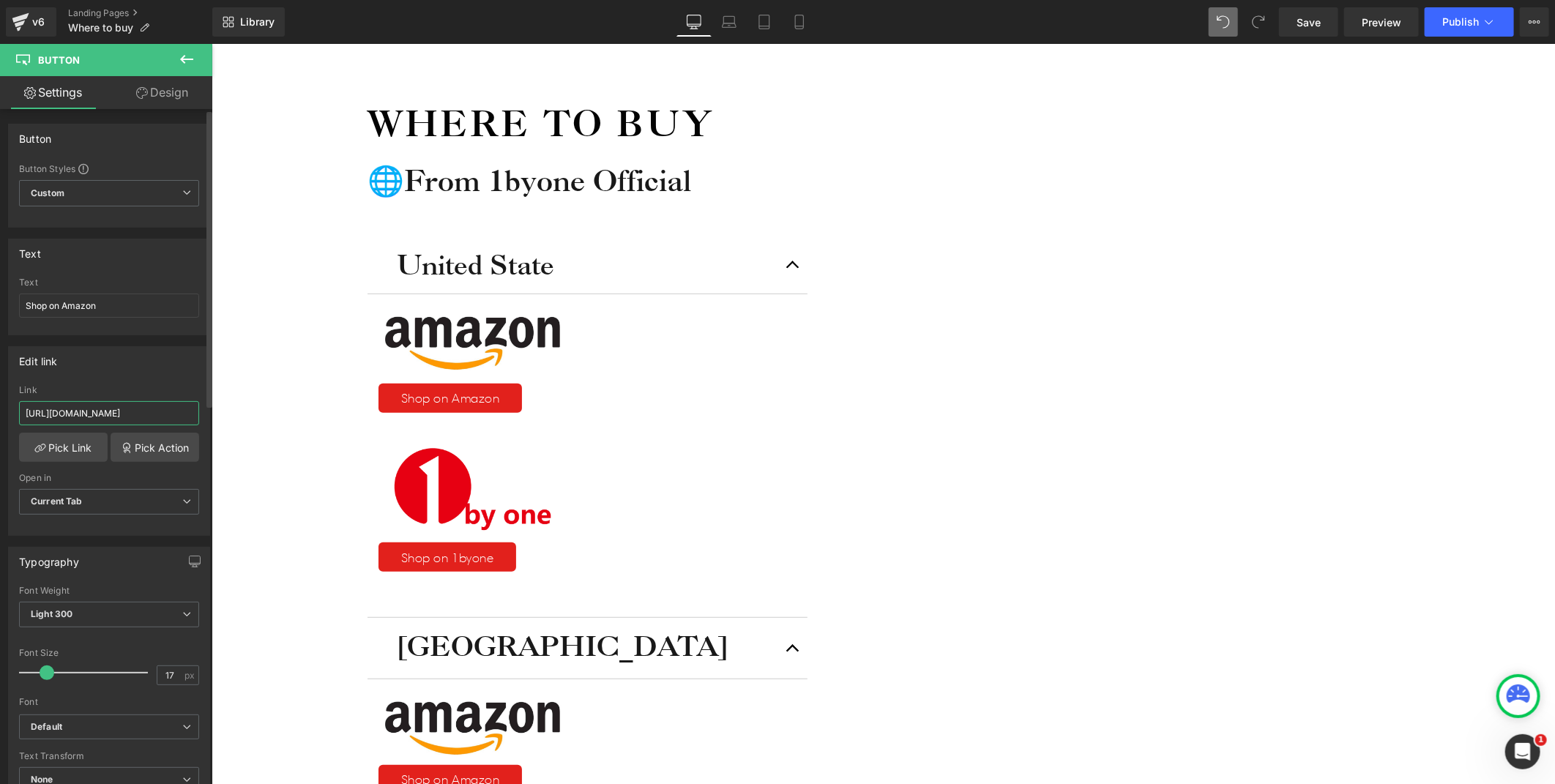
click at [136, 415] on input "https://www.amazon.com/stores/1byoneProductInc/page/240B3E2F-0D75-4FF9-AE96-D41…" at bounding box center [109, 413] width 180 height 24
paste input "a/stores/1BYONE/page/E3899417-0086-47F5-83CD-F9C9355D9FD4?lp_asin=B0839BYMXN"
type input "https://www.amazon.ca/stores/1BYONE/page/E3899417-0086-47F5-83CD-F9C9355D9FD4?l…"
drag, startPoint x: 294, startPoint y: 376, endPoint x: 275, endPoint y: 387, distance: 22.0
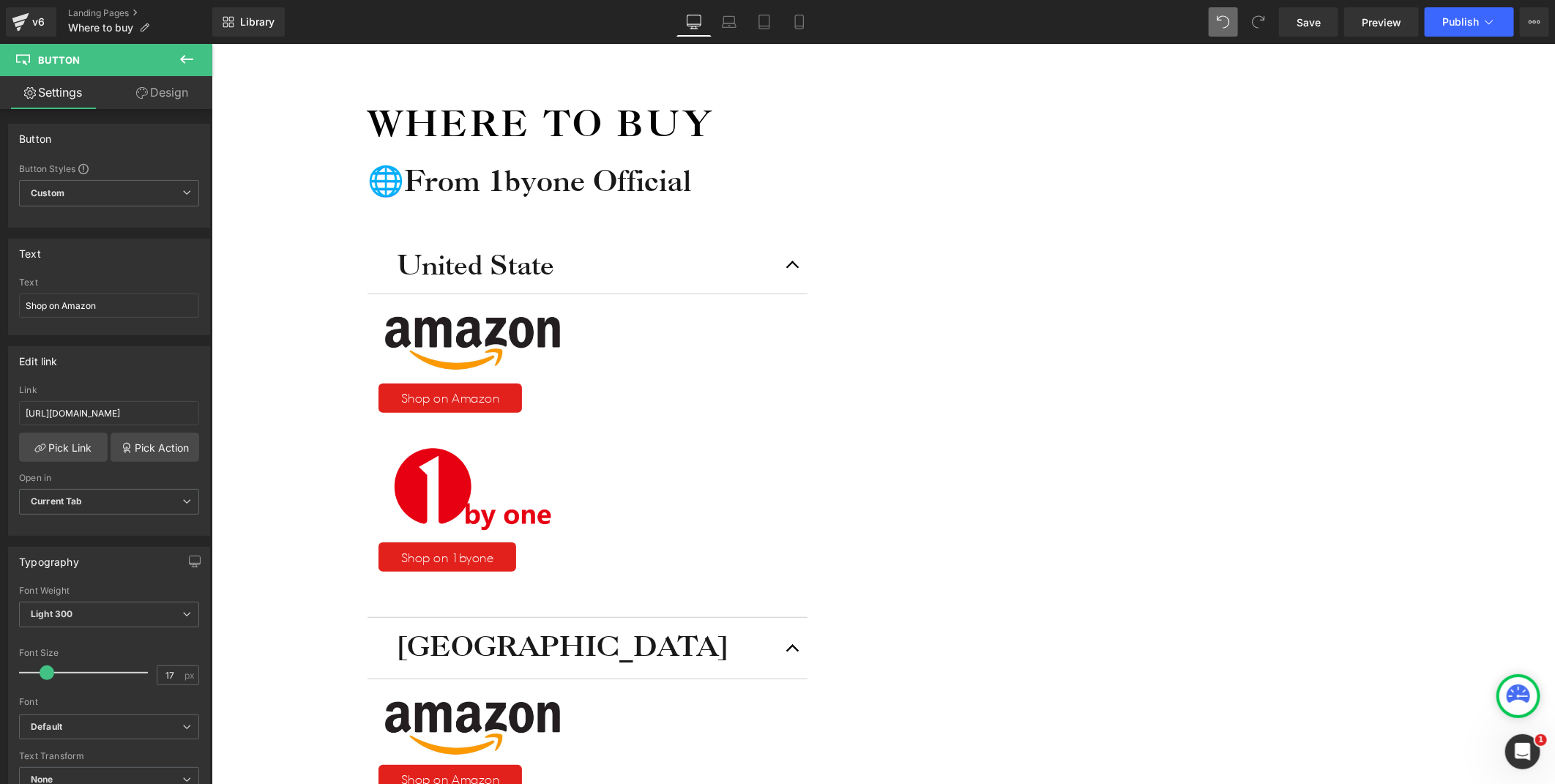
click at [294, 376] on div "Icon Free shipping $50+ Text Block Row Icon 90-day trial Text Block Row Icon 2-…" at bounding box center [883, 651] width 1344 height 1530
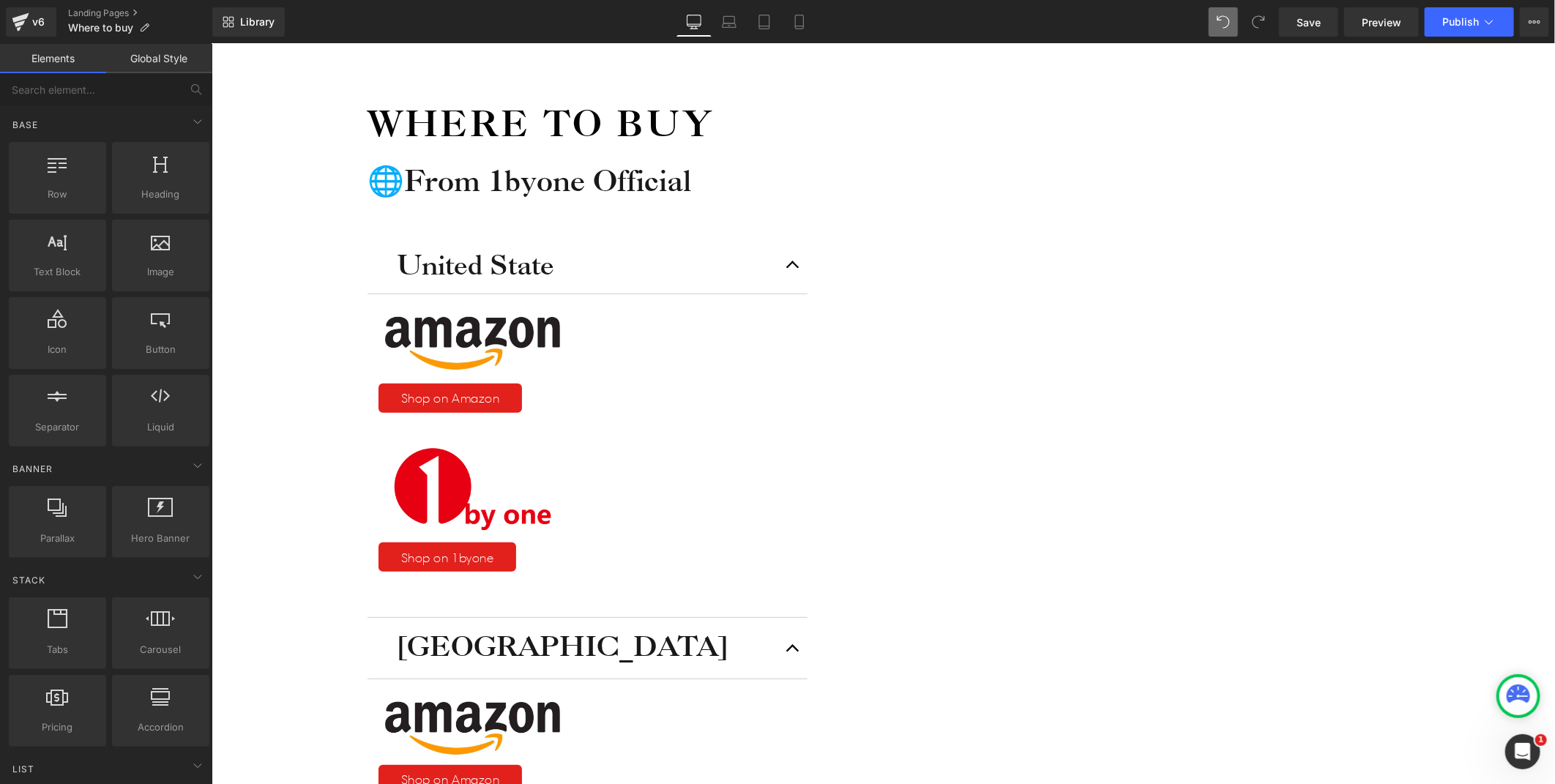
scroll to position [0, 0]
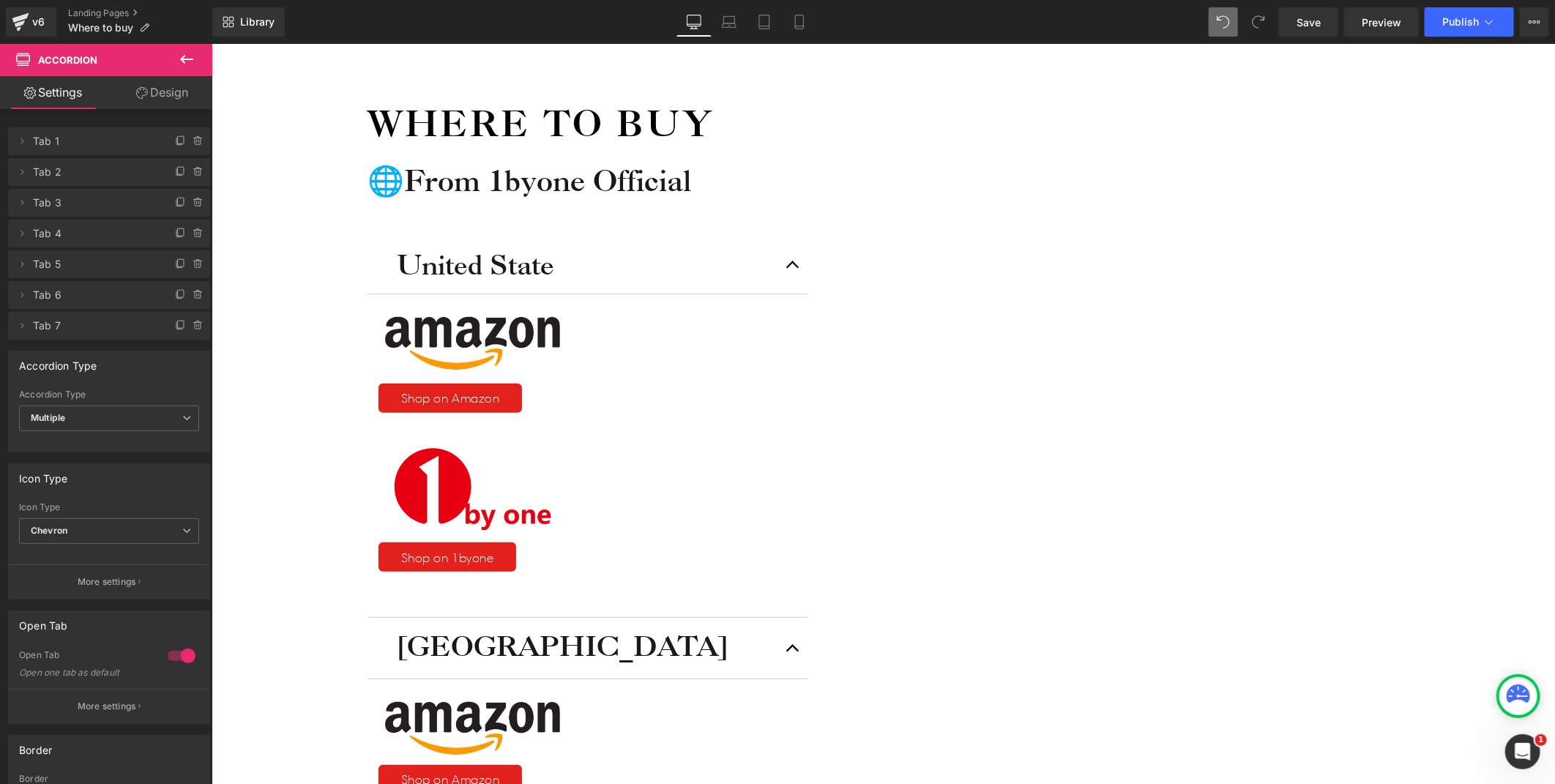
click at [211, 43] on span "Button" at bounding box center [211, 43] width 0 height 0
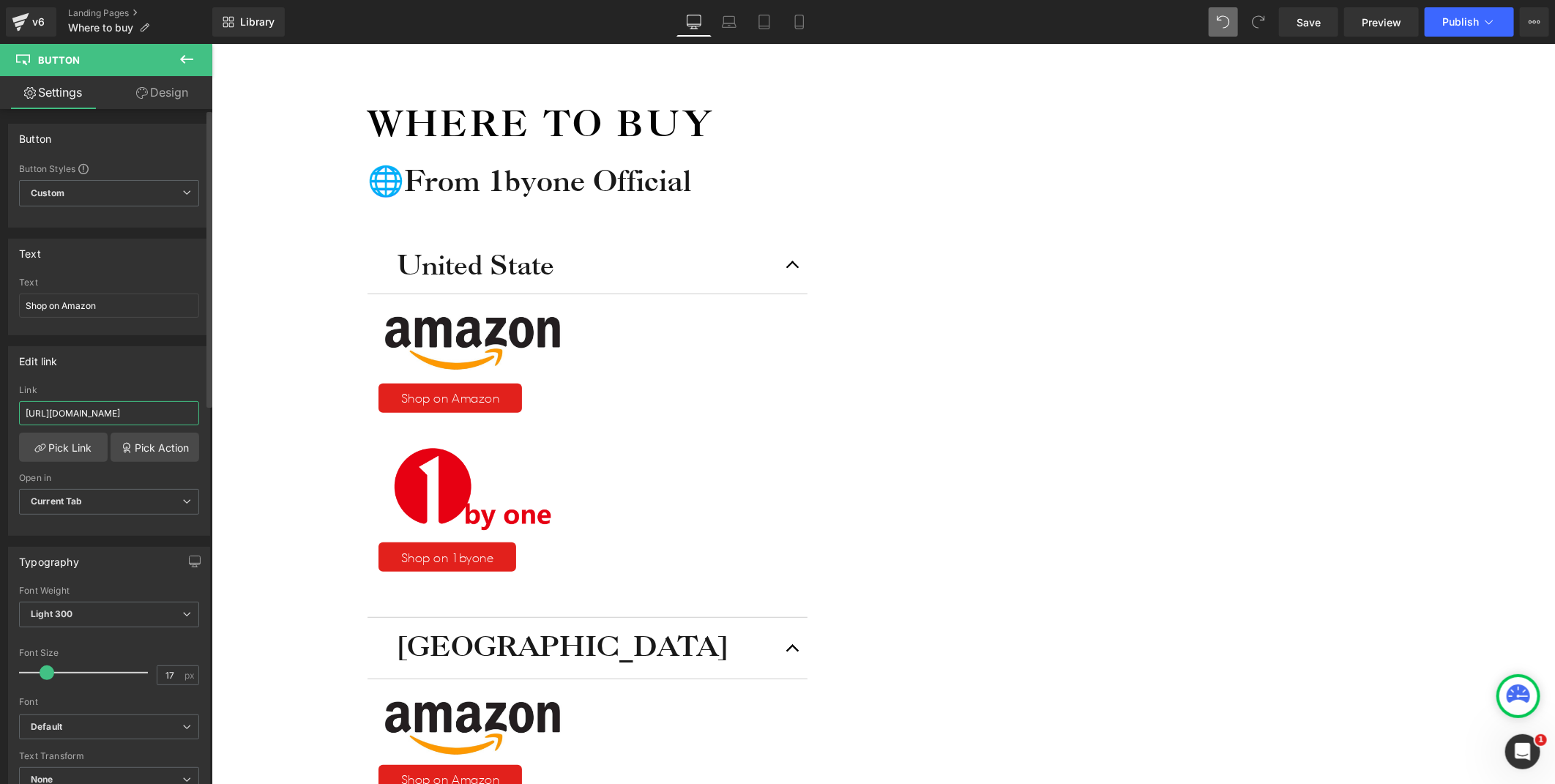
click at [86, 414] on input "https://www.amazon.com/stores/1byoneProductInc/page/240B3E2F-0D75-4FF9-AE96-D41…" at bounding box center [109, 413] width 180 height 24
paste input ".uk/stores/1byoneProductInc/page/260459FC-4916-4191-AC10-C4A32C1C7040?is_byline…"
type input "https://www.amazon.co.uk/stores/1byoneProductInc/page/260459FC-4916-4191-AC10-C…"
drag, startPoint x: 251, startPoint y: 422, endPoint x: 270, endPoint y: 412, distance: 21.5
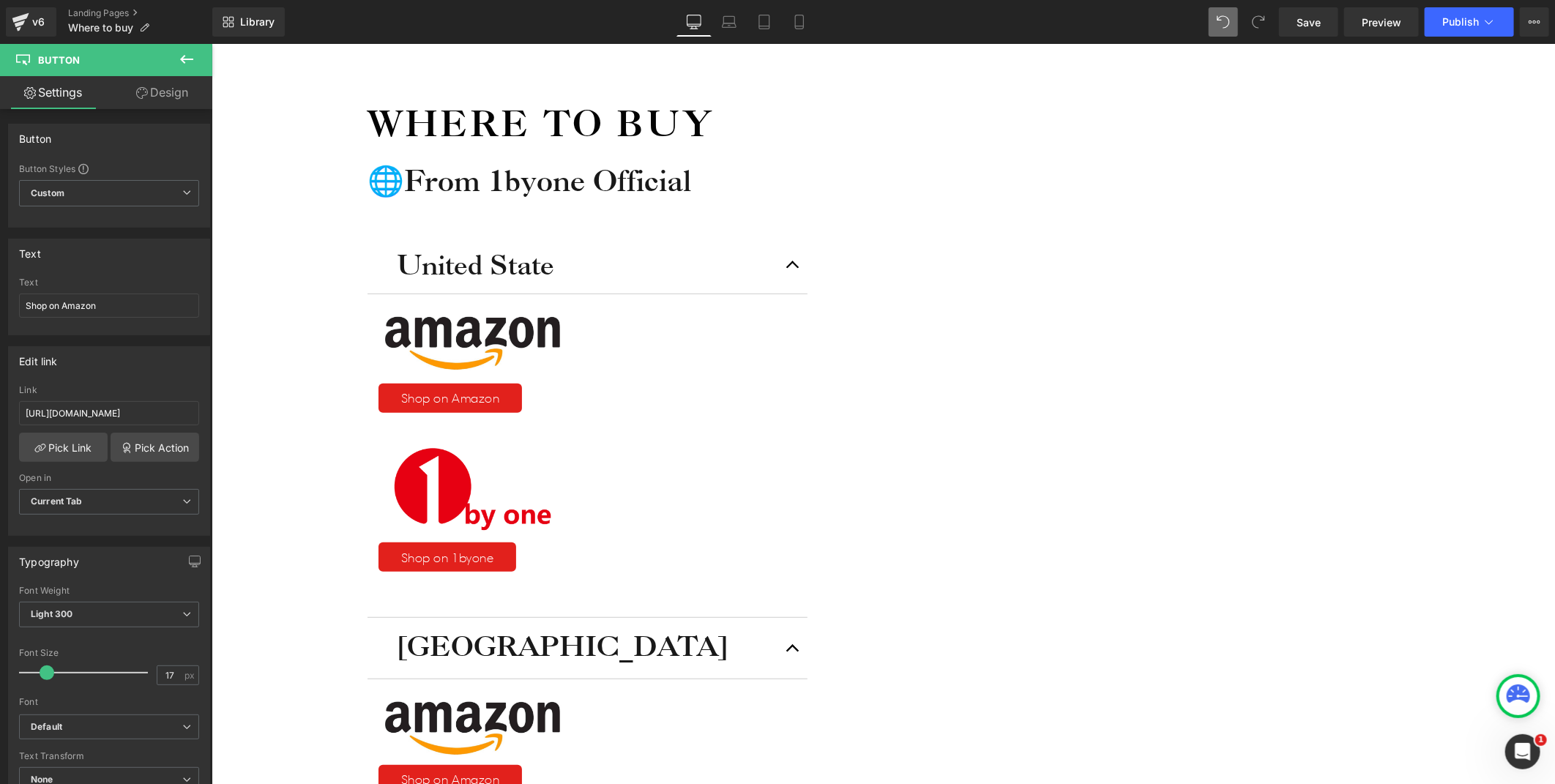
click at [251, 422] on div "Icon Free shipping $50+ Text Block Row Icon 90-day trial Text Block Row Icon 2-…" at bounding box center [883, 724] width 1344 height 1675
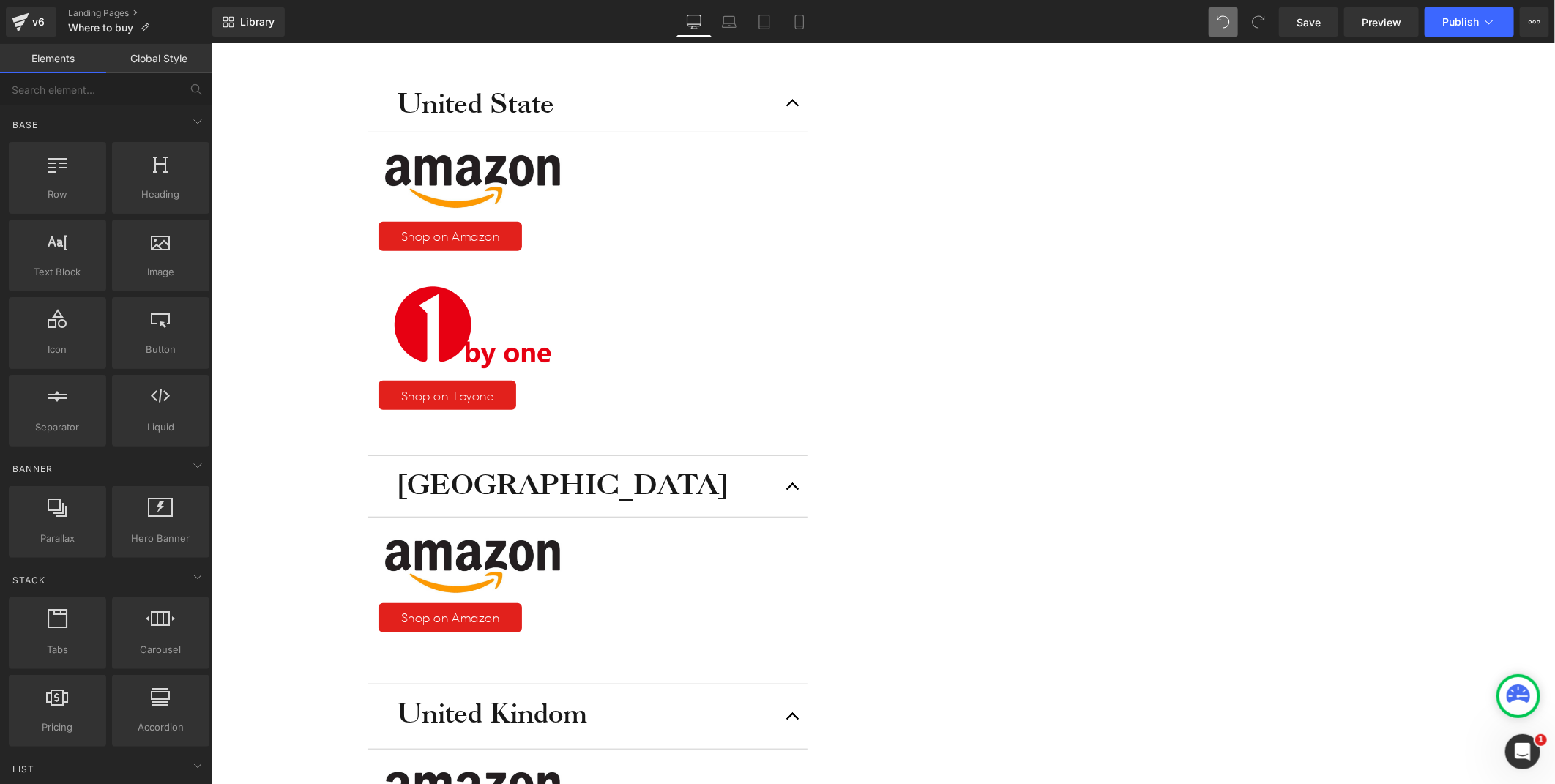
scroll to position [429, 0]
click at [807, 683] on button "button" at bounding box center [792, 715] width 29 height 65
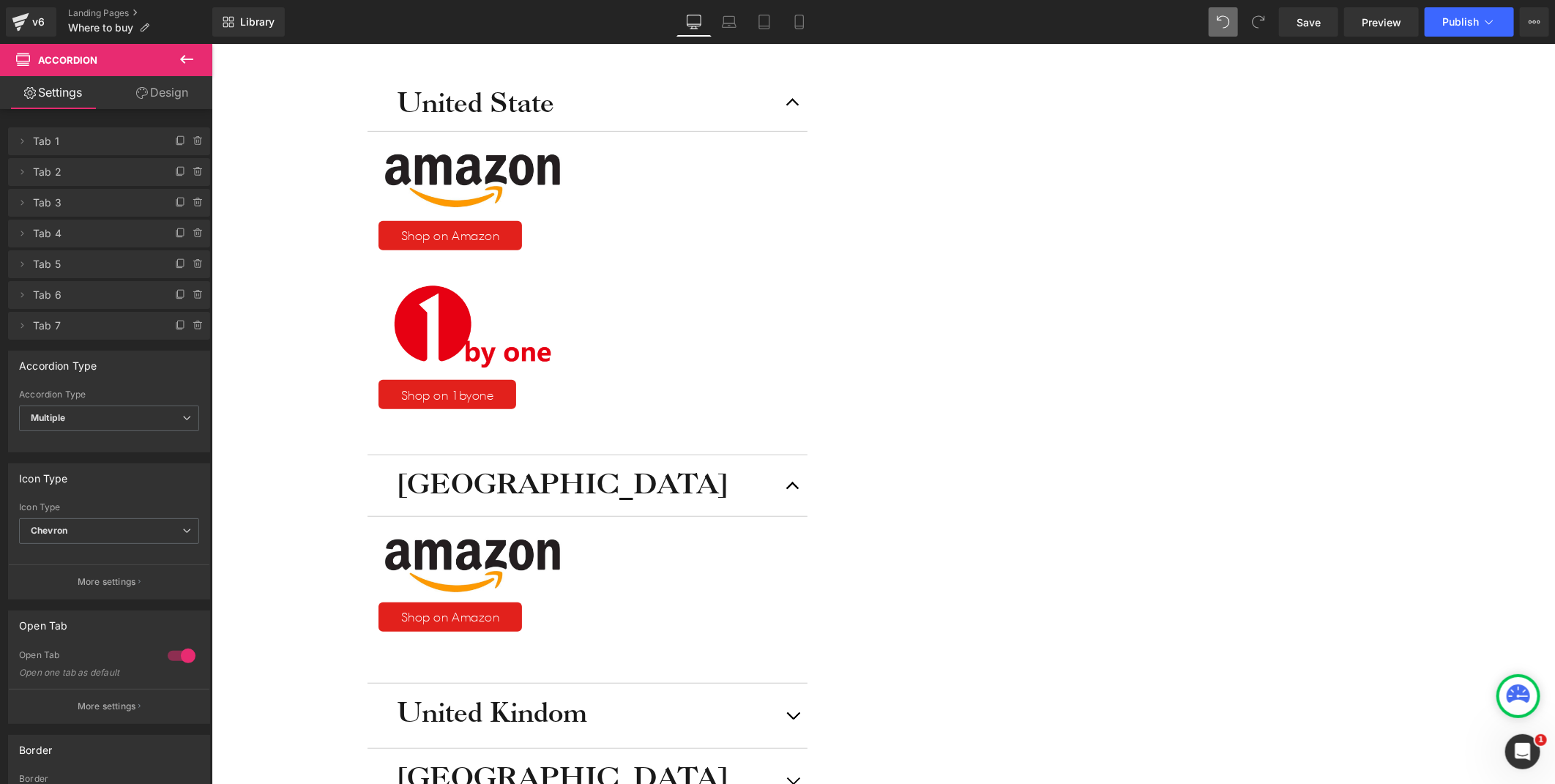
click at [807, 454] on button "button" at bounding box center [792, 484] width 29 height 61
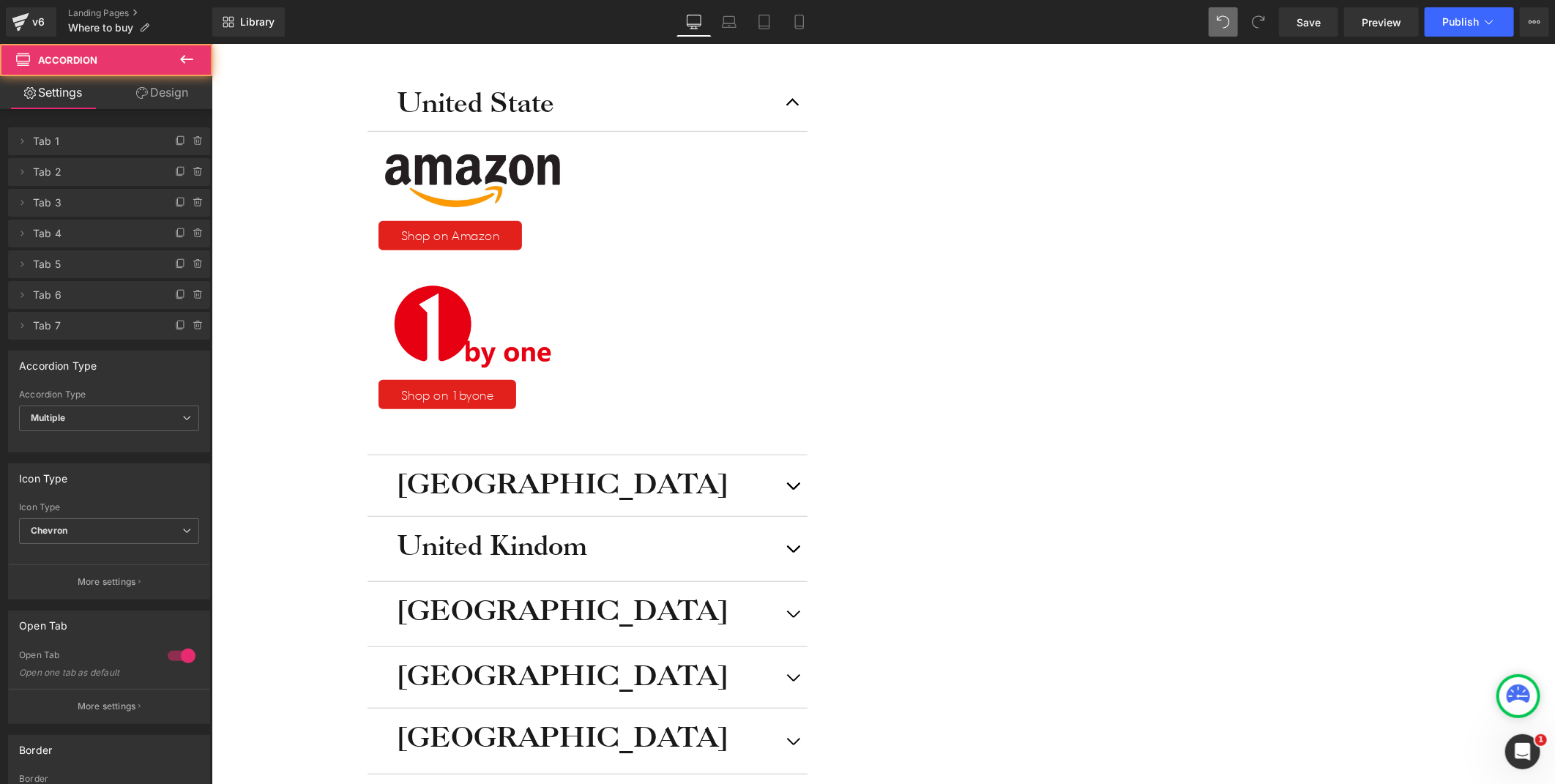
click at [807, 581] on button "button" at bounding box center [792, 613] width 29 height 65
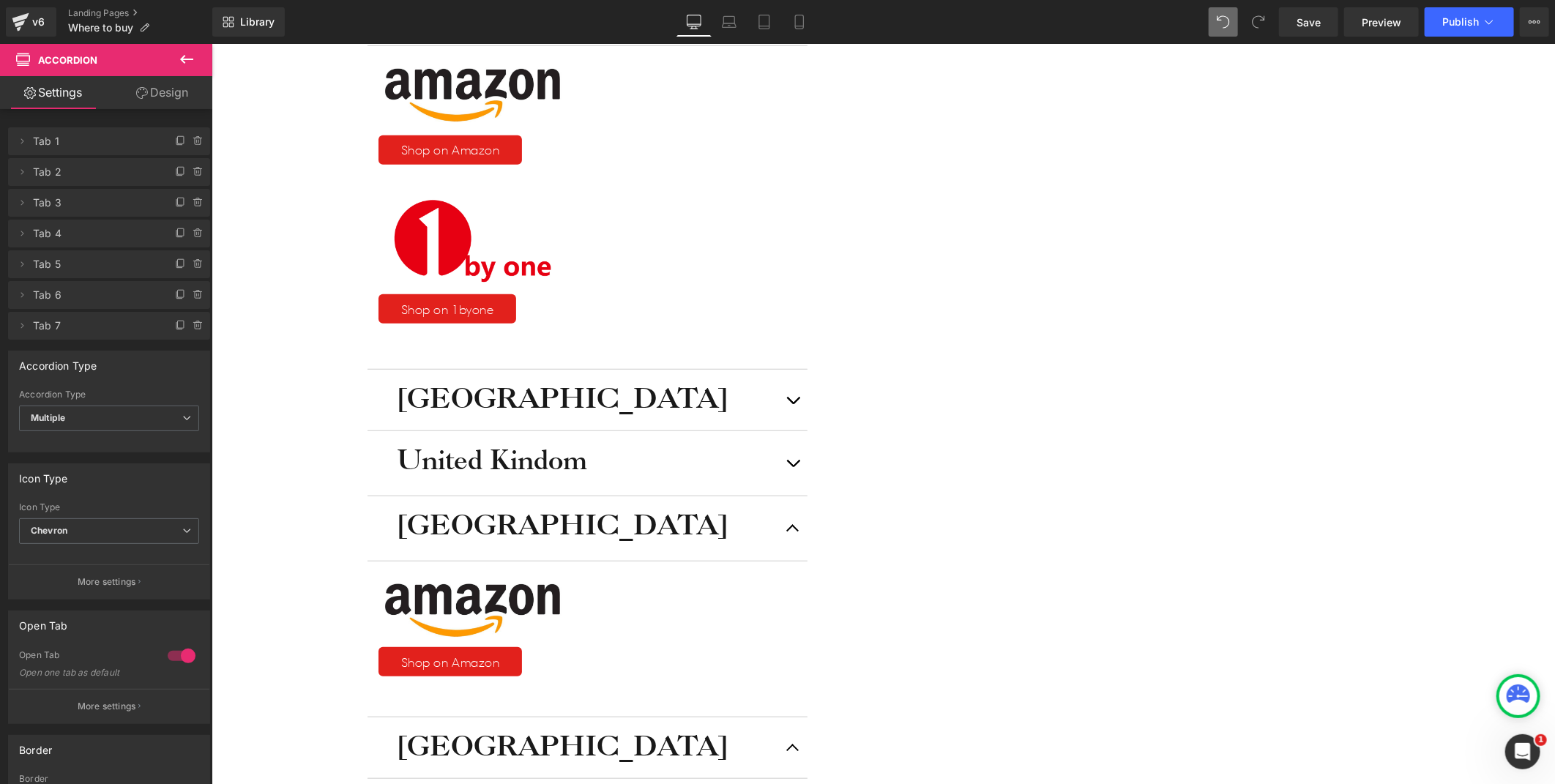
scroll to position [510, 0]
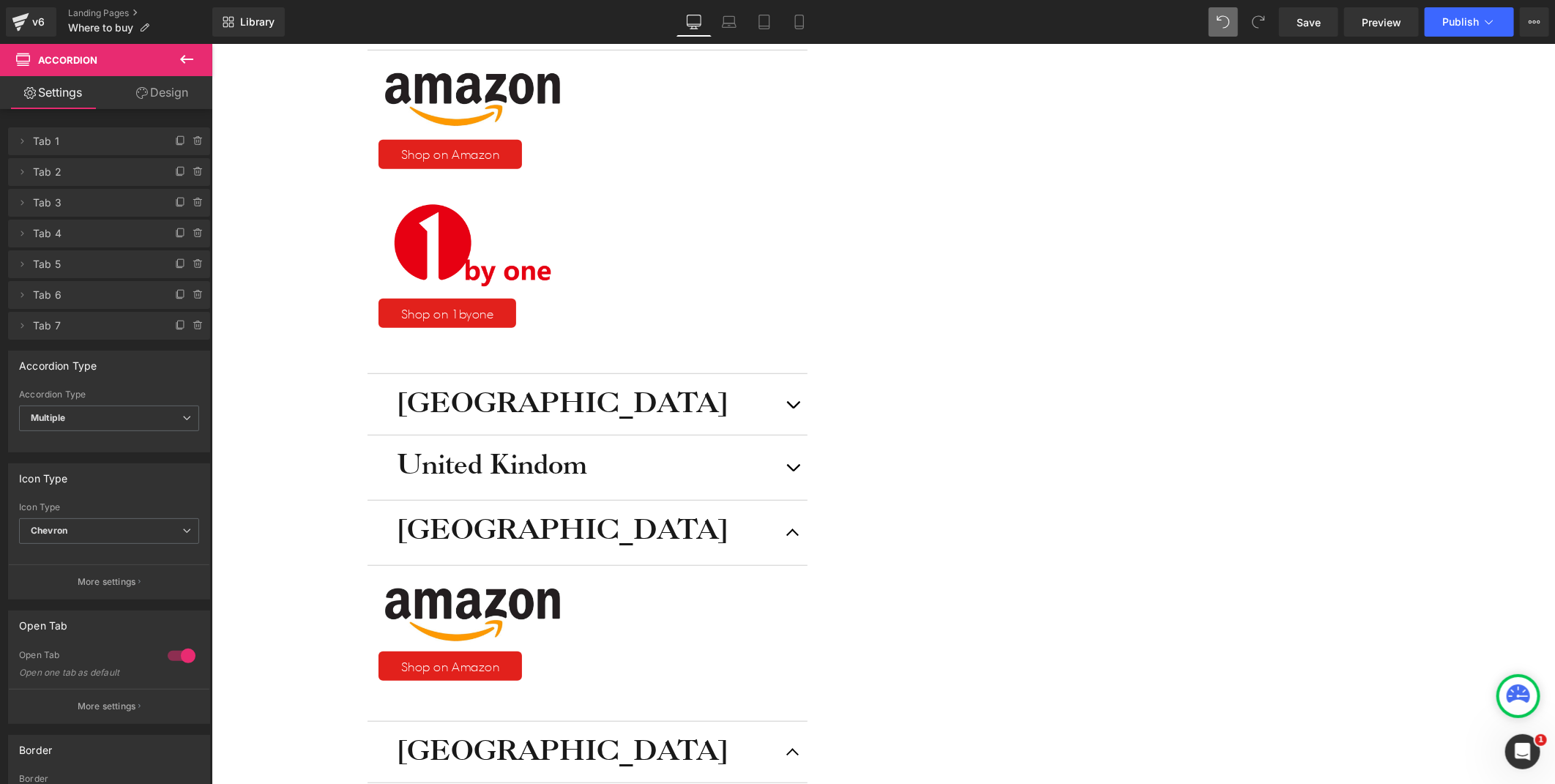
click at [211, 43] on span "Button" at bounding box center [211, 43] width 0 height 0
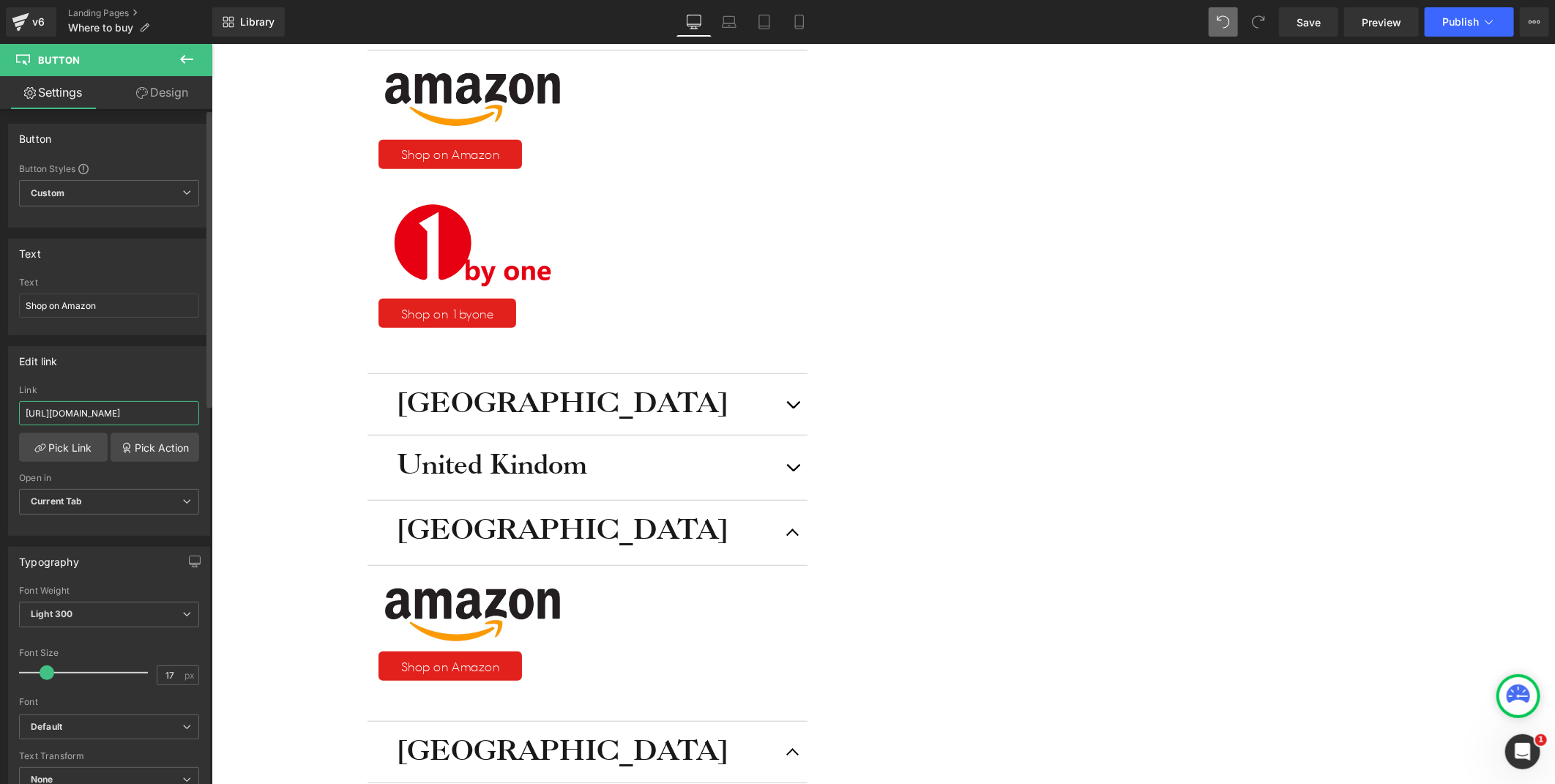
click at [121, 411] on input "[URL][DOMAIN_NAME]" at bounding box center [109, 413] width 180 height 24
type input "https://www.amazon.de/-/en/stores/1byoneProductInc/page/B6BBFE14-BAC2-4236-81F6…"
click at [376, 417] on div "Icon Free shipping $50+ Text Block Row Icon 90-day trial Text Block Row Icon 2-…" at bounding box center [883, 608] width 1344 height 1931
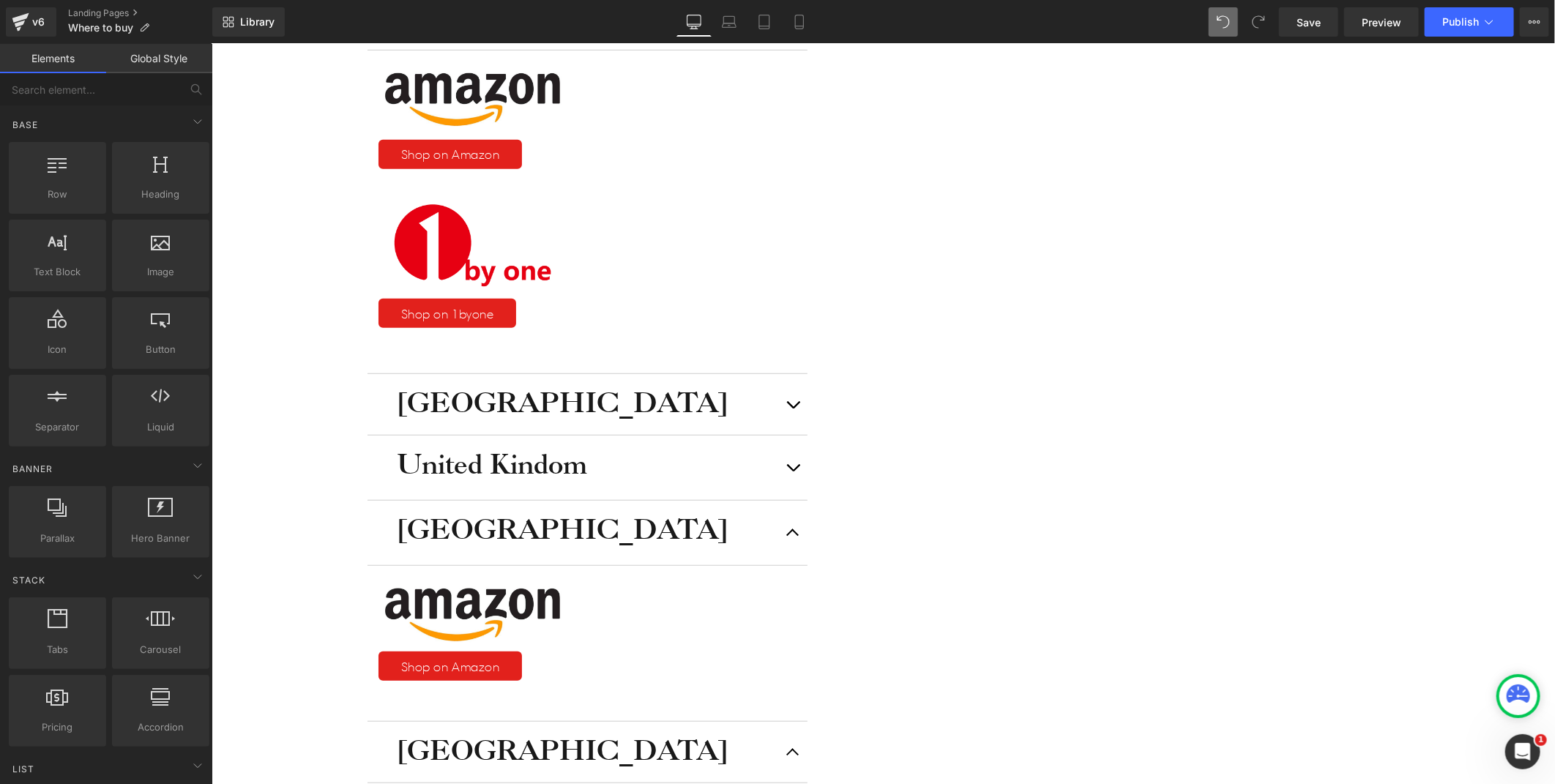
scroll to position [0, 0]
click at [211, 43] on span "Button" at bounding box center [211, 43] width 0 height 0
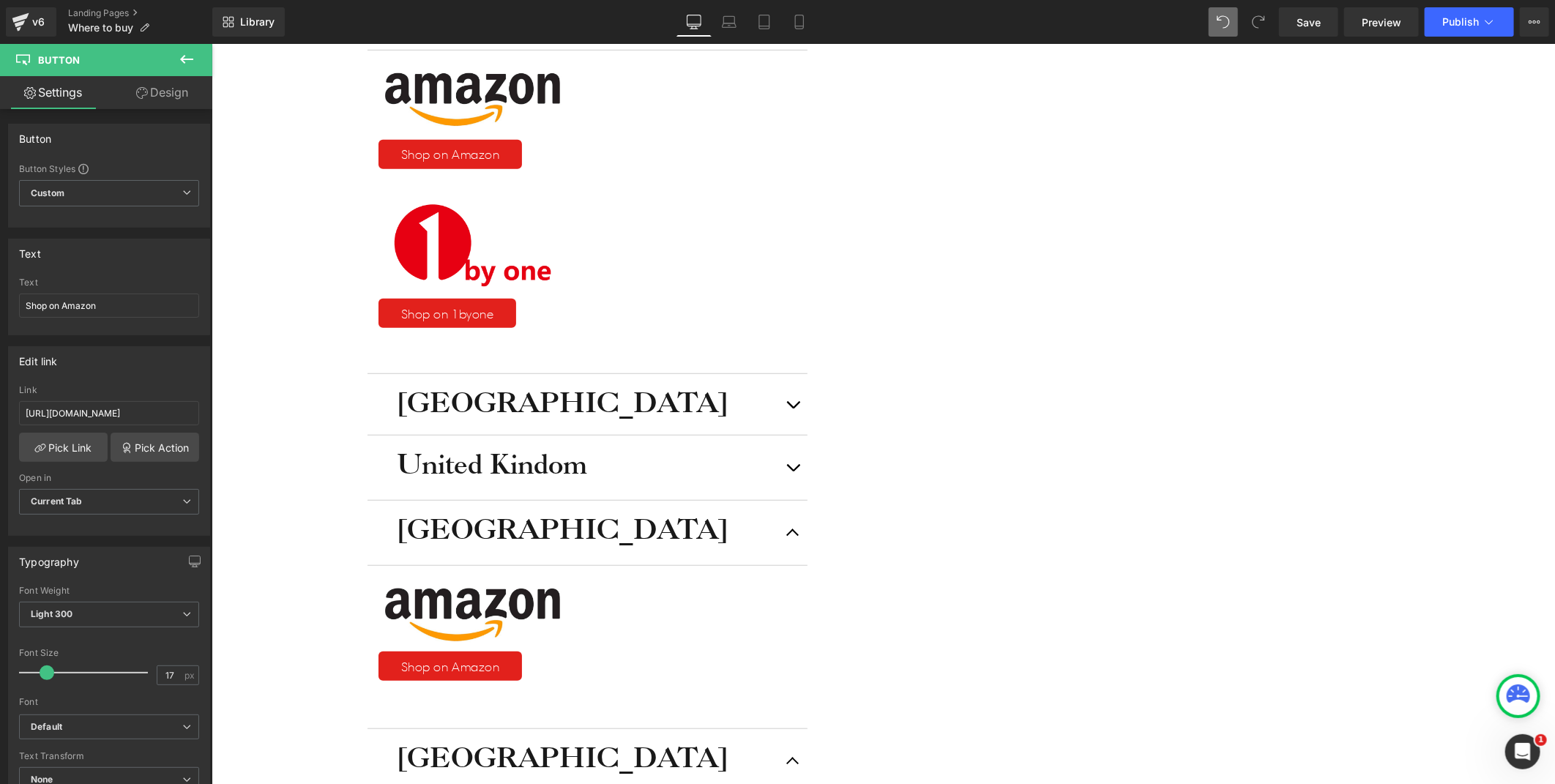
click at [144, 414] on input "[URL][DOMAIN_NAME]" at bounding box center [109, 413] width 180 height 24
paste input "fr/stores/1byoneProductInc/page/4101AFD0-1151-4523-8CC7-73BBD1CC22FA?lp_asin=B0…"
type input "[URL][DOMAIN_NAME]"
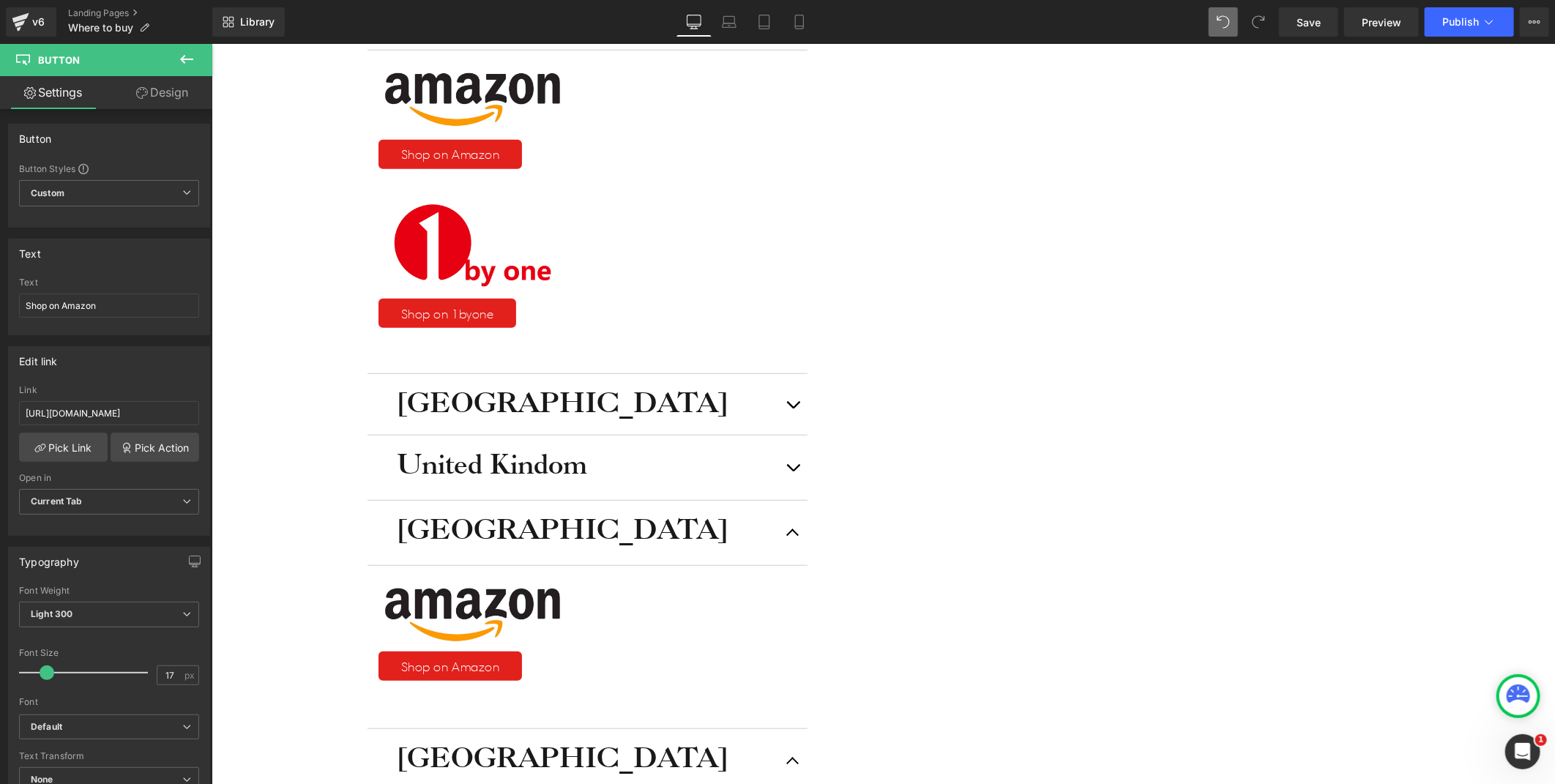
click at [211, 43] on span "Button" at bounding box center [211, 43] width 0 height 0
click at [132, 414] on input "https://www.amazon.de/-/en/stores/1byoneProductInc/page/B6BBFE14-BAC2-4236-81F6…" at bounding box center [109, 413] width 180 height 24
click at [211, 43] on span "Button" at bounding box center [211, 43] width 0 height 0
click at [110, 413] on input "https://www.amazon.de/-/en/stores/1byoneProductInc/page/B6BBFE14-BAC2-4236-81F6…" at bounding box center [109, 413] width 180 height 24
paste input "[URL][DOMAIN_NAME]"
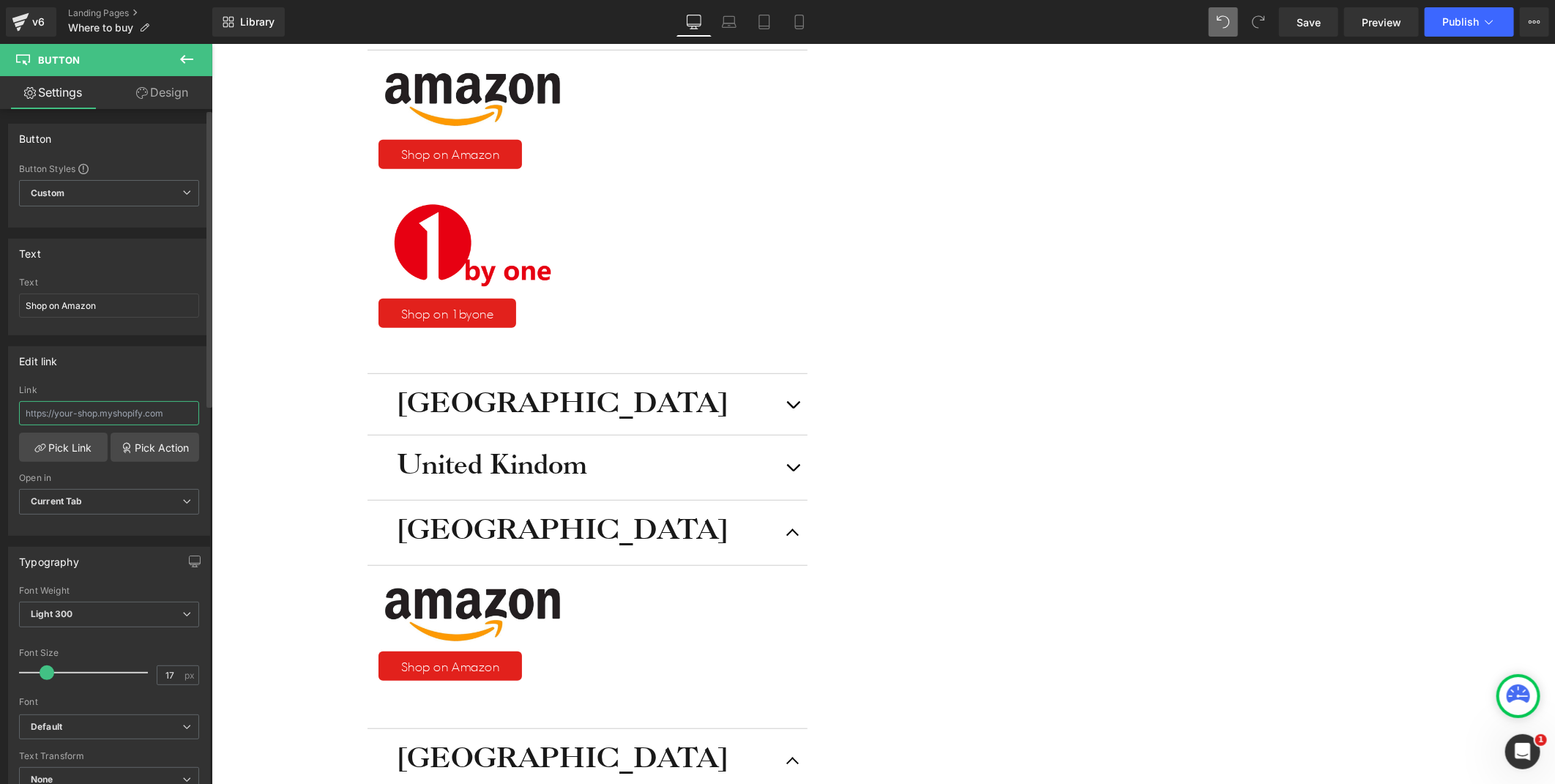
type input "[URL][DOMAIN_NAME]"
click at [341, 443] on div "Icon Free shipping $50+ Text Block Row Icon 90-day trial Text Block Row Icon 2-…" at bounding box center [883, 614] width 1344 height 1943
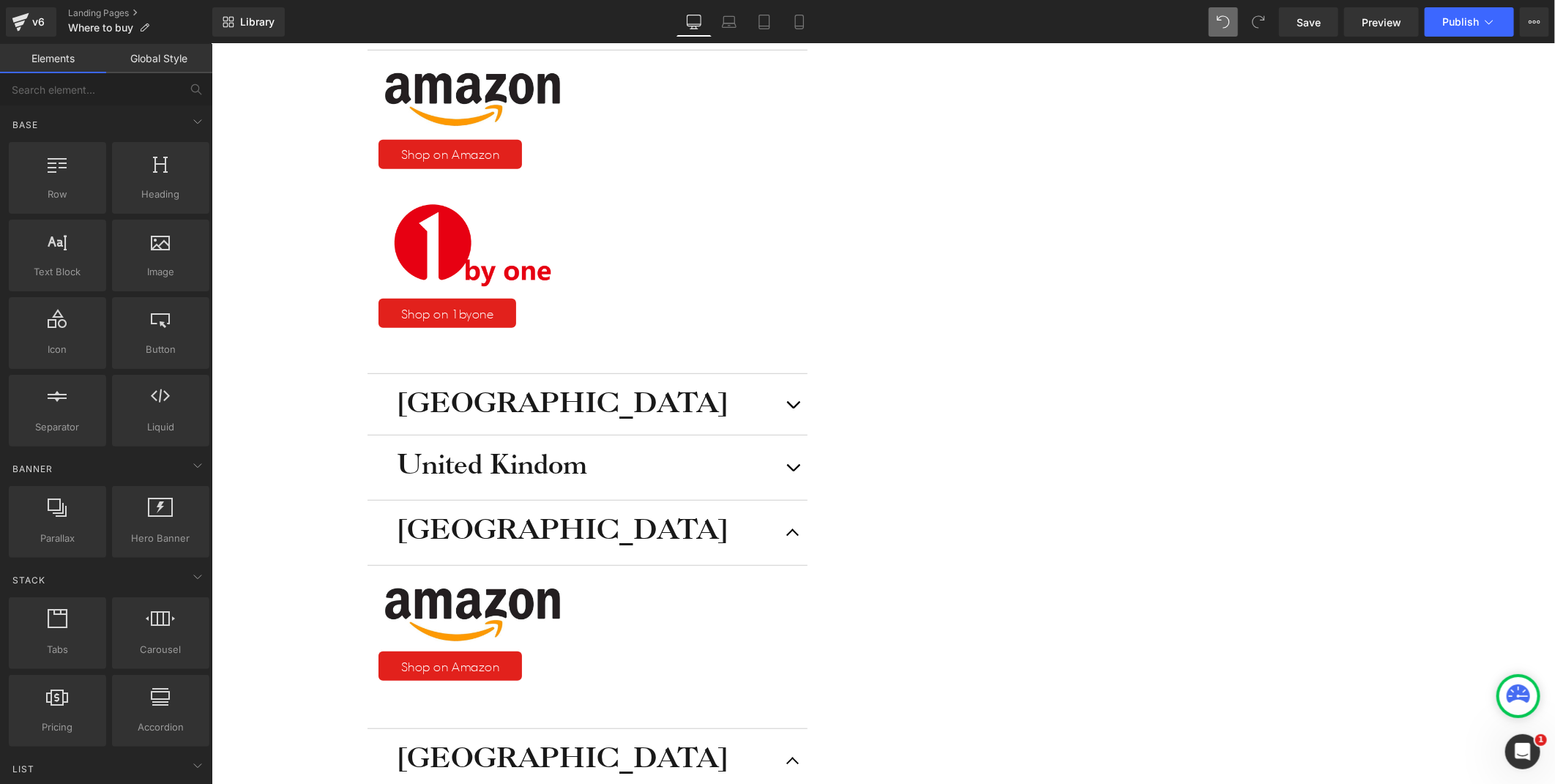
scroll to position [0, 0]
click at [211, 43] on span "Button" at bounding box center [211, 43] width 0 height 0
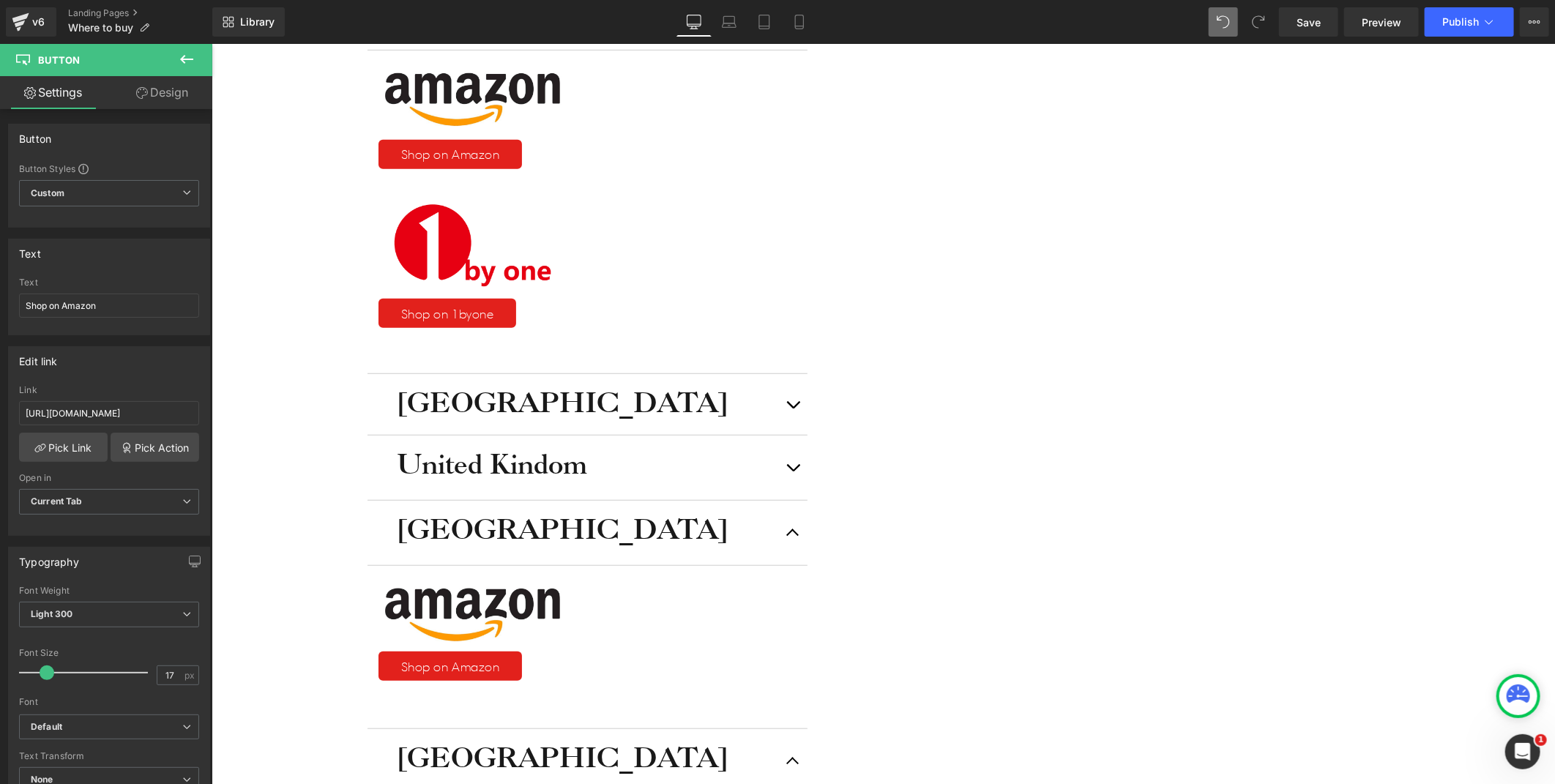
click at [121, 407] on input "[URL][DOMAIN_NAME]" at bounding box center [109, 413] width 180 height 24
type input "[URL][DOMAIN_NAME]"
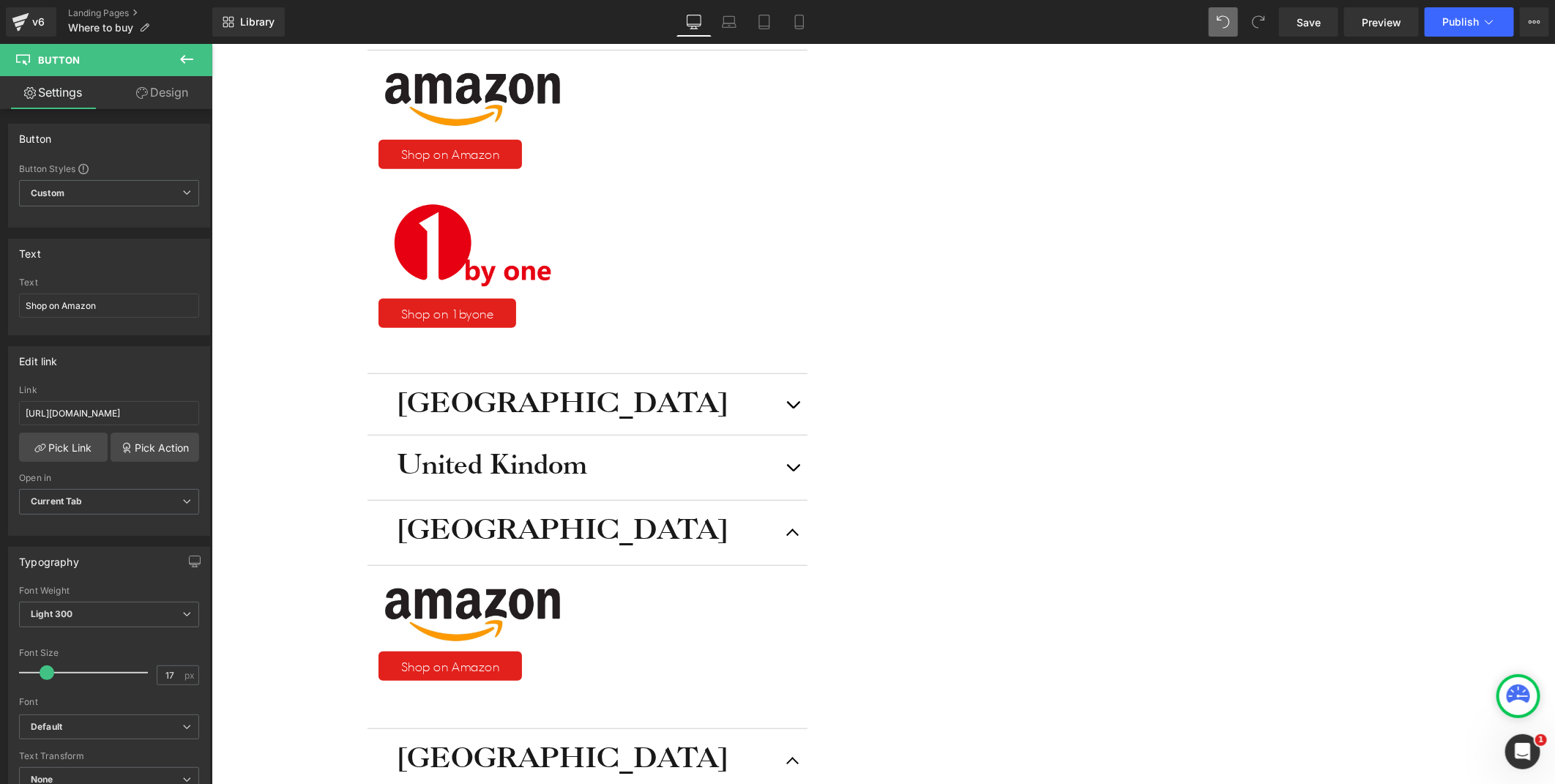
click at [211, 43] on span "Button" at bounding box center [211, 43] width 0 height 0
click at [144, 410] on input "[URL][DOMAIN_NAME]" at bounding box center [109, 413] width 180 height 24
paste input "it/stores/1byoneProductInc/page/94D563B2-F592-4ED2-B6C7-B36BA7B85278?lp_asin=B0…"
type input "[URL][DOMAIN_NAME]"
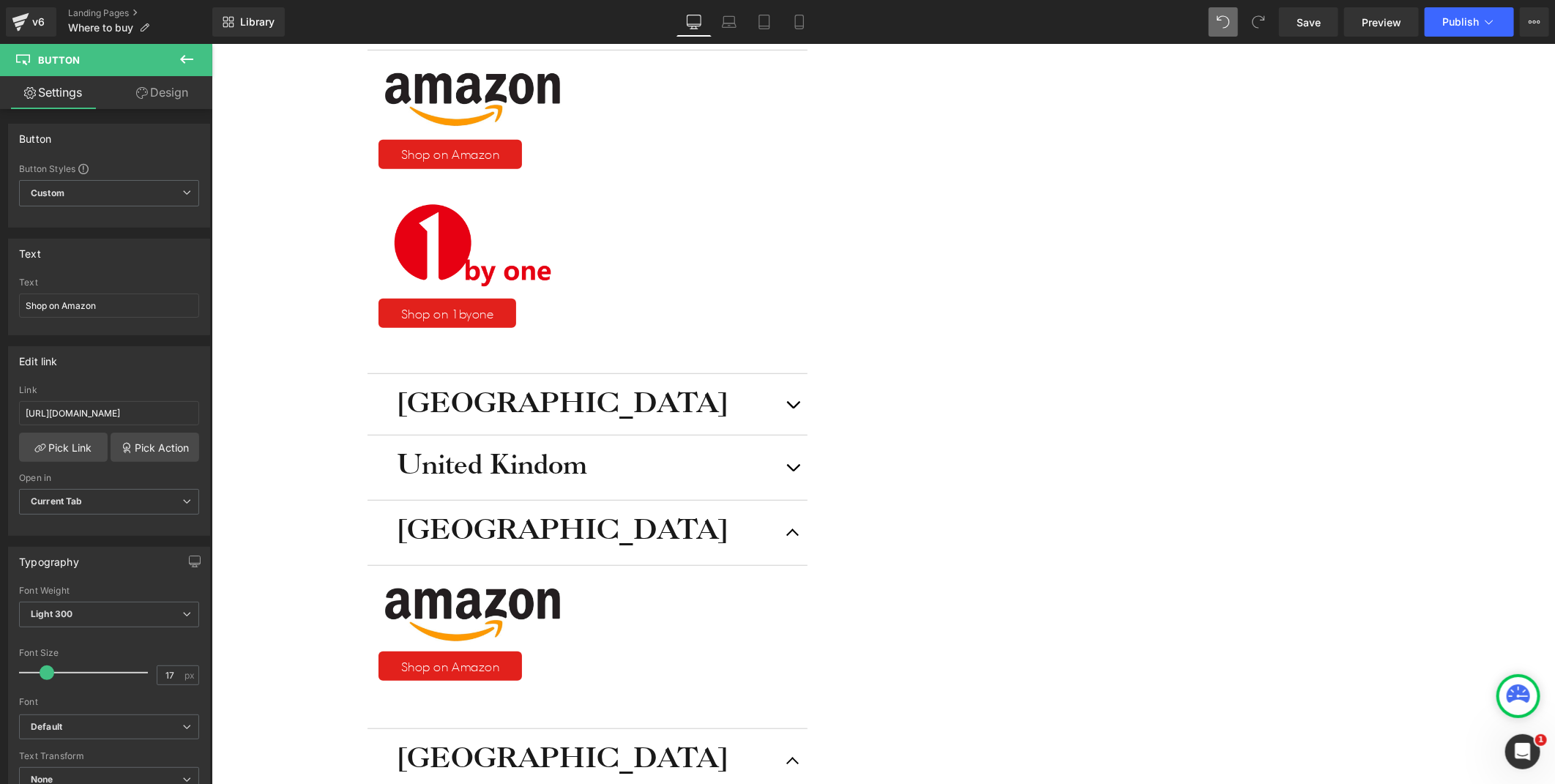
click at [240, 392] on div "Icon Free shipping $50+ Text Block Row Icon 90-day trial Text Block Row Icon 2-…" at bounding box center [883, 614] width 1344 height 1943
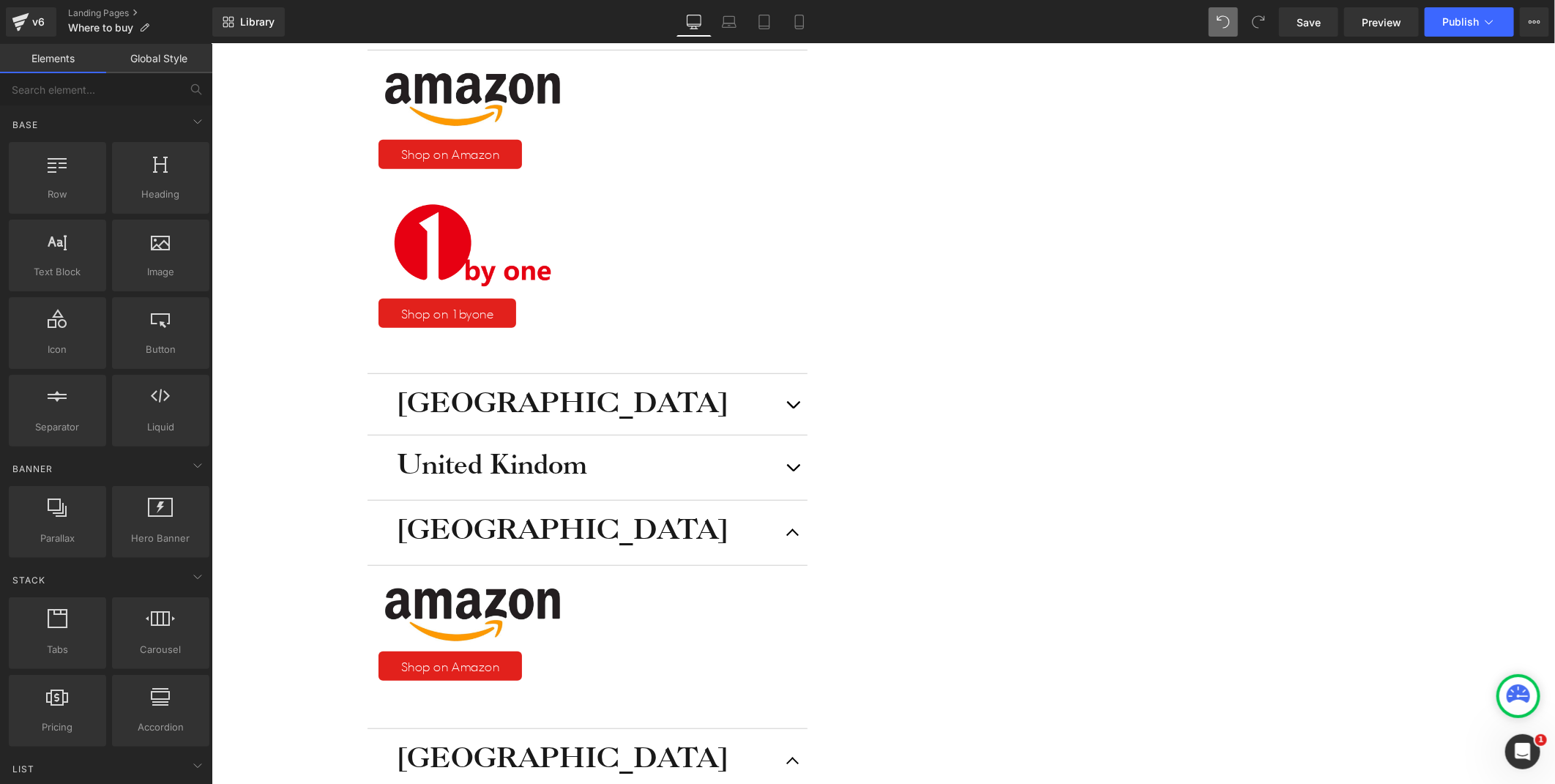
scroll to position [104, 0]
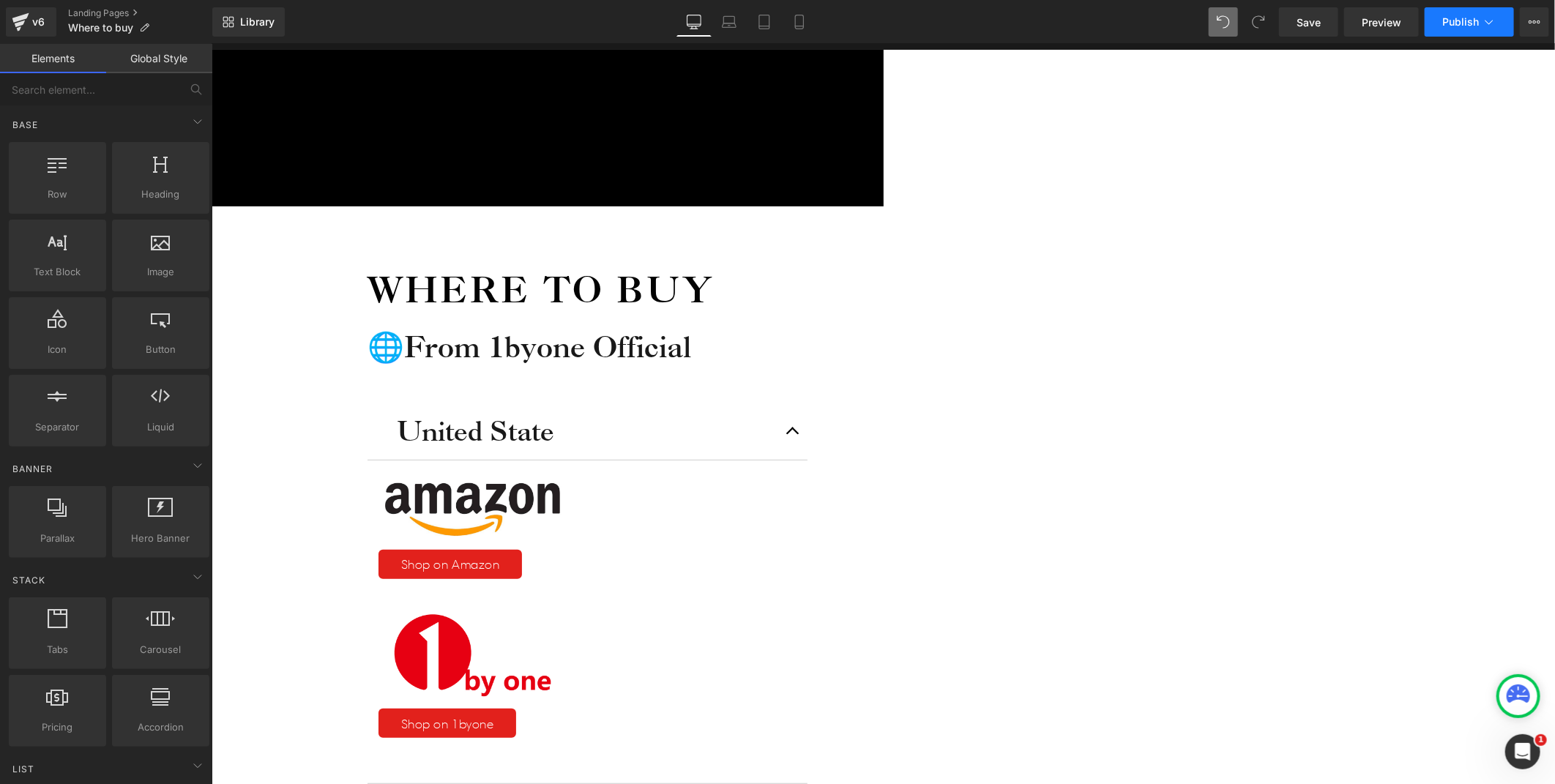
click at [1444, 25] on span "Publish" at bounding box center [1460, 22] width 37 height 11
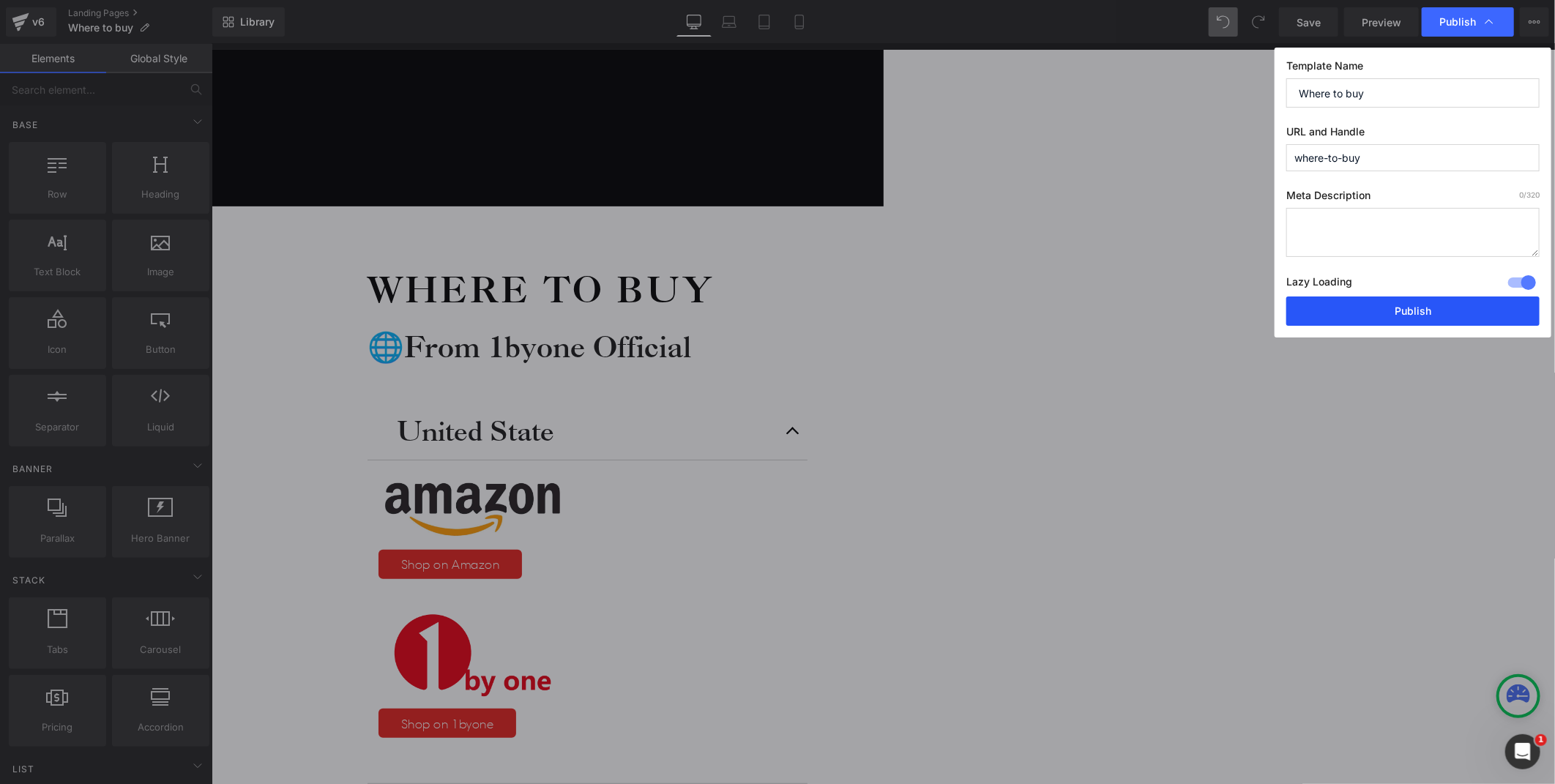
click at [1444, 322] on button "Publish" at bounding box center [1413, 311] width 254 height 29
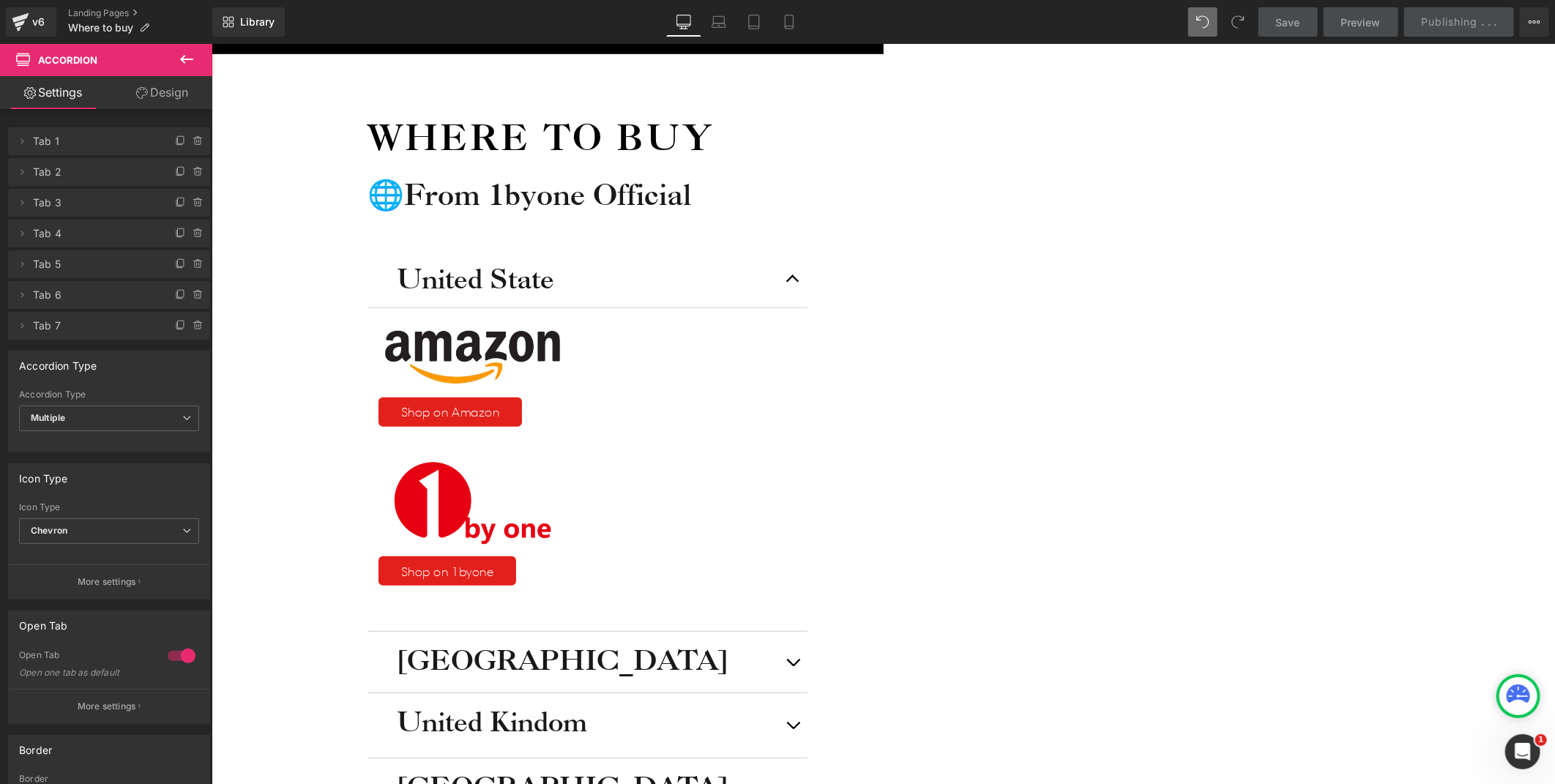
scroll to position [267, 0]
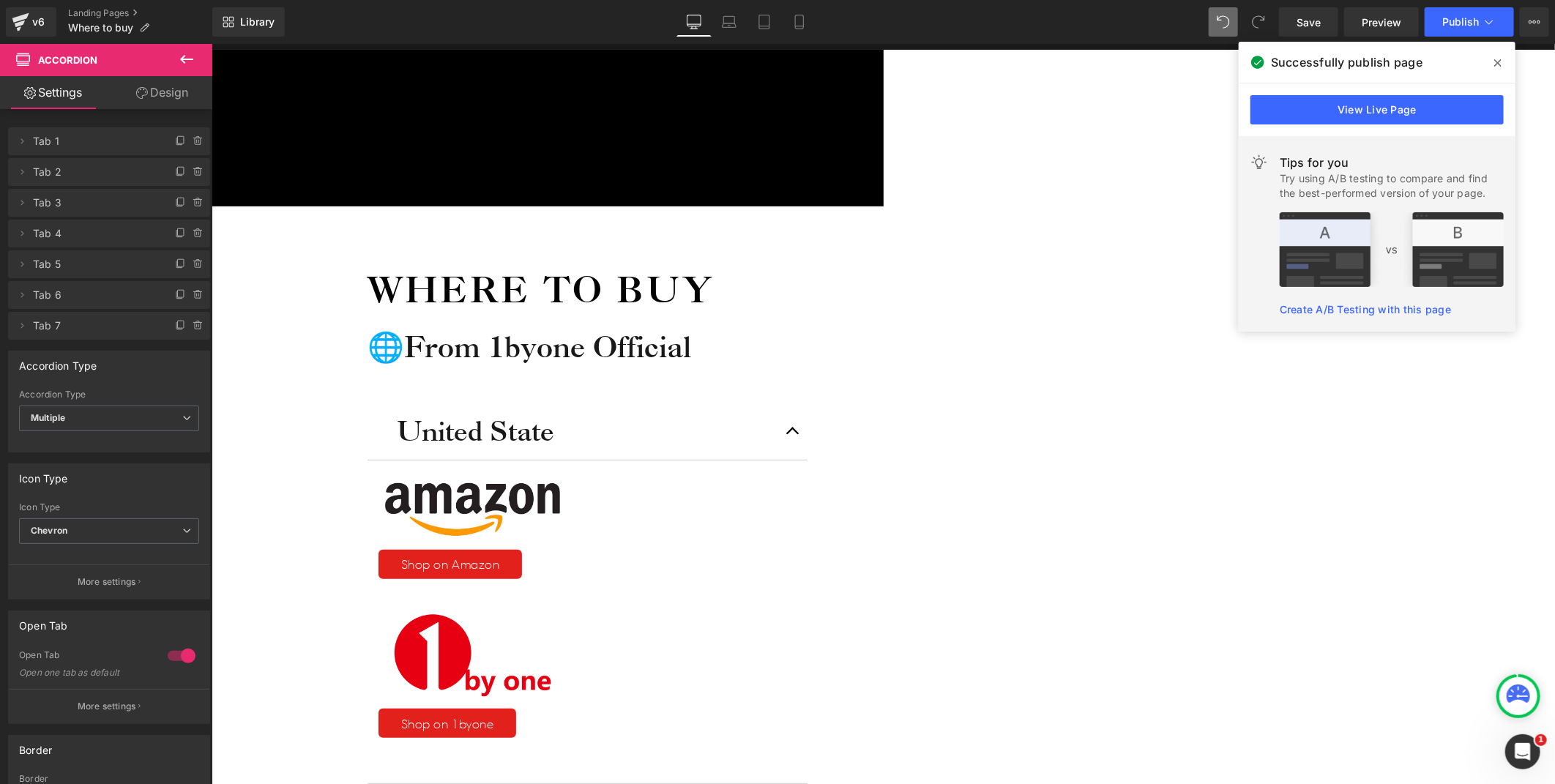
click at [1498, 59] on icon at bounding box center [1498, 63] width 8 height 11
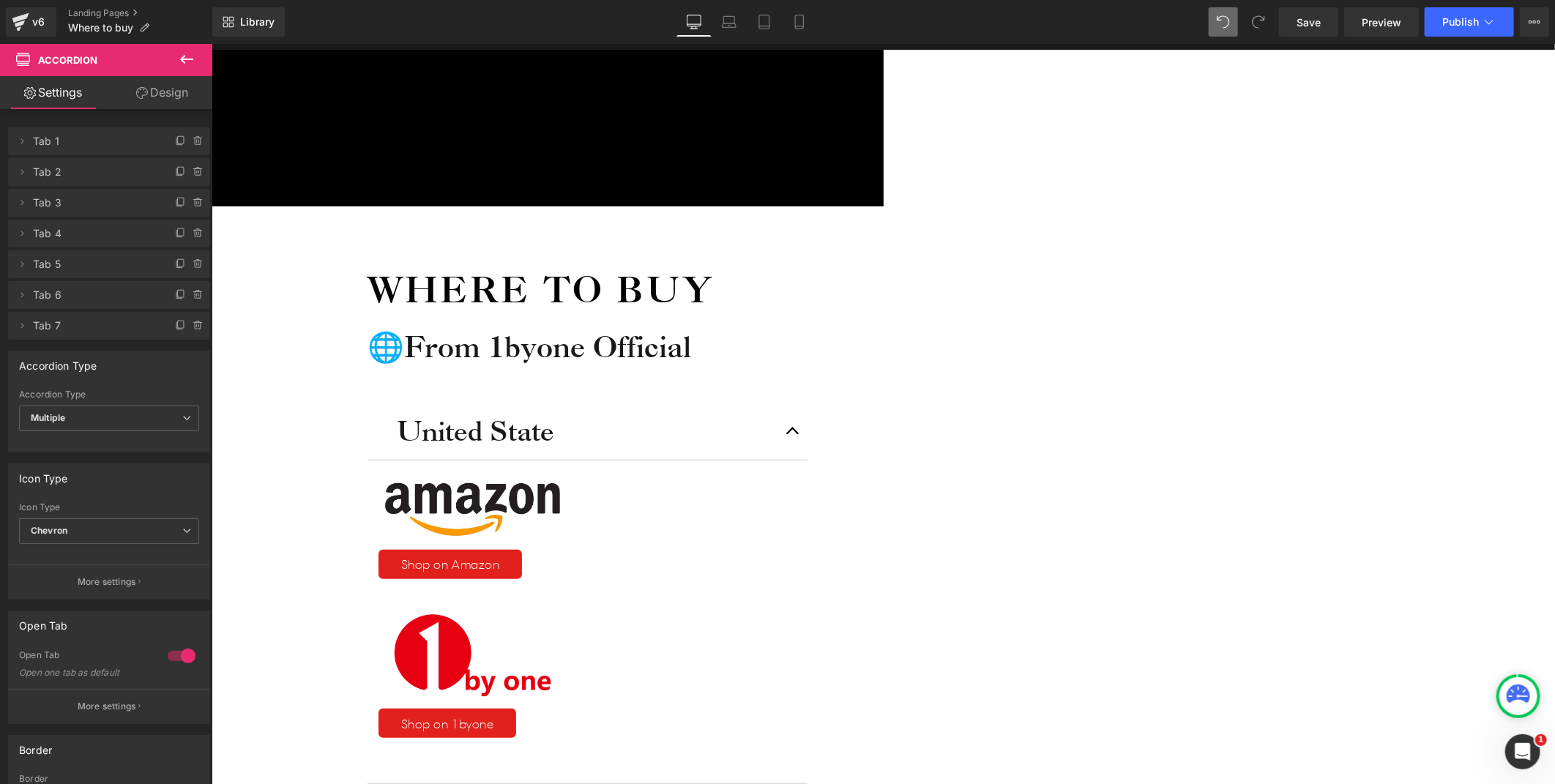
scroll to position [0, 0]
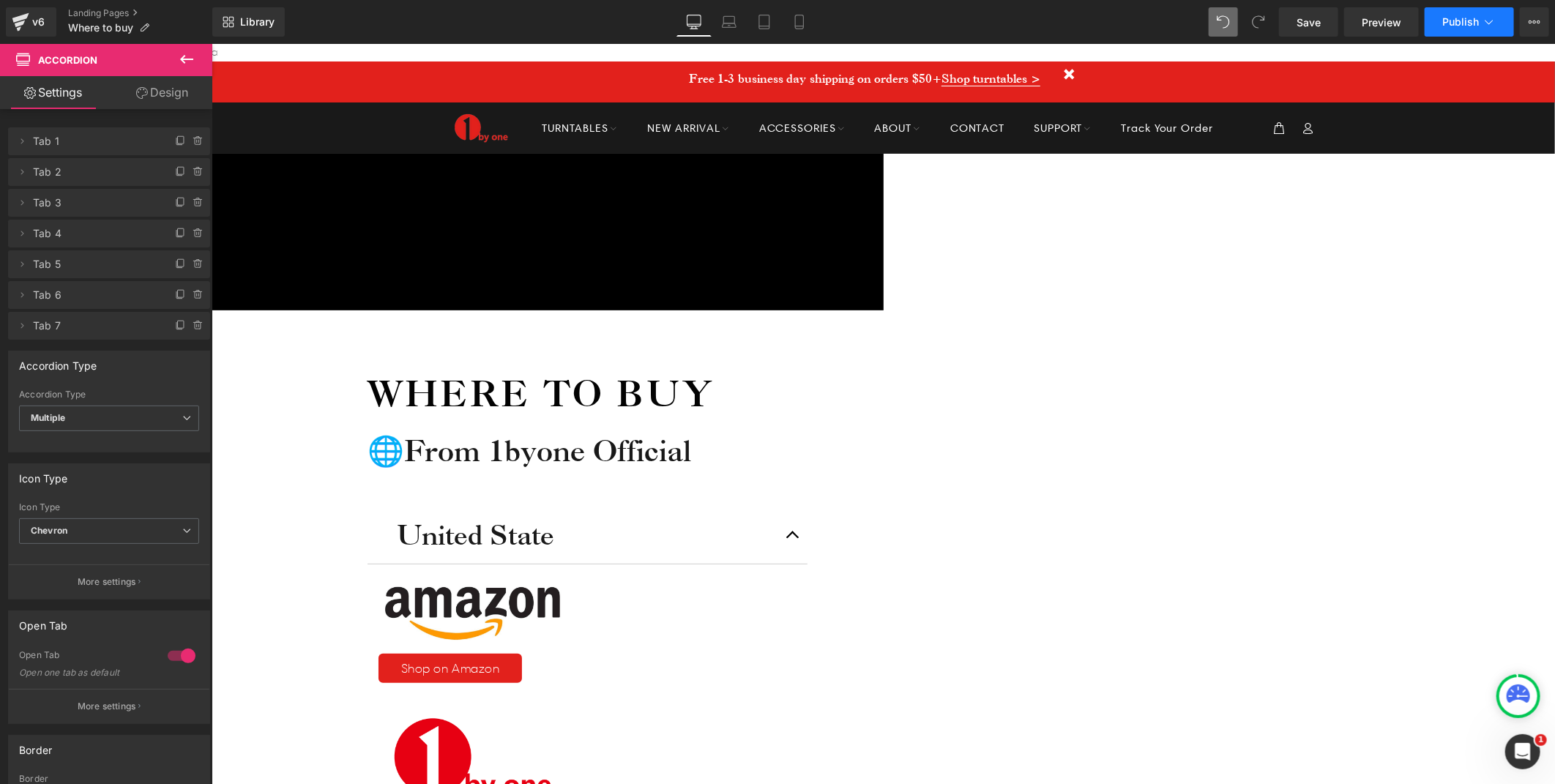
click at [1473, 25] on span "Publish" at bounding box center [1460, 22] width 37 height 11
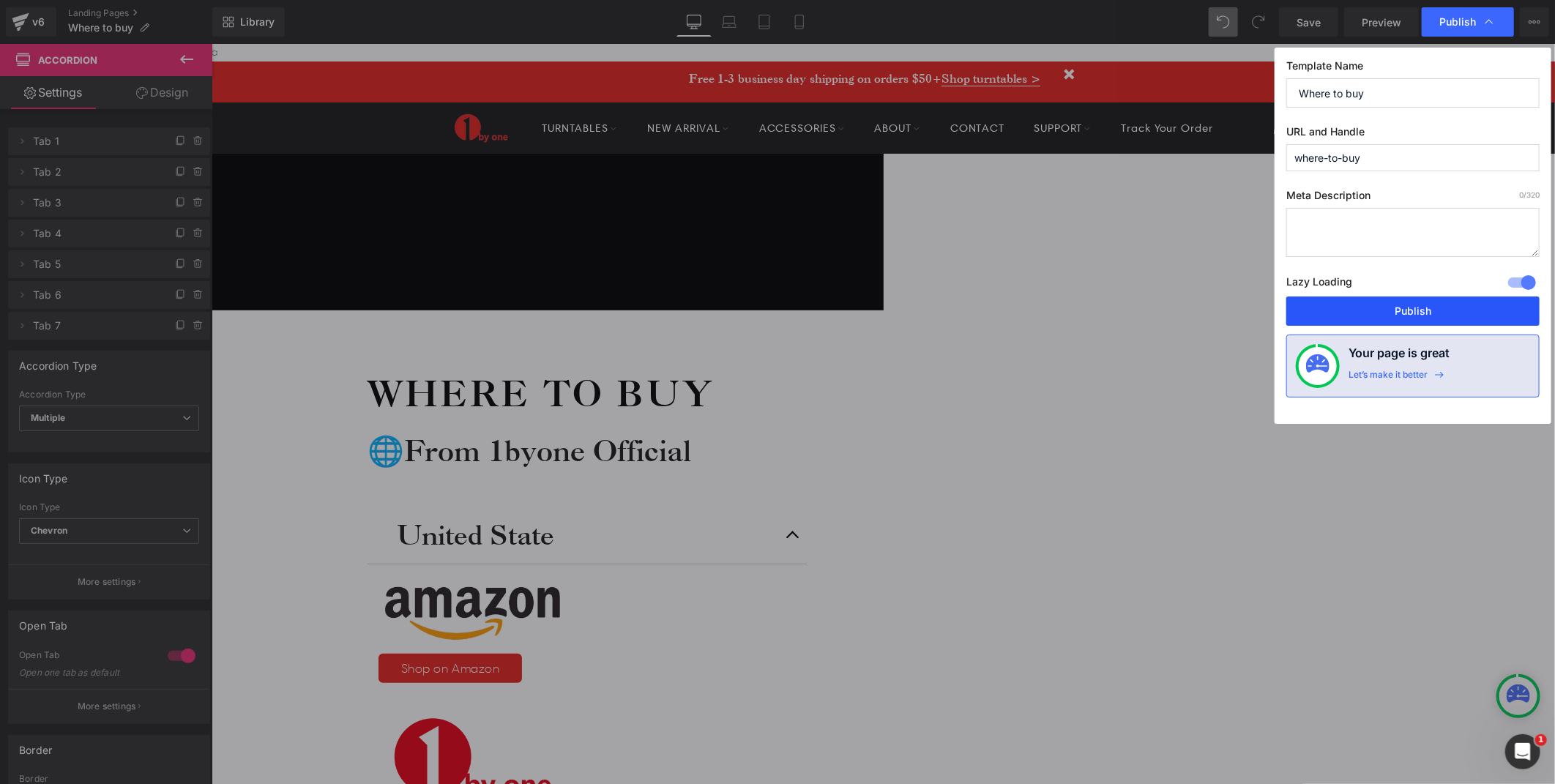
click at [1401, 312] on button "Publish" at bounding box center [1413, 311] width 254 height 29
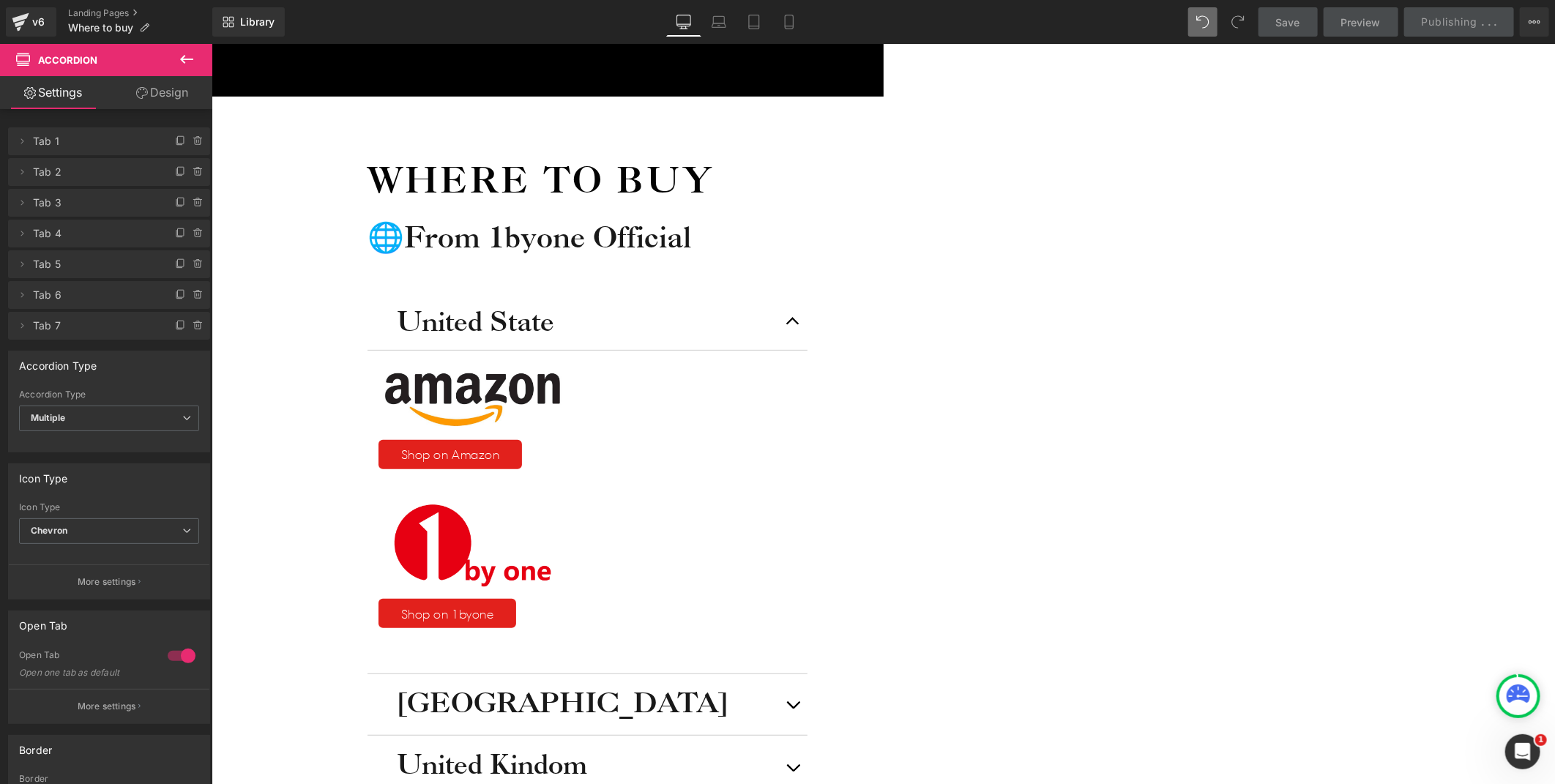
scroll to position [244, 0]
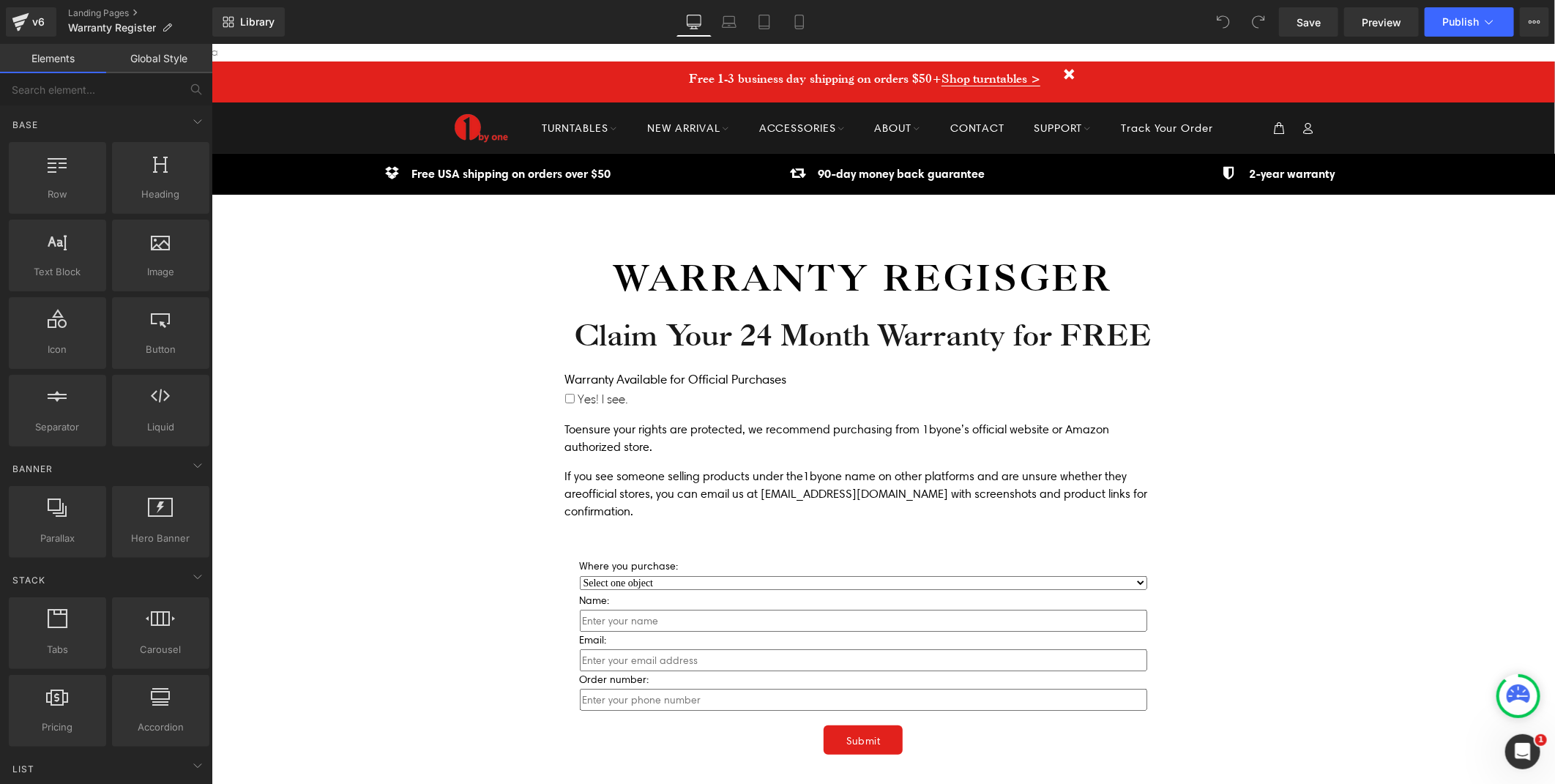
drag, startPoint x: 1474, startPoint y: 464, endPoint x: 1358, endPoint y: 451, distance: 116.7
click at [1474, 464] on div "Icon Free shipping $50+ Text Block Row Icon 90-day trial Text Block Row Icon 2-…" at bounding box center [883, 607] width 1344 height 907
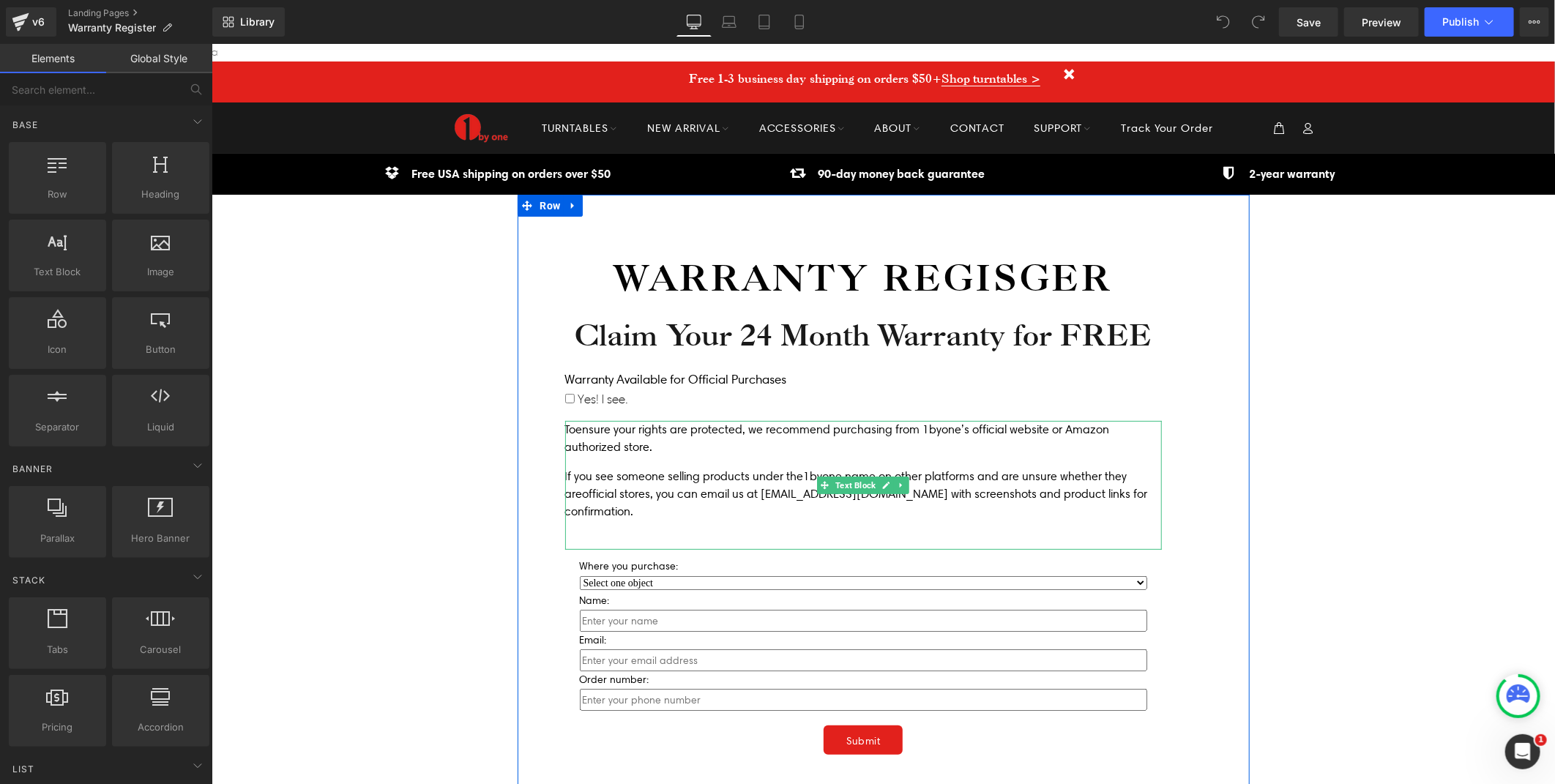
click at [652, 443] on p "Toensure your rights are protected, we recommend purchasing from 1byone’s offic…" at bounding box center [862, 438] width 596 height 35
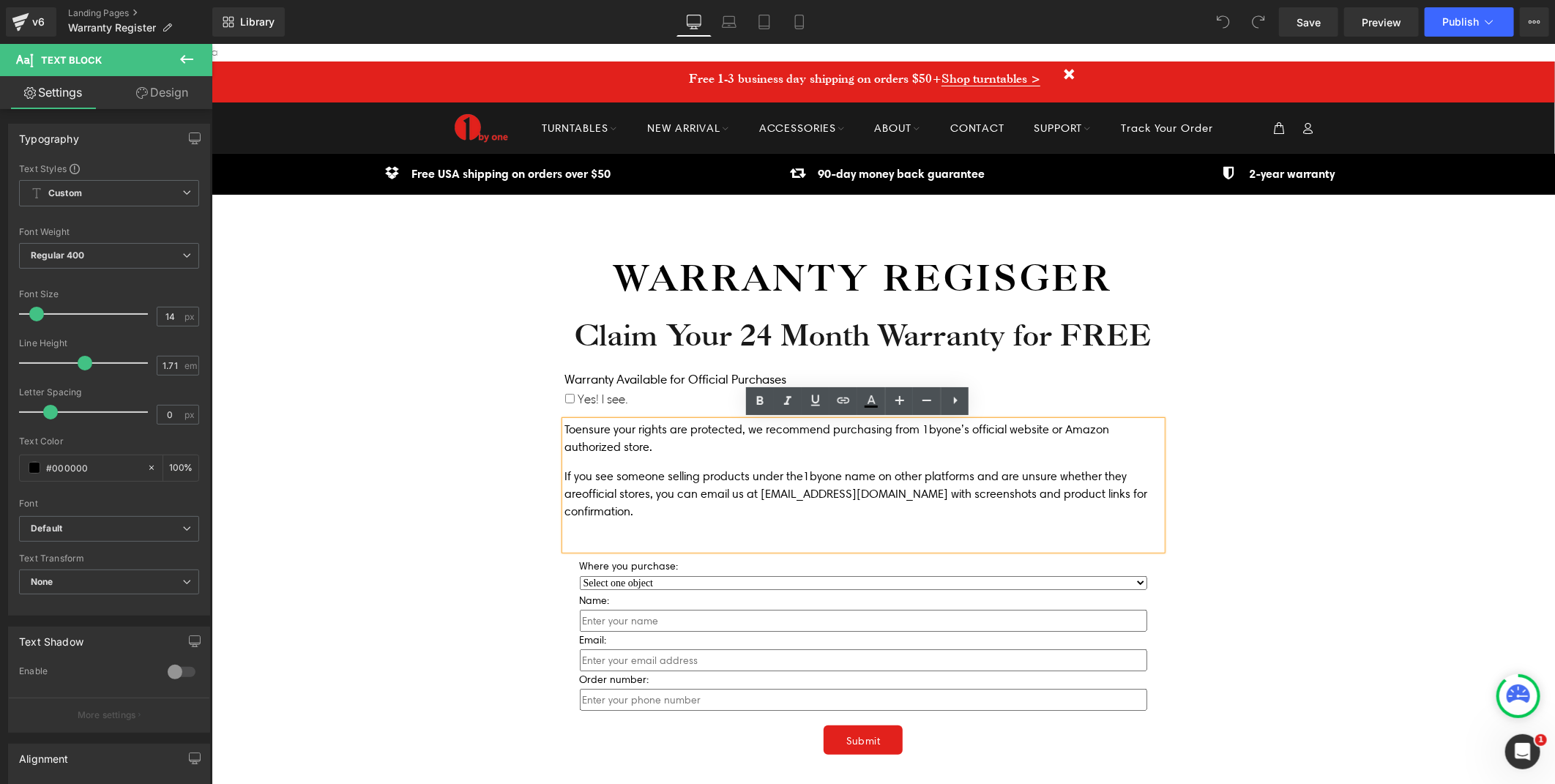
click at [656, 442] on p "Toensure your rights are protected, we recommend purchasing from 1byone’s offic…" at bounding box center [862, 438] width 596 height 35
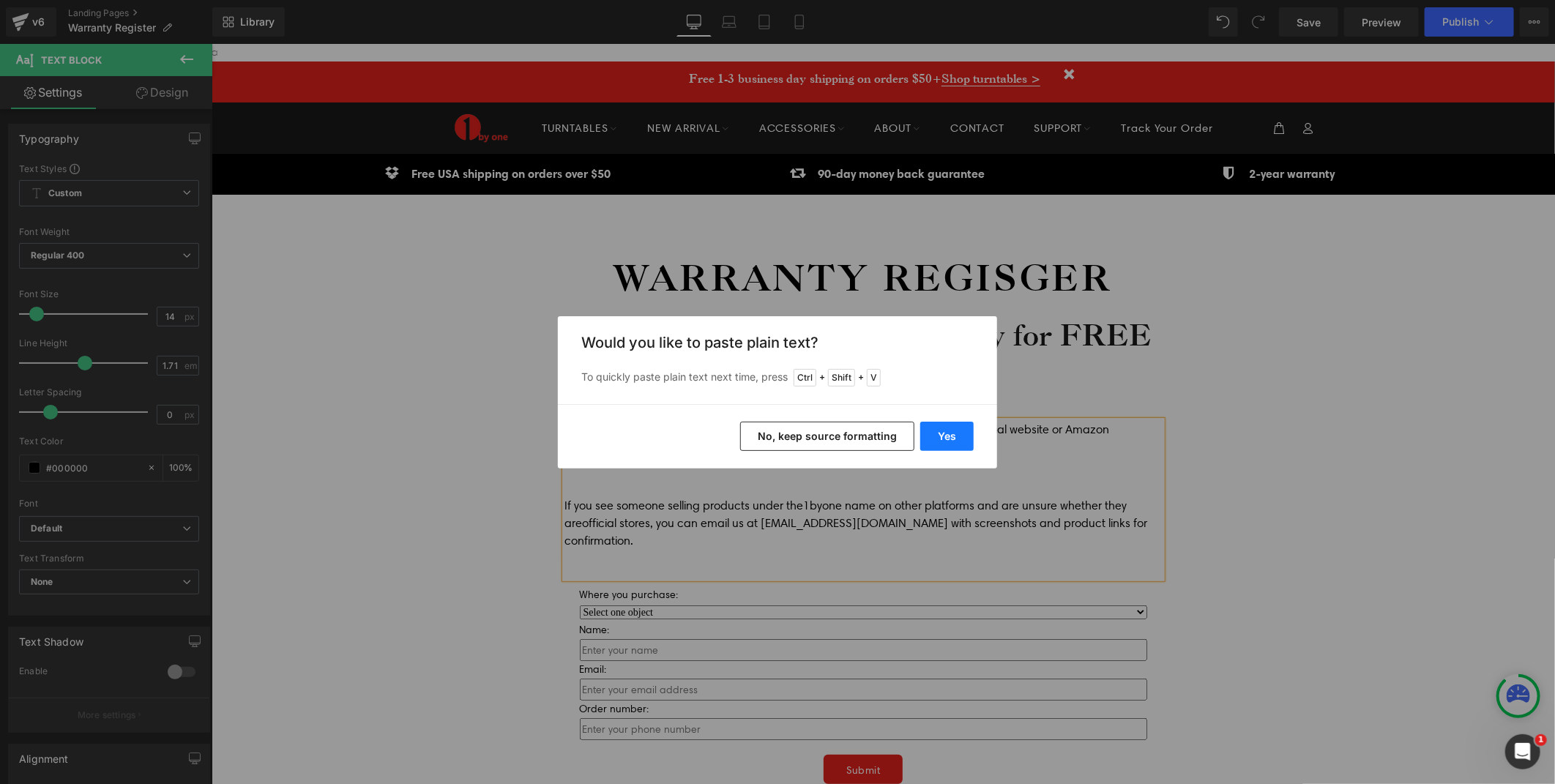
drag, startPoint x: 964, startPoint y: 432, endPoint x: 698, endPoint y: 388, distance: 269.6
click at [964, 432] on button "Yes" at bounding box center [947, 436] width 54 height 29
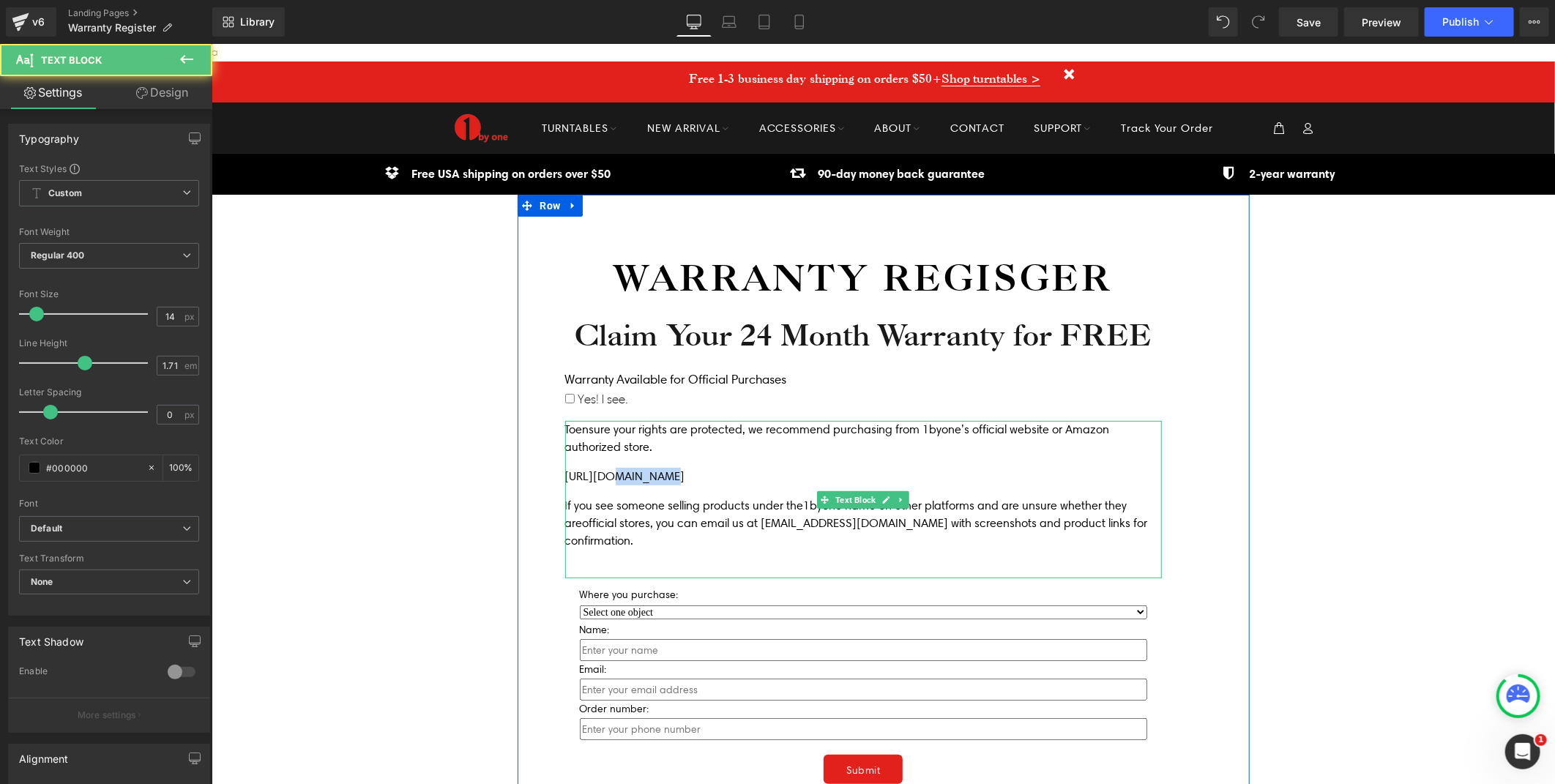
drag, startPoint x: 595, startPoint y: 477, endPoint x: 643, endPoint y: 473, distance: 48.2
click at [643, 473] on p "[URL][DOMAIN_NAME]" at bounding box center [862, 475] width 596 height 18
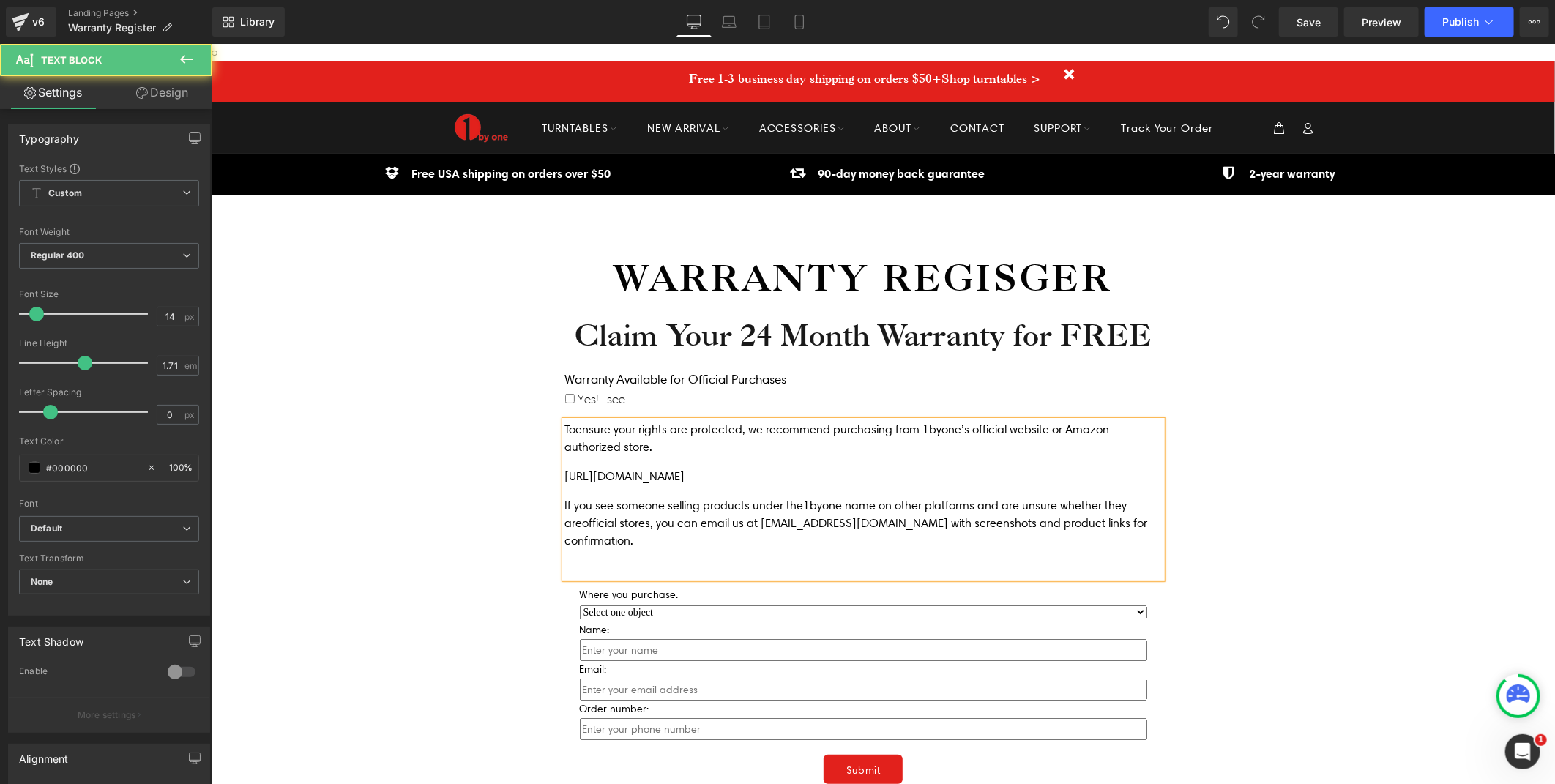
click at [777, 473] on p "[URL][DOMAIN_NAME]" at bounding box center [862, 475] width 596 height 18
drag, startPoint x: 761, startPoint y: 475, endPoint x: 553, endPoint y: 477, distance: 208.0
click at [553, 477] on div "Warranty Regisger Heading Claim Your 24 Month Warranty for FREE Heading Warrant…" at bounding box center [862, 545] width 619 height 585
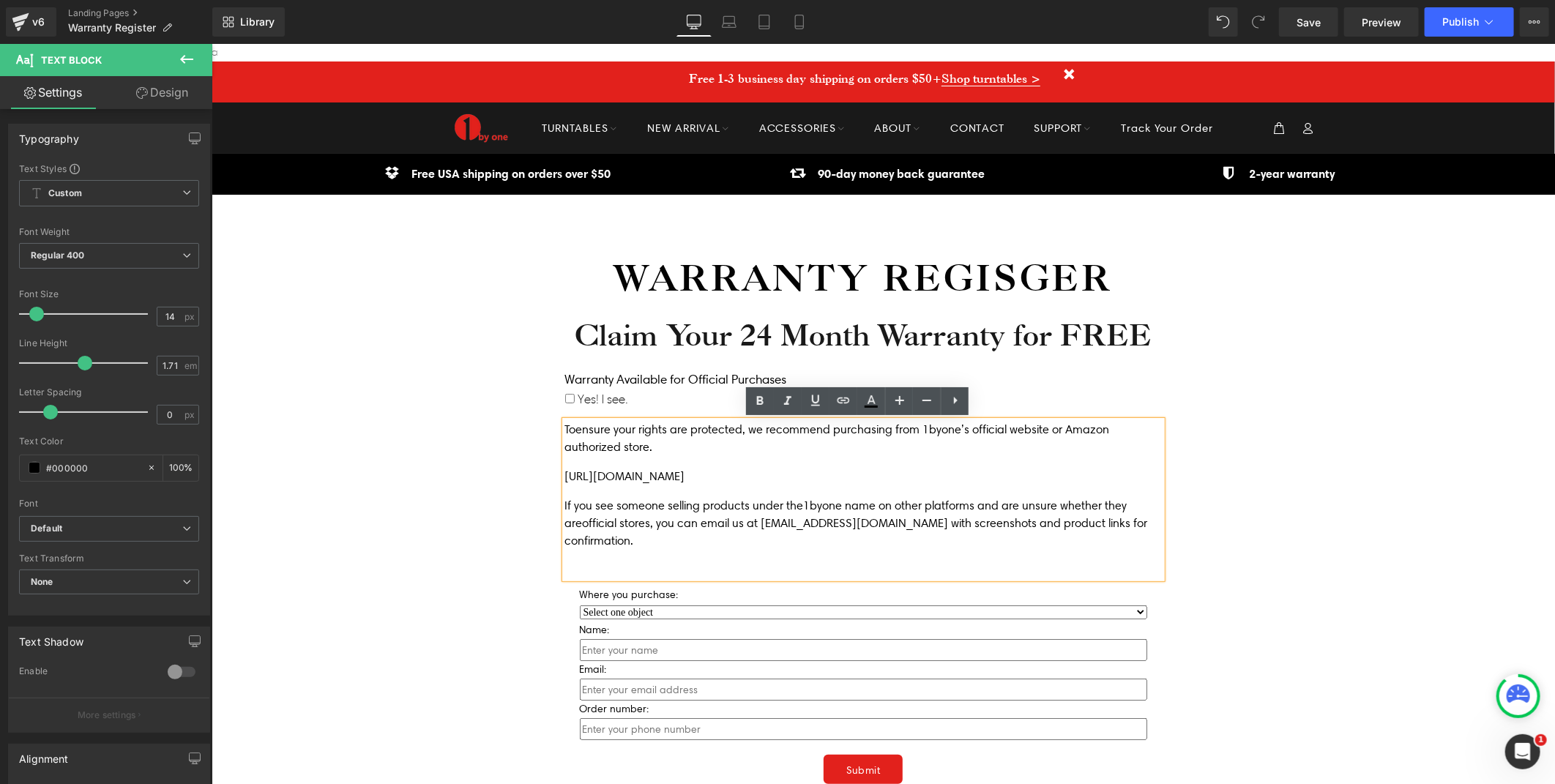
copy p "[URL][DOMAIN_NAME]"
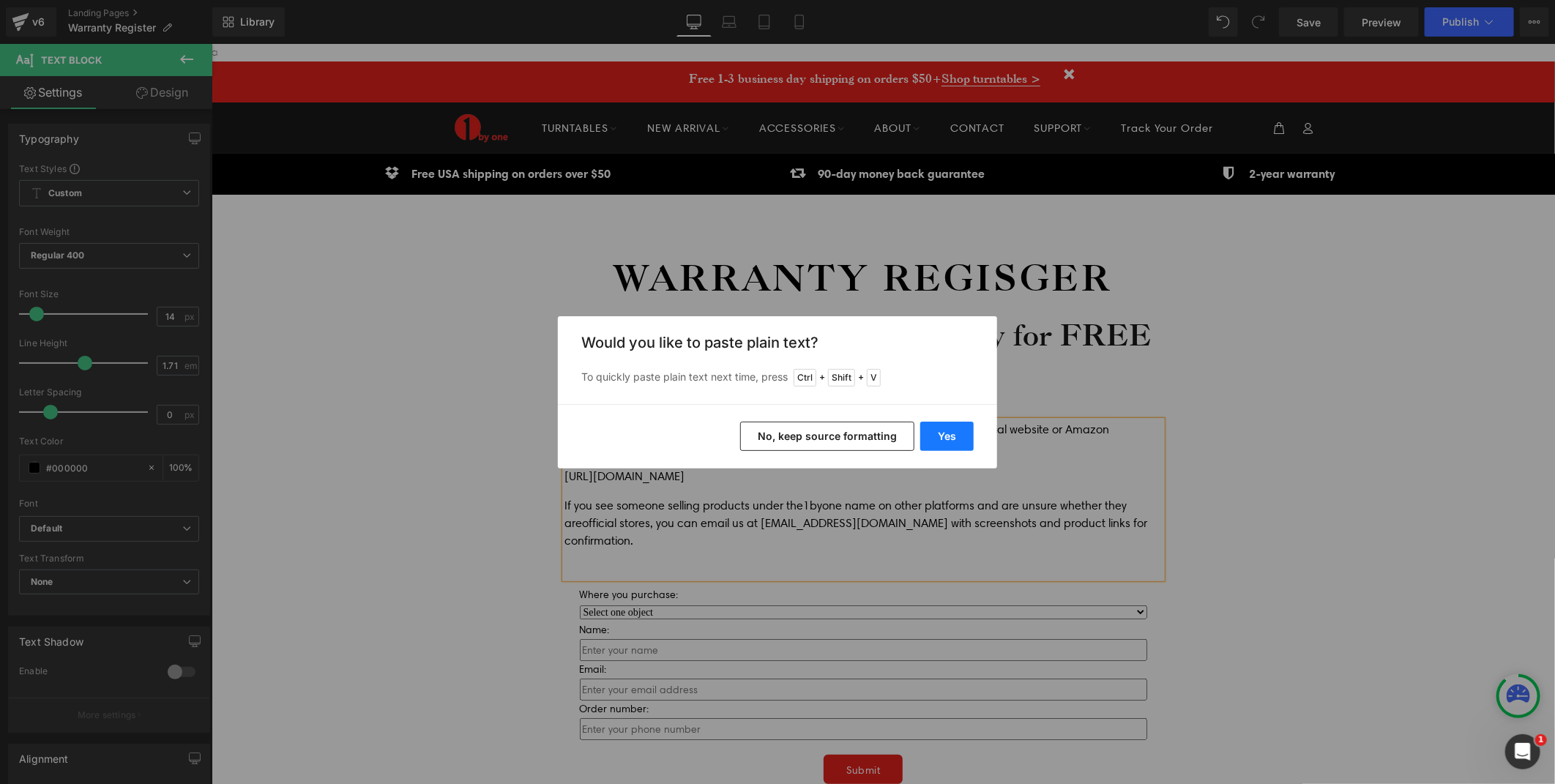
click at [948, 434] on button "Yes" at bounding box center [947, 436] width 54 height 29
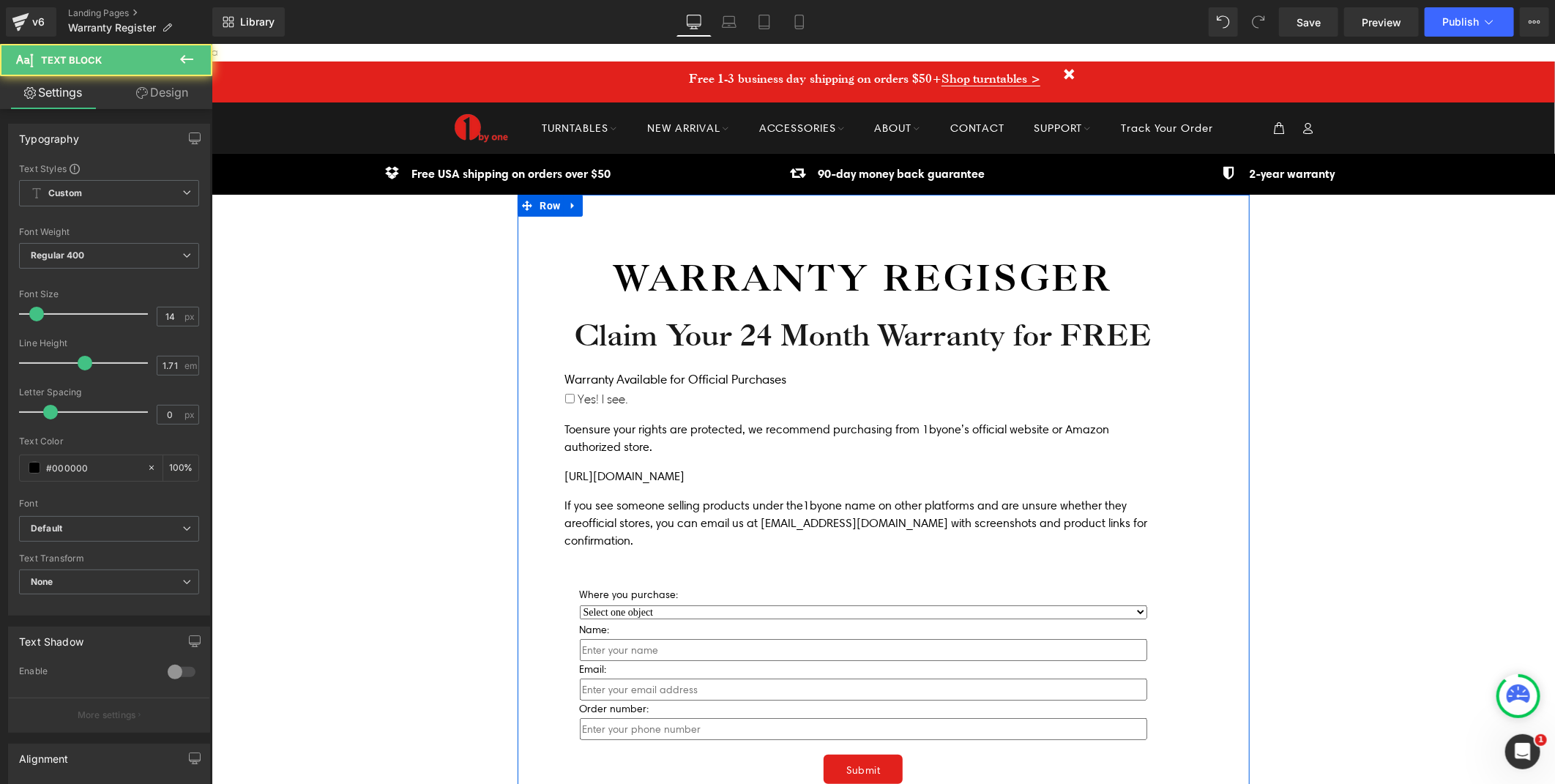
drag, startPoint x: 809, startPoint y: 473, endPoint x: 550, endPoint y: 477, distance: 259.0
click at [553, 477] on div "Warranty Regisger Heading Claim Your 24 Month Warranty for FREE Heading Warrant…" at bounding box center [862, 545] width 619 height 585
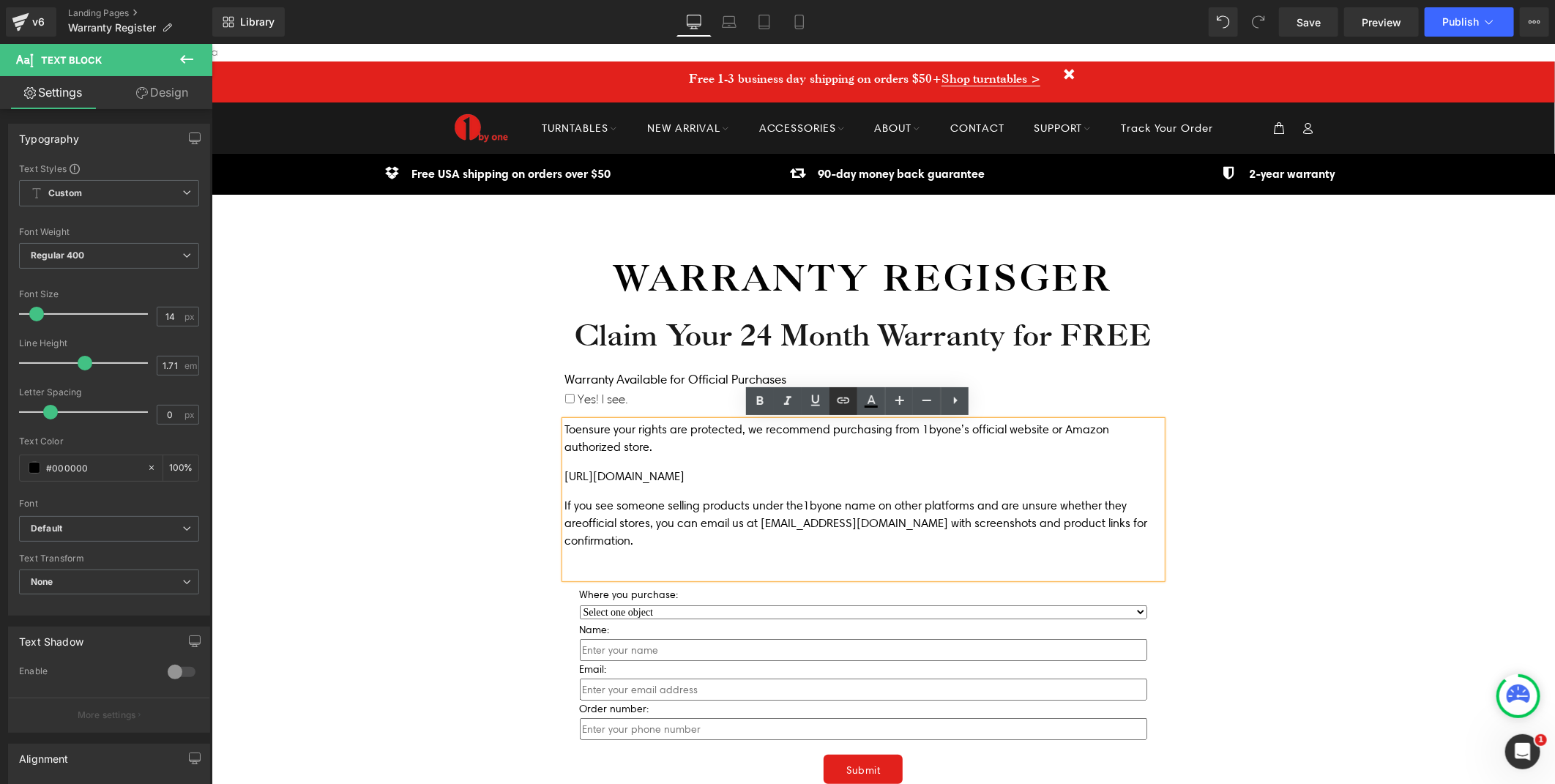
click at [849, 398] on icon at bounding box center [843, 400] width 12 height 6
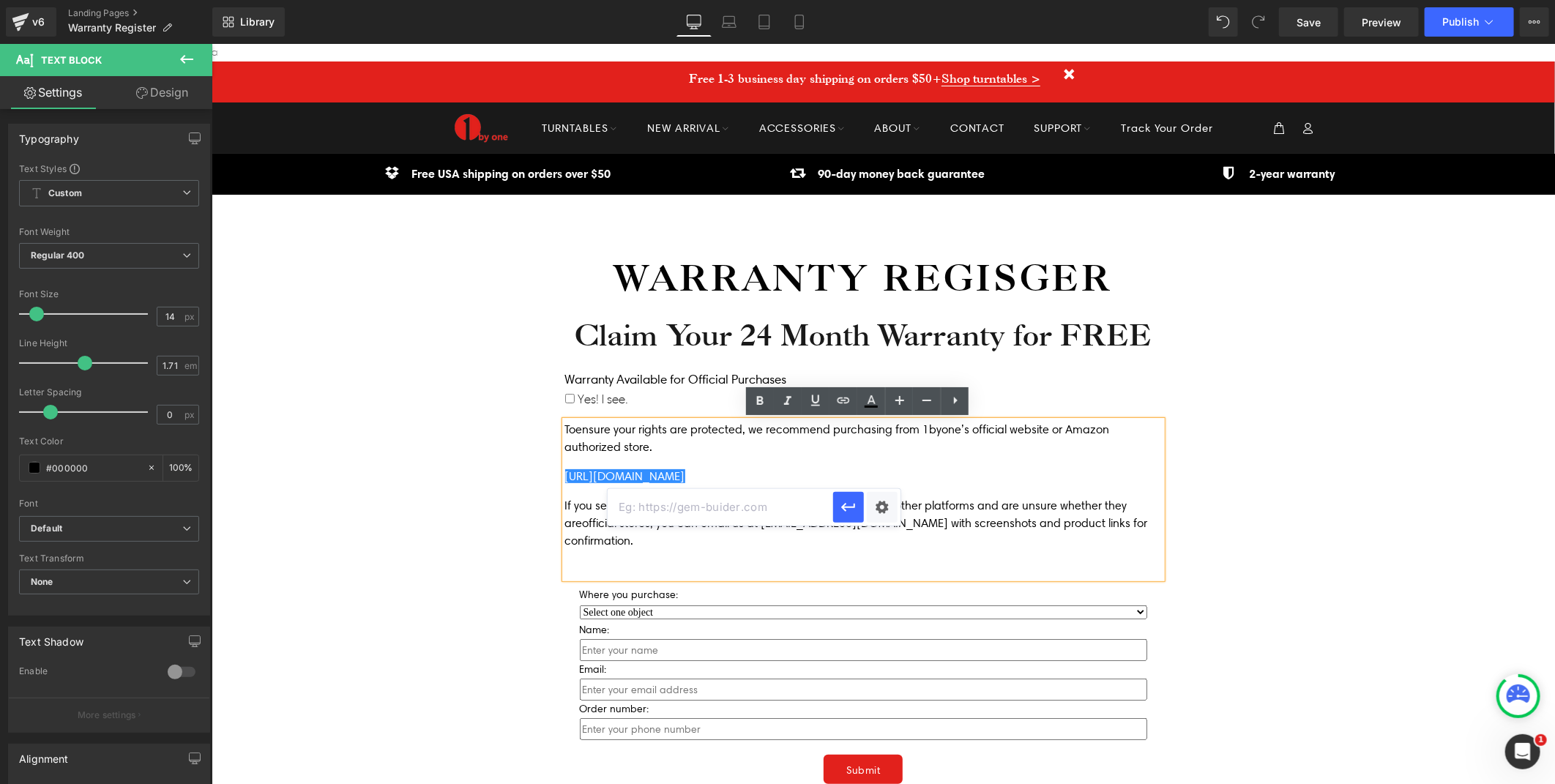
click at [770, 505] on input "text" at bounding box center [720, 507] width 225 height 37
paste input "[URL][DOMAIN_NAME]"
type input "[URL][DOMAIN_NAME]"
click at [850, 506] on icon "button" at bounding box center [848, 507] width 18 height 18
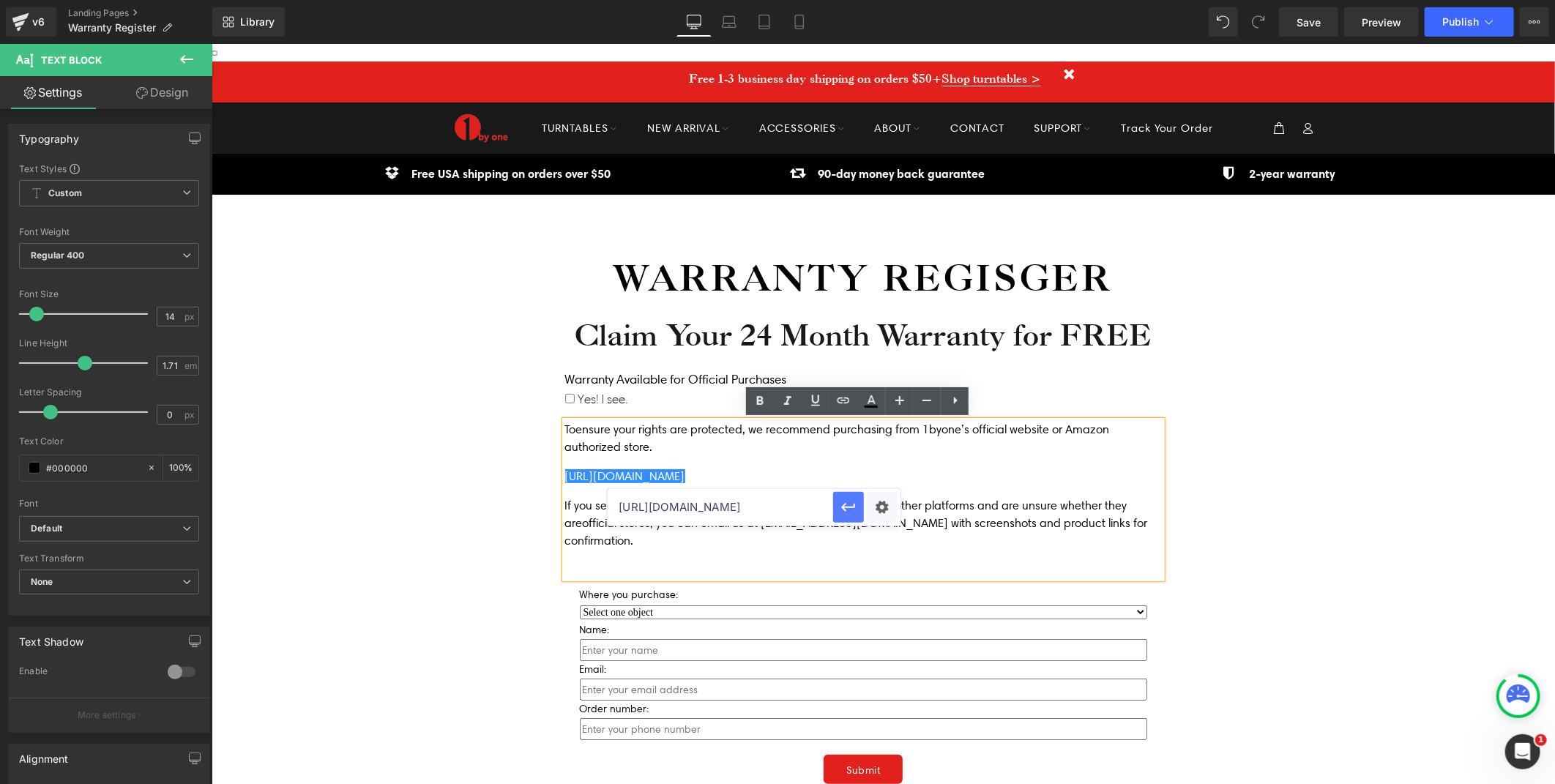
scroll to position [0, 0]
click at [1393, 466] on div "Icon Free shipping $50+ Text Block Row Icon 90-day trial Text Block Row Icon 2-…" at bounding box center [883, 621] width 1344 height 936
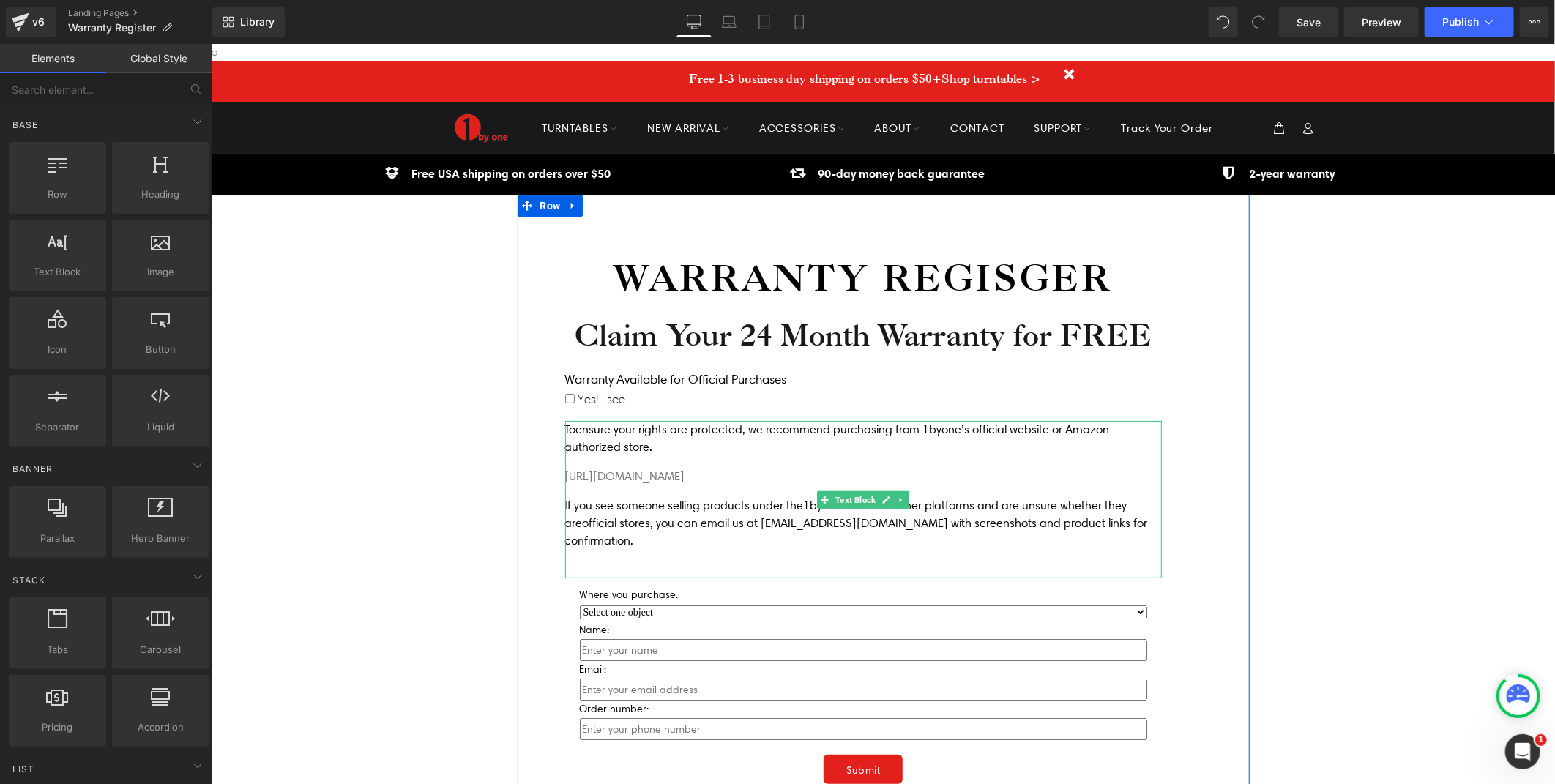
click at [678, 460] on div "Toensure your rights are protected, we recommend purchasing from 1byone’s offic…" at bounding box center [862, 500] width 596 height 158
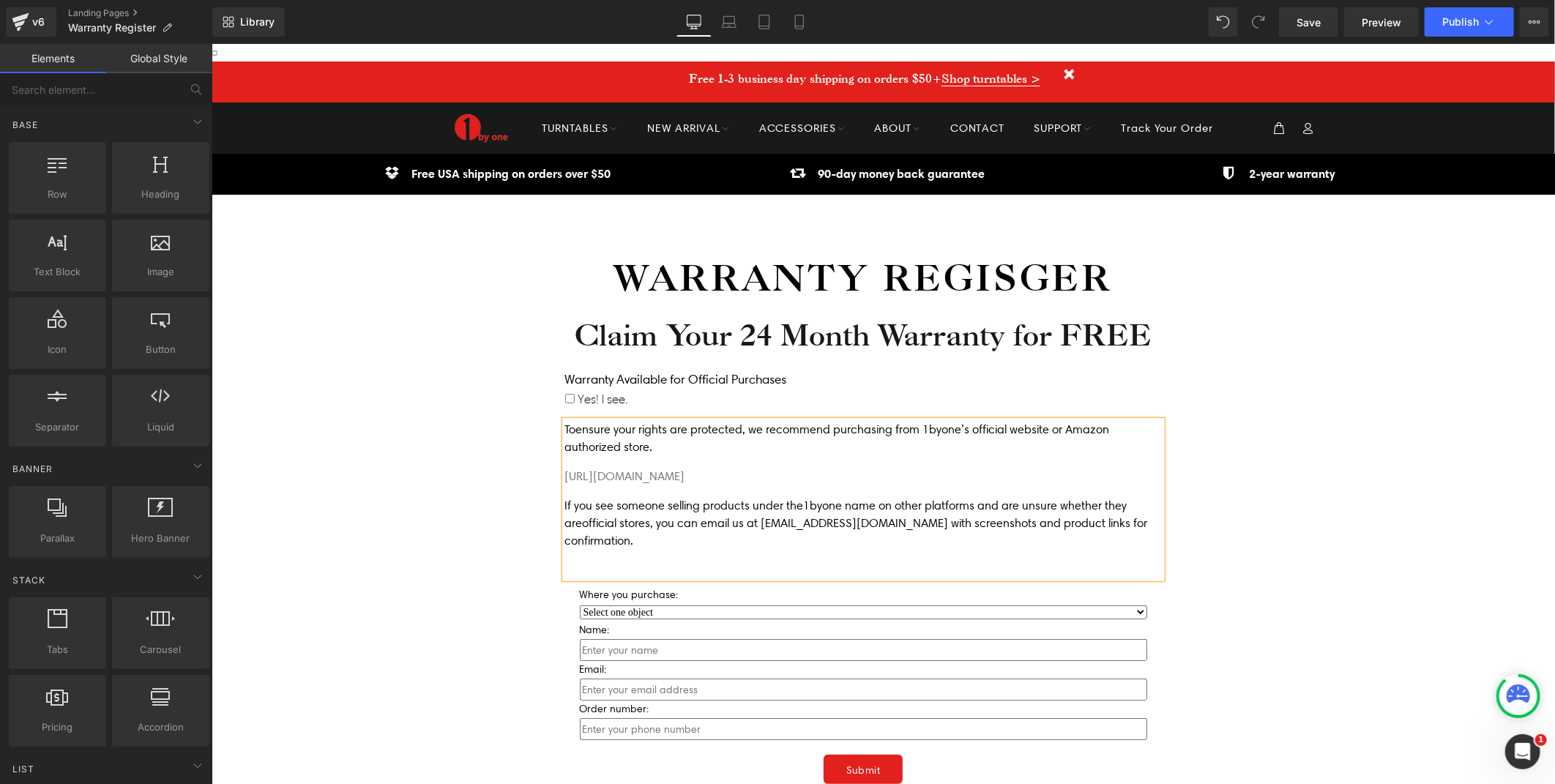
drag, startPoint x: 678, startPoint y: 452, endPoint x: 612, endPoint y: 453, distance: 66.0
click at [678, 452] on p "Toensure your rights are protected, we recommend purchasing from 1byone’s offic…" at bounding box center [862, 438] width 596 height 35
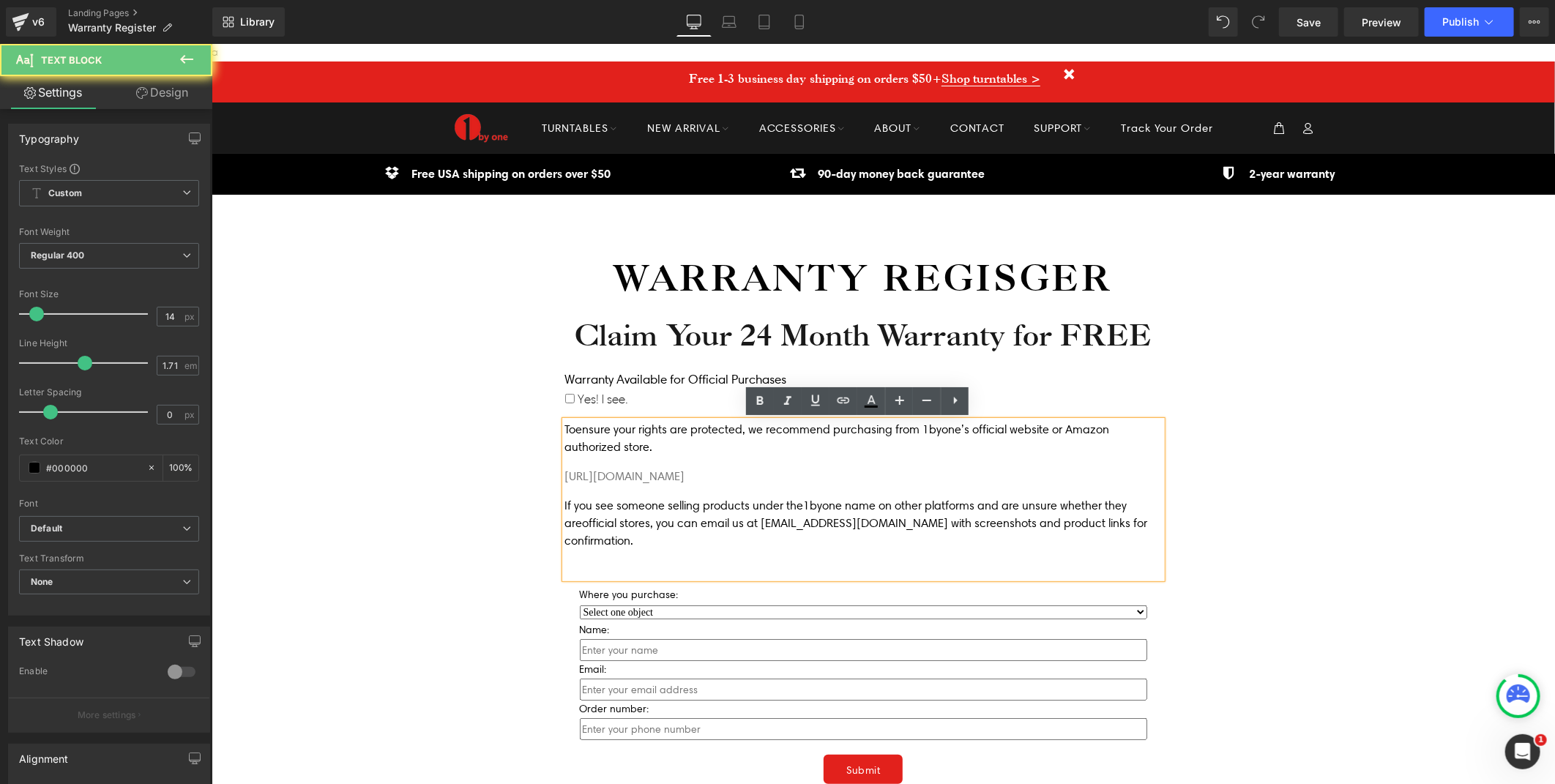
click at [612, 453] on p "Toensure your rights are protected, we recommend purchasing from 1byone’s offic…" at bounding box center [862, 438] width 596 height 35
click at [623, 461] on div "Toensure your rights are protected, we recommend purchasing from 1byone’s offic…" at bounding box center [862, 500] width 596 height 158
click at [817, 473] on p "[URL][DOMAIN_NAME]" at bounding box center [862, 475] width 596 height 18
click at [1294, 470] on div "Icon Free shipping $50+ Text Block Row Icon 90-day trial Text Block Row Icon 2-…" at bounding box center [883, 621] width 1344 height 936
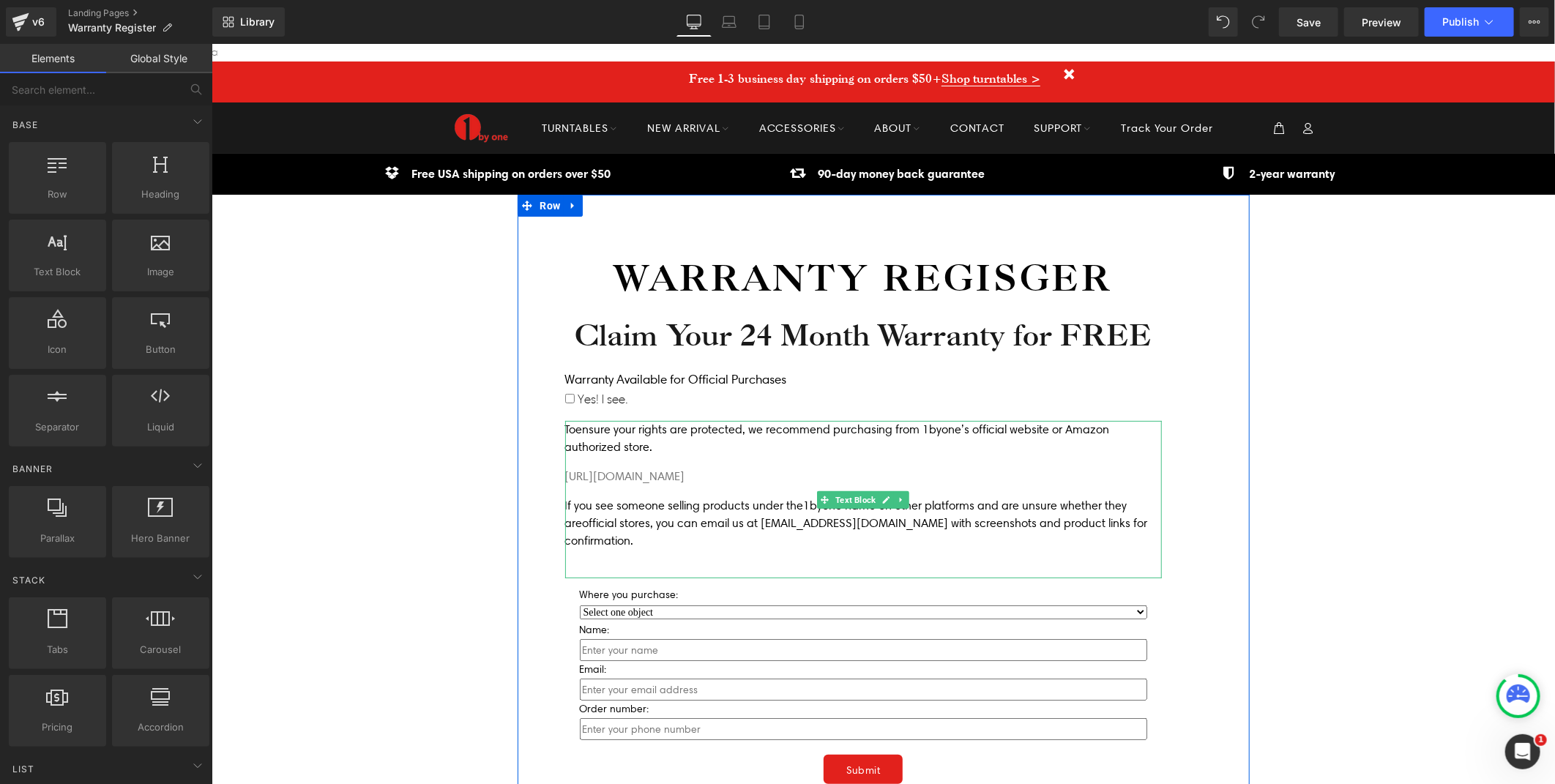
click at [663, 453] on p "Toensure your rights are protected, we recommend purchasing from 1byone’s offic…" at bounding box center [862, 438] width 596 height 35
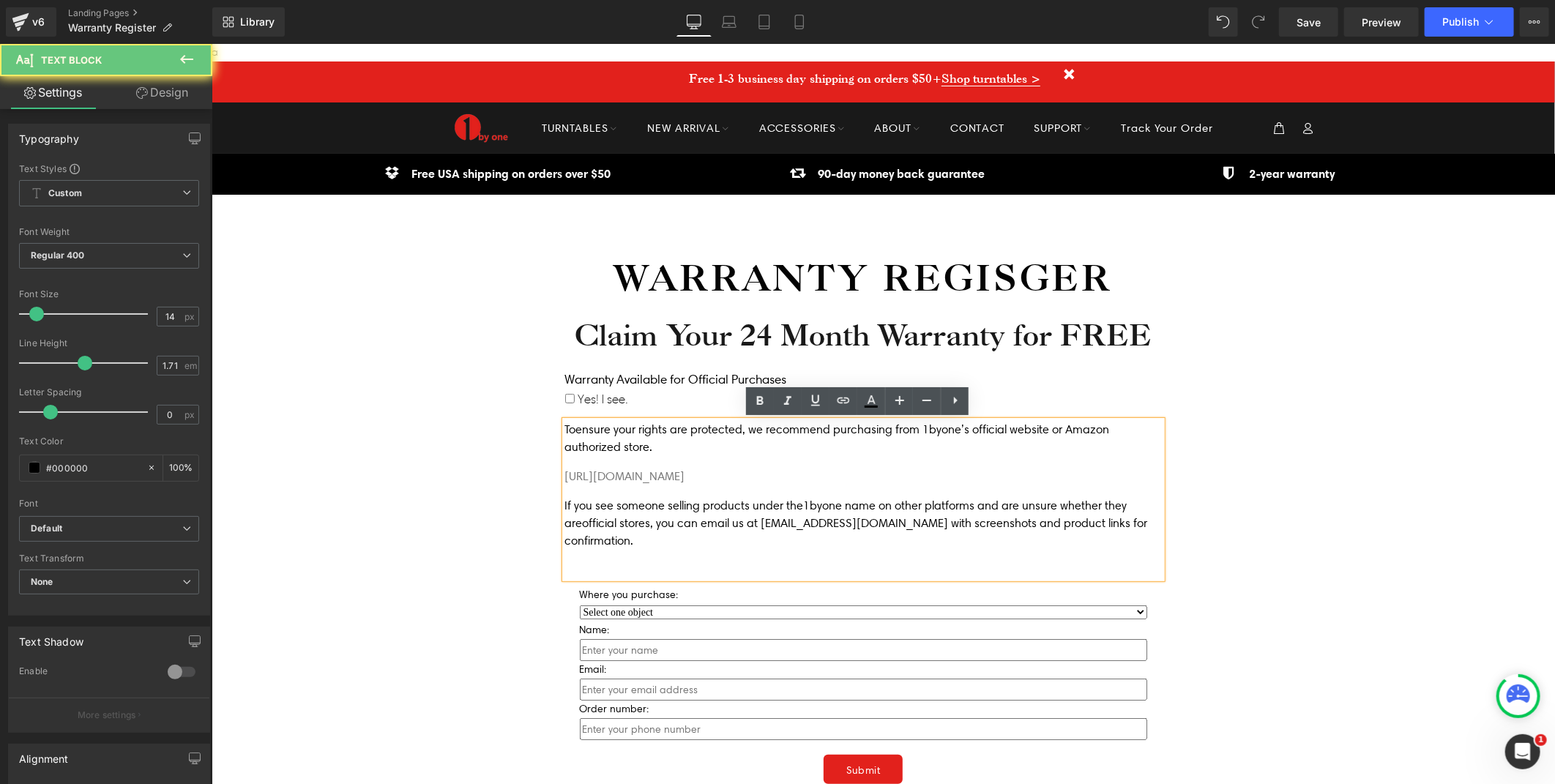
click at [681, 443] on p "Toensure your rights are protected, we recommend purchasing from 1byone’s offic…" at bounding box center [862, 438] width 596 height 35
drag, startPoint x: 841, startPoint y: 468, endPoint x: 540, endPoint y: 465, distance: 301.0
click at [540, 465] on div "Warranty Regisger Heading Claim Your 24 Month Warranty for FREE Heading Warrant…" at bounding box center [883, 546] width 732 height 702
click at [817, 458] on div "Toensure your rights are protected, we recommend purchasing from 1byone’s offic…" at bounding box center [862, 500] width 596 height 158
click at [782, 484] on div "Toensure your rights are protected, we recommend purchasing from 1byone’s offic…" at bounding box center [862, 500] width 596 height 158
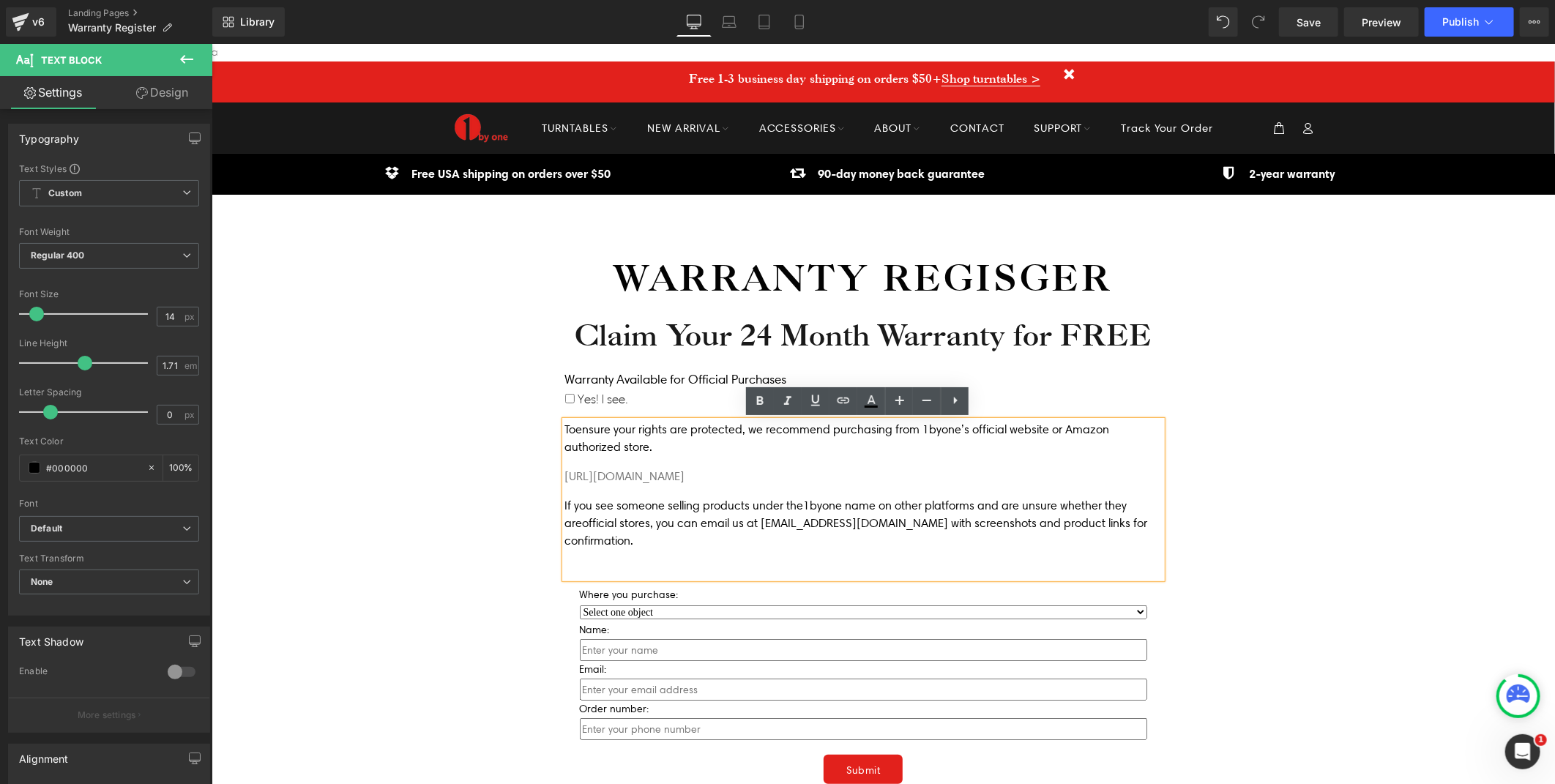
click at [827, 484] on p "[URL][DOMAIN_NAME]" at bounding box center [862, 475] width 596 height 18
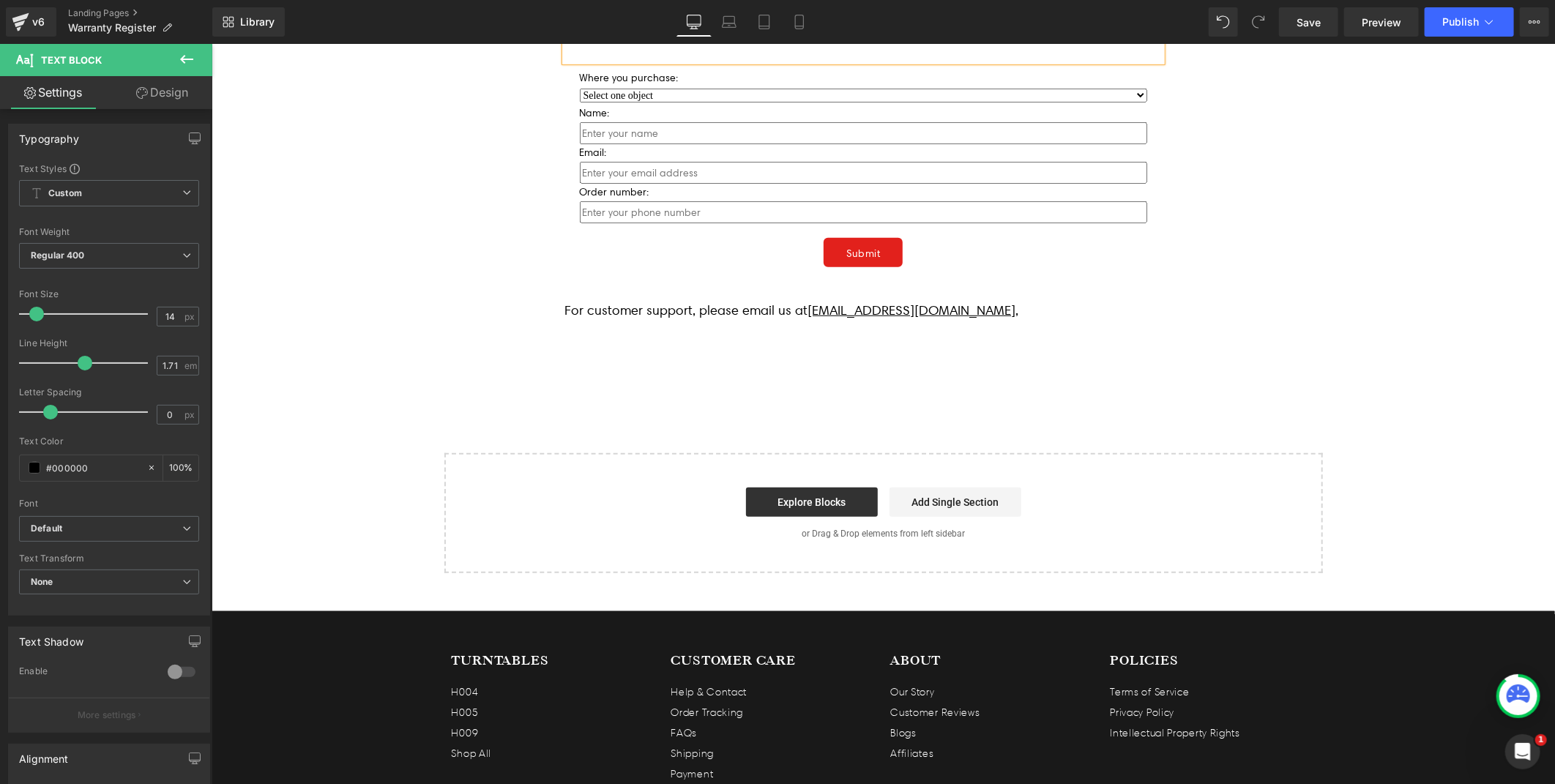
scroll to position [240, 0]
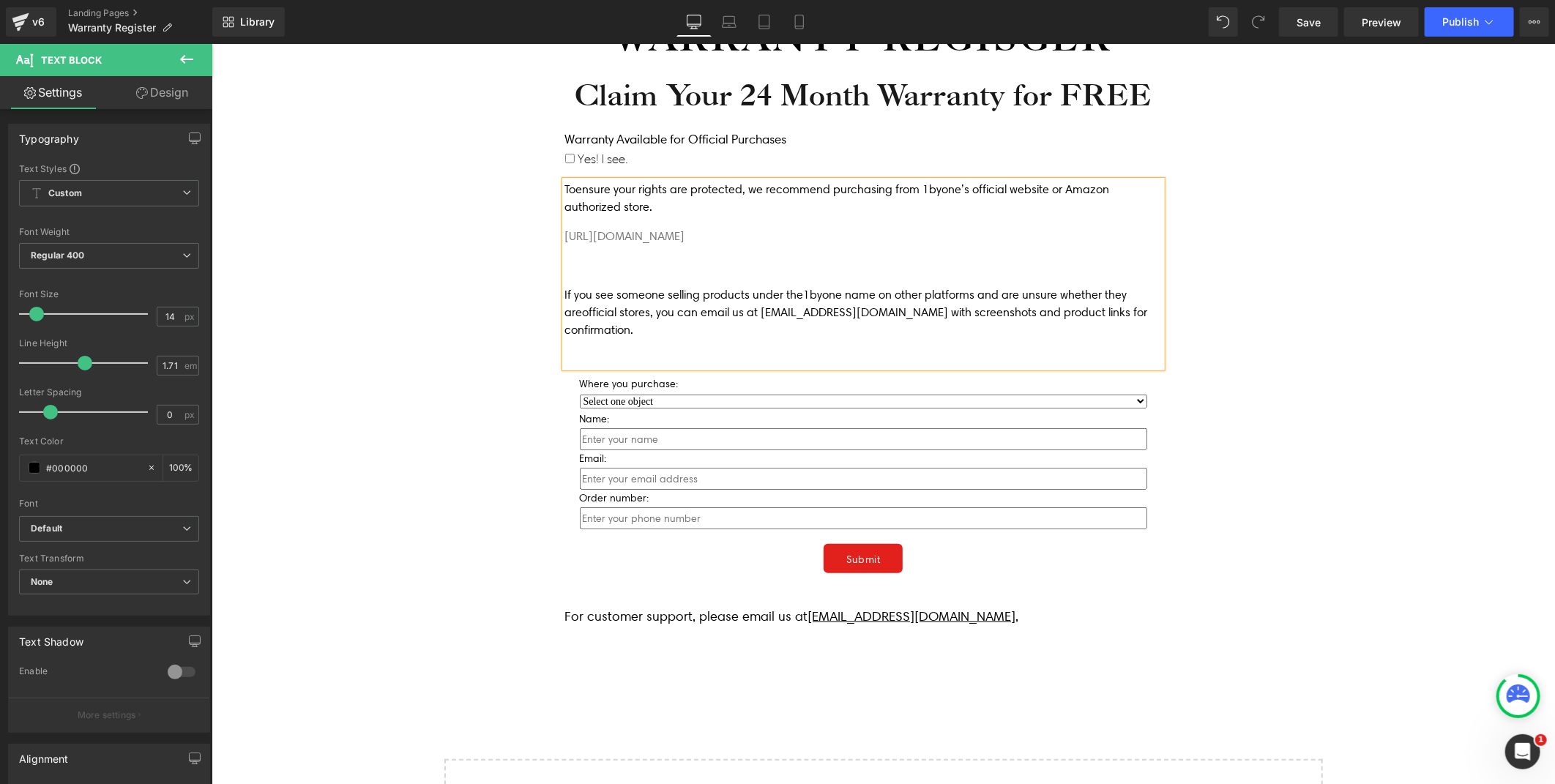
click at [1362, 337] on div "Icon Free shipping $50+ Text Block Row Icon 90-day trial Text Block Row Icon 2-…" at bounding box center [883, 395] width 1344 height 965
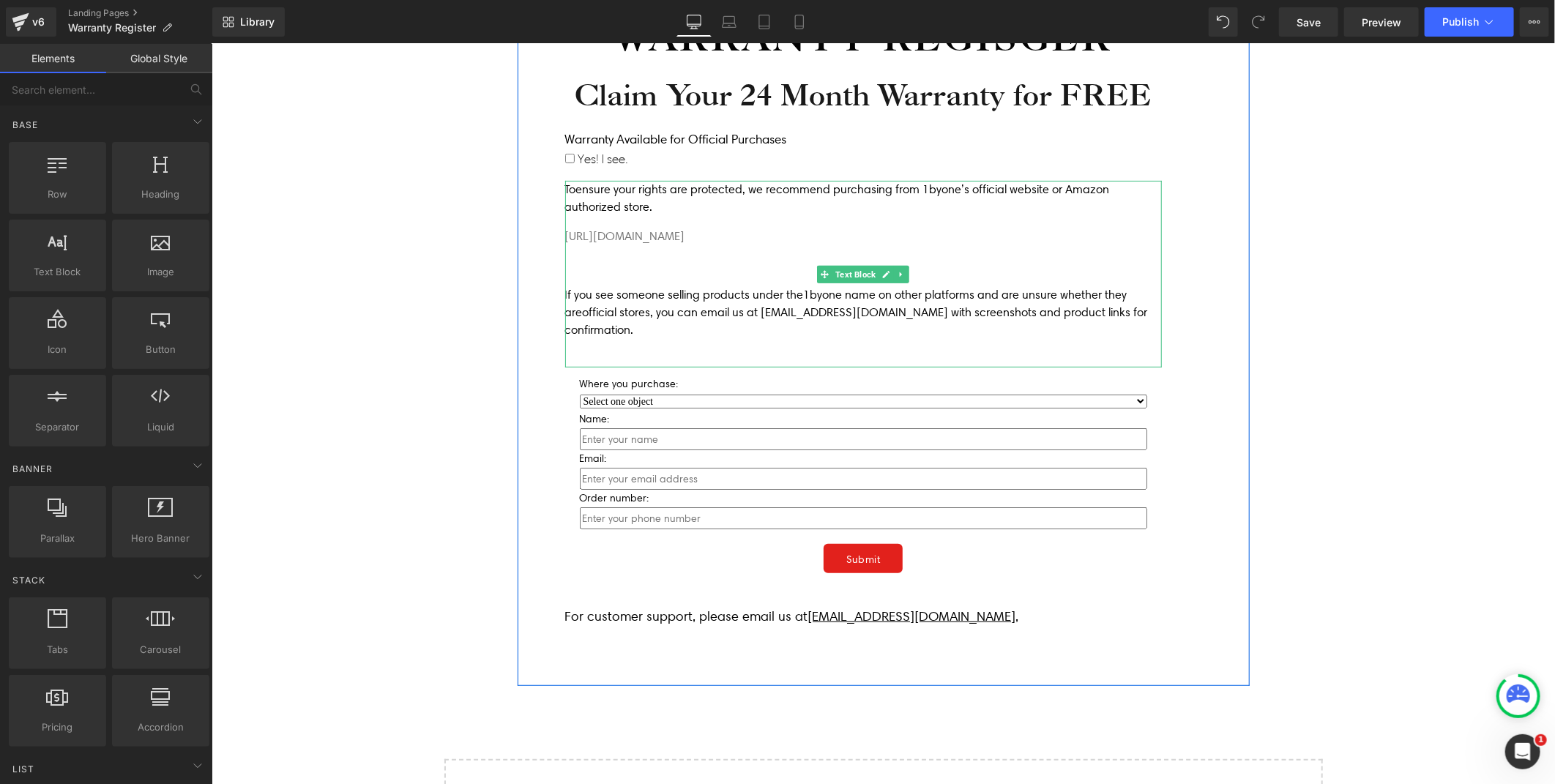
click at [702, 257] on p at bounding box center [862, 265] width 596 height 18
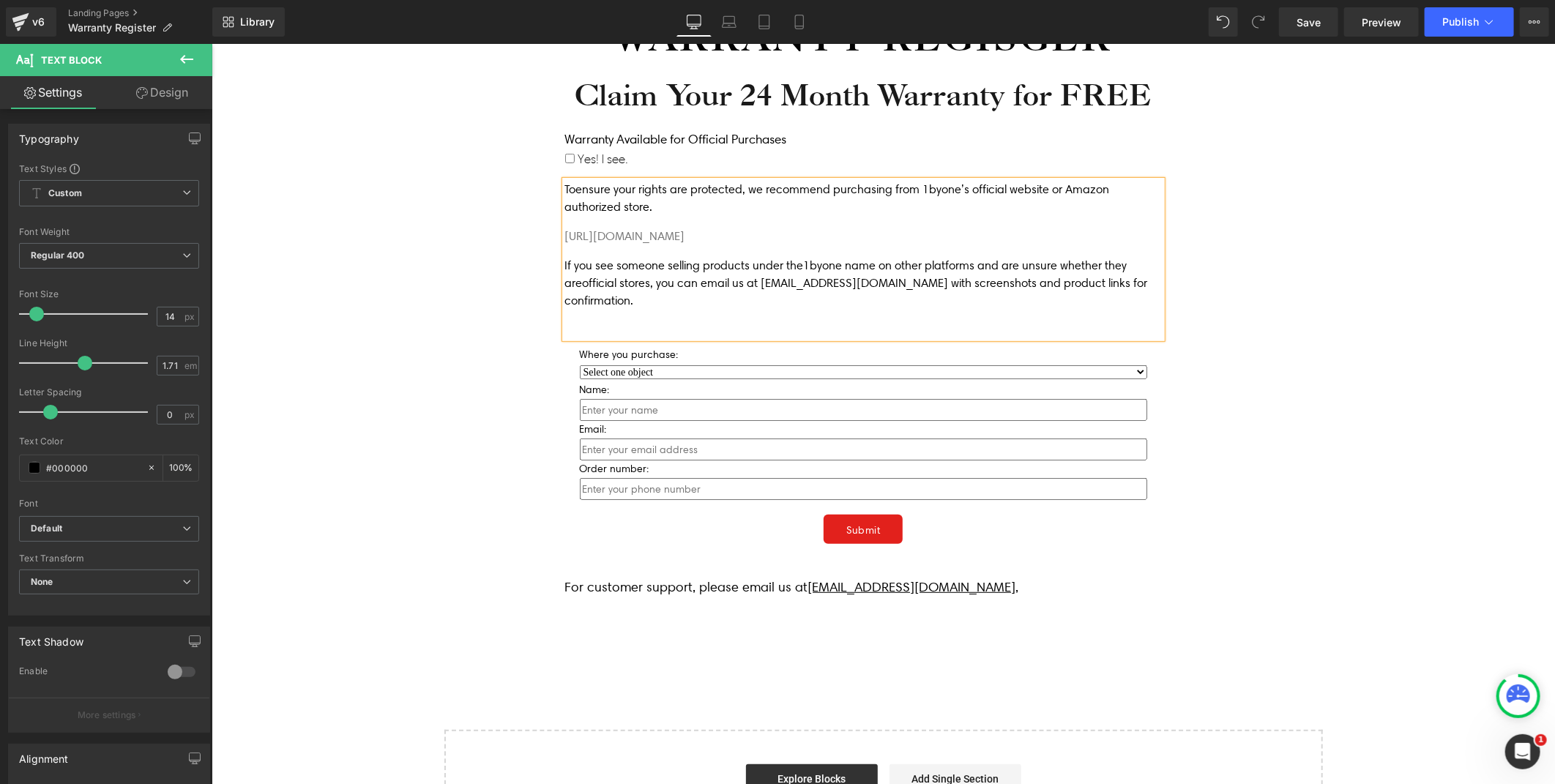
click at [1344, 359] on div "Icon Free shipping $50+ Text Block Row Icon 90-day trial Text Block Row Icon 2-…" at bounding box center [883, 380] width 1344 height 936
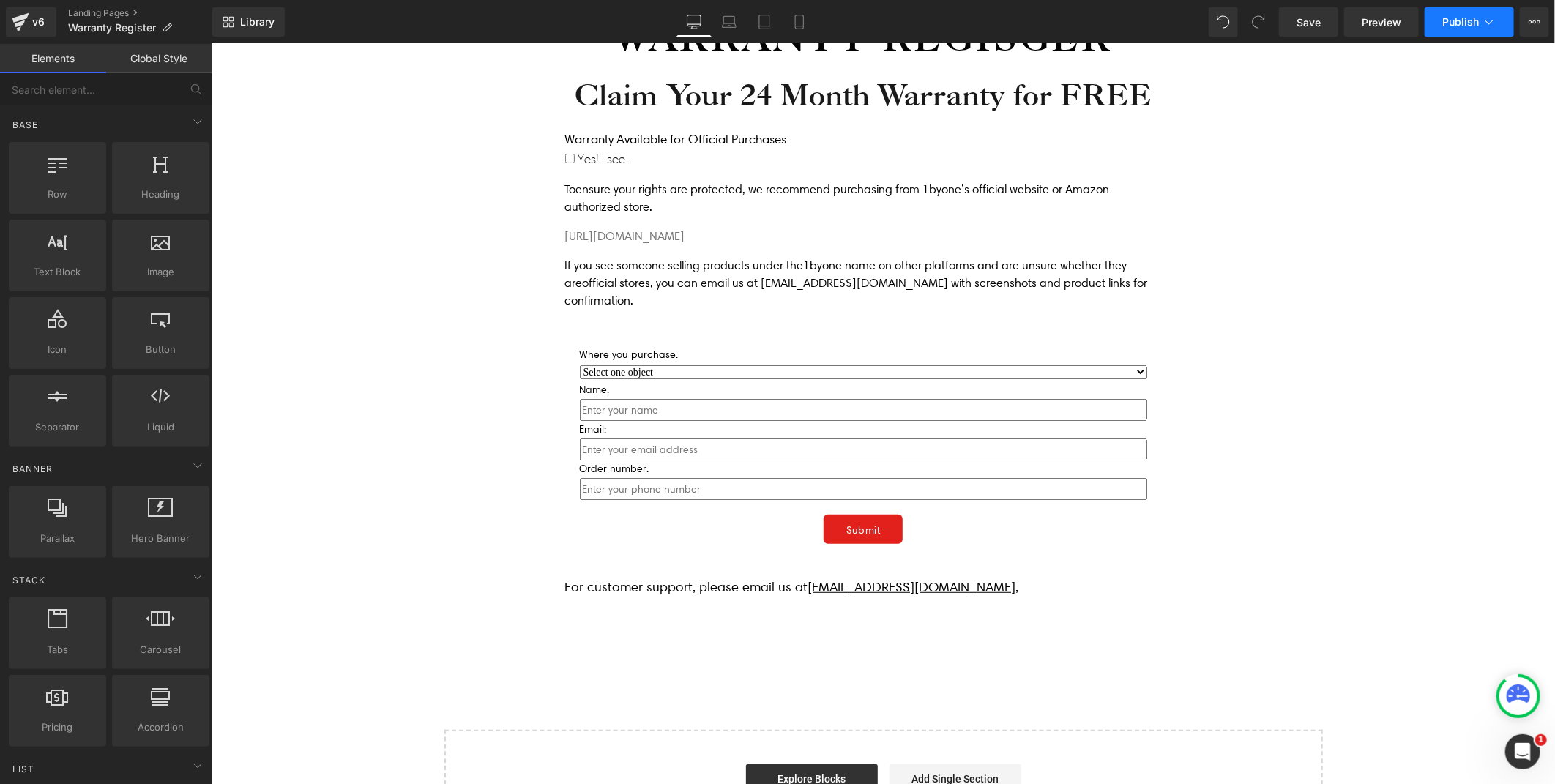
click at [1460, 28] on button "Publish" at bounding box center [1469, 22] width 89 height 29
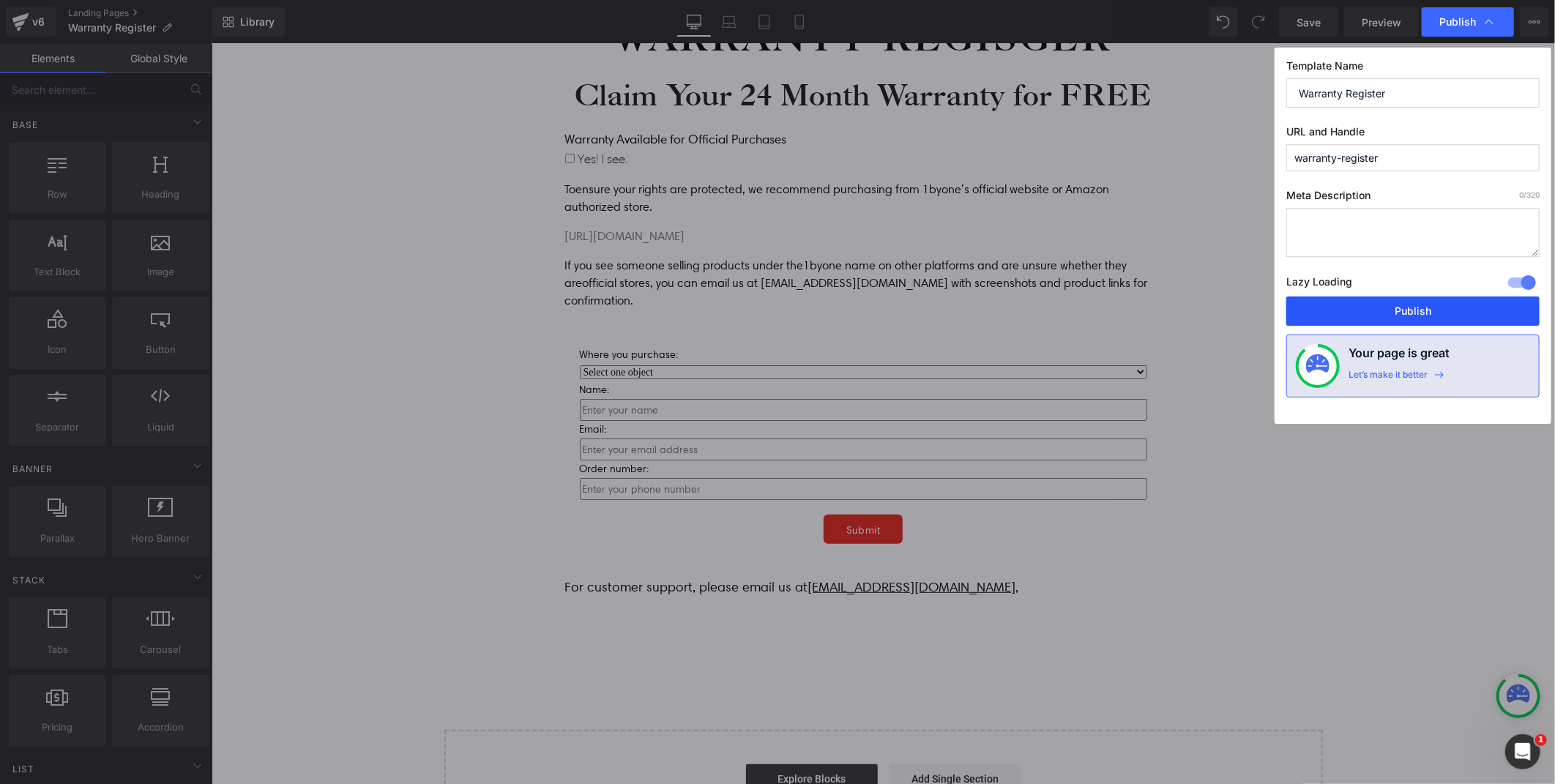
click at [1404, 315] on button "Publish" at bounding box center [1413, 311] width 254 height 29
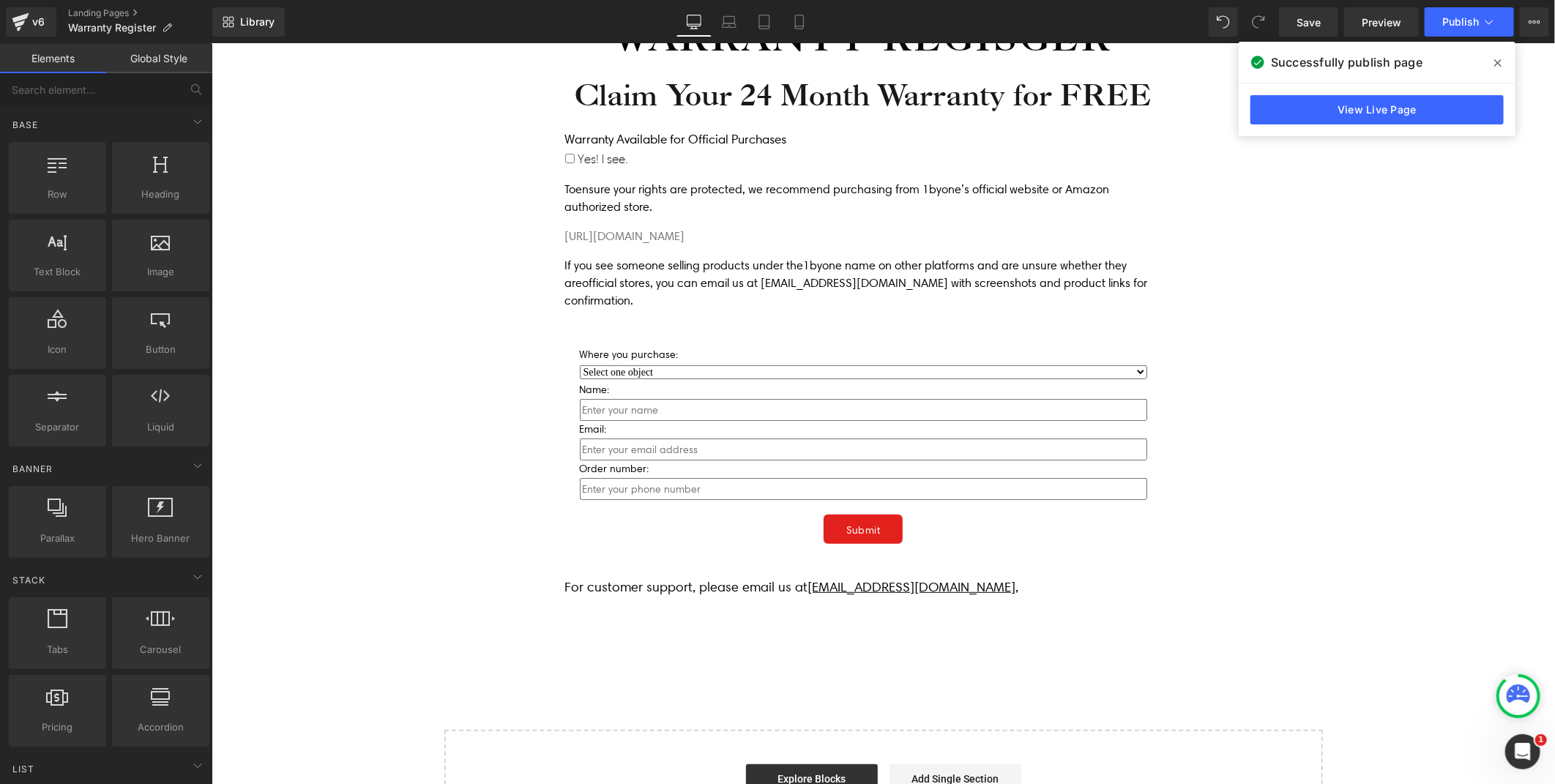
click at [1303, 410] on div "Icon Free shipping $50+ Text Block Row Icon 90-day trial Text Block Row Icon 2-…" at bounding box center [883, 380] width 1344 height 936
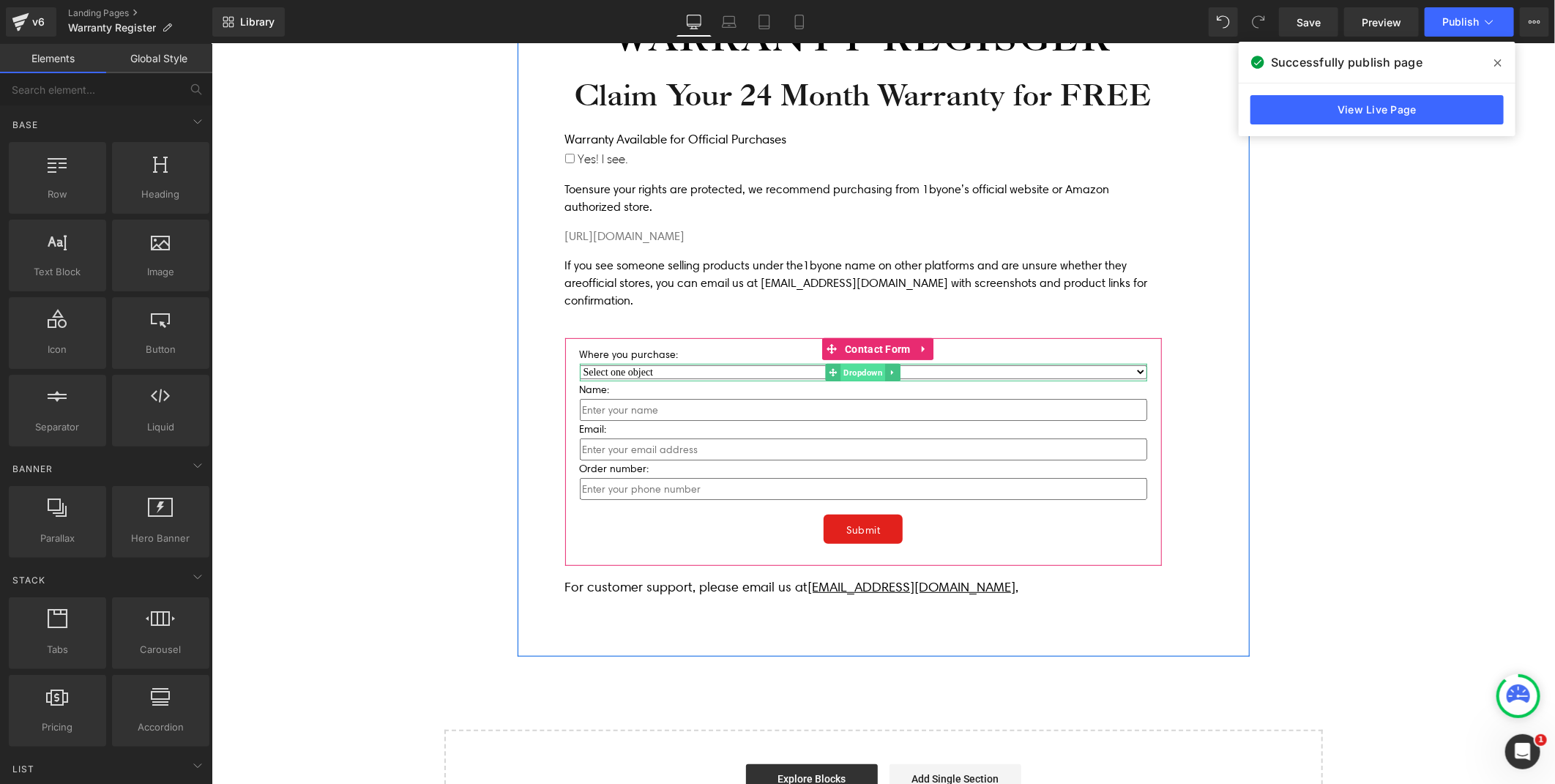
click at [848, 367] on span "Dropdown" at bounding box center [862, 372] width 45 height 18
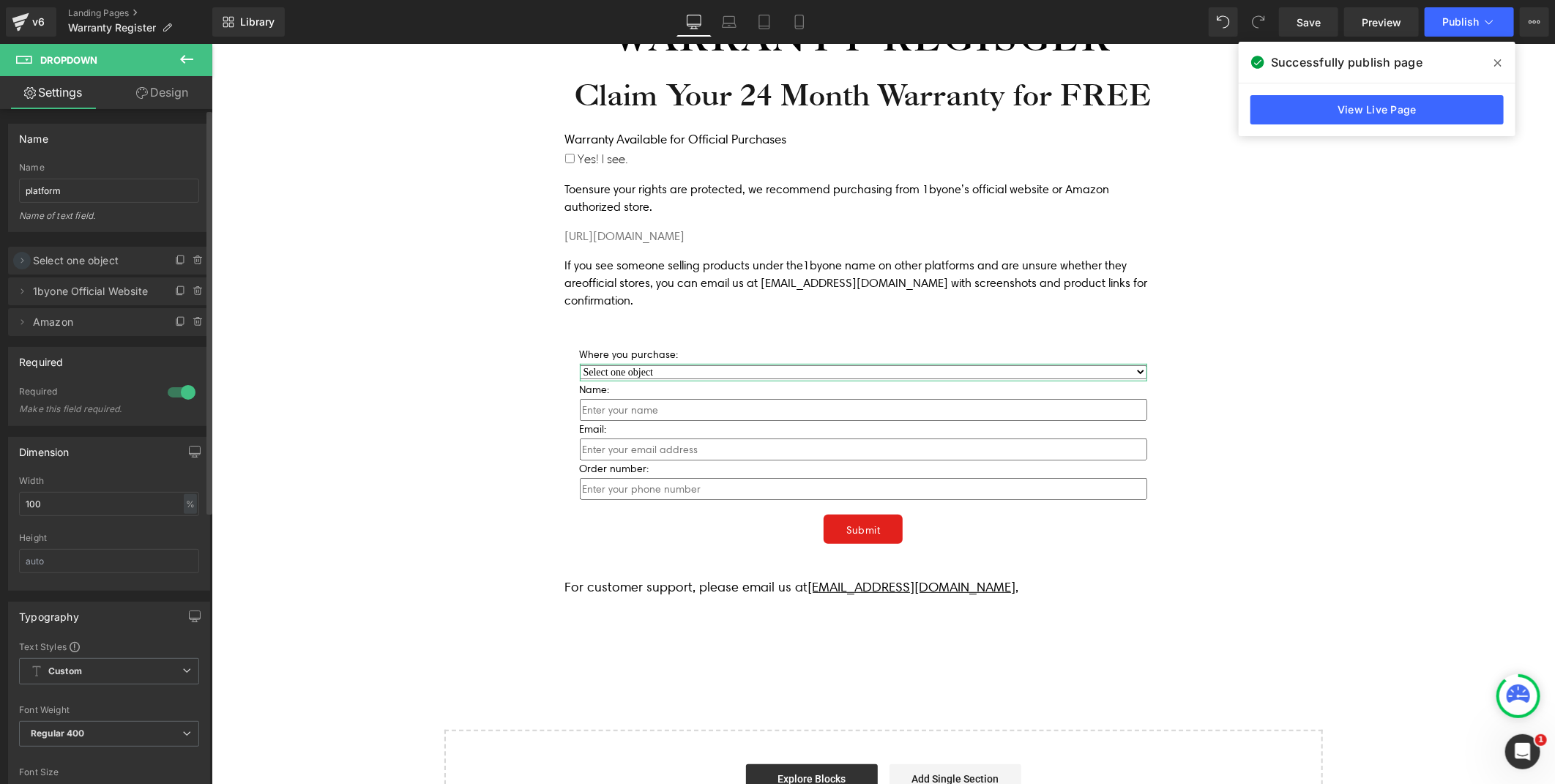
click at [22, 261] on icon at bounding box center [22, 260] width 11 height 11
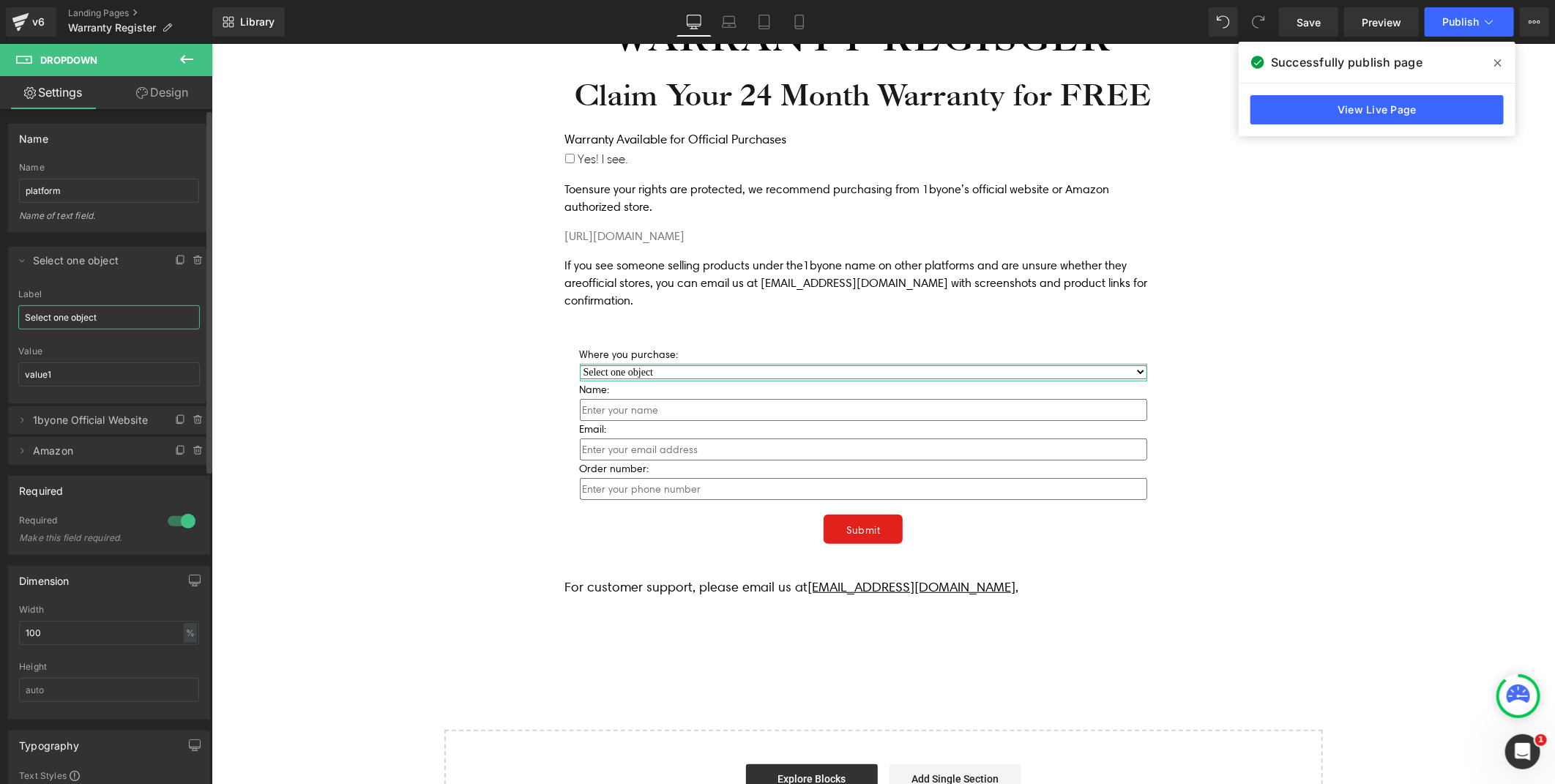
drag, startPoint x: 50, startPoint y: 319, endPoint x: 129, endPoint y: 316, distance: 79.1
click at [129, 316] on input "Select one object" at bounding box center [108, 317] width 181 height 24
type input "Select an option"
click at [1462, 21] on span "Publish" at bounding box center [1460, 22] width 37 height 11
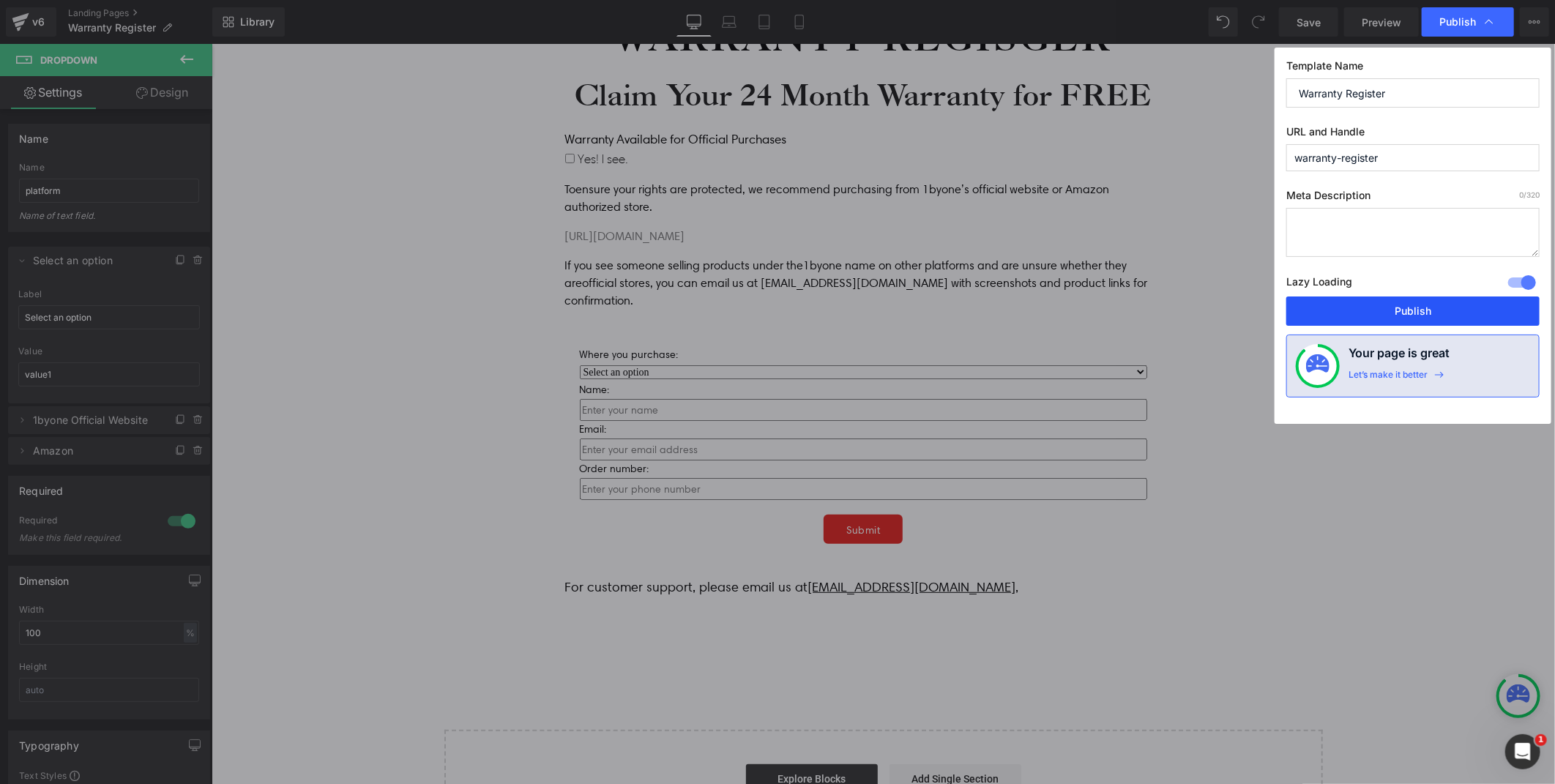
click at [1419, 315] on button "Publish" at bounding box center [1413, 311] width 254 height 29
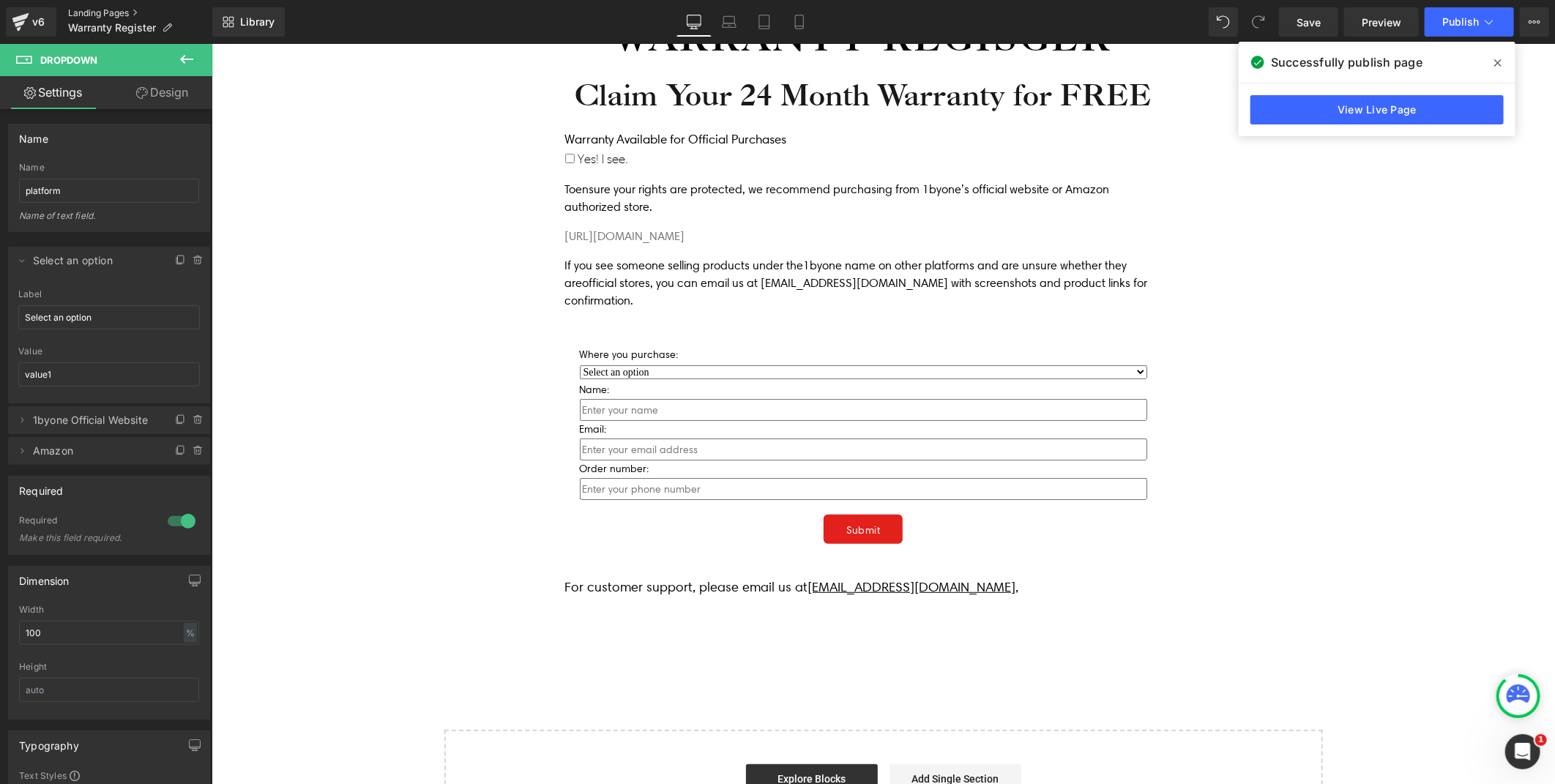
click at [112, 8] on link "Landing Pages" at bounding box center [141, 13] width 145 height 11
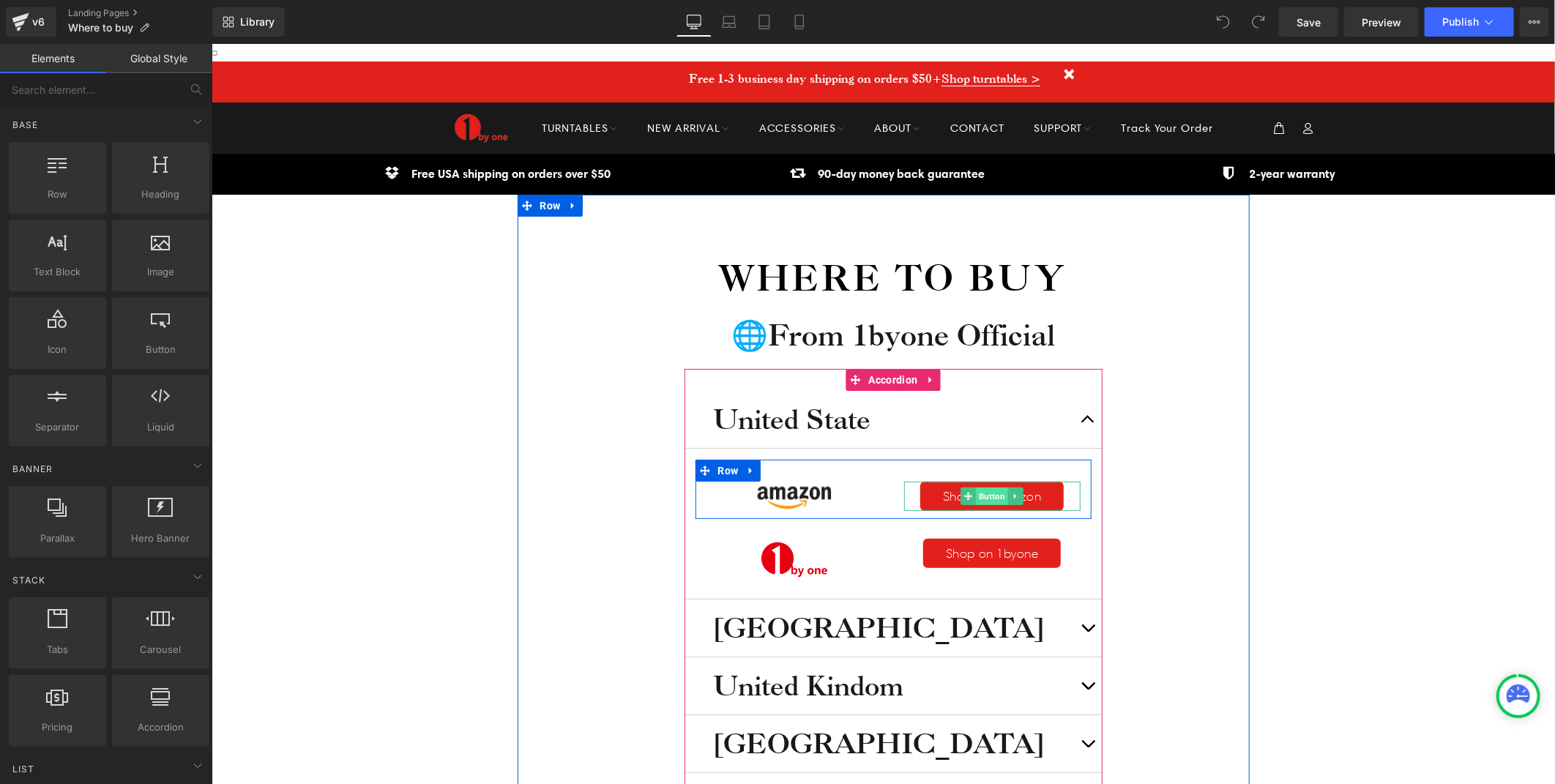
click at [986, 498] on span "Button" at bounding box center [991, 495] width 32 height 18
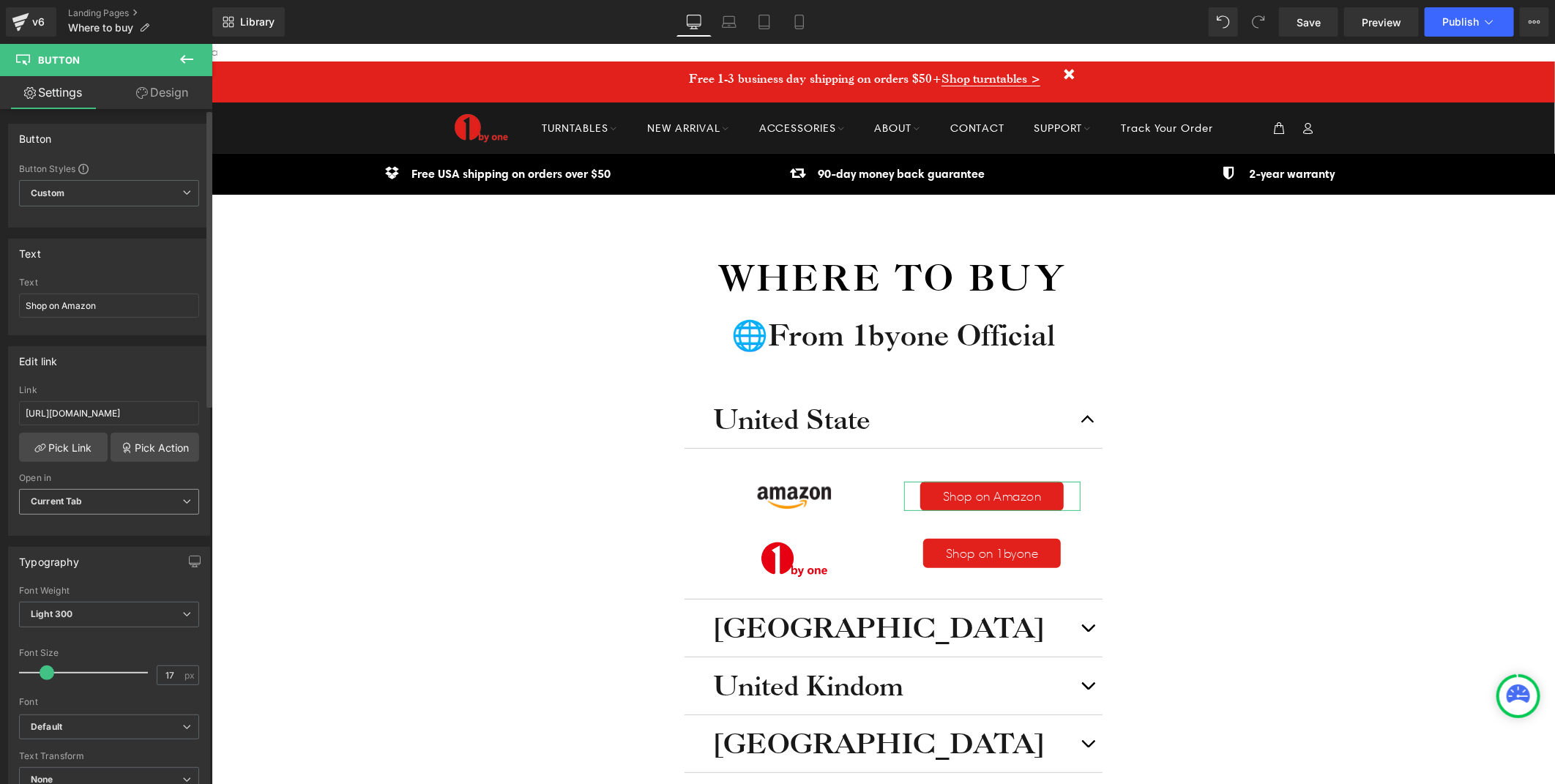
click at [115, 501] on span "Current Tab" at bounding box center [109, 501] width 180 height 25
click at [105, 547] on li "New Tab" at bounding box center [106, 549] width 175 height 22
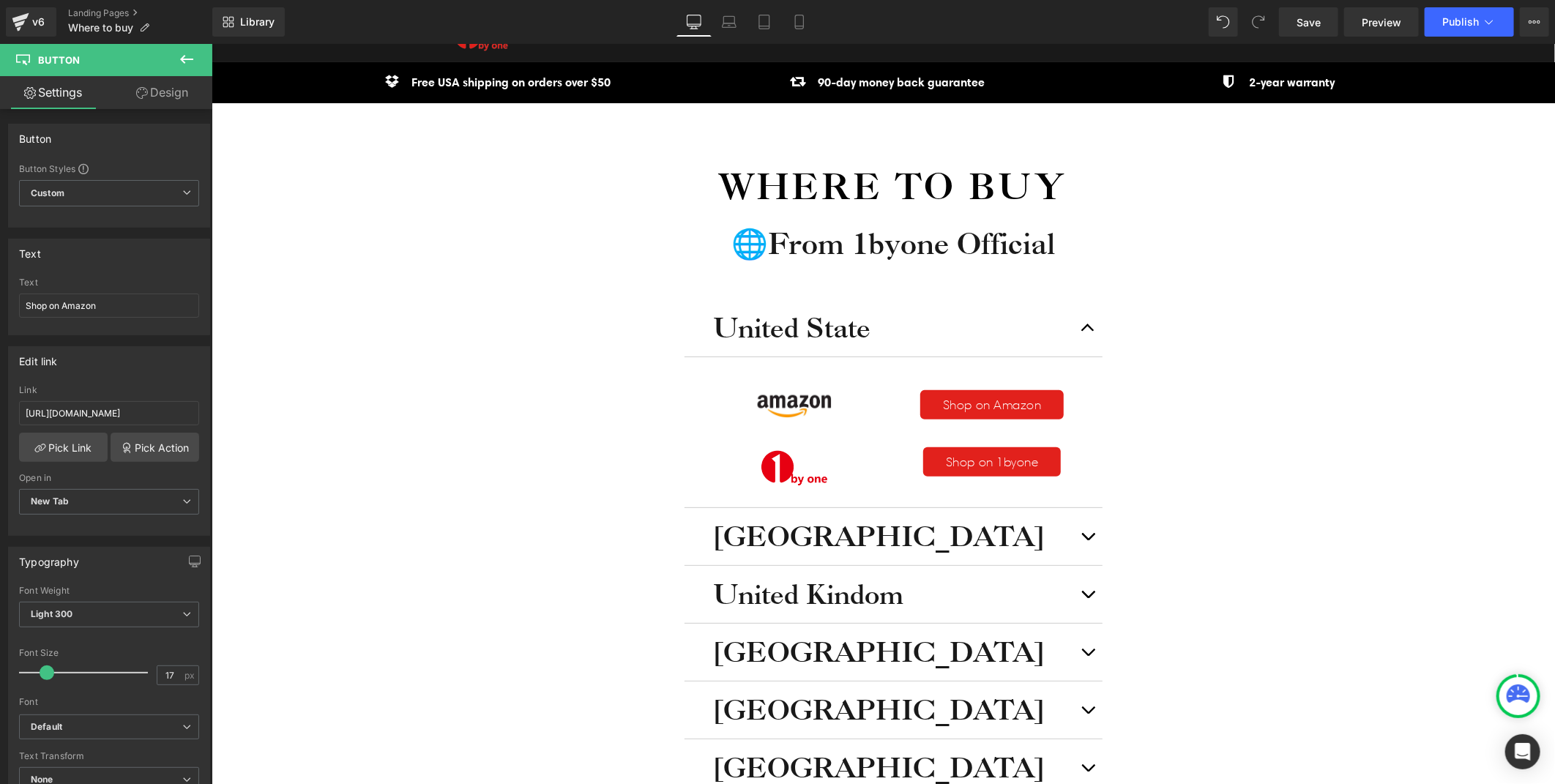
scroll to position [244, 0]
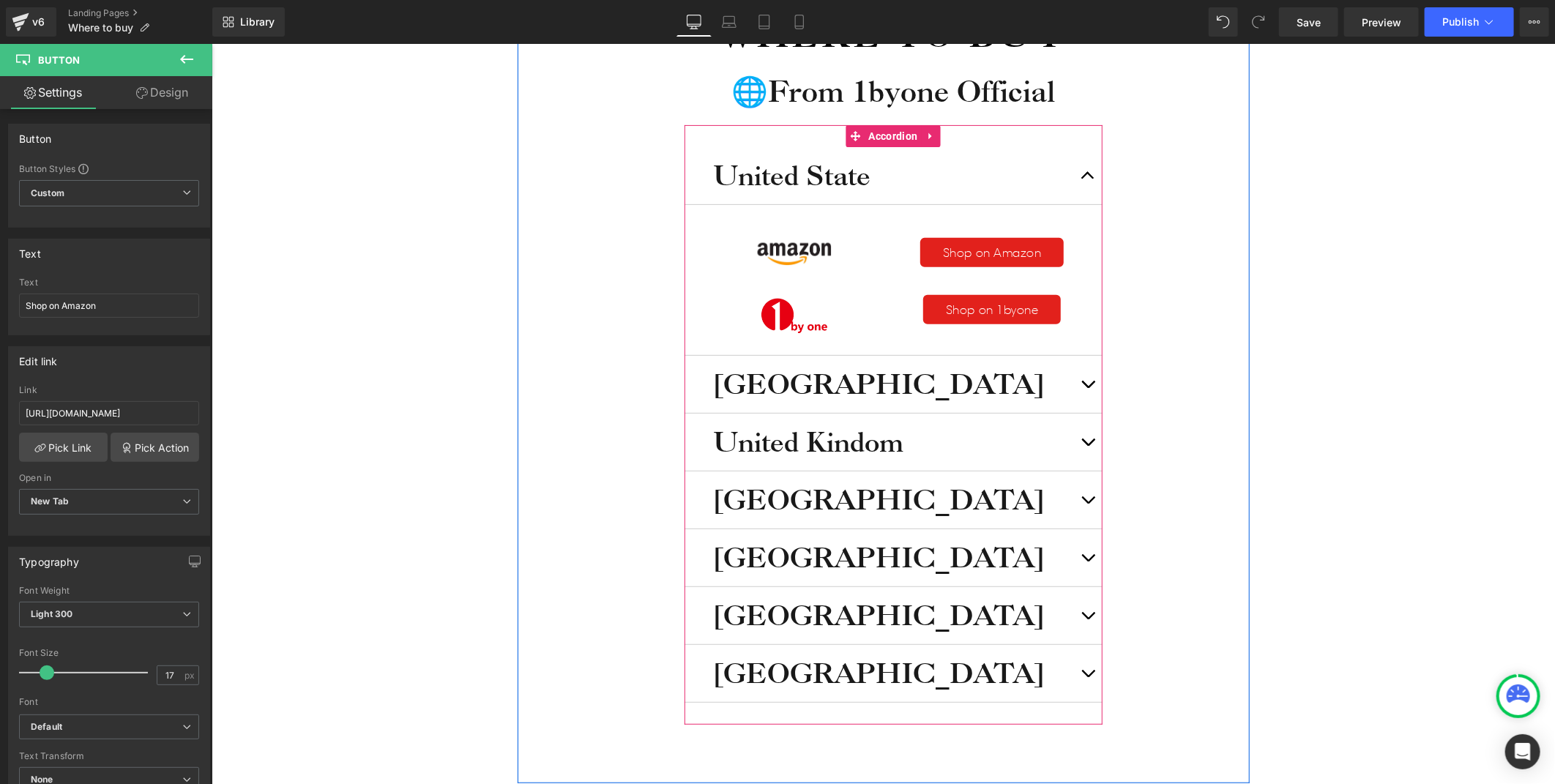
click at [1087, 387] on span "button" at bounding box center [1087, 387] width 0 height 0
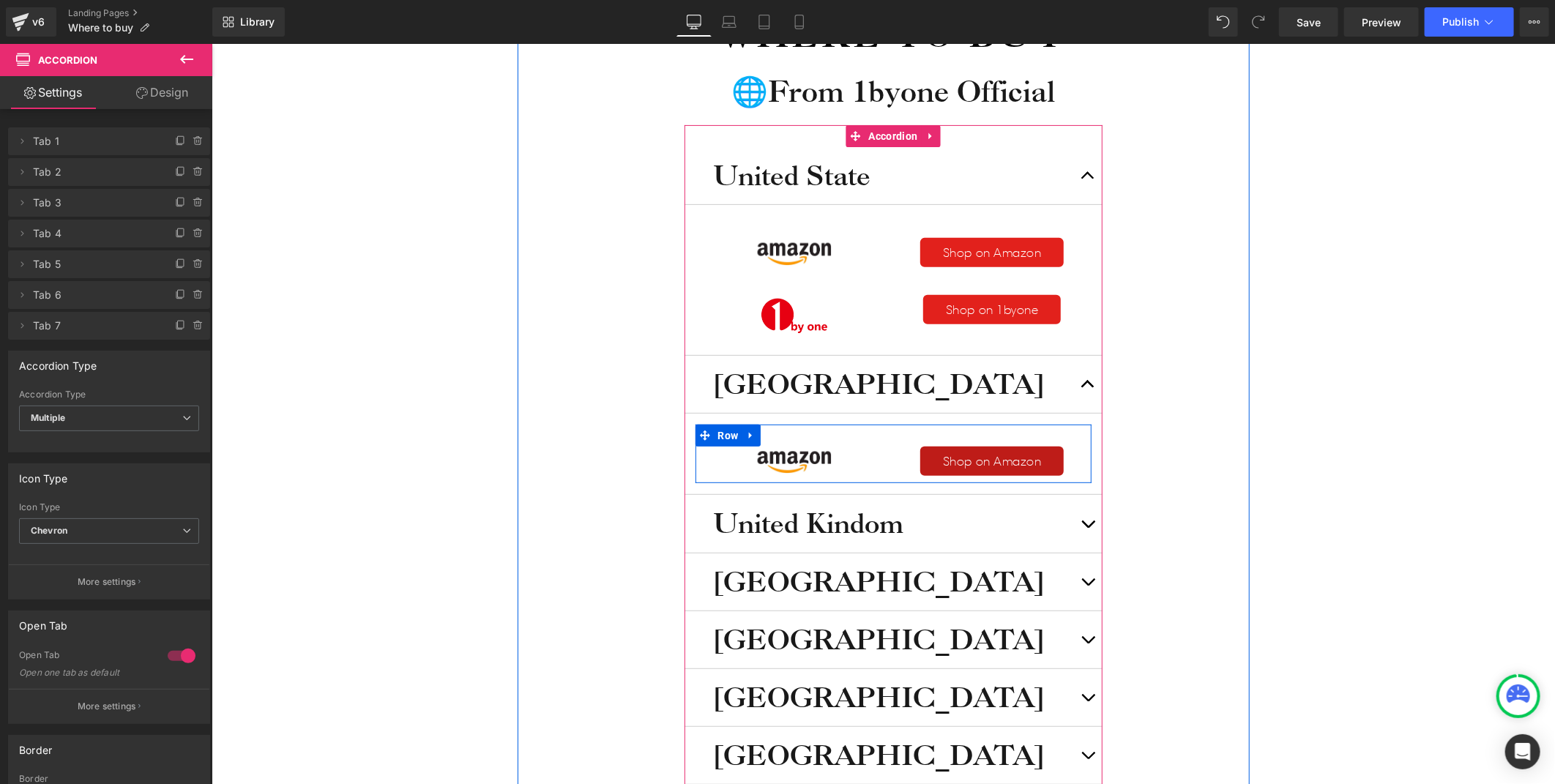
click at [977, 454] on span "Button" at bounding box center [991, 460] width 32 height 18
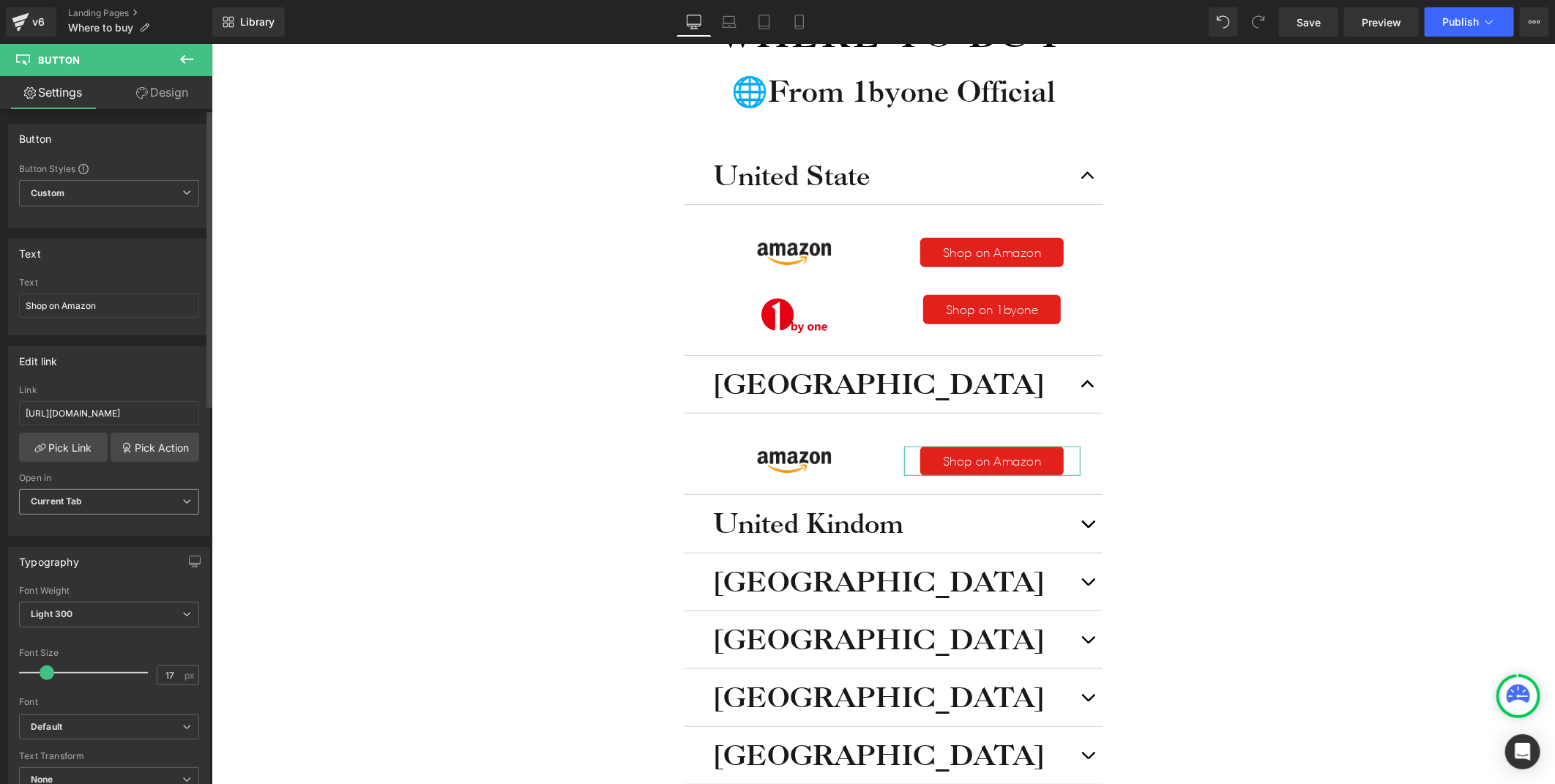
click at [73, 493] on span "Current Tab" at bounding box center [109, 501] width 180 height 25
drag, startPoint x: 69, startPoint y: 549, endPoint x: 410, endPoint y: 407, distance: 369.4
click at [69, 549] on div "New Tab" at bounding box center [60, 549] width 38 height 10
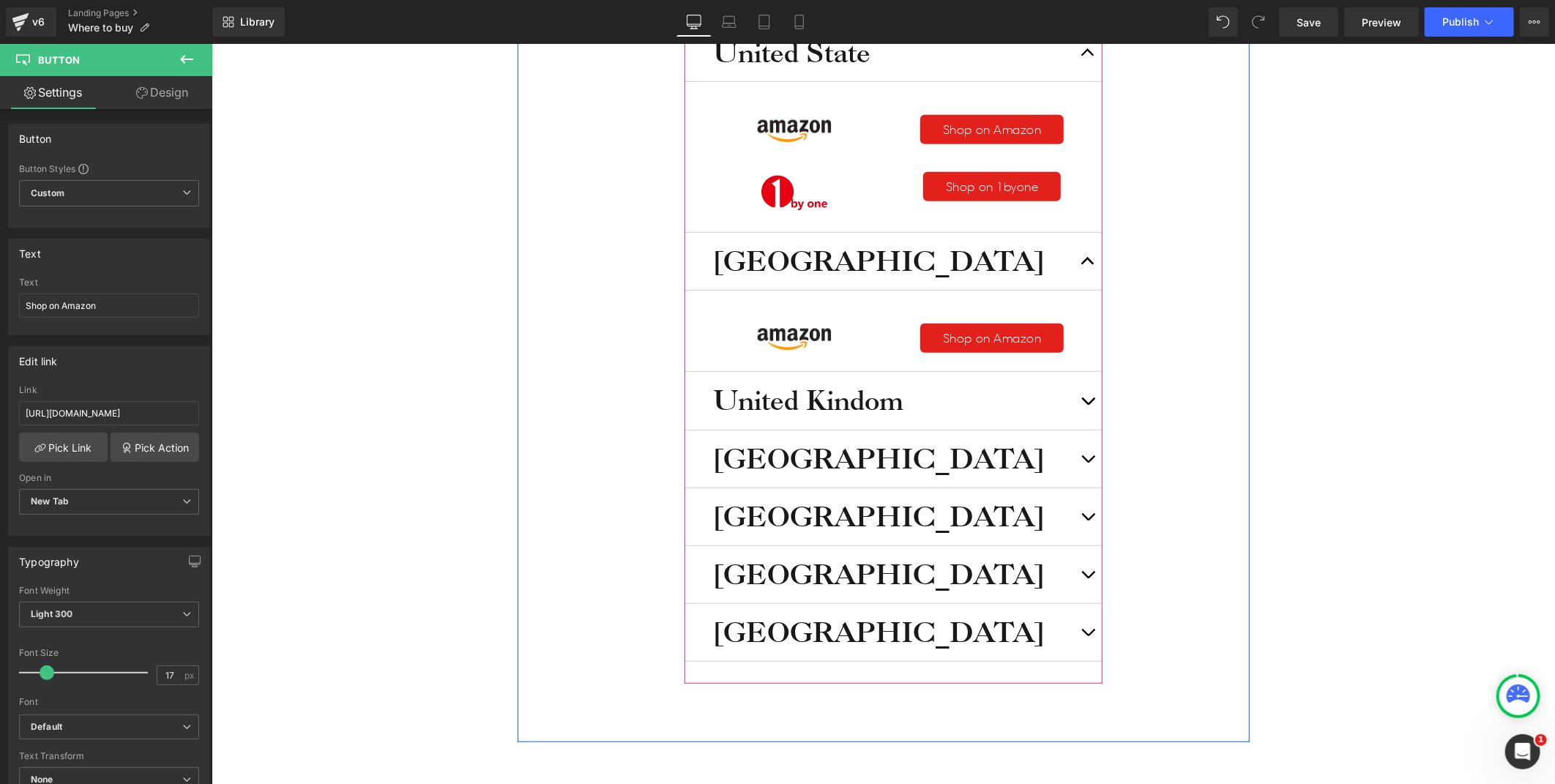
scroll to position [407, 0]
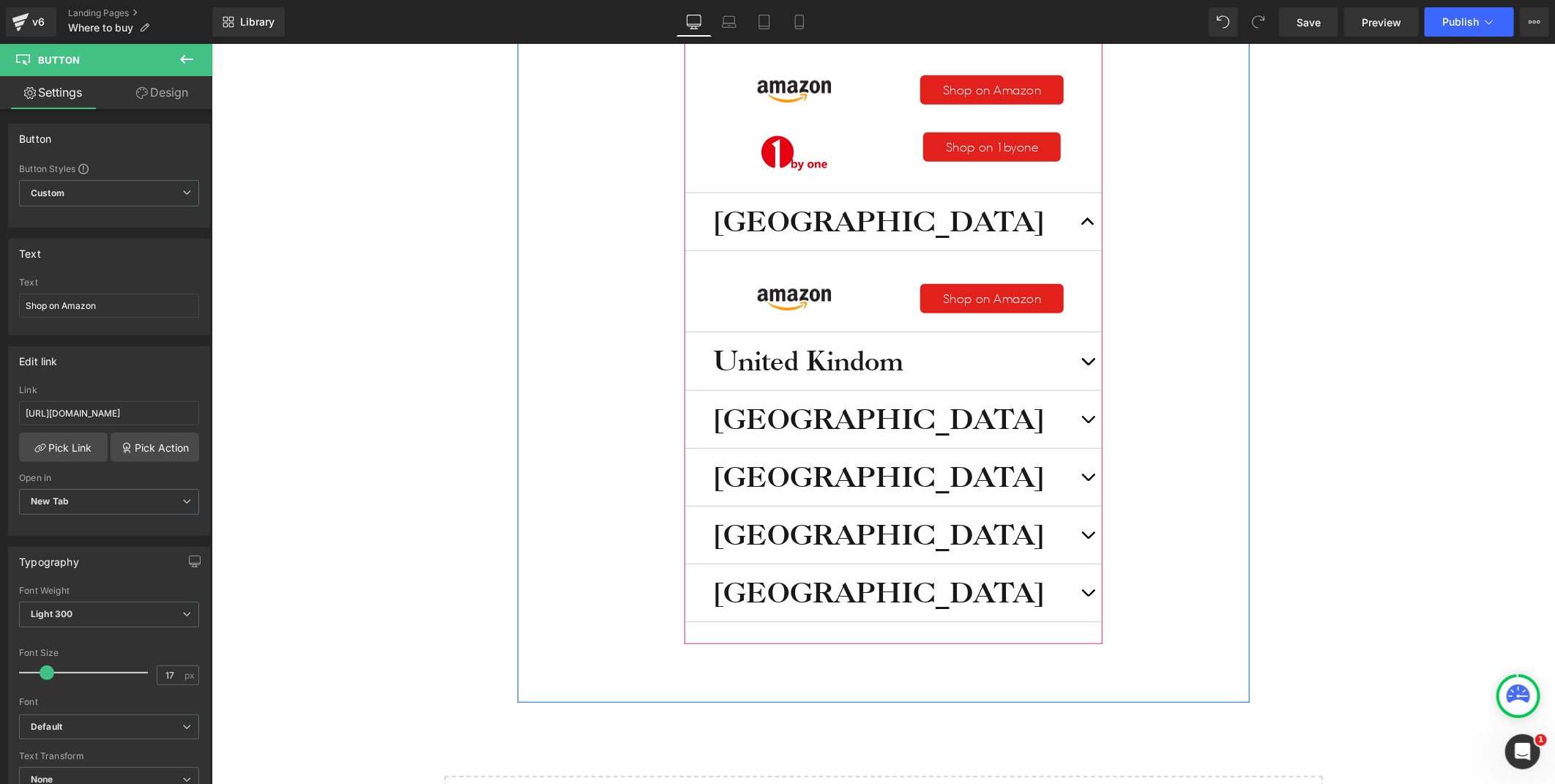
click at [1075, 352] on button "button" at bounding box center [1086, 360] width 29 height 57
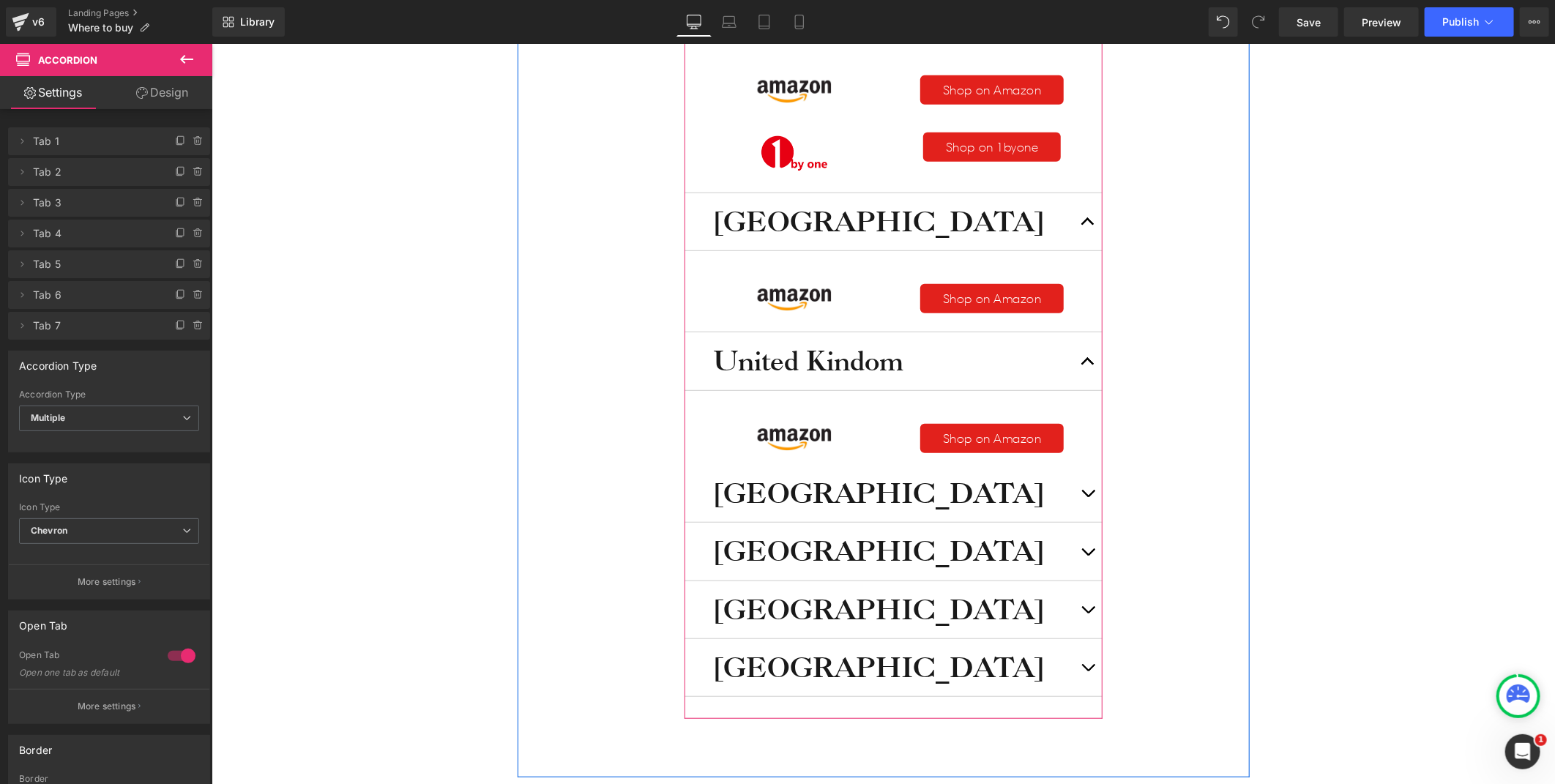
click at [1081, 363] on button "button" at bounding box center [1086, 360] width 29 height 57
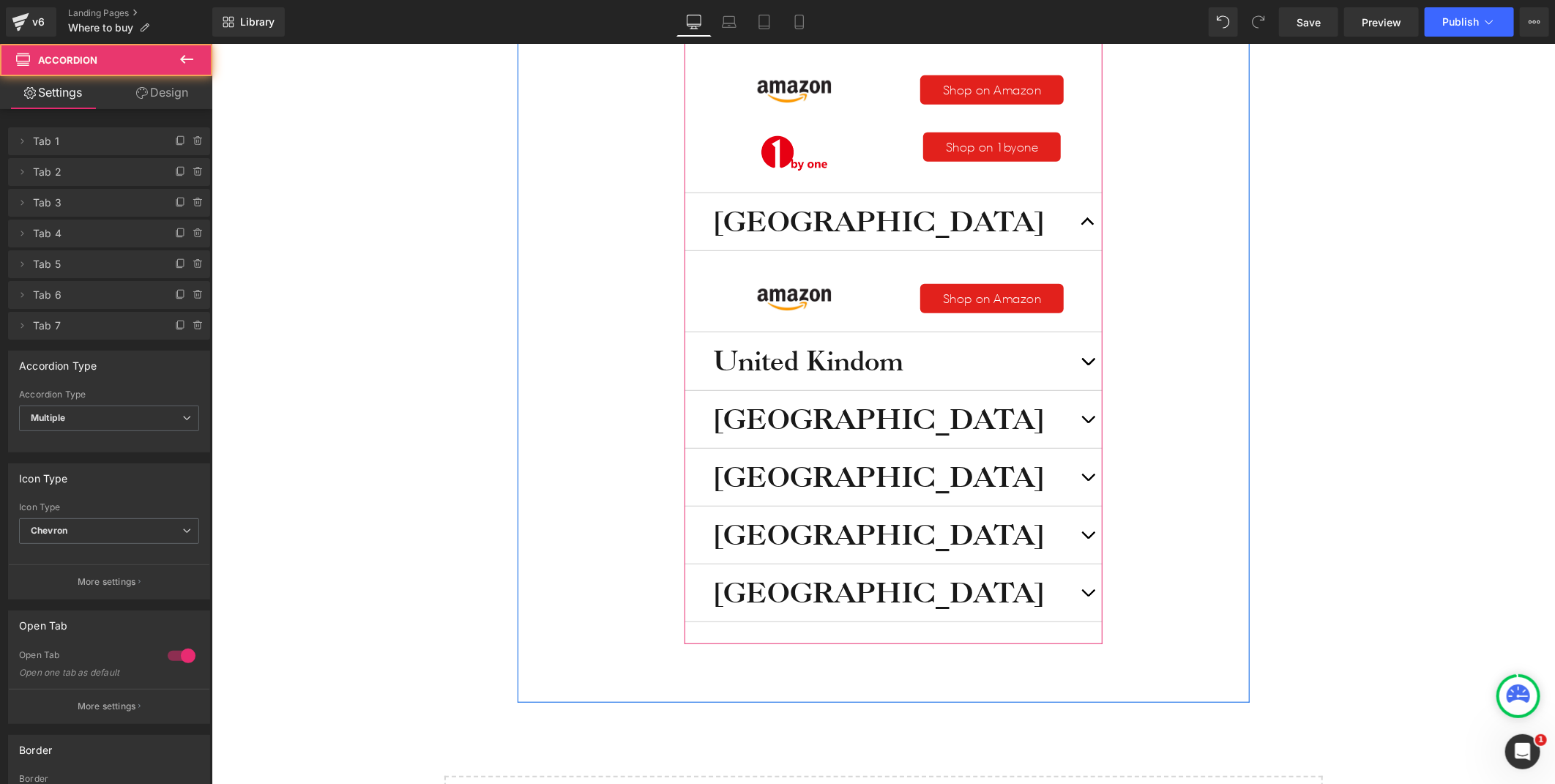
click at [1082, 361] on button "button" at bounding box center [1086, 360] width 29 height 57
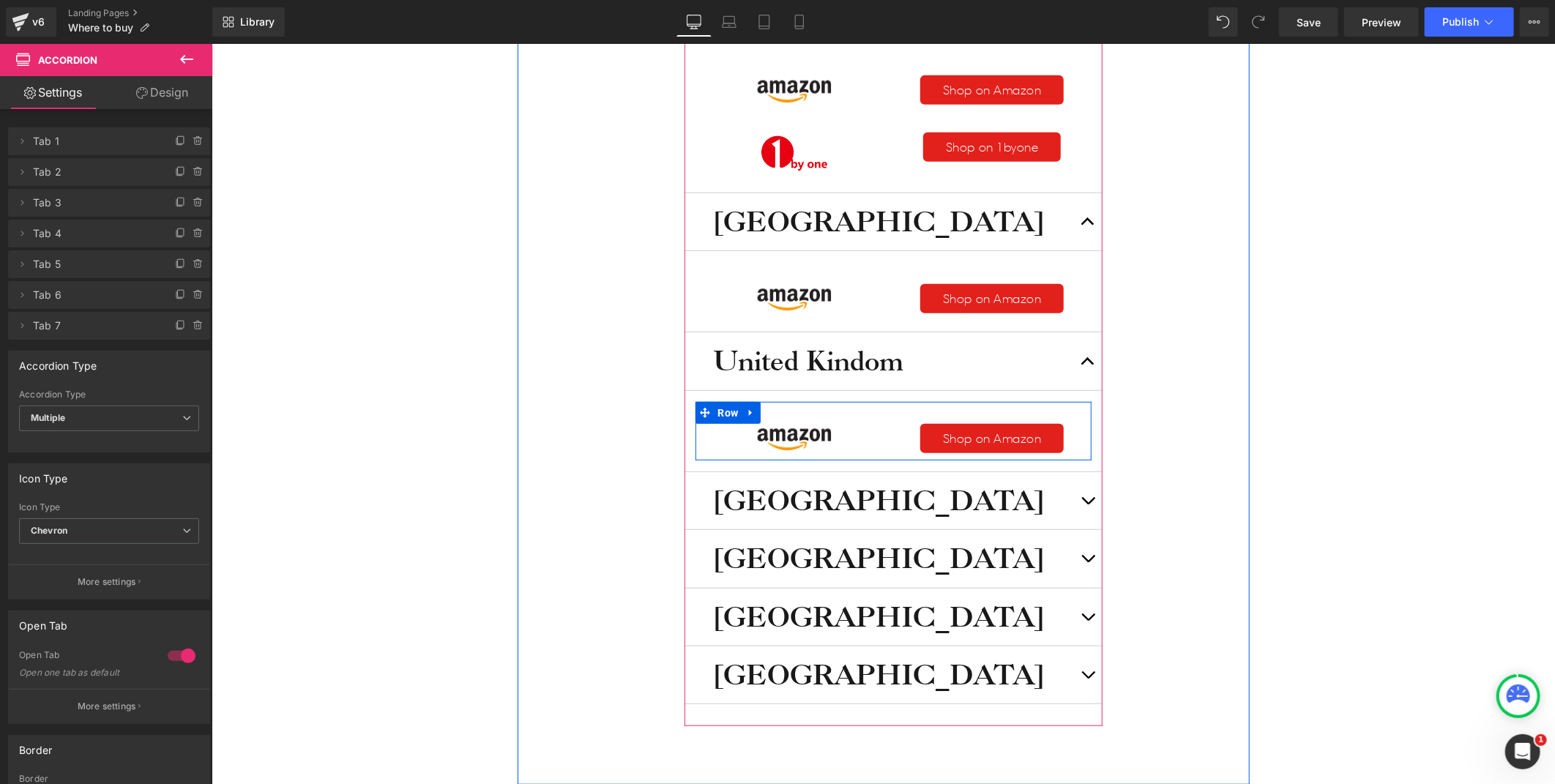
click at [979, 435] on span "Button" at bounding box center [991, 438] width 32 height 18
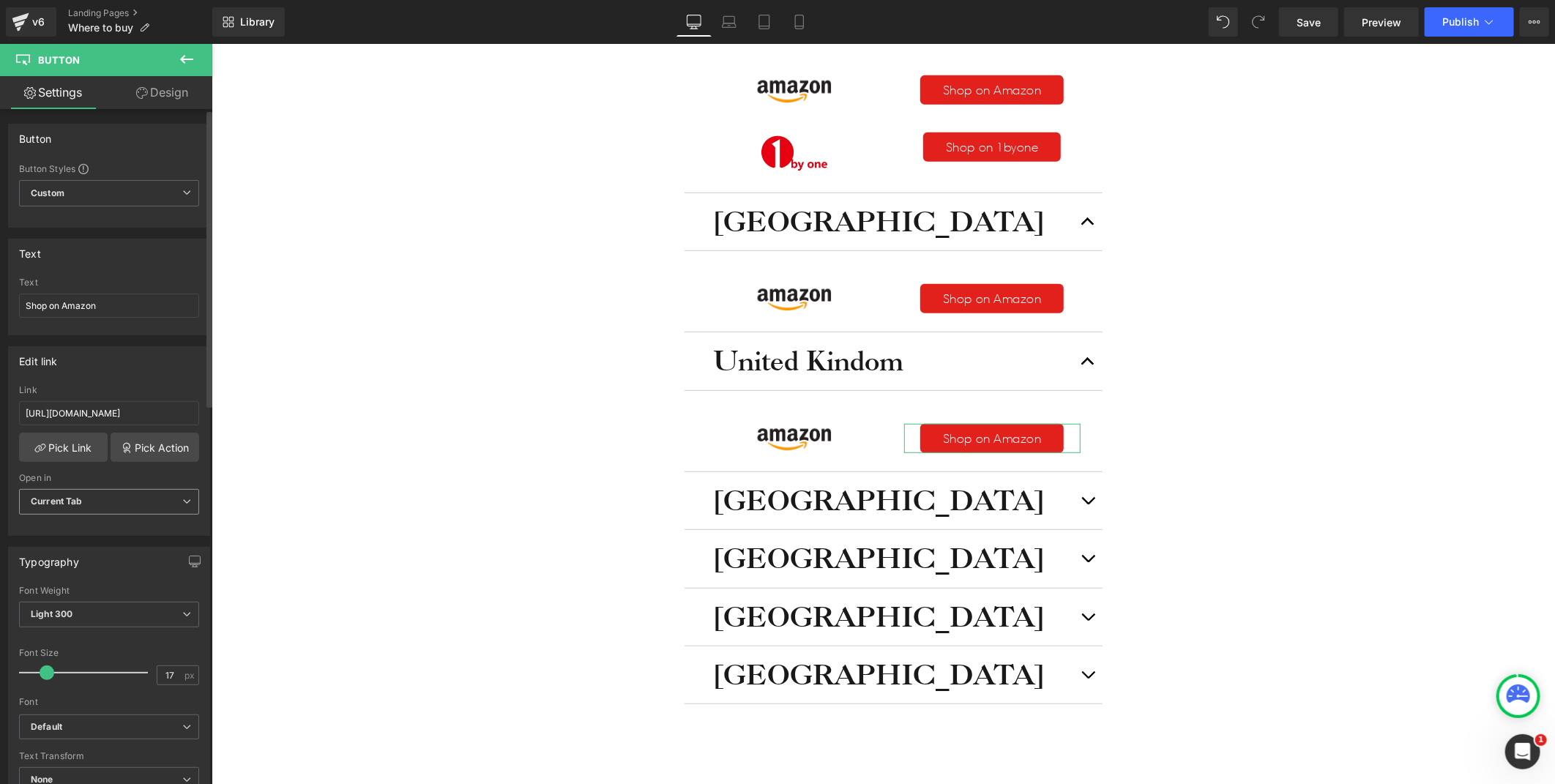
click at [70, 496] on b "Current Tab" at bounding box center [56, 501] width 52 height 11
click at [61, 546] on div "New Tab" at bounding box center [60, 549] width 38 height 10
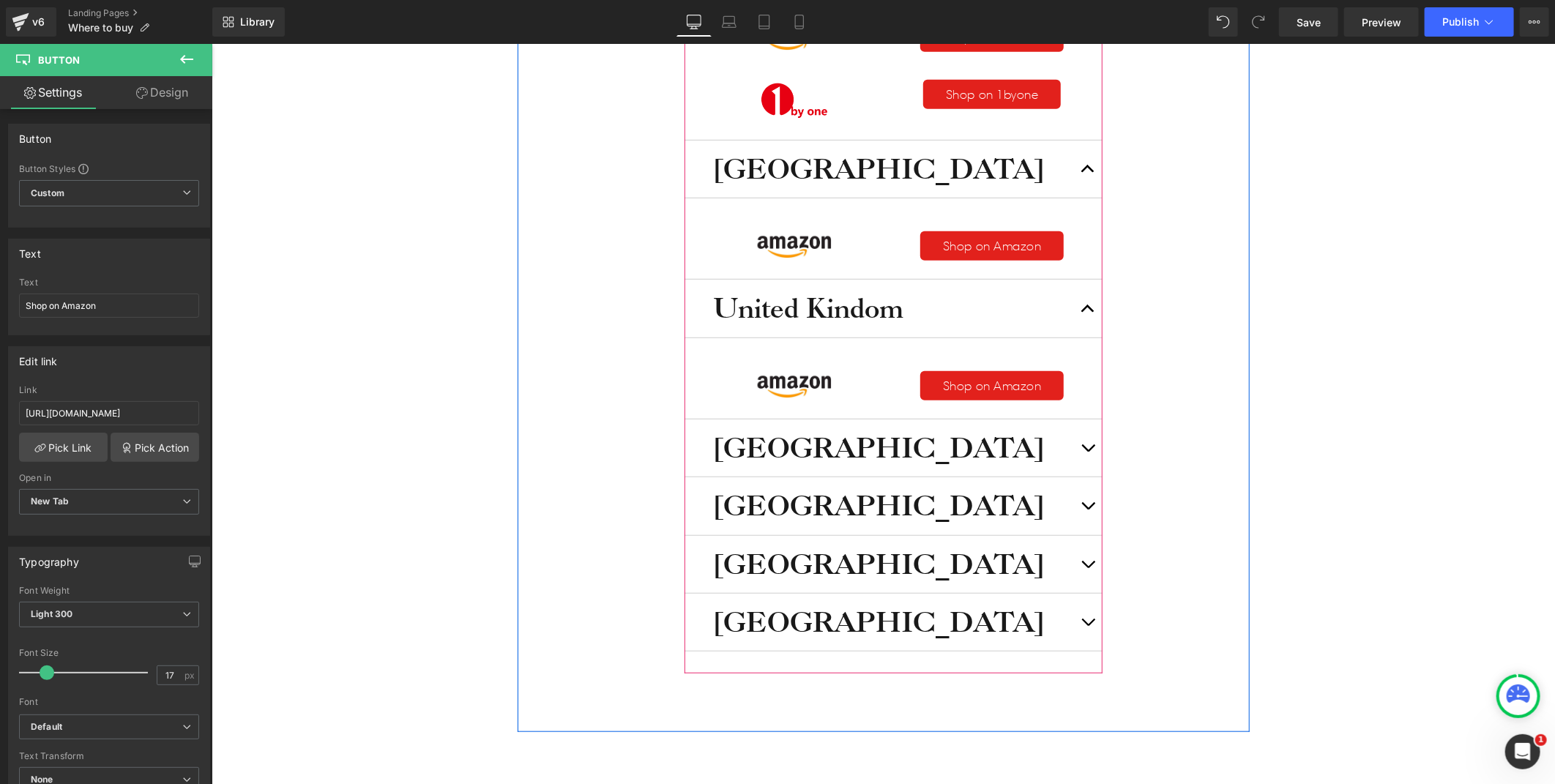
scroll to position [487, 0]
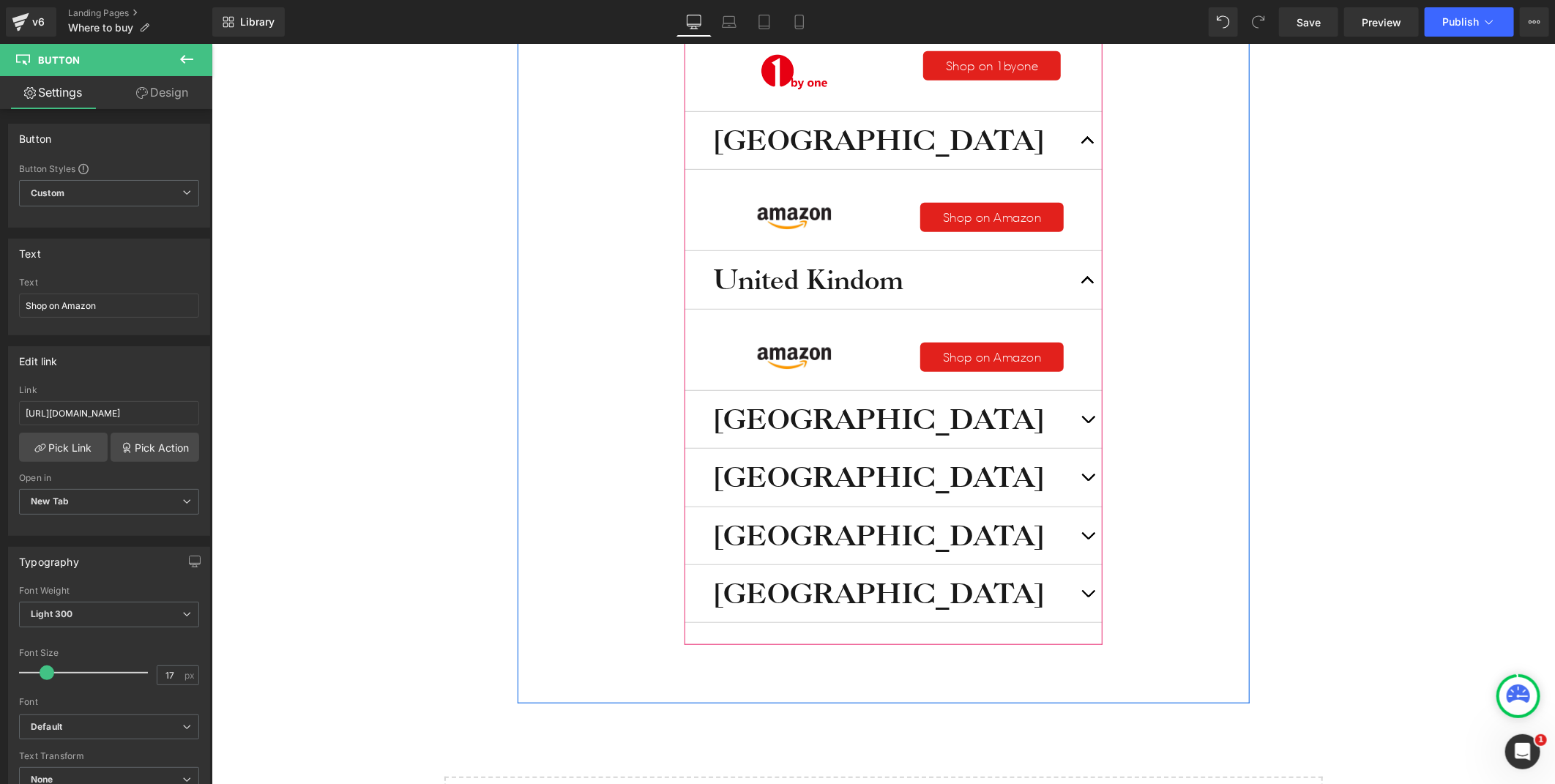
click at [1075, 410] on button "button" at bounding box center [1086, 419] width 29 height 57
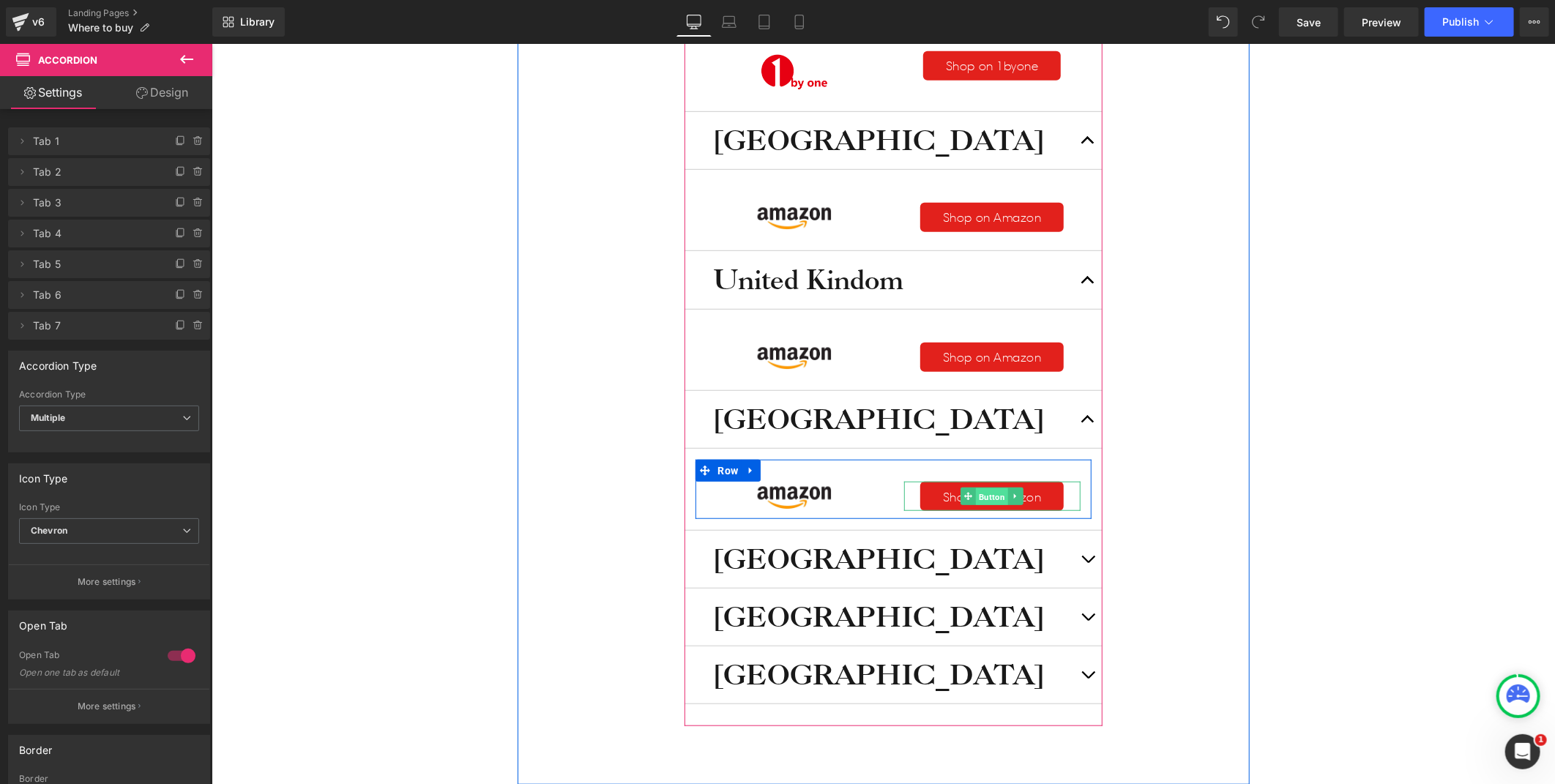
click at [975, 490] on span "Button" at bounding box center [991, 496] width 32 height 18
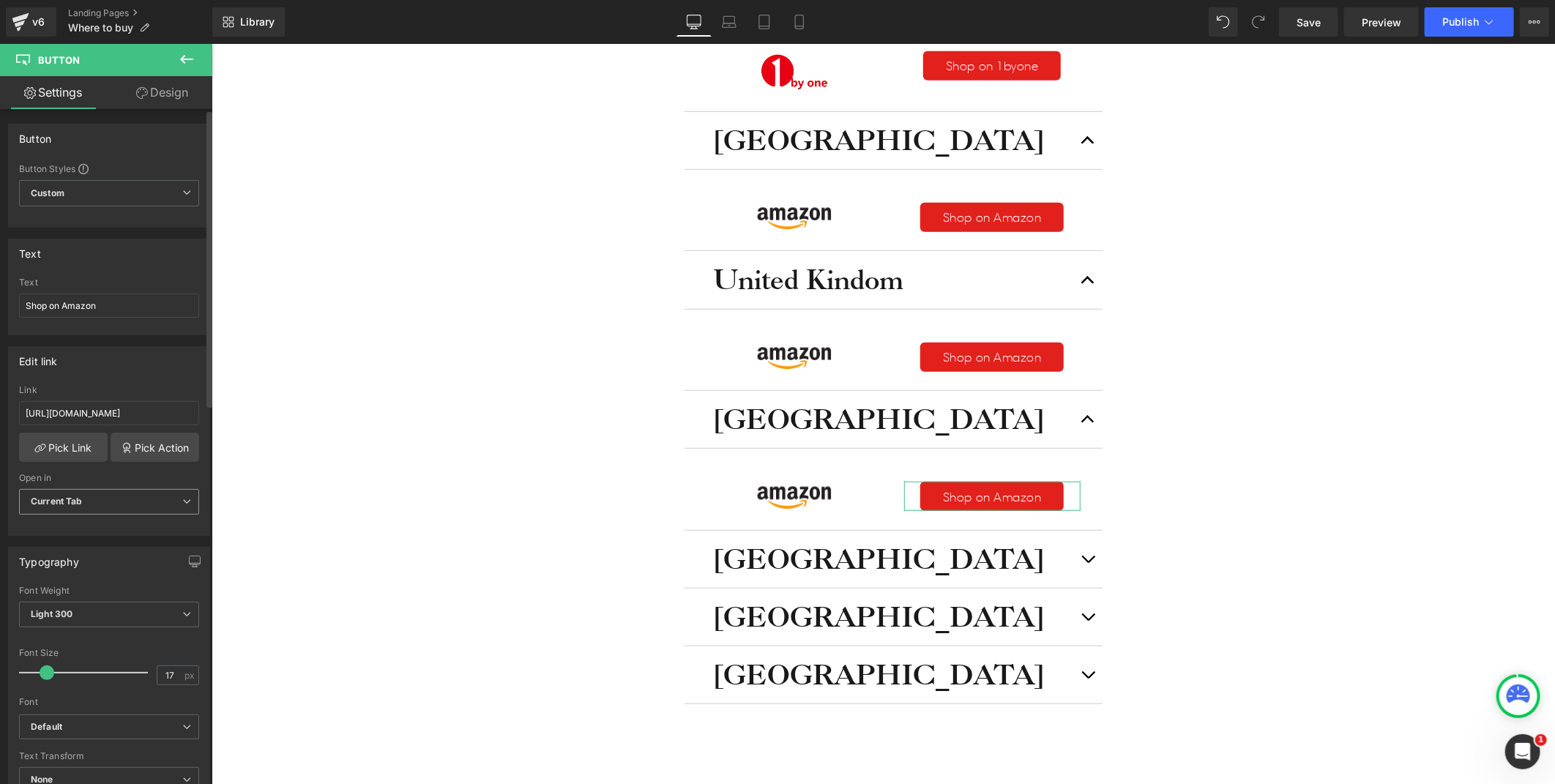
click at [88, 505] on span "Current Tab" at bounding box center [109, 501] width 180 height 25
click at [69, 543] on li "New Tab" at bounding box center [106, 549] width 175 height 22
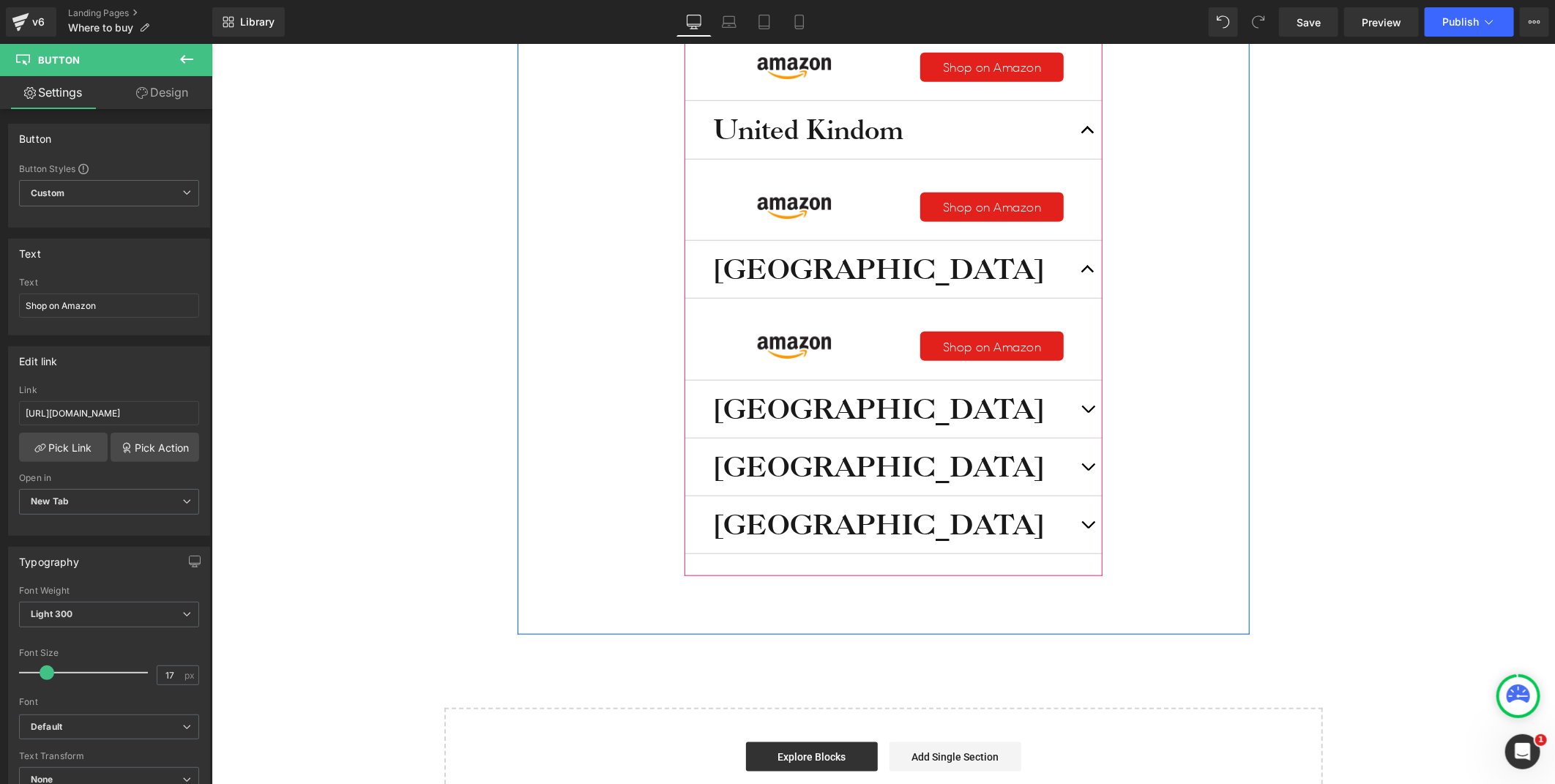
scroll to position [650, 0]
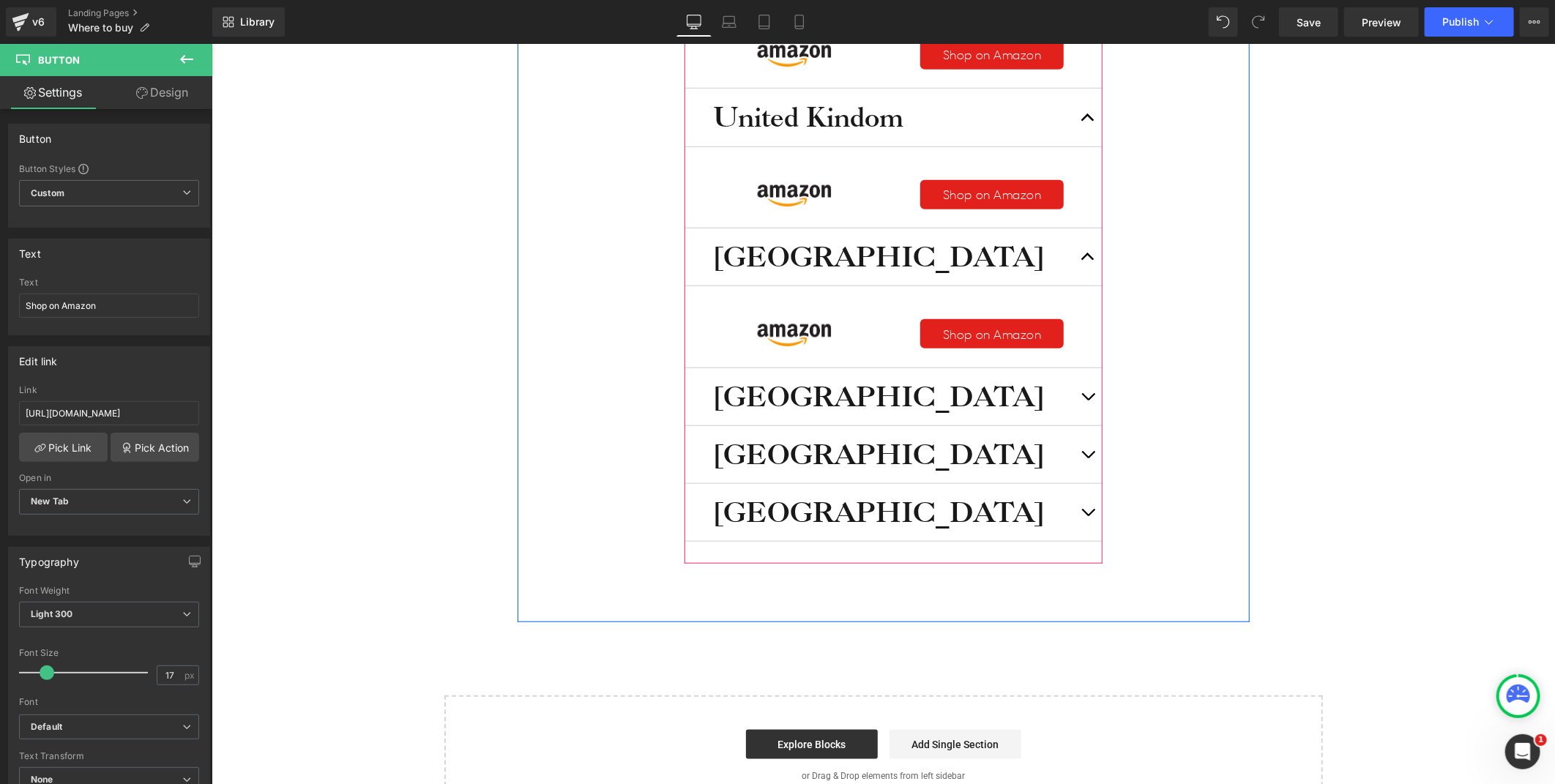
click at [1085, 400] on button "button" at bounding box center [1086, 395] width 29 height 57
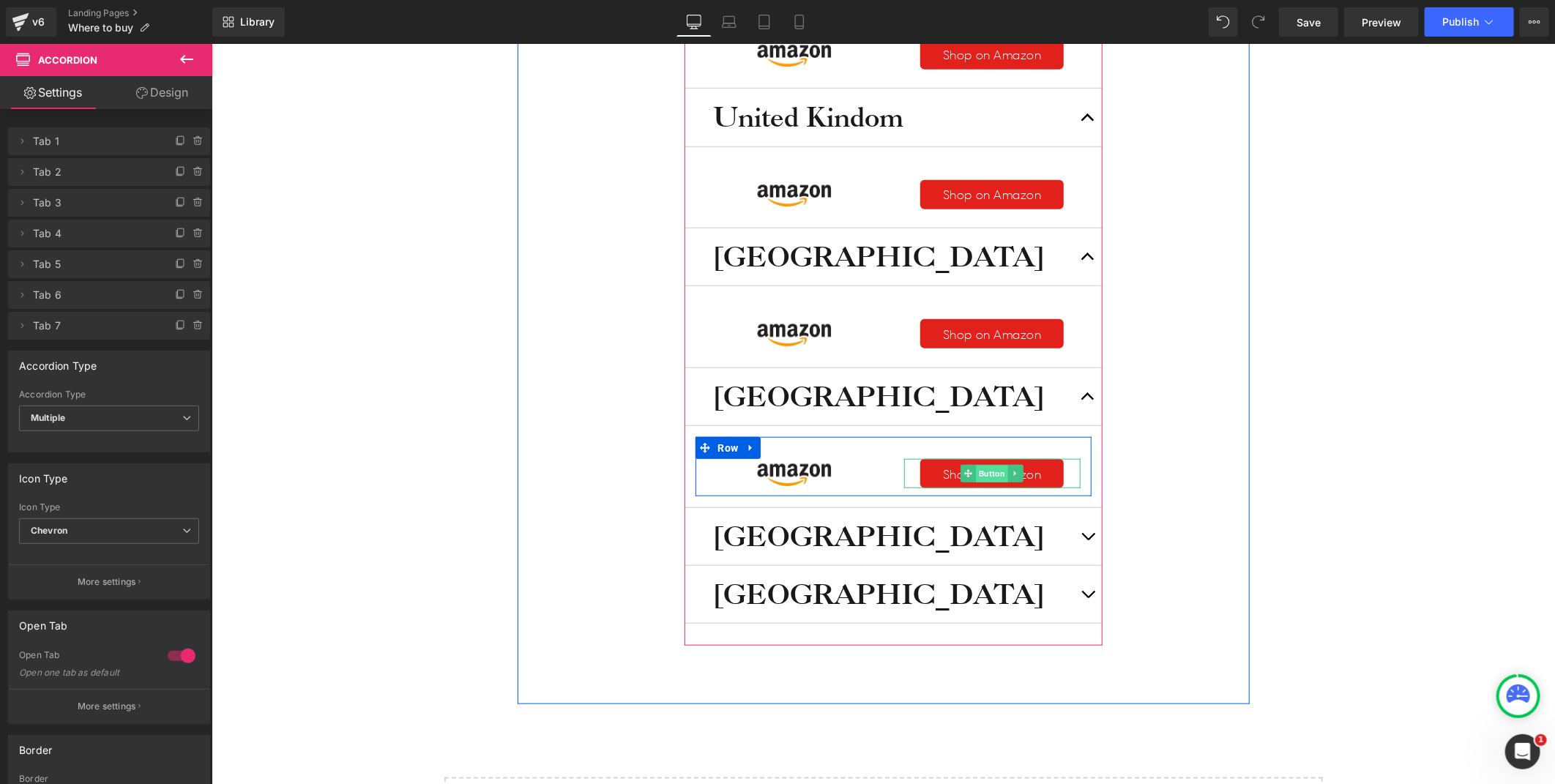
click at [982, 470] on span "Button" at bounding box center [991, 473] width 32 height 18
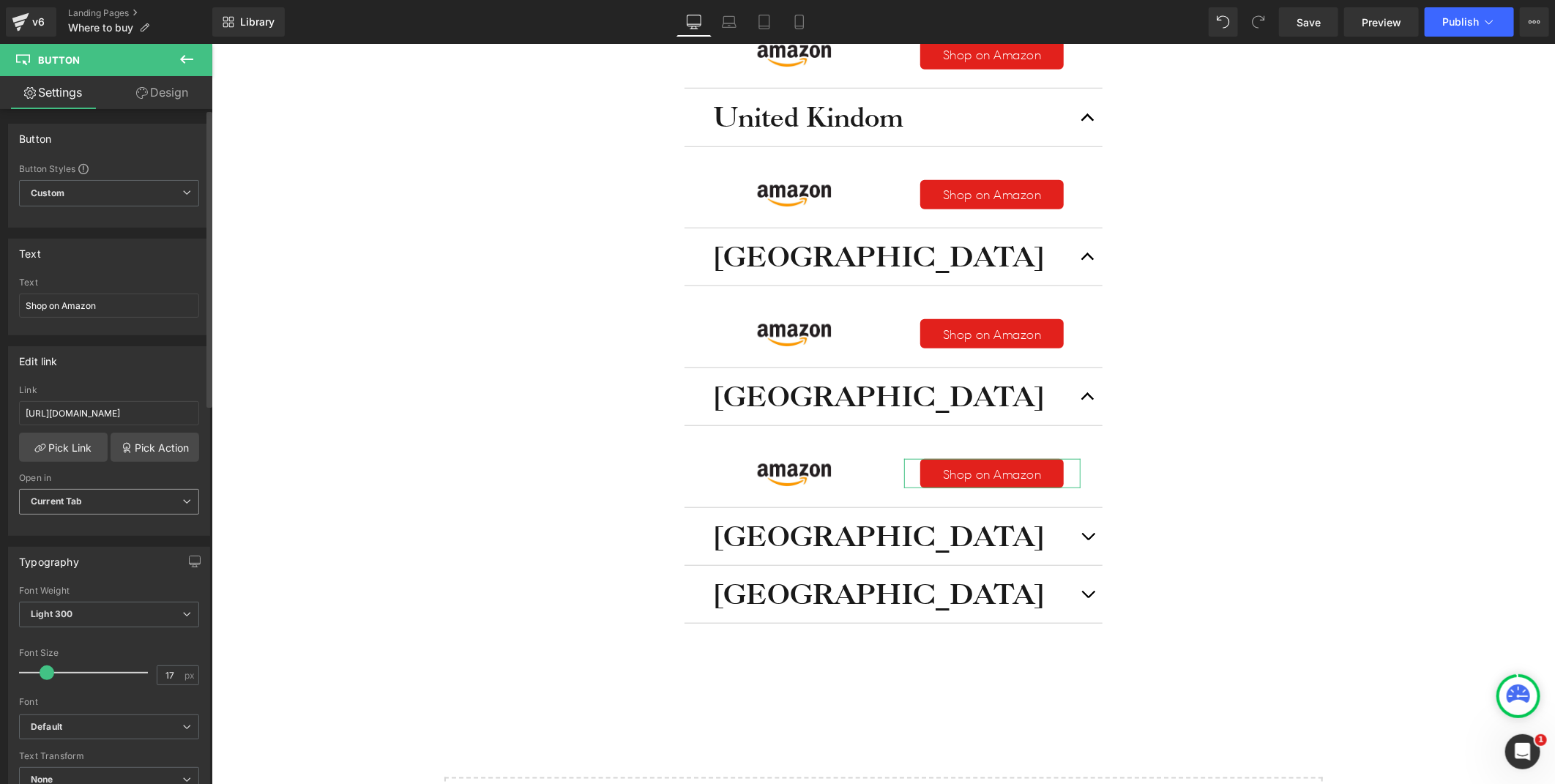
click at [89, 499] on span "Current Tab" at bounding box center [109, 501] width 180 height 25
click at [85, 546] on li "New Tab" at bounding box center [106, 549] width 175 height 22
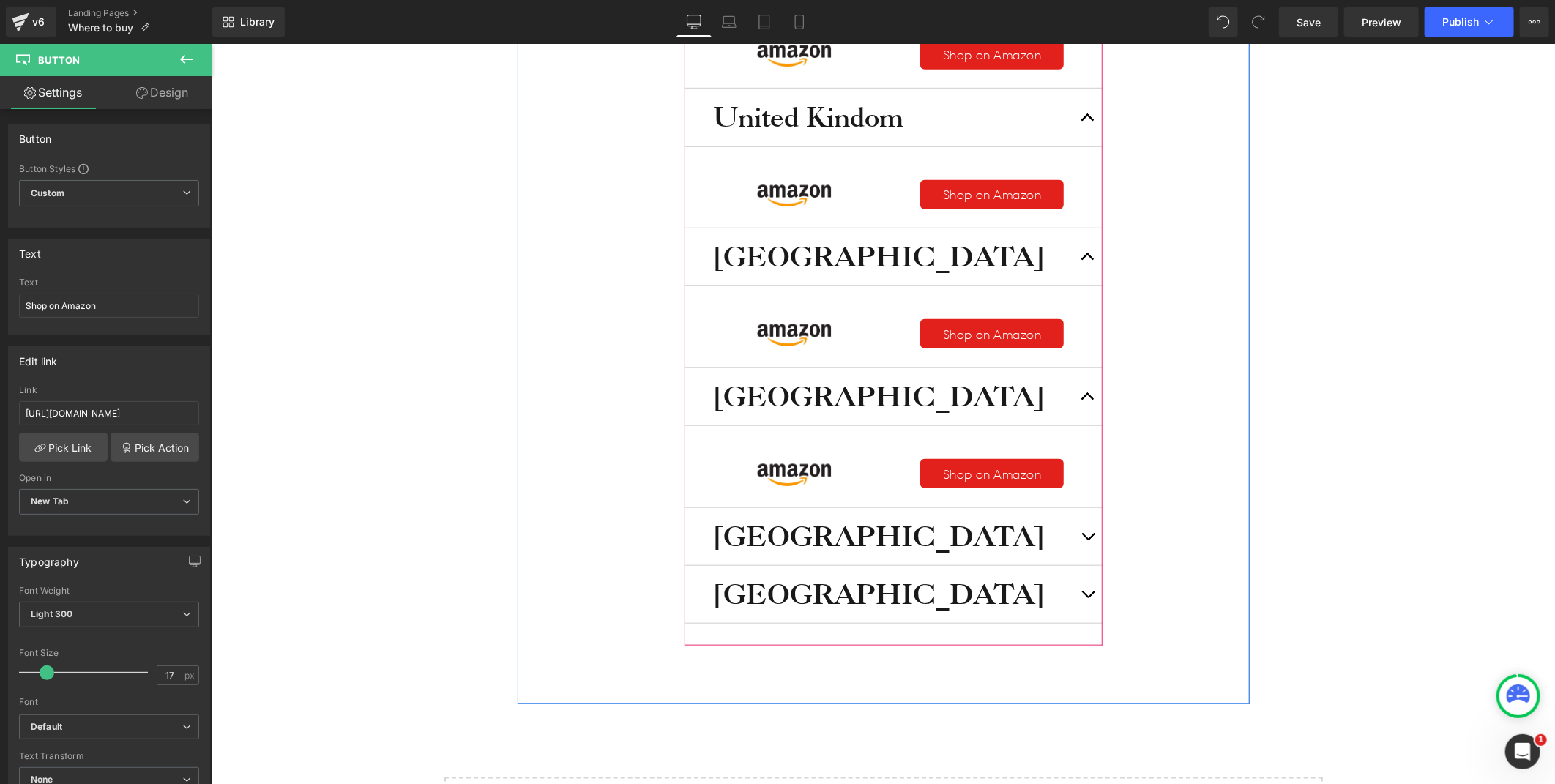
click at [1078, 540] on button "button" at bounding box center [1086, 535] width 29 height 57
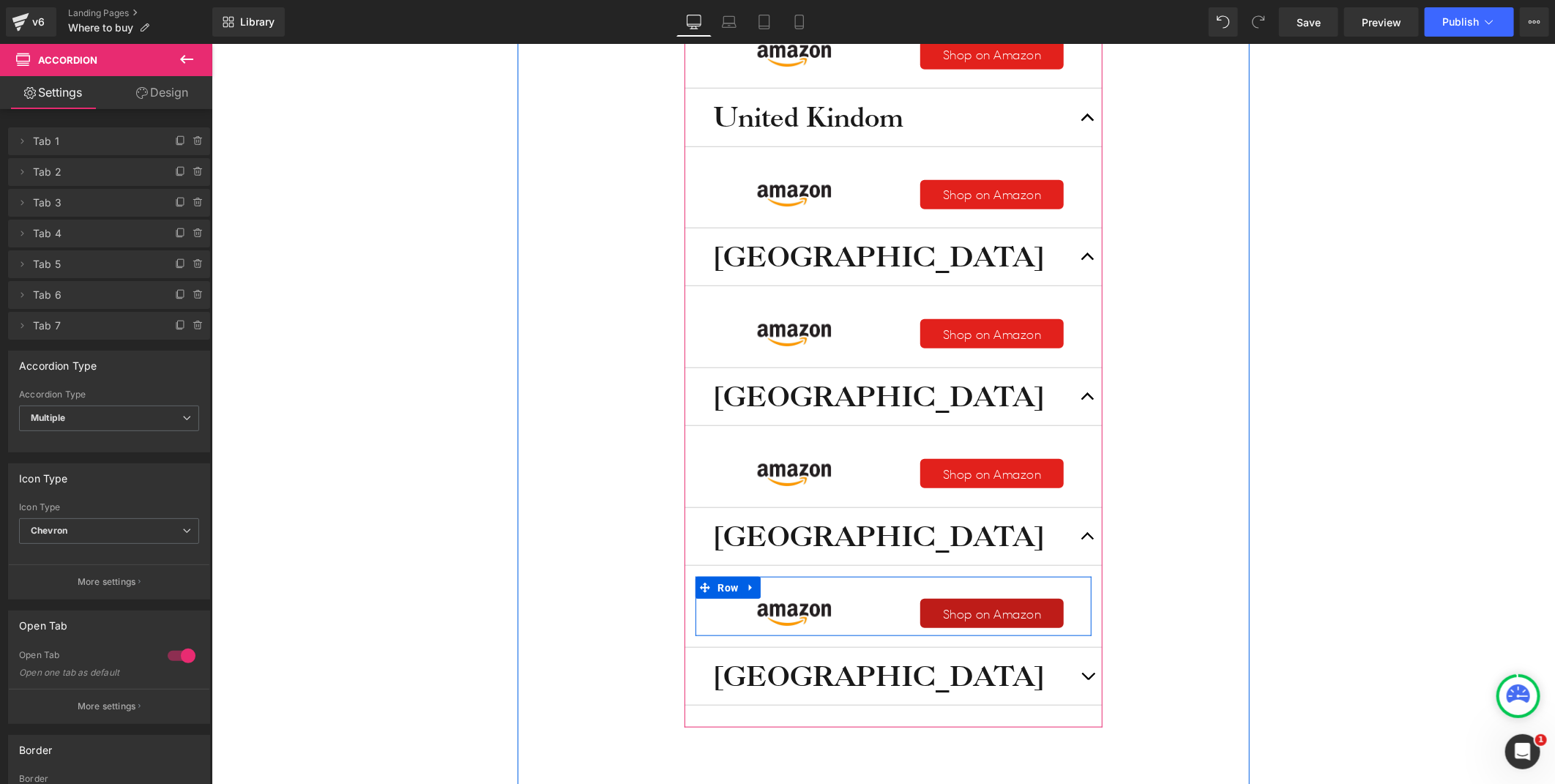
click at [978, 609] on div "Shop on Amazon Button" at bounding box center [992, 612] width 177 height 29
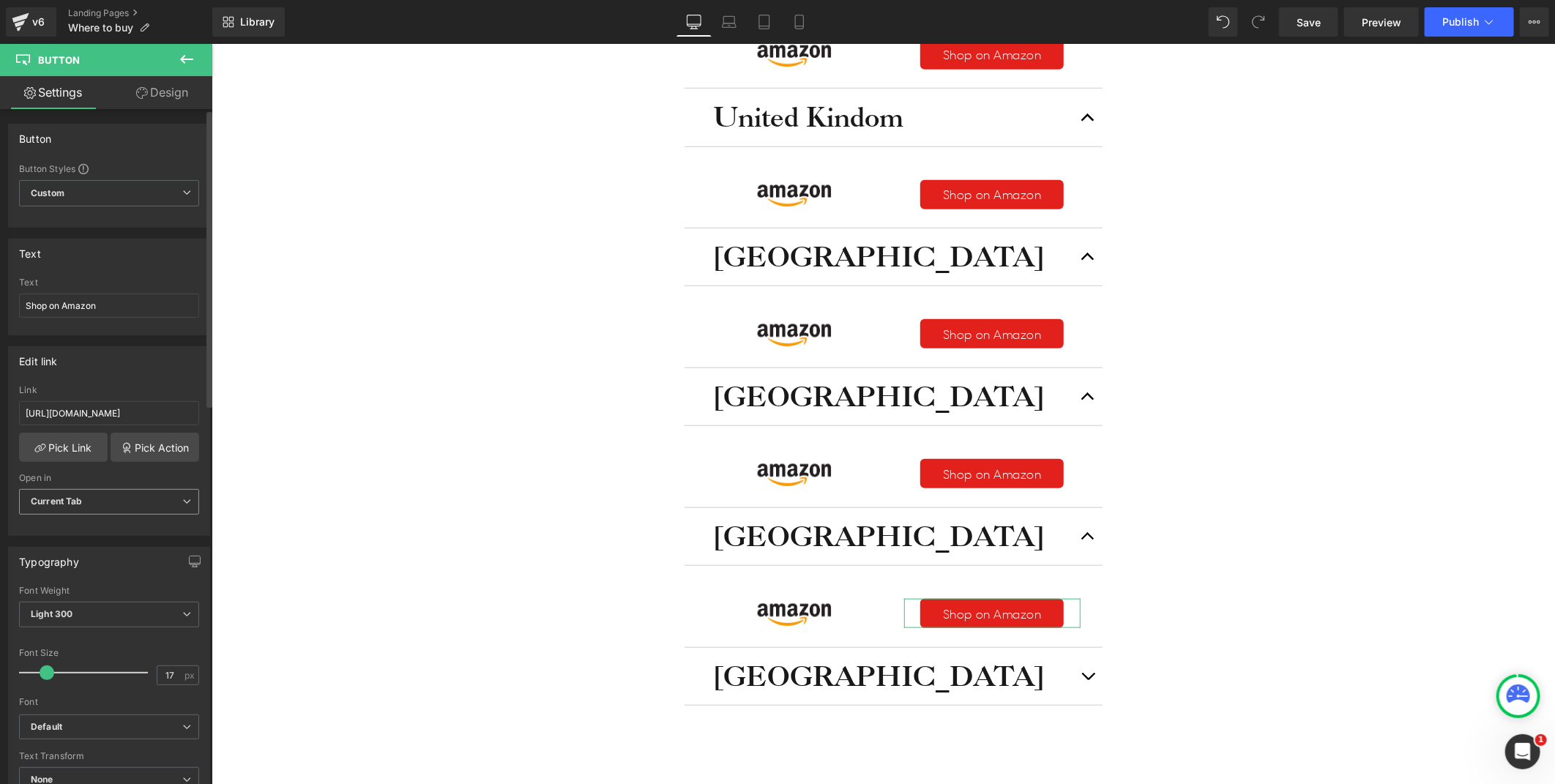
click at [96, 515] on div "Current Tab Current Tab New Tab" at bounding box center [109, 505] width 180 height 33
click at [105, 503] on span "Current Tab" at bounding box center [109, 501] width 180 height 25
drag, startPoint x: 101, startPoint y: 545, endPoint x: 285, endPoint y: 513, distance: 186.8
click at [101, 545] on li "New Tab" at bounding box center [106, 549] width 175 height 22
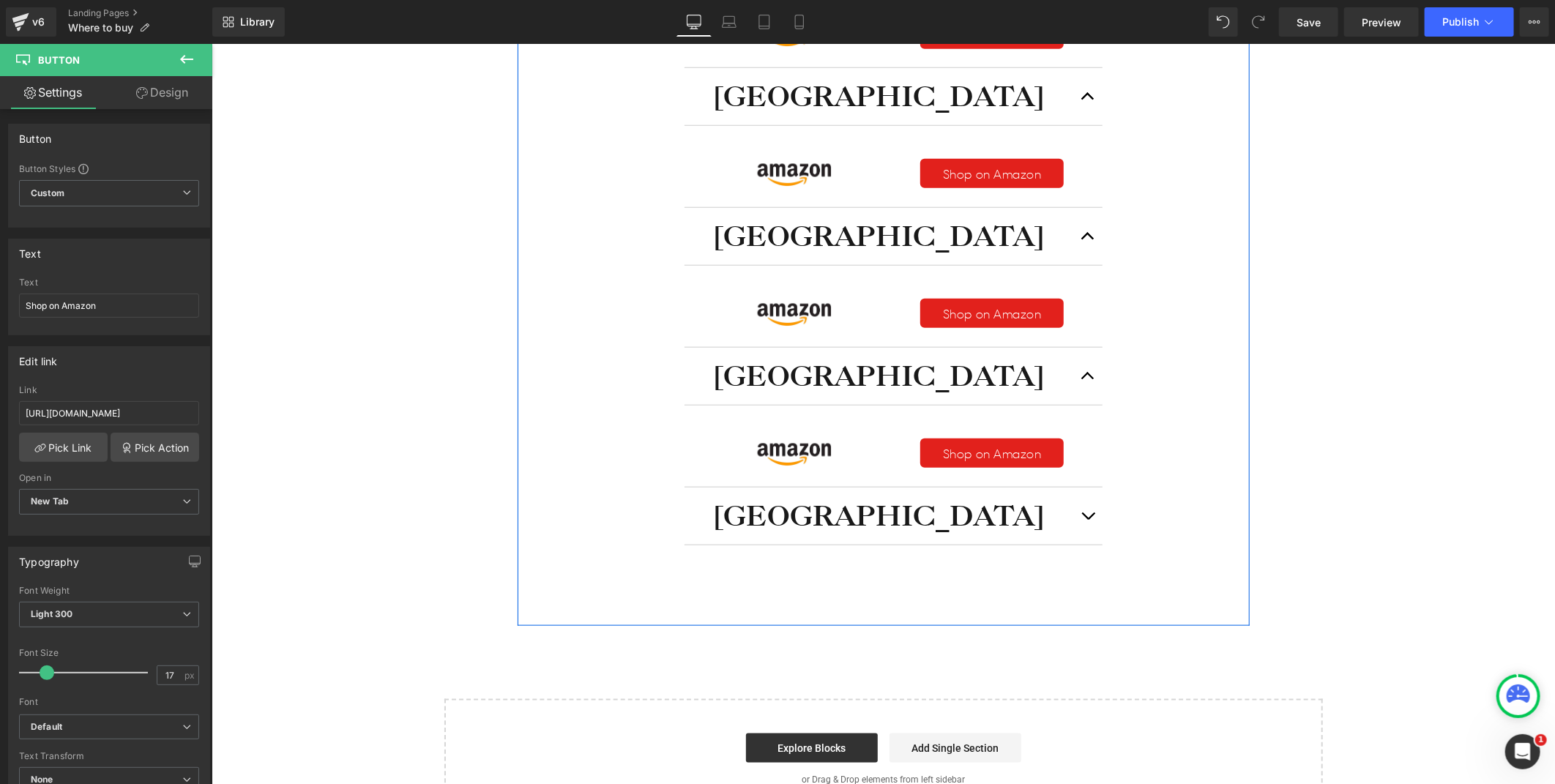
scroll to position [813, 0]
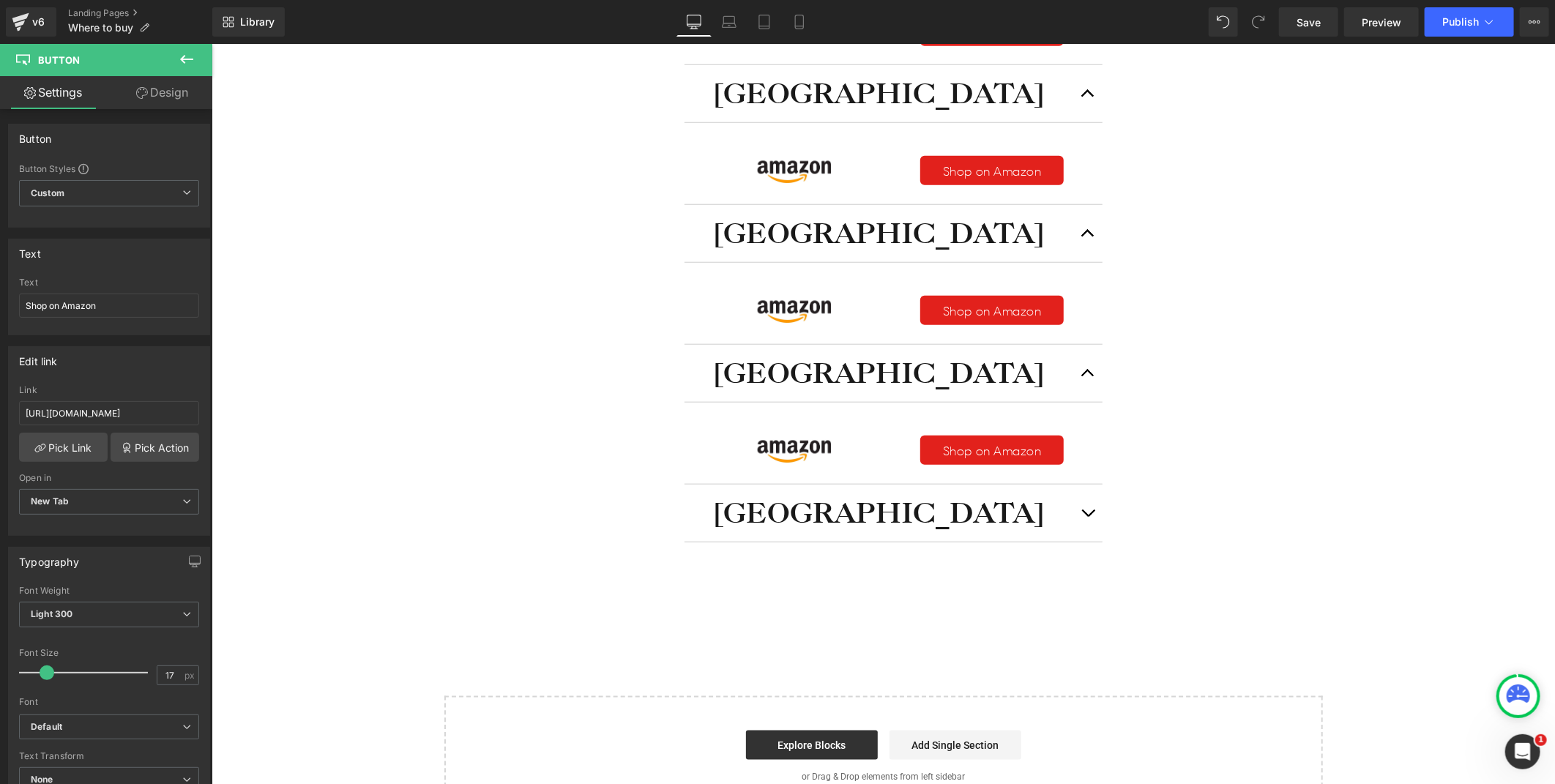
click at [1073, 514] on button "button" at bounding box center [1086, 512] width 29 height 57
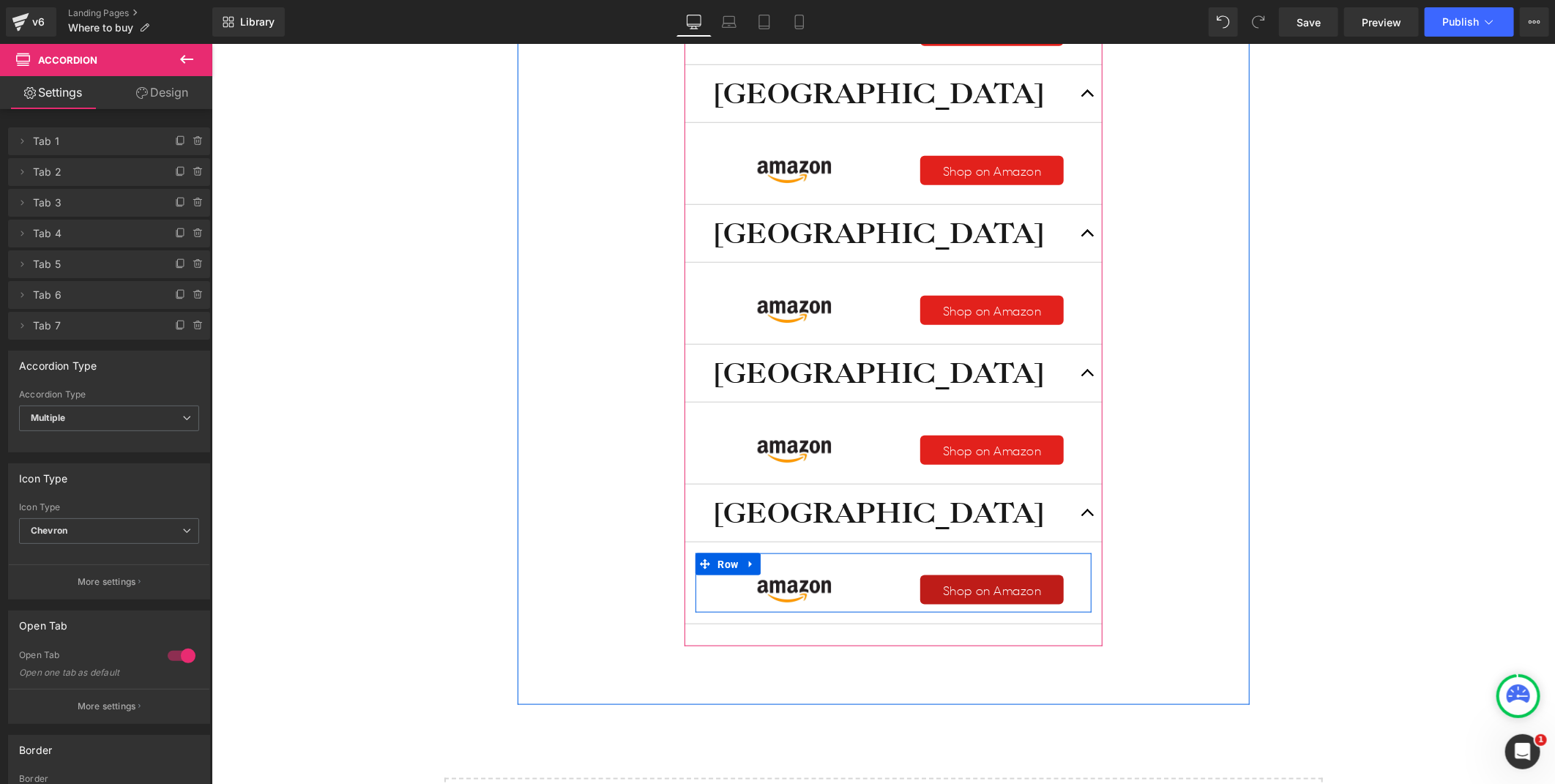
click at [978, 588] on div "Shop on Amazon Button" at bounding box center [992, 589] width 177 height 29
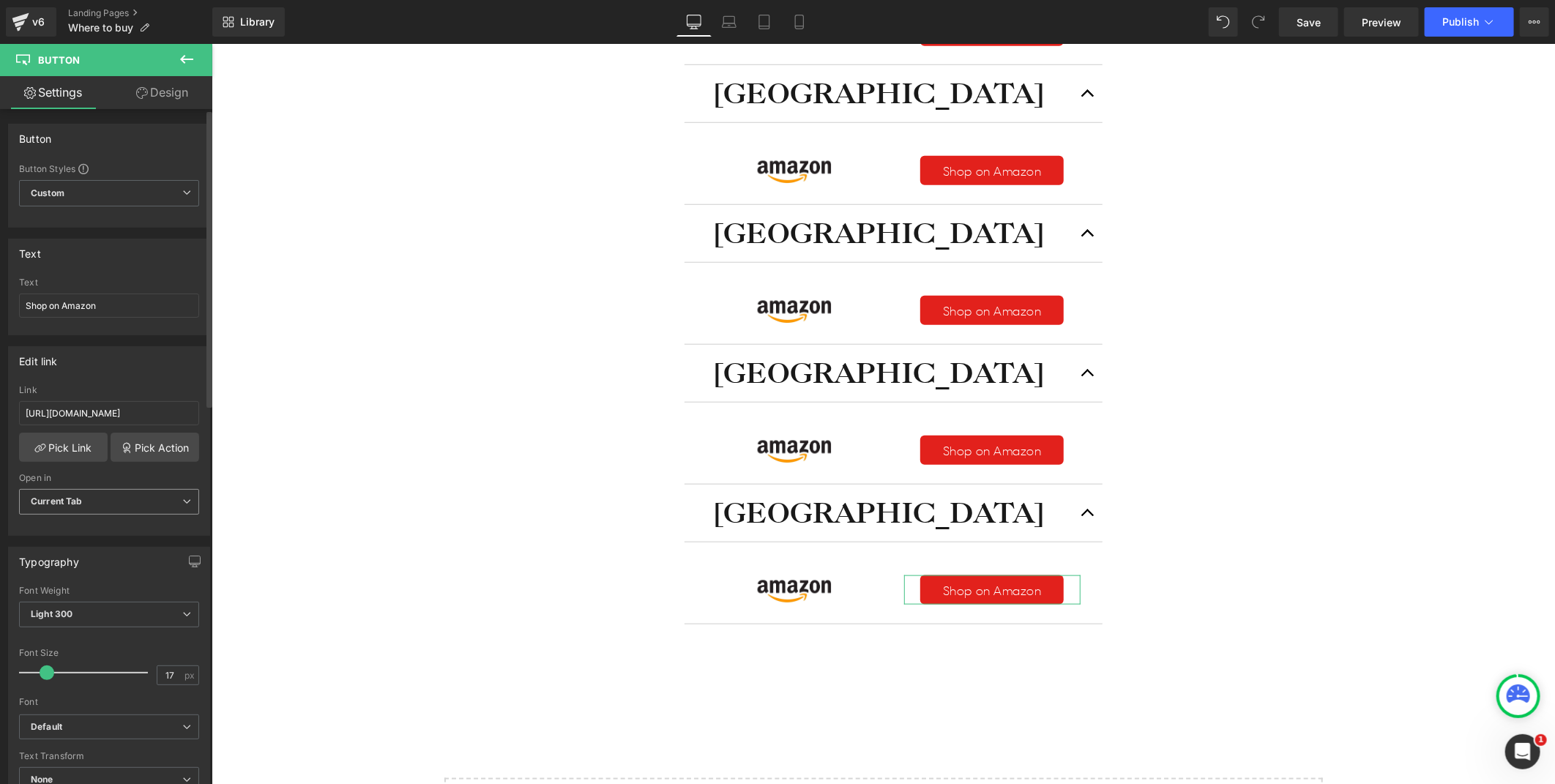
click at [113, 502] on span "Current Tab" at bounding box center [109, 501] width 180 height 25
click at [61, 542] on li "New Tab" at bounding box center [106, 549] width 175 height 22
click at [1462, 20] on span "Publish" at bounding box center [1460, 22] width 37 height 11
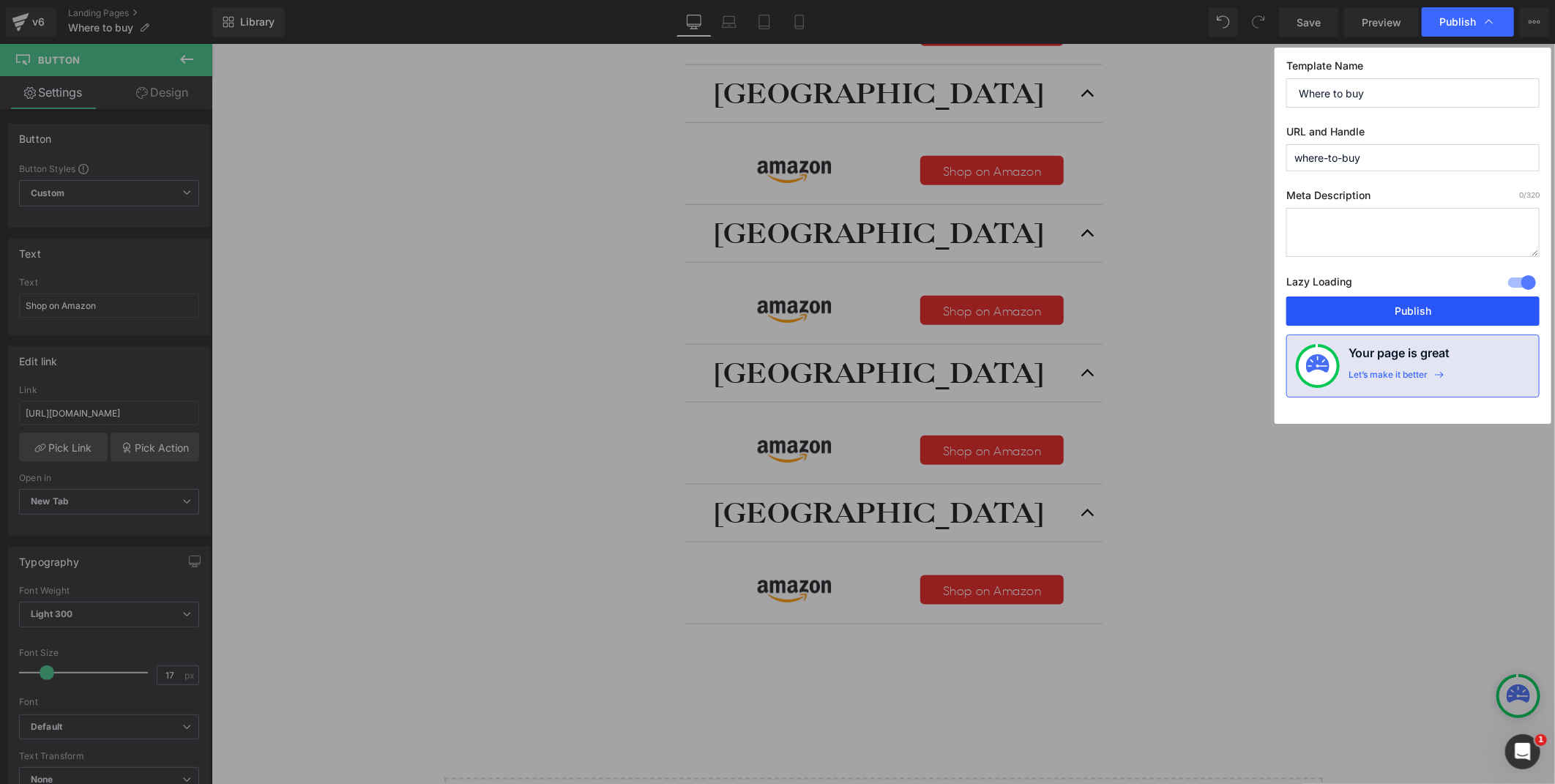
click at [1418, 315] on button "Publish" at bounding box center [1413, 311] width 254 height 29
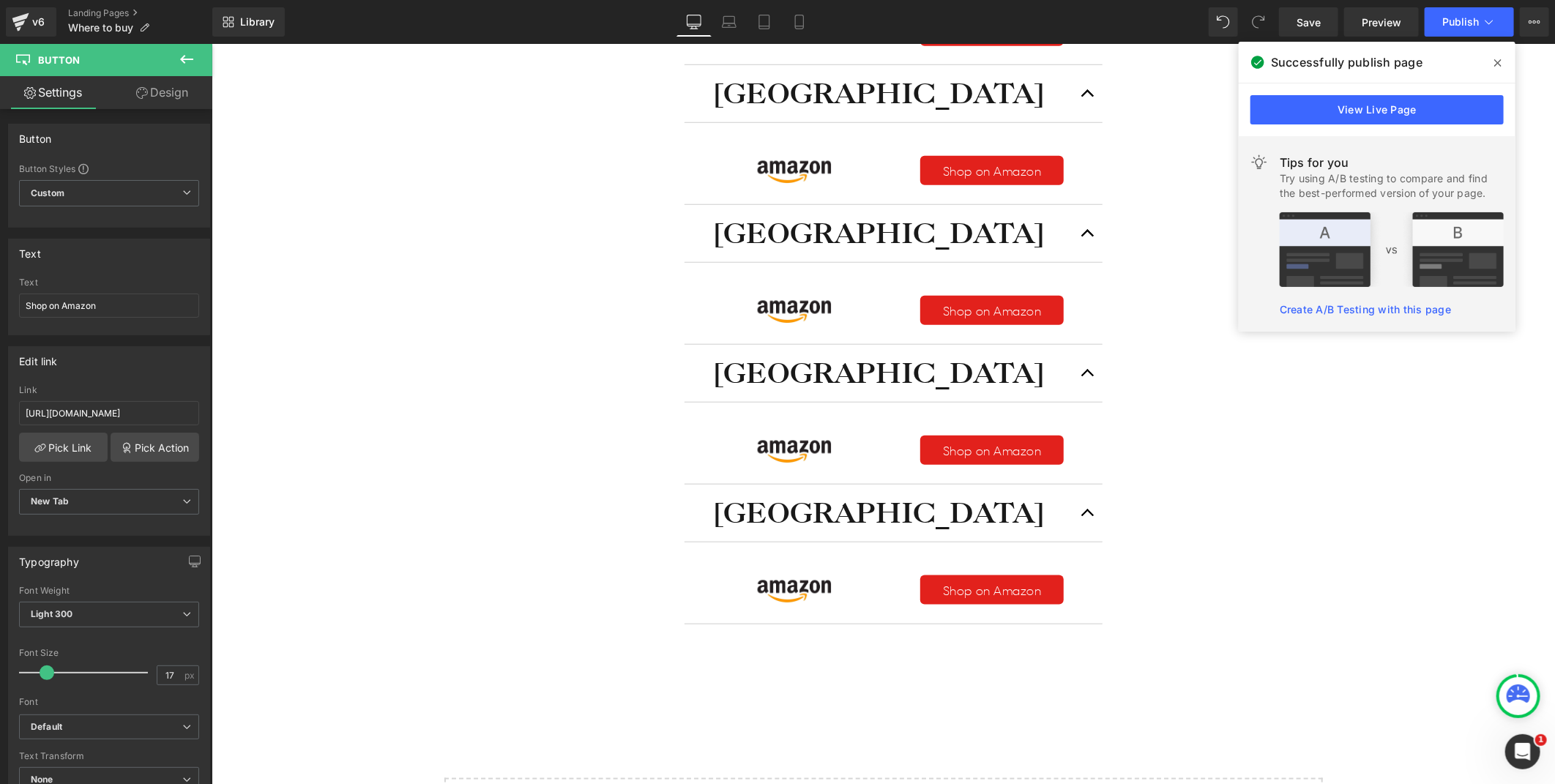
click at [1214, 531] on div "Where to buy Heading 🌐From 1byone Official Heading [GEOGRAPHIC_DATA] Heading Im…" at bounding box center [883, 42] width 732 height 1324
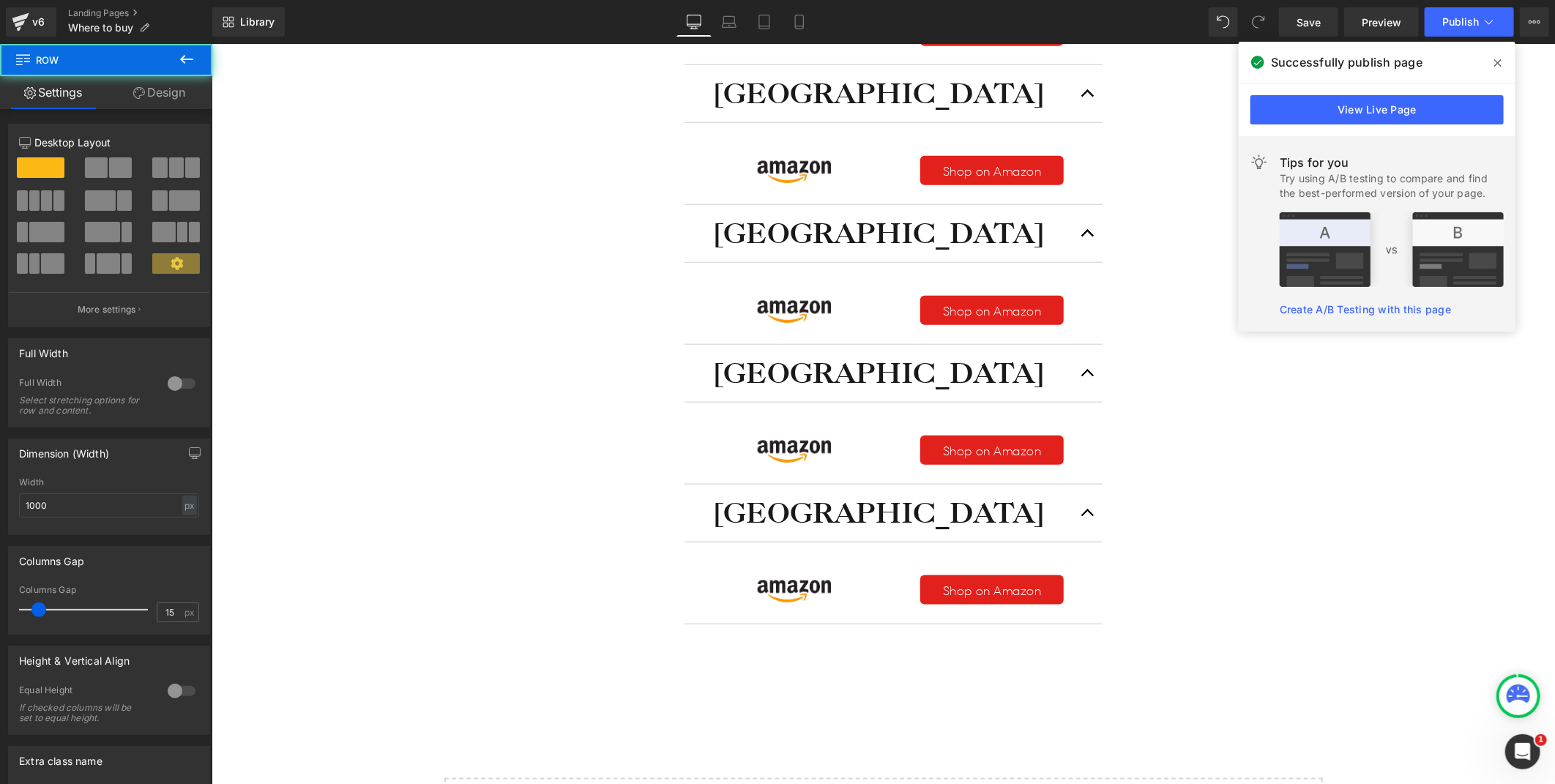
click at [1498, 55] on span at bounding box center [1498, 63] width 23 height 23
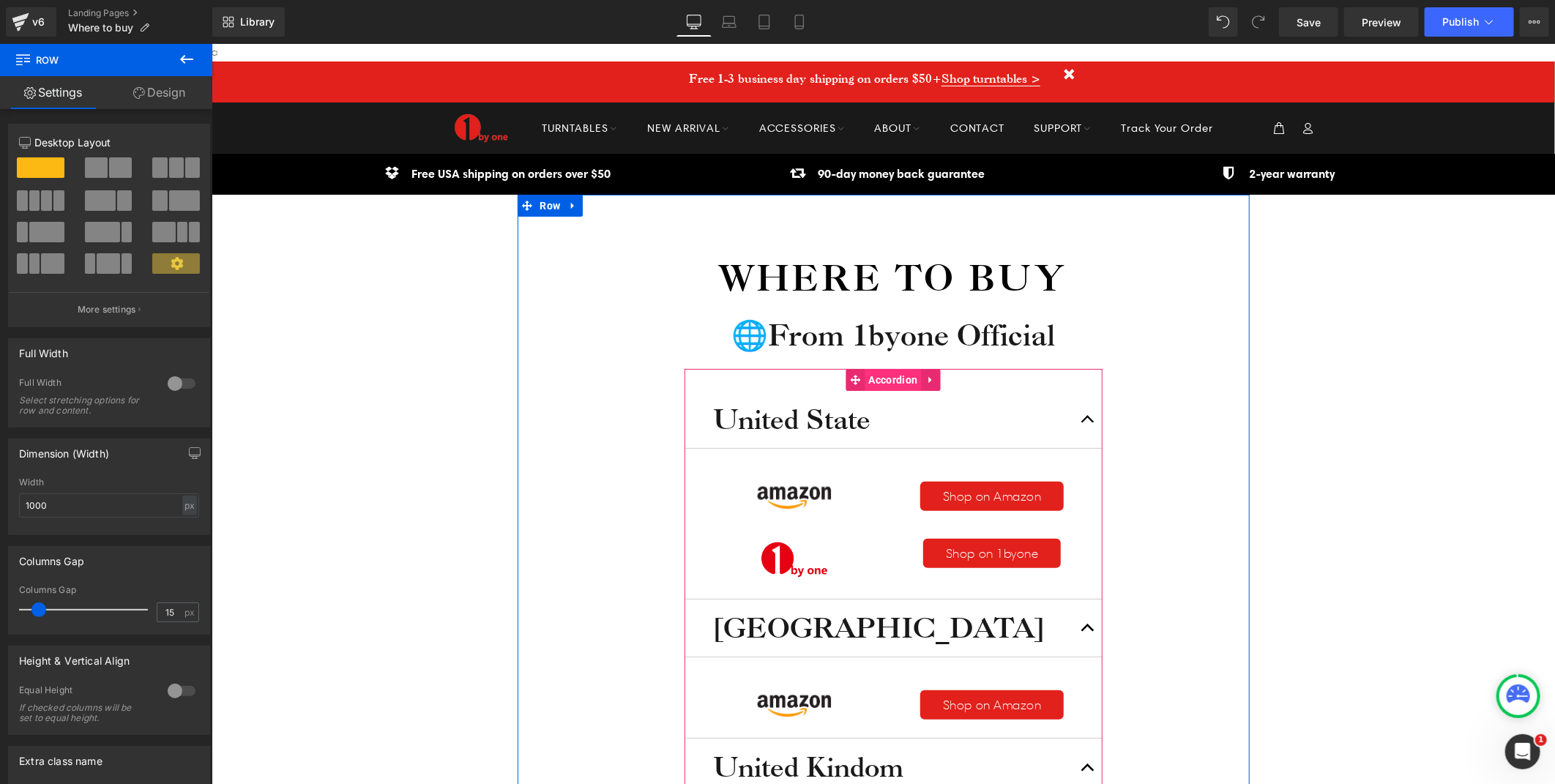
click at [888, 384] on span "Accordion" at bounding box center [893, 378] width 56 height 22
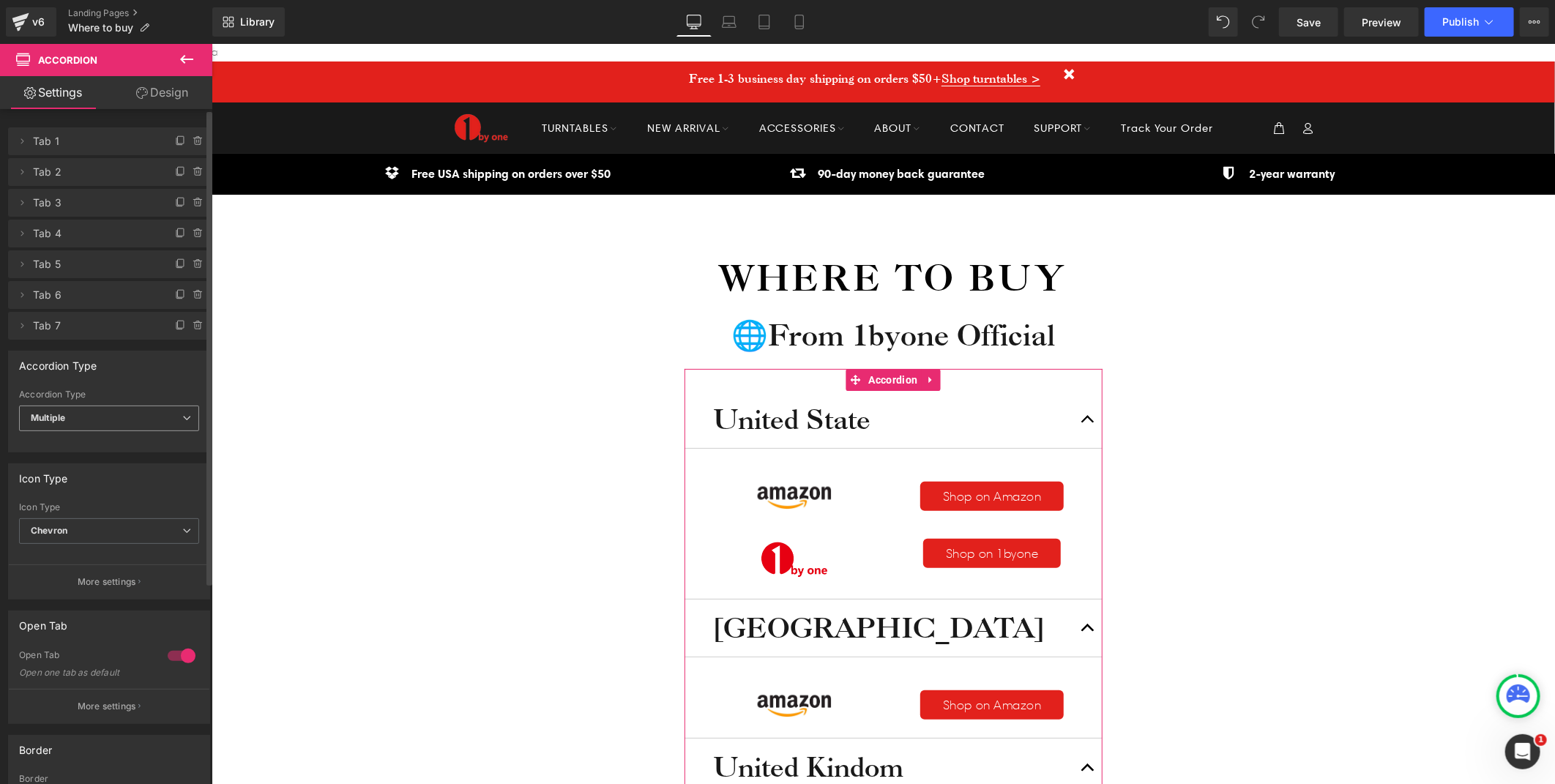
click at [96, 419] on span "Multiple" at bounding box center [109, 418] width 180 height 25
click at [92, 395] on div "Accordion Type" at bounding box center [106, 394] width 175 height 10
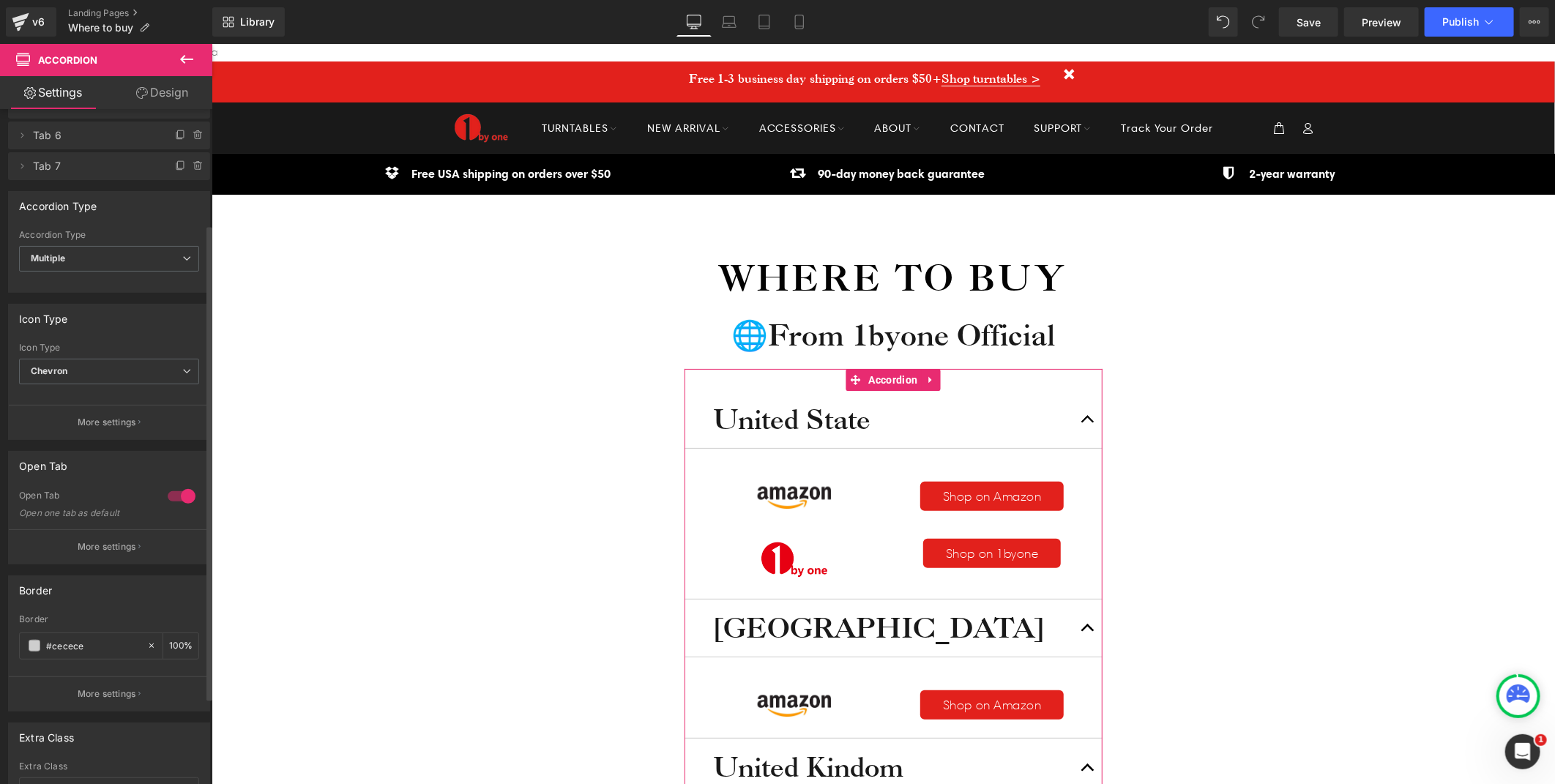
scroll to position [162, 0]
click at [112, 407] on button "More settings" at bounding box center [109, 419] width 201 height 35
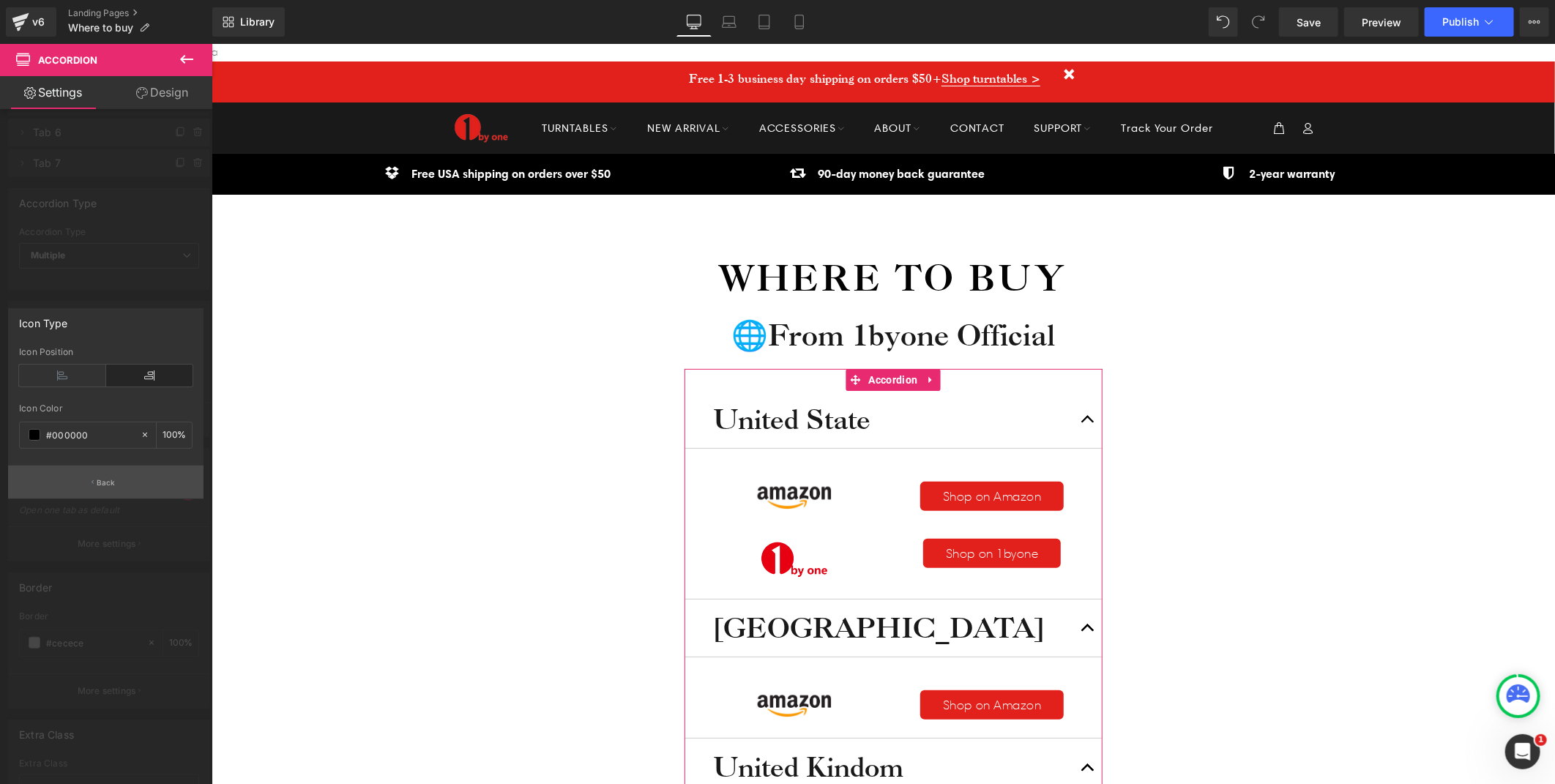
click at [100, 484] on p "Back" at bounding box center [106, 483] width 19 height 11
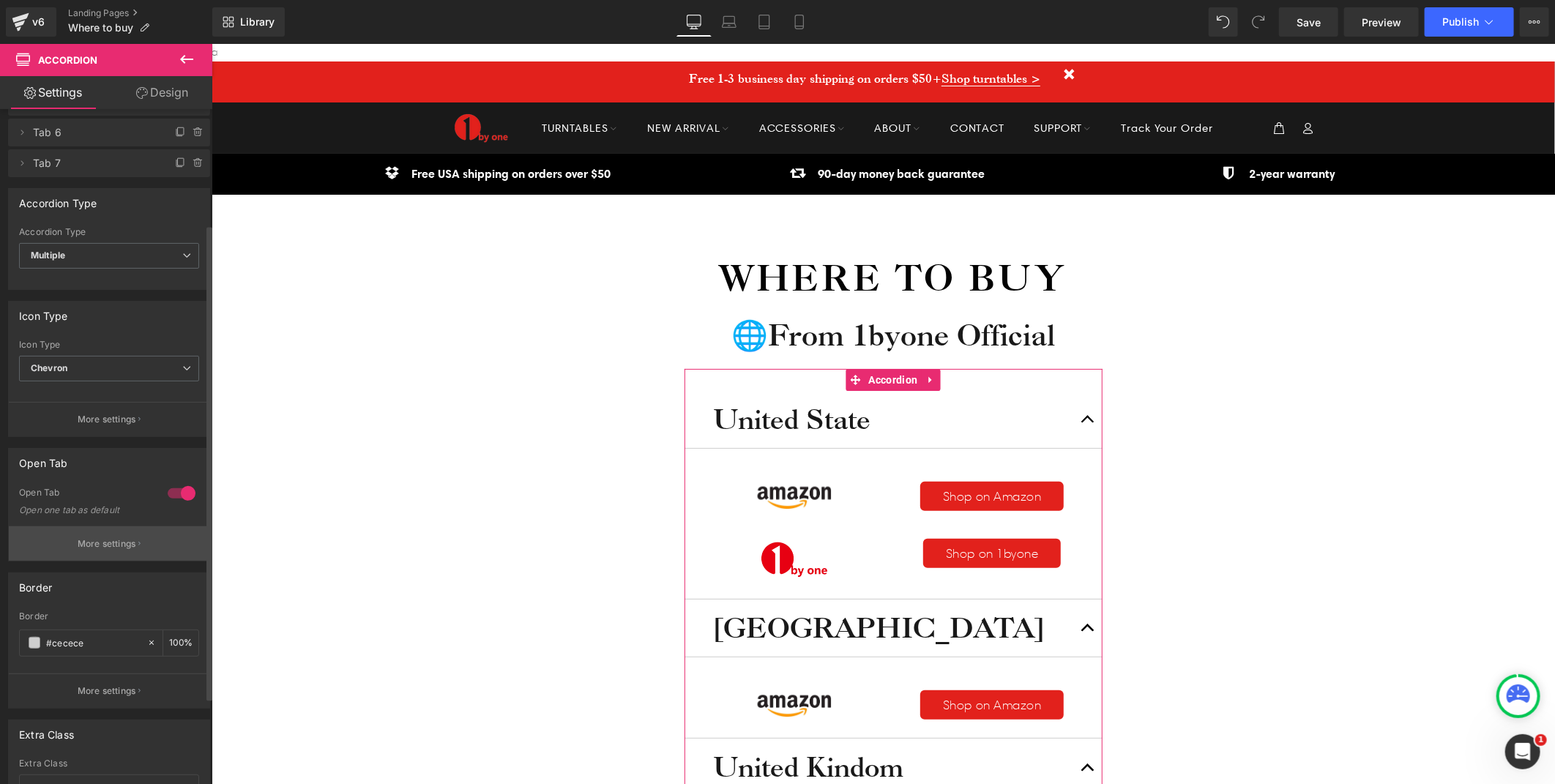
click at [118, 536] on button "More settings" at bounding box center [109, 544] width 201 height 35
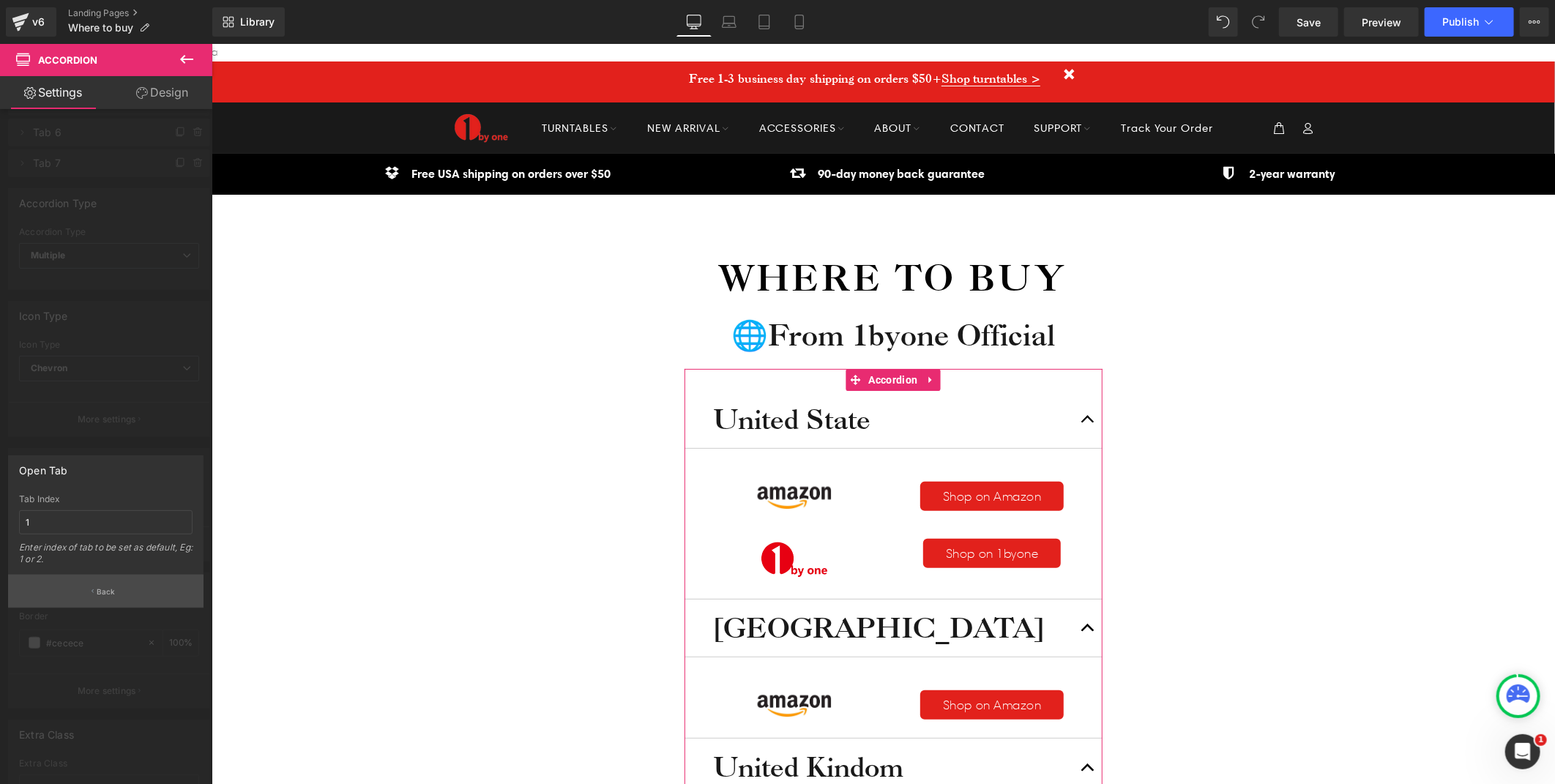
click at [108, 586] on p "Back" at bounding box center [106, 592] width 19 height 11
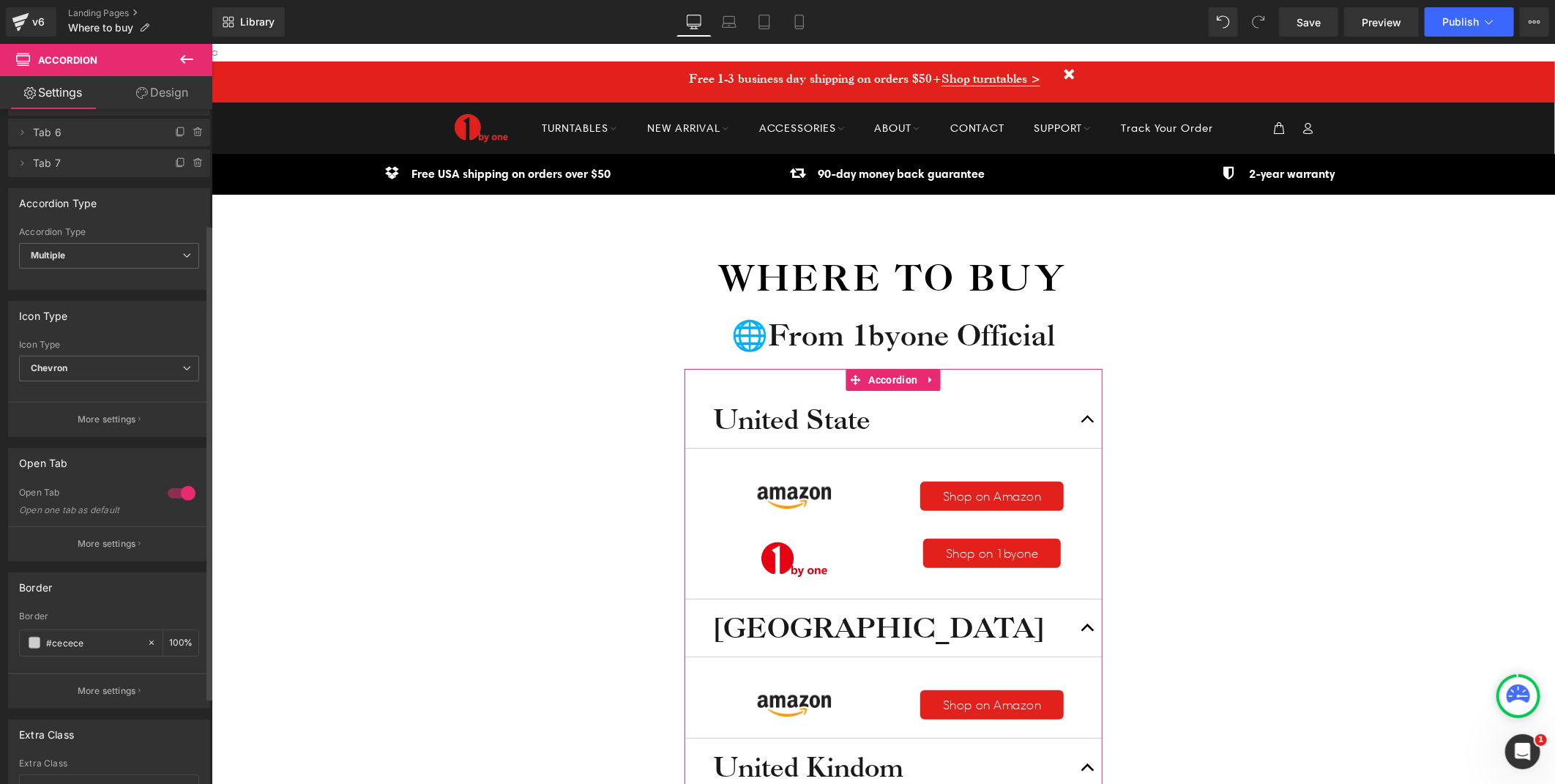
click at [181, 493] on div at bounding box center [181, 493] width 35 height 23
click at [173, 493] on div at bounding box center [181, 493] width 35 height 23
click at [189, 495] on div at bounding box center [181, 493] width 35 height 23
click at [171, 488] on div at bounding box center [181, 493] width 35 height 23
click at [171, 493] on div at bounding box center [181, 493] width 35 height 23
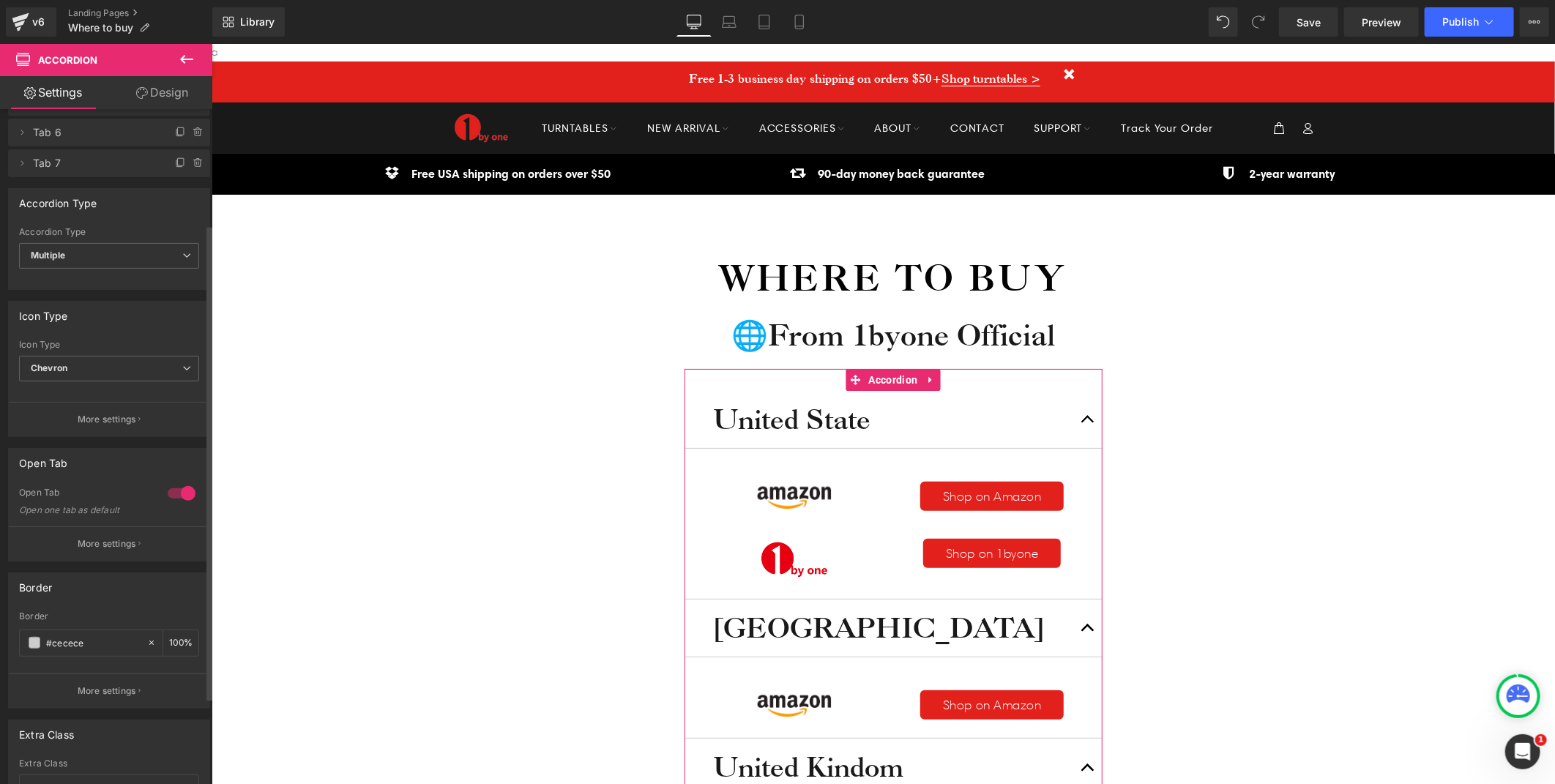
click at [123, 542] on p "More settings" at bounding box center [107, 544] width 58 height 13
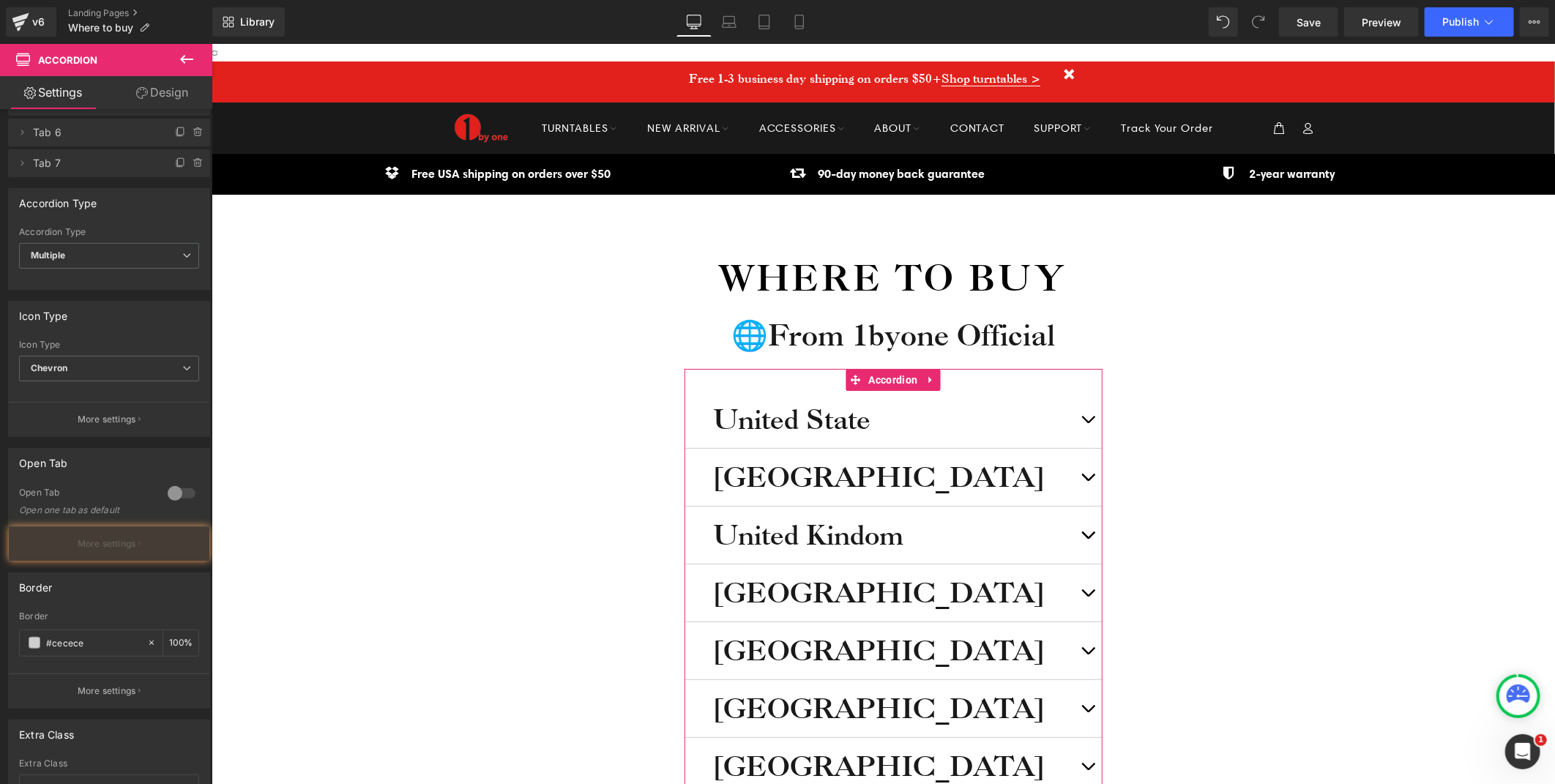
scroll to position [0, 0]
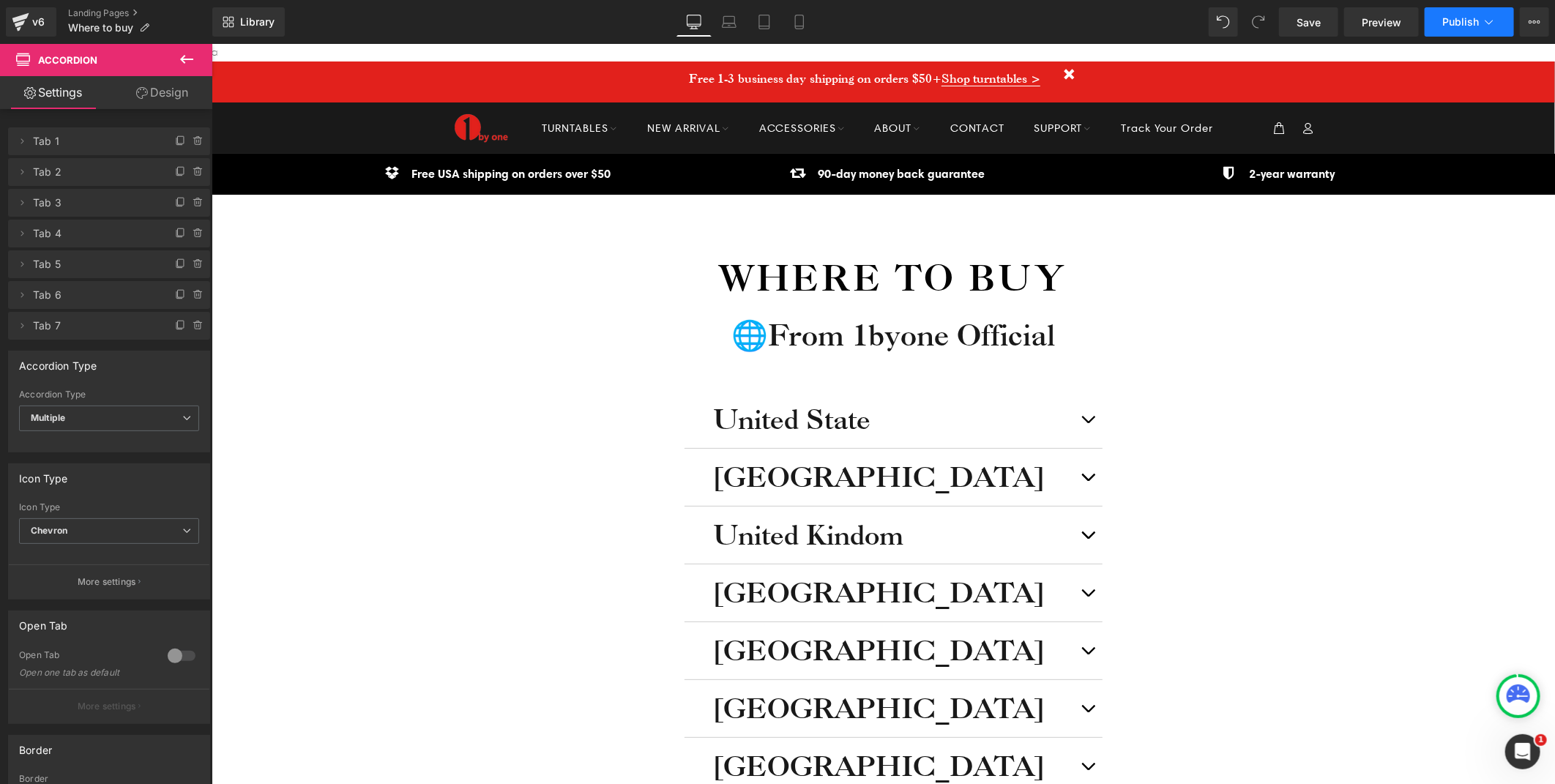
click at [1454, 24] on span "Publish" at bounding box center [1460, 22] width 37 height 11
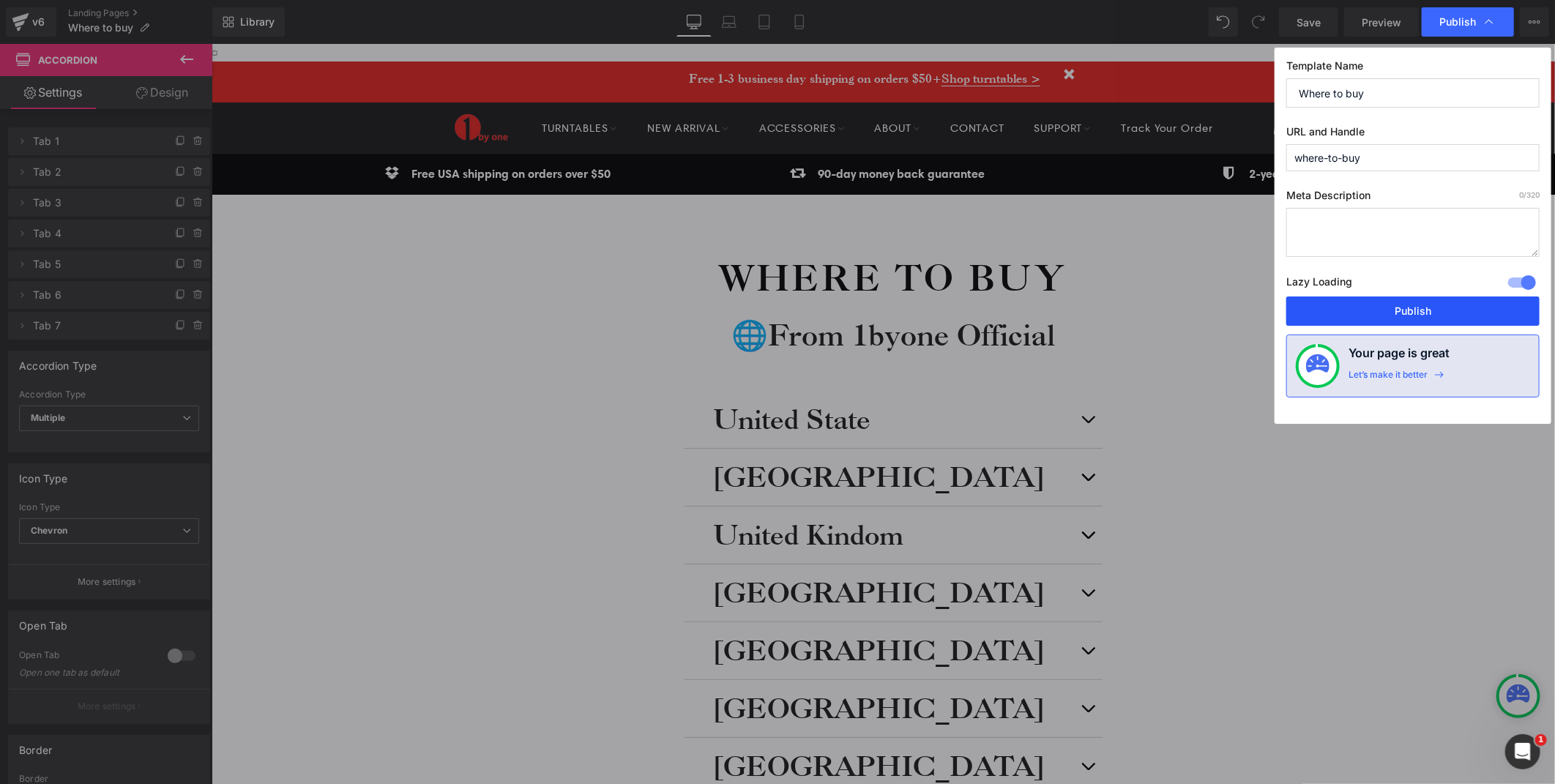
click at [1440, 317] on button "Publish" at bounding box center [1413, 311] width 254 height 29
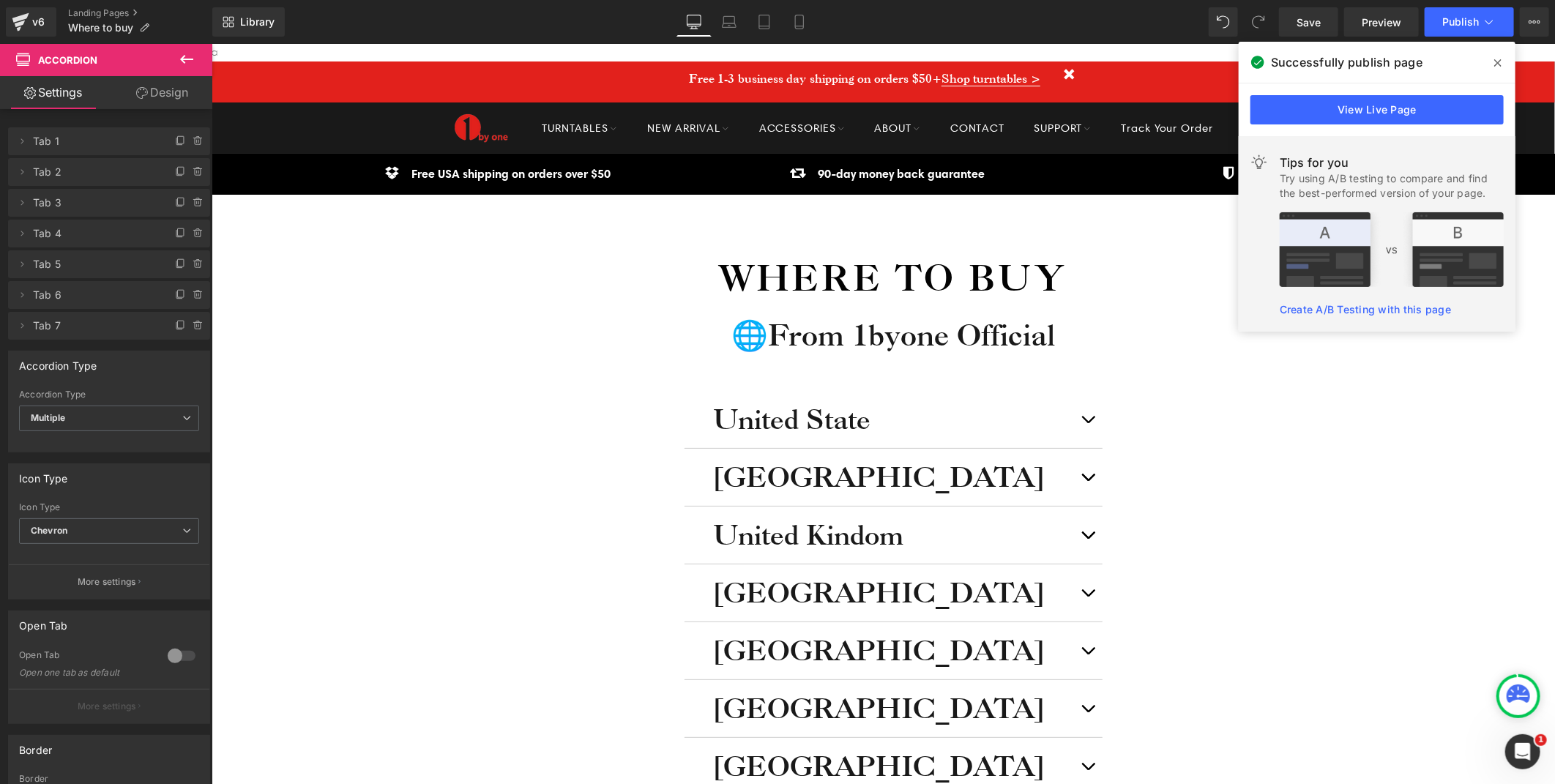
click at [1490, 56] on span at bounding box center [1498, 63] width 23 height 23
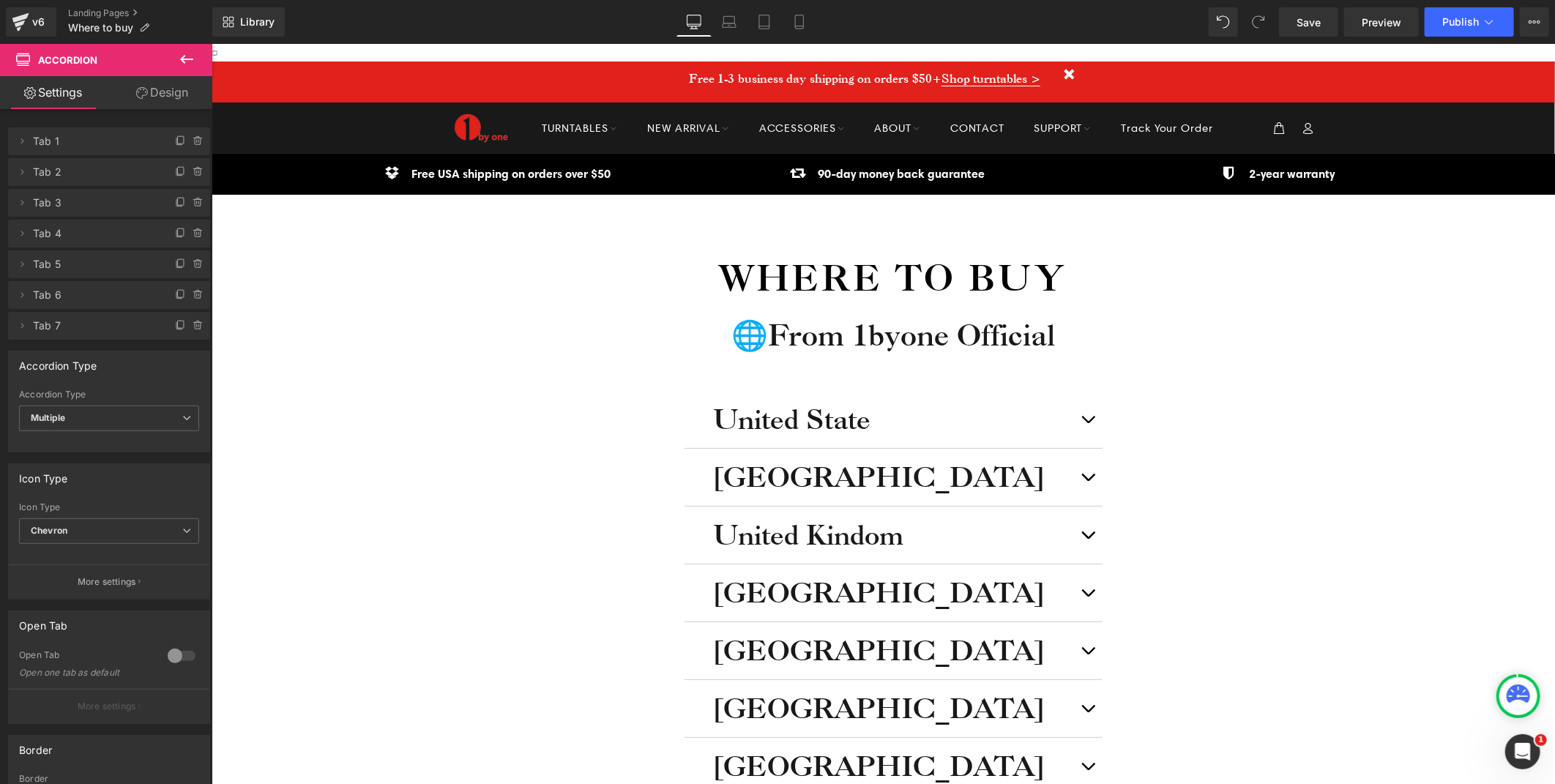
drag, startPoint x: 1216, startPoint y: 418, endPoint x: 995, endPoint y: 357, distance: 229.3
click at [1216, 418] on div "Where to buy Heading 🌐From 1byone Official Heading [GEOGRAPHIC_DATA] Heading Im…" at bounding box center [883, 535] width 732 height 683
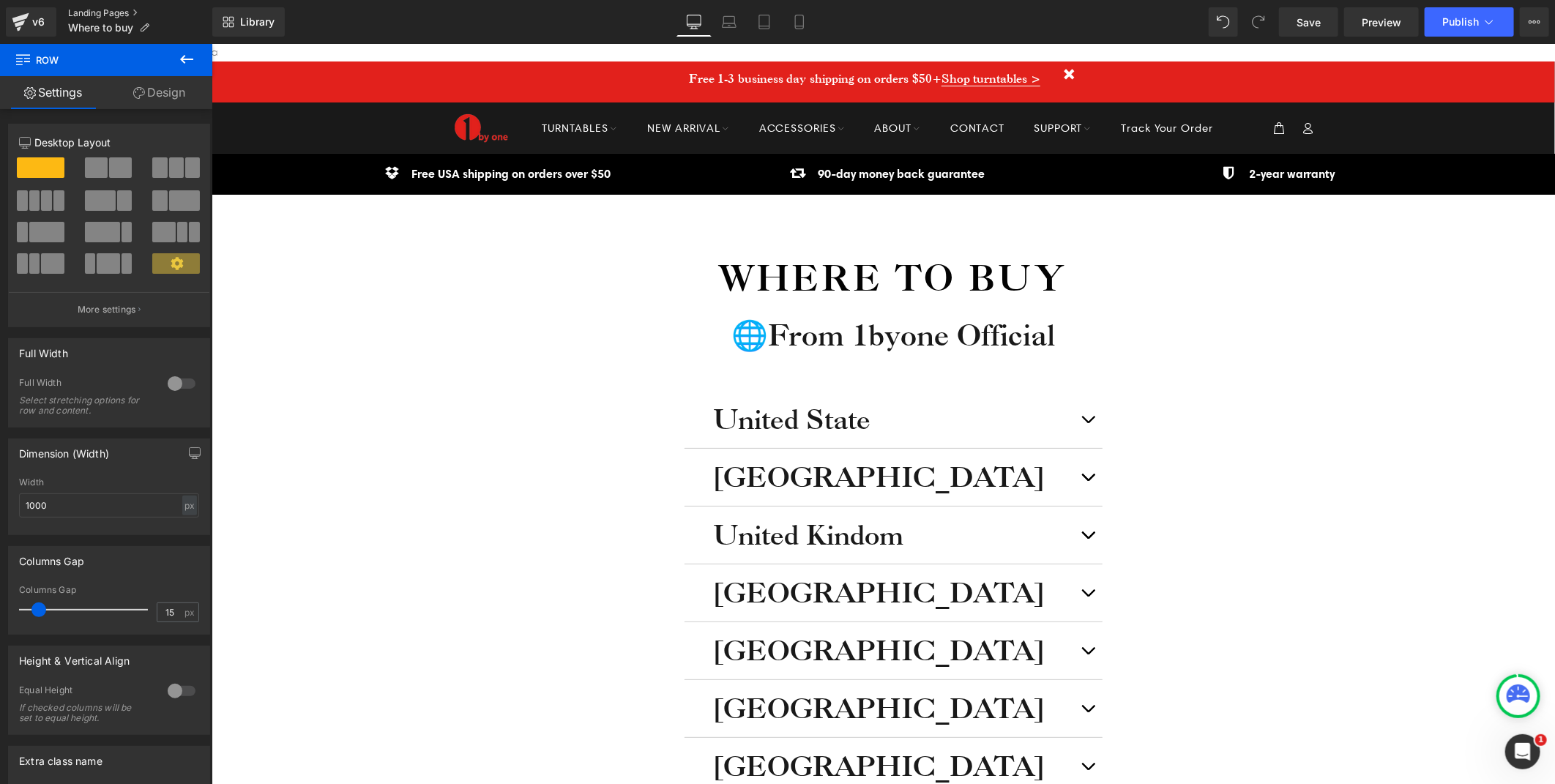
click at [131, 8] on link "Landing Pages" at bounding box center [141, 13] width 145 height 11
